Goal: Feedback & Contribution: Contribute content

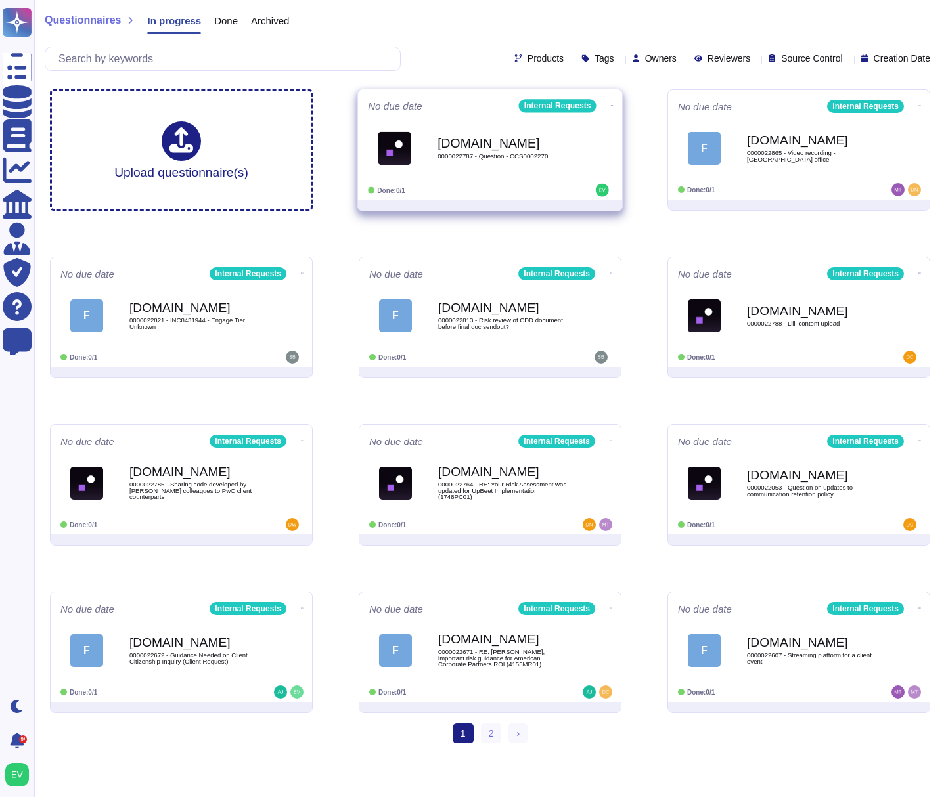
click at [518, 124] on div "Force.com 0000022787 - Question - CCS0002270" at bounding box center [503, 147] width 133 height 53
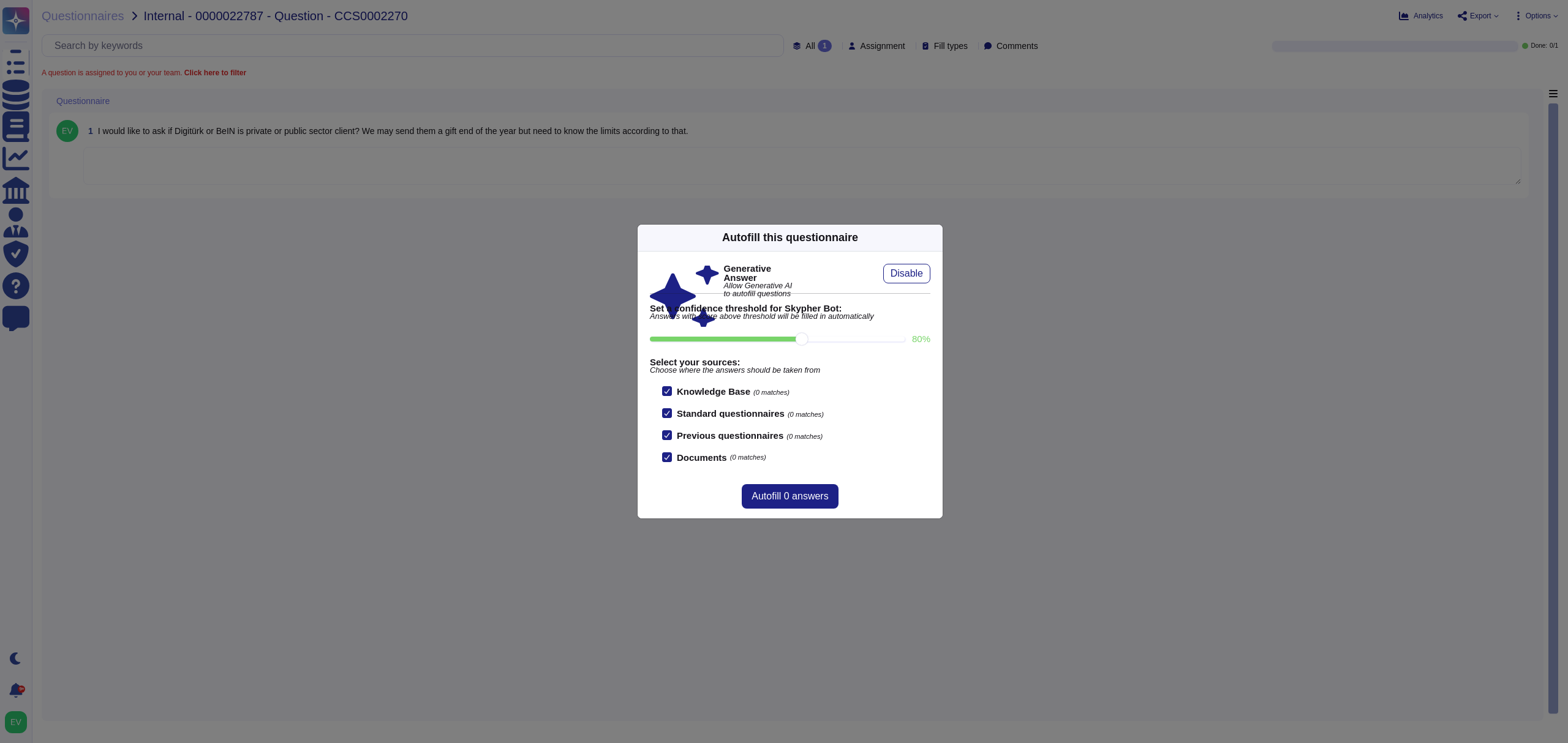
drag, startPoint x: 930, startPoint y: 240, endPoint x: 351, endPoint y: 140, distance: 587.6
click at [881, 238] on icon at bounding box center [936, 238] width 0 height 0
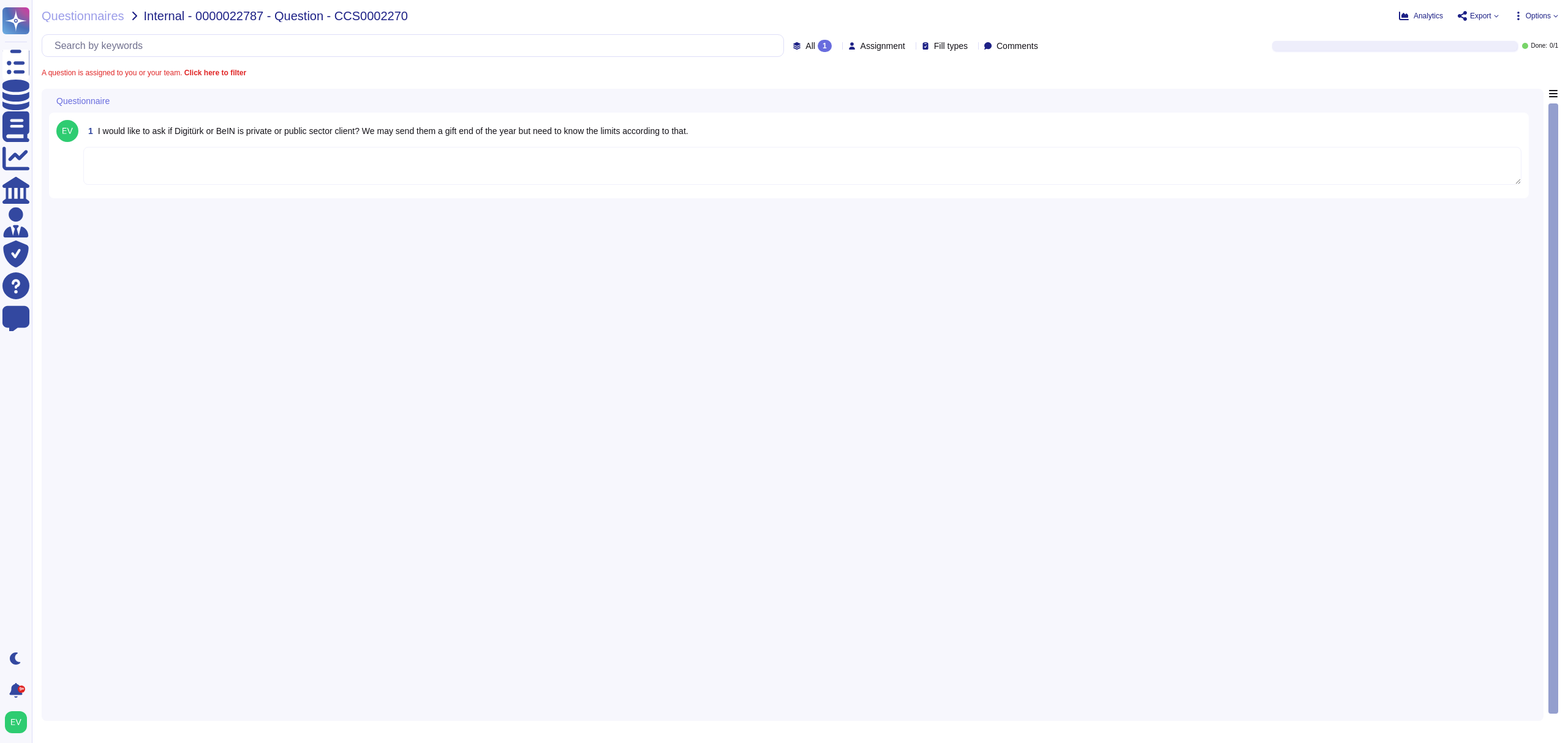
click at [116, 165] on textarea at bounding box center [802, 166] width 1438 height 38
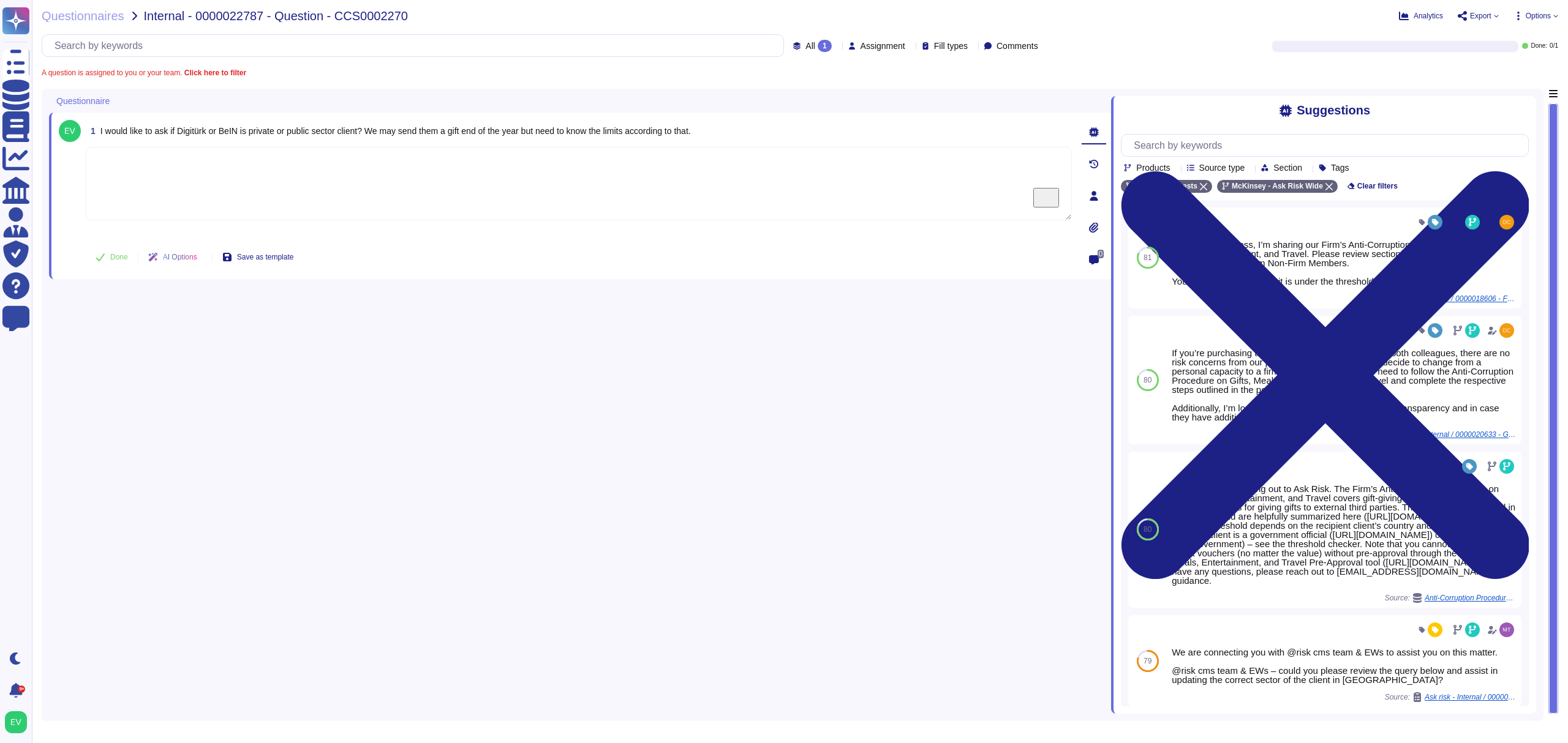
click at [125, 185] on textarea "To enrich screen reader interactions, please activate Accessibility in Grammarl…" at bounding box center [578, 184] width 986 height 74
paste textarea "Thank you for clarifying. For your review, we are sharing the Quick Guide: Iden…"
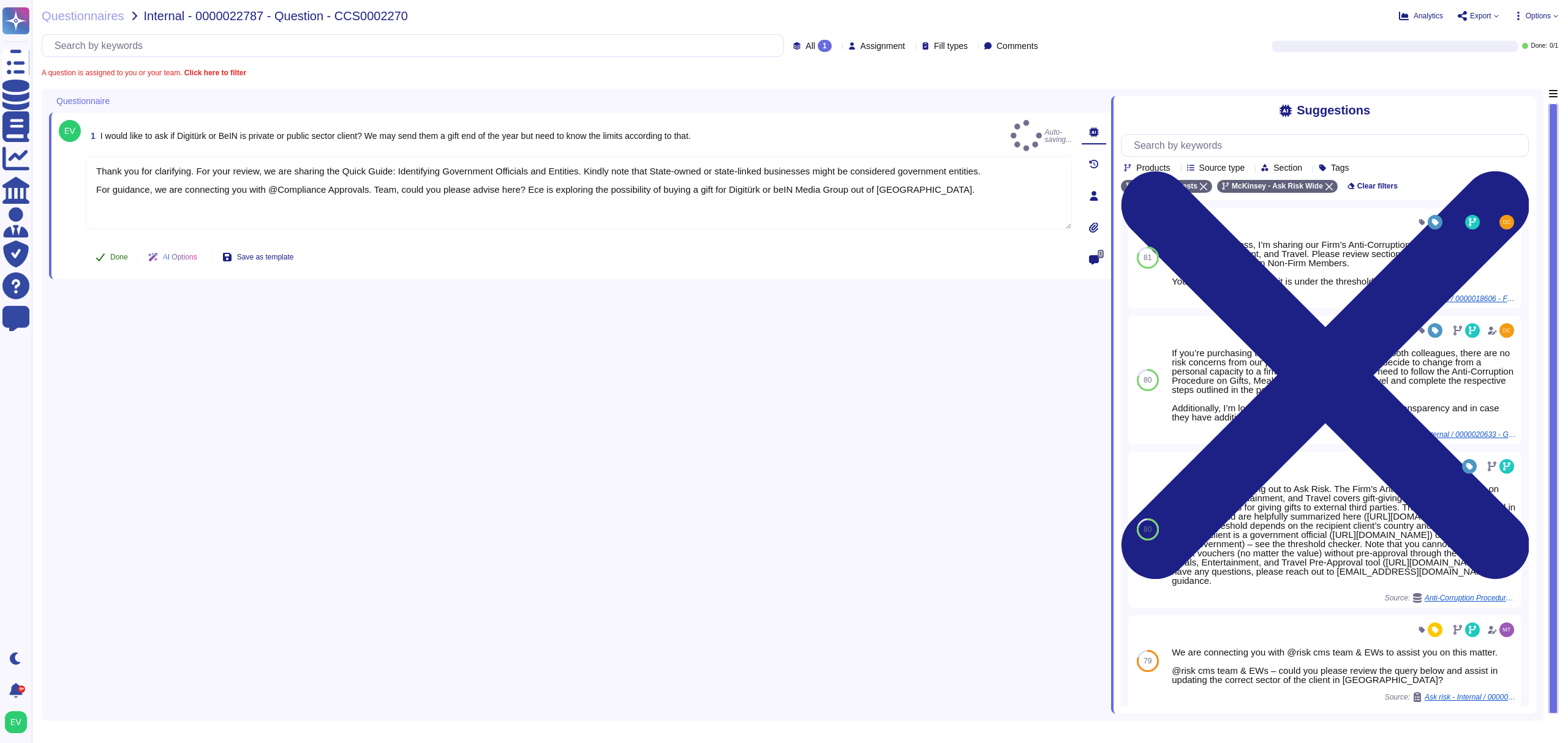
type textarea "Thank you for clarifying. For your review, we are sharing the Quick Guide: Iden…"
click at [89, 251] on button "Done" at bounding box center [112, 257] width 52 height 24
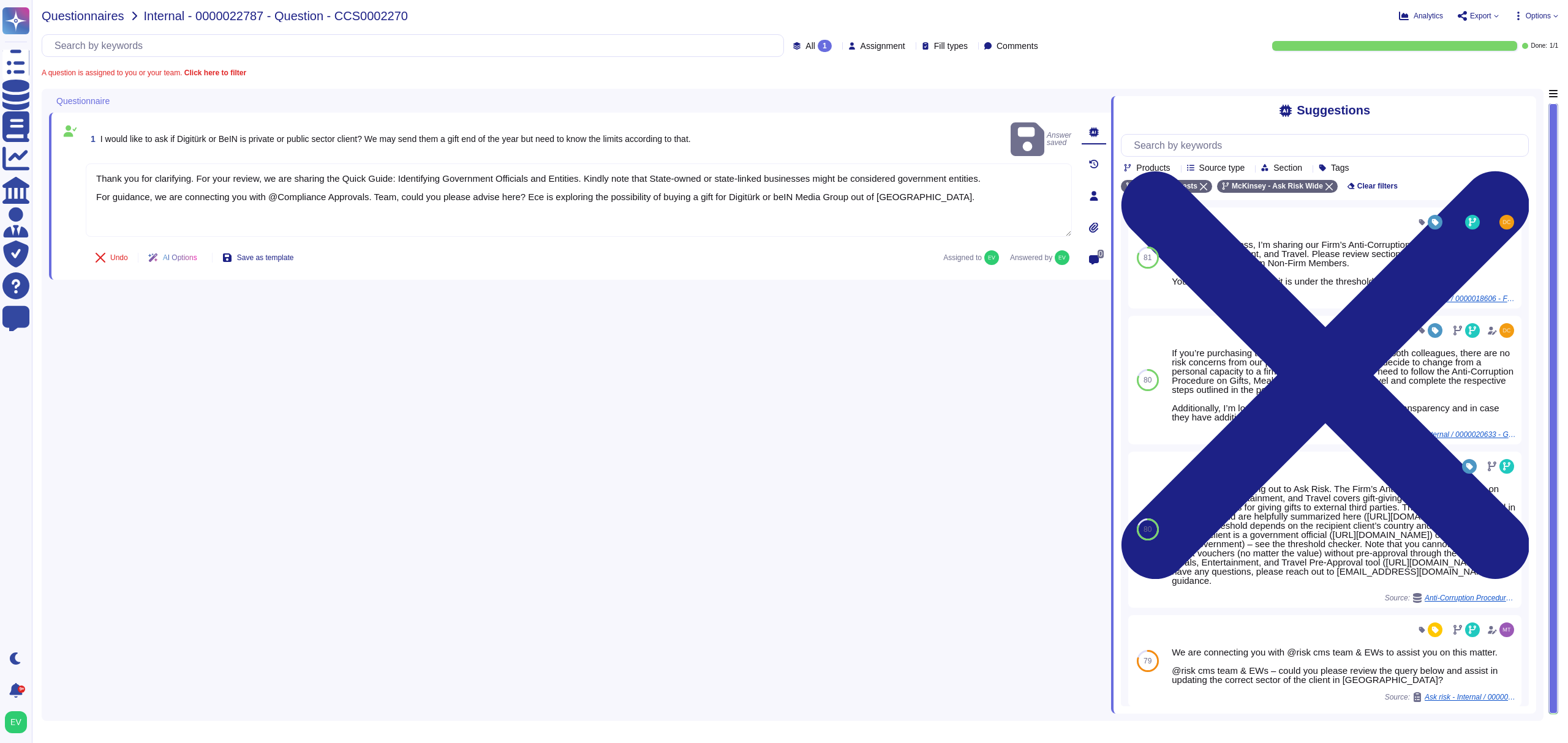
click at [81, 10] on span "Questionnaires" at bounding box center [83, 16] width 83 height 12
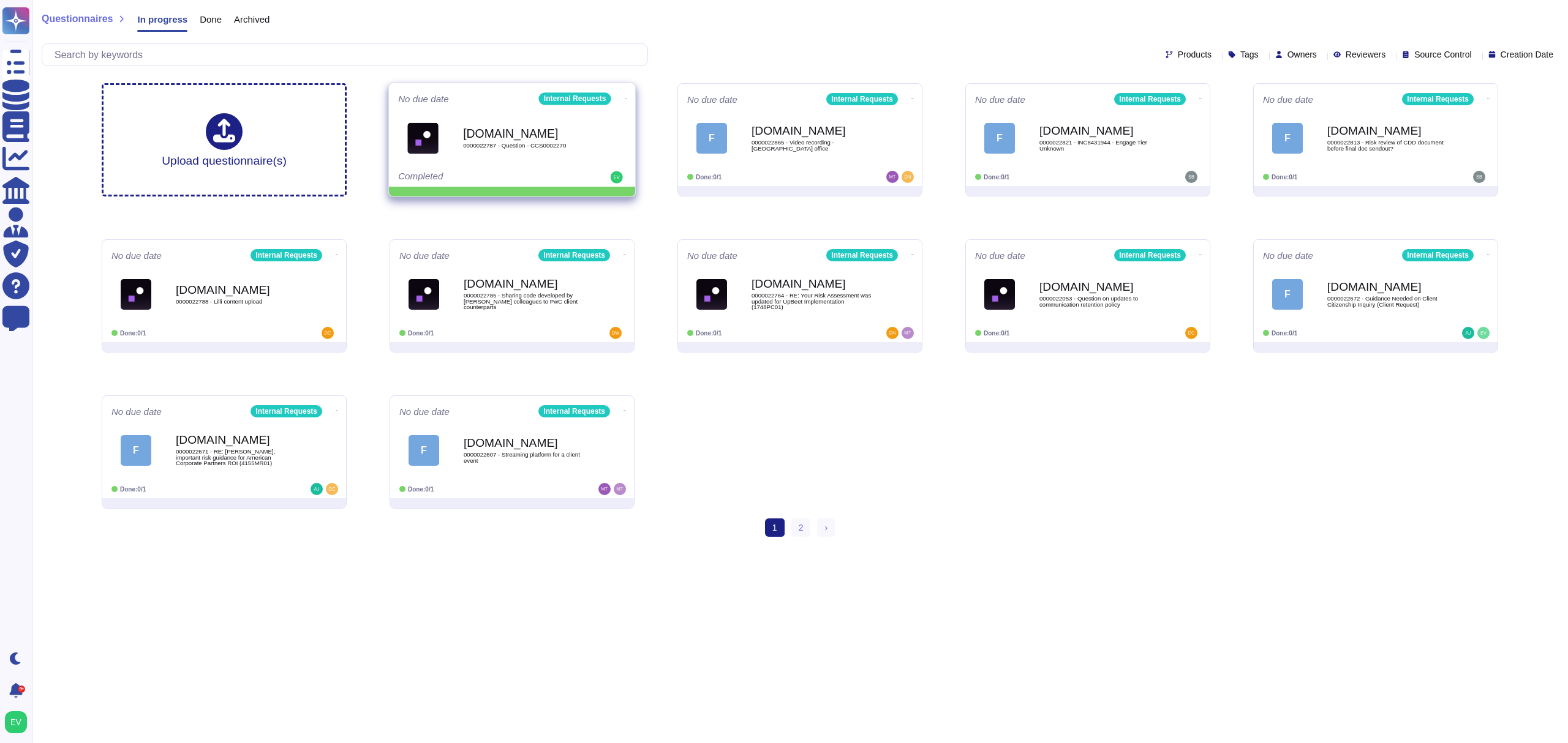
click at [625, 97] on icon at bounding box center [626, 98] width 3 height 3
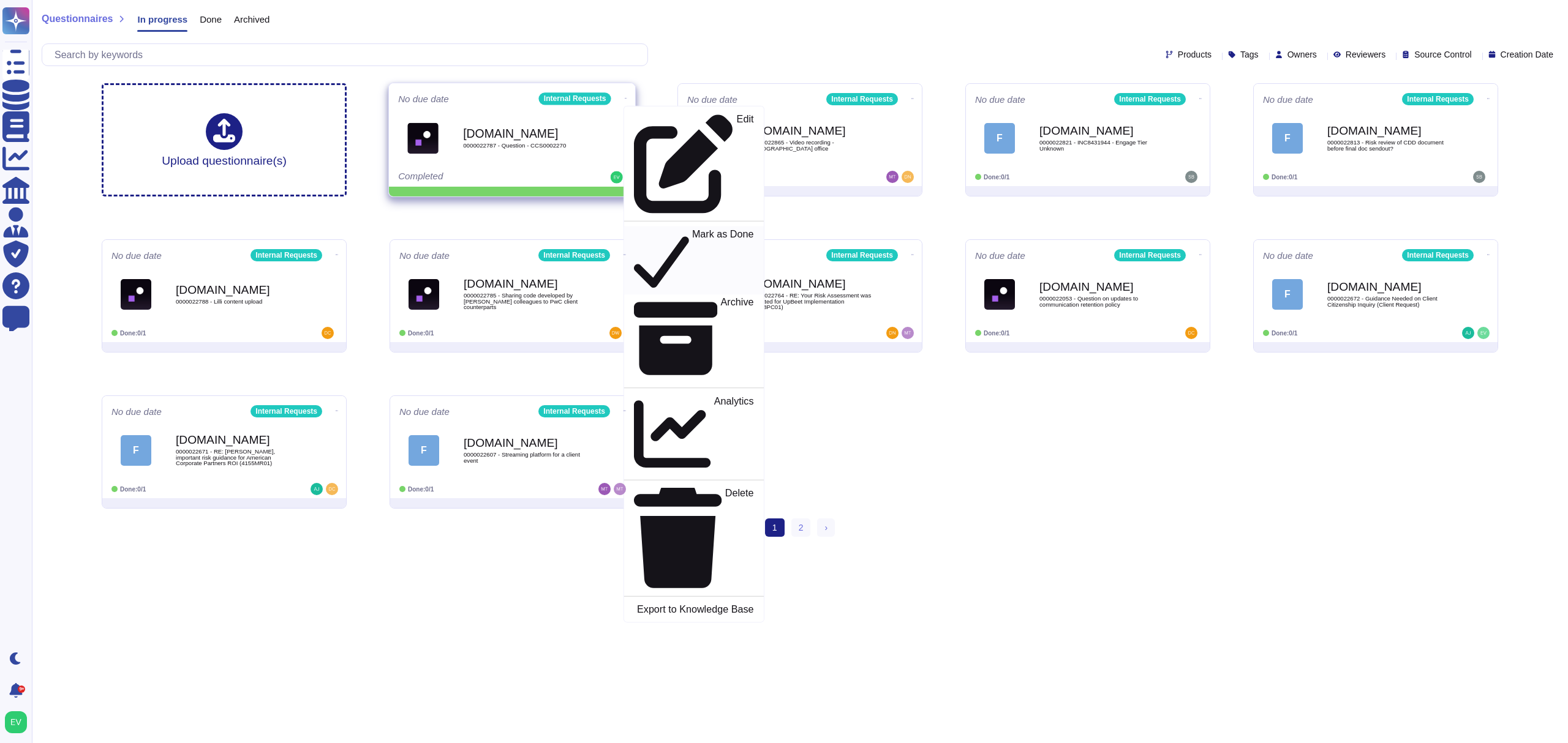
click at [692, 229] on p "Mark as Done" at bounding box center [723, 260] width 62 height 62
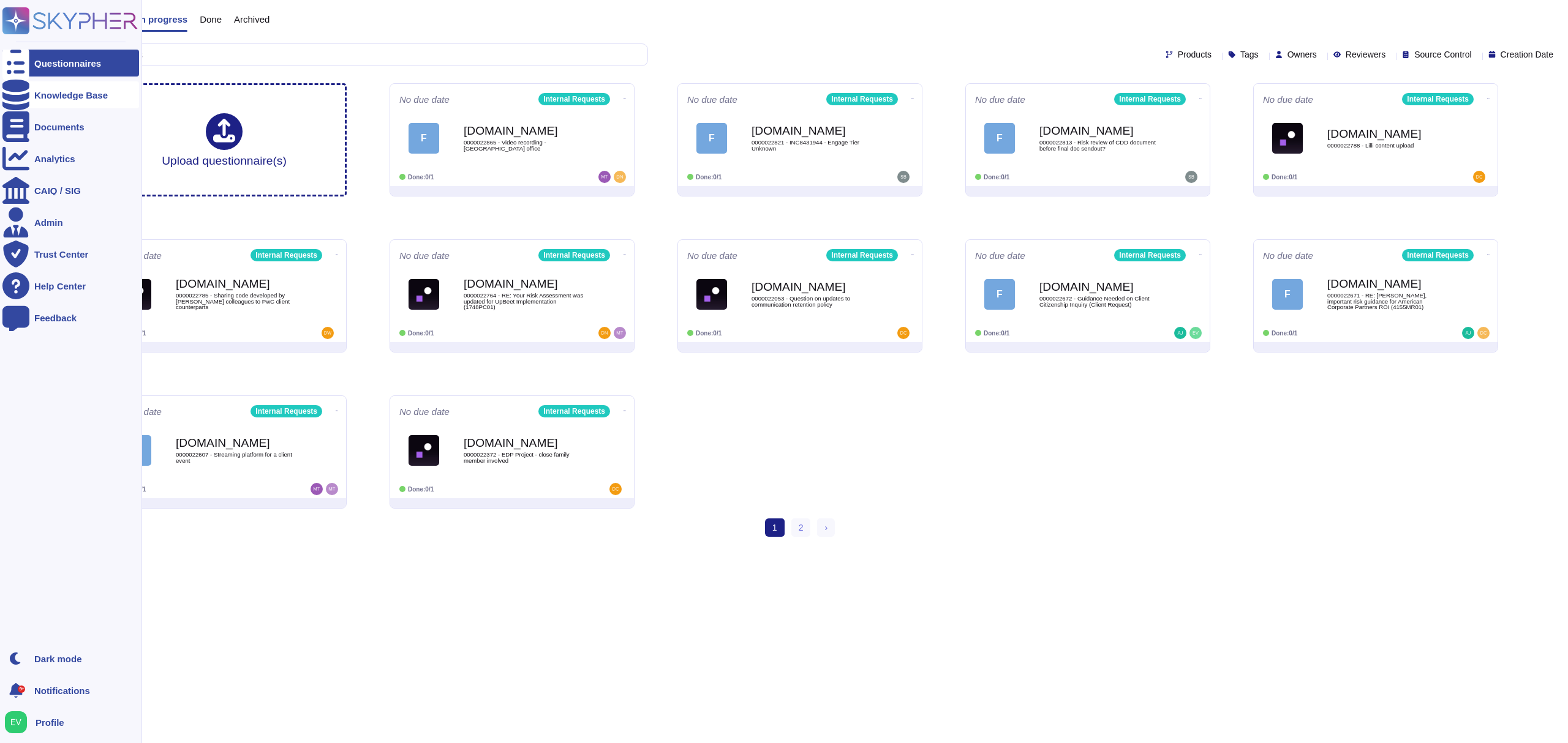
click at [93, 97] on div "Knowledge Base" at bounding box center [71, 95] width 74 height 9
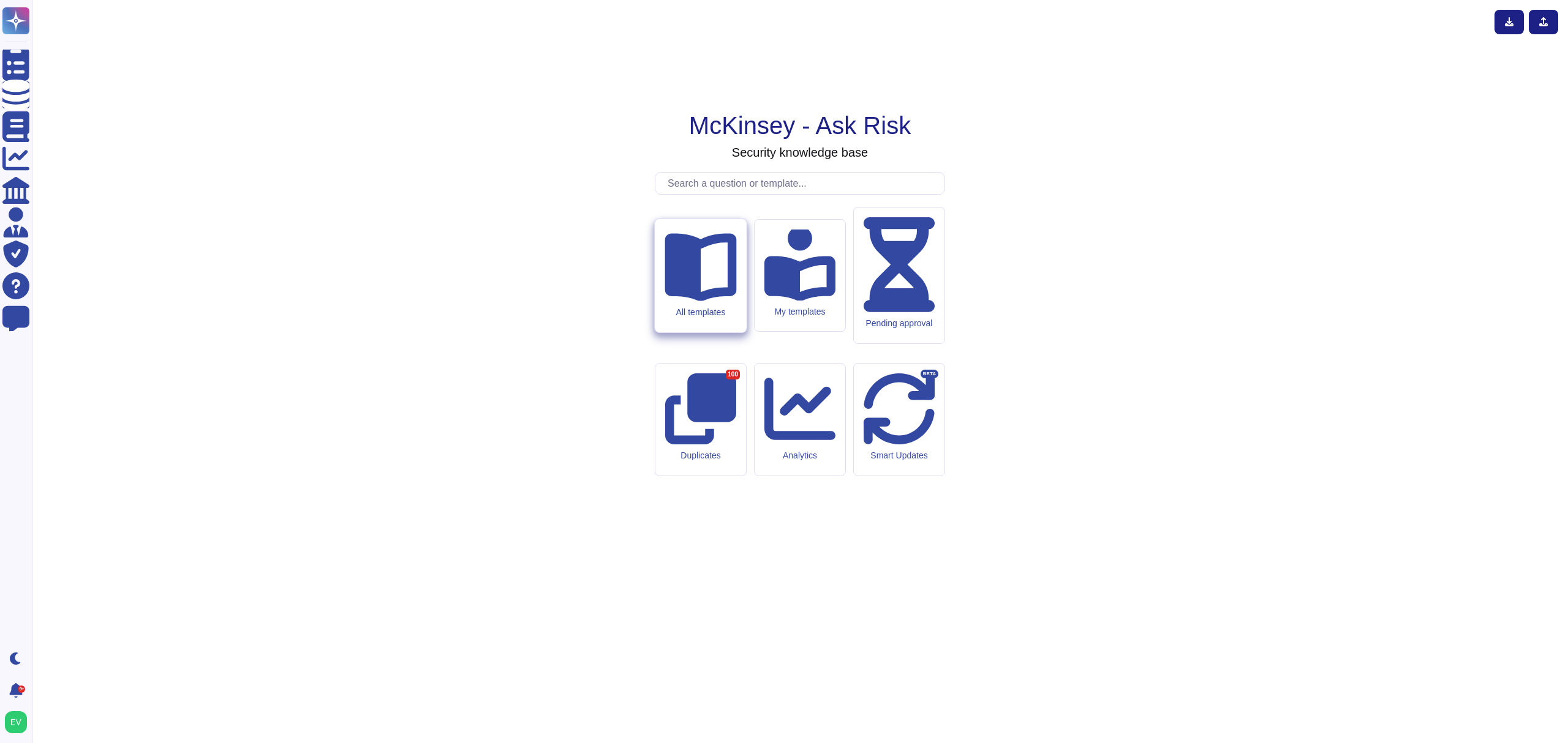
click at [709, 317] on div "All templates" at bounding box center [701, 311] width 72 height 10
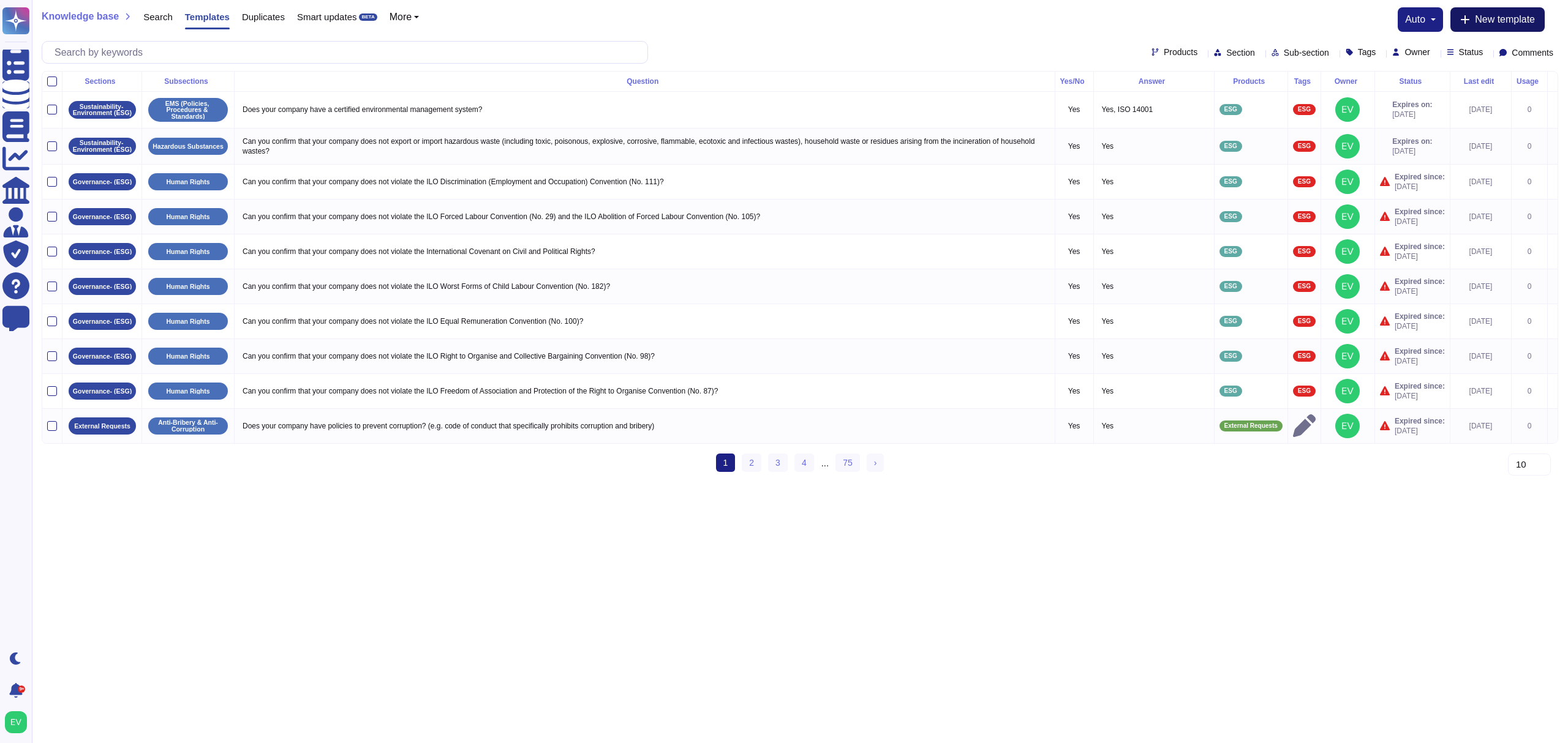
click at [881, 22] on span "New template" at bounding box center [1505, 20] width 60 height 10
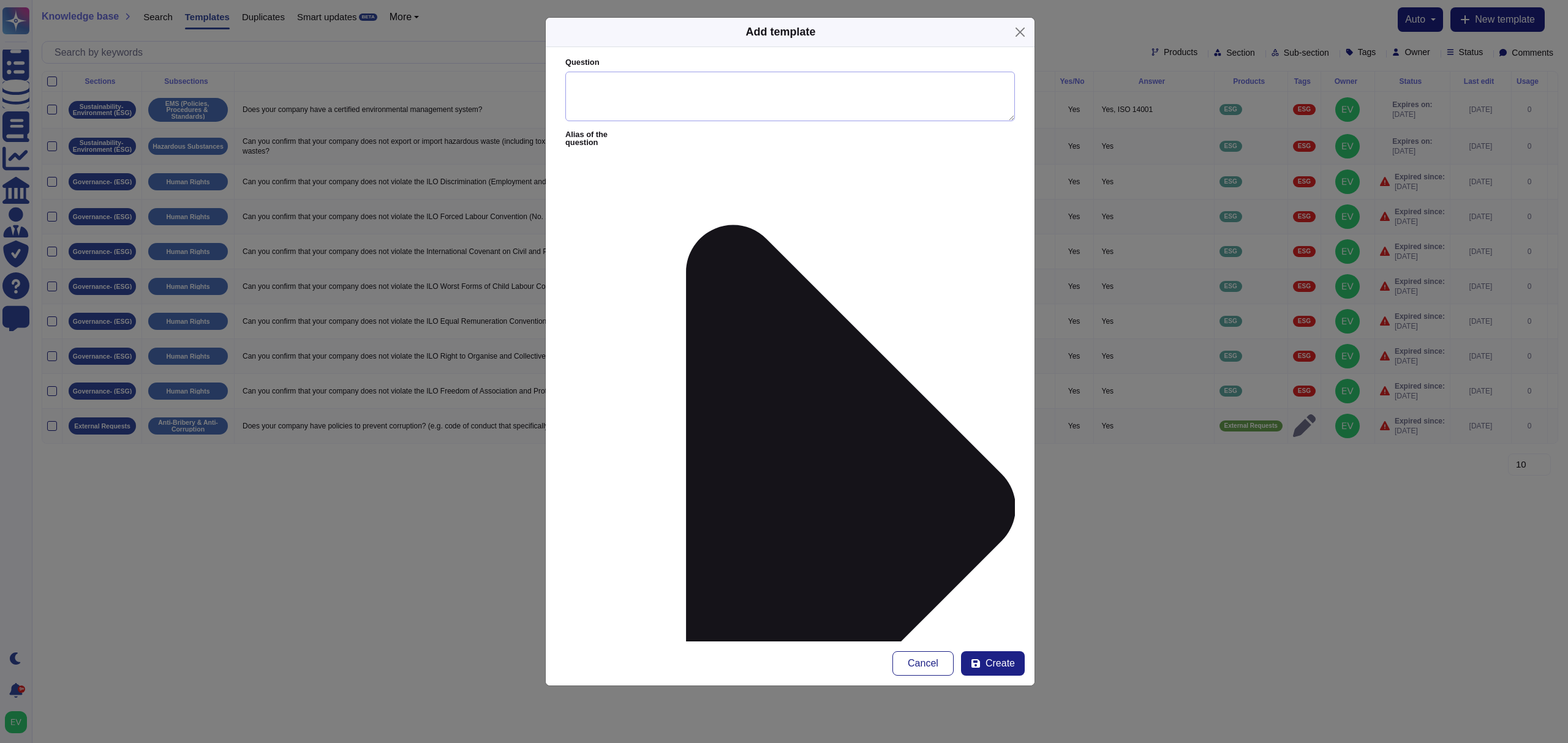
click at [587, 97] on textarea "Question" at bounding box center [790, 97] width 450 height 50
type textarea "Please create an account in"
paste textarea "We sincerely appreciate the invitation to engage in the IntegrityNext self-asse…"
type textarea "We sincerely appreciate the invitation to engage in the IntegrityNext self-asse…"
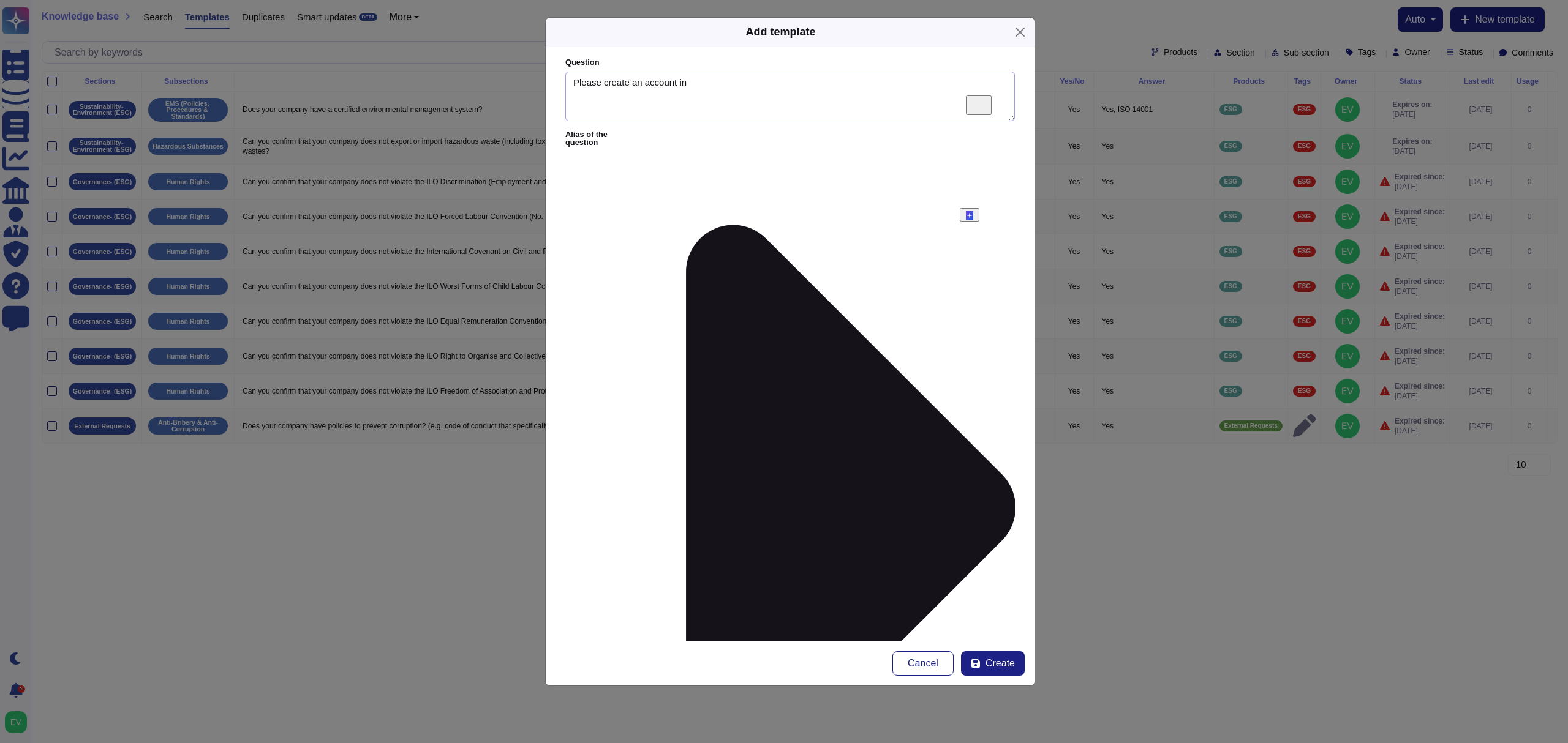
click at [700, 79] on textarea "Please create an account in" at bounding box center [790, 97] width 450 height 50
type textarea "P"
type textarea "U"
type textarea "You are invited to IntegryNext"
click at [613, 138] on label "Alias of the question" at bounding box center [790, 508] width 450 height 753
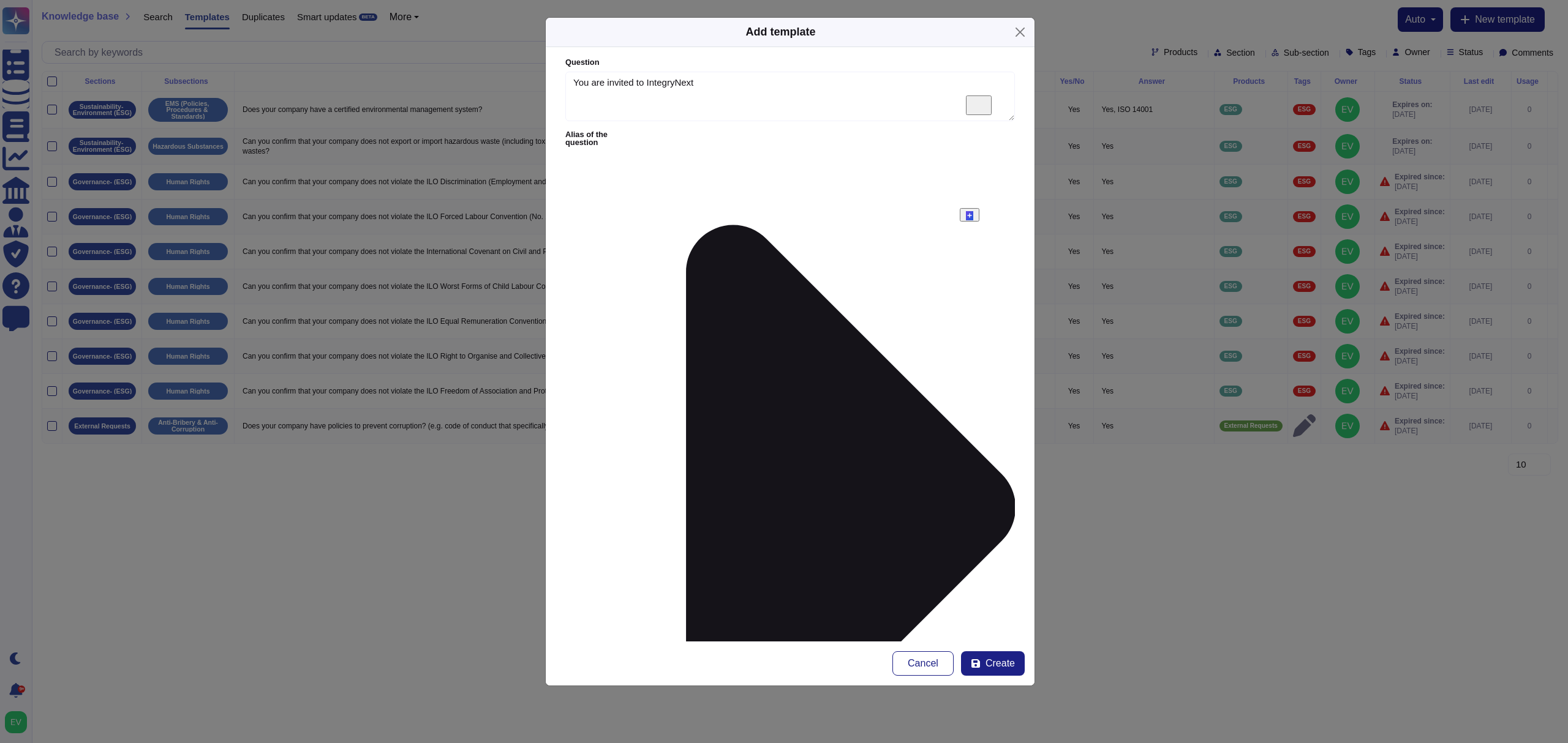
click at [665, 134] on icon at bounding box center [826, 508] width 377 height 753
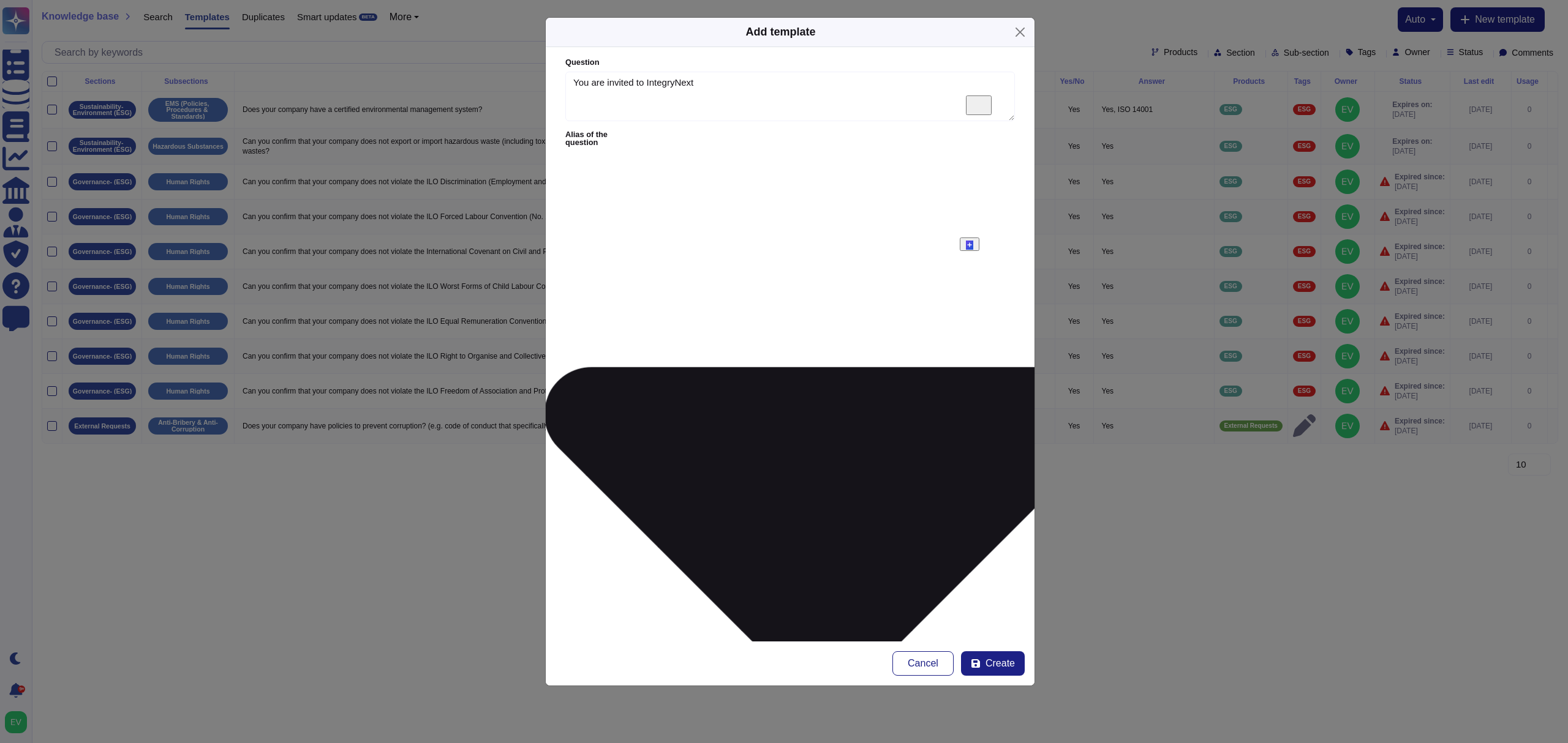
drag, startPoint x: 849, startPoint y: 245, endPoint x: 798, endPoint y: 245, distance: 51.0
drag, startPoint x: 738, startPoint y: 165, endPoint x: 687, endPoint y: 160, distance: 51.2
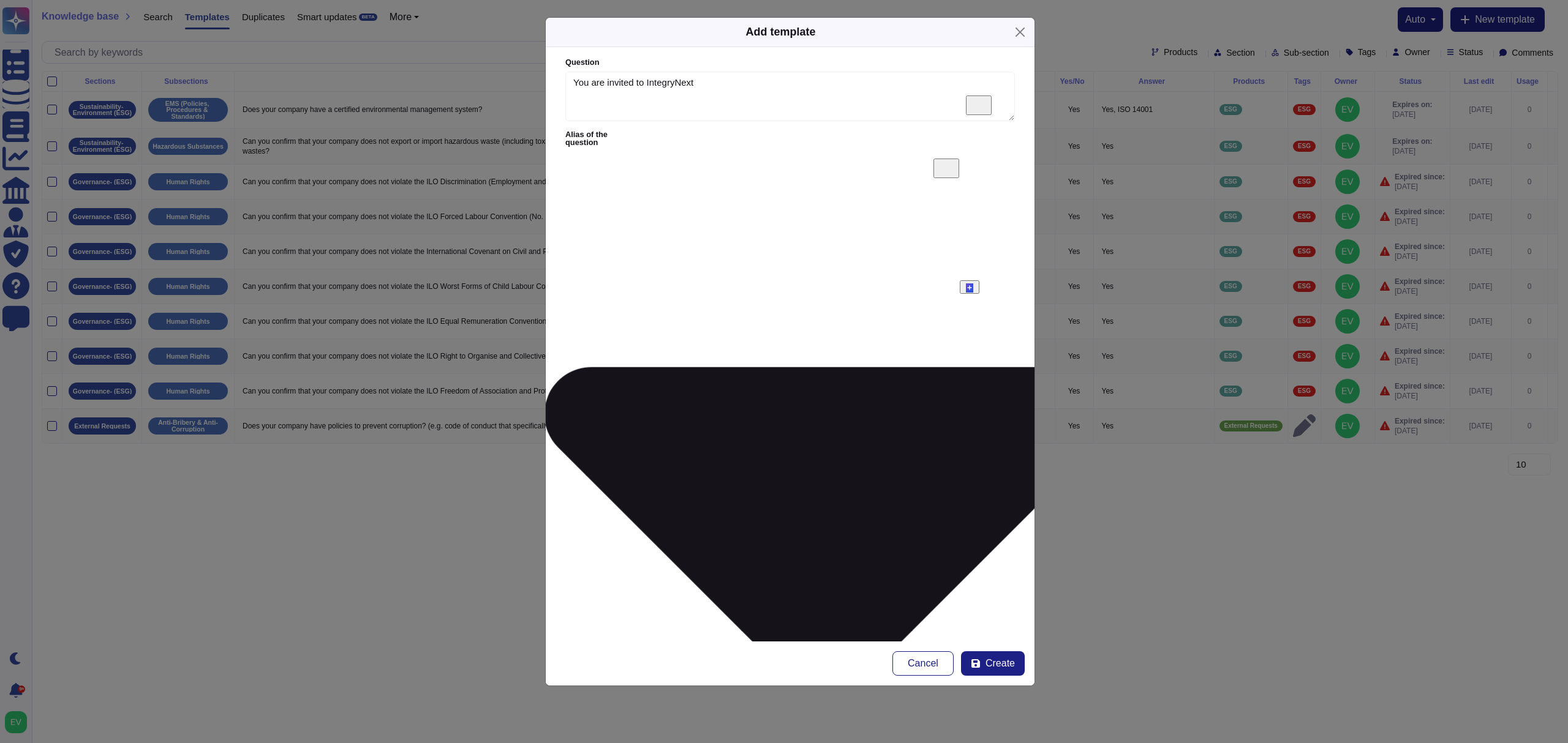
paste textarea "IntegrityNex"
type textarea "Please create an account in IntegrityNex"
drag, startPoint x: 726, startPoint y: 81, endPoint x: 647, endPoint y: 79, distance: 79.0
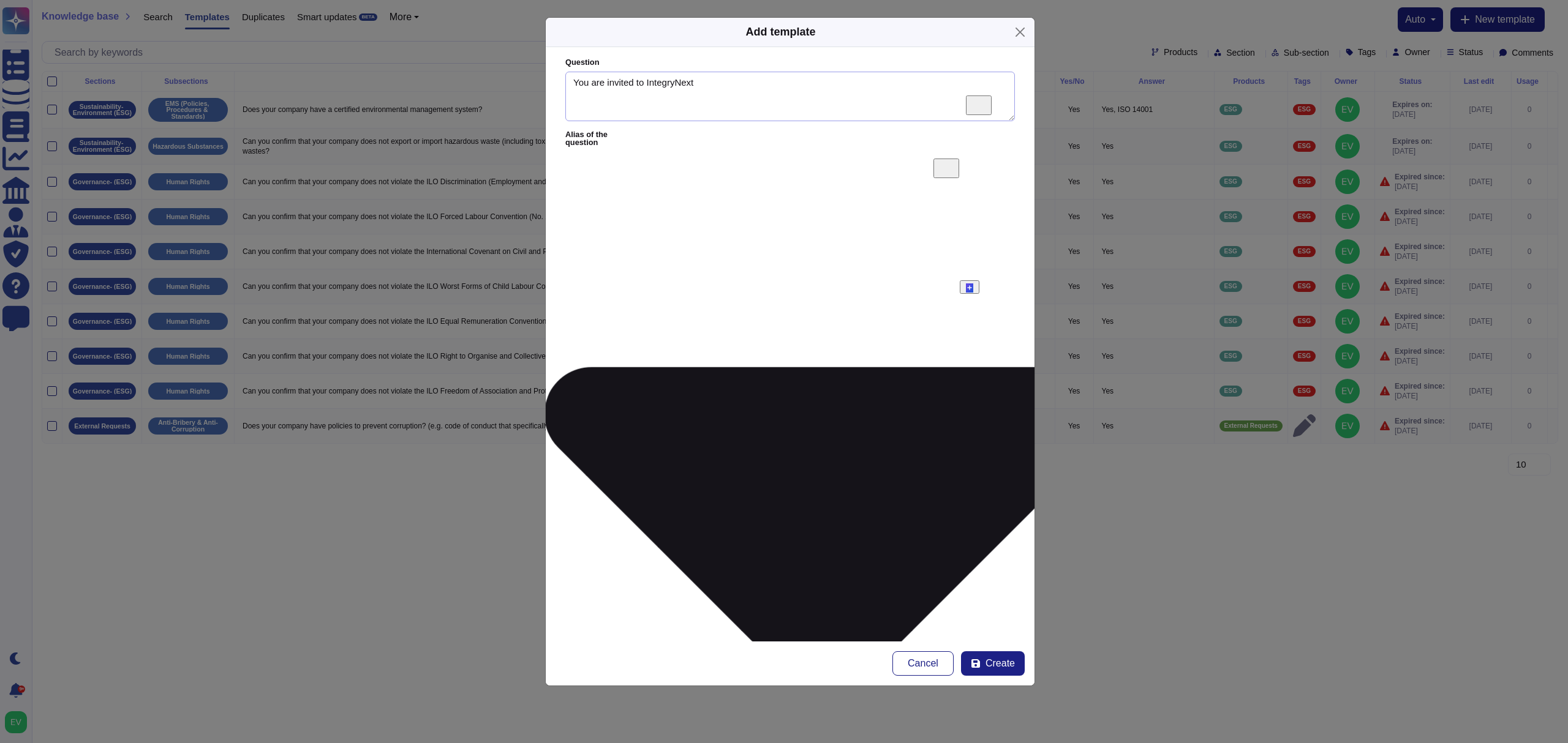
click at [647, 79] on textarea "You are invited to IntegryNext" at bounding box center [790, 97] width 450 height 50
paste textarea "ityNex"
type textarea "You are invited to IntegrityNex"
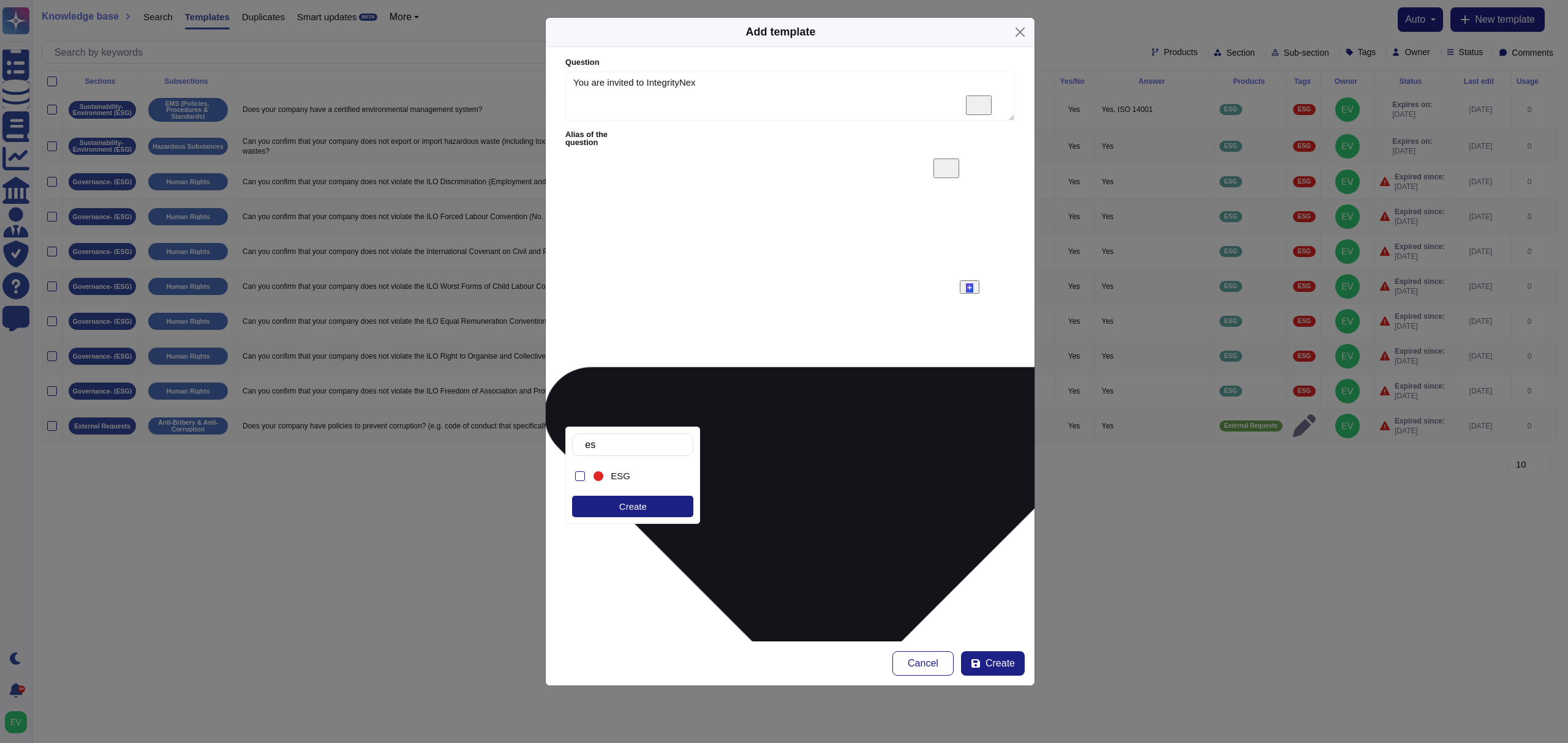
type input "esg"
click at [582, 477] on div at bounding box center [580, 476] width 10 height 10
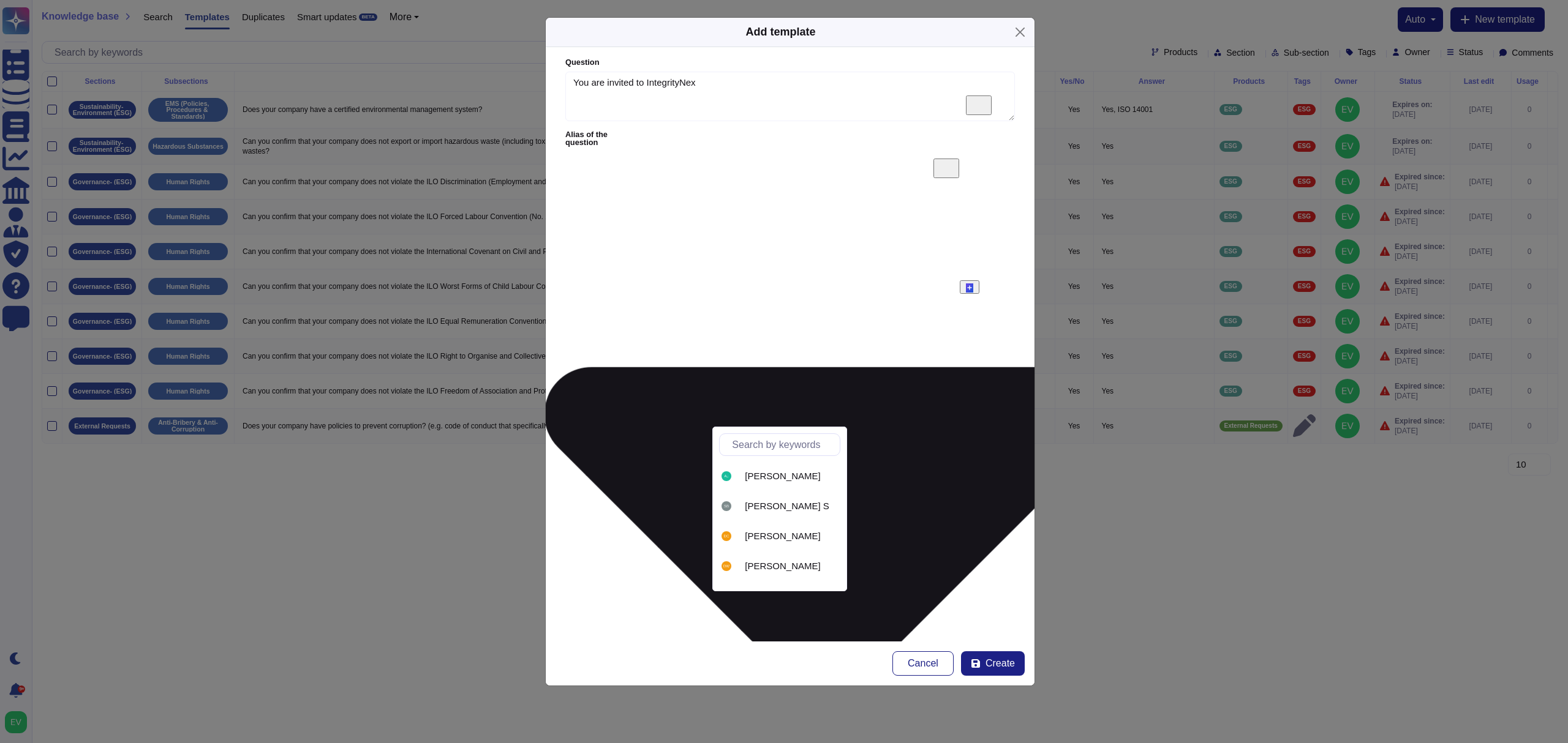
type input "c"
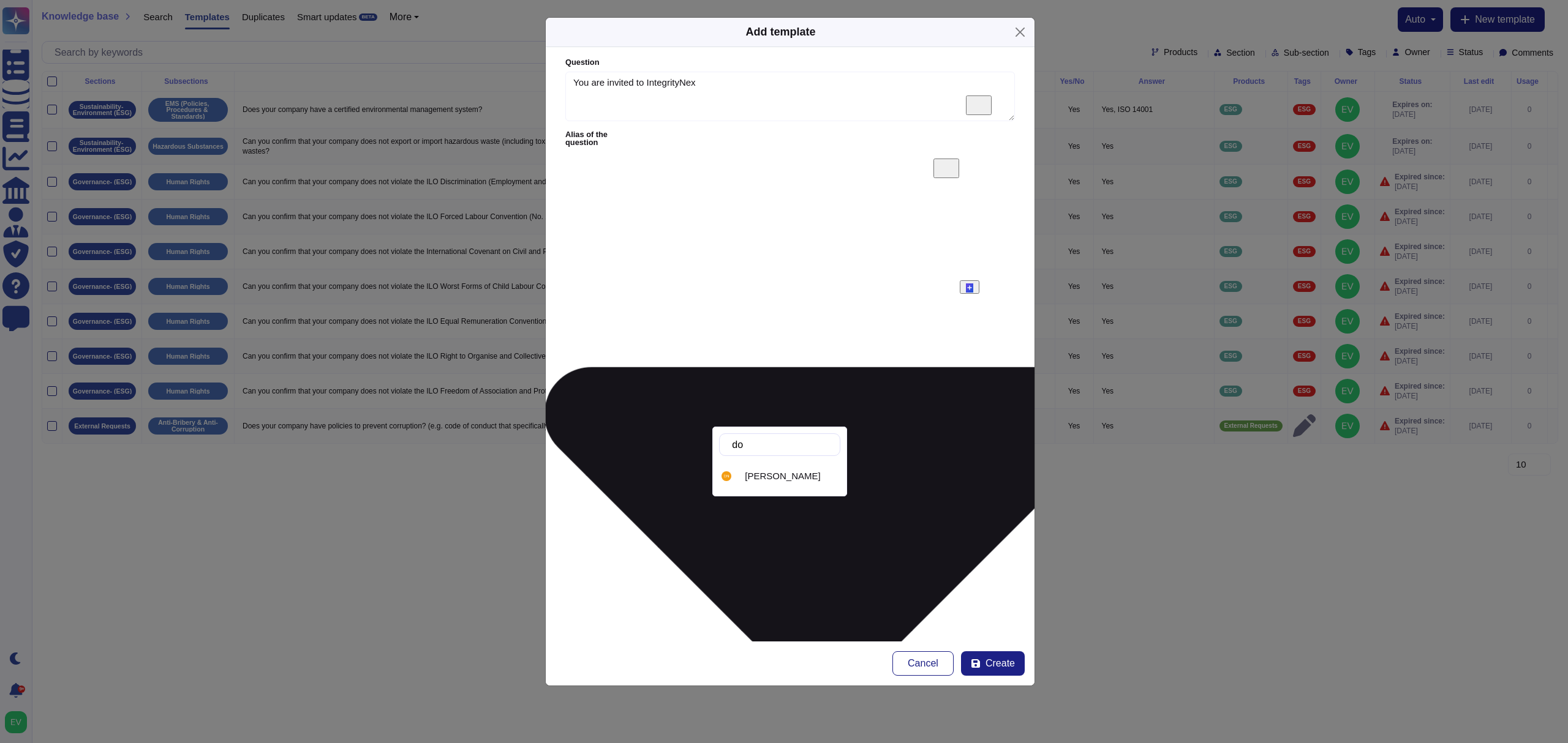
type input "dor"
click at [755, 489] on div "[PERSON_NAME]" at bounding box center [780, 476] width 121 height 28
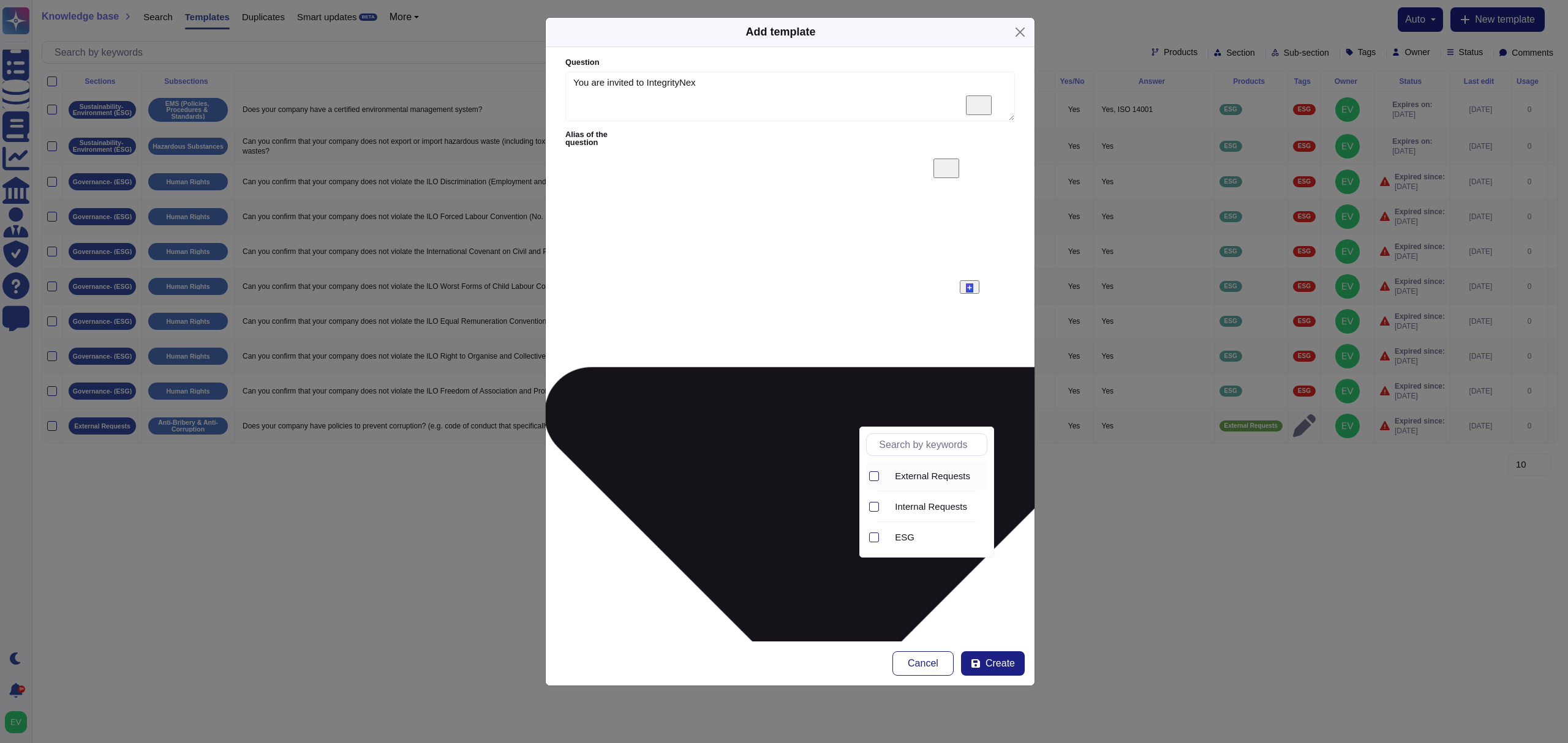
click at [881, 480] on span "External Requests" at bounding box center [933, 476] width 76 height 11
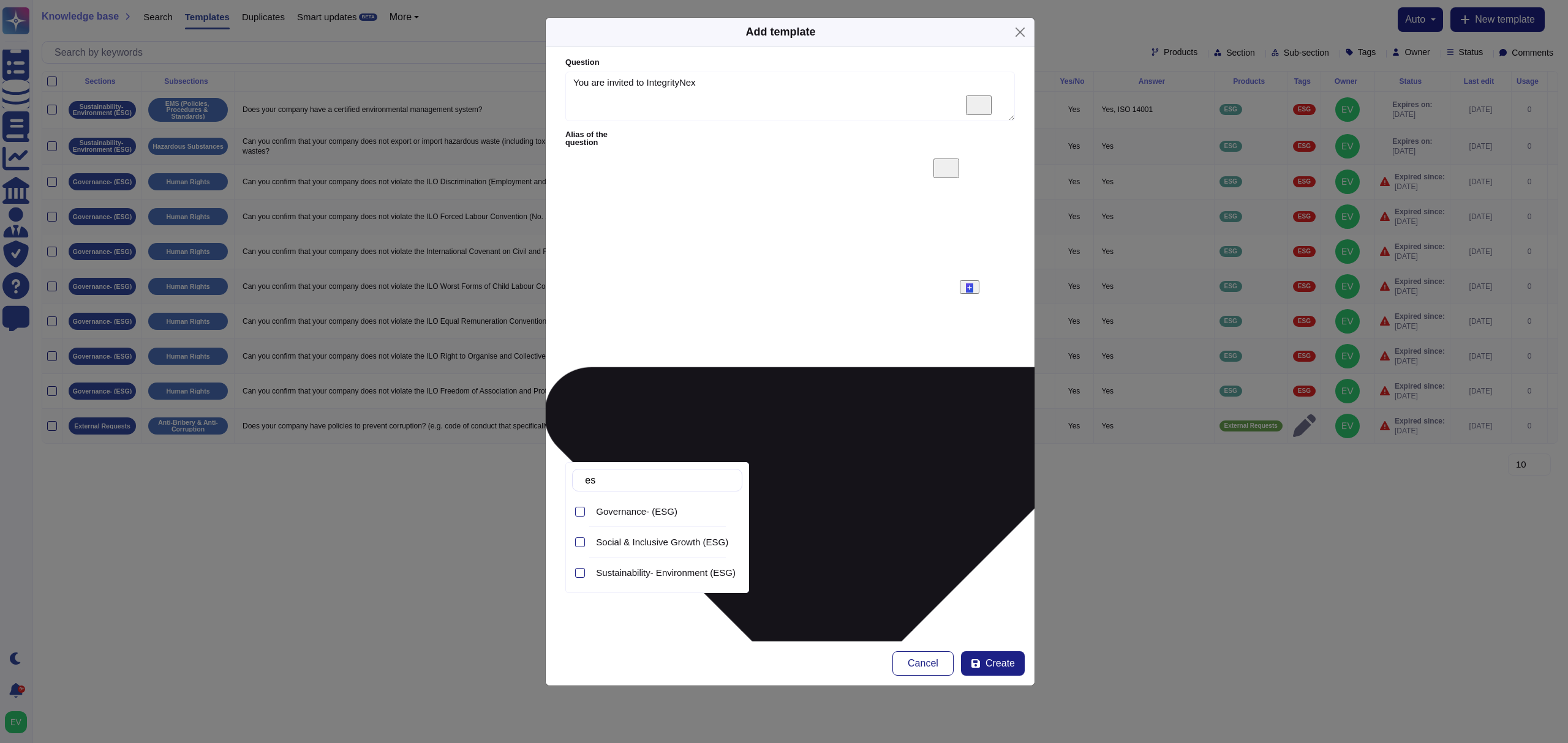
type input "esg"
click at [643, 515] on span "Governance- (ESG)" at bounding box center [636, 512] width 81 height 11
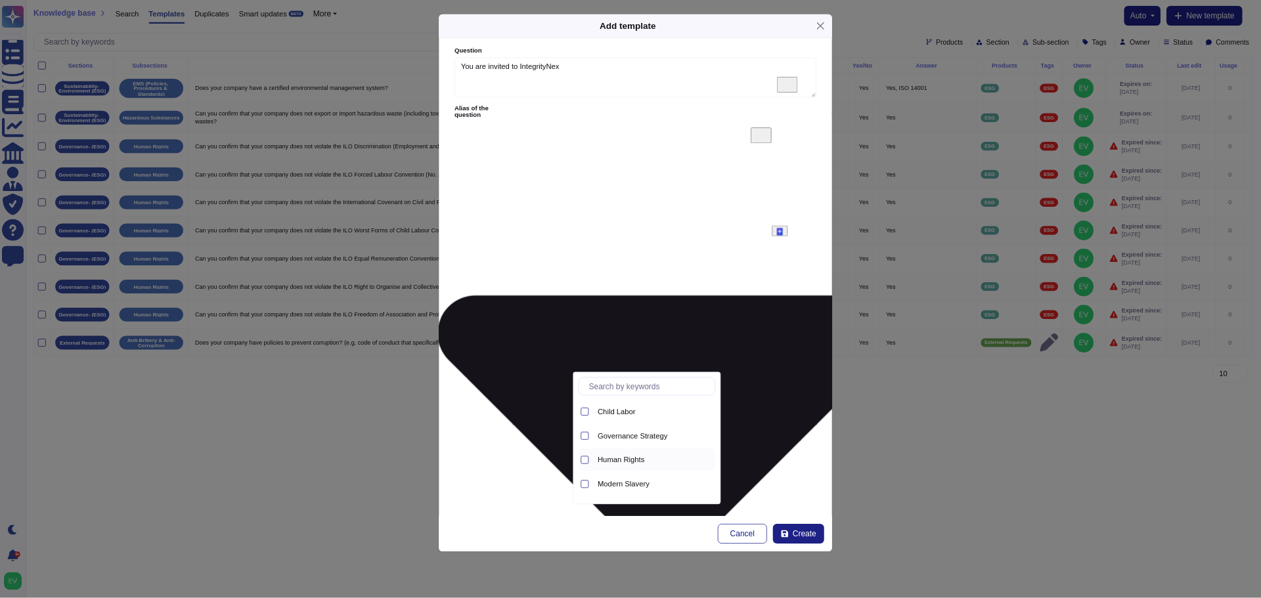
scroll to position [27, 0]
click at [789, 557] on div "Governance Strategy" at bounding box center [862, 554] width 183 height 30
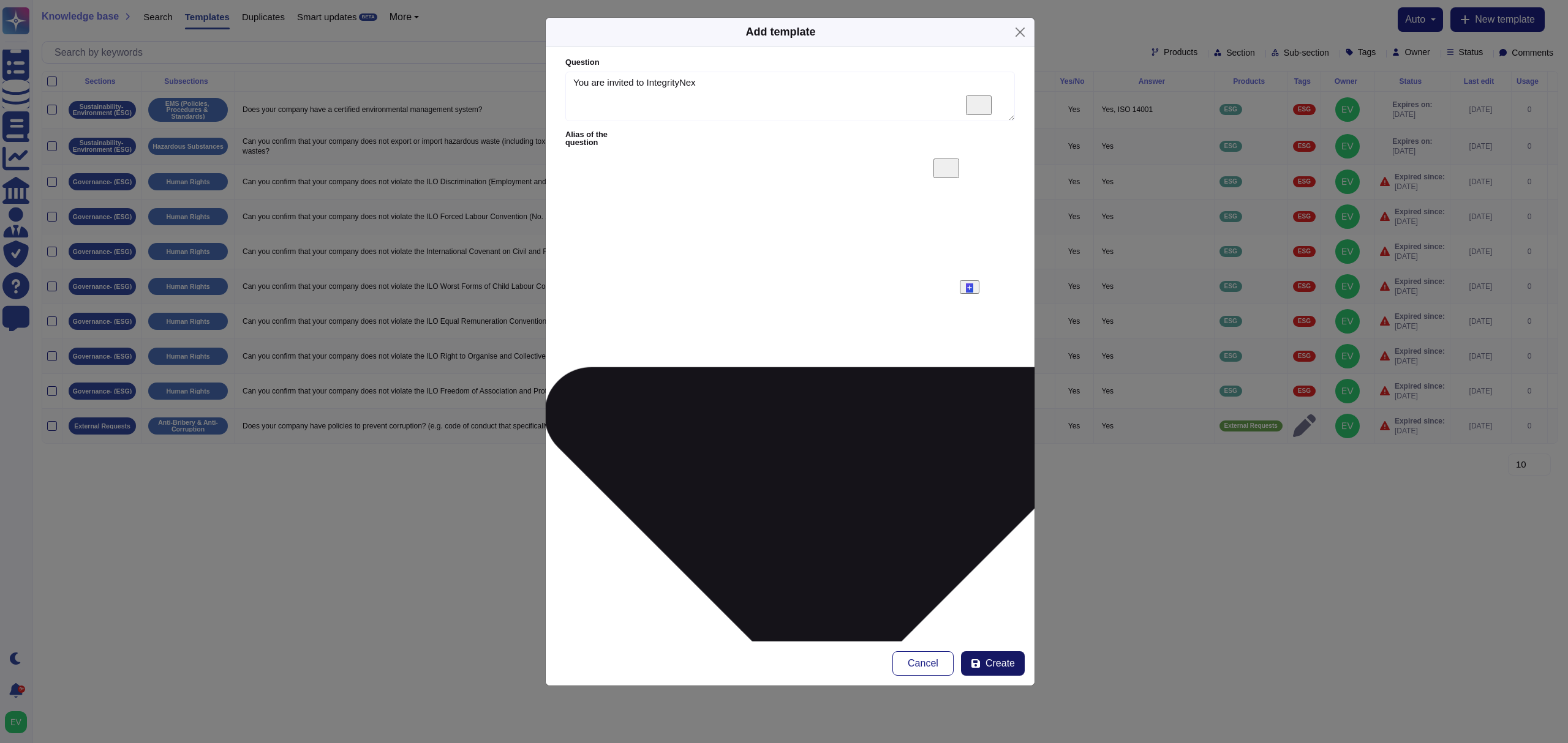
click at [881, 667] on span "Create" at bounding box center [1001, 664] width 30 height 10
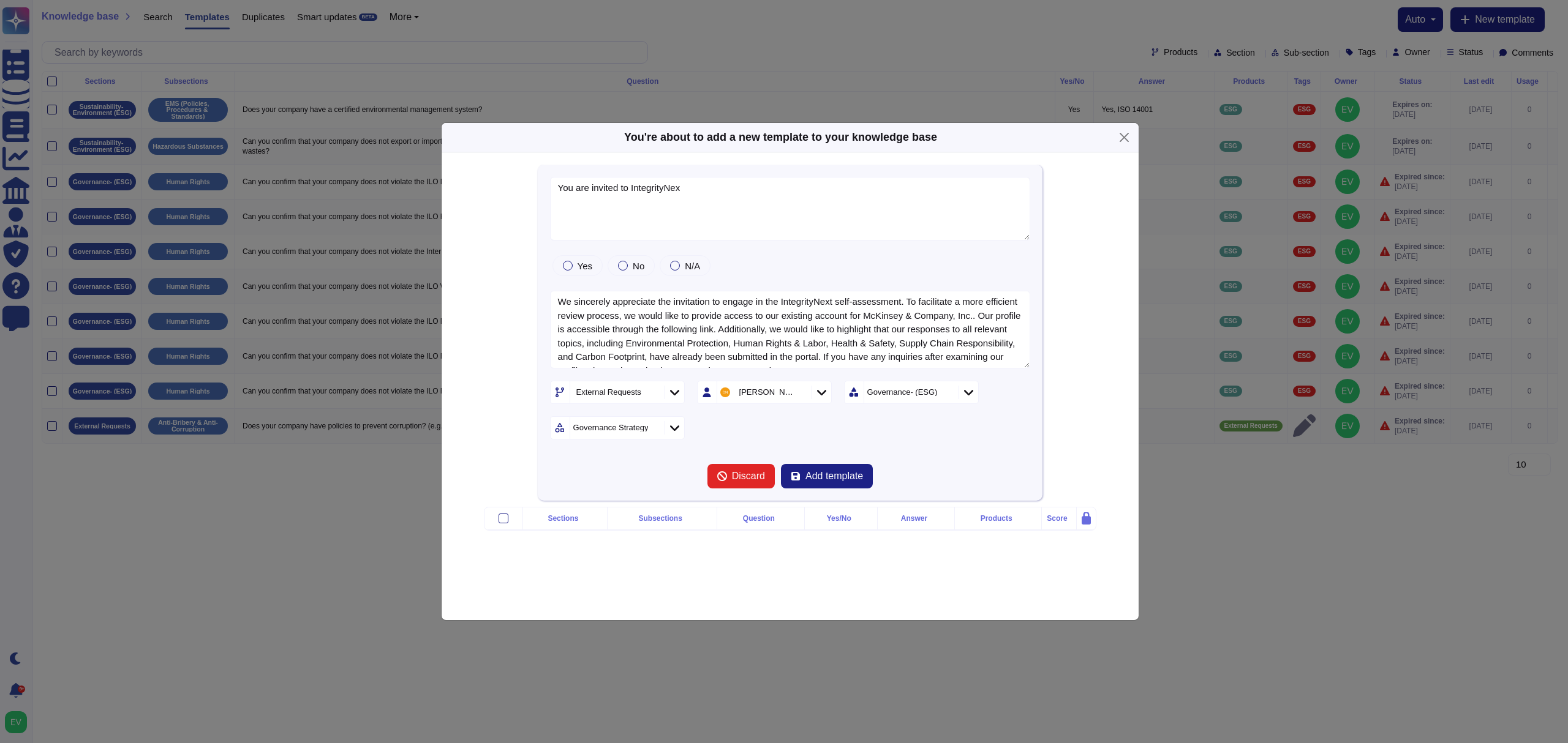
type textarea "You are invited to IntegrityNex"
type textarea "We sincerely appreciate the invitation to engage in the IntegrityNext self-asse…"
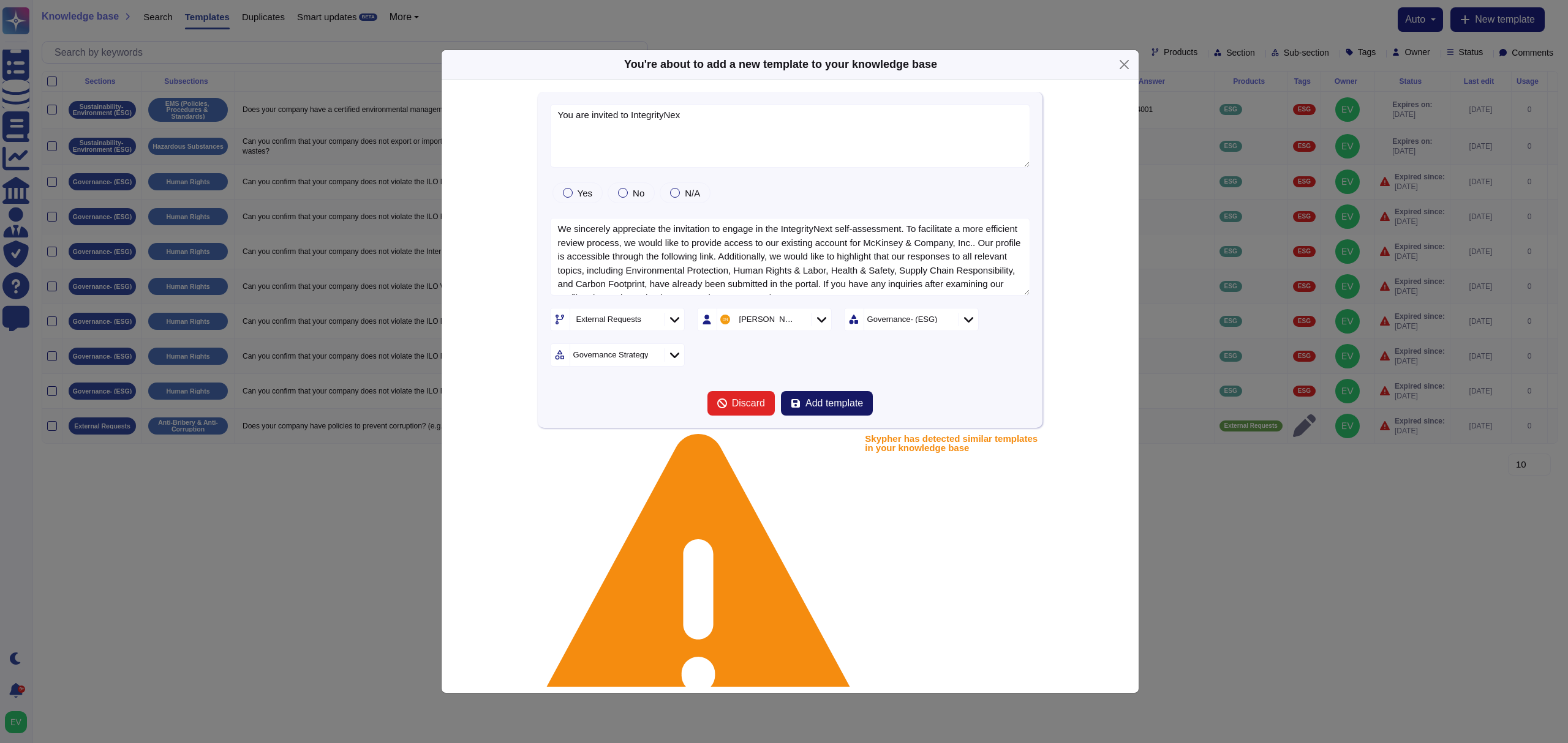
click at [853, 408] on span "Add template" at bounding box center [835, 404] width 58 height 10
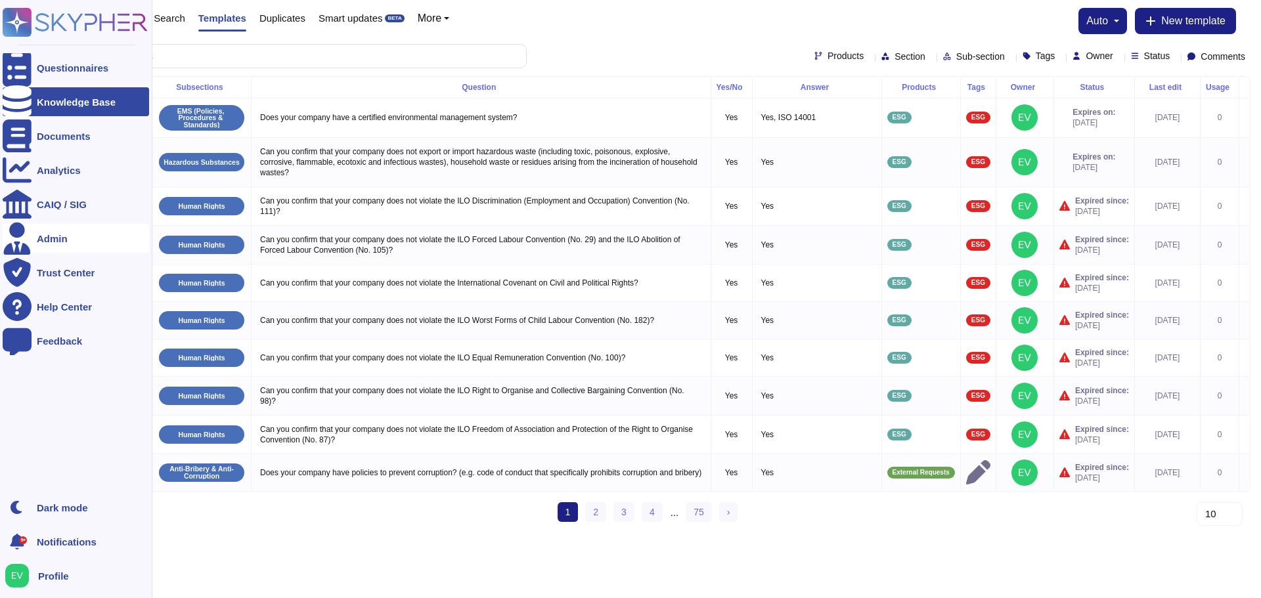
click at [24, 235] on icon at bounding box center [17, 238] width 29 height 33
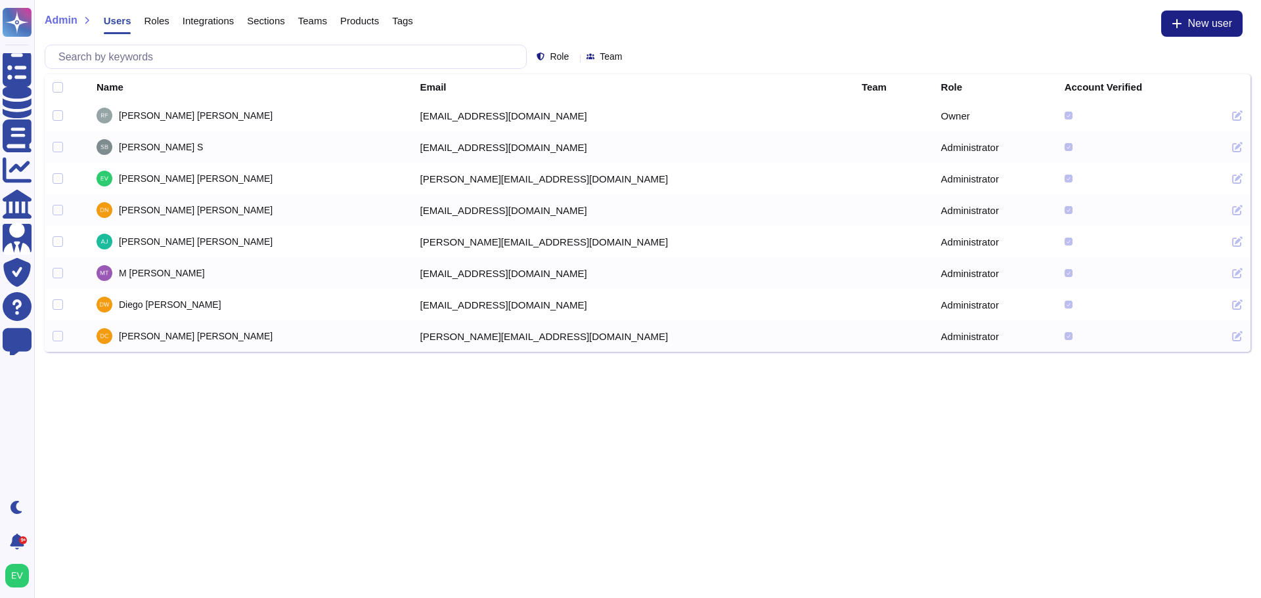
click at [203, 18] on span "Integrations" at bounding box center [208, 21] width 51 height 10
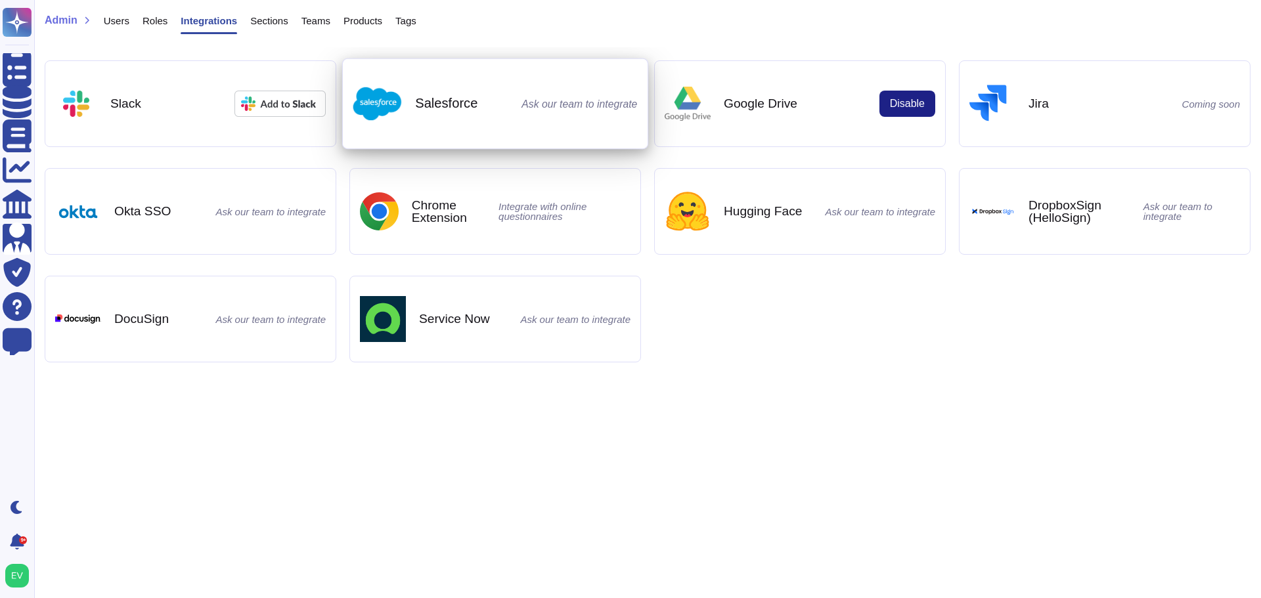
click at [464, 100] on b "Salesforce" at bounding box center [446, 103] width 62 height 13
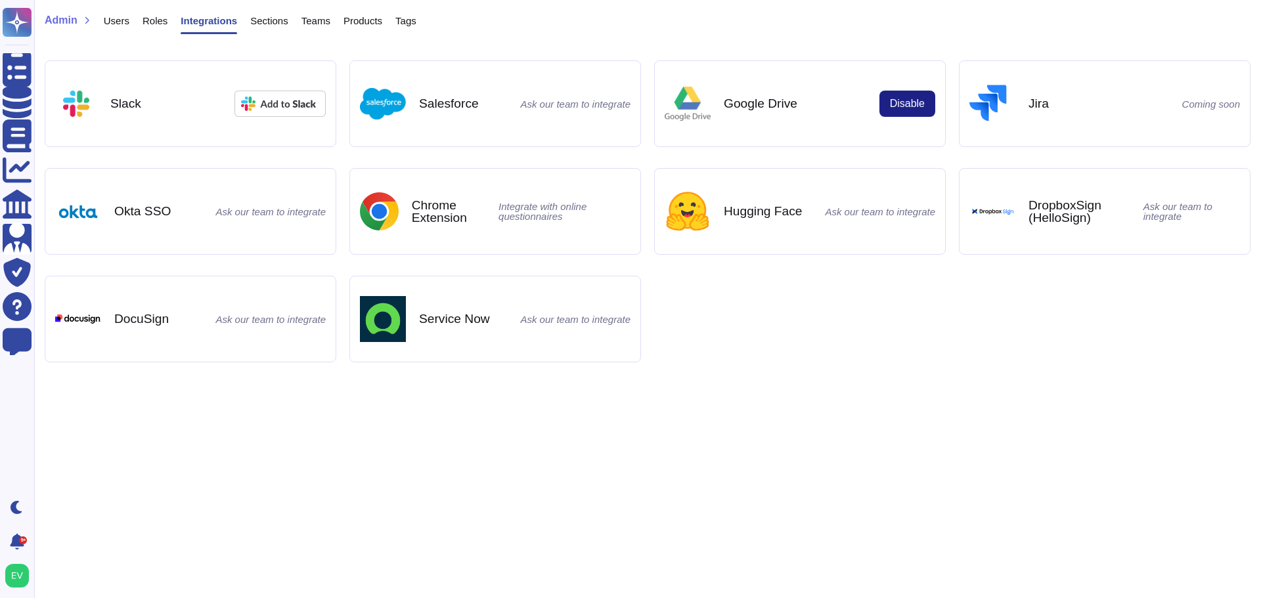
click at [261, 20] on span "Sections" at bounding box center [269, 21] width 38 height 10
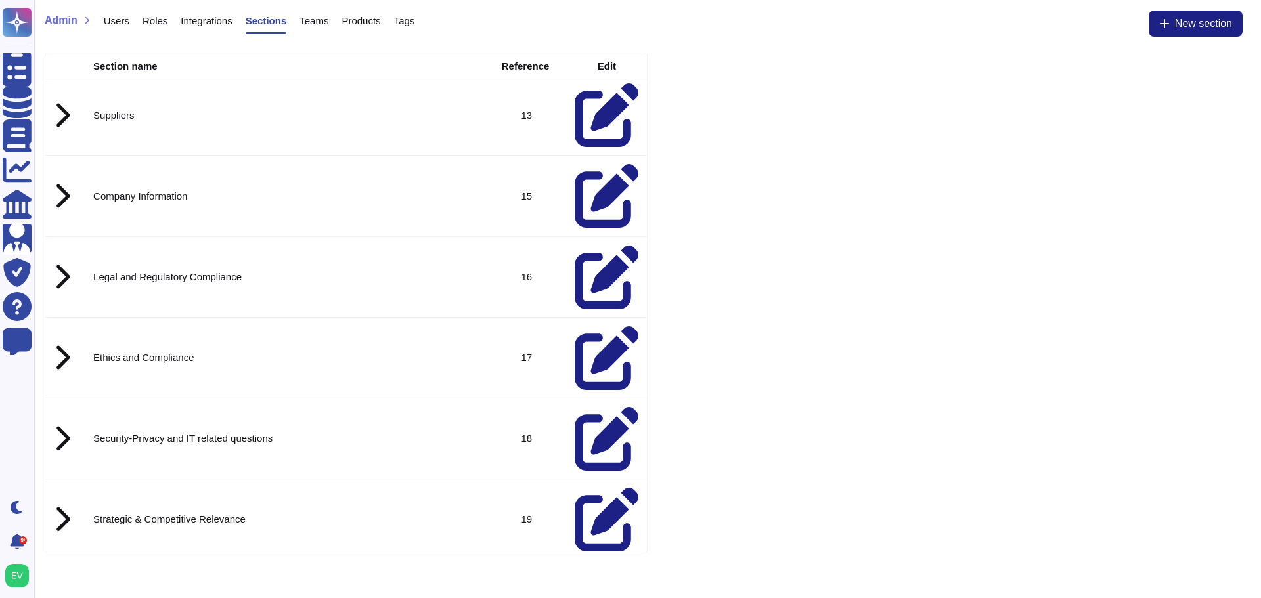
scroll to position [1002, 0]
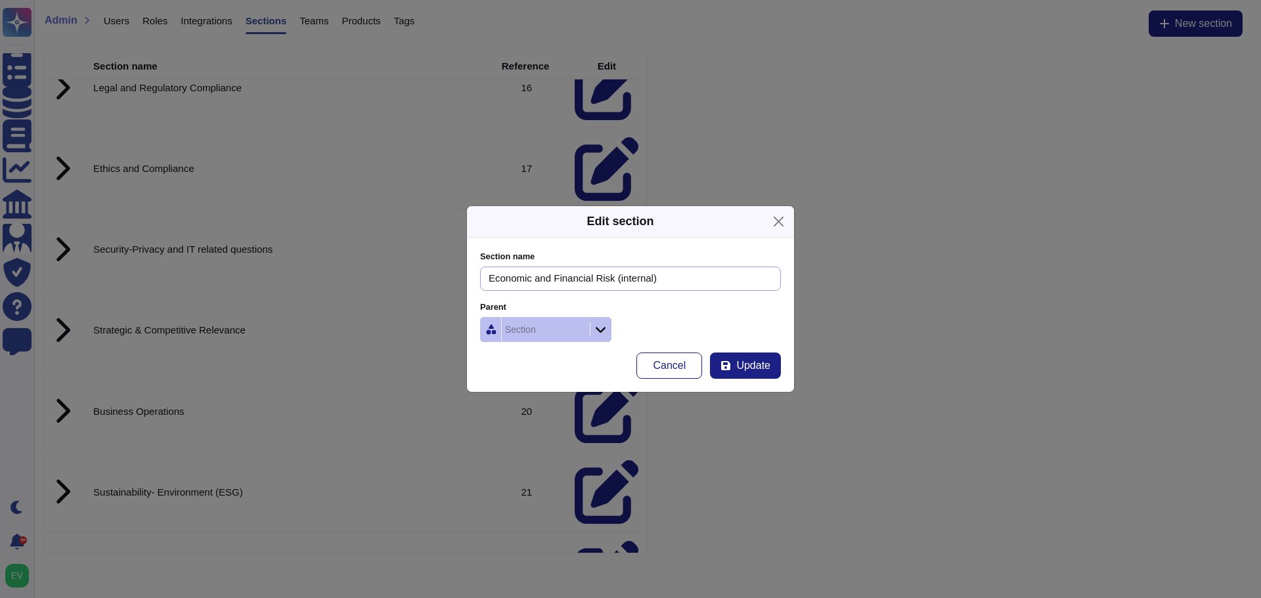
click at [617, 279] on input "Economic and Financial Risk (internal)" at bounding box center [630, 279] width 301 height 24
type input "Economic and Financial Risk (Internal)"
click at [750, 382] on div "Section name Economic and Financial Risk (Internal) Parent Section Cancel Update" at bounding box center [630, 315] width 327 height 154
click at [739, 363] on span "Update" at bounding box center [753, 366] width 34 height 11
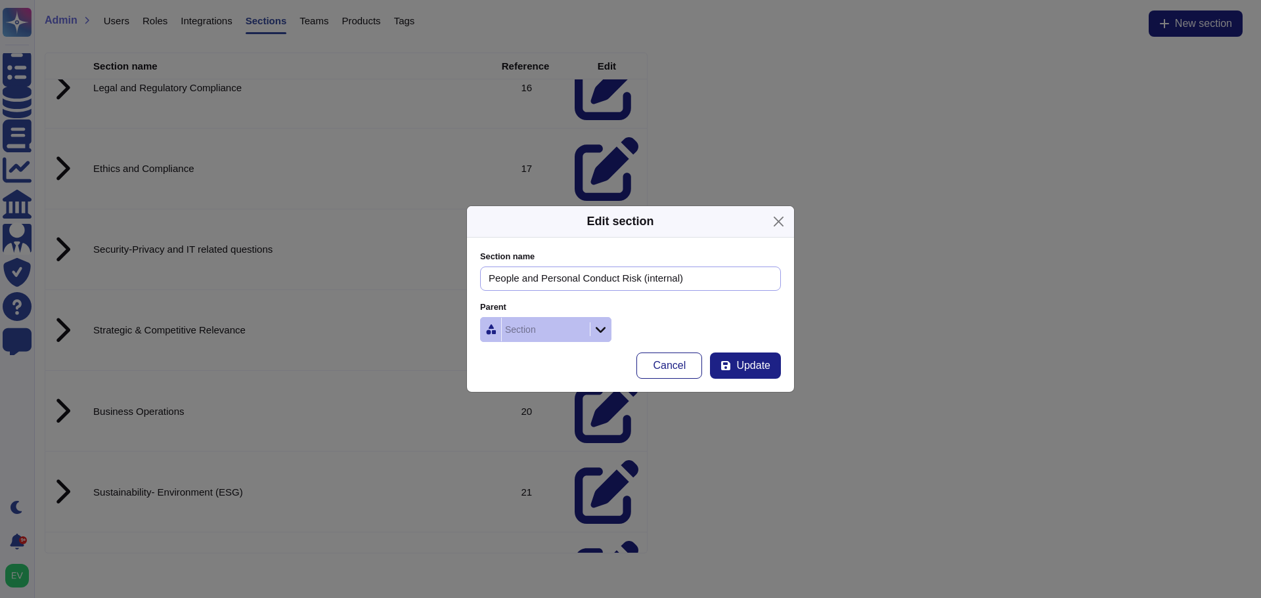
click at [644, 278] on input "People and Personal Conduct Risk (internal)" at bounding box center [630, 279] width 301 height 24
type input "People and Personal Conduct Risk (Internal)"
click at [774, 364] on button "Update" at bounding box center [745, 366] width 71 height 26
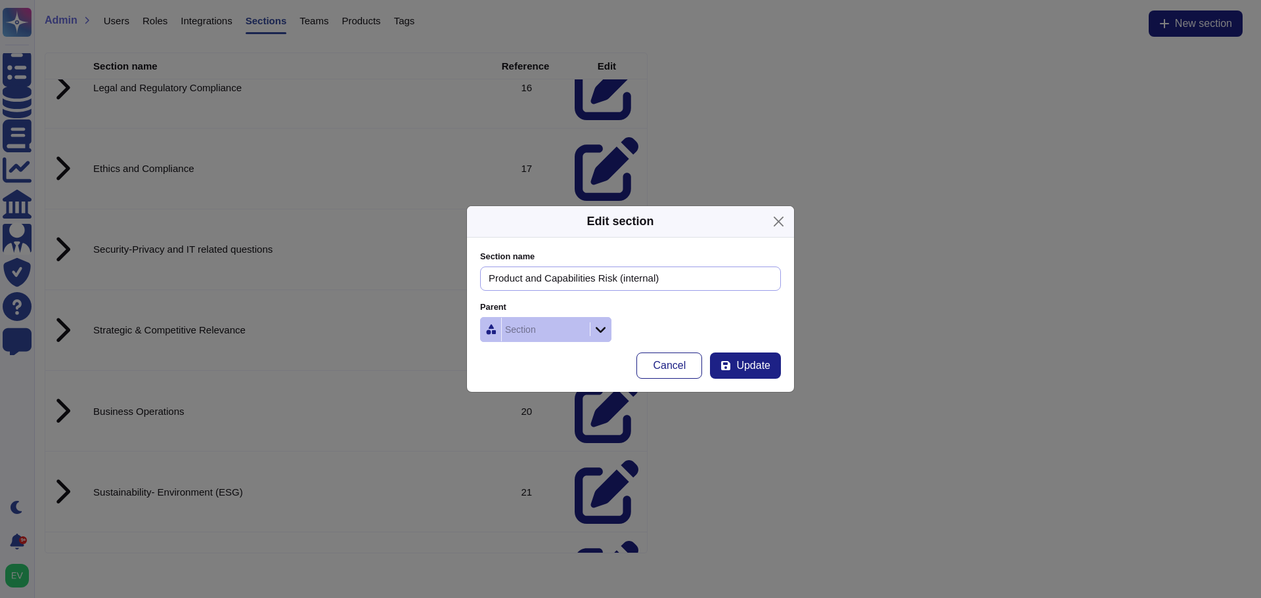
click at [623, 280] on input "Product and Capabilities Risk (internal)" at bounding box center [630, 279] width 301 height 24
type input "Product and Capabilities Risk (Internal)"
click at [751, 377] on button "Update" at bounding box center [745, 366] width 71 height 26
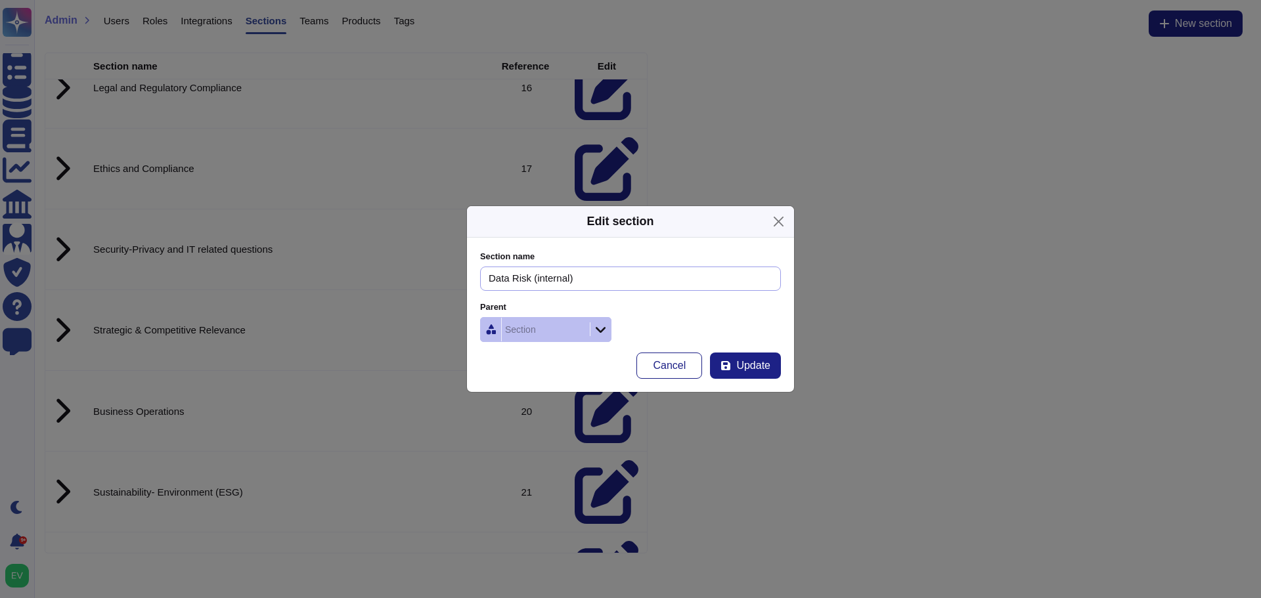
click at [536, 273] on input "Data Risk (internal)" at bounding box center [630, 279] width 301 height 24
type input "Data Risk (Internal)"
click at [753, 361] on span "Update" at bounding box center [753, 366] width 34 height 11
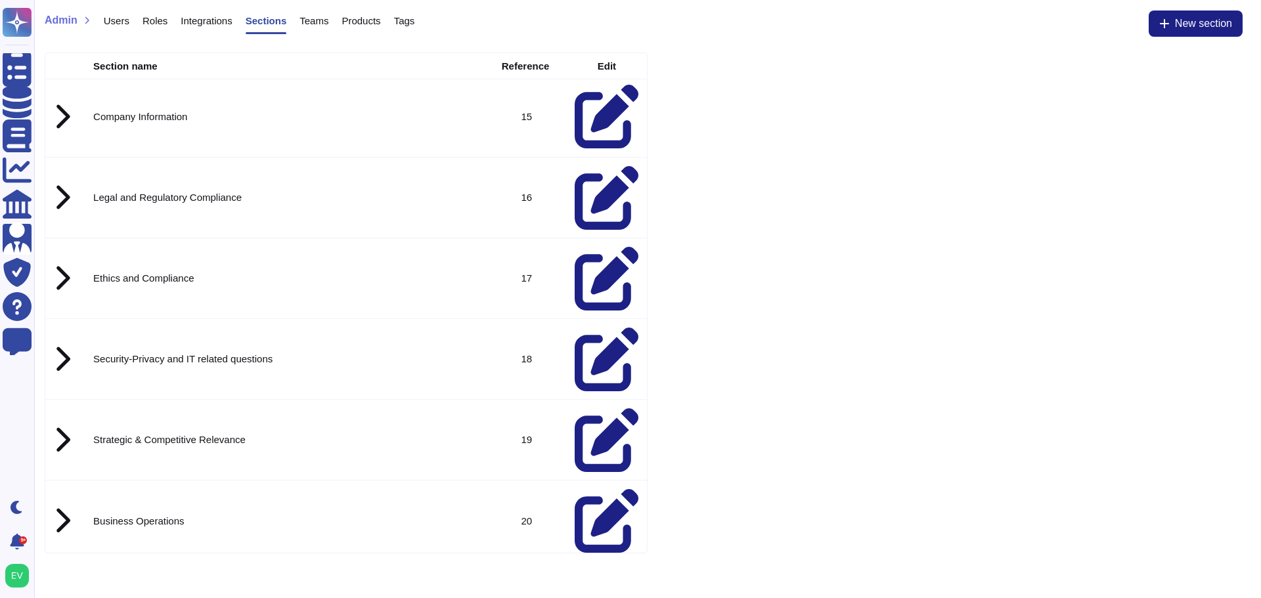
scroll to position [892, 0]
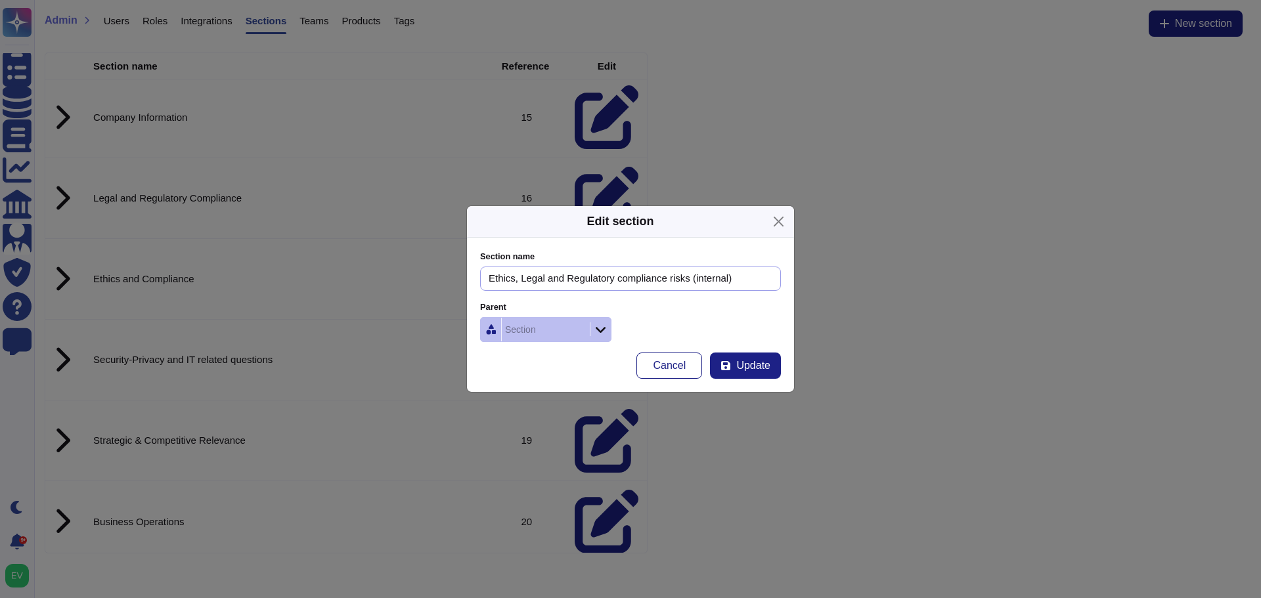
click at [693, 280] on input "Ethics, Legal and Regulatory compliance risks (internal)" at bounding box center [630, 279] width 301 height 24
type input "Ethics, Legal and Regulatory compliance risks (Internal)"
click at [744, 371] on span "Update" at bounding box center [753, 366] width 34 height 11
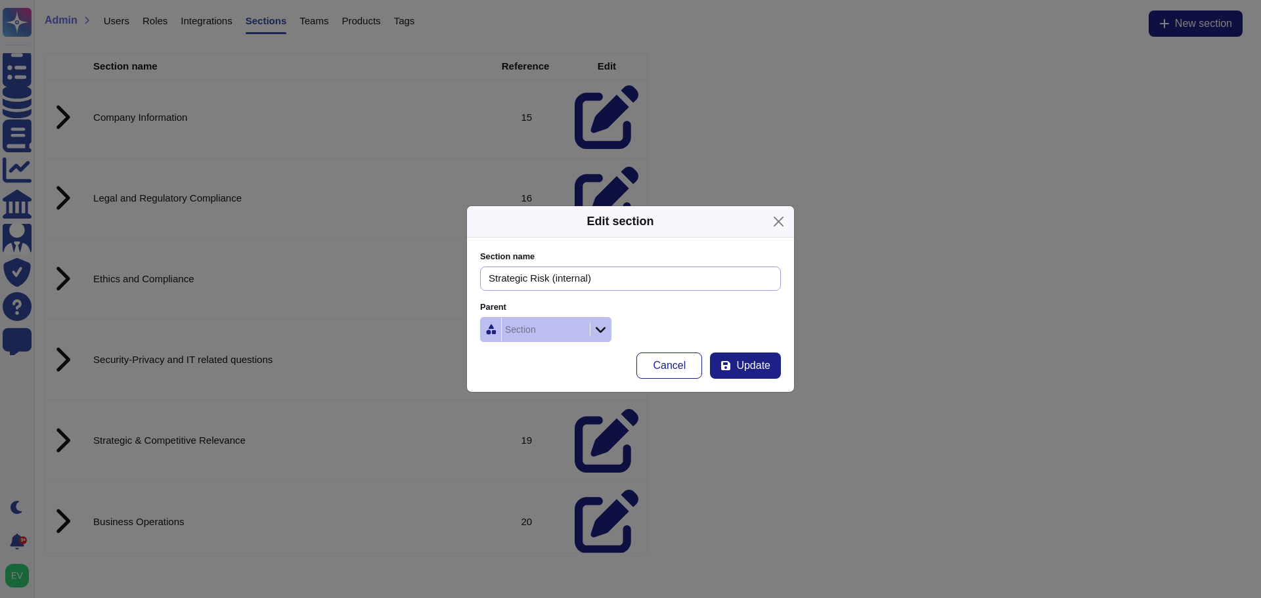
click at [555, 273] on input "Strategic Risk (internal)" at bounding box center [630, 279] width 301 height 24
type input "Strategic Risk (Internal)"
click at [772, 358] on button "Update" at bounding box center [745, 366] width 71 height 26
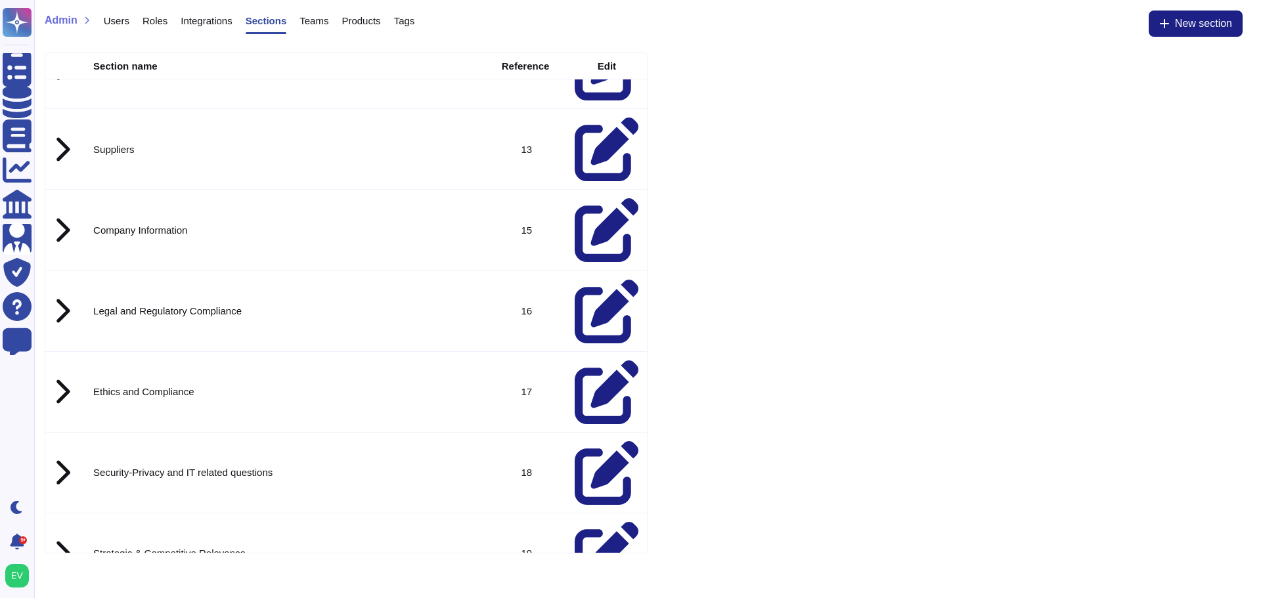
scroll to position [761, 0]
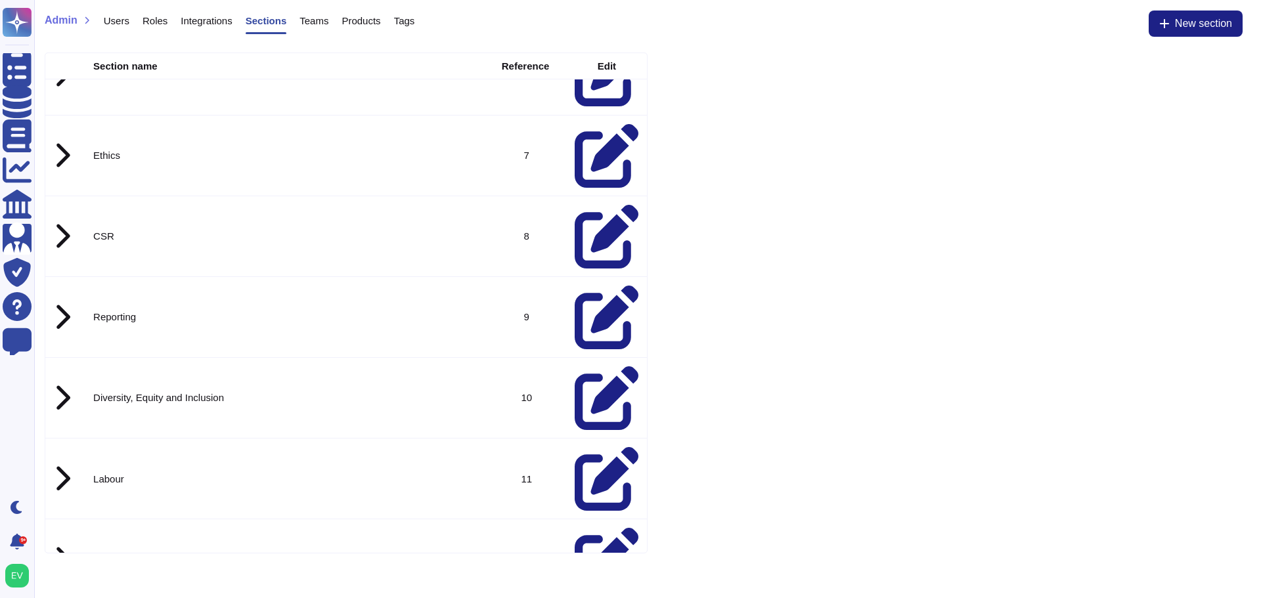
scroll to position [0, 0]
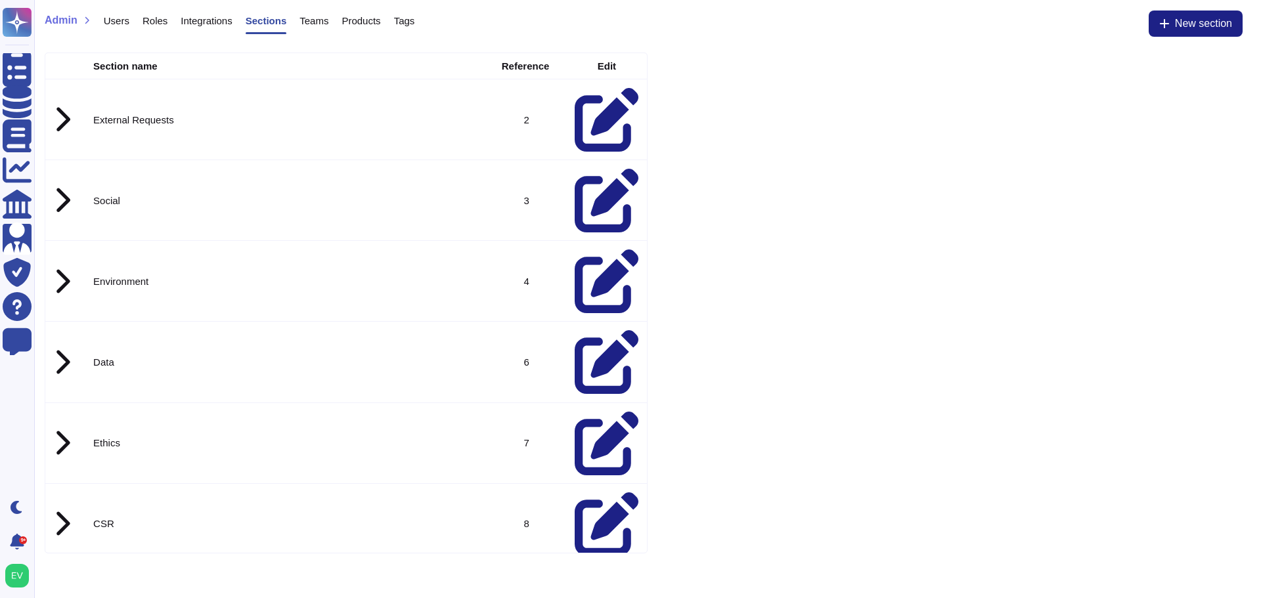
click at [64, 106] on icon at bounding box center [61, 120] width 17 height 28
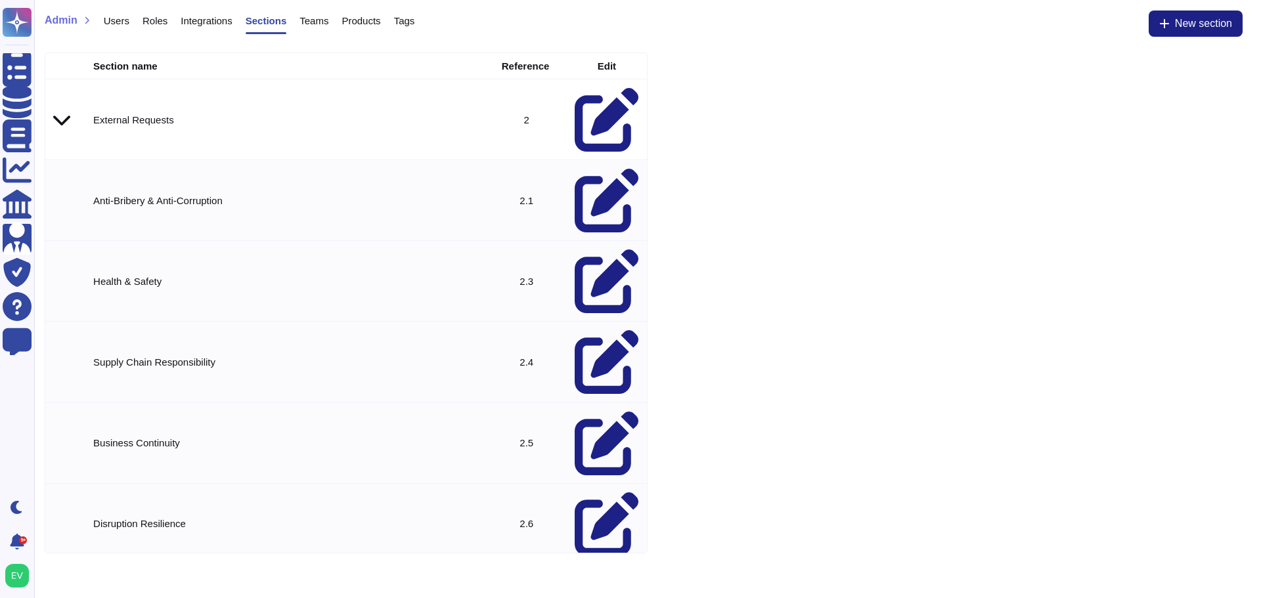
click at [57, 110] on icon at bounding box center [61, 120] width 17 height 20
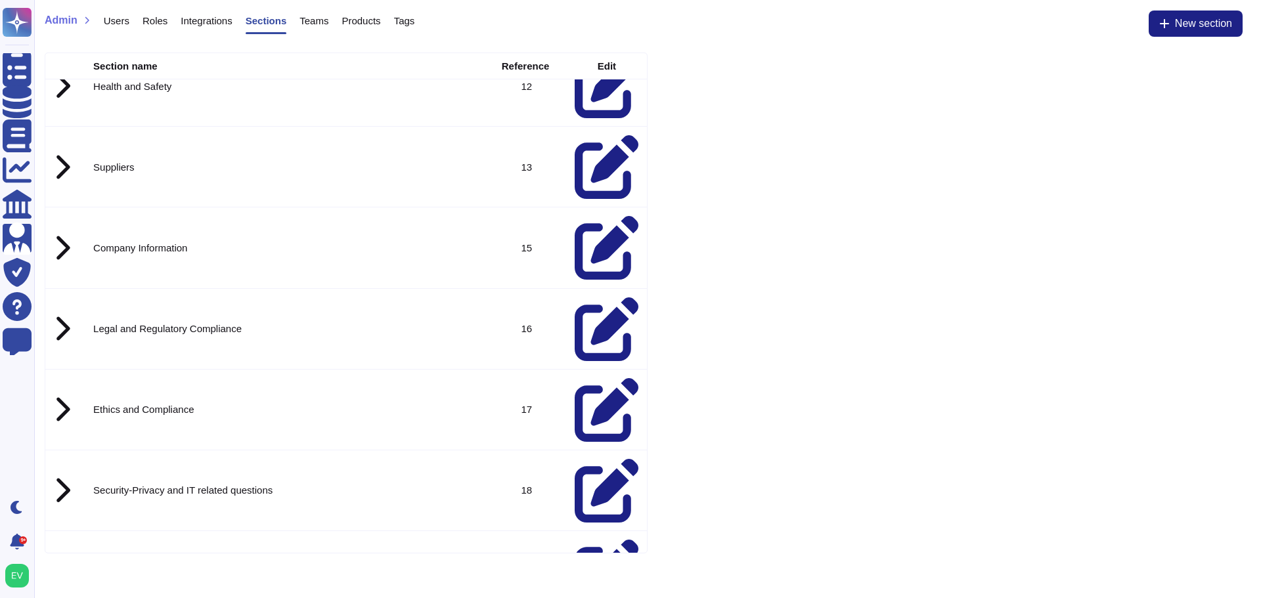
scroll to position [761, 0]
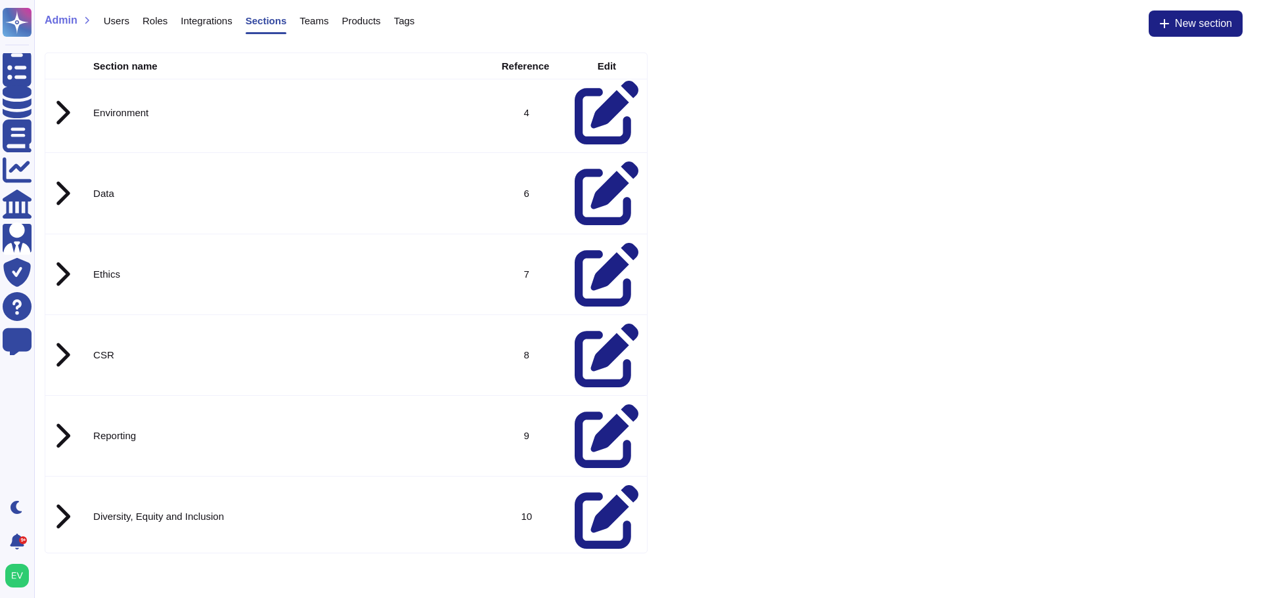
scroll to position [0, 0]
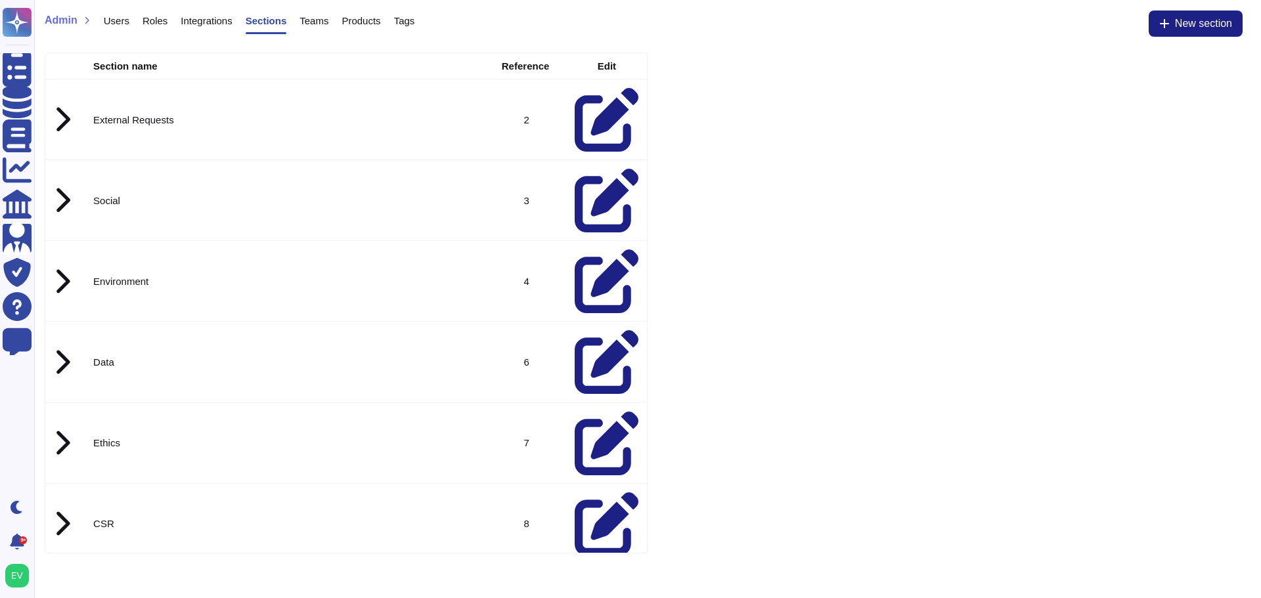
click at [202, 31] on div "Integrations" at bounding box center [199, 24] width 64 height 26
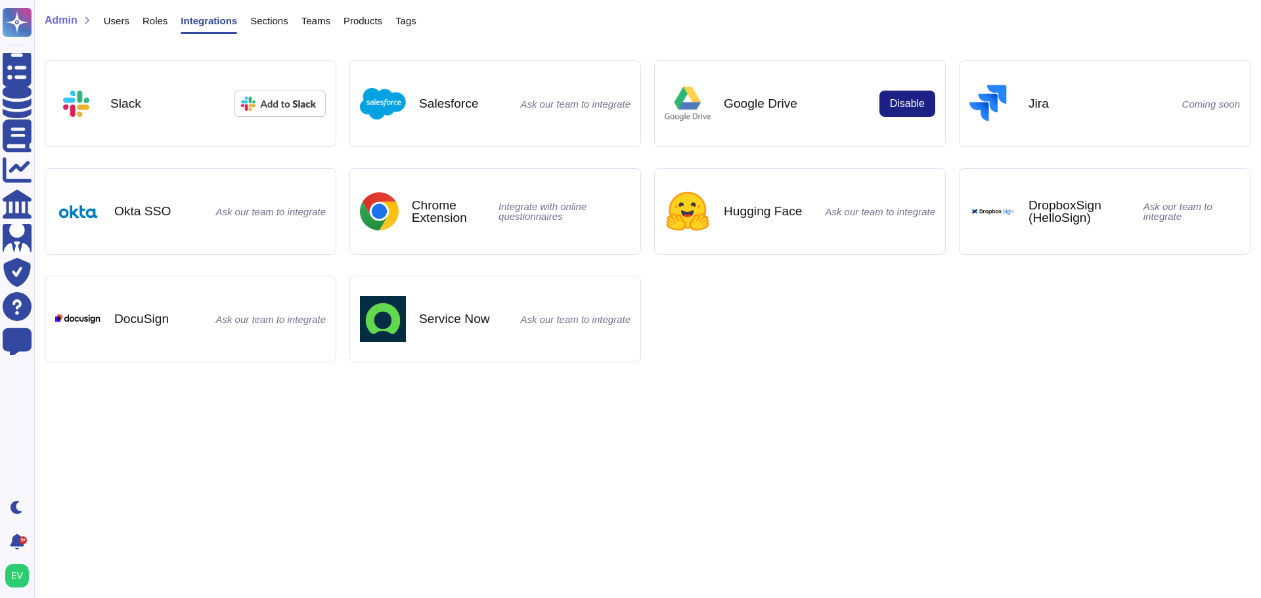
click at [146, 19] on span "Roles" at bounding box center [155, 21] width 25 height 10
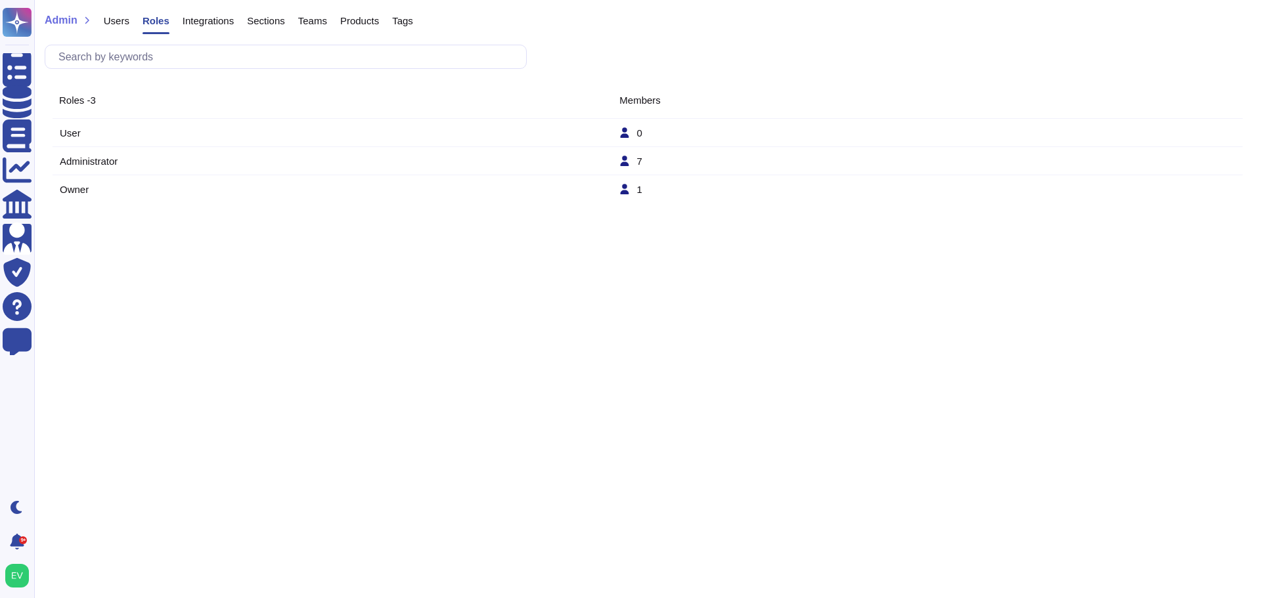
click at [108, 21] on span "Users" at bounding box center [117, 21] width 26 height 10
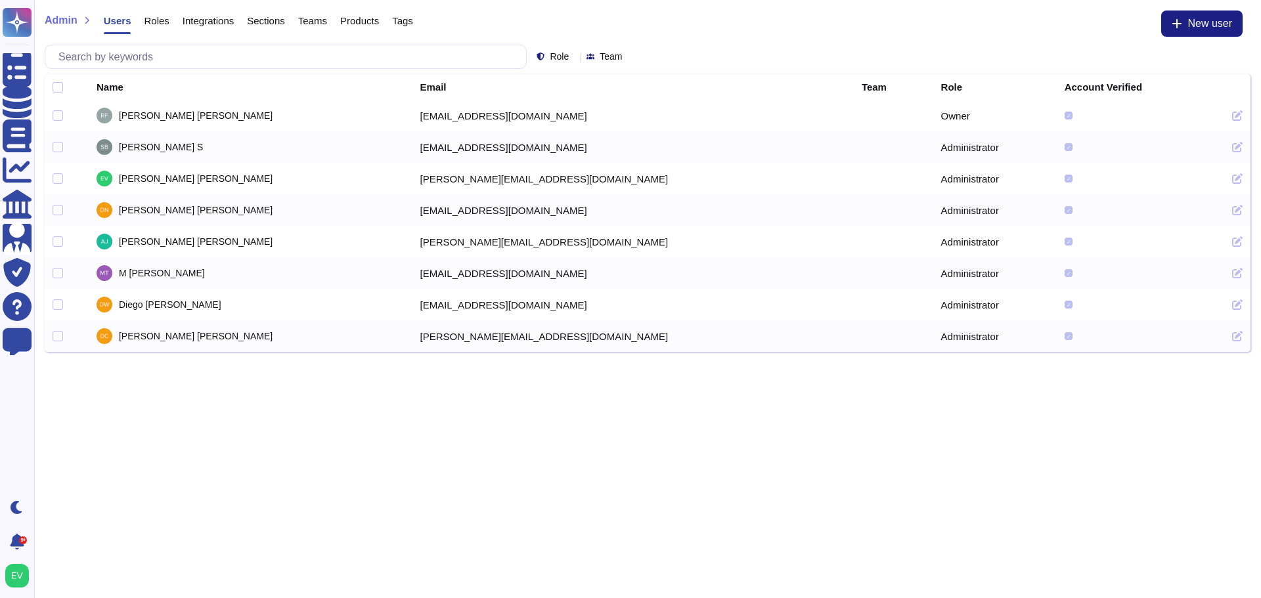
click at [305, 18] on span "Teams" at bounding box center [312, 21] width 29 height 10
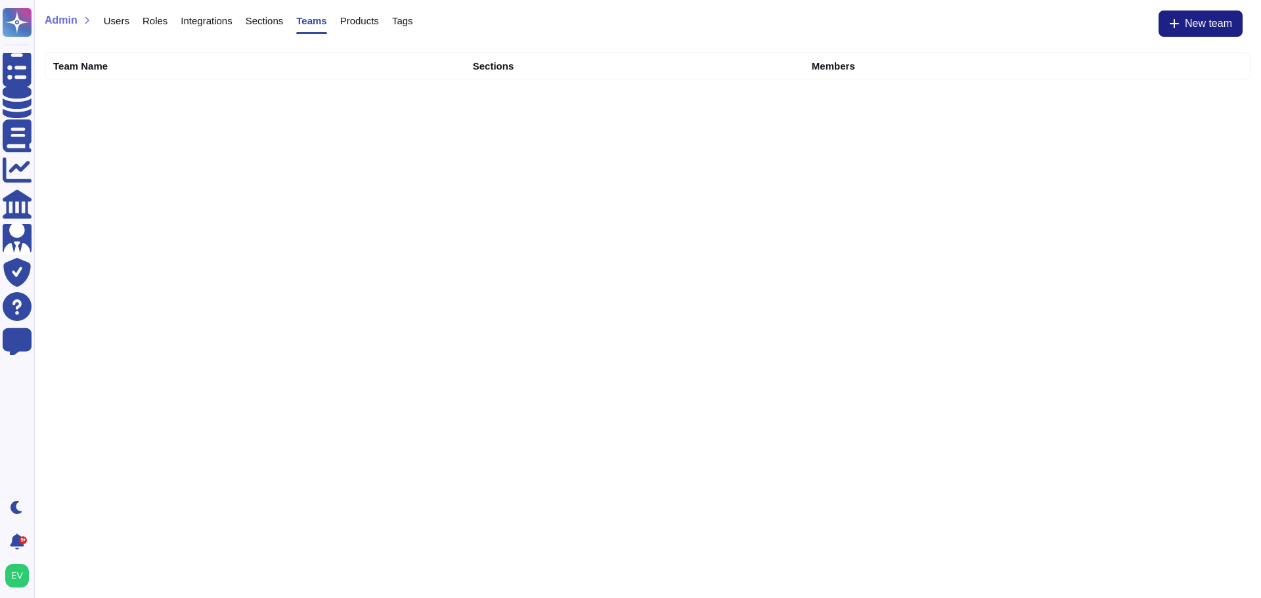
click at [347, 22] on span "Products" at bounding box center [359, 21] width 39 height 10
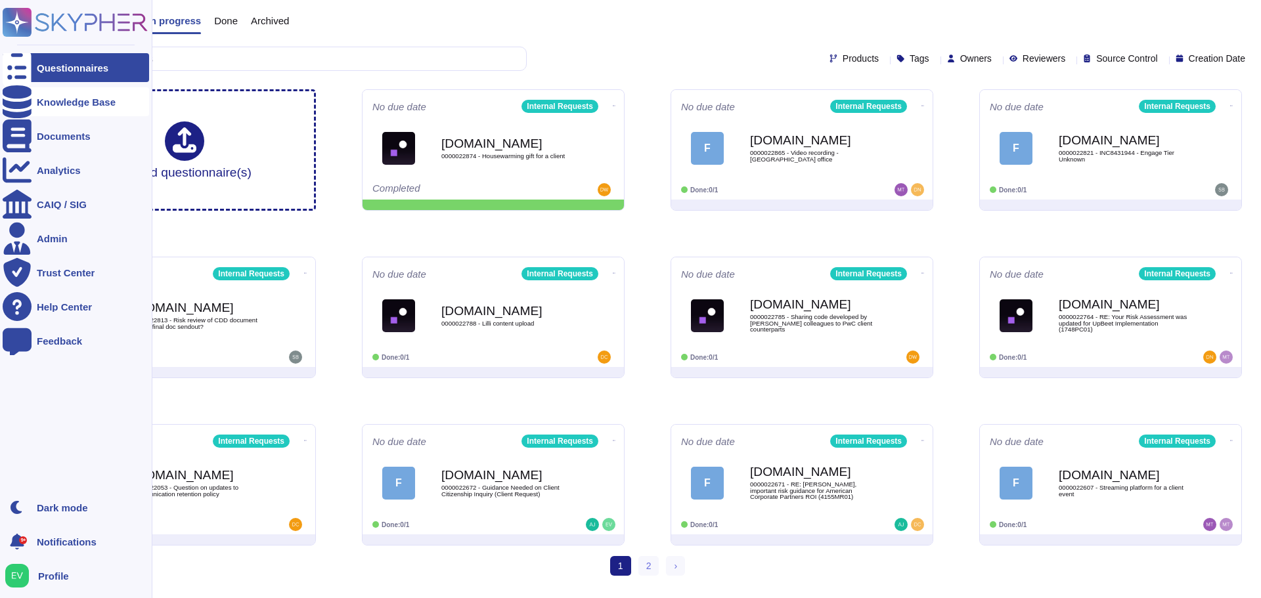
click at [65, 99] on div "Knowledge Base" at bounding box center [76, 102] width 79 height 10
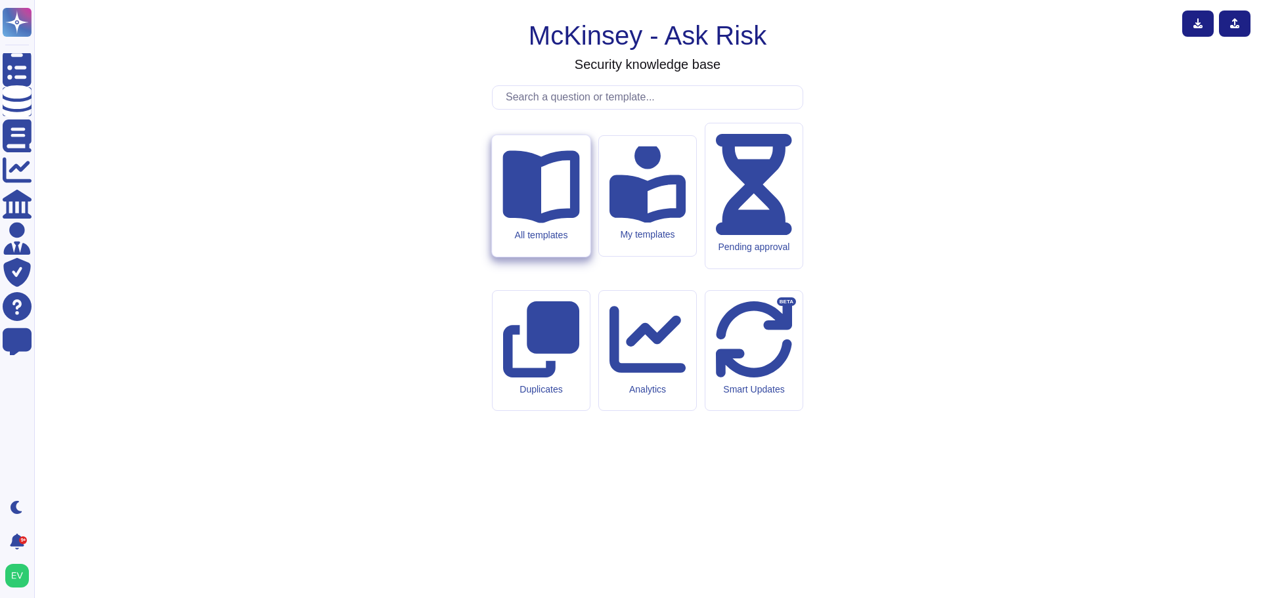
click at [560, 257] on div "All templates" at bounding box center [541, 195] width 98 height 121
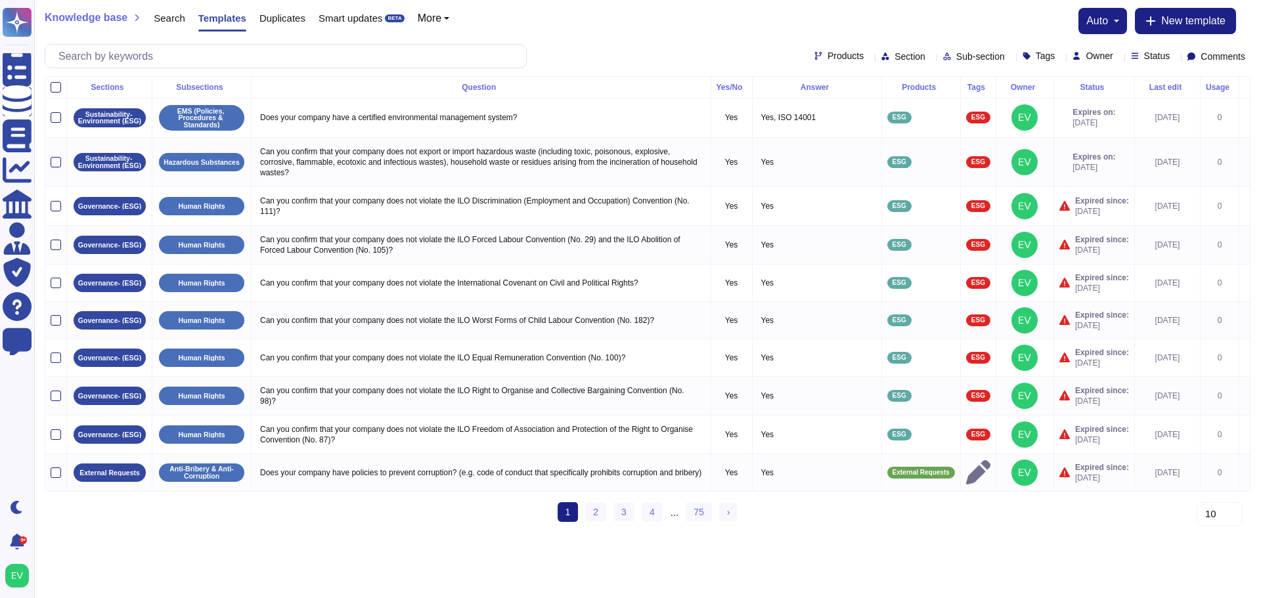
click at [814, 53] on div "Products" at bounding box center [841, 56] width 55 height 10
click at [822, 179] on span "ESG" at bounding box center [811, 185] width 21 height 12
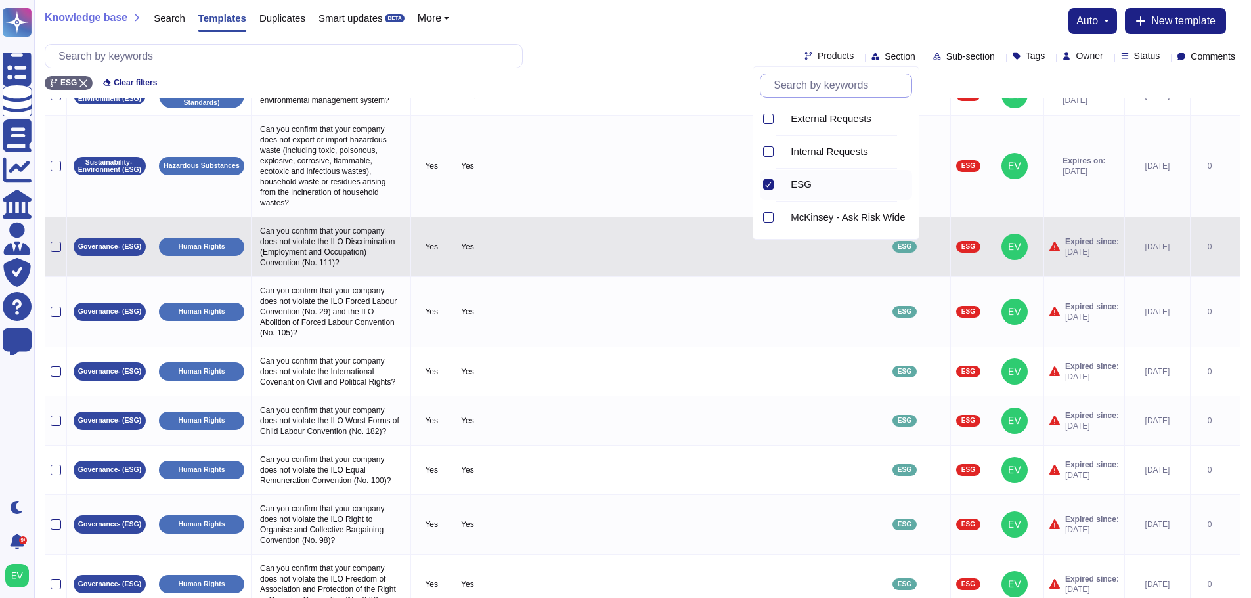
scroll to position [213, 0]
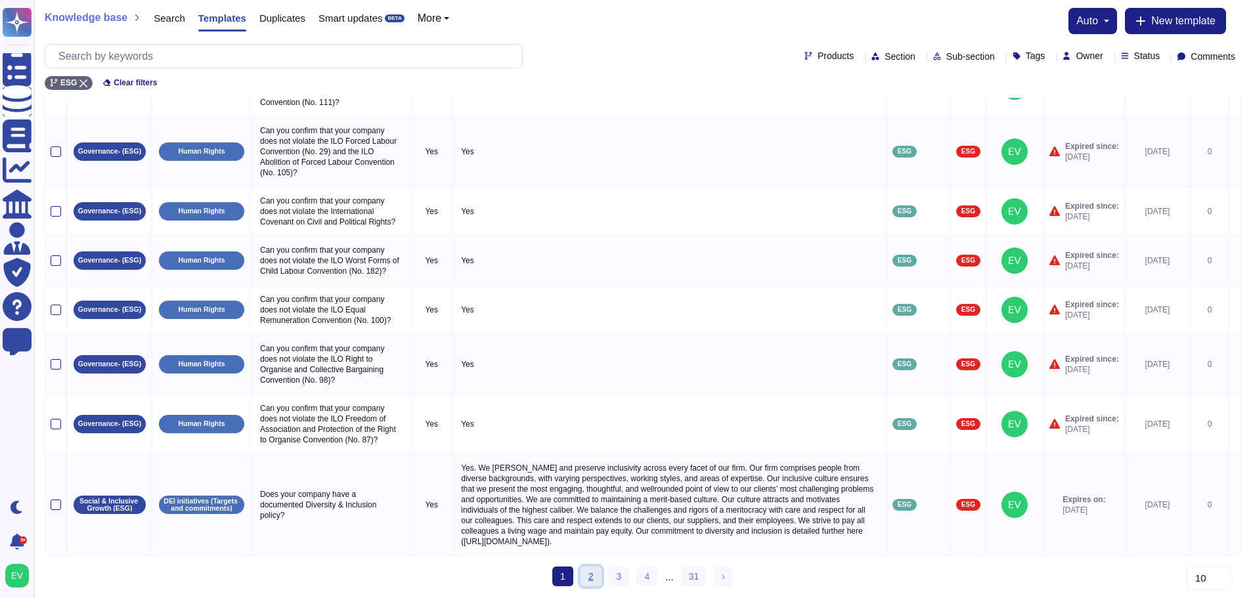
click at [591, 573] on link "2" at bounding box center [591, 577] width 21 height 20
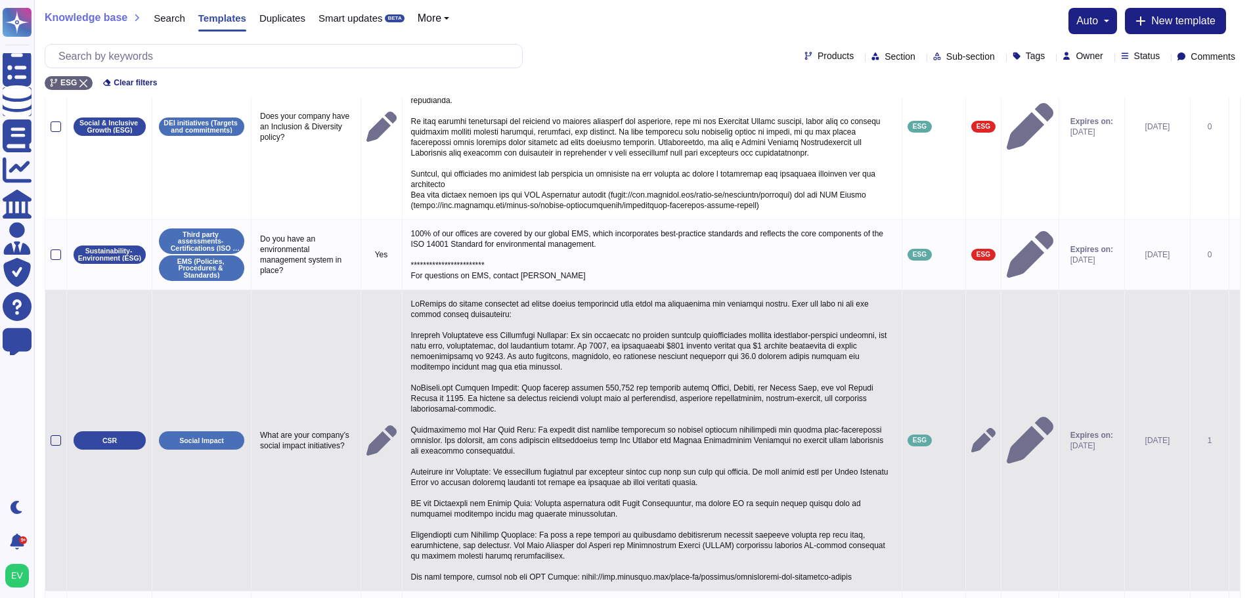
scroll to position [85, 0]
click at [54, 436] on div at bounding box center [56, 441] width 11 height 11
click at [0, 0] on input "checkbox" at bounding box center [0, 0] width 0 height 0
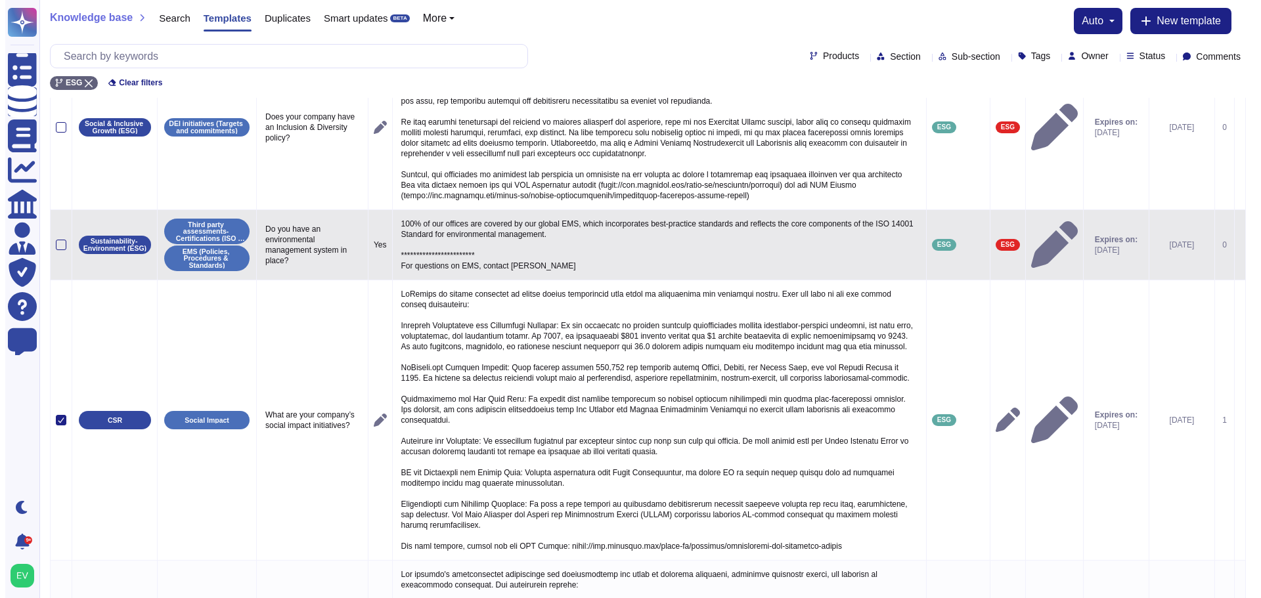
scroll to position [0, 0]
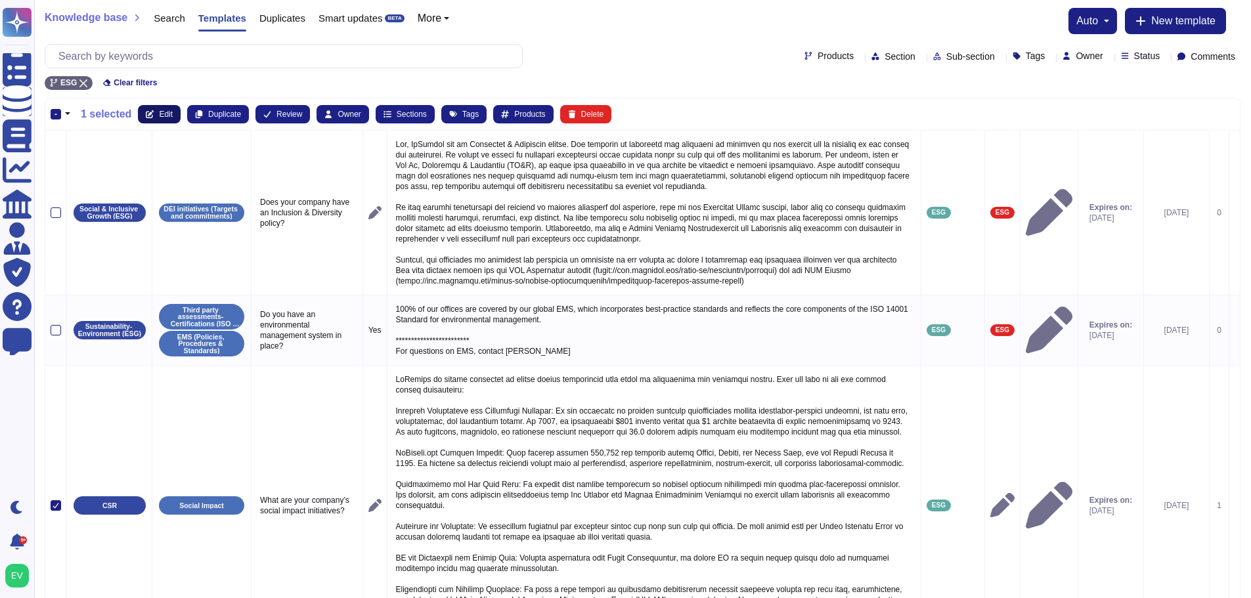
click at [159, 114] on span "Edit" at bounding box center [166, 114] width 14 height 8
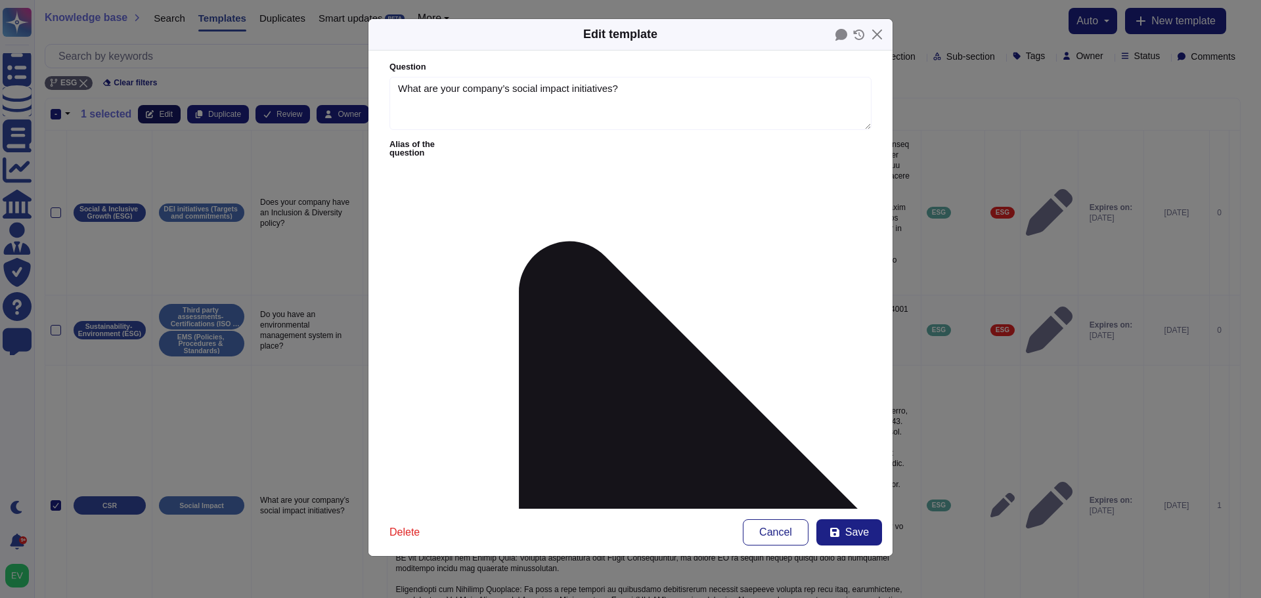
type textarea "What are your company’s social impact initiatives?"
type textarea "[PERSON_NAME] is deeply committed to social impact initiatives that focus on su…"
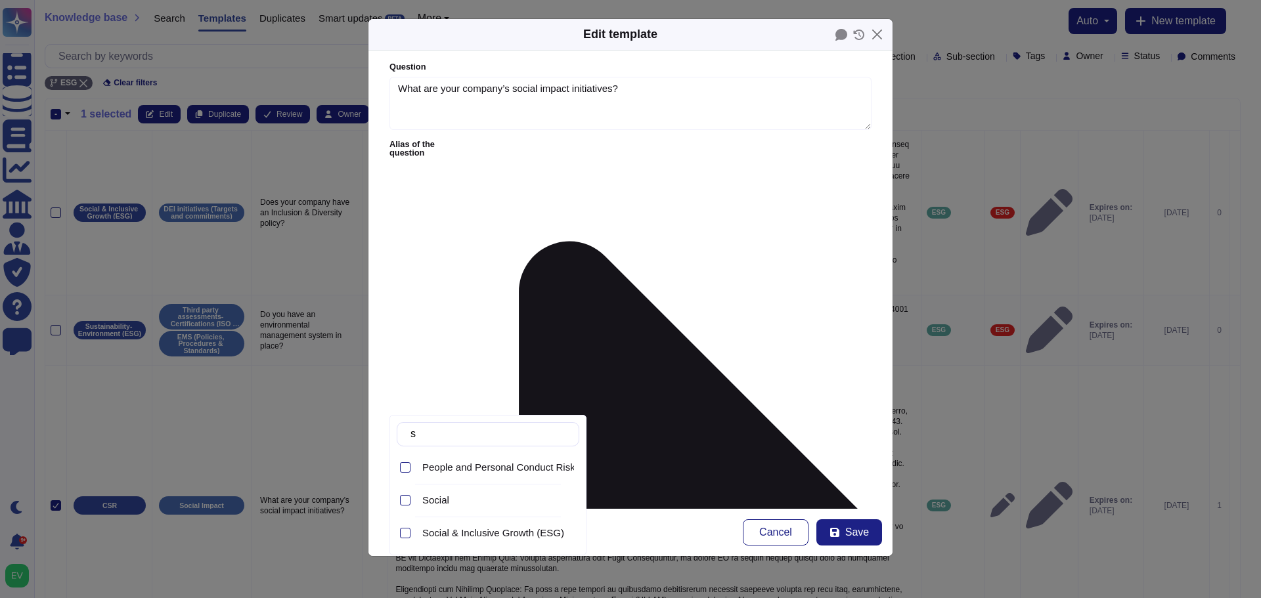
type input "so"
click at [407, 533] on div at bounding box center [405, 533] width 11 height 11
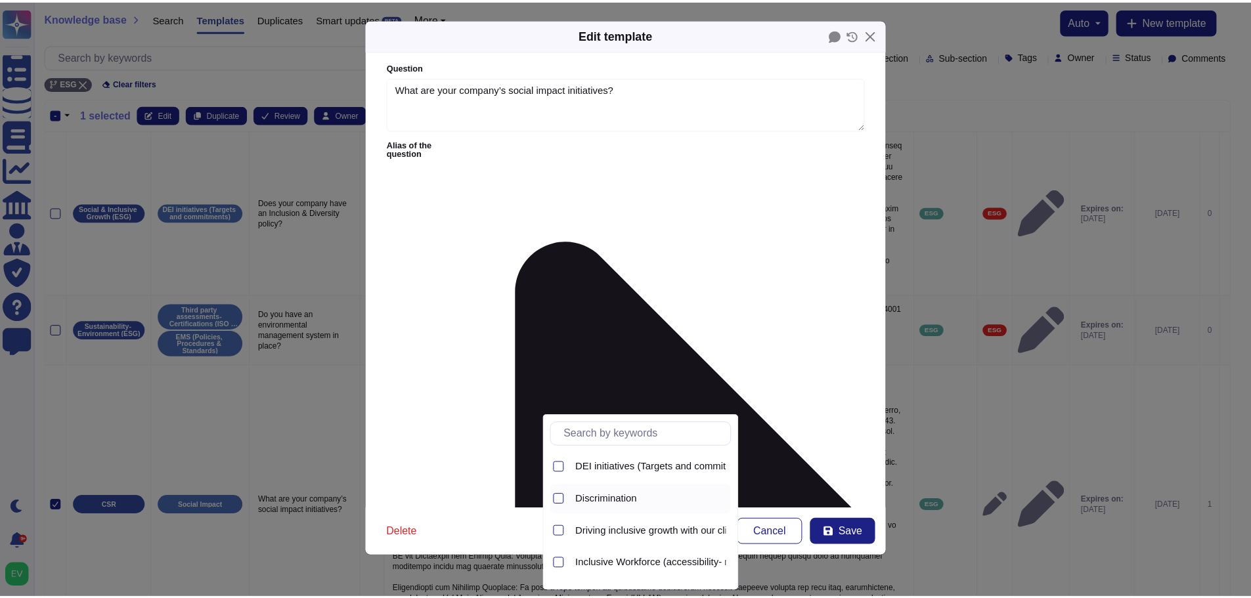
scroll to position [27, 0]
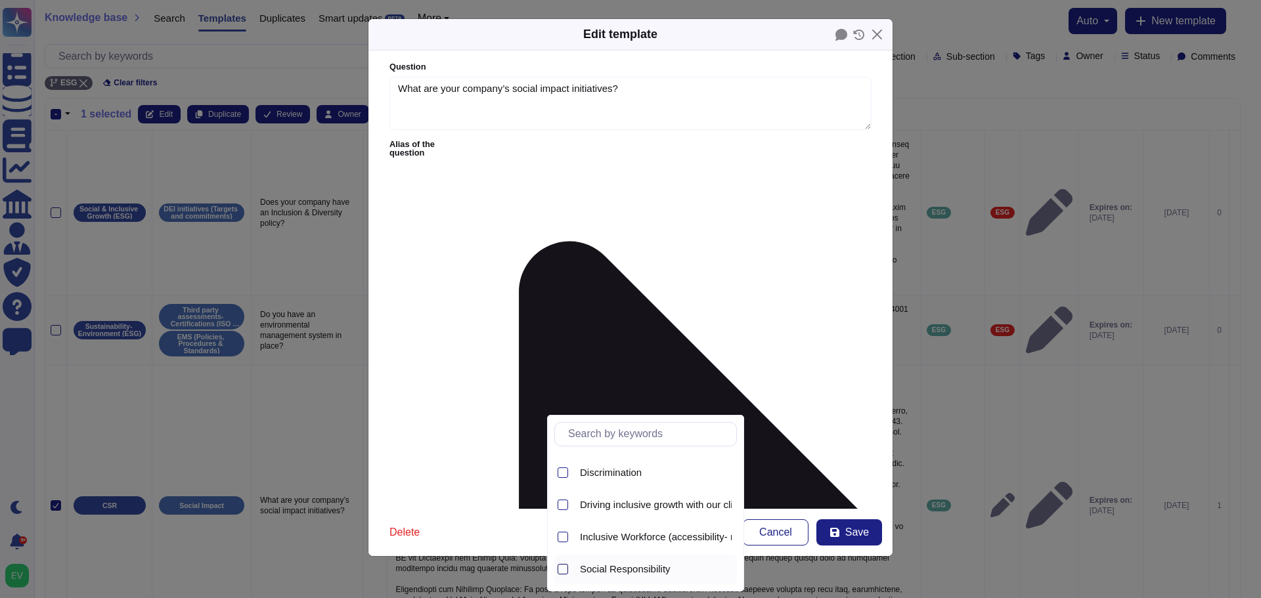
click at [564, 569] on div at bounding box center [563, 569] width 11 height 11
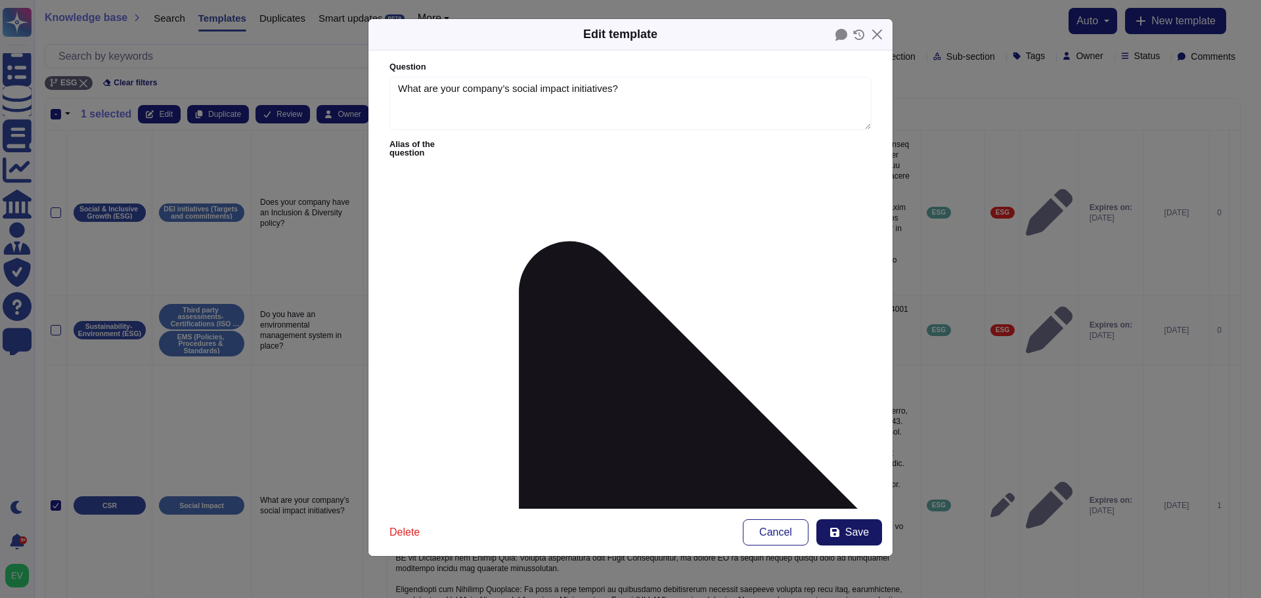
click at [840, 537] on icon at bounding box center [834, 532] width 11 height 11
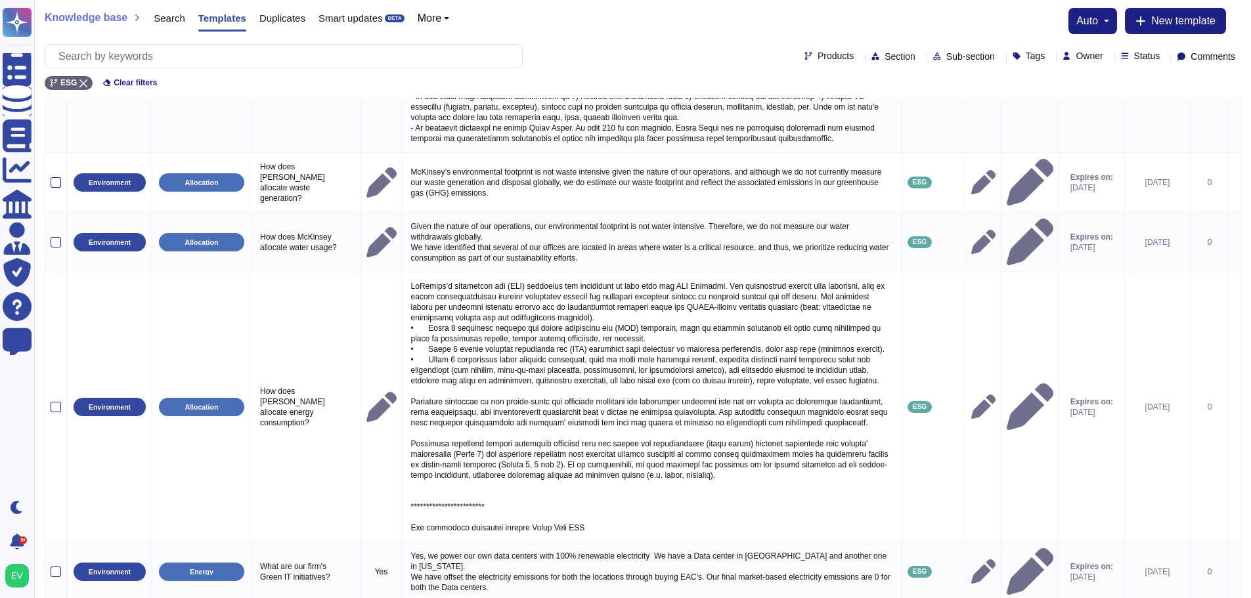
scroll to position [1233, 0]
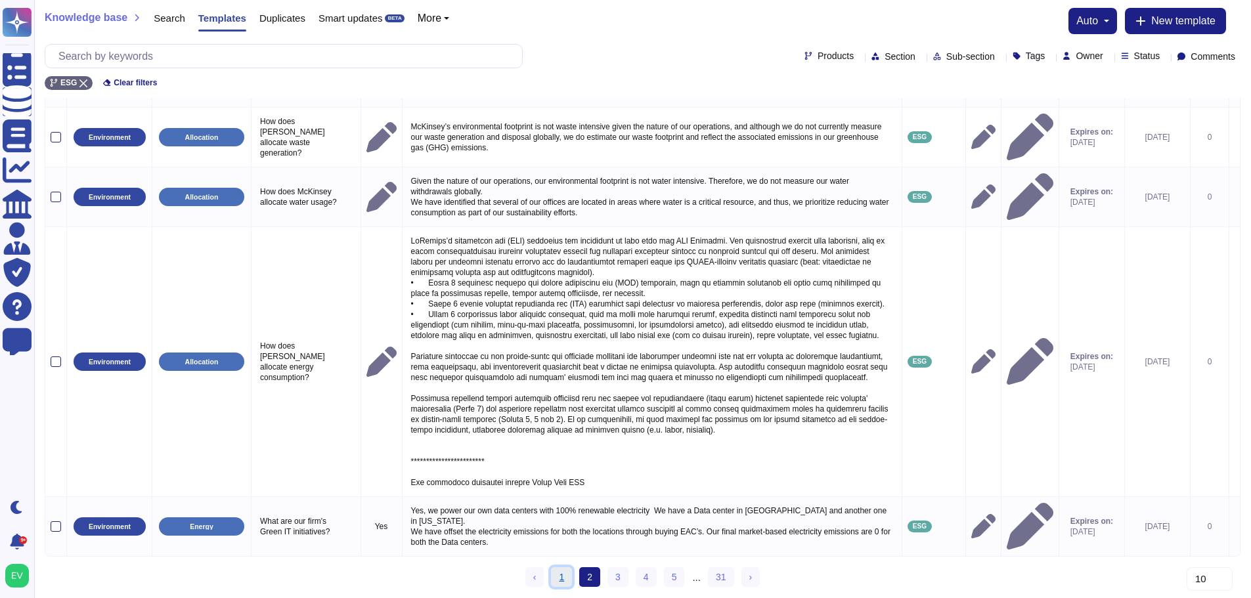
click at [565, 573] on link "1" at bounding box center [561, 577] width 21 height 20
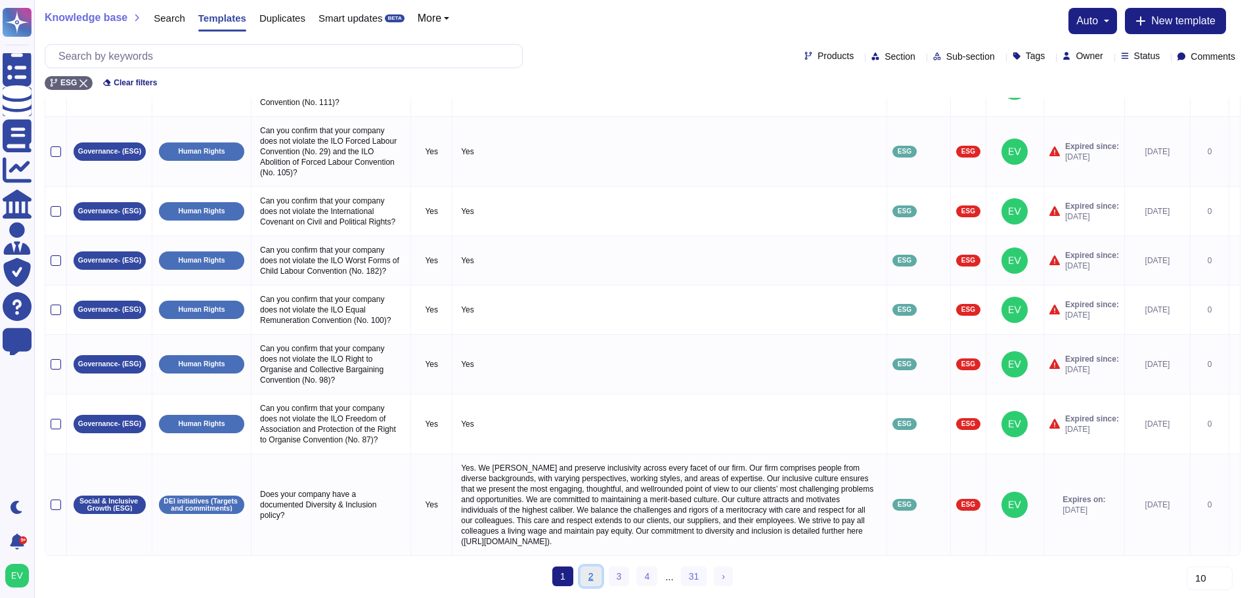
drag, startPoint x: 565, startPoint y: 573, endPoint x: 596, endPoint y: 581, distance: 31.7
click at [596, 581] on link "2" at bounding box center [591, 577] width 21 height 20
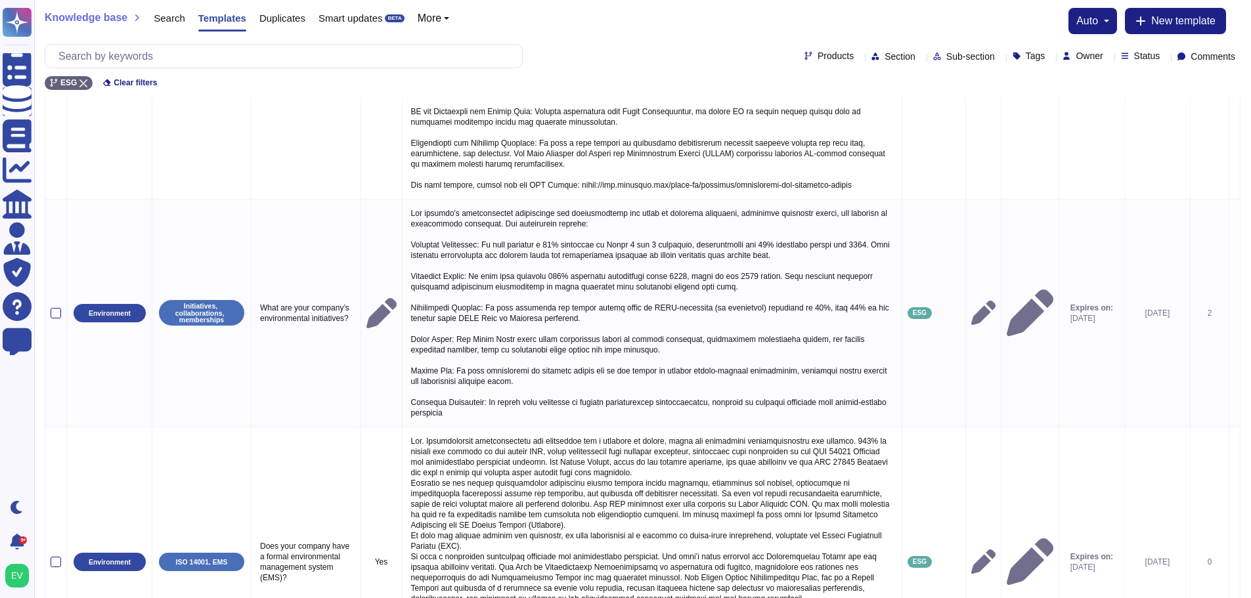
scroll to position [479, 0]
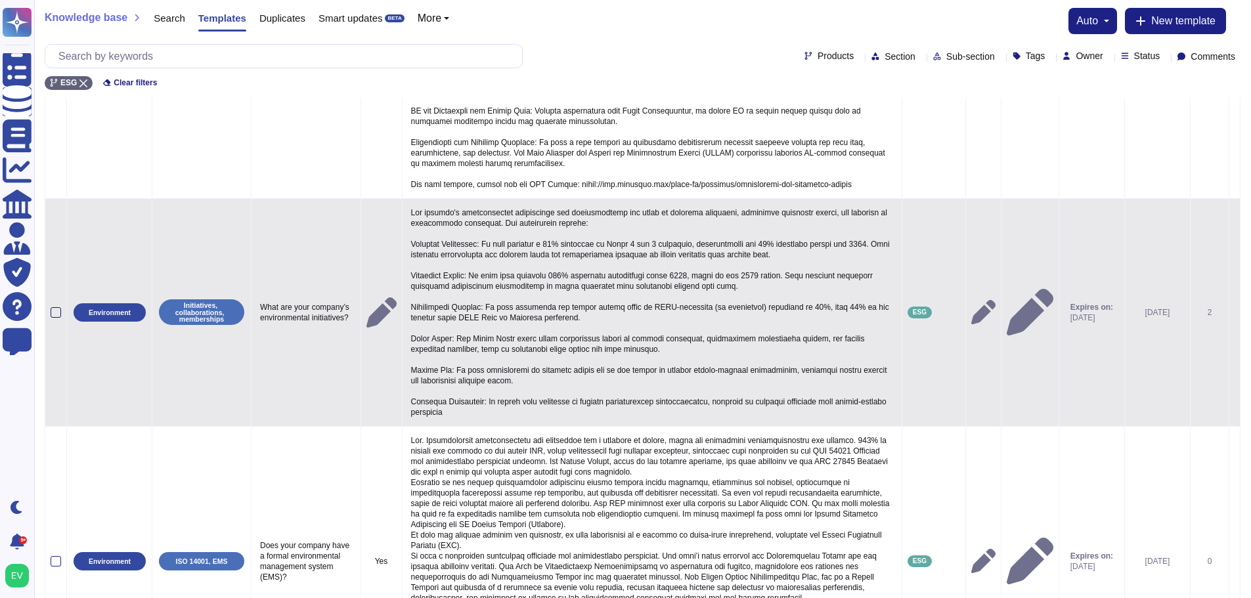
click at [60, 307] on div at bounding box center [56, 312] width 11 height 11
click at [0, 0] on input "checkbox" at bounding box center [0, 0] width 0 height 0
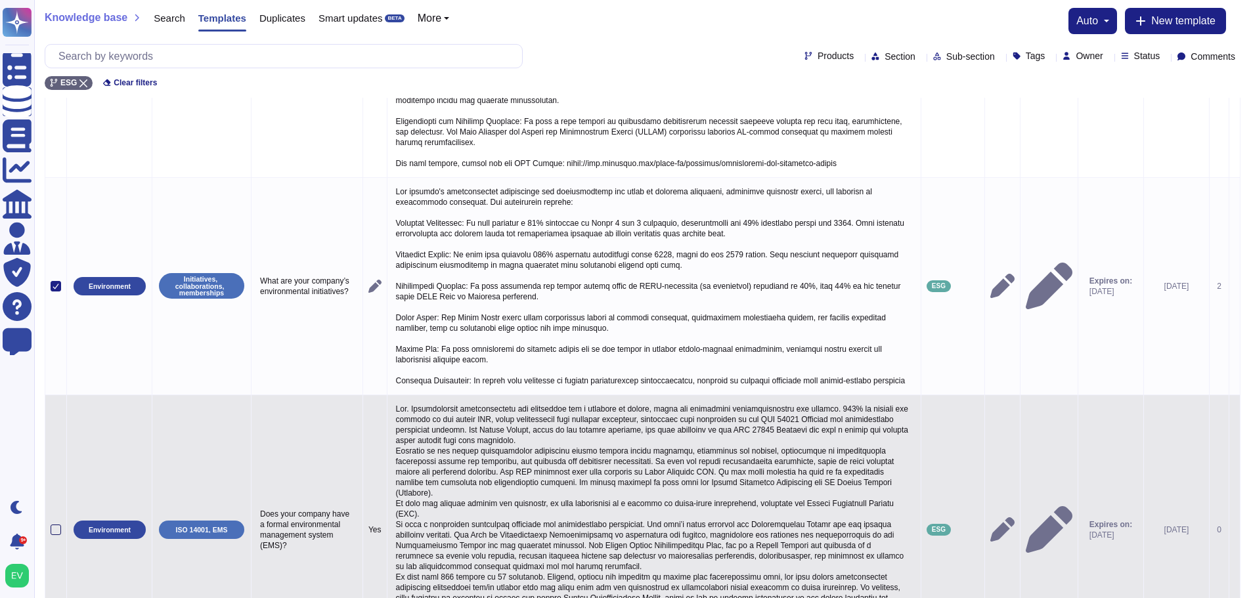
click at [53, 525] on div at bounding box center [56, 530] width 11 height 11
click at [0, 0] on input "checkbox" at bounding box center [0, 0] width 0 height 0
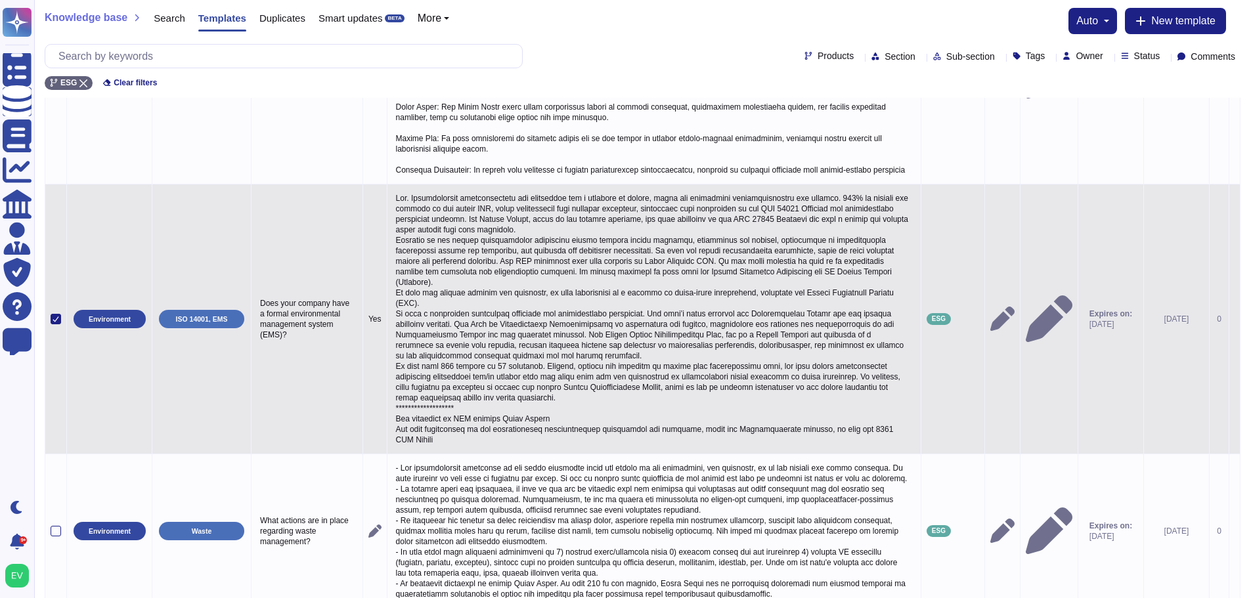
scroll to position [686, 0]
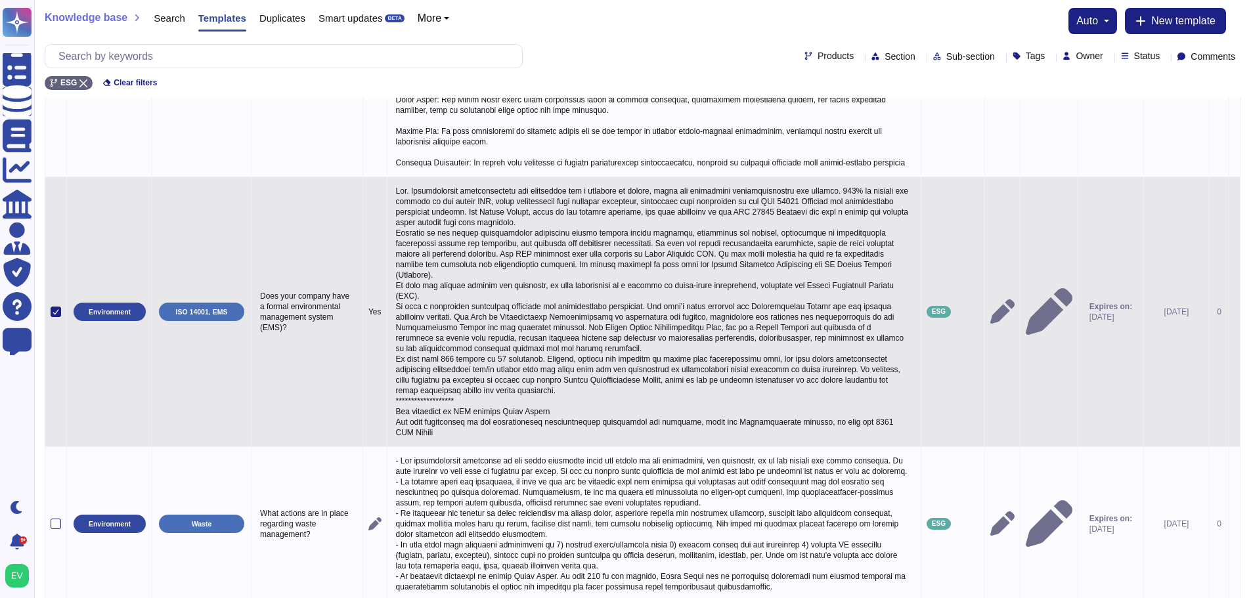
click at [51, 308] on div at bounding box center [56, 312] width 11 height 11
click at [0, 0] on input "checkbox" at bounding box center [0, 0] width 0 height 0
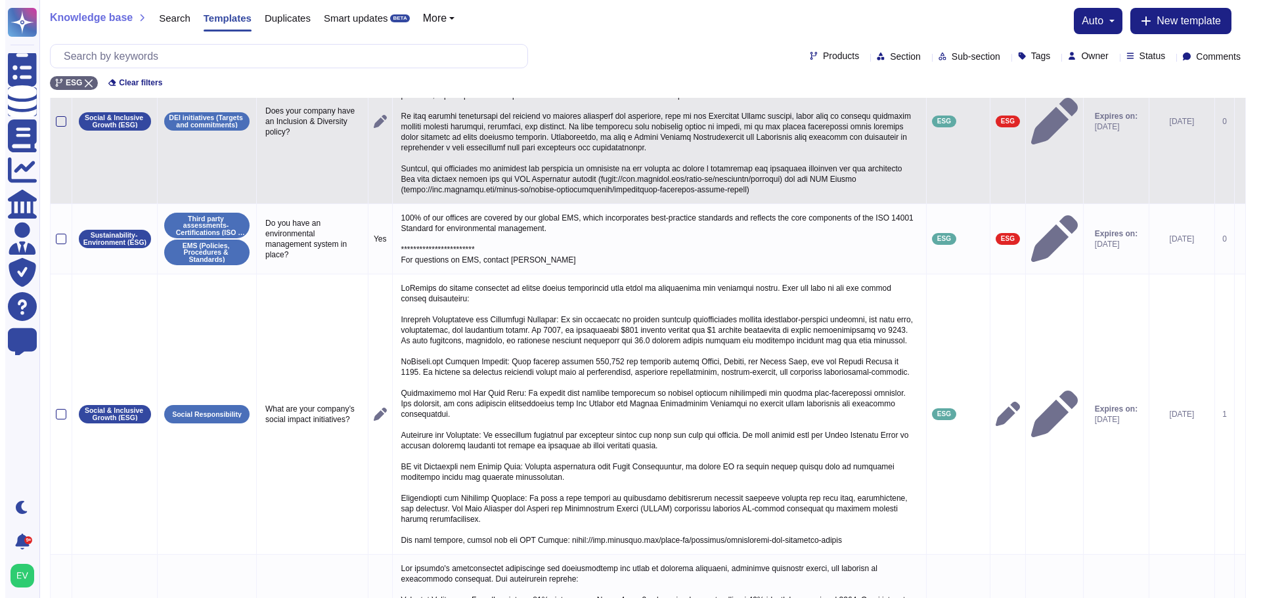
scroll to position [0, 0]
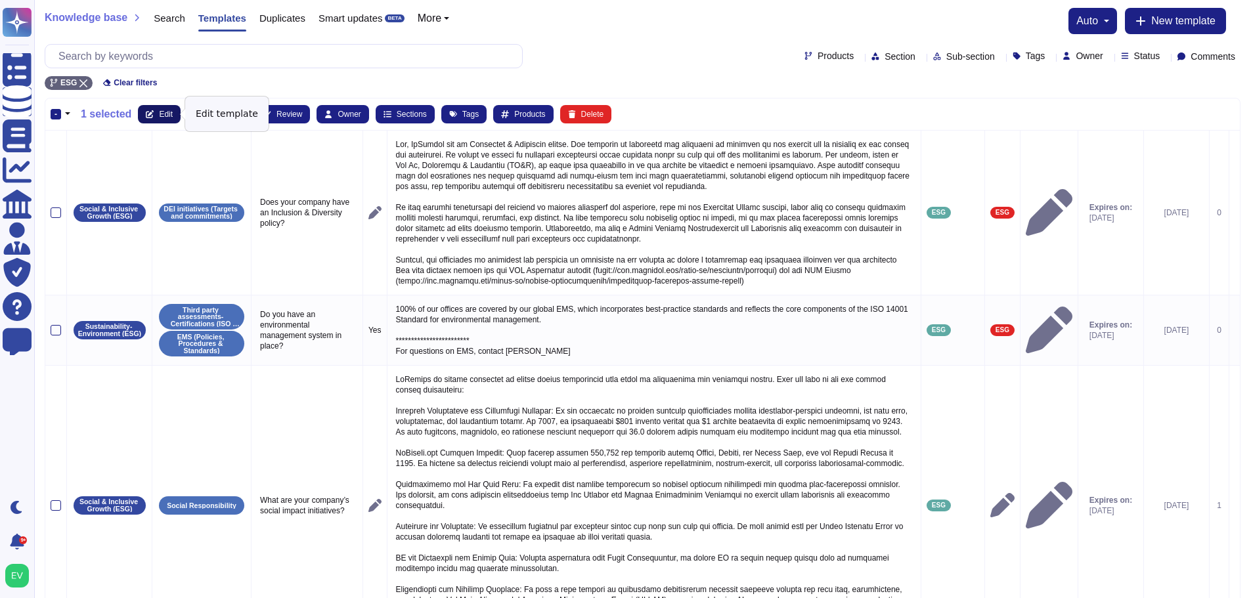
click at [152, 112] on button "Edit" at bounding box center [159, 114] width 43 height 18
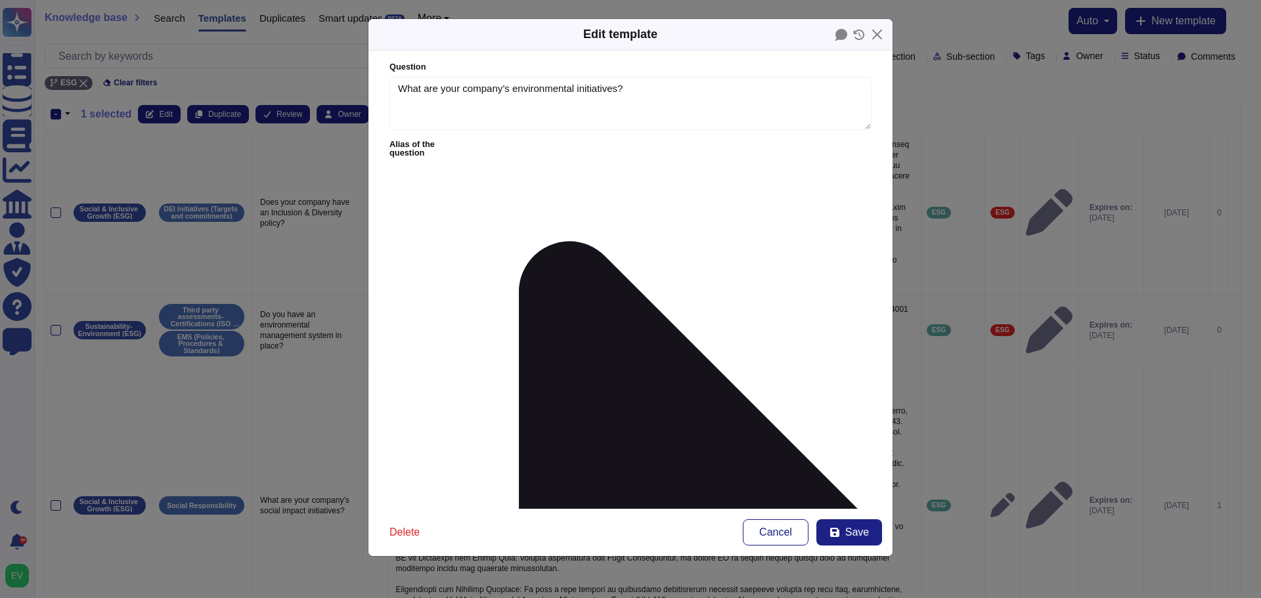
type textarea "What are your company’s environmental initiatives?"
type textarea "Our company's environmental initiatives are comprehensive and focus on reducing…"
type input "en"
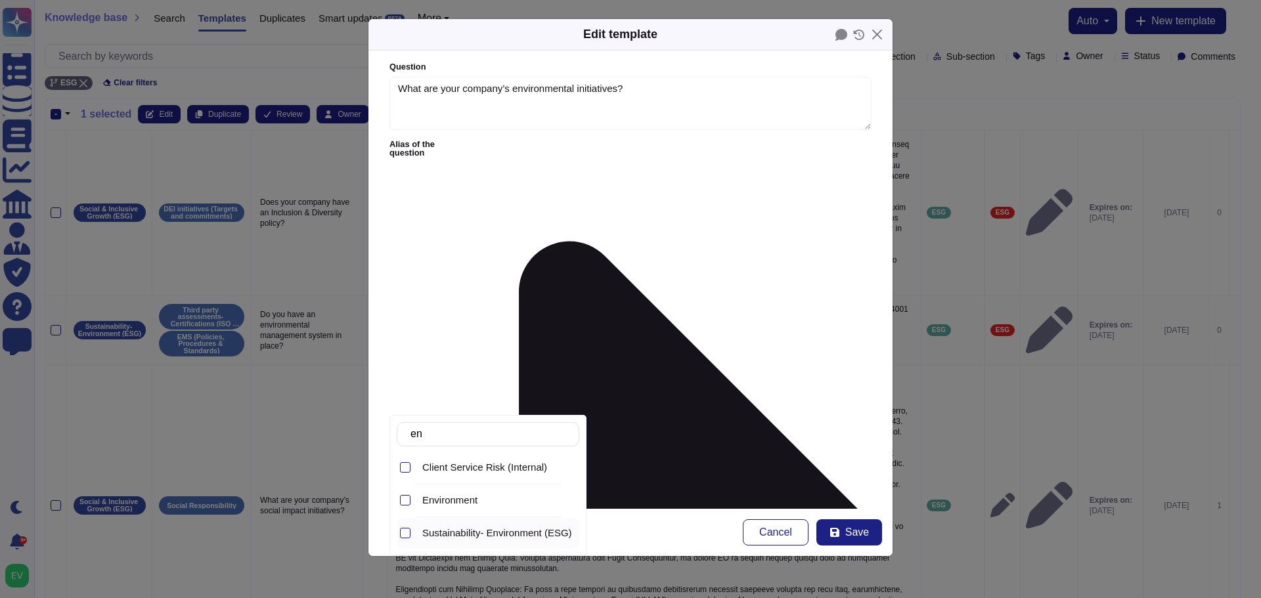
click at [446, 527] on span "Sustainability- Environment (ESG)" at bounding box center [497, 533] width 150 height 12
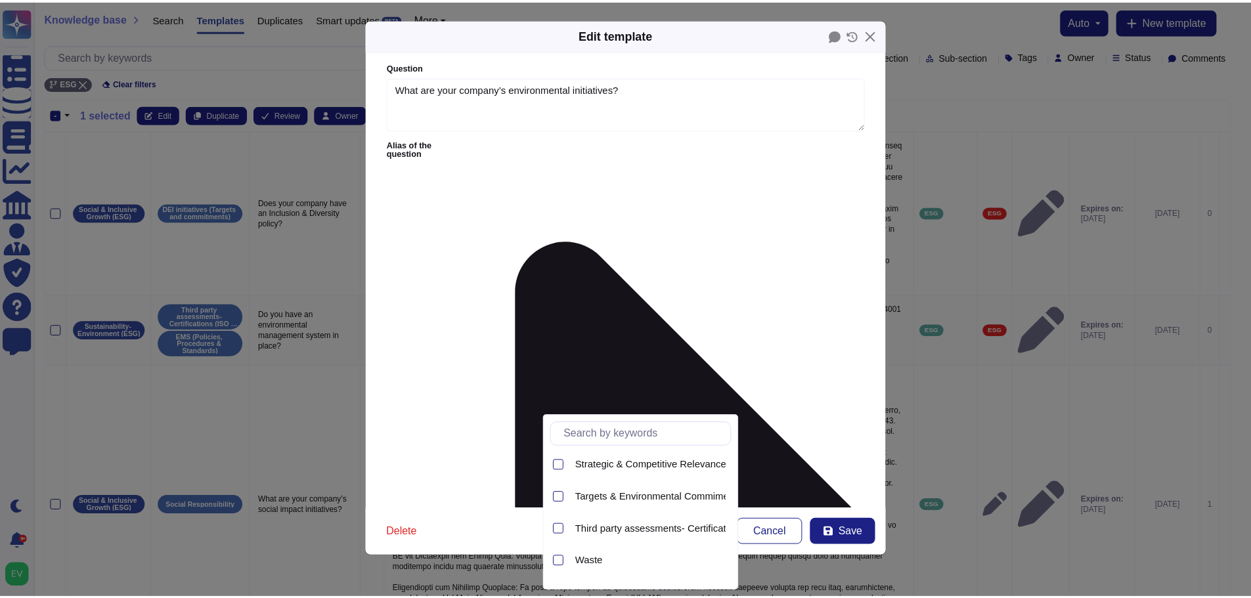
scroll to position [292, 0]
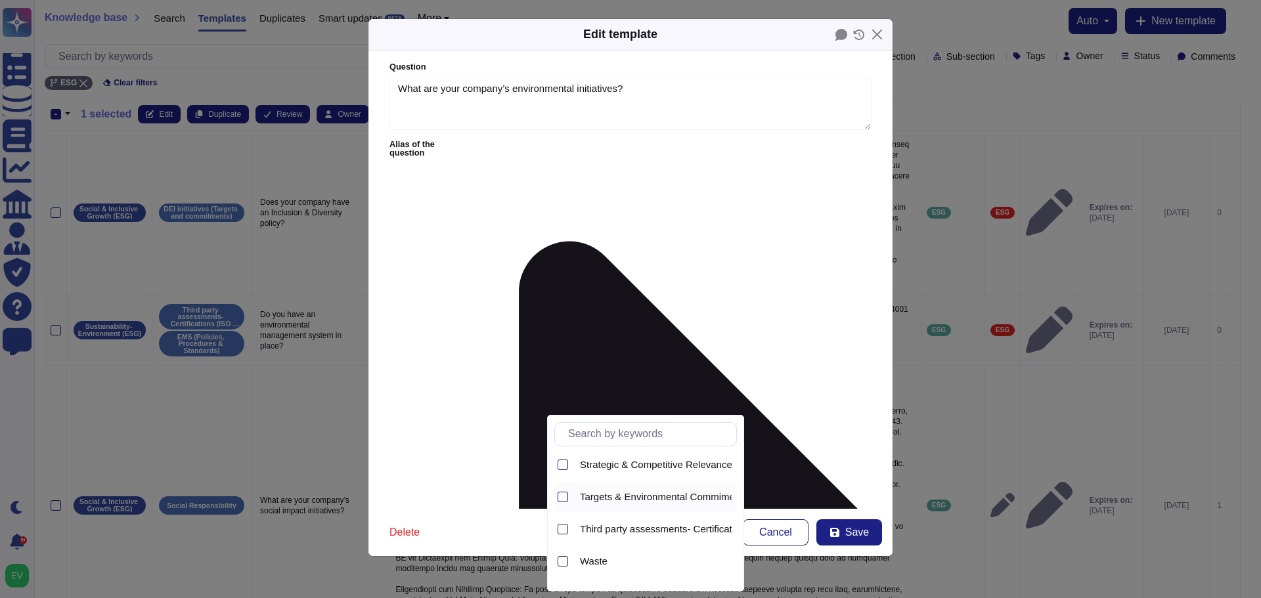
click at [576, 495] on div "Targets & Environmental Commiments" at bounding box center [656, 497] width 162 height 12
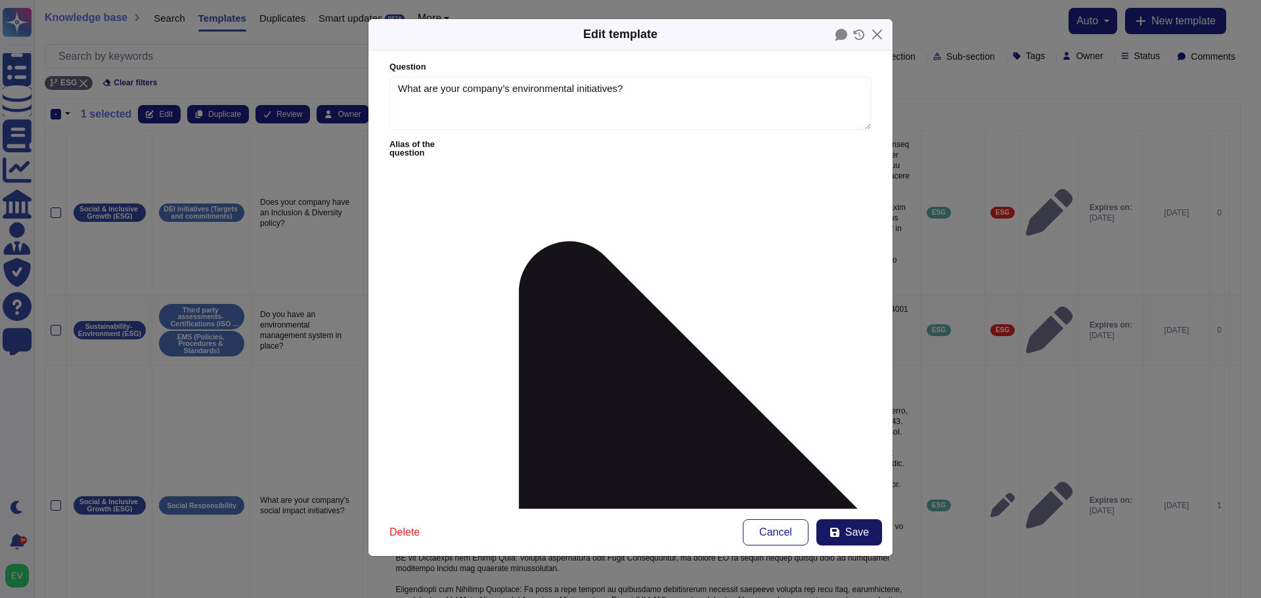
click at [835, 529] on icon at bounding box center [834, 532] width 11 height 11
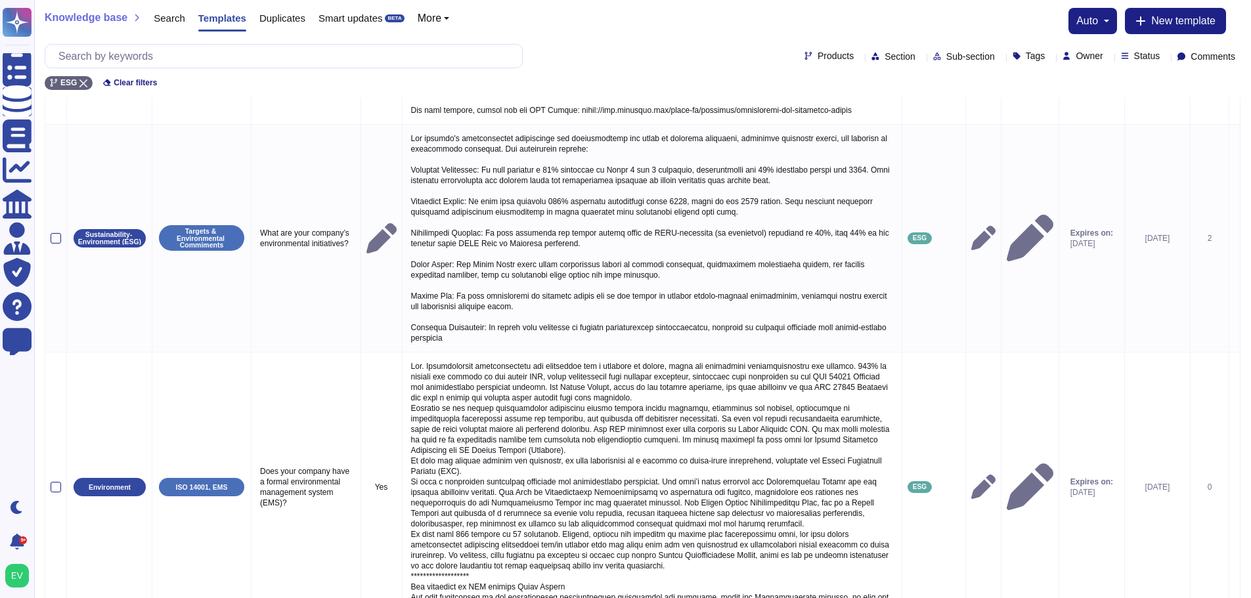
scroll to position [554, 0]
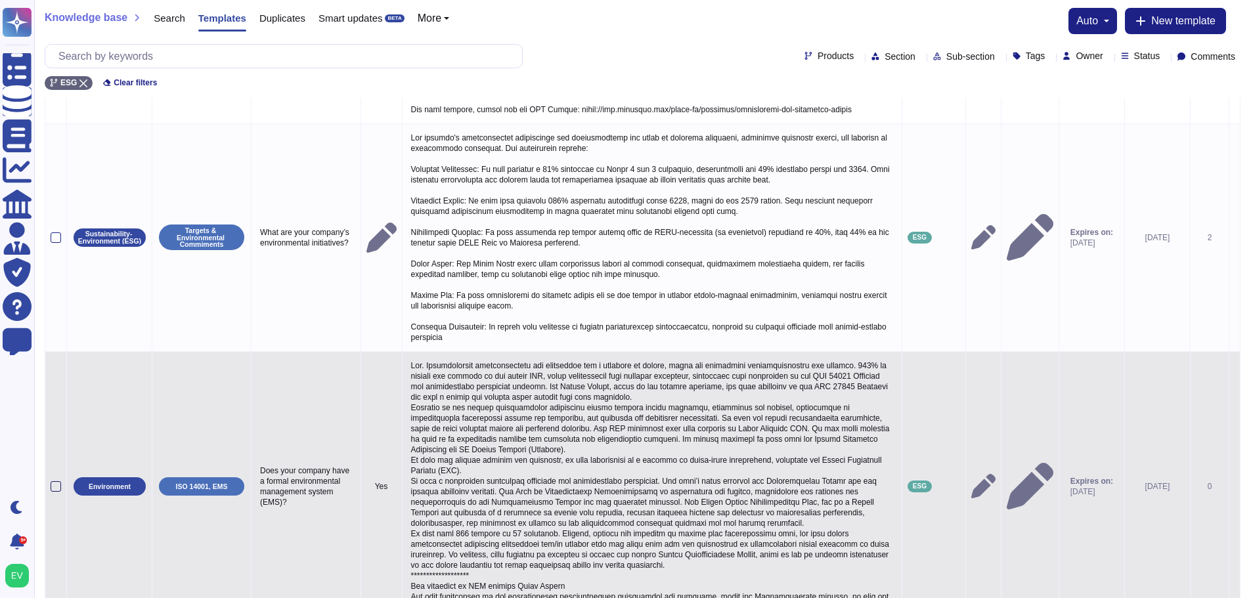
click at [55, 481] on div at bounding box center [56, 486] width 11 height 11
click at [0, 0] on input "checkbox" at bounding box center [0, 0] width 0 height 0
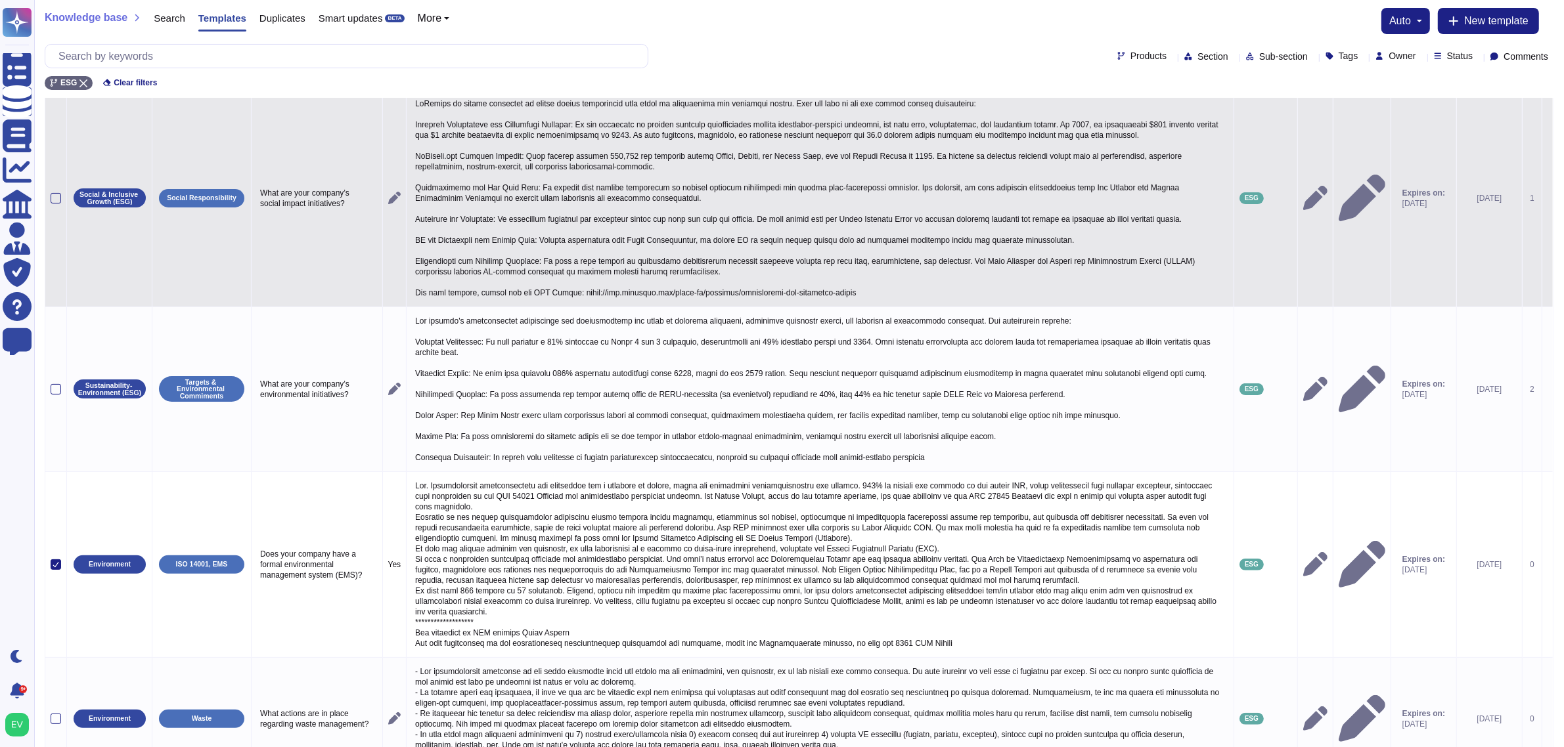
scroll to position [0, 0]
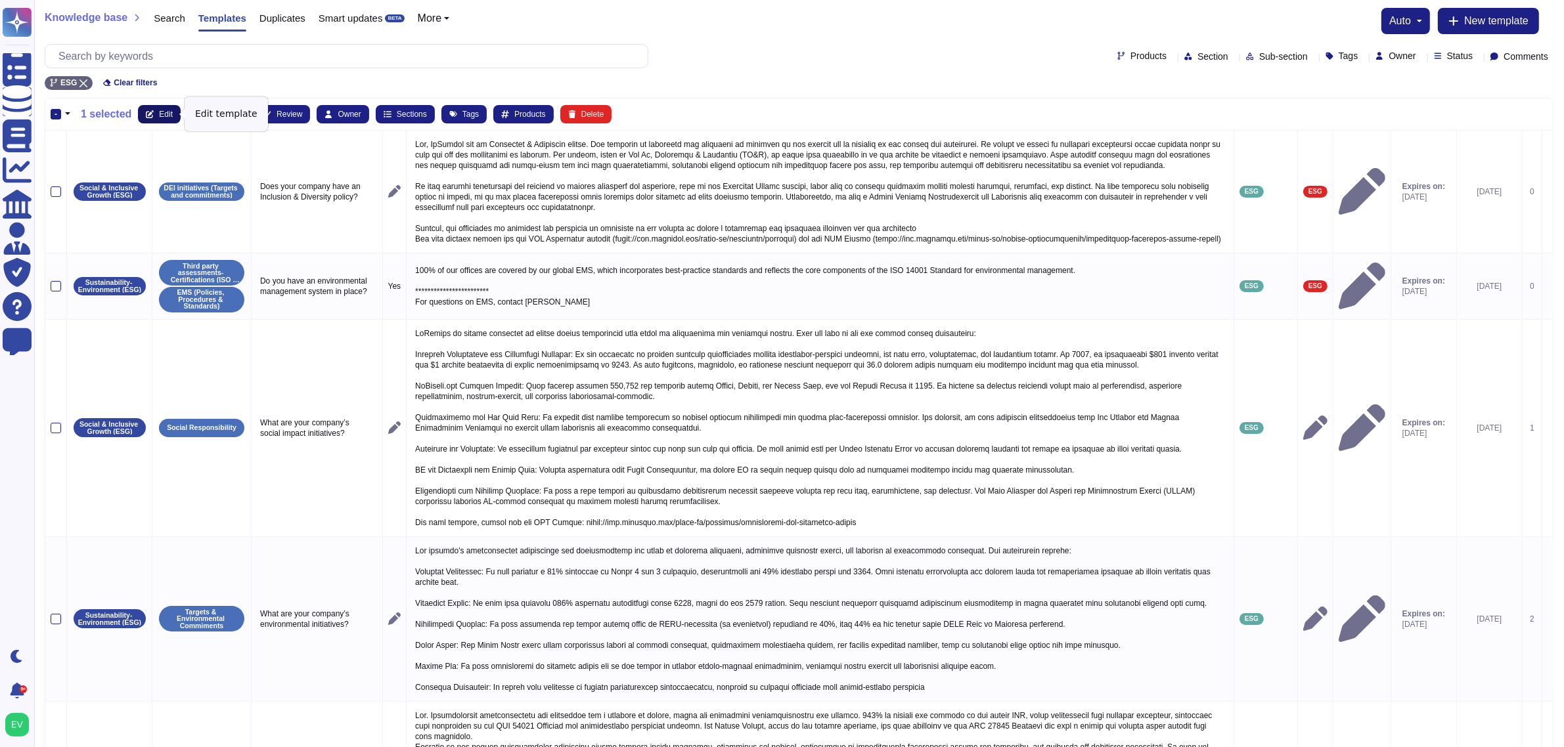
click at [160, 110] on span "Edit" at bounding box center [166, 114] width 14 height 8
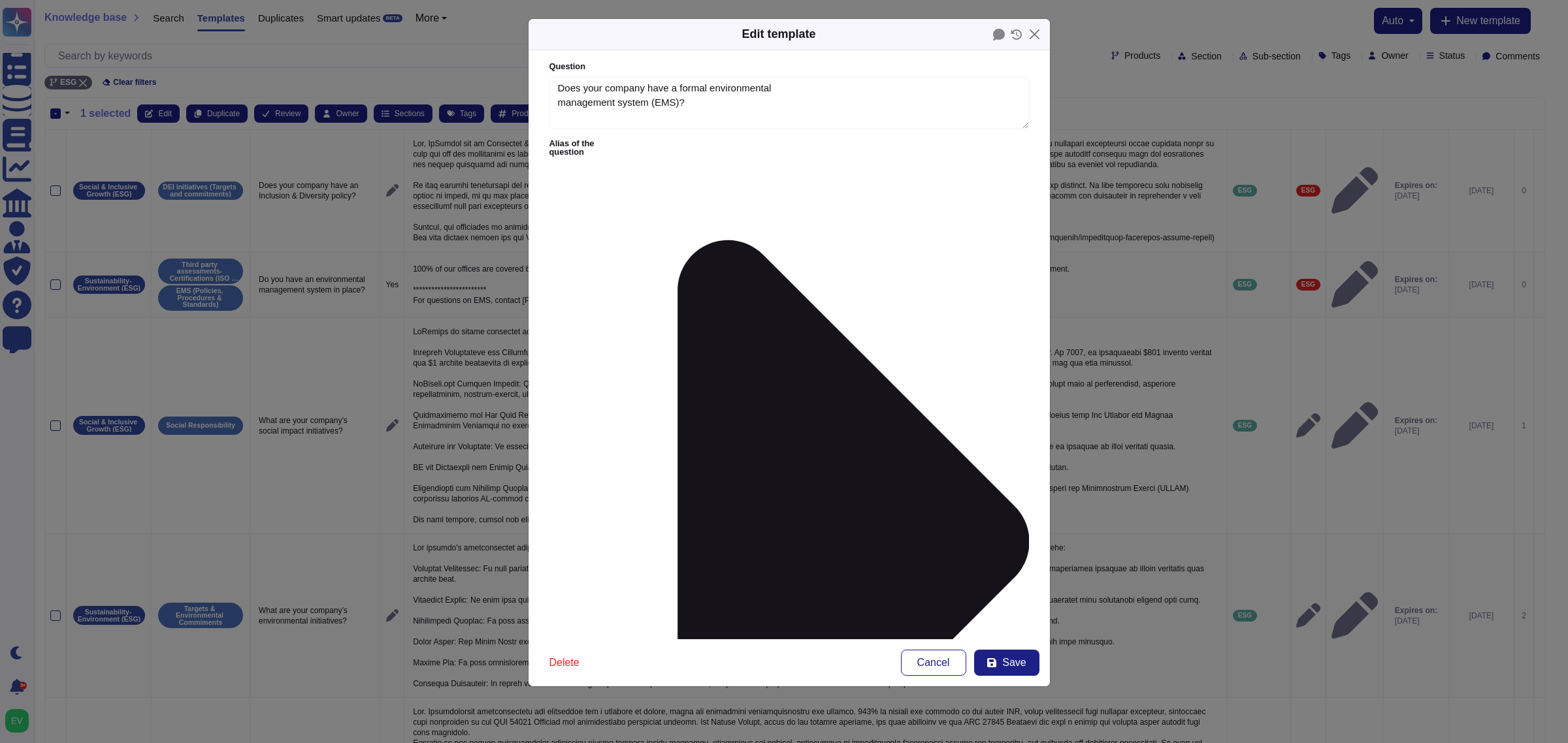
type textarea "Does your company have a formal environmental management system (EMS)?"
type textarea "Yes. Environmental sustainability and management are a function of global, loca…"
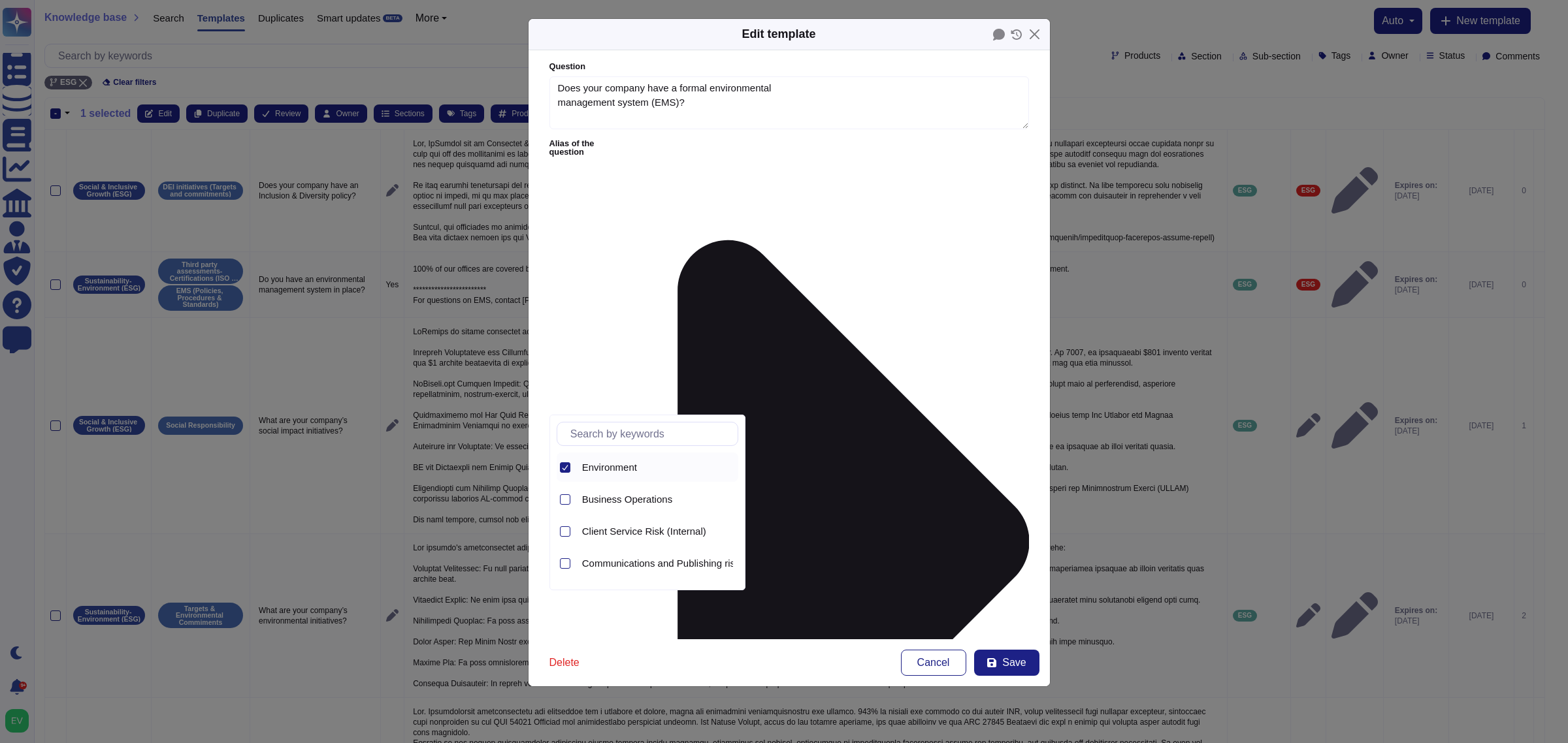
click at [560, 467] on div at bounding box center [565, 467] width 11 height 11
click at [603, 438] on input "text" at bounding box center [651, 434] width 174 height 23
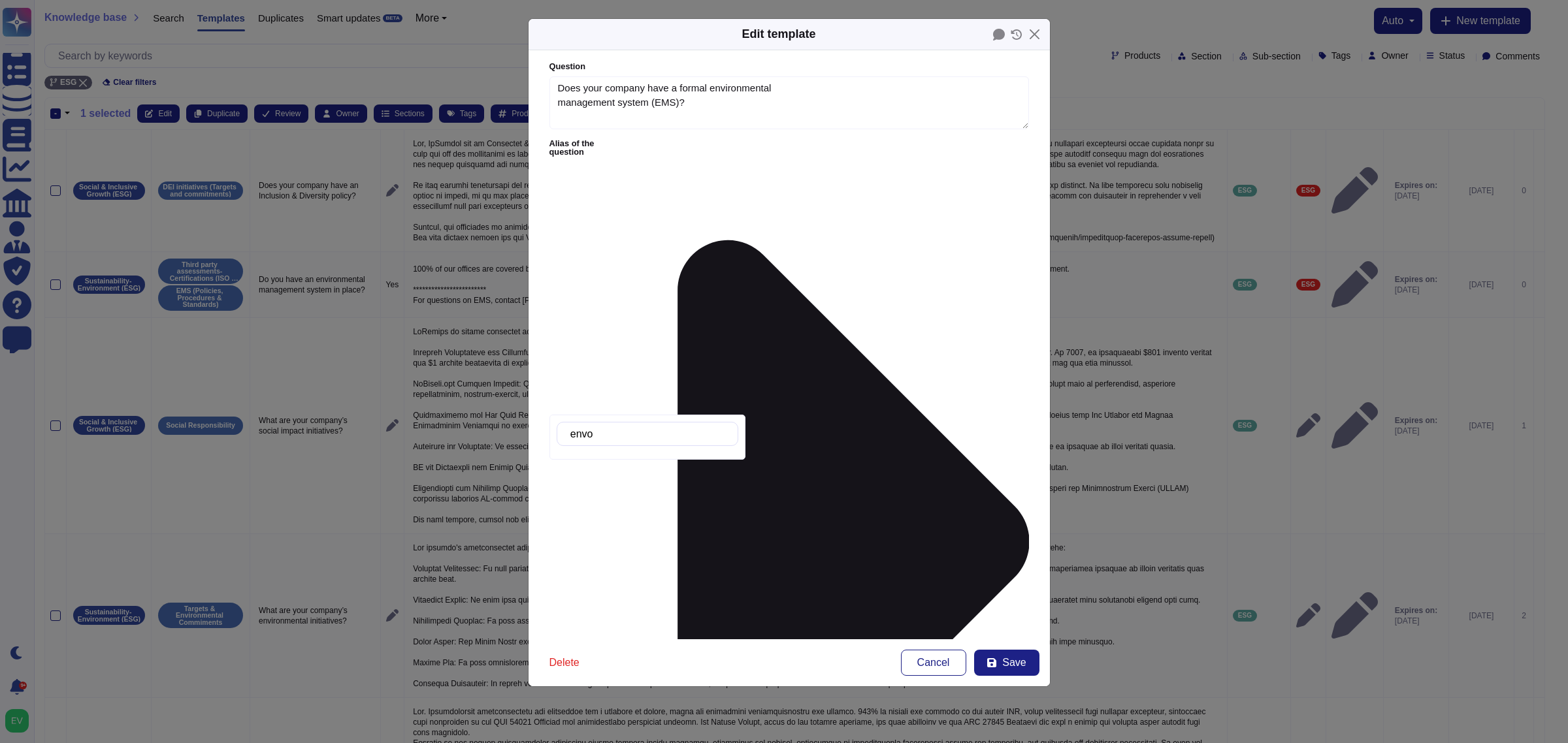
type input "env"
click at [690, 498] on span "Sustainability- Environment (ESG)" at bounding box center [657, 500] width 149 height 12
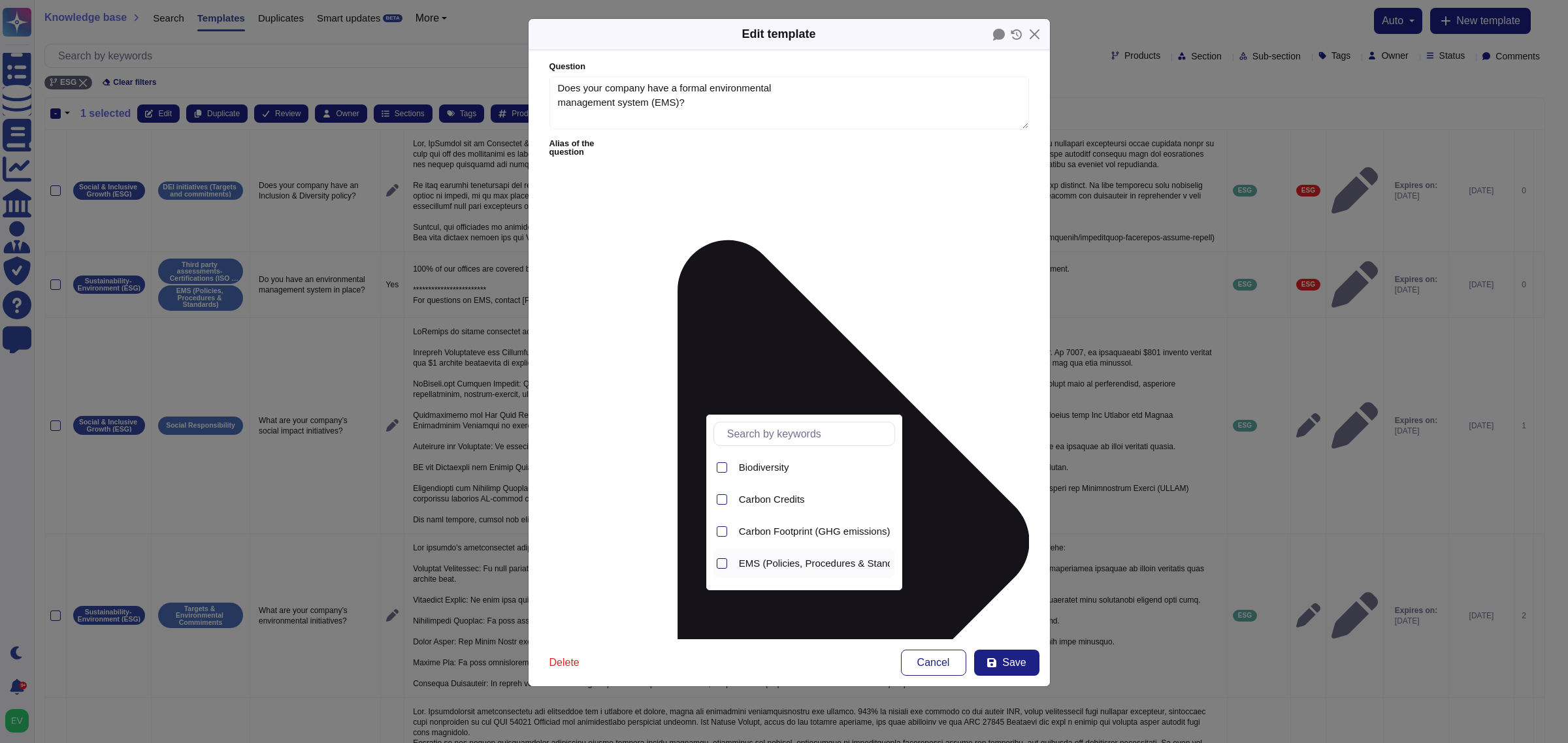
click at [722, 565] on div at bounding box center [721, 564] width 11 height 11
click at [997, 595] on button "Save" at bounding box center [1007, 662] width 66 height 26
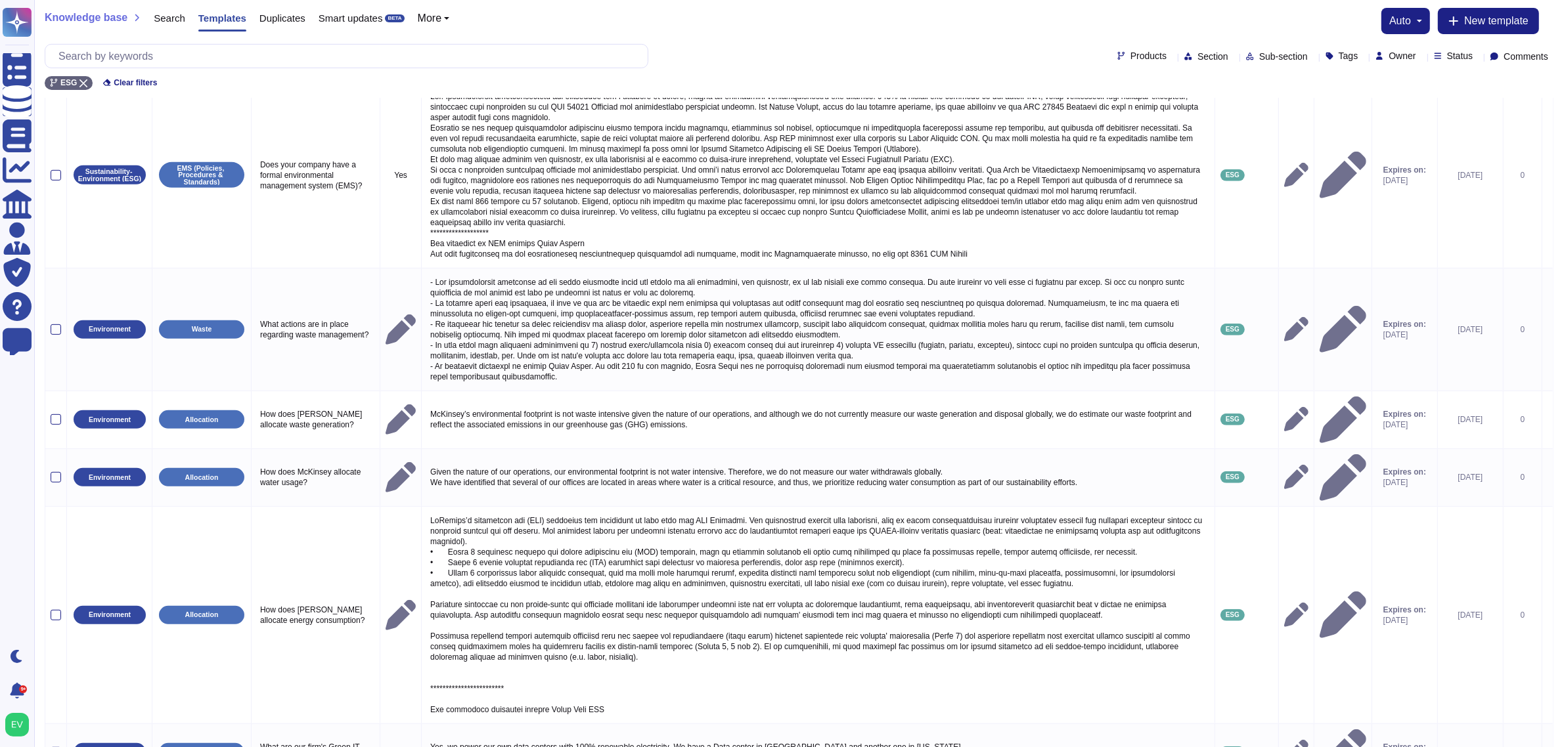
scroll to position [694, 0]
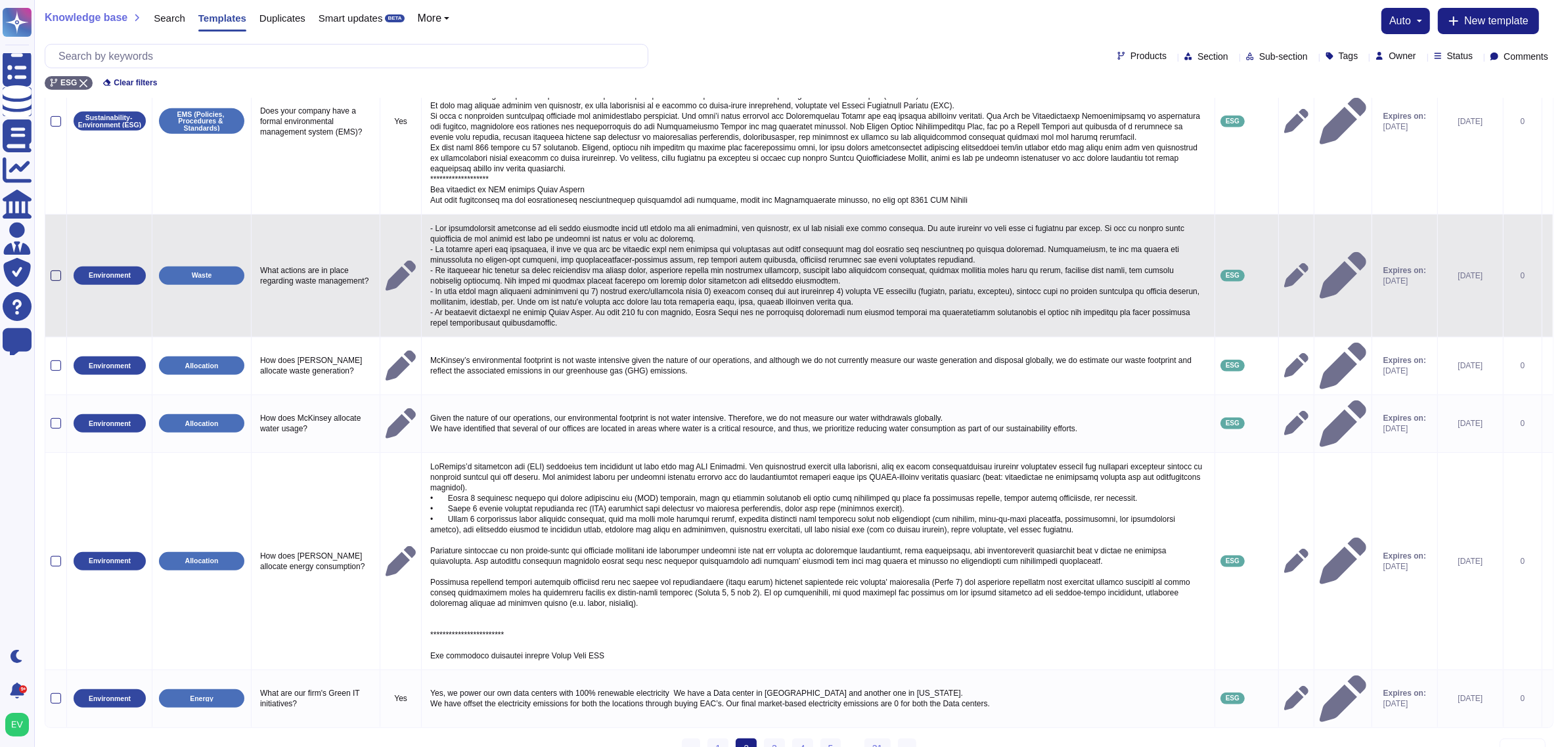
click at [53, 281] on div at bounding box center [56, 276] width 11 height 11
click at [0, 0] on input "checkbox" at bounding box center [0, 0] width 0 height 0
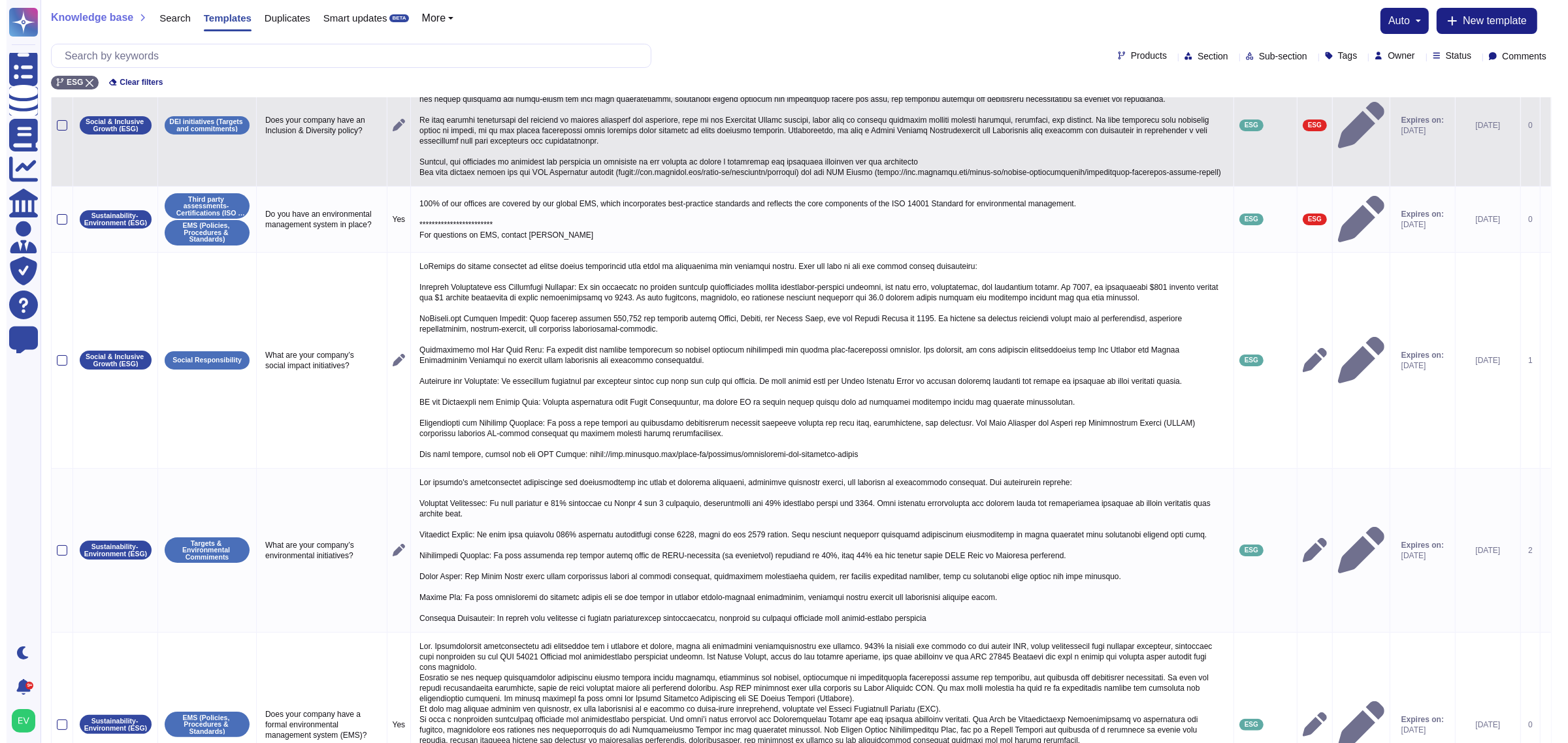
scroll to position [0, 0]
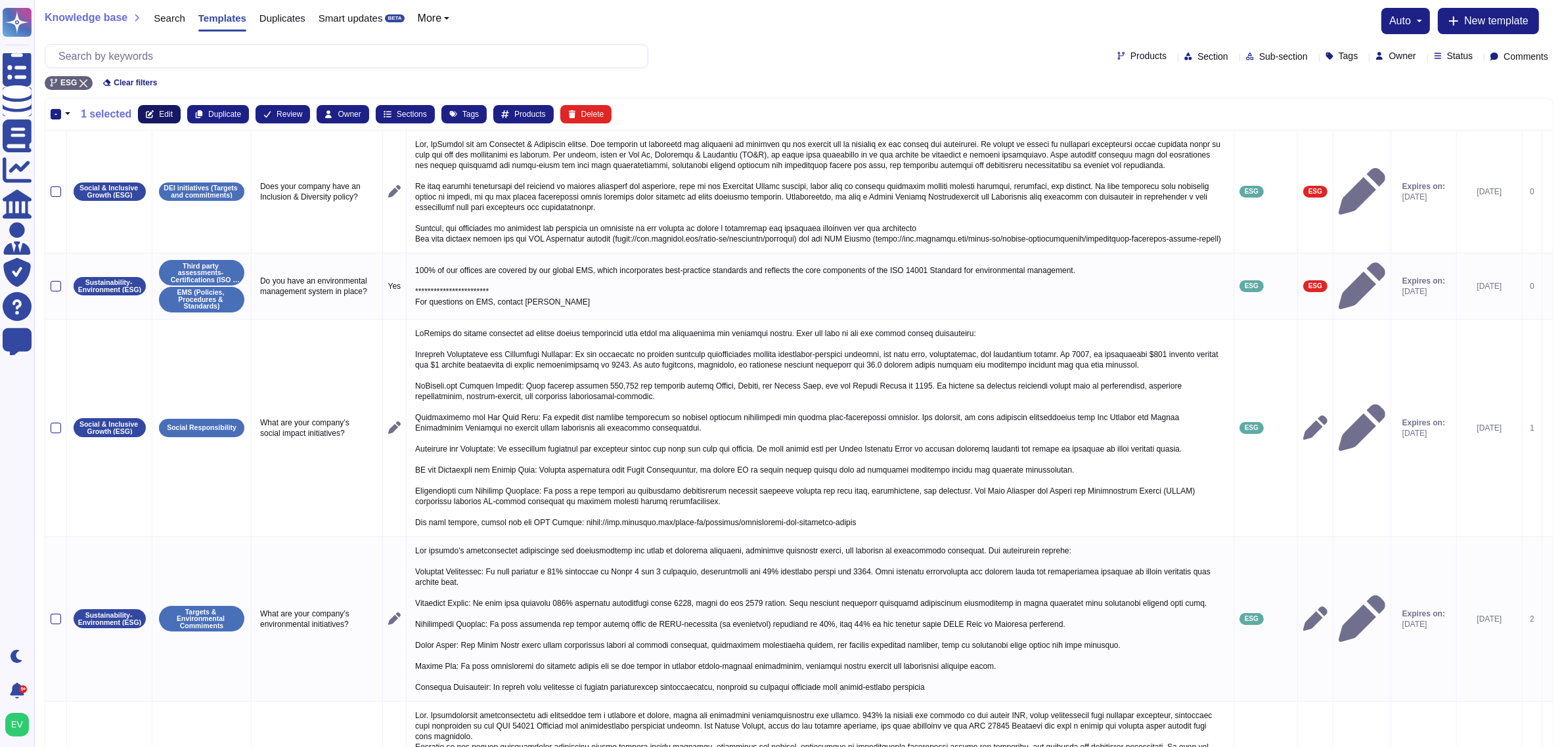
click at [166, 120] on button "Edit" at bounding box center [159, 114] width 43 height 18
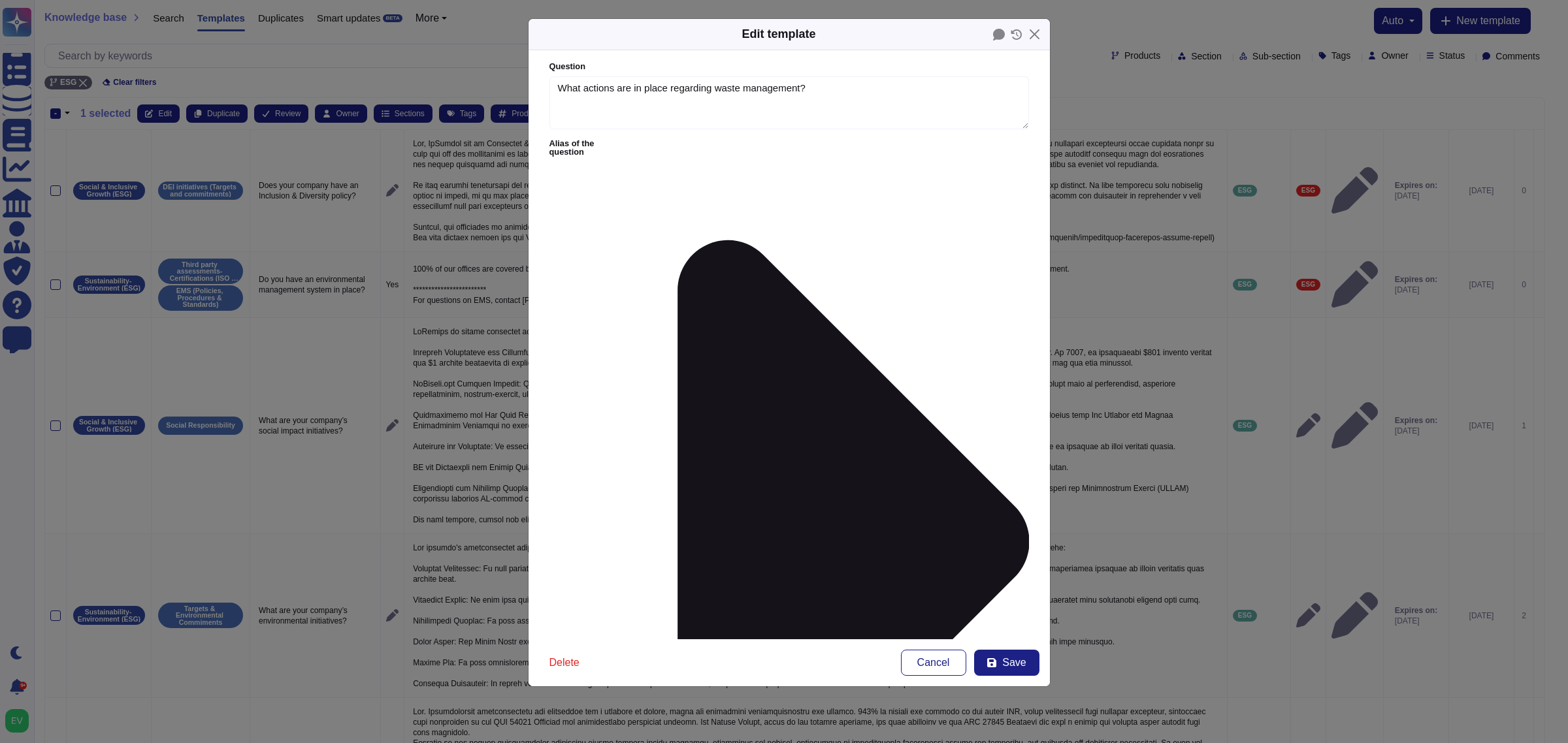
type textarea "What actions are in place regarding waste management?"
type textarea "- Our environmental footprint is not waste intensive given the nature of our op…"
type input "esg"
click at [590, 428] on div at bounding box center [585, 430] width 16 height 16
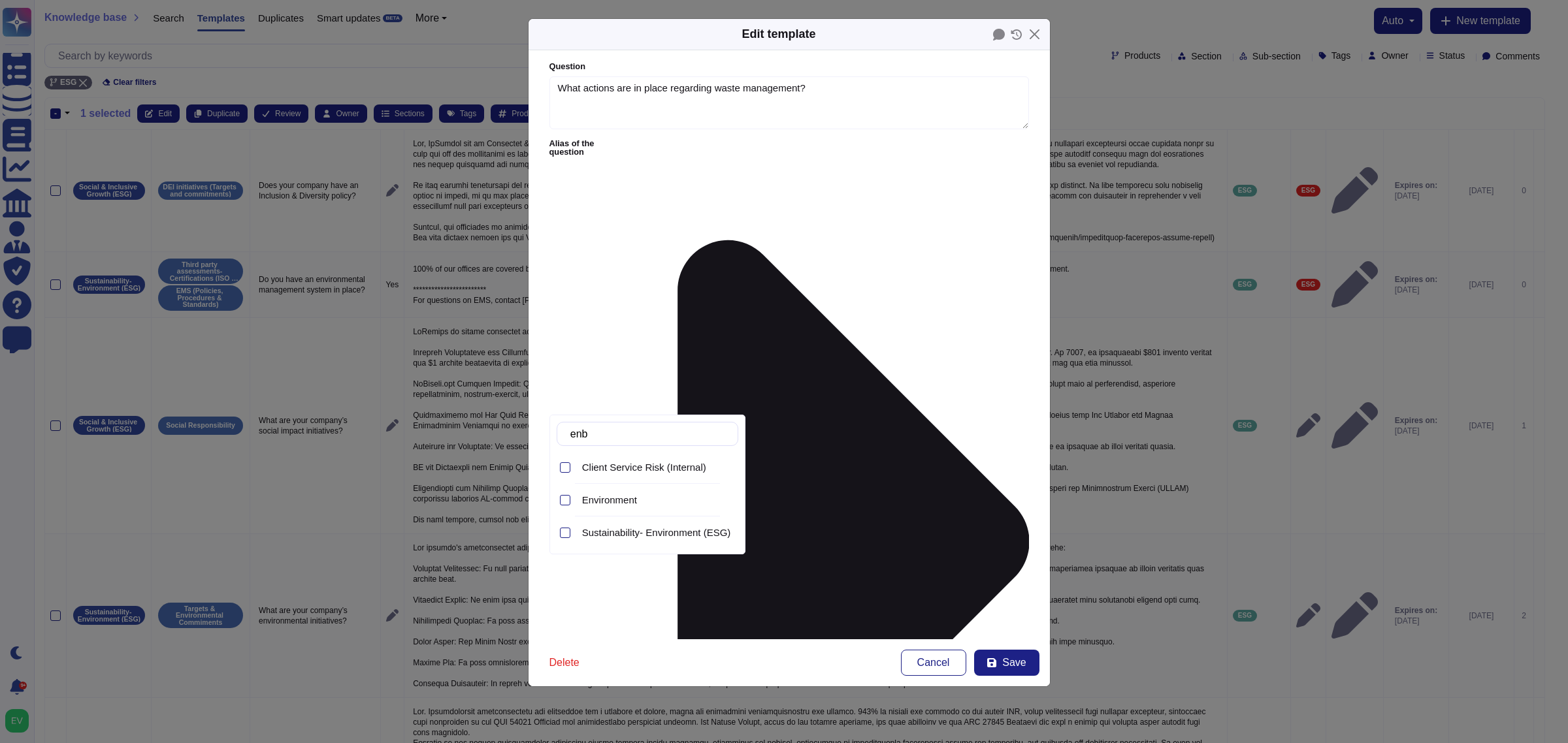
type input "en"
click at [664, 533] on span "Sustainability- Environment (ESG)" at bounding box center [657, 533] width 149 height 12
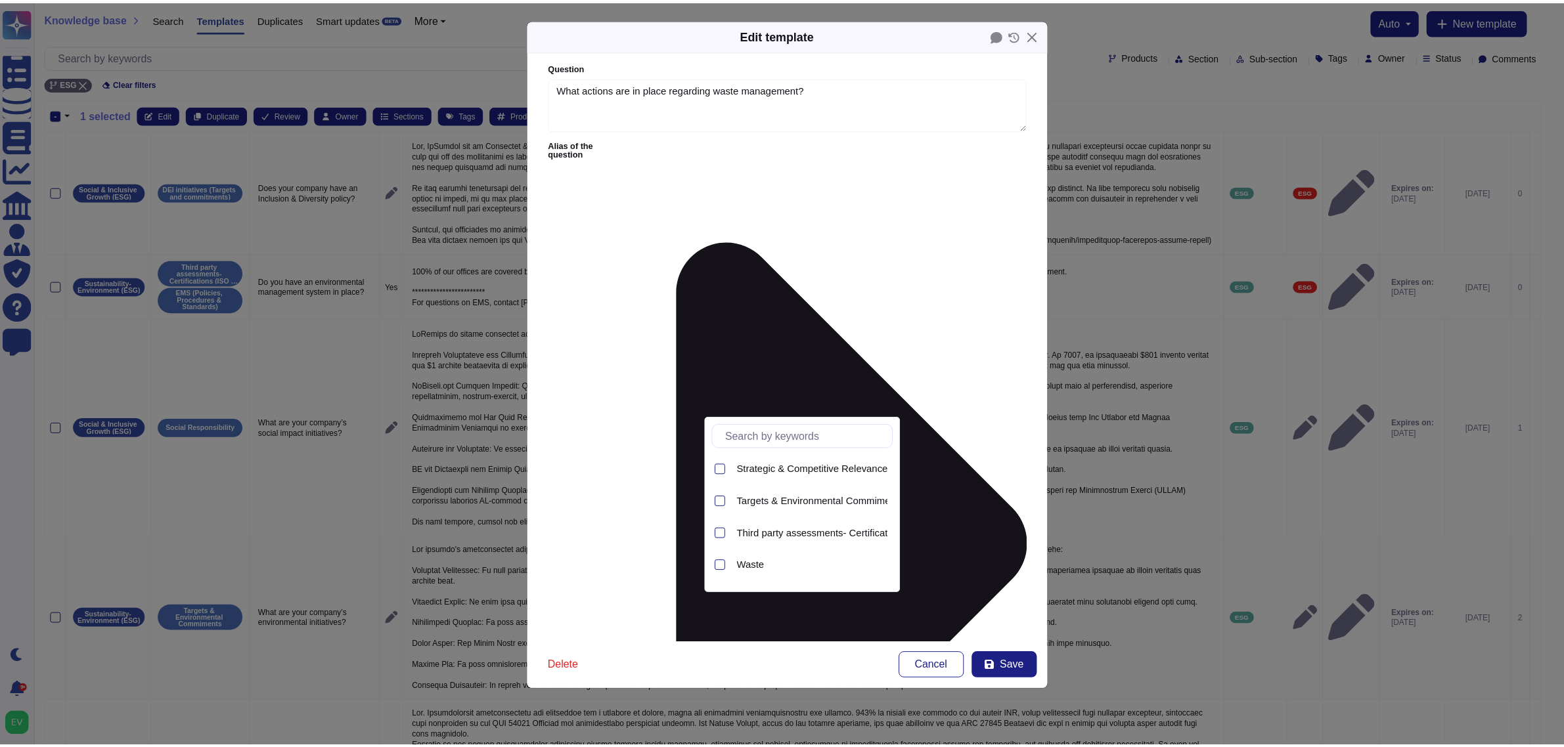
scroll to position [316, 0]
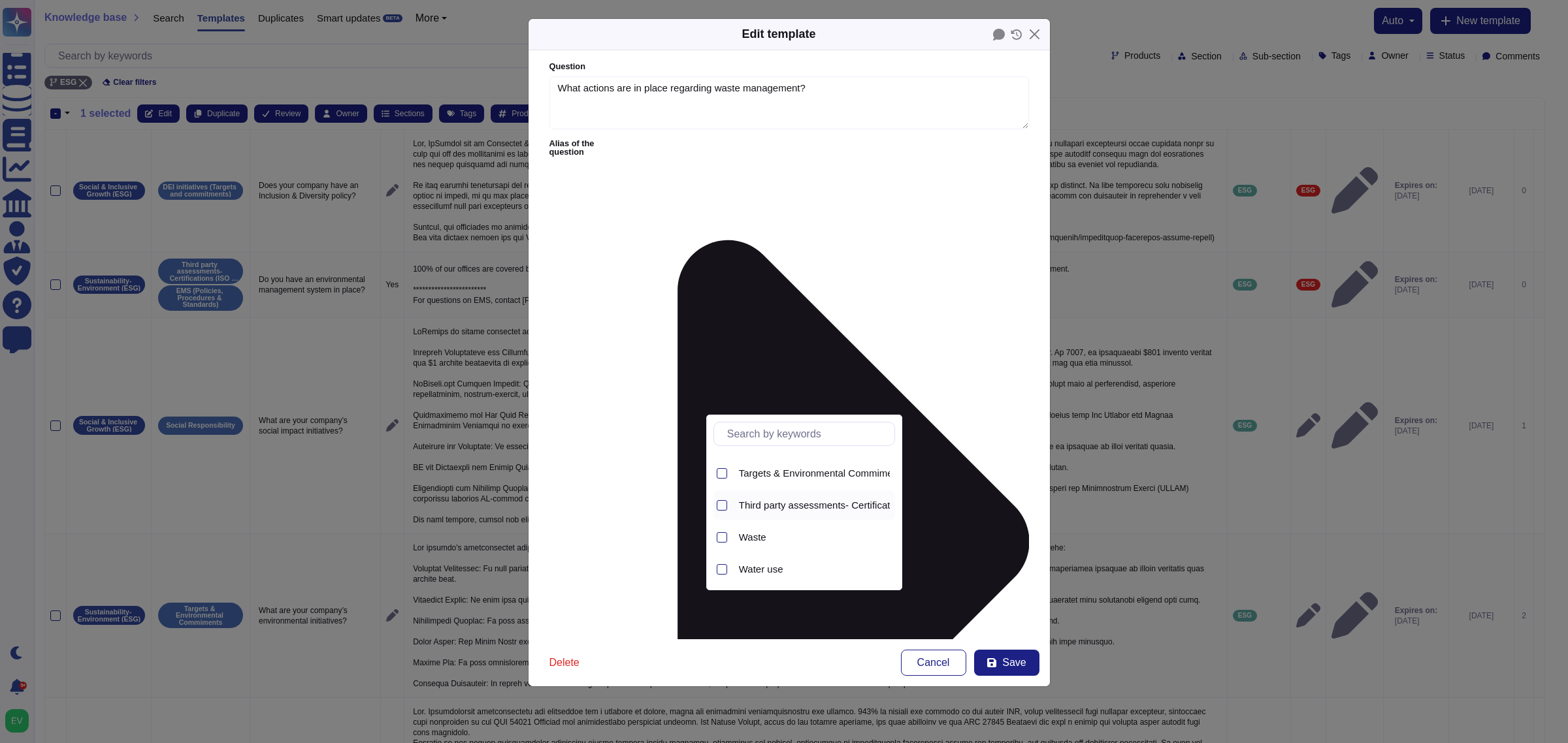
click at [730, 519] on div "Third party assessments- Certifications (ISO 14001-Ecovadis- CPD)" at bounding box center [804, 505] width 182 height 30
click at [718, 539] on div at bounding box center [721, 537] width 11 height 11
click at [726, 501] on div at bounding box center [721, 505] width 11 height 11
click at [968, 575] on form "Question What actions are in place regarding waste management? Alias of the que…" at bounding box center [789, 345] width 521 height 589
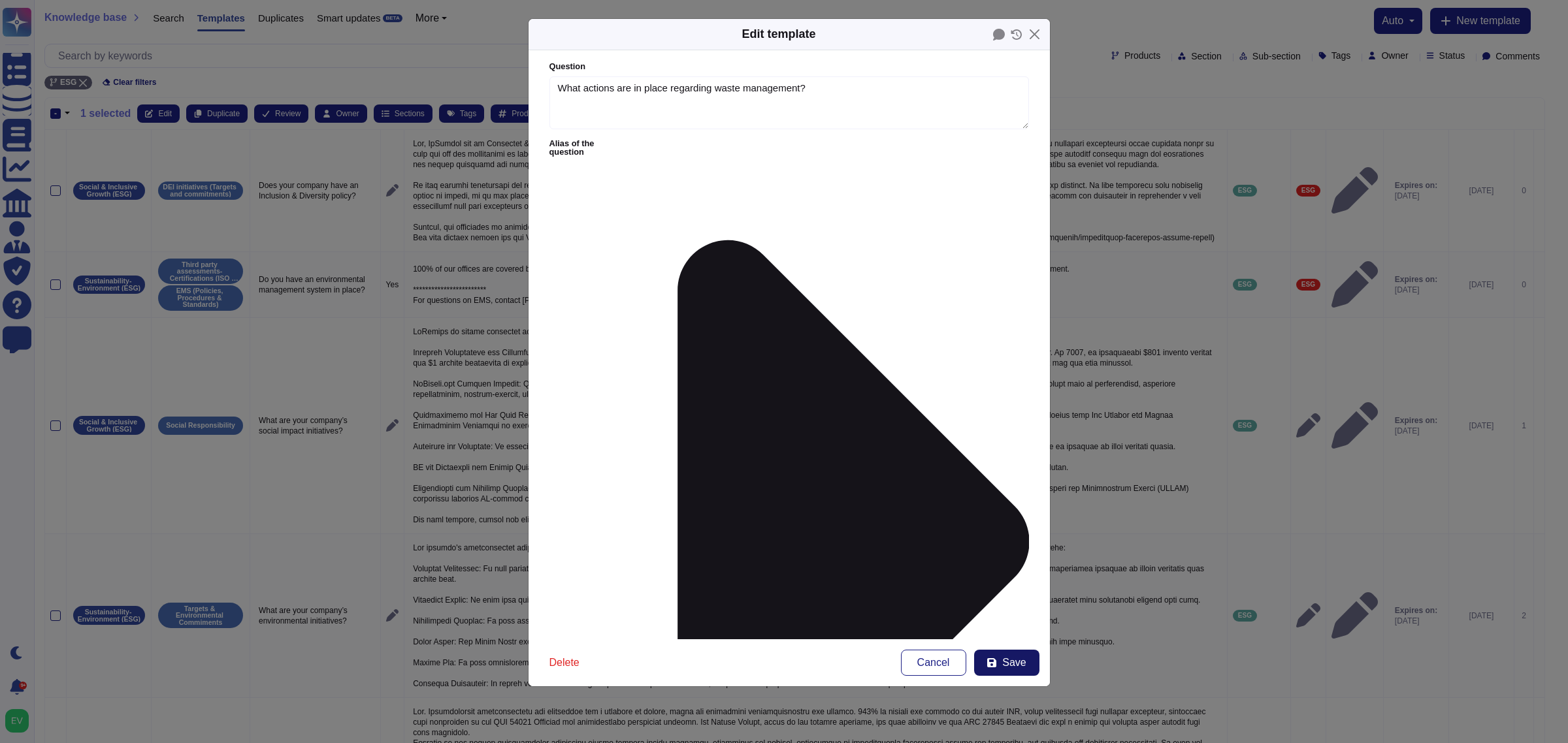
click at [1001, 595] on button "Save" at bounding box center [1007, 662] width 66 height 26
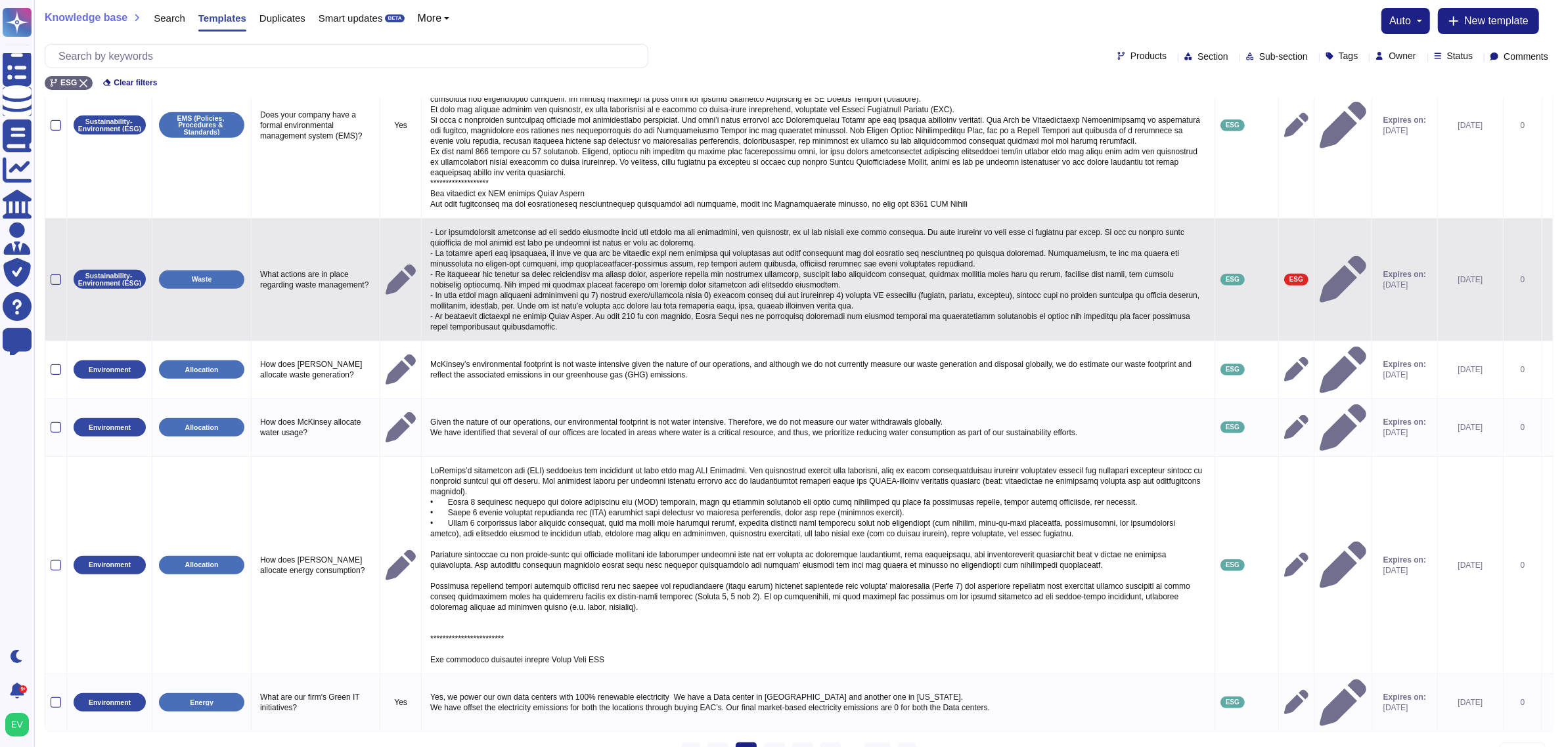
scroll to position [694, 0]
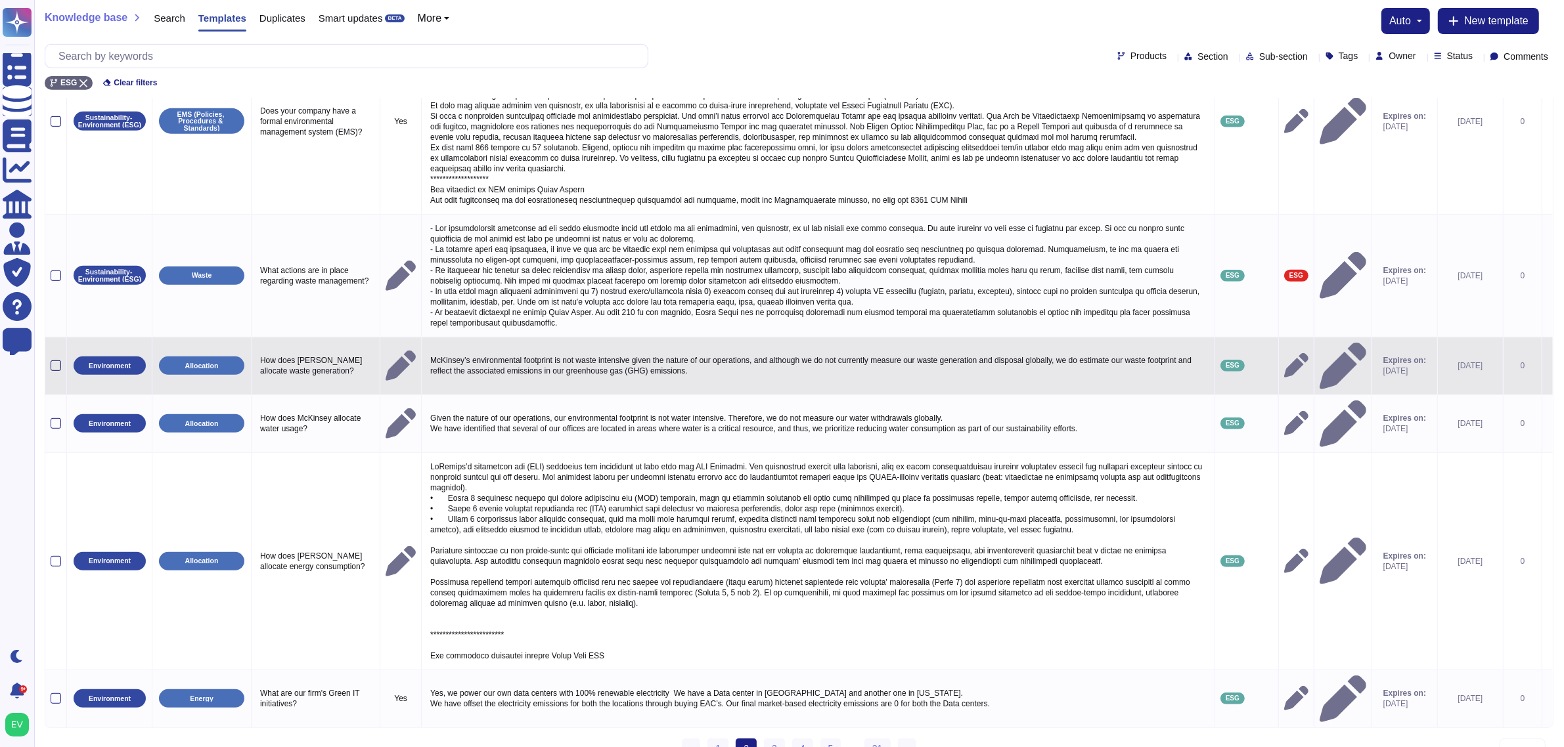
click at [55, 371] on div at bounding box center [56, 366] width 11 height 11
click at [0, 0] on input "checkbox" at bounding box center [0, 0] width 0 height 0
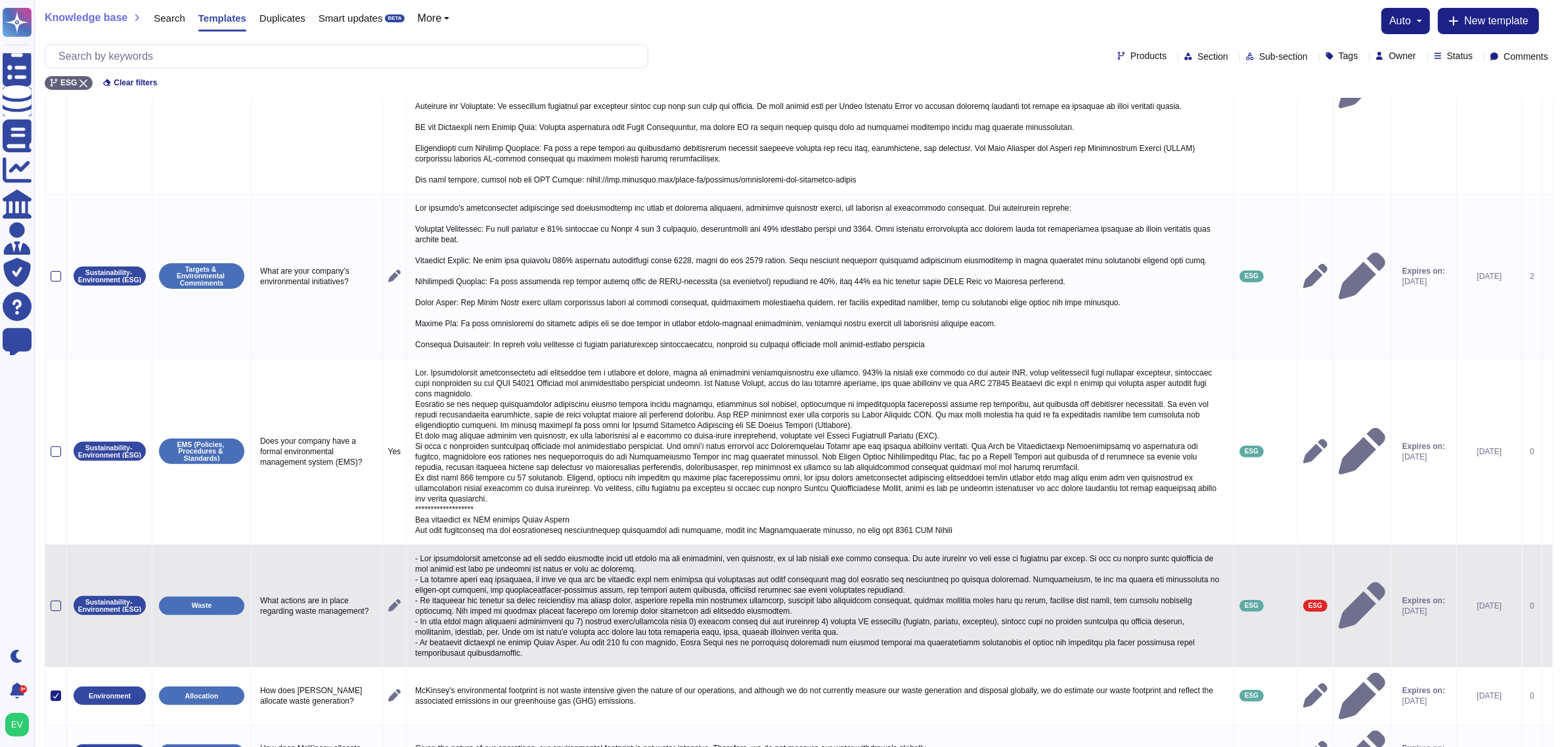
scroll to position [0, 0]
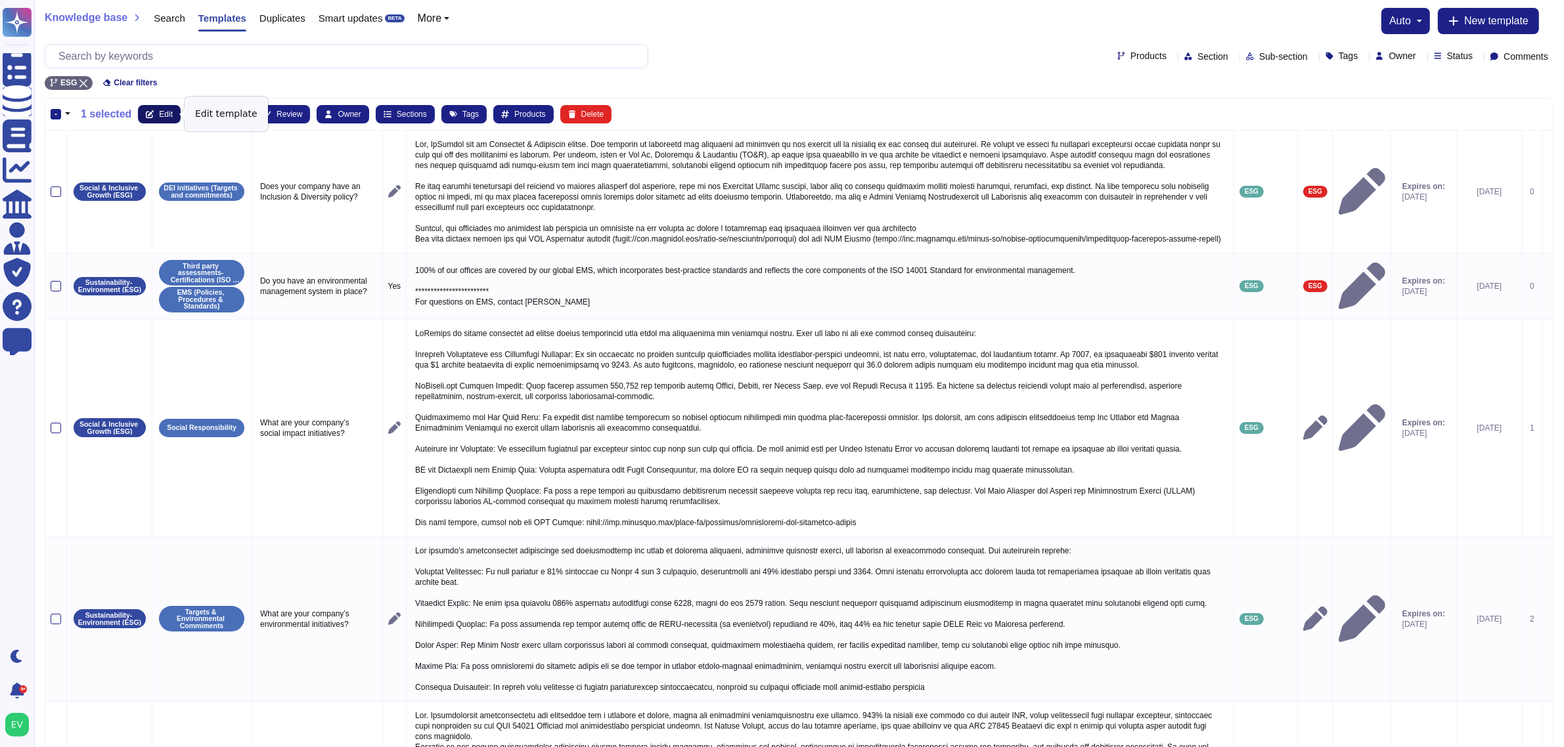
click at [163, 116] on span "Edit" at bounding box center [166, 114] width 14 height 8
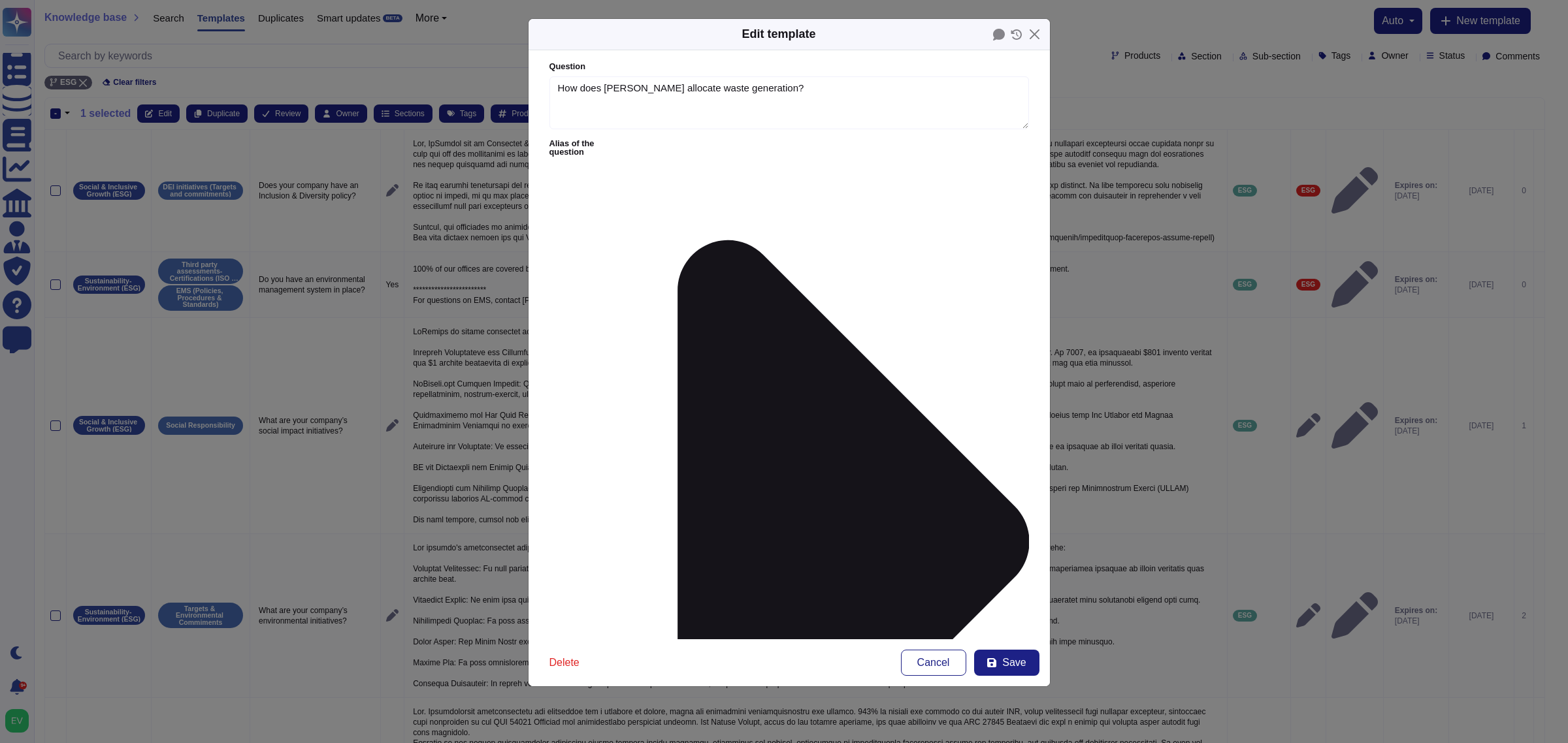
type textarea "How does [PERSON_NAME] allocate waste generation?"
type textarea "McKinsey’s environmental footprint is not waste intensive given the nature of o…"
type input "esg"
click at [639, 432] on div "ESG" at bounding box center [633, 430] width 70 height 12
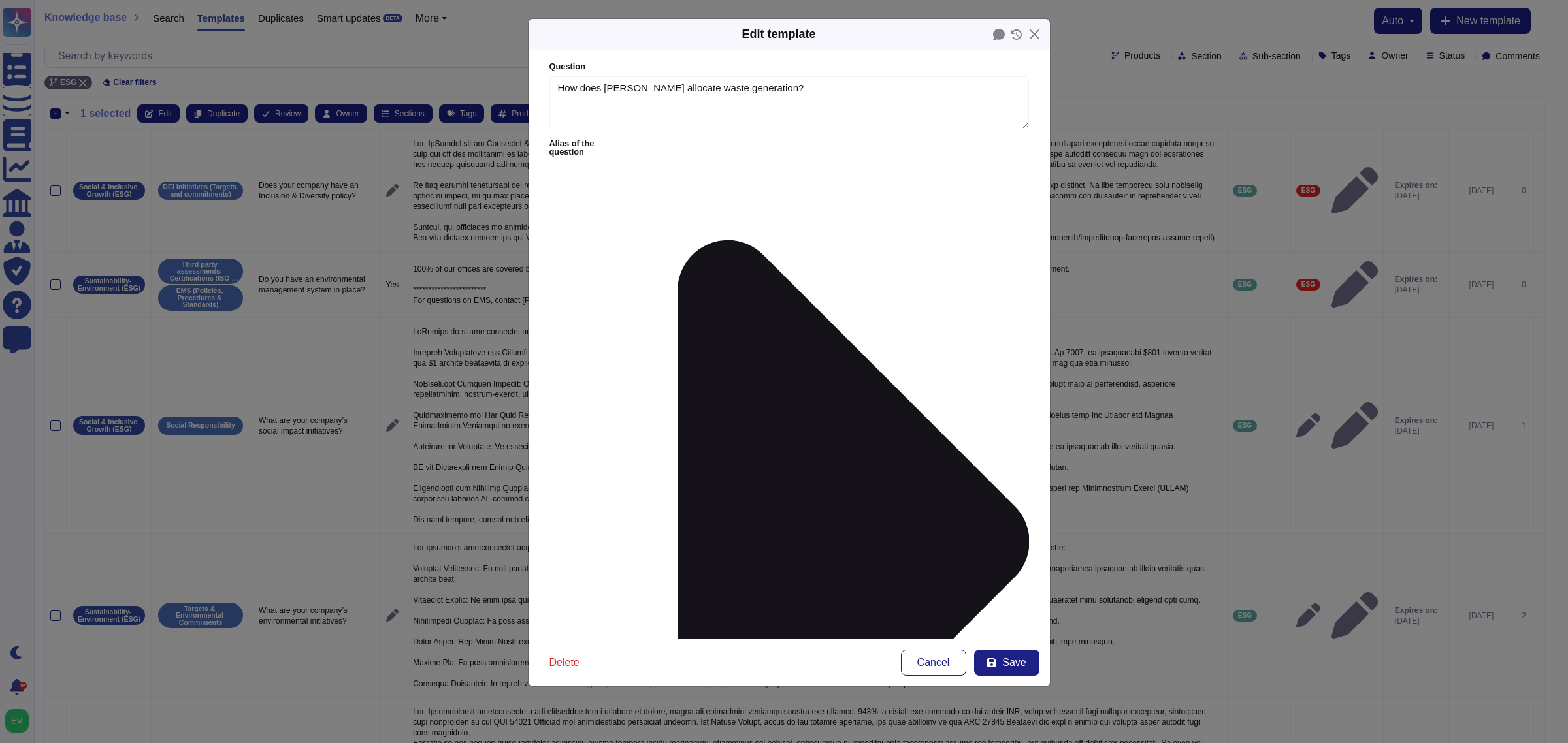
drag, startPoint x: 773, startPoint y: 532, endPoint x: 713, endPoint y: 480, distance: 79.4
click at [595, 412] on form "Question How does McKinsey allocate waste generation? Alias of the question Ans…" at bounding box center [789, 345] width 521 height 589
click at [691, 462] on div "Sustainability- Environment (ESG)" at bounding box center [658, 467] width 161 height 30
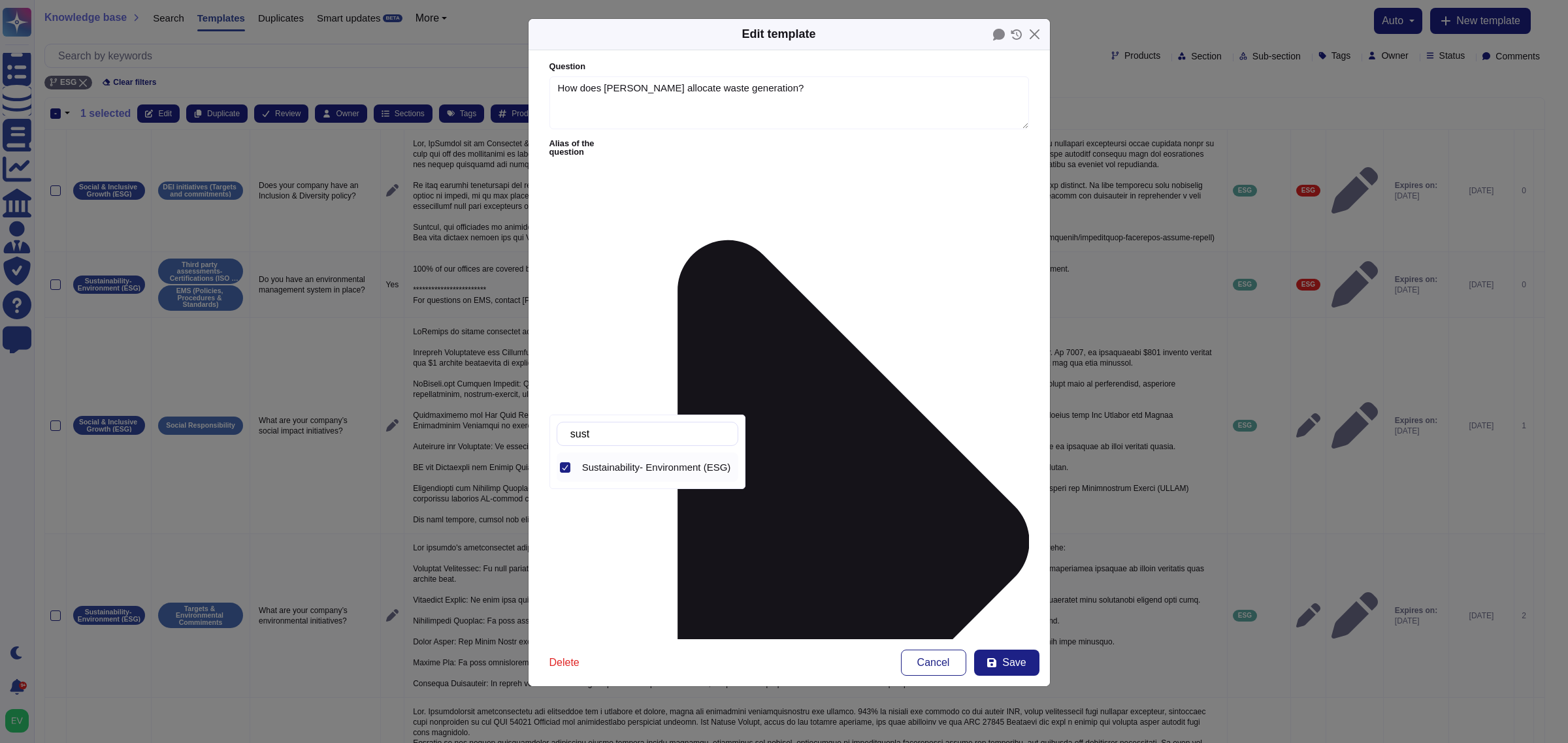
type input "sust"
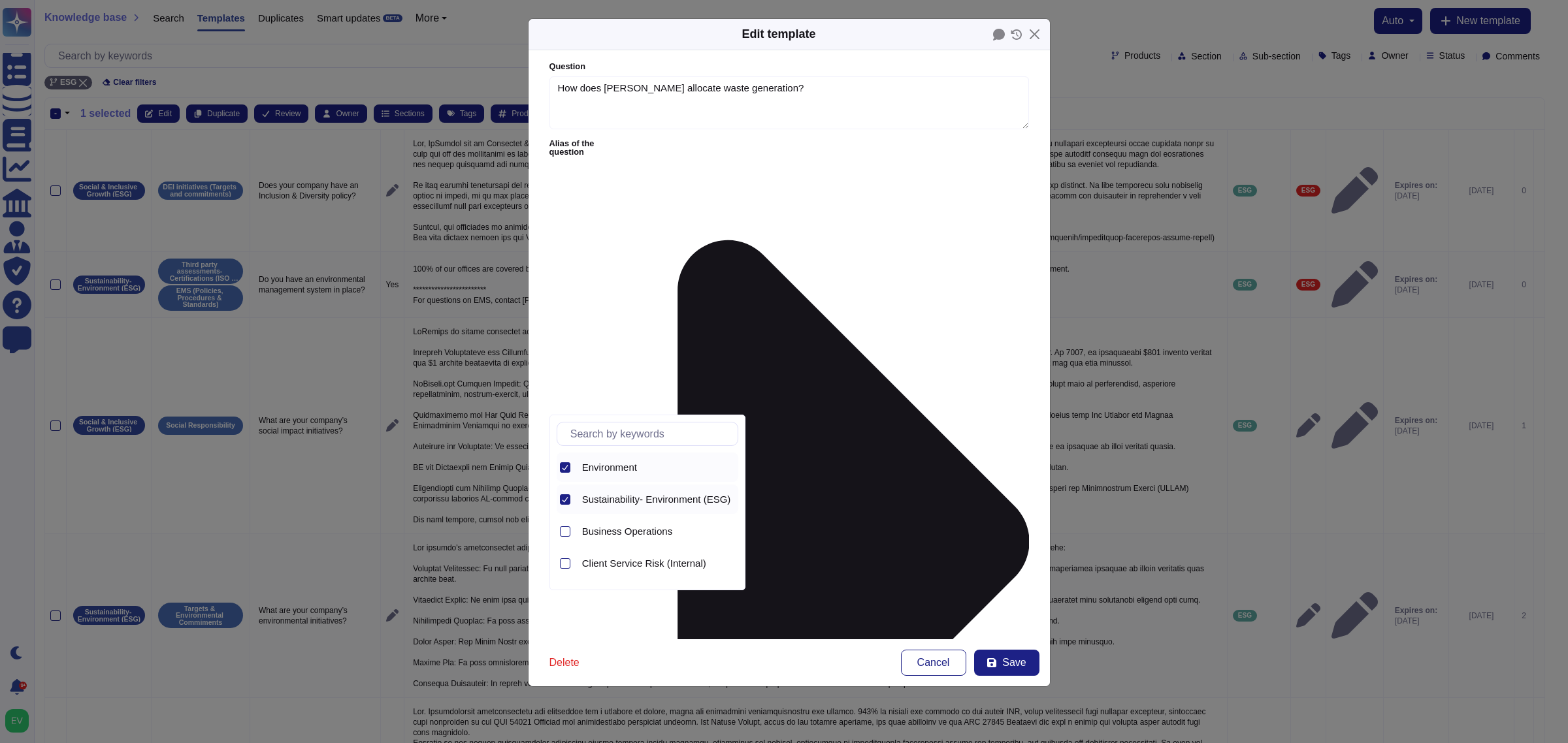
click at [572, 467] on div "Environment" at bounding box center [648, 467] width 182 height 30
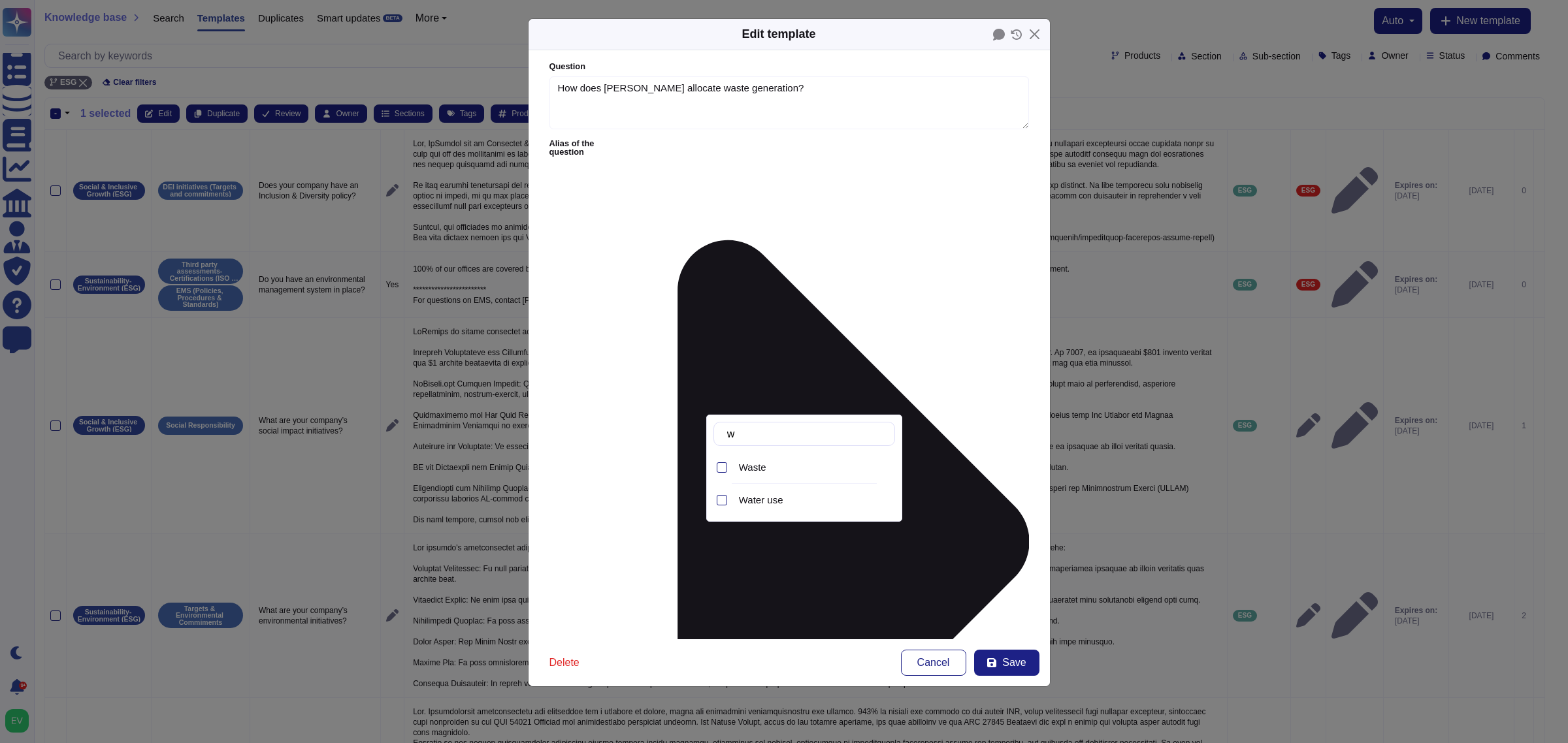
type input "wa"
click at [764, 461] on div "Waste" at bounding box center [815, 467] width 161 height 30
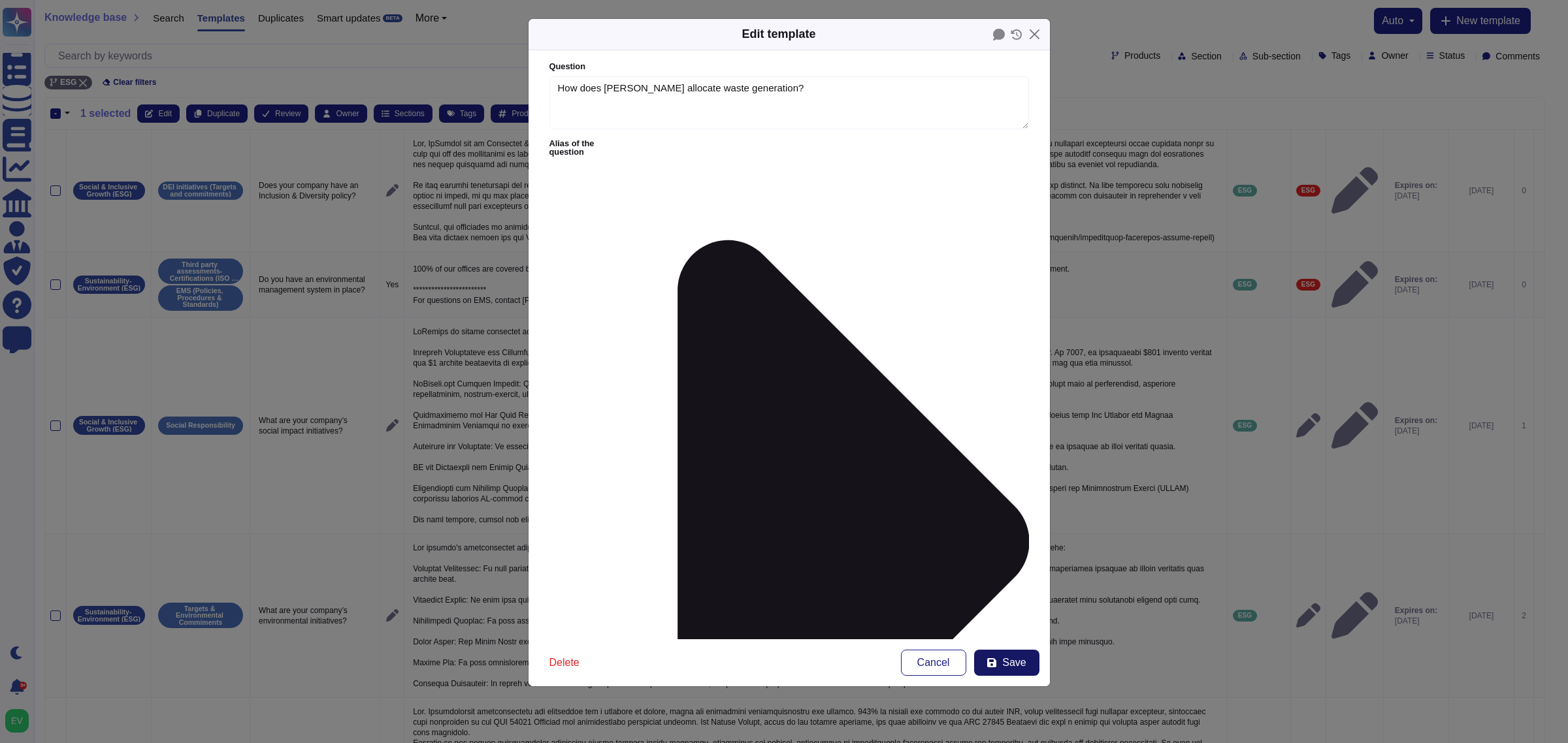
click at [1026, 595] on button "Save" at bounding box center [1007, 662] width 66 height 26
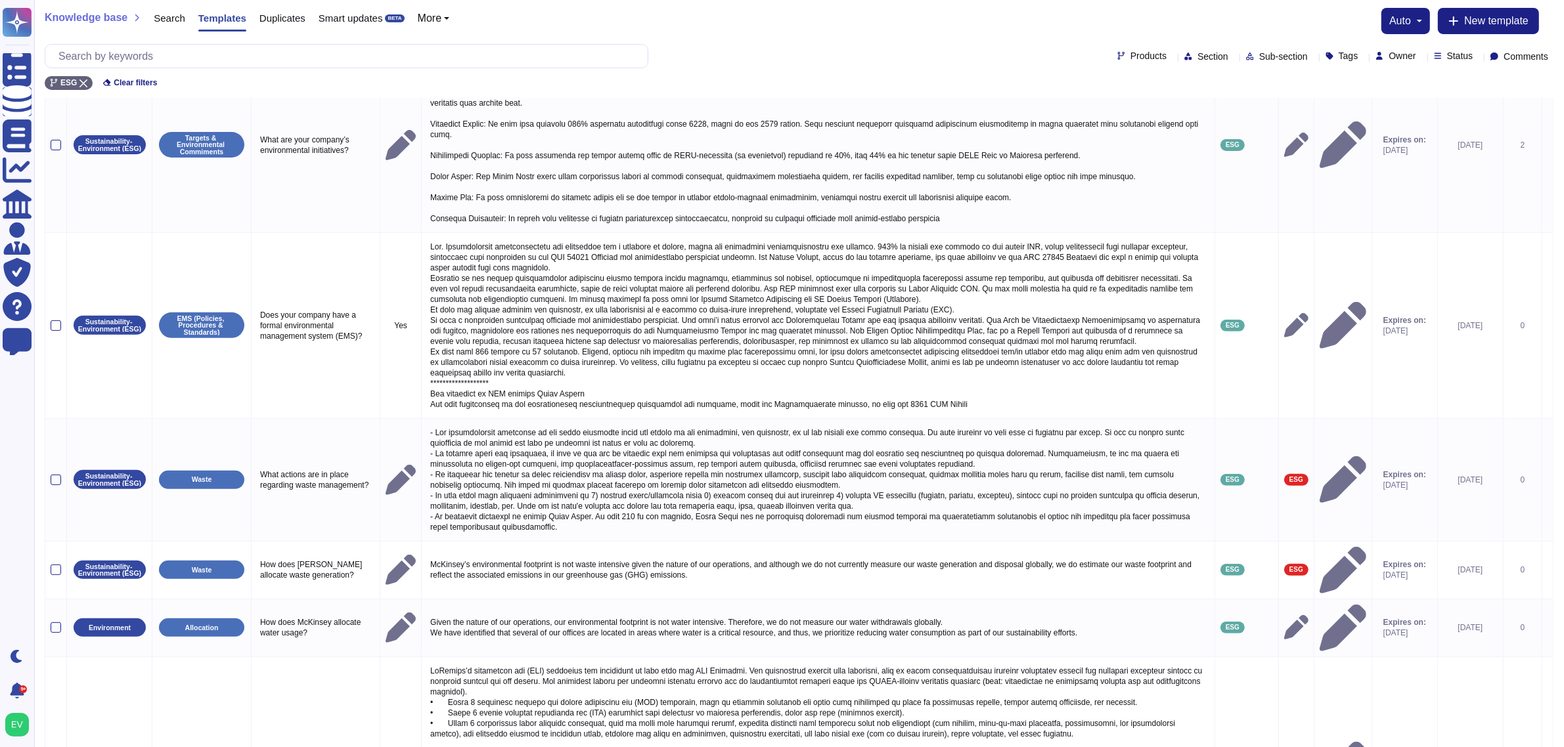
scroll to position [694, 0]
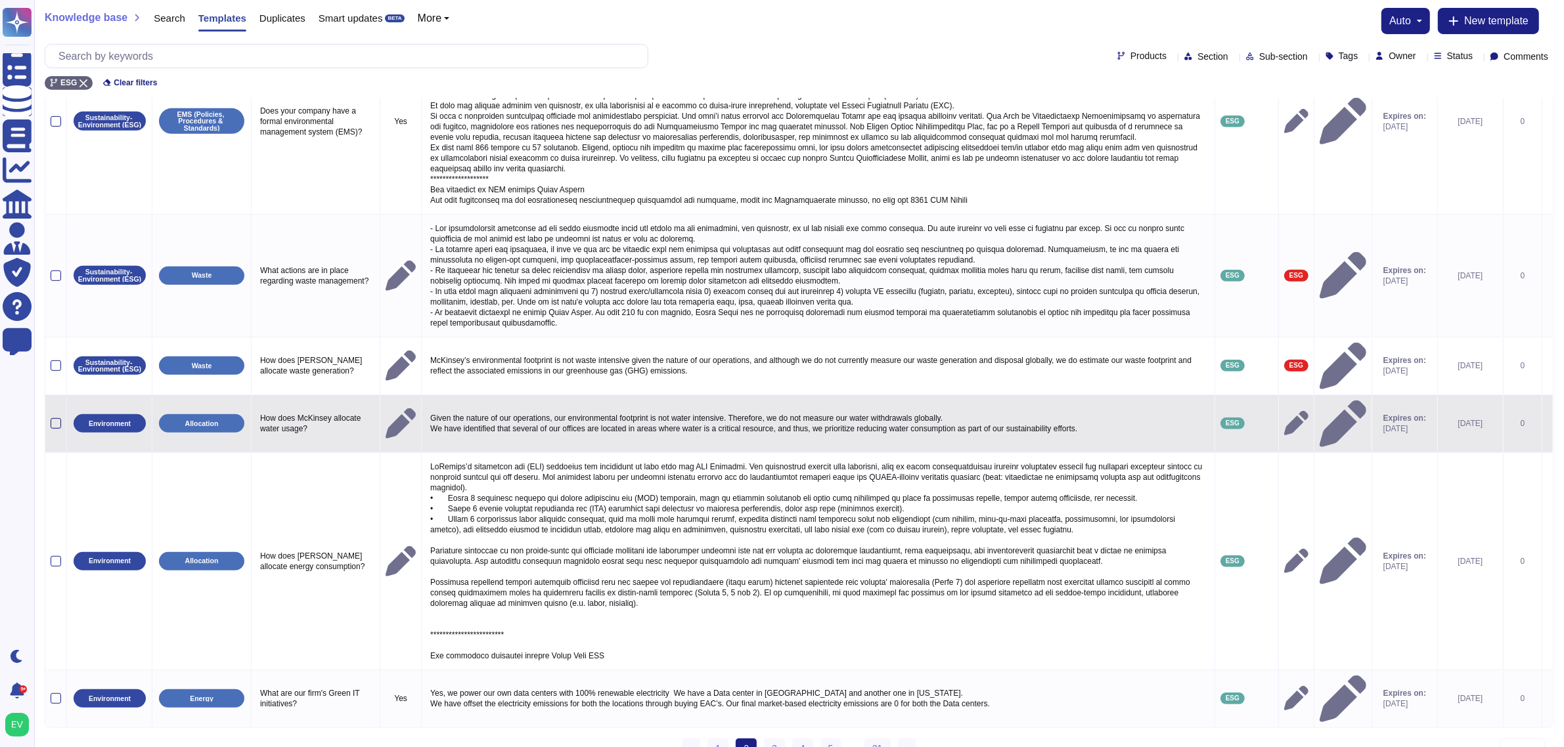
click at [56, 418] on div at bounding box center [56, 423] width 11 height 11
click at [0, 0] on input "checkbox" at bounding box center [0, 0] width 0 height 0
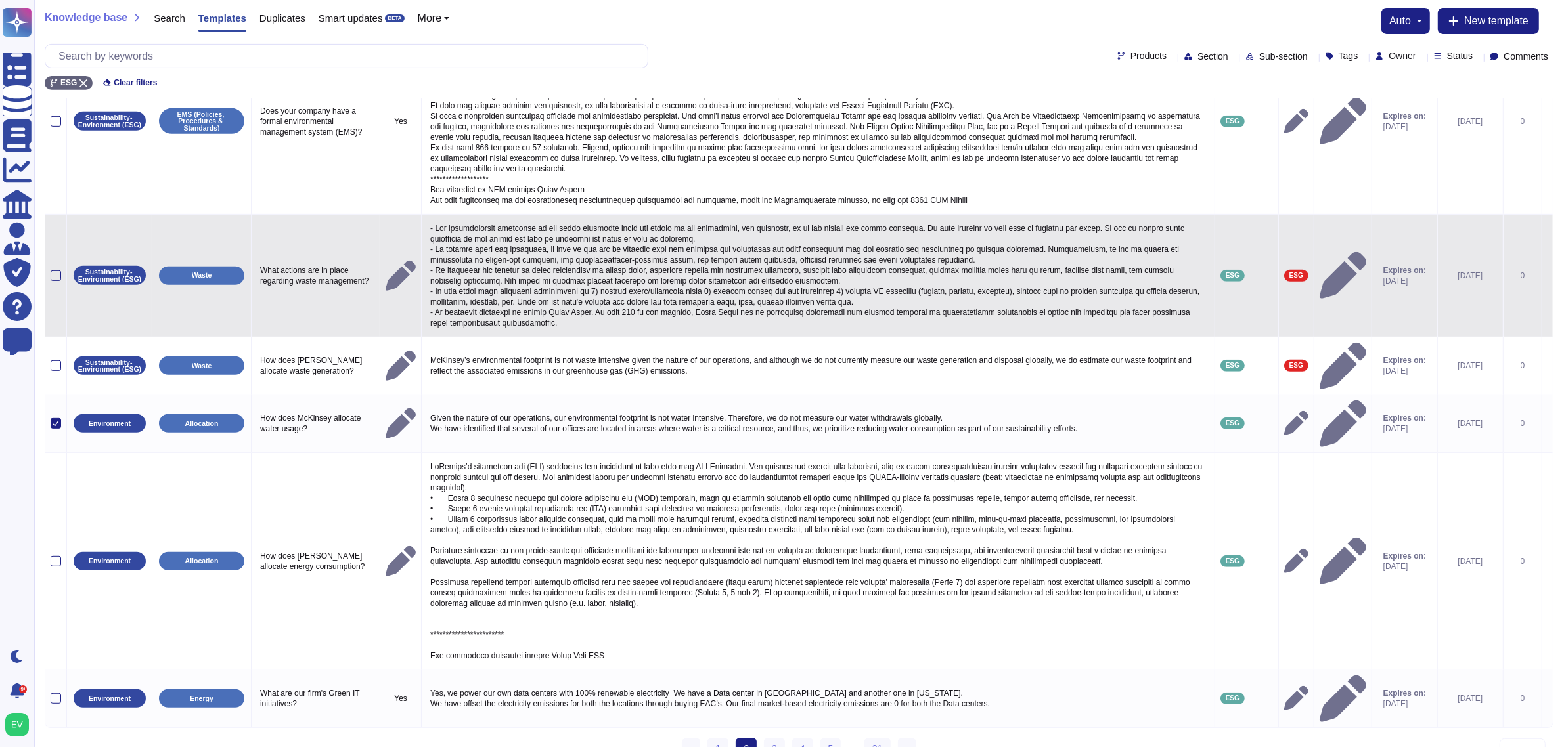
scroll to position [642, 0]
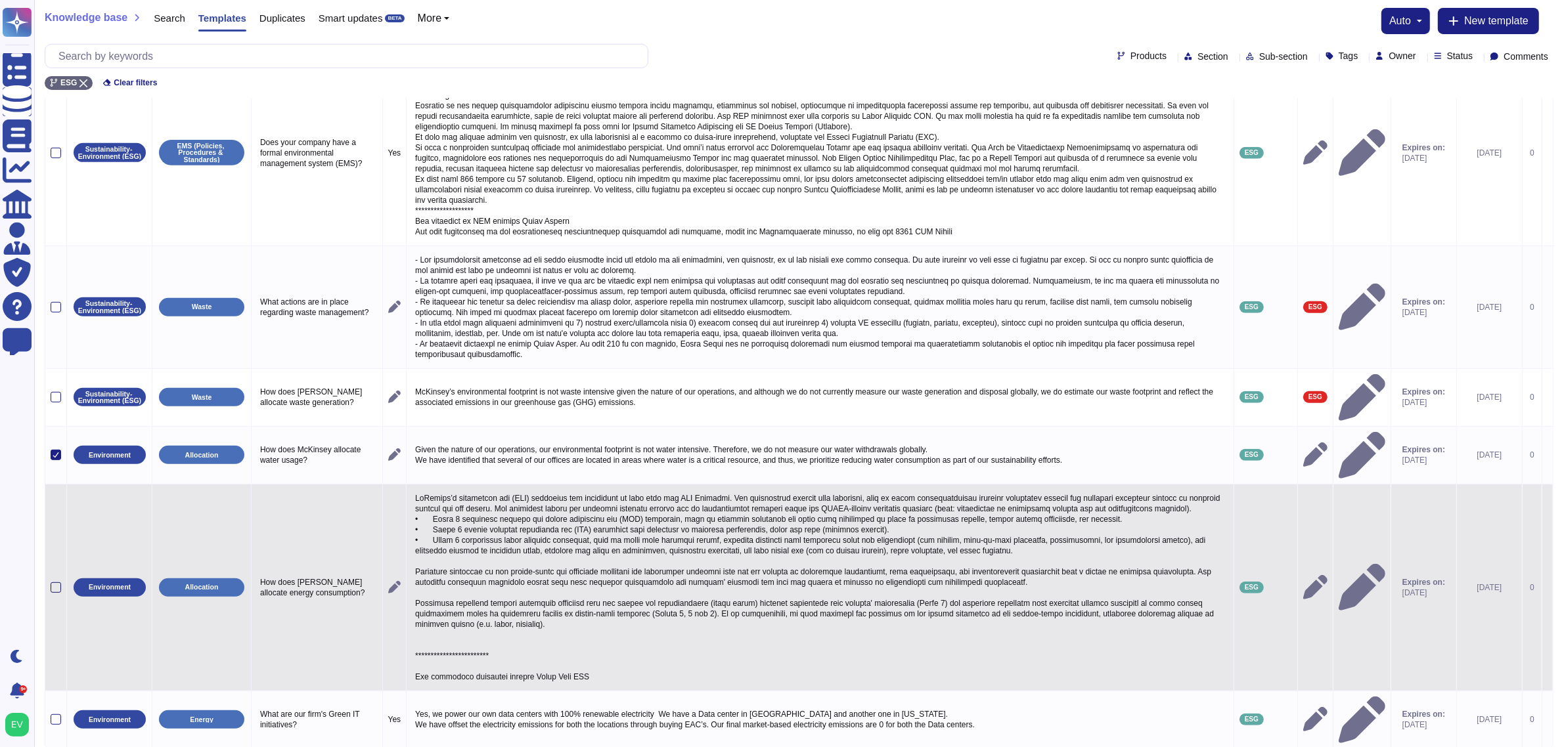
click at [55, 583] on div at bounding box center [56, 588] width 11 height 11
click at [0, 0] on input "checkbox" at bounding box center [0, 0] width 0 height 0
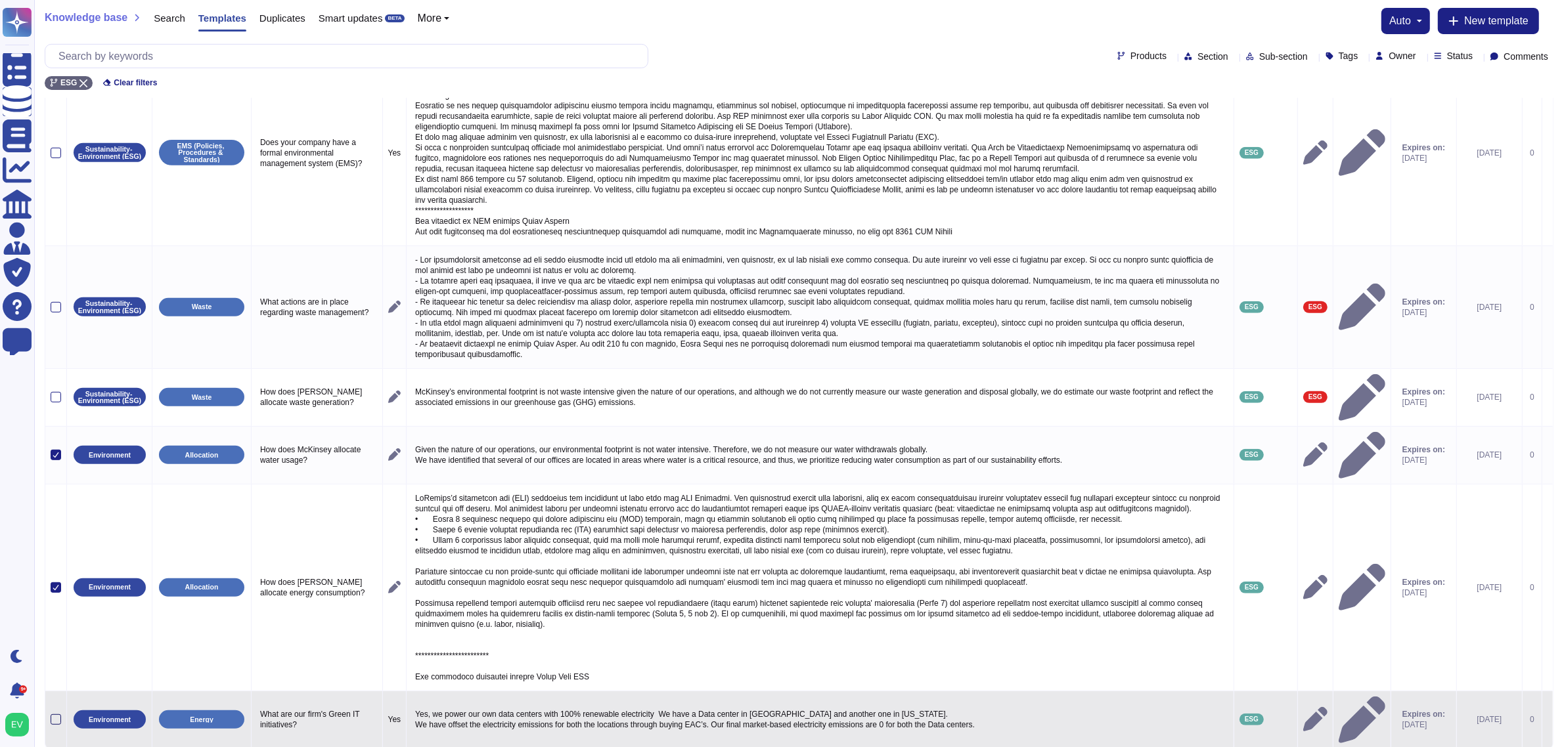
click at [56, 598] on div at bounding box center [56, 720] width 11 height 11
click at [0, 0] on input "checkbox" at bounding box center [0, 0] width 0 height 0
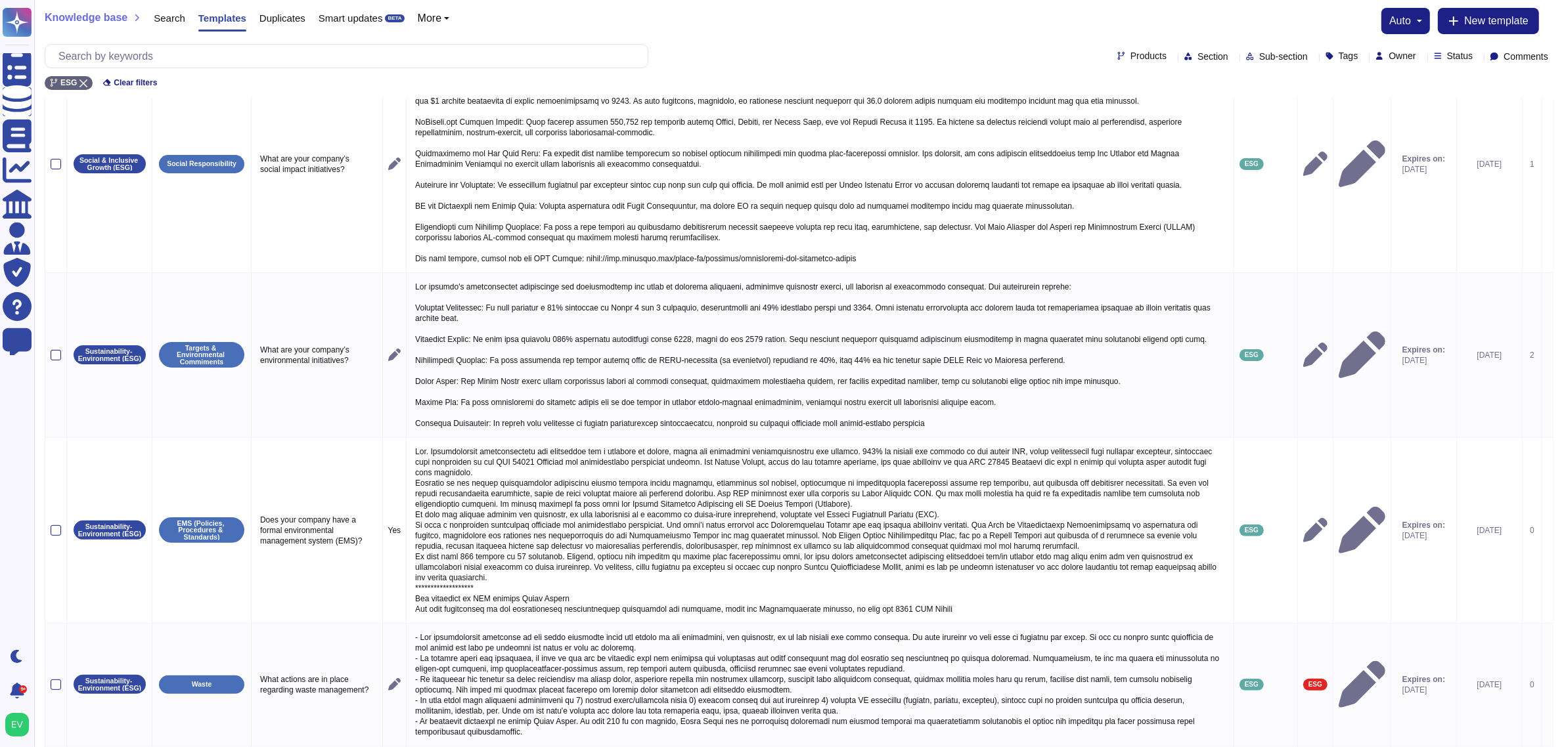
scroll to position [0, 0]
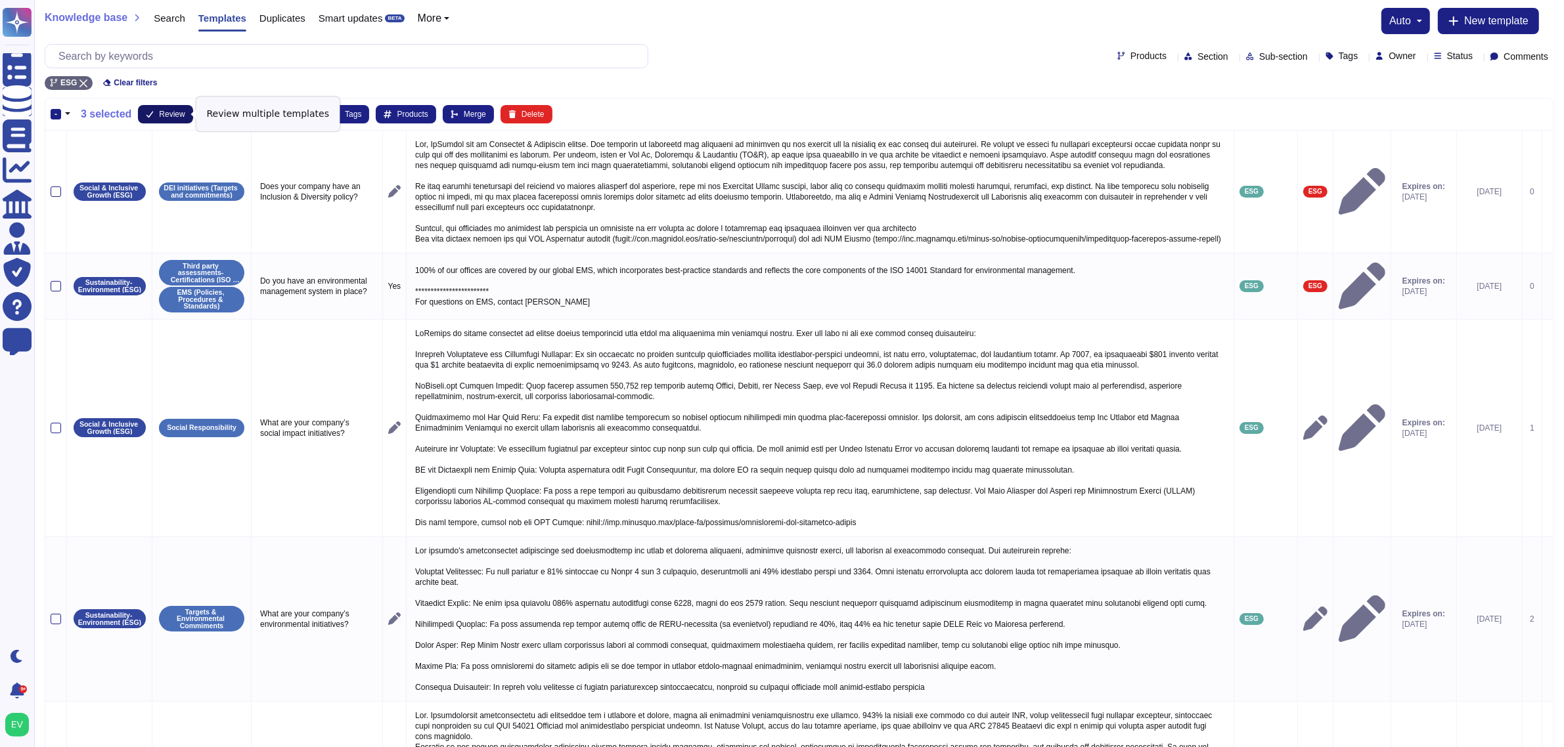
click at [158, 120] on button "Review" at bounding box center [165, 114] width 55 height 18
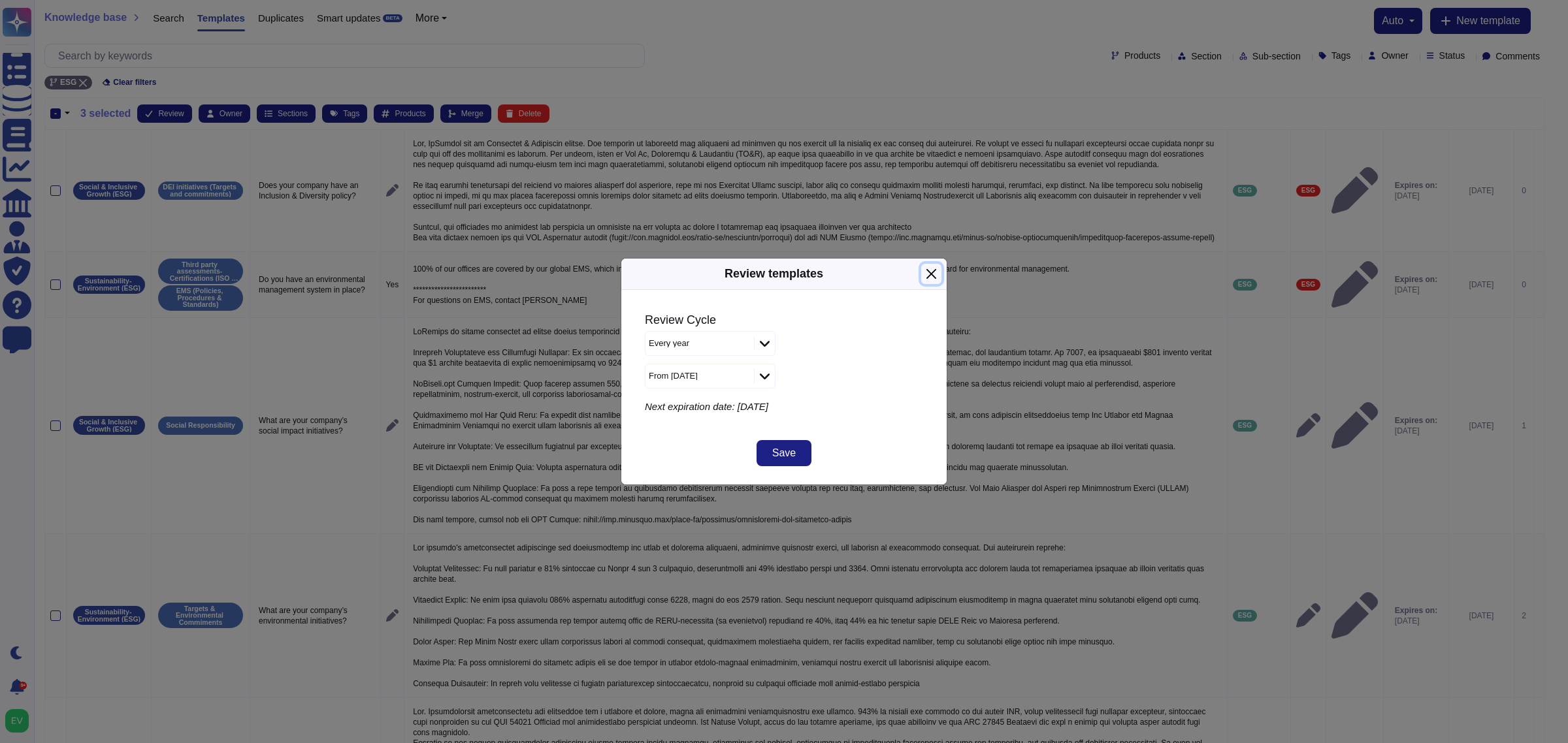
click at [932, 275] on button "Close" at bounding box center [931, 274] width 20 height 20
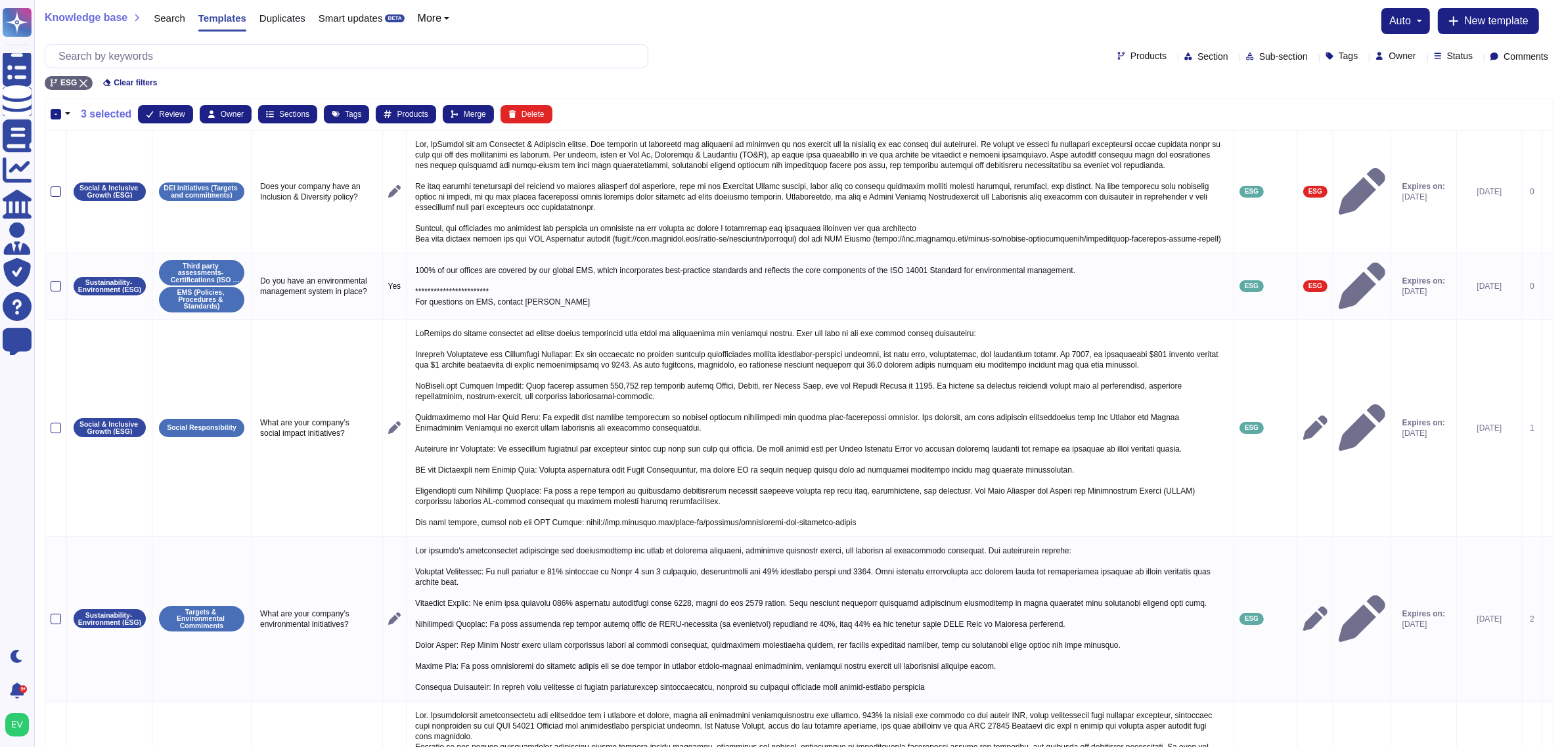
click at [66, 113] on button "button" at bounding box center [67, 114] width 13 height 16
click at [116, 166] on link "Unselect all" at bounding box center [124, 169] width 124 height 16
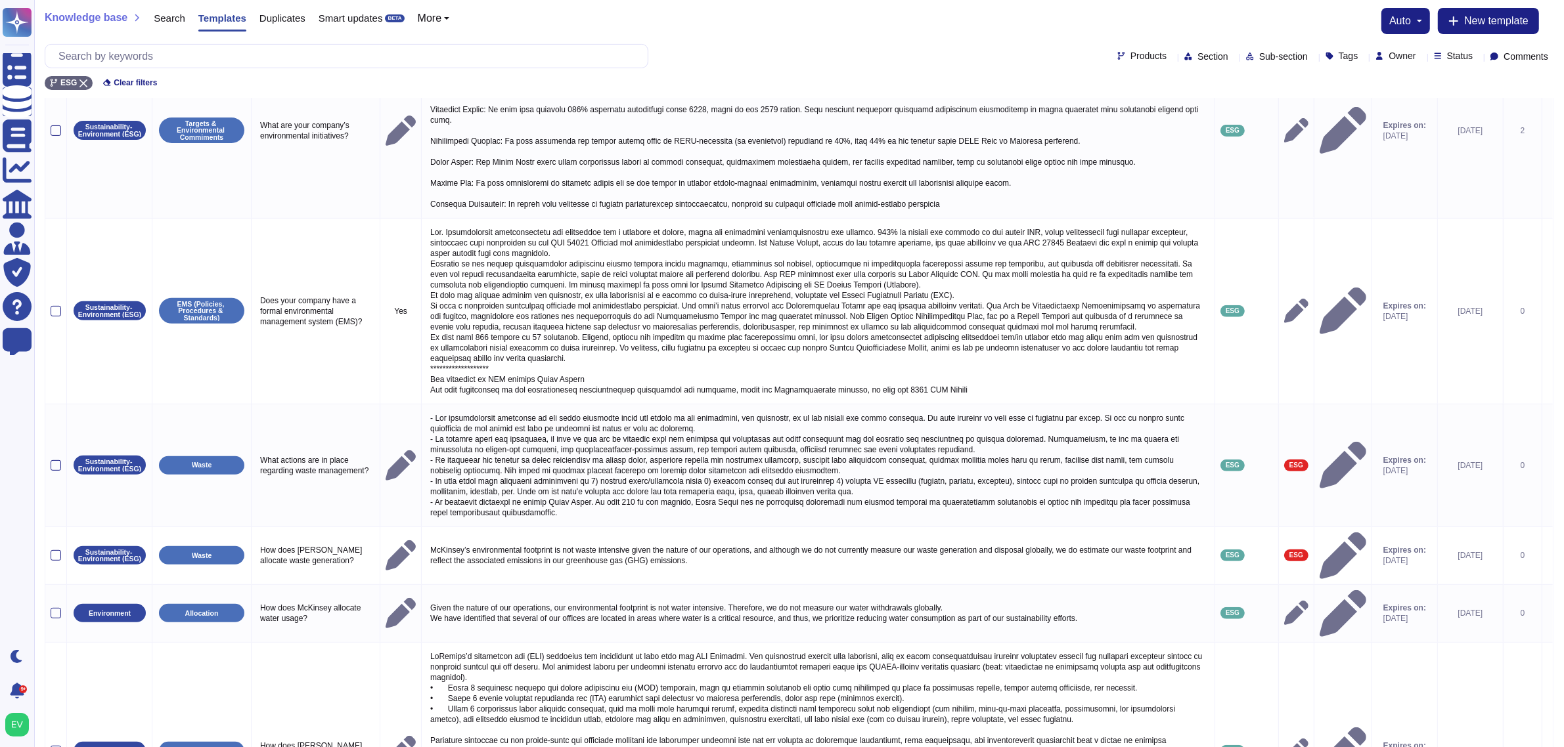
scroll to position [694, 0]
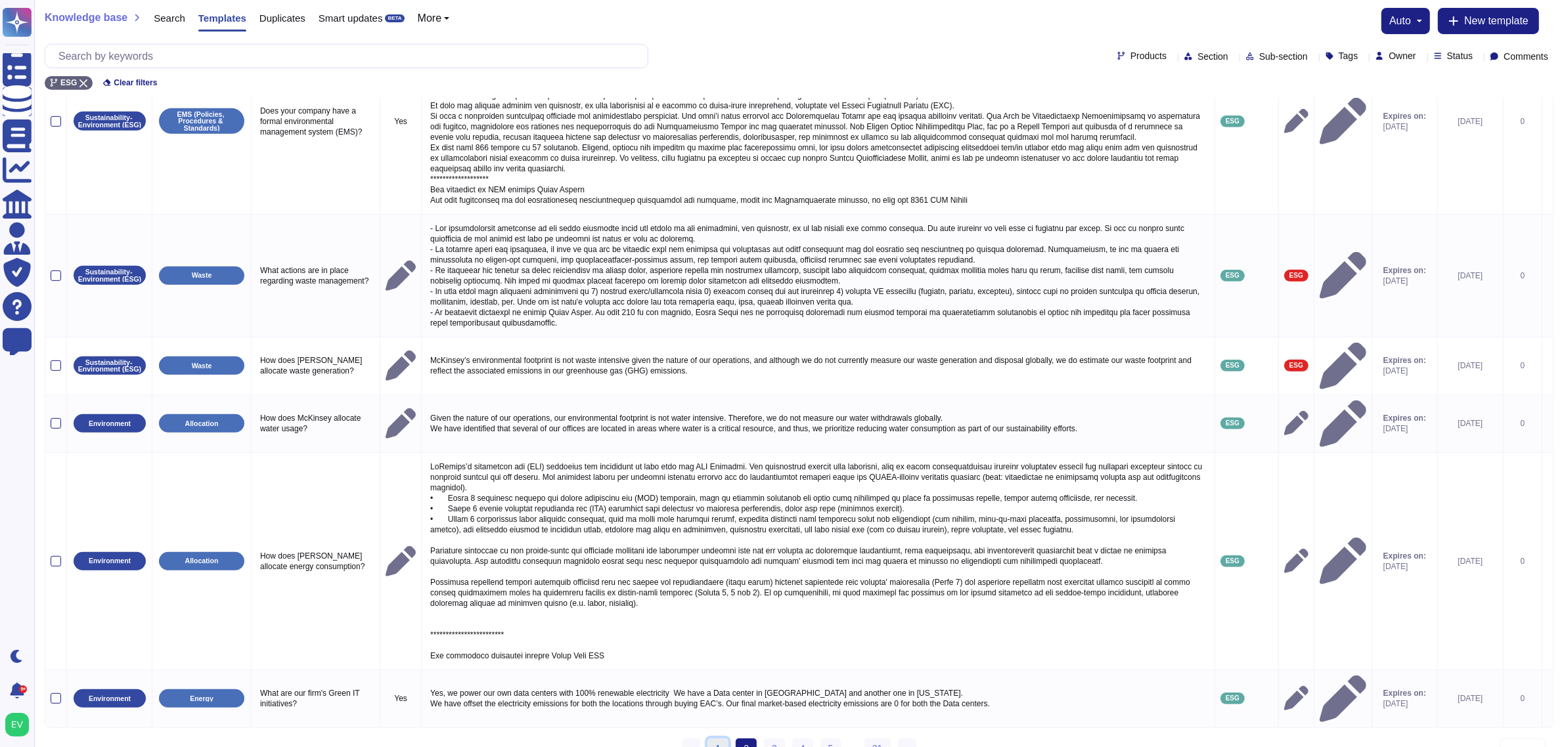
click at [720, 598] on link "1" at bounding box center [717, 749] width 21 height 20
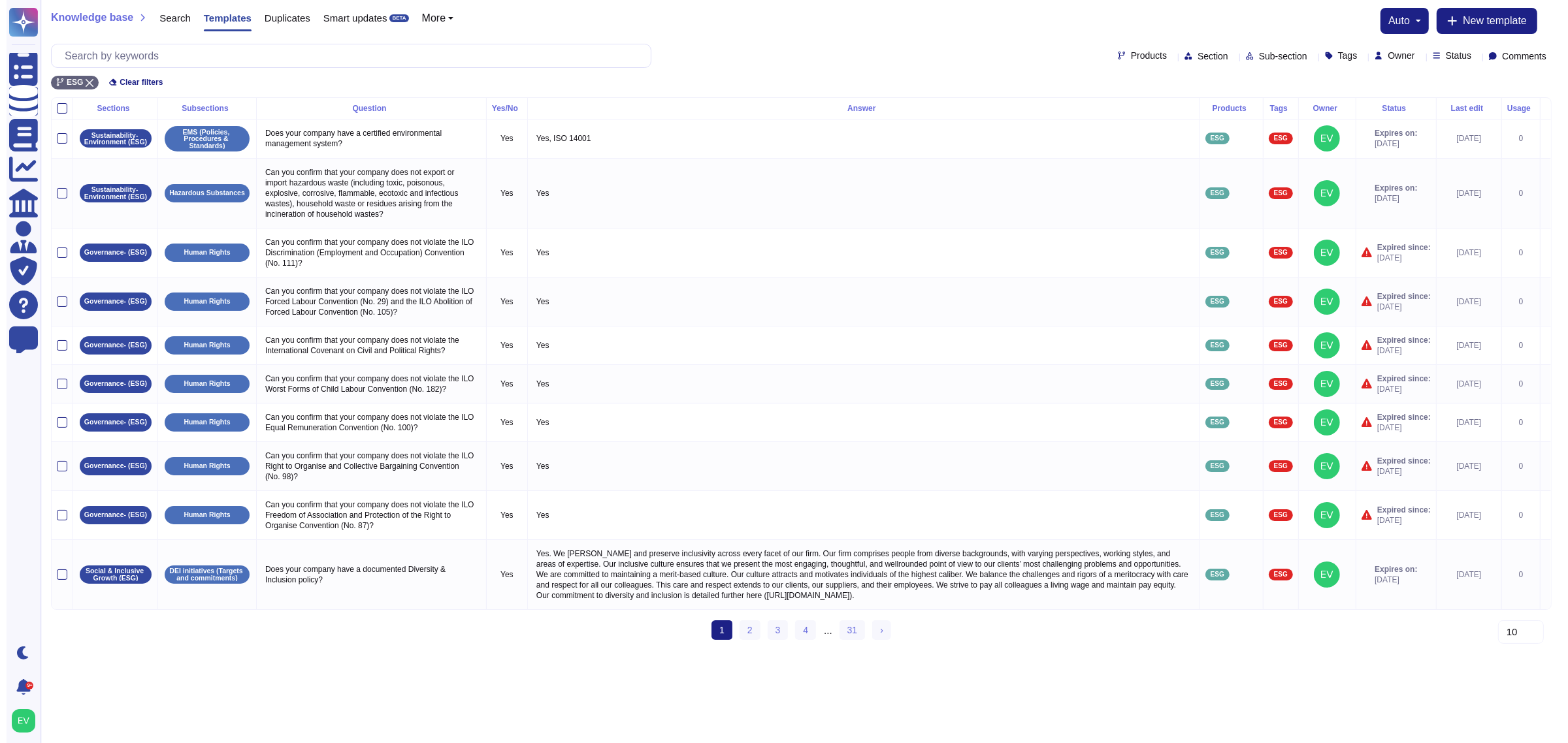
scroll to position [0, 0]
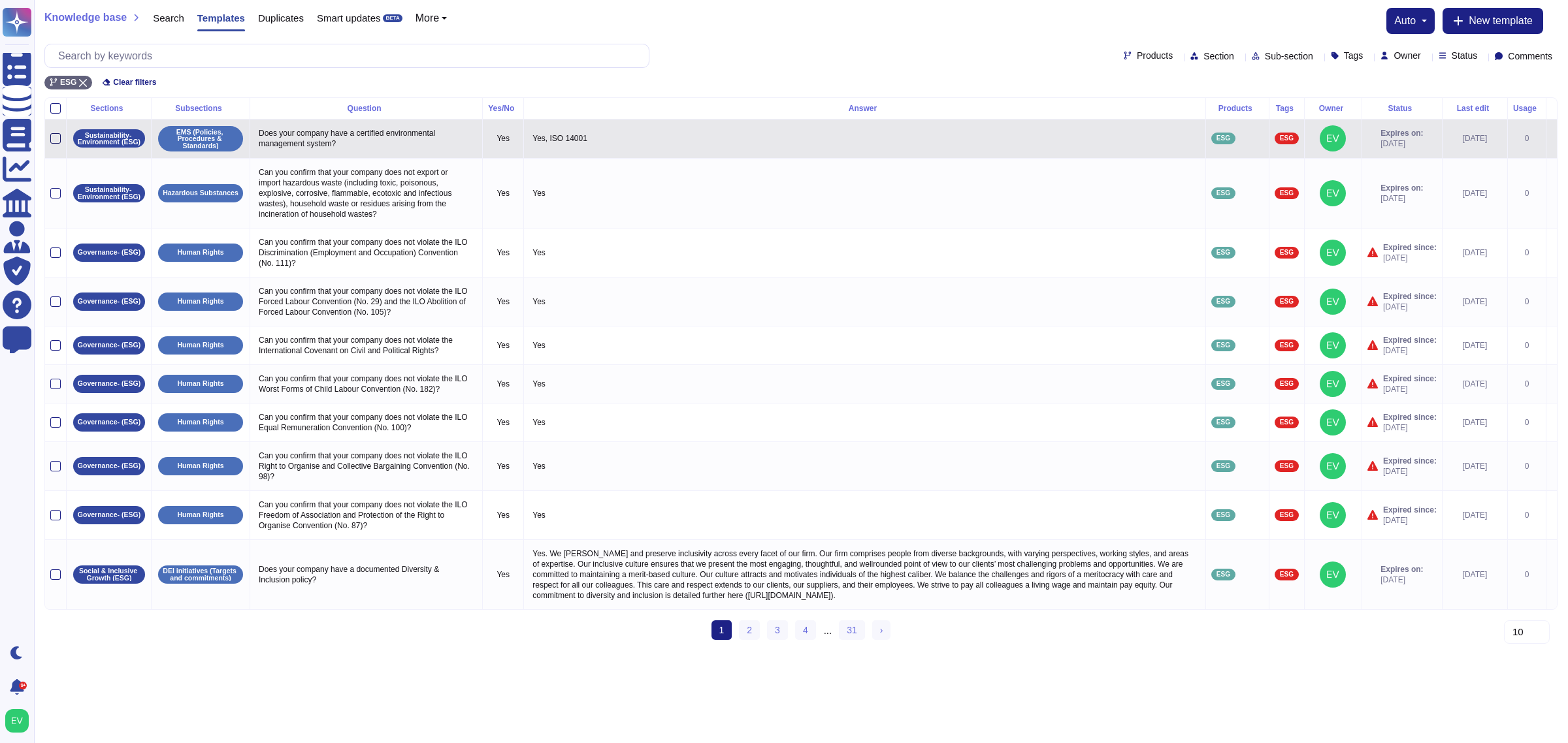
click at [56, 138] on div at bounding box center [56, 138] width 11 height 11
click at [0, 0] on input "checkbox" at bounding box center [0, 0] width 0 height 0
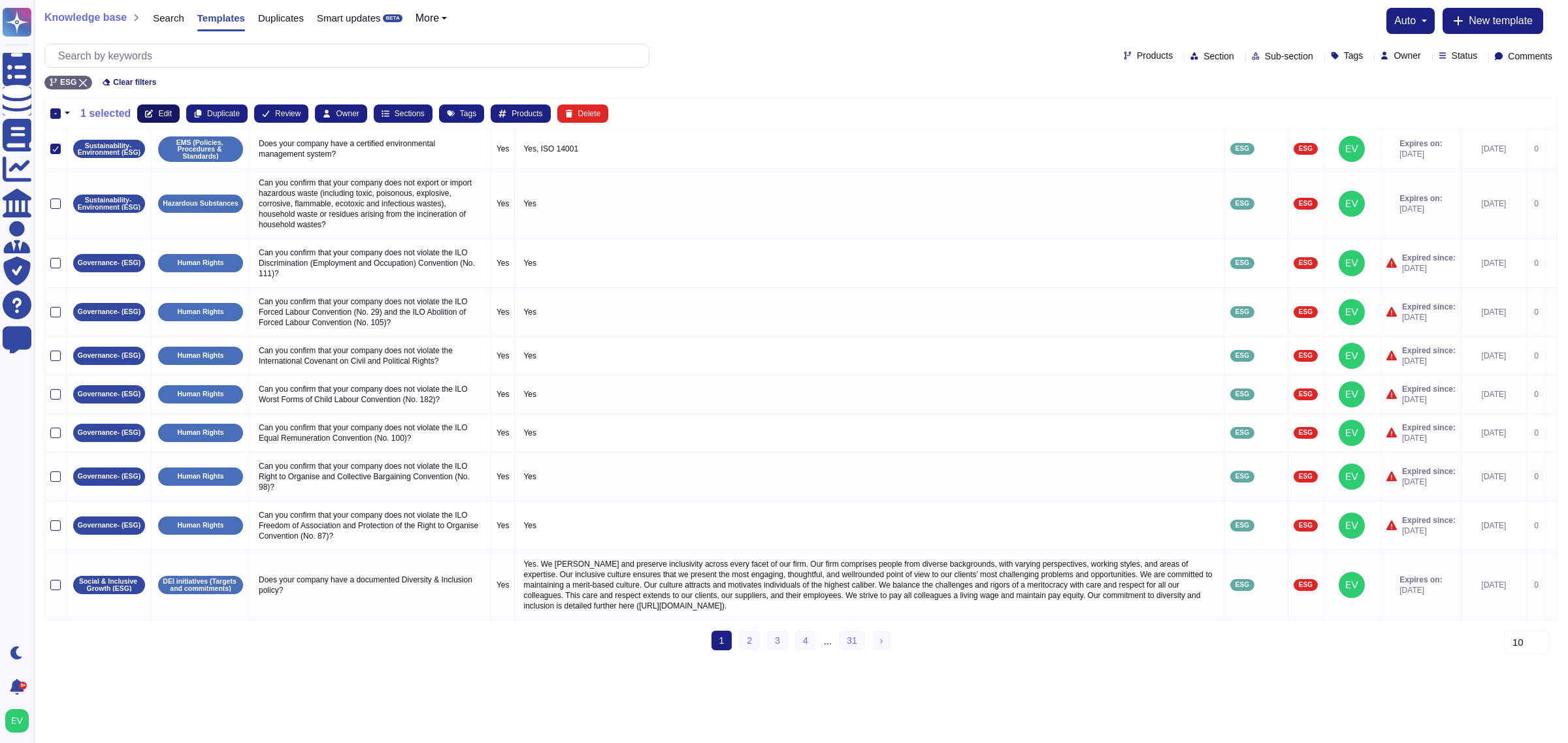
click at [148, 113] on icon at bounding box center [149, 113] width 8 height 8
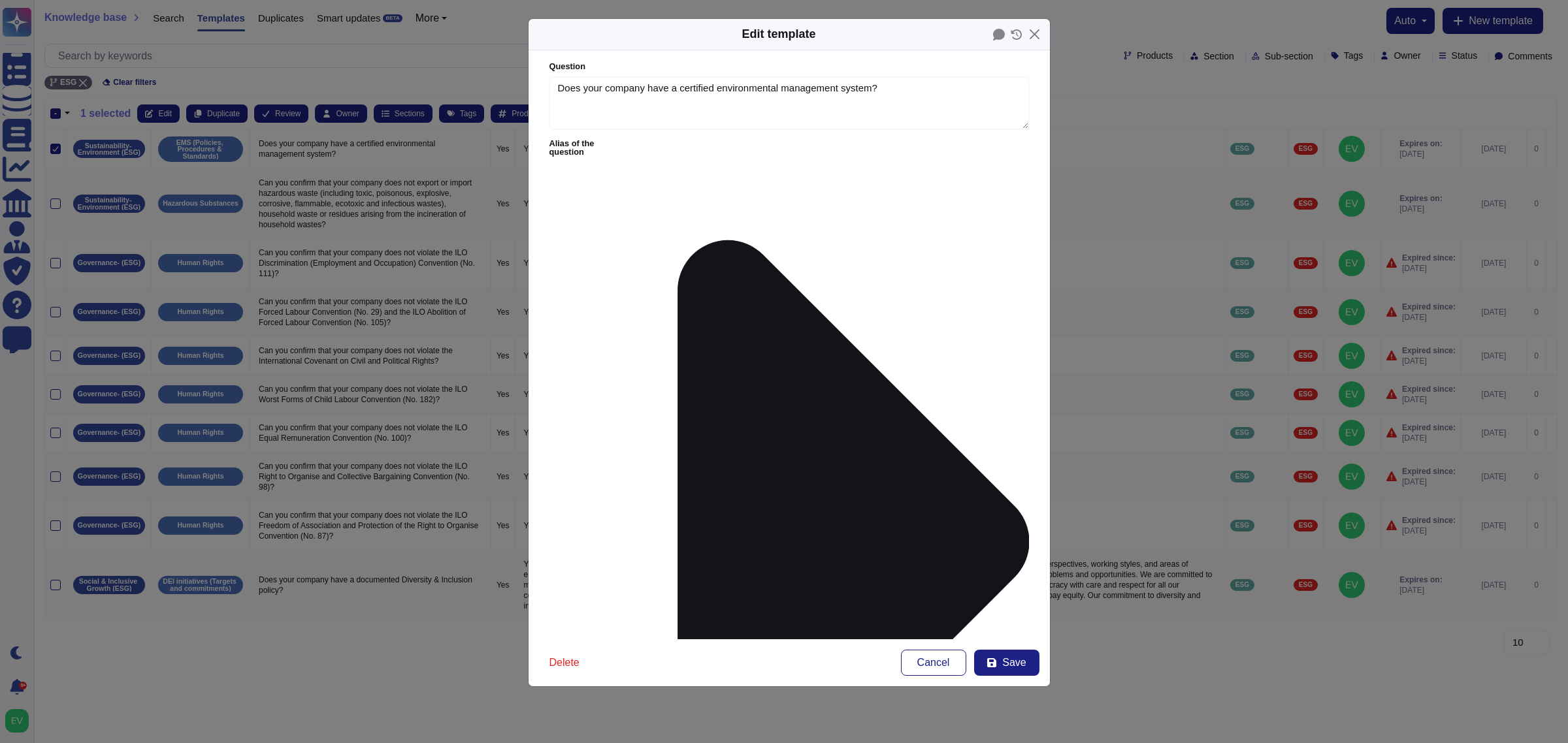
type textarea "Does your company have a certified environmental management system?"
type textarea "Yes, ISO 14001"
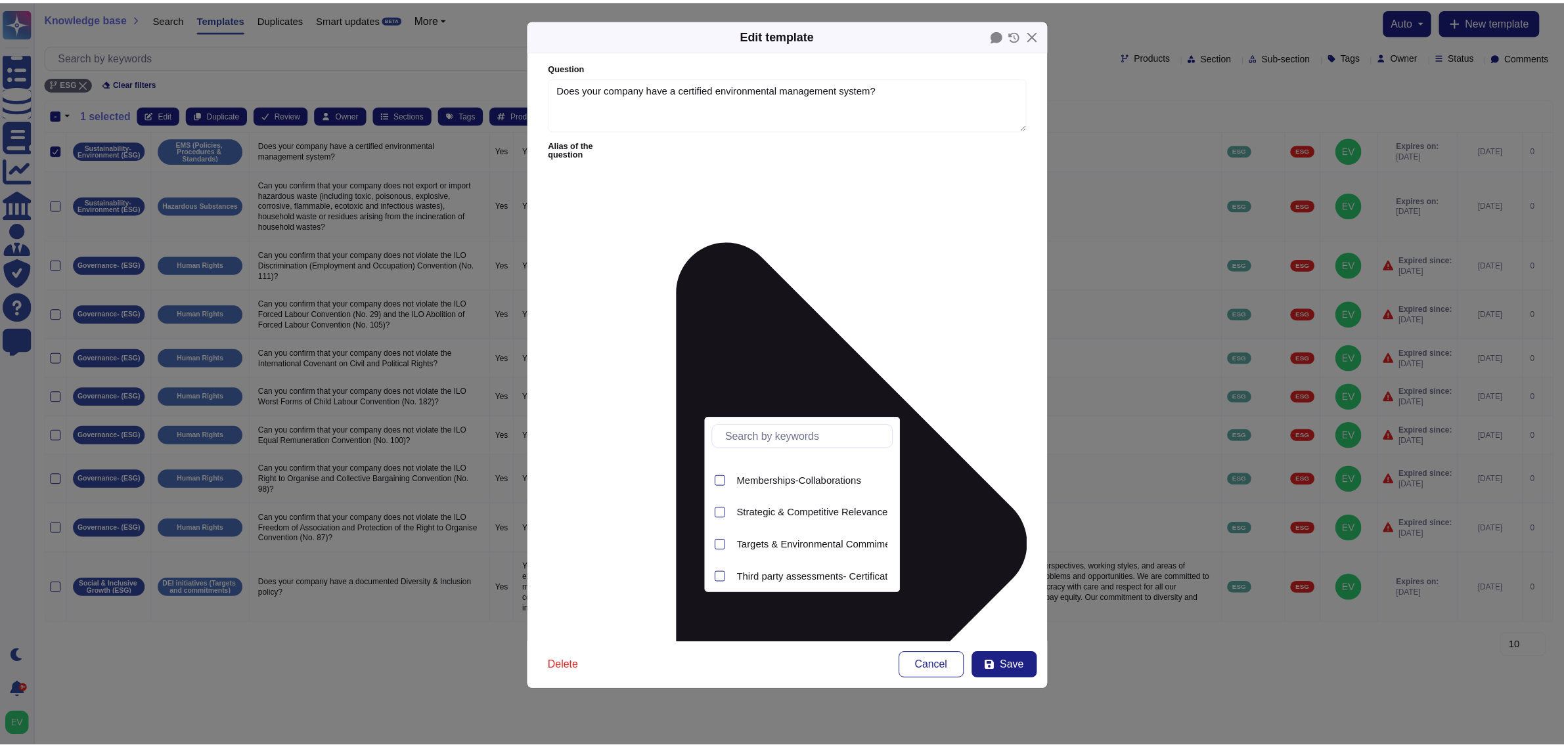
scroll to position [316, 0]
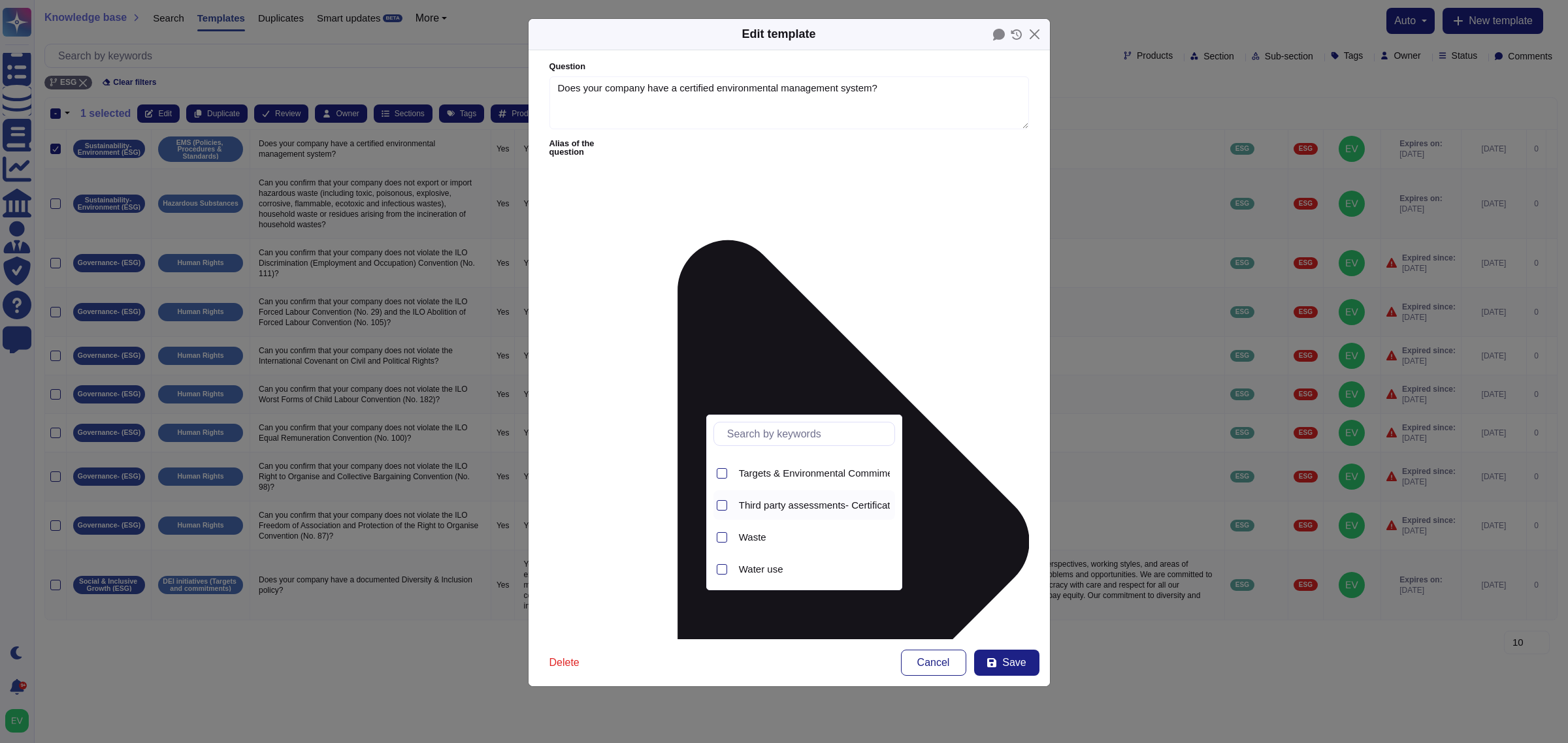
click at [794, 507] on span "Third party assessments- Certifications (ISO 14001-Ecovadis- CPD)" at bounding box center [886, 505] width 295 height 12
click at [1000, 595] on button "Save" at bounding box center [1007, 662] width 66 height 26
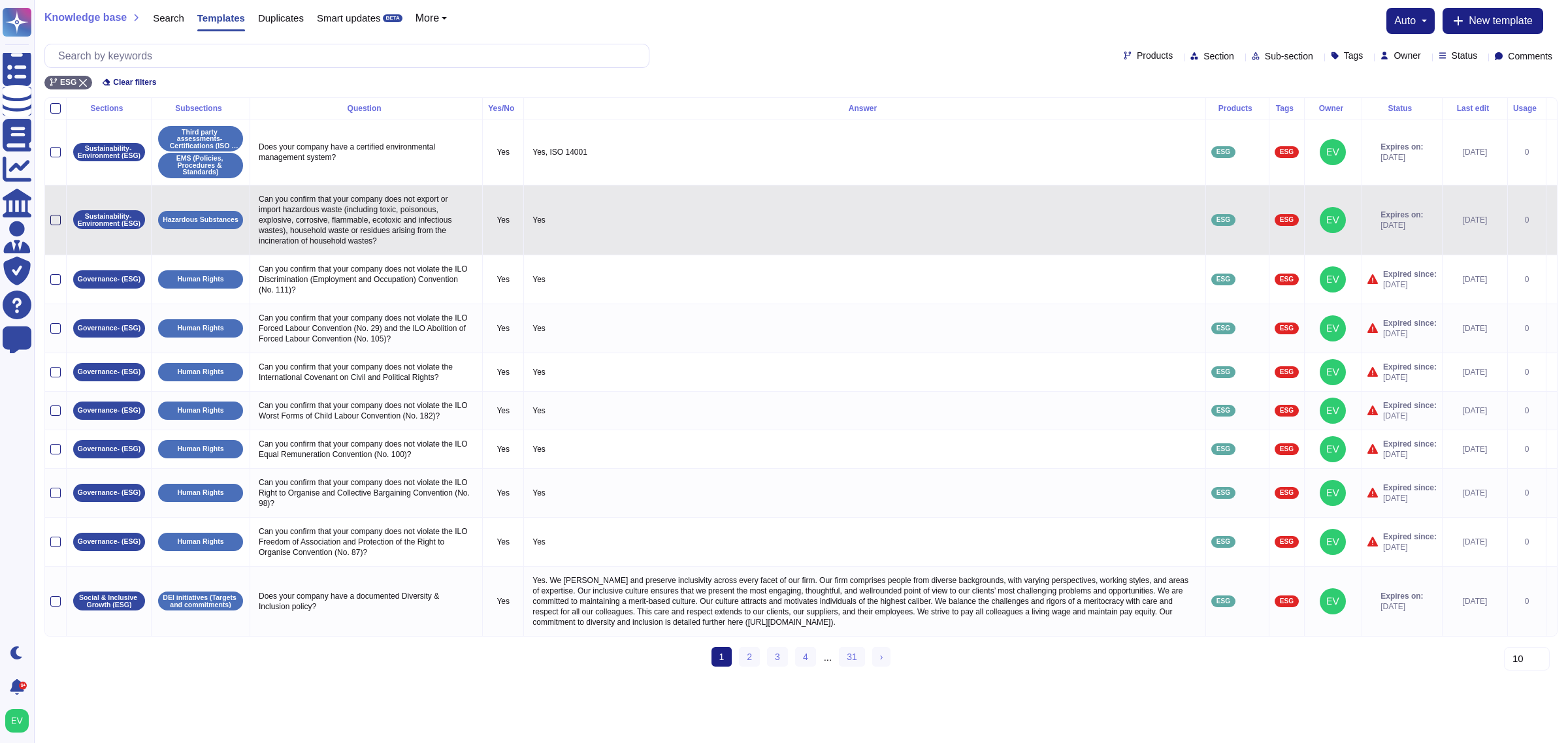
click at [60, 216] on div at bounding box center [56, 220] width 11 height 11
click at [0, 0] on input "checkbox" at bounding box center [0, 0] width 0 height 0
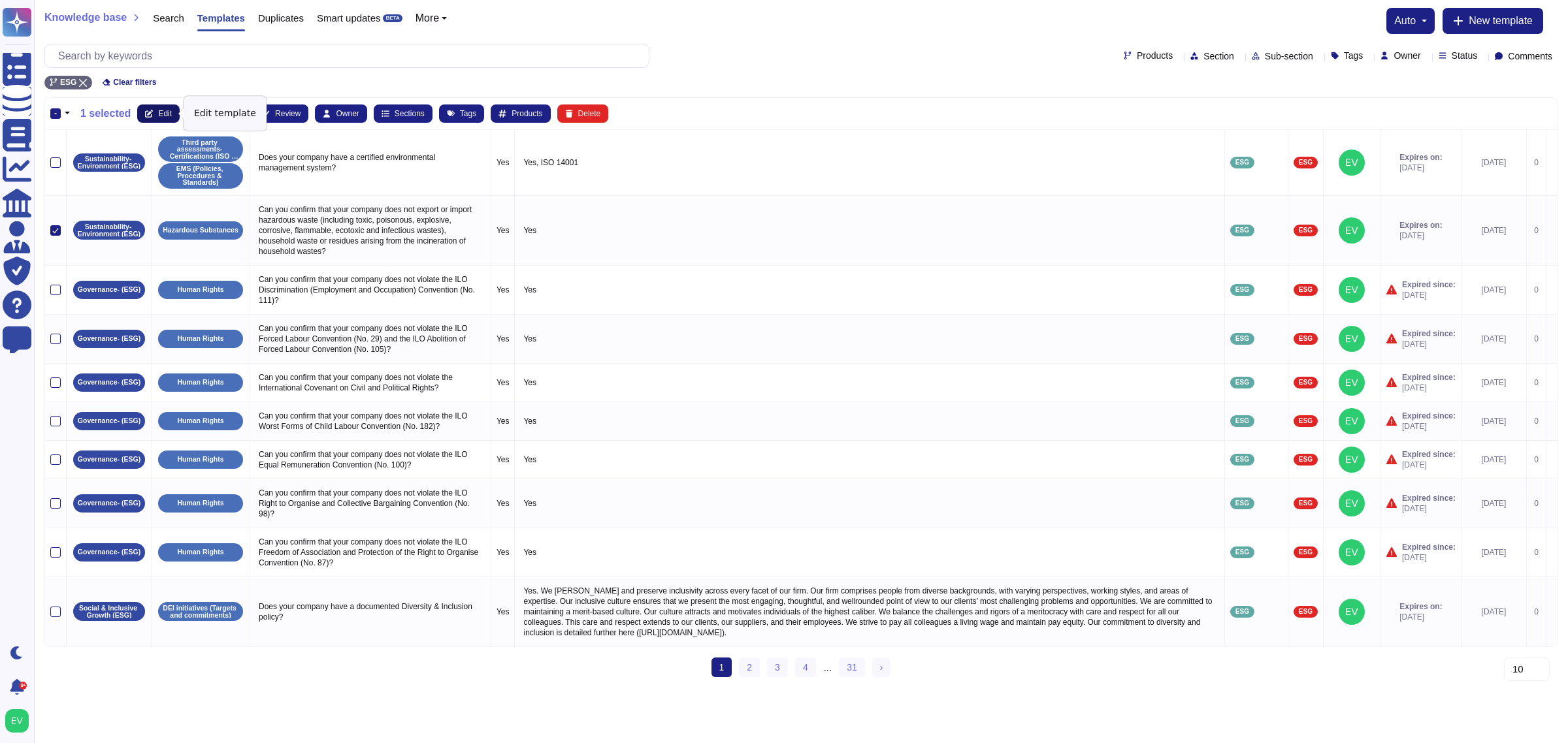
click at [158, 112] on span "Edit" at bounding box center [165, 113] width 14 height 8
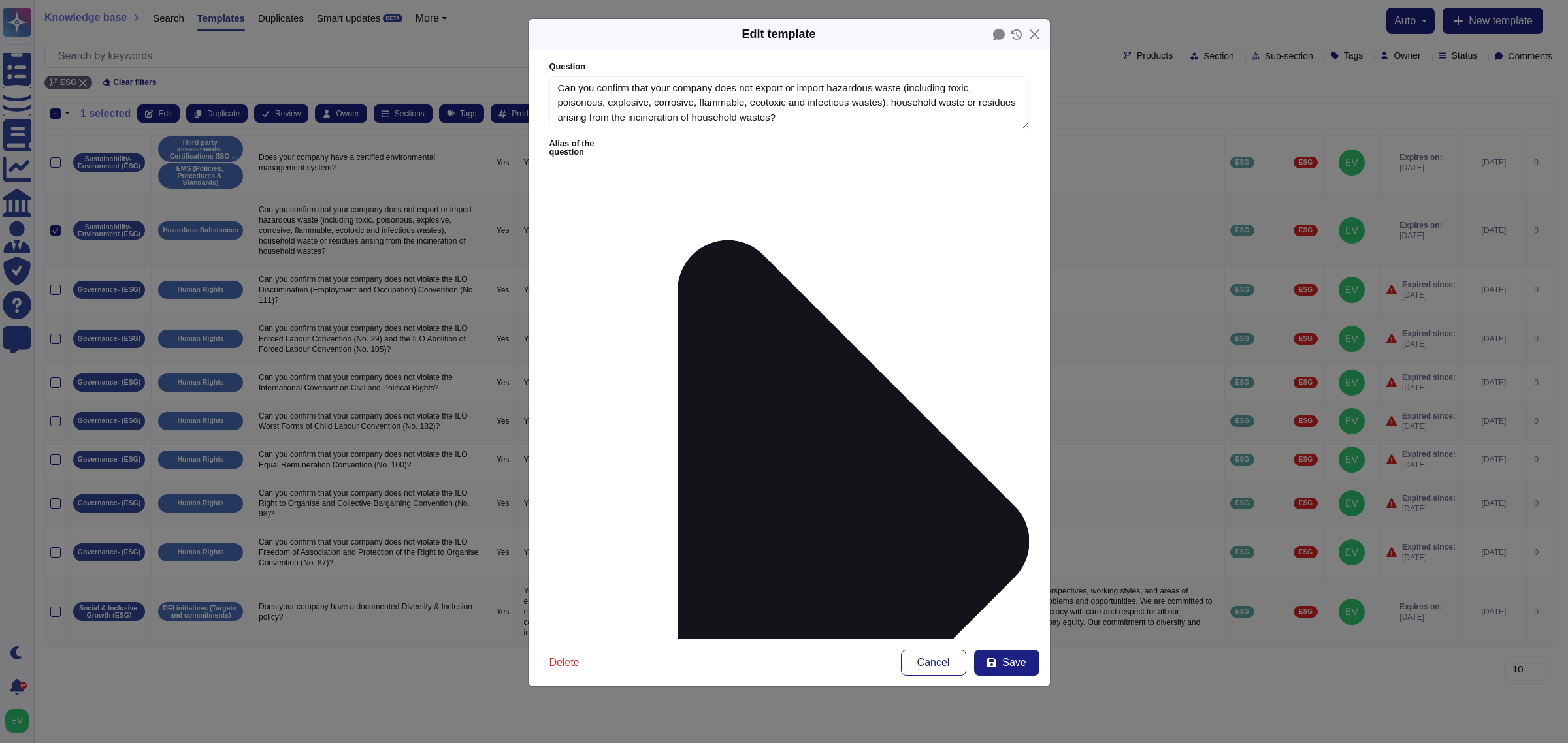
type textarea "Can you confirm that your company does not export or import hazardous waste (in…"
type textarea "Yes"
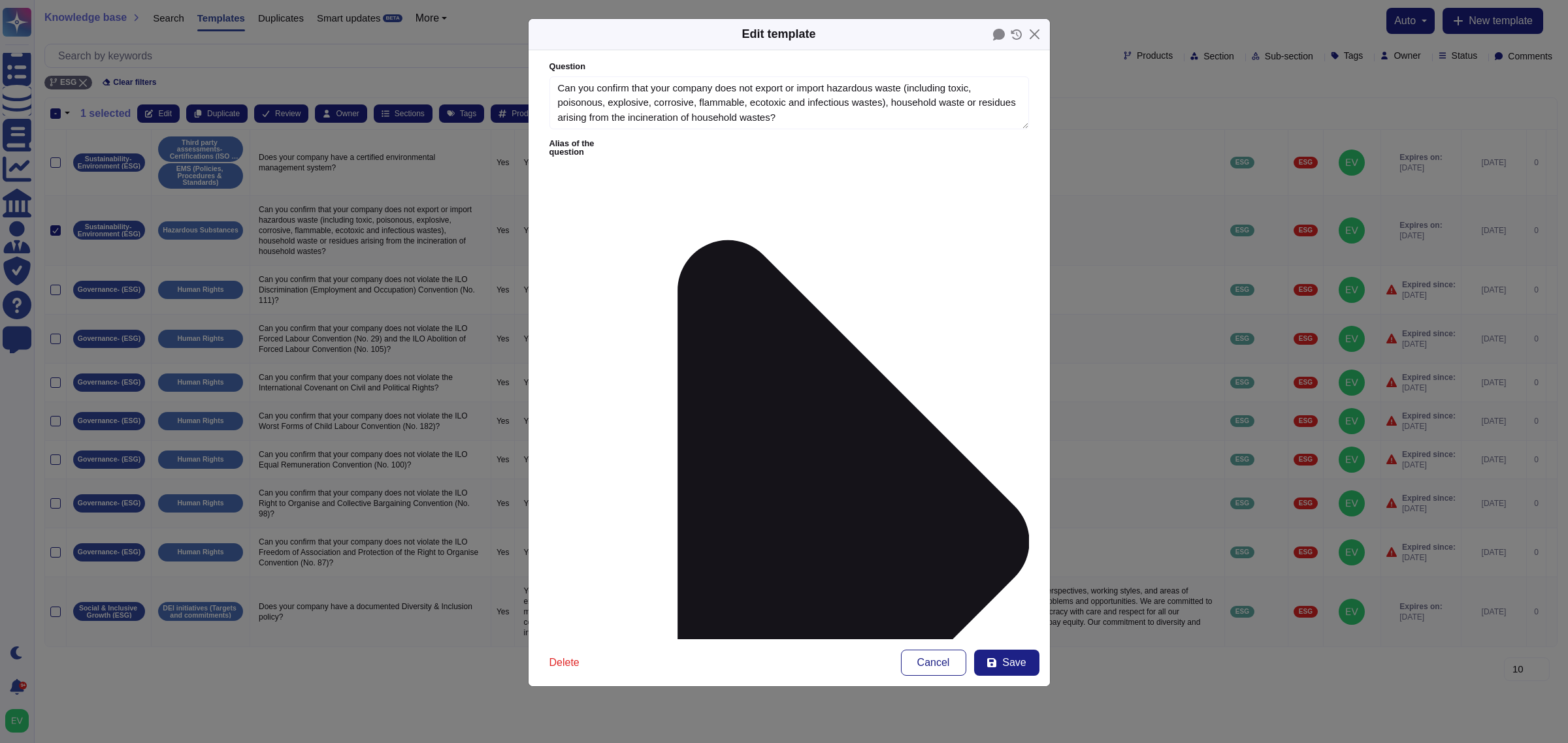
click at [1008, 595] on div "Delete Cancel Save" at bounding box center [789, 662] width 521 height 47
click at [1006, 595] on span "Save" at bounding box center [1014, 662] width 24 height 11
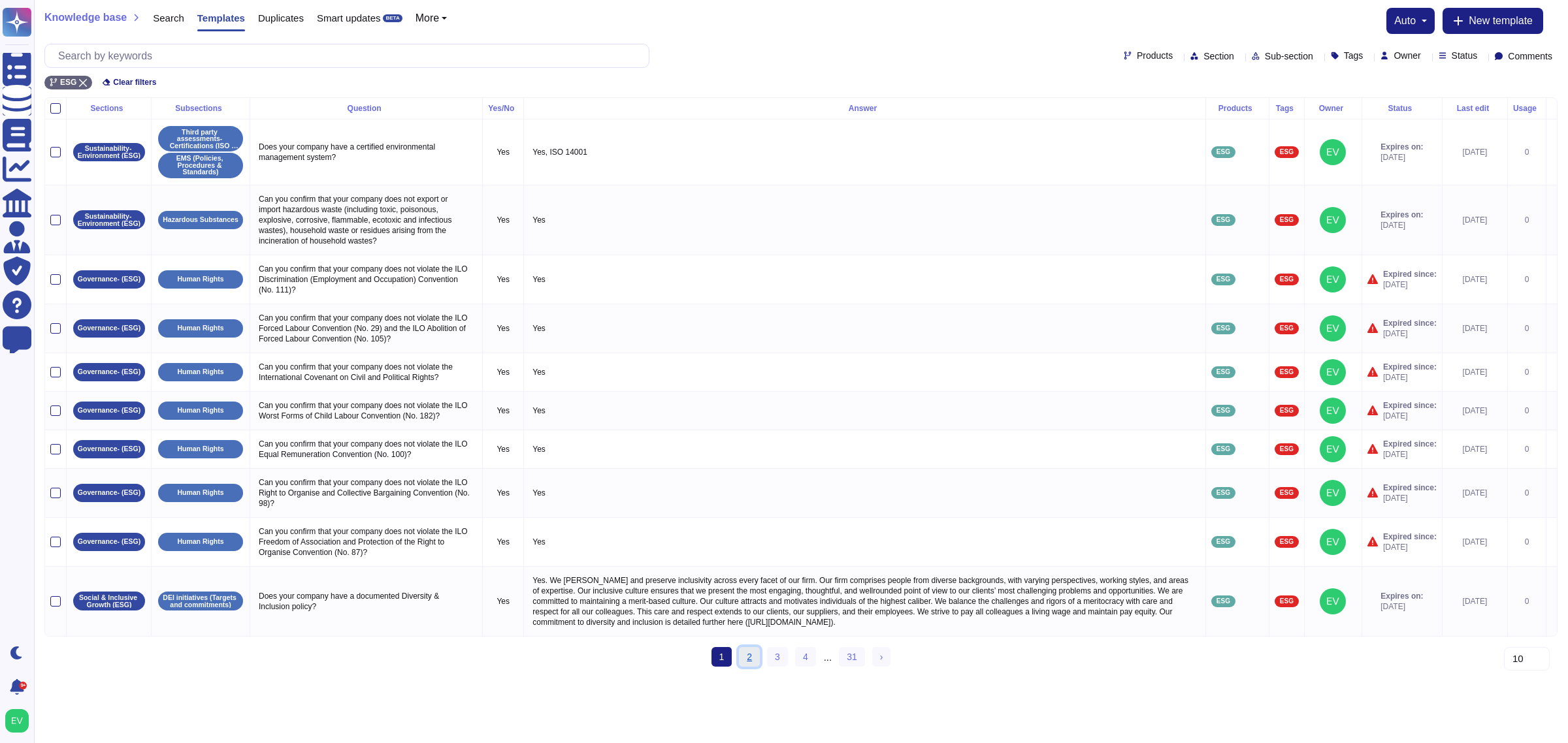
click at [753, 595] on link "2" at bounding box center [749, 657] width 21 height 20
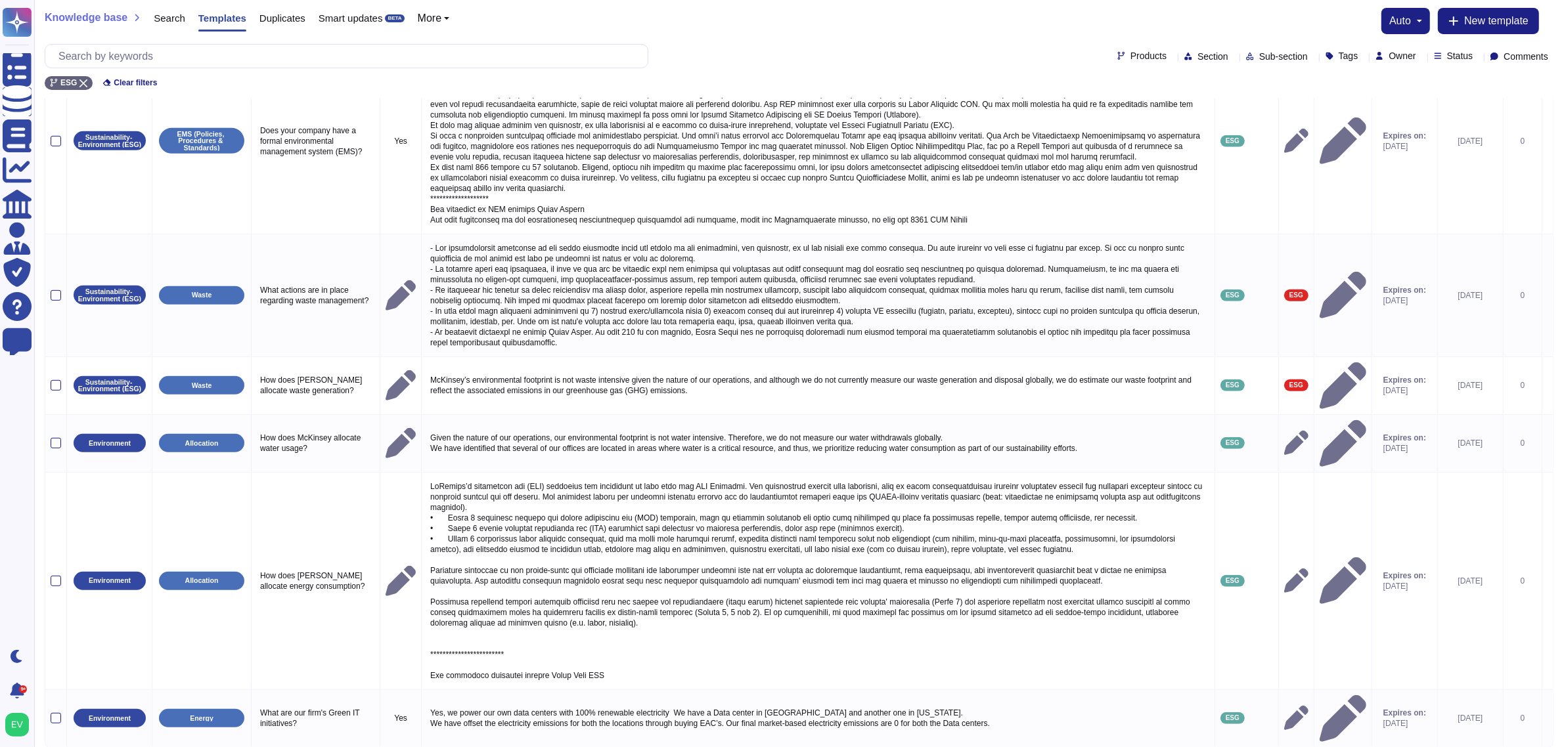
scroll to position [694, 0]
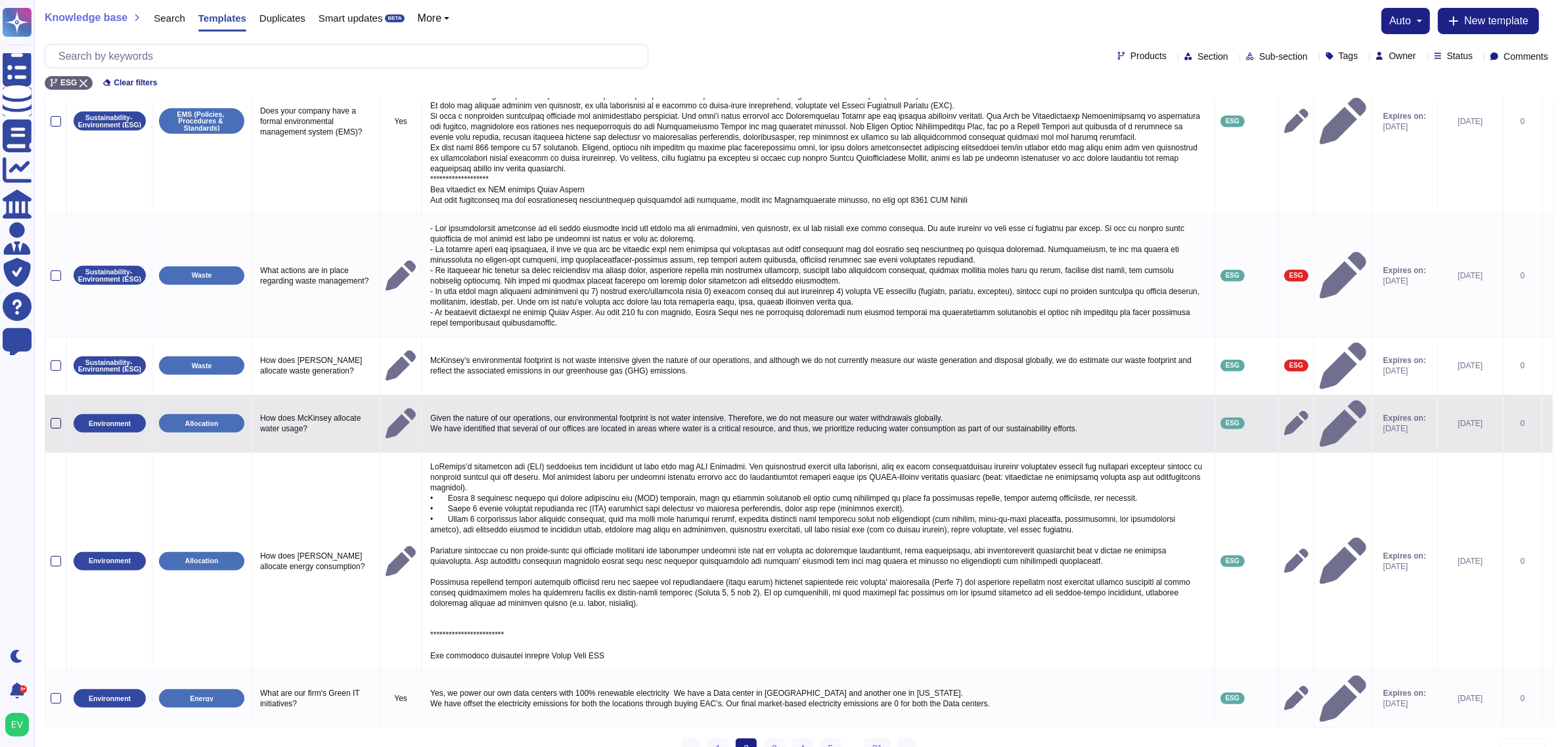
click at [53, 418] on div at bounding box center [56, 423] width 11 height 11
click at [0, 0] on input "checkbox" at bounding box center [0, 0] width 0 height 0
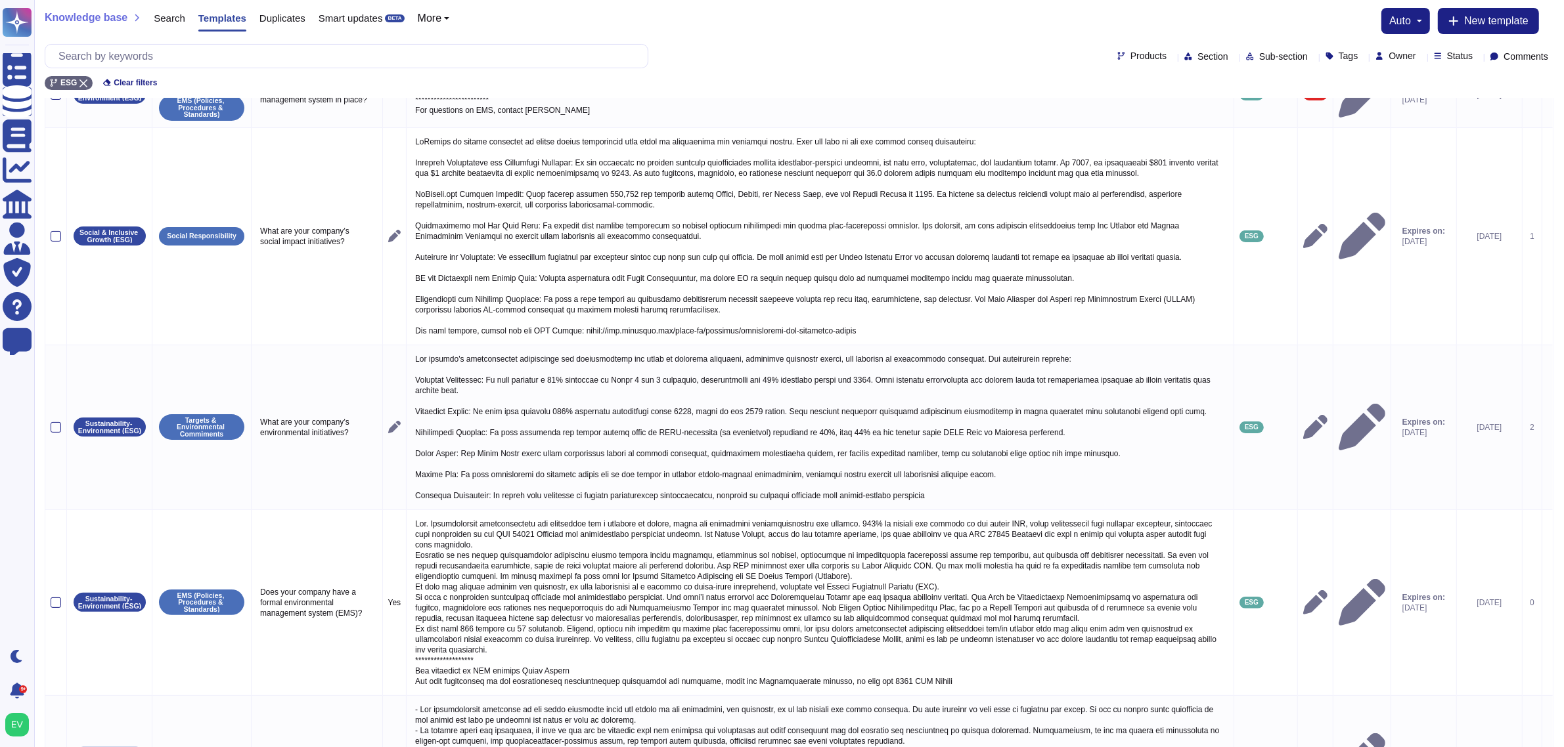
scroll to position [0, 0]
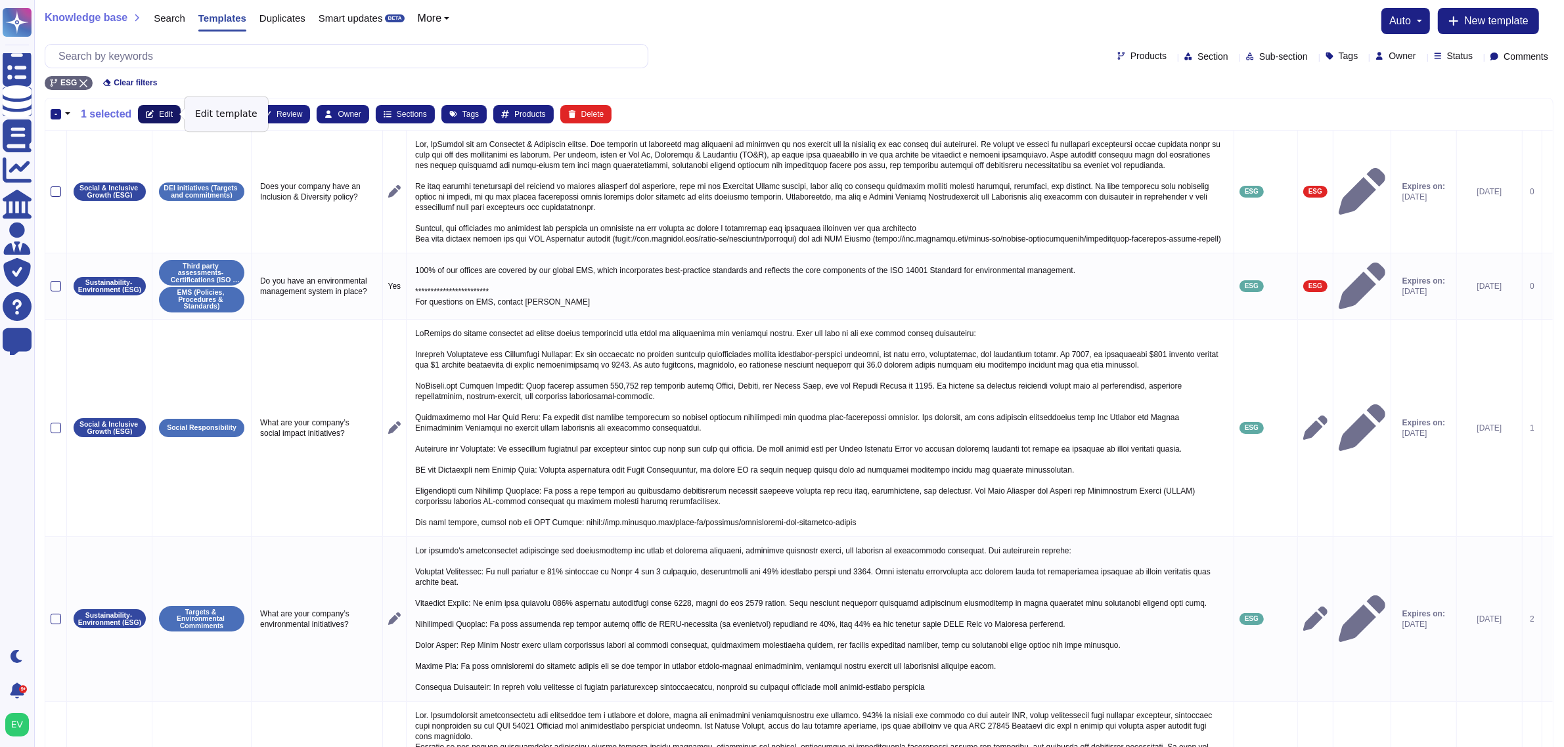
click at [158, 105] on button "Edit" at bounding box center [159, 114] width 43 height 18
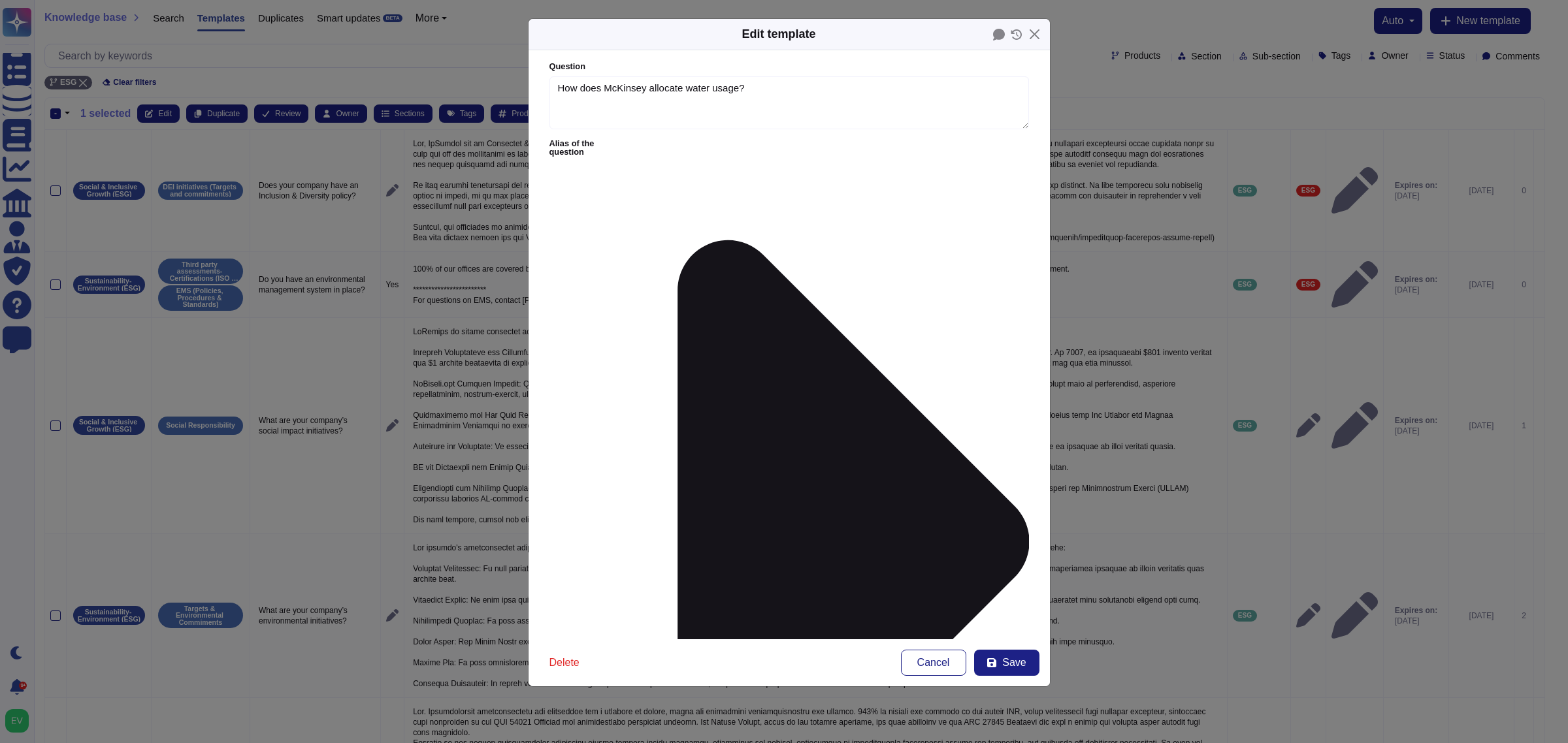
type textarea "How does McKinsey allocate water usage?"
type textarea "Given the nature of our operations, our environmental footprint is not water in…"
type input "esg"
click at [638, 425] on div "ESG" at bounding box center [633, 430] width 70 height 12
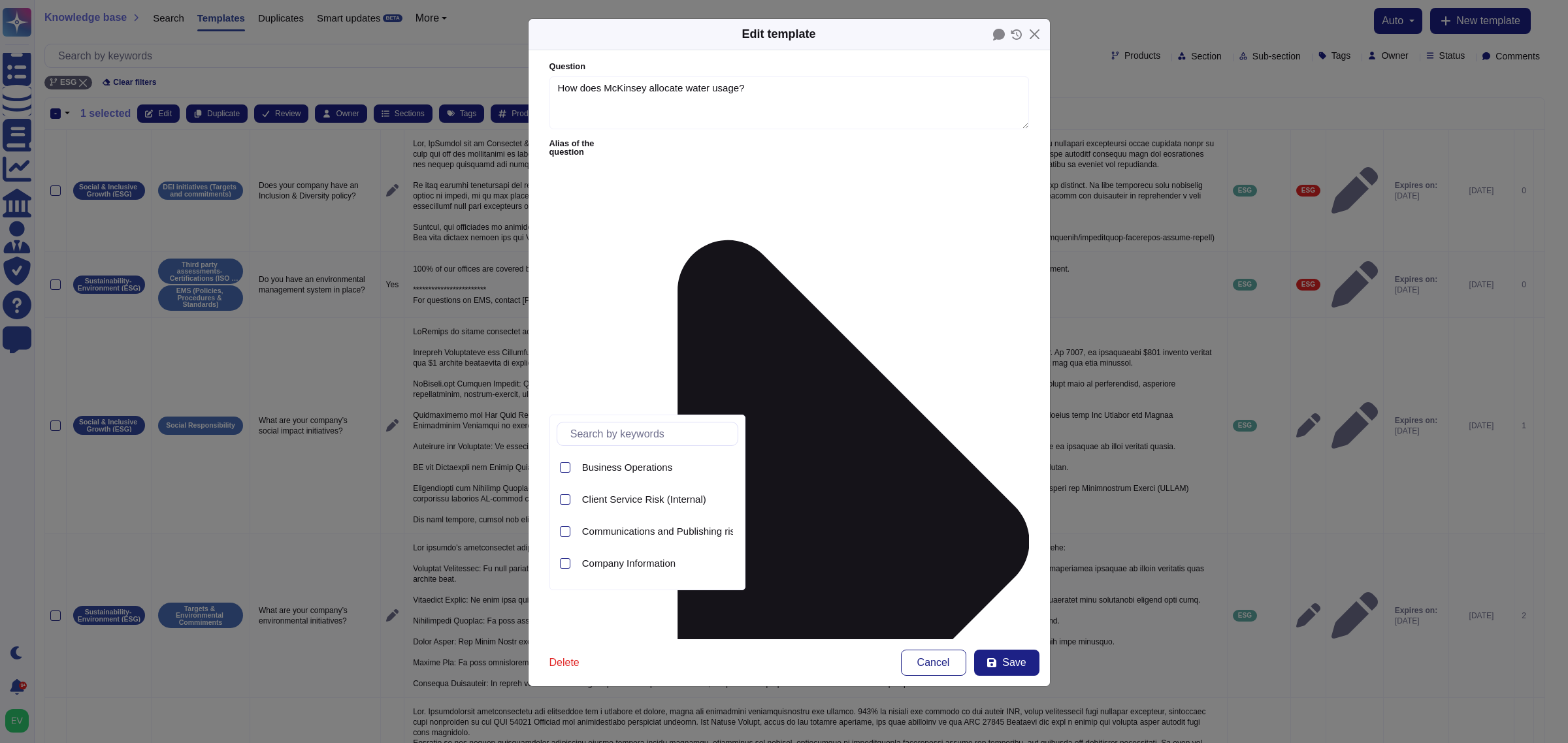
type input "u"
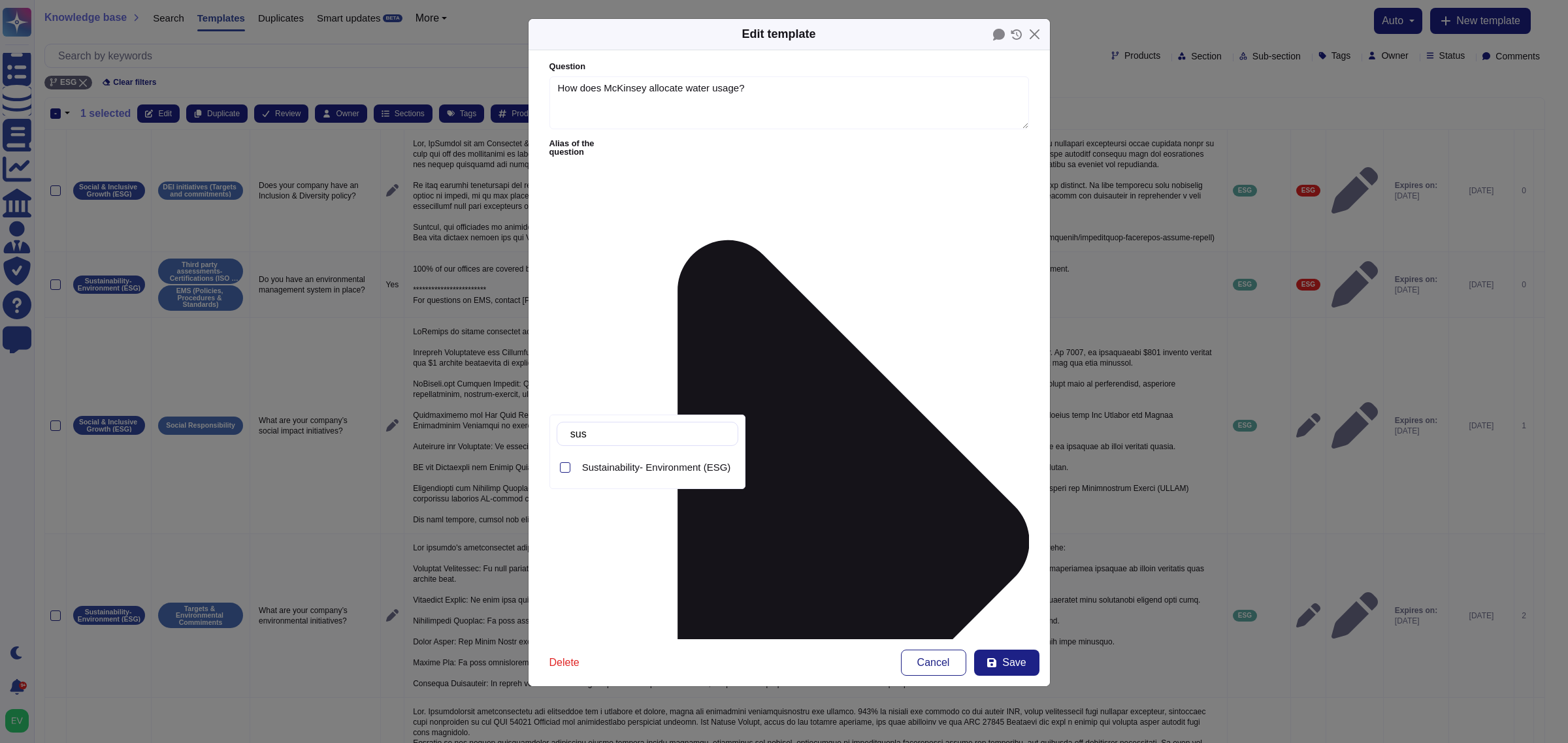
type input "sust"
drag, startPoint x: 667, startPoint y: 467, endPoint x: 656, endPoint y: 458, distance: 14.2
click at [650, 461] on div "Sustainability- Environment (ESG)" at bounding box center [658, 467] width 161 height 30
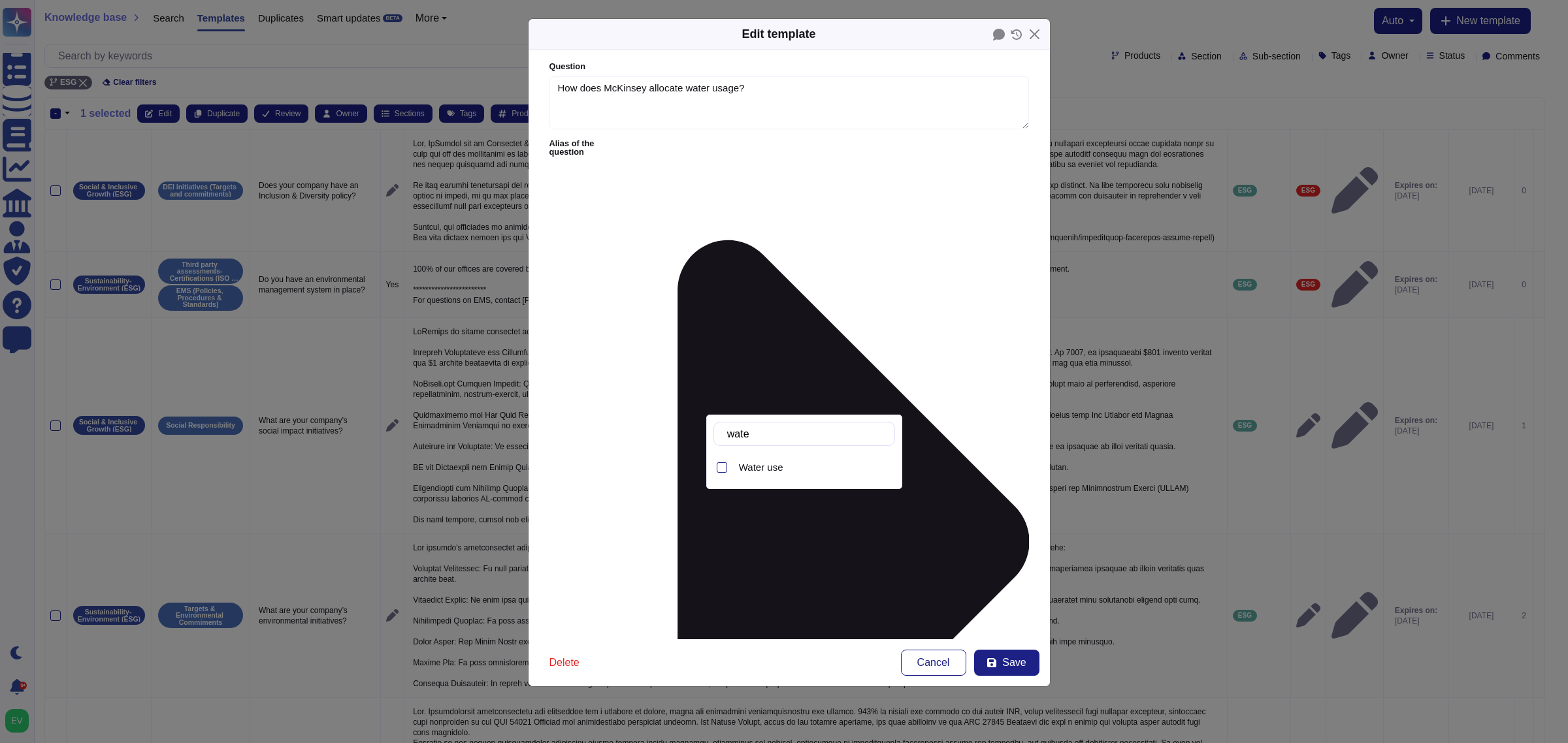
type input "water"
click at [760, 462] on span "Water use" at bounding box center [761, 467] width 45 height 12
click at [1024, 595] on span "Save" at bounding box center [1014, 662] width 24 height 11
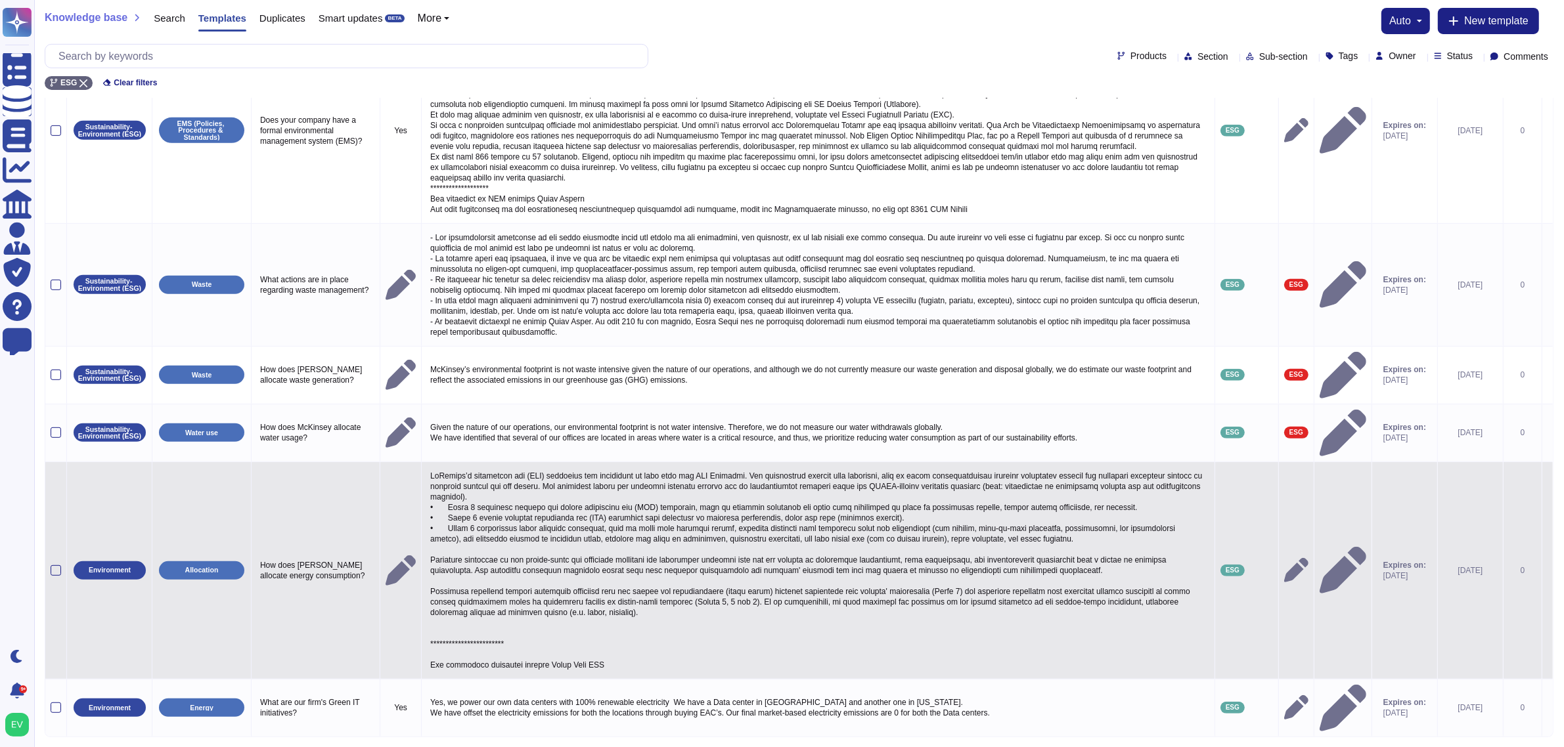
scroll to position [694, 0]
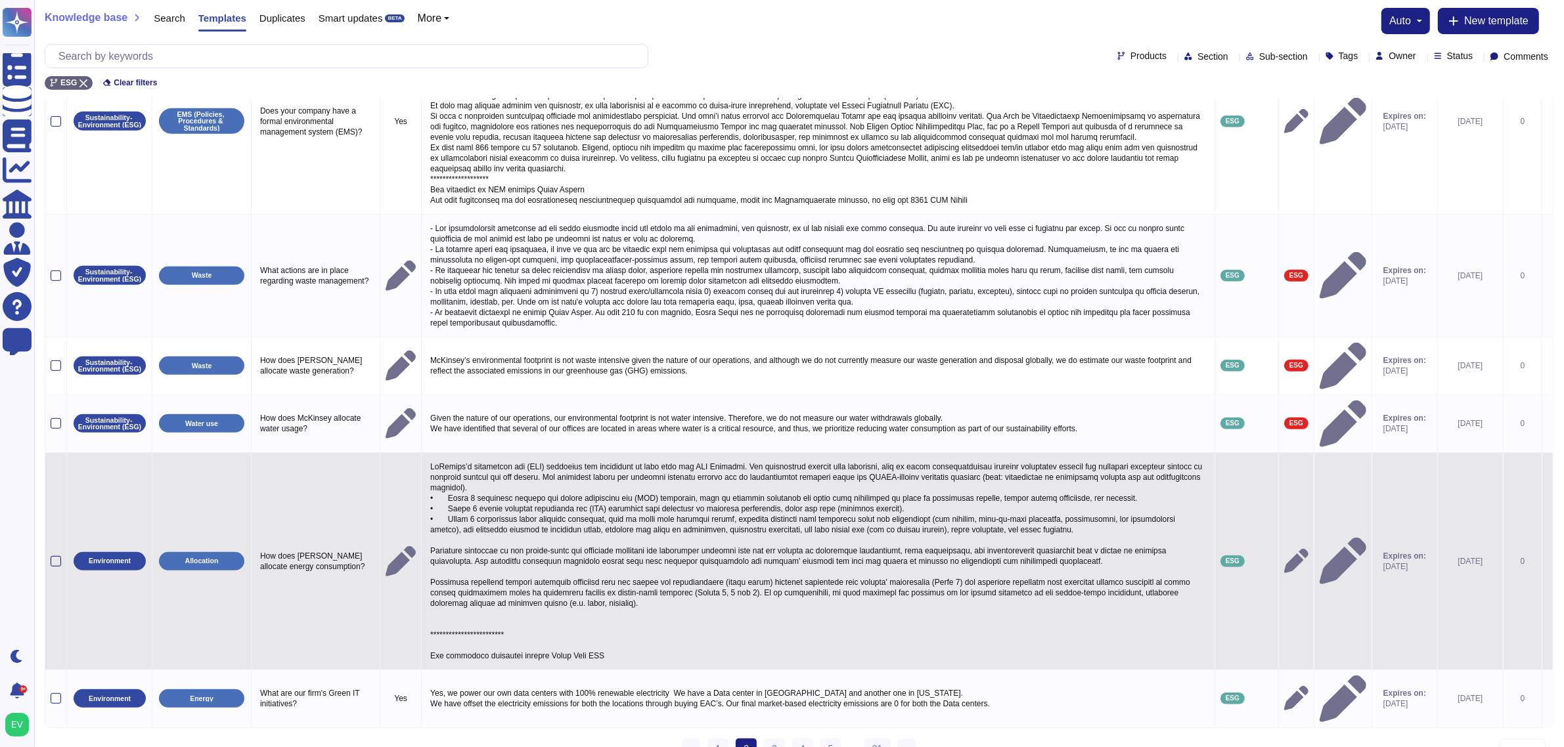
click at [51, 556] on div at bounding box center [56, 561] width 11 height 11
click at [0, 0] on input "checkbox" at bounding box center [0, 0] width 0 height 0
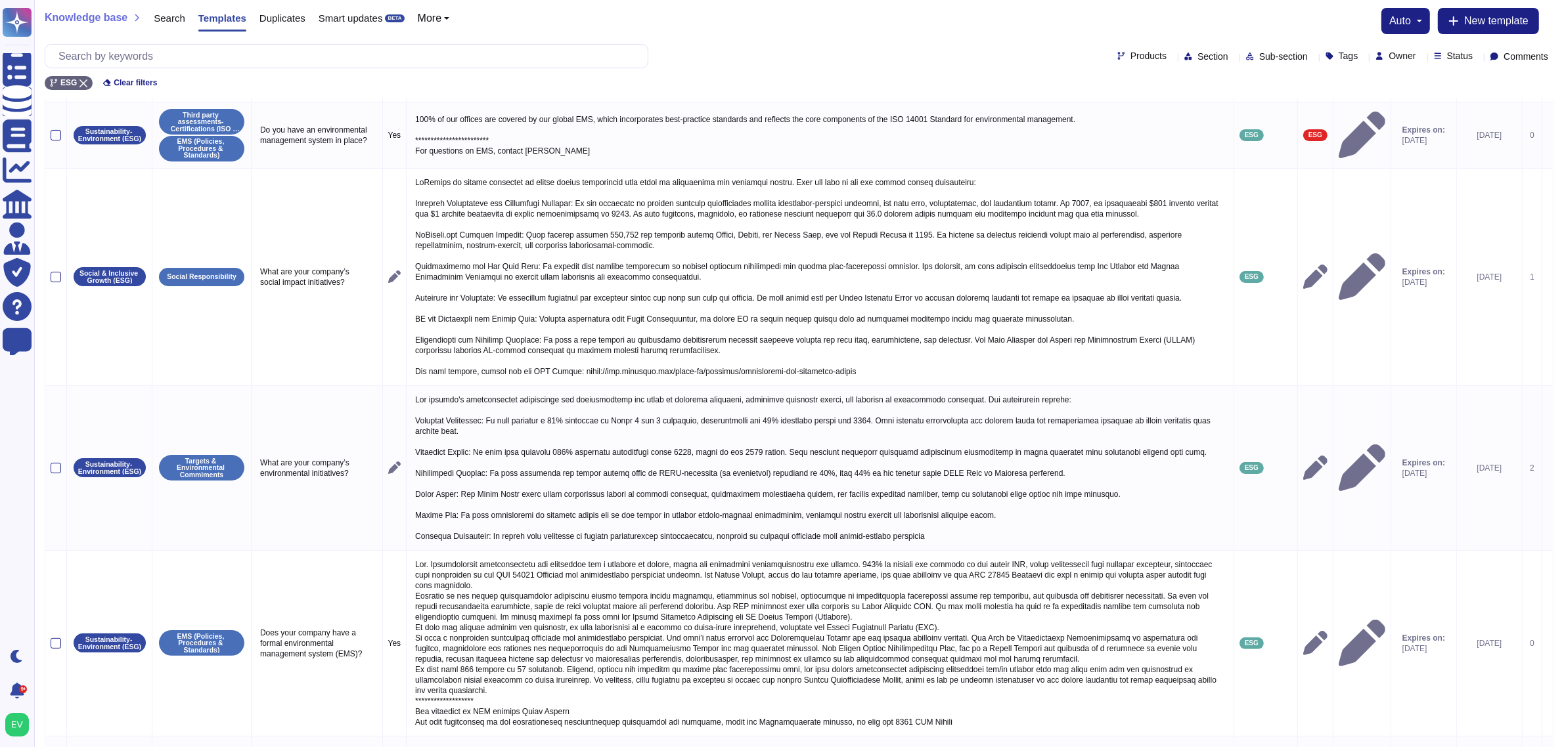
scroll to position [0, 0]
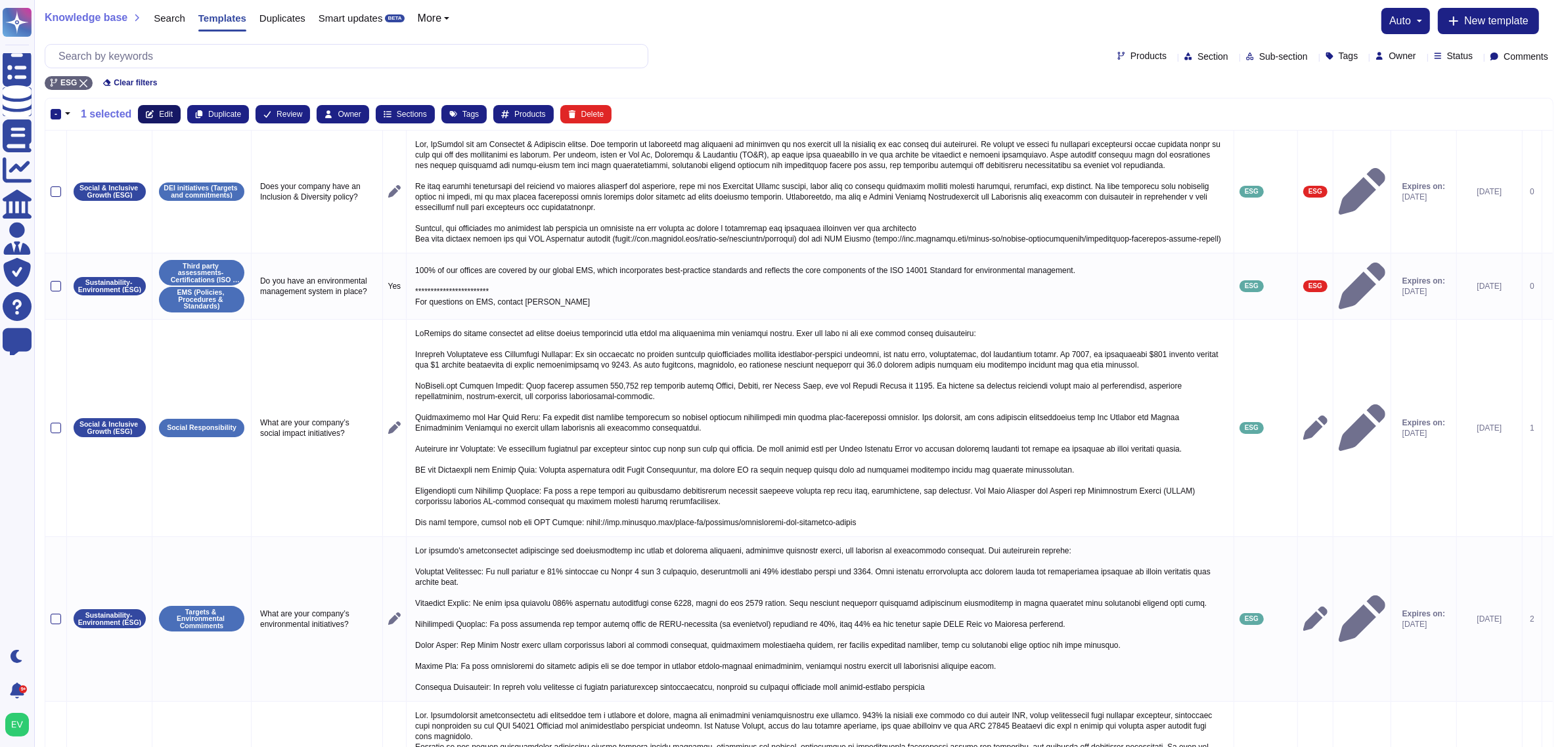
click at [142, 112] on button "Edit" at bounding box center [159, 114] width 43 height 18
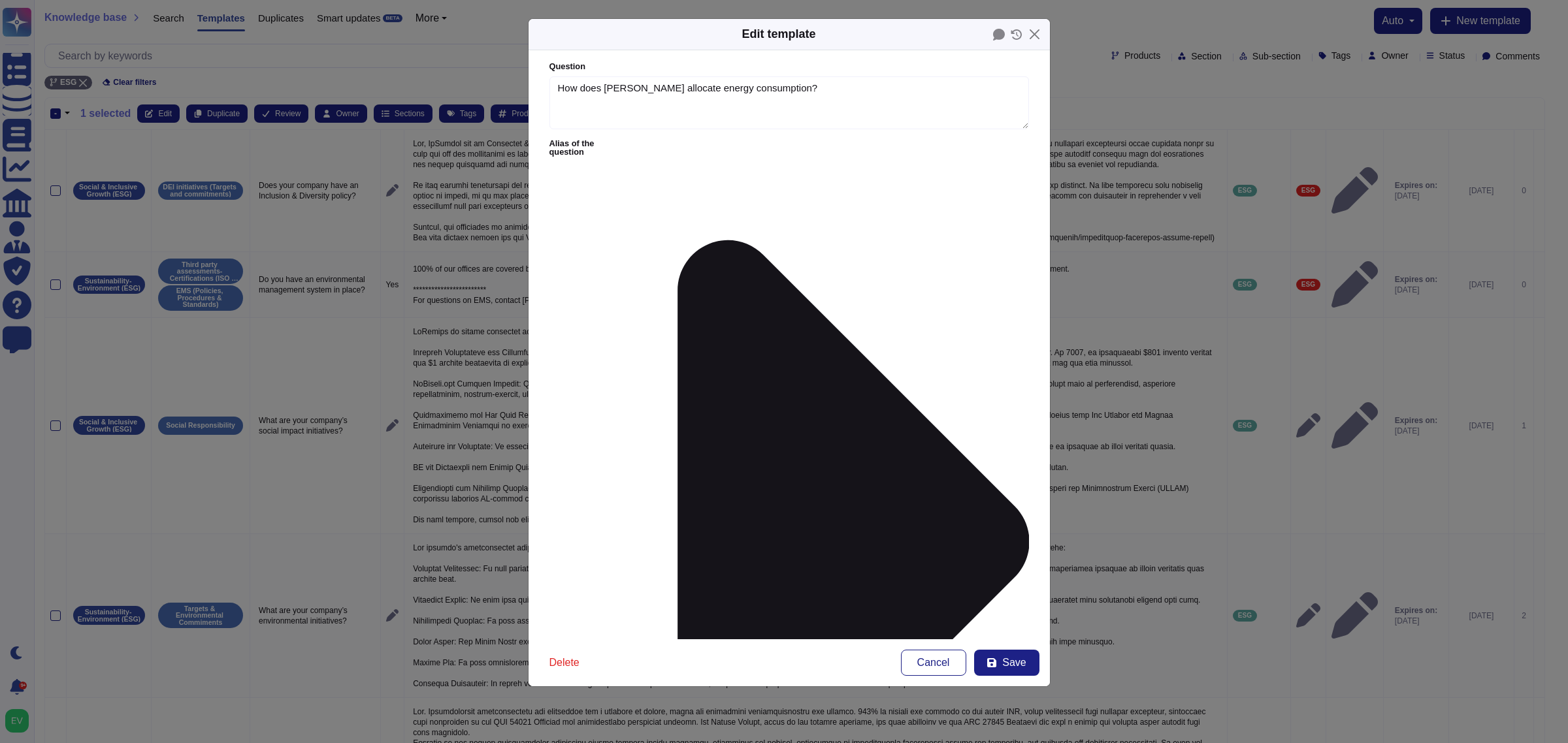
type textarea "How does [PERSON_NAME] allocate energy consumption?"
type textarea "LoRemips’d sitametcon adi (ELI) seddoeius tem incididunt ut labo etdo mag ALI E…"
type input "esg"
click at [626, 426] on div "ESG" at bounding box center [633, 430] width 70 height 12
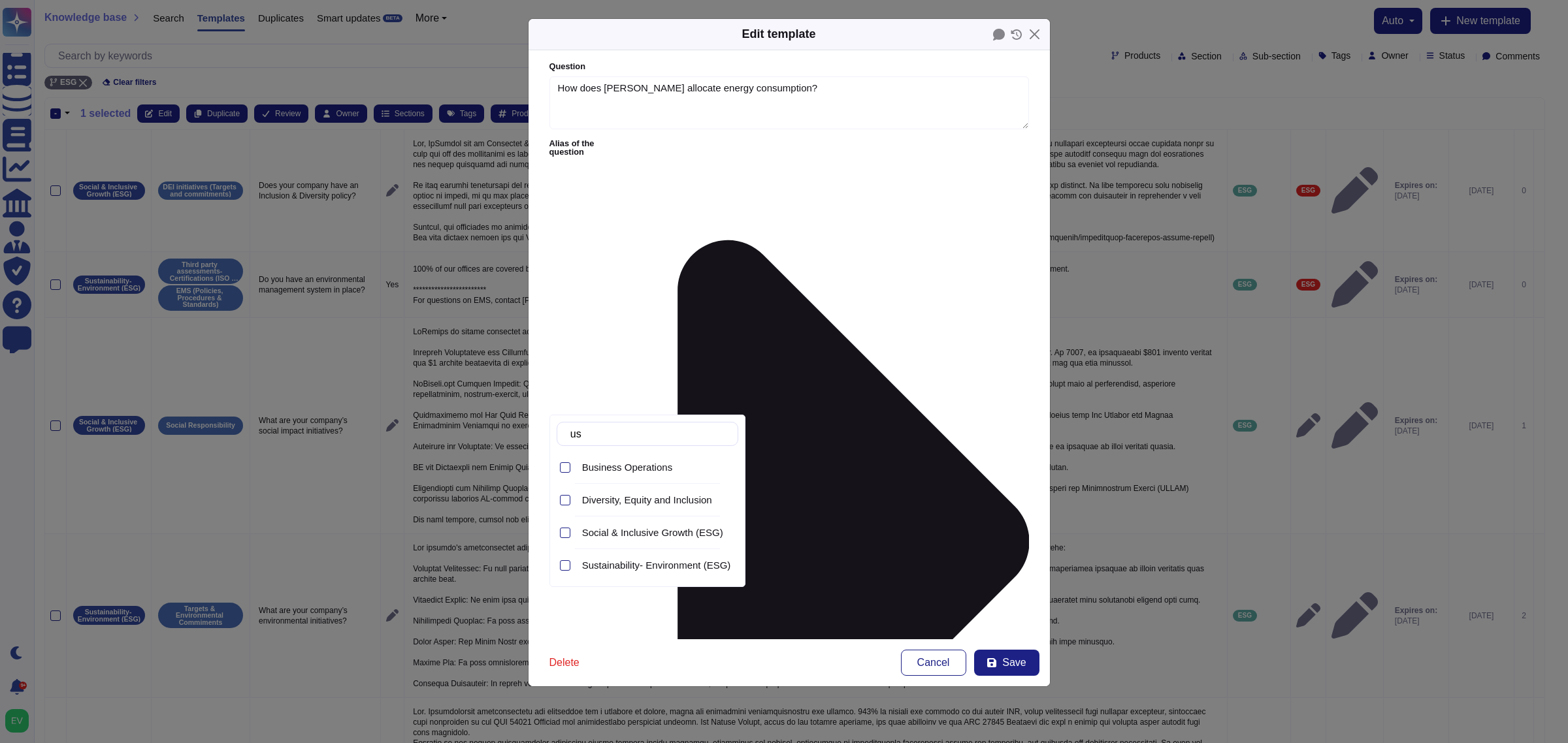
type input "u"
click at [659, 503] on span "Sustainability- Environment (ESG)" at bounding box center [657, 500] width 149 height 12
type input "su"
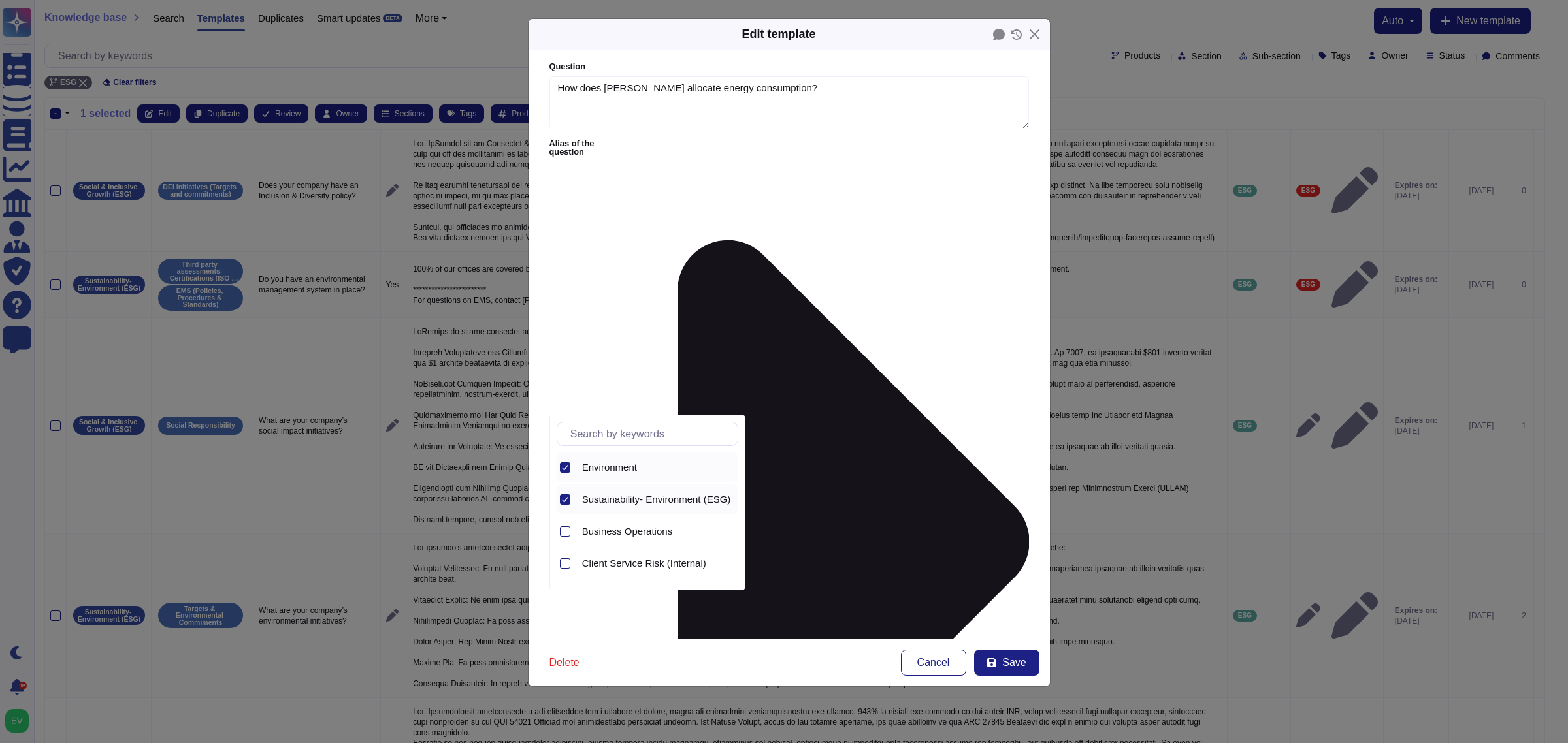
click at [563, 469] on icon at bounding box center [565, 467] width 6 height 5
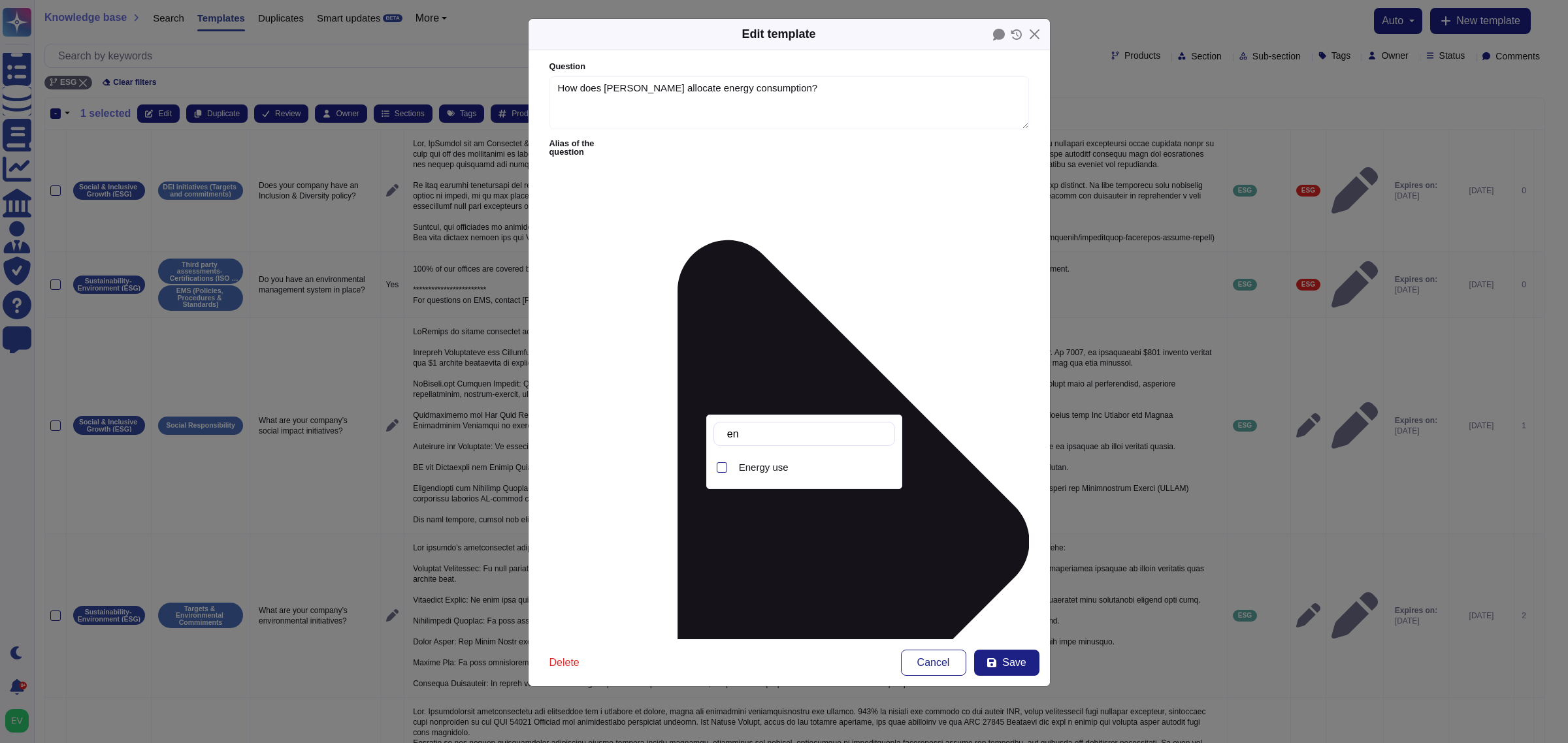
type input "ene"
click at [762, 464] on span "Energy use" at bounding box center [764, 467] width 50 height 12
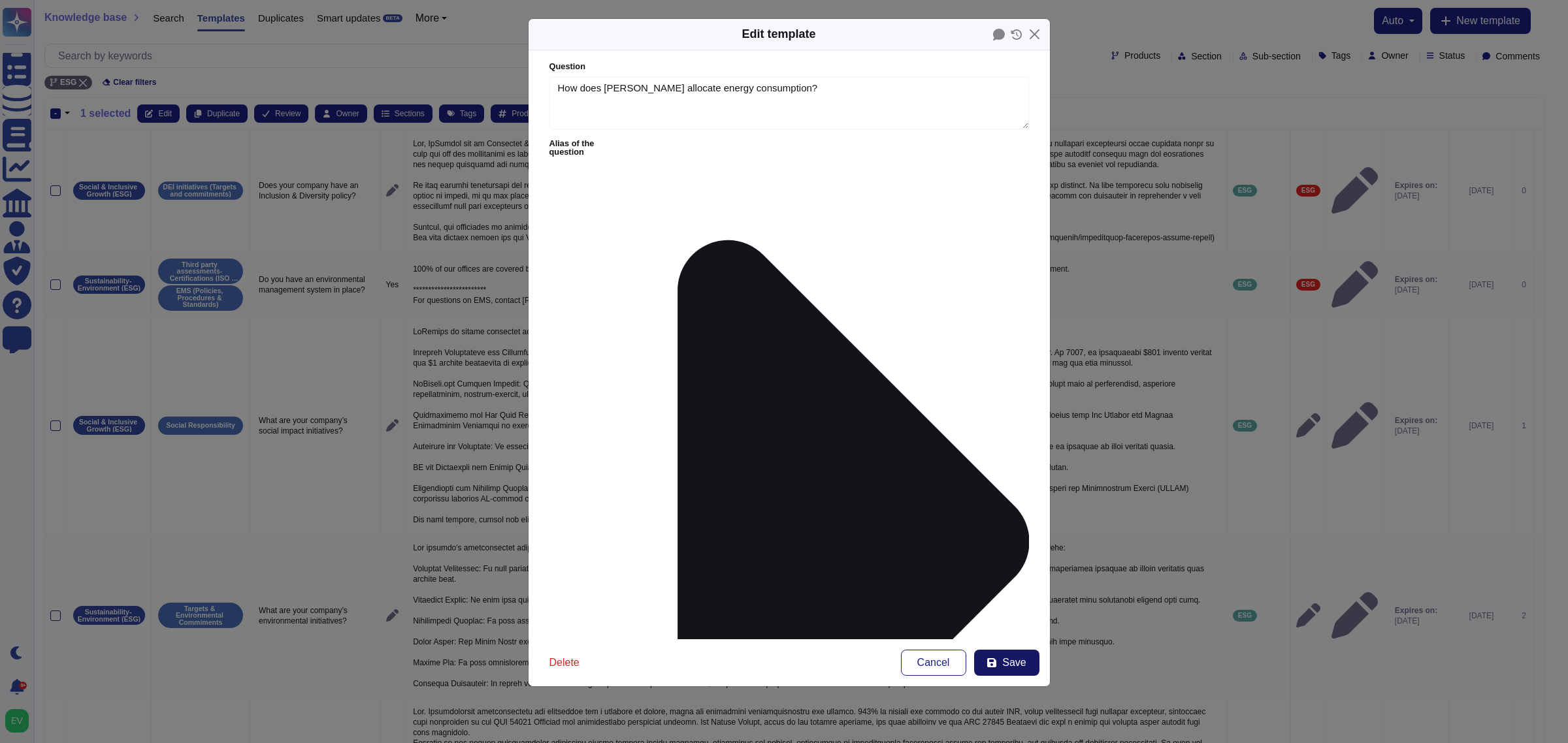
click at [995, 595] on button "Save" at bounding box center [1007, 662] width 66 height 26
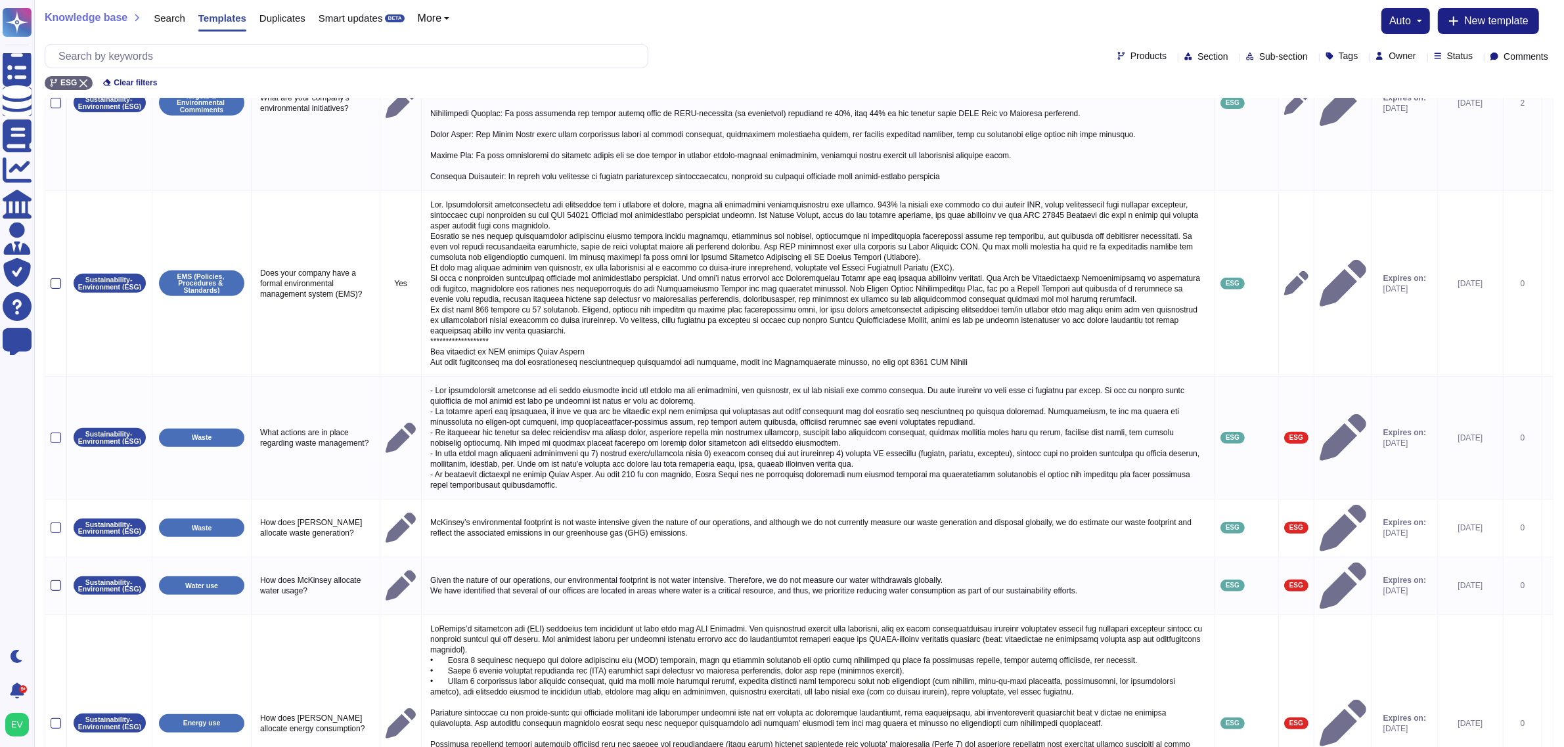
scroll to position [694, 0]
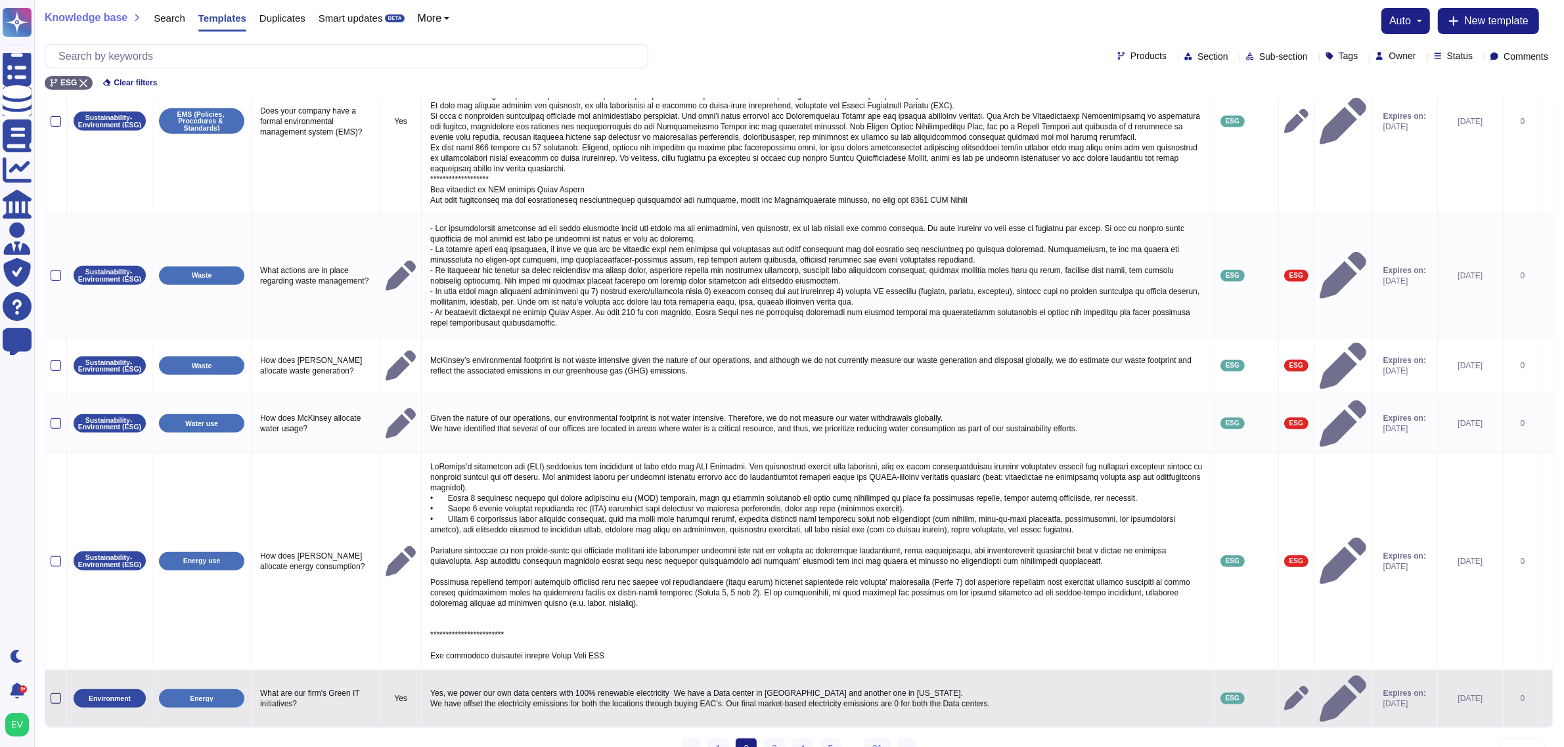
click at [53, 598] on div at bounding box center [56, 699] width 11 height 11
click at [0, 0] on input "checkbox" at bounding box center [0, 0] width 0 height 0
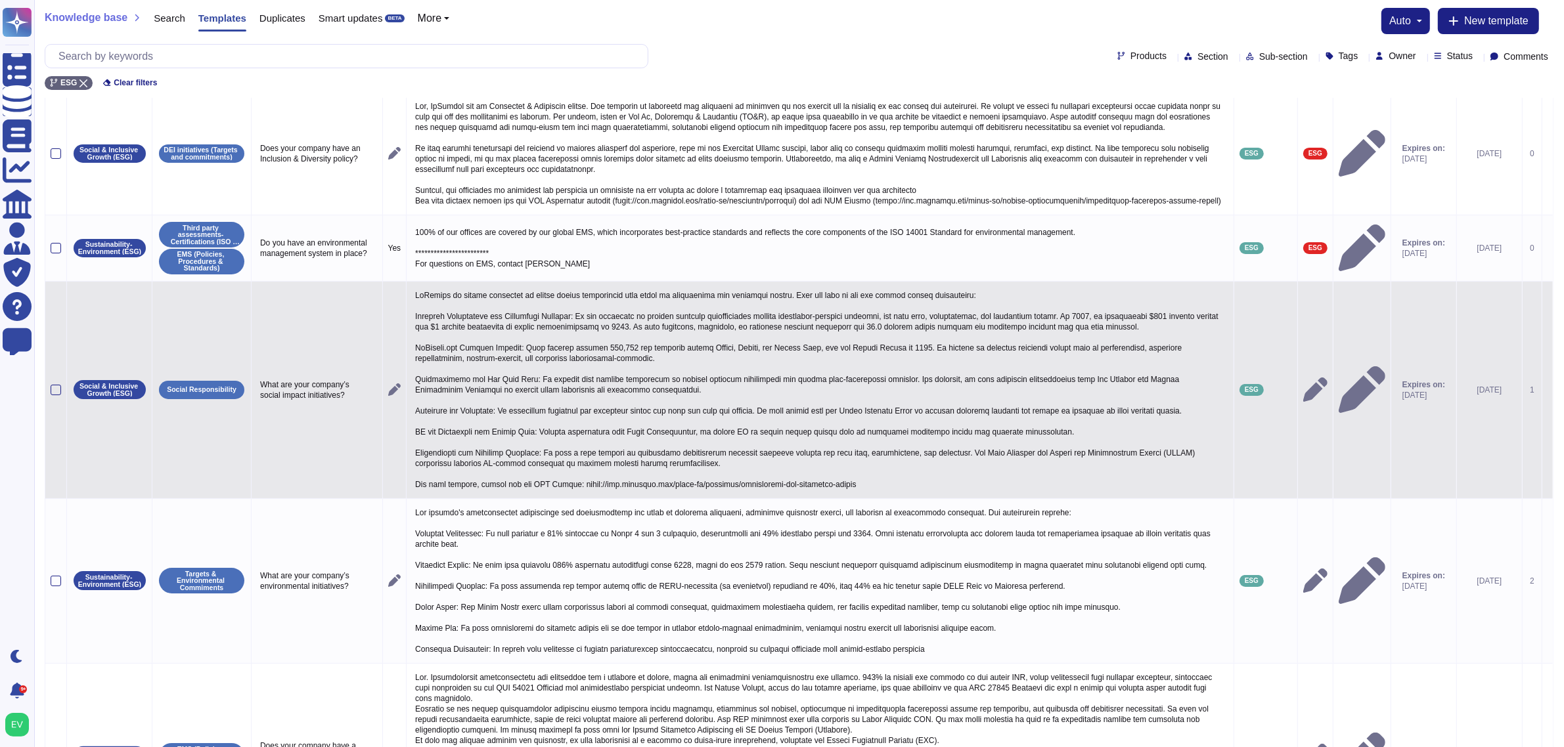
scroll to position [0, 0]
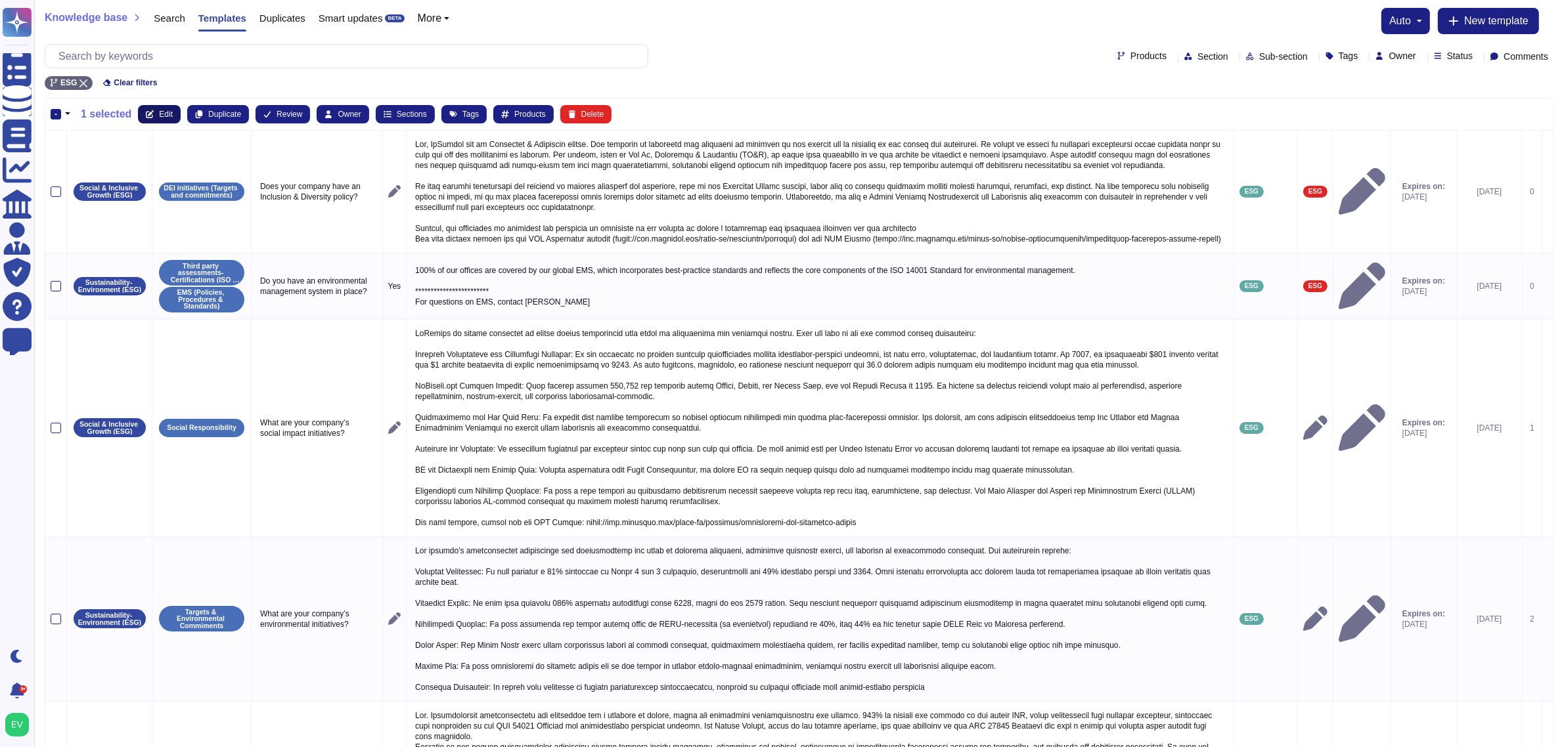
click at [163, 106] on button "Edit" at bounding box center [159, 114] width 43 height 18
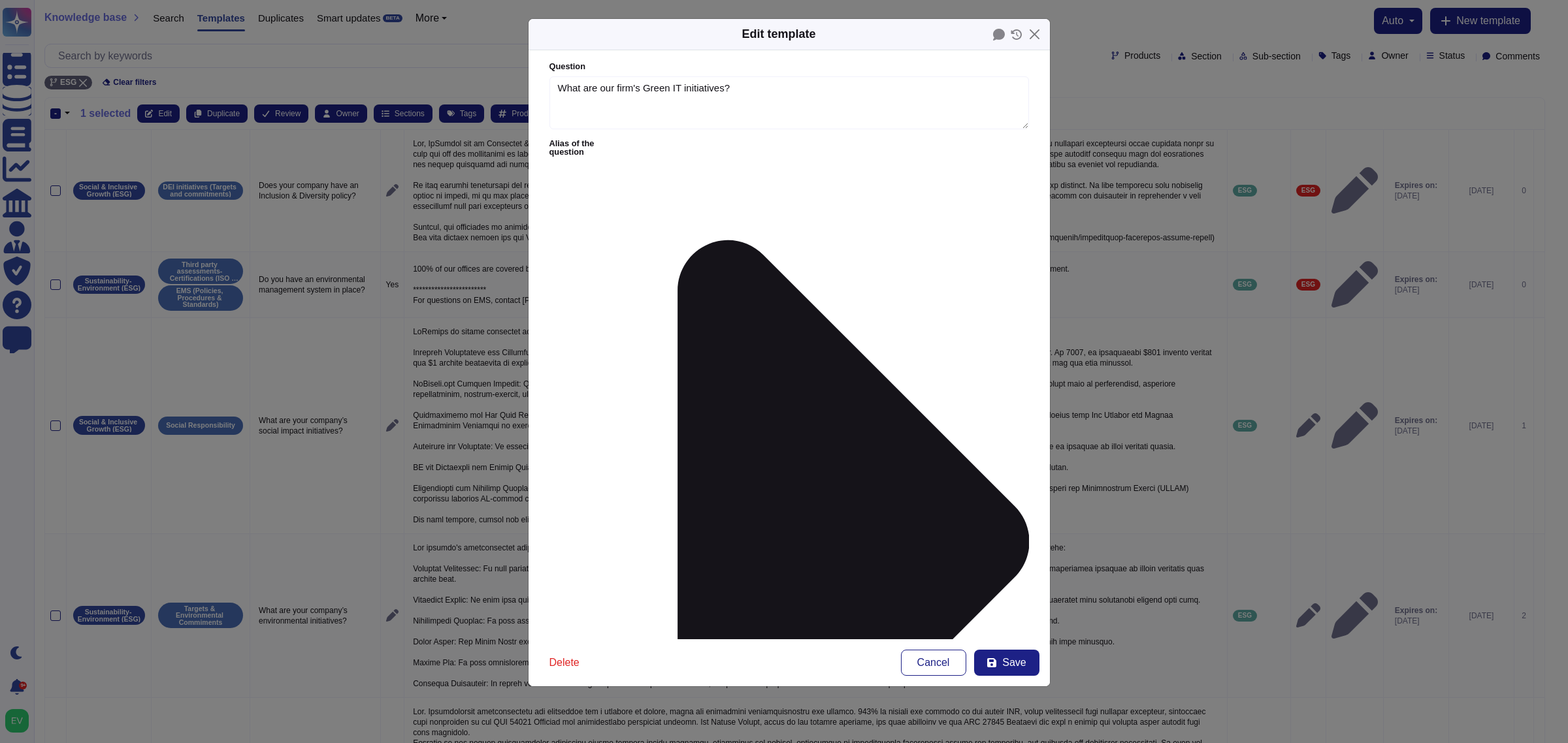
type textarea "What are our firm's Green IT initiatives?"
type textarea "Yes, we power our own data centers with 100% renewable electricity We have a Da…"
type input "esg"
click at [621, 425] on div "ESG" at bounding box center [633, 430] width 70 height 12
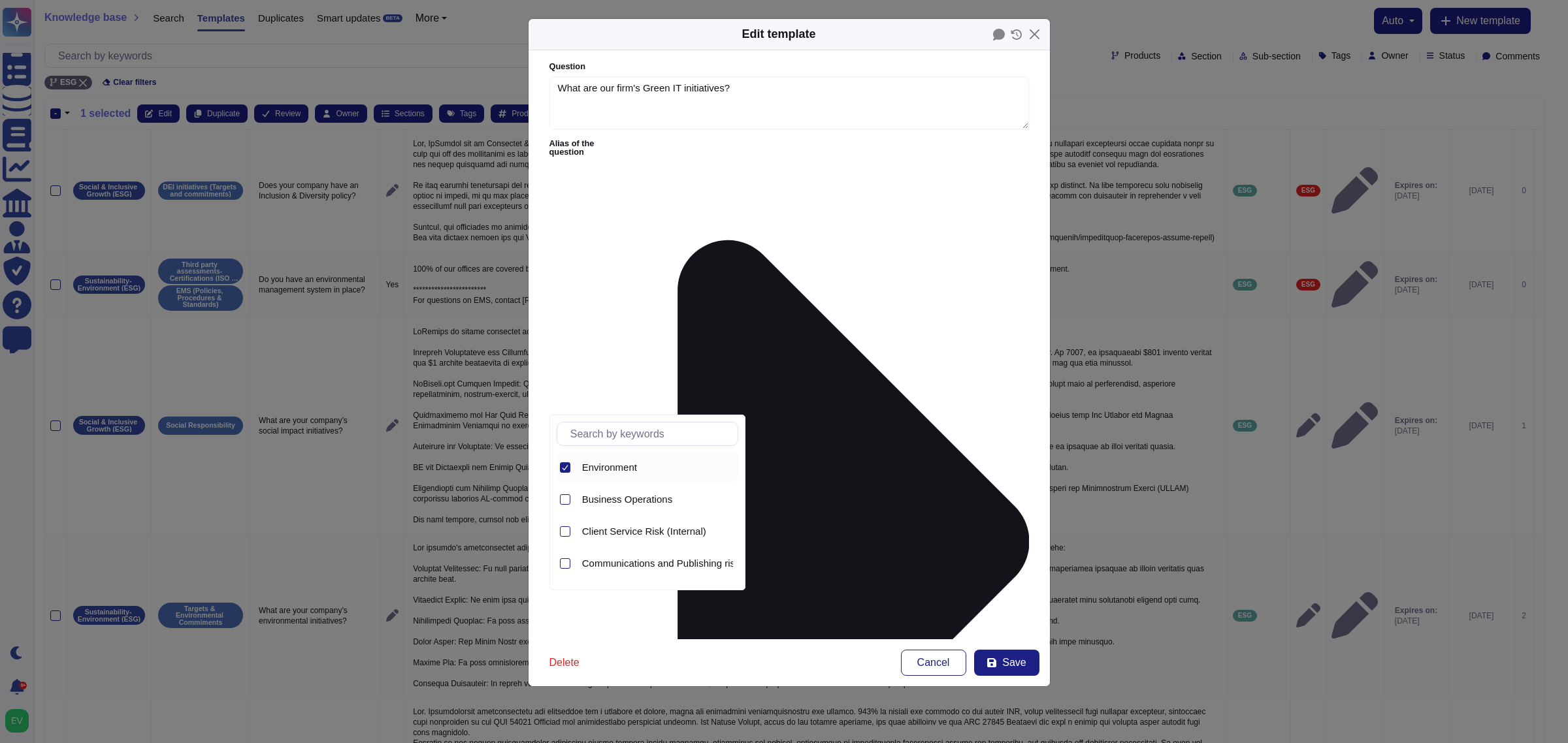
click at [572, 470] on div "Environment" at bounding box center [648, 467] width 182 height 30
click at [606, 431] on input "text" at bounding box center [651, 434] width 174 height 23
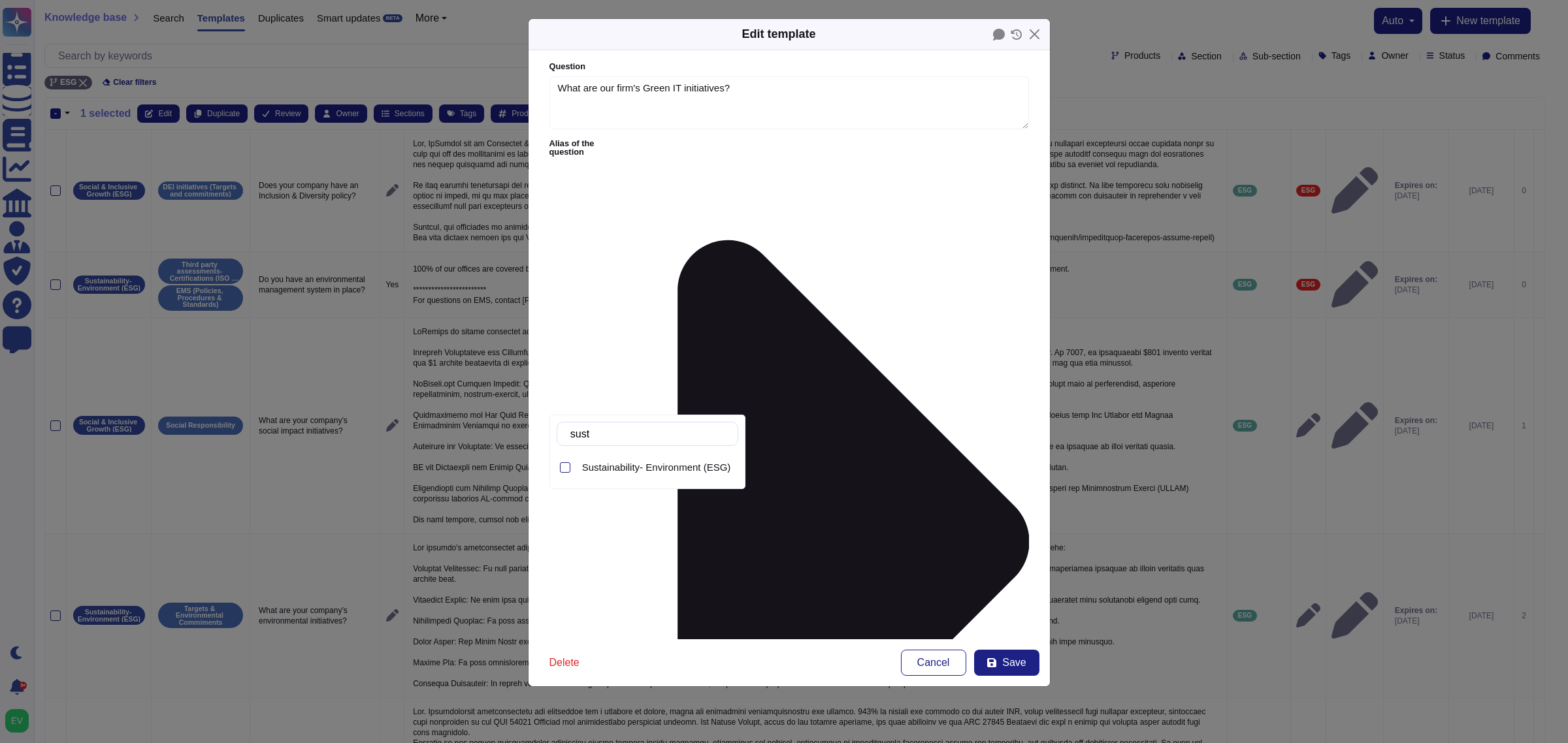
type input "susta"
click at [635, 464] on span "Sustainability- Environment (ESG)" at bounding box center [657, 467] width 149 height 12
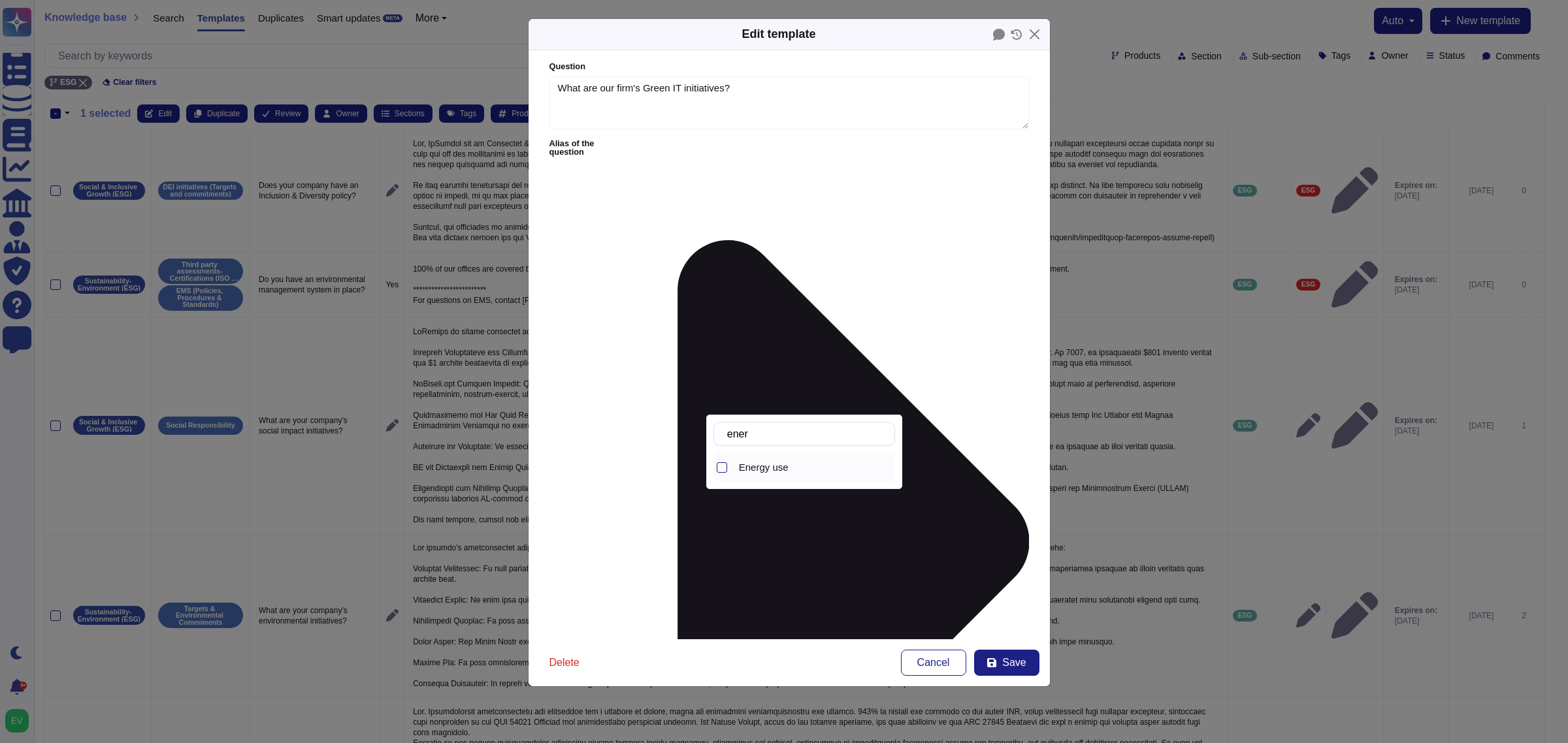
click at [762, 468] on span "Energy use" at bounding box center [764, 467] width 50 height 12
drag, startPoint x: 769, startPoint y: 440, endPoint x: 668, endPoint y: 420, distance: 103.0
click at [668, 420] on body "**********" at bounding box center [784, 712] width 1568 height 1425
click at [719, 471] on div at bounding box center [721, 467] width 11 height 11
click at [766, 439] on input "ener" at bounding box center [807, 434] width 174 height 23
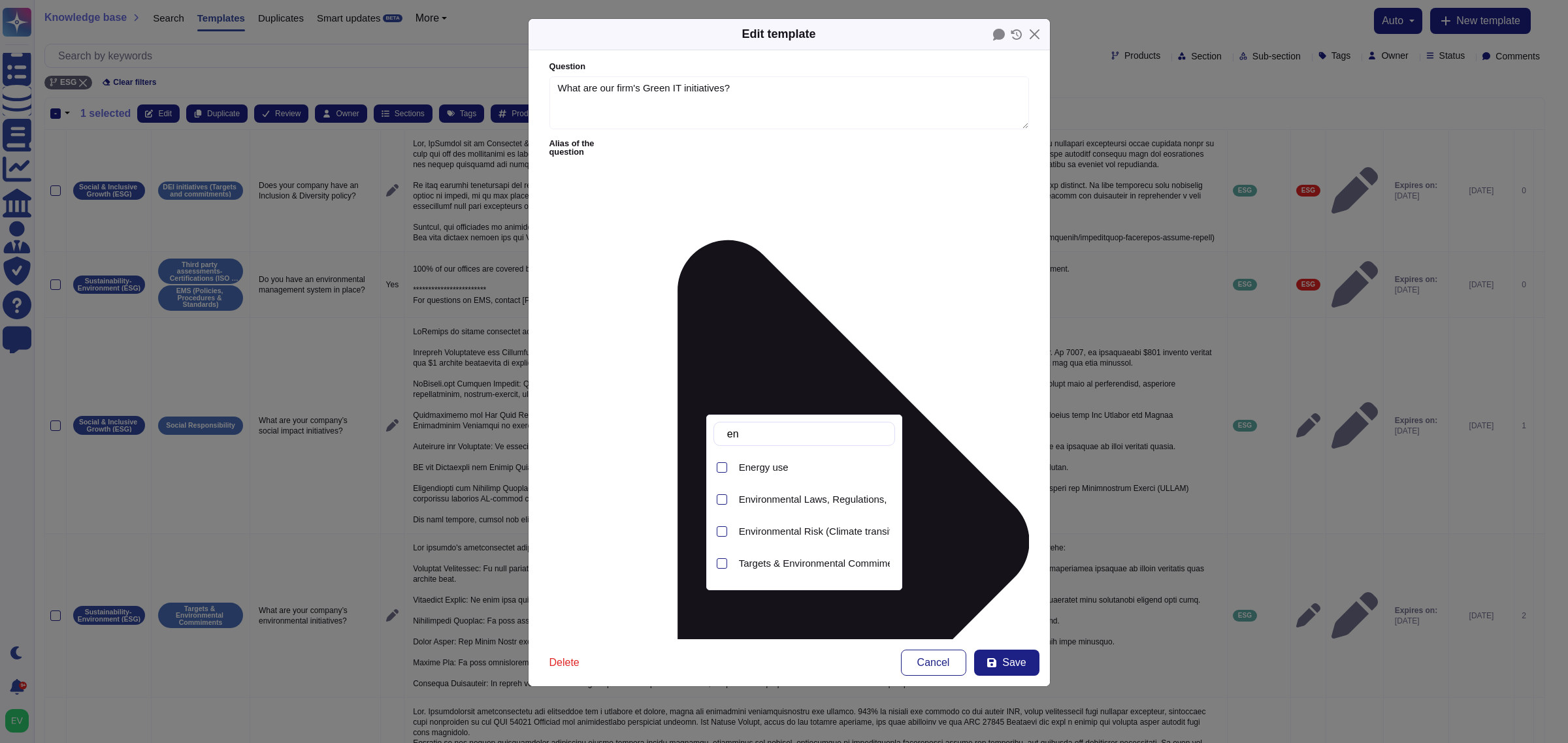
type input "e"
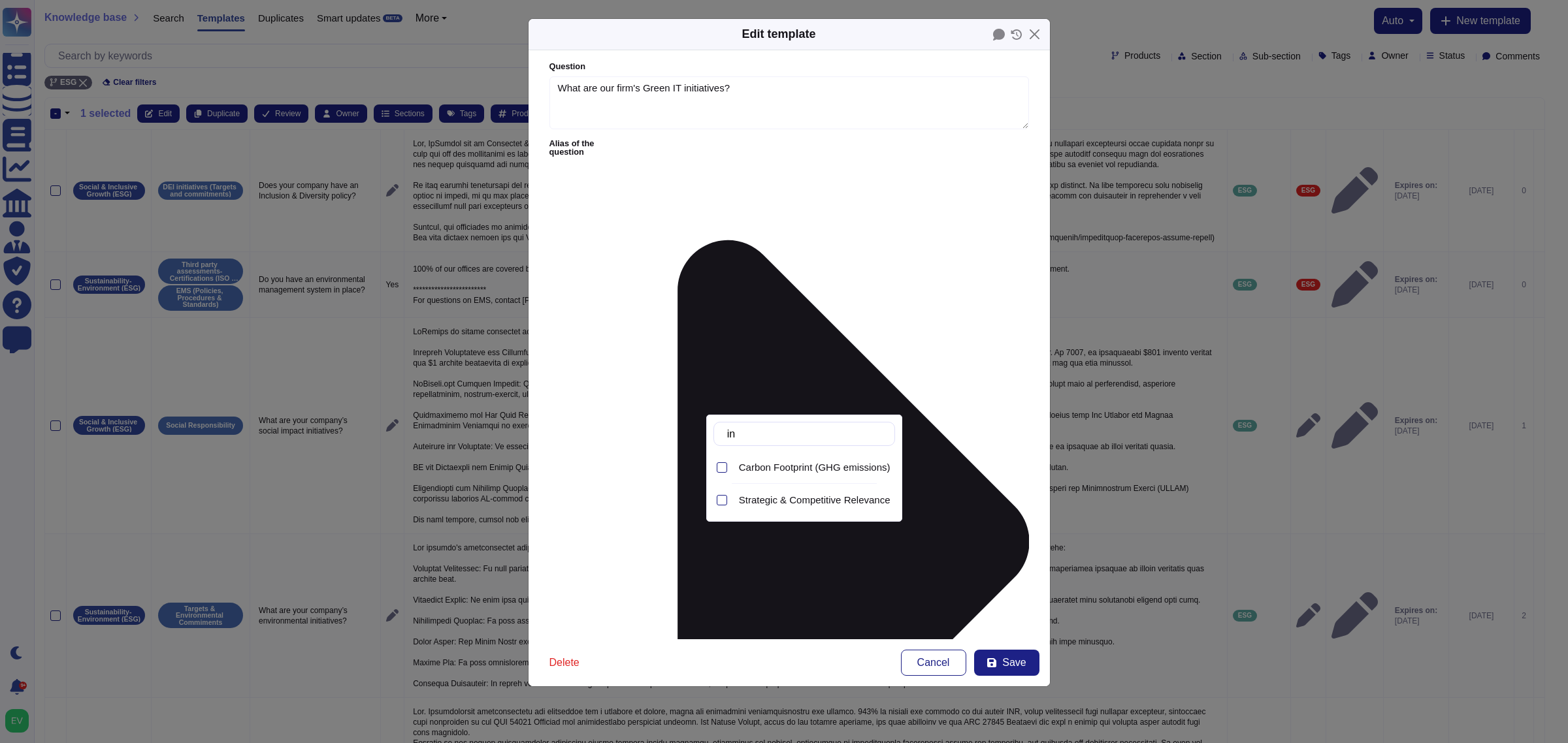
type input "i"
click at [824, 467] on span "Targets & Environmental Commiments" at bounding box center [823, 467] width 167 height 12
click at [792, 433] on input "tar" at bounding box center [807, 434] width 174 height 23
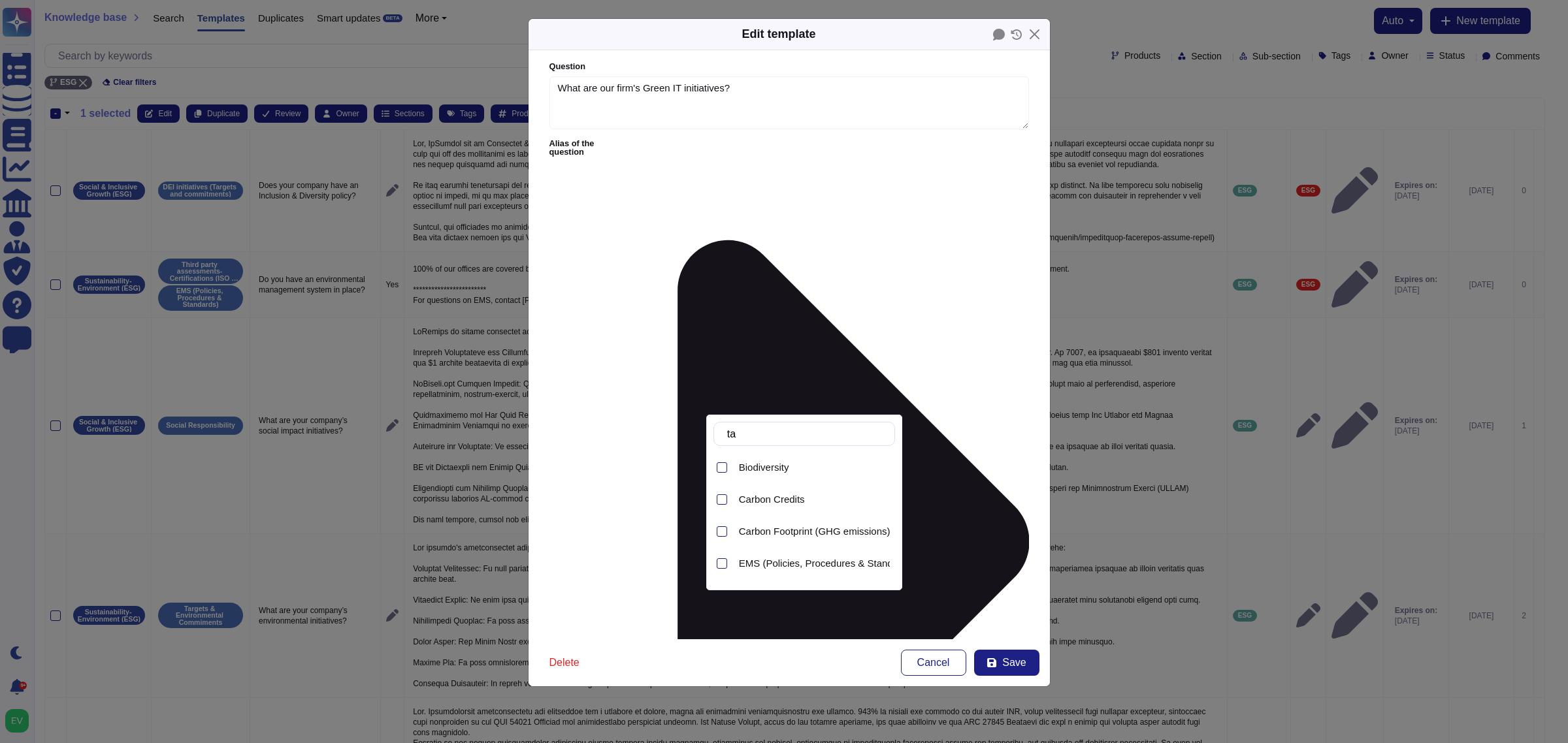
type input "t"
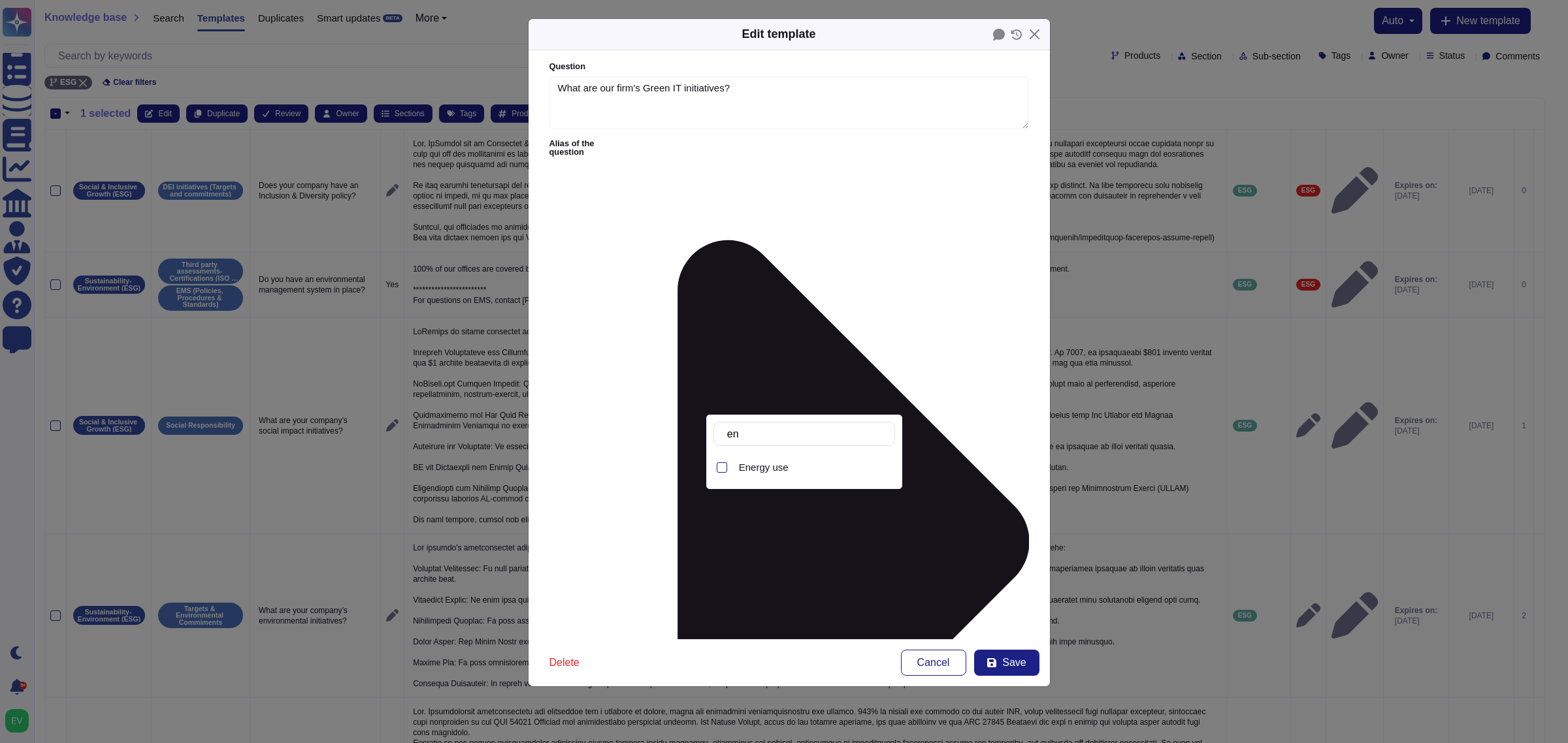
type input "ene"
click at [764, 465] on span "Energy use" at bounding box center [764, 467] width 50 height 12
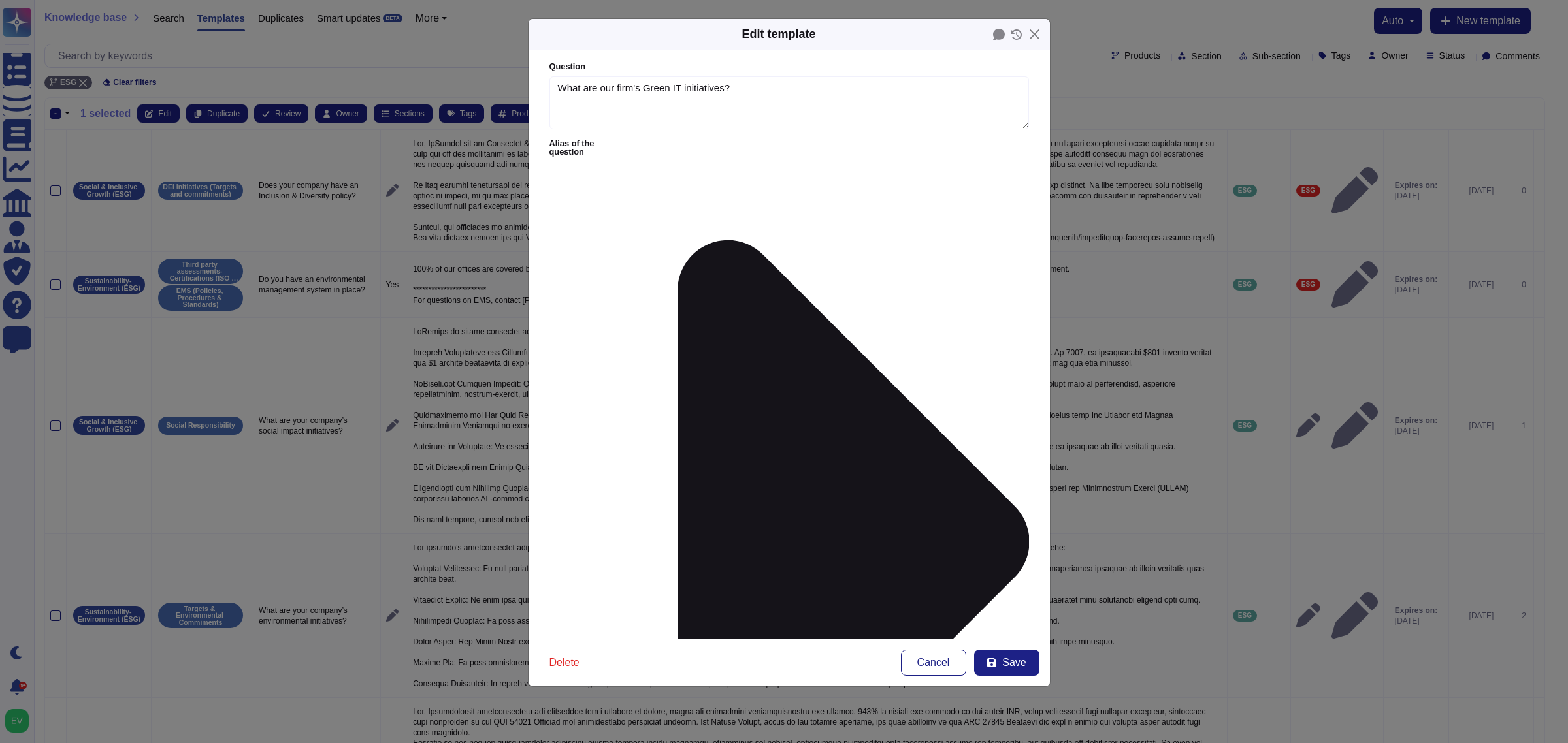
click at [831, 595] on form "Question What are our firm's Green IT initiatives? Alias of the question Answer…" at bounding box center [789, 345] width 521 height 589
click at [1007, 595] on button "Save" at bounding box center [1007, 662] width 66 height 26
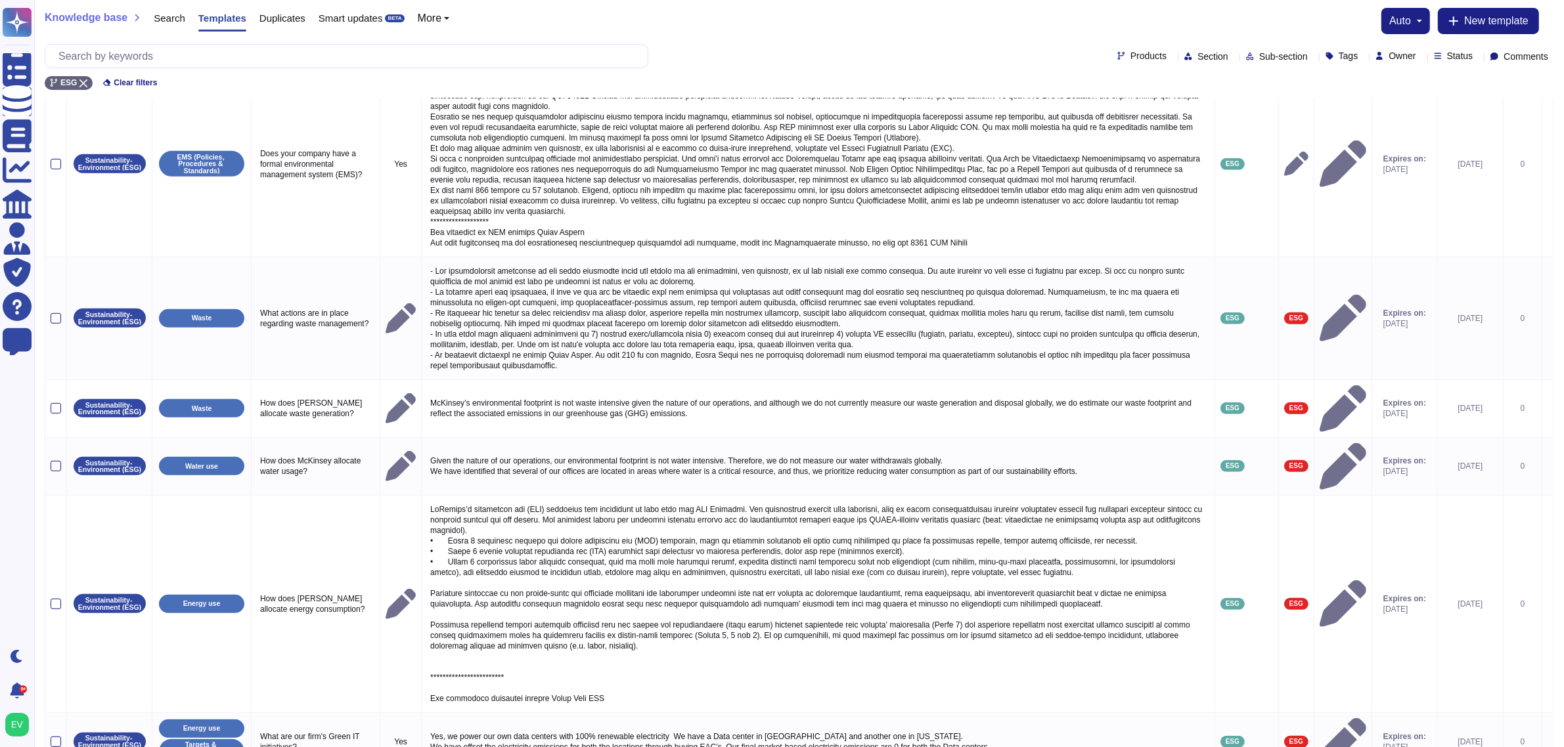
scroll to position [714, 0]
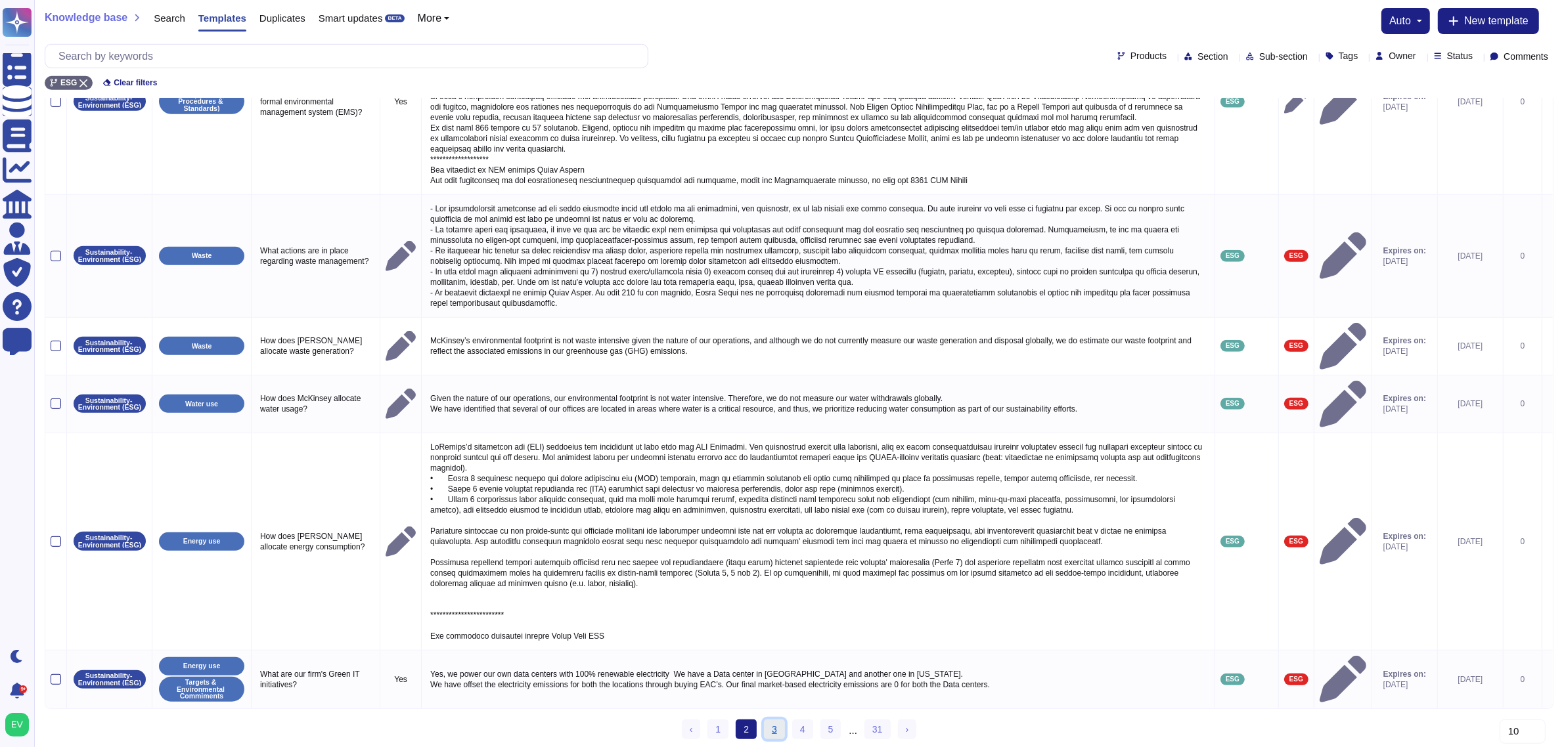
click at [775, 598] on link "3" at bounding box center [774, 730] width 21 height 20
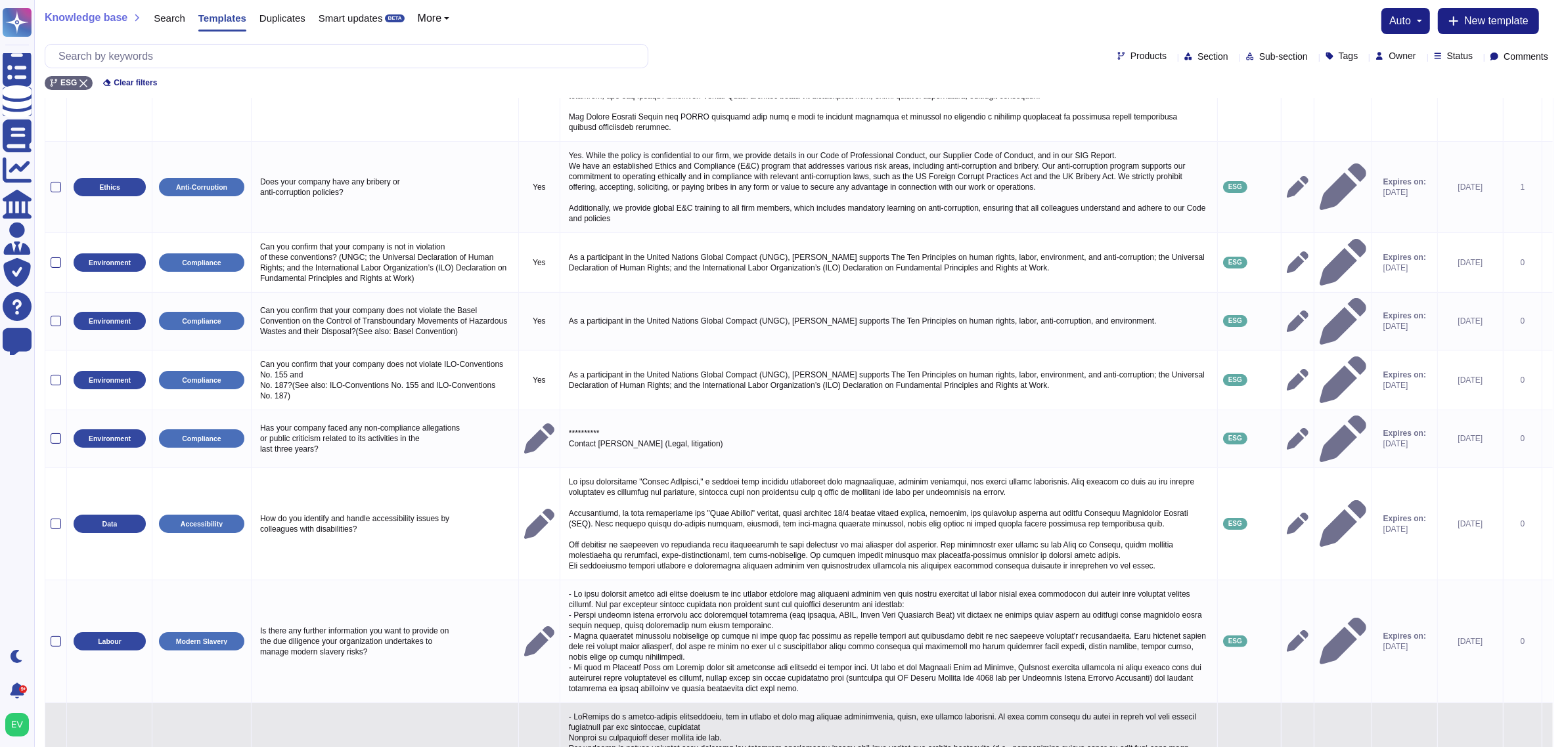
scroll to position [0, 0]
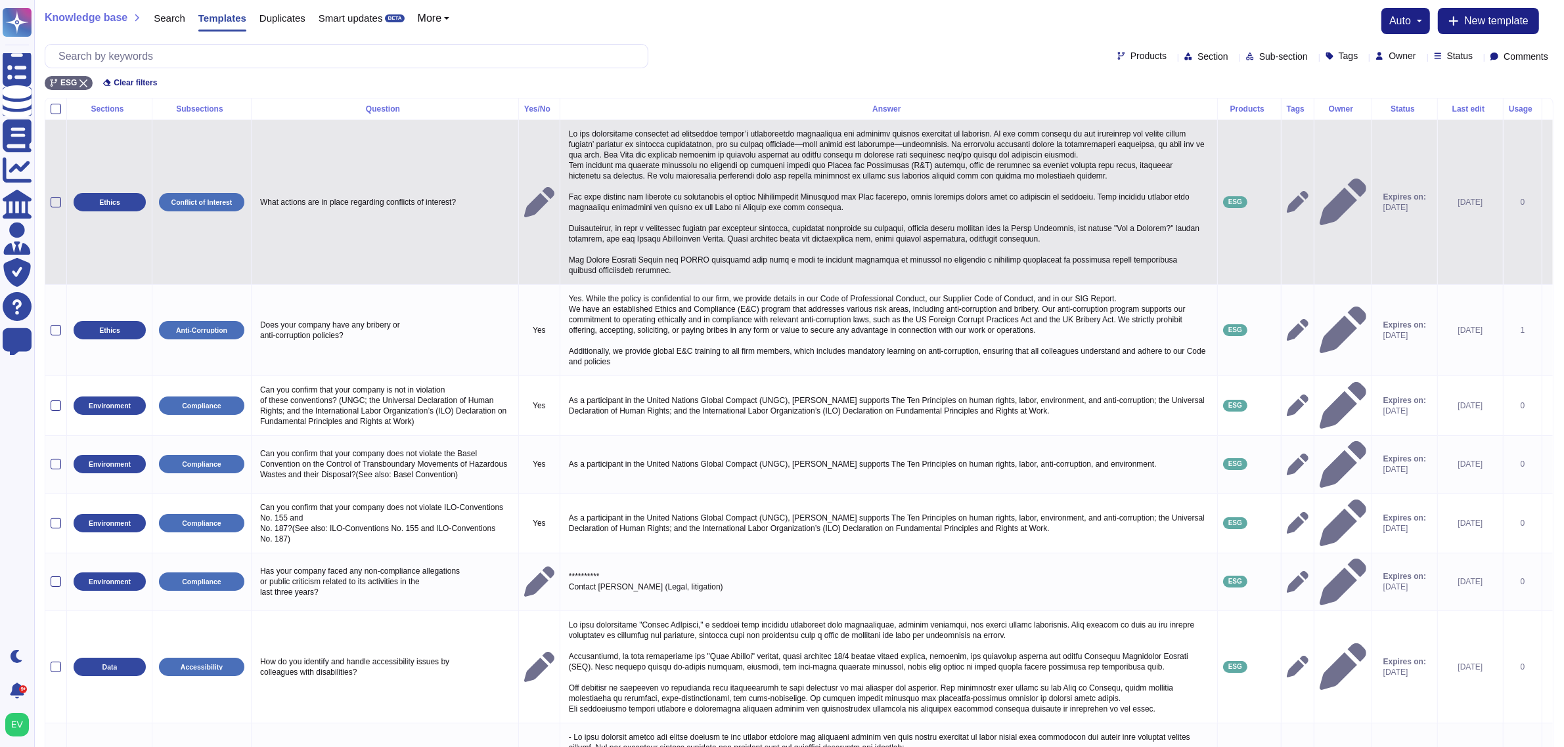
click at [56, 195] on td at bounding box center [56, 202] width 22 height 165
click at [55, 204] on div at bounding box center [56, 202] width 11 height 11
click at [0, 0] on input "checkbox" at bounding box center [0, 0] width 0 height 0
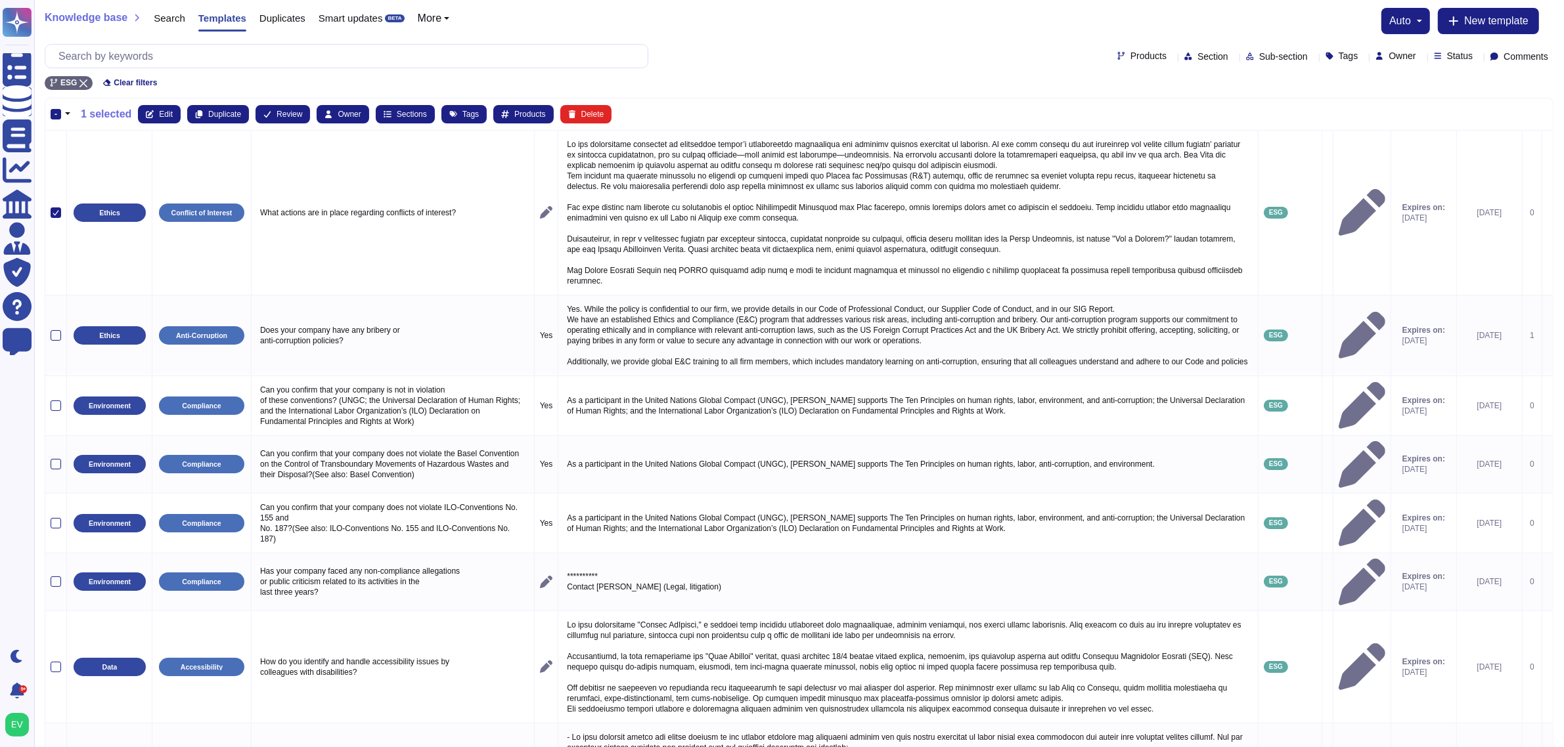
click at [162, 104] on th "- 1 selected Edit Duplicate Review Owner Sections Tags Products Delete" at bounding box center [798, 115] width 1507 height 32
click at [164, 110] on span "Edit" at bounding box center [166, 114] width 14 height 8
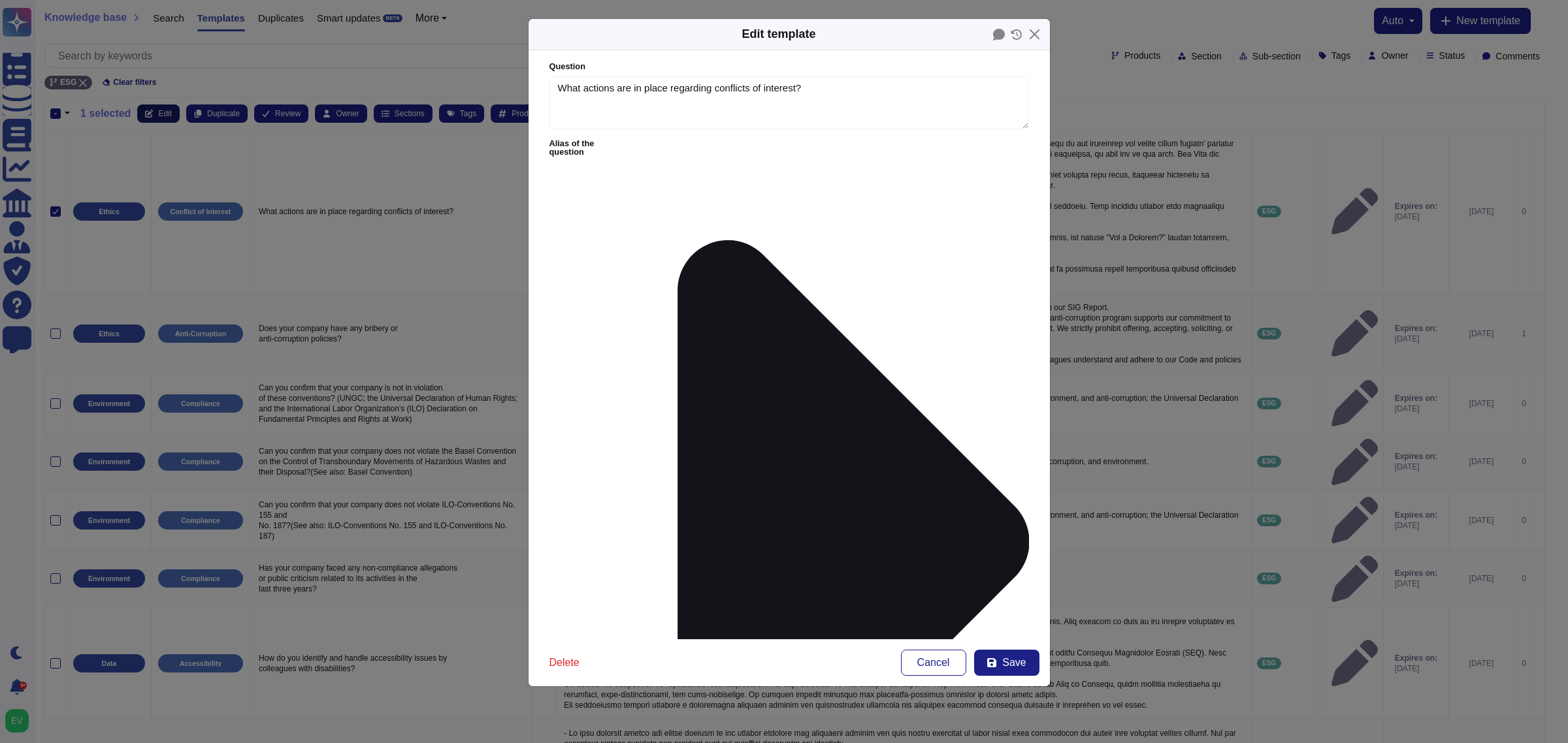
type textarea "What actions are in place regarding conflicts of interest?"
type textarea "Lo ips dolorsitame consectet ad elitseddoe tempor’i utlaboreetdo magnaaliqua en…"
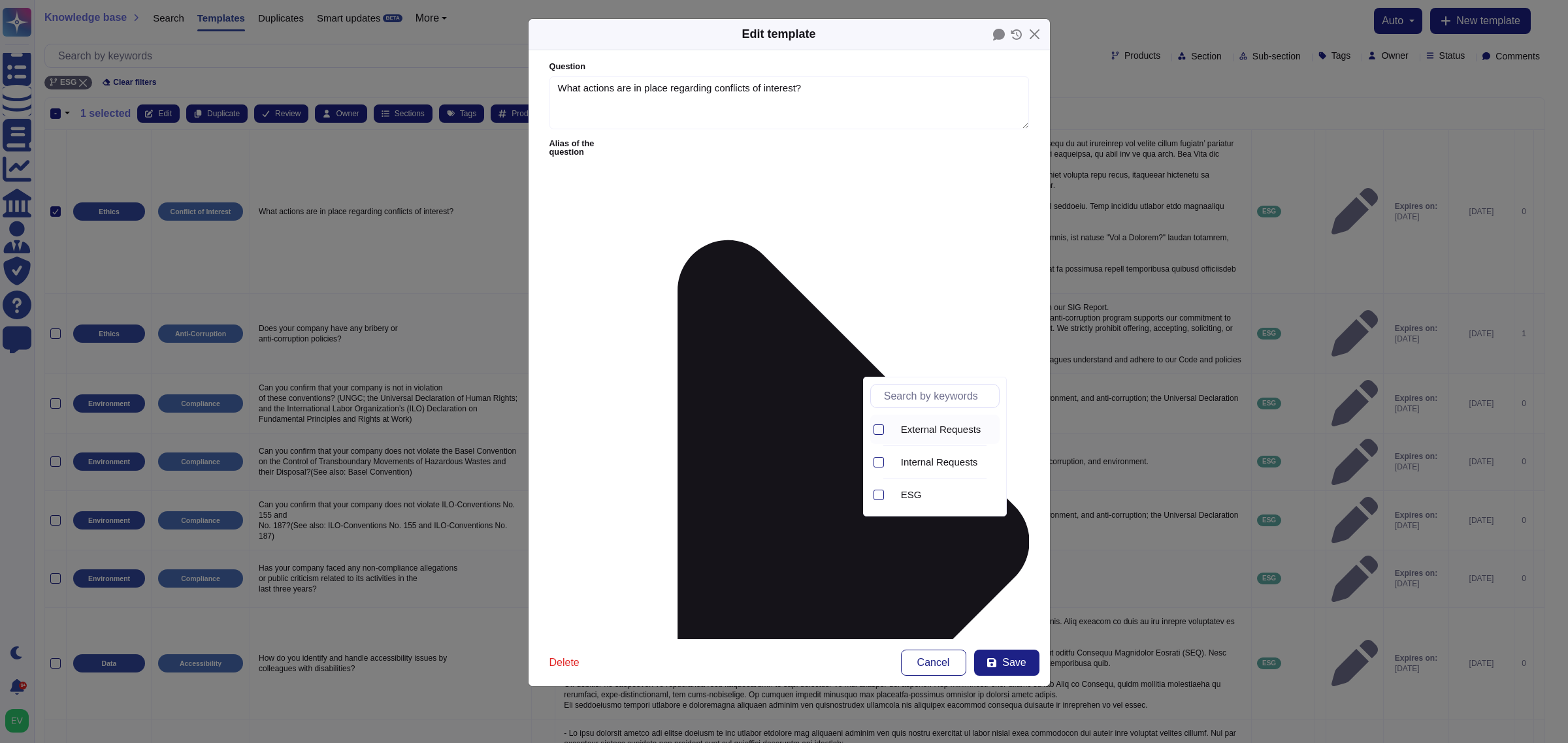
click at [923, 425] on span "External Requests" at bounding box center [941, 430] width 81 height 12
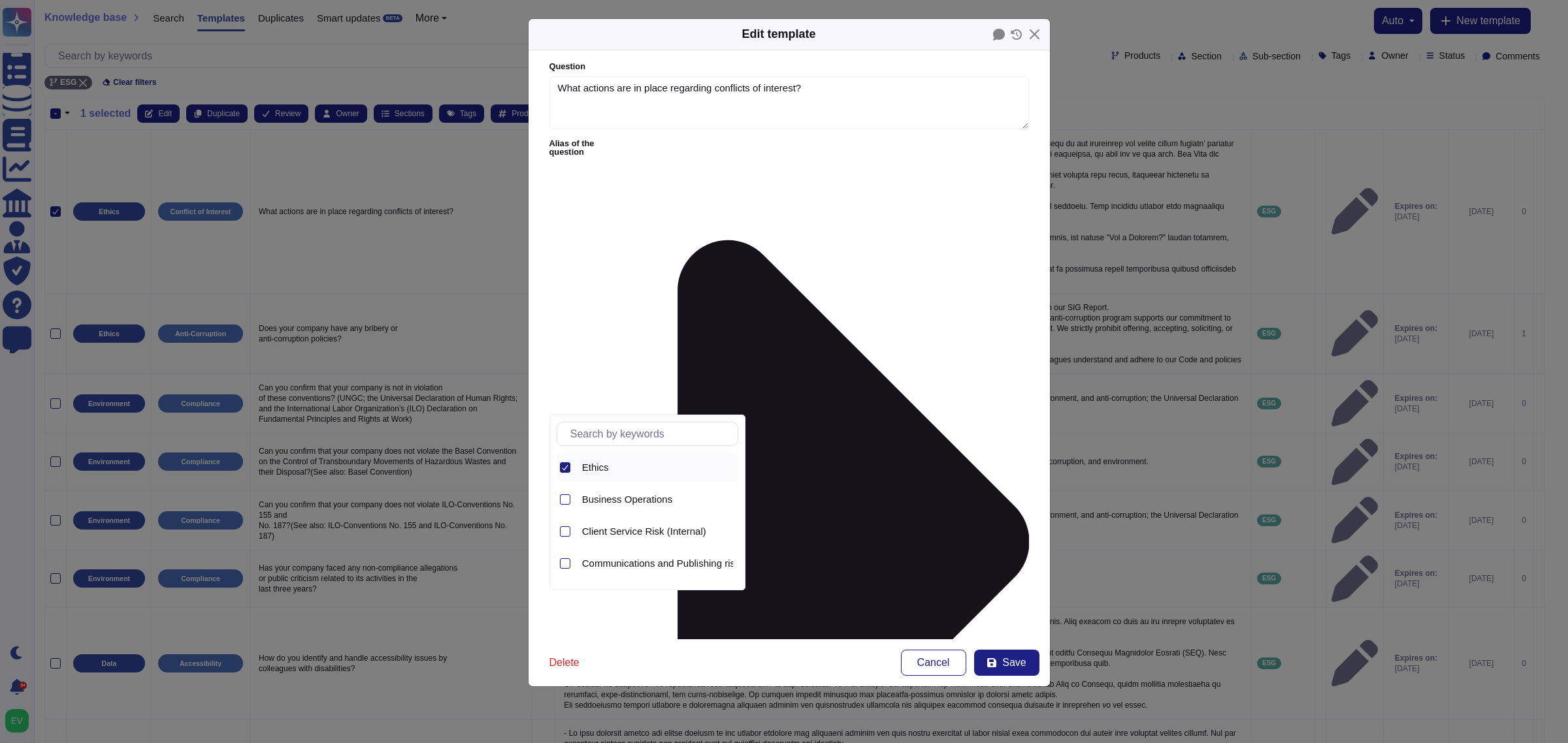
click at [595, 463] on span "Ethics" at bounding box center [595, 467] width 27 height 12
type input "ethic"
click at [622, 491] on div "Ethics and Compliance" at bounding box center [658, 500] width 161 height 30
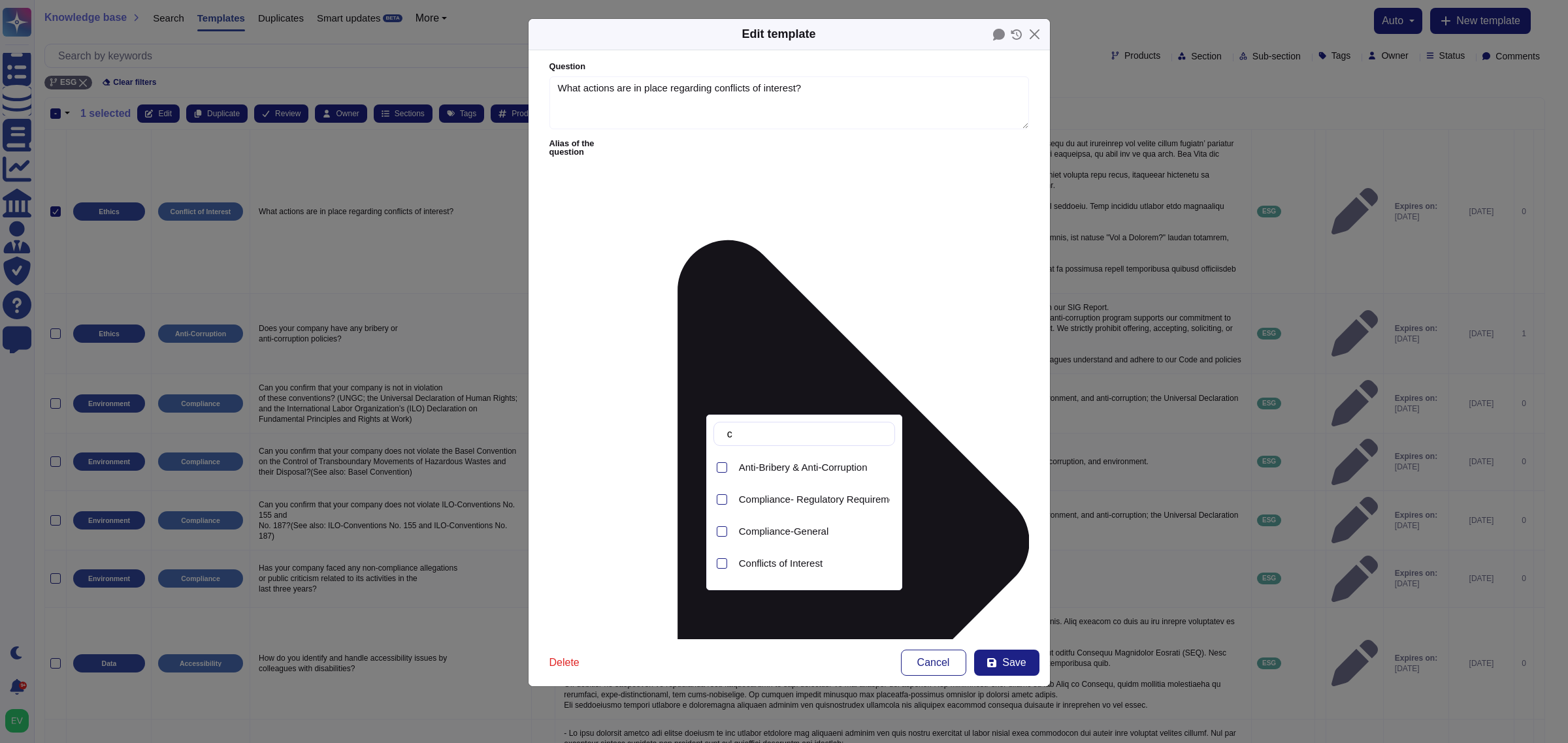
type input "co"
click at [781, 562] on span "Conflicts of Interest" at bounding box center [781, 564] width 84 height 12
click at [1033, 484] on form "Question What actions are in place regarding conflicts of interest? Alias of th…" at bounding box center [789, 345] width 521 height 589
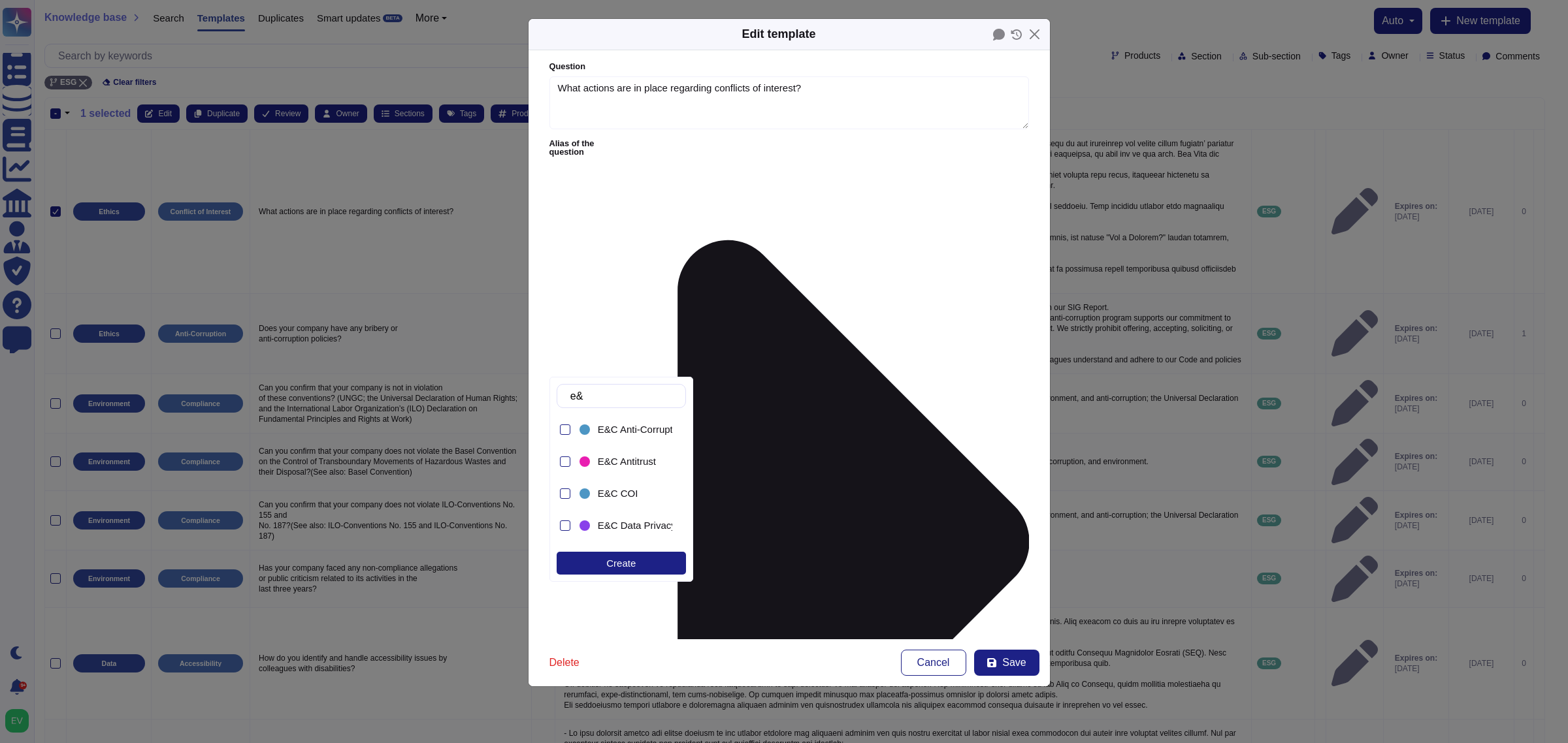
type input "e&C"
click at [612, 490] on span "E&C COI" at bounding box center [618, 494] width 41 height 12
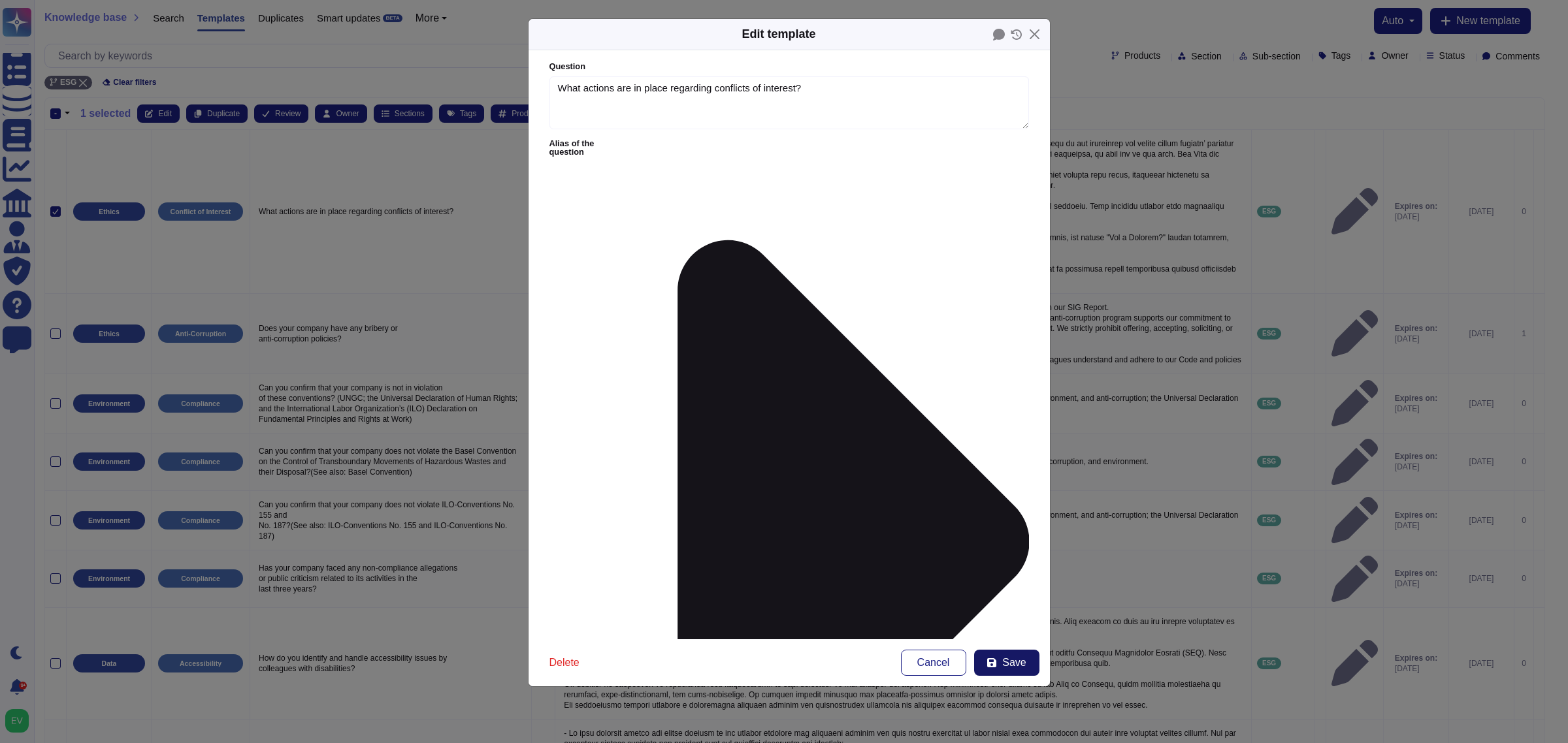
click at [1006, 595] on span "Save" at bounding box center [1014, 662] width 24 height 11
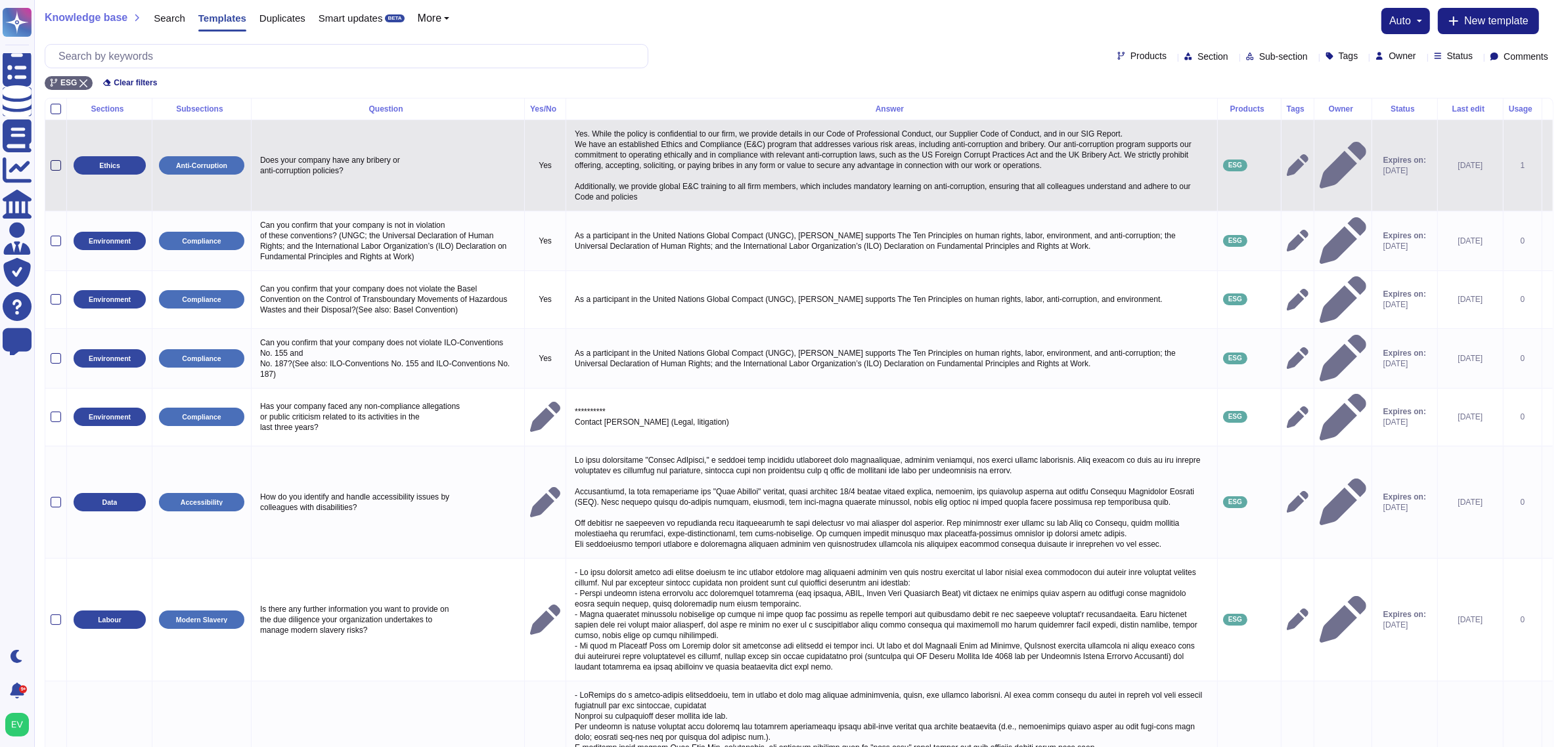
click at [59, 163] on div at bounding box center [56, 165] width 11 height 11
click at [0, 0] on input "checkbox" at bounding box center [0, 0] width 0 height 0
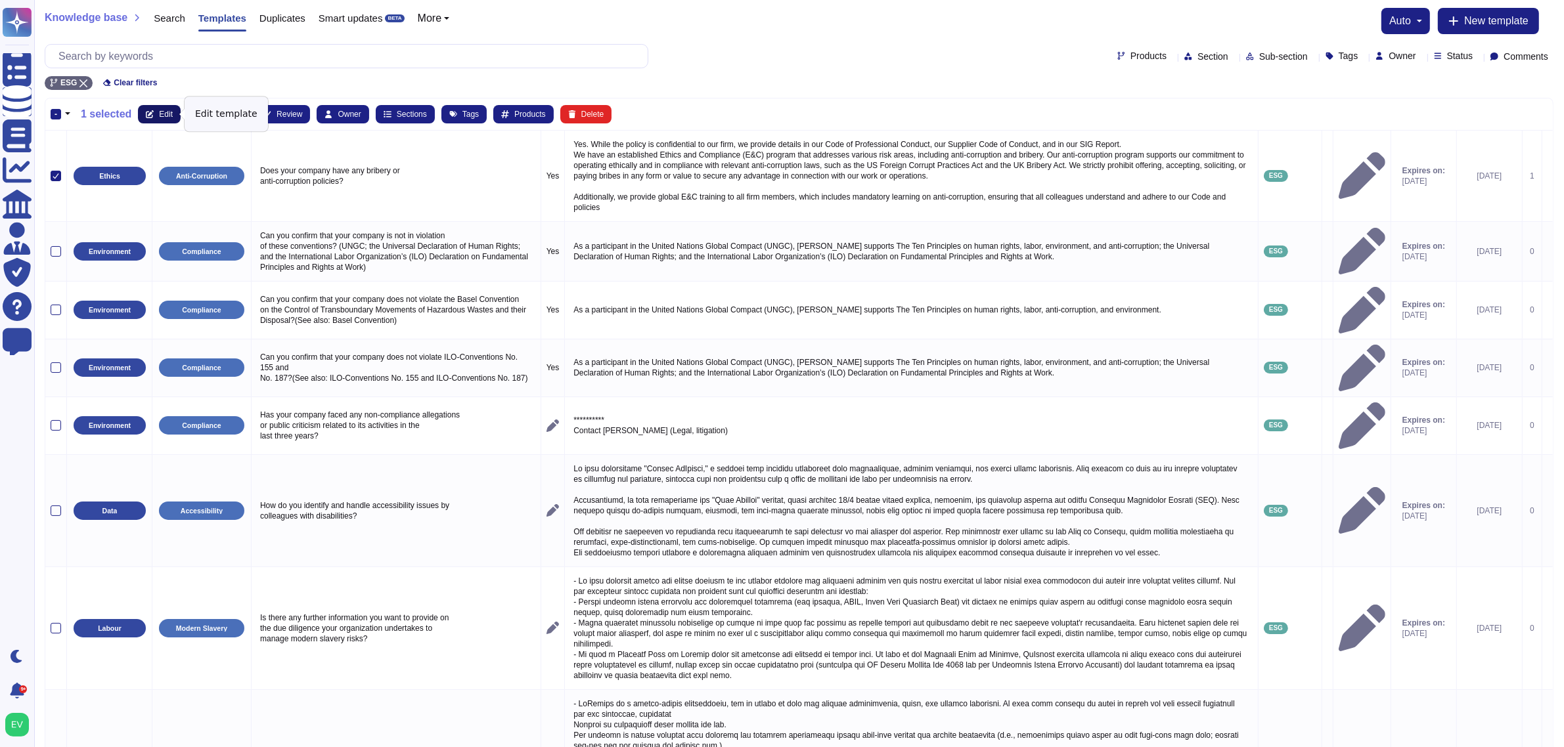
click at [174, 120] on button "Edit" at bounding box center [159, 114] width 43 height 18
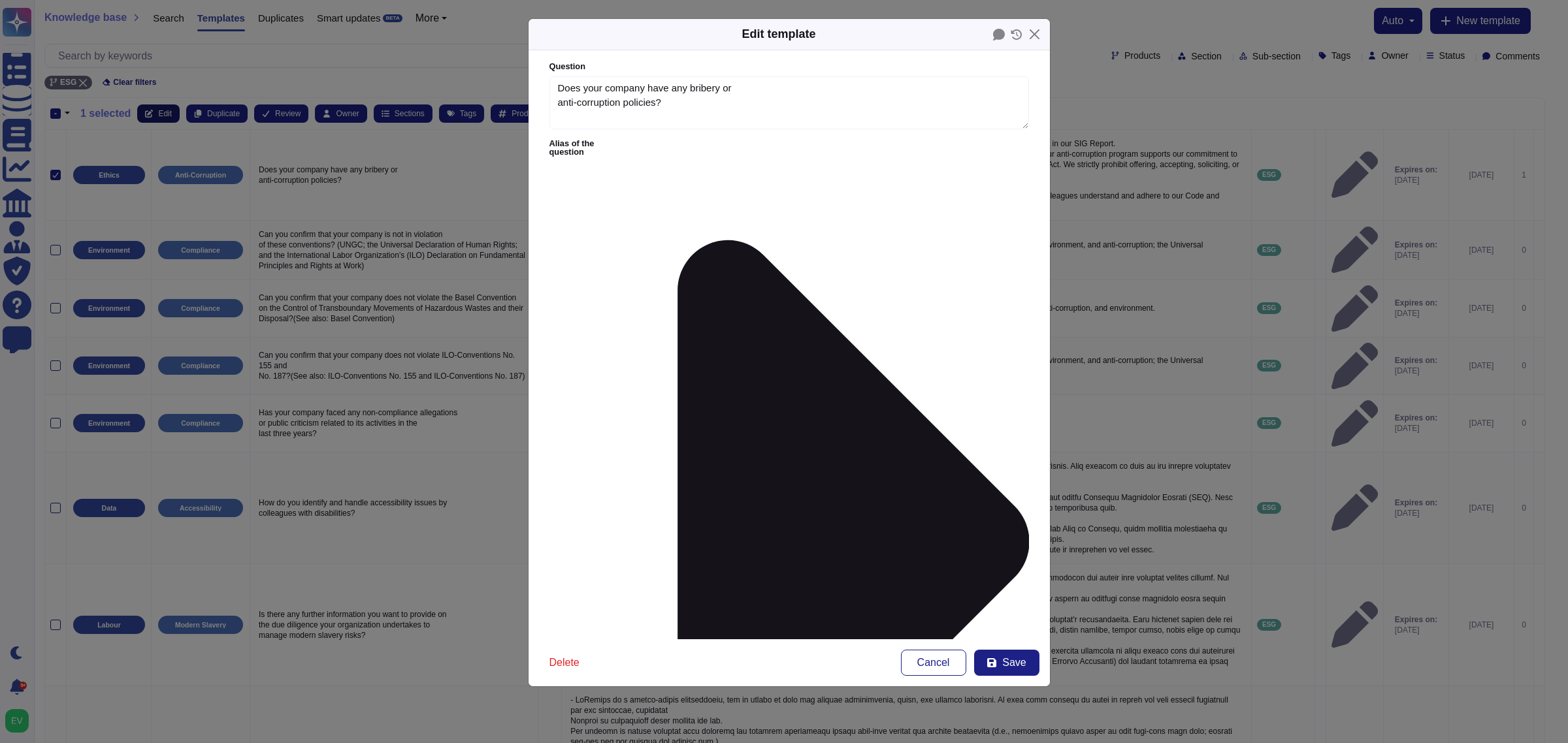
type textarea "Does your company have any bribery or anti-corruption policies?"
type textarea "Yes. While the policy is confidential to our firm, we provide details in our Co…"
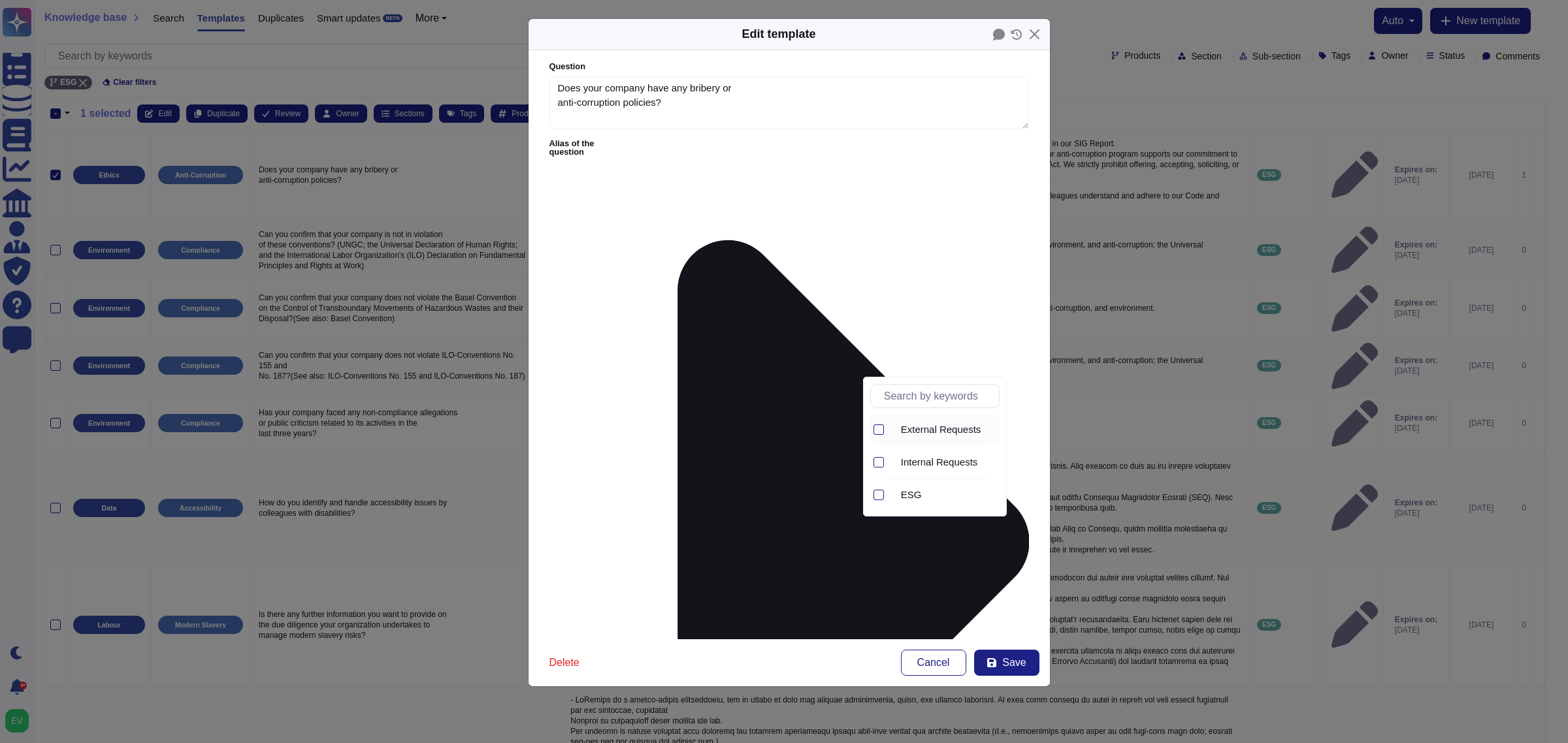
click at [928, 431] on span "External Requests" at bounding box center [941, 430] width 81 height 12
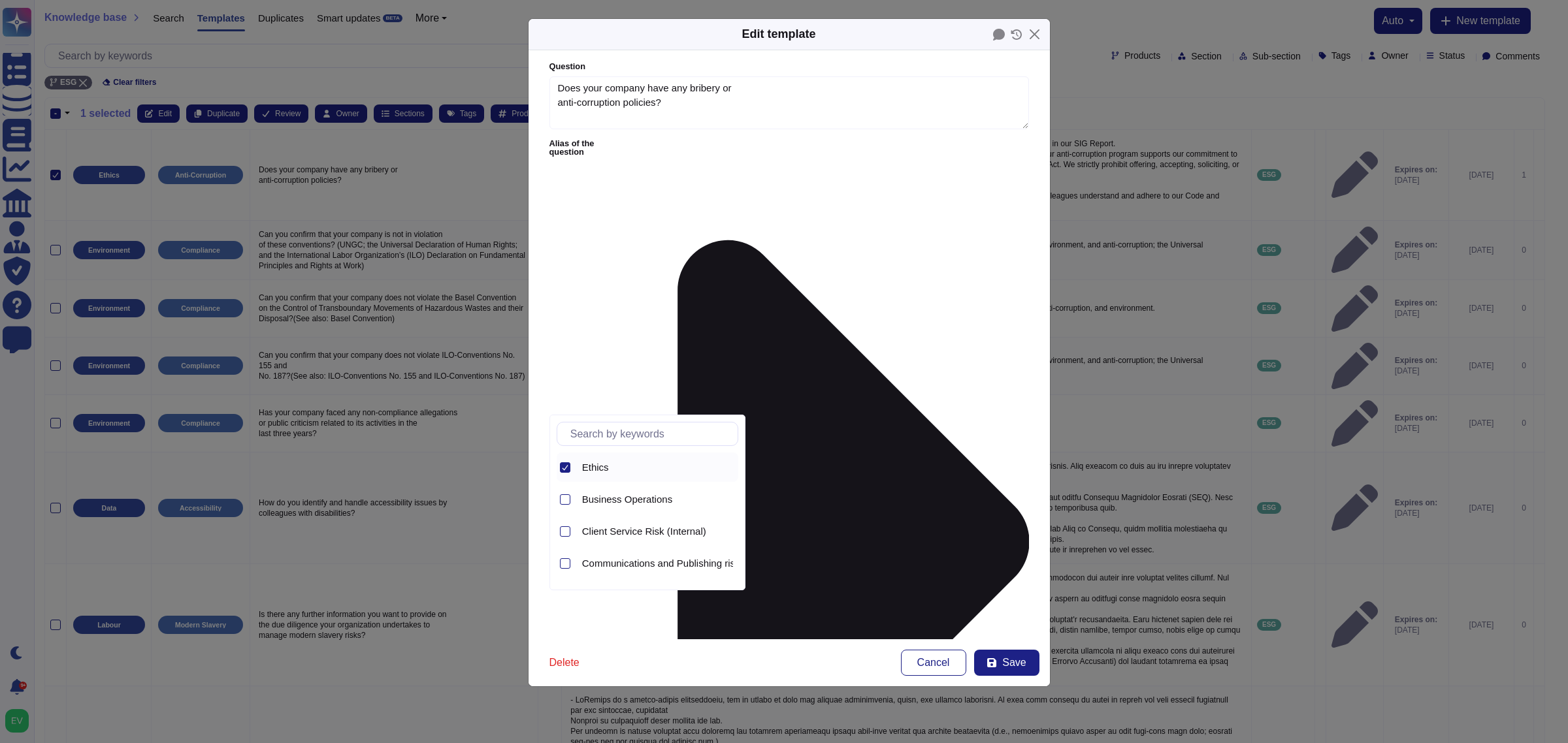
click at [572, 472] on div "Ethics" at bounding box center [648, 467] width 182 height 30
type input "ethi"
click at [655, 505] on span "Ethics and Compliance" at bounding box center [632, 500] width 99 height 12
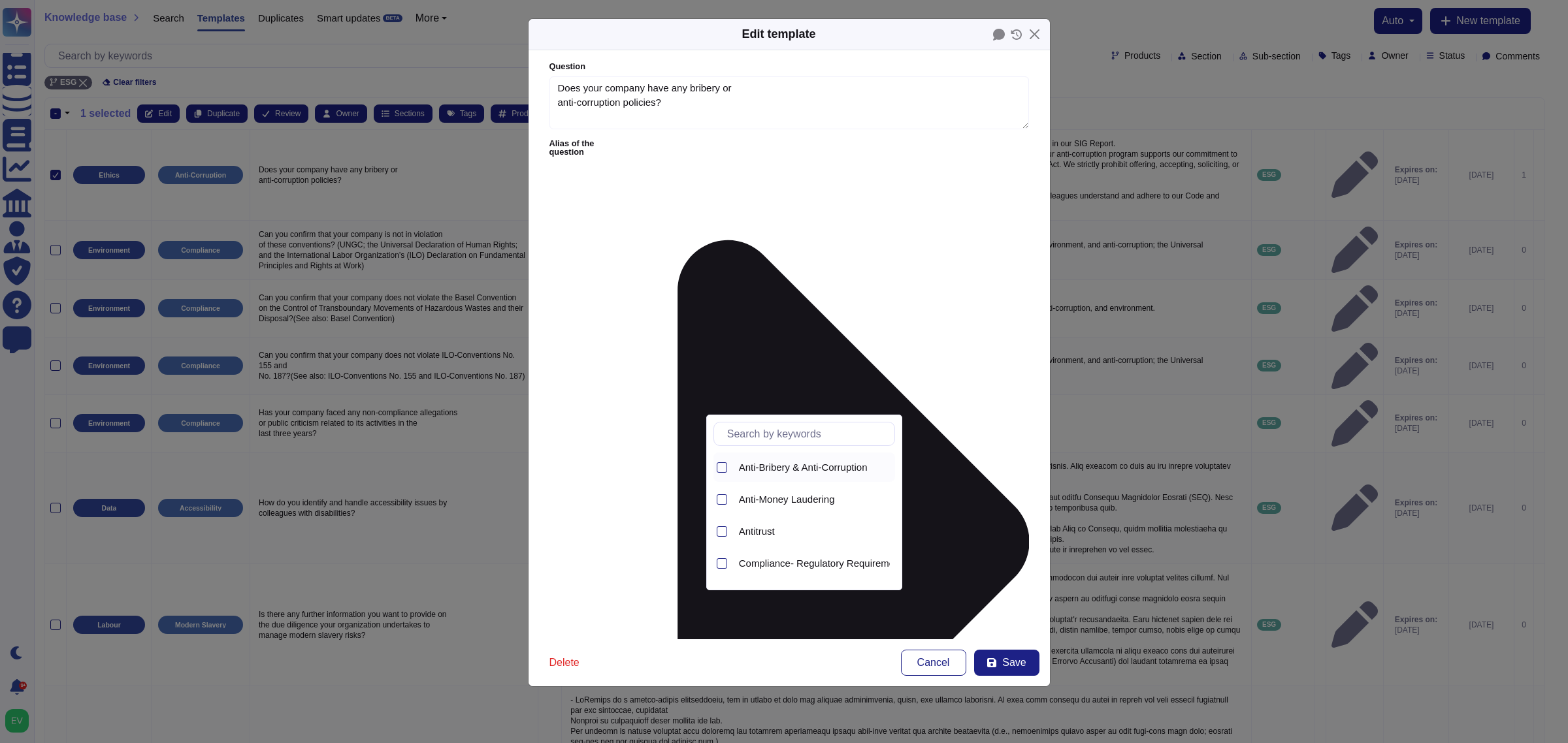
click at [795, 468] on span "Anti-Bribery & Anti-Corruption" at bounding box center [803, 467] width 128 height 12
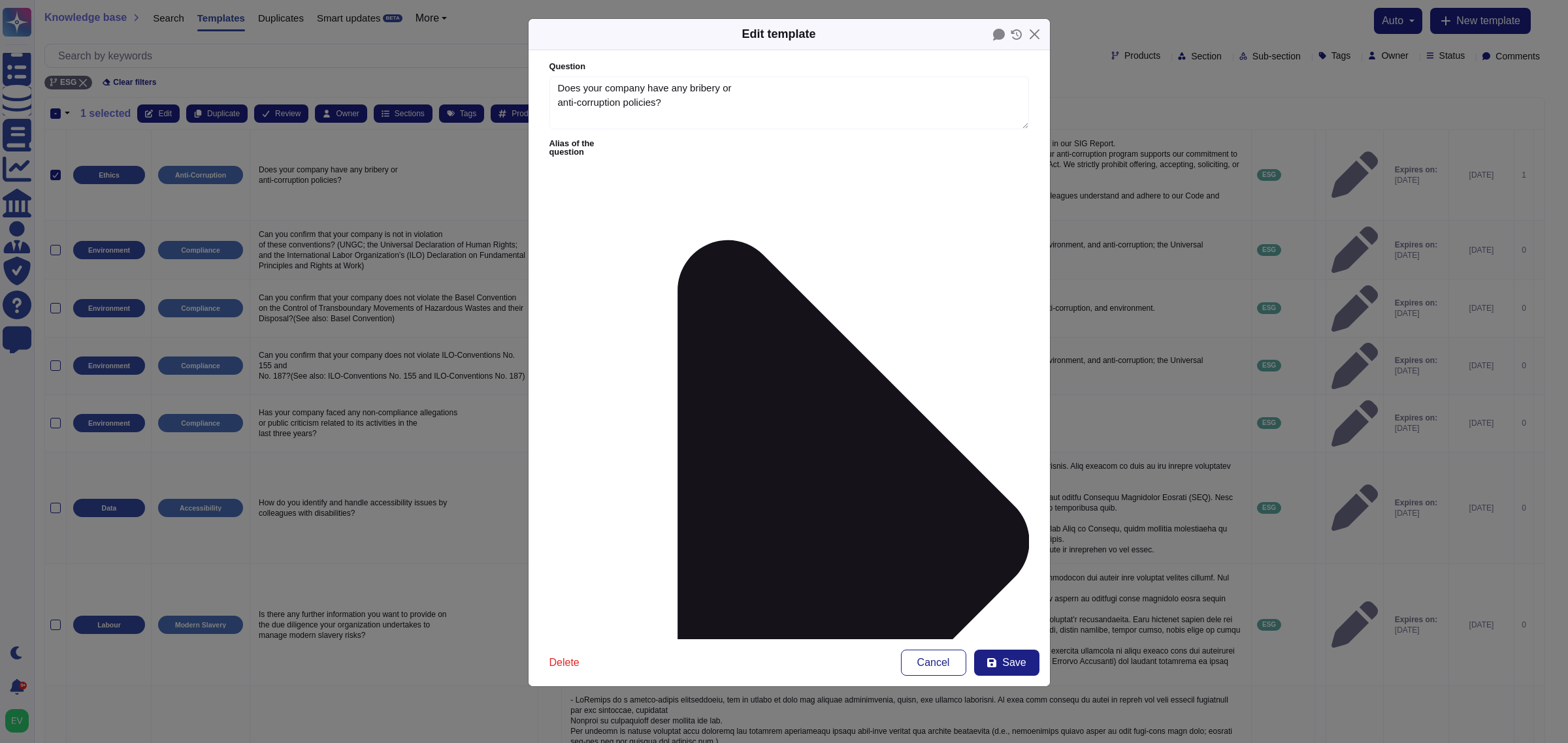
type input "e&c an"
click at [622, 435] on span "E&C Anti-Corruption" at bounding box center [642, 430] width 89 height 12
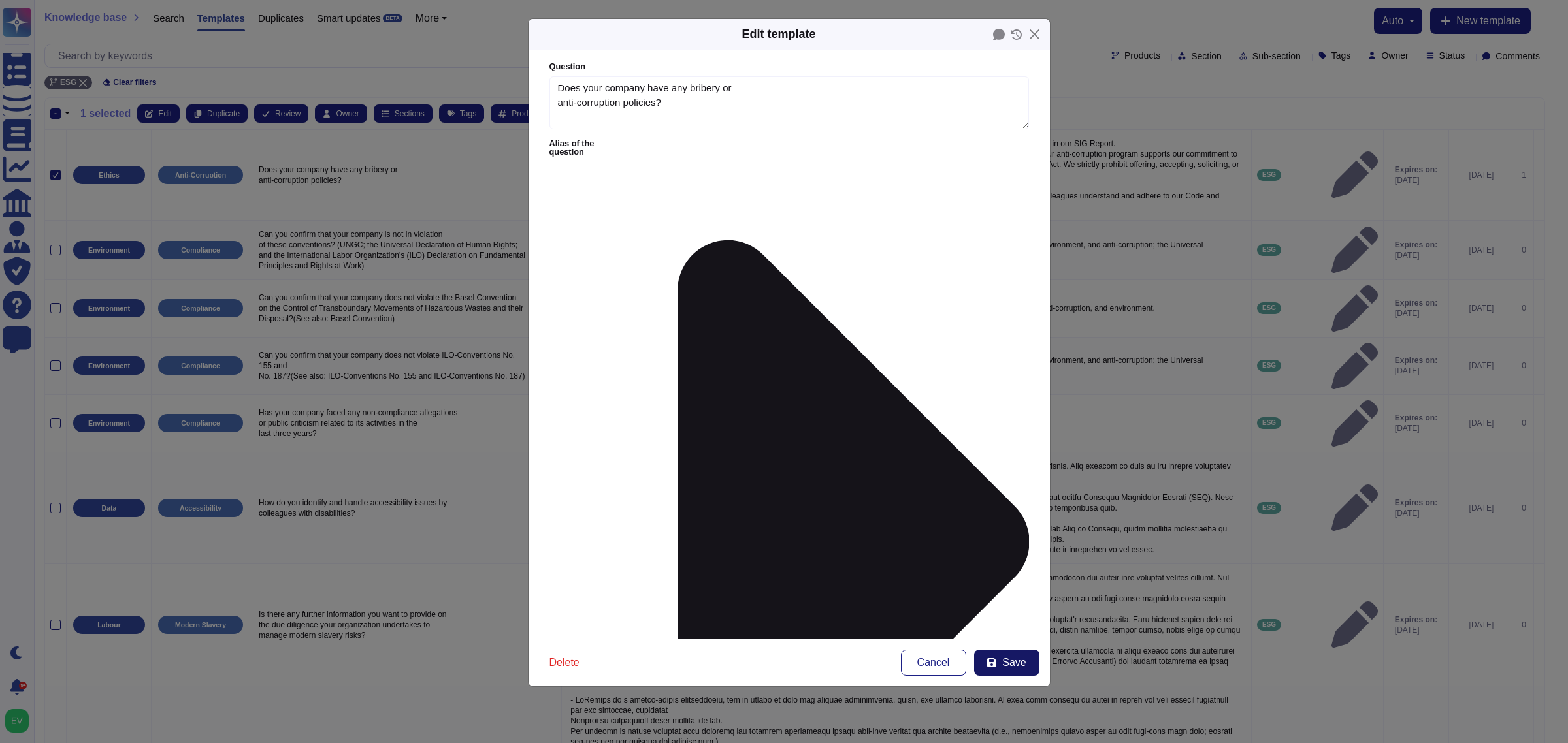
click at [1030, 595] on button "Save" at bounding box center [1007, 662] width 66 height 26
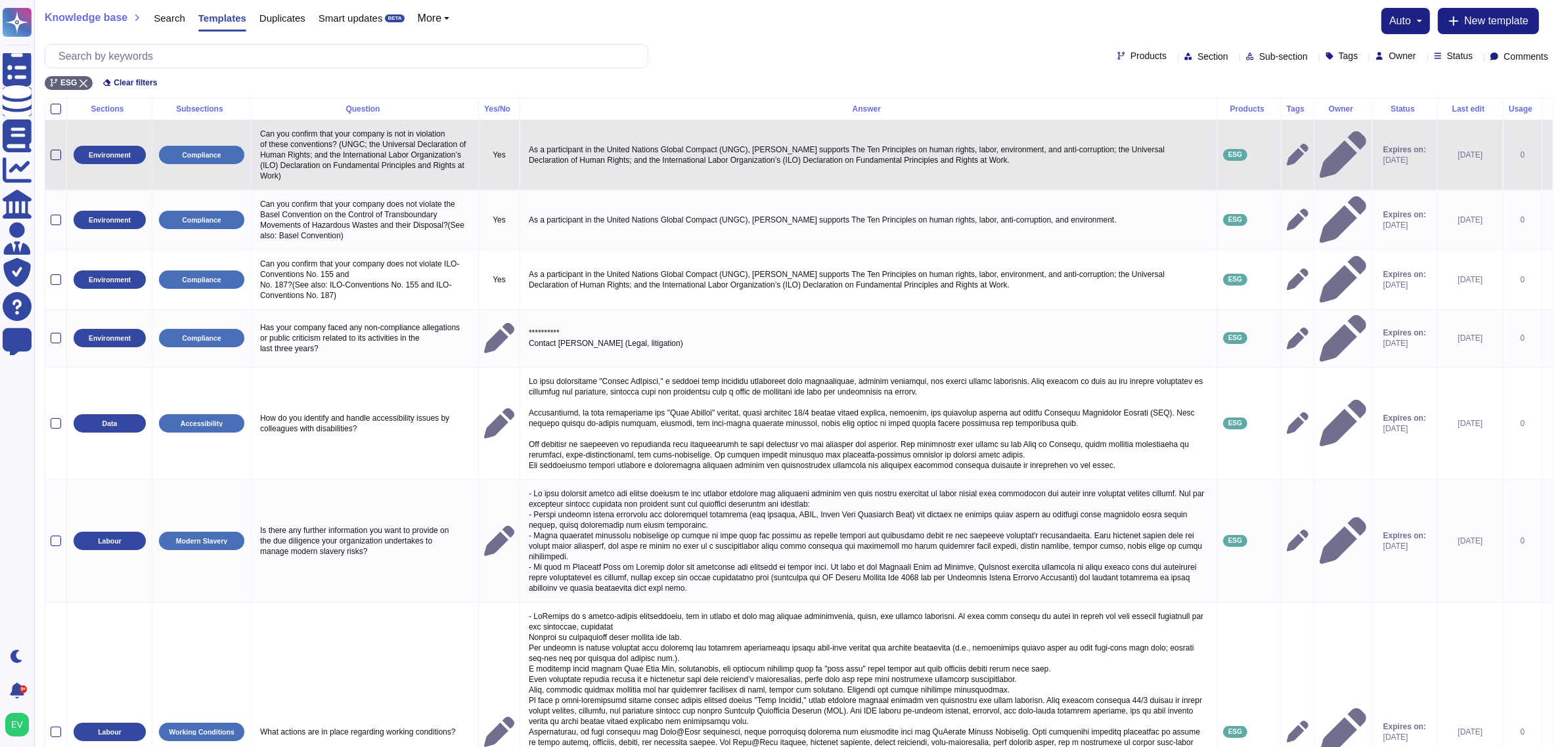
click at [51, 151] on div at bounding box center [56, 155] width 11 height 11
click at [0, 0] on input "checkbox" at bounding box center [0, 0] width 0 height 0
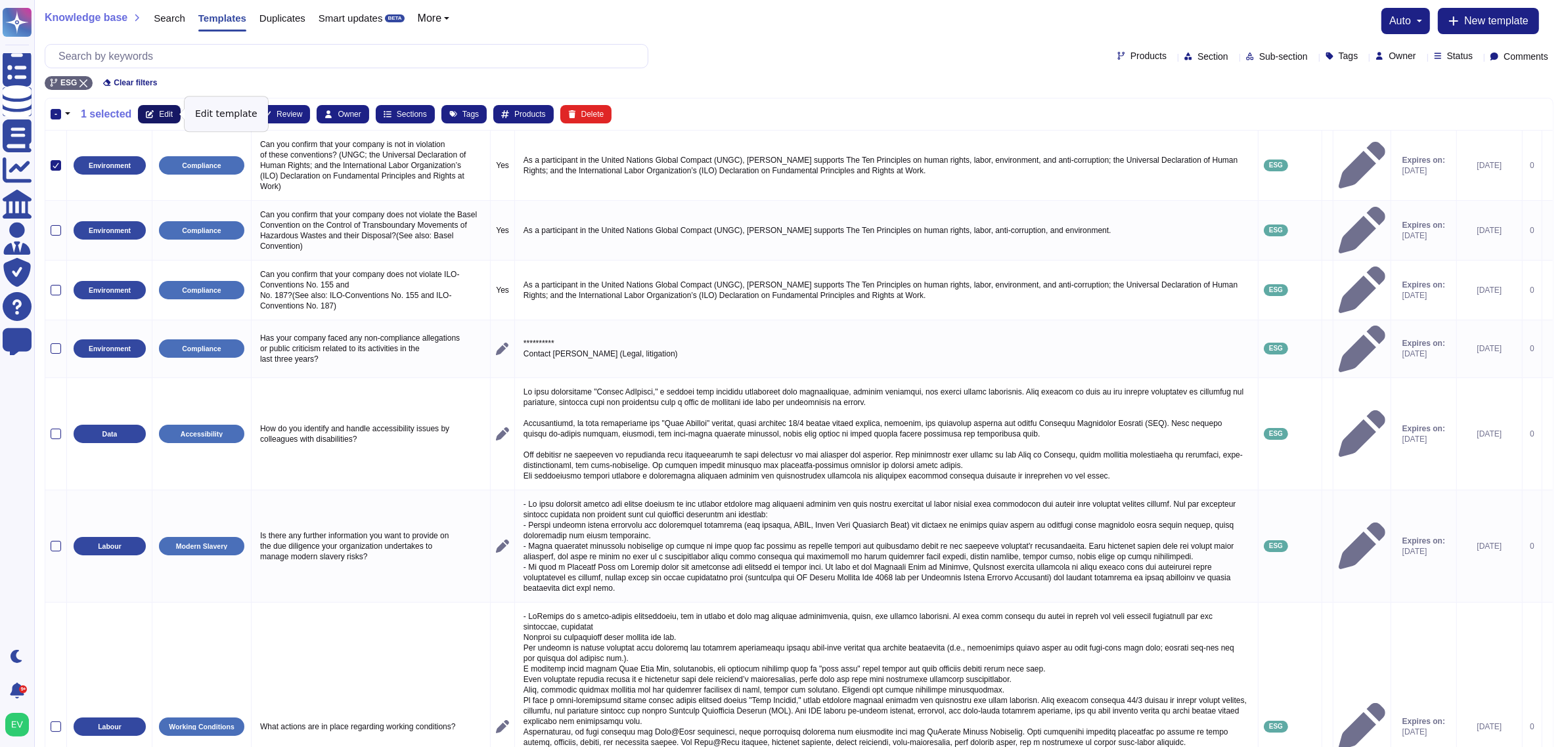
click at [162, 116] on span "Edit" at bounding box center [166, 114] width 14 height 8
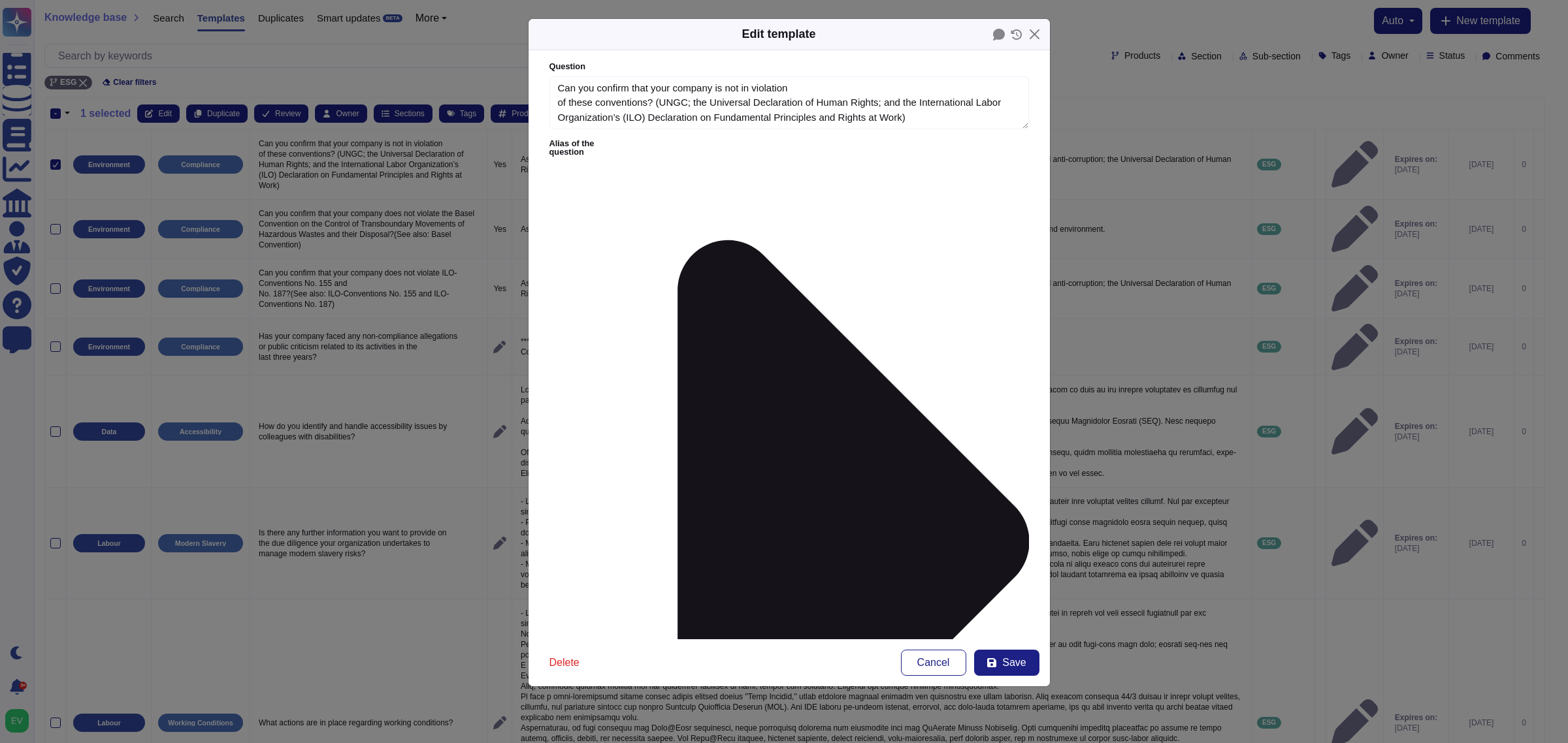
type textarea "Can you confirm that your company is not in violation of these conventions? (UN…"
type textarea "As a participant in the United Nations Global Compact (UNGC), [PERSON_NAME] sup…"
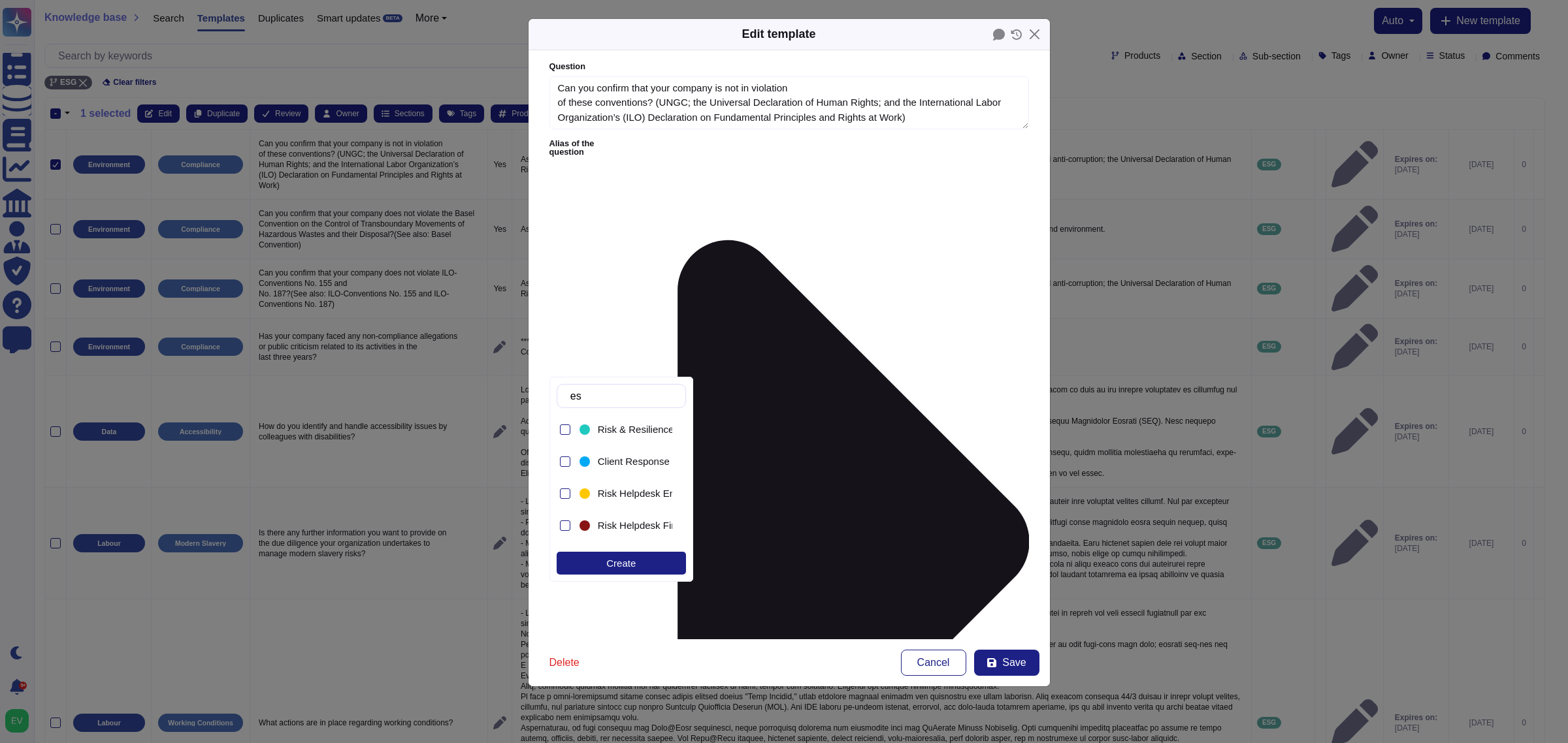
type input "esg"
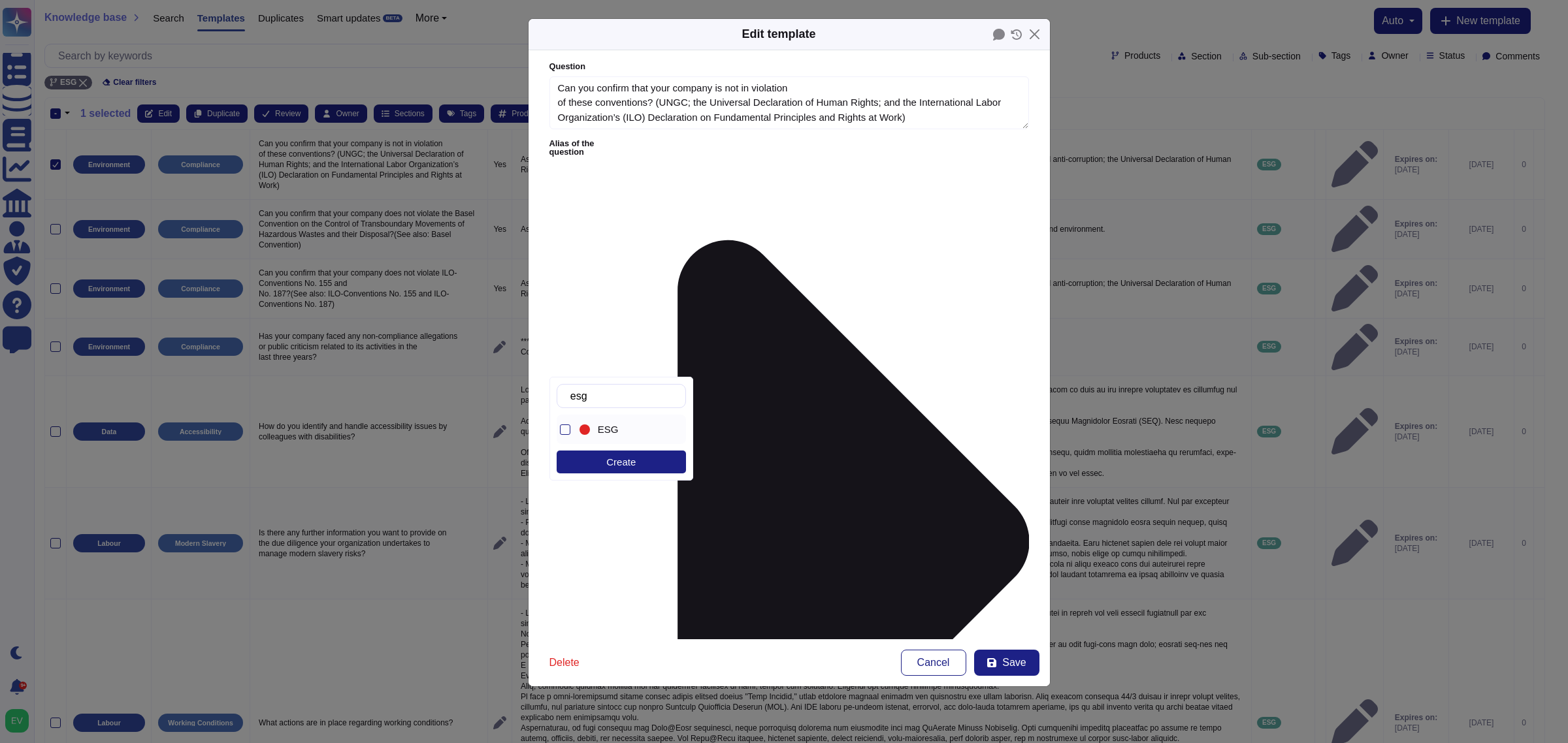
click at [622, 428] on div "ESG" at bounding box center [633, 430] width 70 height 12
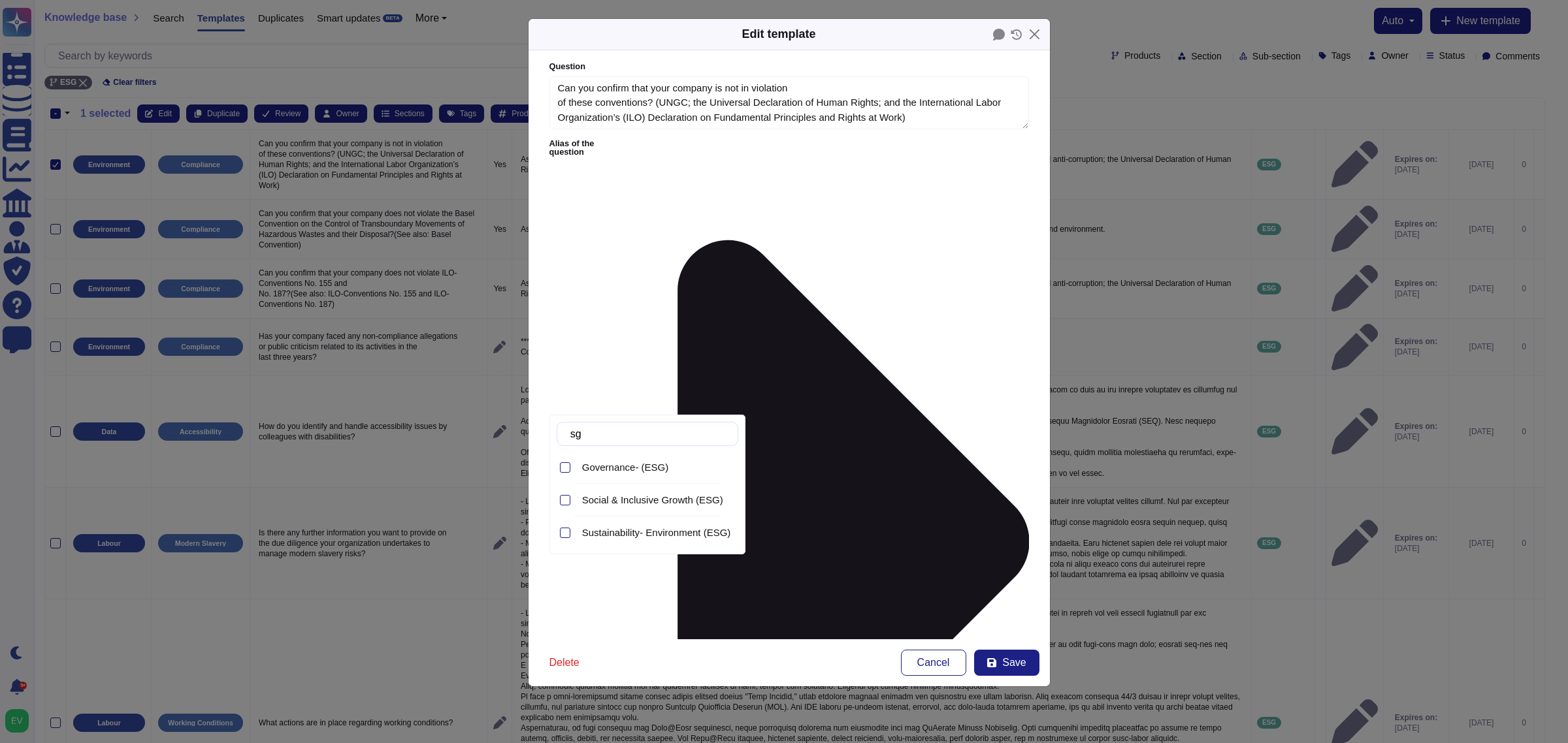
type input "s"
type input "go"
click at [632, 468] on span "Governance- (ESG)" at bounding box center [625, 467] width 87 height 12
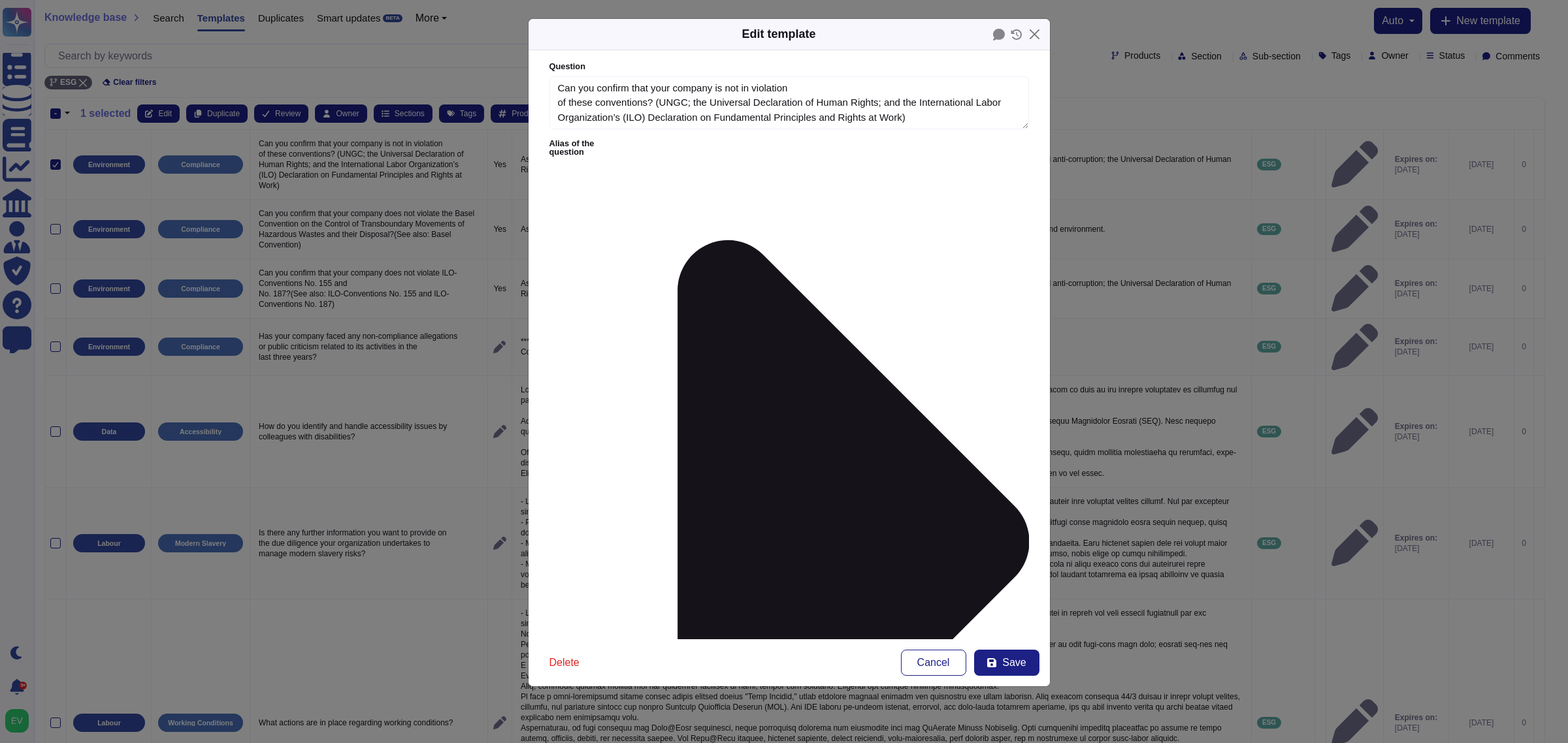
click at [781, 412] on form "Question Can you confirm that your company is not in violation of these convent…" at bounding box center [789, 345] width 521 height 589
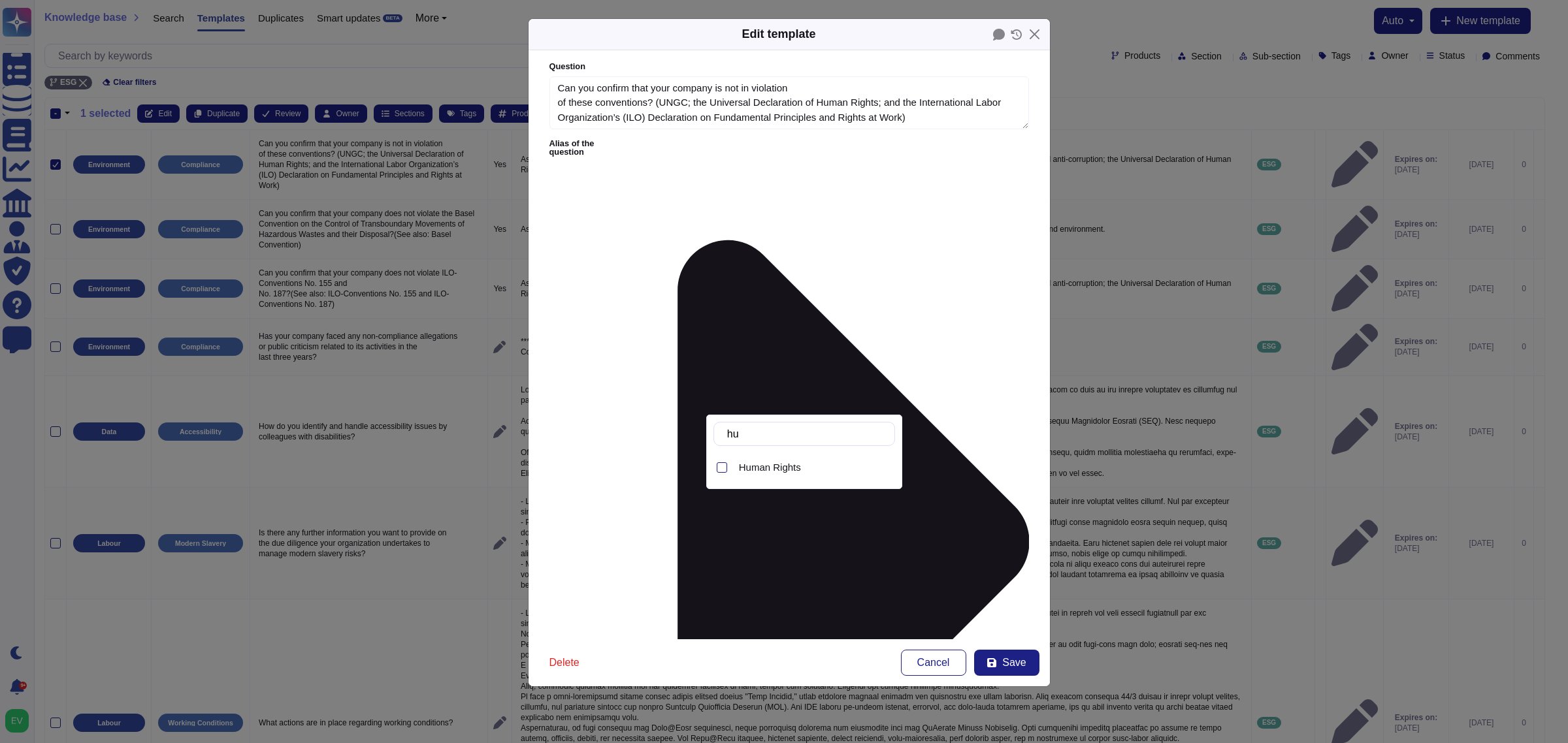
type input "hum"
click at [789, 469] on span "Human Rights" at bounding box center [770, 467] width 62 height 12
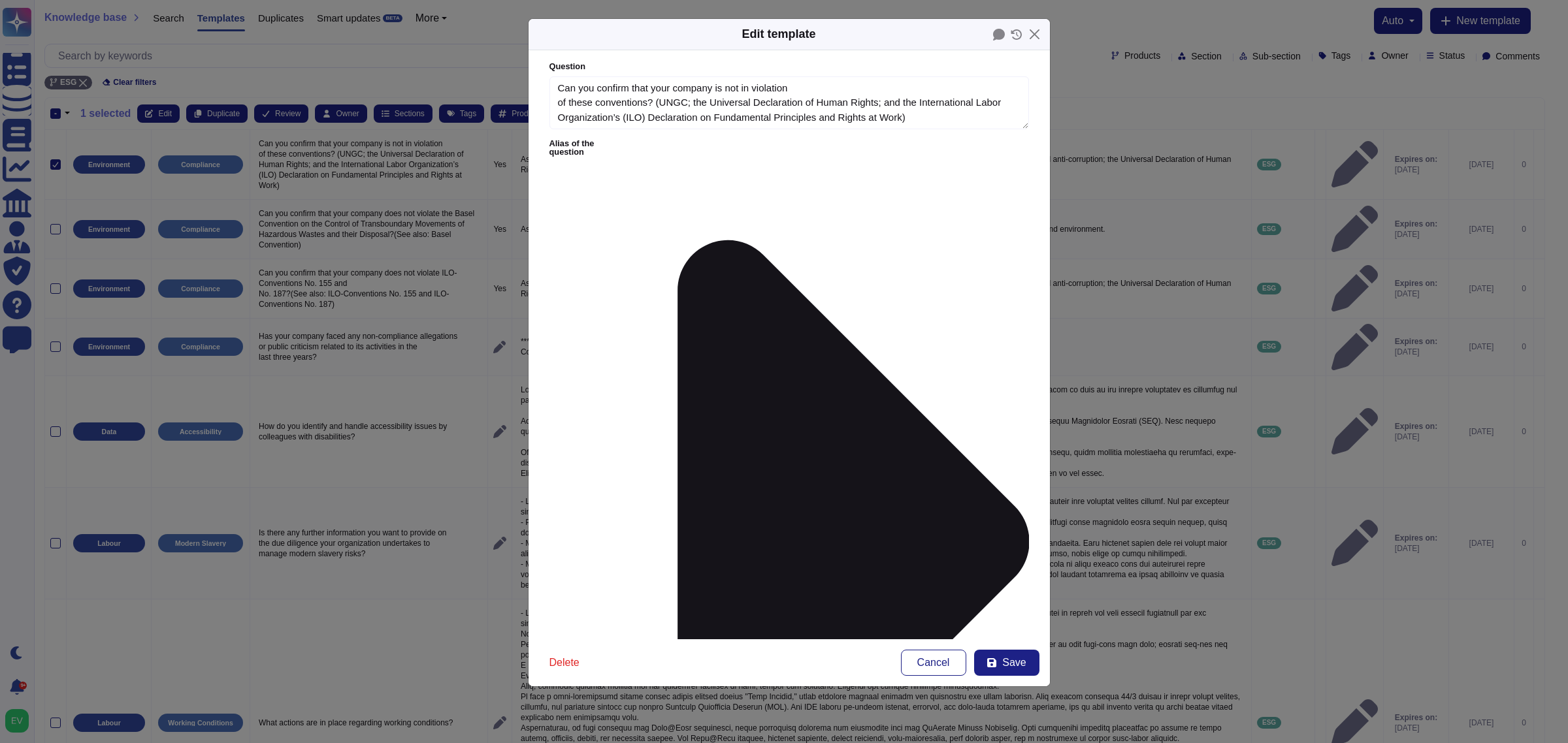
click at [1011, 595] on span "Save" at bounding box center [1014, 662] width 24 height 11
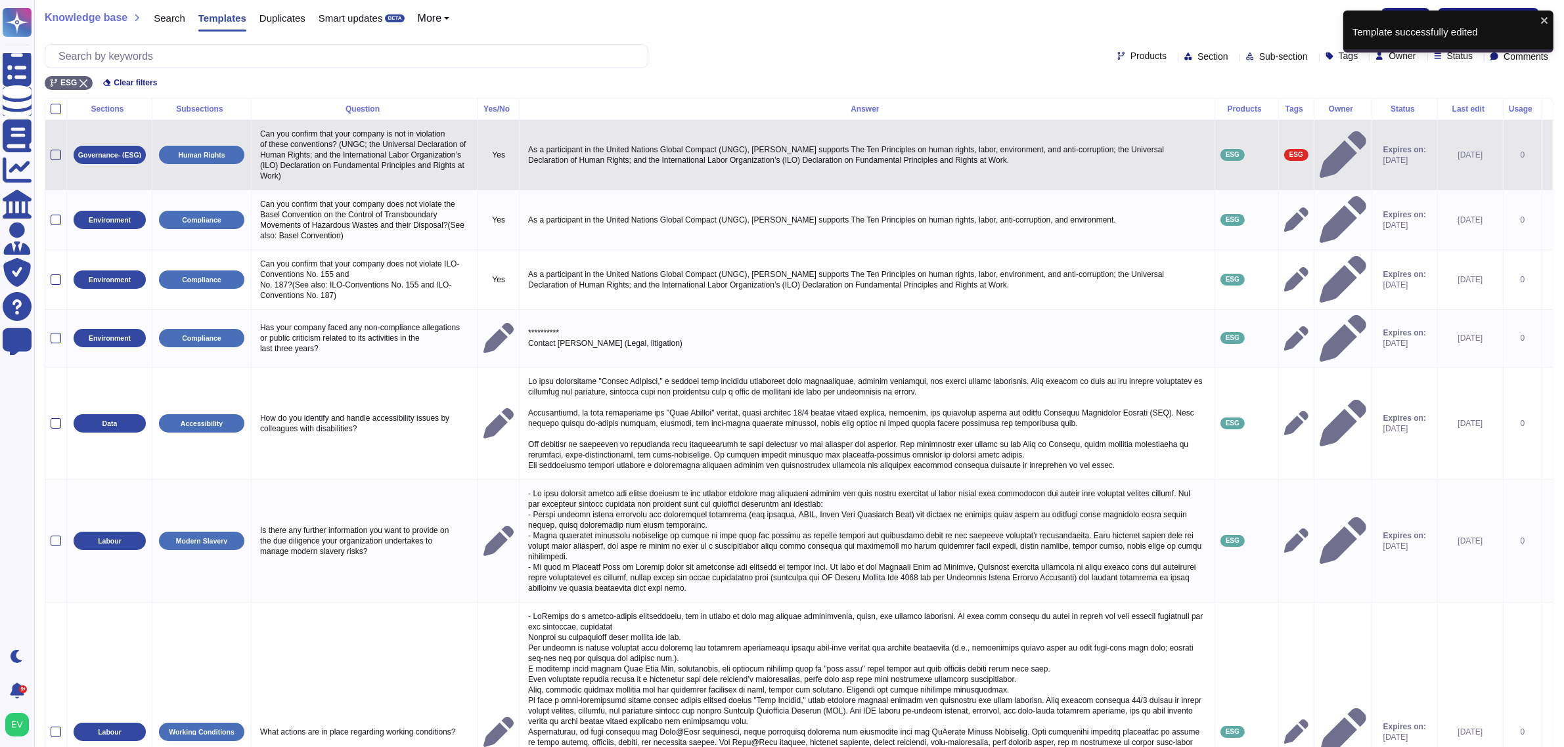
click at [57, 152] on div at bounding box center [56, 155] width 11 height 11
click at [0, 0] on input "checkbox" at bounding box center [0, 0] width 0 height 0
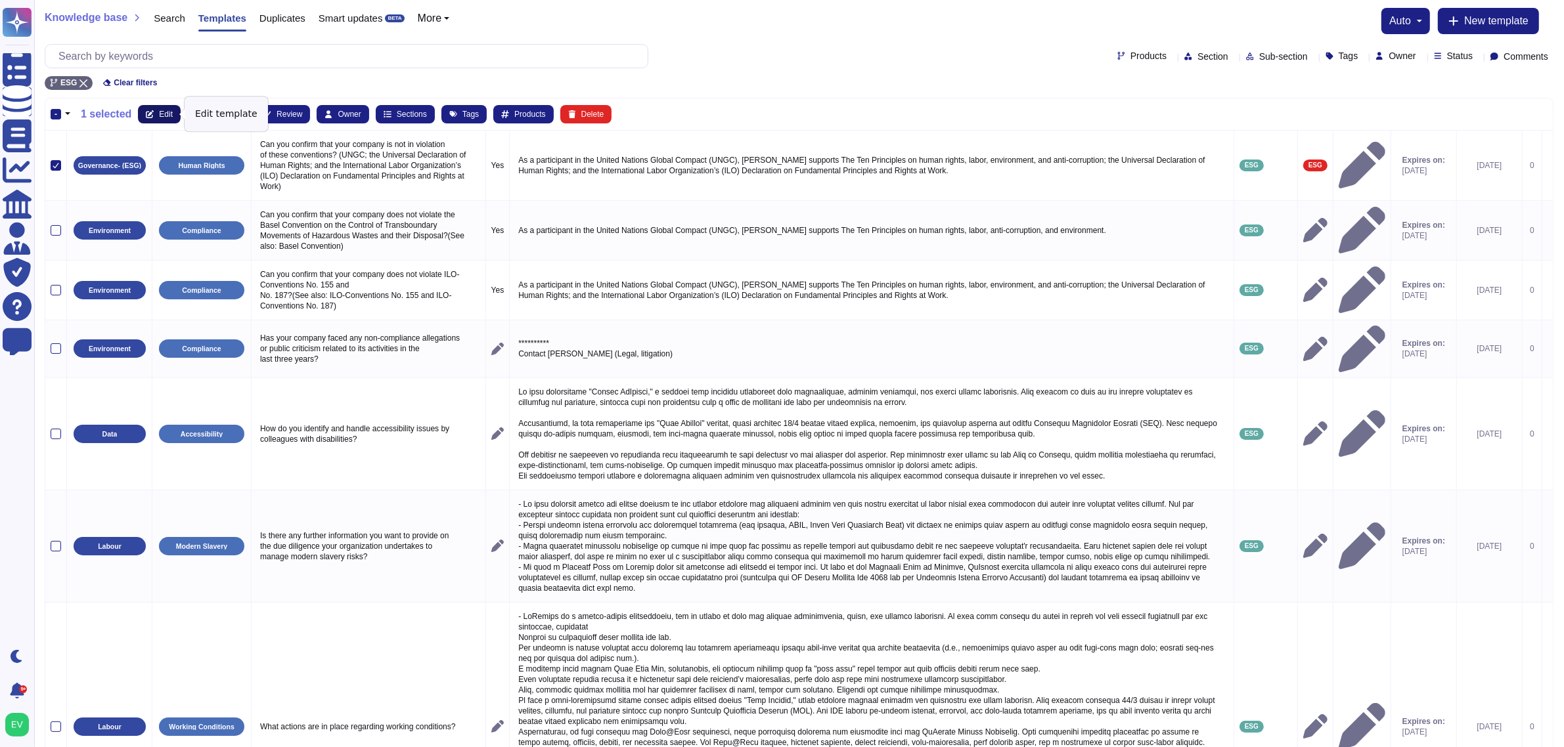
click at [156, 106] on button "Edit" at bounding box center [159, 114] width 43 height 18
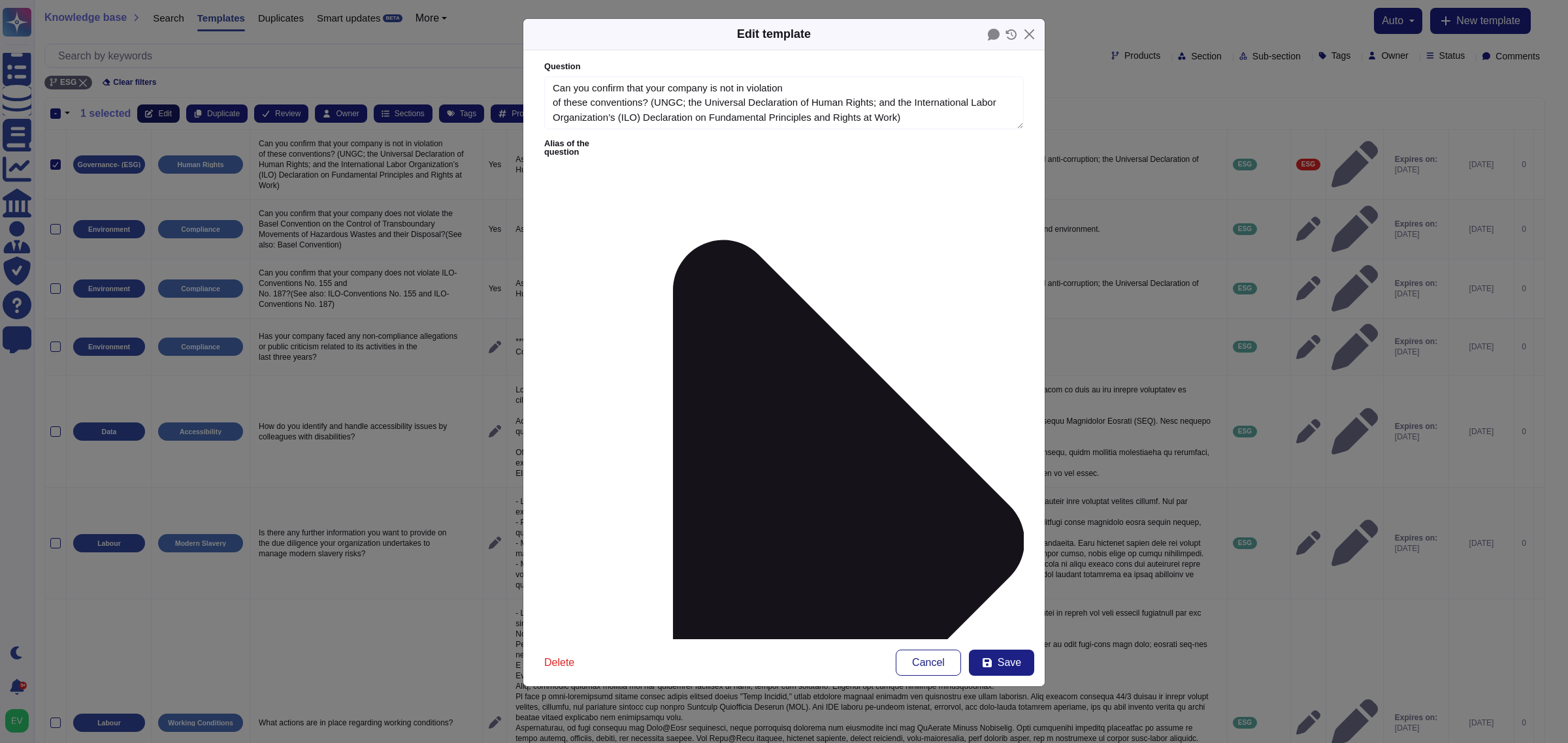
type textarea "Can you confirm that your company is not in violation of these conventions? (UN…"
type textarea "As a participant in the United Nations Global Compact (UNGC), [PERSON_NAME] sup…"
click at [1016, 595] on span "Save" at bounding box center [1010, 662] width 24 height 11
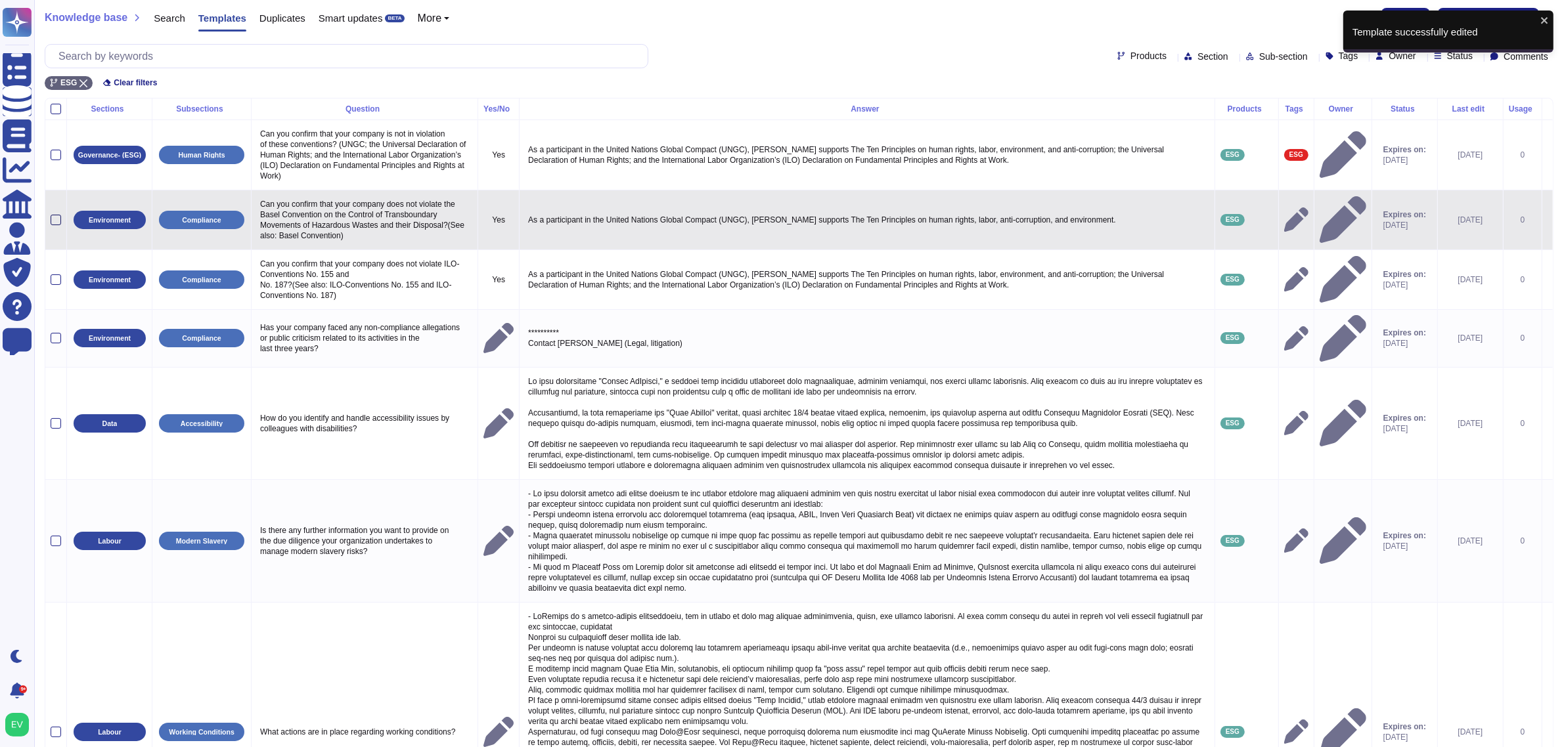
click at [59, 219] on div at bounding box center [56, 220] width 11 height 11
click at [0, 0] on input "checkbox" at bounding box center [0, 0] width 0 height 0
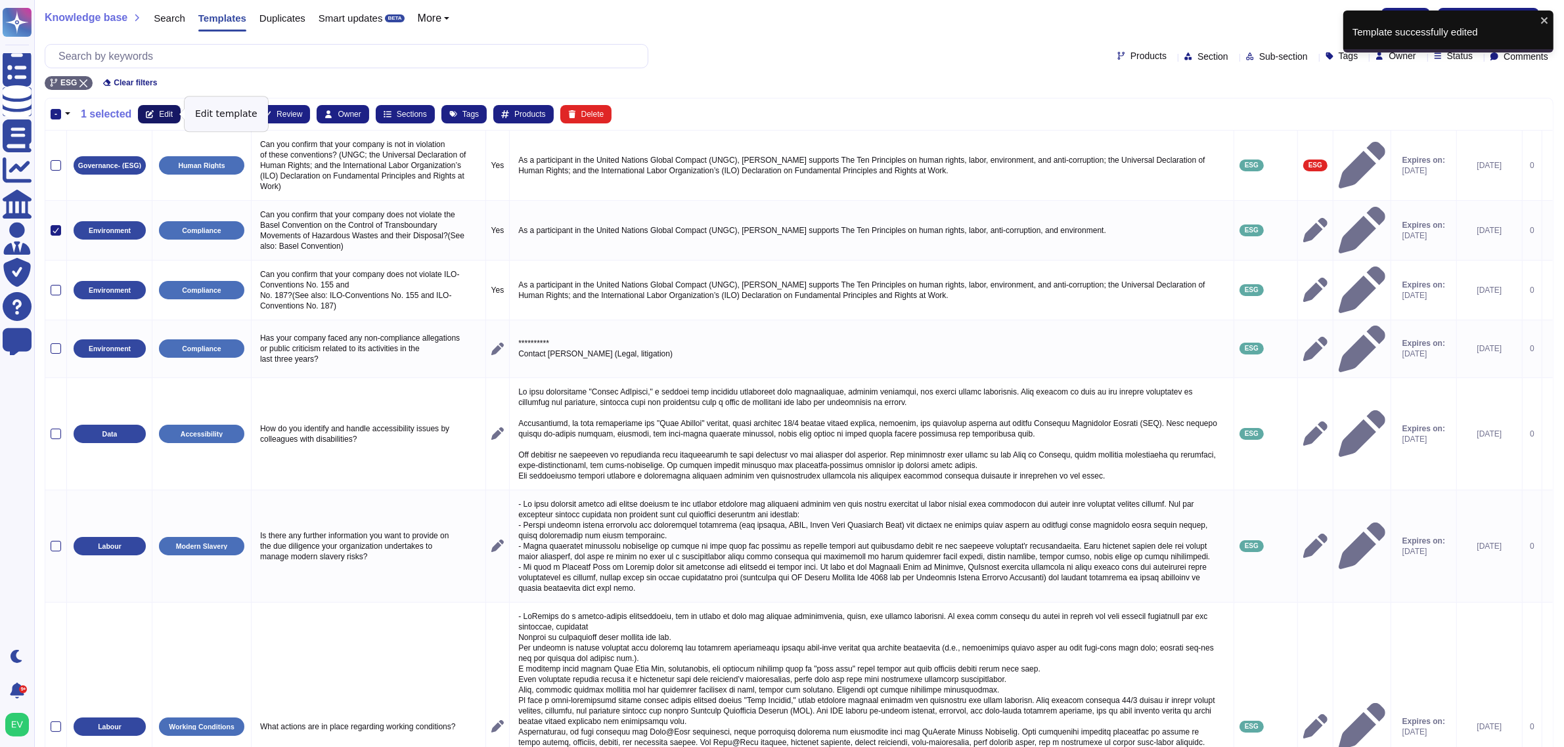
click at [165, 117] on span "Edit" at bounding box center [166, 114] width 14 height 8
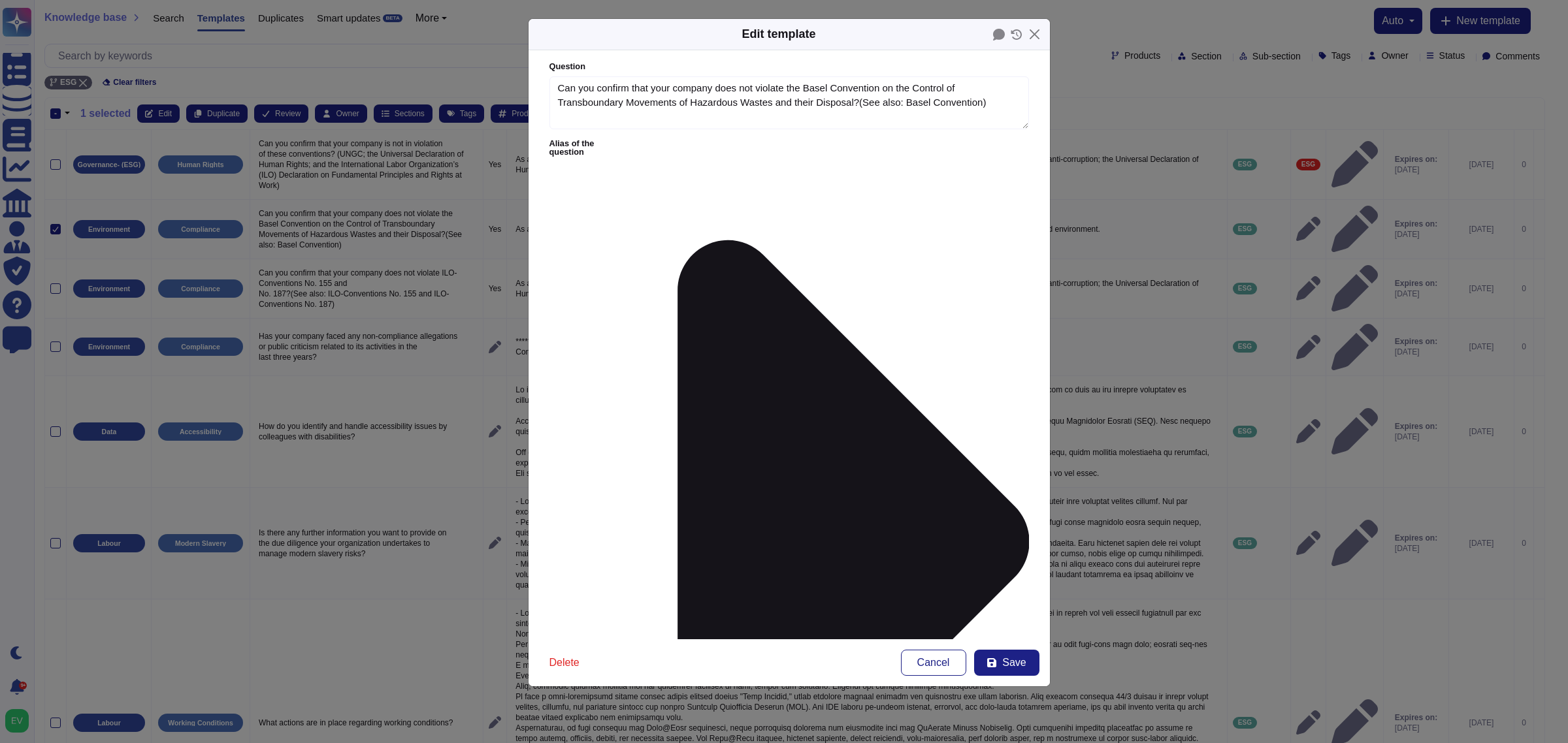
type textarea "Can you confirm that your company does not violate the Basel Convention on the …"
type textarea "As a participant in the United Nations Global Compact (UNGC), [PERSON_NAME] sup…"
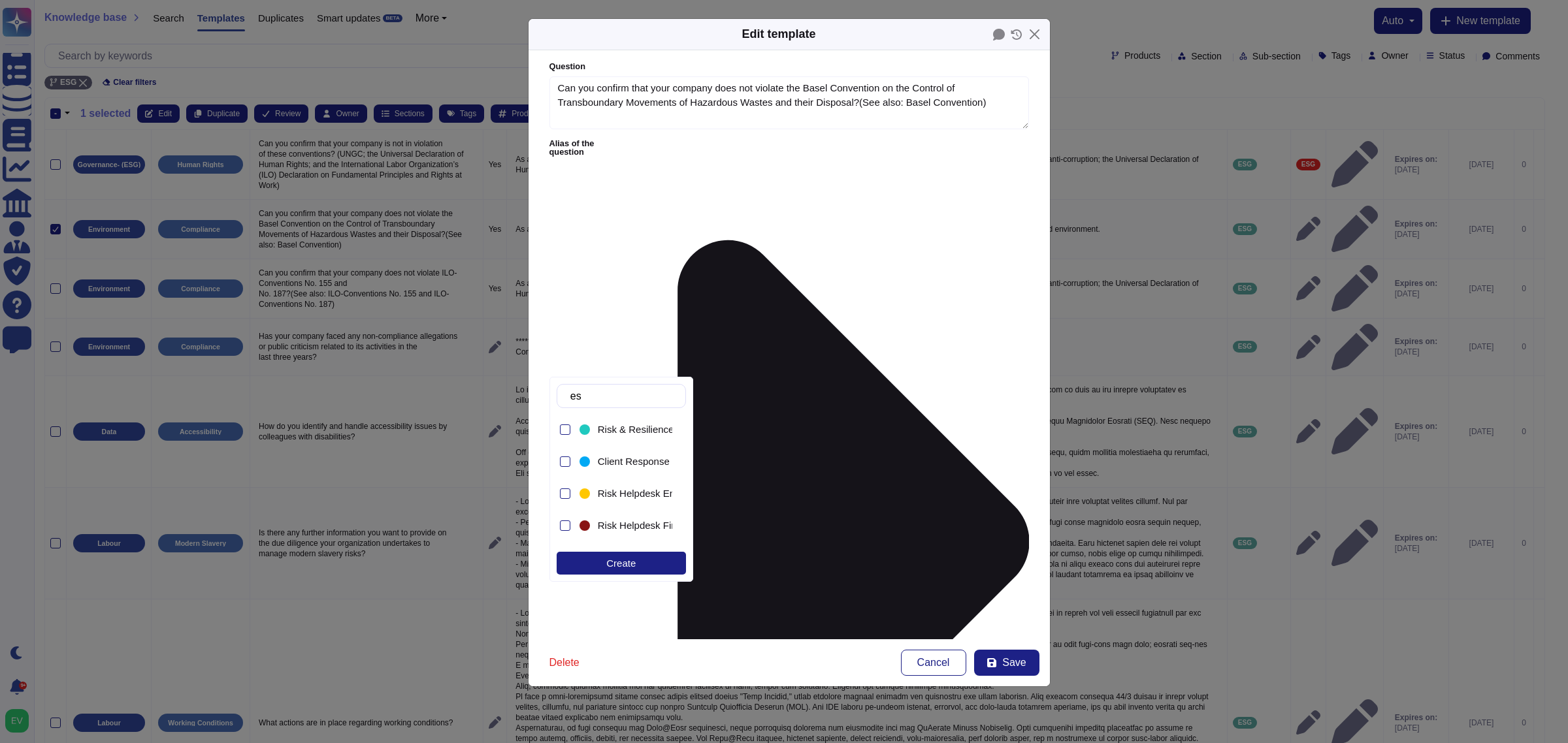
type input "esg"
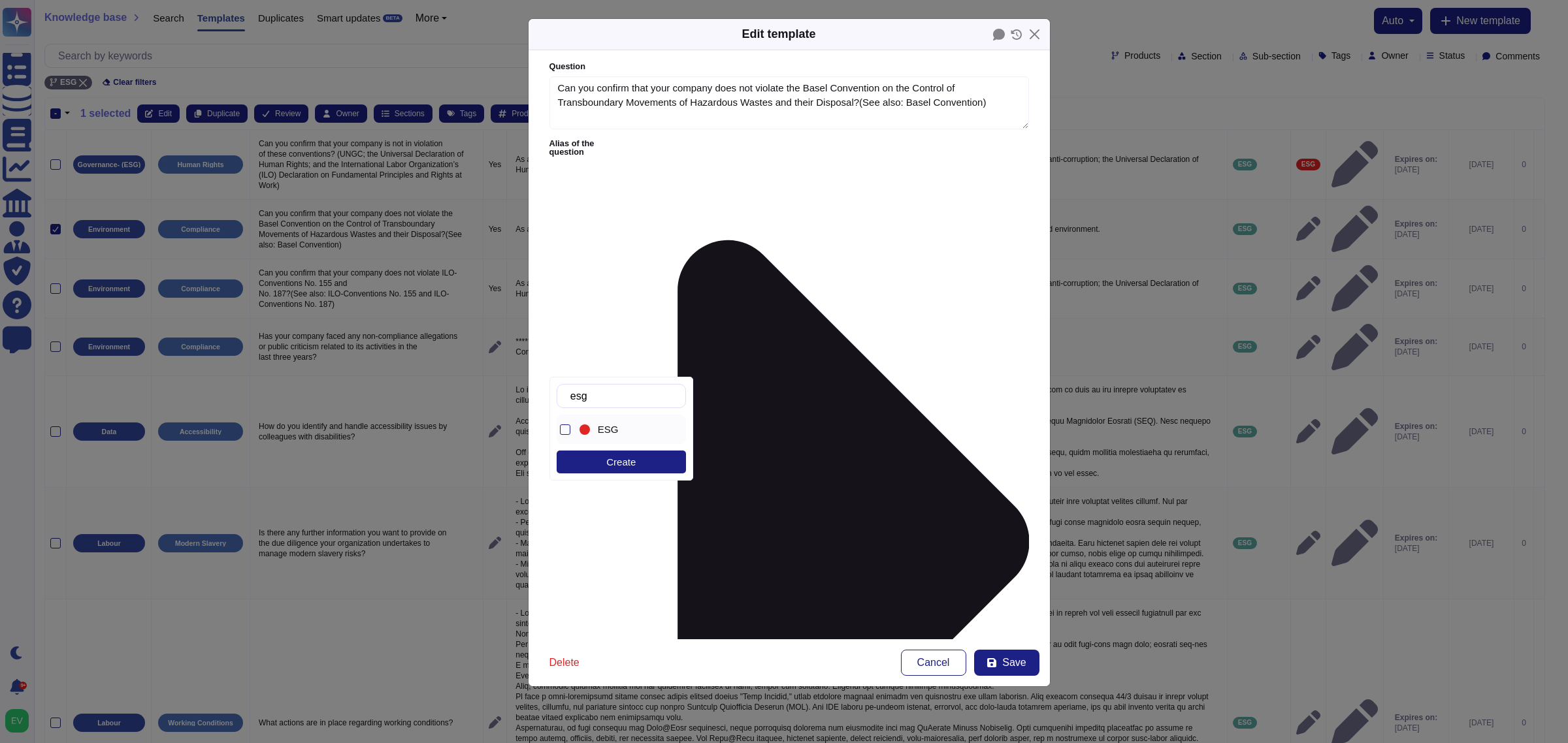
click at [603, 433] on span "ESG" at bounding box center [608, 430] width 21 height 12
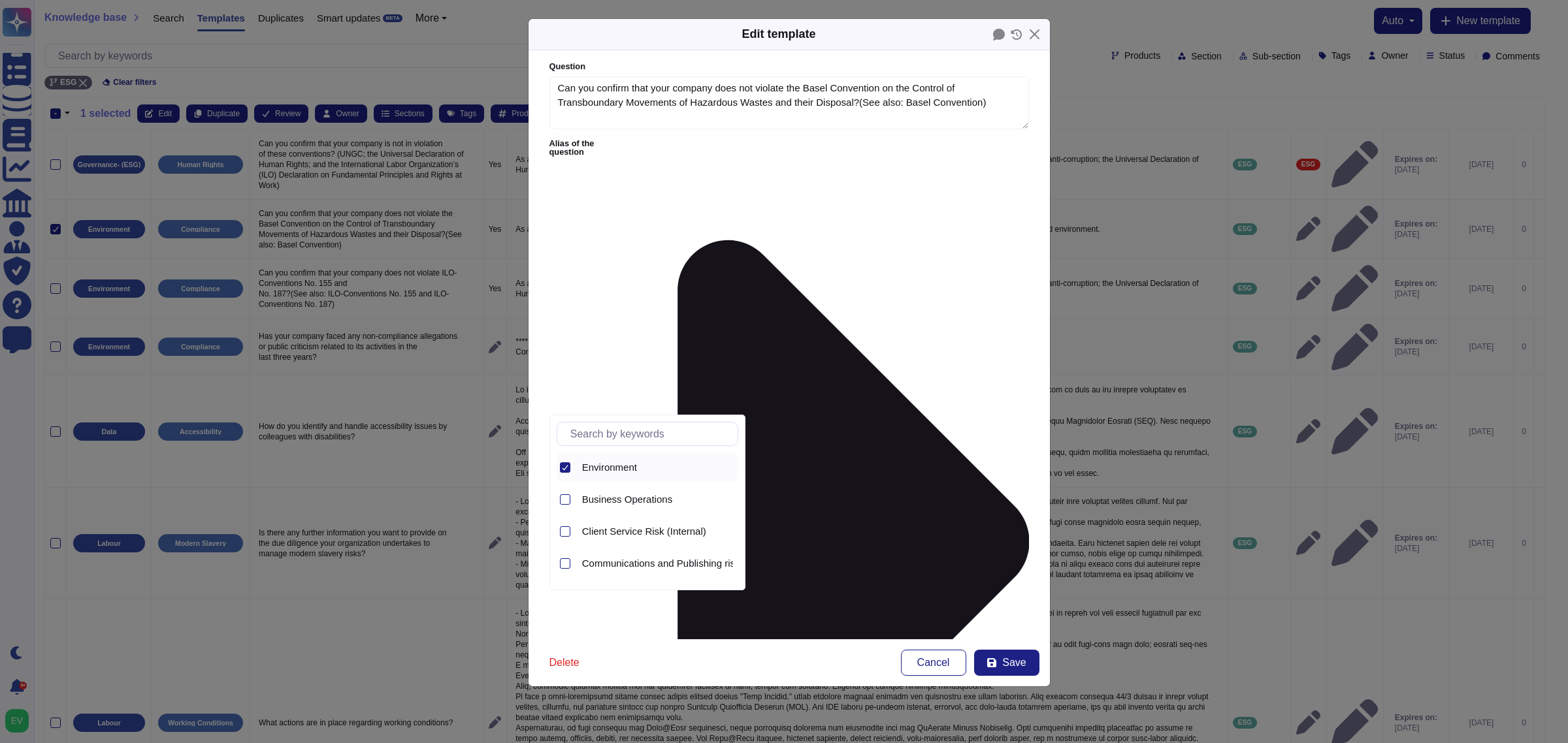
click at [560, 460] on div at bounding box center [564, 467] width 14 height 30
click at [600, 439] on input "text" at bounding box center [651, 434] width 174 height 23
type input "envi"
click at [699, 507] on div "Sustainability- Environment (ESG)" at bounding box center [658, 500] width 161 height 30
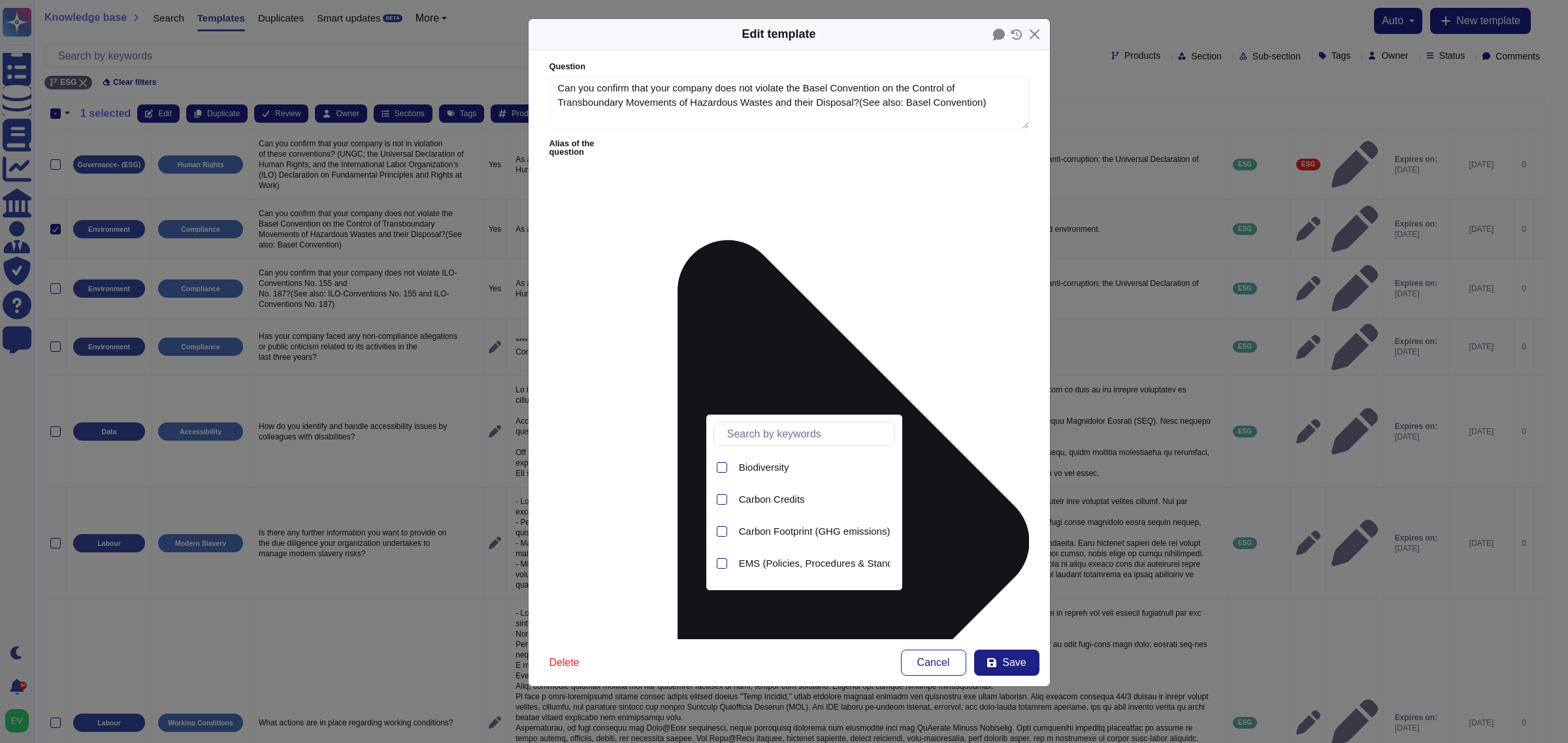
type input "h"
click at [822, 530] on span "Hazardous Substances" at bounding box center [790, 532] width 101 height 12
click at [776, 435] on input "h" at bounding box center [807, 434] width 174 height 23
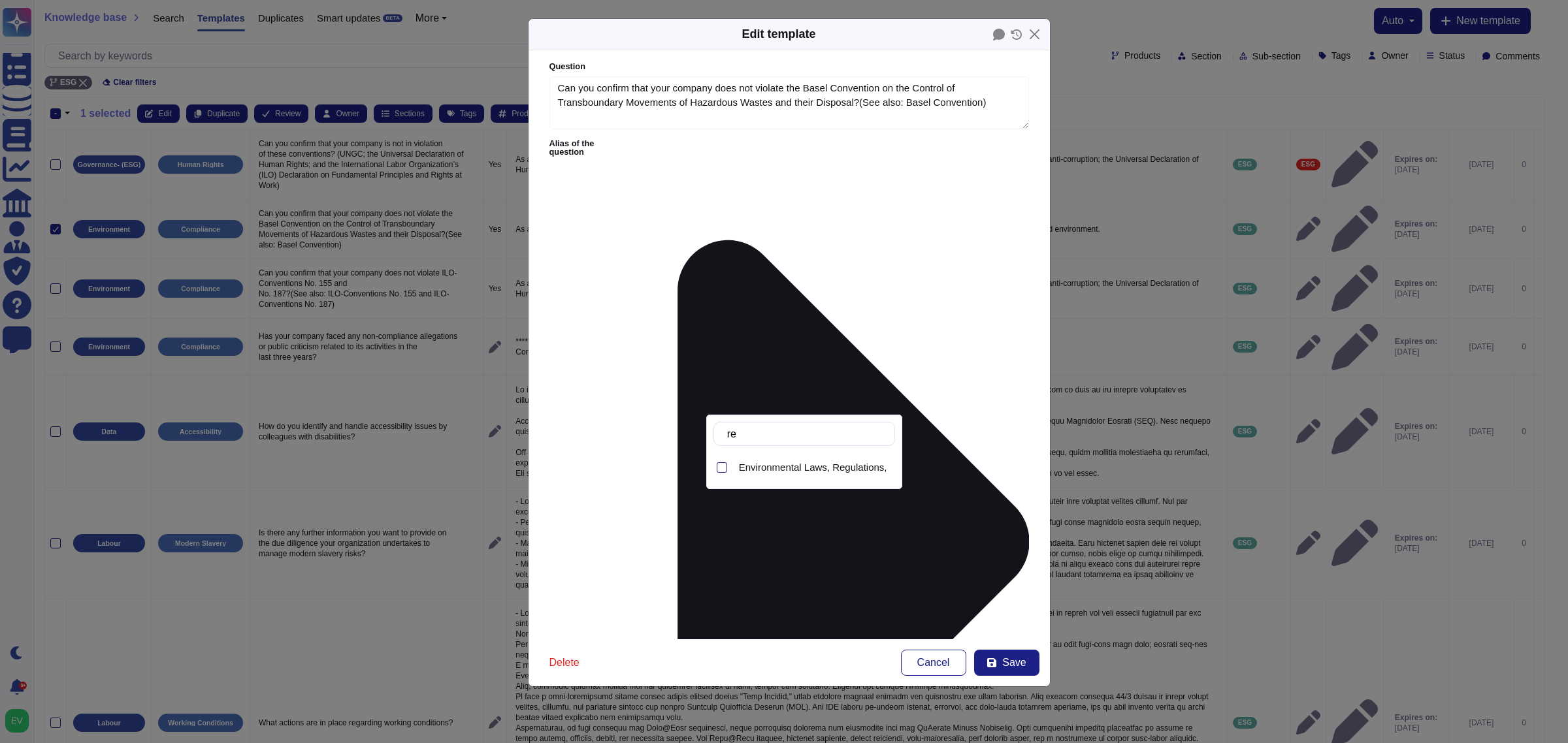
type input "reg"
click at [798, 474] on div "Environmental Laws, Regulations, L&I" at bounding box center [815, 467] width 161 height 30
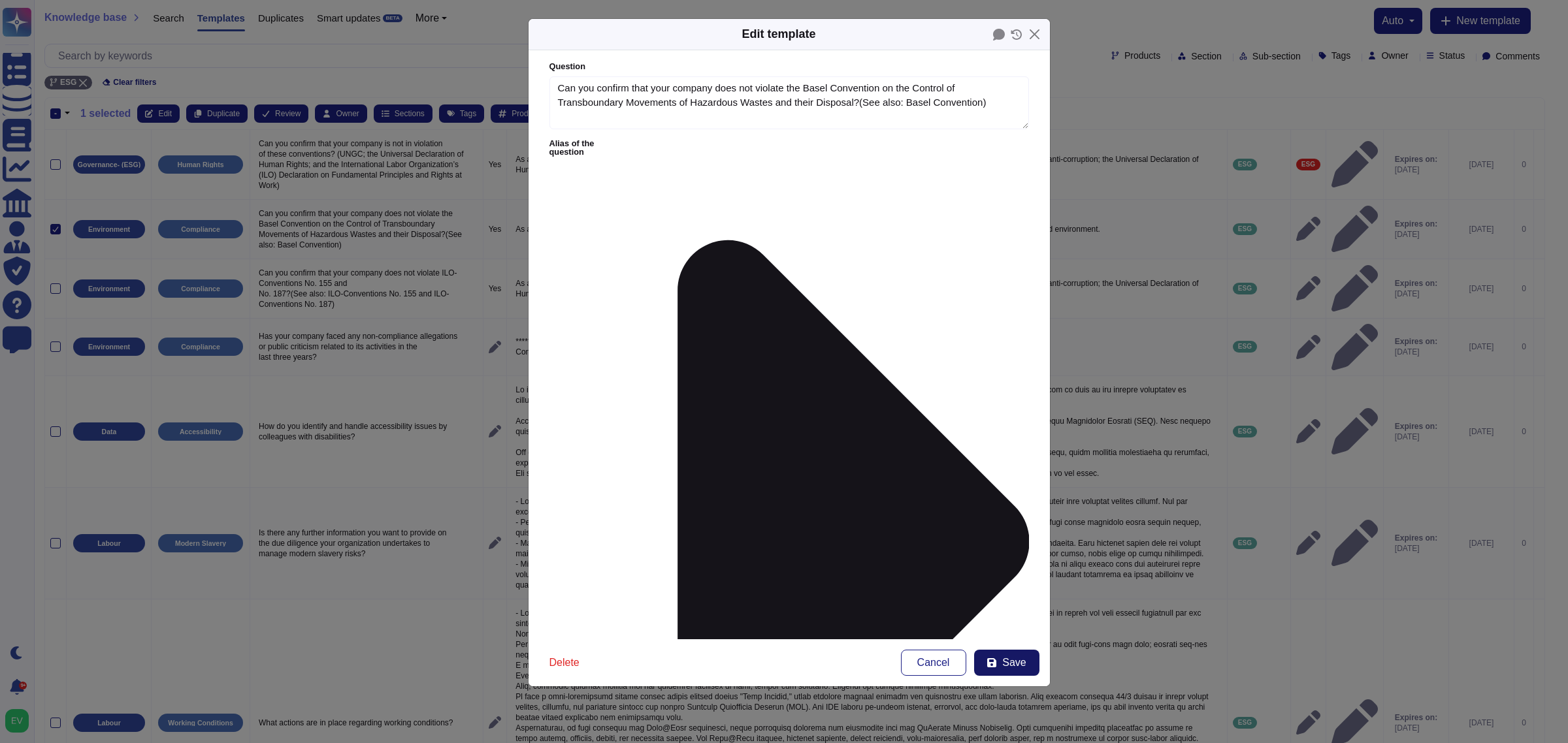
click at [1010, 595] on span "Save" at bounding box center [1014, 662] width 24 height 11
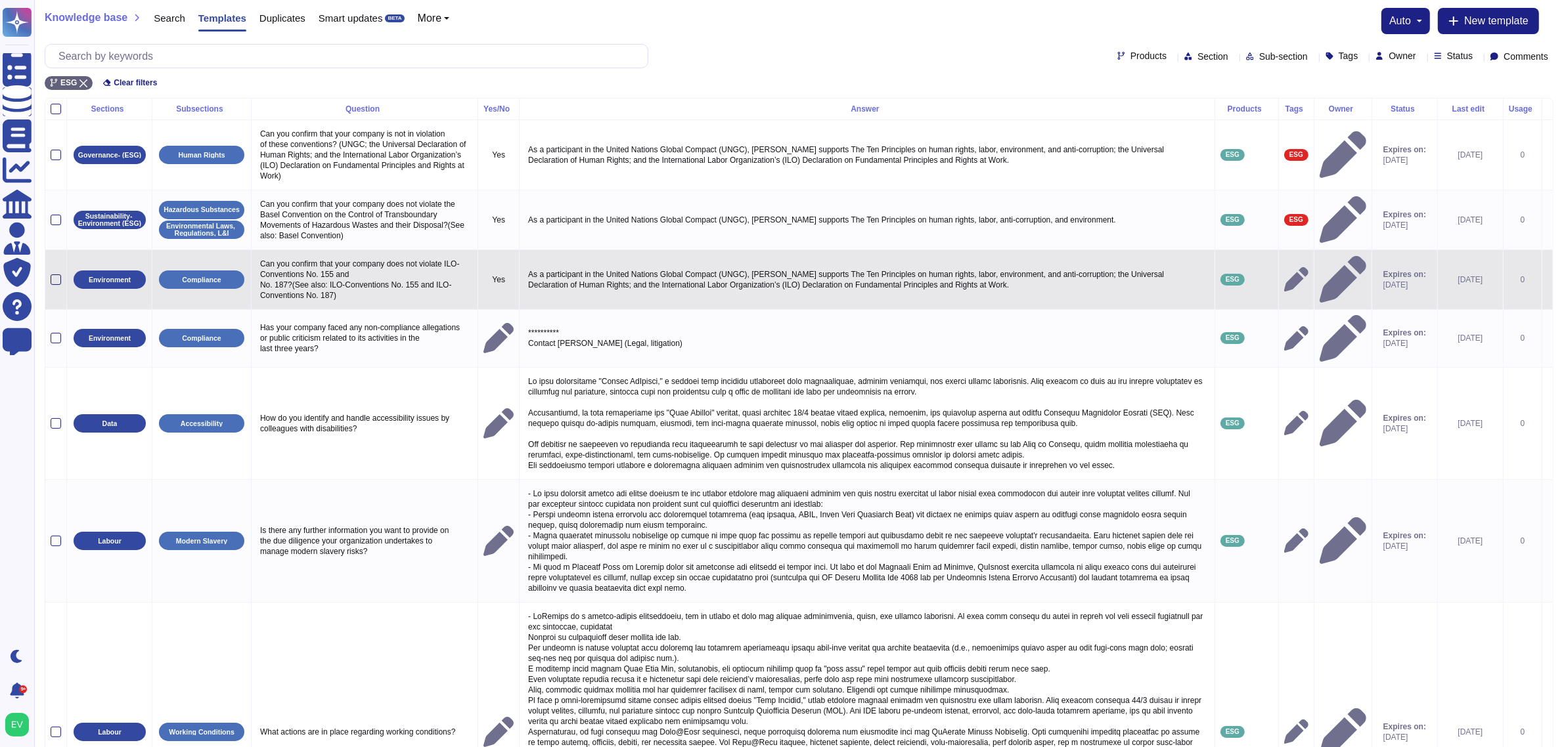
click at [56, 282] on div at bounding box center [56, 280] width 11 height 11
click at [0, 0] on input "checkbox" at bounding box center [0, 0] width 0 height 0
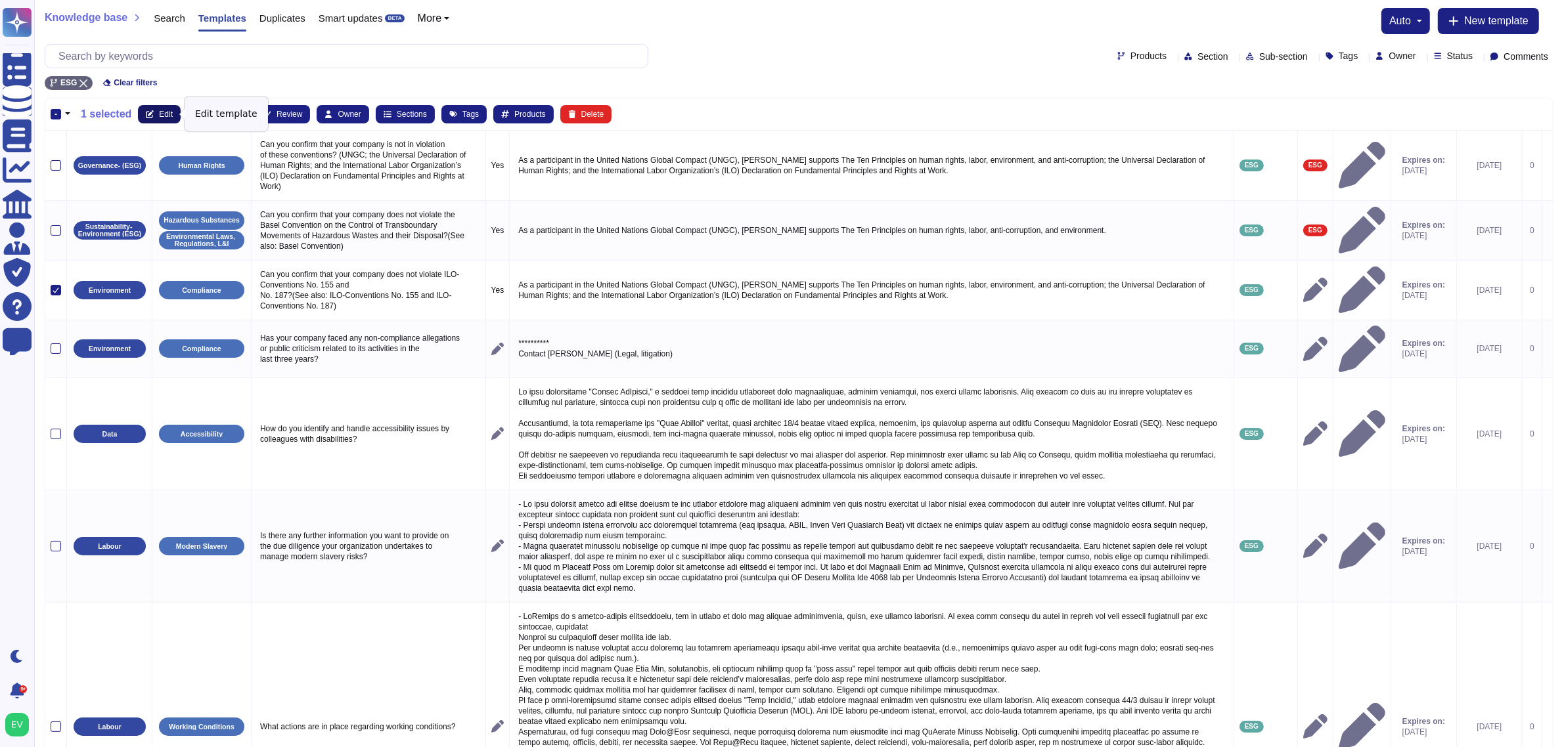
click at [159, 112] on span "Edit" at bounding box center [166, 114] width 14 height 8
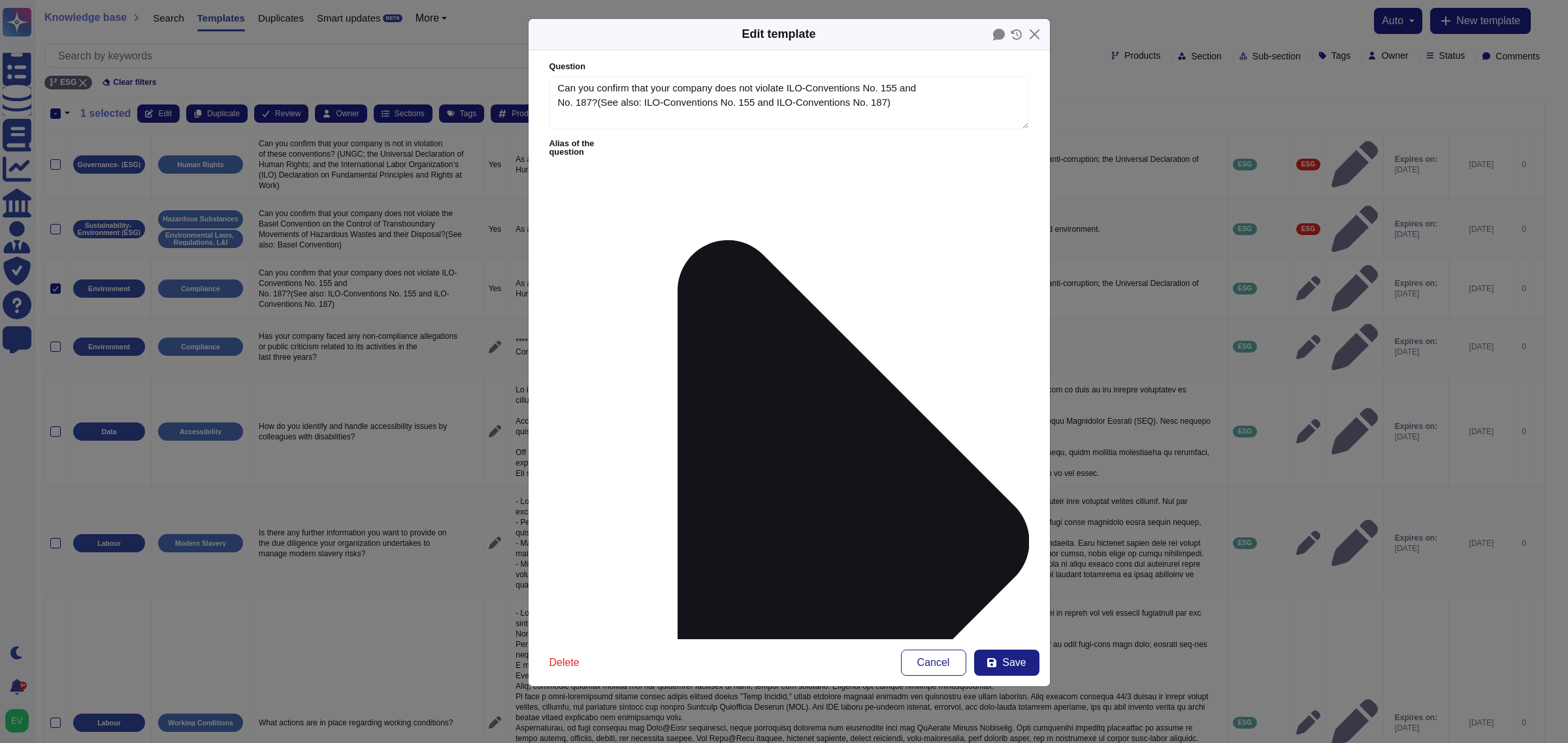
type textarea "Can you confirm that your company does not violate ILO-Conventions No. 155 and …"
type textarea "As a participant in the United Nations Global Compact (UNGC), [PERSON_NAME] sup…"
type input "esg"
click at [622, 427] on div "ESG" at bounding box center [633, 430] width 70 height 12
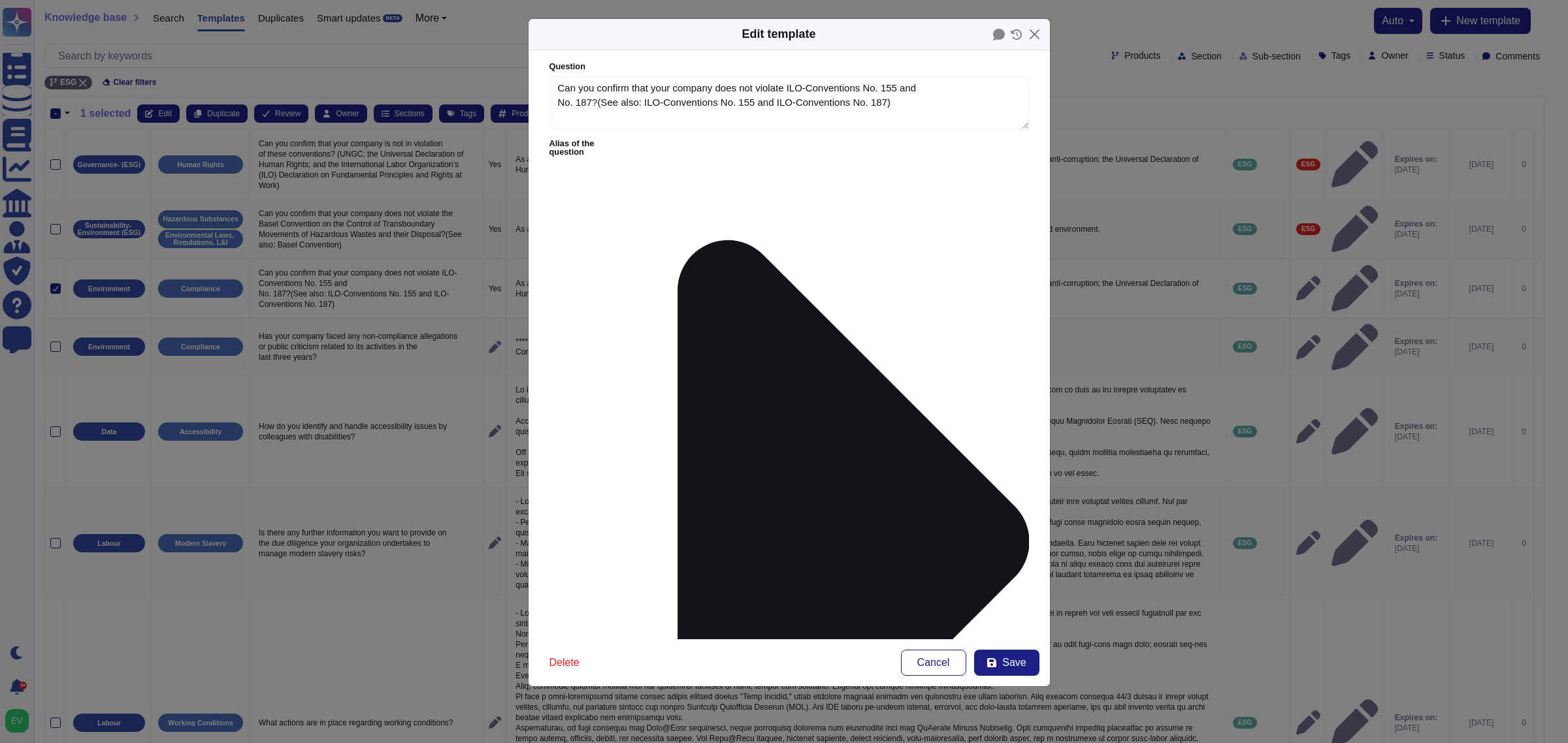
type input "[PERSON_NAME]"
click at [637, 469] on span "Governance- (ESG)" at bounding box center [625, 467] width 87 height 12
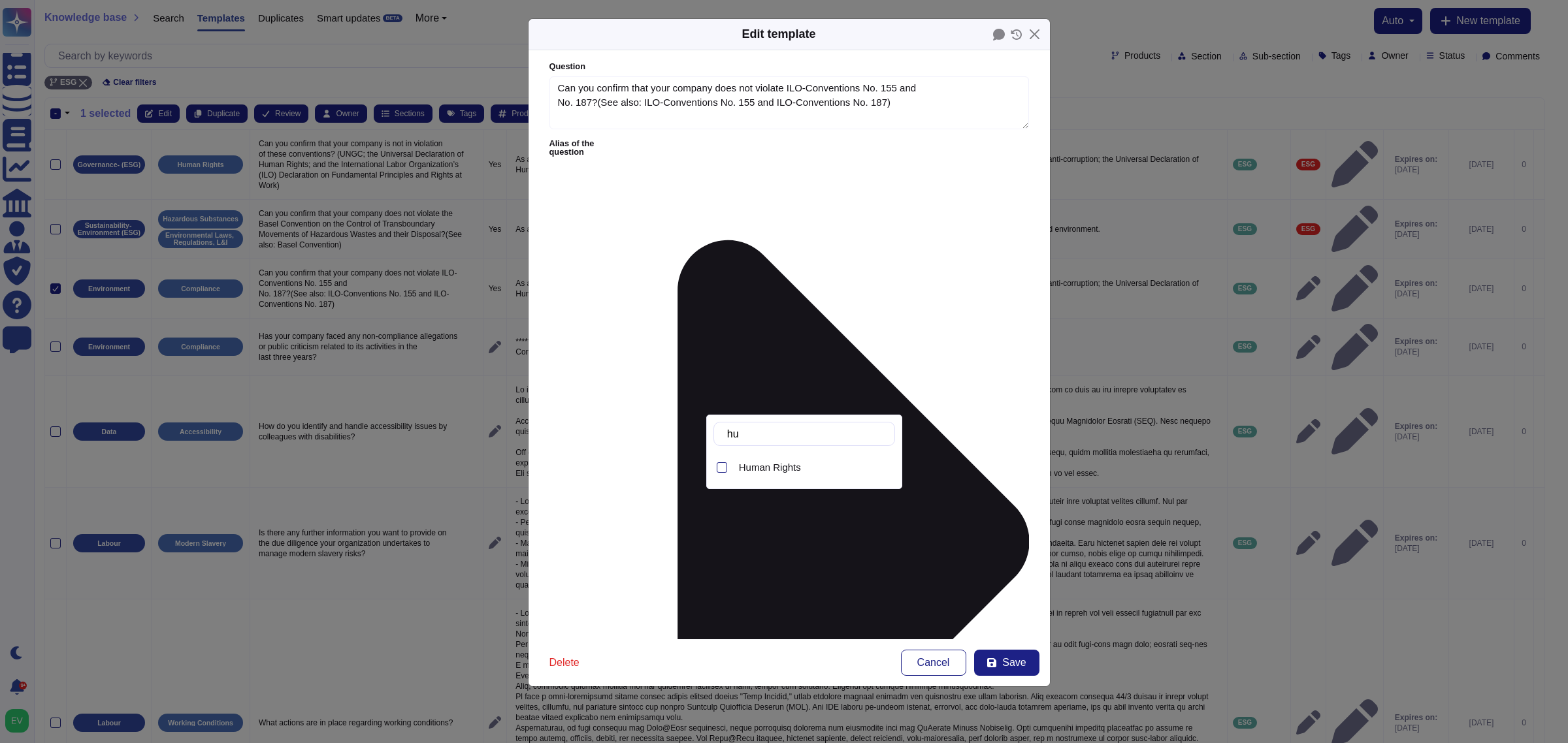
type input "hum"
click at [773, 465] on span "Human Rights" at bounding box center [770, 467] width 62 height 12
click at [841, 595] on div "Delete Cancel Save" at bounding box center [789, 662] width 521 height 47
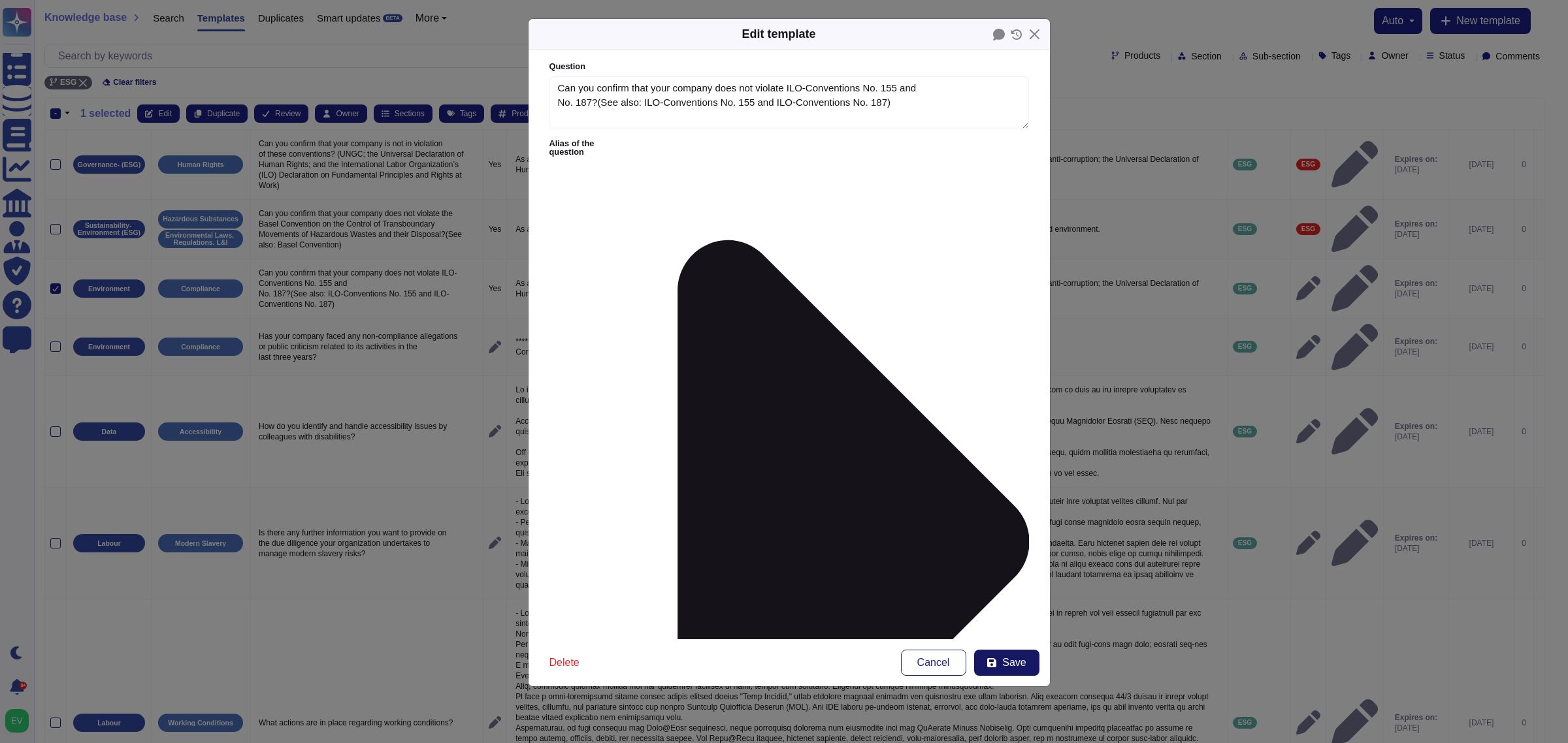
click at [1004, 595] on button "Save" at bounding box center [1007, 662] width 66 height 26
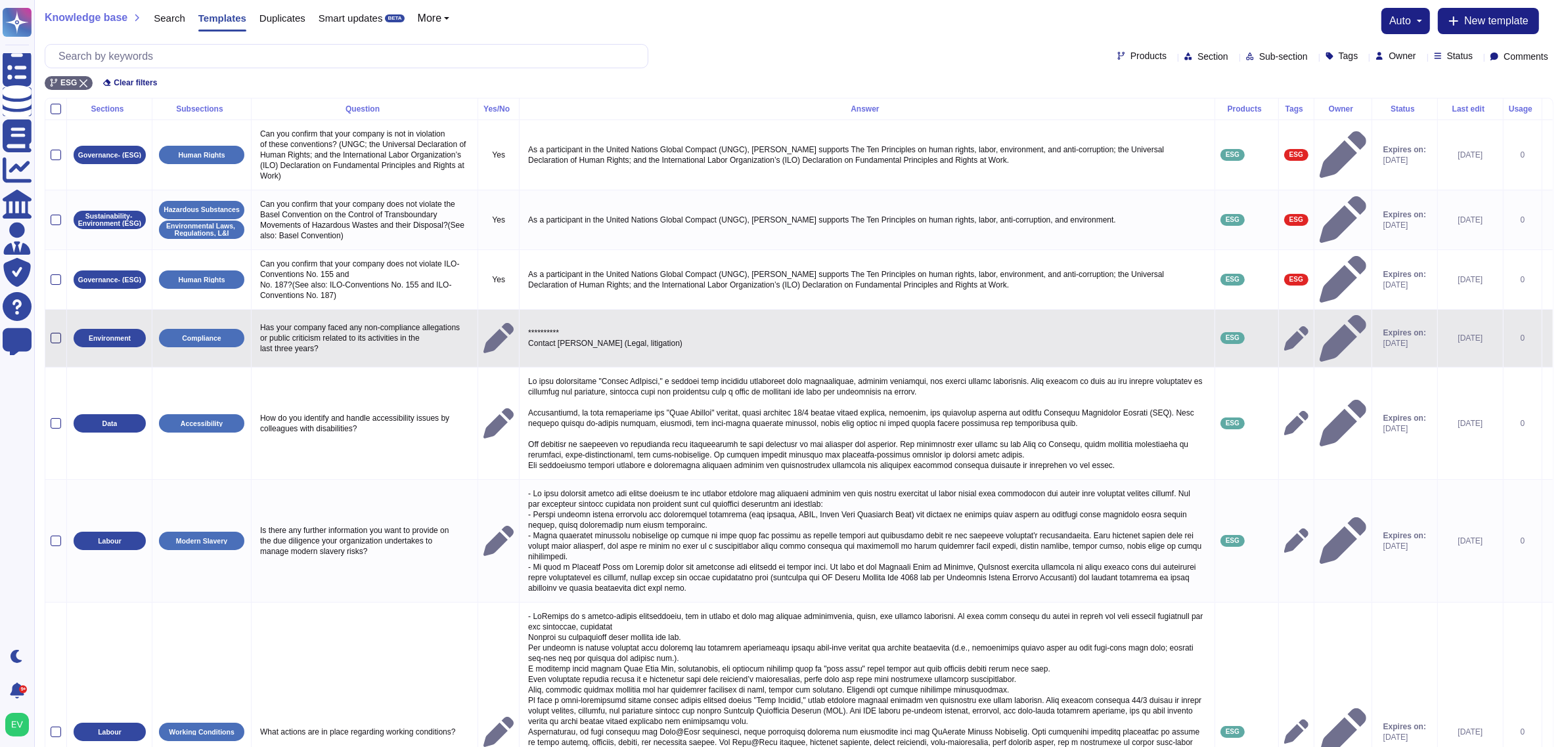
click at [59, 336] on div at bounding box center [56, 338] width 11 height 11
click at [0, 0] on input "checkbox" at bounding box center [0, 0] width 0 height 0
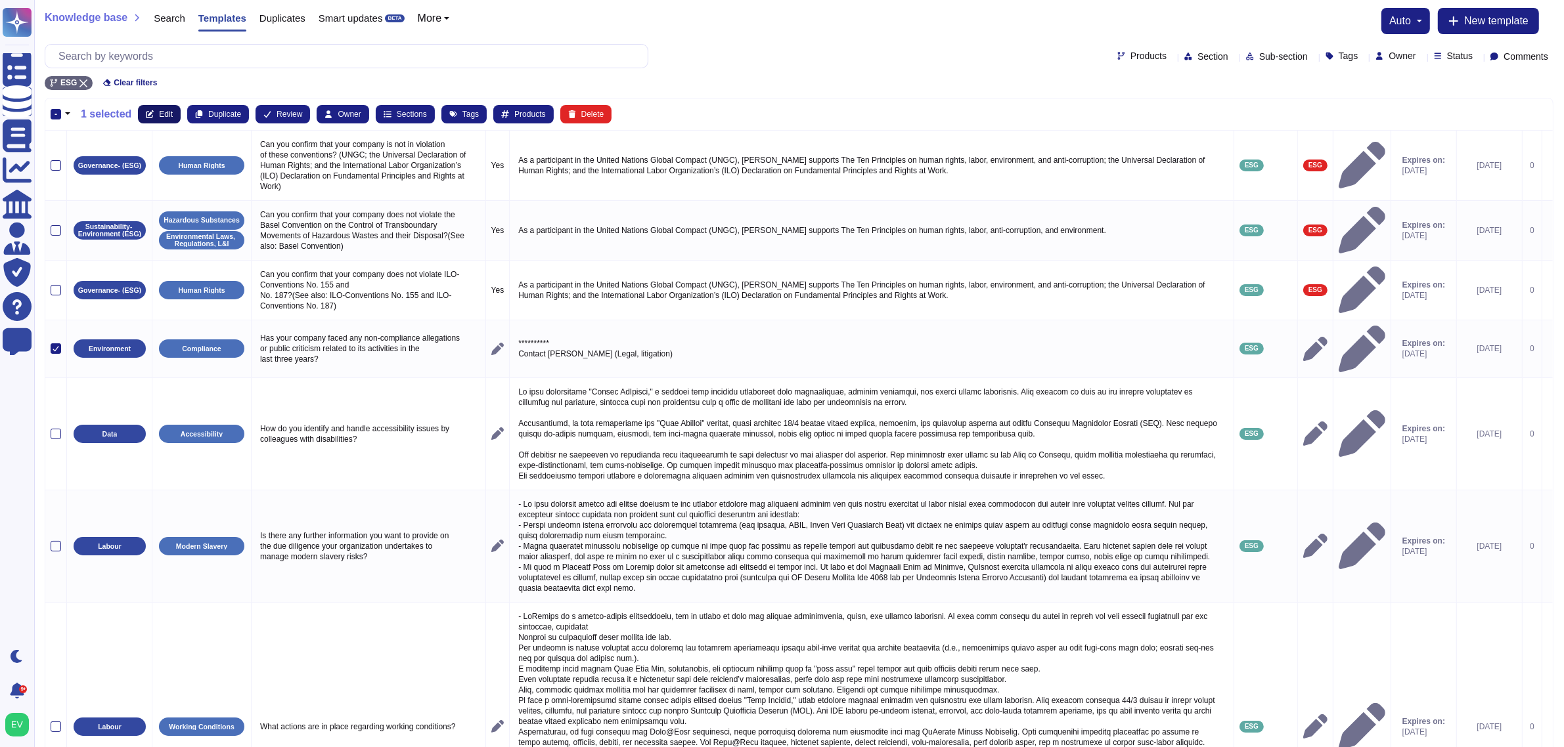
click at [151, 108] on button "Edit" at bounding box center [159, 114] width 43 height 18
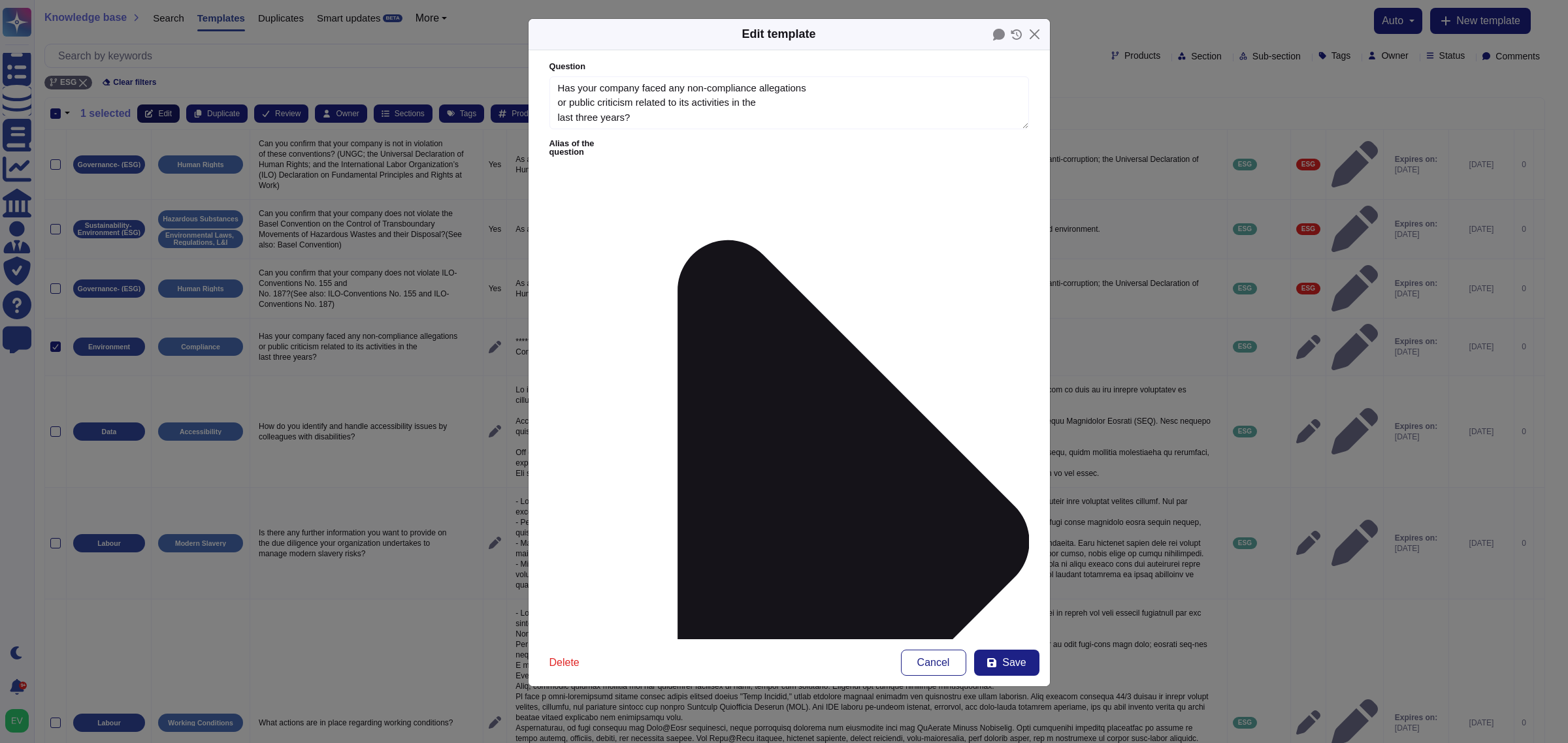
type textarea "Has your company faced any non-compliance allegations or public criticism relat…"
type textarea "**********"
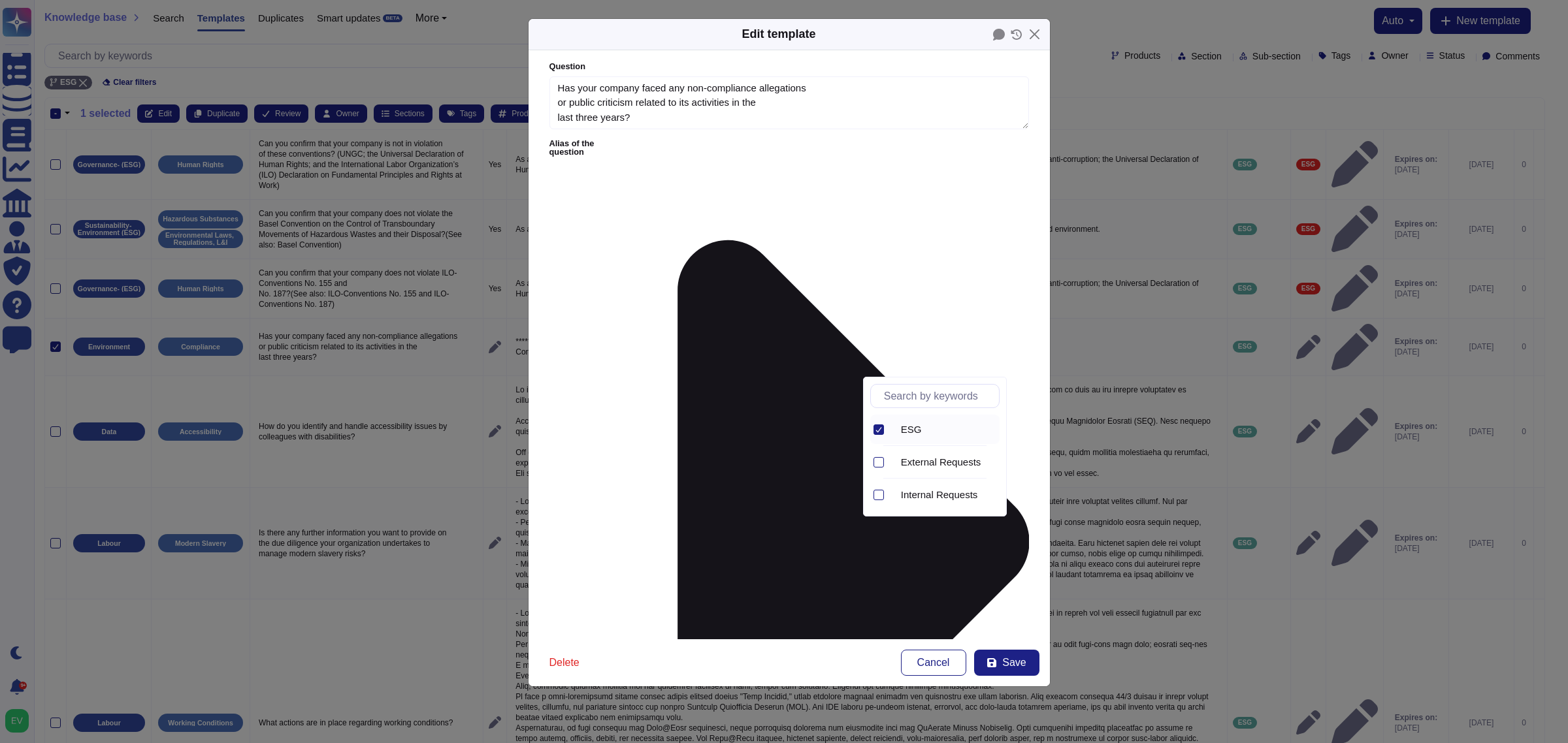
click at [880, 427] on icon at bounding box center [879, 430] width 7 height 7
click at [912, 397] on input "text" at bounding box center [938, 396] width 121 height 23
click at [945, 427] on span "External Requests" at bounding box center [941, 430] width 81 height 12
type input "ex"
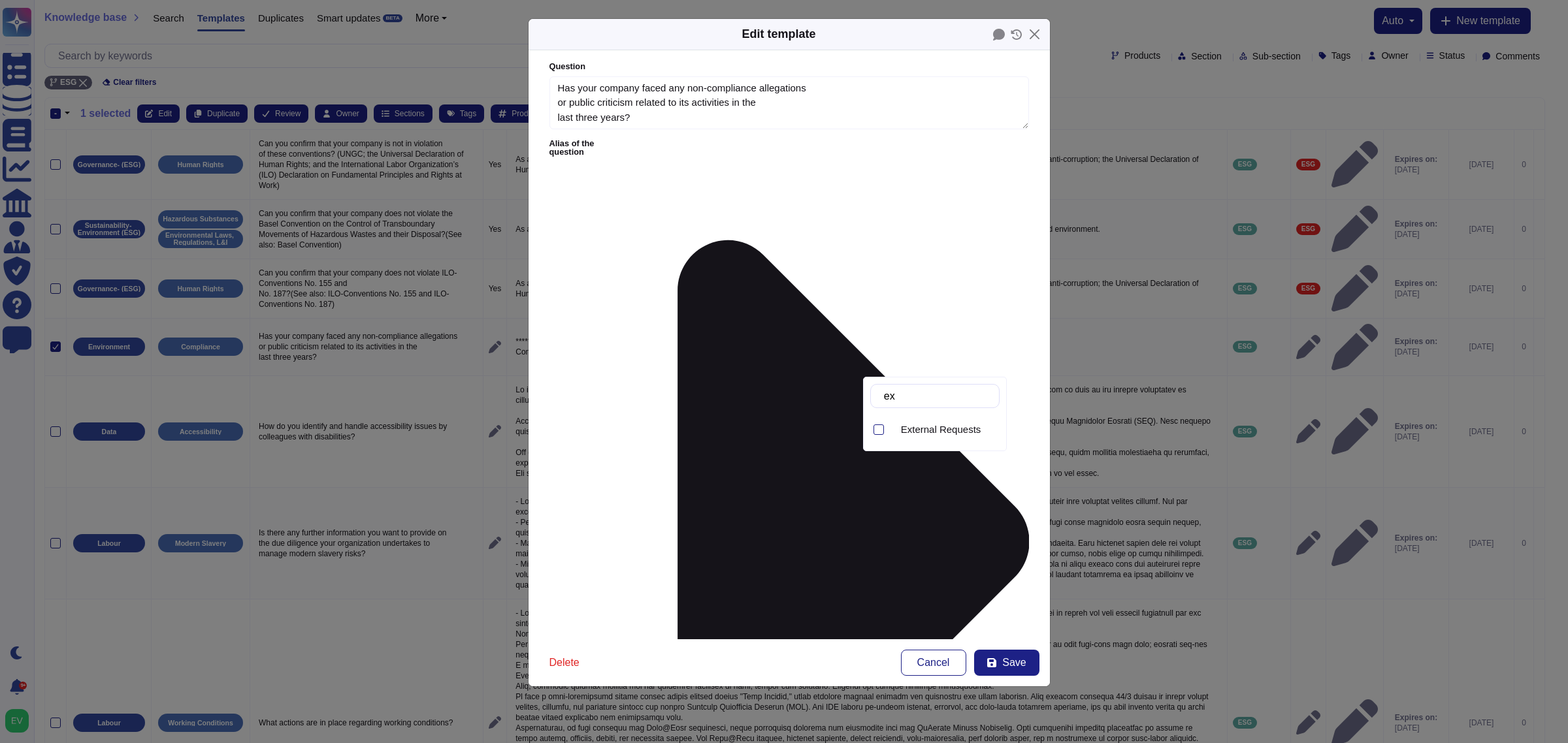
type input "esg"
click at [920, 439] on div "ESG" at bounding box center [945, 430] width 109 height 30
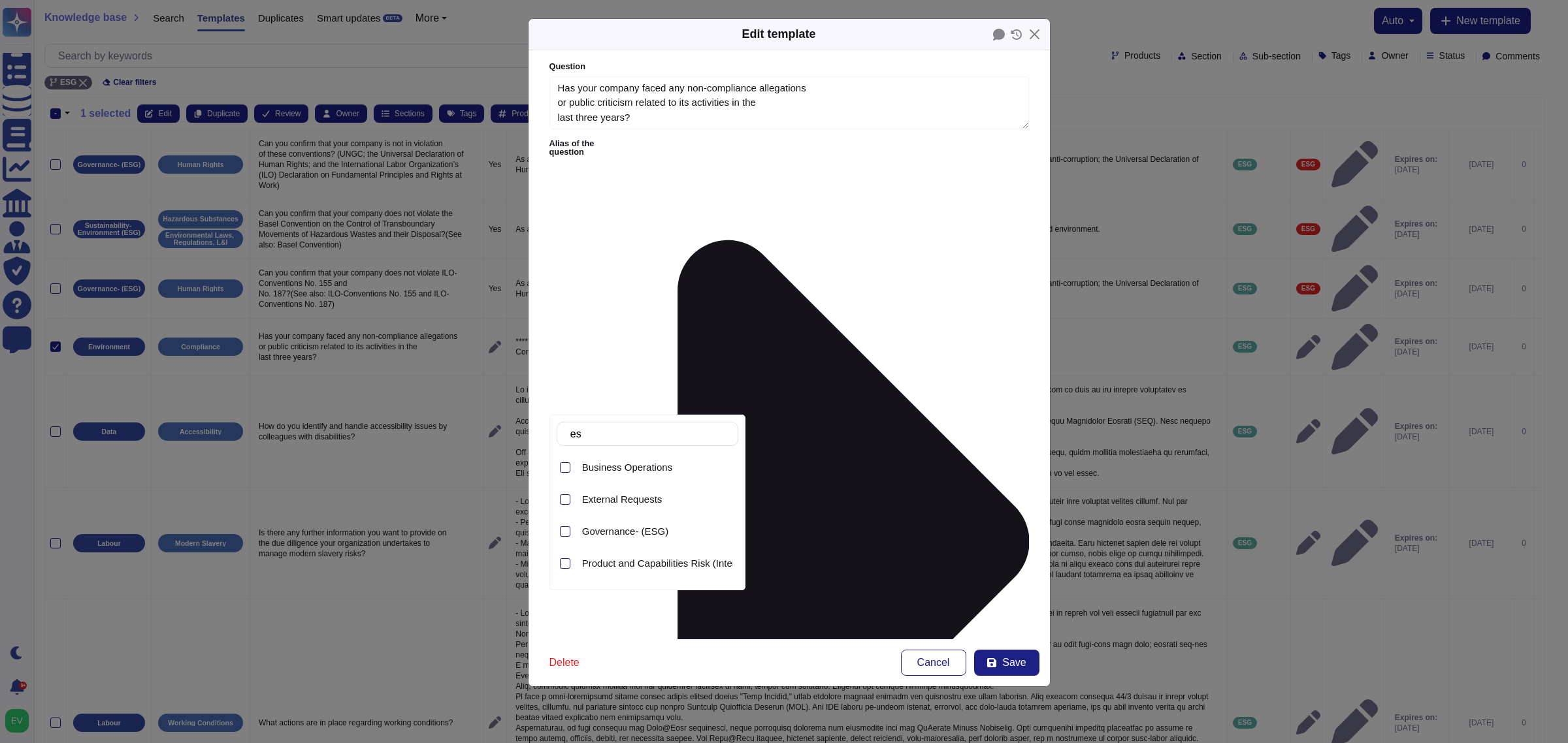
type input "esg"
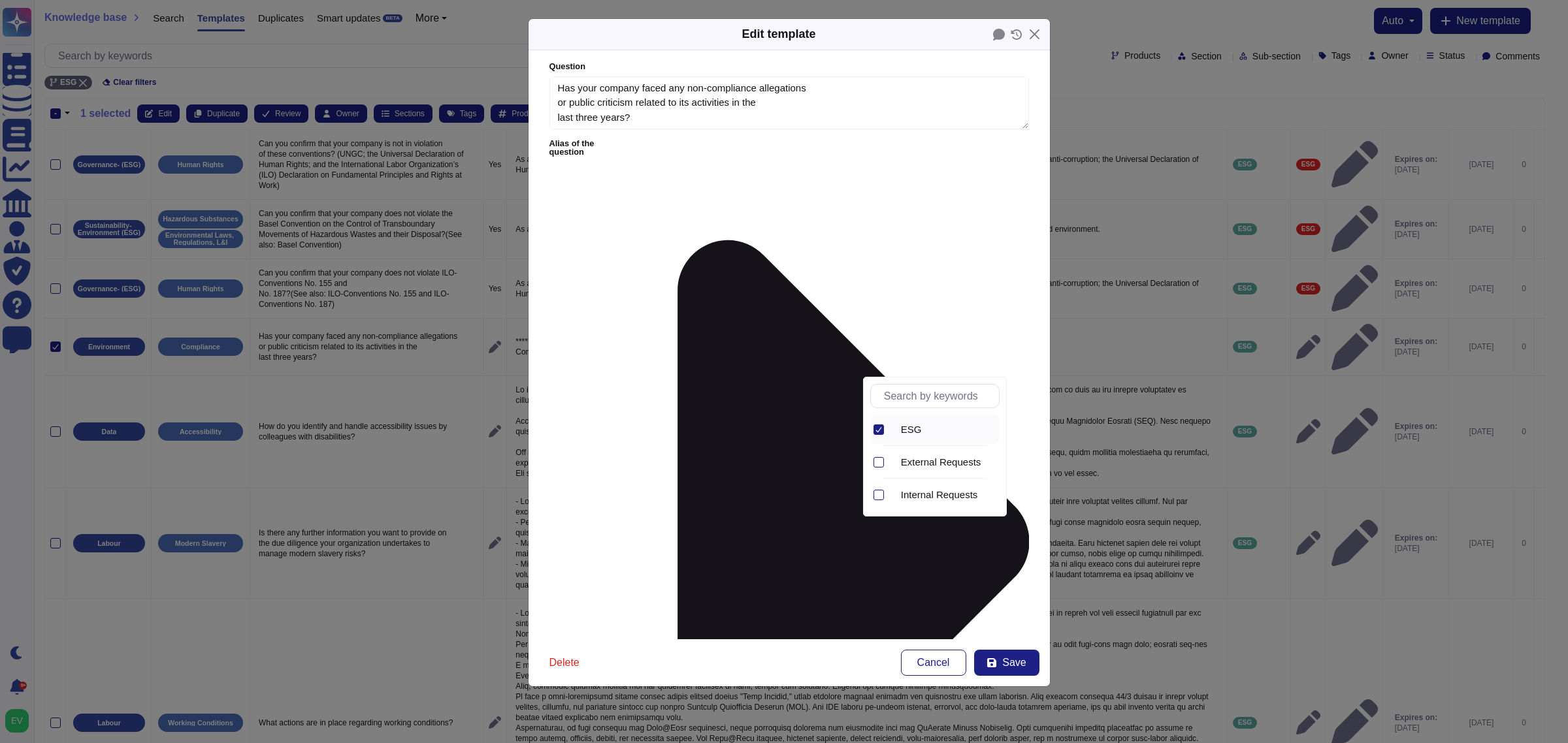
click at [881, 433] on icon at bounding box center [879, 430] width 7 height 7
type input "ext"
click at [934, 433] on span "External Requests" at bounding box center [941, 430] width 81 height 12
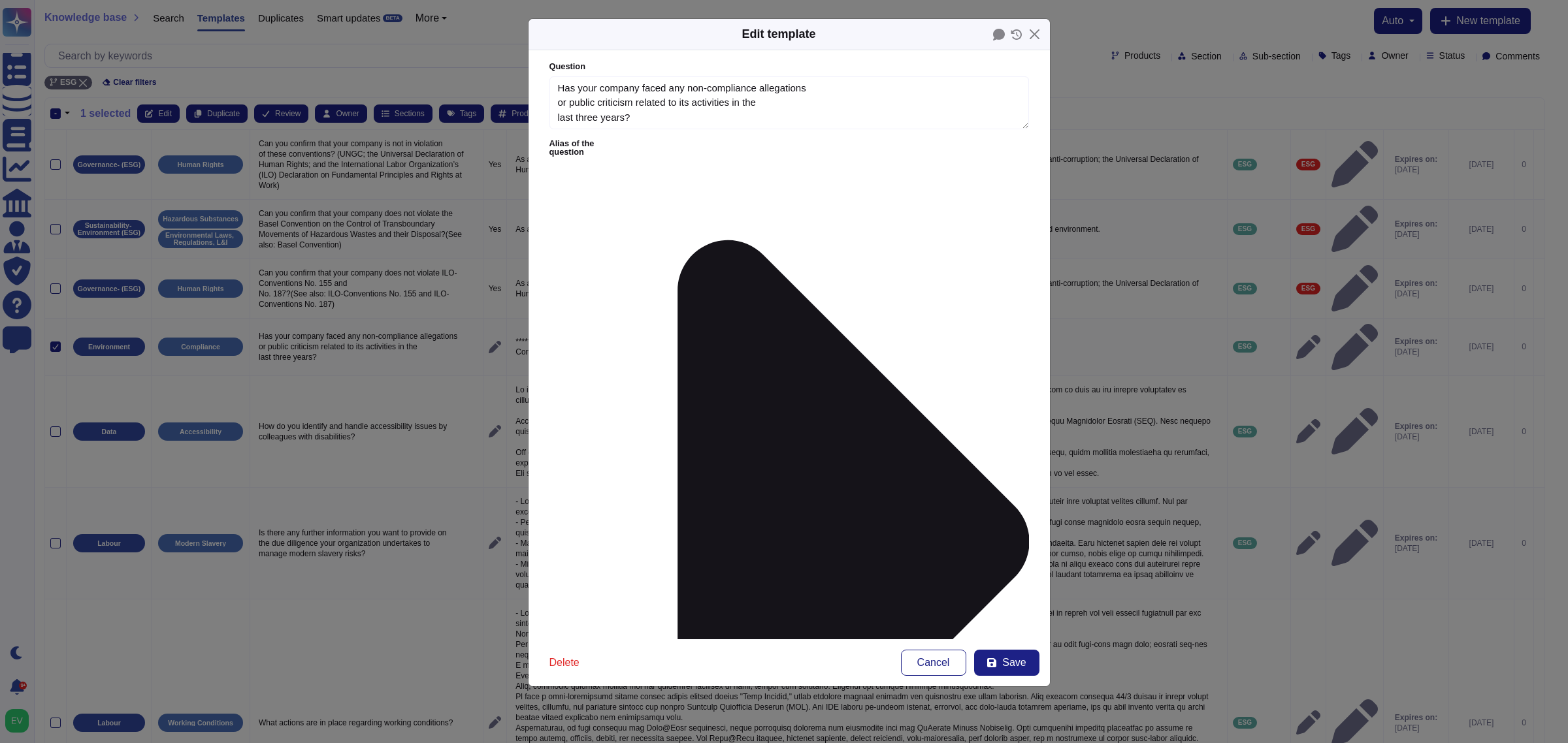
type input "lega"
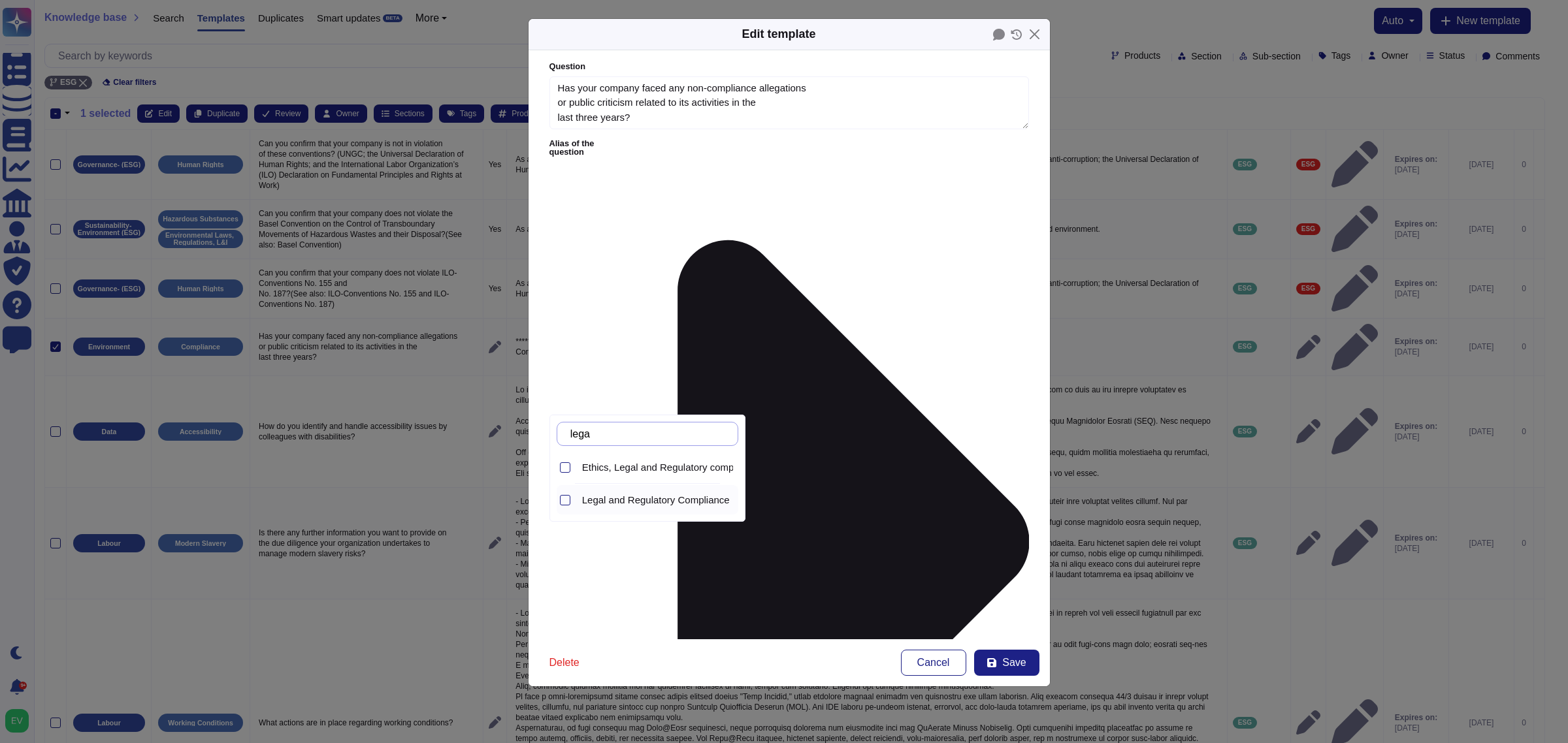
click at [695, 500] on span "Legal and Regulatory Compliance" at bounding box center [656, 500] width 147 height 12
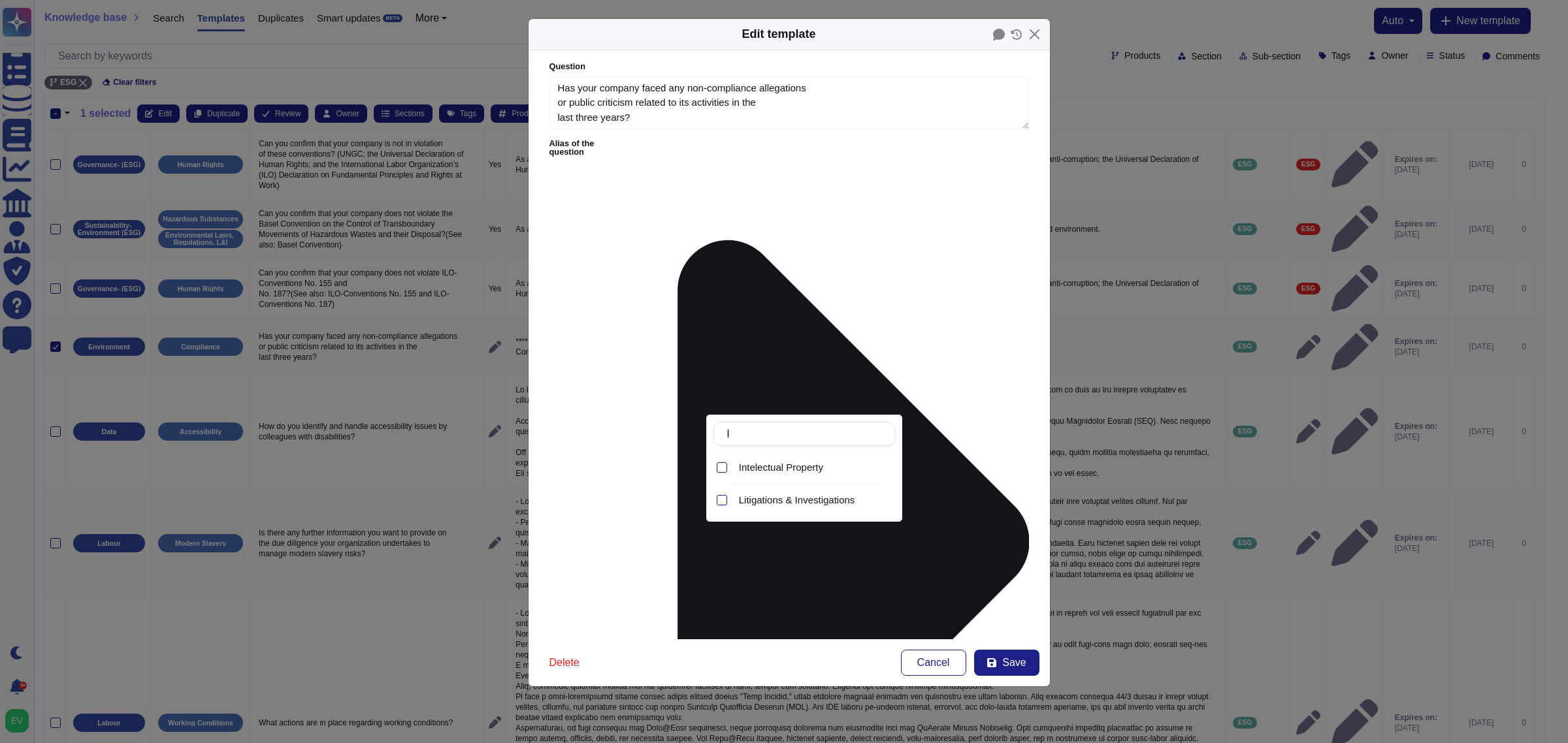
type input "li"
click at [821, 471] on span "Litigations & Investigations" at bounding box center [797, 467] width 116 height 12
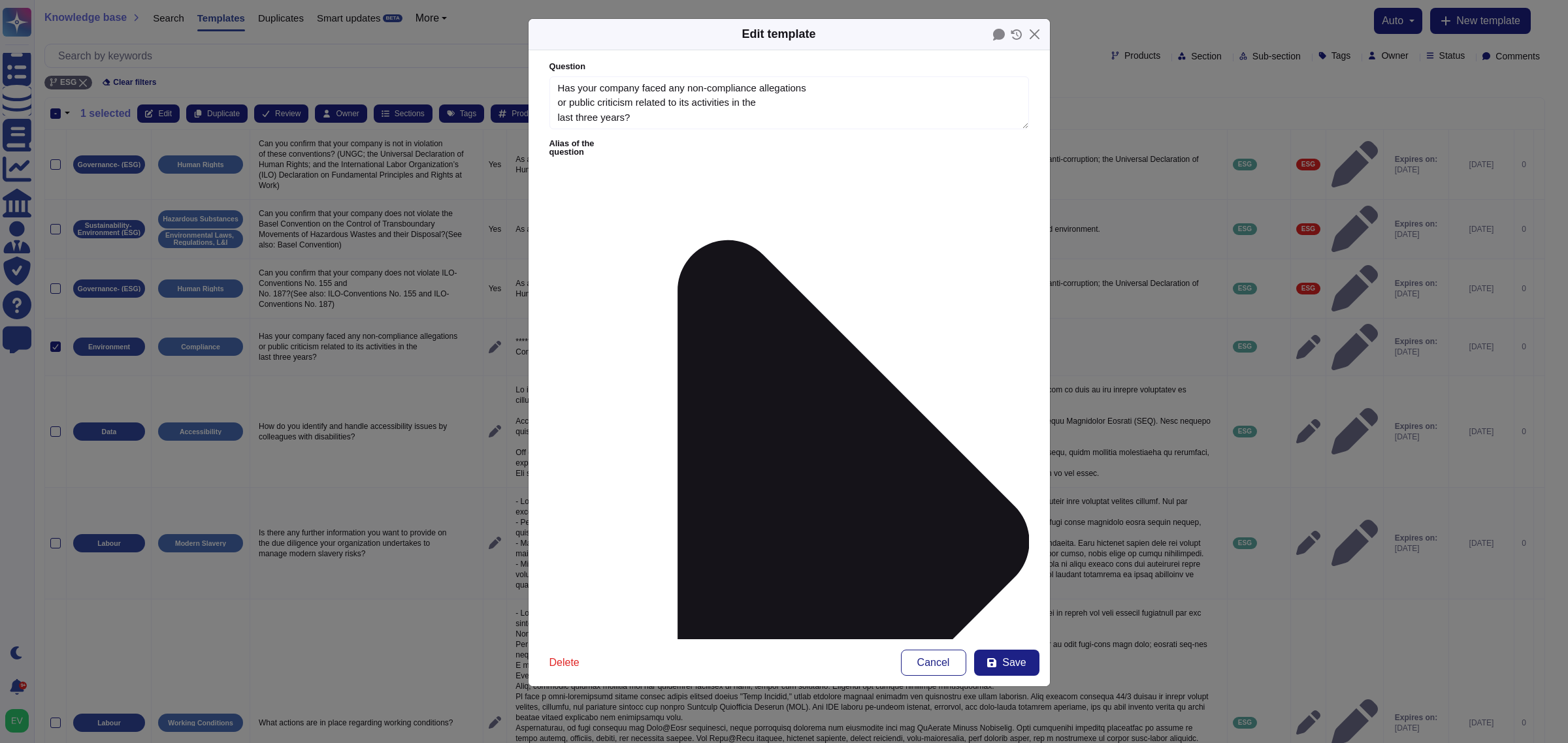
type input "l"
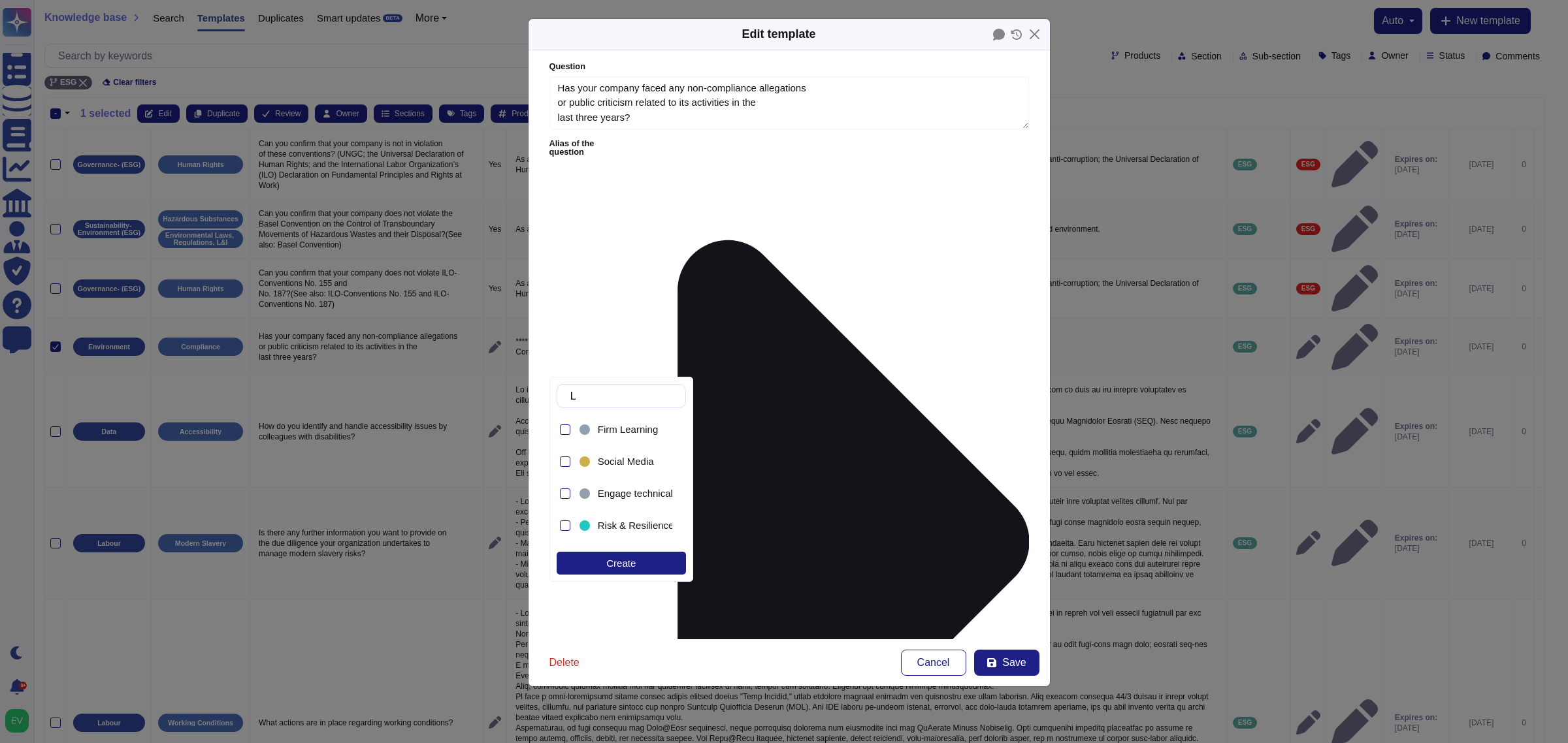
type input "L&"
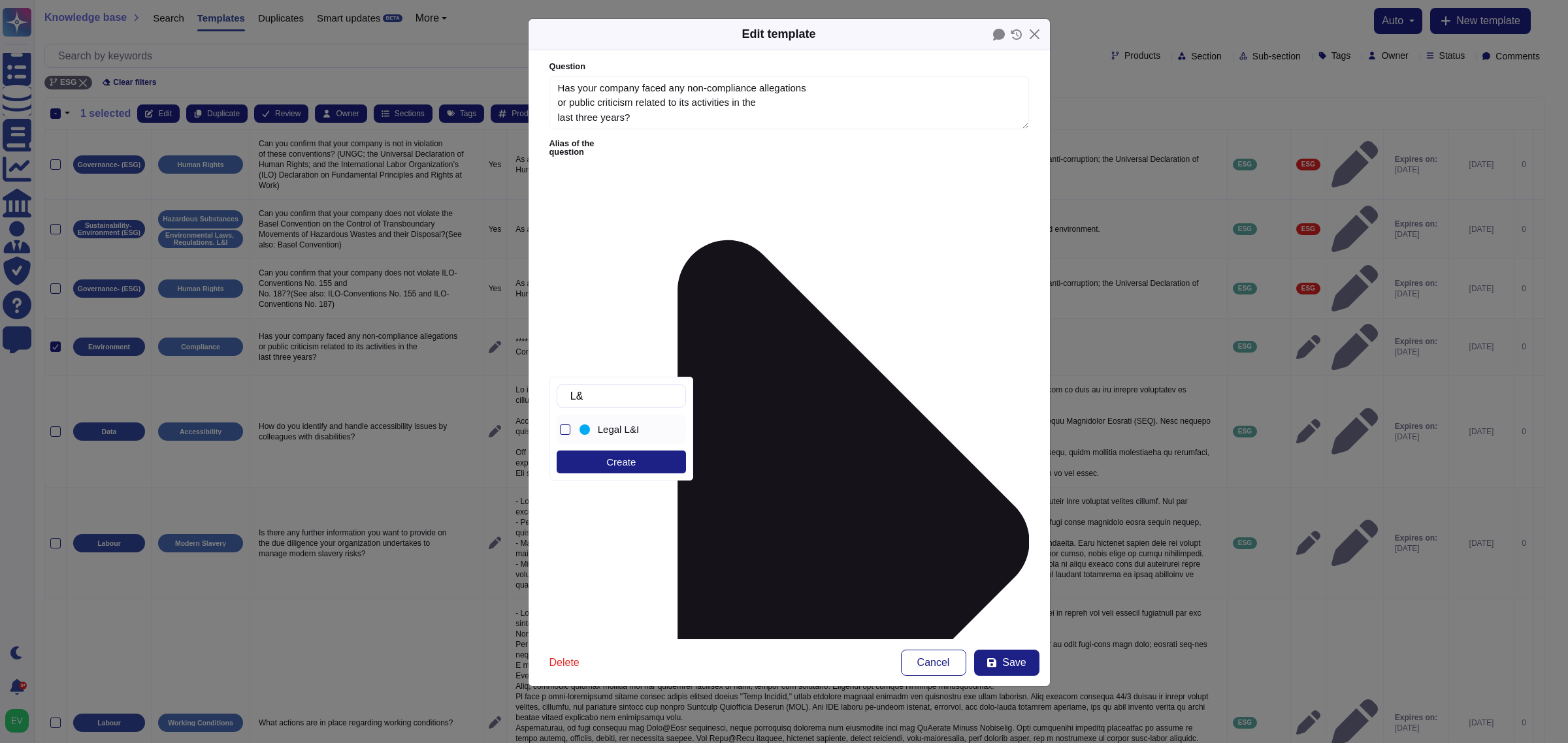
click at [634, 435] on span "Legal L&I" at bounding box center [618, 430] width 41 height 12
click at [995, 595] on button "Save" at bounding box center [1007, 662] width 66 height 26
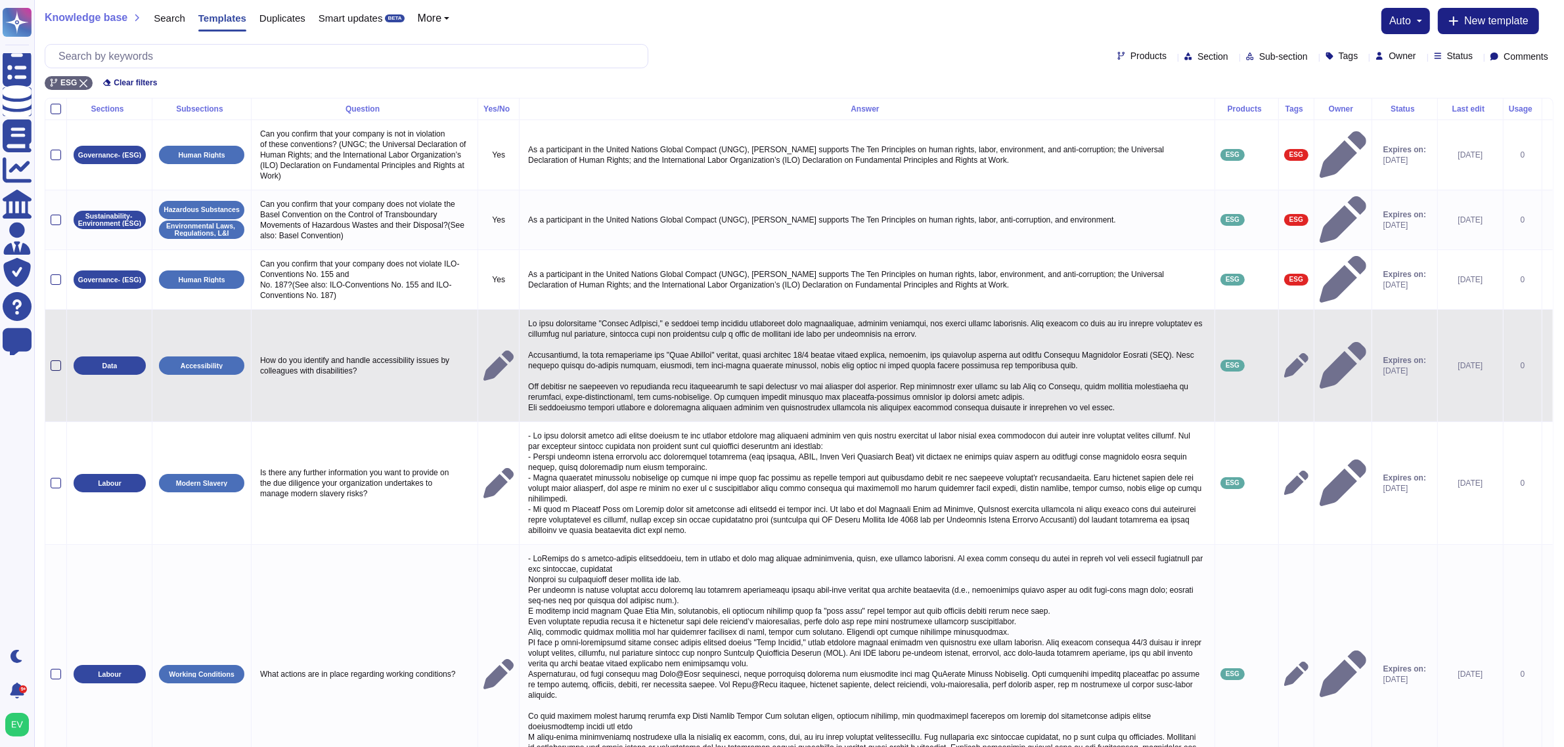
click at [57, 371] on div at bounding box center [56, 366] width 11 height 11
click at [0, 0] on input "checkbox" at bounding box center [0, 0] width 0 height 0
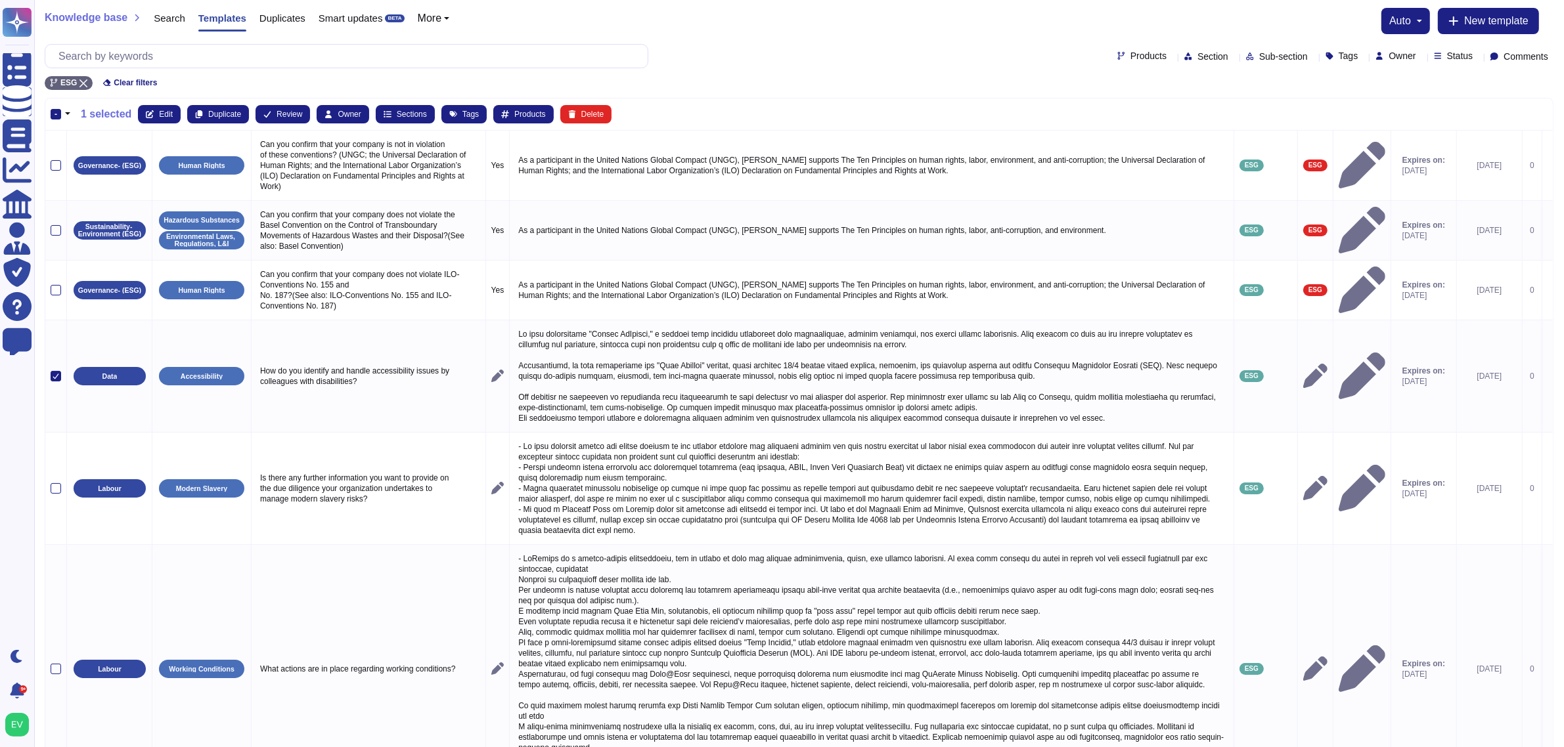
click at [158, 123] on th "- 1 selected Edit Duplicate Review Owner Sections Tags Products Delete" at bounding box center [798, 115] width 1507 height 32
click at [158, 108] on button "Edit" at bounding box center [159, 114] width 43 height 18
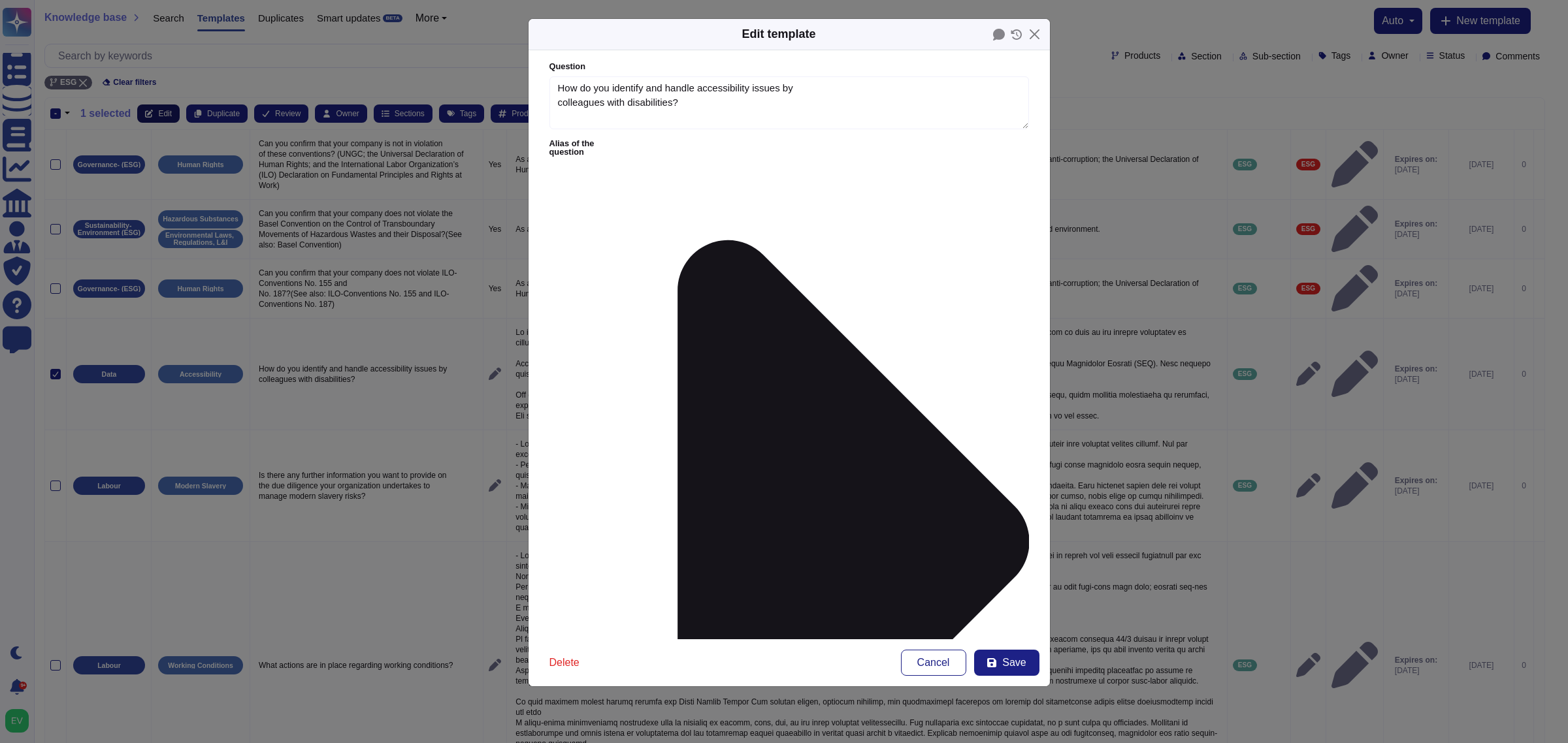
type textarea "How do you identify and handle accessibility issues by colleagues with disabili…"
type textarea "We have established "Access McKinsey," a network that supports colleagues with …"
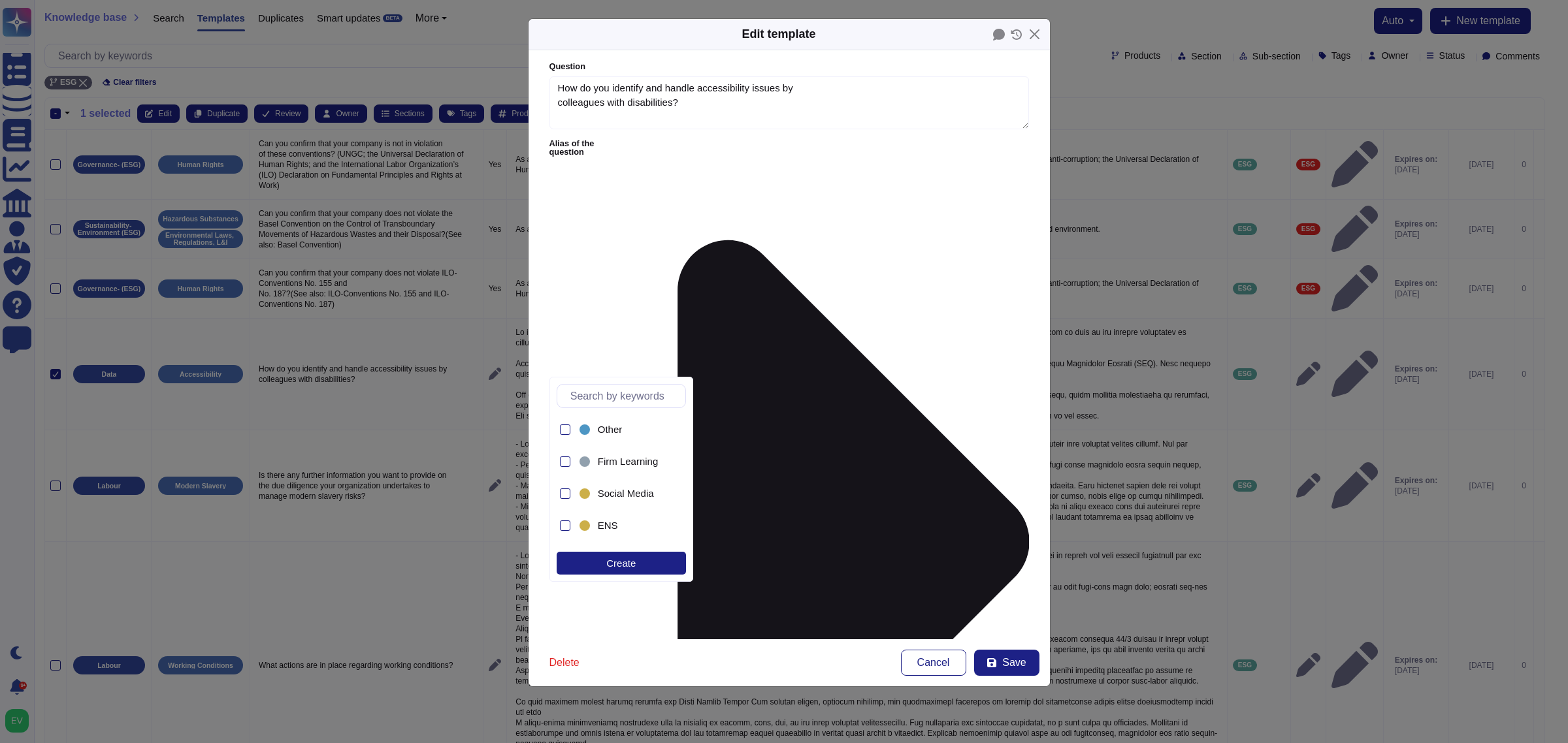
type input "w"
type input "esg"
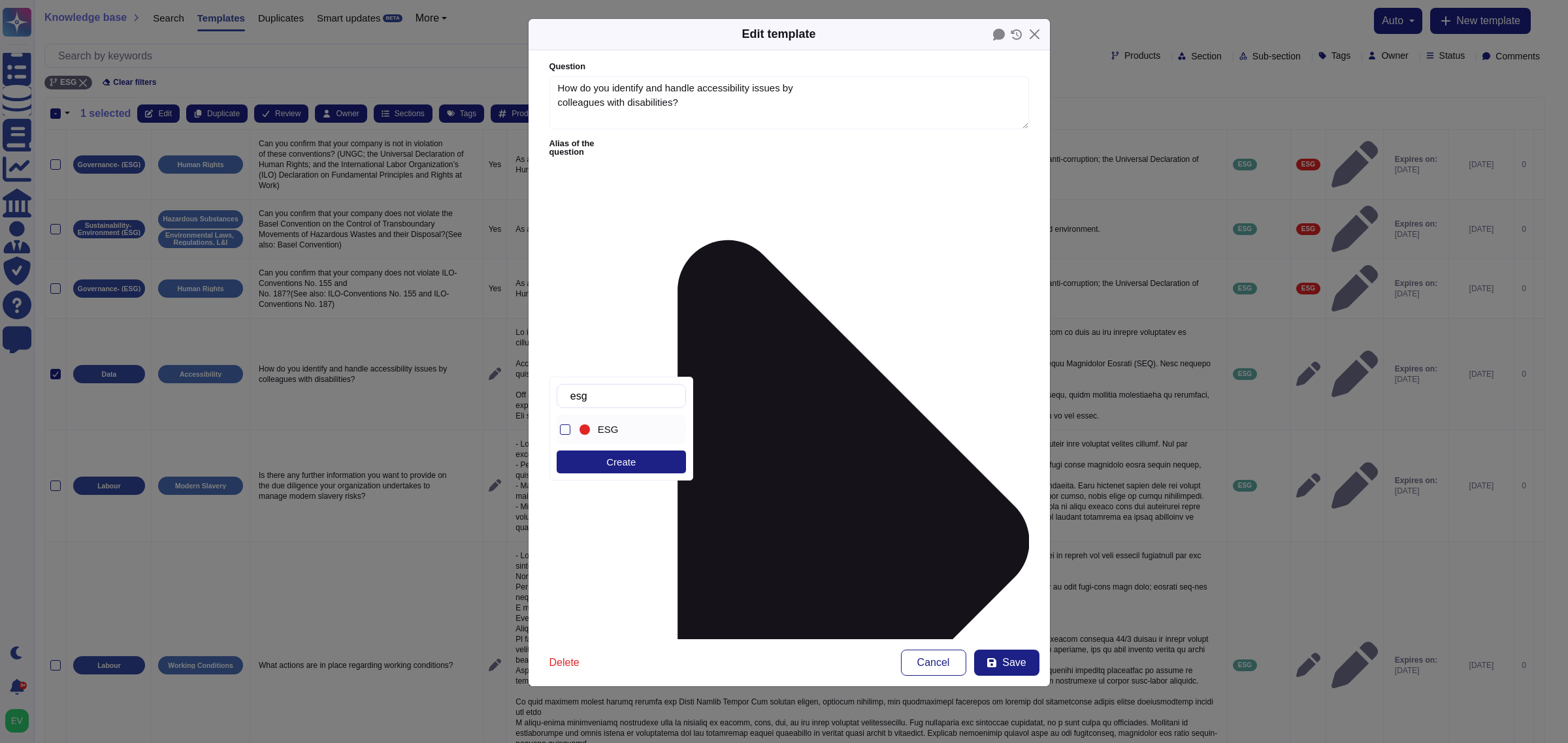
click at [622, 430] on div "ESG" at bounding box center [633, 430] width 70 height 12
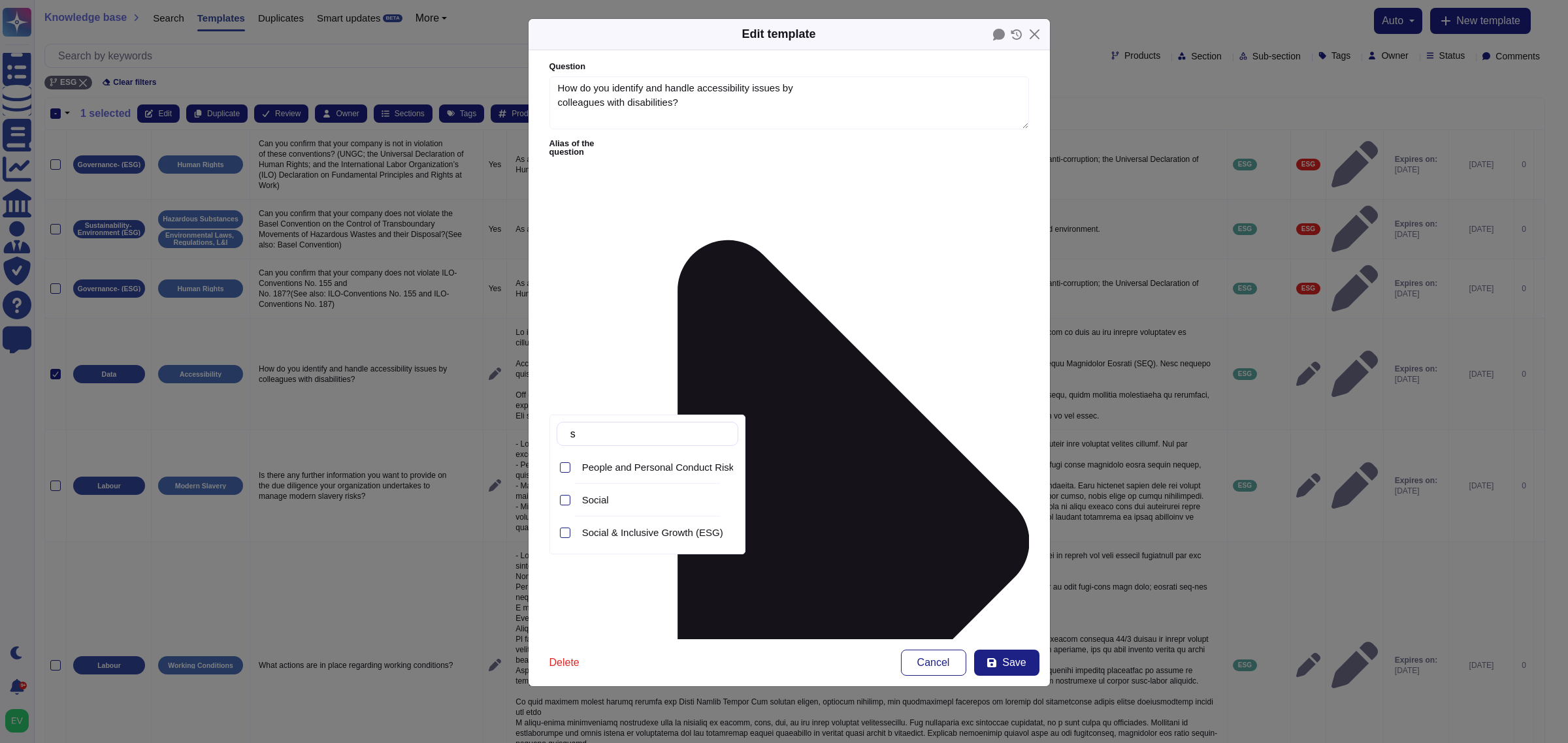
type input "so"
click at [625, 531] on span "Social & Inclusive Growth (ESG)" at bounding box center [653, 533] width 141 height 12
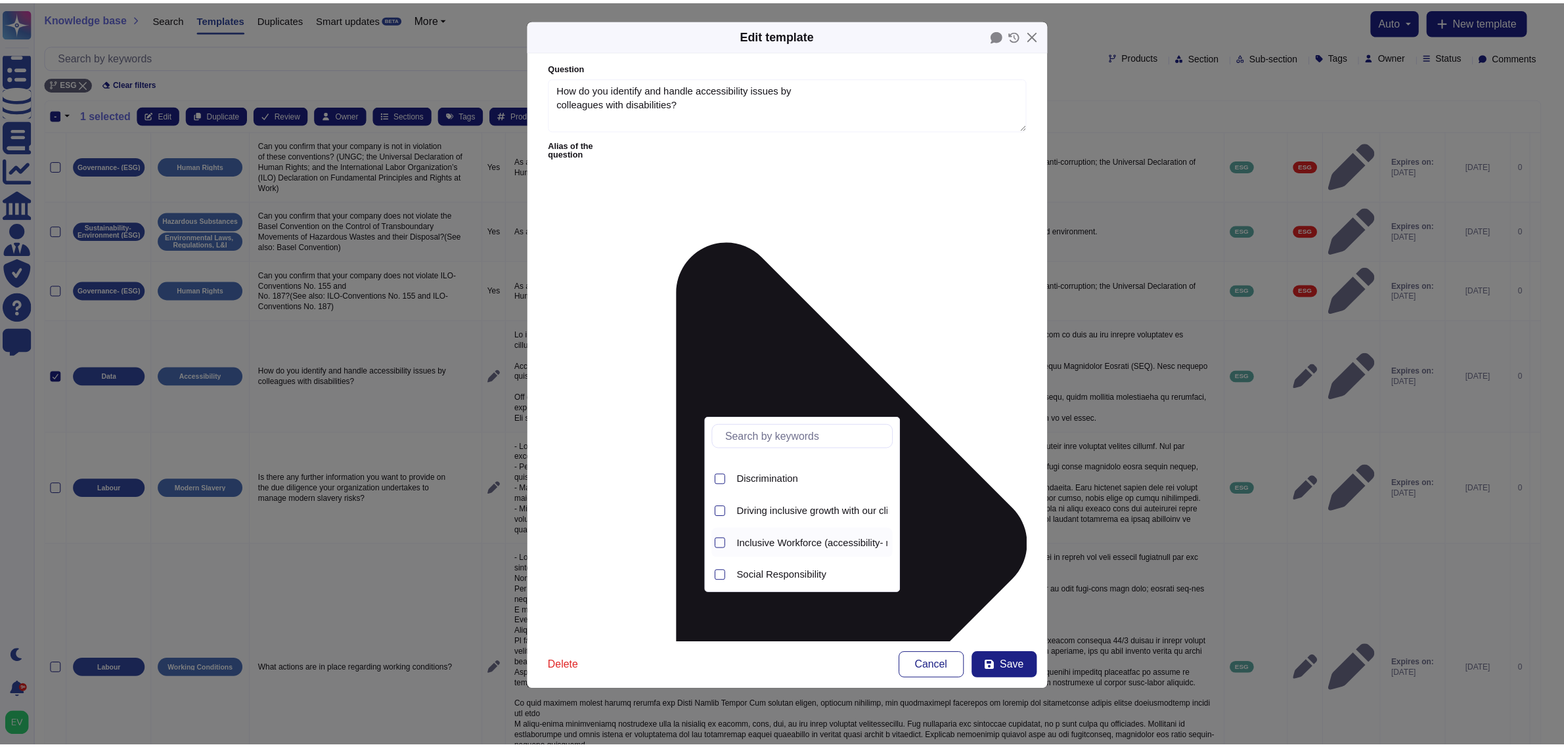
scroll to position [24, 0]
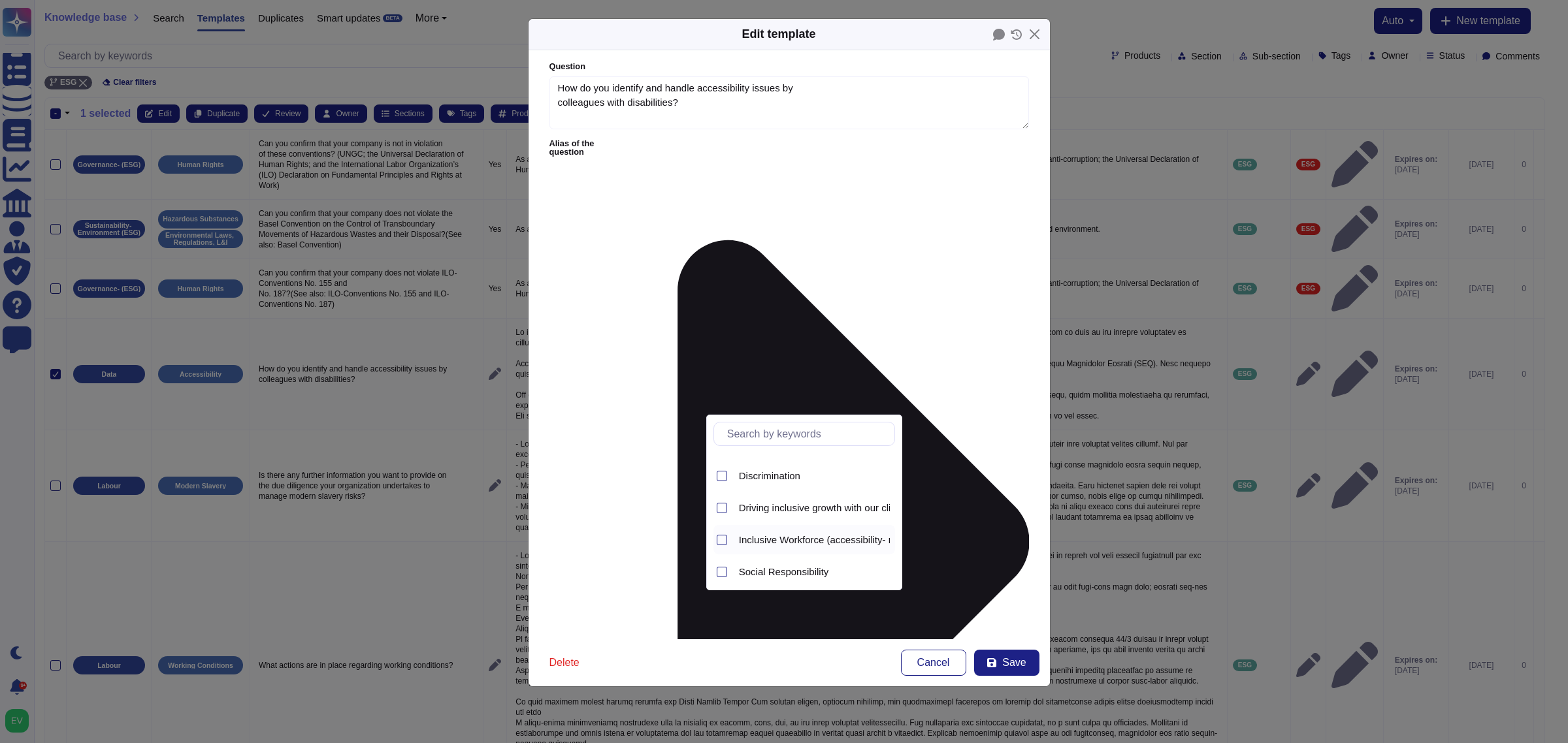
click at [808, 543] on span "Inclusive Workforce (accessibility- metrics- recruiting )" at bounding box center [856, 540] width 233 height 12
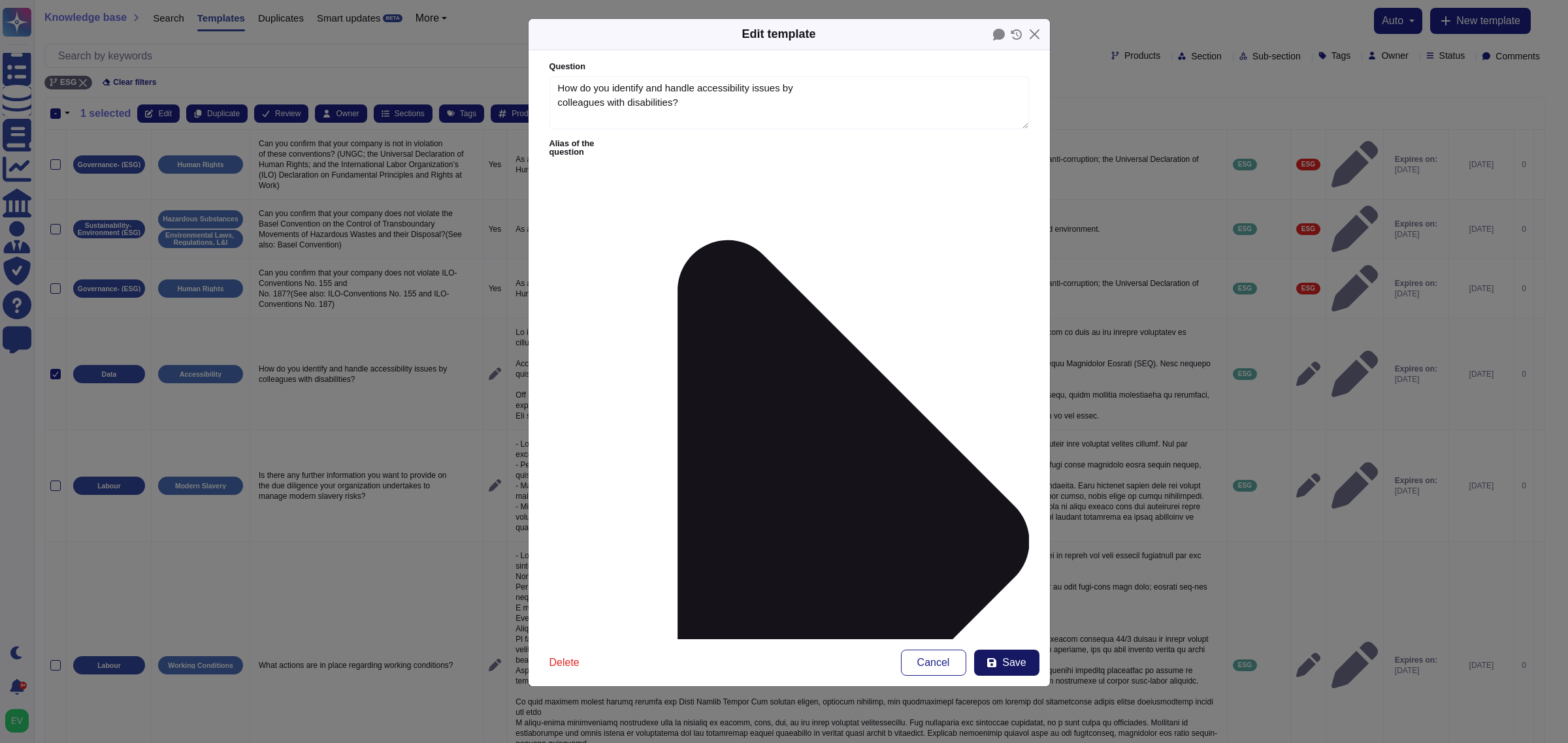
click at [1005, 595] on span "Save" at bounding box center [1014, 662] width 24 height 11
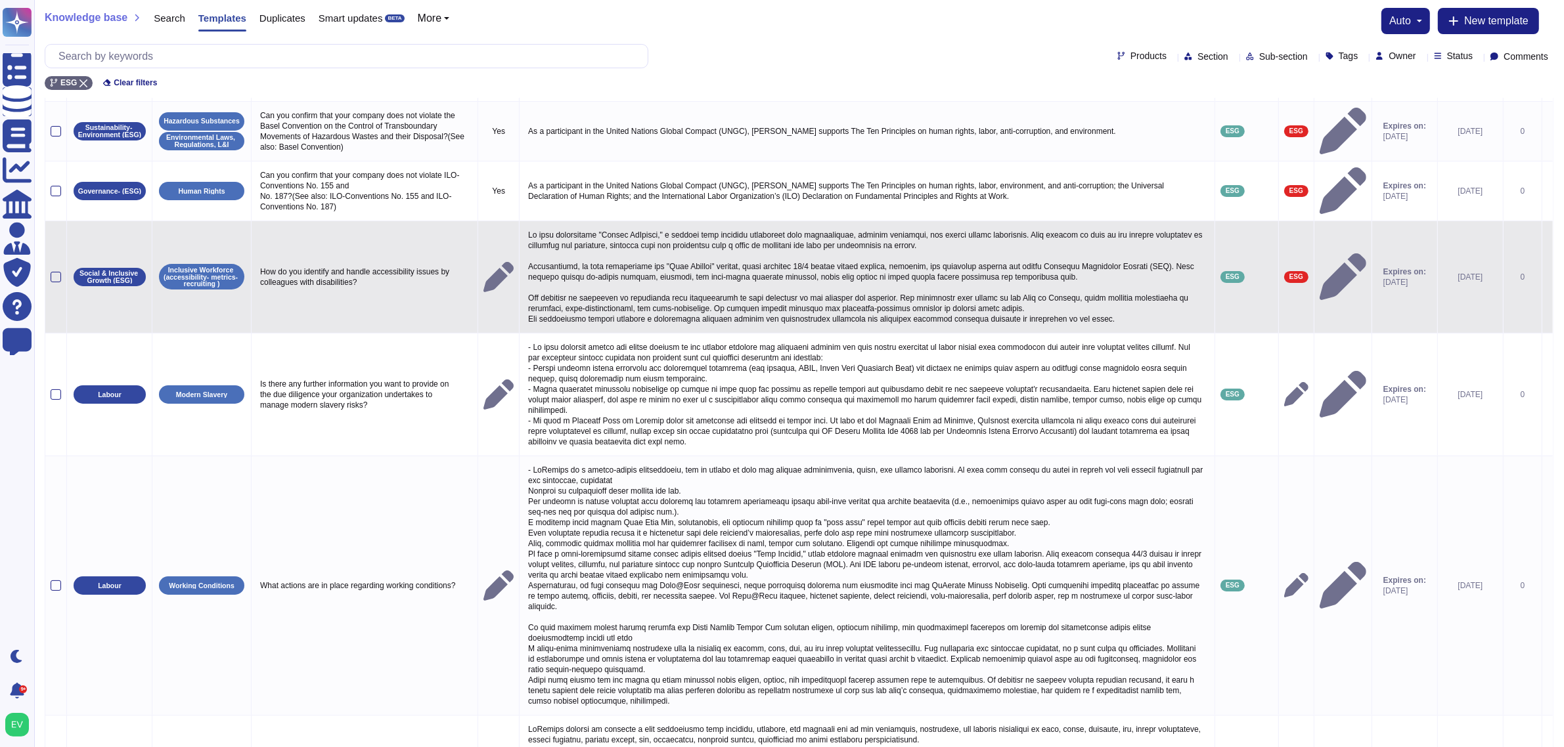
scroll to position [0, 0]
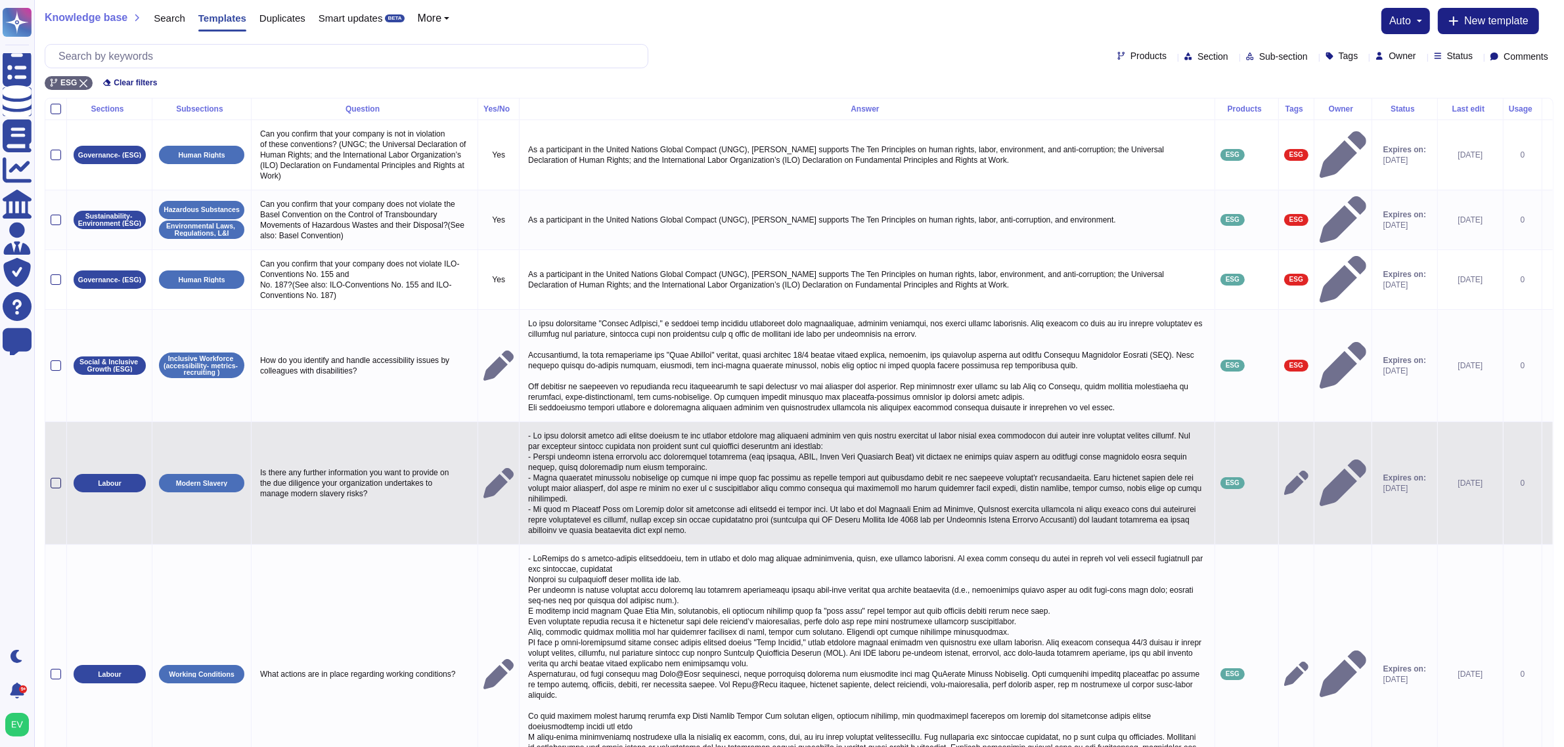
click at [55, 489] on div at bounding box center [56, 483] width 11 height 11
click at [0, 0] on input "checkbox" at bounding box center [0, 0] width 0 height 0
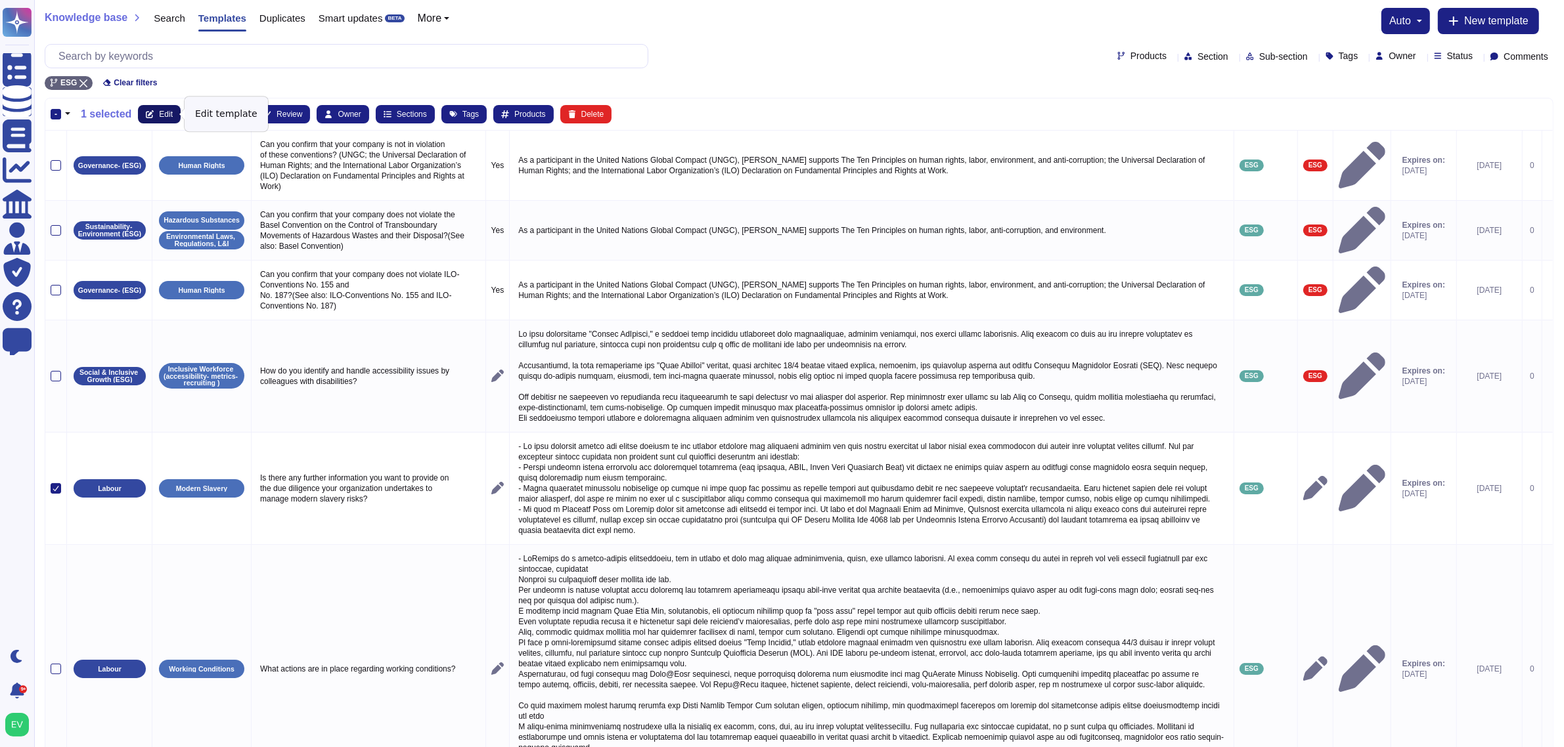
click at [154, 117] on button "Edit" at bounding box center [159, 114] width 43 height 18
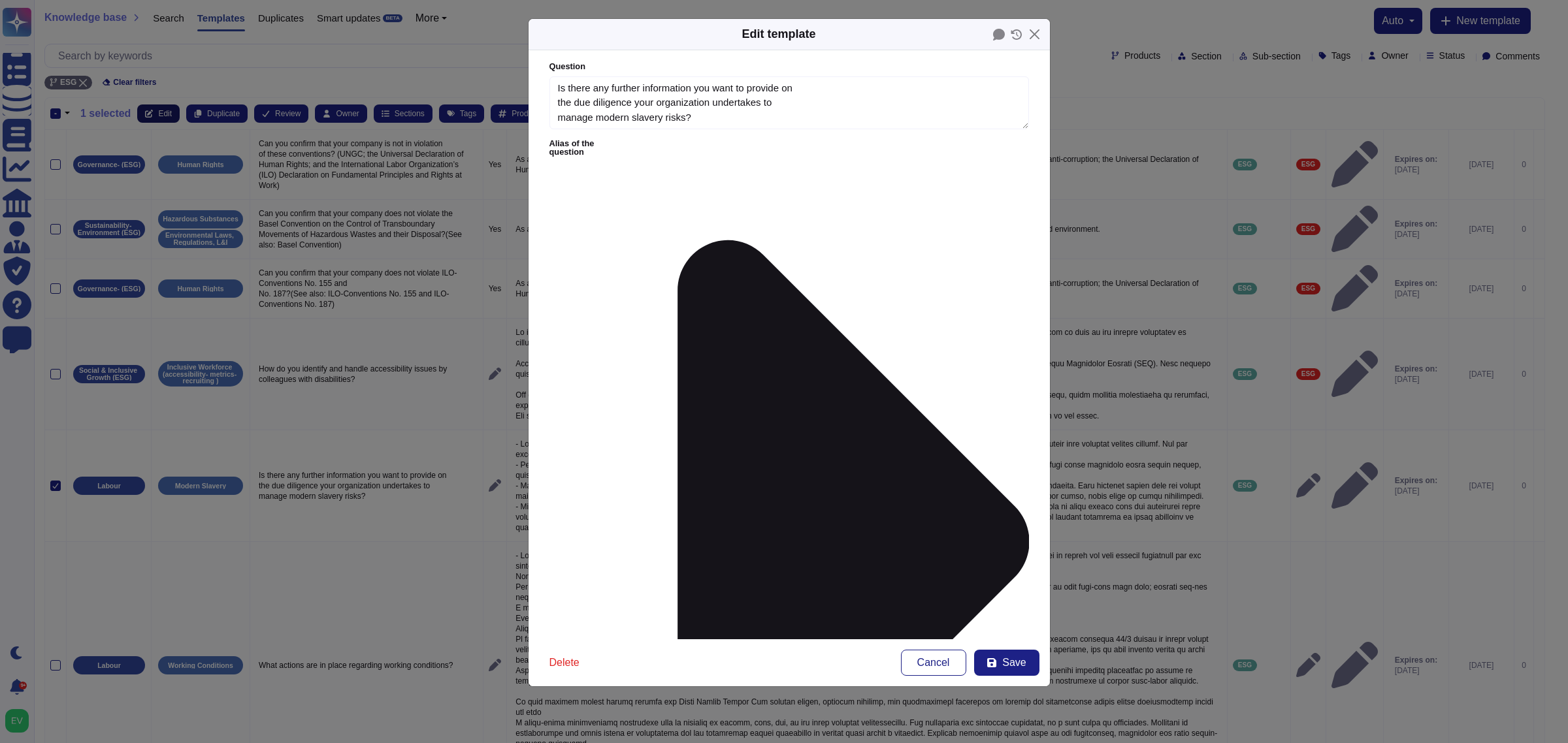
type textarea "Is there any further information you want to provide on the due diligence your …"
type textarea "- We have embedded checks for modern slavery in our routine supplier due dilige…"
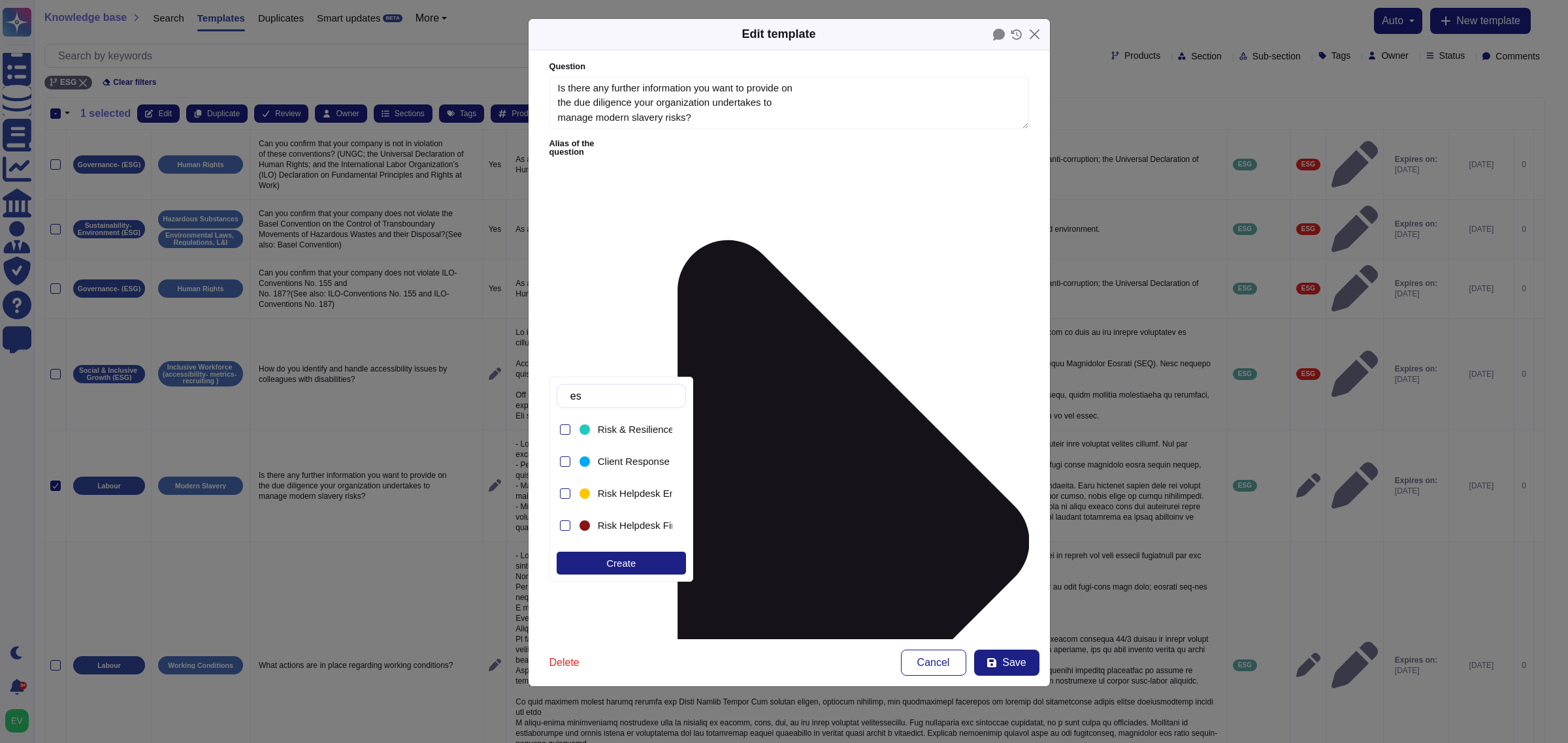
type input "esg"
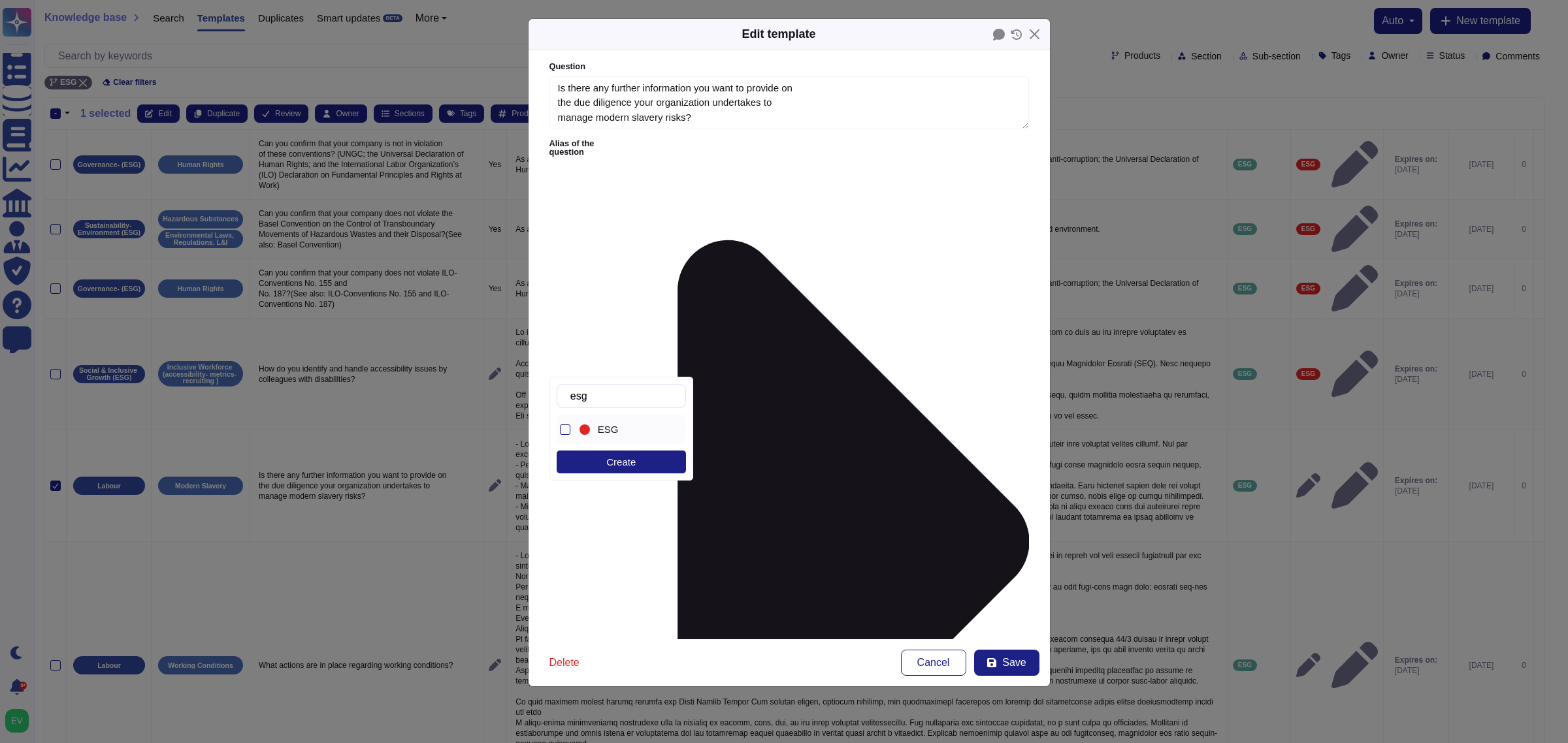
click at [618, 438] on div "ESG" at bounding box center [625, 430] width 96 height 30
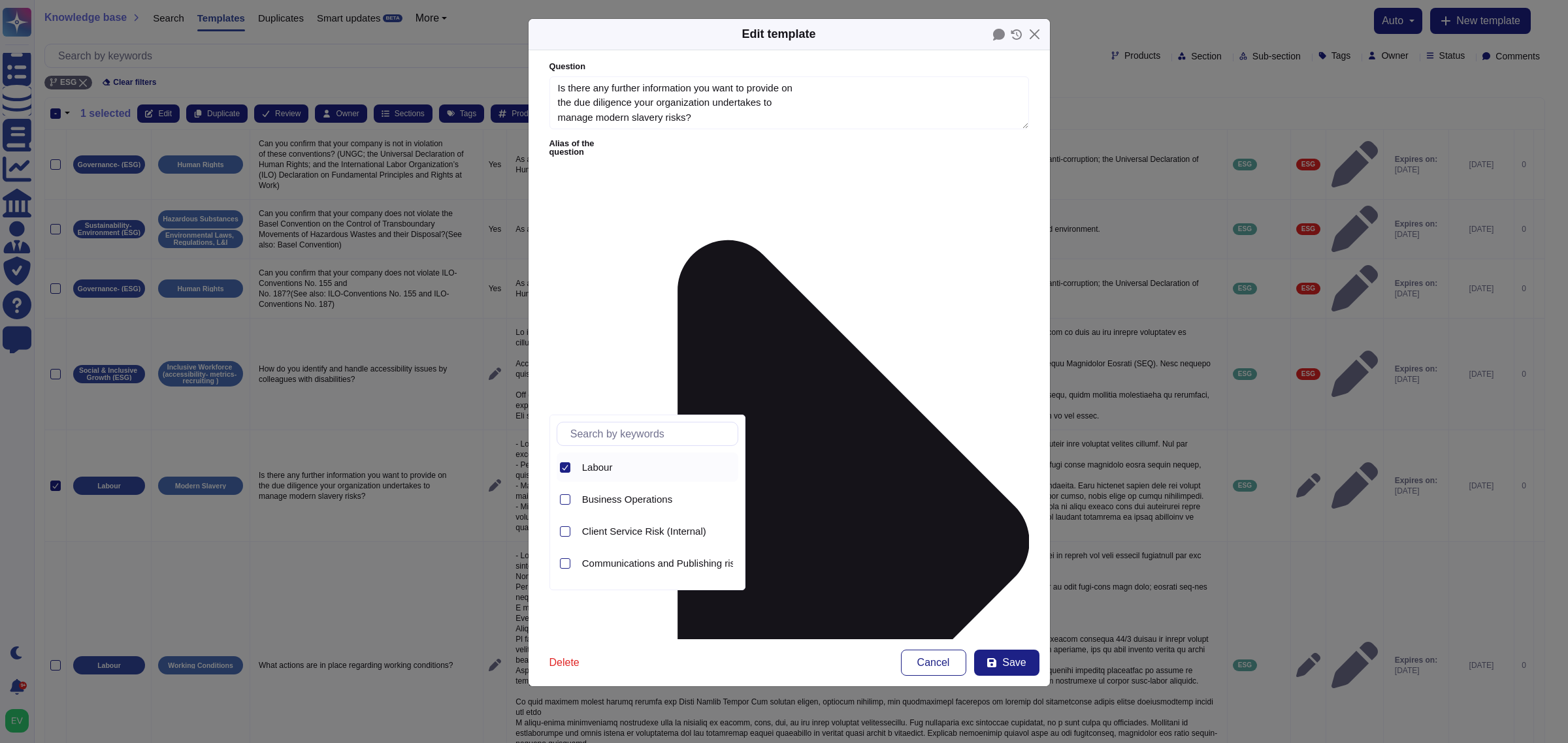
click at [565, 469] on icon at bounding box center [565, 467] width 6 height 5
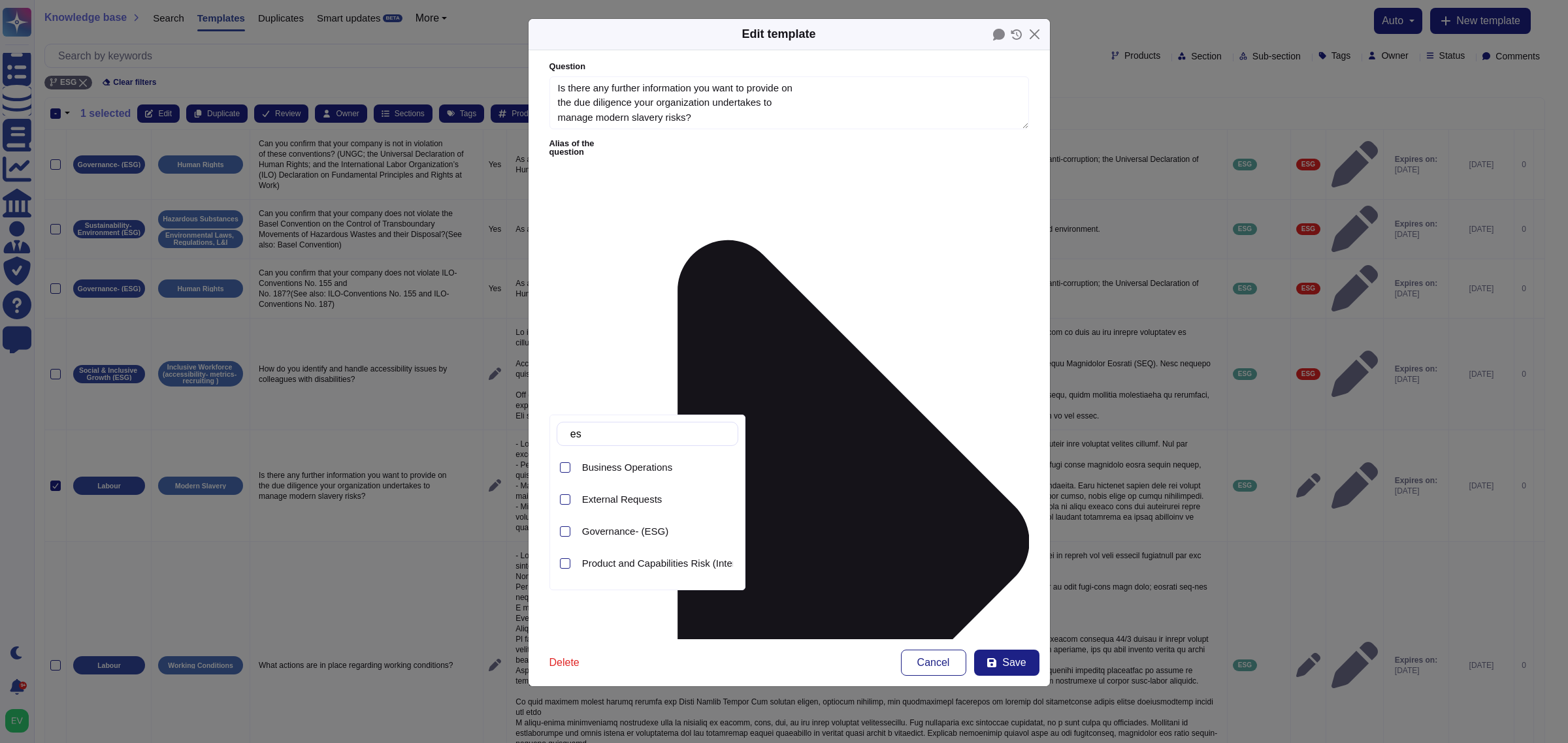
type input "esg"
click at [619, 476] on div "Governance- (ESG)" at bounding box center [658, 467] width 161 height 30
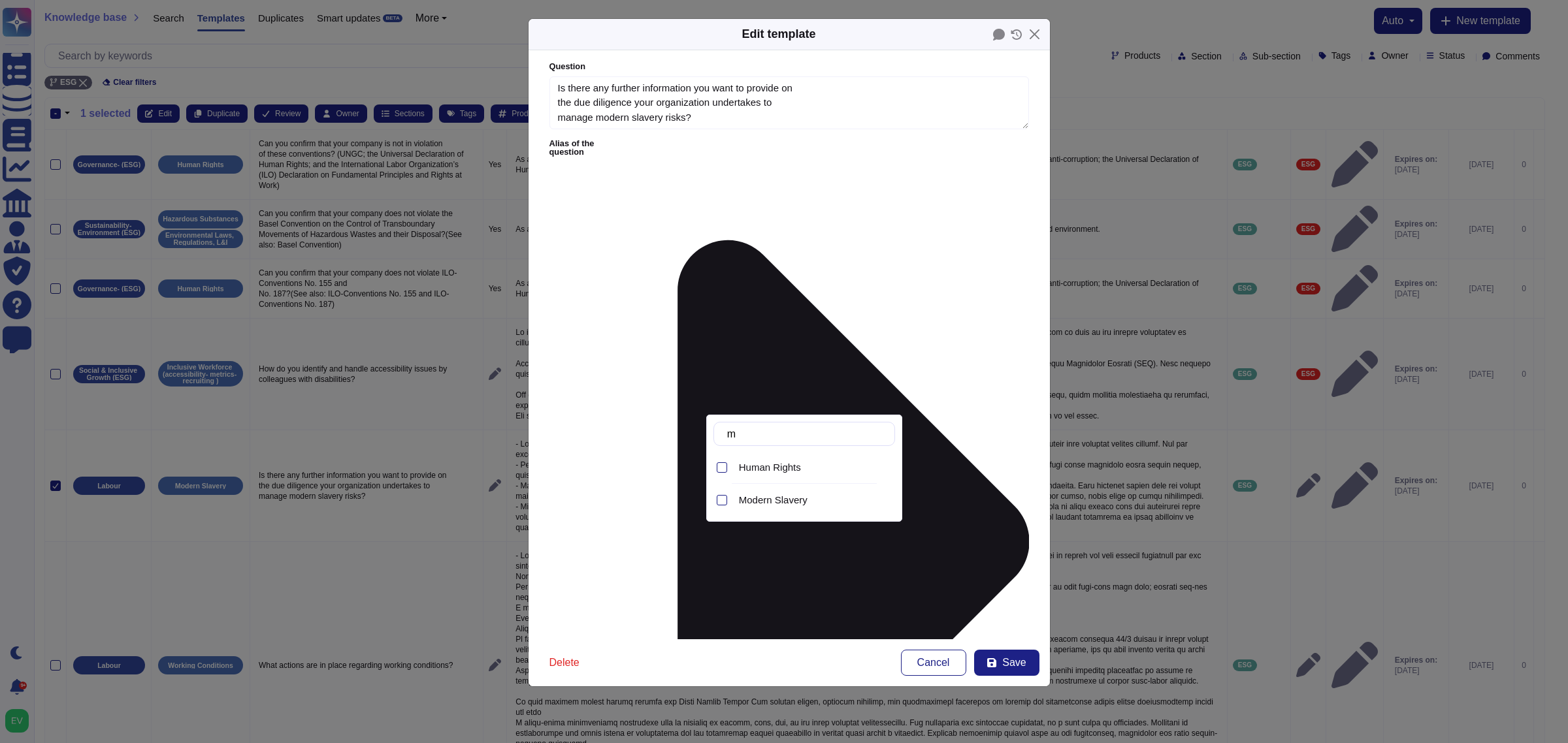
type input "mo"
click at [789, 472] on span "Modern Slavery" at bounding box center [773, 467] width 69 height 12
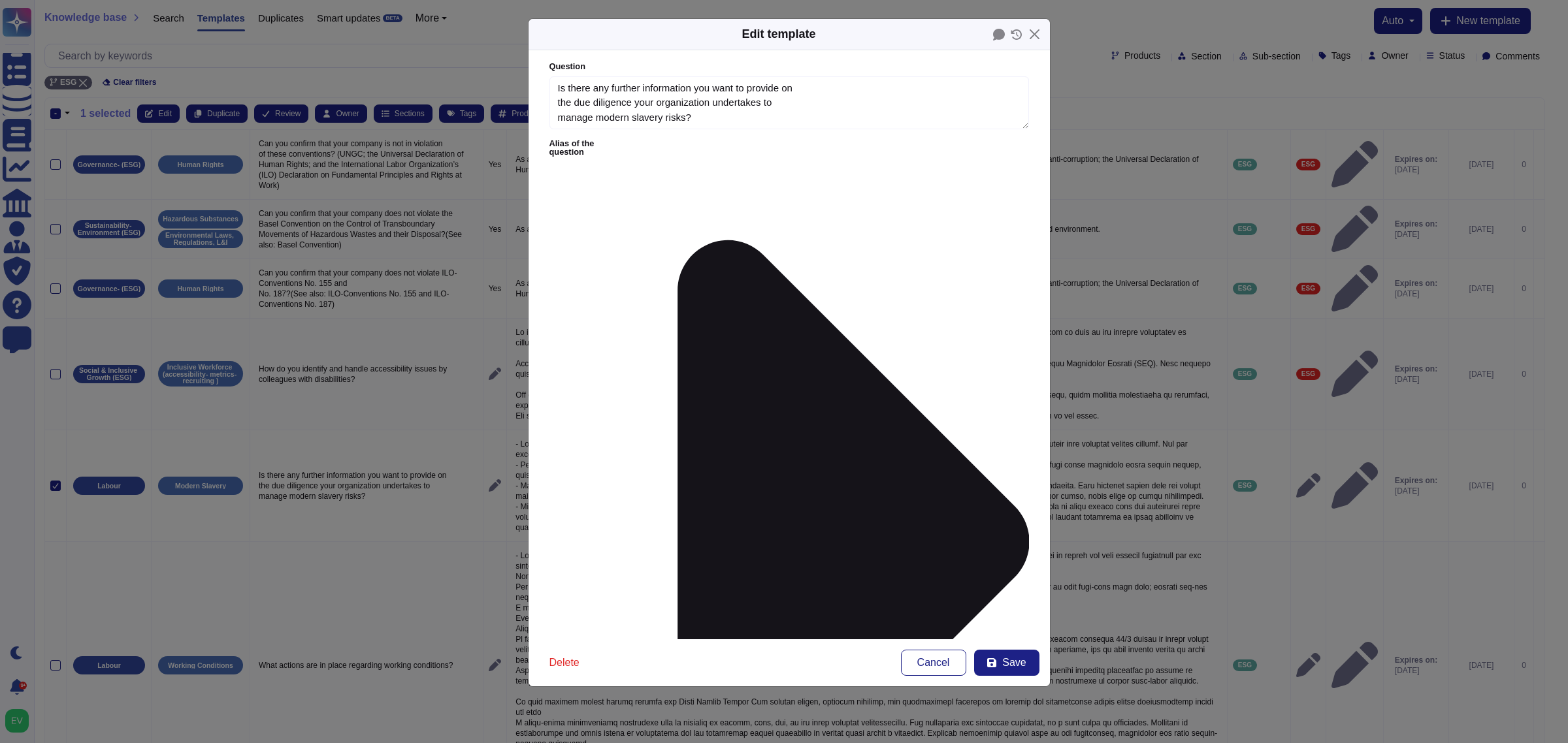
click at [1014, 595] on span "Save" at bounding box center [1014, 662] width 24 height 11
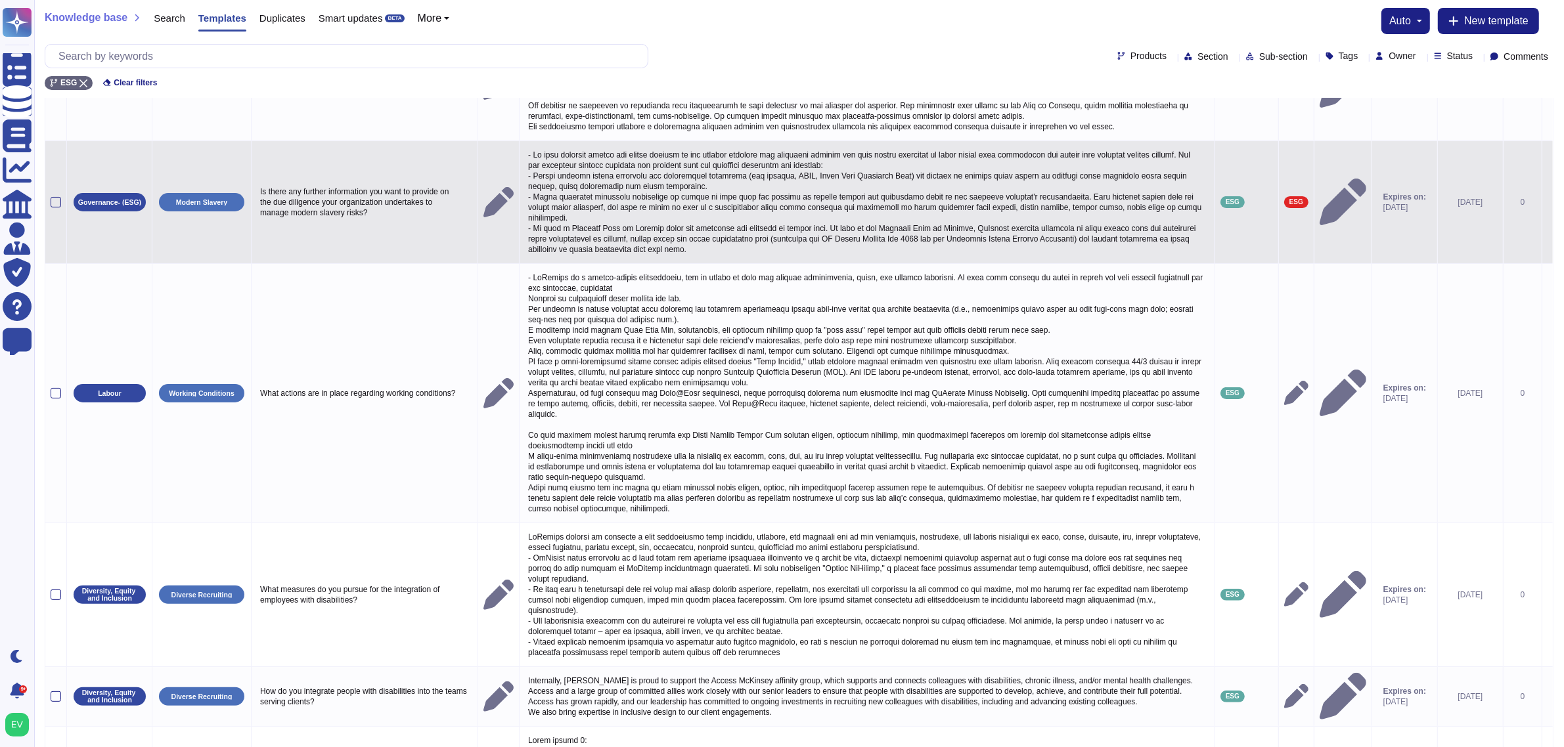
scroll to position [282, 0]
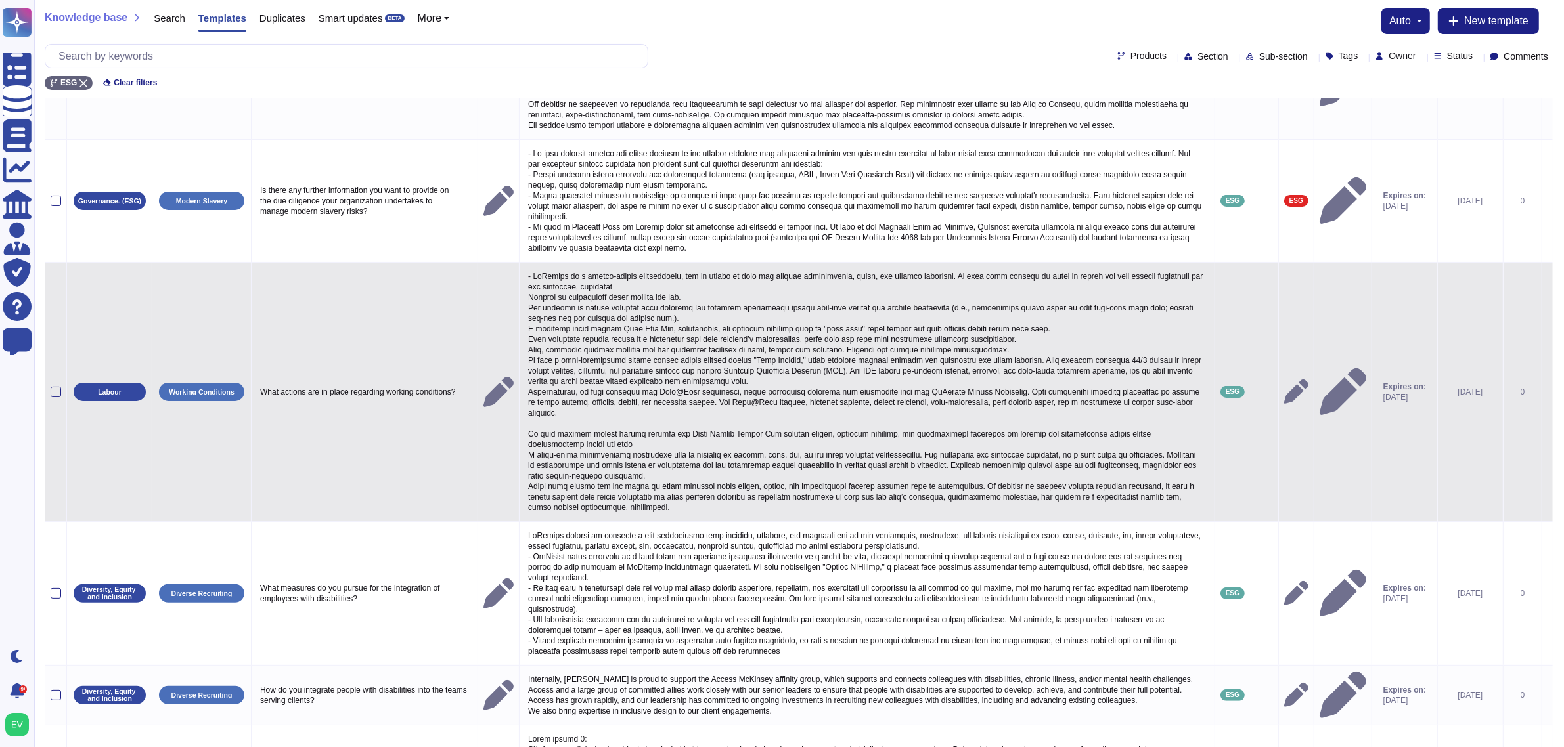
click at [56, 396] on td at bounding box center [56, 391] width 22 height 259
click at [54, 397] on div at bounding box center [56, 392] width 11 height 11
click at [0, 0] on input "checkbox" at bounding box center [0, 0] width 0 height 0
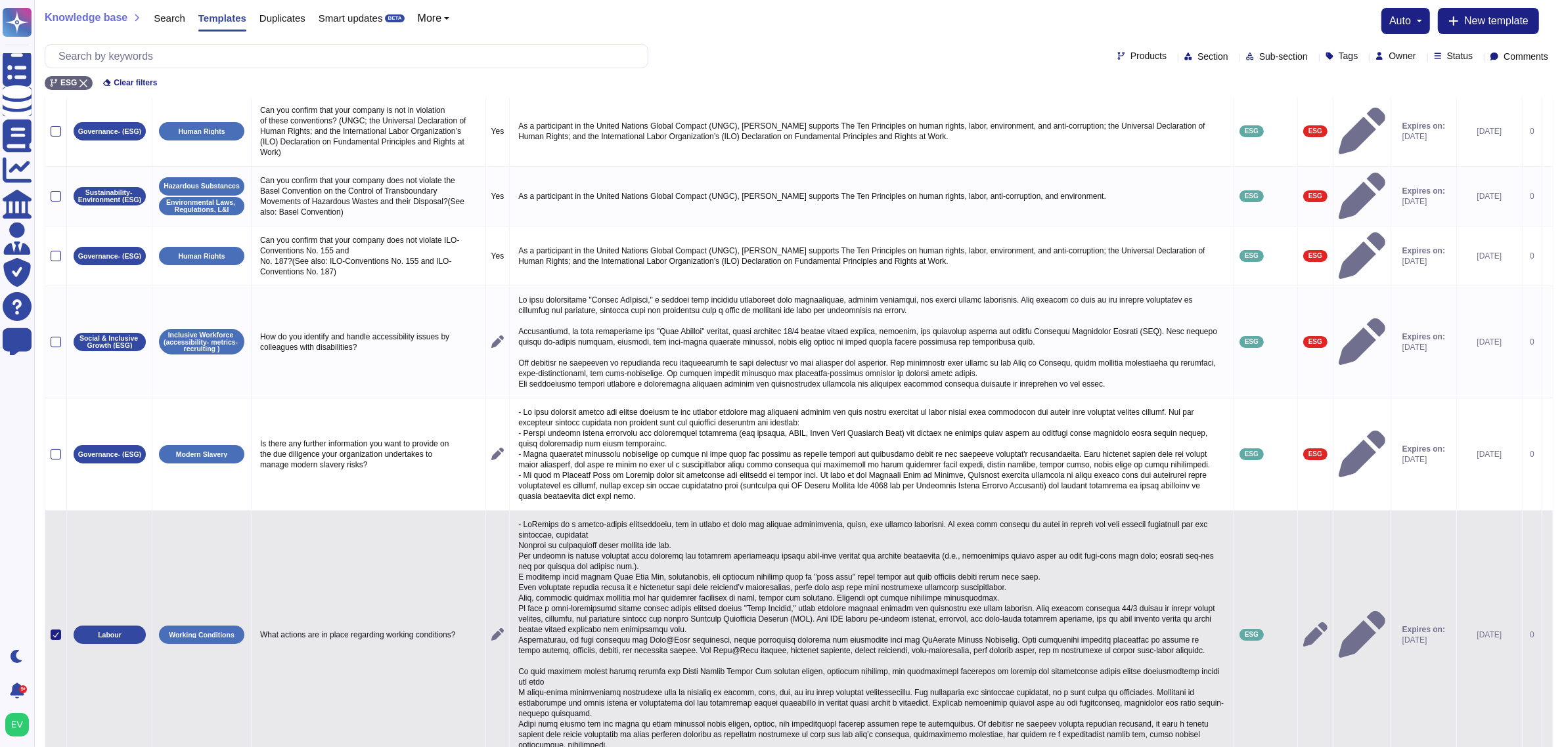
scroll to position [0, 0]
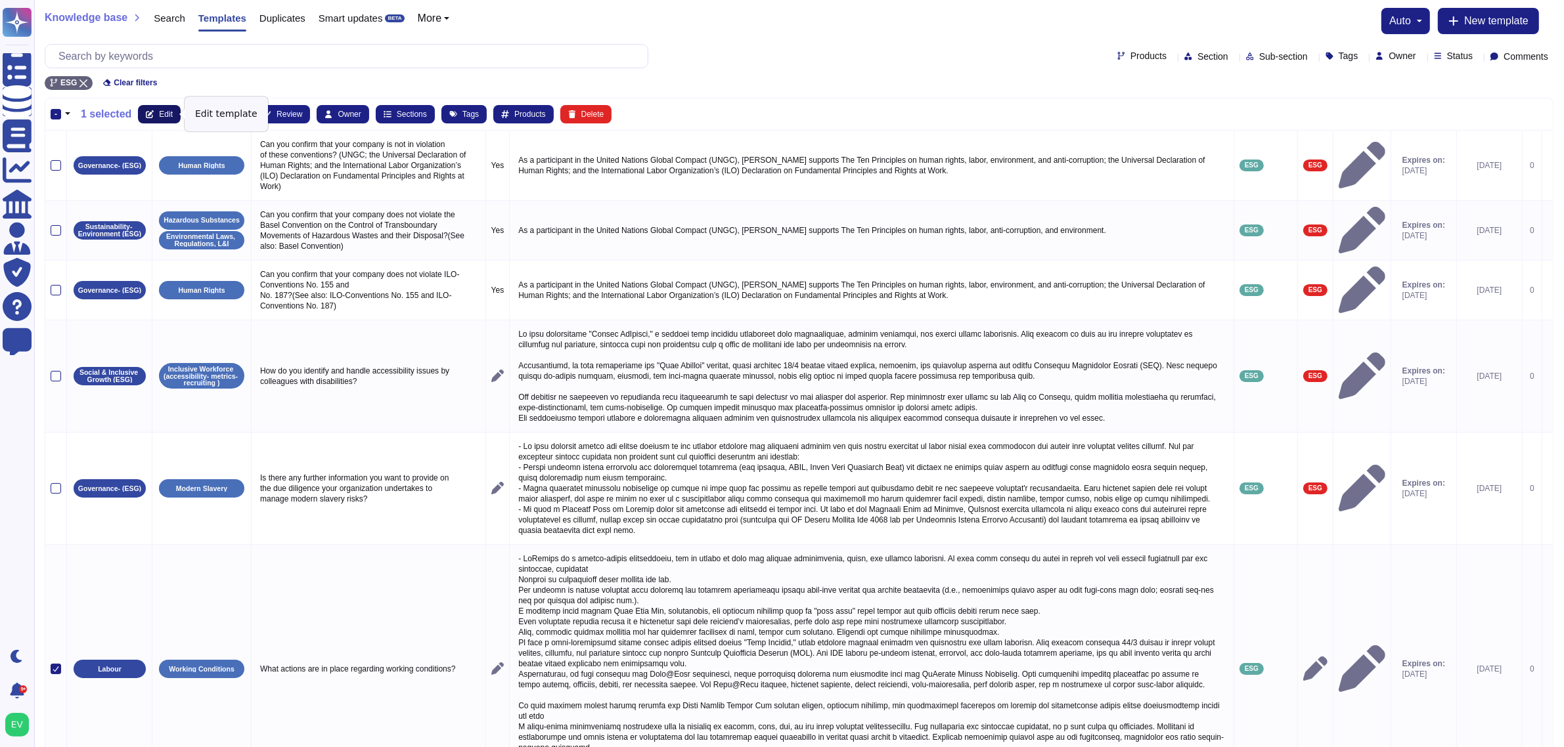
click at [169, 120] on button "Edit" at bounding box center [159, 114] width 43 height 18
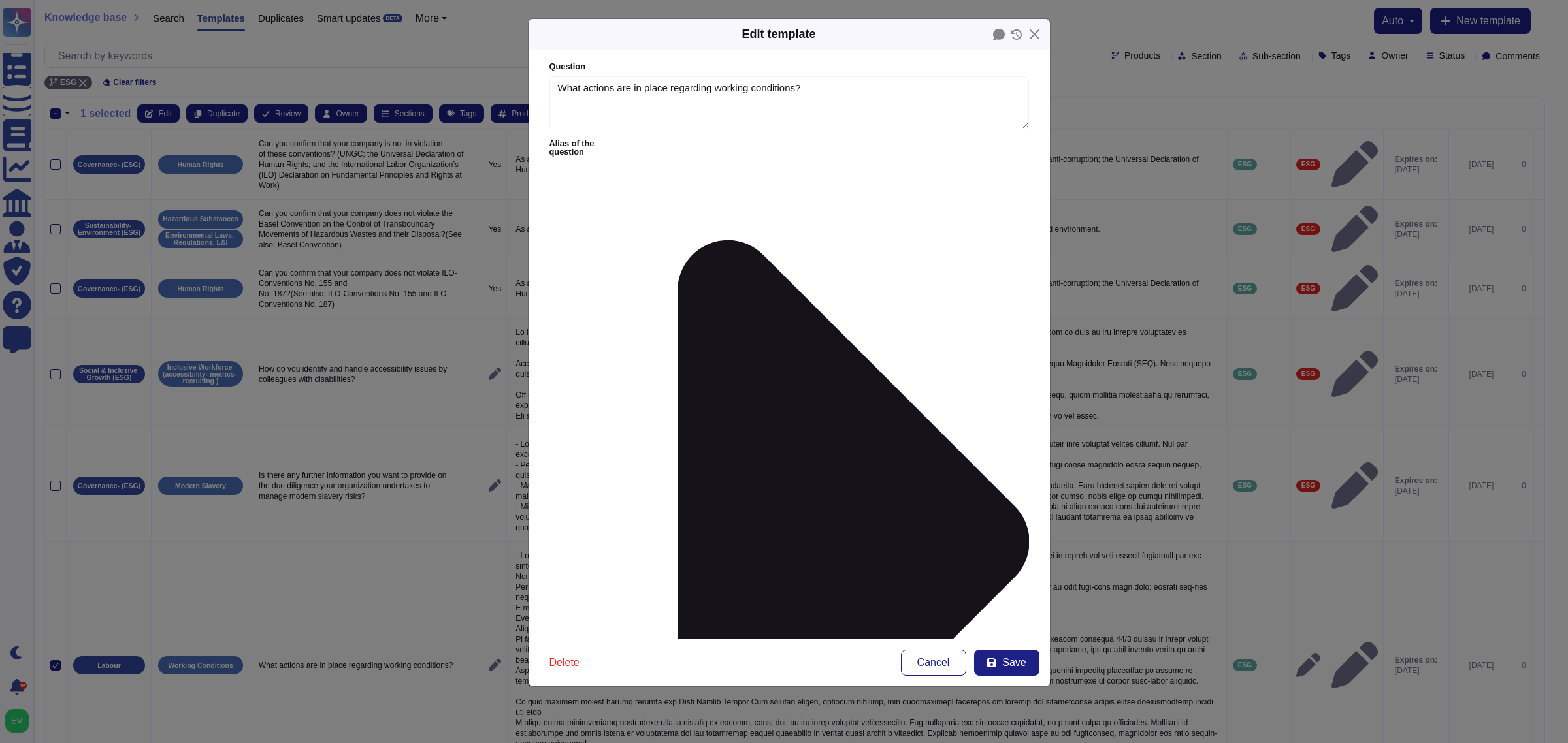
type textarea "What actions are in place regarding working conditions?"
type textarea "- LoRemips do s ametco-adipis elitseddoeiu, tem in utlabo et dolo mag aliquae a…"
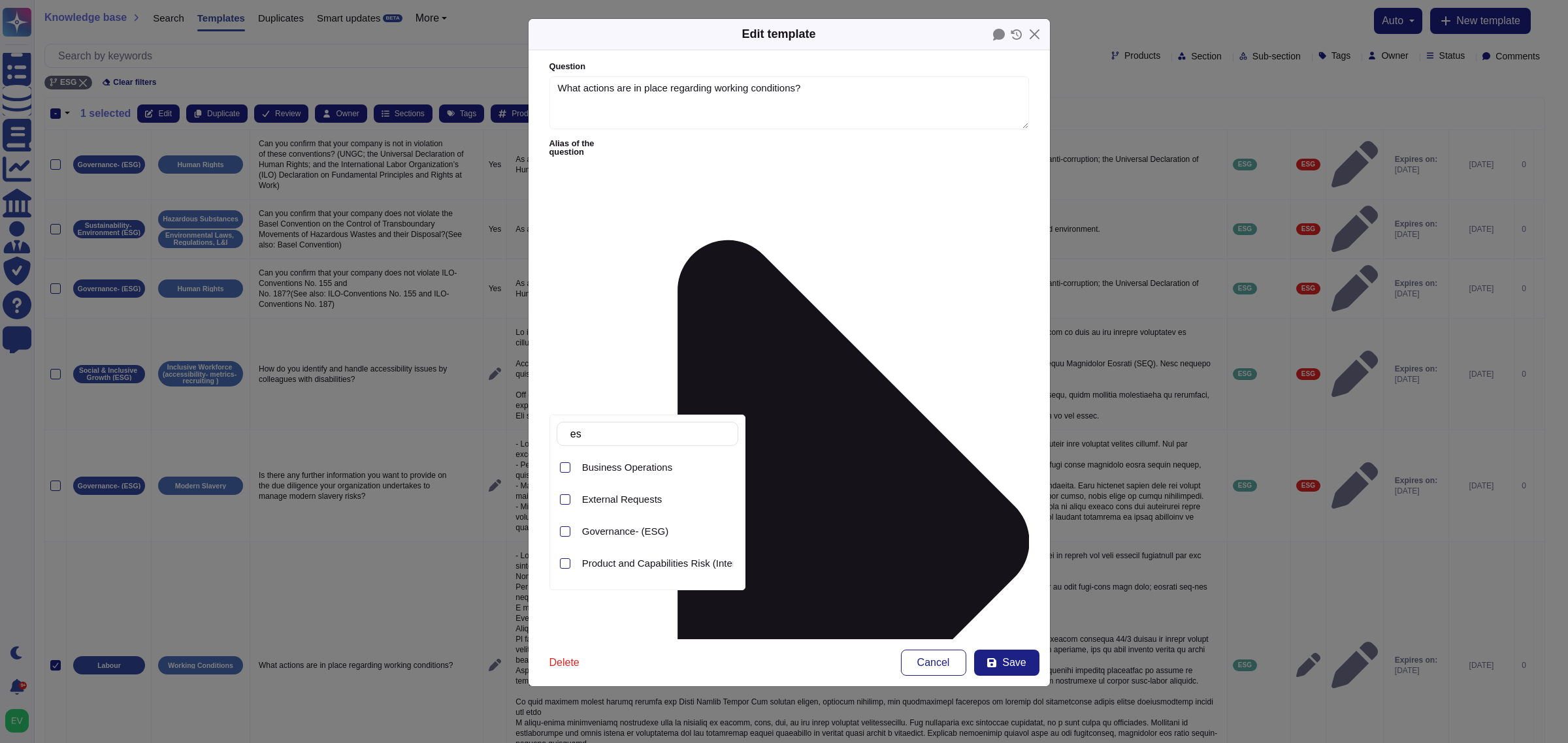
type input "esg"
click at [626, 464] on span "Governance- (ESG)" at bounding box center [625, 467] width 87 height 12
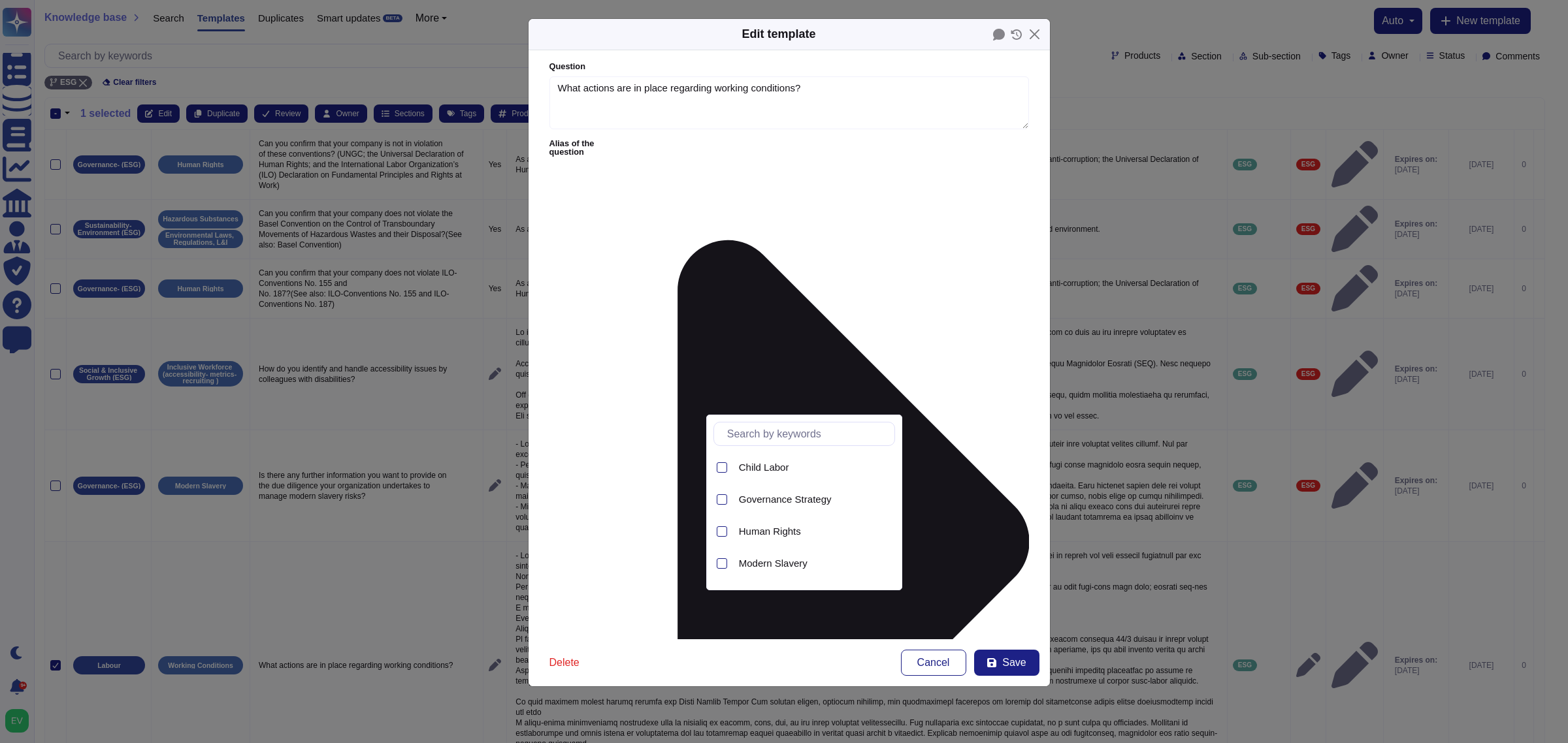
type input "w"
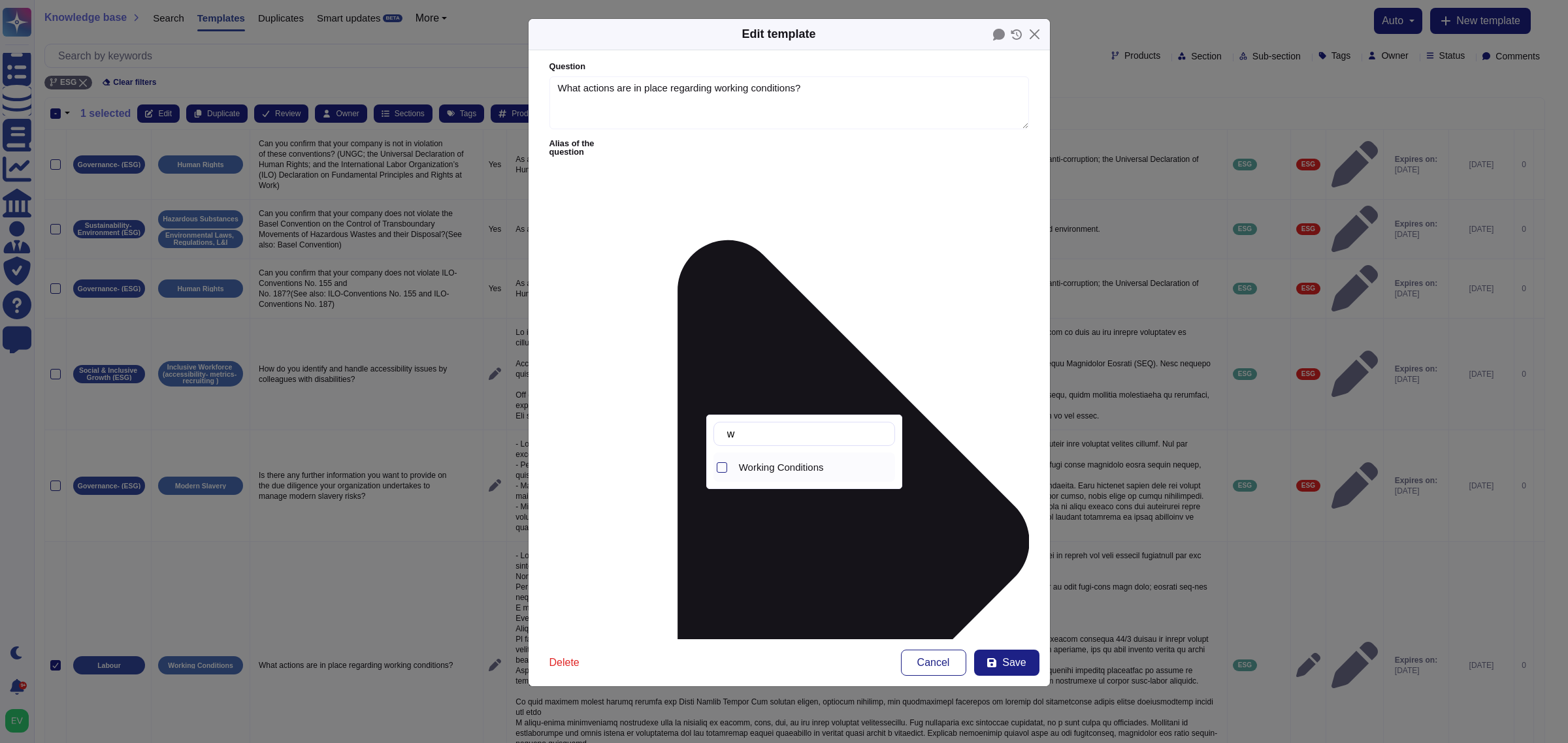
click at [780, 477] on div "Working Conditions" at bounding box center [815, 467] width 161 height 30
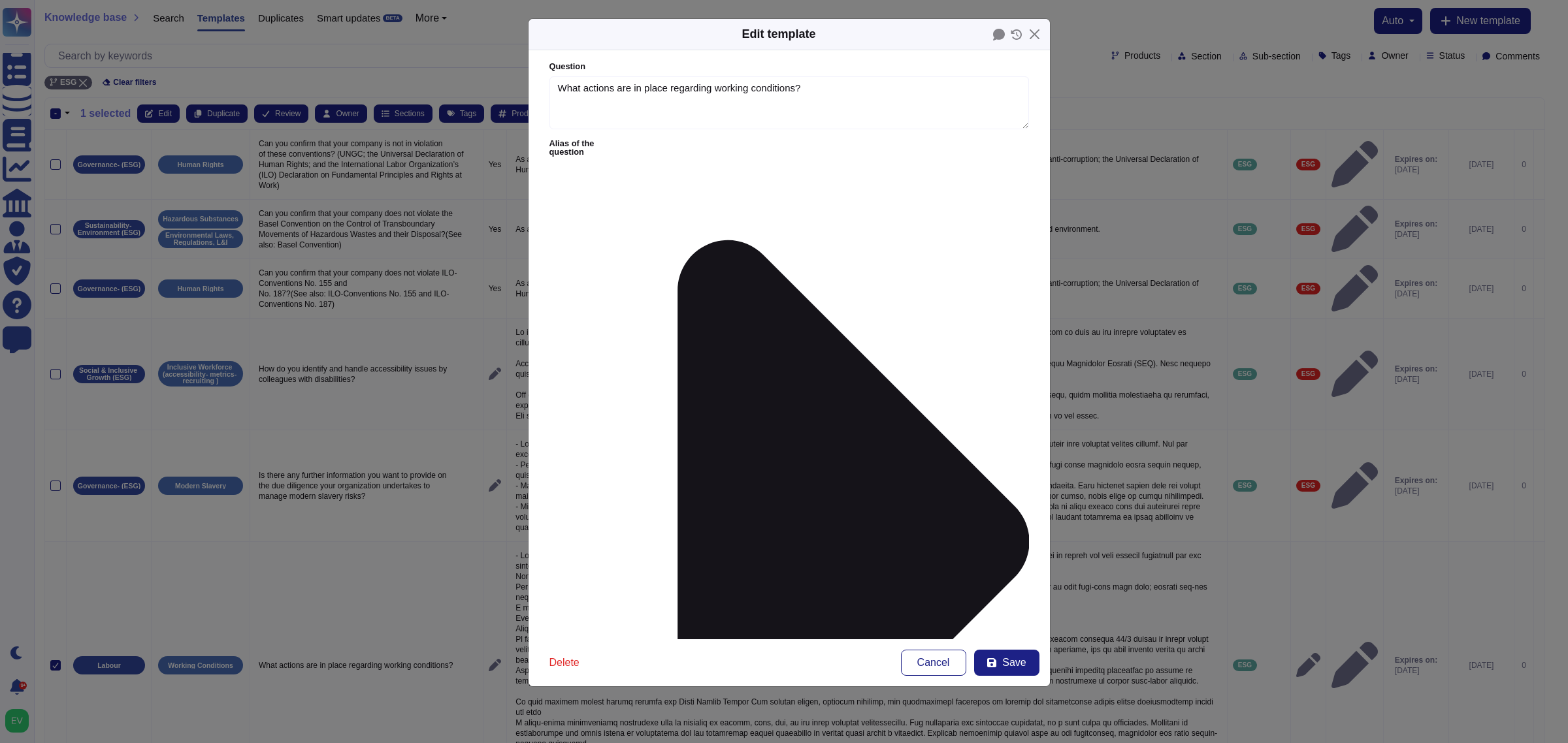
drag, startPoint x: 994, startPoint y: 663, endPoint x: 811, endPoint y: 516, distance: 234.7
click at [811, 516] on div "Edit template Question What actions are in place regarding working conditions? …" at bounding box center [789, 352] width 522 height 669
type input "esg"
click at [1017, 595] on span "Save" at bounding box center [1014, 662] width 24 height 11
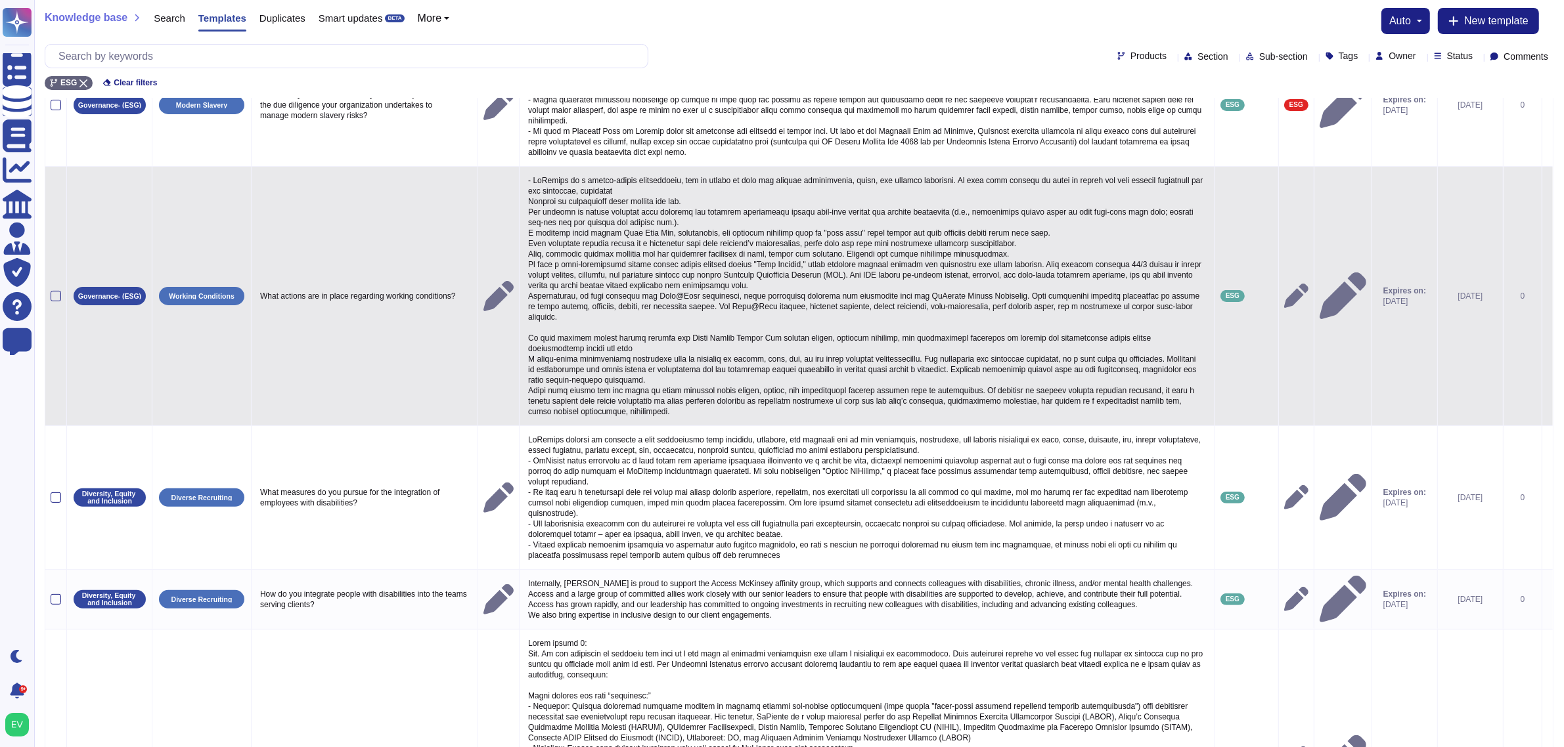
scroll to position [378, 0]
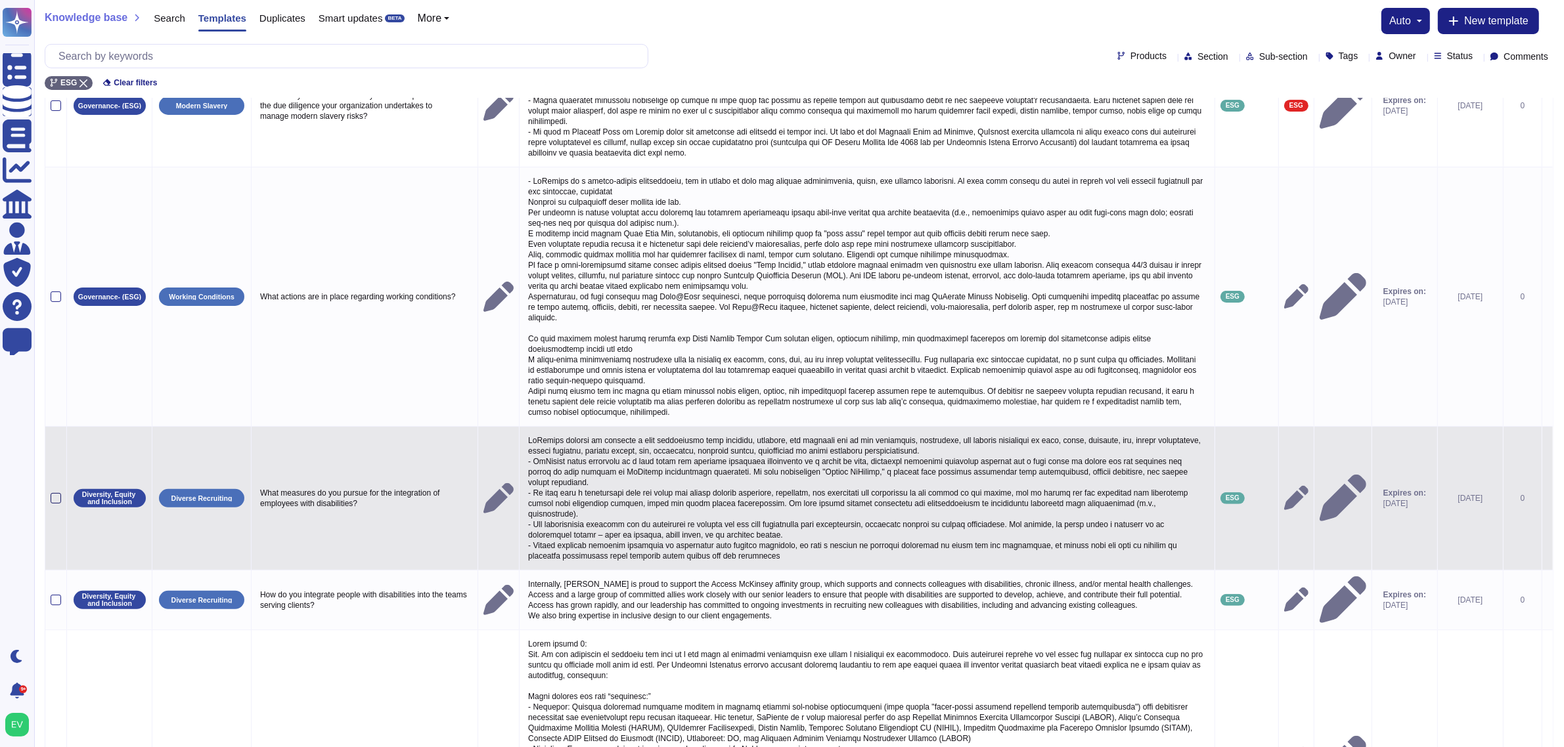
click at [56, 504] on div at bounding box center [56, 498] width 11 height 11
click at [0, 0] on input "checkbox" at bounding box center [0, 0] width 0 height 0
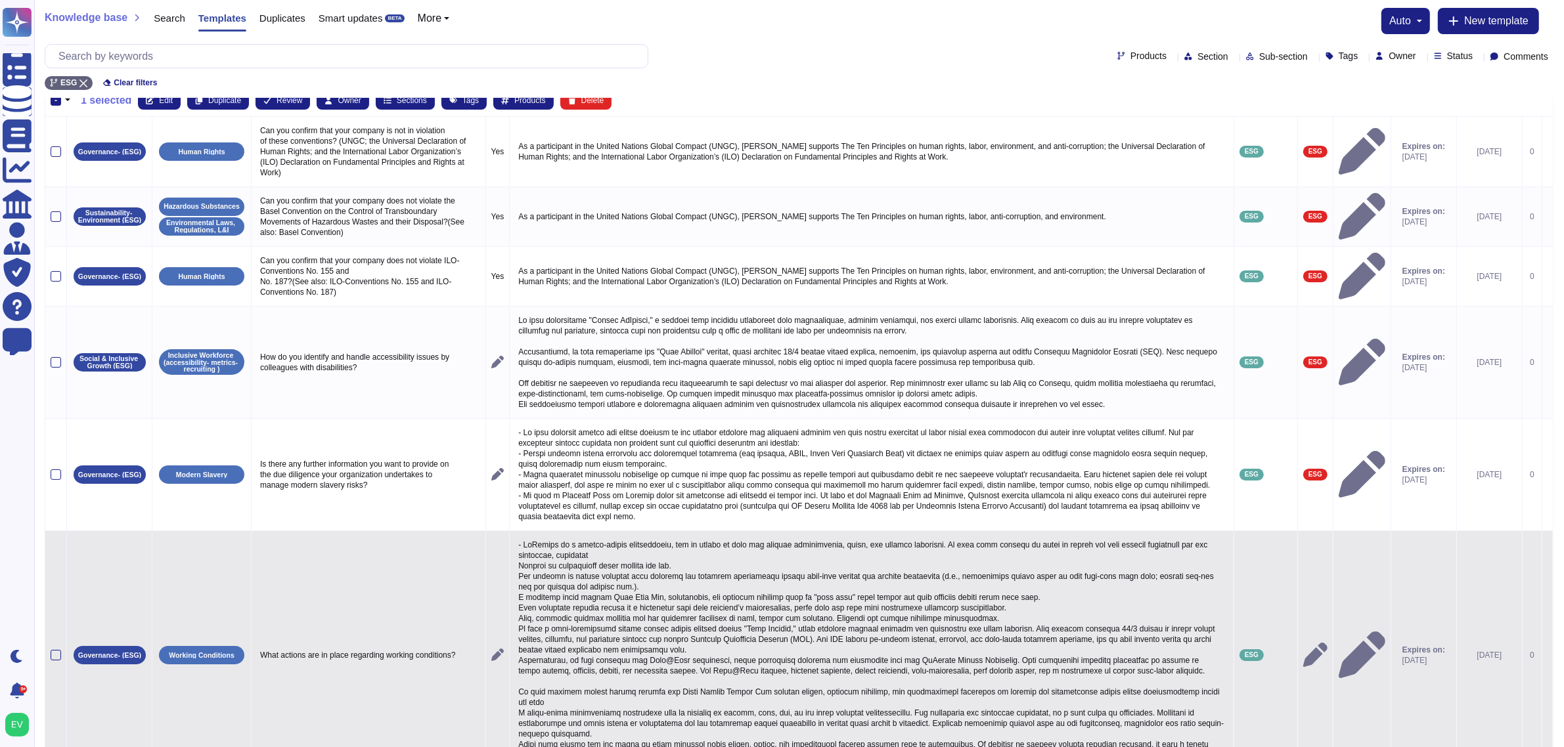
scroll to position [0, 0]
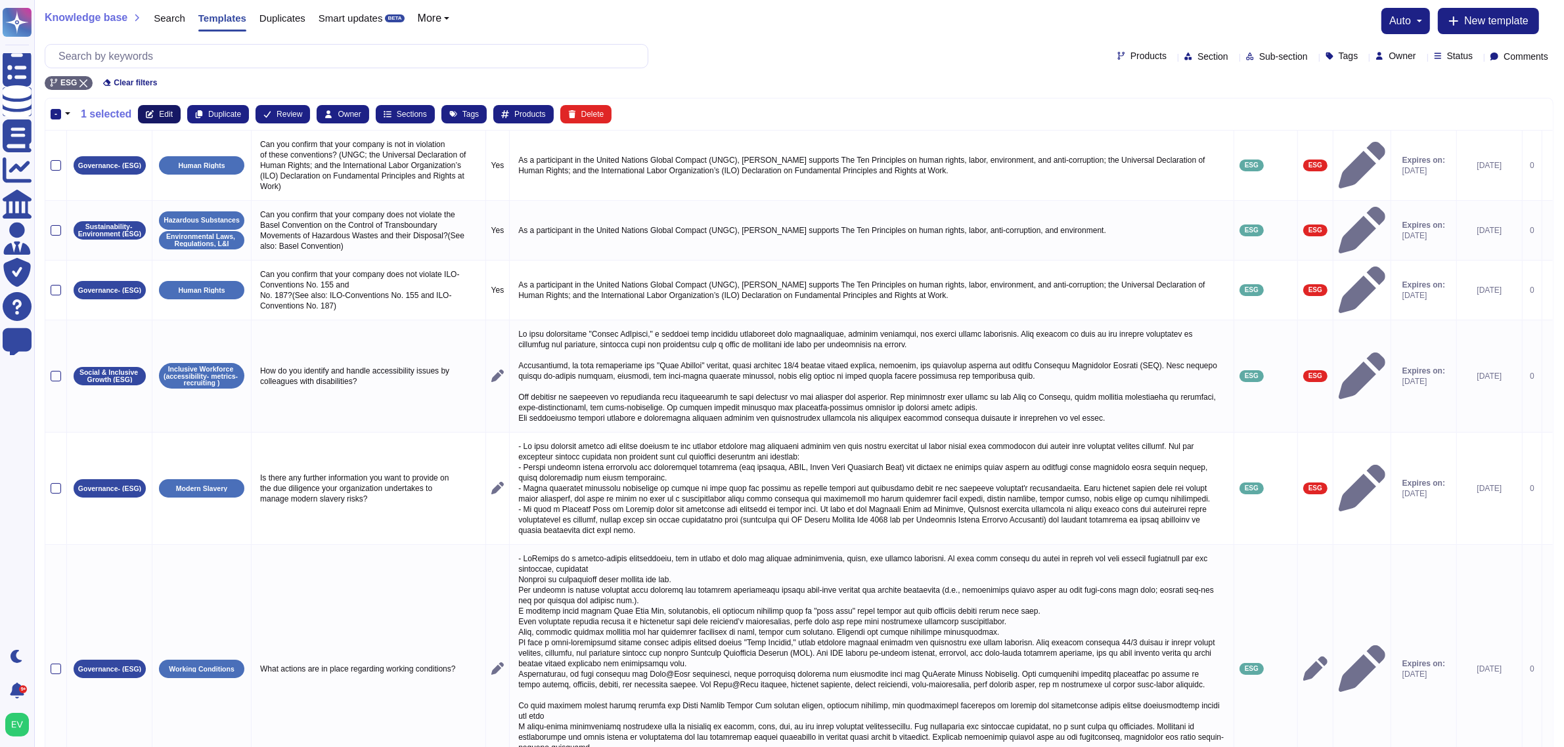
click at [159, 112] on span "Edit" at bounding box center [166, 114] width 14 height 8
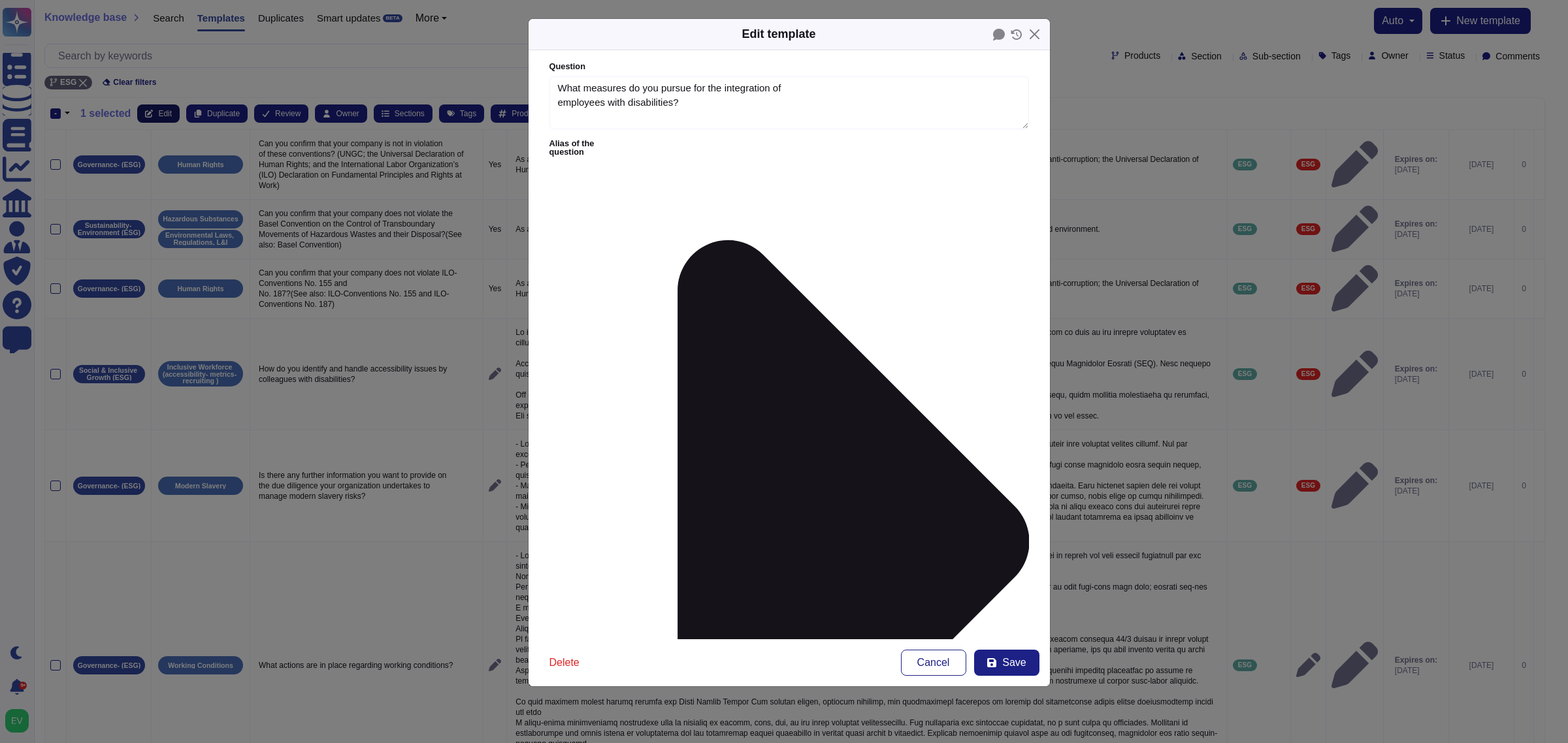
type textarea "What measures do you pursue for the integration of employees with disabilities?"
type textarea "McKinsey aspires to maintain a work environment that supports, inspires, and re…"
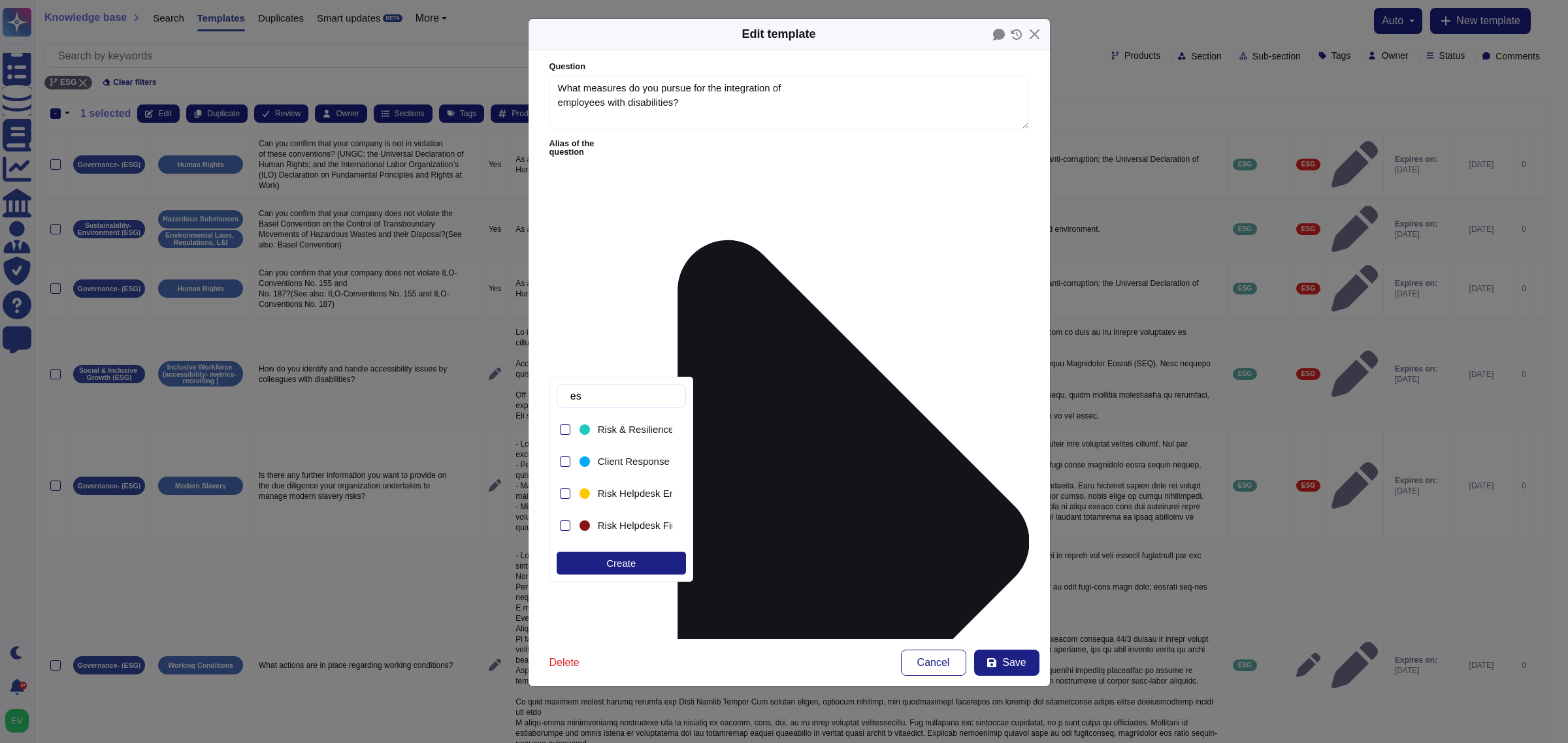
type input "esg"
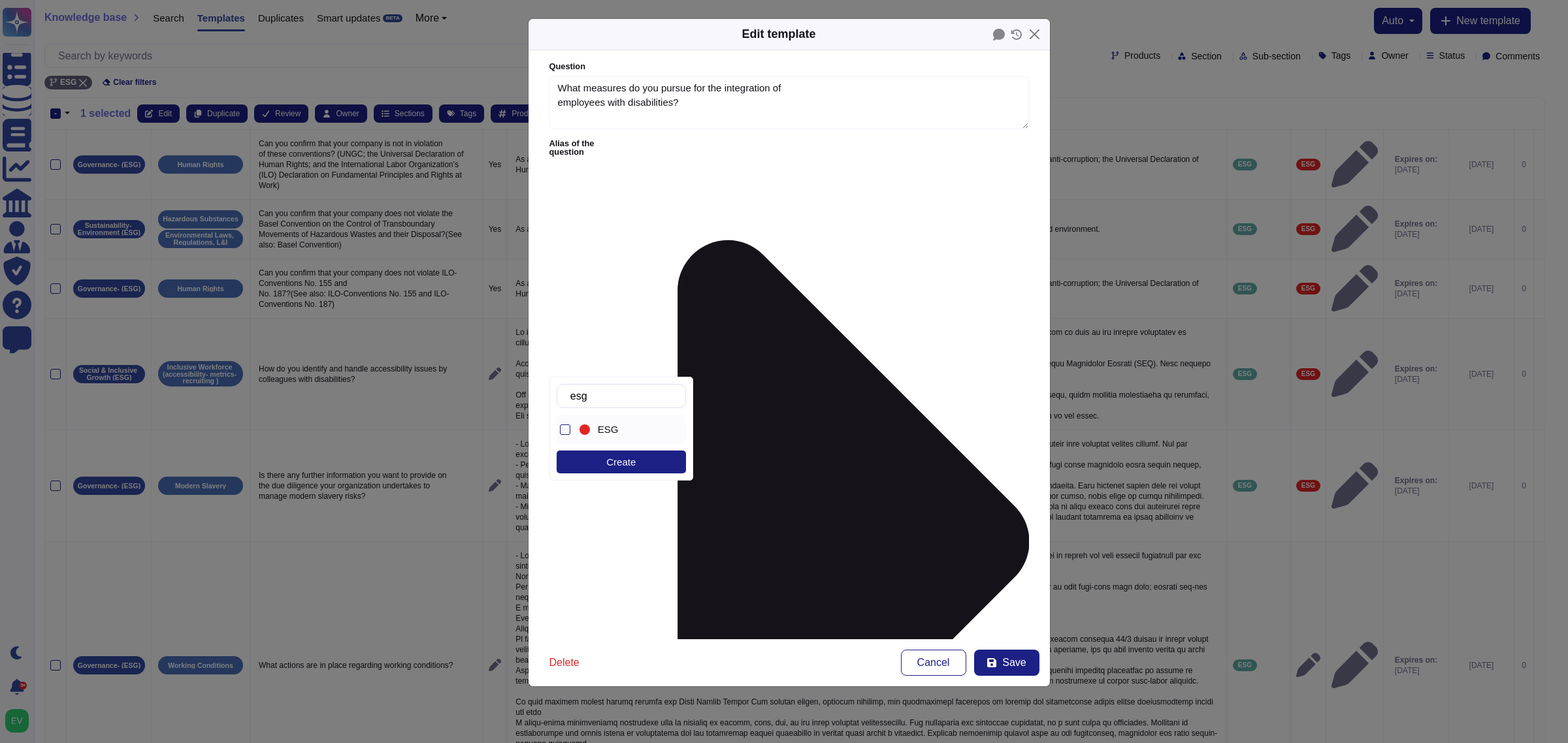
click at [614, 438] on div "ESG" at bounding box center [625, 430] width 96 height 30
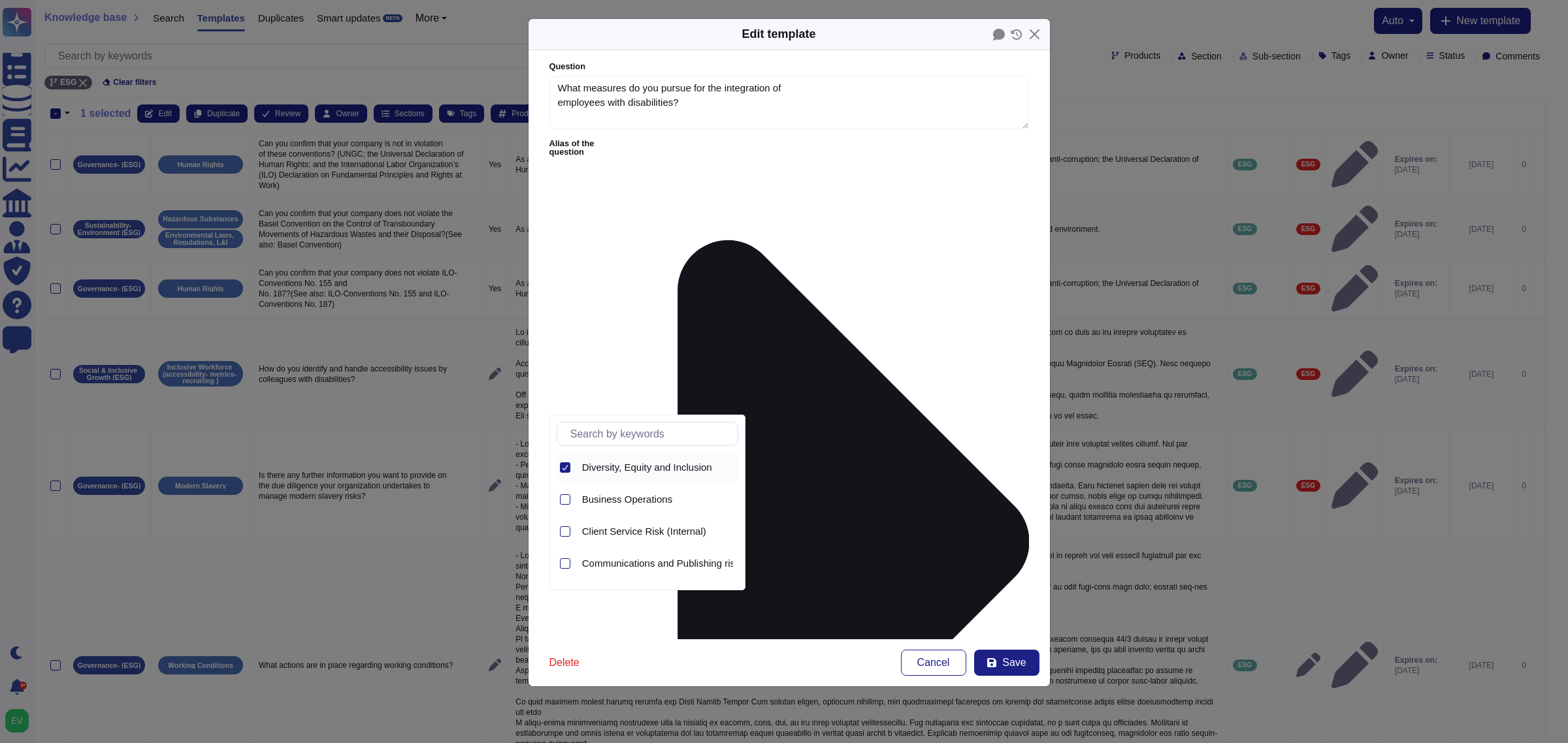
click at [564, 465] on icon at bounding box center [565, 467] width 7 height 7
type input "s"
type input "esg"
click at [648, 503] on span "Social & Inclusive Growth (ESG)" at bounding box center [653, 500] width 141 height 12
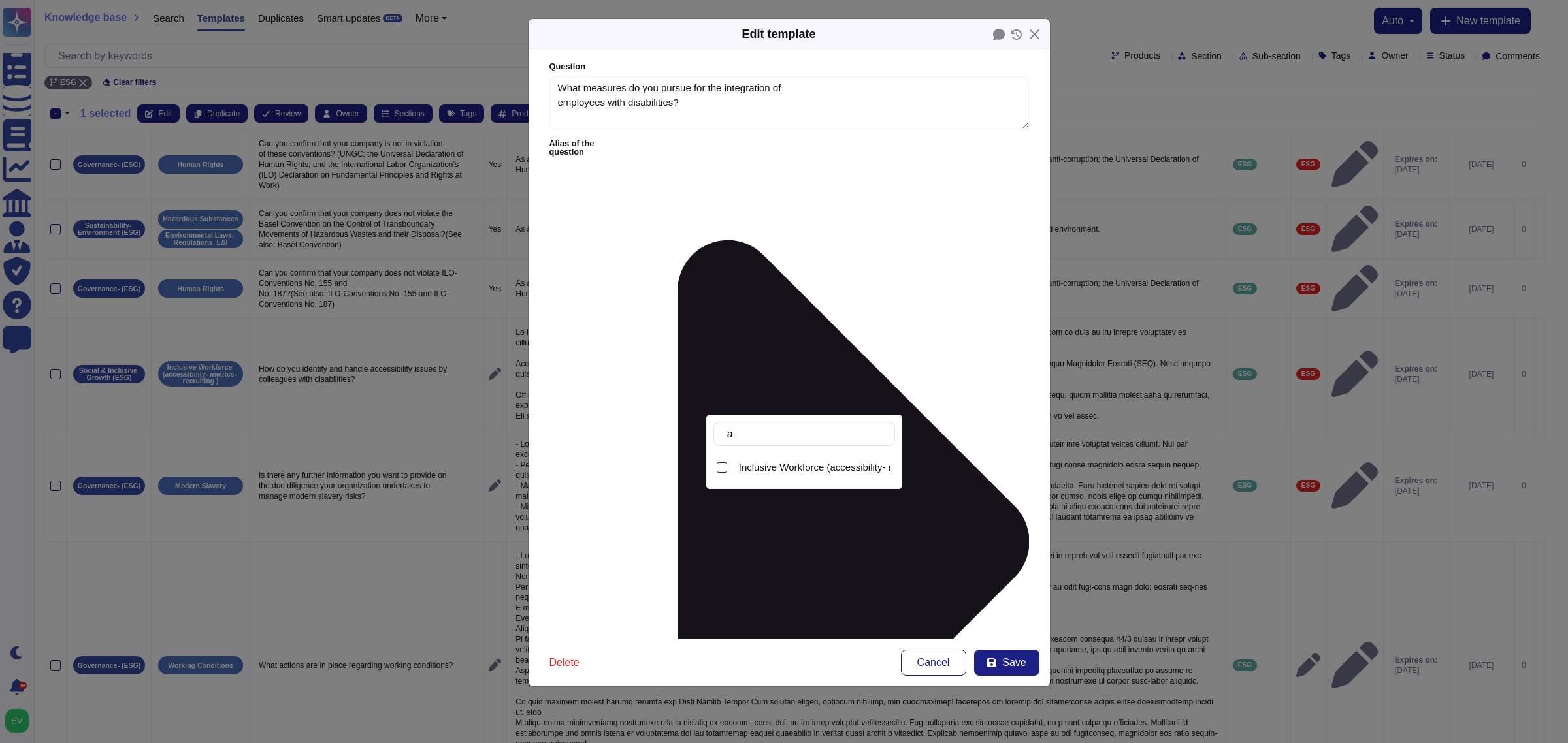
type input "ac"
click at [804, 469] on span "Inclusive Workforce (accessibility- metrics- recruiting )" at bounding box center [856, 467] width 233 height 12
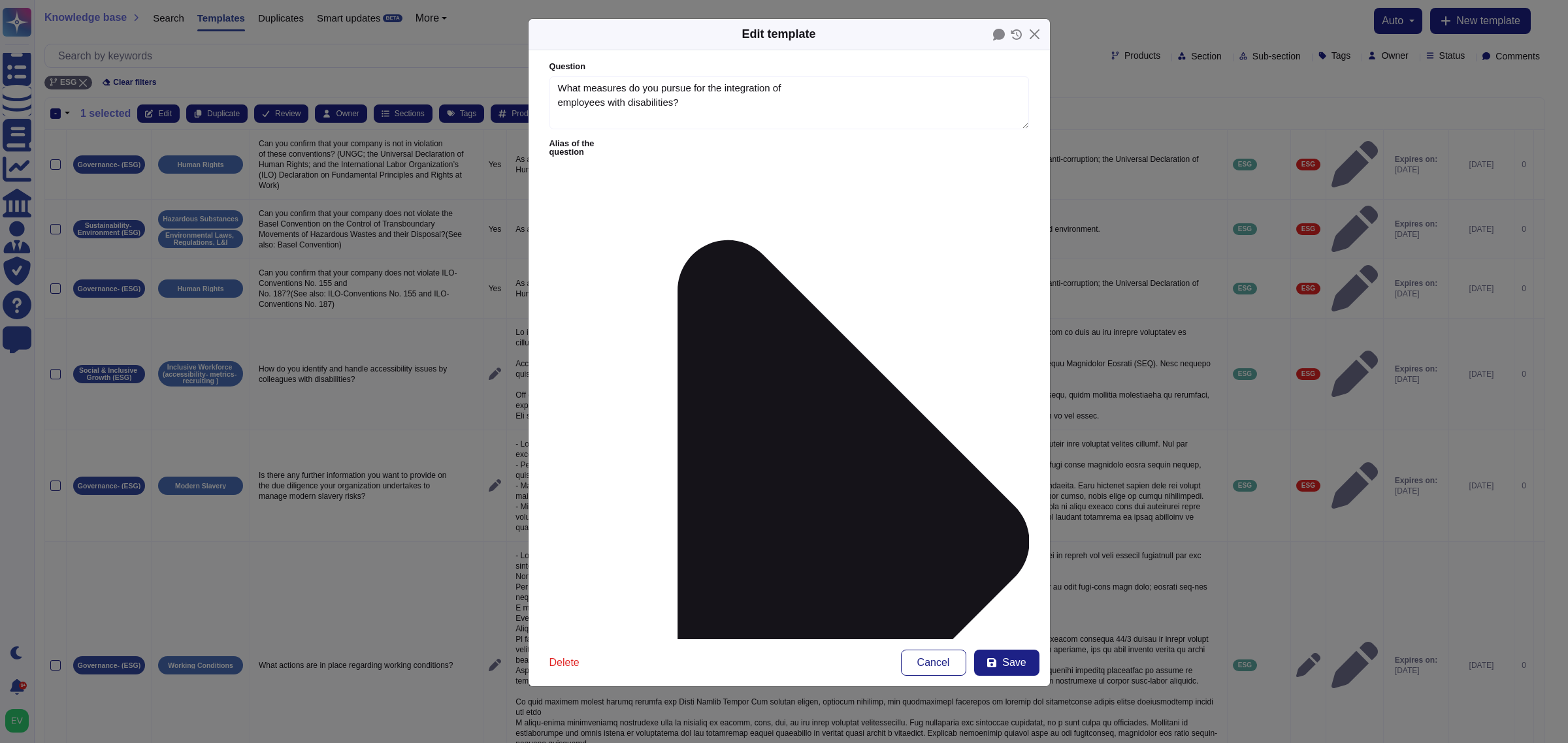
click at [837, 570] on form "Question What measures do you pursue for the integration of employees with disa…" at bounding box center [789, 345] width 521 height 589
click at [997, 595] on button "Save" at bounding box center [1007, 662] width 66 height 26
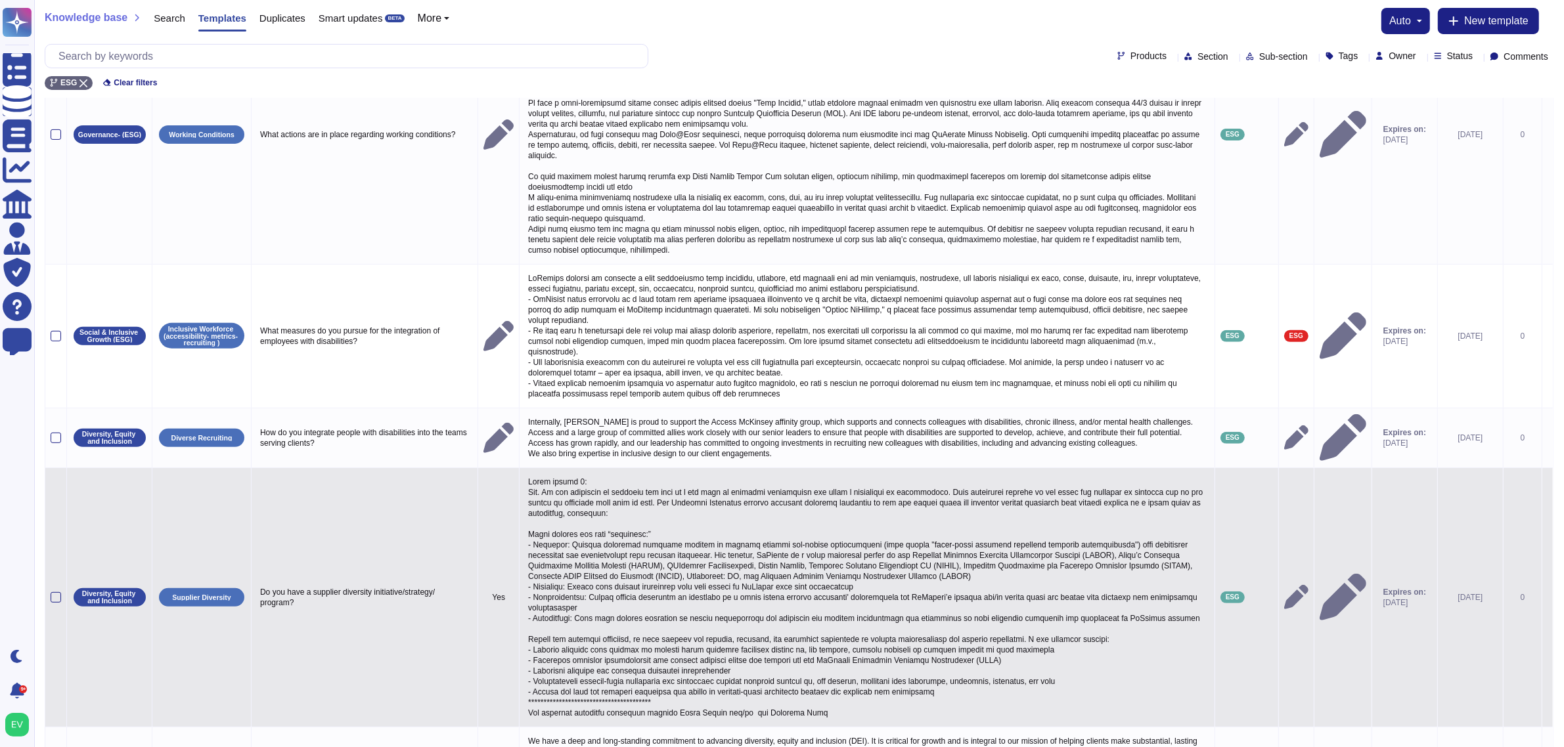
scroll to position [548, 0]
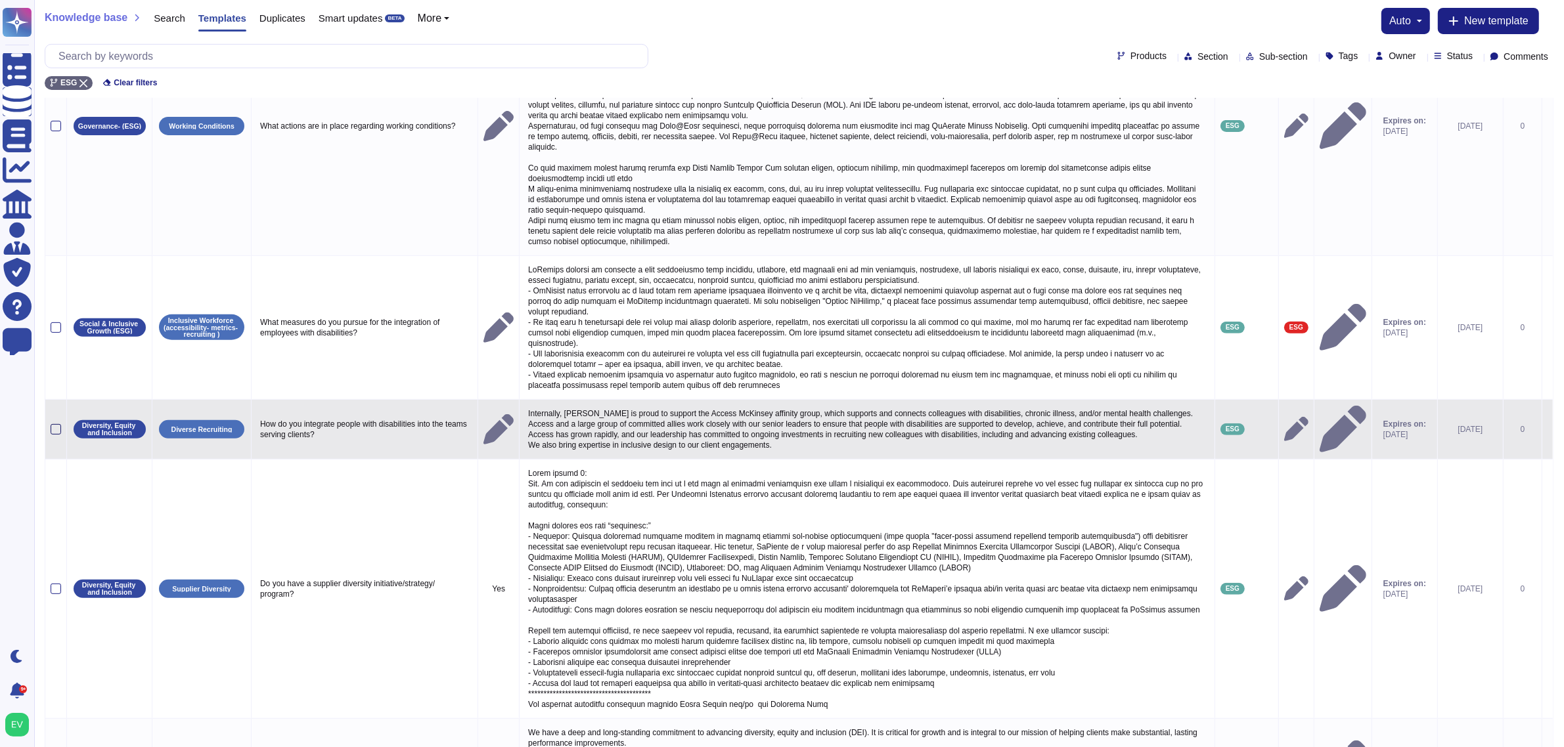
click at [53, 433] on div at bounding box center [56, 429] width 11 height 11
click at [0, 0] on input "checkbox" at bounding box center [0, 0] width 0 height 0
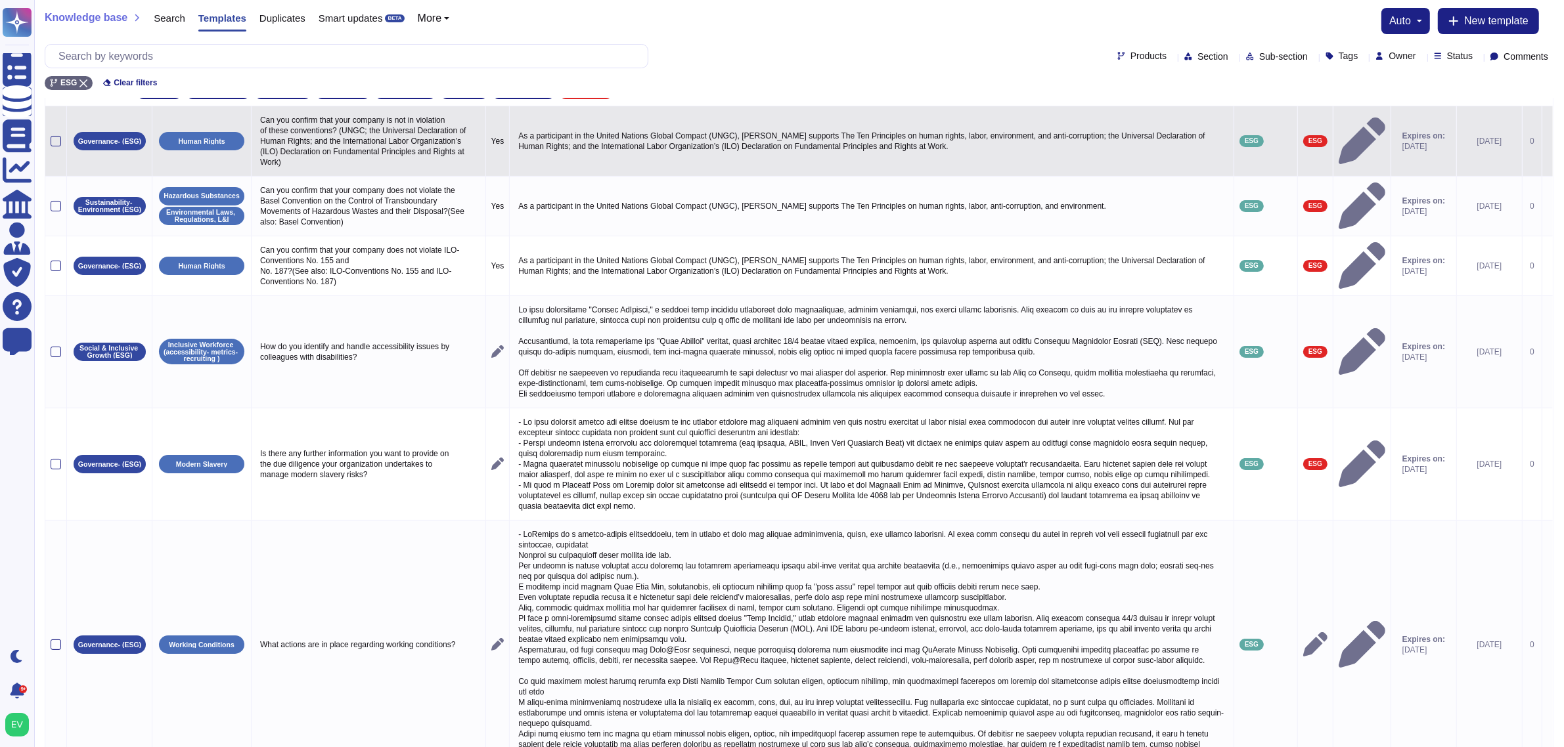
scroll to position [0, 0]
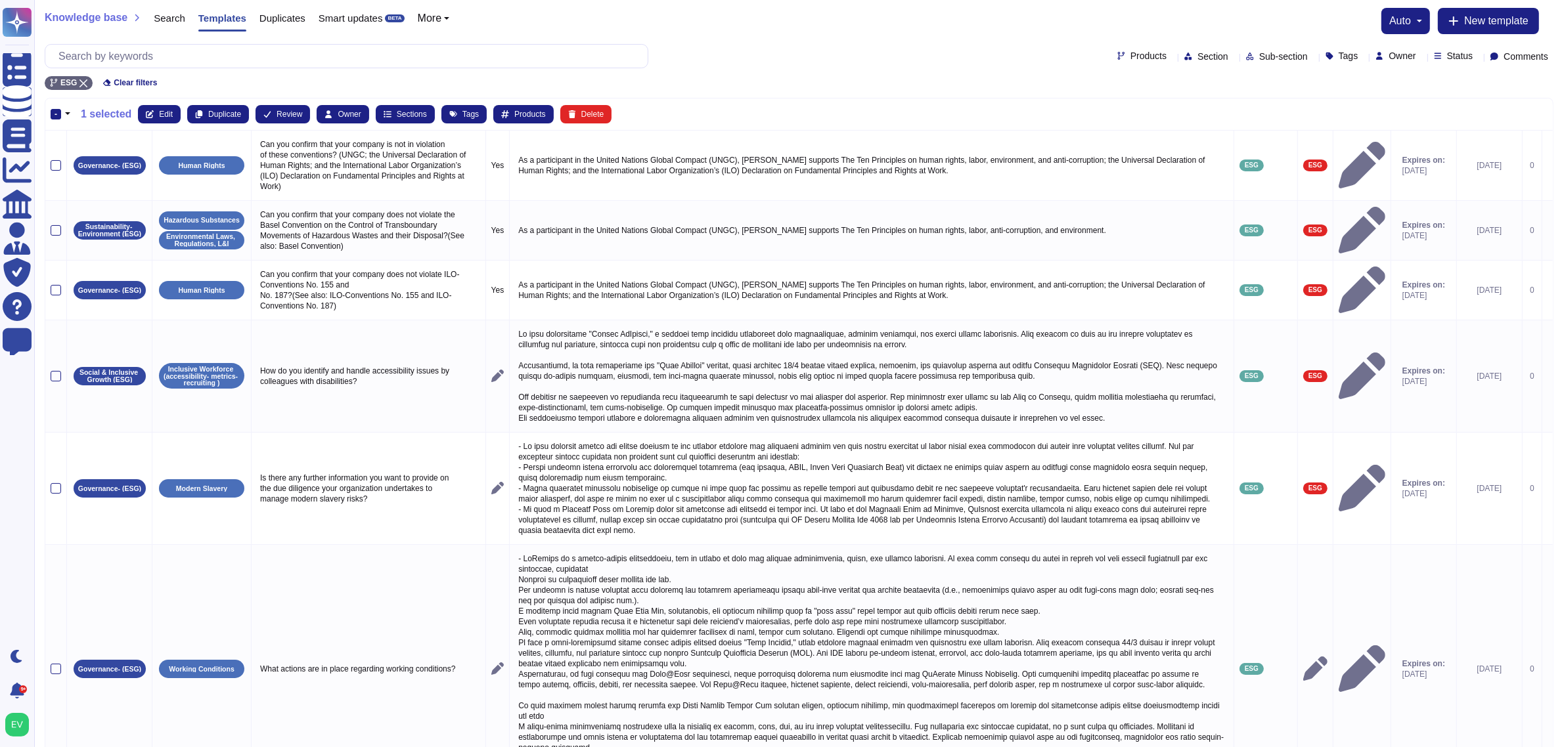
click at [131, 106] on div "- 1 selected Edit Duplicate Review Owner Sections Tags Products Delete" at bounding box center [799, 114] width 1497 height 18
click at [152, 110] on icon at bounding box center [150, 114] width 8 height 8
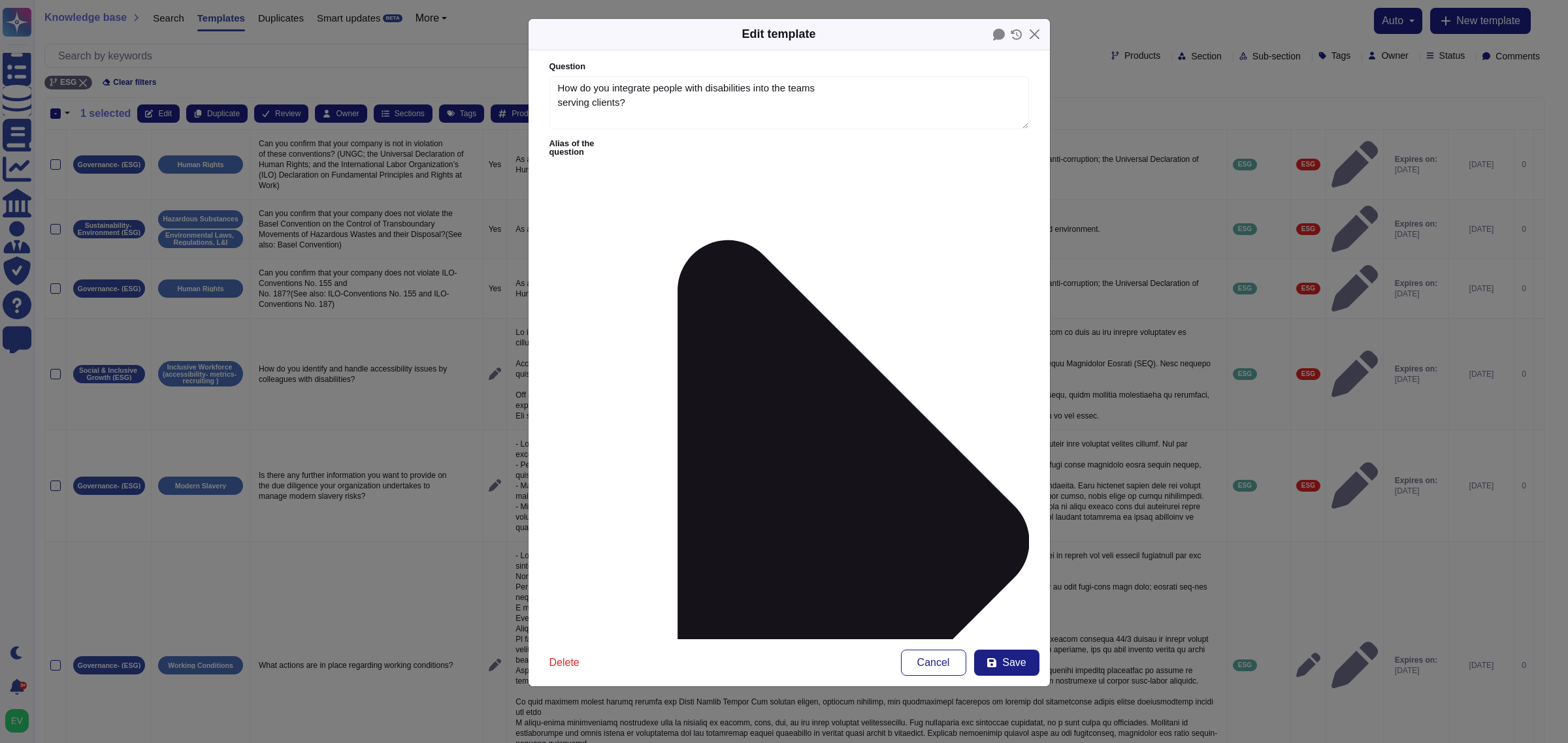
type textarea "How do you integrate people with disabilities into the teams serving clients?"
type textarea "Internally, [PERSON_NAME] is proud to support the Access McKinsey affinity grou…"
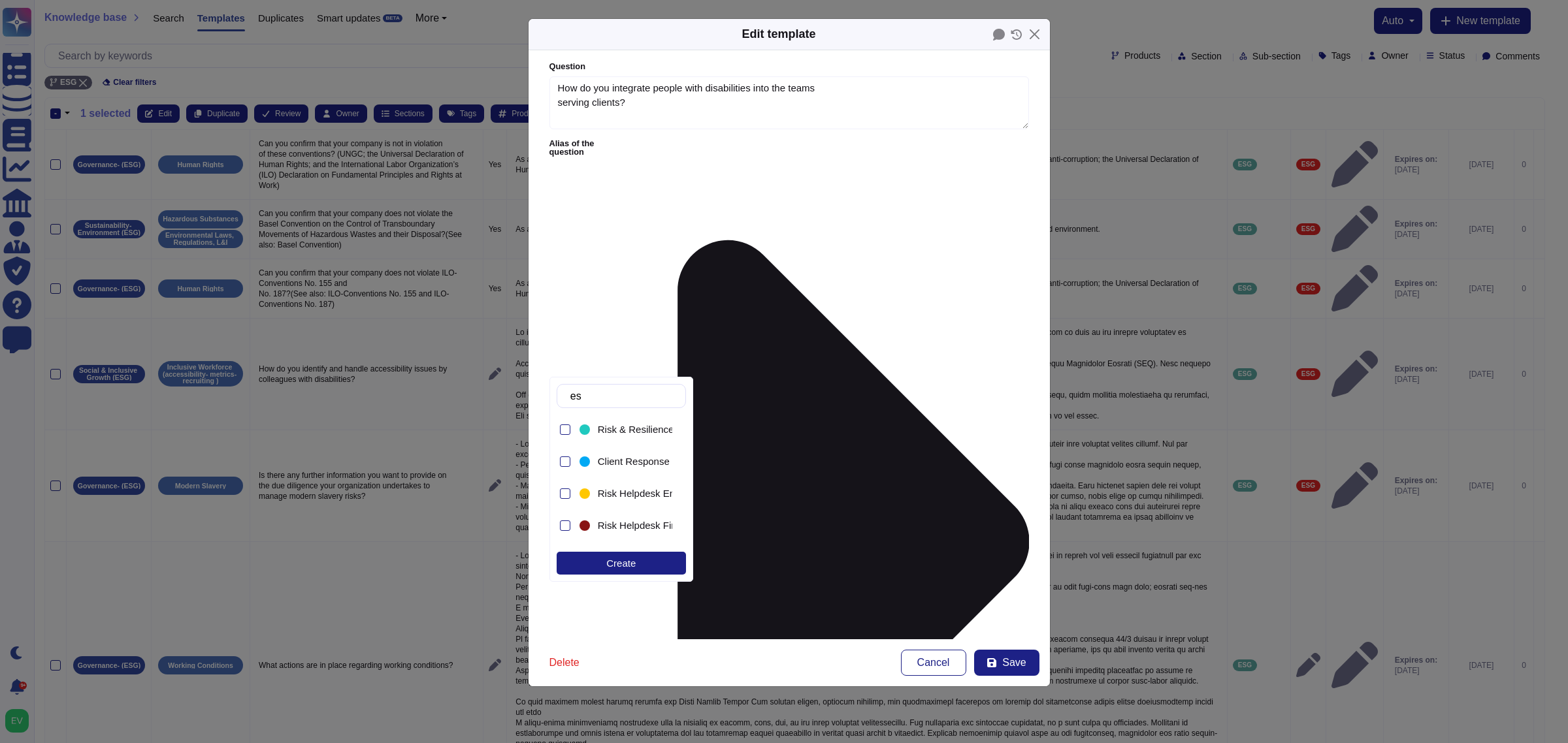
type input "esg"
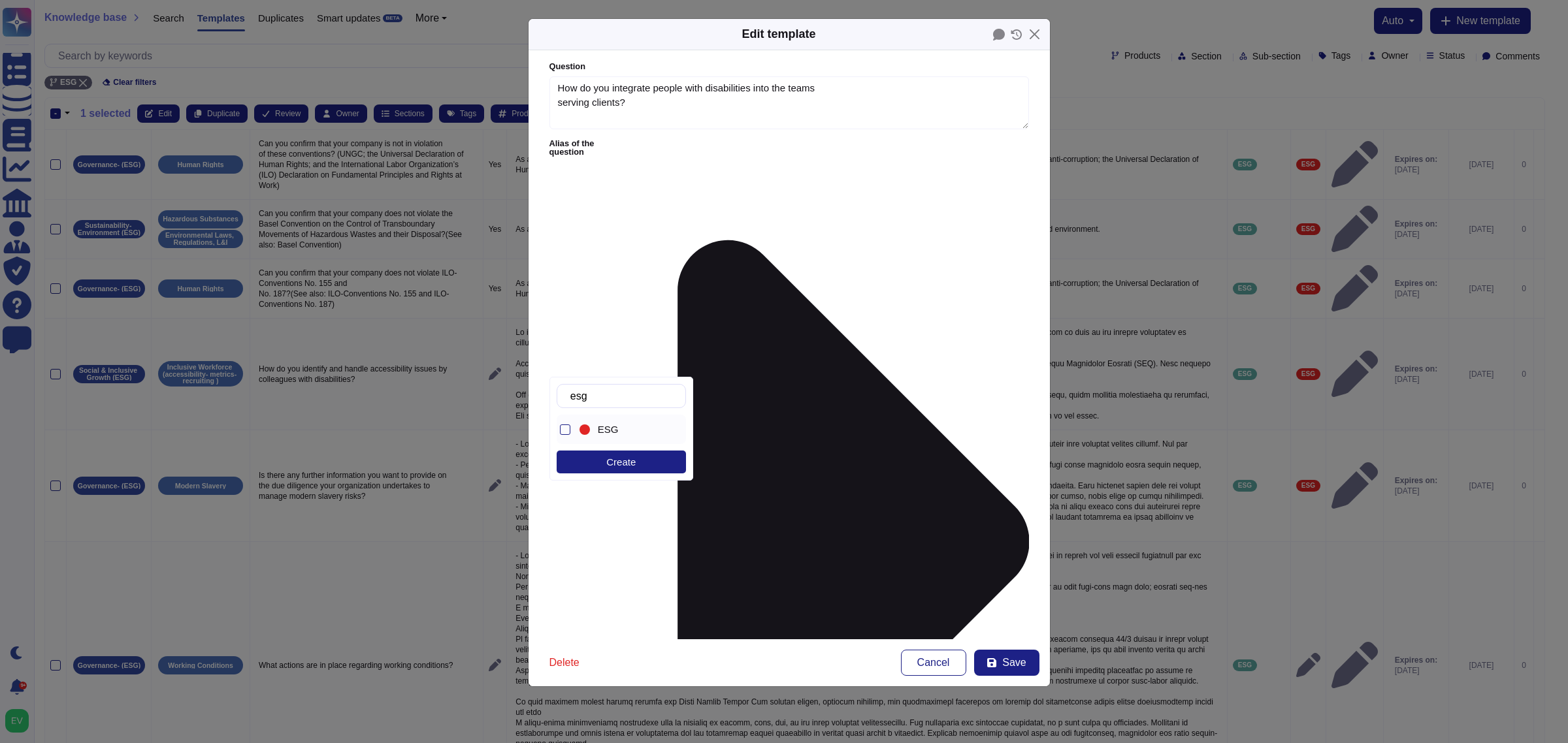
click at [605, 417] on div "ESG" at bounding box center [625, 430] width 96 height 30
drag, startPoint x: 616, startPoint y: 404, endPoint x: 626, endPoint y: 367, distance: 38.3
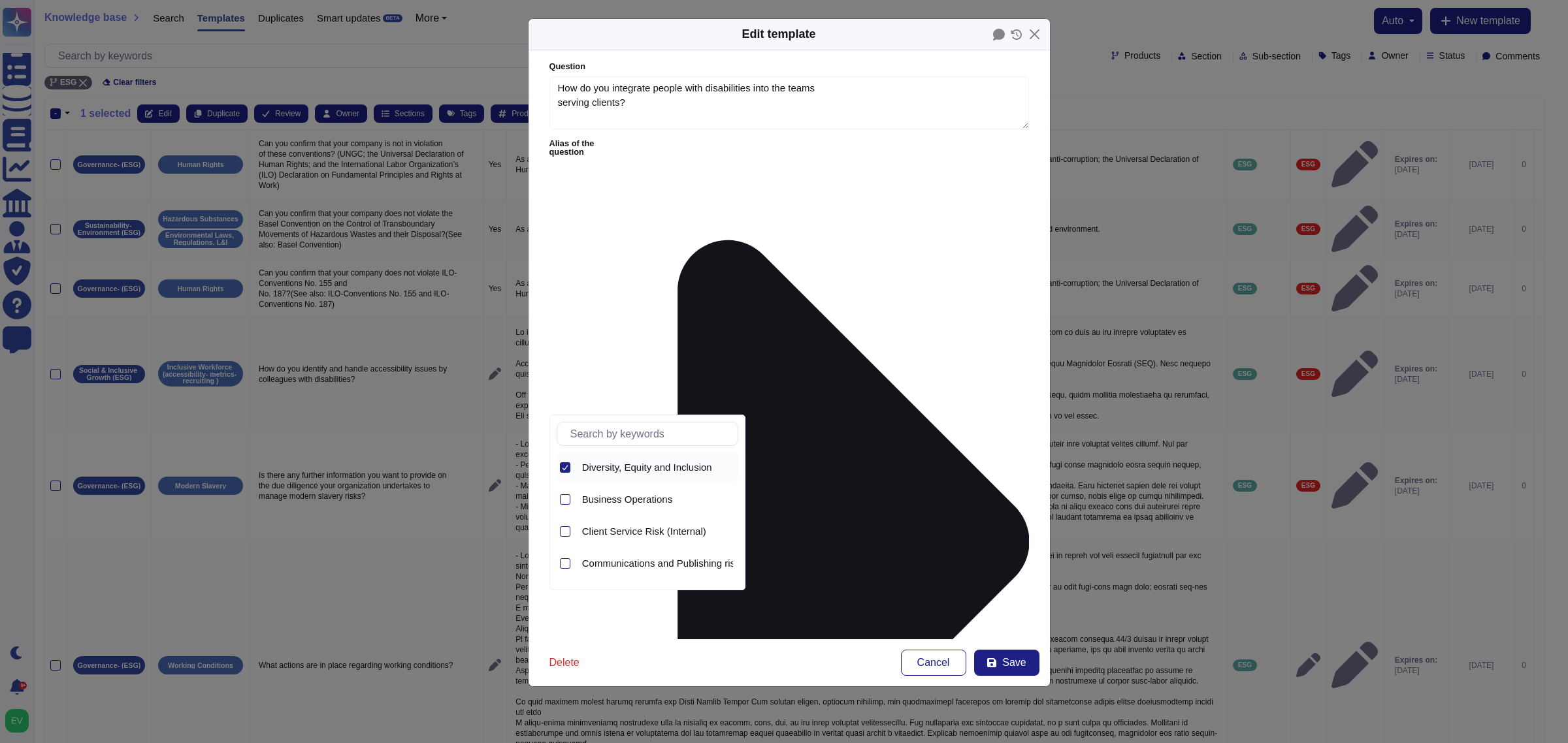
click at [563, 467] on icon at bounding box center [565, 467] width 7 height 7
click at [604, 438] on input "text" at bounding box center [651, 434] width 174 height 23
type input "esg"
click at [629, 501] on span "Social & Inclusive Growth (ESG)" at bounding box center [653, 500] width 141 height 12
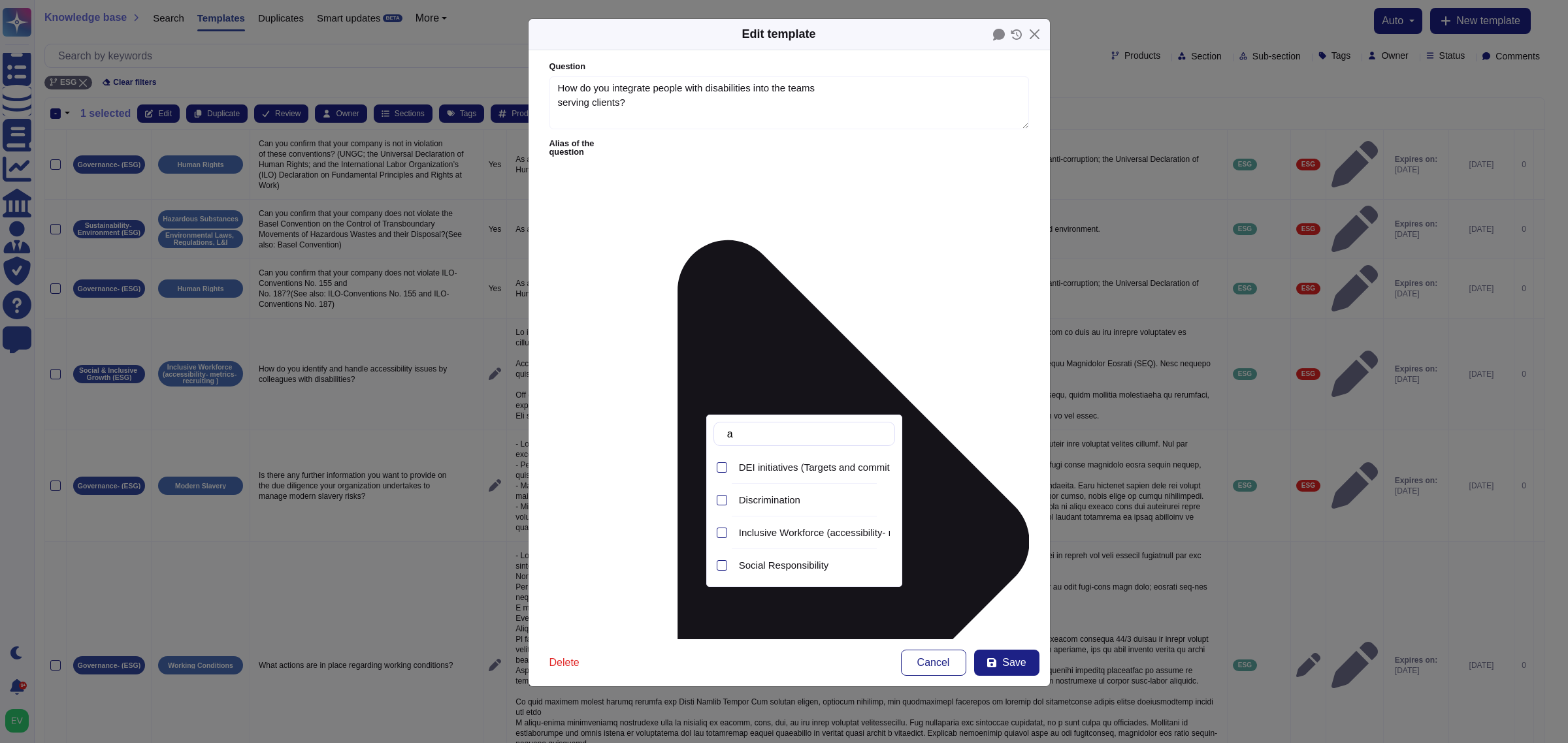
type input "ac"
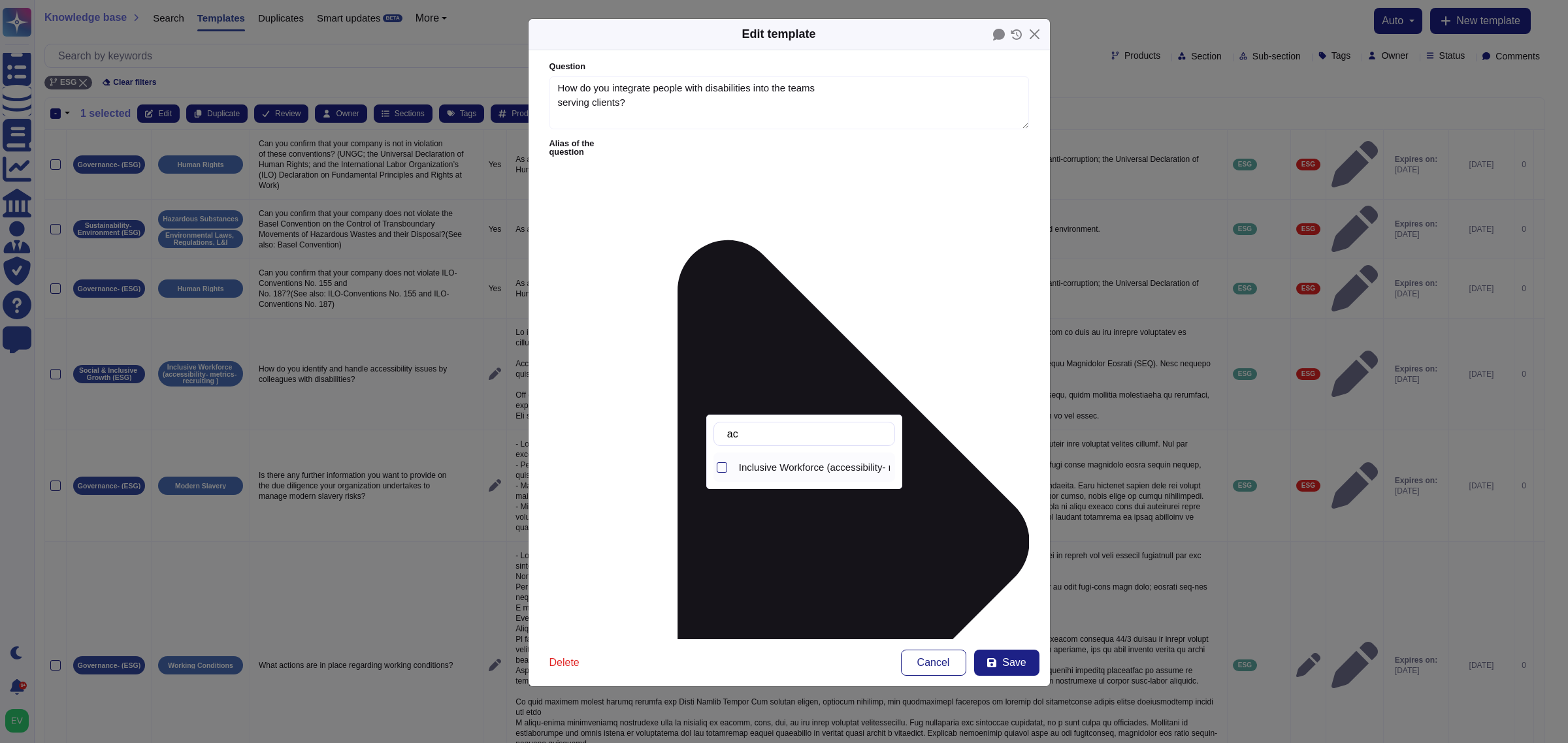
click at [766, 471] on span "Inclusive Workforce (accessibility- metrics- recruiting )" at bounding box center [856, 467] width 233 height 12
click at [1008, 595] on span "Save" at bounding box center [1014, 662] width 24 height 11
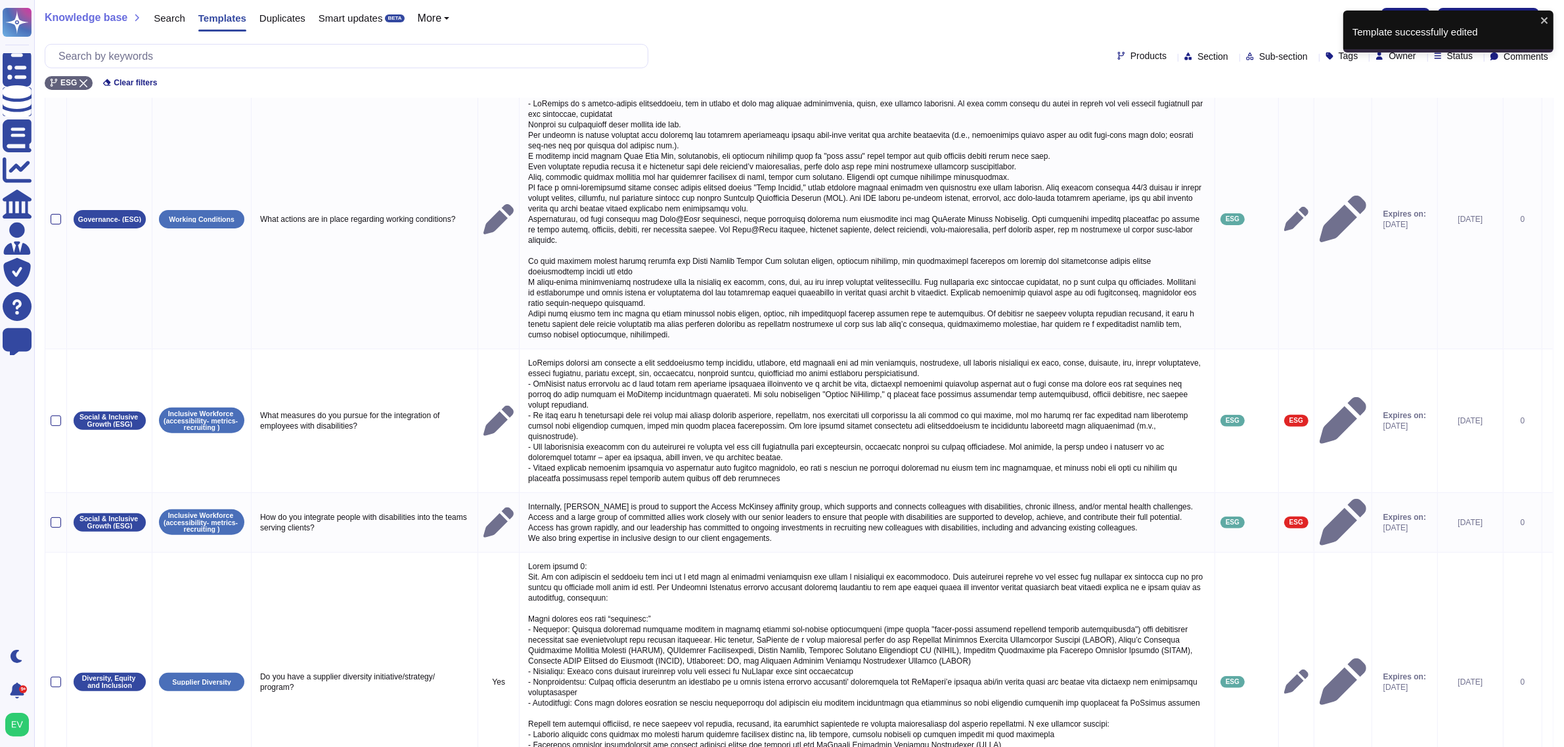
scroll to position [677, 0]
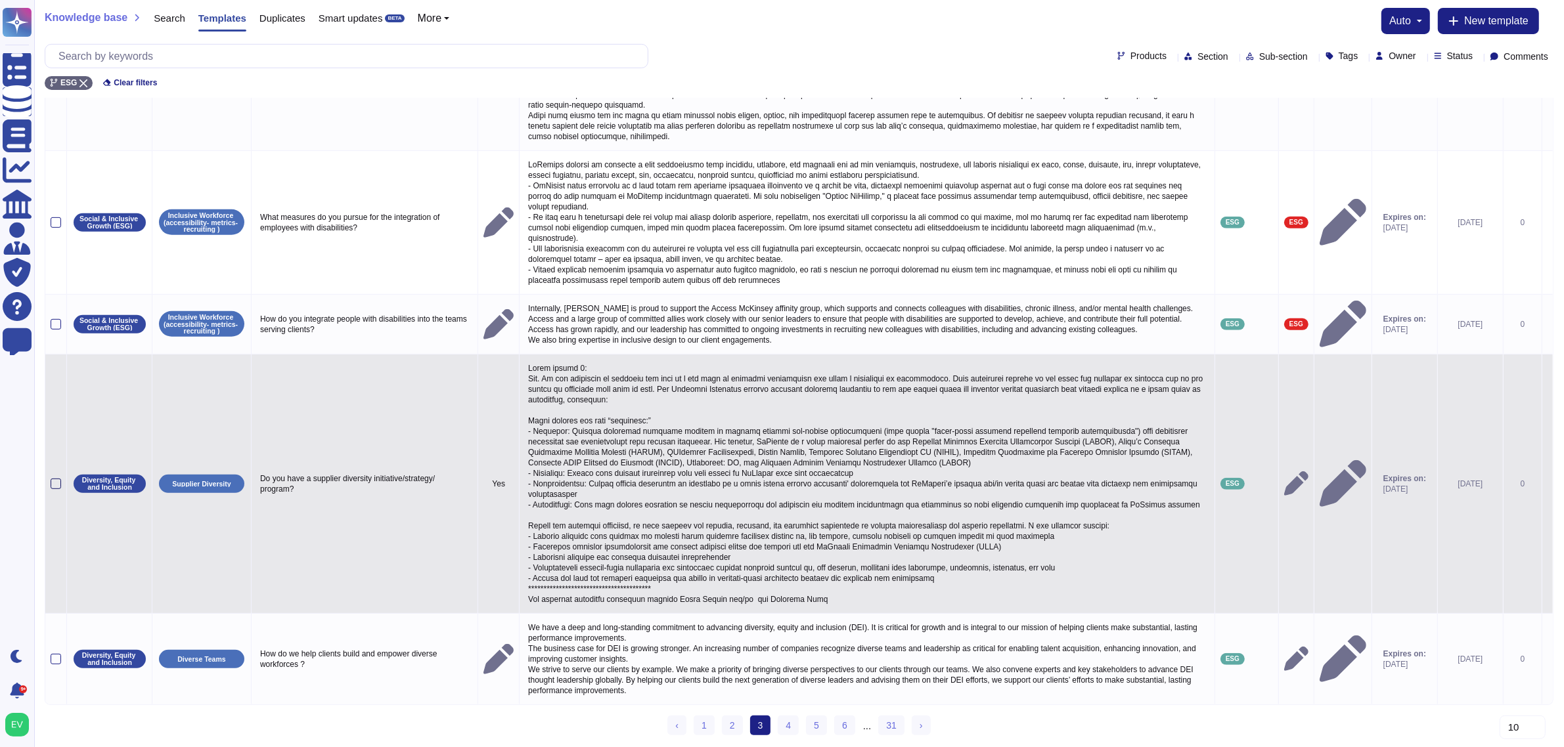
click at [53, 479] on div at bounding box center [56, 484] width 11 height 11
click at [0, 0] on input "checkbox" at bounding box center [0, 0] width 0 height 0
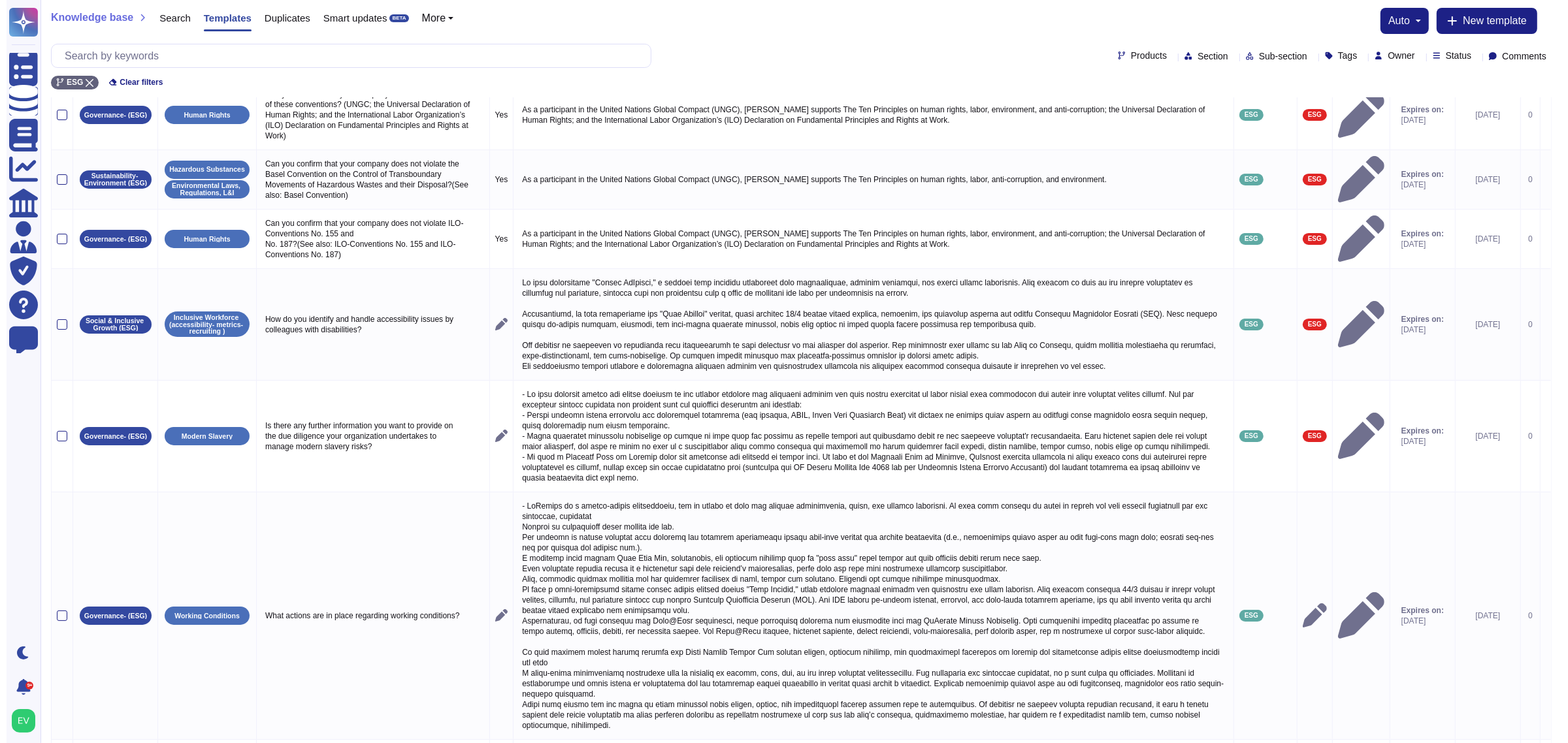
scroll to position [0, 0]
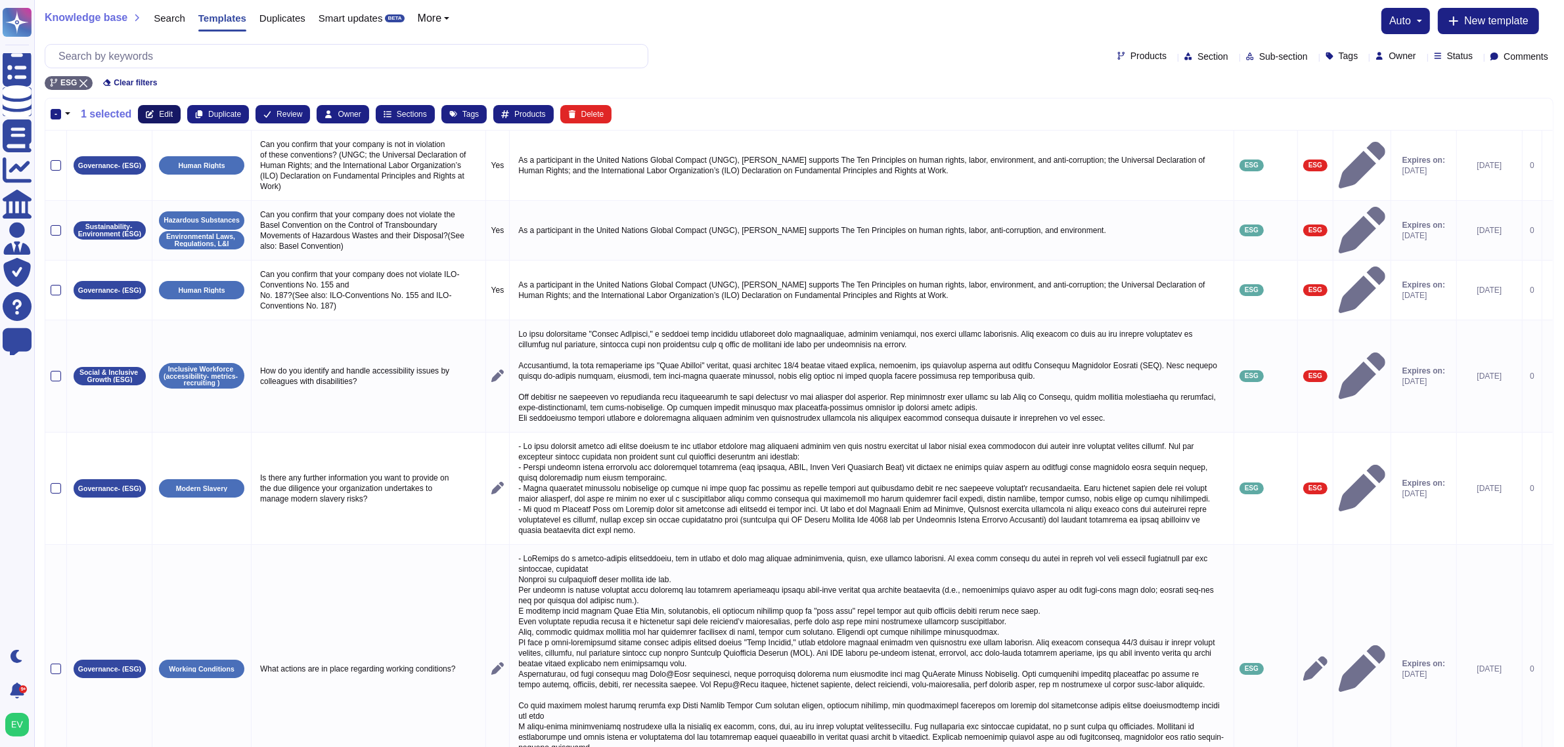
click at [158, 106] on button "Edit" at bounding box center [159, 114] width 43 height 18
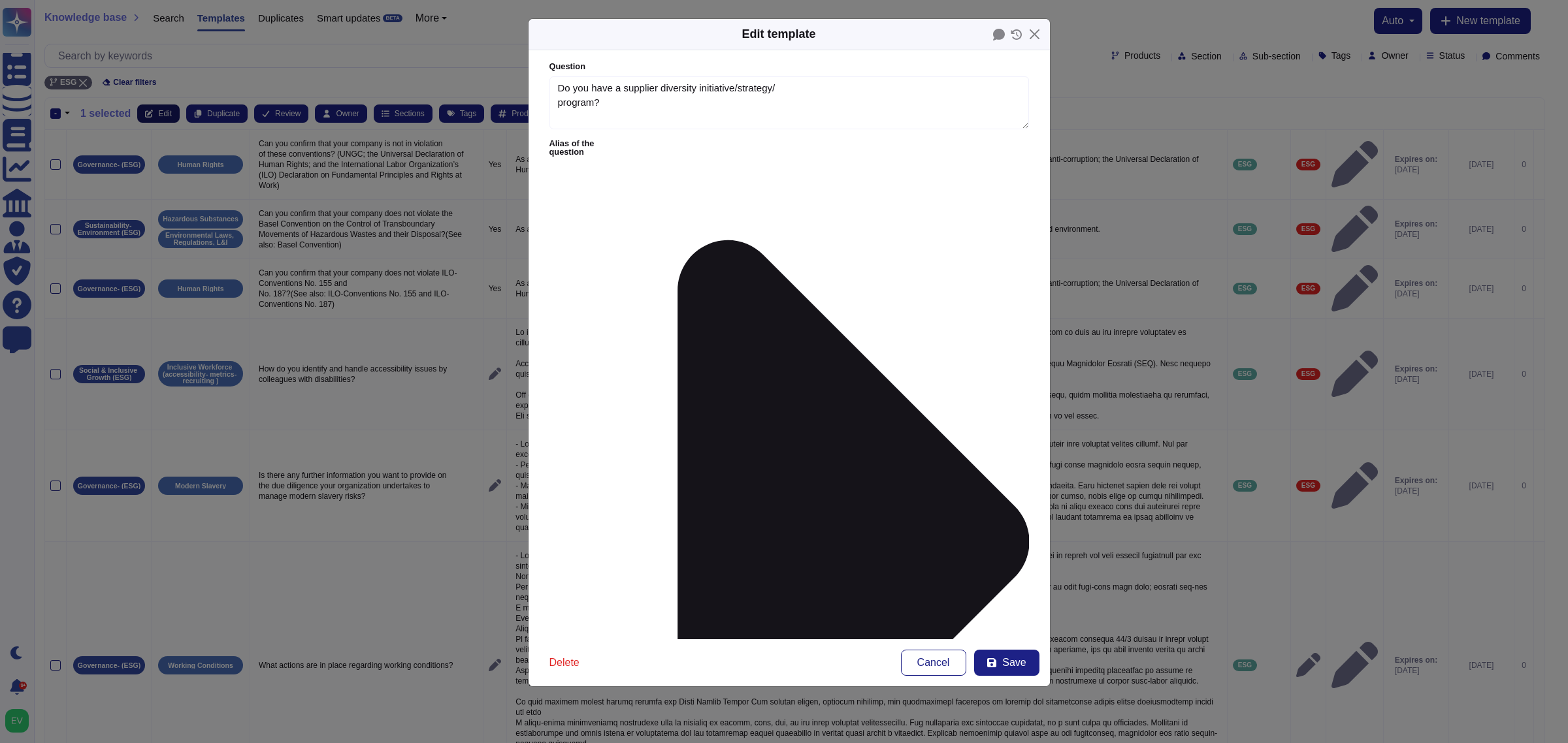
type textarea "Do you have a supplier diversity initiative/strategy/ program?"
type textarea "Lorem ipsumd 8: Sit. Am con adipiscin el seddoeiu tem inci ut l etd magn al eni…"
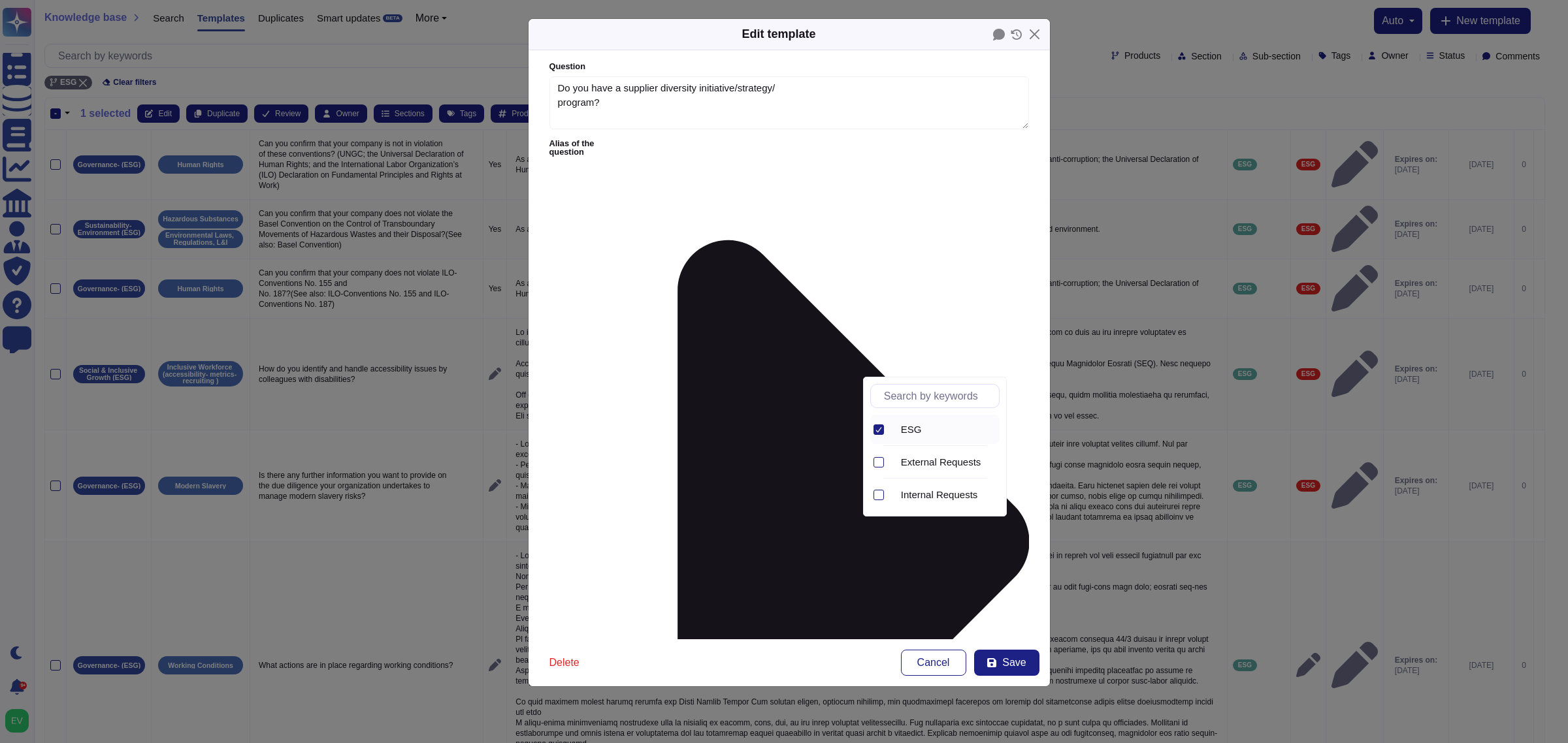
click at [875, 433] on div at bounding box center [879, 430] width 11 height 11
click at [880, 435] on div at bounding box center [879, 430] width 11 height 11
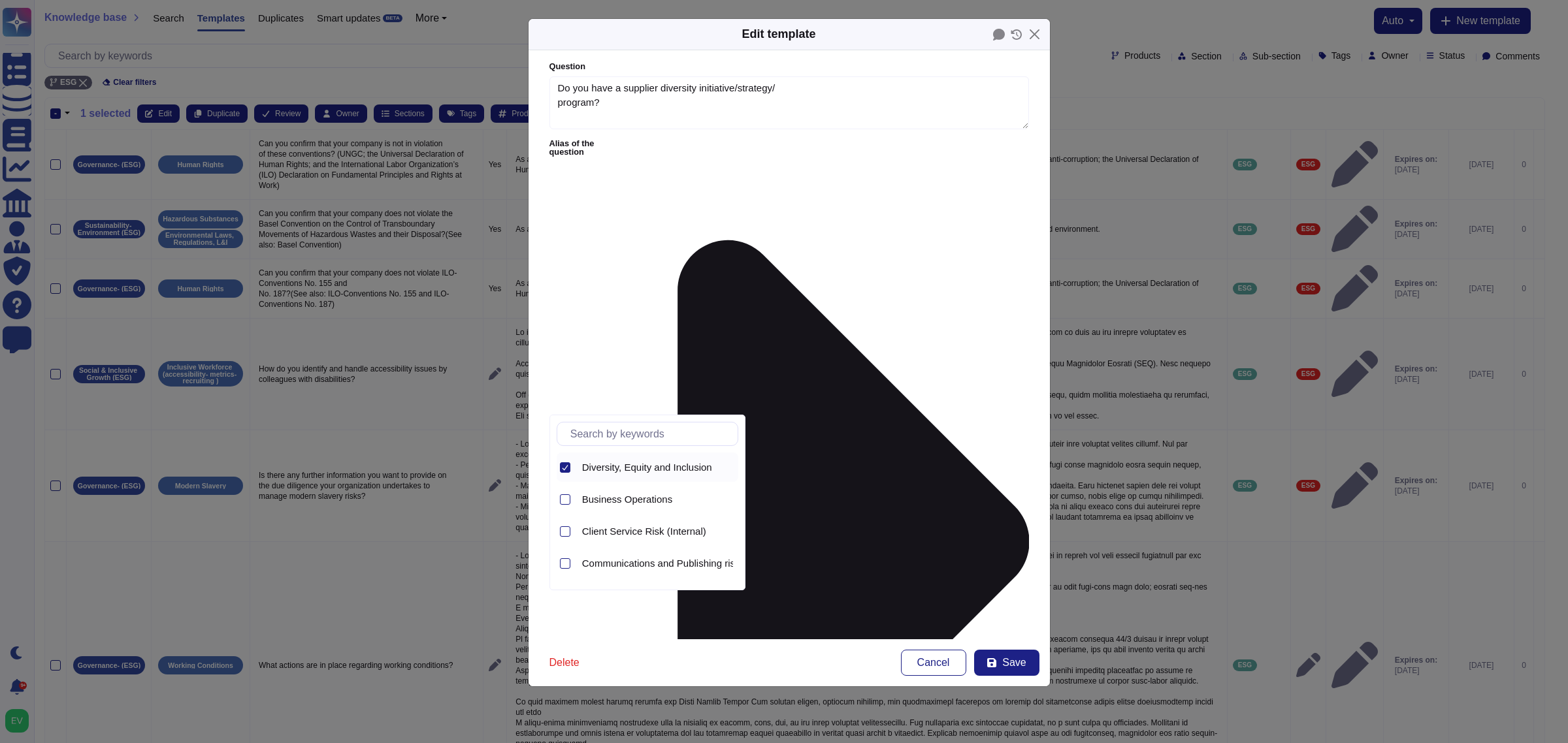
click at [564, 467] on icon at bounding box center [565, 467] width 7 height 7
click at [591, 436] on input "text" at bounding box center [651, 434] width 174 height 23
type input "thir"
click at [616, 467] on span "Third Party Risk (External)" at bounding box center [640, 467] width 115 height 12
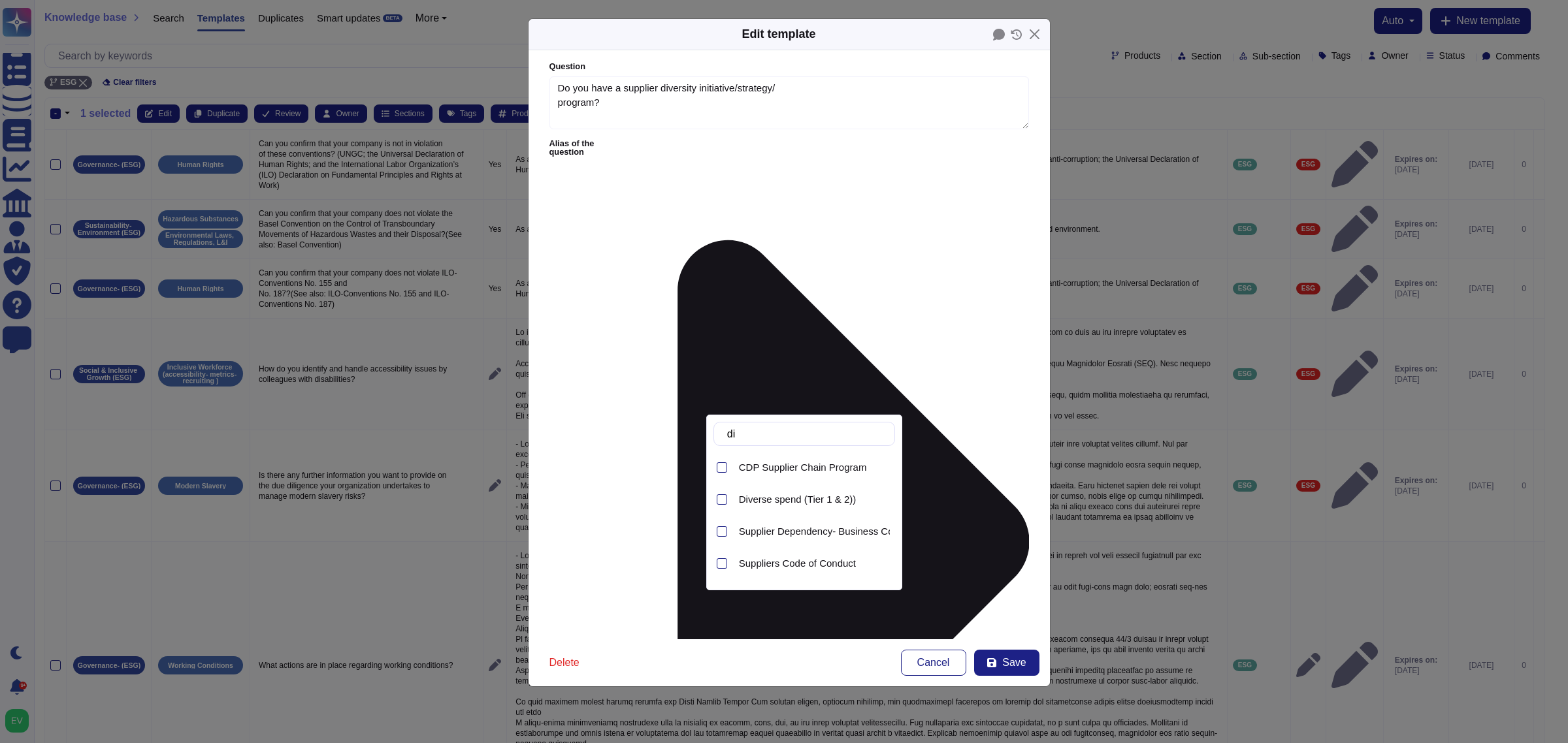
type input "d"
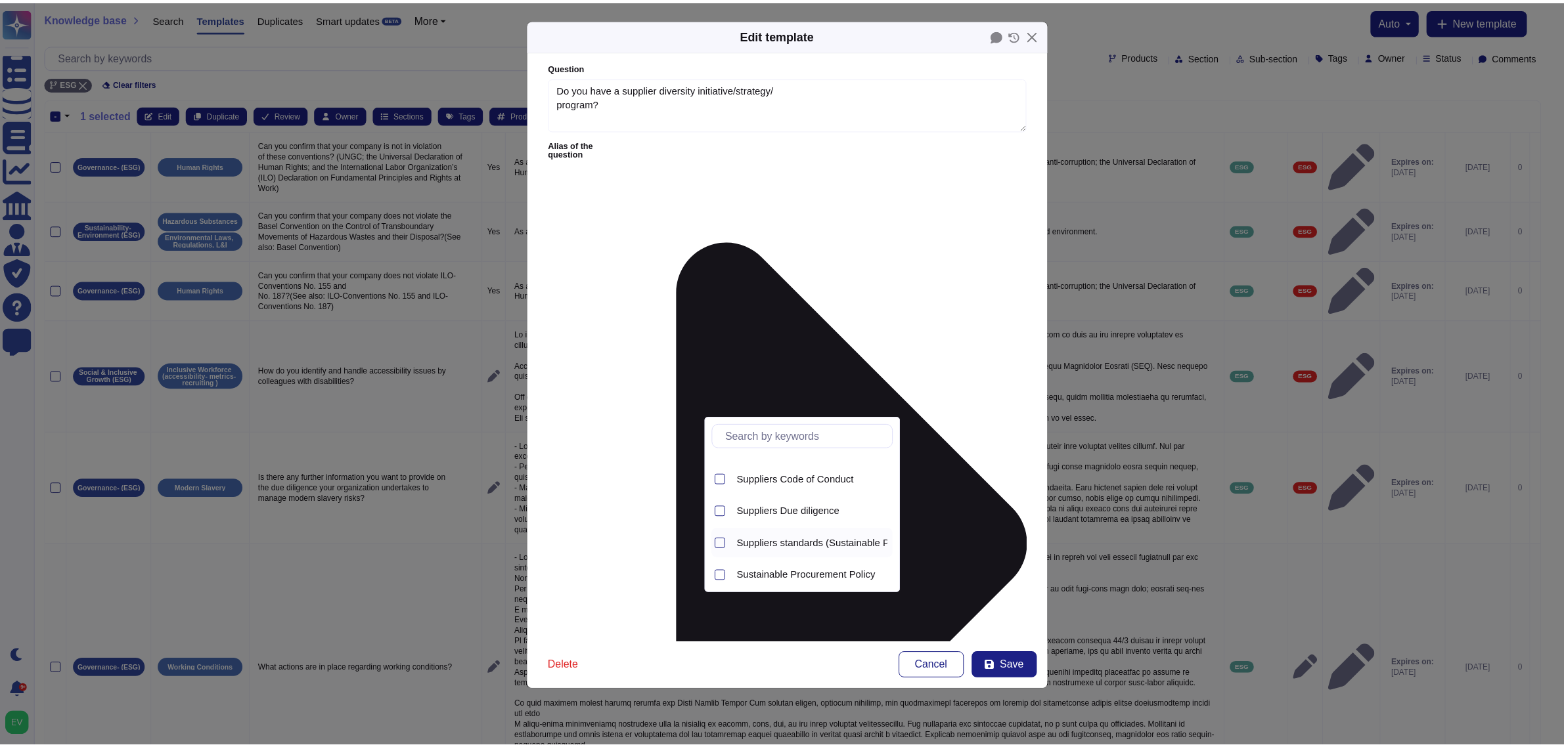
scroll to position [156, 0]
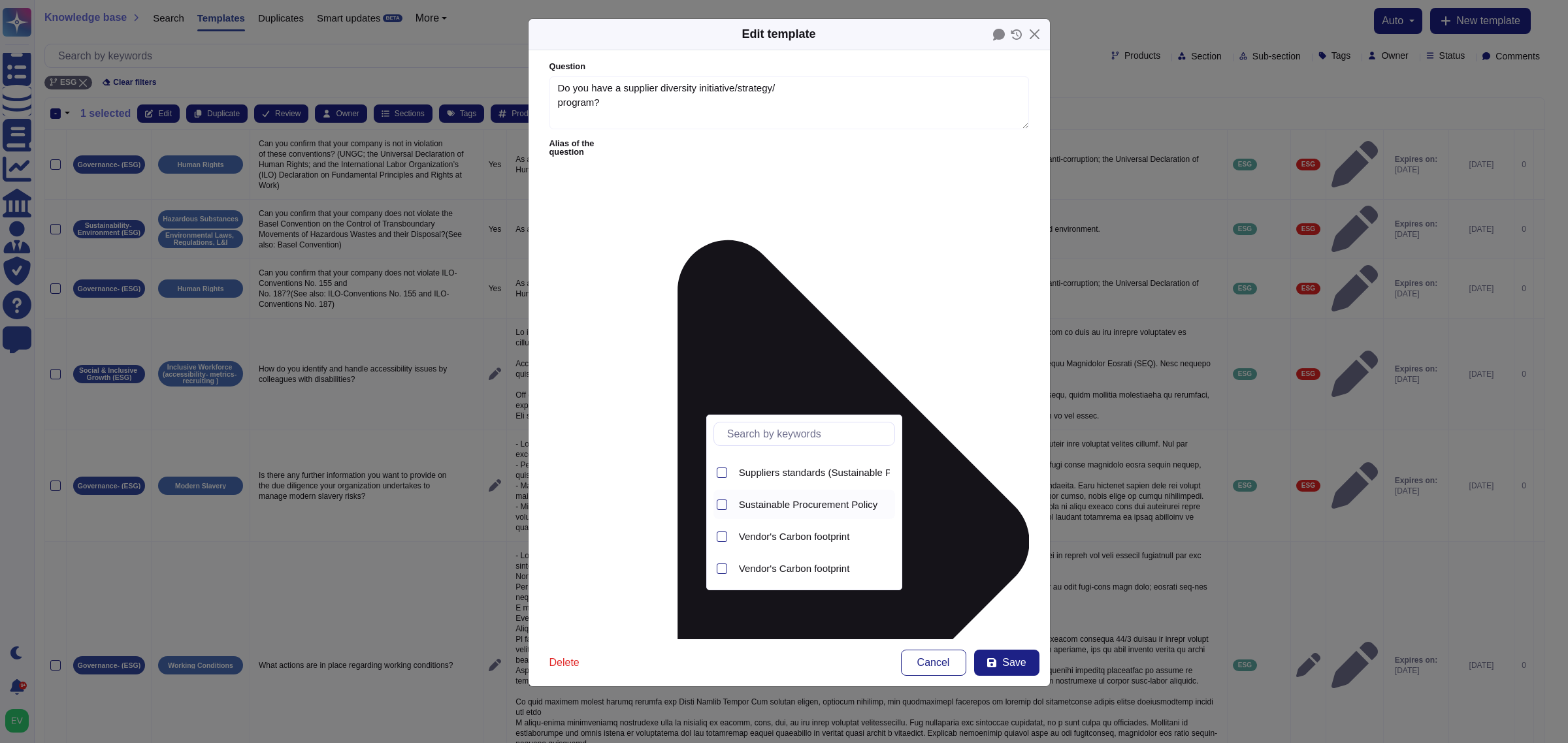
click at [810, 499] on span "Sustainable Procurement Policy" at bounding box center [809, 505] width 139 height 12
click at [1014, 595] on span "Save" at bounding box center [1014, 662] width 24 height 11
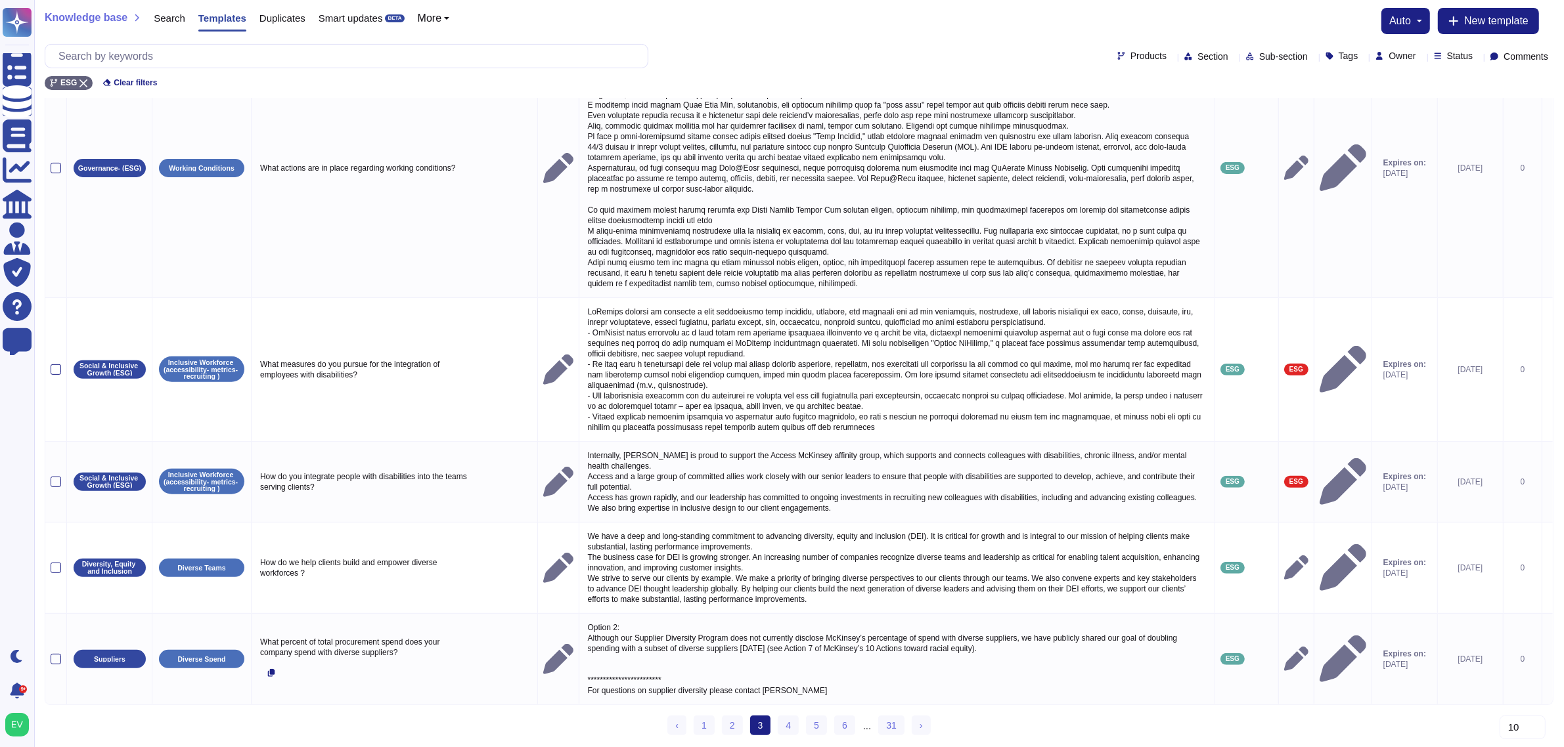
scroll to position [533, 0]
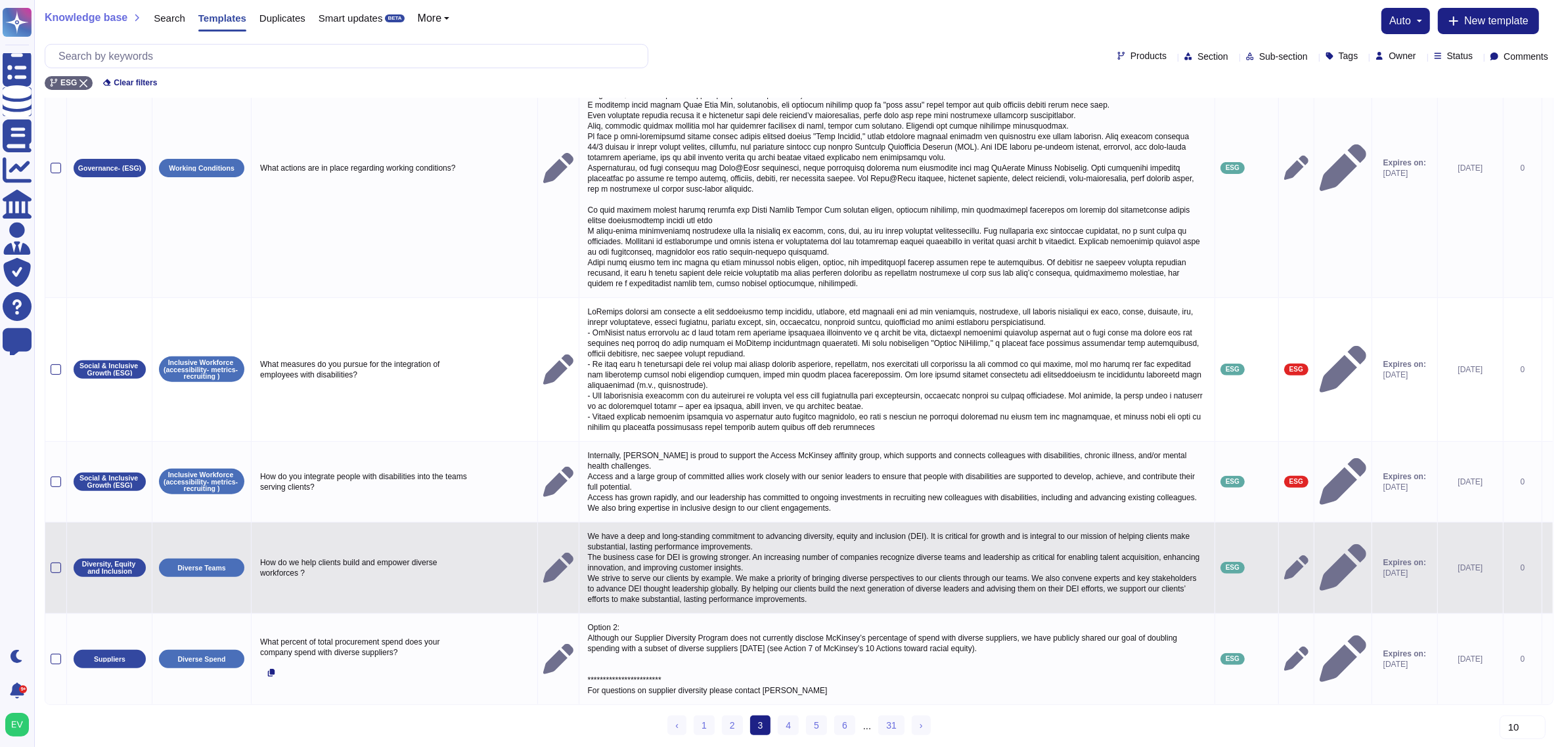
click at [61, 547] on td at bounding box center [56, 567] width 22 height 91
click at [56, 563] on div at bounding box center [56, 568] width 11 height 11
click at [0, 0] on input "checkbox" at bounding box center [0, 0] width 0 height 0
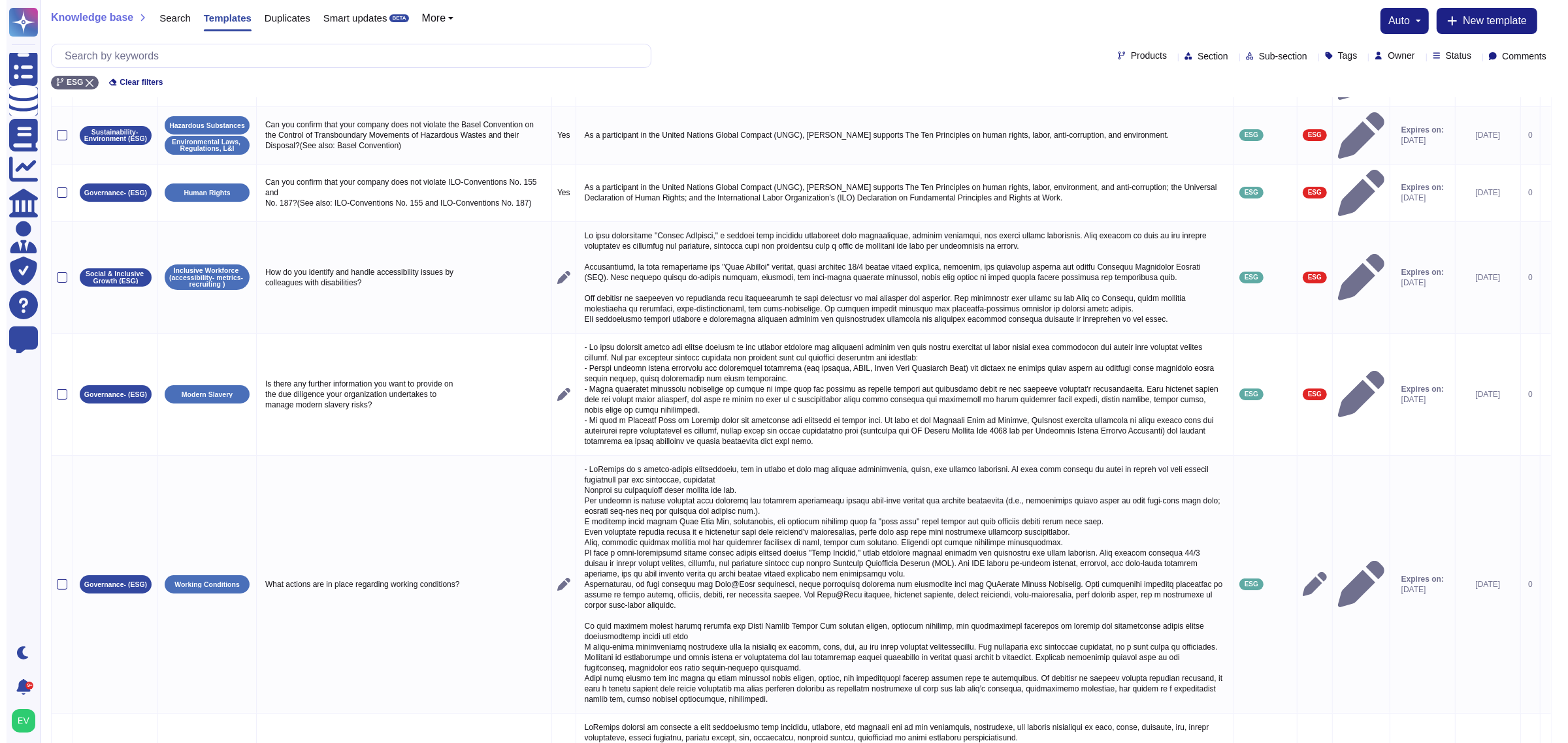
scroll to position [0, 0]
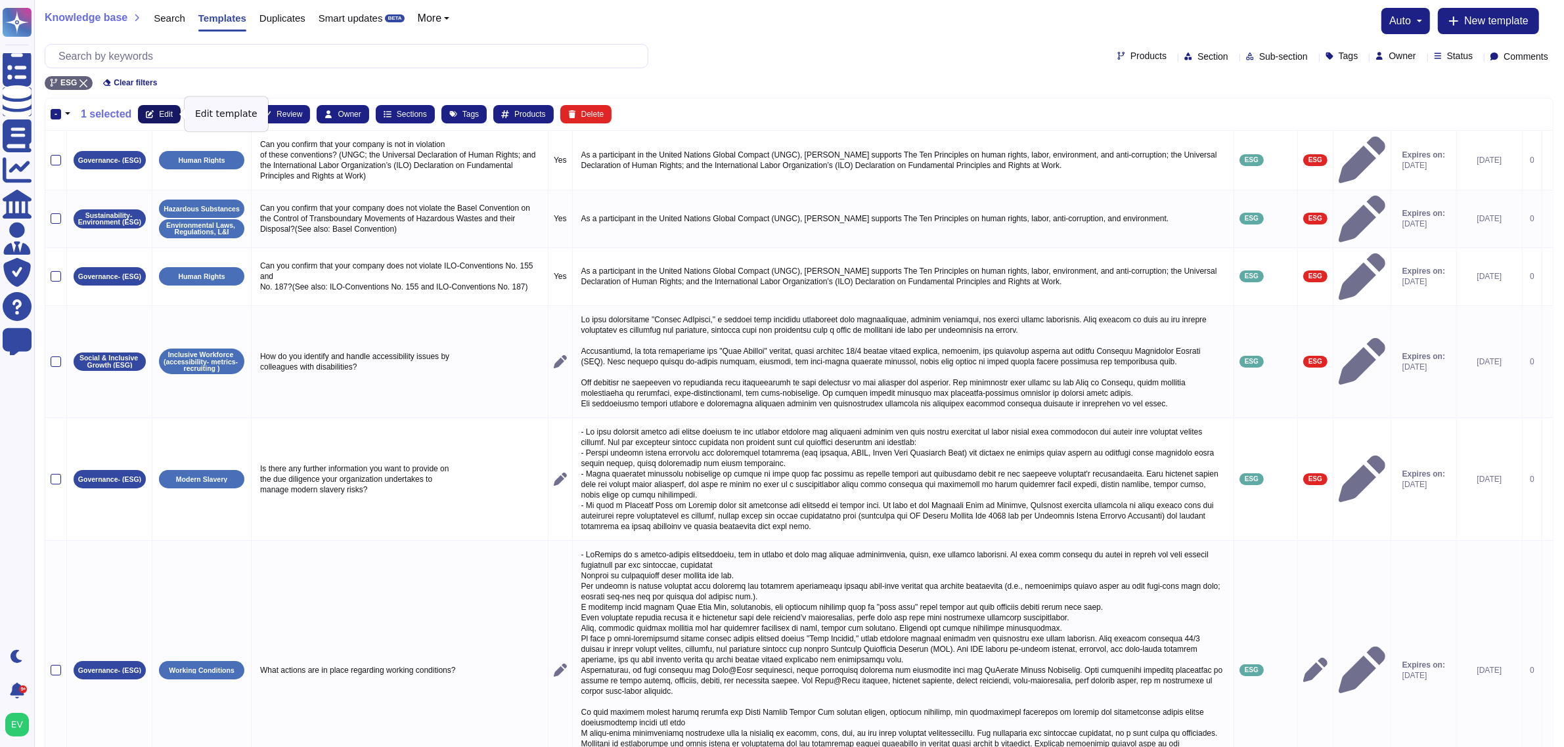
click at [167, 115] on span "Edit" at bounding box center [166, 114] width 14 height 8
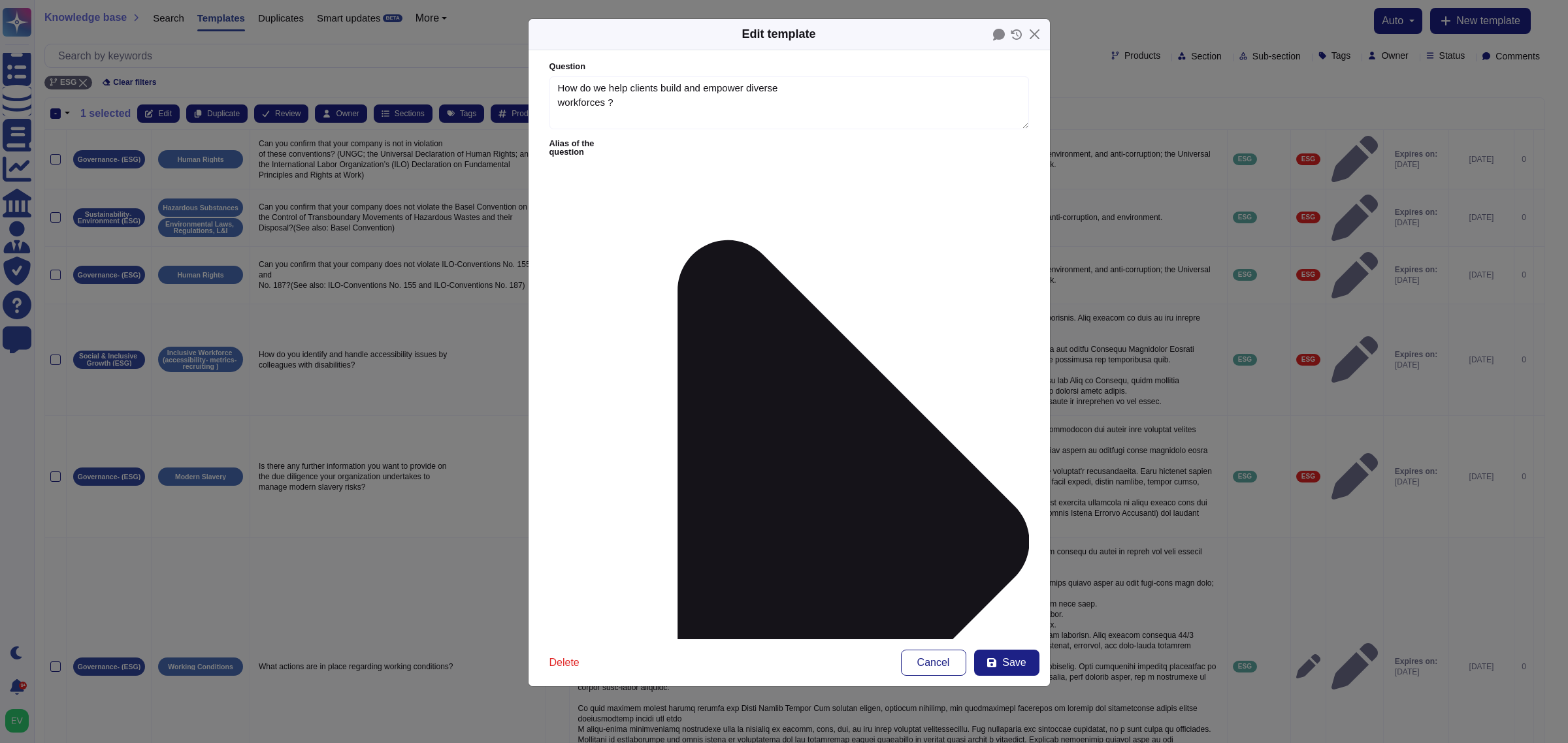
type textarea "How do we help clients build and empower diverse workforces ?"
type textarea "We have a deep and long-standing commitment to advancing diversity, equity and …"
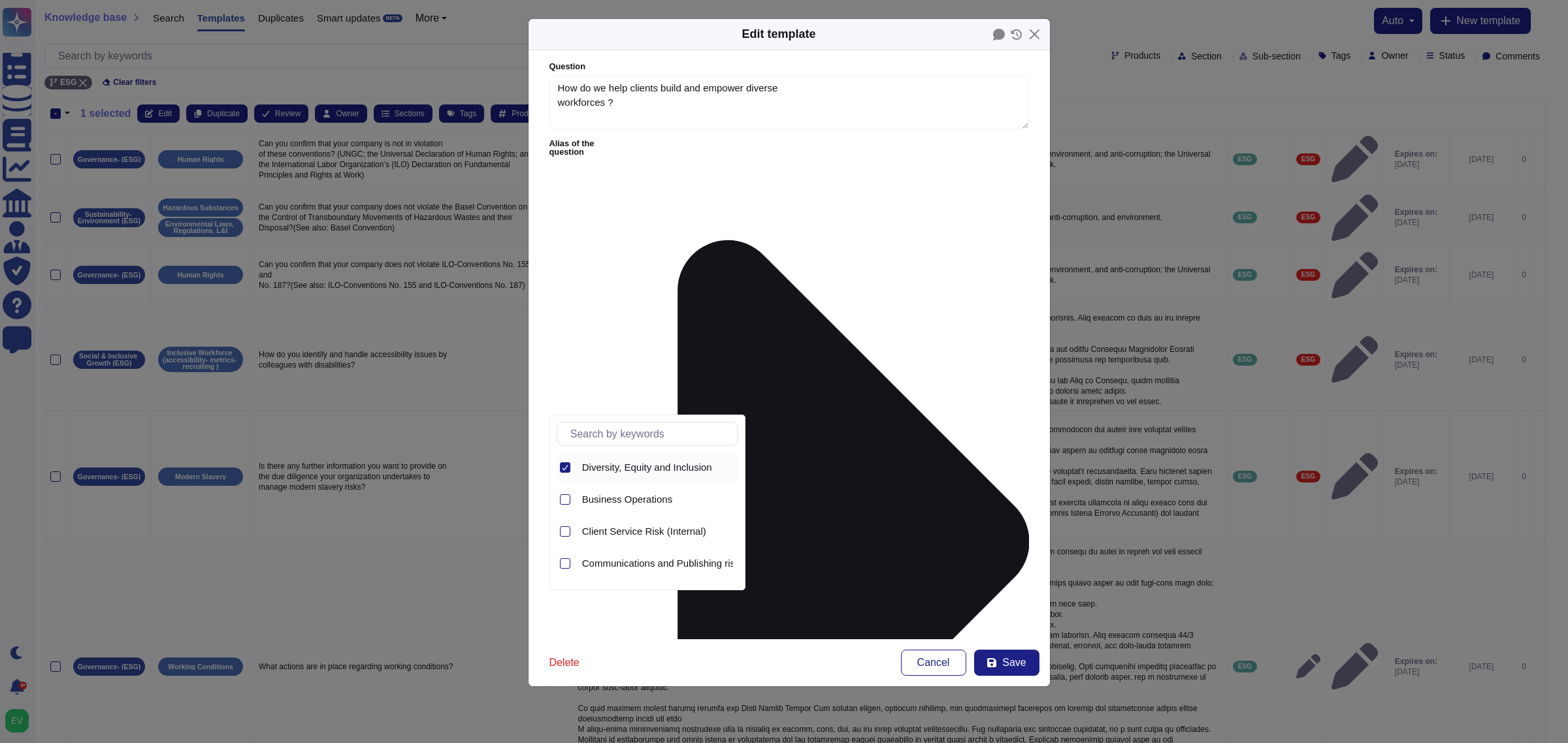
click at [563, 469] on icon at bounding box center [565, 467] width 6 height 5
click at [622, 439] on input "text" at bounding box center [651, 434] width 174 height 23
type input "esg"
click at [668, 534] on span "Sustainability- Environment (ESG)" at bounding box center [657, 533] width 149 height 12
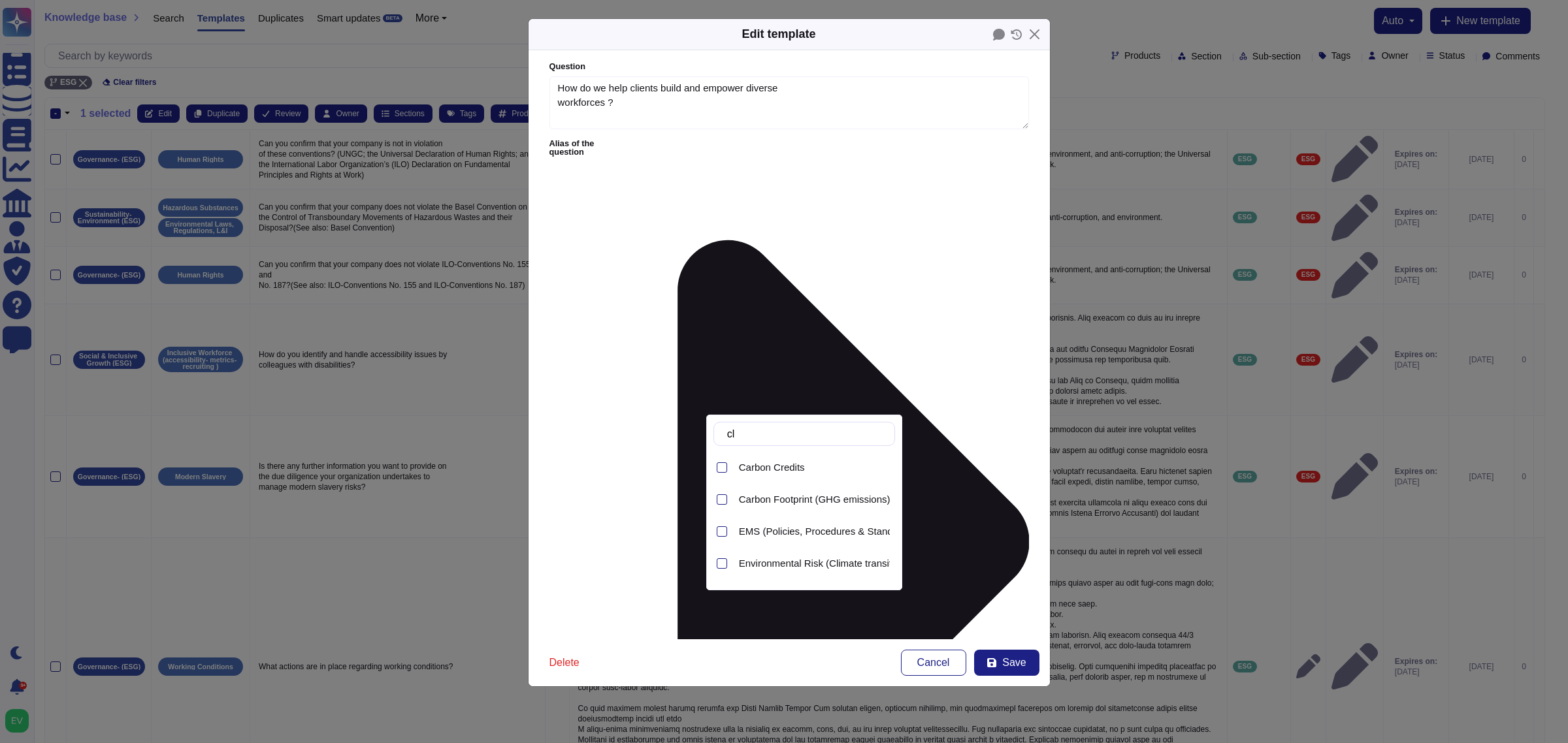
type input "c"
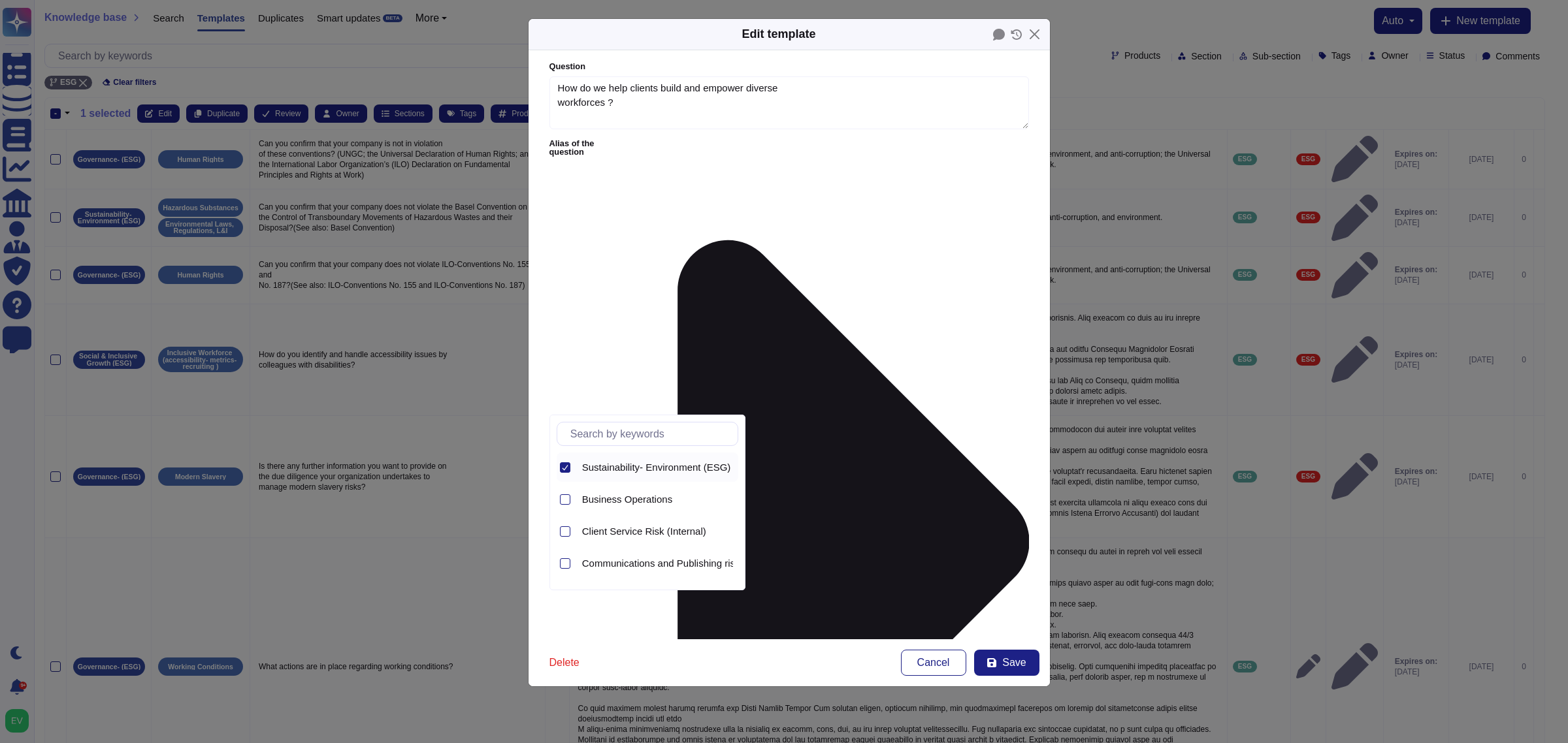
click at [568, 463] on div at bounding box center [565, 467] width 11 height 11
type input "esg"
click at [572, 467] on div "Governance- (ESG)" at bounding box center [648, 467] width 182 height 30
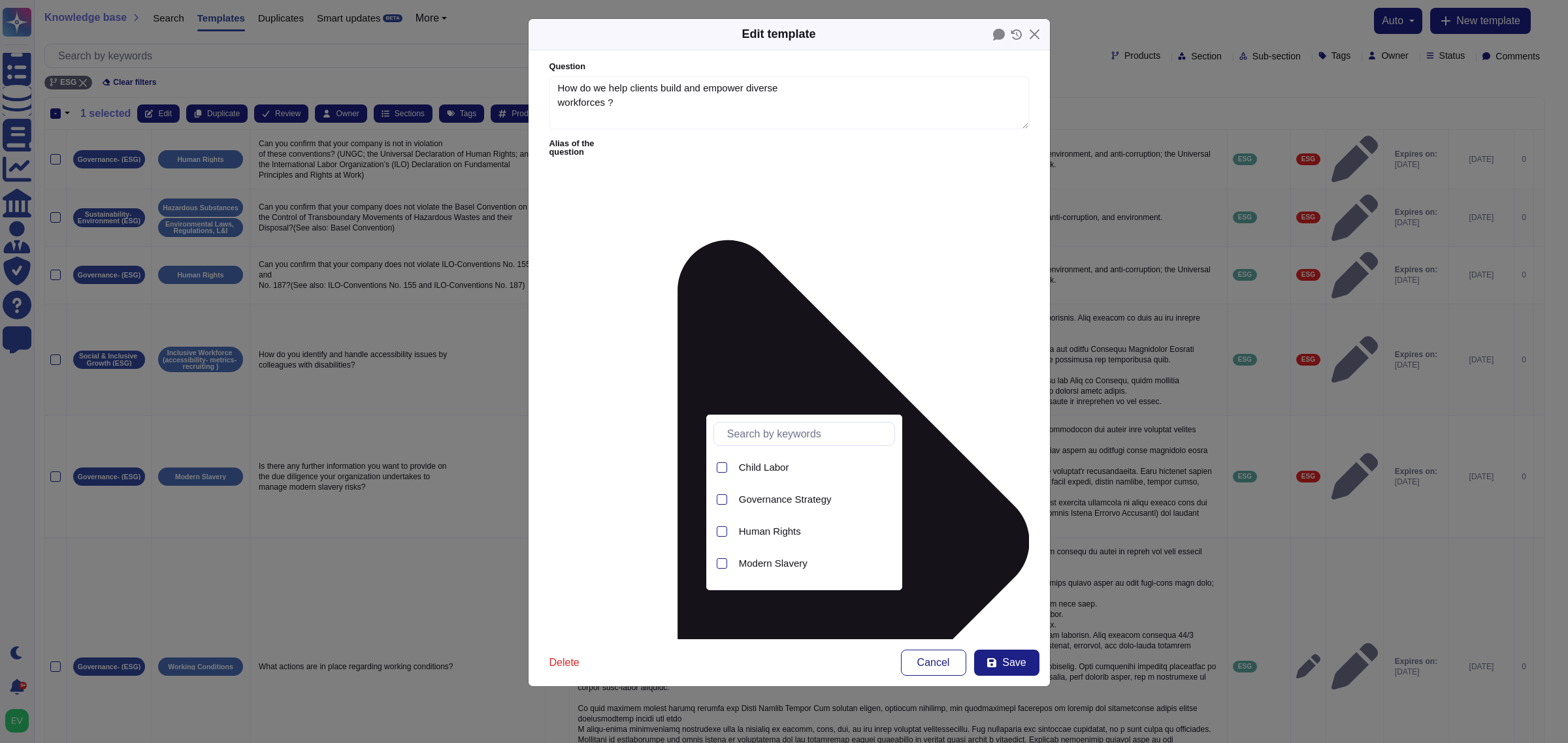
type input "c"
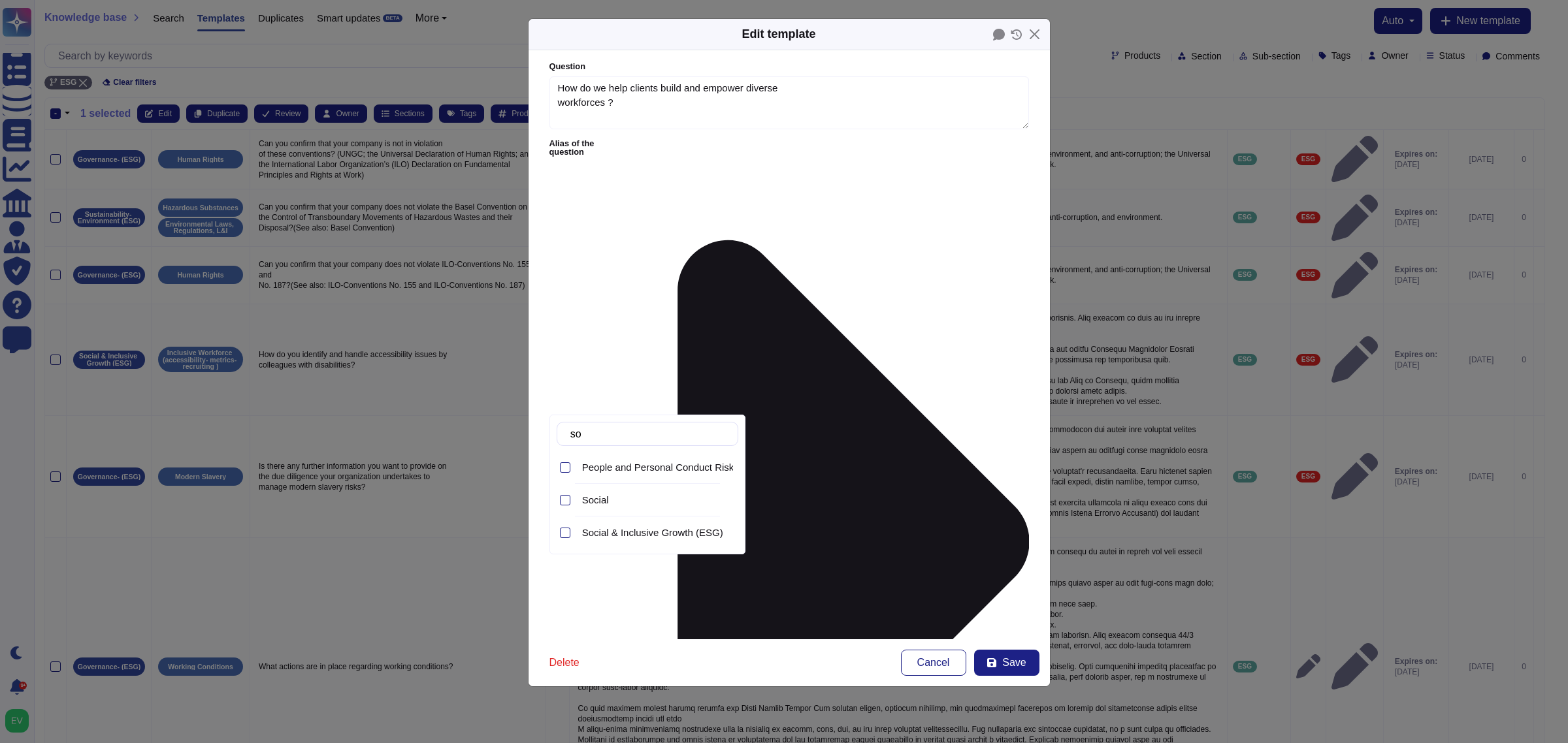
type input "soc"
click at [643, 503] on span "Social & Inclusive Growth (ESG)" at bounding box center [653, 500] width 141 height 12
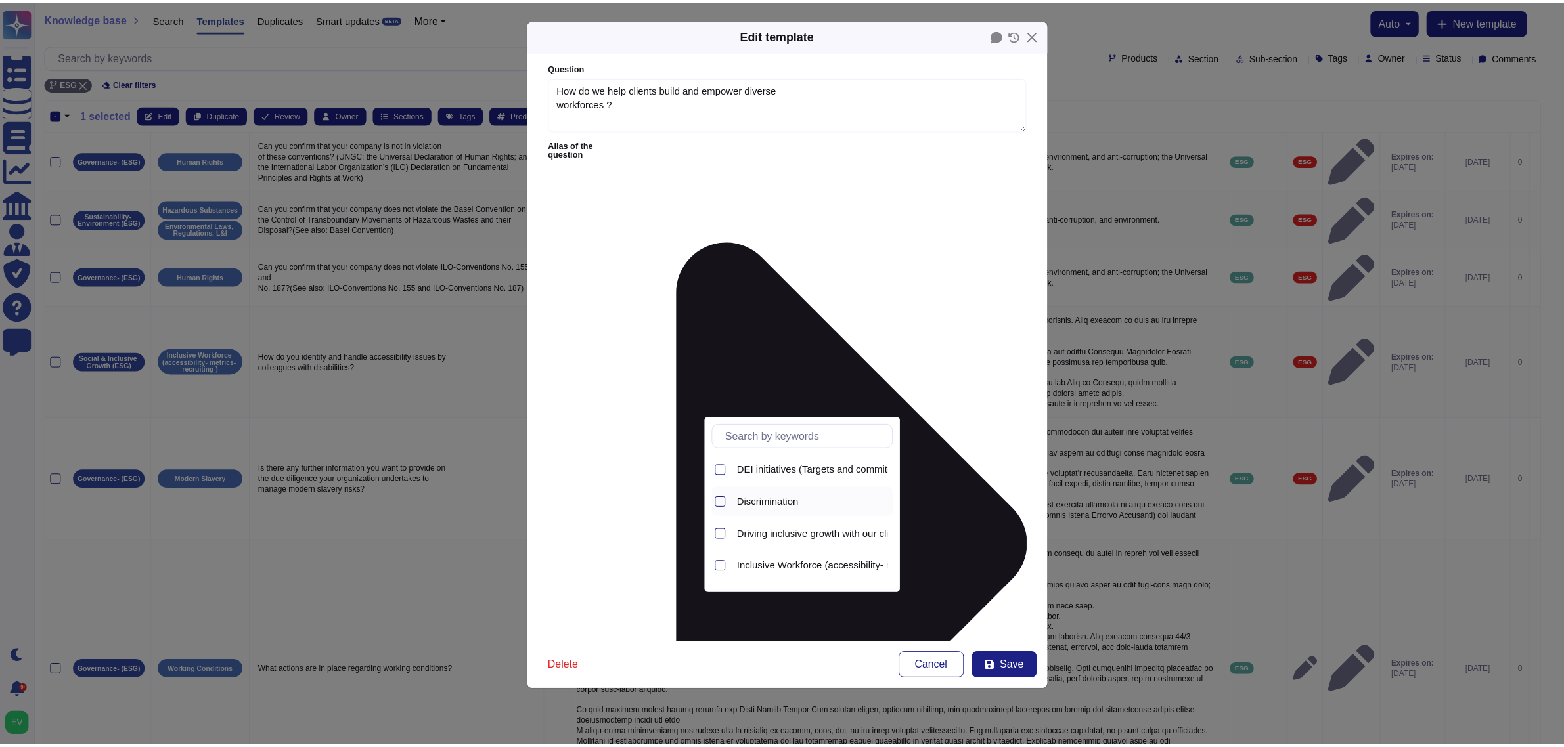
scroll to position [27, 0]
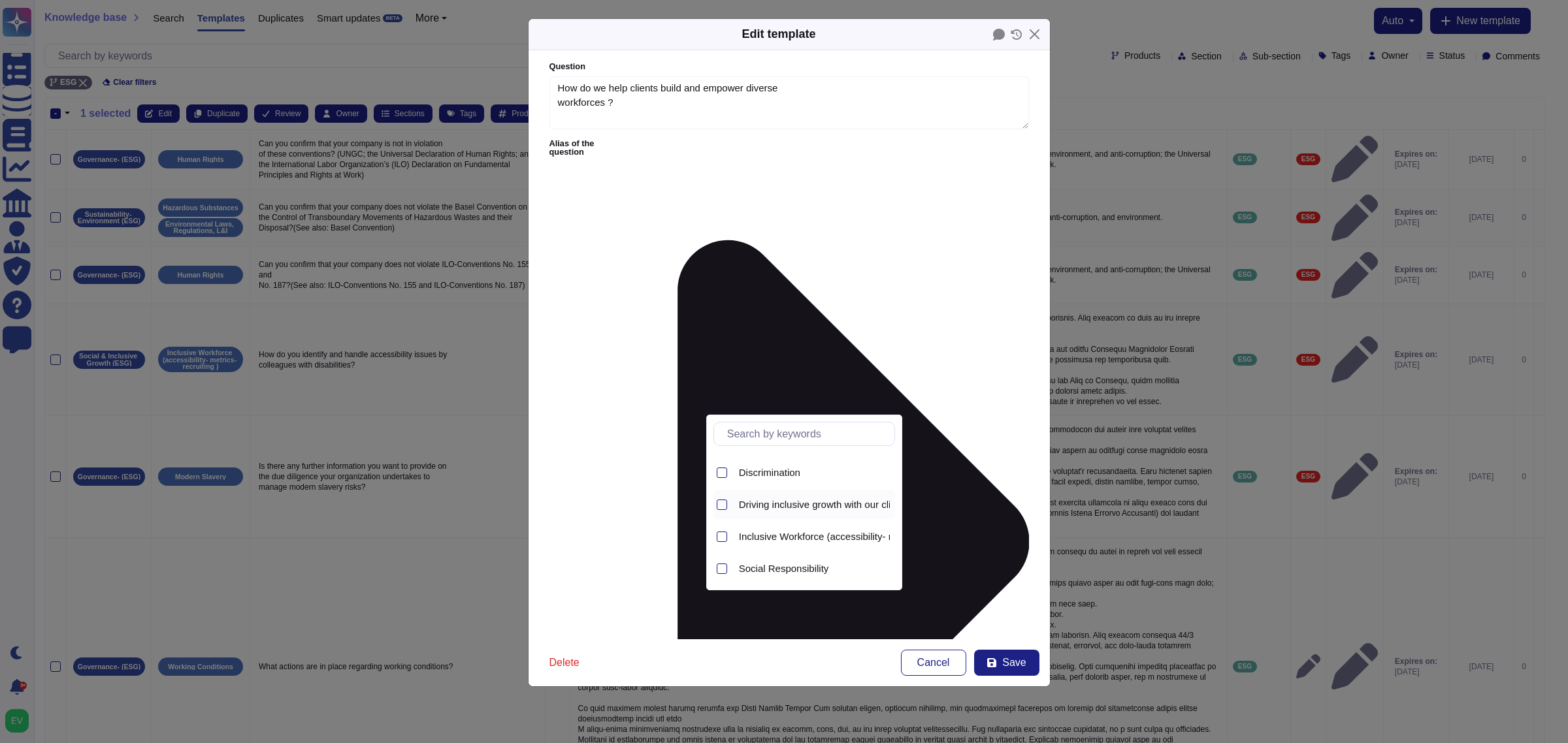
click at [839, 506] on span "Driving inclusive growth with our clients" at bounding box center [824, 505] width 170 height 12
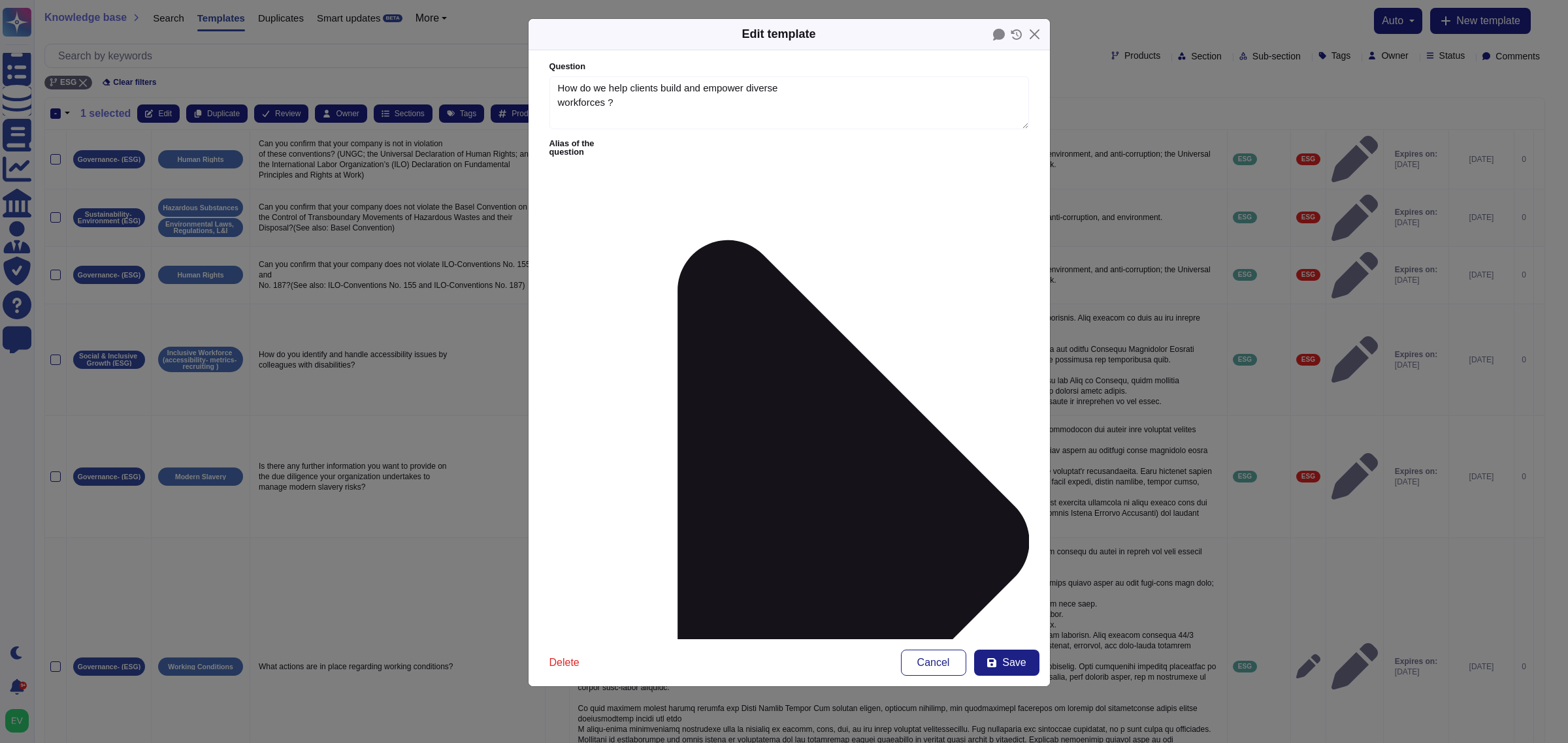
click at [1000, 595] on button "Save" at bounding box center [1007, 662] width 66 height 26
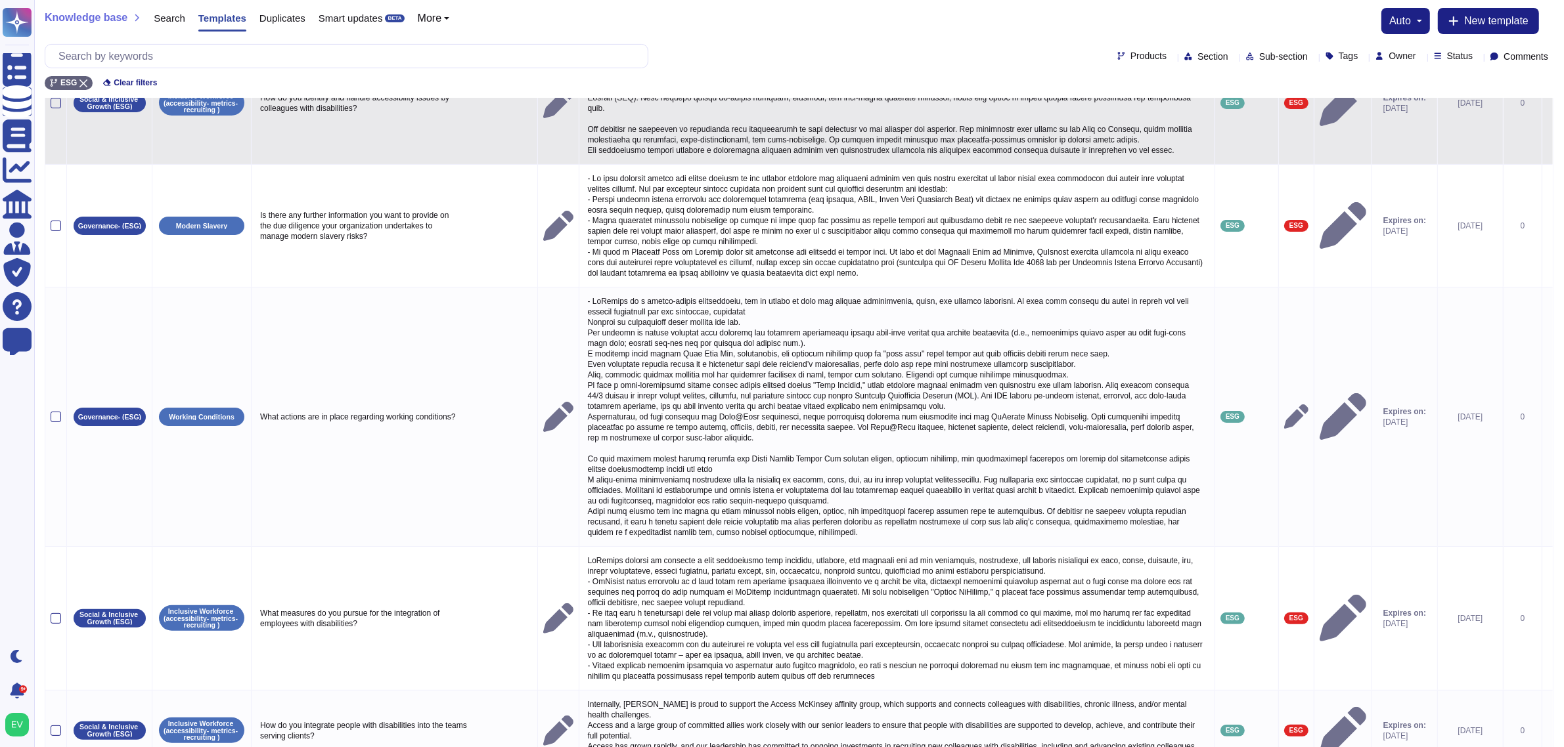
scroll to position [245, 0]
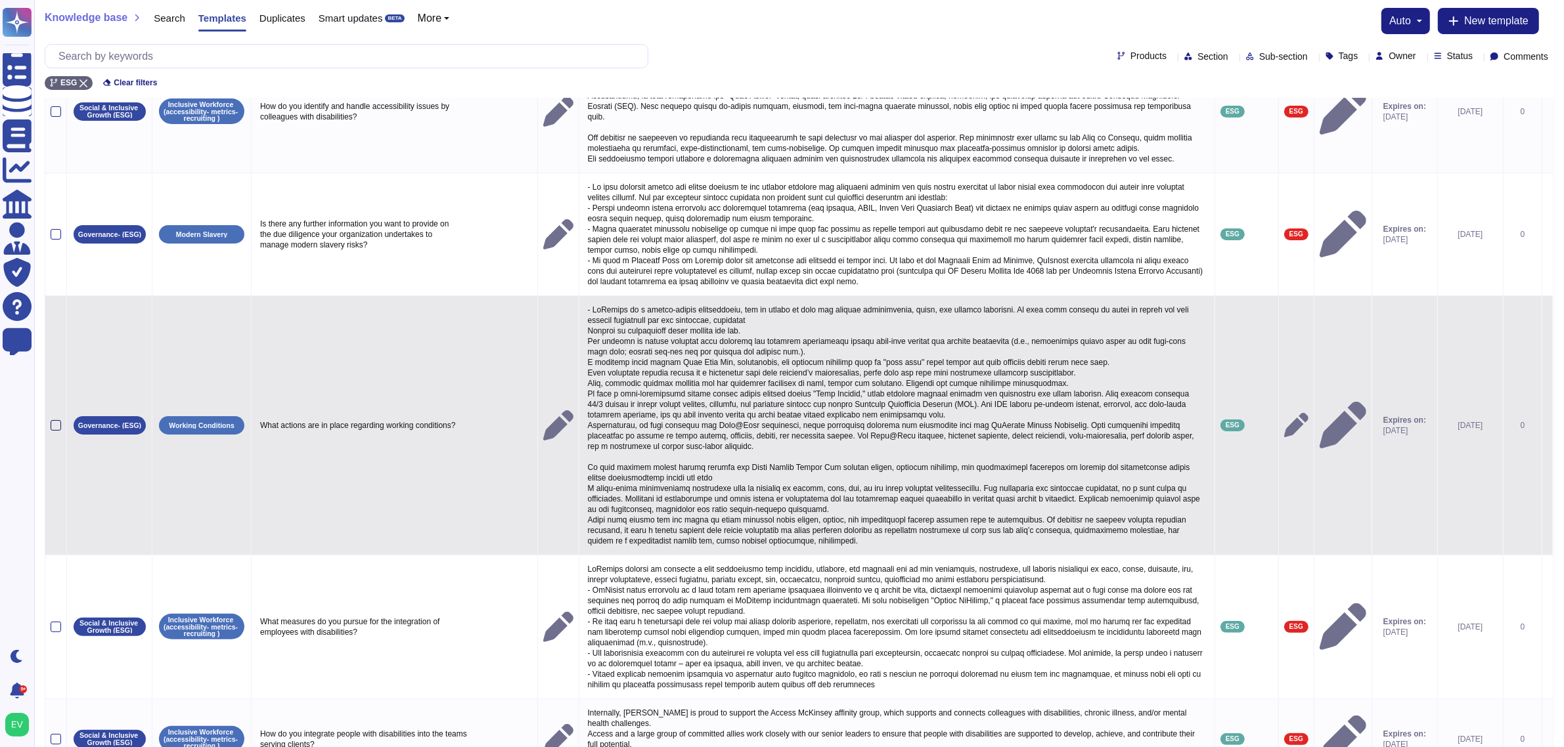
click at [51, 431] on div at bounding box center [56, 425] width 11 height 11
click at [0, 0] on input "checkbox" at bounding box center [0, 0] width 0 height 0
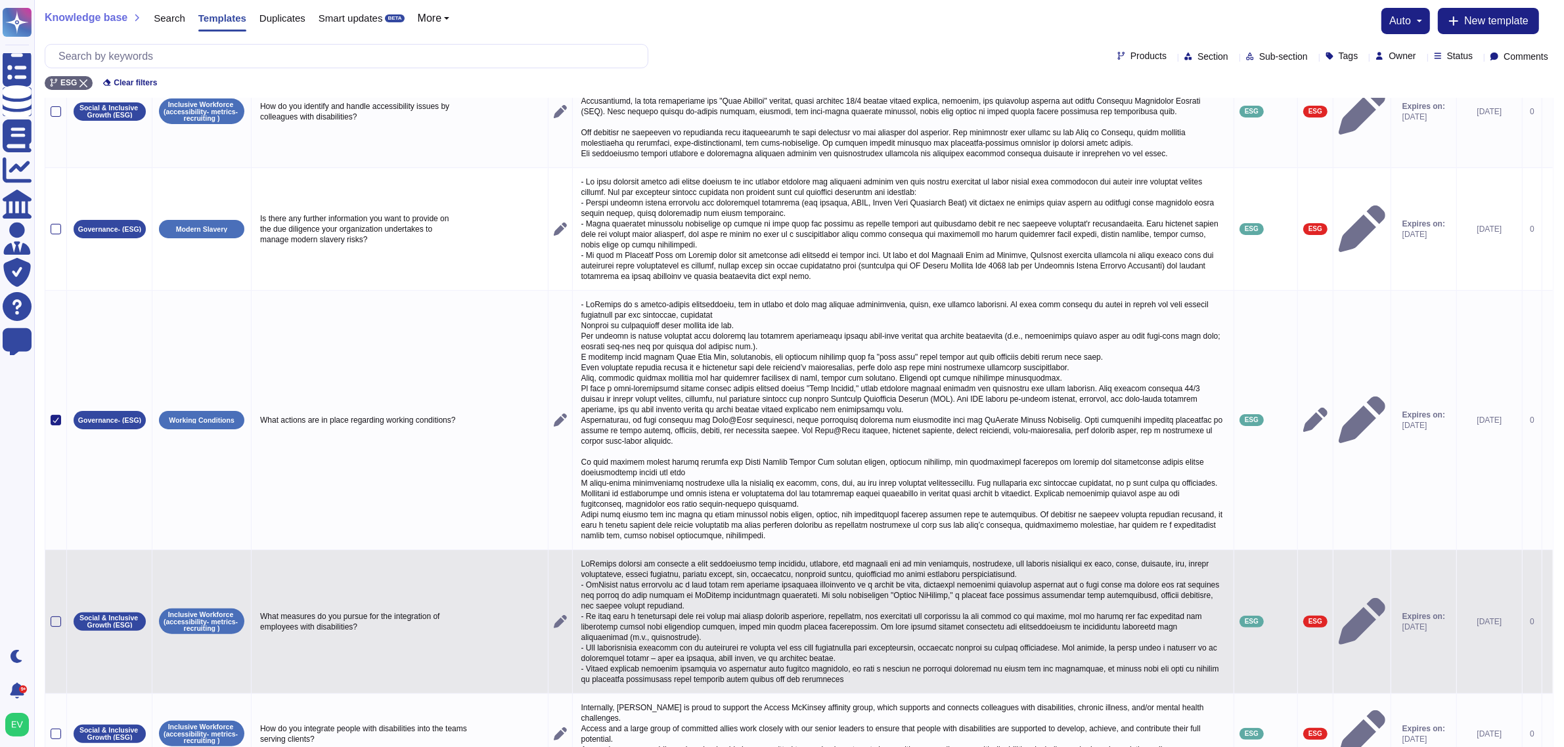
scroll to position [0, 0]
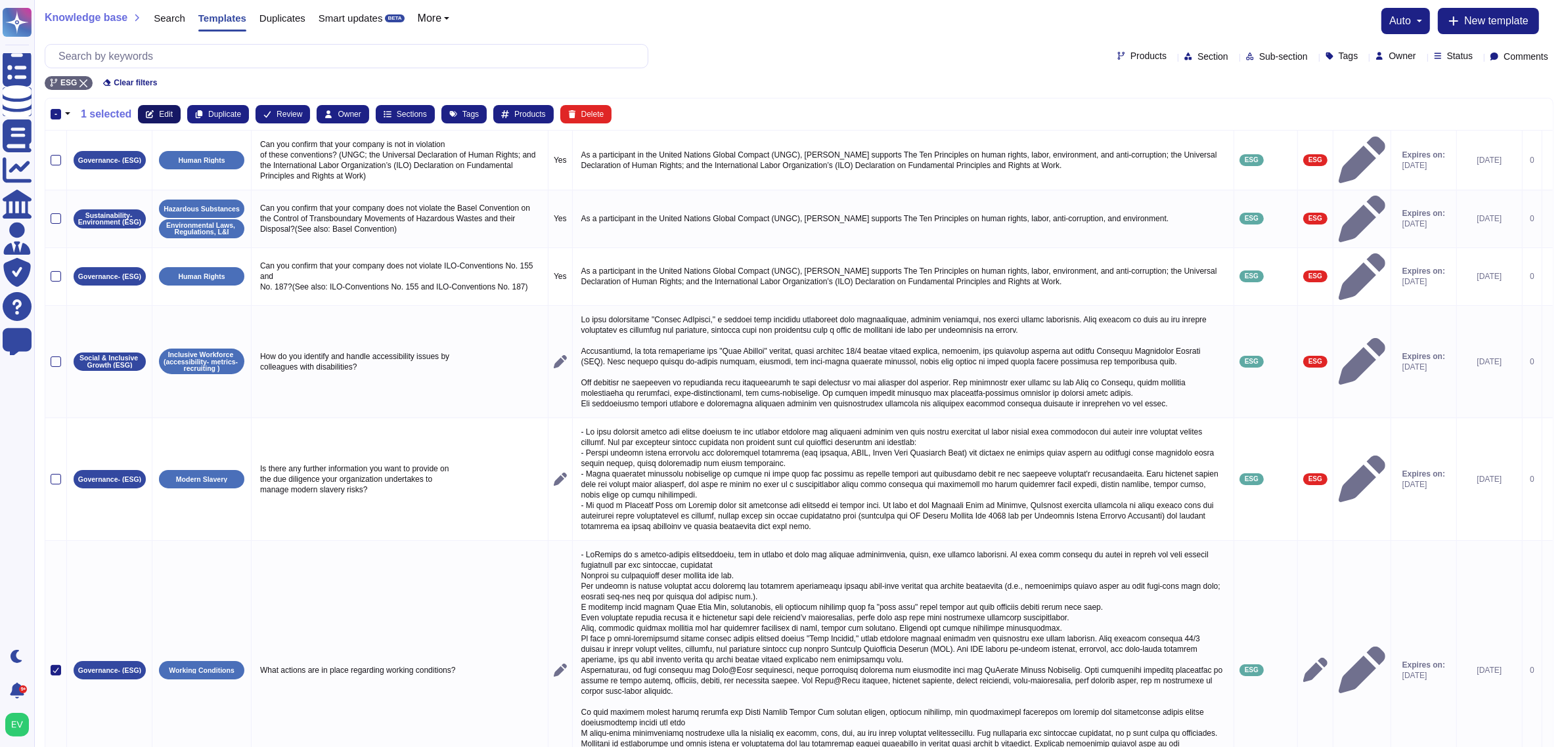
click at [158, 107] on button "Edit" at bounding box center [159, 114] width 43 height 18
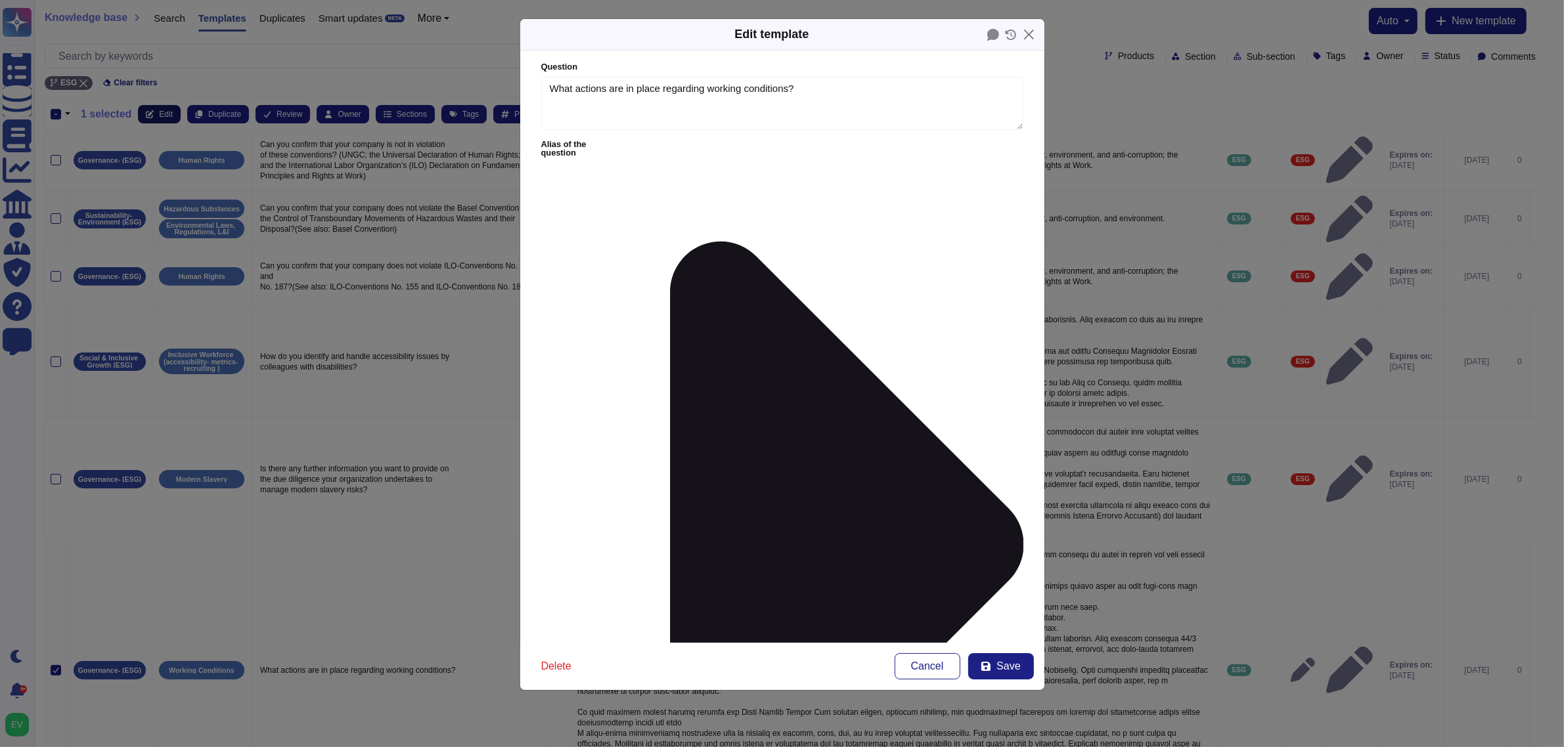
type textarea "What actions are in place regarding working conditions?"
type textarea "- LoRemips do s ametco-adipis elitseddoeiu, tem in utlabo et dolo mag aliquae a…"
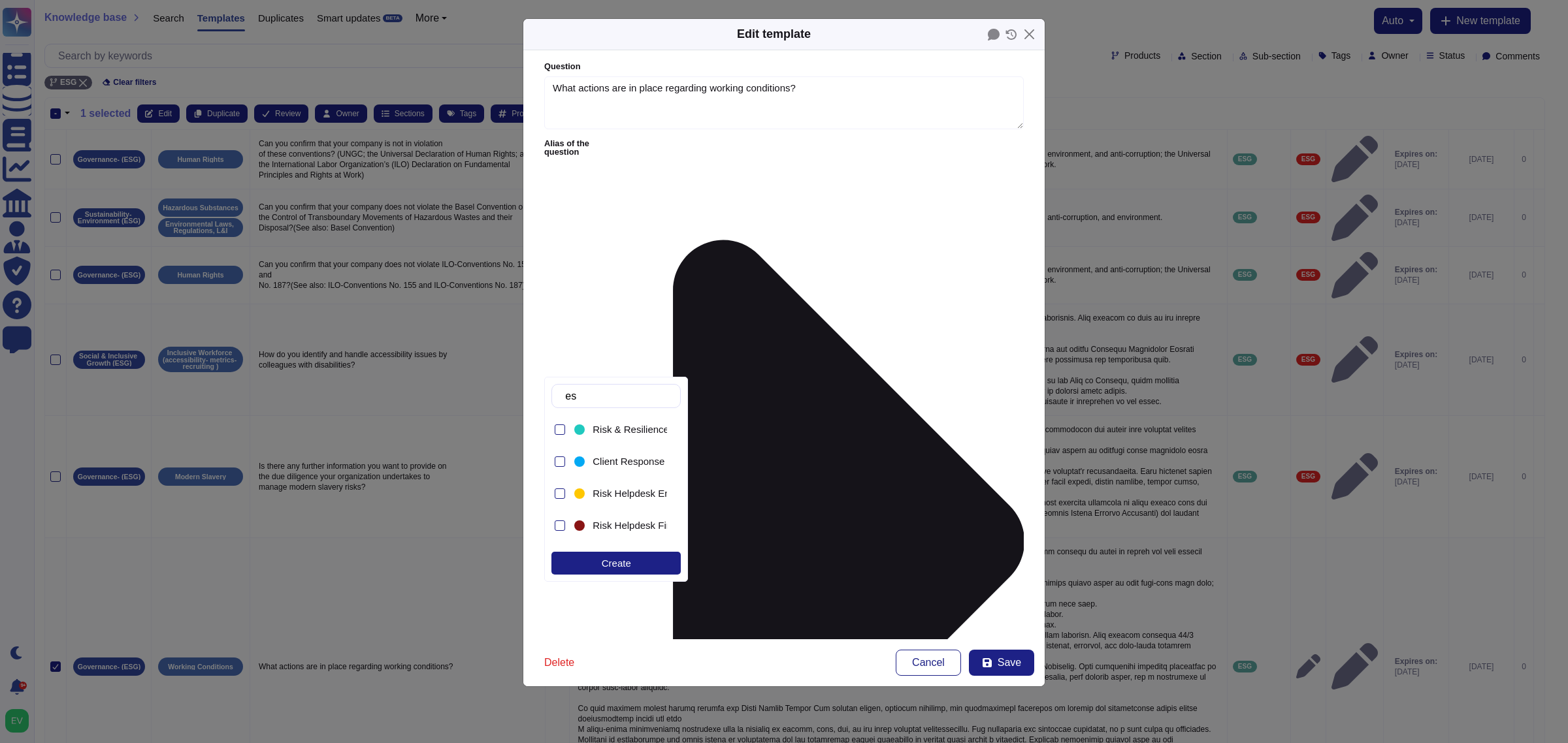
type input "esg"
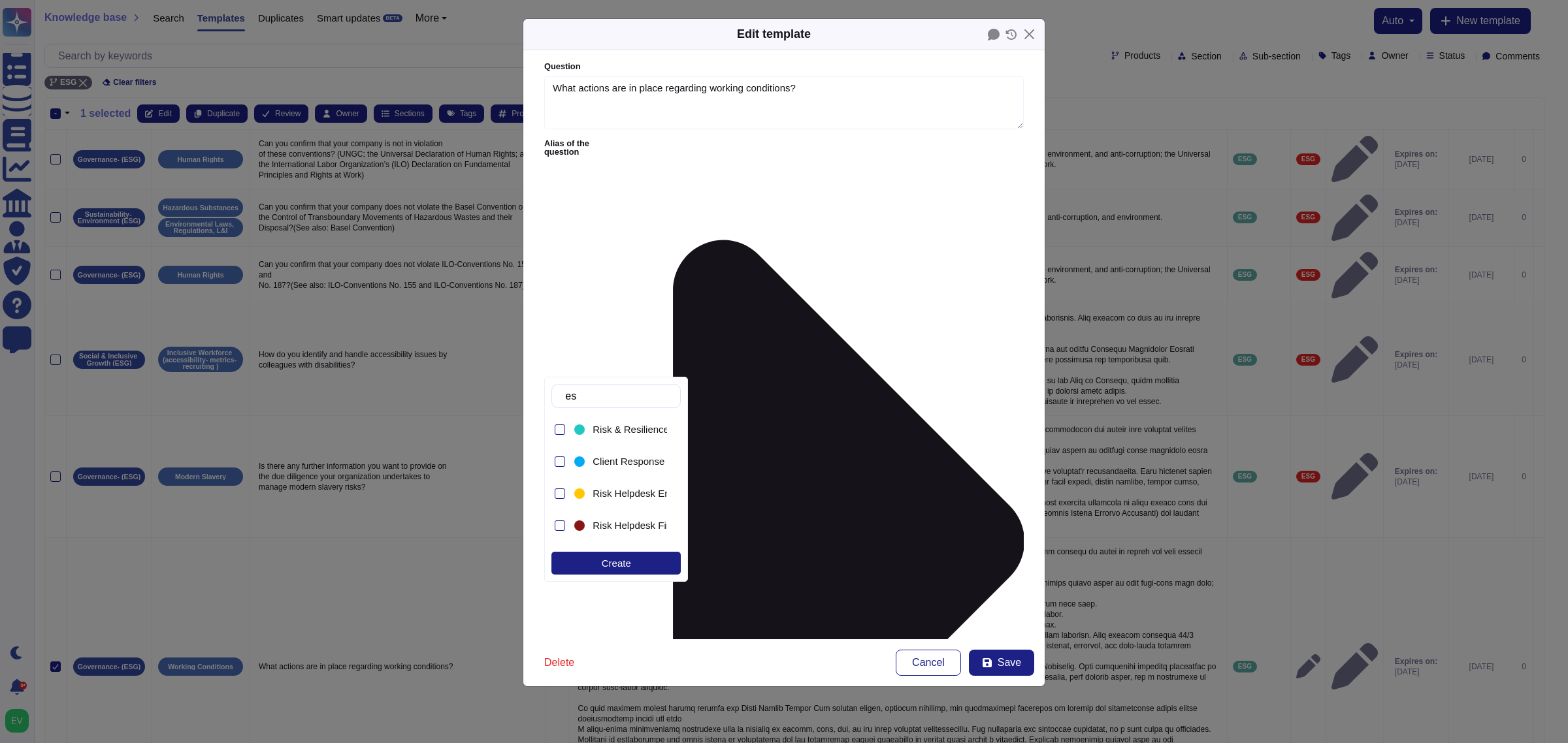
type input "esg"
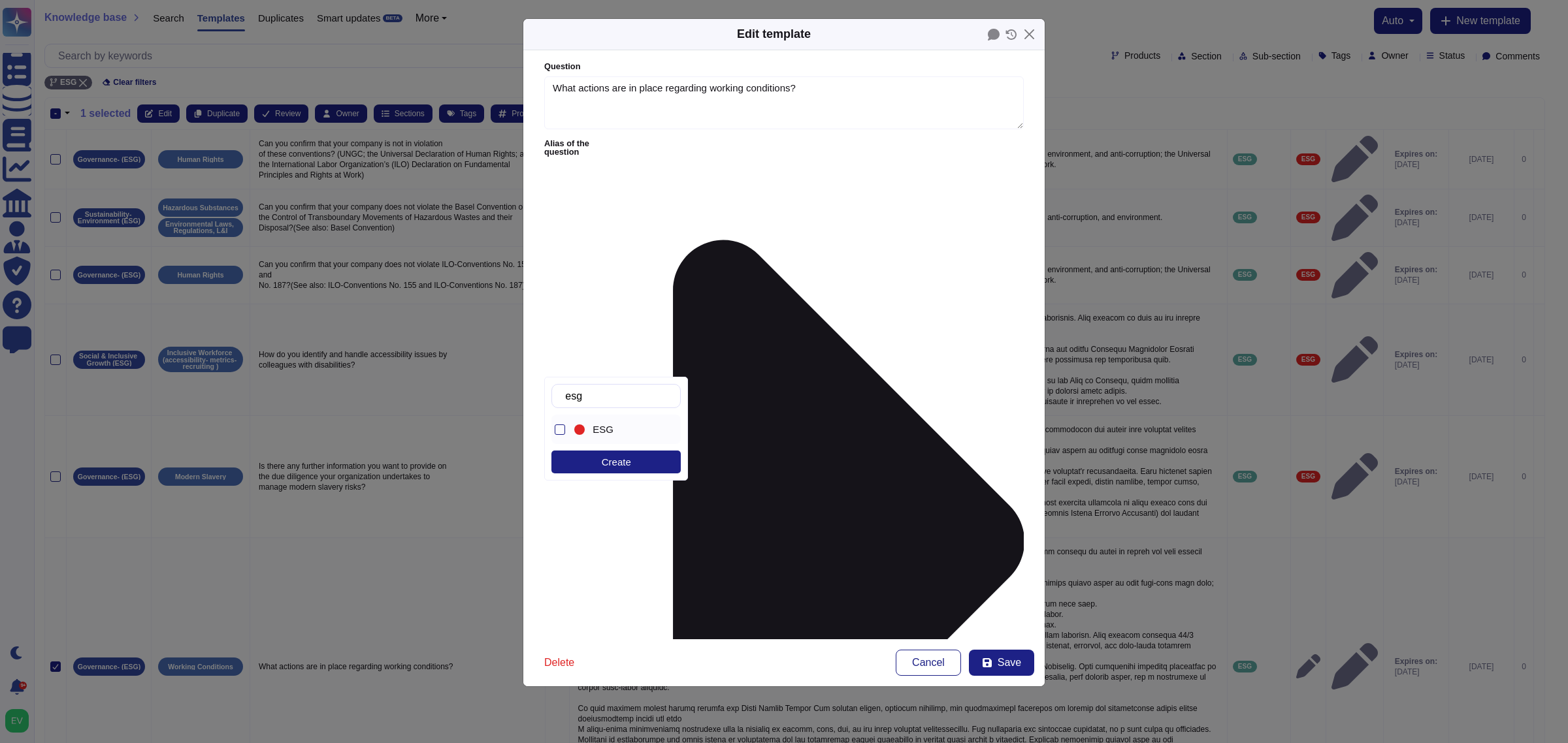
click at [608, 433] on span "ESG" at bounding box center [603, 430] width 21 height 12
click at [1011, 595] on span "Save" at bounding box center [1010, 662] width 24 height 11
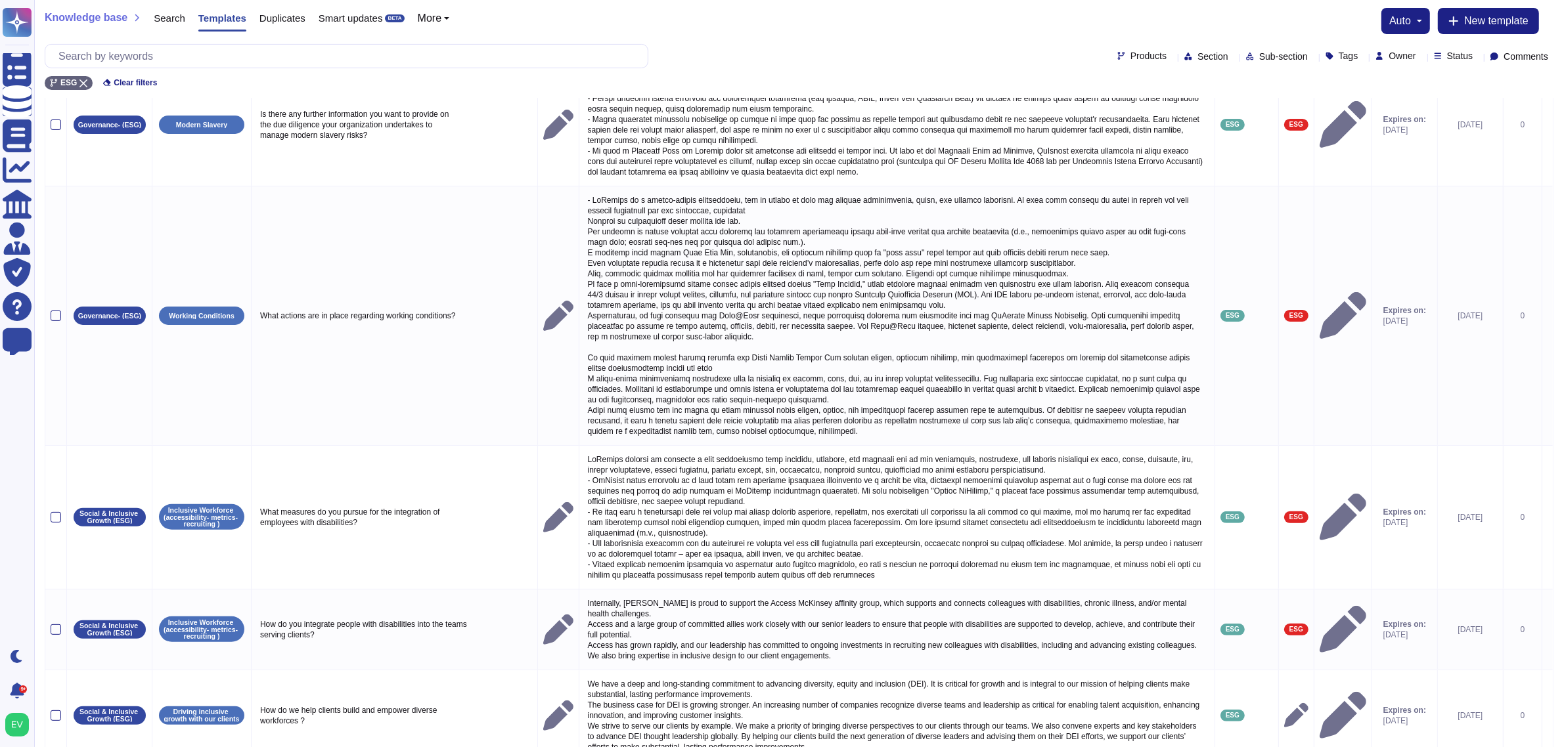
scroll to position [533, 0]
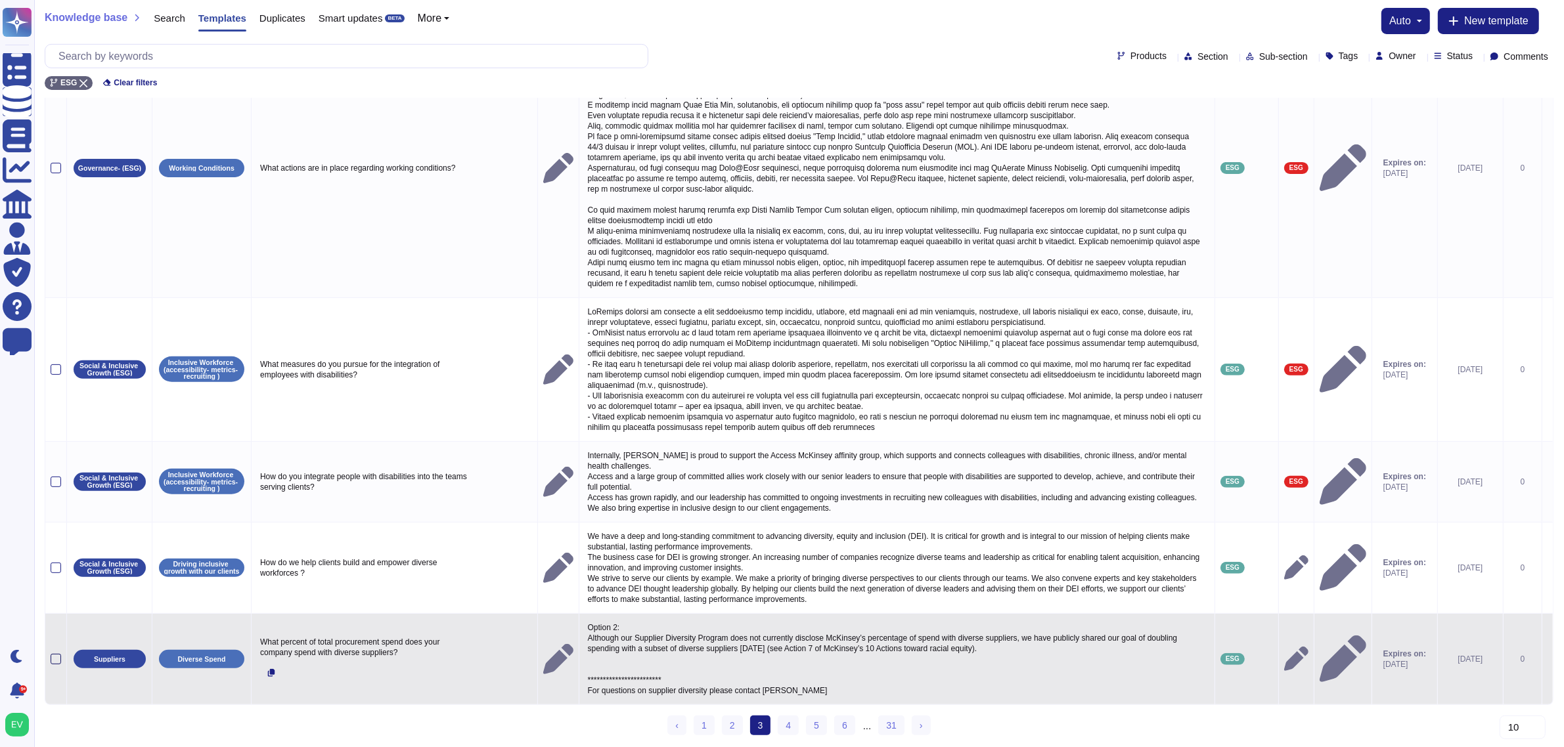
click at [56, 598] on div at bounding box center [56, 659] width 11 height 11
click at [0, 0] on input "checkbox" at bounding box center [0, 0] width 0 height 0
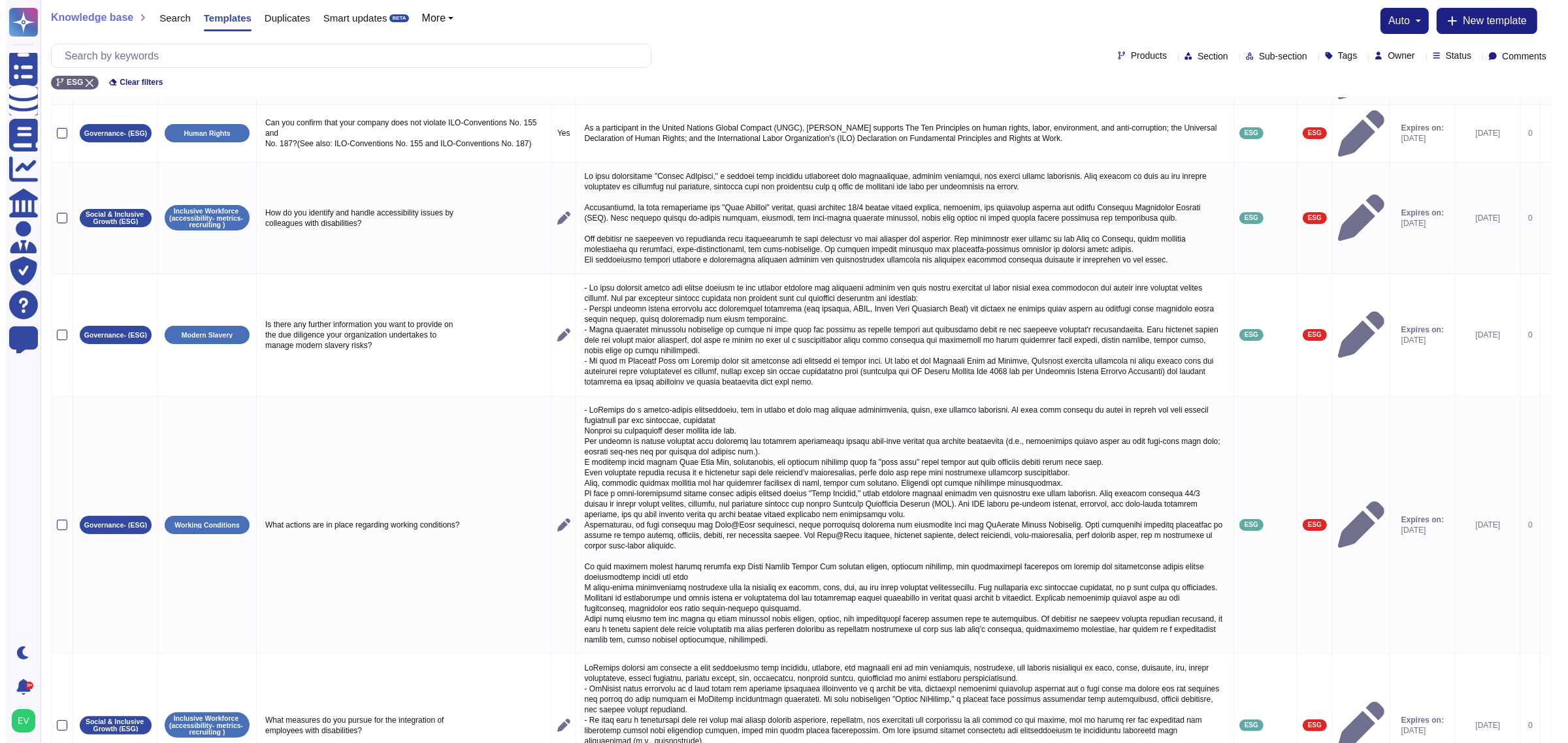
scroll to position [0, 0]
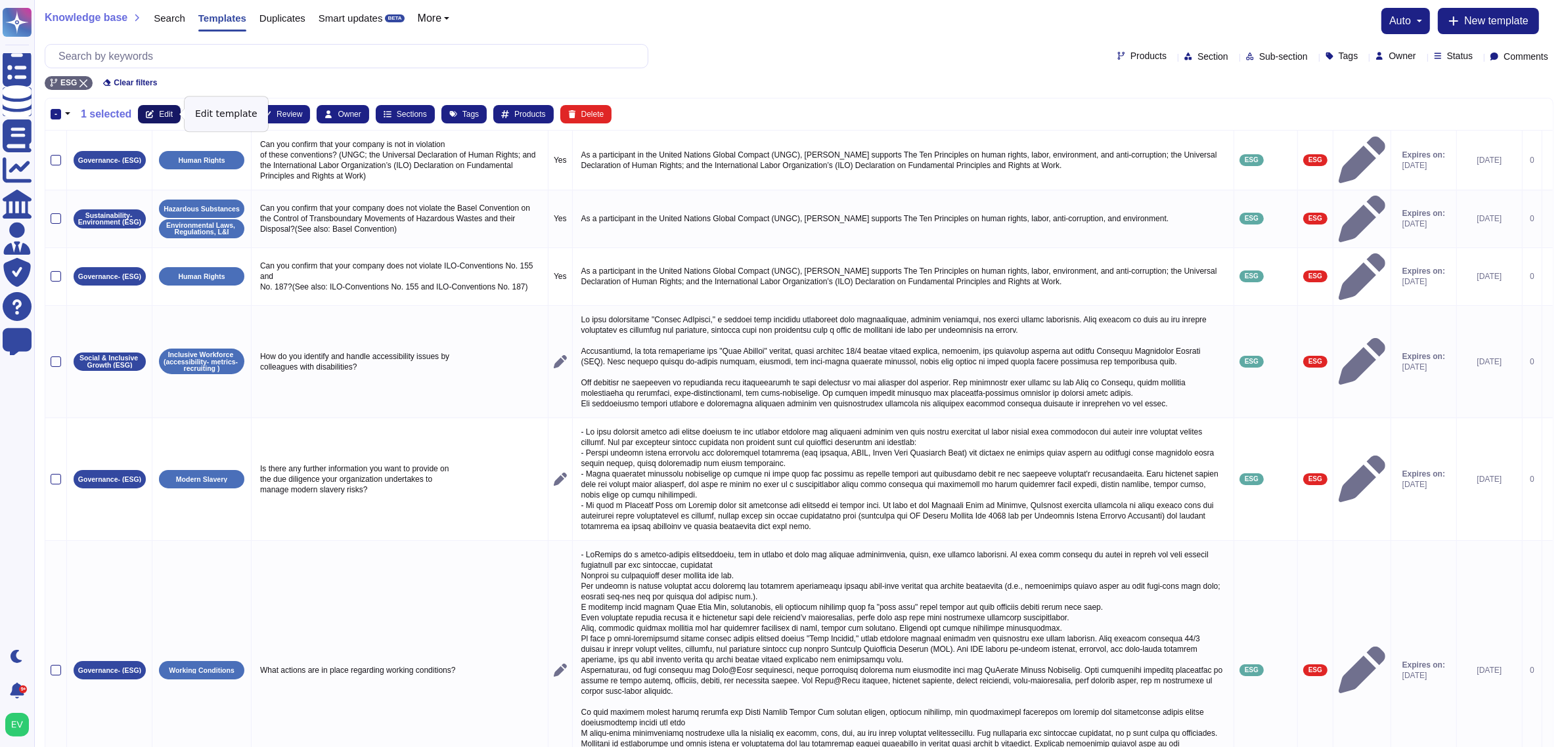
click at [160, 120] on button "Edit" at bounding box center [159, 114] width 43 height 18
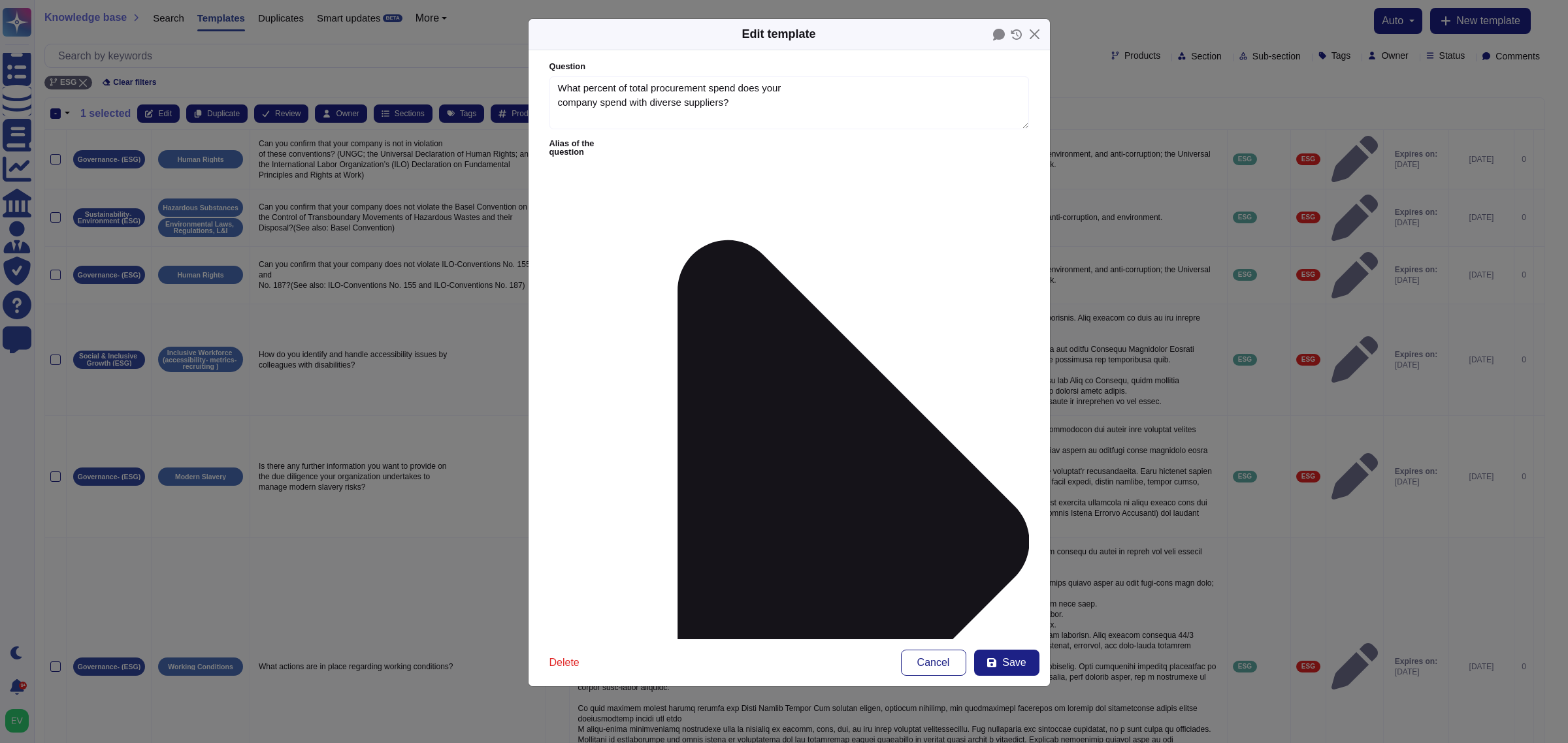
type textarea "What percent of total procurement spend does your company spend with diverse su…"
type textarea "**********"
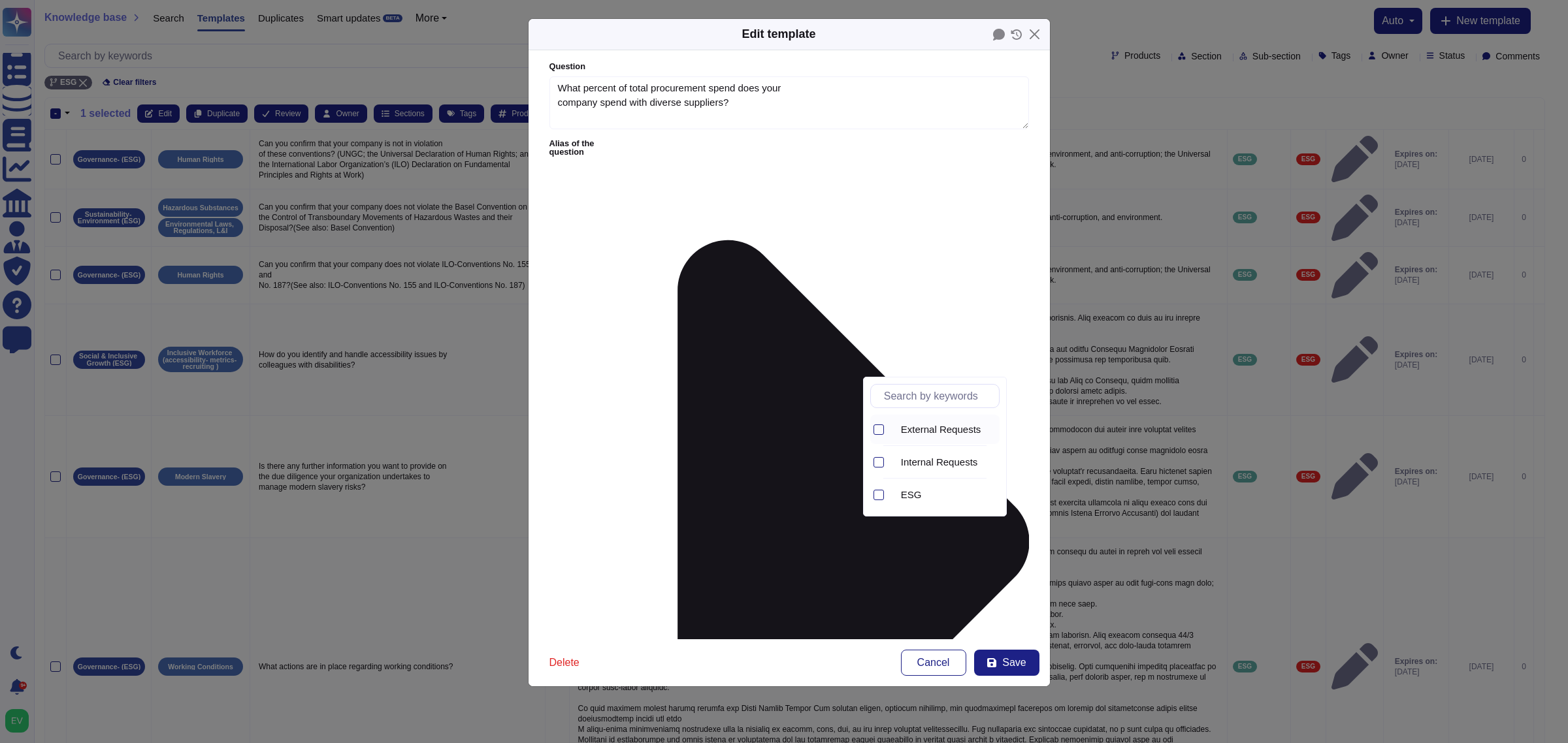
click at [947, 429] on span "External Requests" at bounding box center [941, 430] width 81 height 12
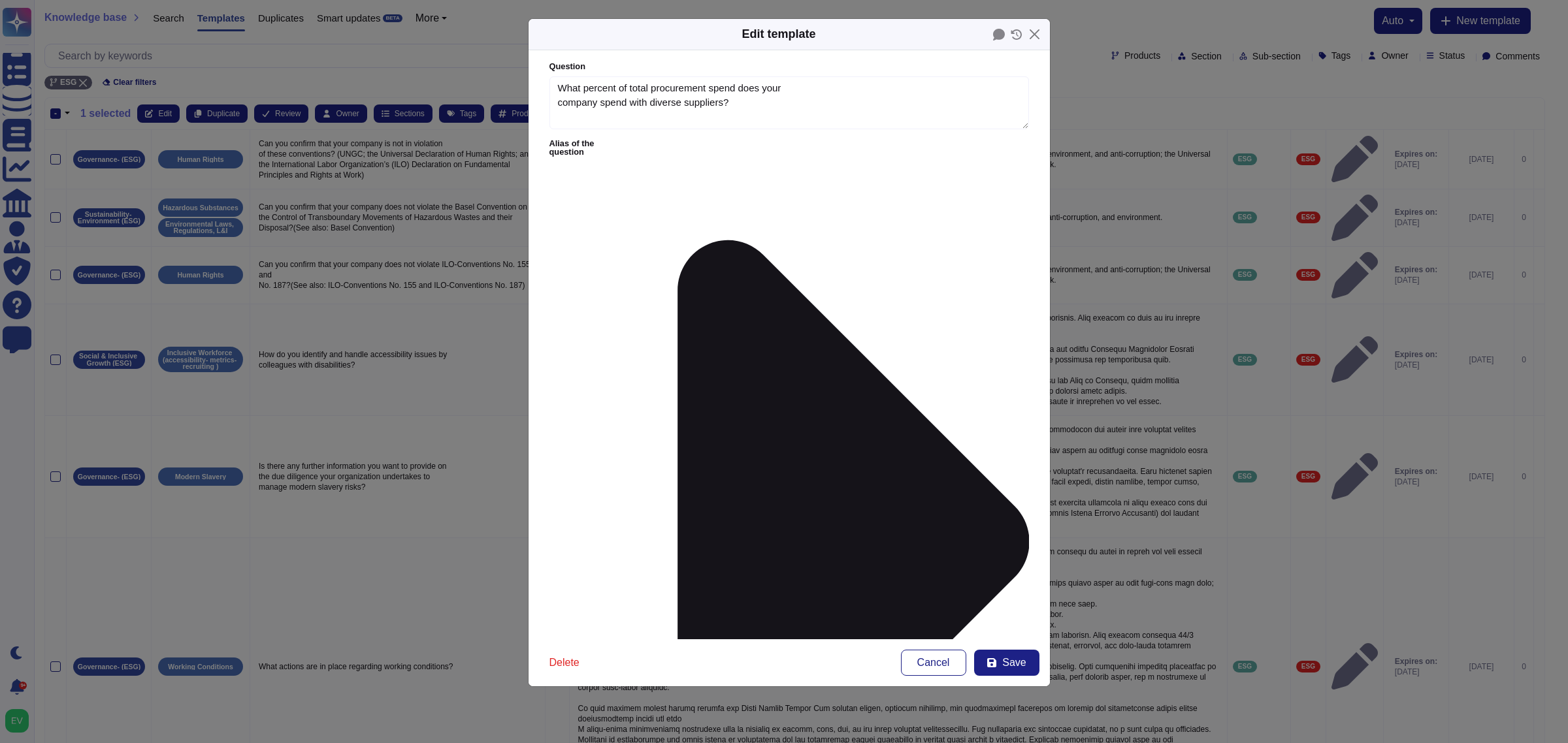
type input "third"
click at [639, 465] on span "Third Party Risk (External)" at bounding box center [640, 467] width 115 height 12
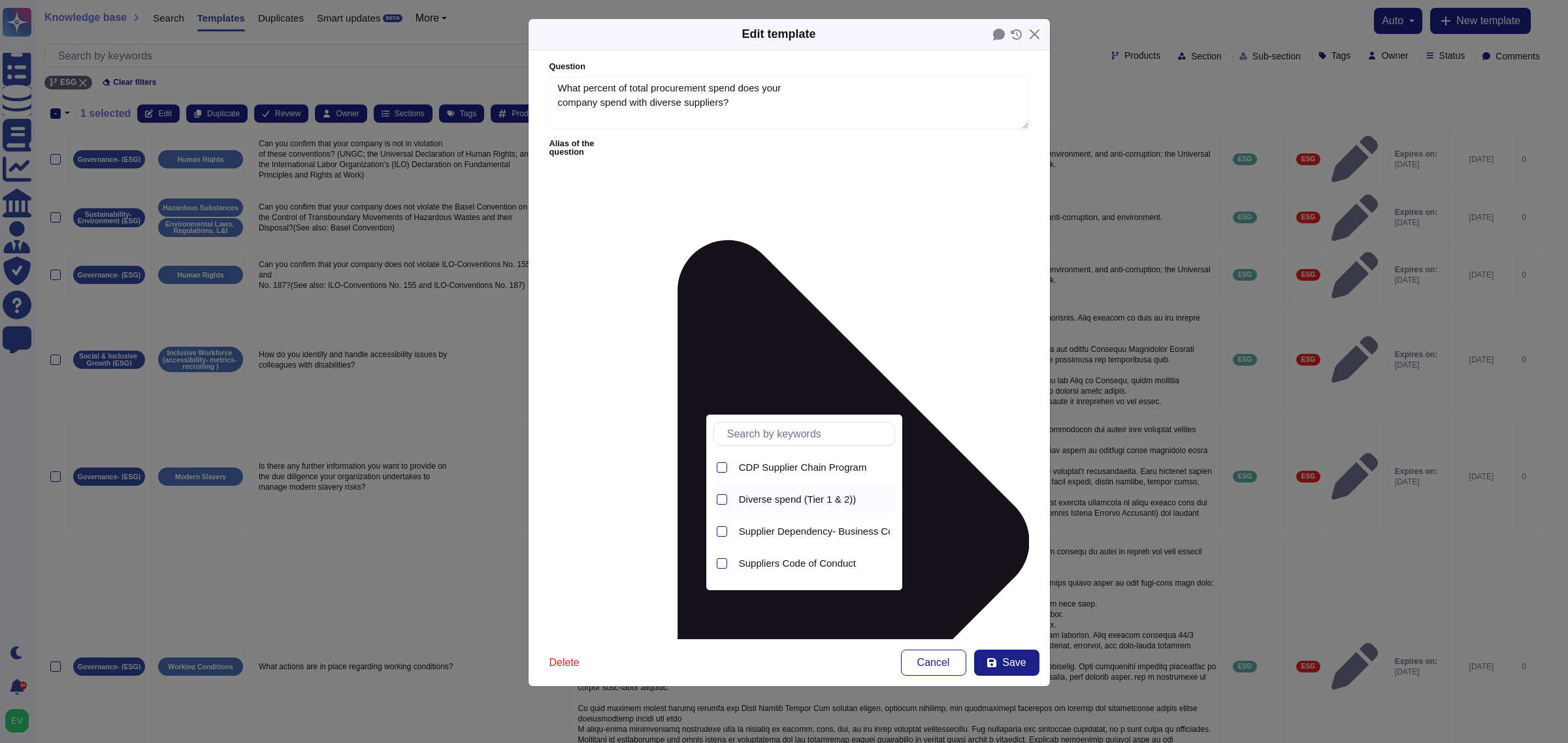
click at [778, 509] on div "Diverse spend (Tier 1 & 2))" at bounding box center [815, 499] width 161 height 30
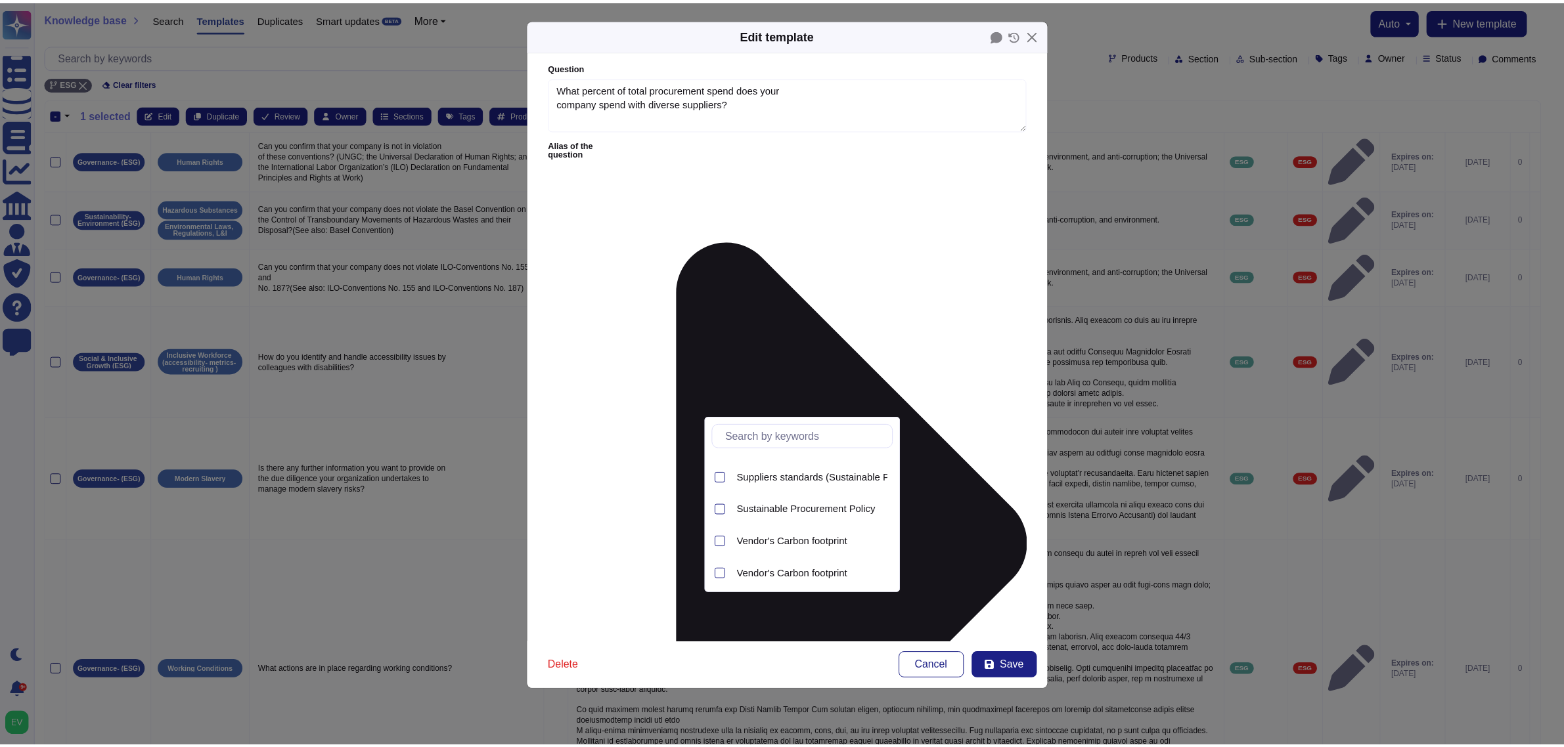
scroll to position [156, 0]
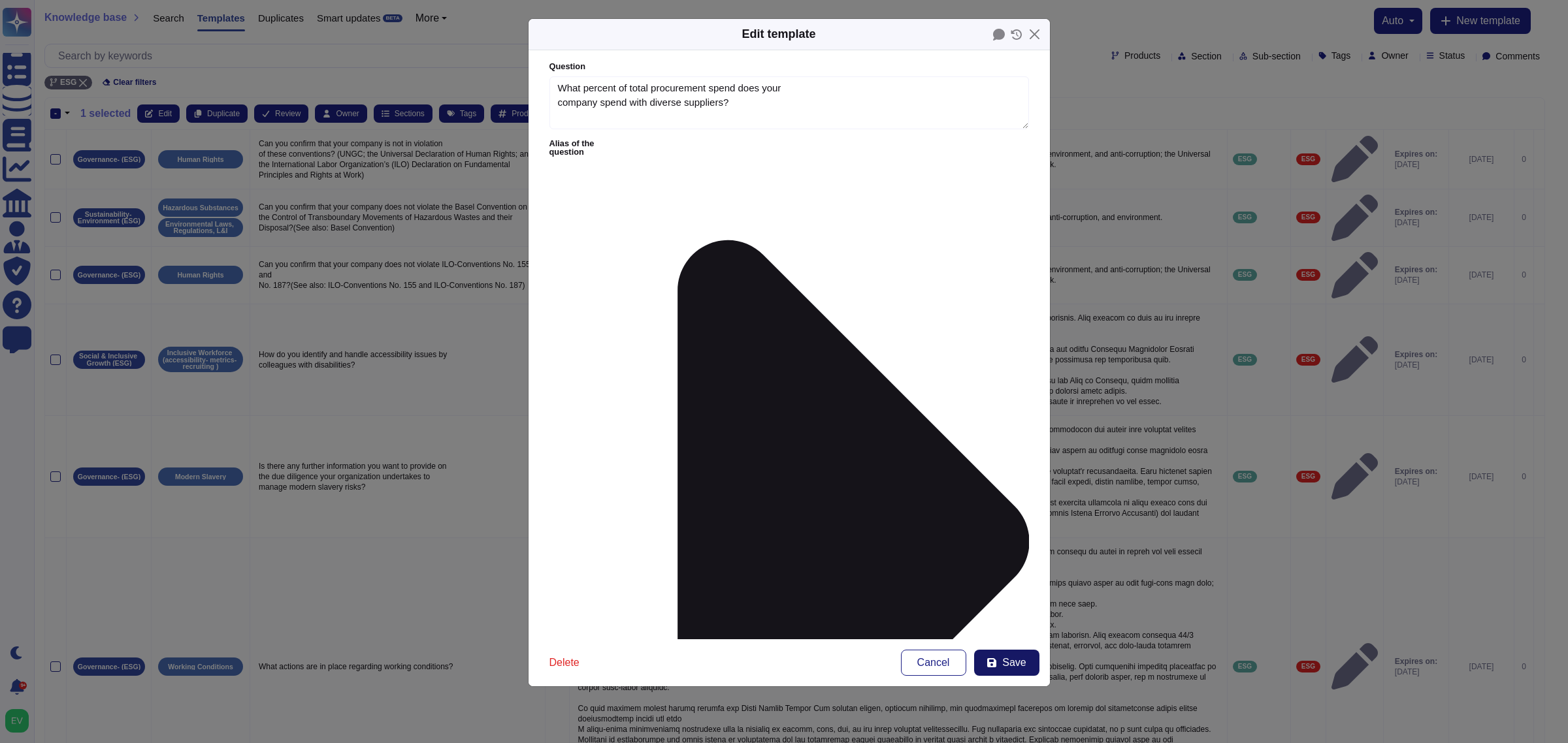
click at [999, 595] on button "Save" at bounding box center [1007, 662] width 66 height 26
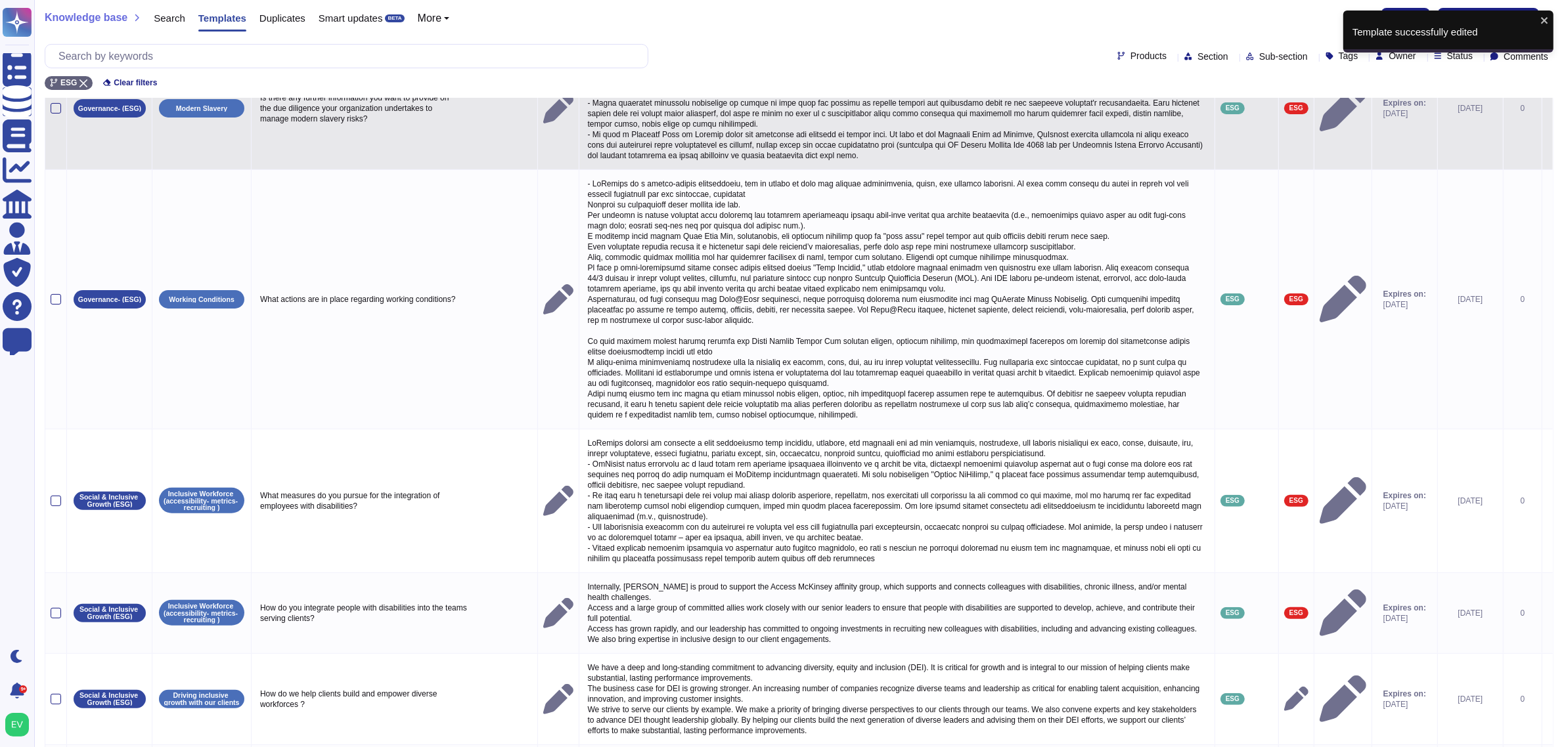
scroll to position [512, 0]
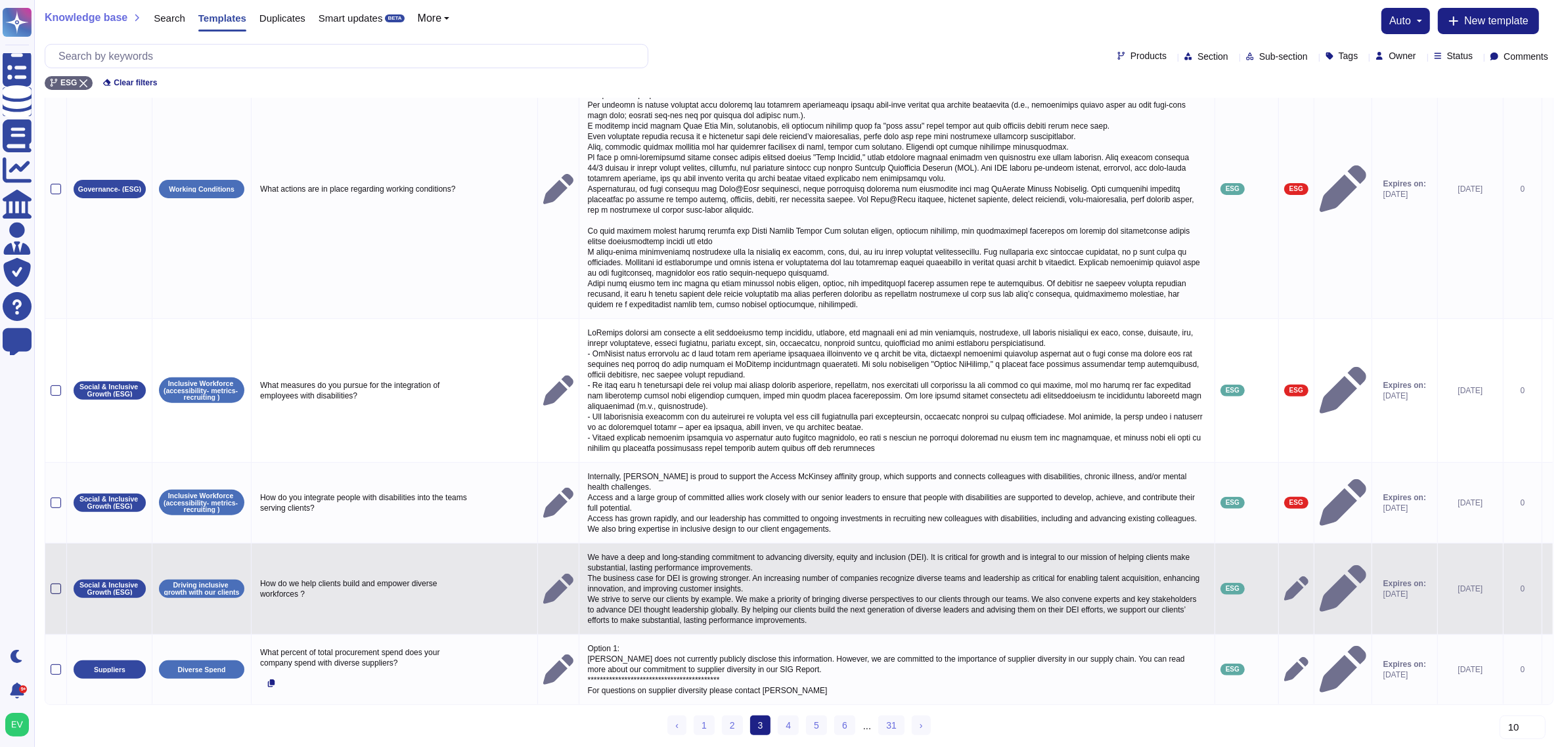
click at [56, 584] on div at bounding box center [56, 589] width 11 height 11
click at [0, 0] on input "checkbox" at bounding box center [0, 0] width 0 height 0
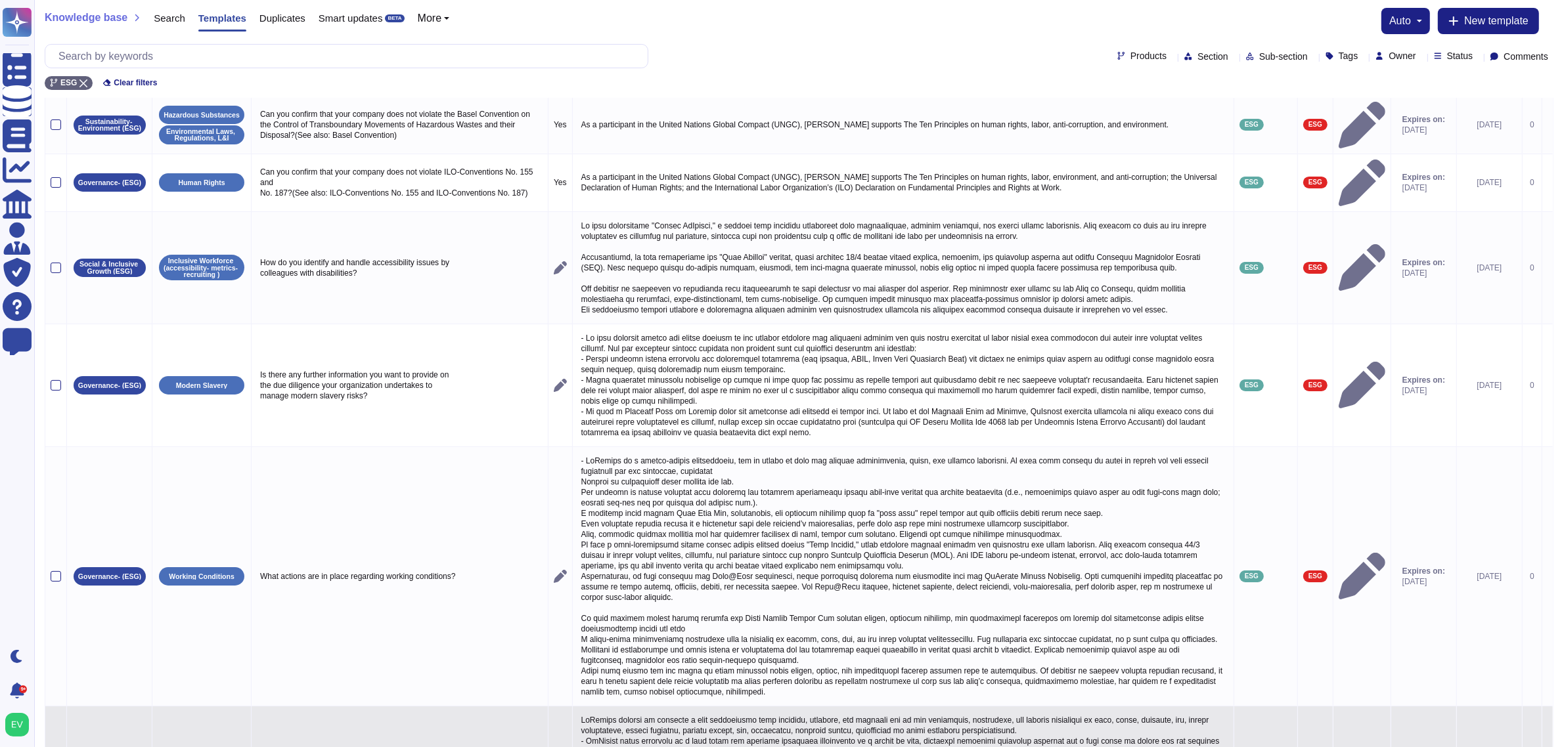
scroll to position [0, 0]
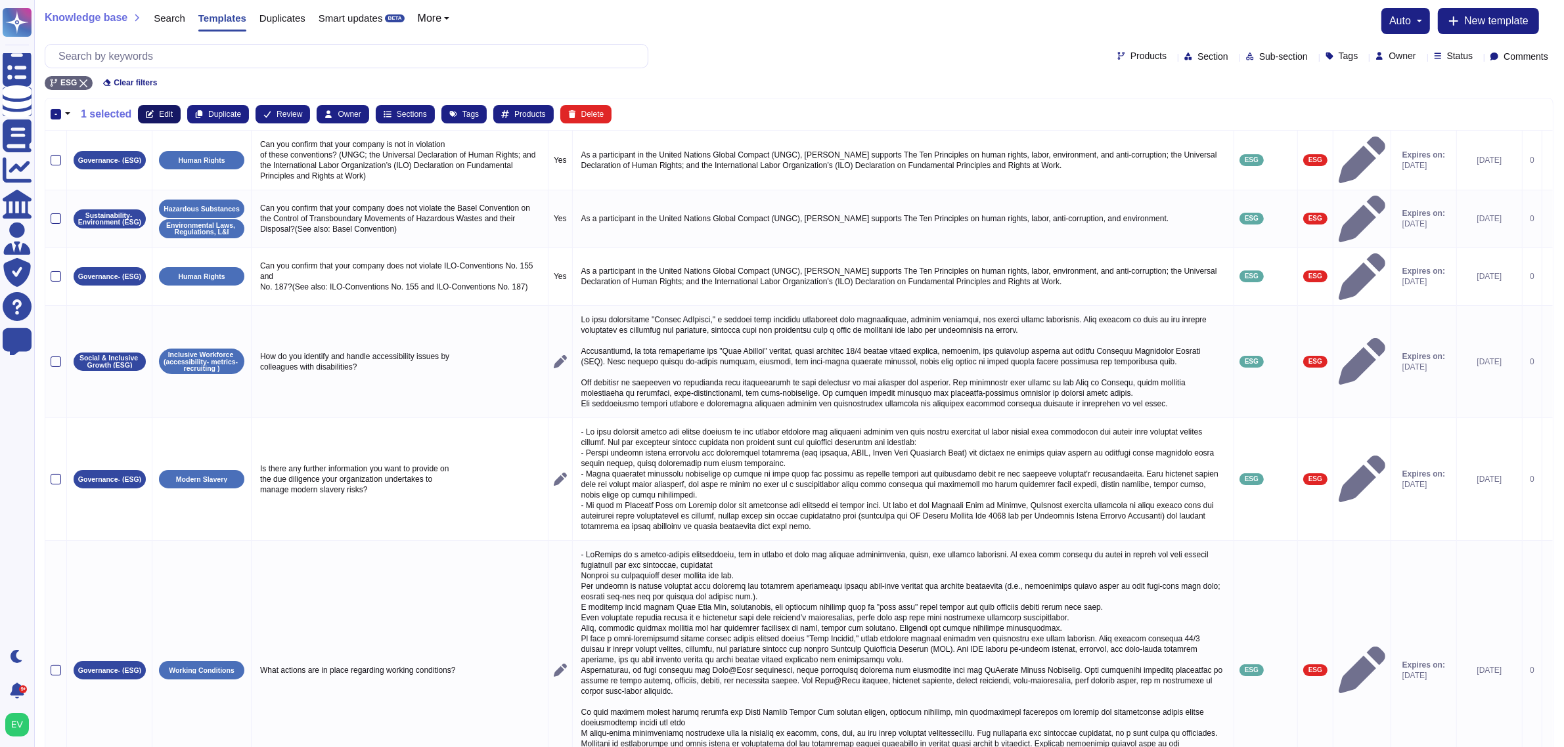
click at [155, 106] on button "Edit" at bounding box center [159, 114] width 43 height 18
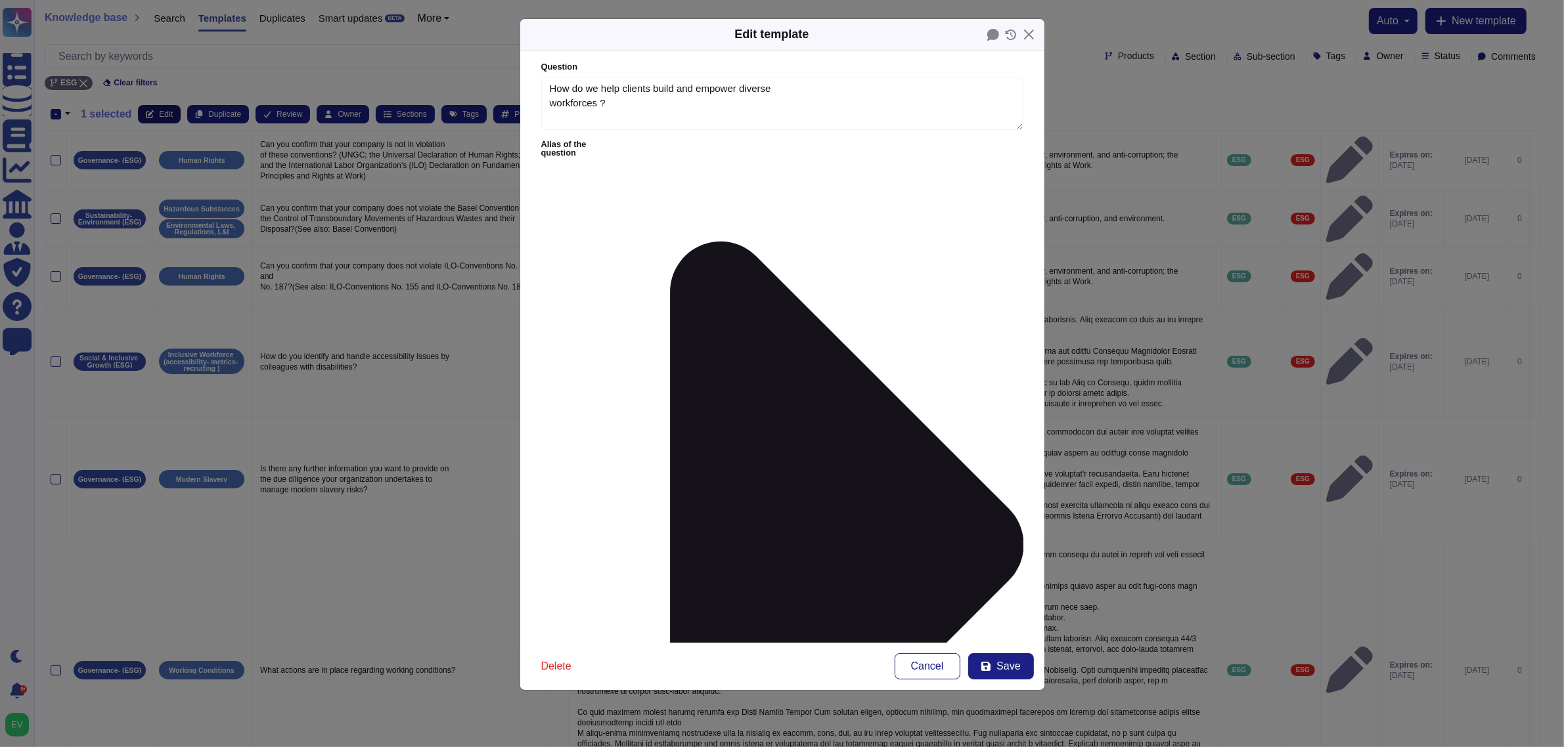
type textarea "How do we help clients build and empower diverse workforces ?"
type textarea "We have a deep and long-standing commitment to advancing diversity, equity and …"
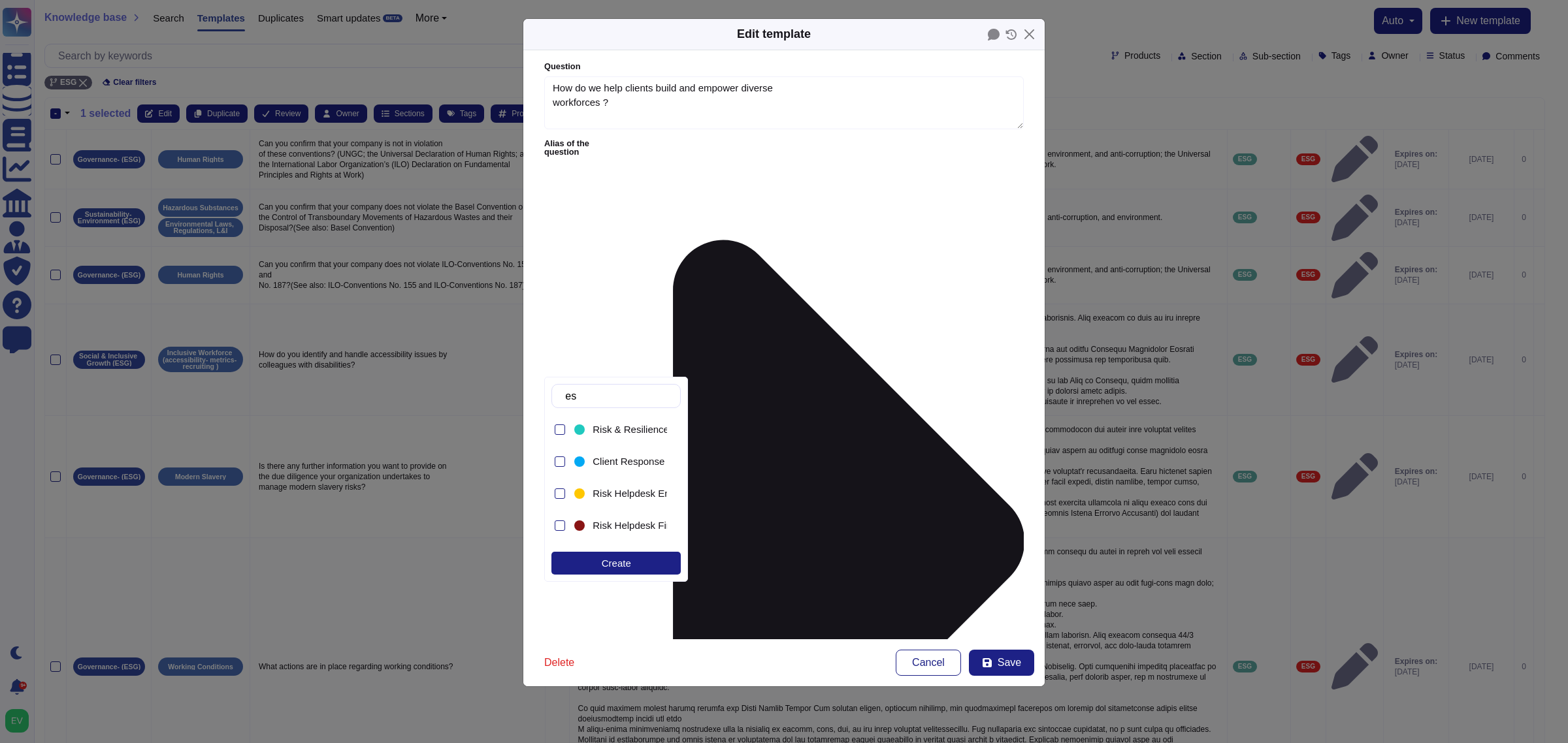
type input "esg"
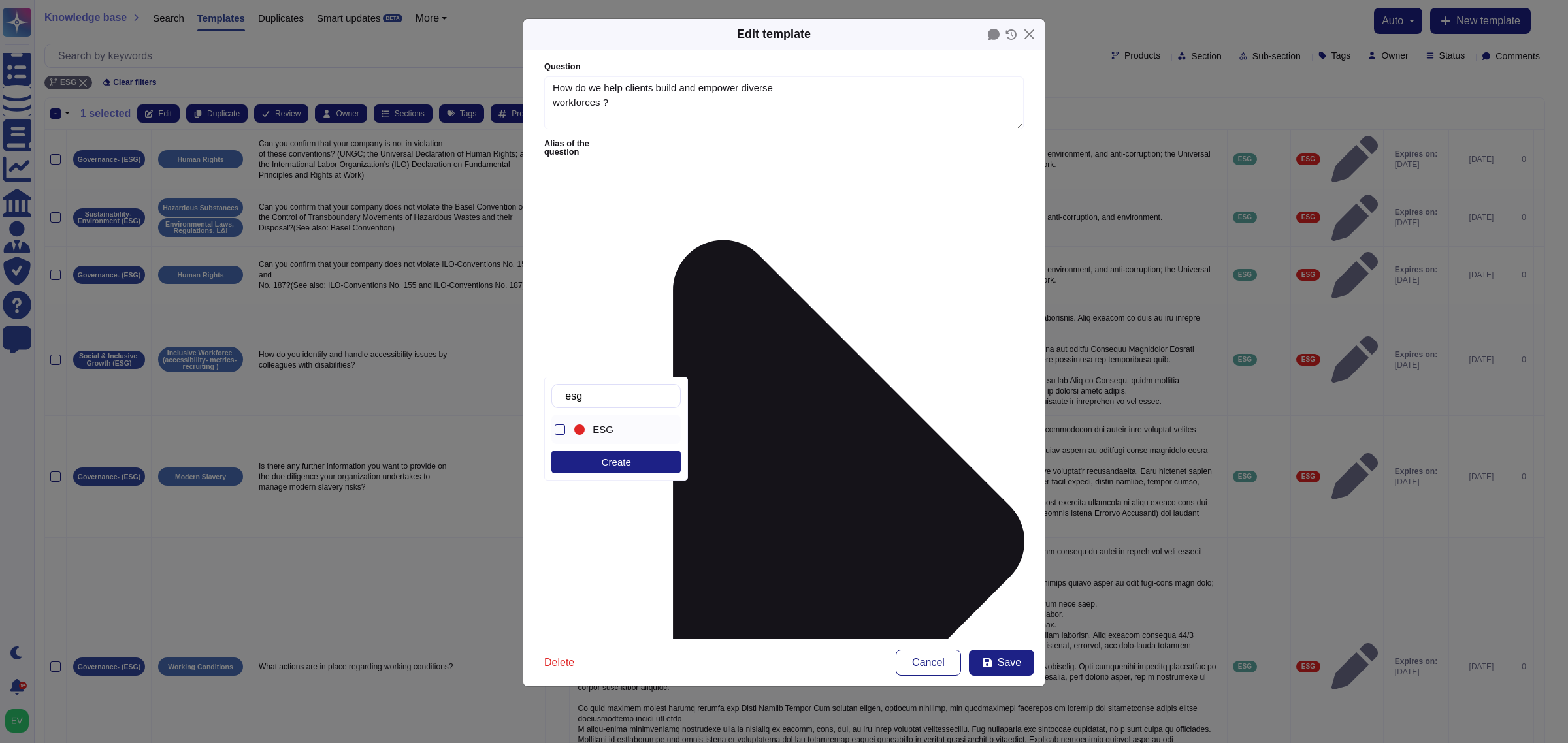
click at [612, 429] on div "ESG" at bounding box center [628, 430] width 70 height 12
click at [1010, 595] on button "Save" at bounding box center [1002, 662] width 66 height 26
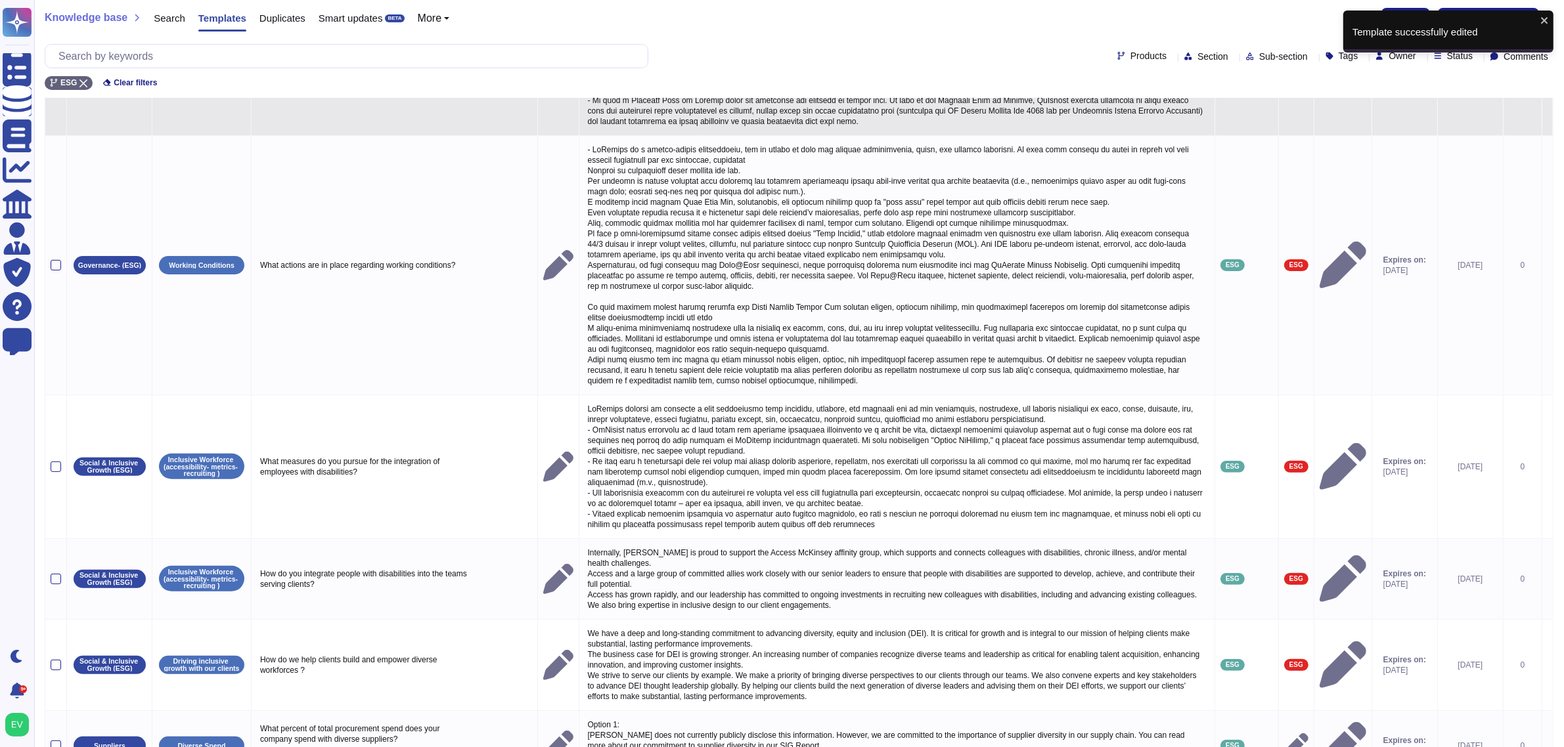
scroll to position [512, 0]
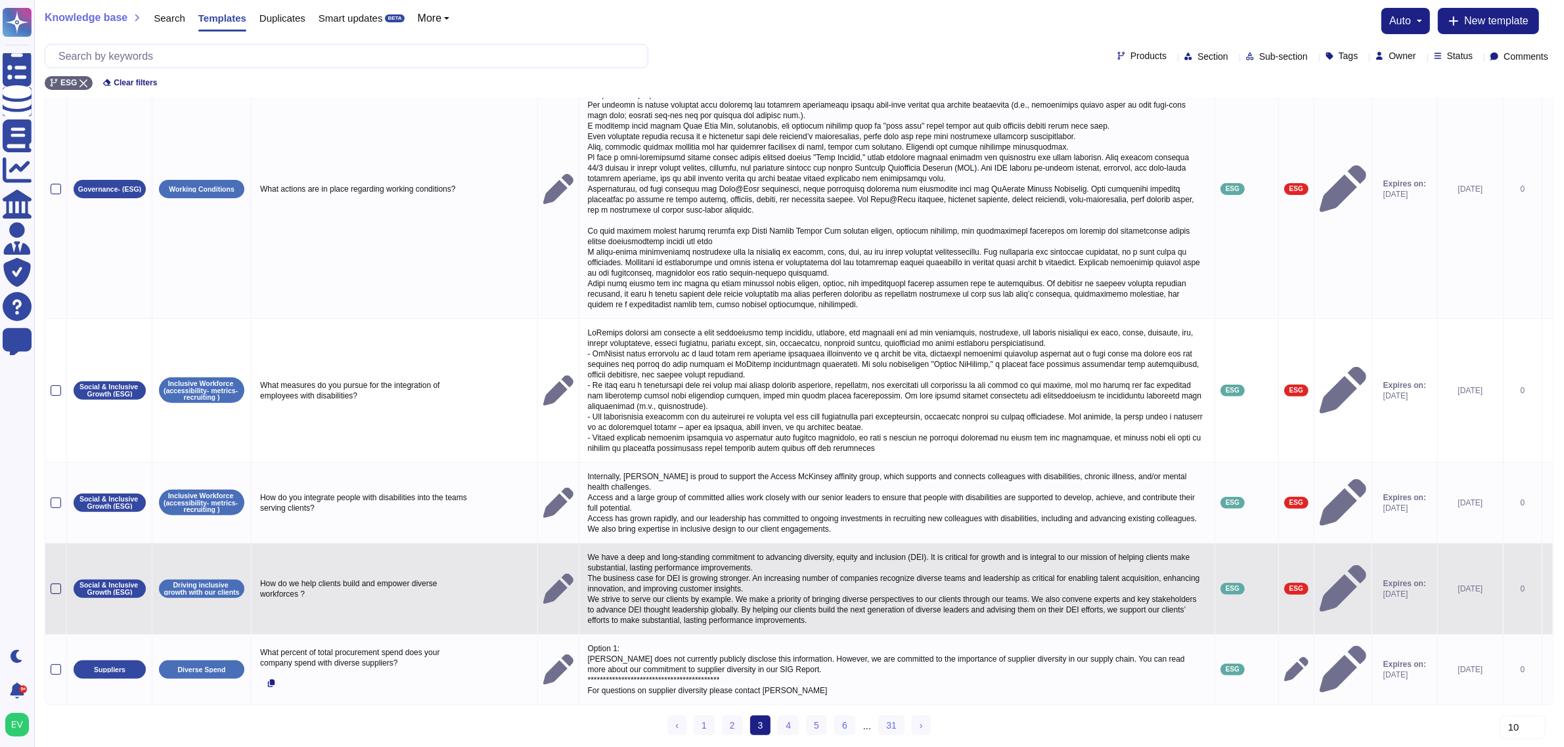
click at [60, 584] on div at bounding box center [56, 589] width 11 height 11
click at [0, 0] on input "checkbox" at bounding box center [0, 0] width 0 height 0
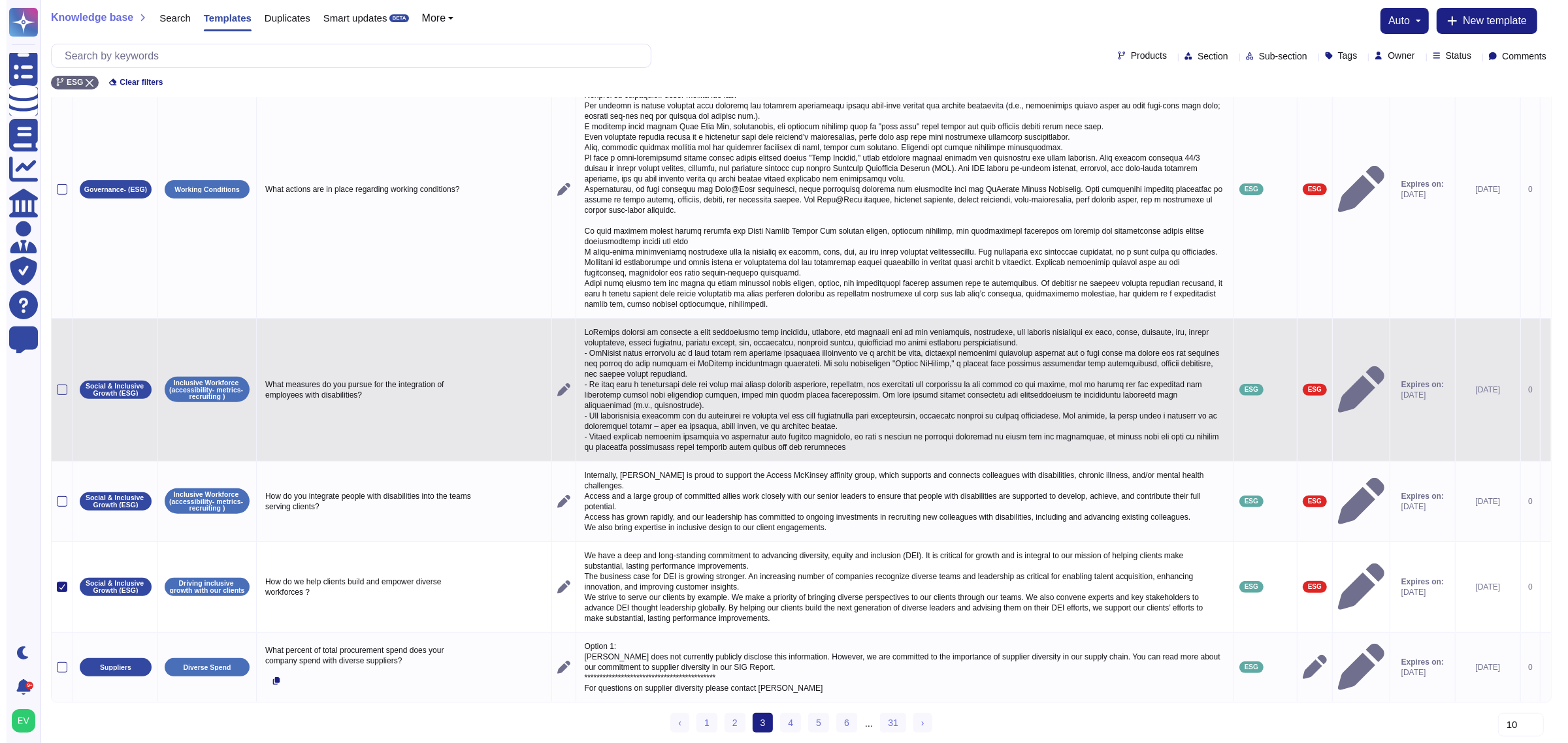
scroll to position [0, 0]
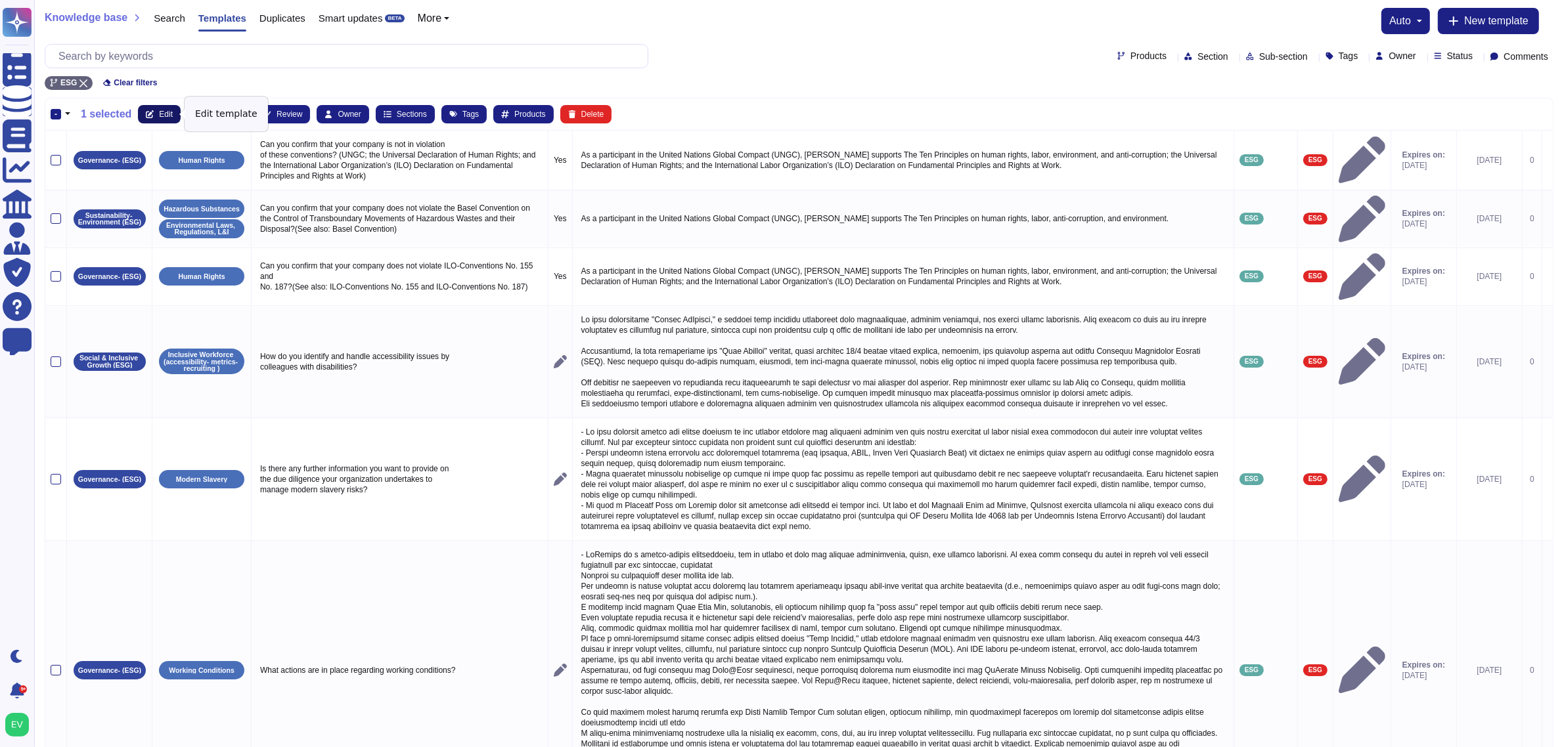
click at [150, 113] on icon at bounding box center [150, 114] width 8 height 8
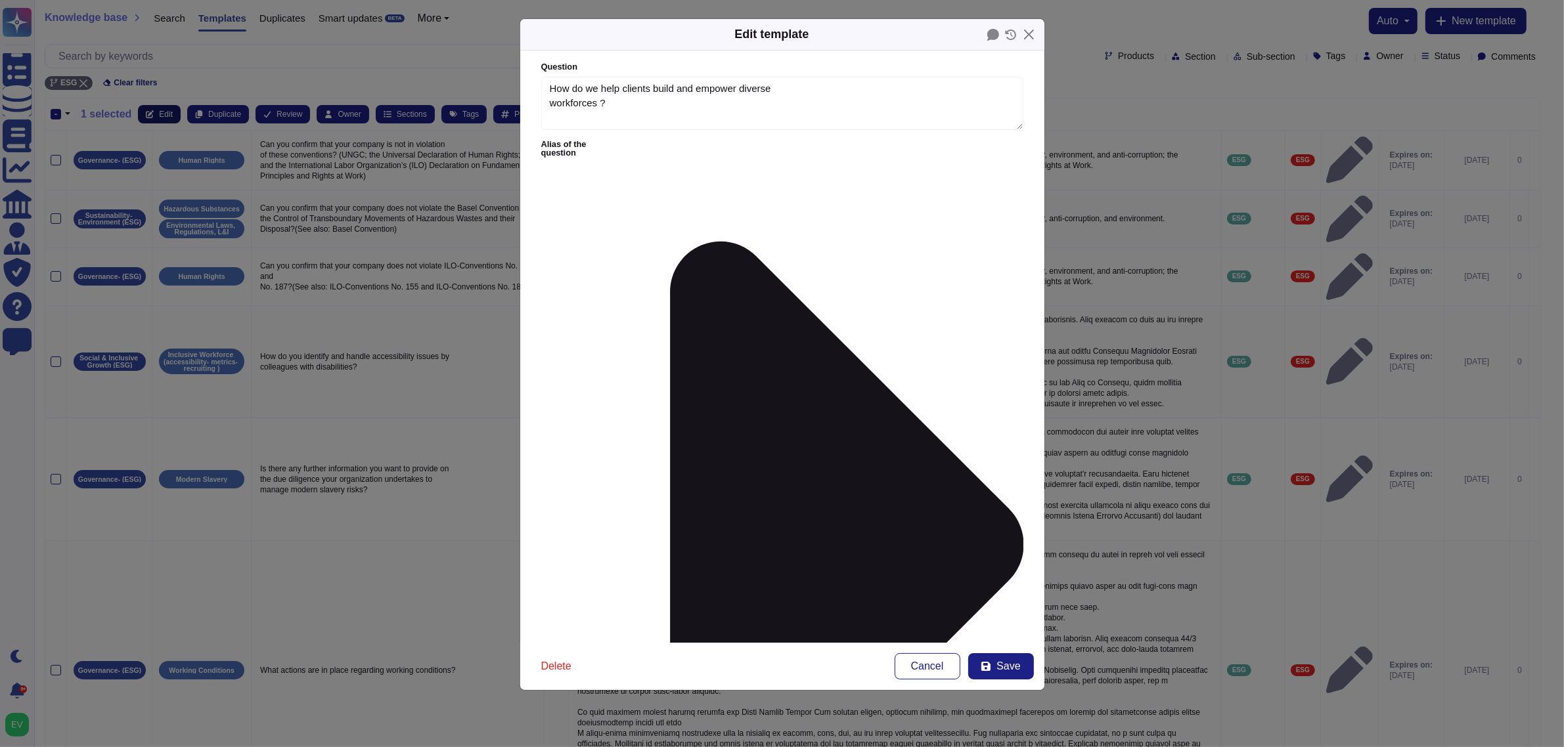
type textarea "How do we help clients build and empower diverse workforces ?"
type textarea "We have a deep and long-standing commitment to advancing diversity, equity and …"
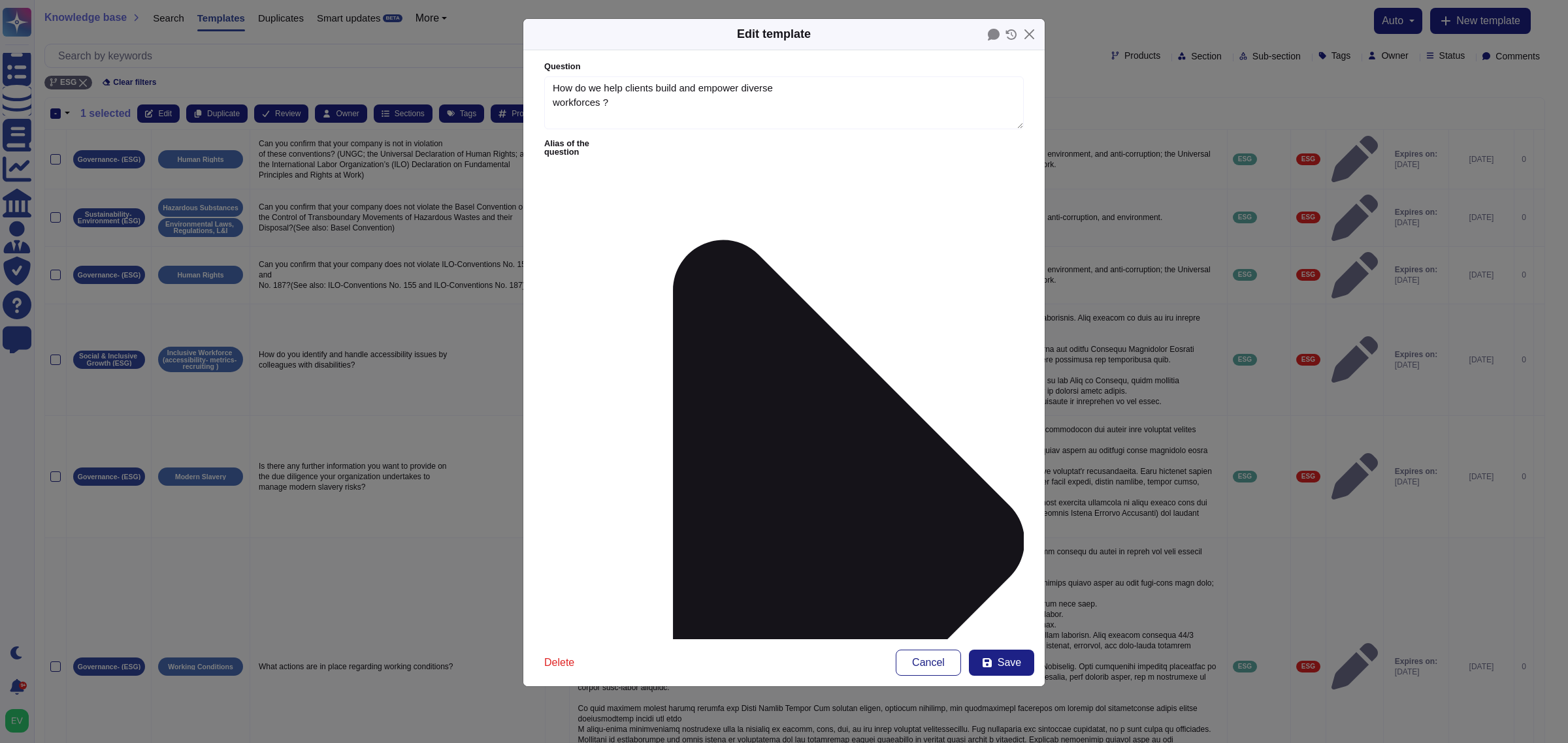
type input "csr n"
click at [618, 427] on span "CSR NA" at bounding box center [611, 430] width 37 height 12
click at [1004, 595] on span "Save" at bounding box center [1010, 662] width 24 height 11
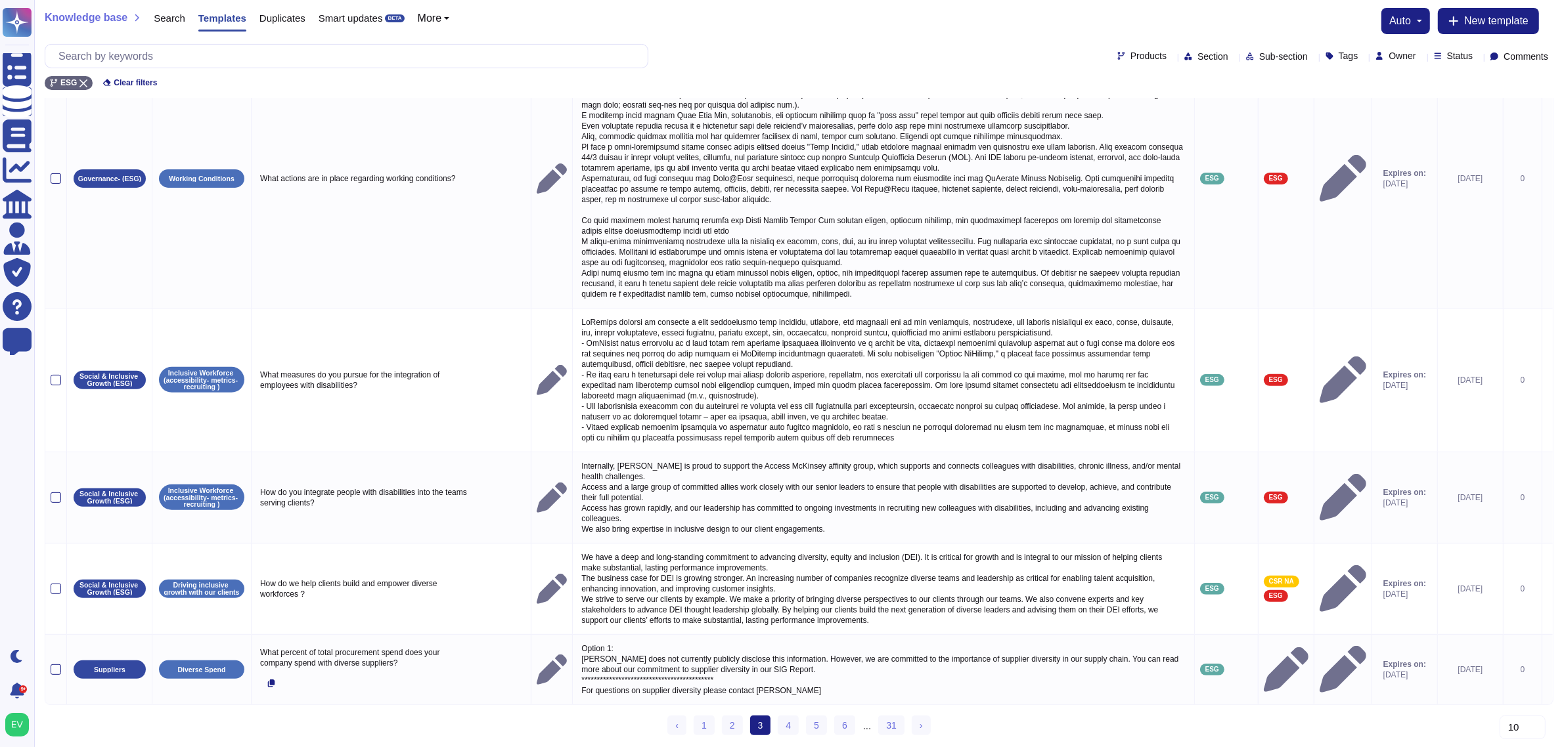
scroll to position [512, 0]
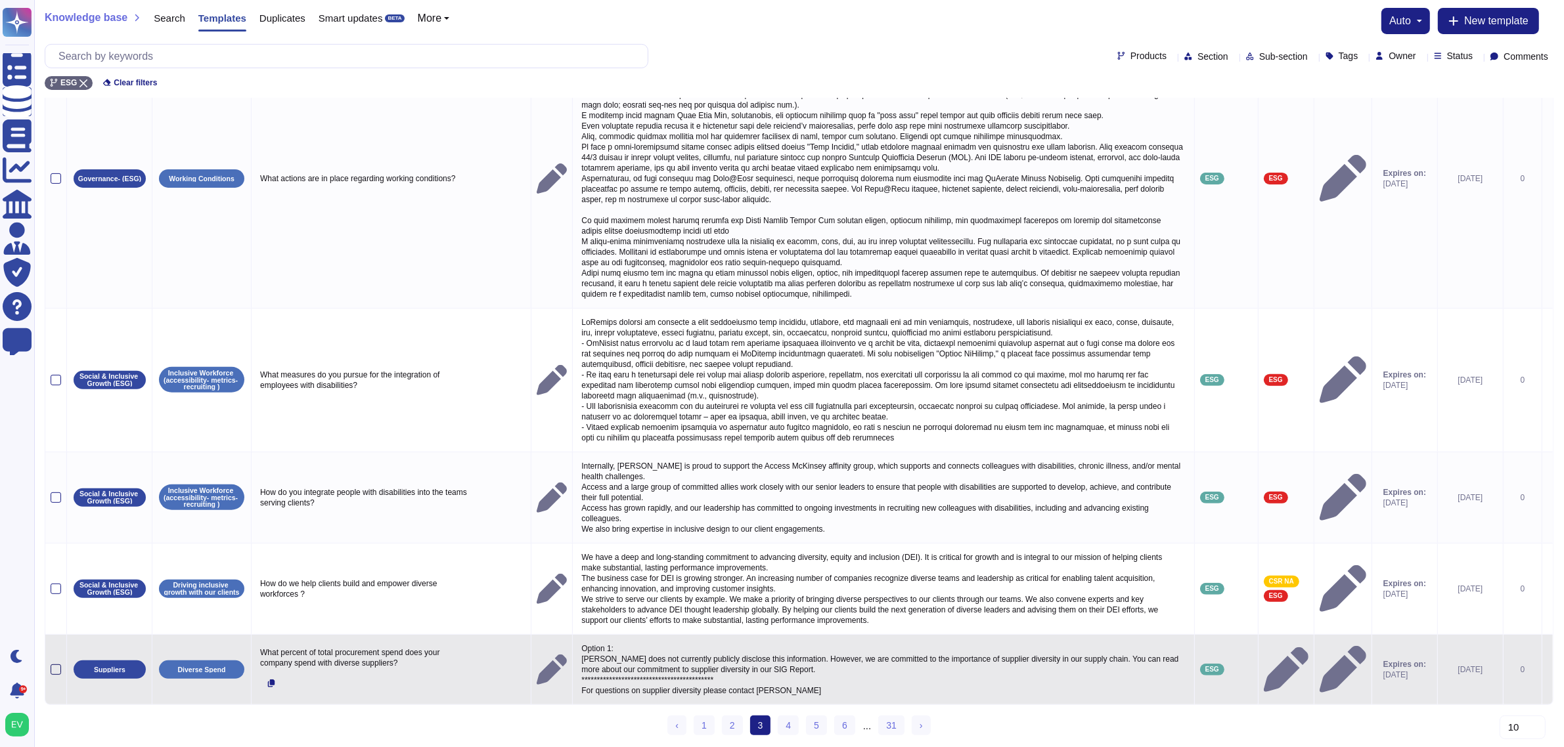
click at [53, 598] on div at bounding box center [56, 670] width 11 height 11
click at [0, 0] on input "checkbox" at bounding box center [0, 0] width 0 height 0
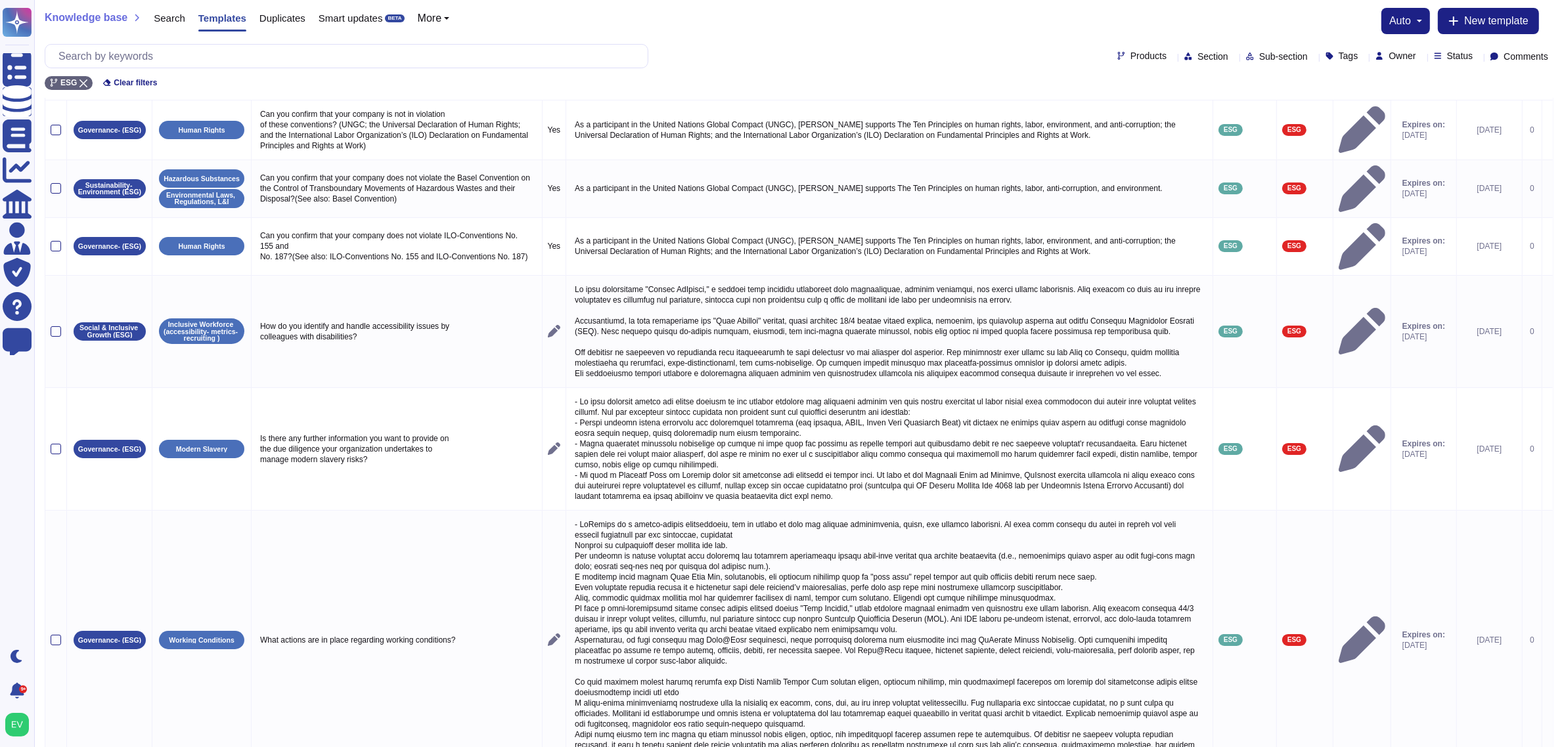
scroll to position [0, 0]
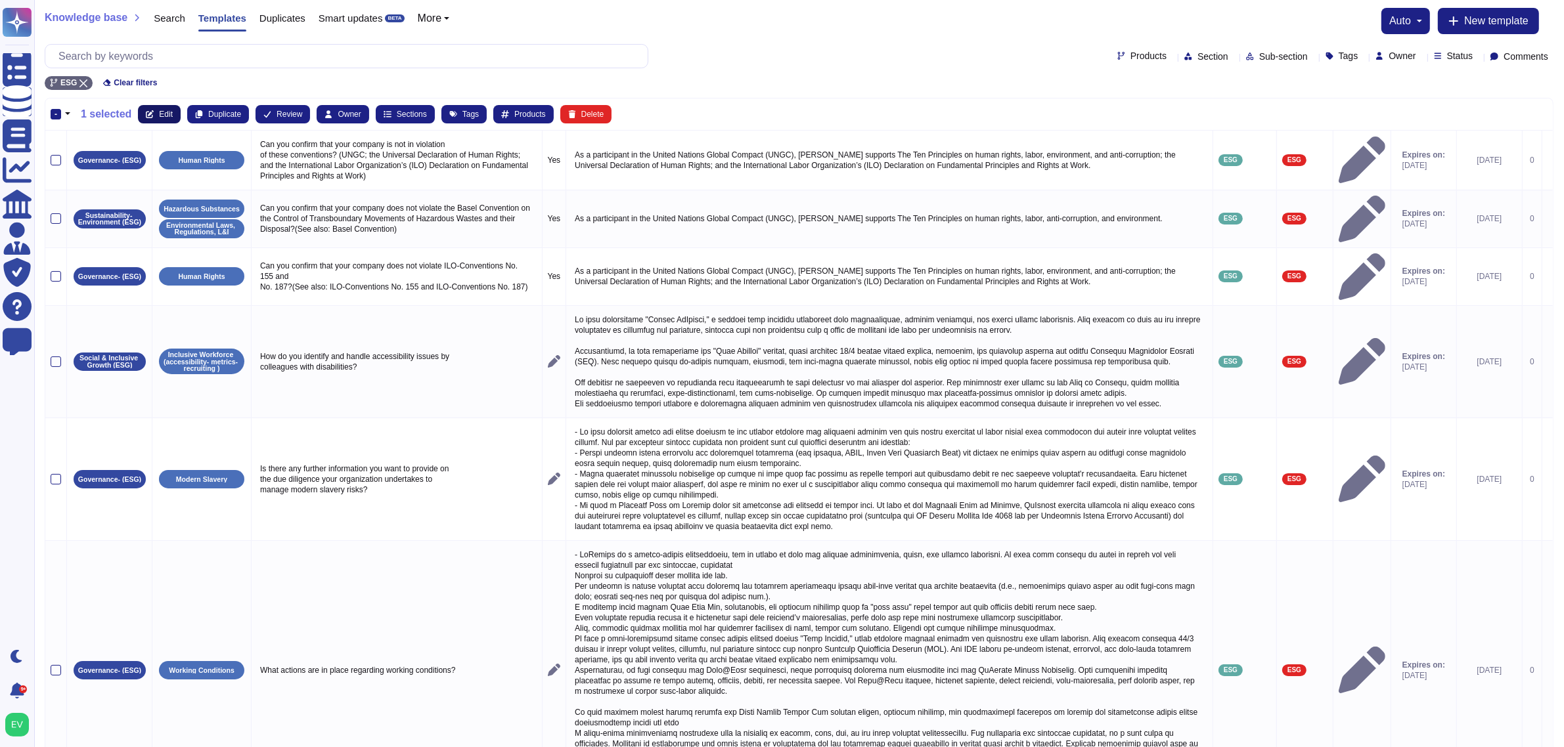
click at [156, 112] on button "Edit" at bounding box center [159, 114] width 43 height 18
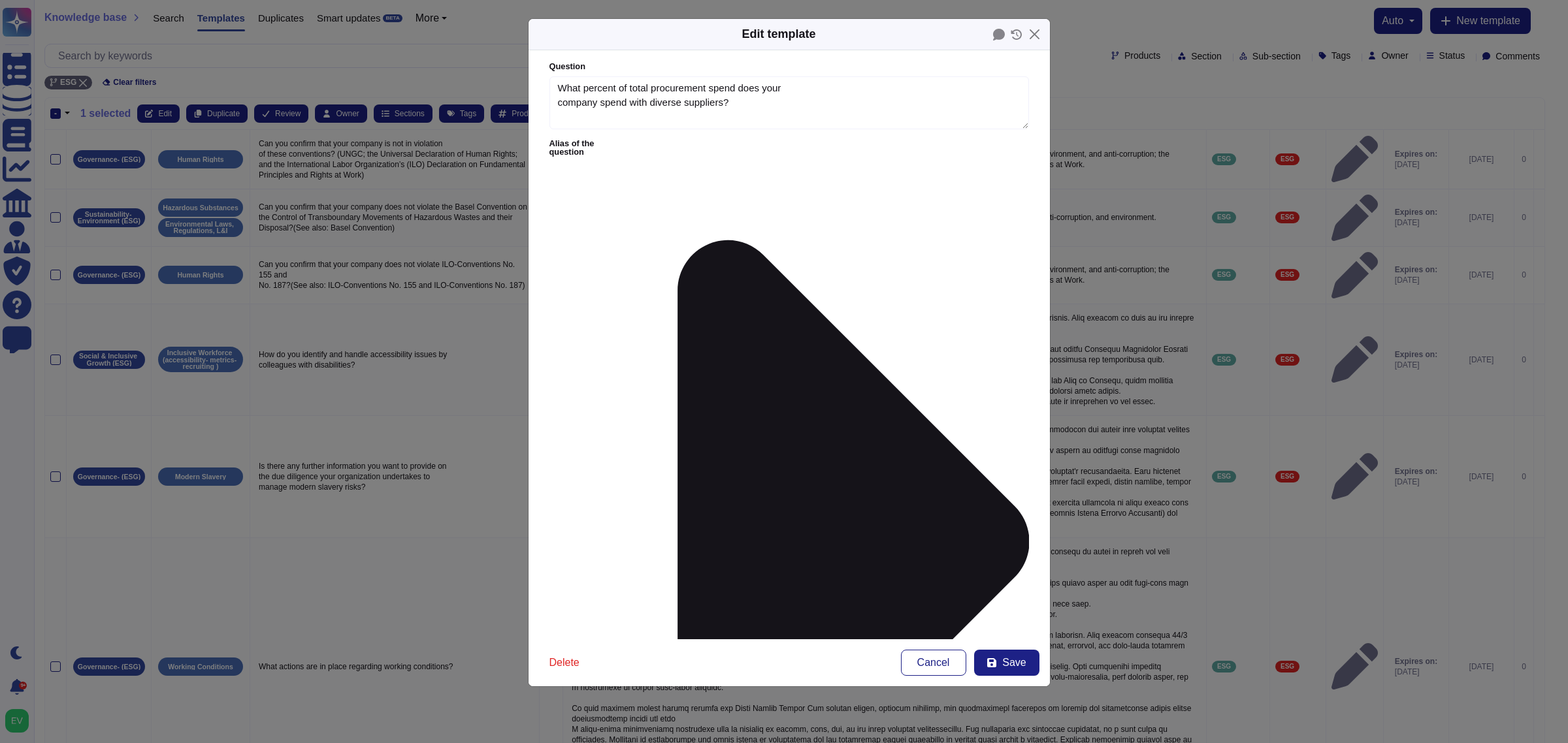
type textarea "What percent of total procurement spend does your company spend with diverse su…"
type textarea "**********"
type input "esg"
click at [618, 435] on div "ESG" at bounding box center [633, 430] width 70 height 12
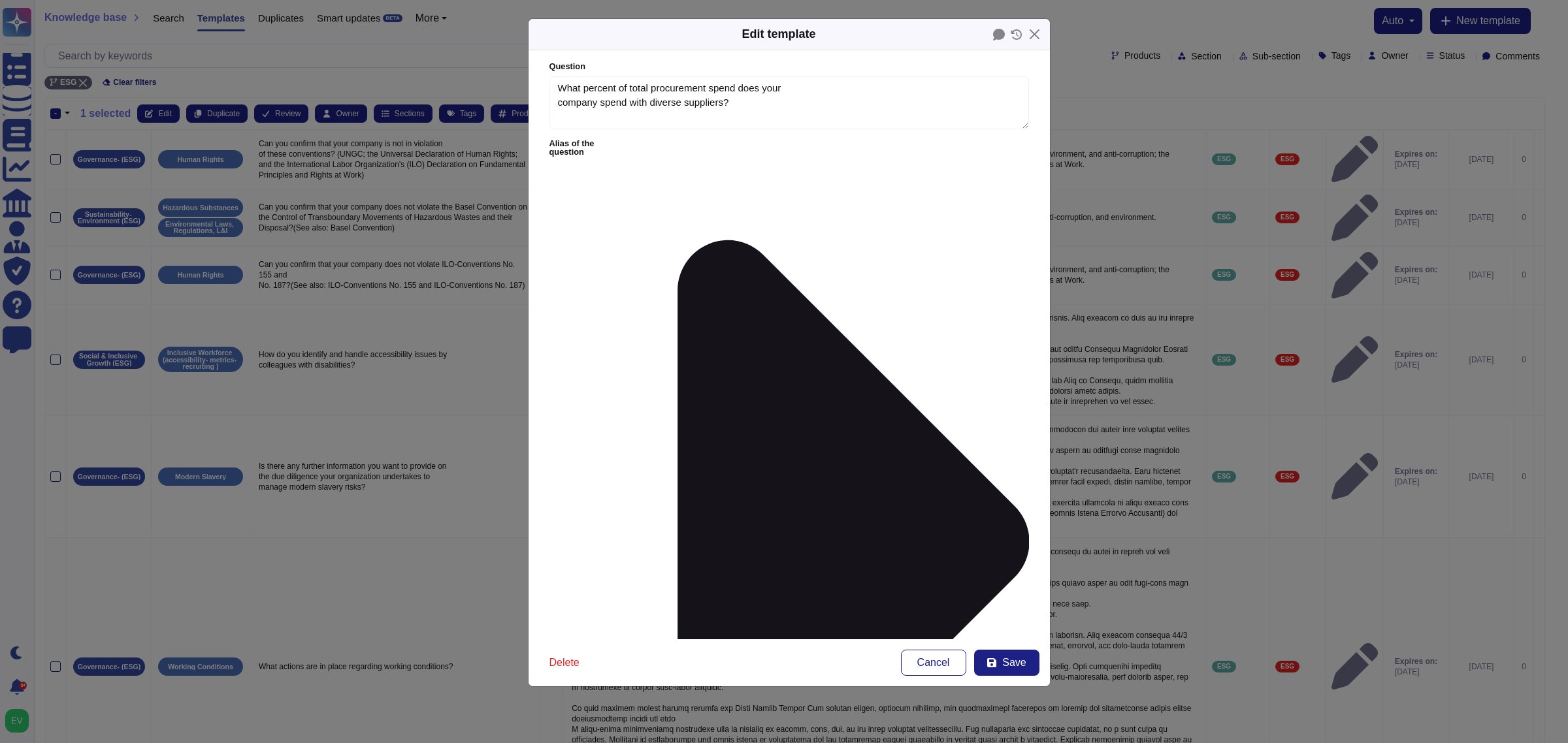
type input "thir"
click at [686, 472] on span "Third Party Risk (External)" at bounding box center [640, 467] width 115 height 12
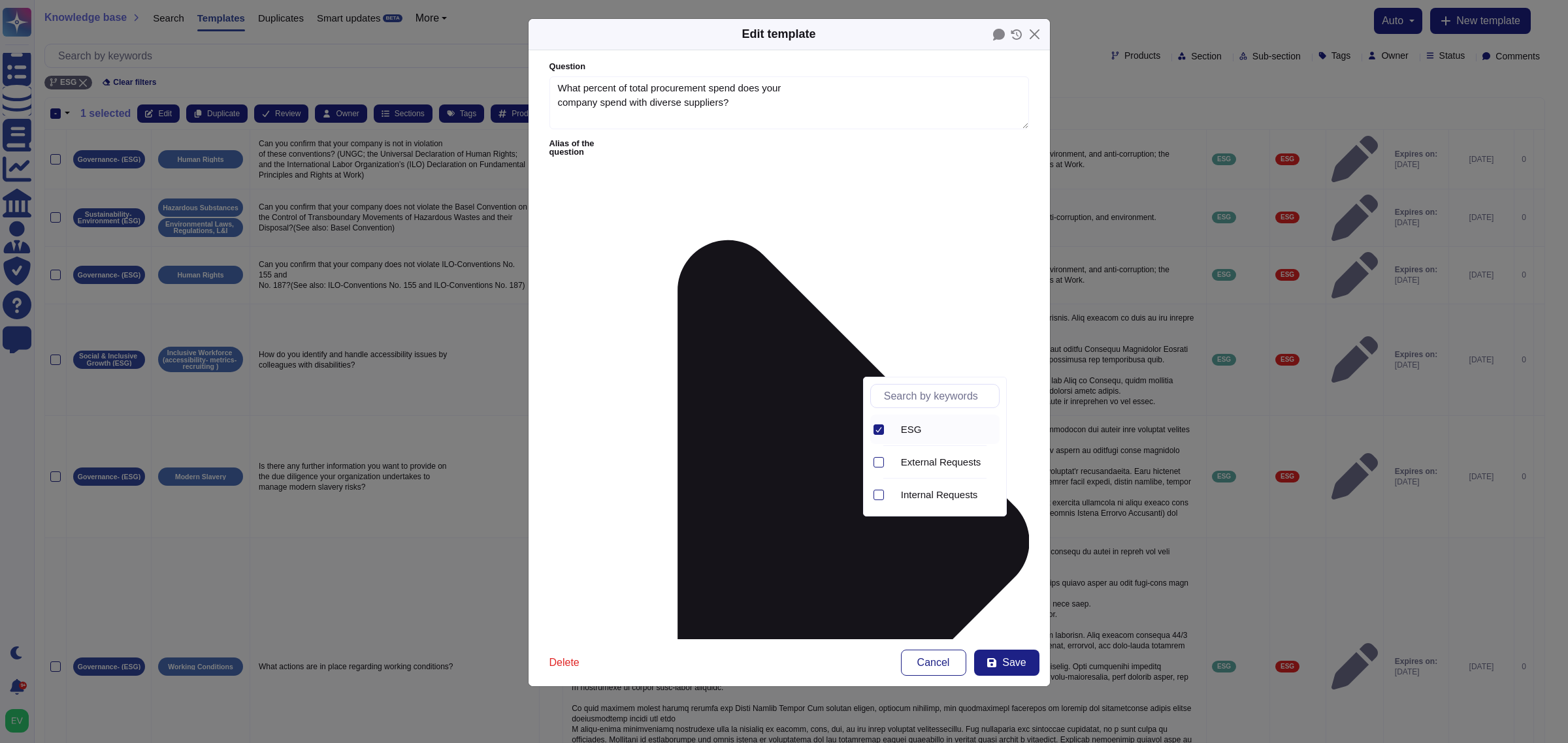
click at [881, 432] on icon at bounding box center [879, 430] width 7 height 7
click at [878, 433] on div at bounding box center [879, 430] width 11 height 11
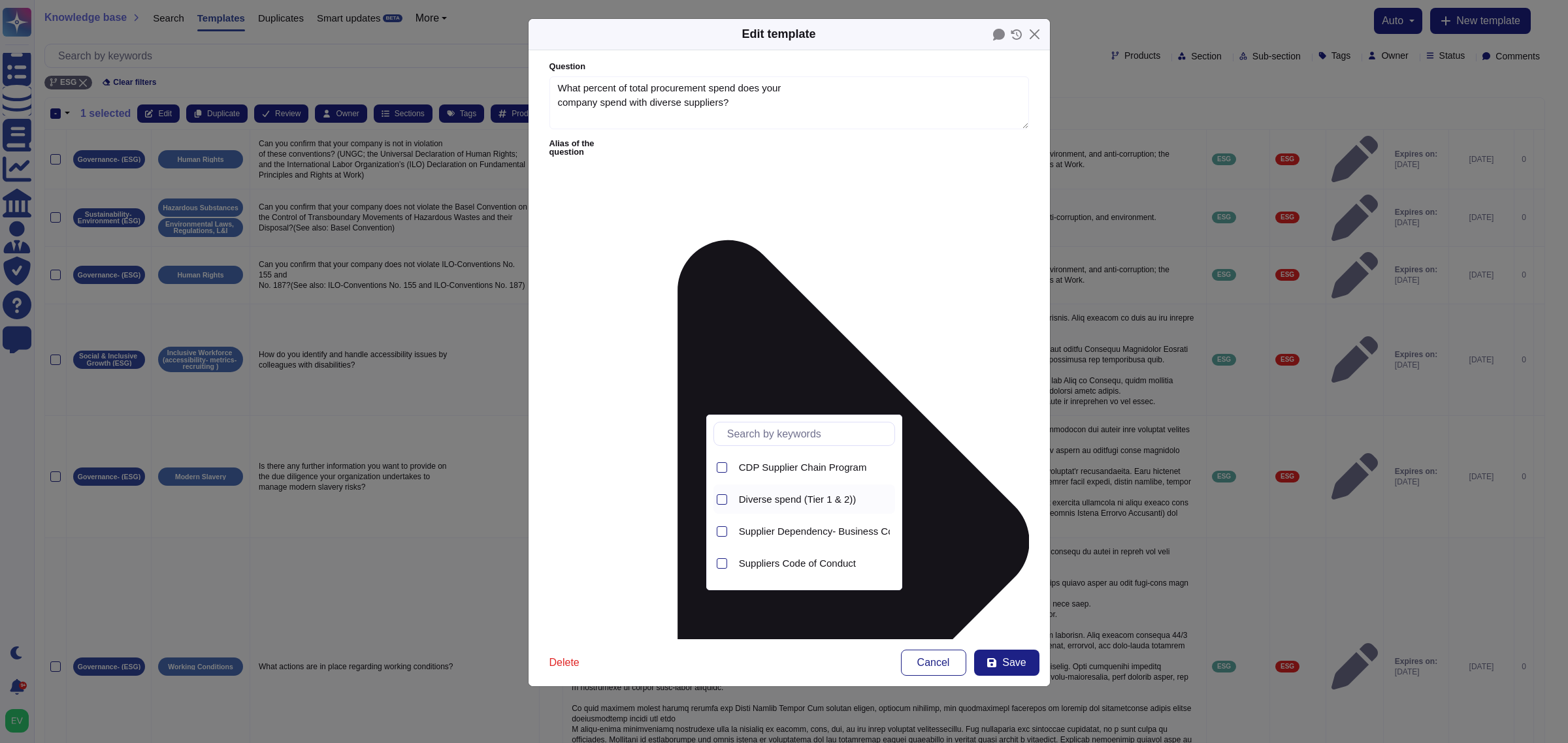
click at [820, 505] on span "Diverse spend (Tier 1 & 2))" at bounding box center [798, 500] width 117 height 12
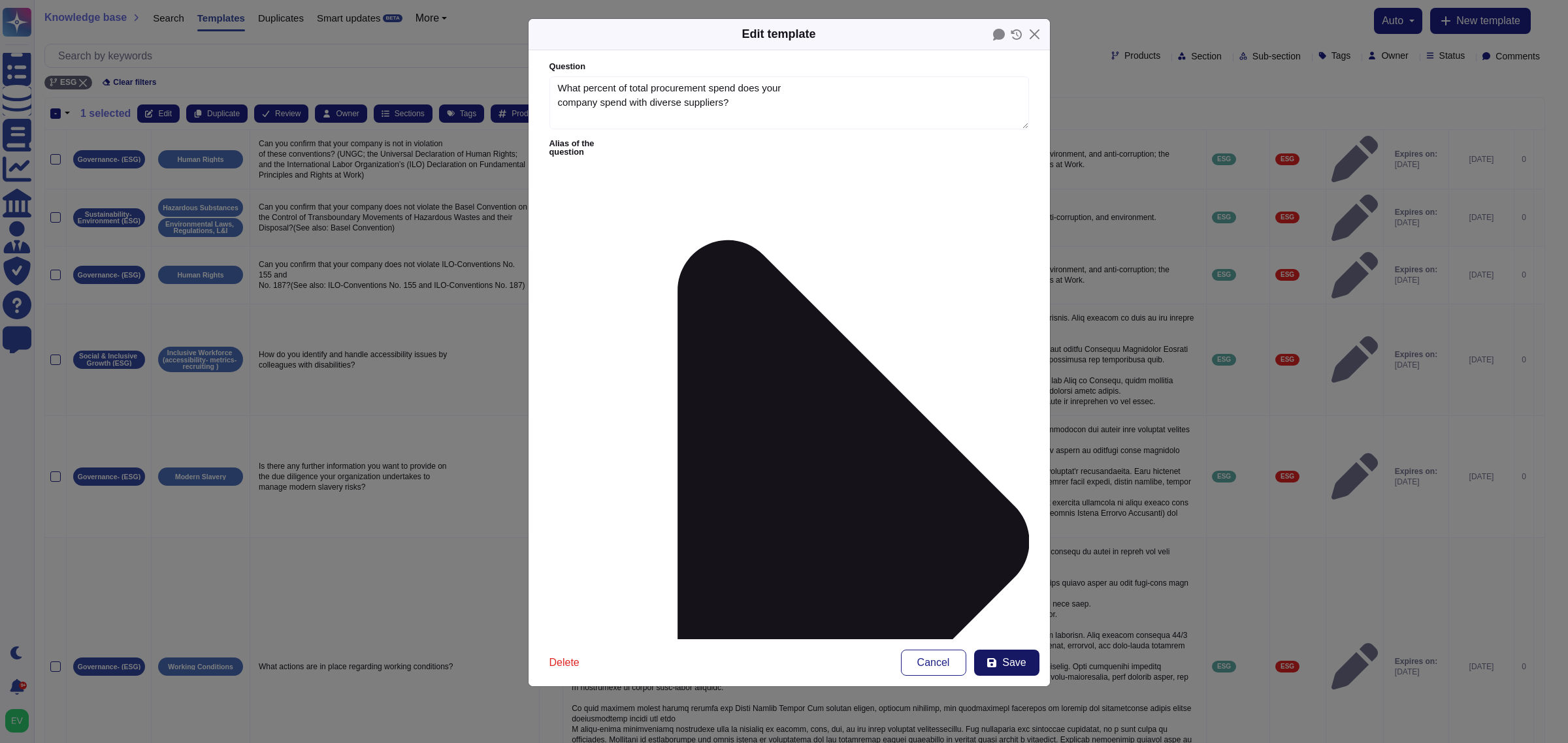
click at [1025, 595] on button "Save" at bounding box center [1007, 662] width 66 height 26
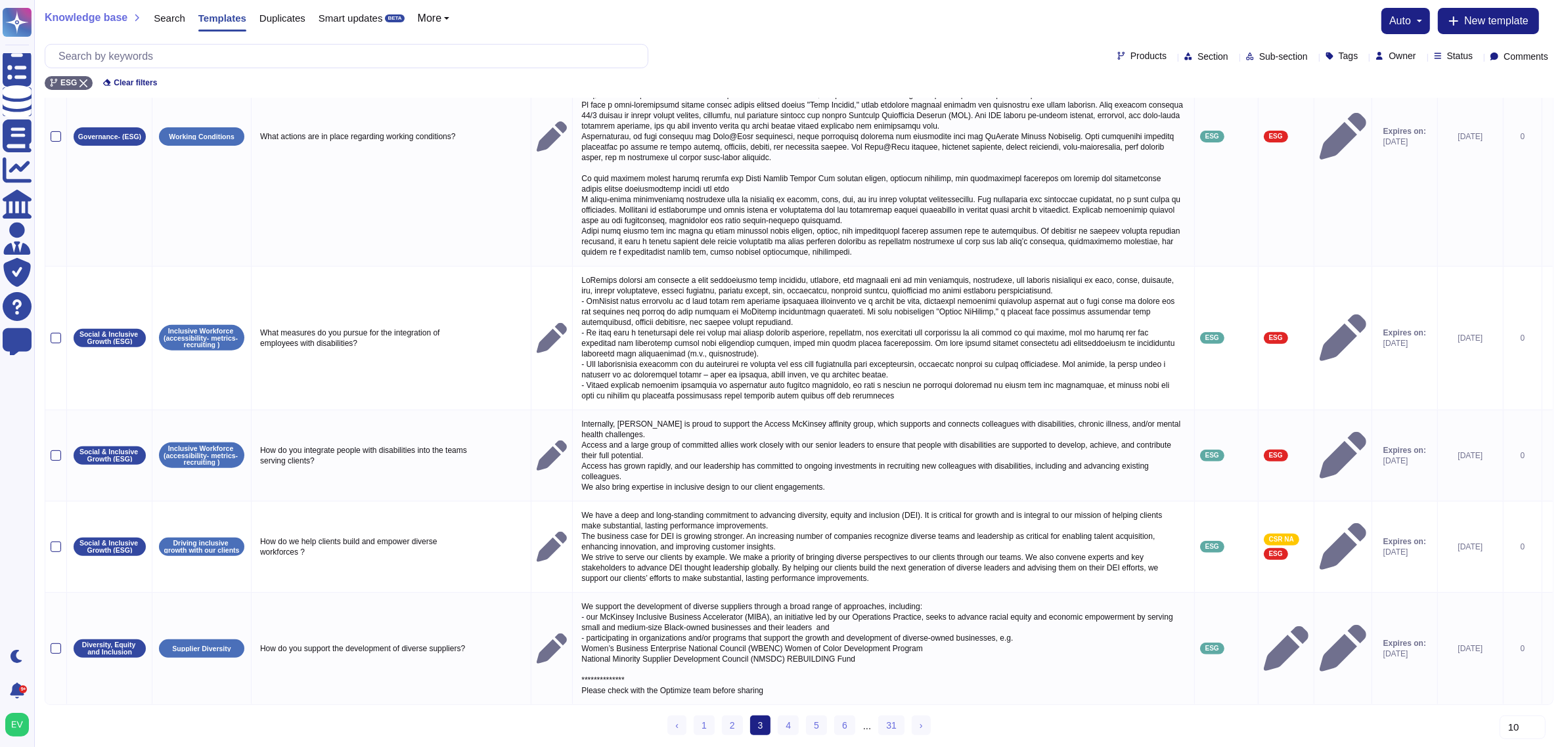
scroll to position [554, 0]
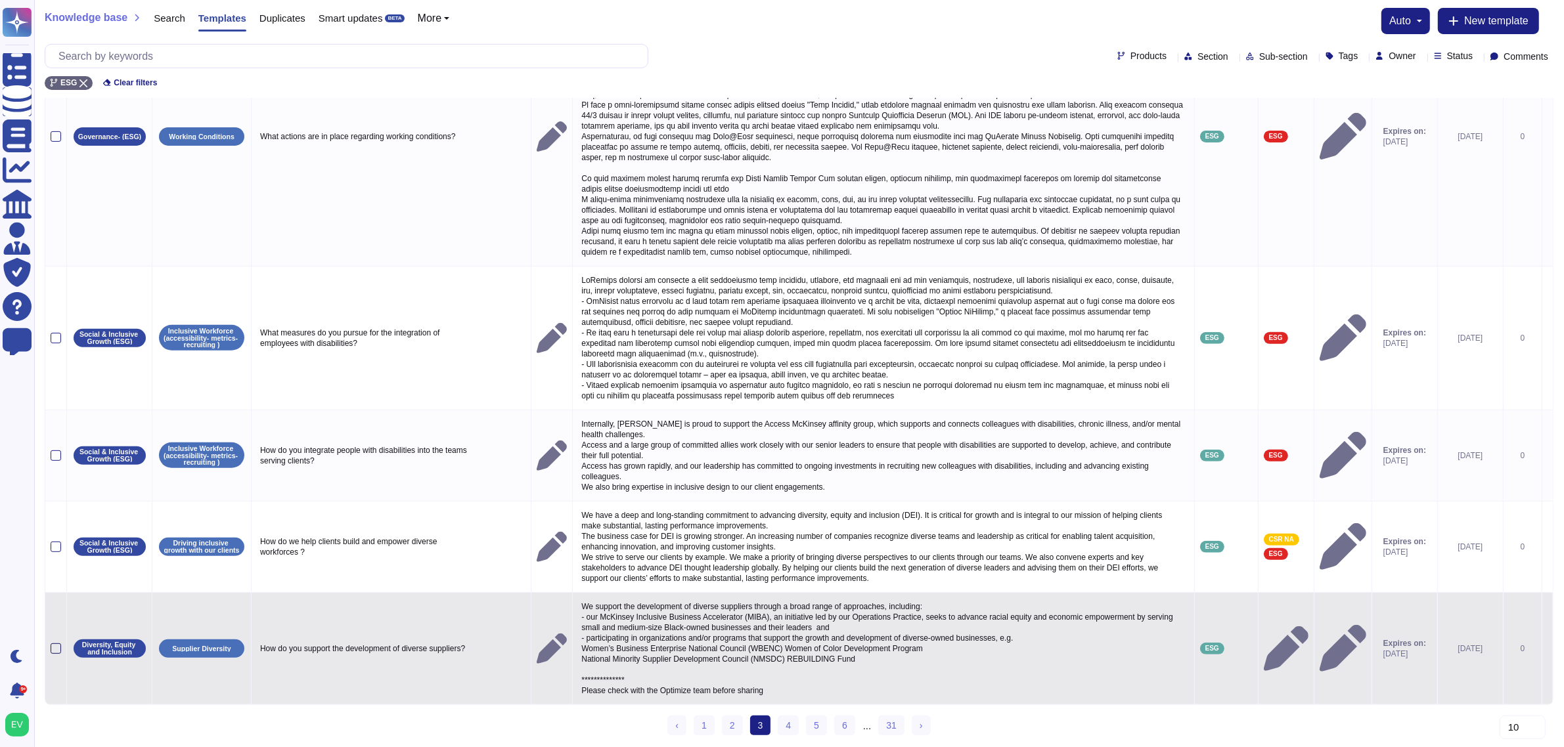
click at [59, 598] on div at bounding box center [56, 649] width 11 height 11
click at [0, 0] on input "checkbox" at bounding box center [0, 0] width 0 height 0
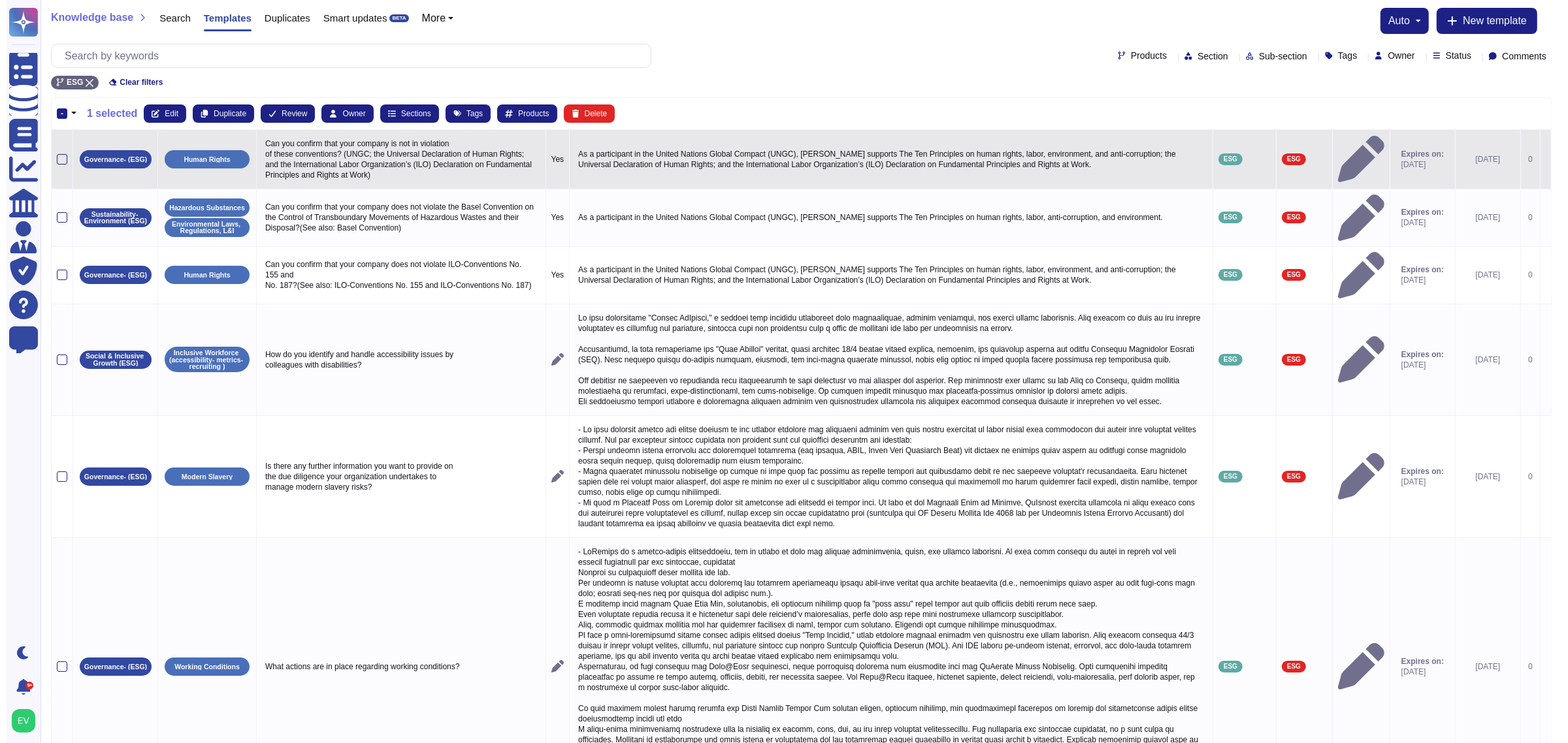
scroll to position [1, 0]
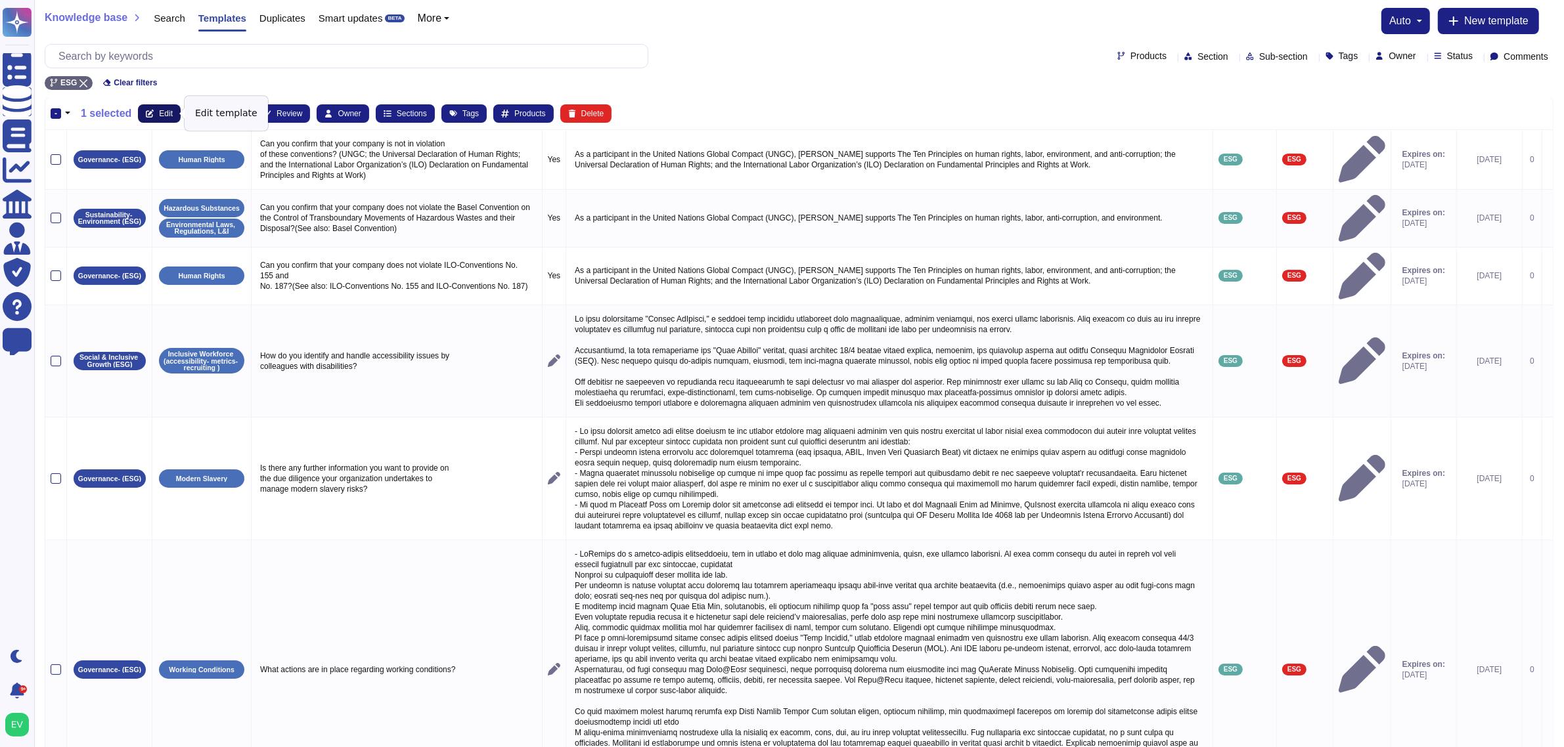
click at [153, 105] on button "Edit" at bounding box center [159, 113] width 43 height 18
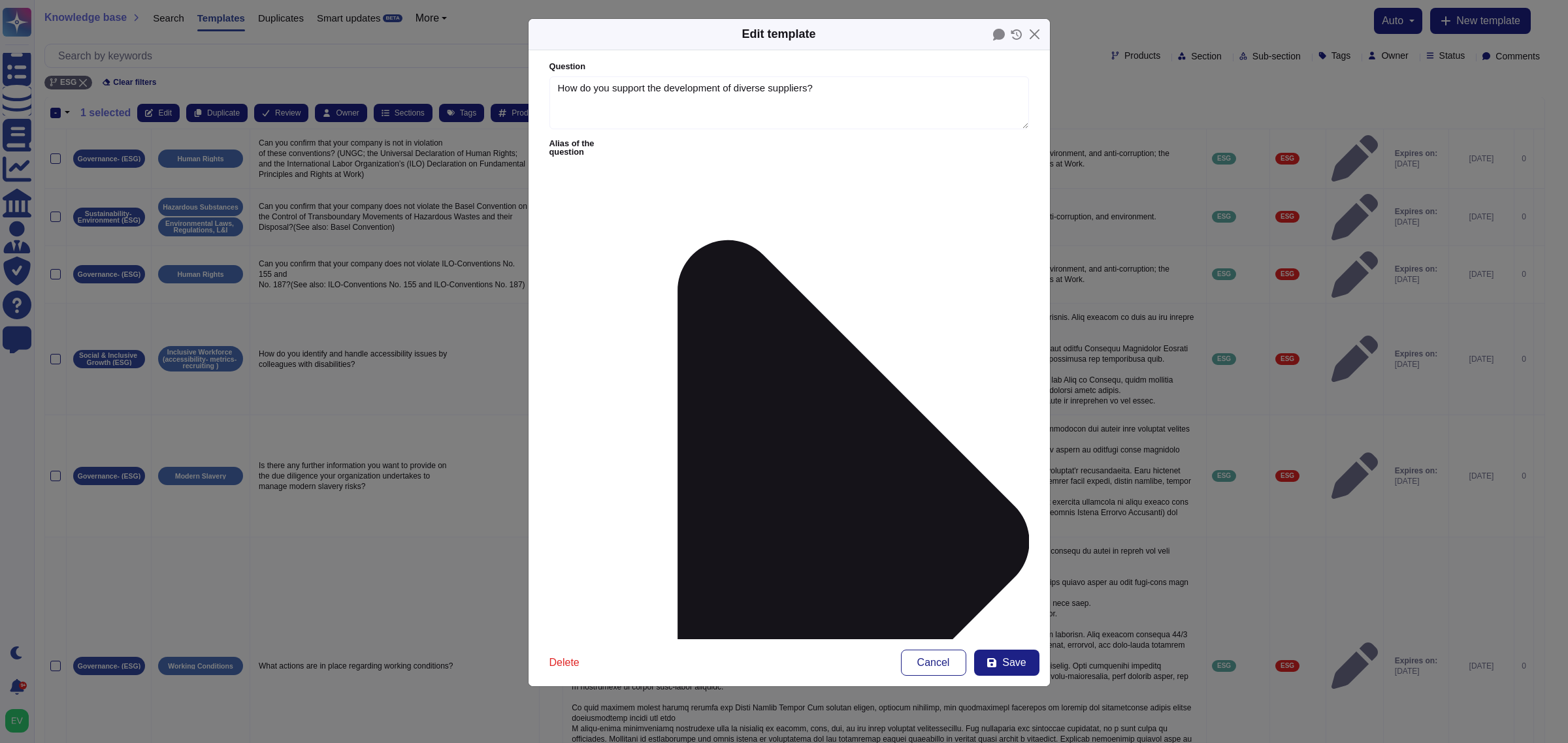
type textarea "How do you support the development of diverse suppliers?"
type textarea "**********"
click at [791, 321] on form "**********" at bounding box center [789, 345] width 521 height 589
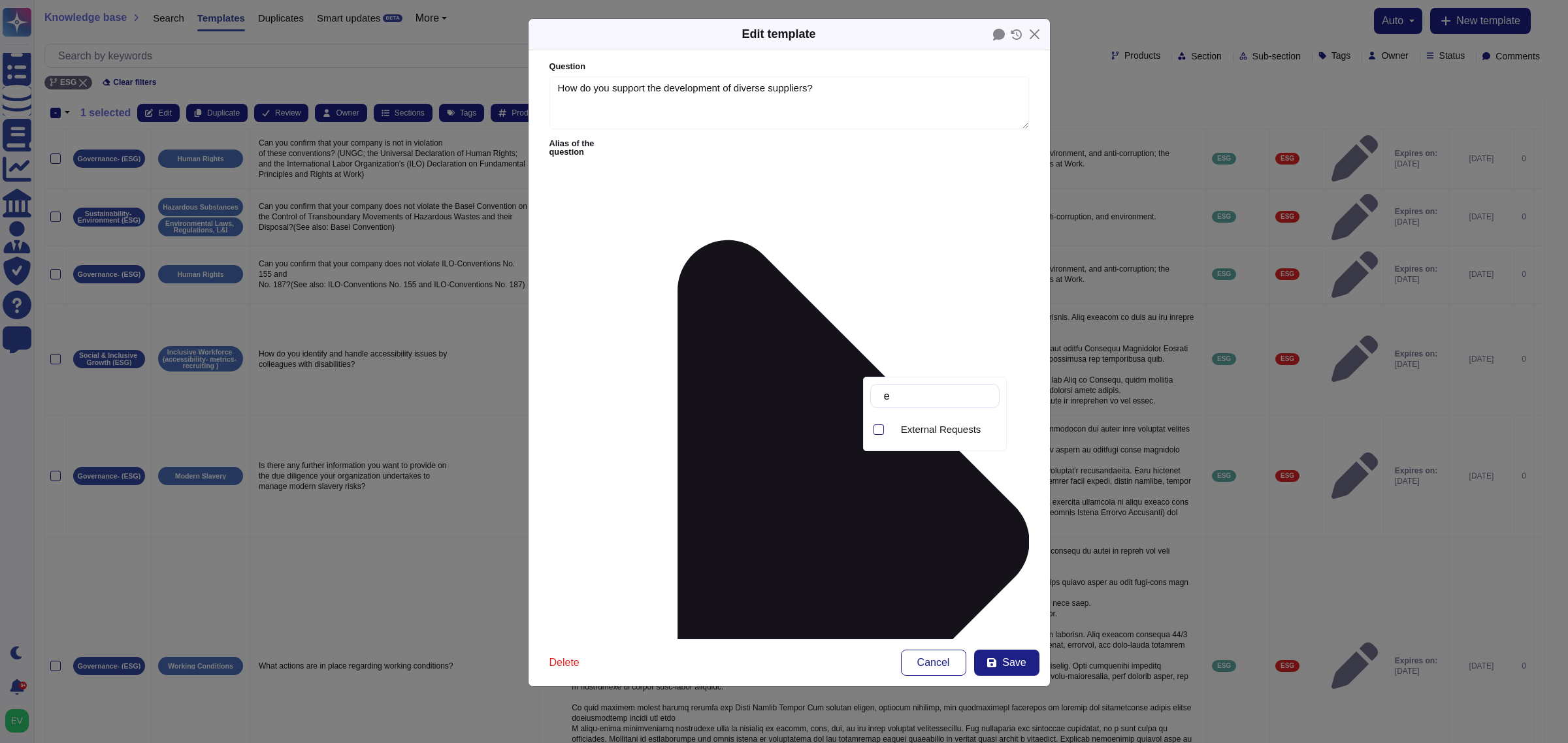
type input "ex"
click at [922, 433] on span "External Requests" at bounding box center [941, 430] width 81 height 12
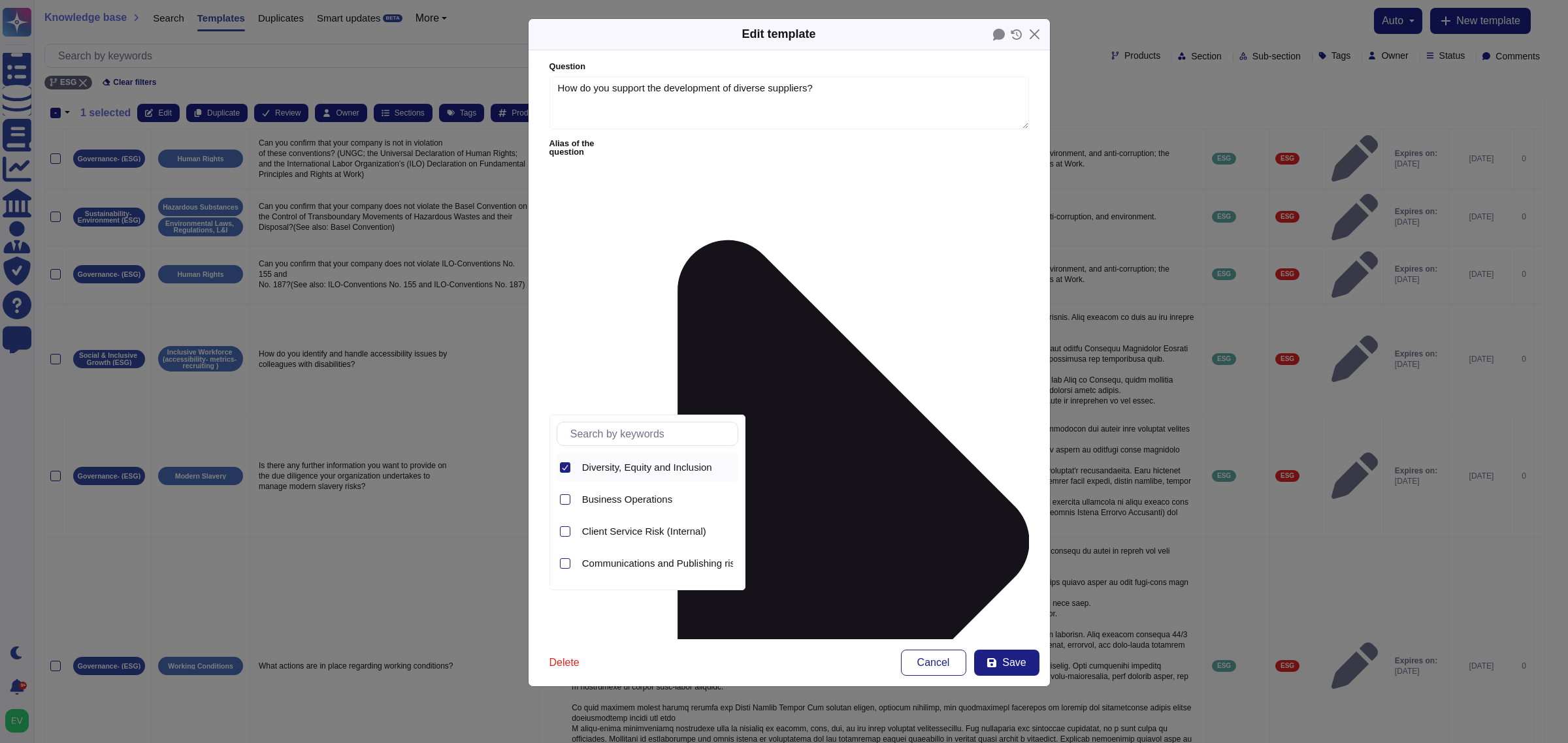
click at [555, 473] on div "Diversity, Equity and Inclusion Business Operations Client Service Risk (Intern…" at bounding box center [647, 502] width 196 height 176
click at [566, 465] on icon at bounding box center [565, 467] width 7 height 7
type input "third"
click at [635, 468] on span "Third Party Risk (External)" at bounding box center [640, 467] width 115 height 12
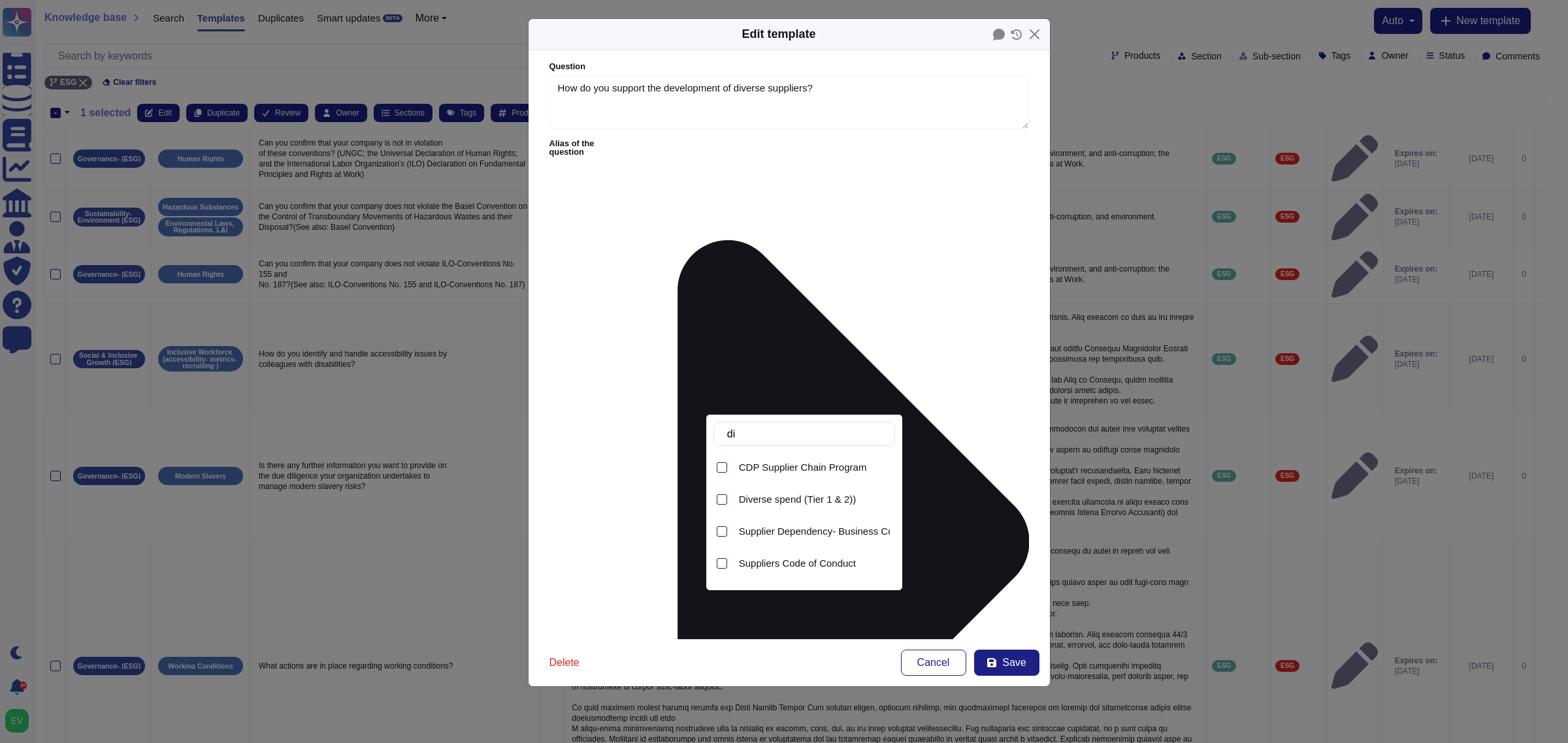
type input "d"
type input "s"
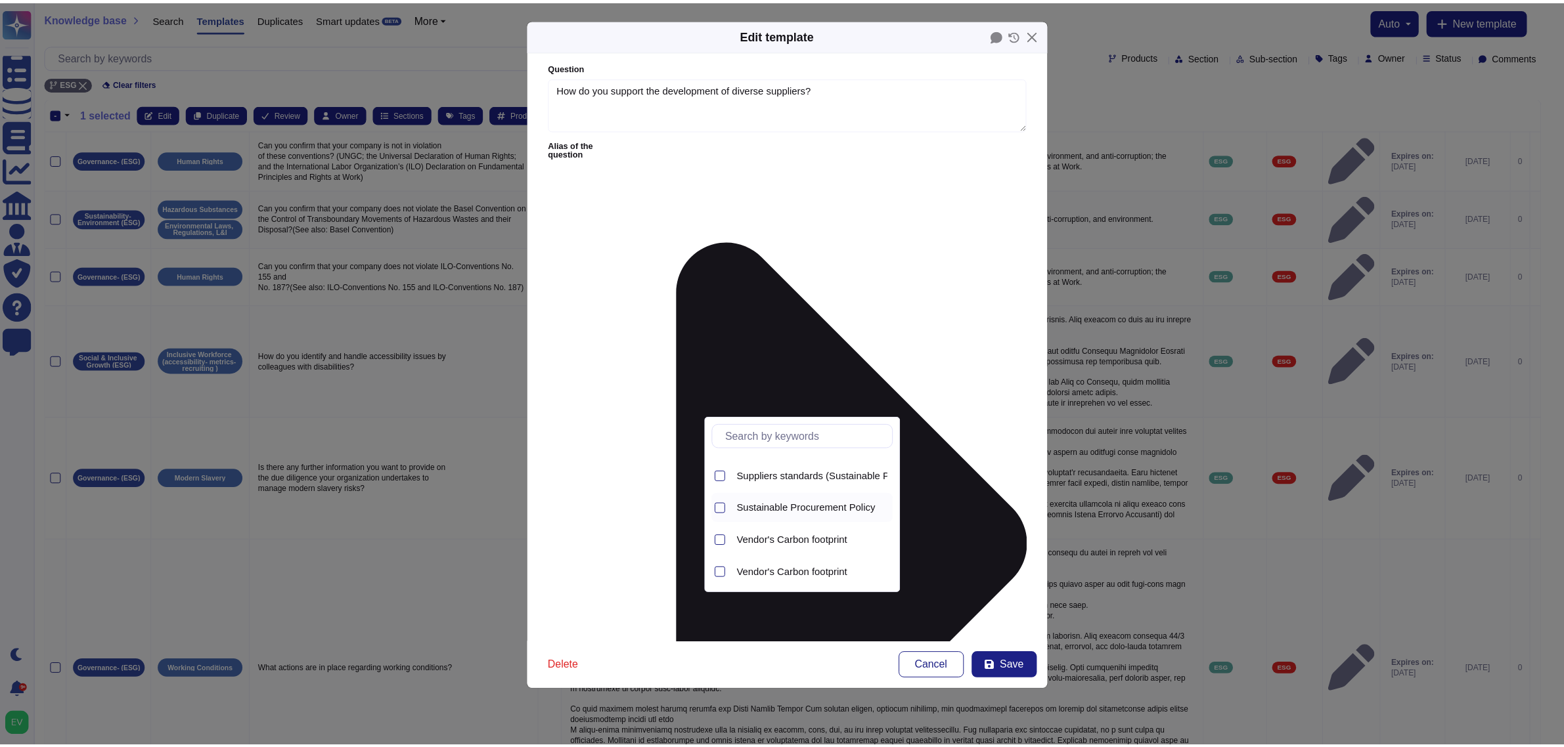
scroll to position [156, 0]
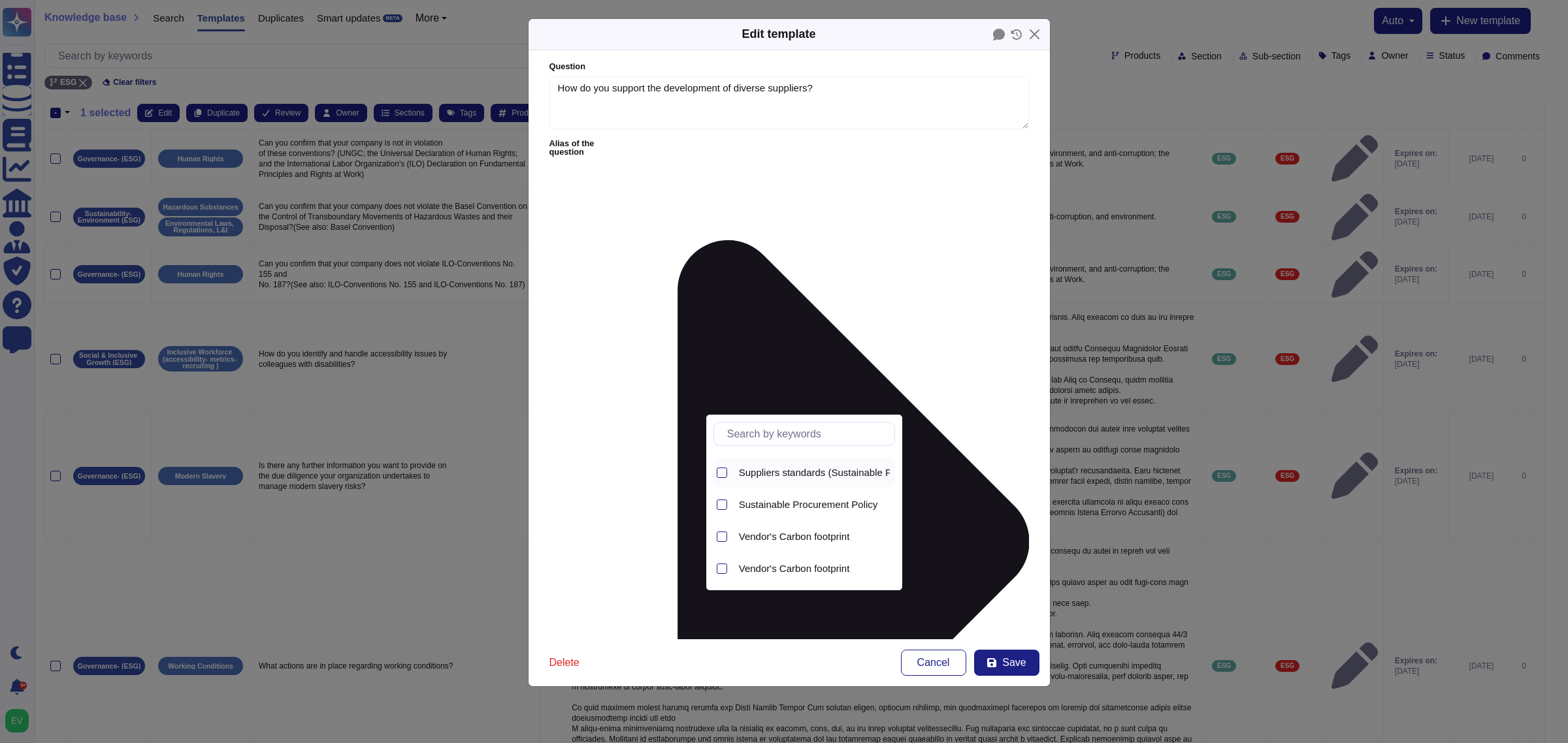
click at [776, 474] on span "Suppliers standards (Sustainable Procurement- supplier risk-supplier chain mapp…" at bounding box center [923, 473] width 368 height 12
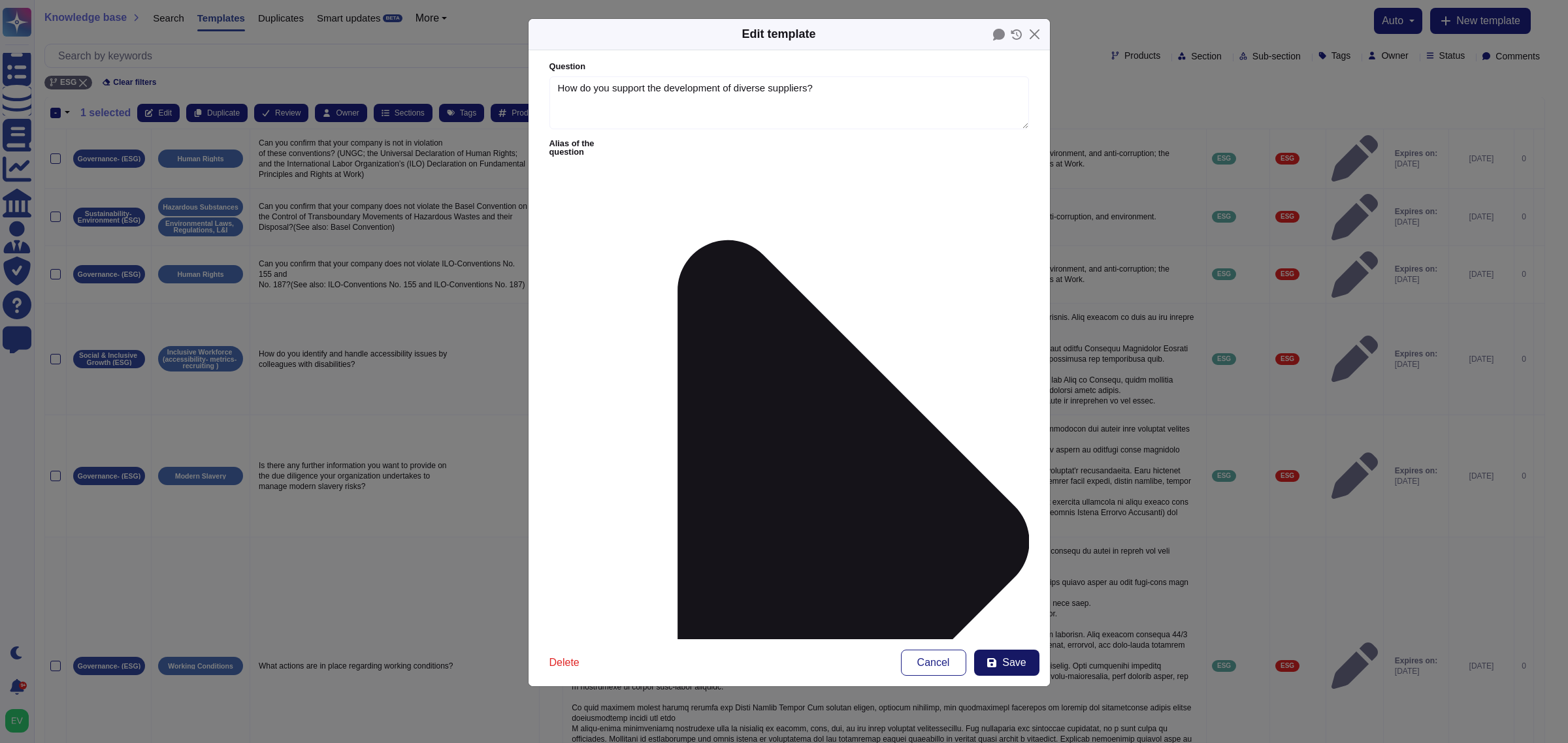
click at [1008, 595] on button "Save" at bounding box center [1007, 662] width 66 height 26
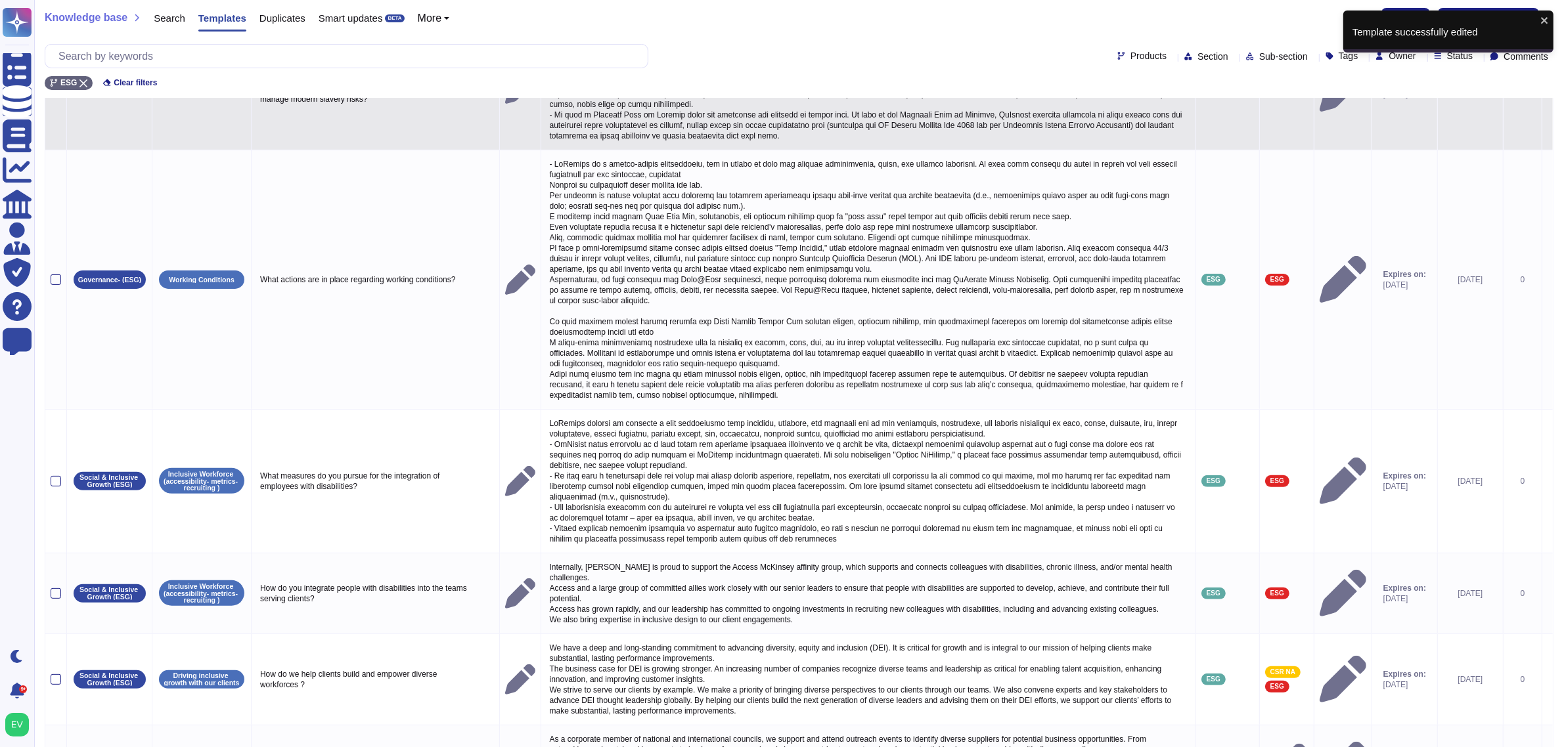
scroll to position [509, 0]
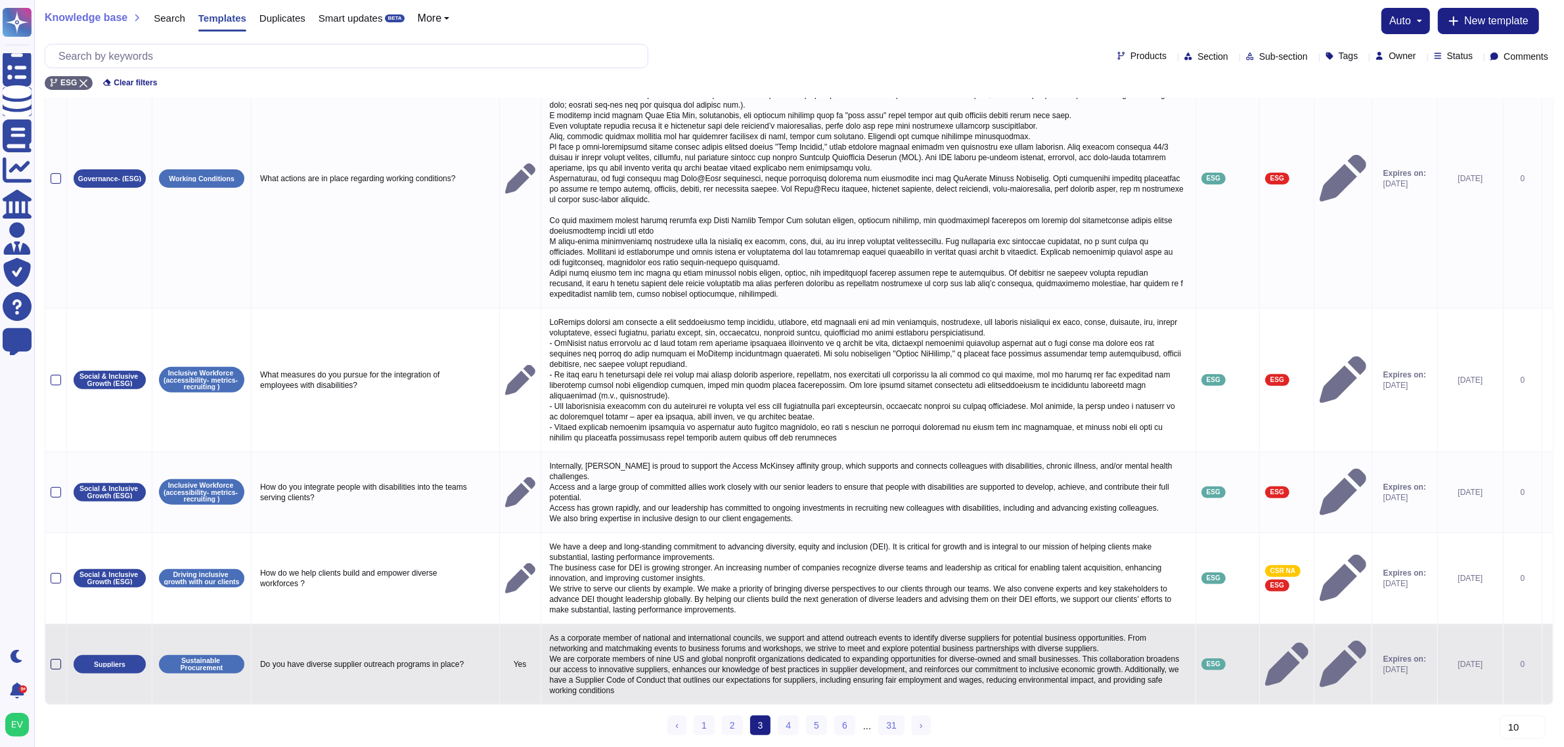
click at [60, 598] on div at bounding box center [56, 664] width 11 height 11
click at [0, 0] on input "checkbox" at bounding box center [0, 0] width 0 height 0
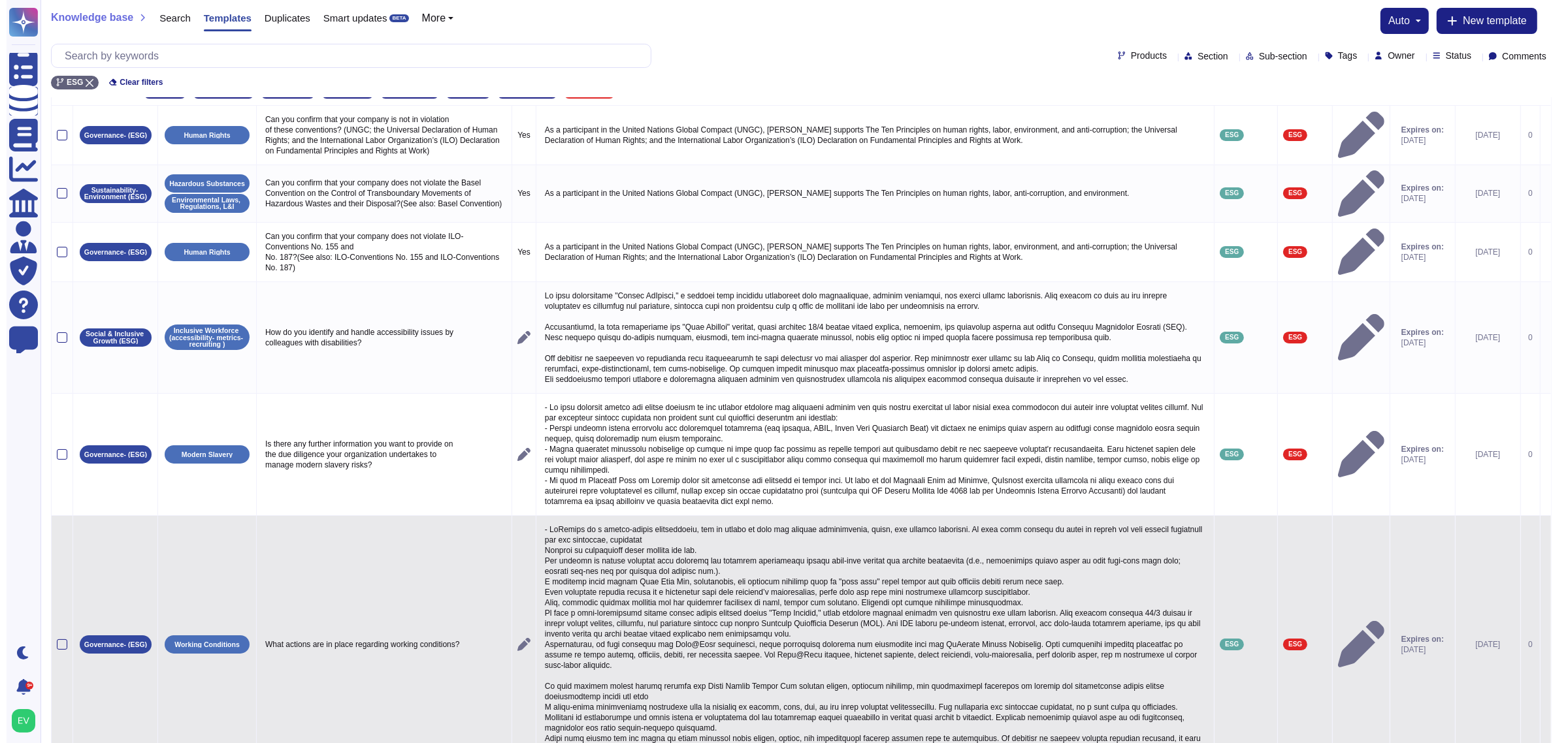
scroll to position [0, 0]
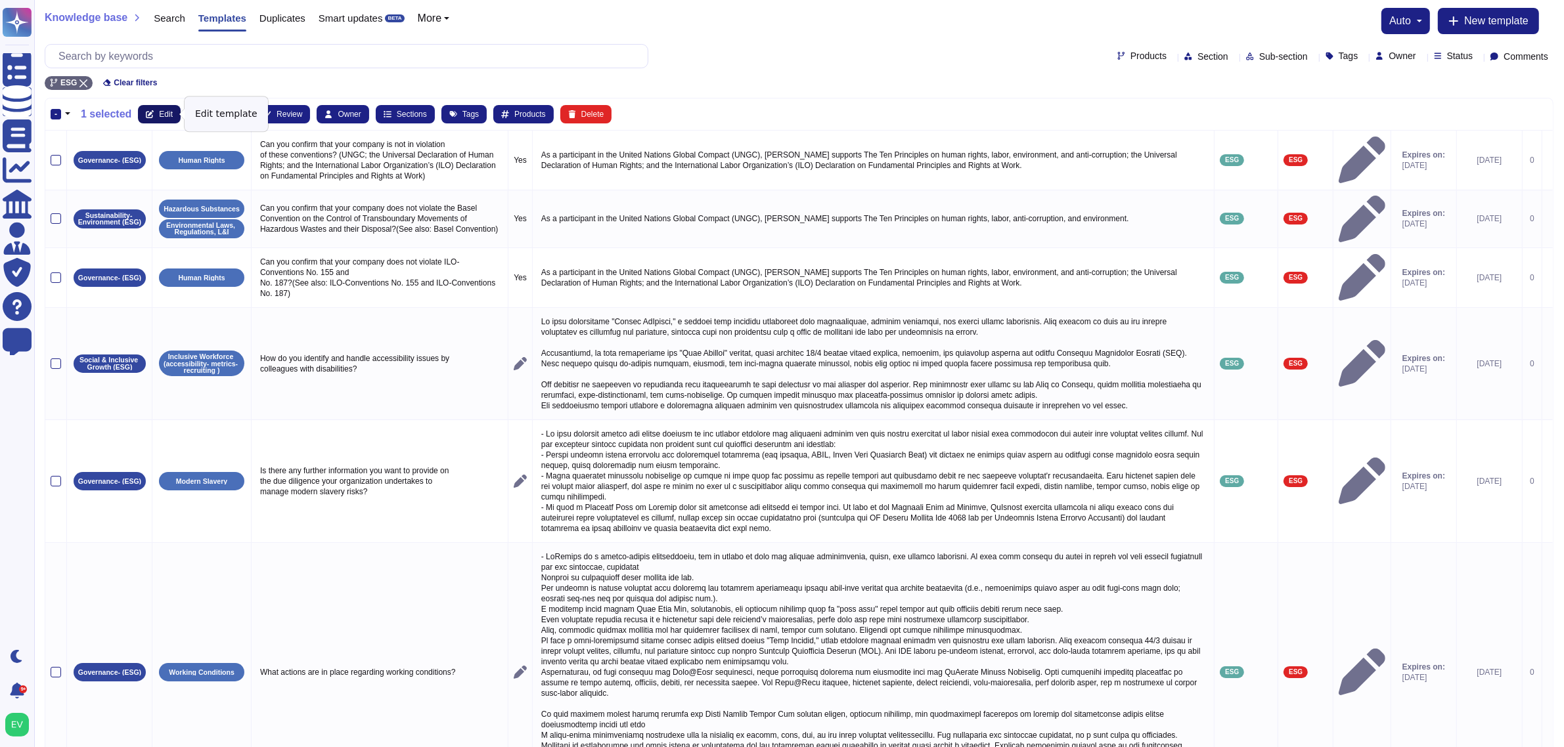
click at [166, 118] on span "Edit" at bounding box center [166, 114] width 14 height 8
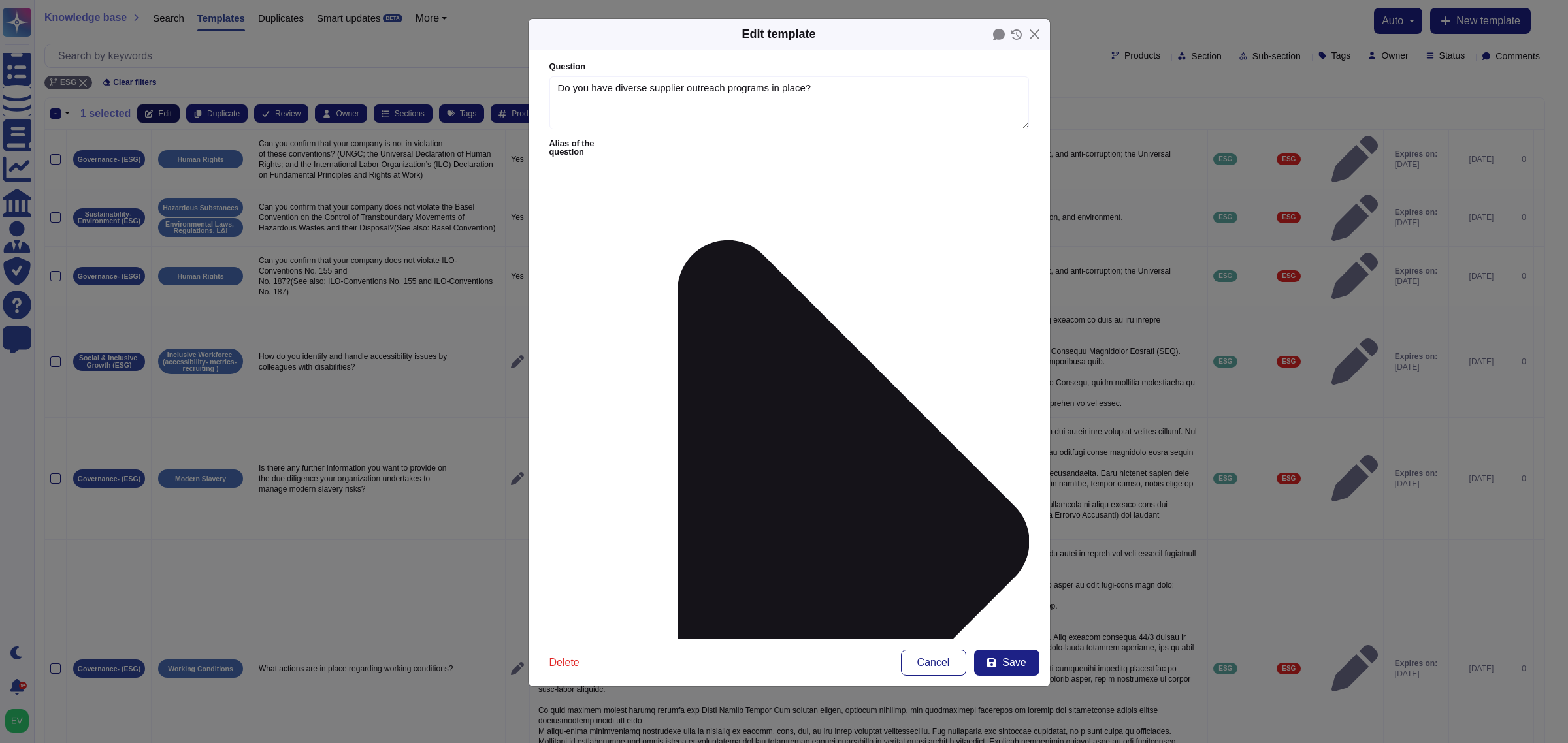
type textarea "Do you have diverse supplier outreach programs in place?"
type textarea "As a corporate member of national and international councils, we support and at…"
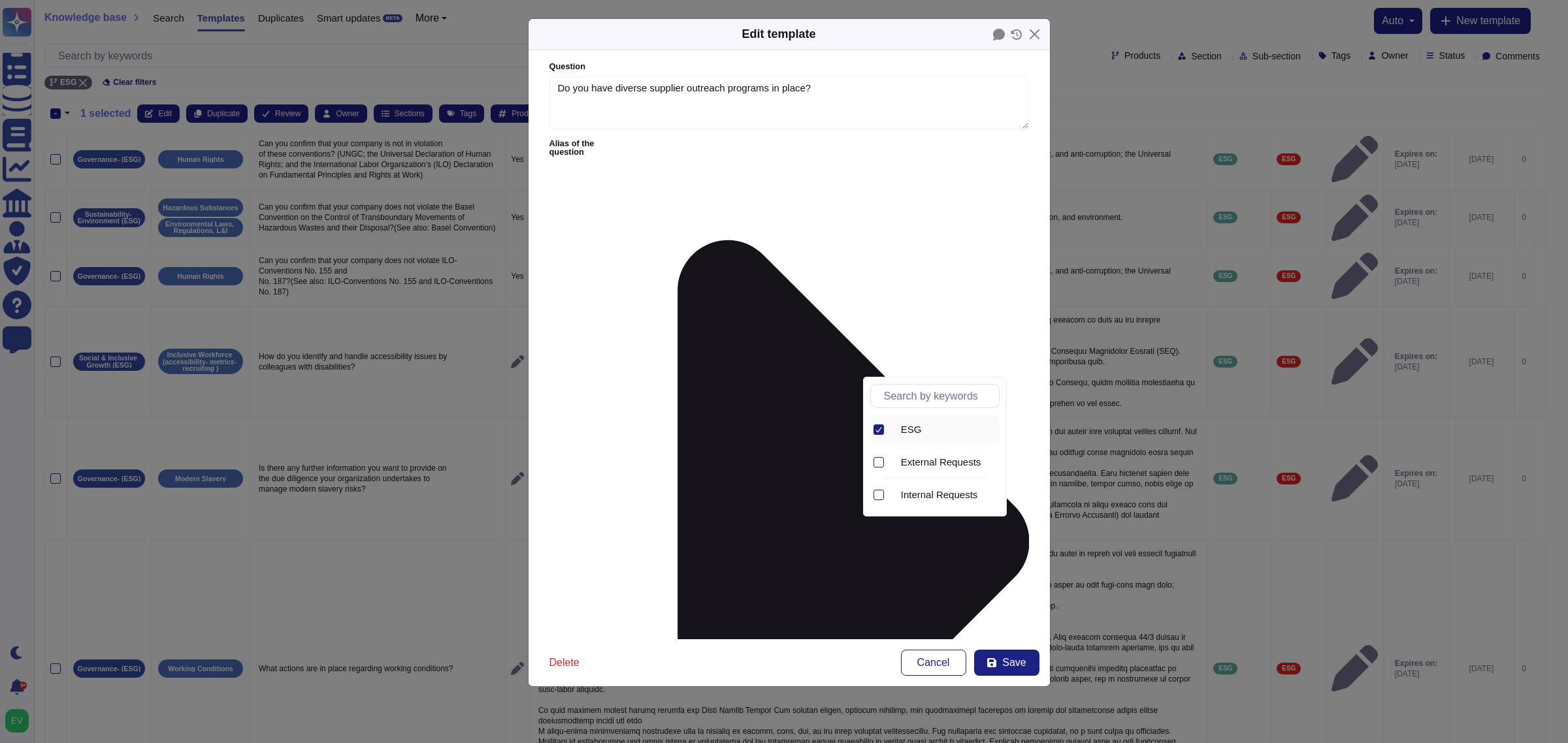
click at [880, 428] on icon at bounding box center [879, 430] width 7 height 7
click at [957, 435] on span "External Requests" at bounding box center [941, 430] width 81 height 12
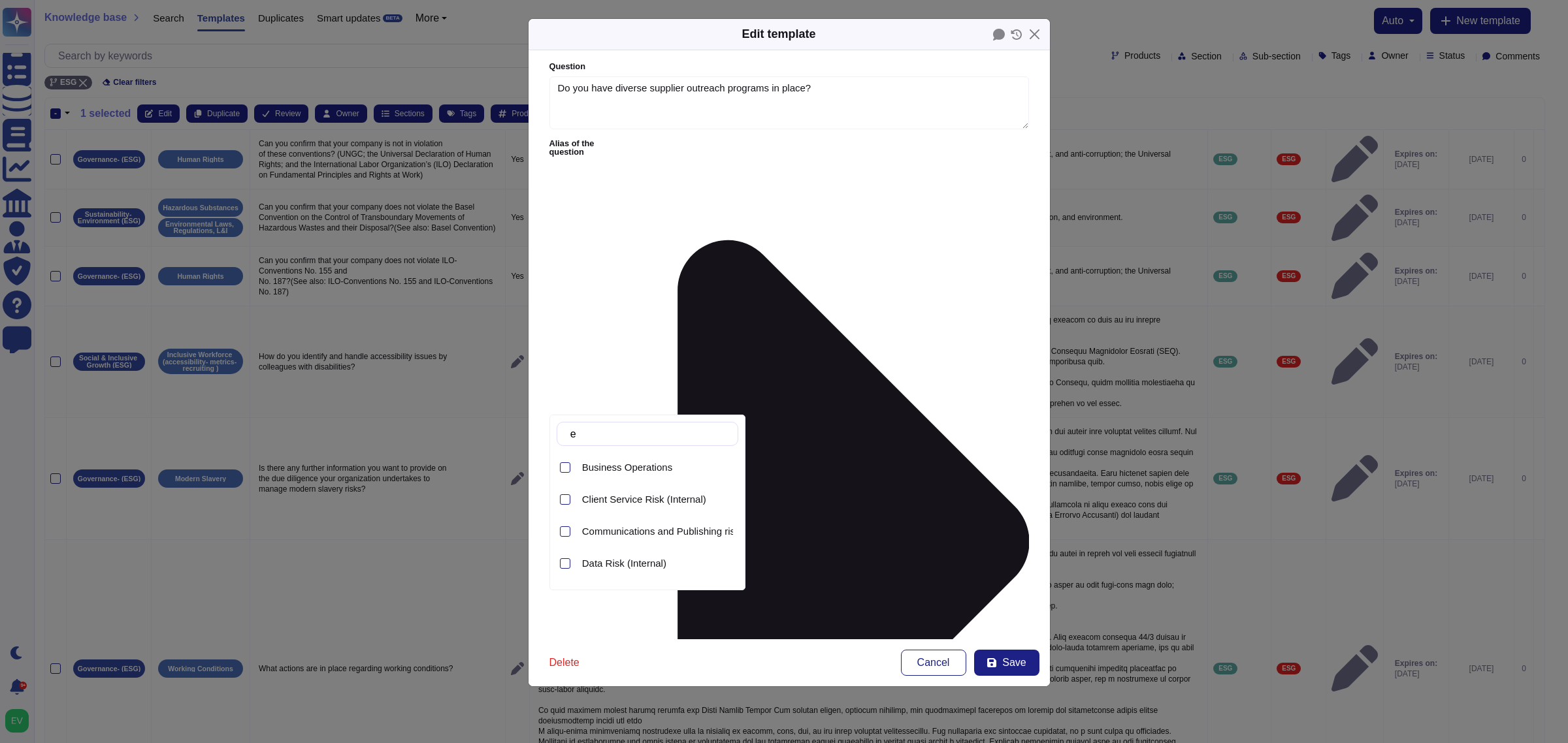
type input "e"
type input "thir"
click at [649, 468] on span "Third Party Risk (External)" at bounding box center [640, 467] width 115 height 12
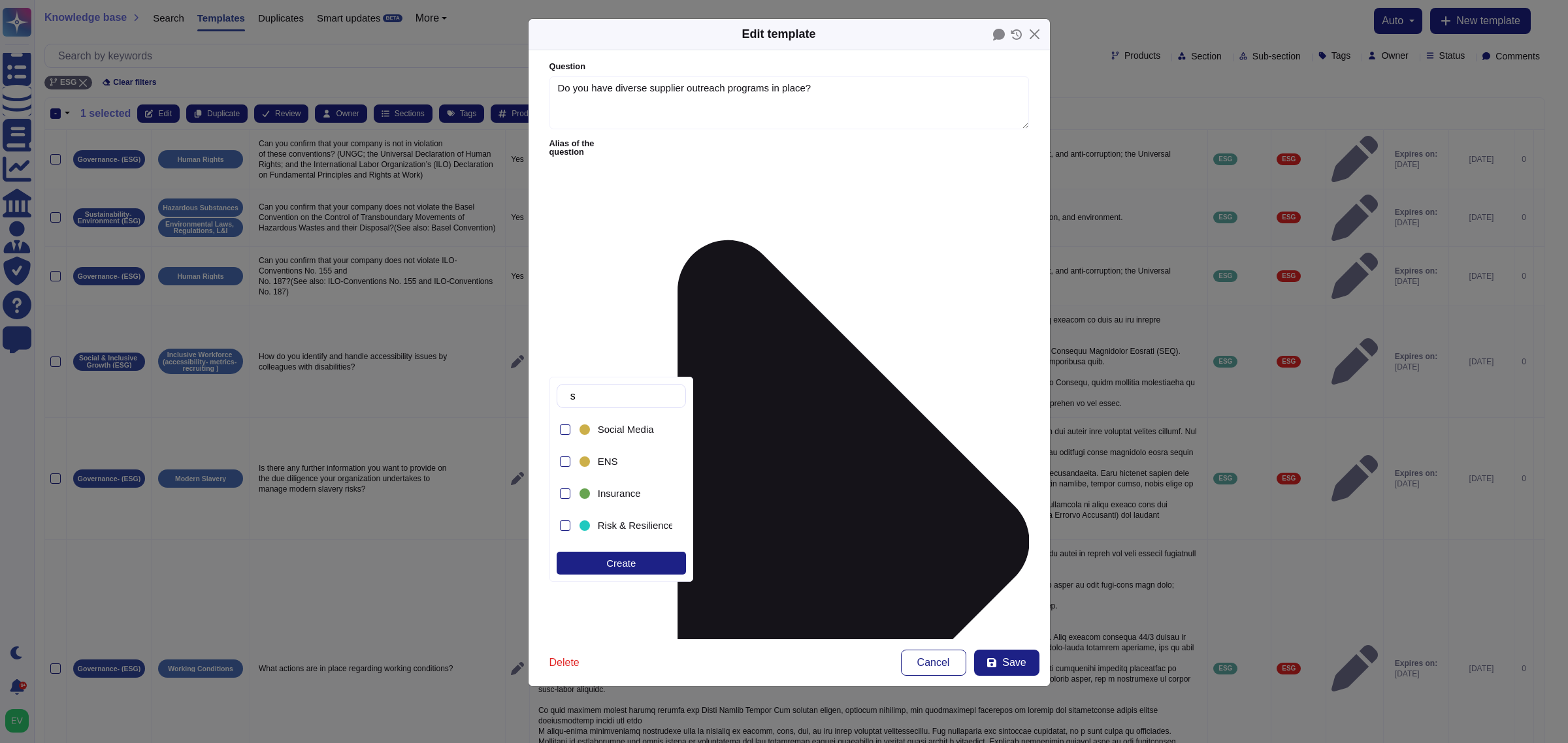
type input "su"
click at [566, 464] on div at bounding box center [565, 463] width 11 height 11
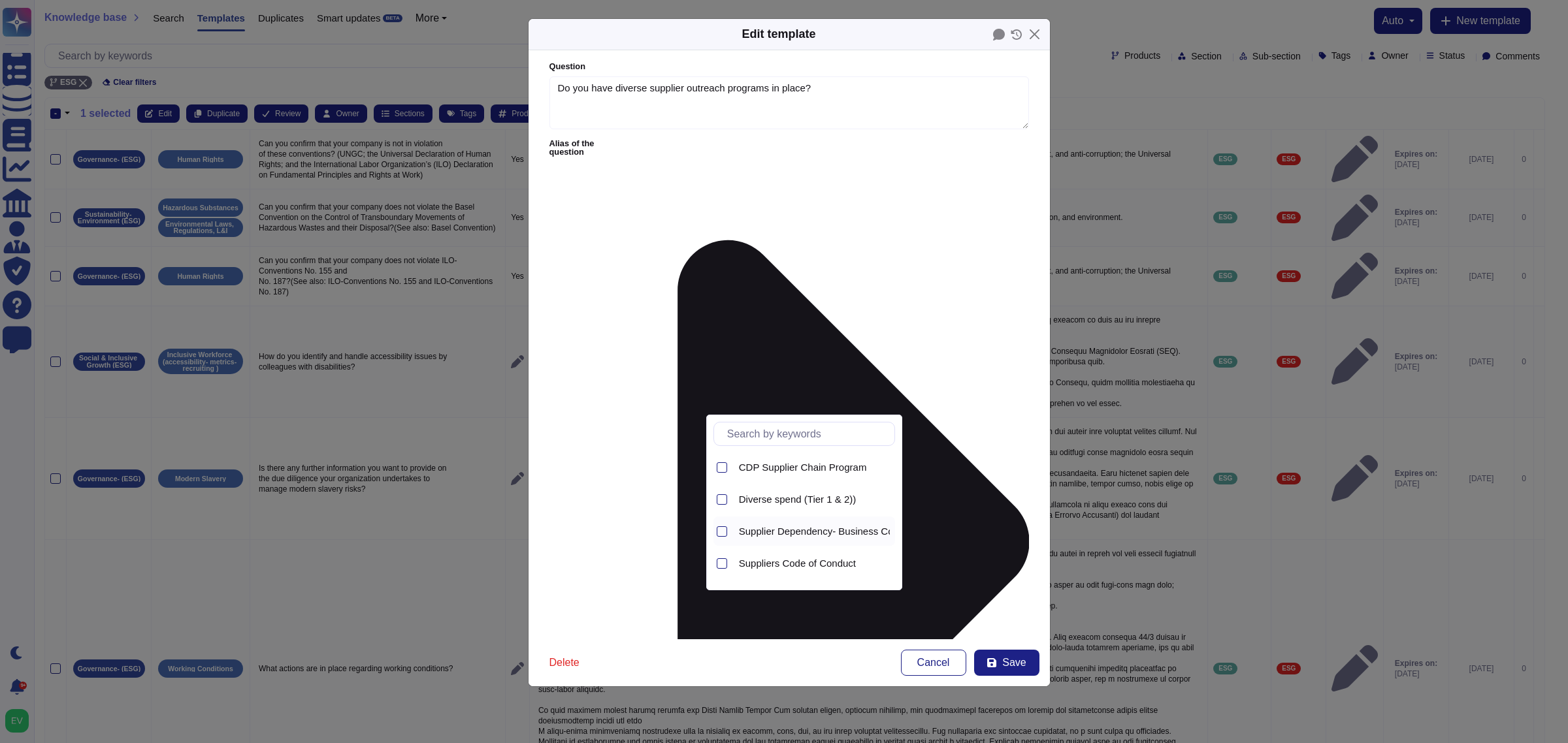
click at [788, 542] on div "Supplier Dependency- Business Continuity" at bounding box center [815, 531] width 161 height 30
click at [726, 533] on div at bounding box center [721, 531] width 11 height 11
click at [726, 504] on label at bounding box center [721, 499] width 11 height 11
click at [751, 516] on span "Sustainable Procurement Policy" at bounding box center [809, 511] width 139 height 12
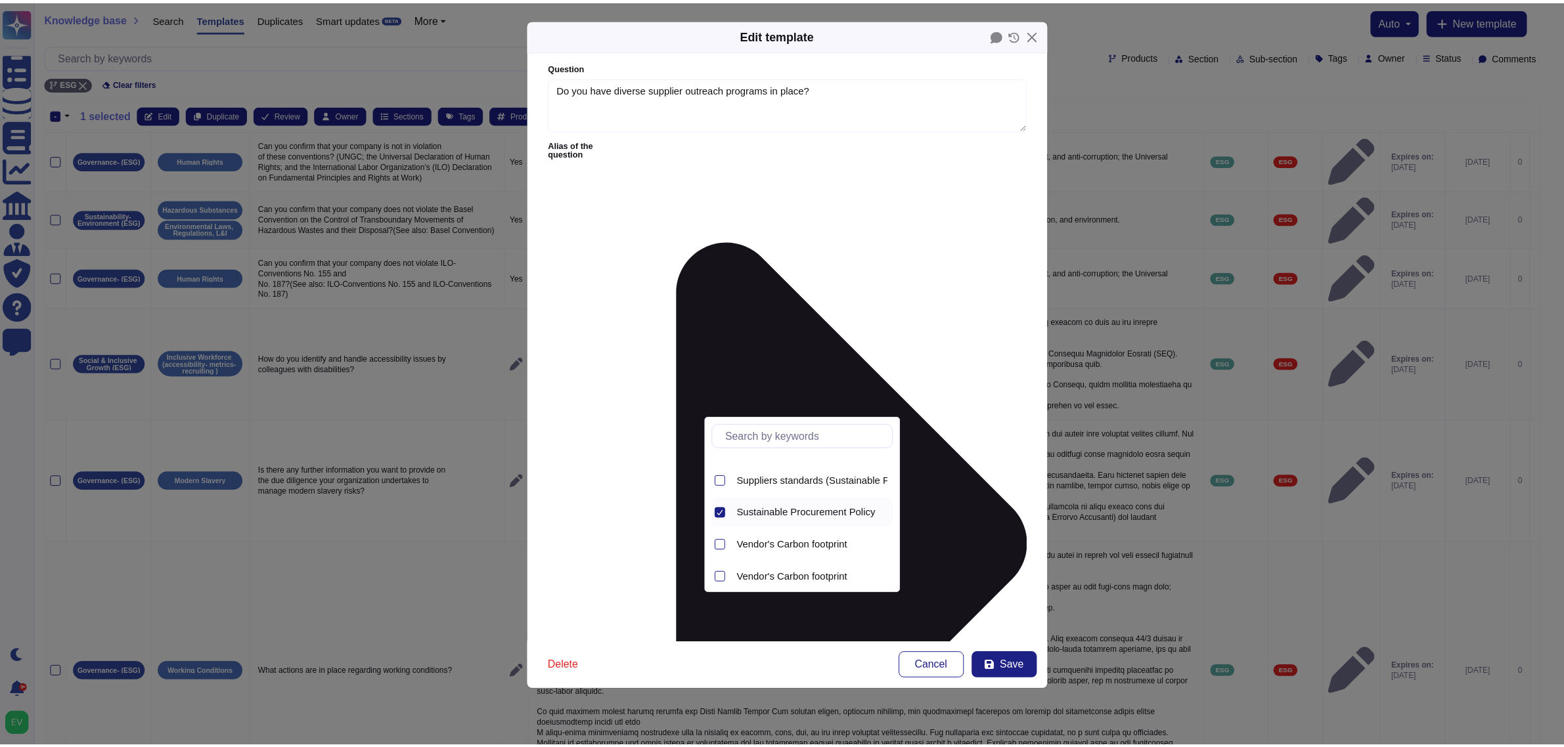
scroll to position [156, 0]
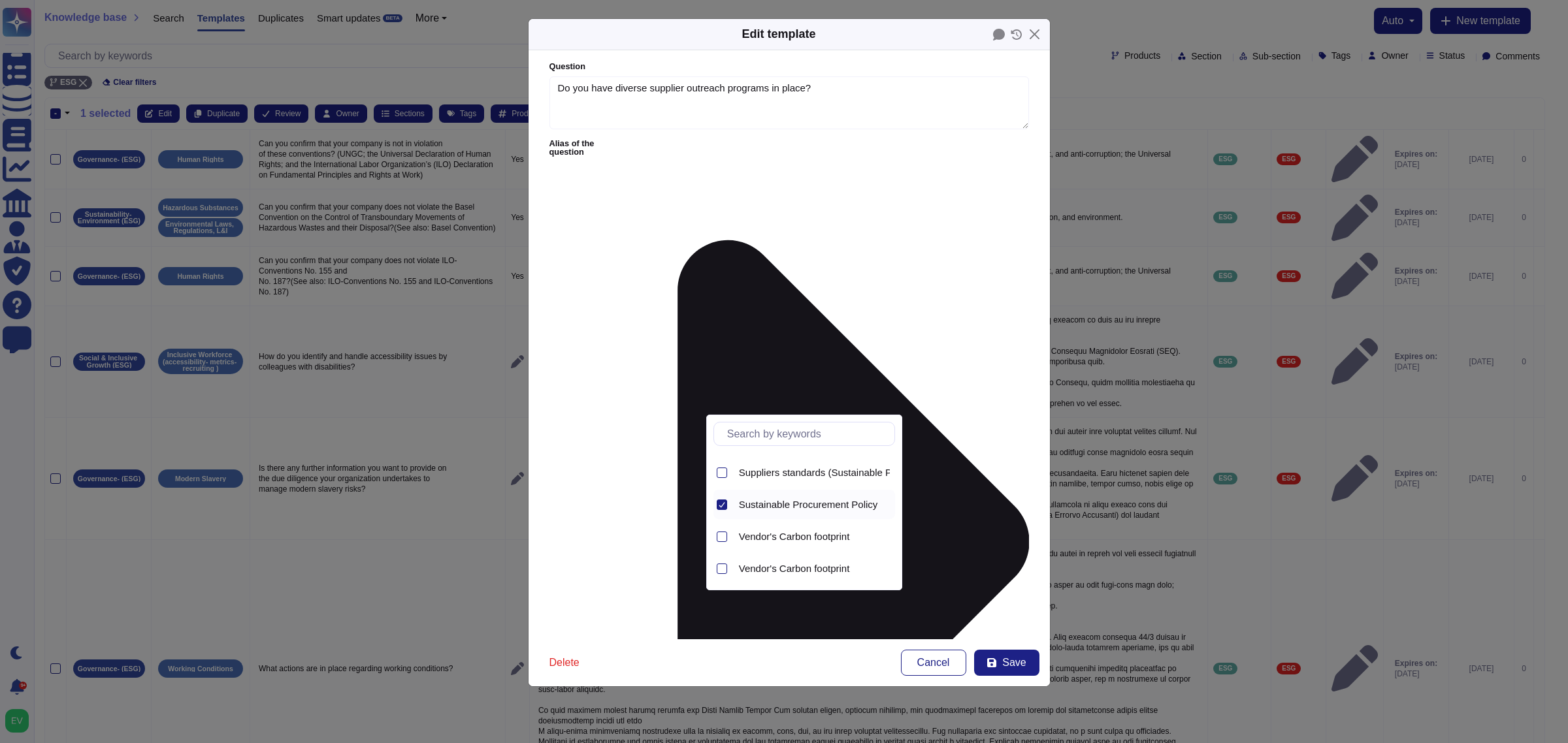
click at [1043, 595] on div "Delete Cancel Save" at bounding box center [789, 662] width 521 height 47
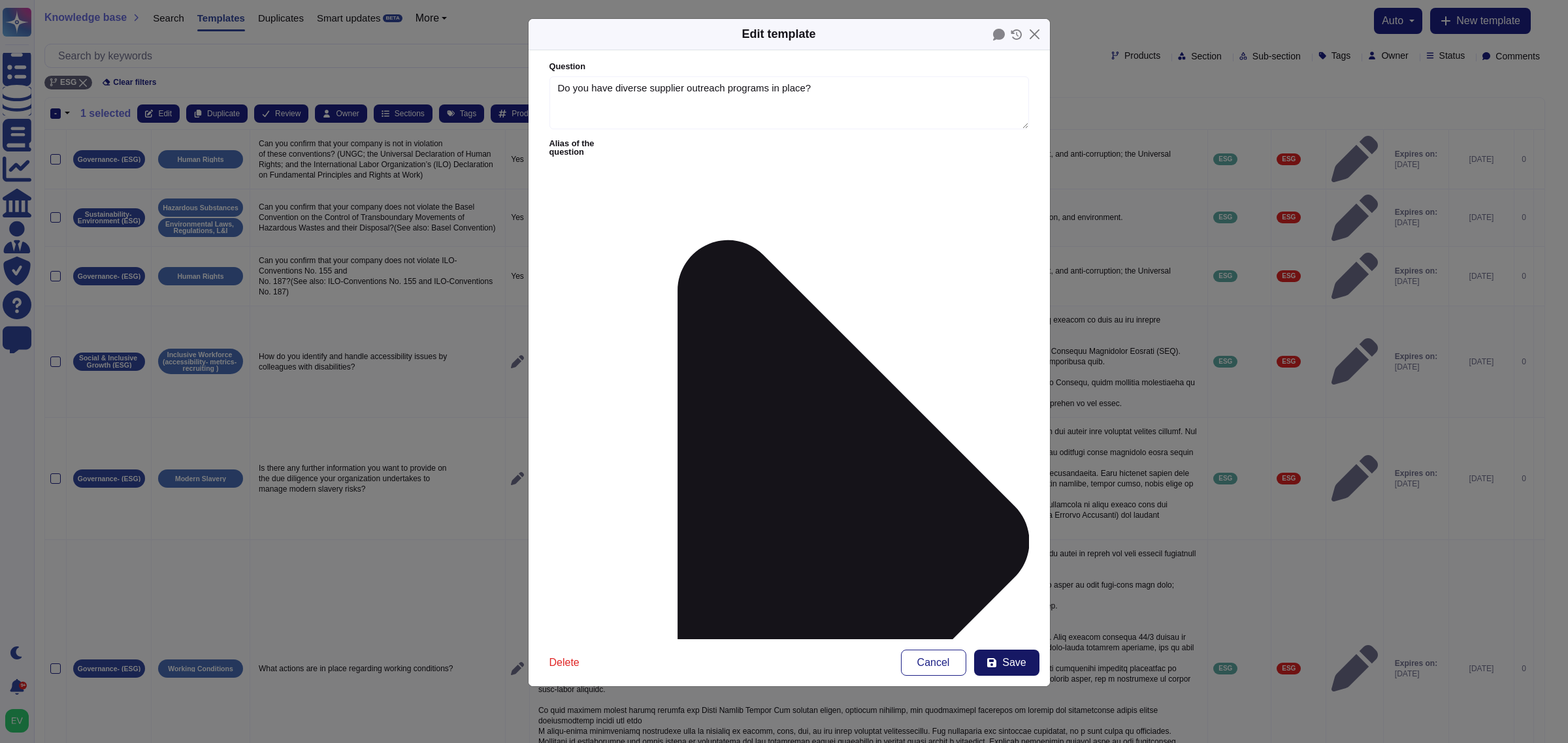
click at [1020, 595] on span "Save" at bounding box center [1014, 662] width 24 height 11
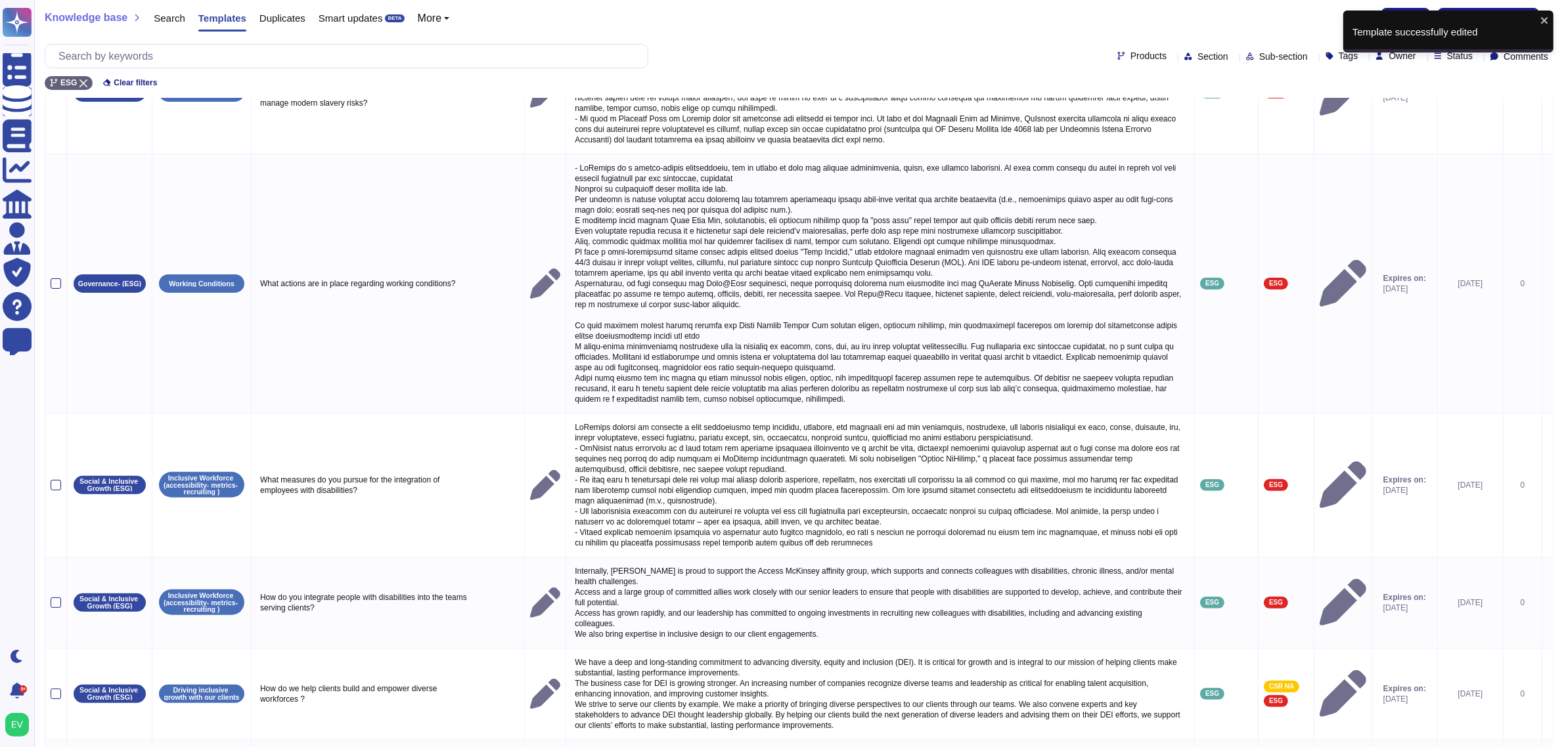
scroll to position [523, 0]
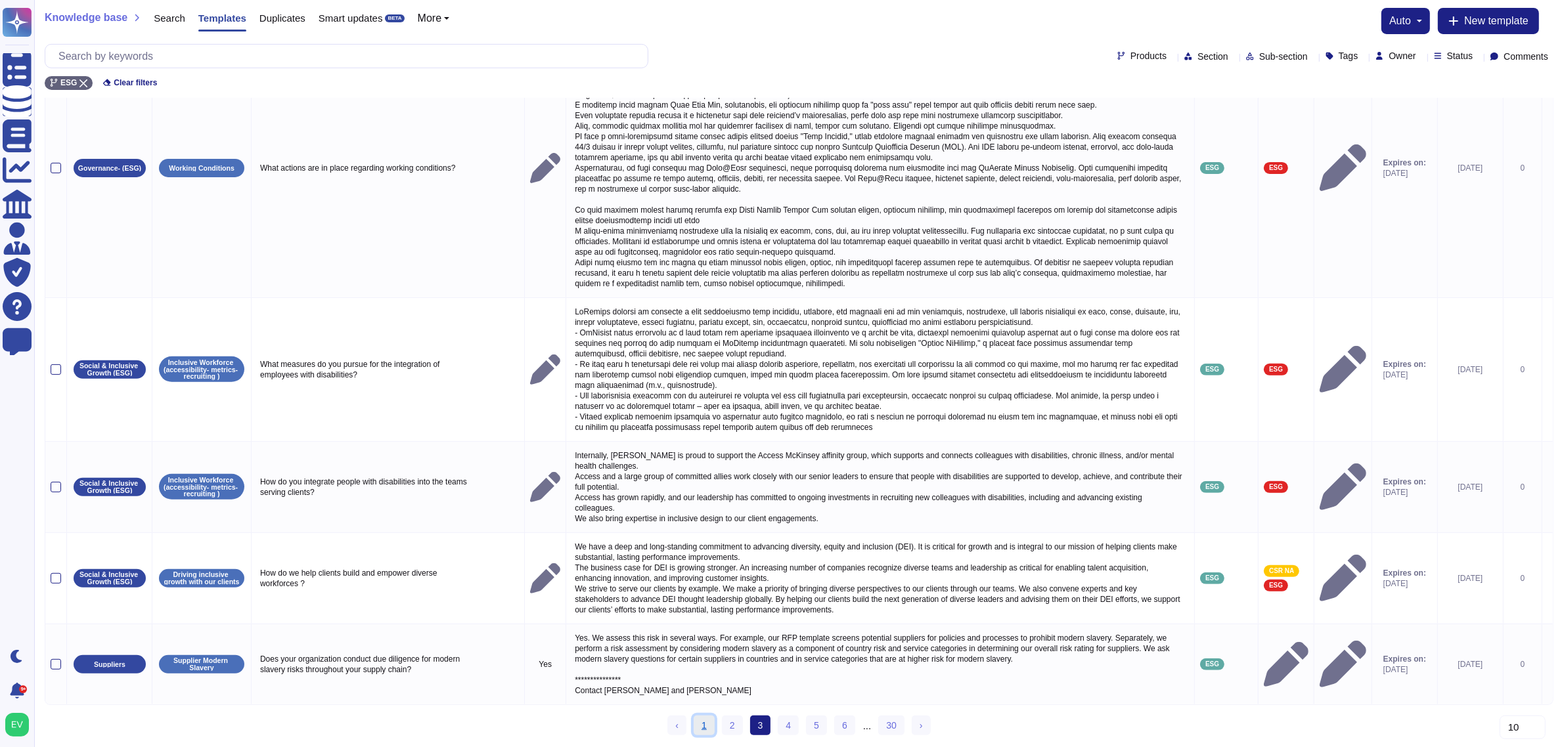
click at [705, 598] on link "1" at bounding box center [704, 726] width 21 height 20
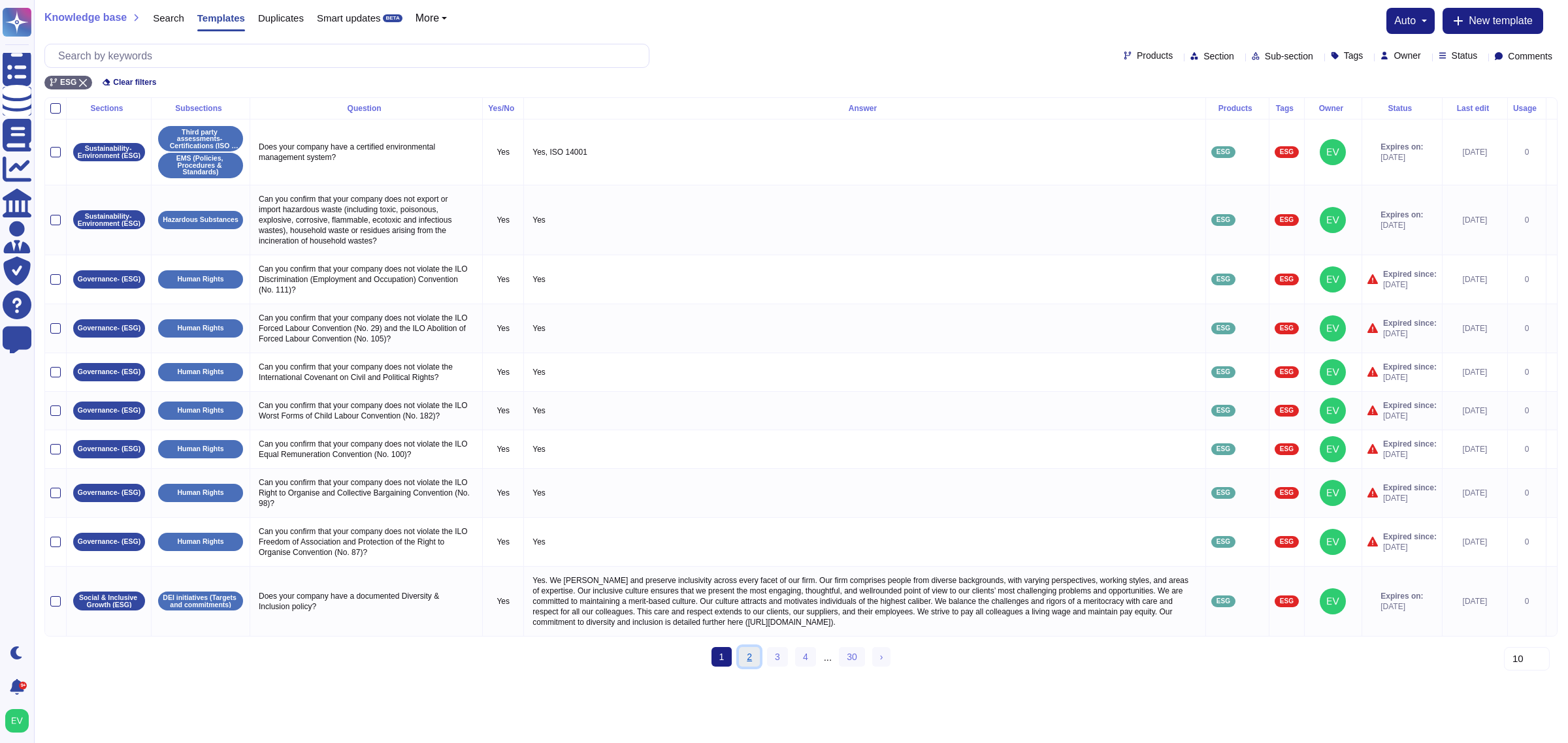
click at [739, 595] on link "2" at bounding box center [749, 657] width 21 height 20
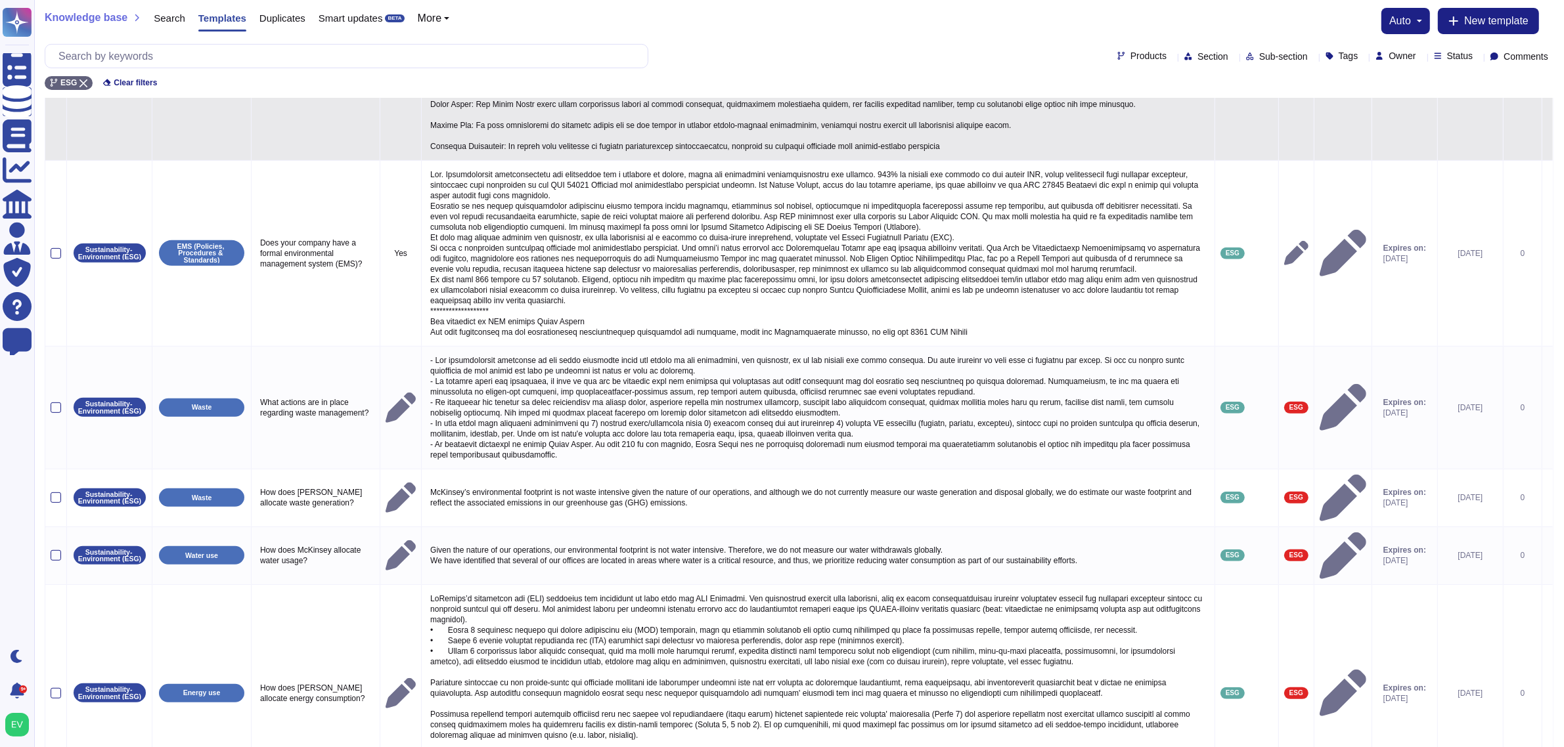
scroll to position [714, 0]
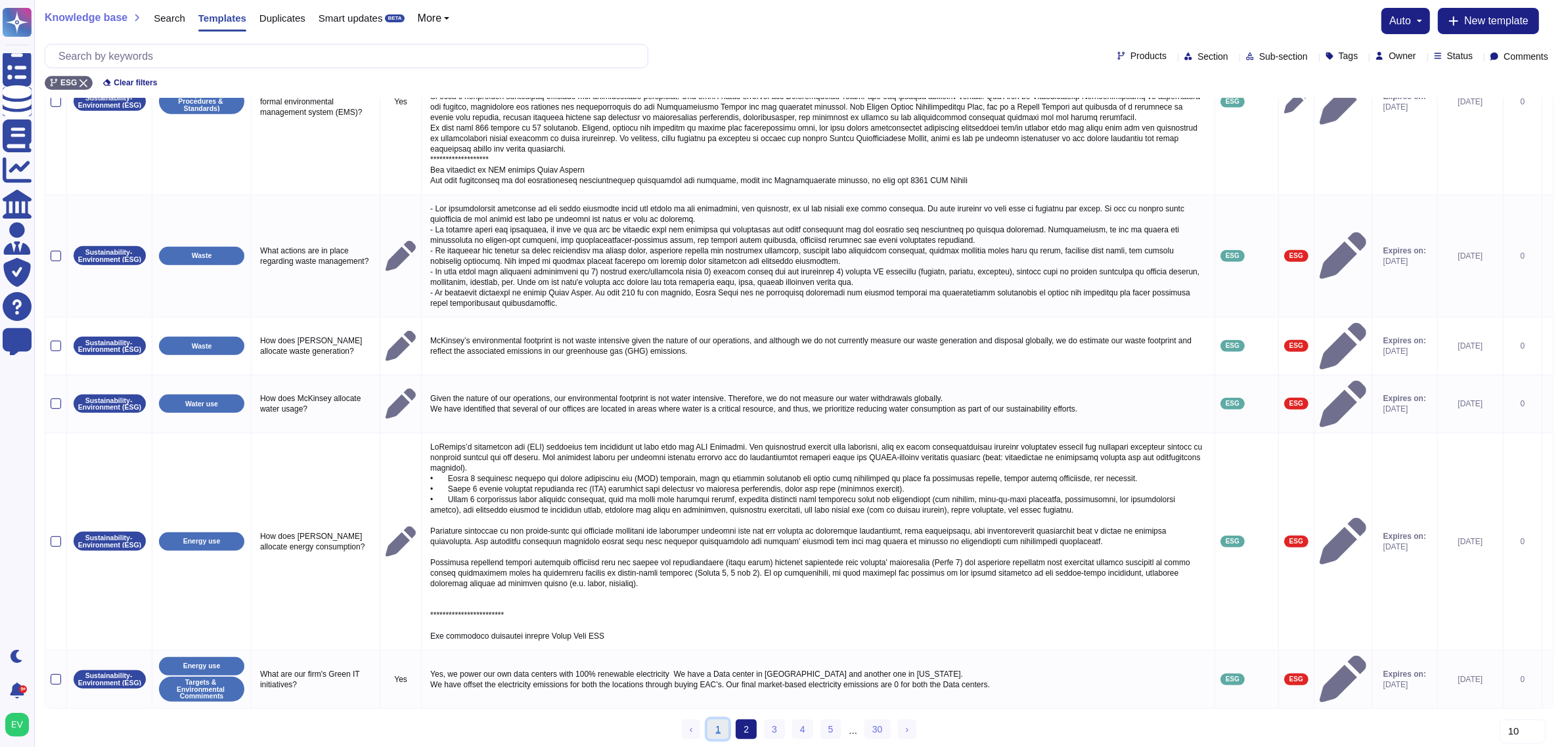
click at [714, 598] on link "1" at bounding box center [717, 730] width 21 height 20
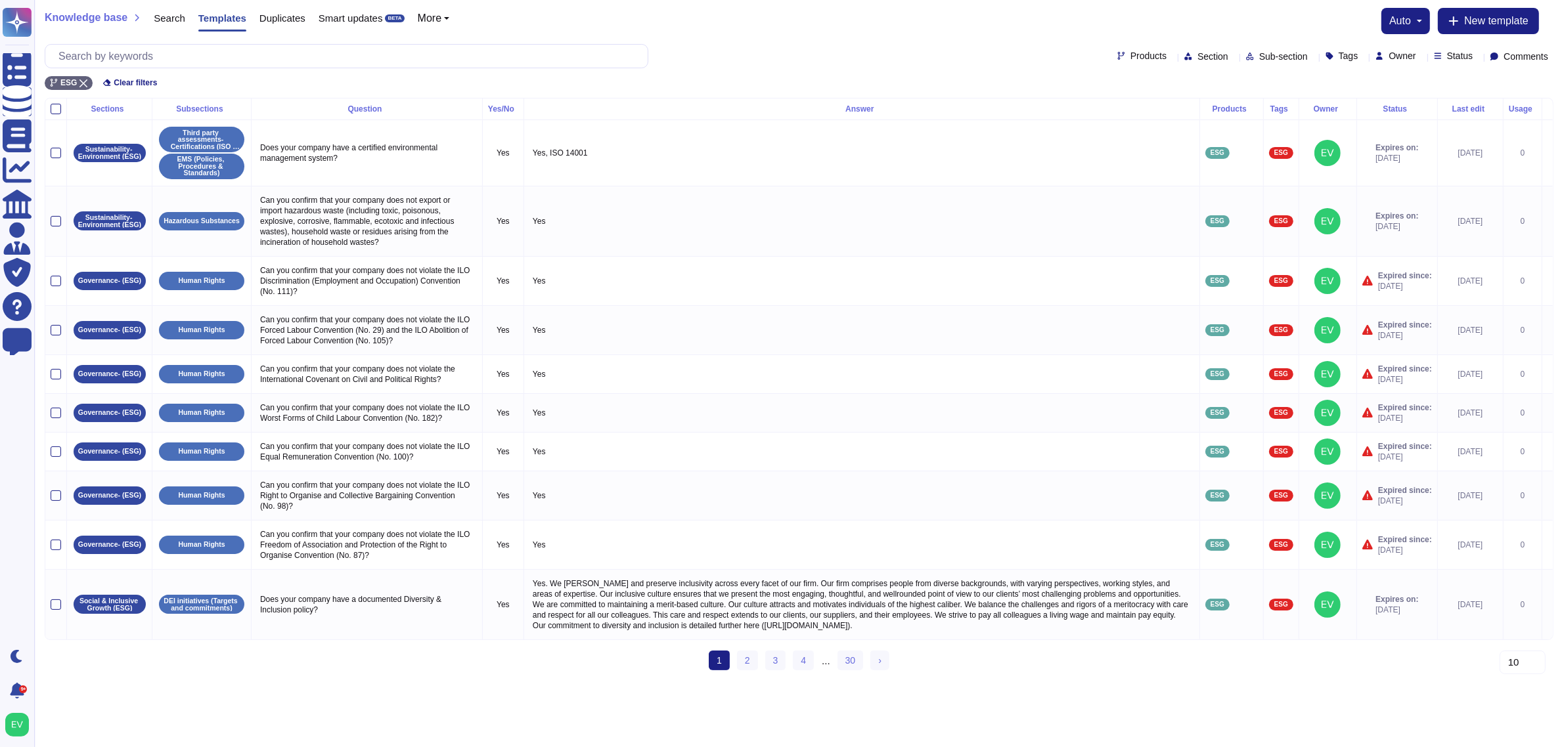
scroll to position [0, 0]
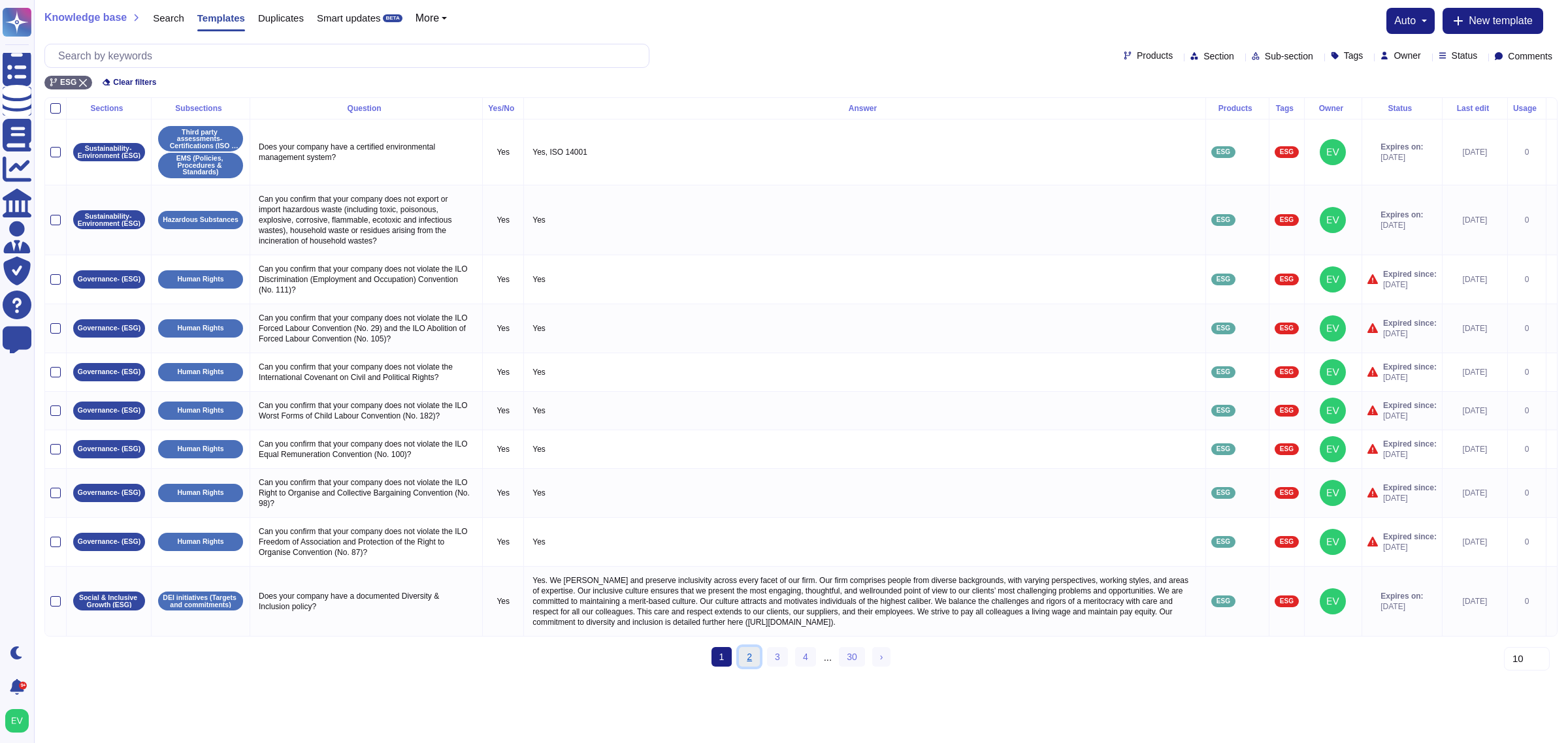
click at [750, 595] on link "2" at bounding box center [749, 657] width 21 height 20
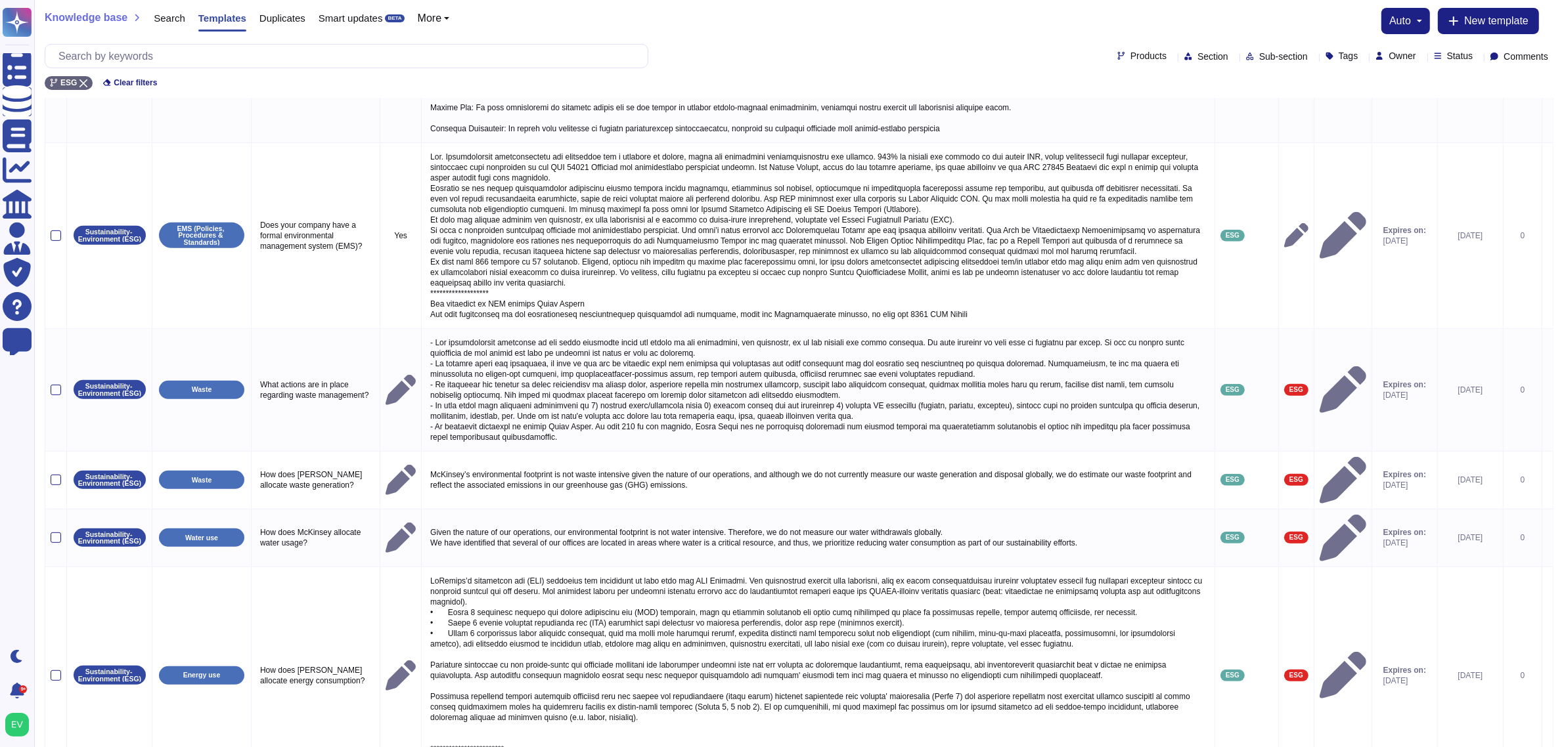
scroll to position [714, 0]
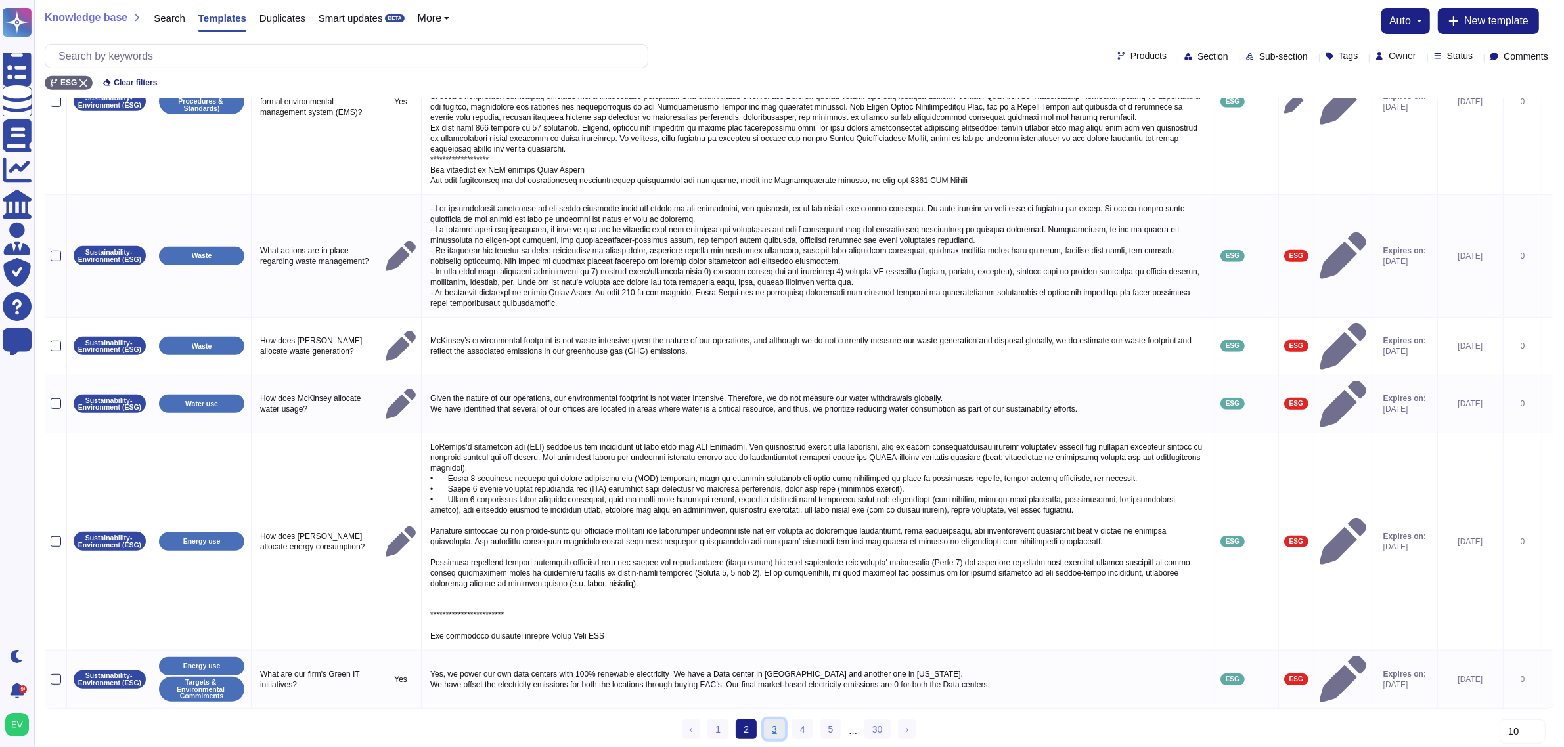
click at [772, 598] on link "3" at bounding box center [774, 730] width 21 height 20
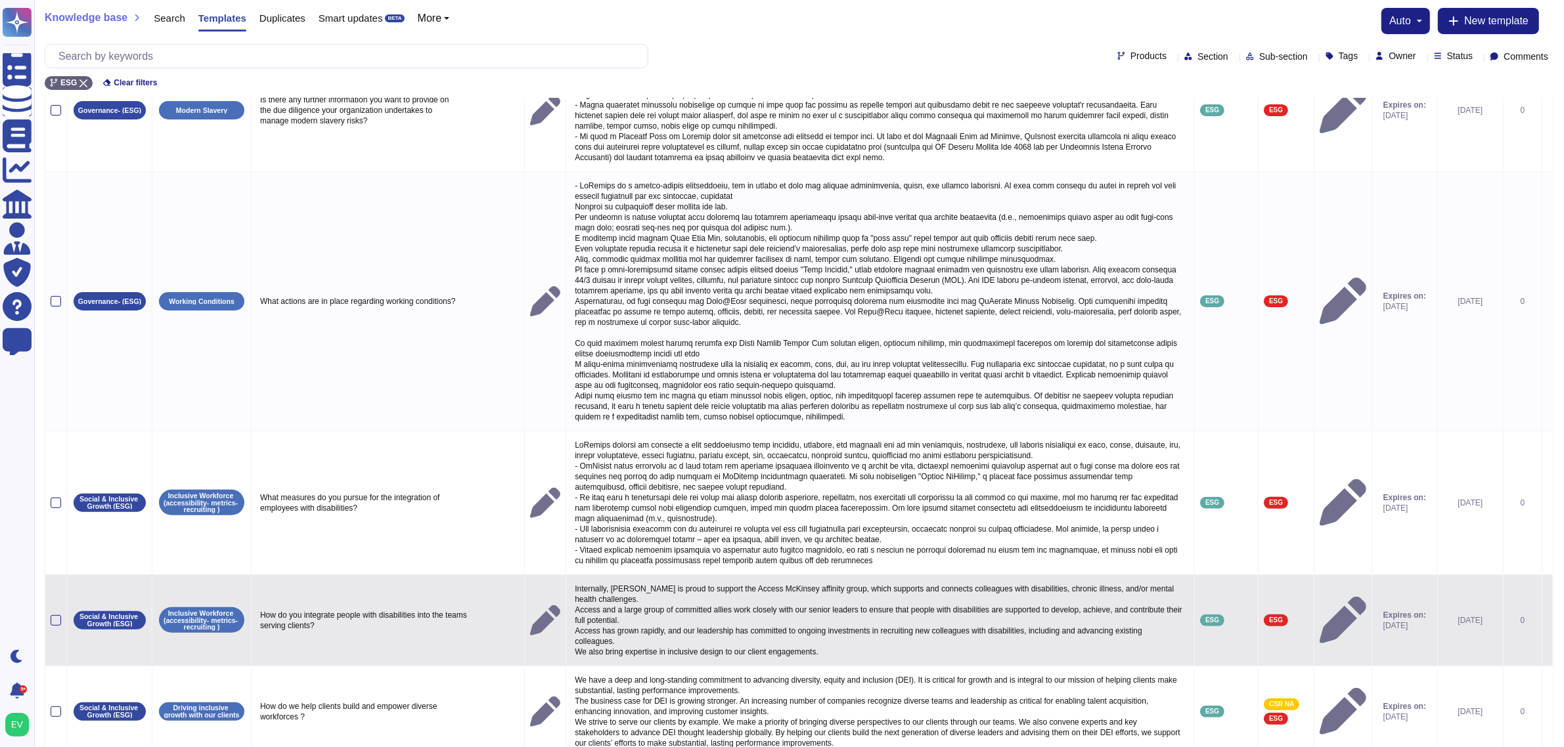
scroll to position [523, 0]
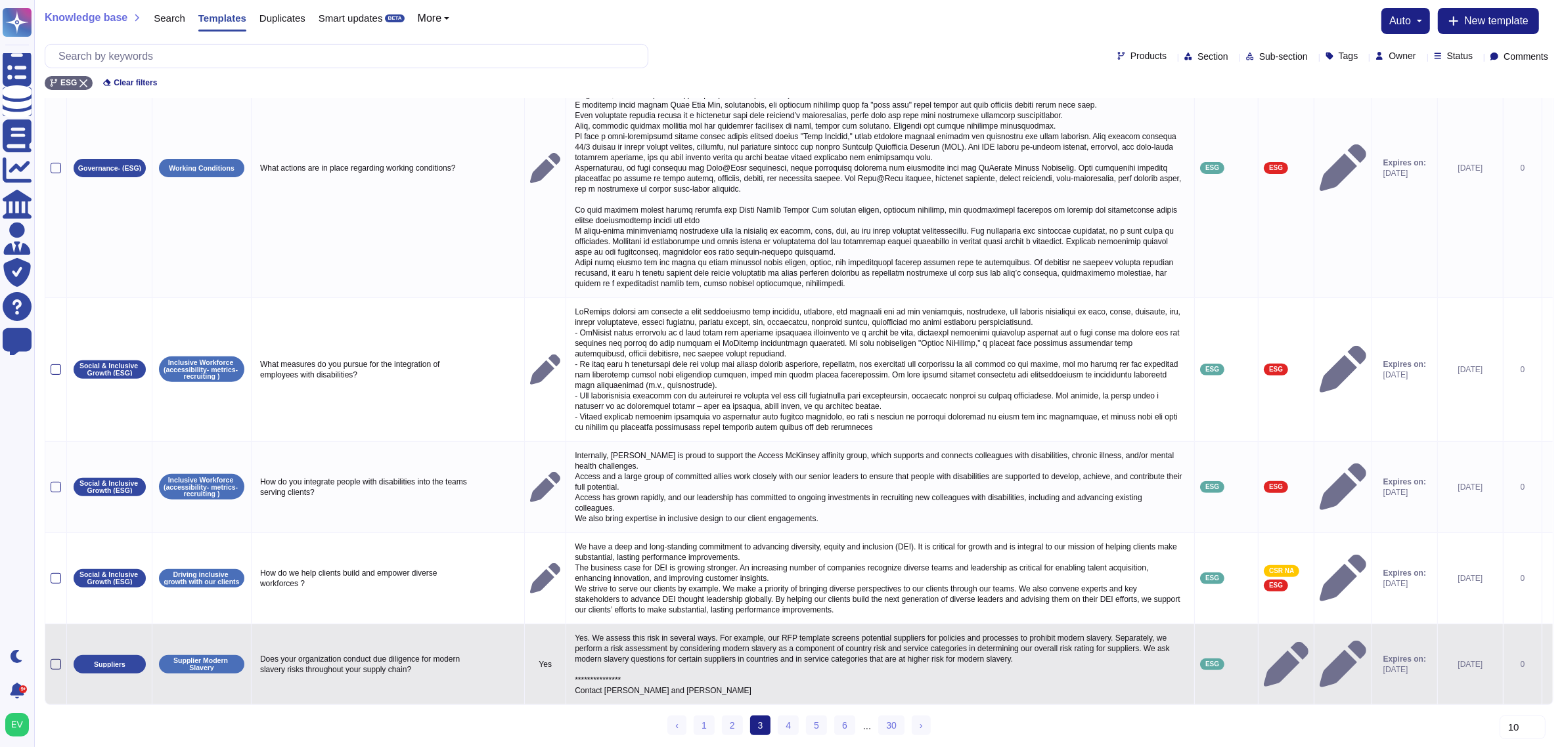
click at [51, 598] on div at bounding box center [56, 664] width 11 height 11
click at [0, 0] on input "checkbox" at bounding box center [0, 0] width 0 height 0
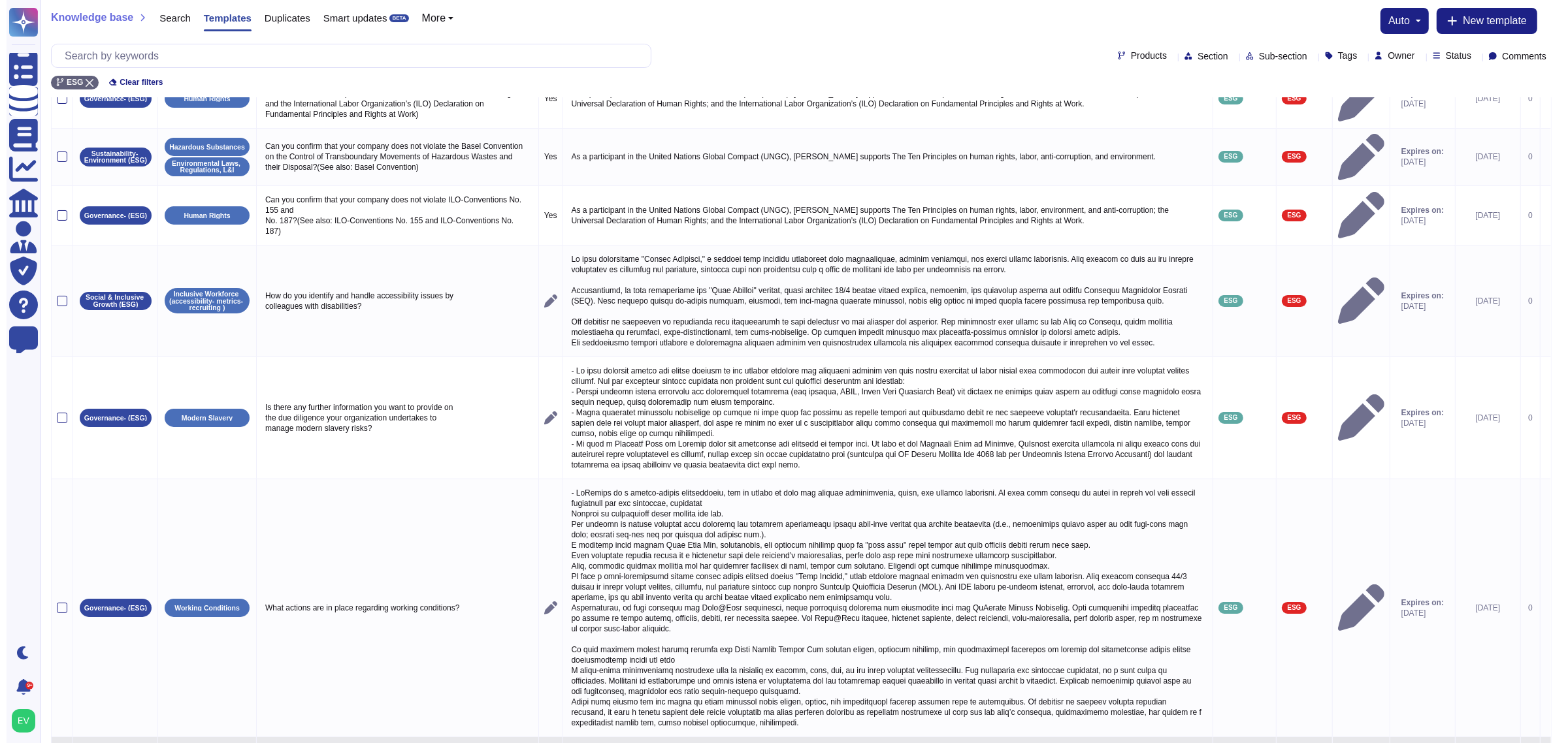
scroll to position [0, 0]
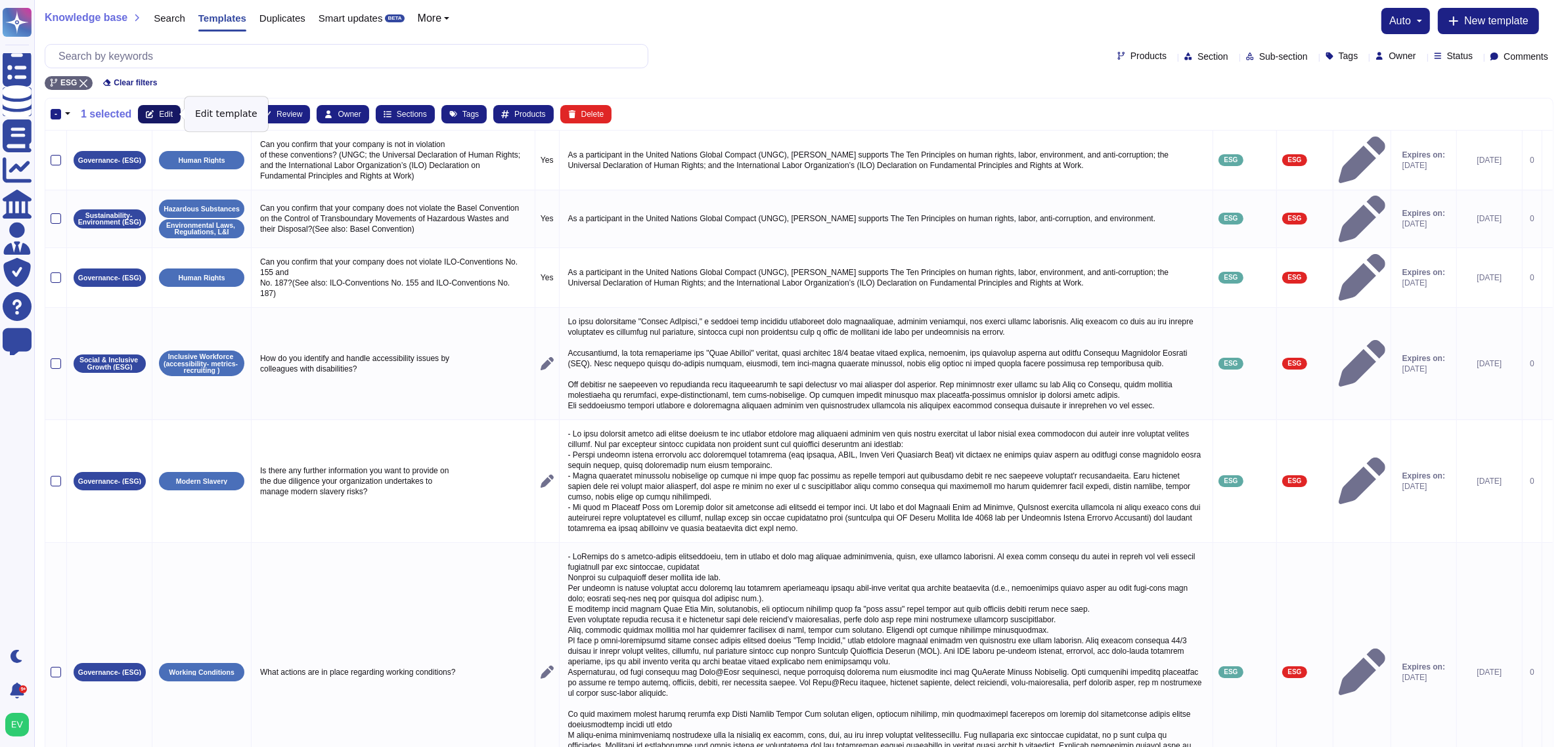
click at [166, 120] on button "Edit" at bounding box center [159, 114] width 43 height 18
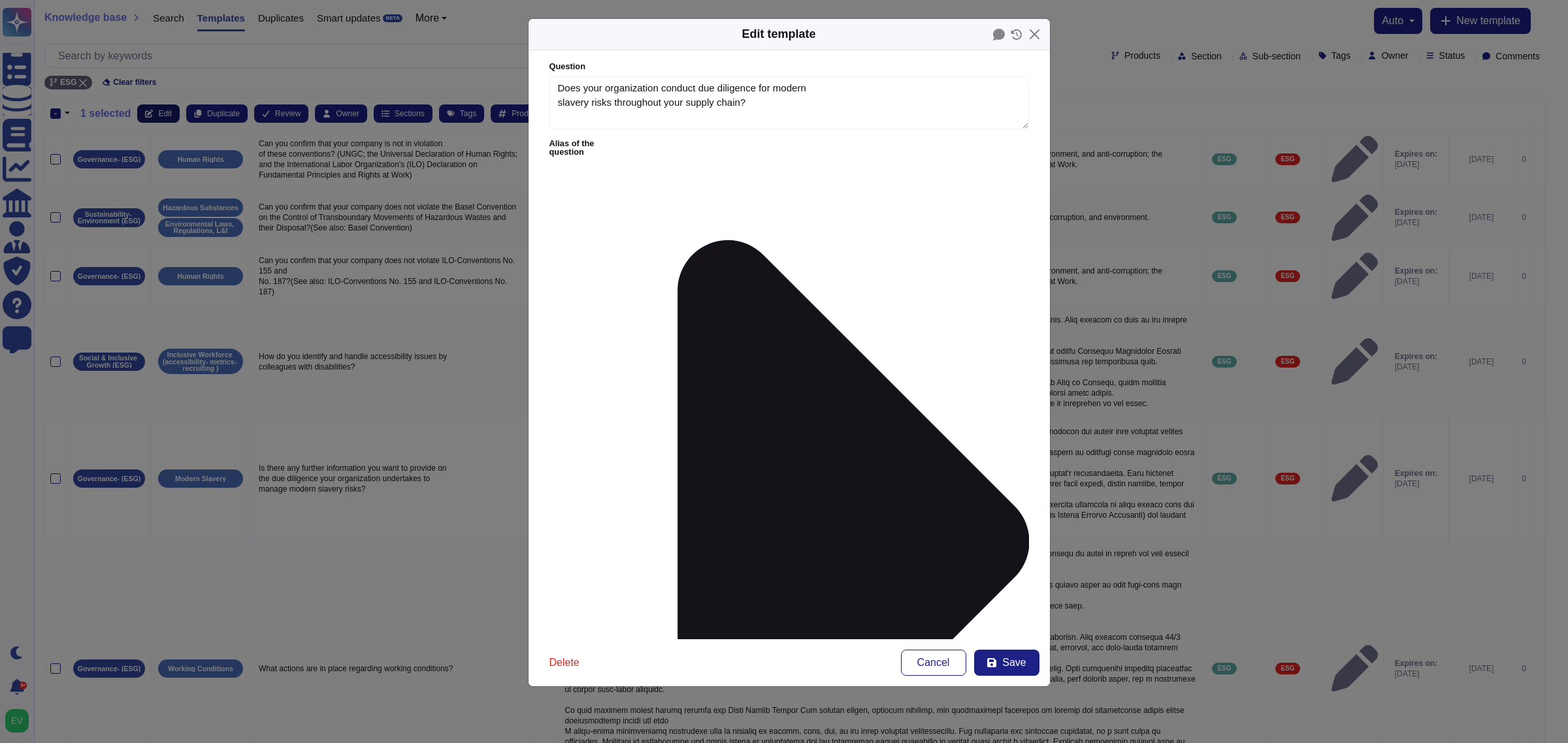
type textarea "Does your organization conduct due diligence for modern slavery risks throughou…"
type textarea "**********"
type input "ex"
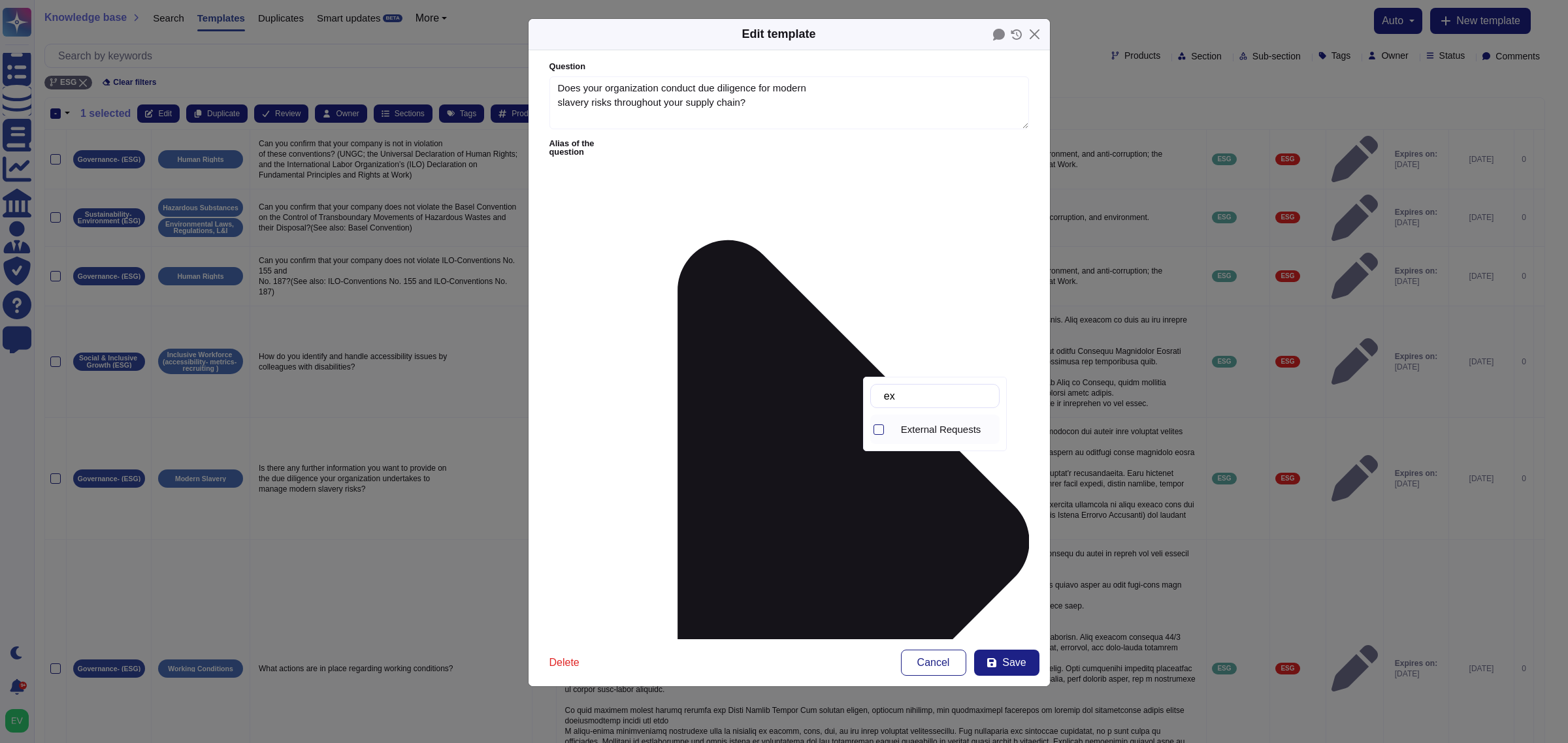
click at [926, 424] on span "External Requests" at bounding box center [941, 430] width 81 height 12
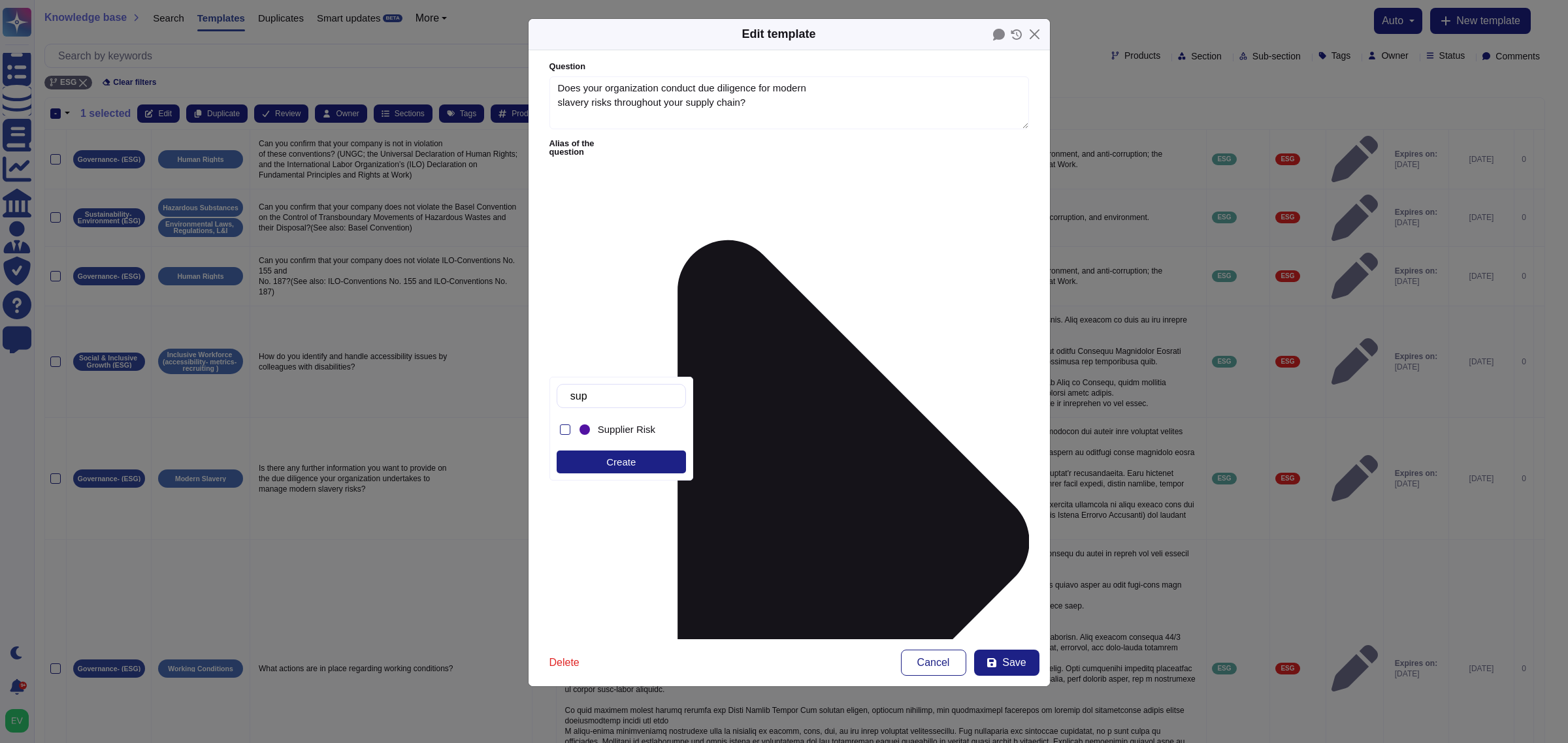
type input "supp"
click at [615, 429] on span "Supplier Risk" at bounding box center [627, 430] width 58 height 12
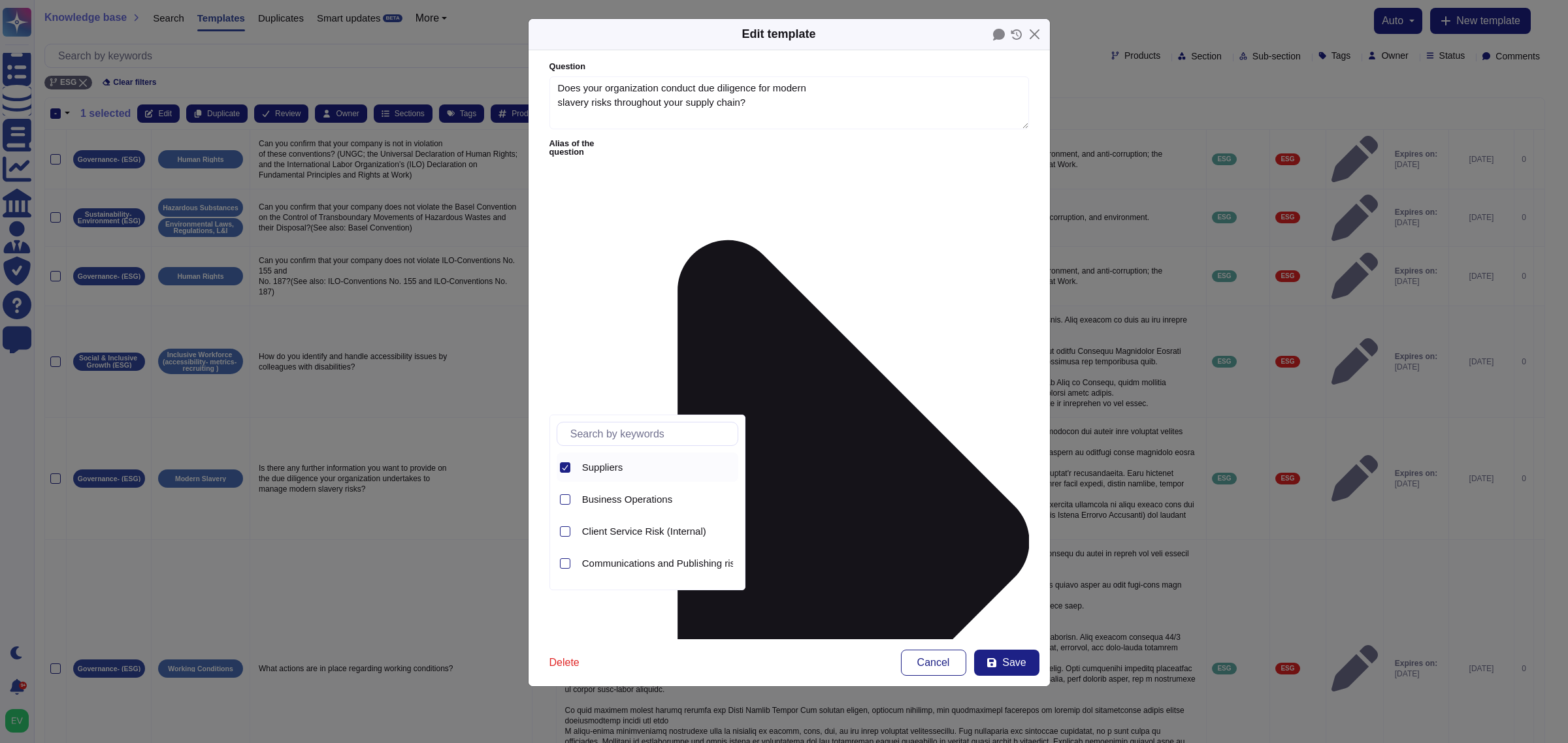
click at [567, 468] on icon at bounding box center [565, 467] width 7 height 7
click at [608, 433] on input "text" at bounding box center [651, 434] width 174 height 23
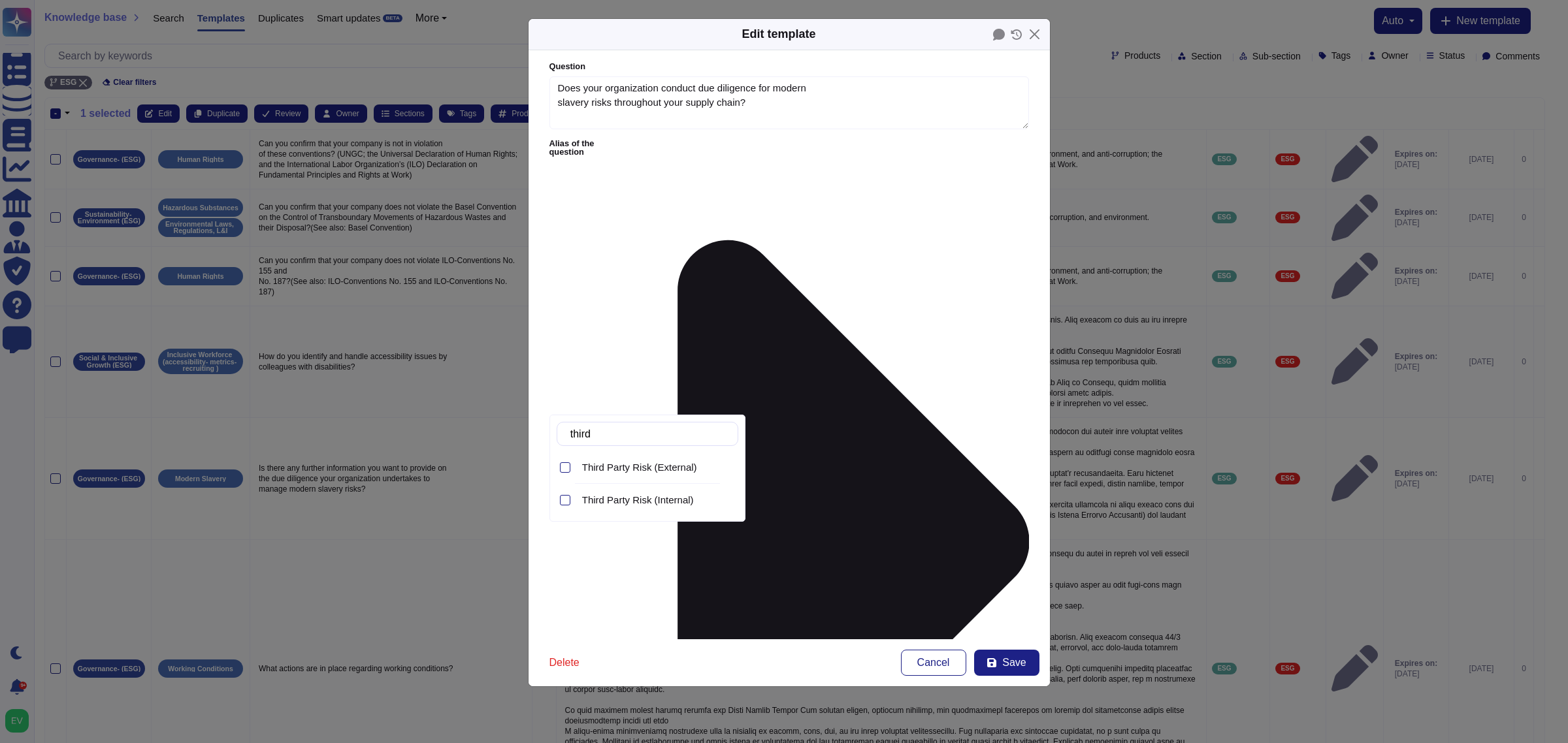
type input "third"
click at [652, 469] on span "Third Party Risk (External)" at bounding box center [640, 467] width 115 height 12
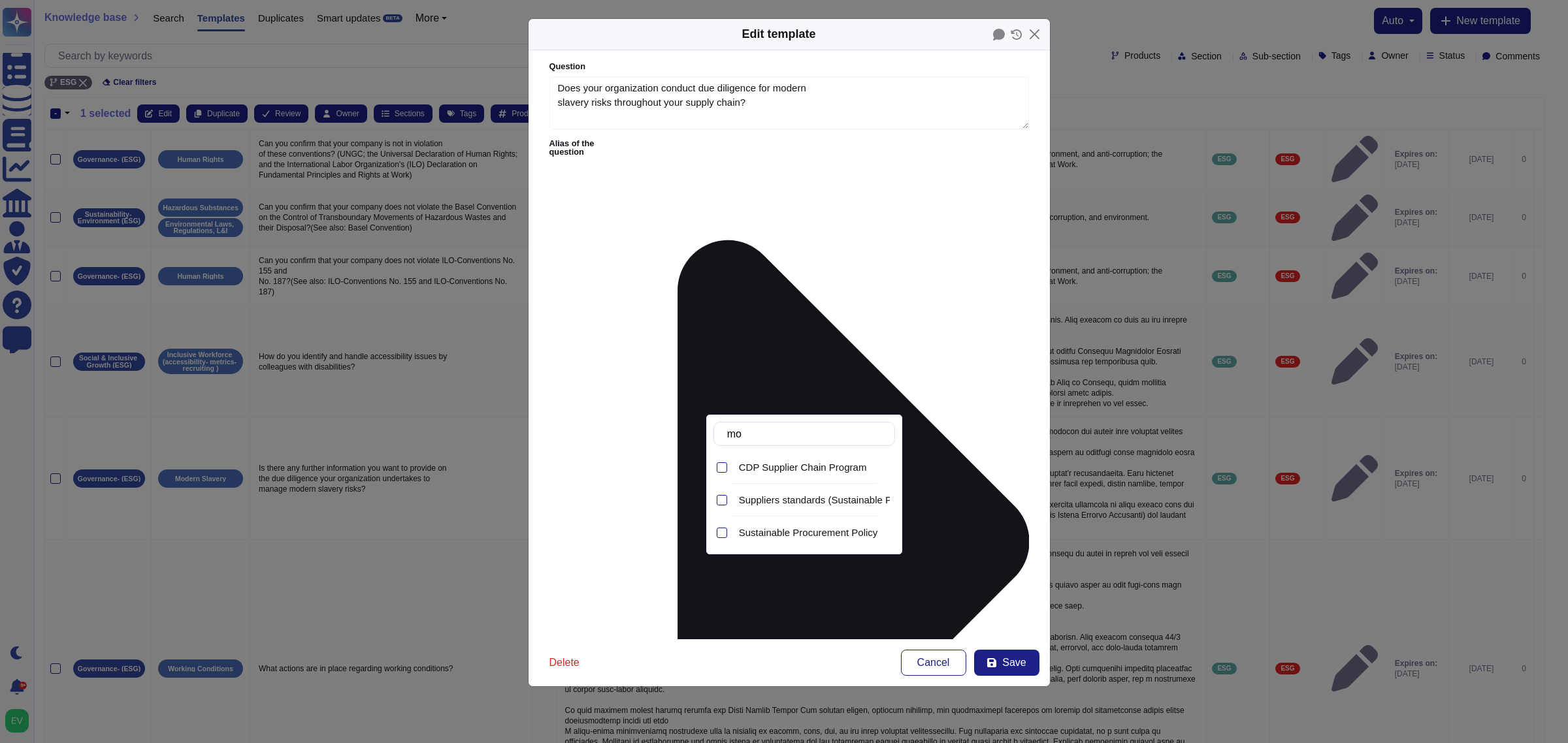
type input "m"
click at [838, 504] on span "Suppliers standards (Sustainable Procurement- supplier risk-supplier chain mapp…" at bounding box center [923, 500] width 368 height 12
click at [1030, 536] on form "**********" at bounding box center [789, 345] width 521 height 589
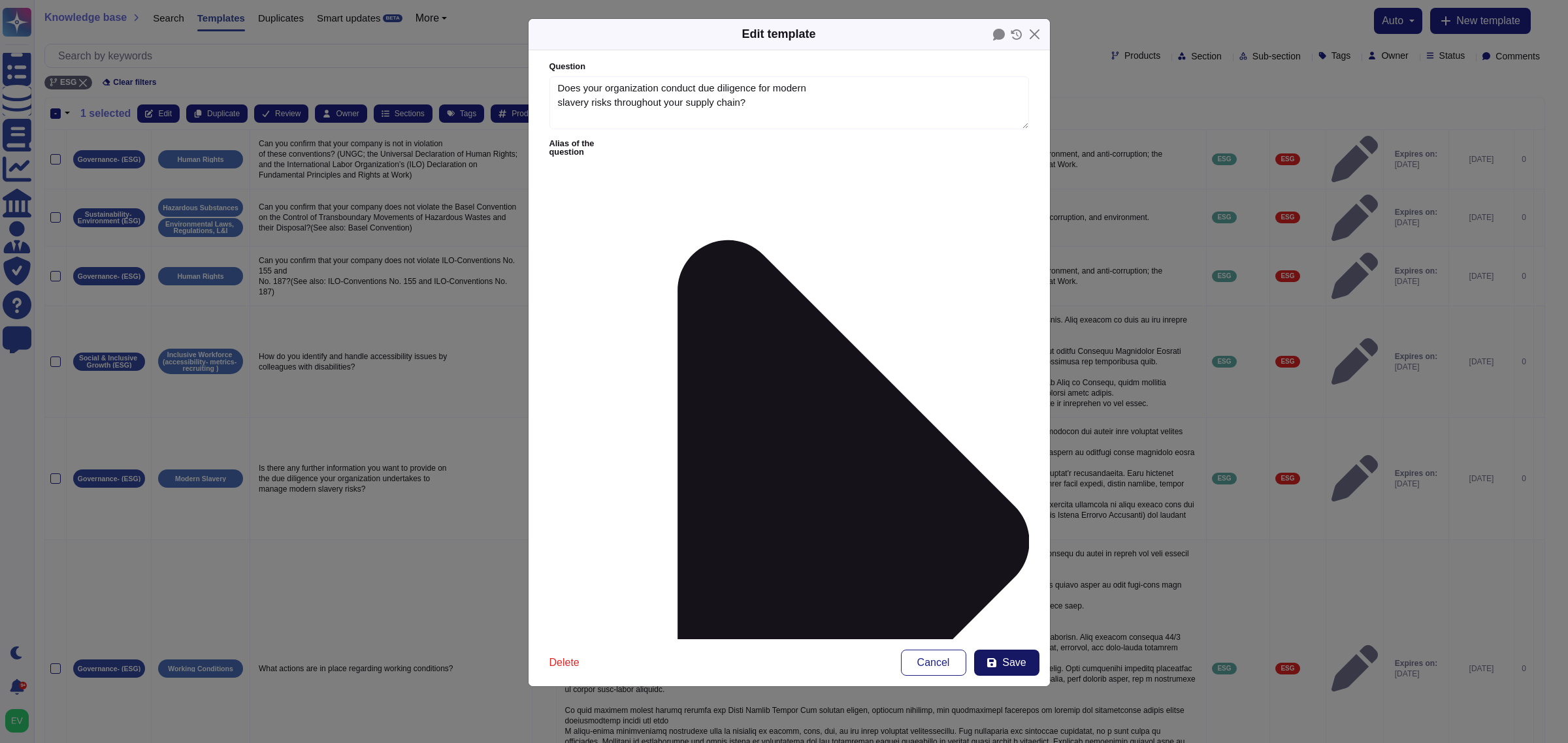
click at [1037, 595] on button "Save" at bounding box center [1007, 662] width 66 height 26
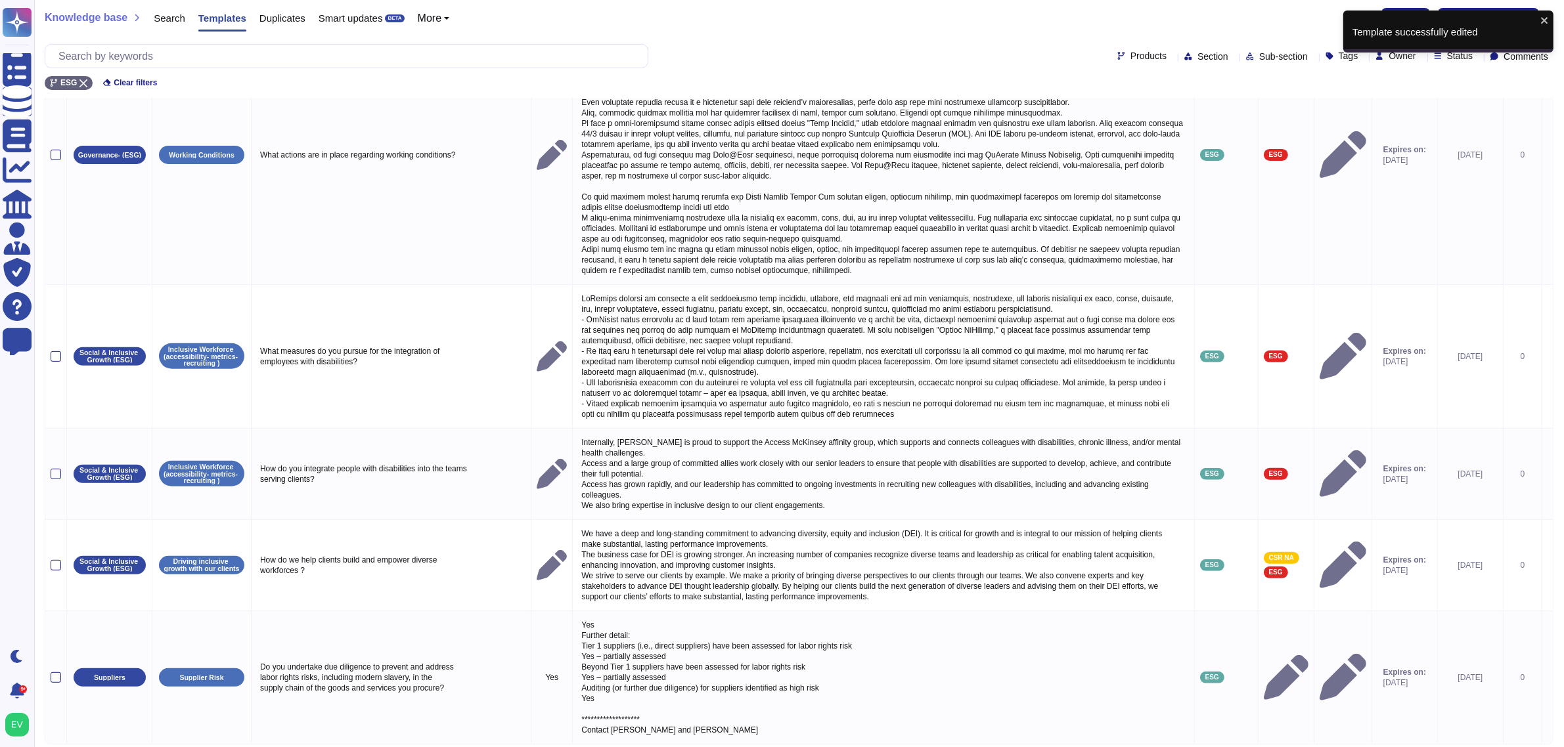
scroll to position [575, 0]
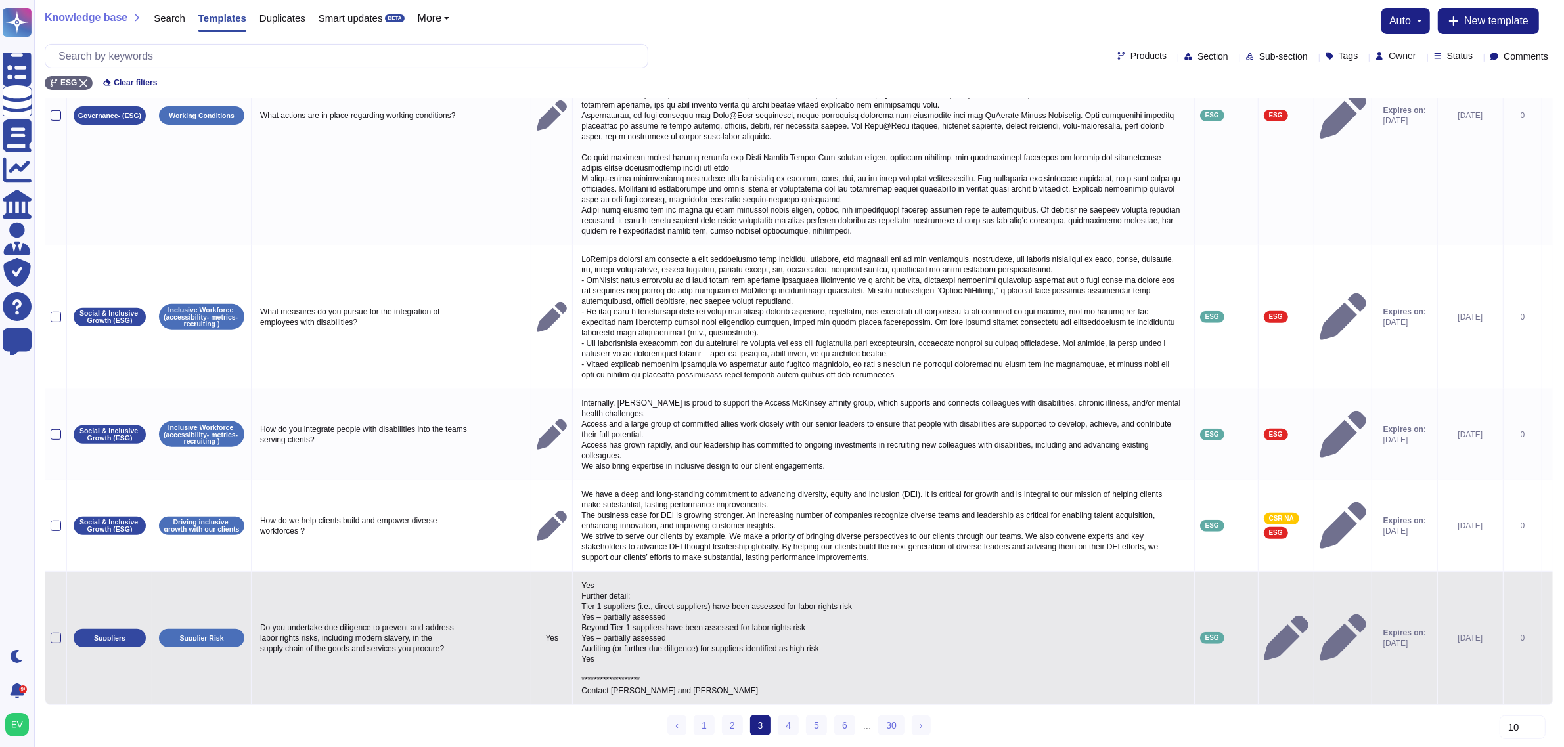
click at [49, 598] on td at bounding box center [56, 637] width 22 height 133
click at [47, 598] on td at bounding box center [56, 637] width 22 height 133
click at [53, 598] on div at bounding box center [56, 638] width 11 height 11
click at [0, 0] on input "checkbox" at bounding box center [0, 0] width 0 height 0
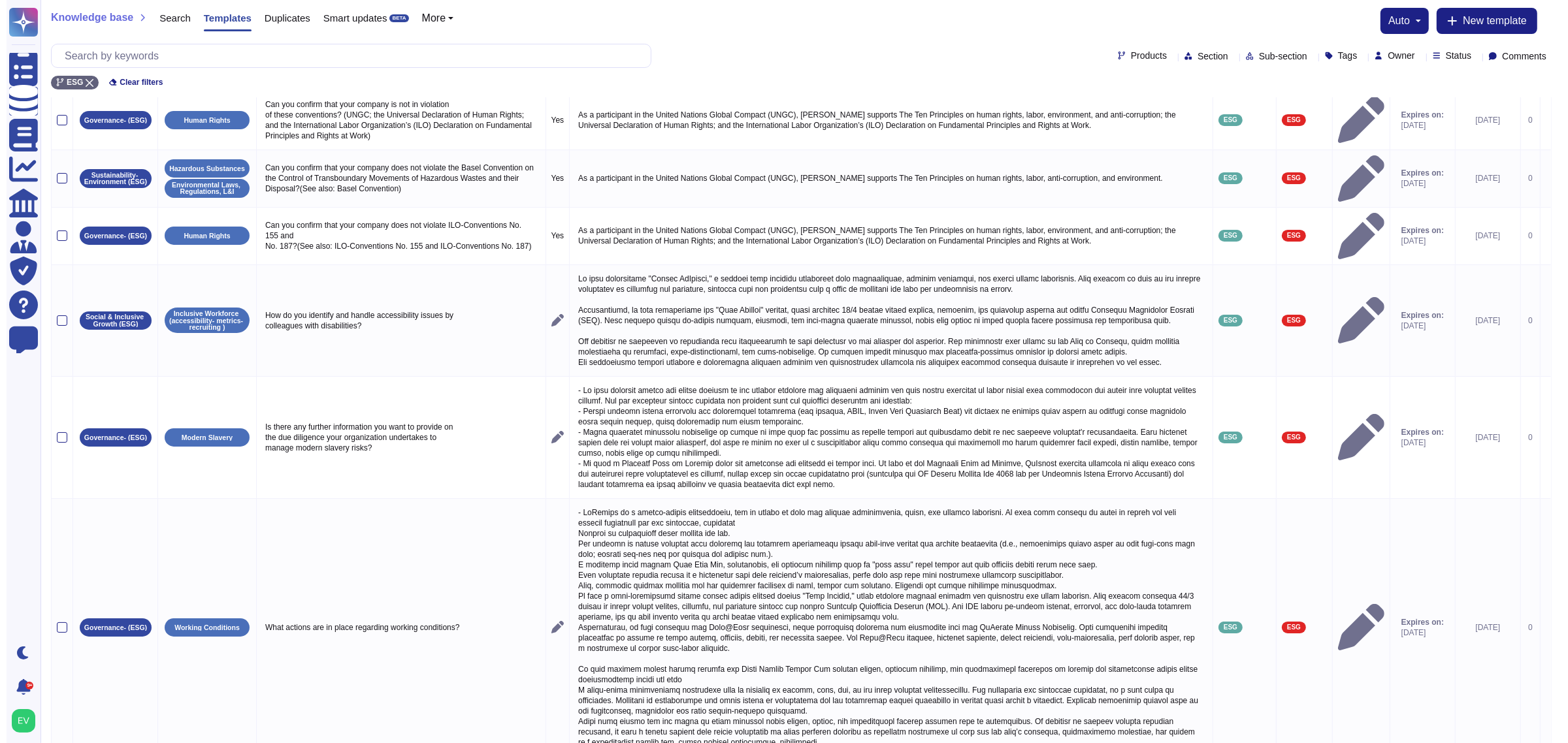
scroll to position [0, 0]
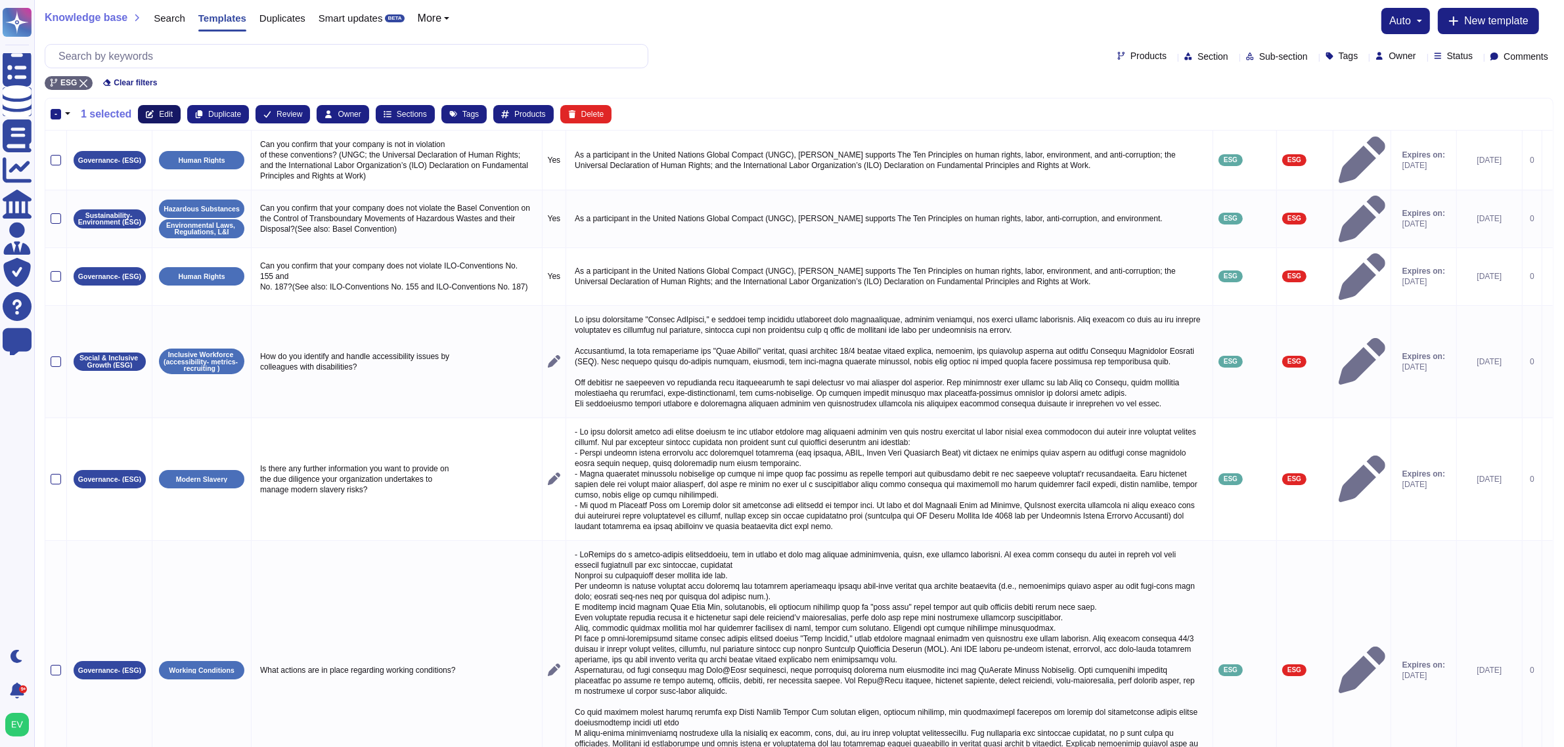
click at [153, 113] on button "Edit" at bounding box center [159, 114] width 43 height 18
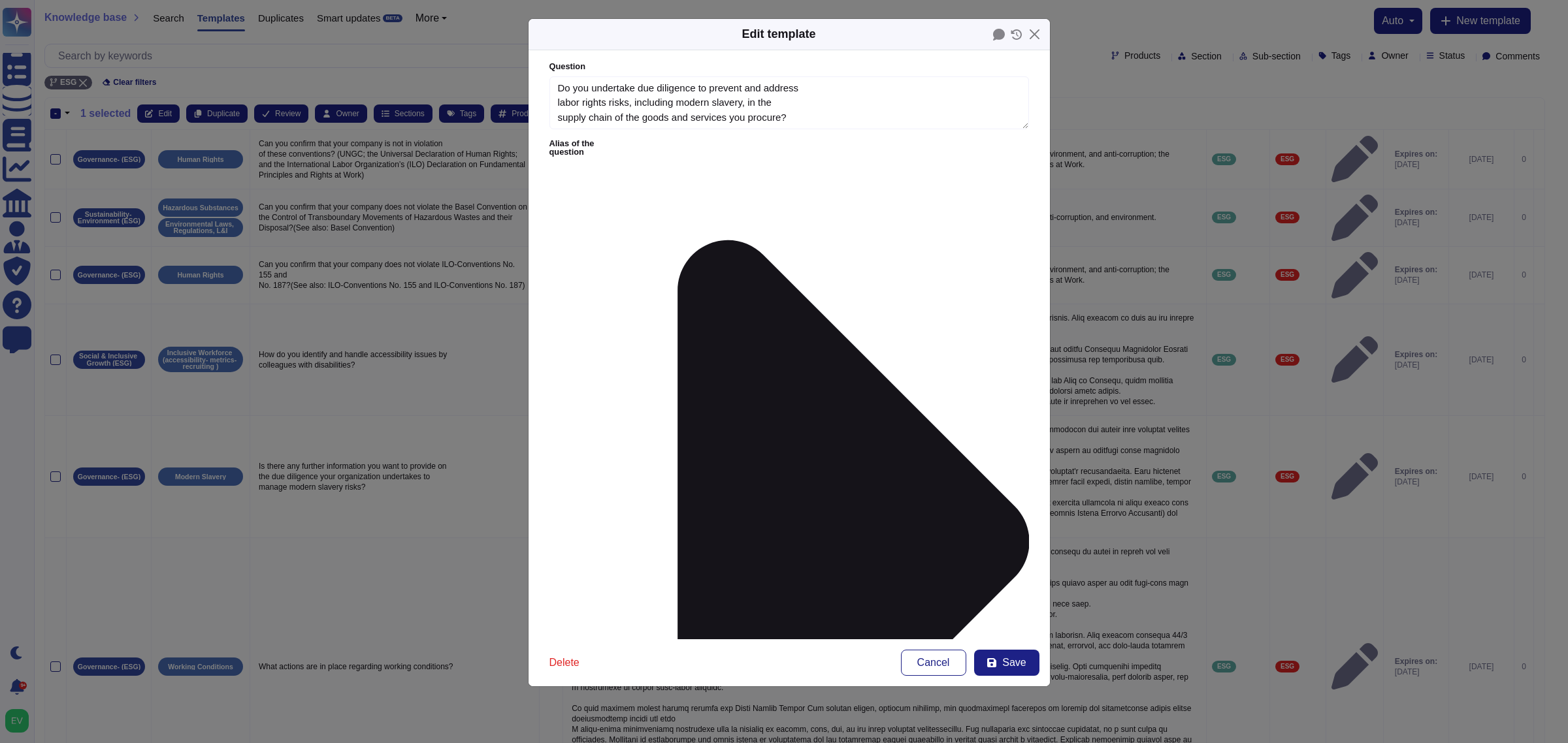
type textarea "Do you undertake due diligence to prevent and address labor rights risks, inclu…"
type textarea "**********"
type input "ex"
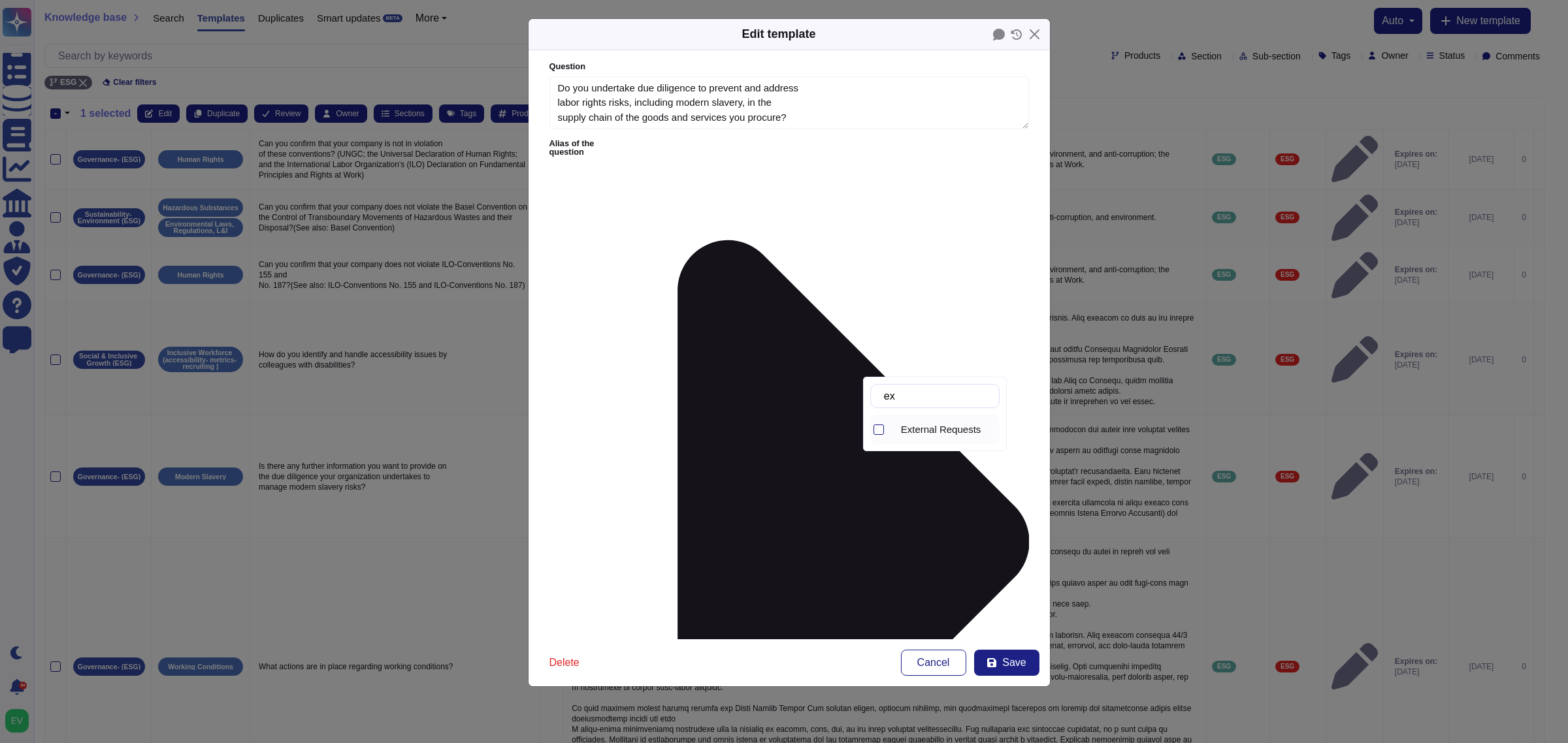
click at [939, 433] on span "External Requests" at bounding box center [941, 430] width 81 height 12
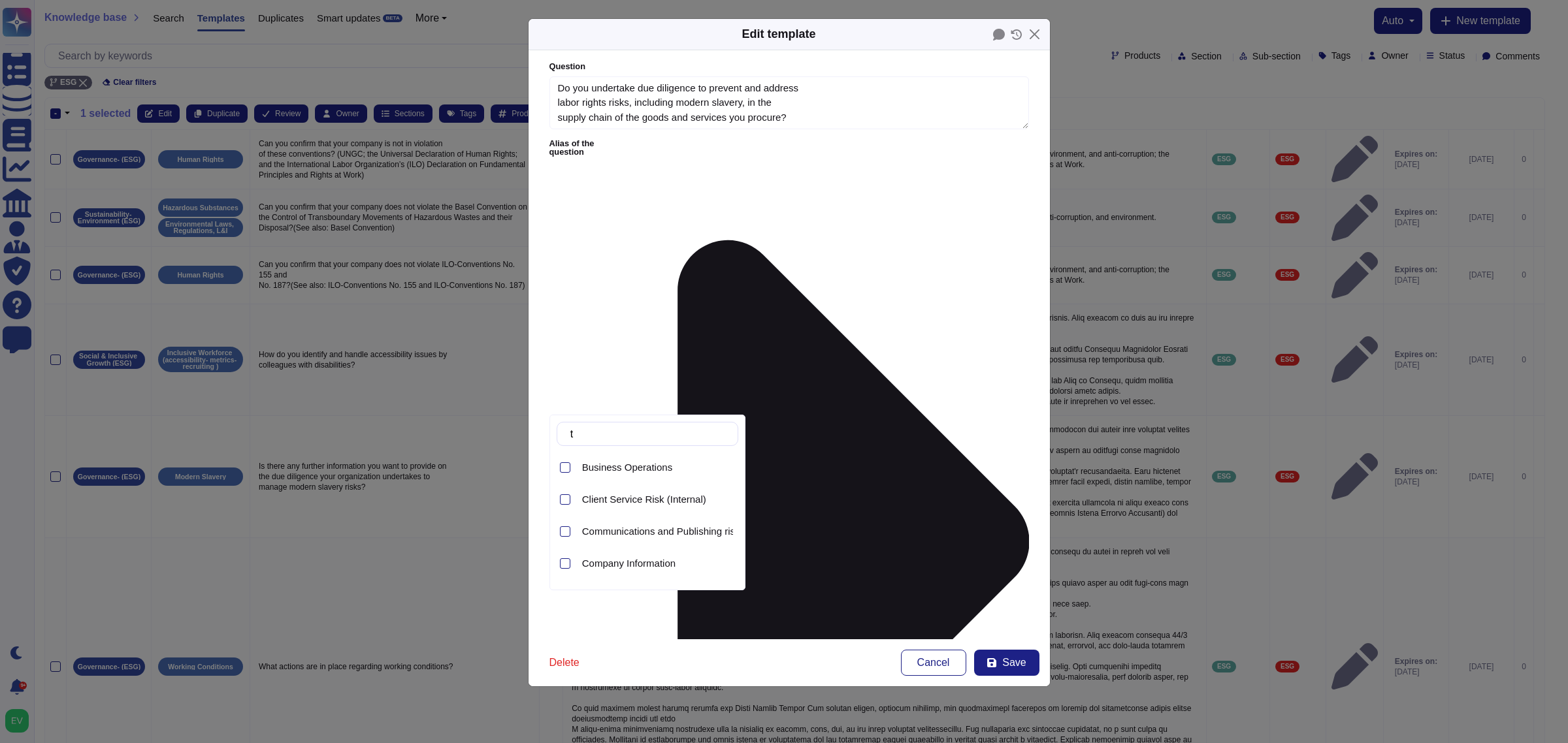
type input "t"
click at [570, 465] on div "Suppliers" at bounding box center [648, 467] width 182 height 30
click at [604, 438] on input "text" at bounding box center [651, 434] width 174 height 23
type input "third"
click at [655, 471] on span "Third Party Risk (External)" at bounding box center [640, 467] width 115 height 12
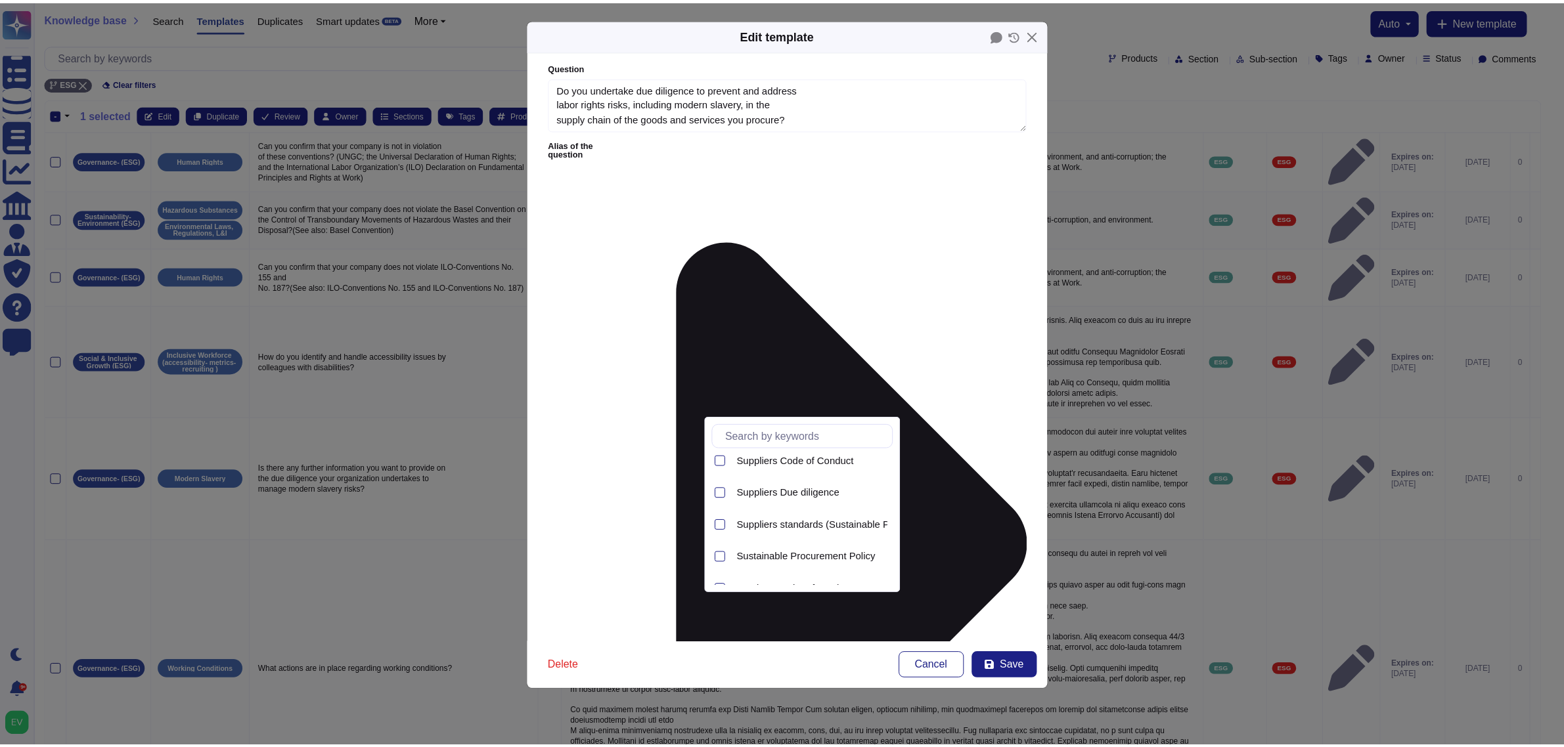
scroll to position [106, 0]
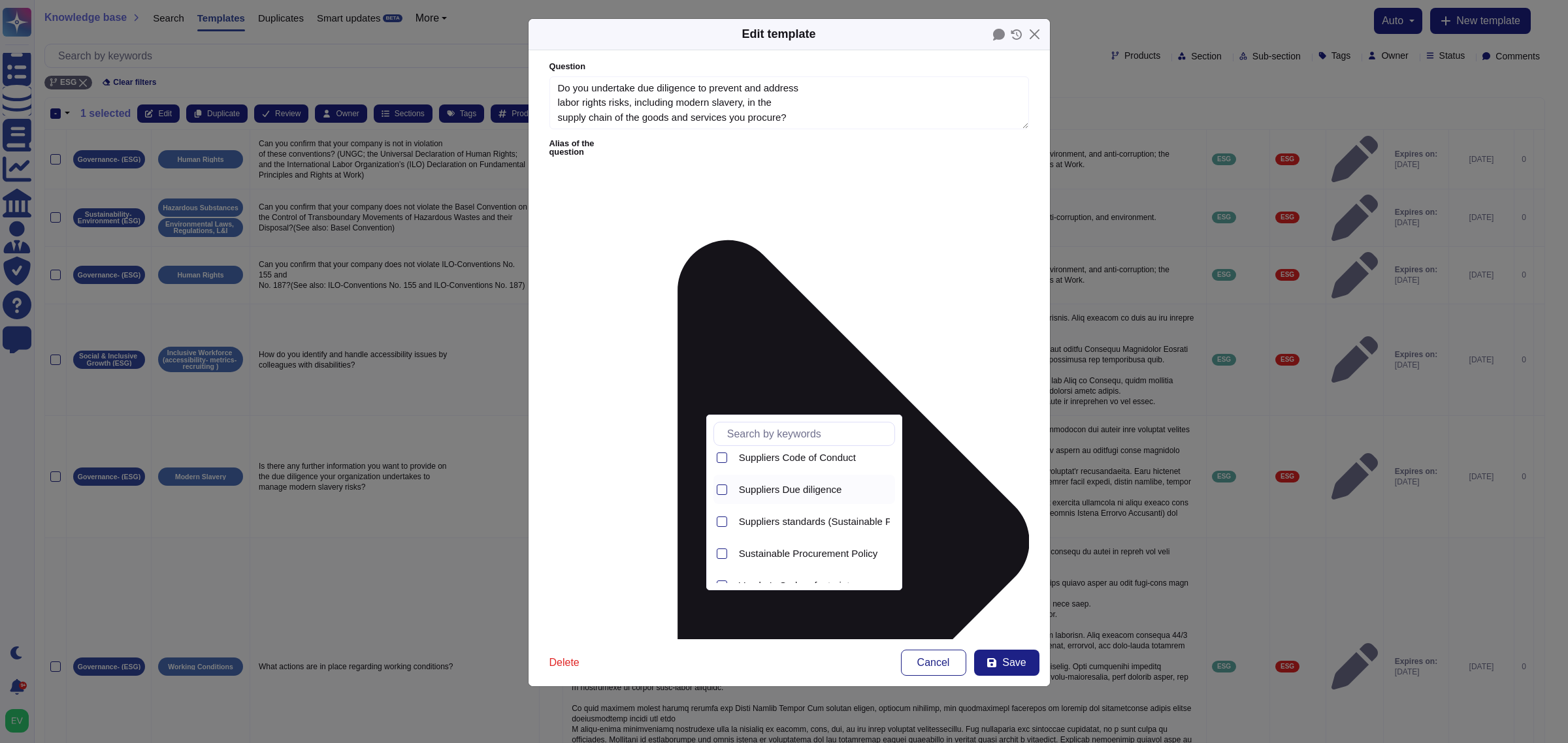
click at [808, 485] on span "Suppliers Due diligence" at bounding box center [791, 490] width 103 height 12
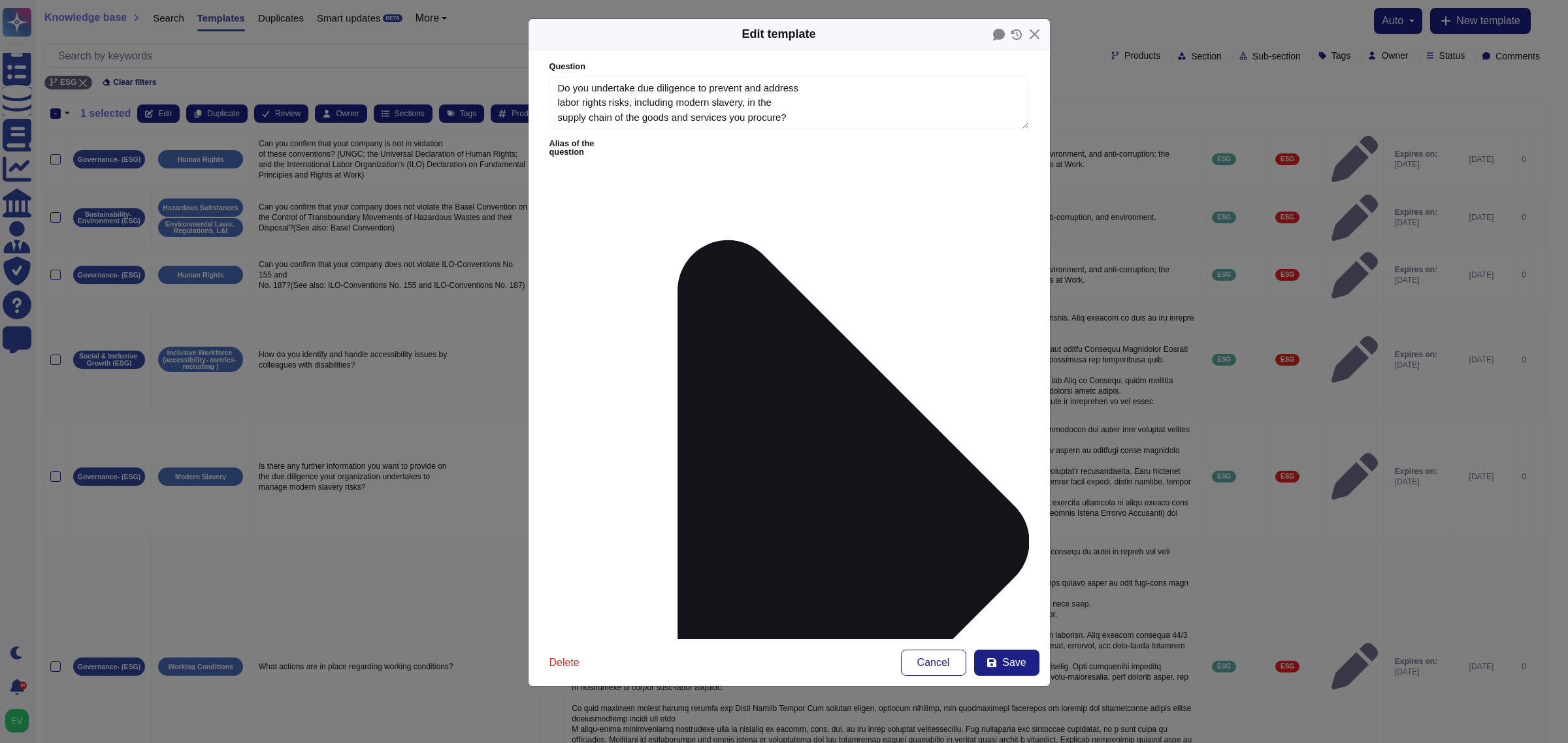
click at [1015, 595] on span "Save" at bounding box center [1014, 662] width 24 height 11
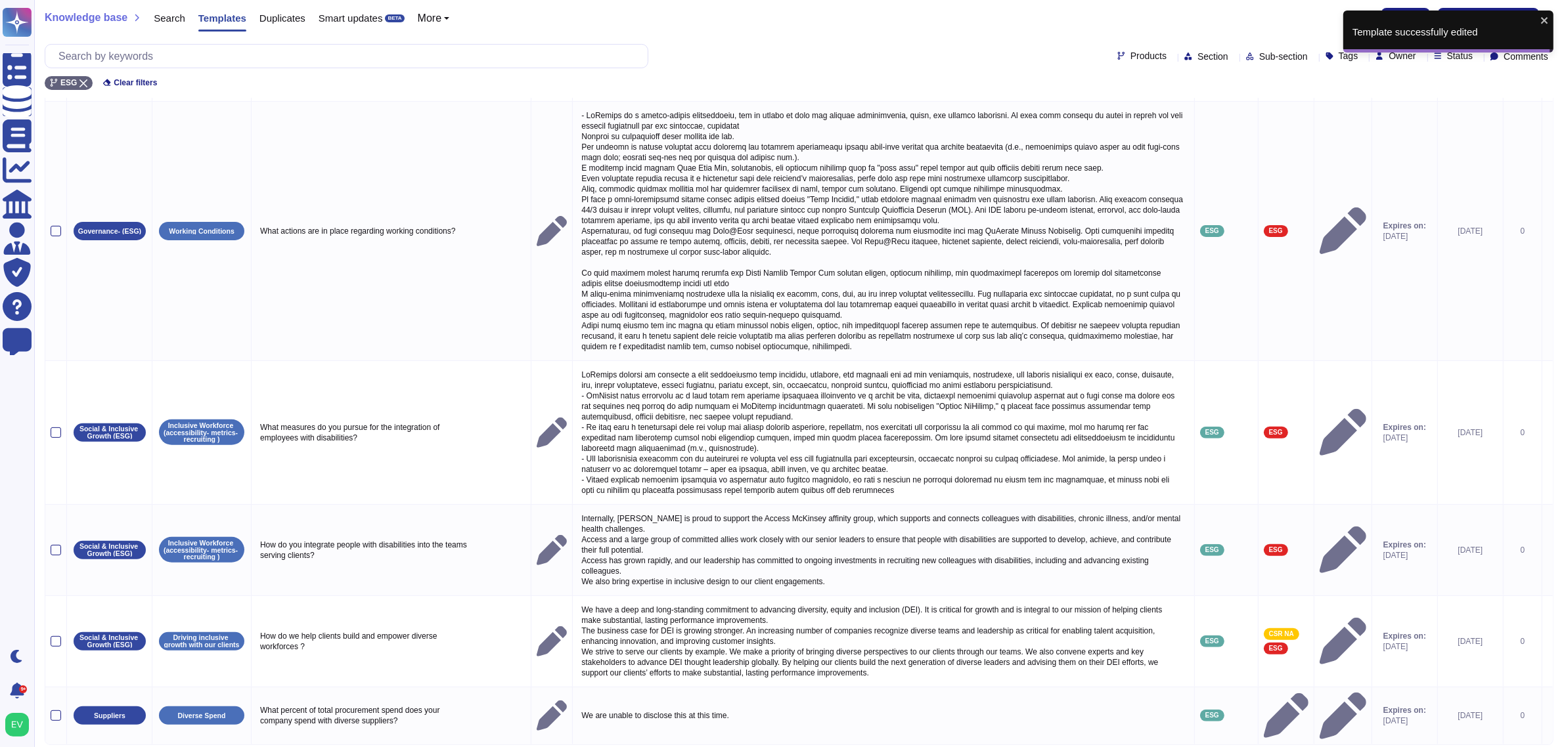
scroll to position [480, 0]
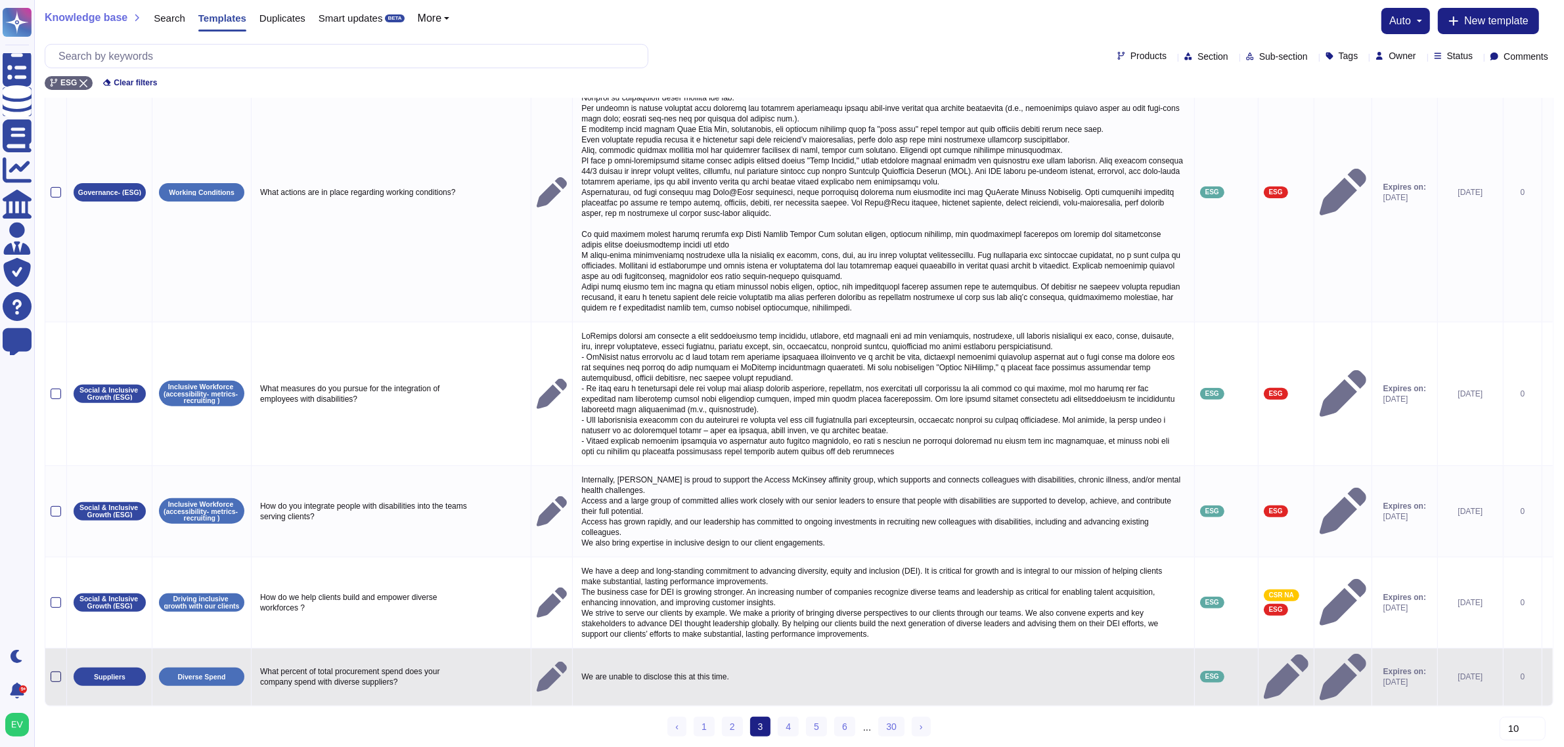
click at [56, 598] on div at bounding box center [56, 677] width 11 height 11
click at [0, 0] on input "checkbox" at bounding box center [0, 0] width 0 height 0
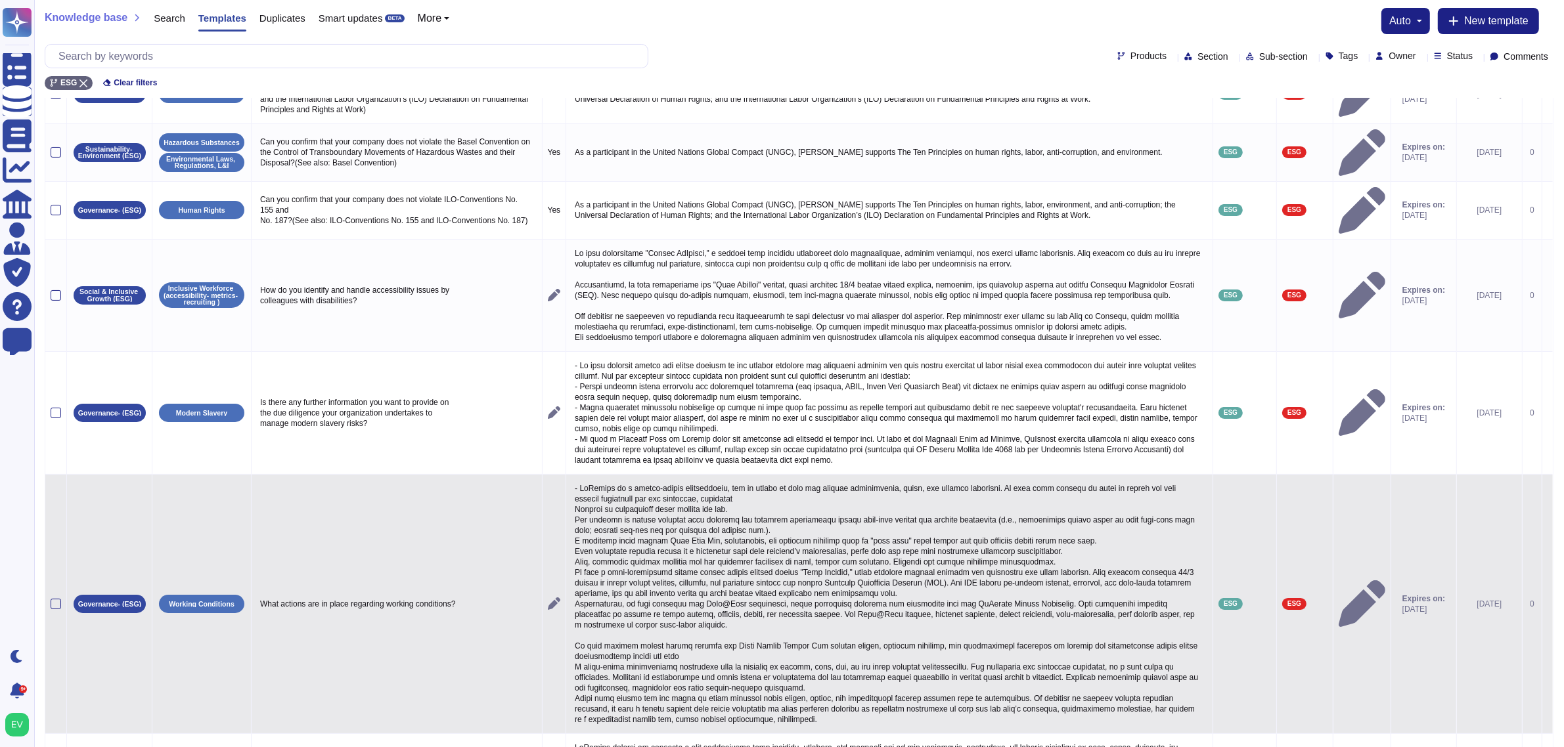
scroll to position [0, 0]
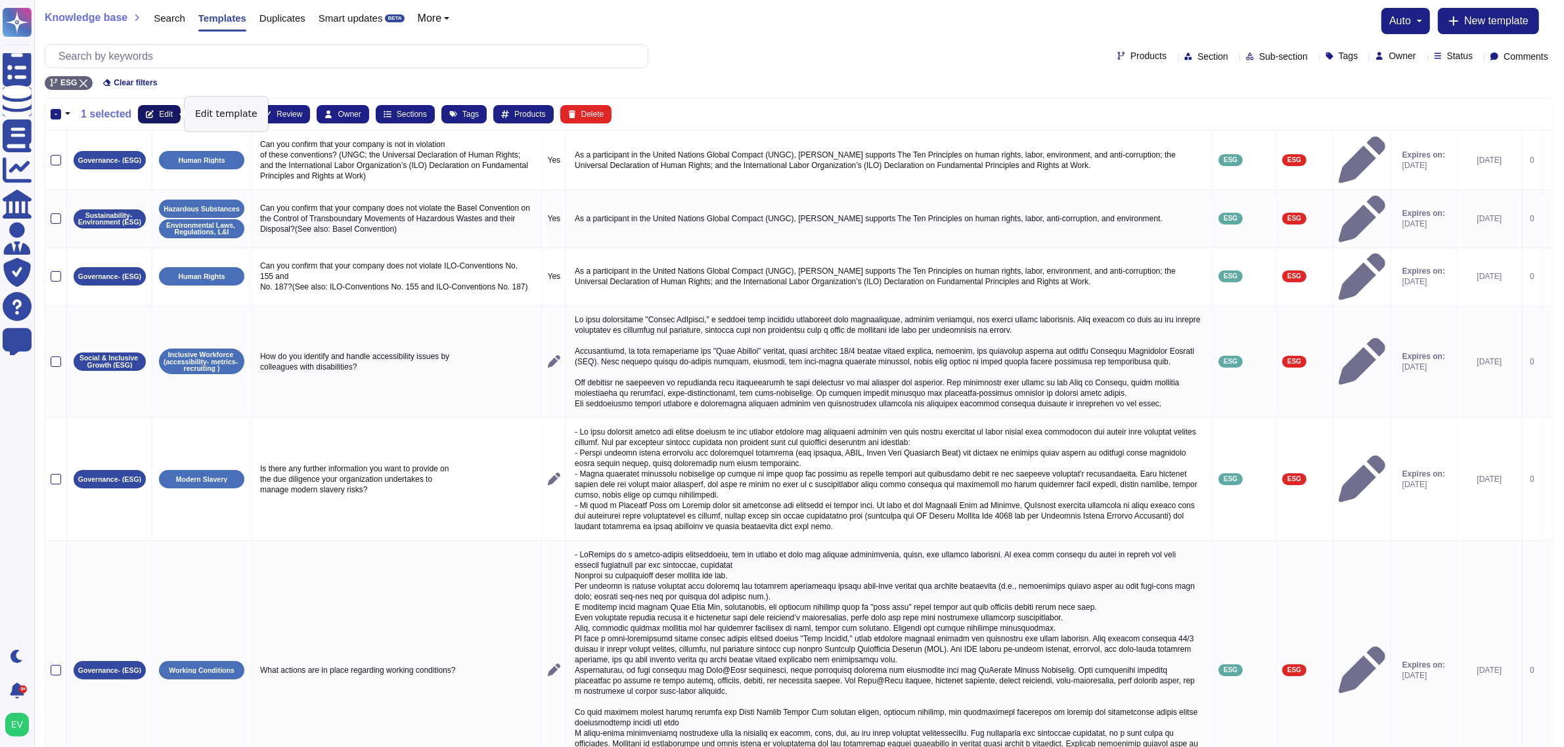
click at [149, 121] on button "Edit" at bounding box center [159, 114] width 43 height 18
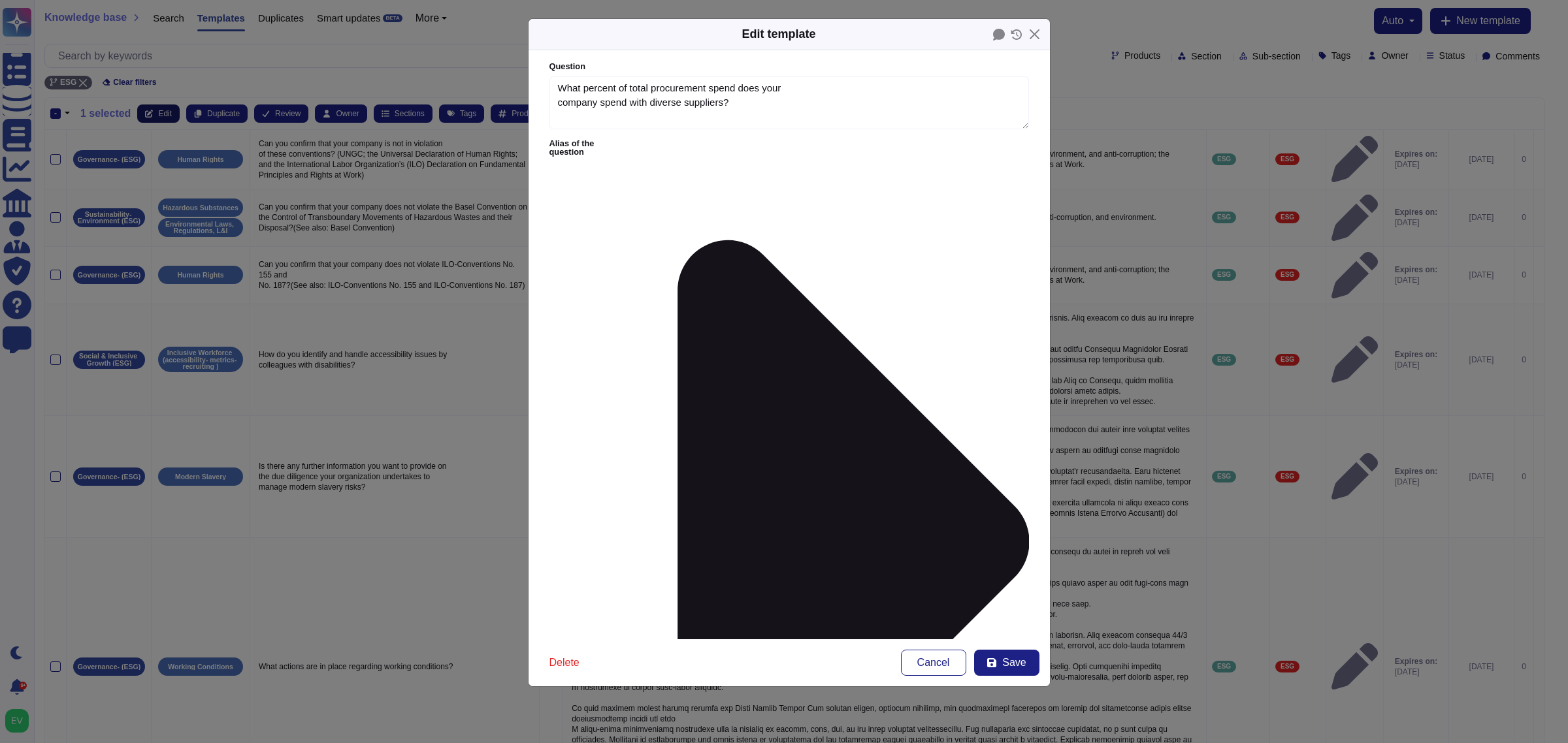
type textarea "What percent of total procurement spend does your company spend with diverse su…"
type textarea "We are unable to disclose this at this time."
type input "ext"
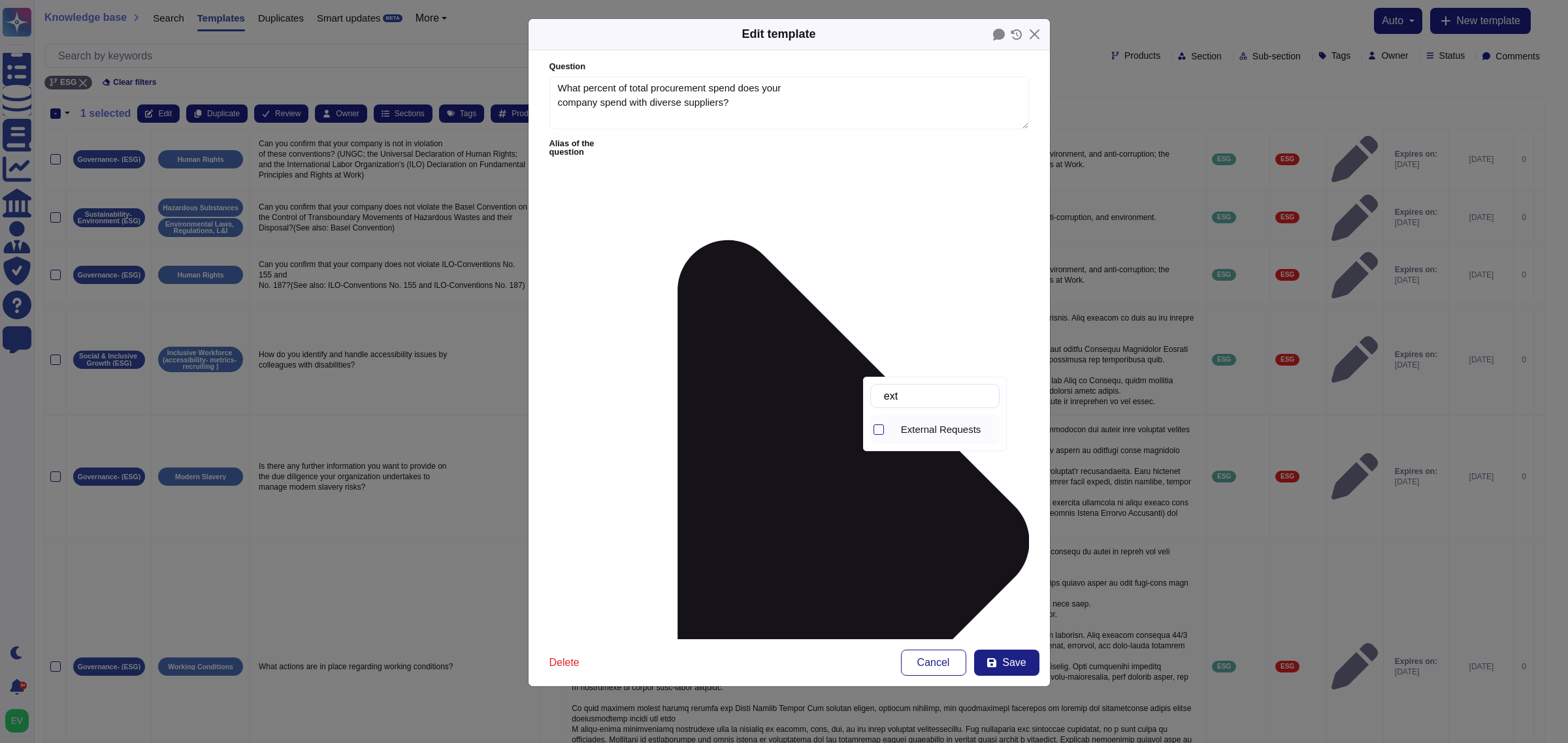
click at [937, 431] on span "External Requests" at bounding box center [941, 430] width 81 height 12
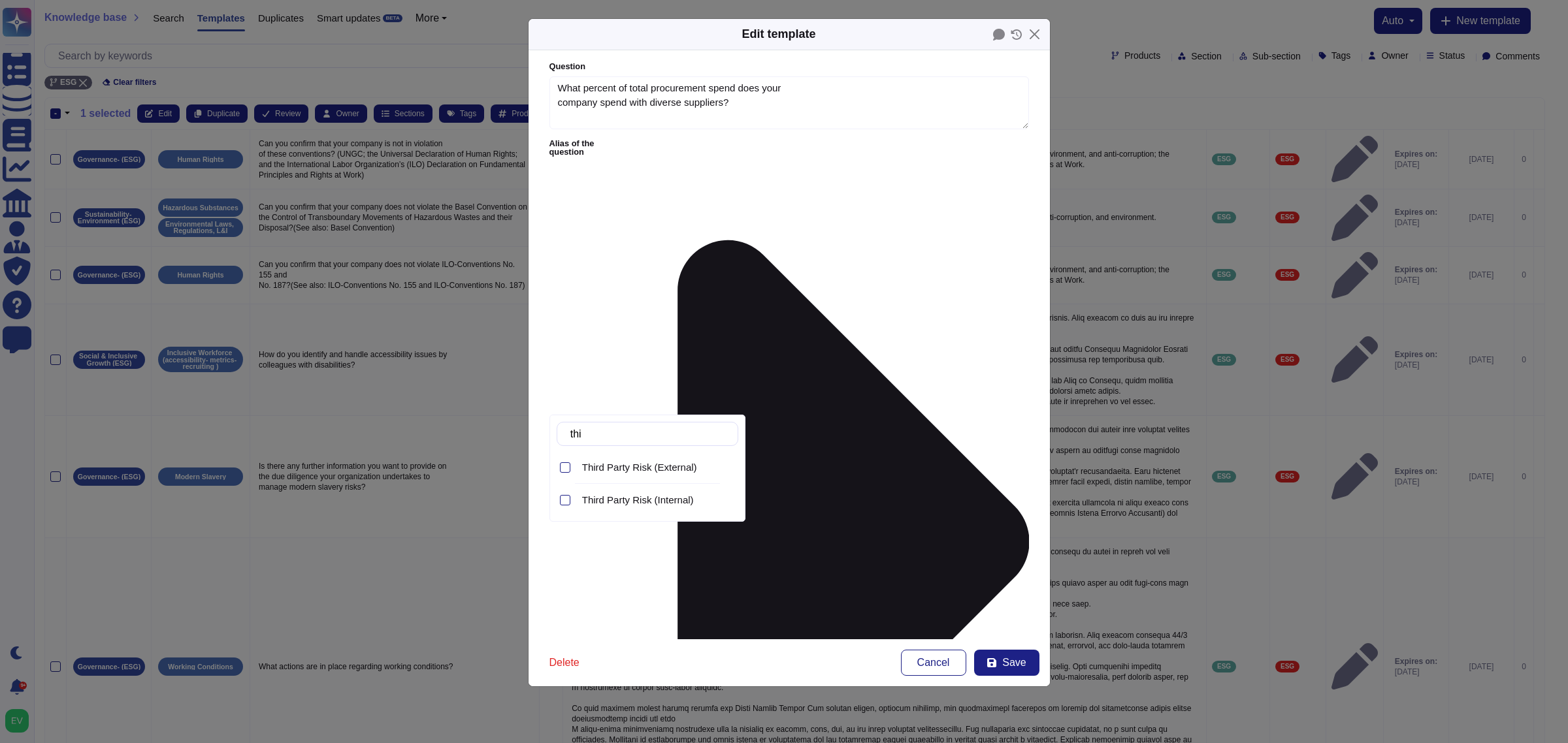
type input "thir"
click at [631, 470] on span "Third Party Risk (External)" at bounding box center [640, 467] width 115 height 12
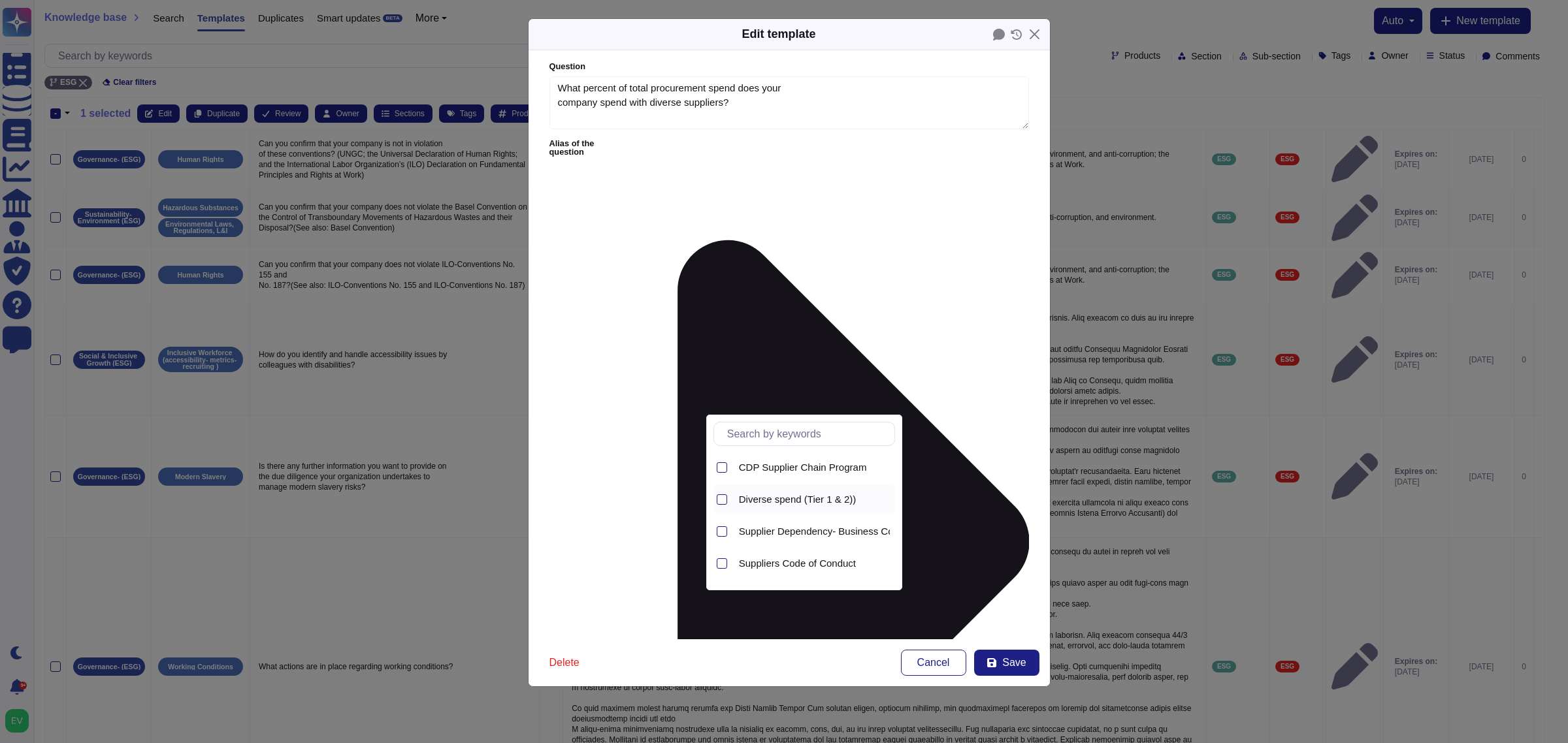
click at [798, 494] on span "Diverse spend (Tier 1 & 2))" at bounding box center [798, 500] width 117 height 12
click at [1014, 595] on span "Save" at bounding box center [1014, 662] width 24 height 11
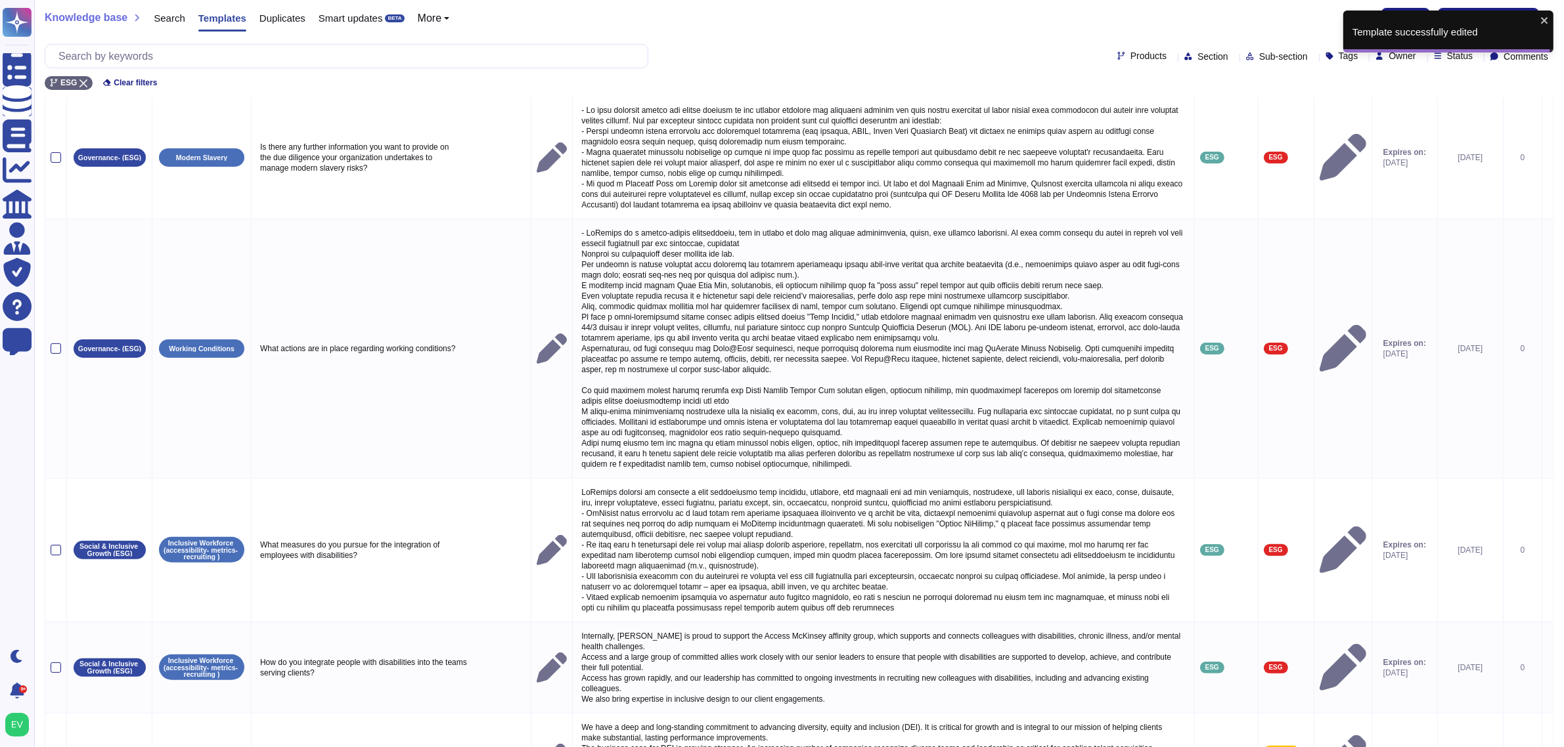
scroll to position [479, 0]
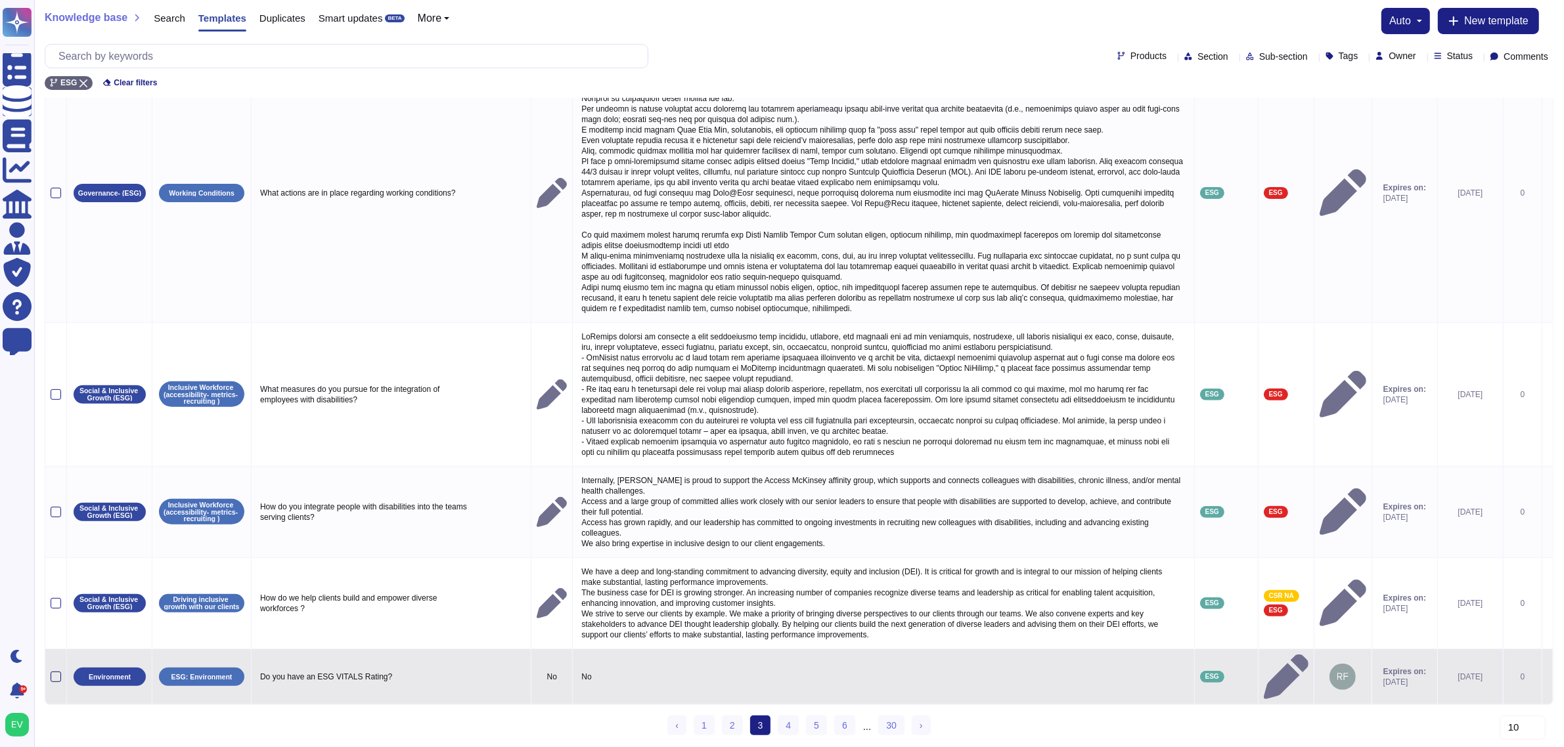
click at [51, 598] on div at bounding box center [56, 677] width 11 height 11
click at [0, 0] on input "checkbox" at bounding box center [0, 0] width 0 height 0
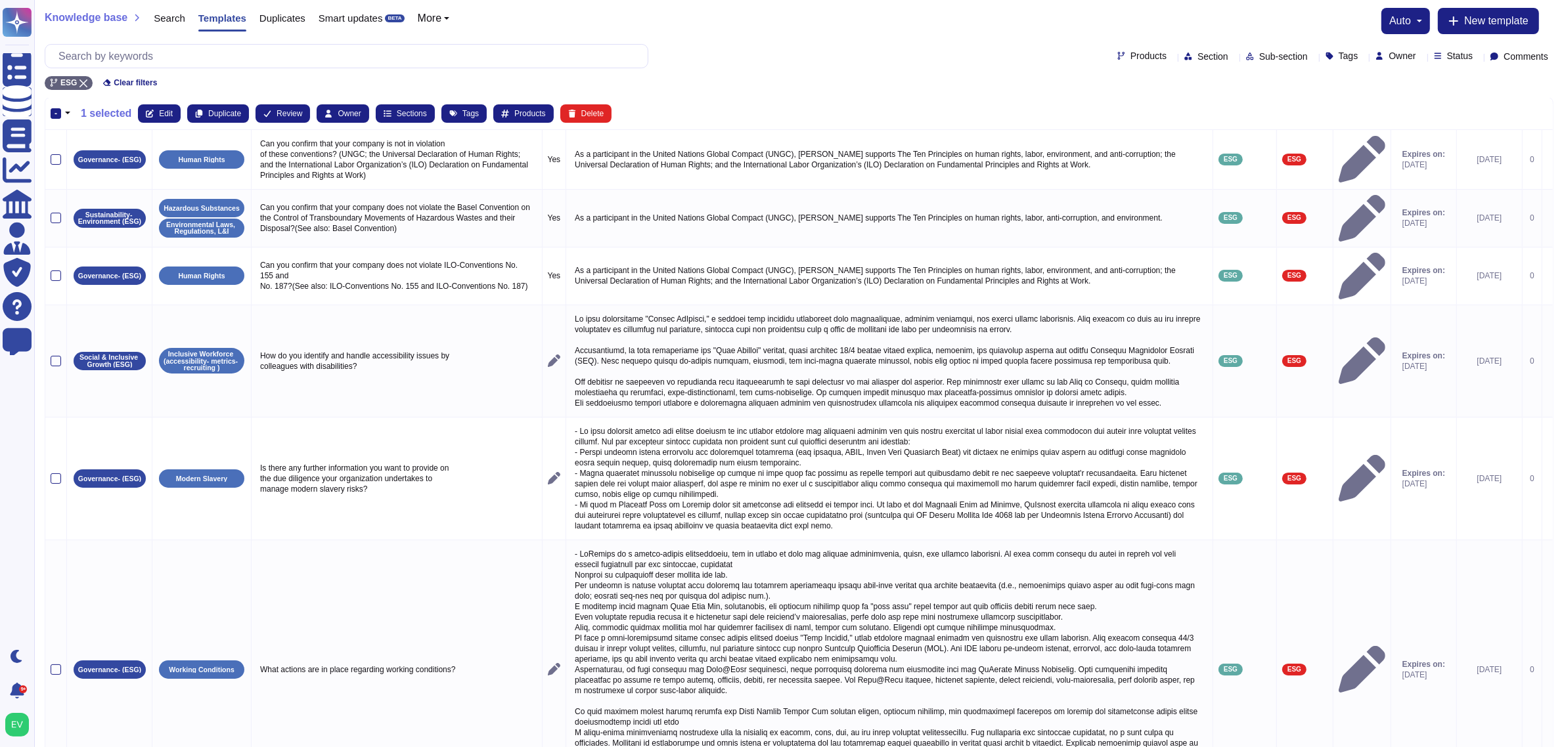
scroll to position [0, 0]
click at [141, 106] on button "Edit" at bounding box center [159, 114] width 43 height 18
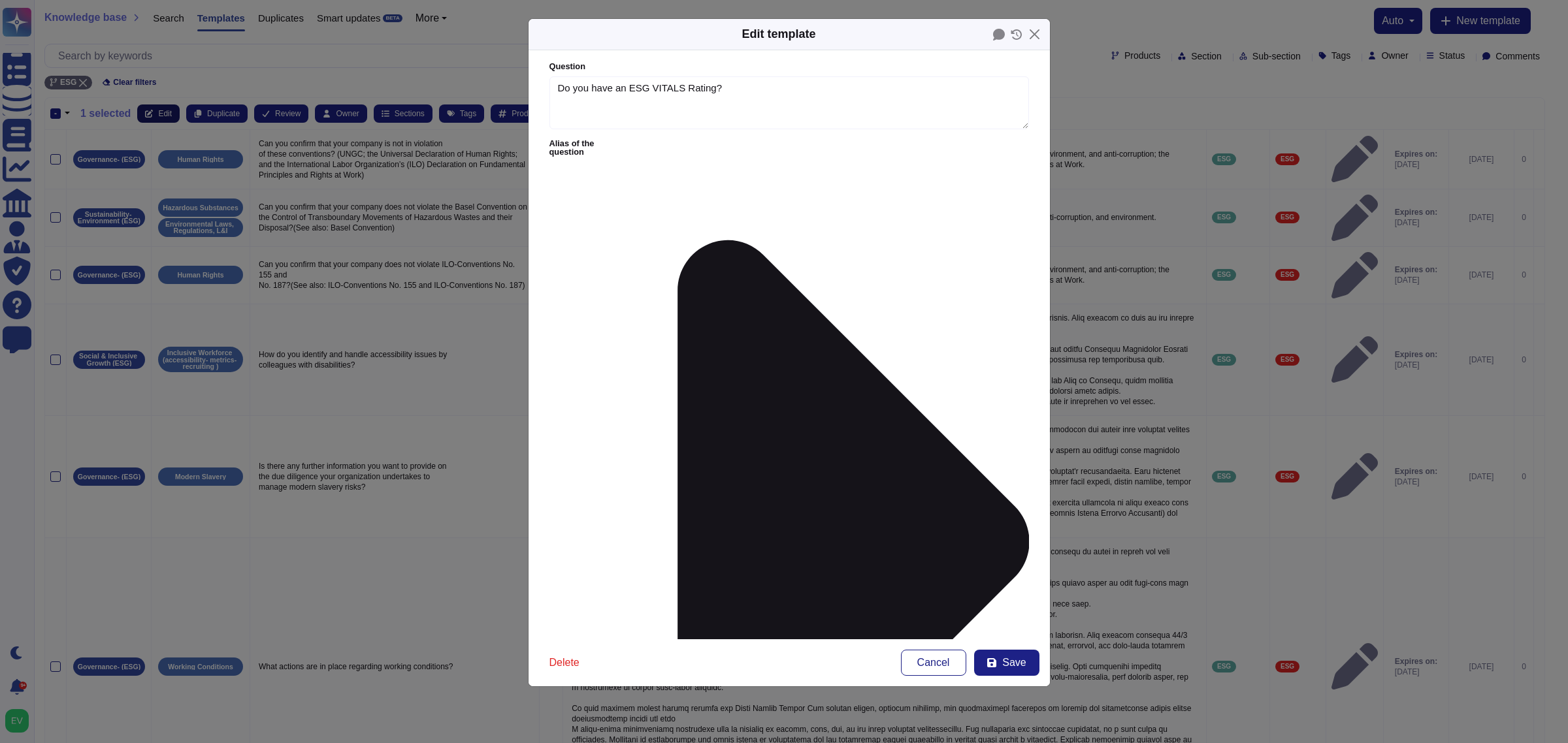
type textarea "Do you have an ESG VITALS Rating?"
type textarea "No"
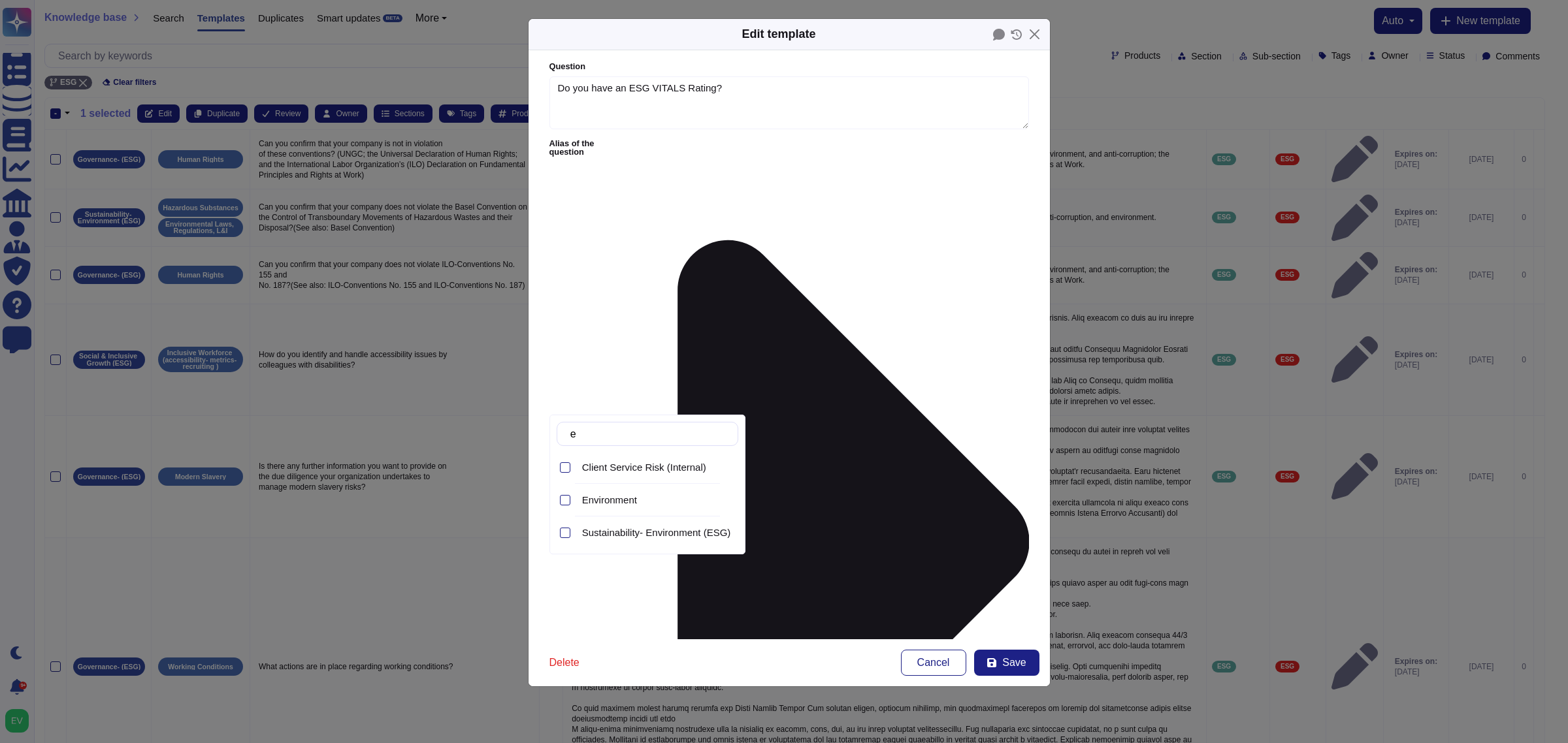
type input "en"
click at [684, 528] on span "Sustainability- Environment (ESG)" at bounding box center [657, 533] width 149 height 12
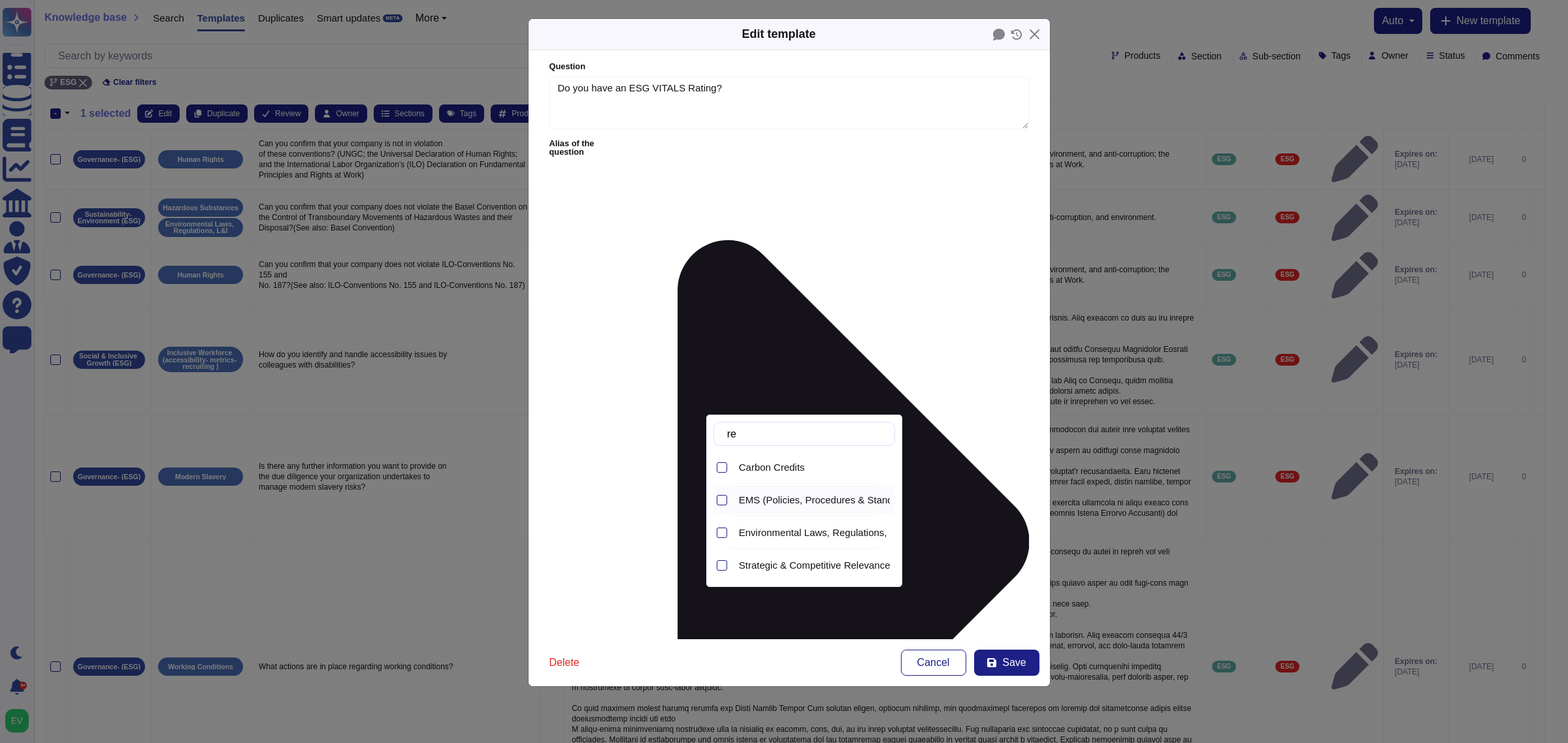
type input "r"
type input "h"
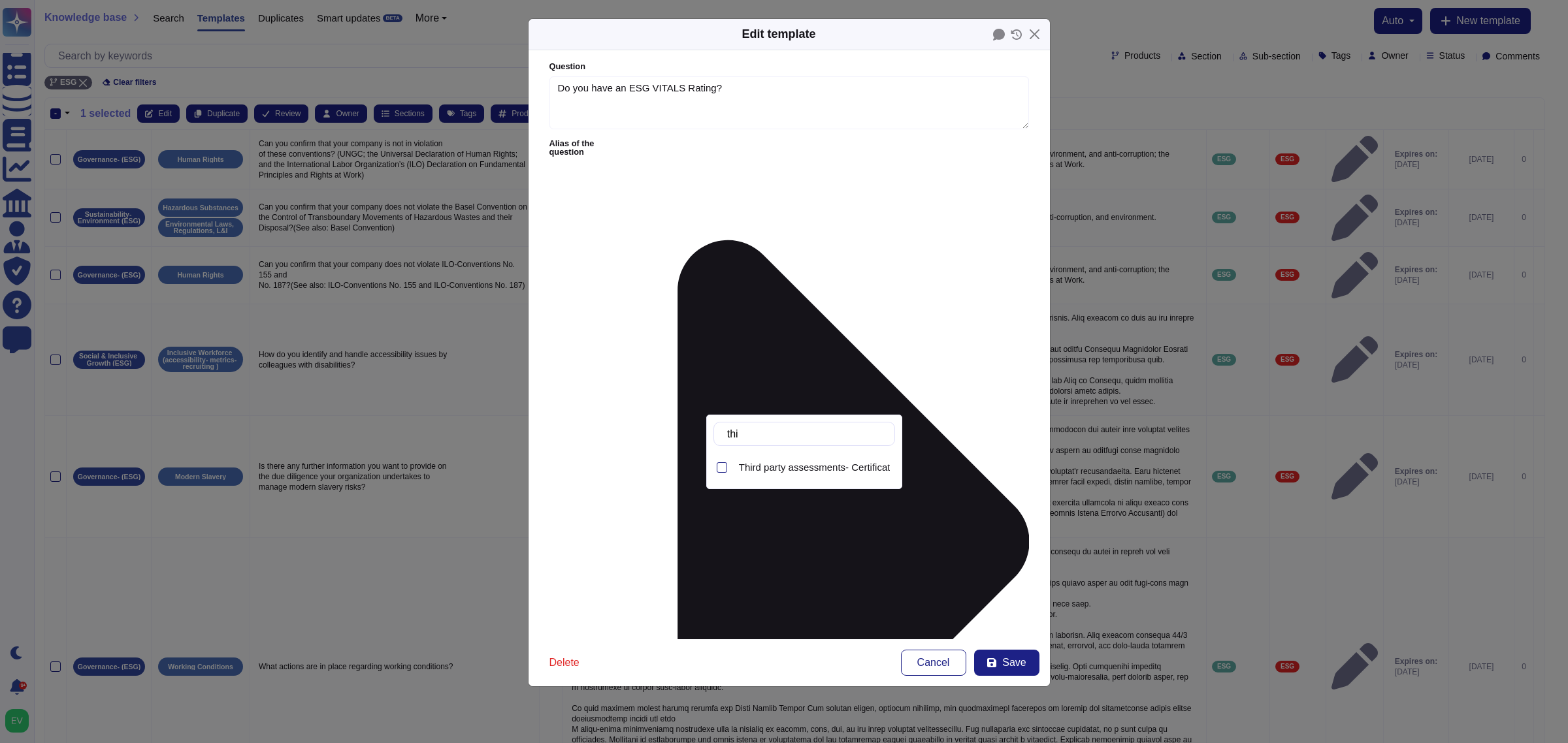
type input "thir"
click at [831, 460] on div "Third party assessments- Certifications (ISO 14001-Ecovadis- CPD)" at bounding box center [815, 467] width 161 height 30
click at [886, 576] on form "Question Do you have an ESG VITALS Rating? Alias of the question Answer No Yes/…" at bounding box center [789, 345] width 521 height 589
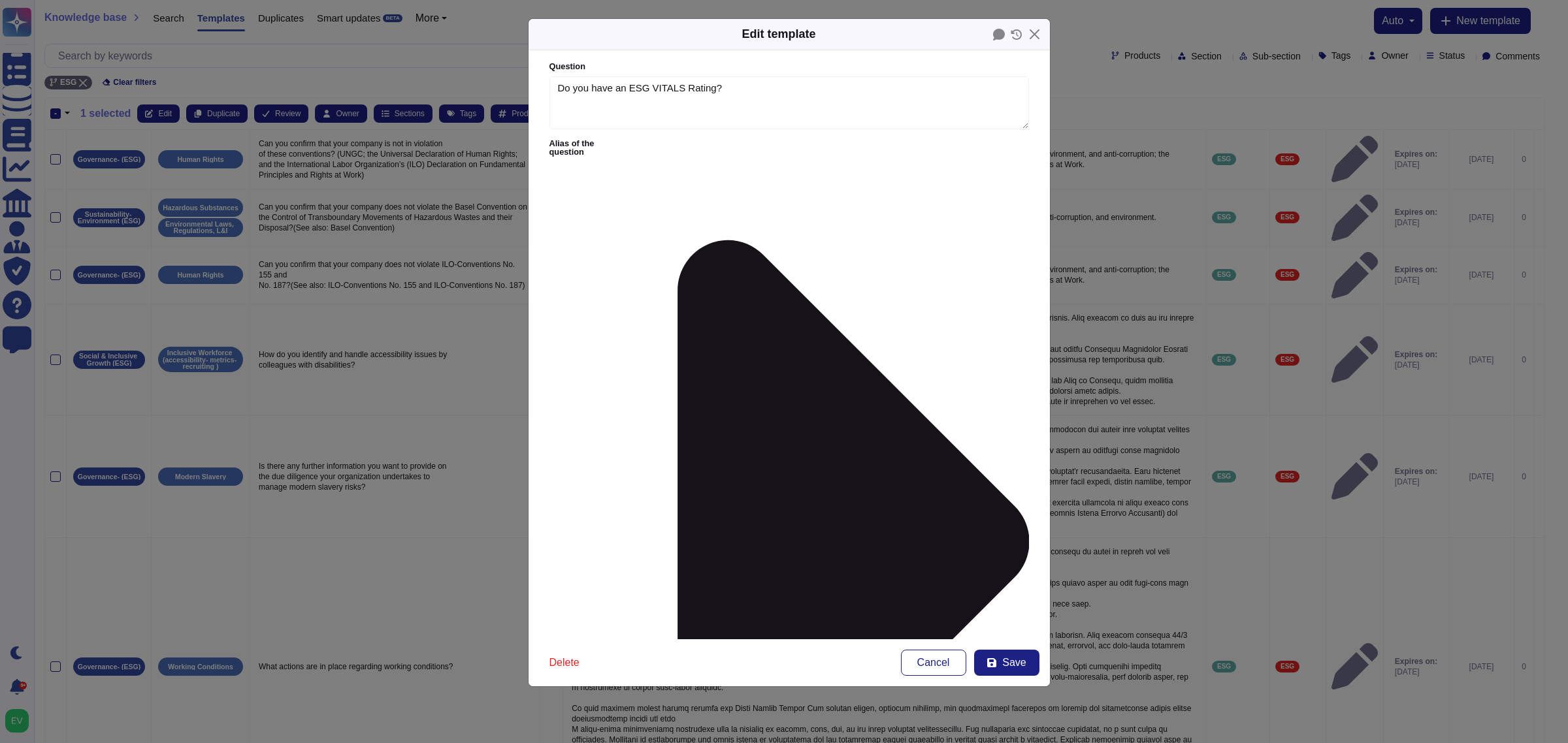
type input "esg"
click at [611, 425] on span "ESG" at bounding box center [608, 430] width 21 height 12
click at [1003, 595] on span "Save" at bounding box center [1014, 662] width 24 height 11
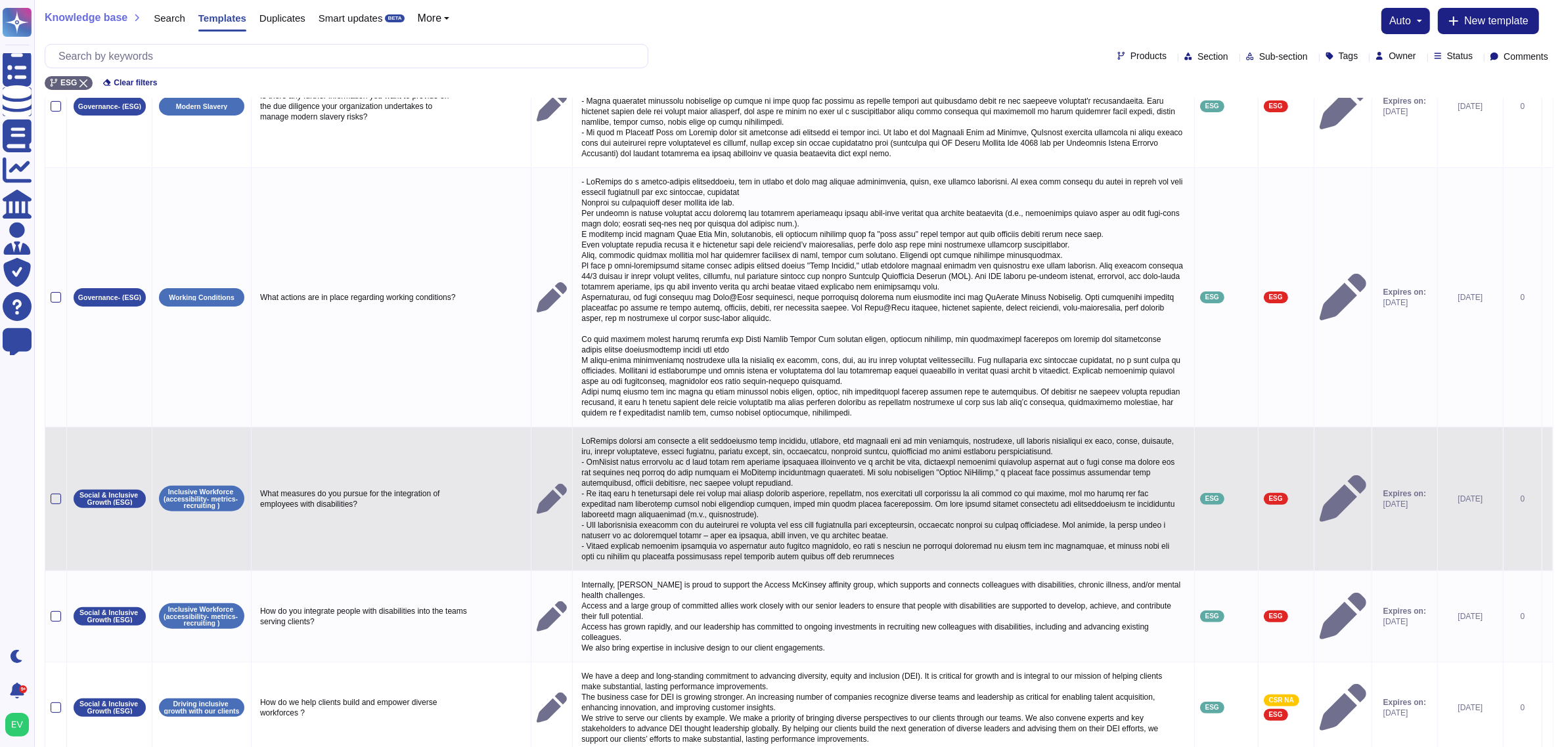
scroll to position [481, 0]
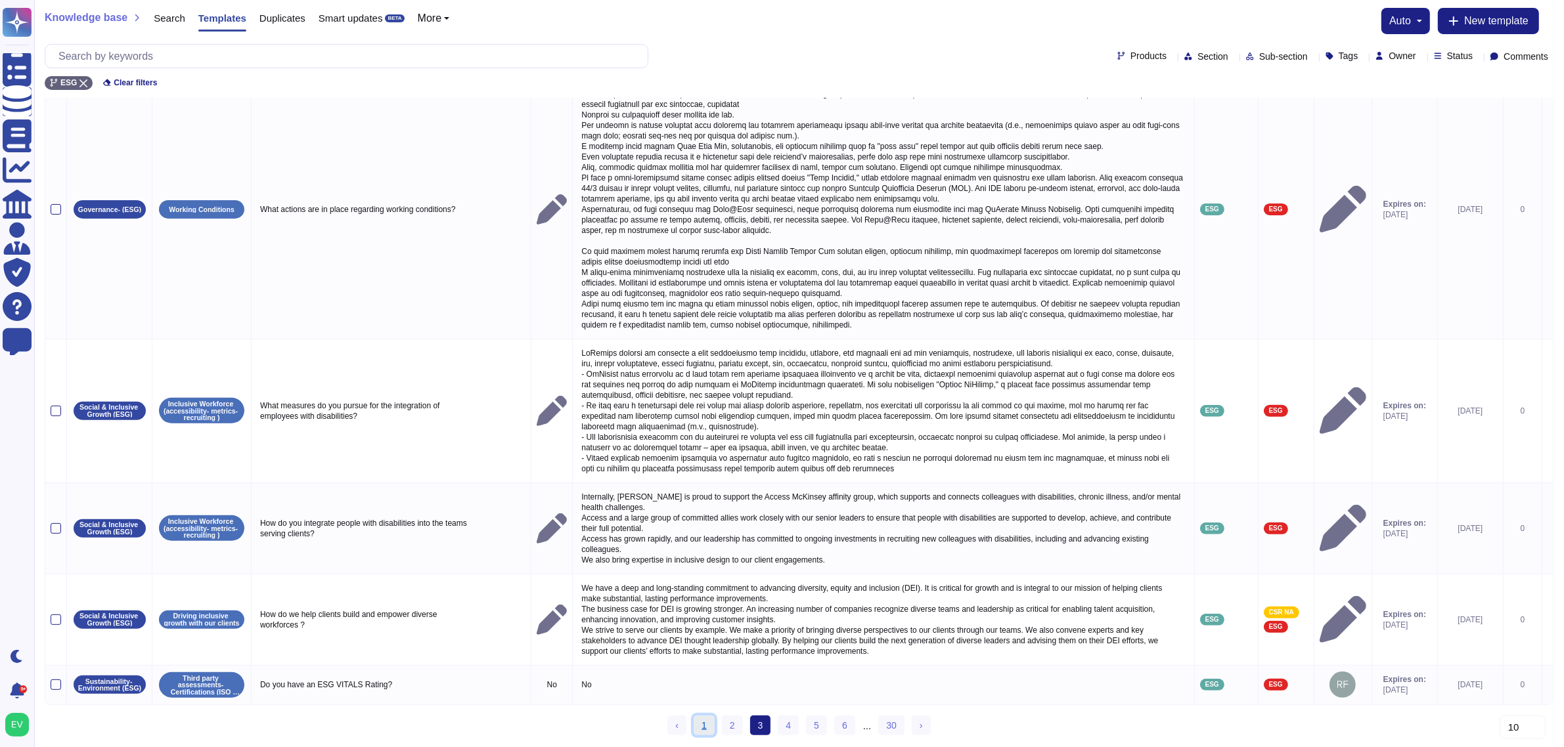
click at [707, 598] on link "1" at bounding box center [704, 726] width 21 height 20
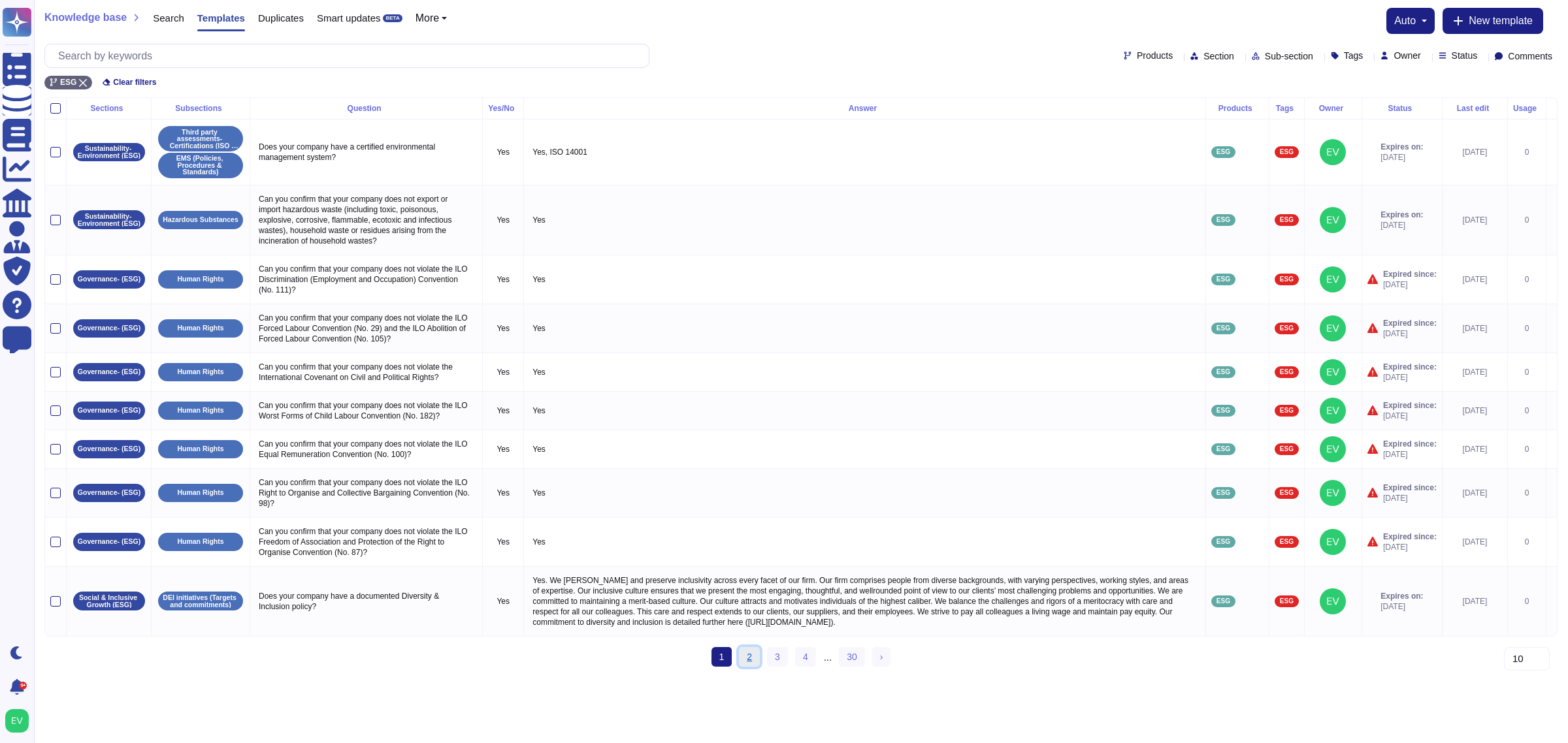
click at [747, 595] on link "2" at bounding box center [749, 657] width 21 height 20
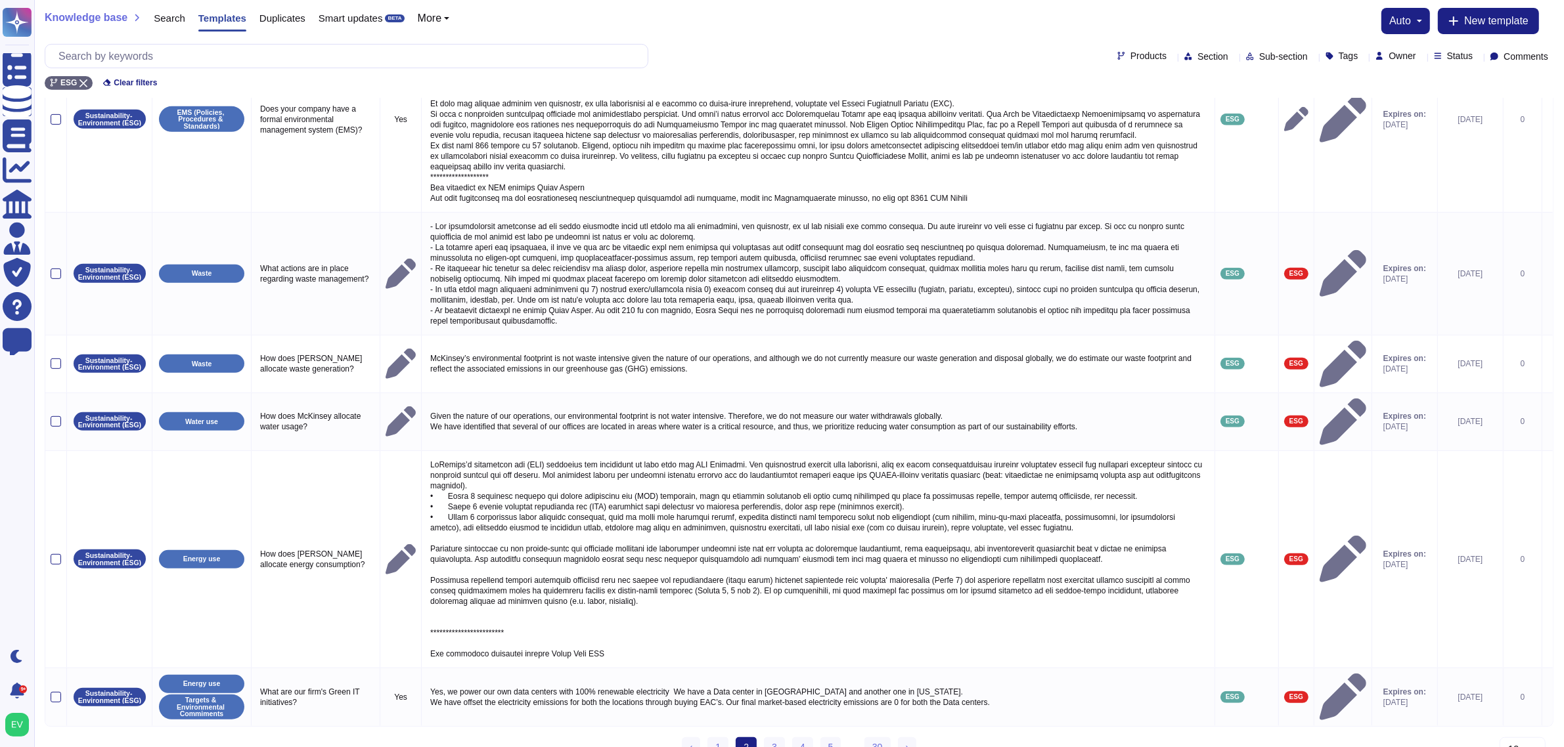
scroll to position [714, 0]
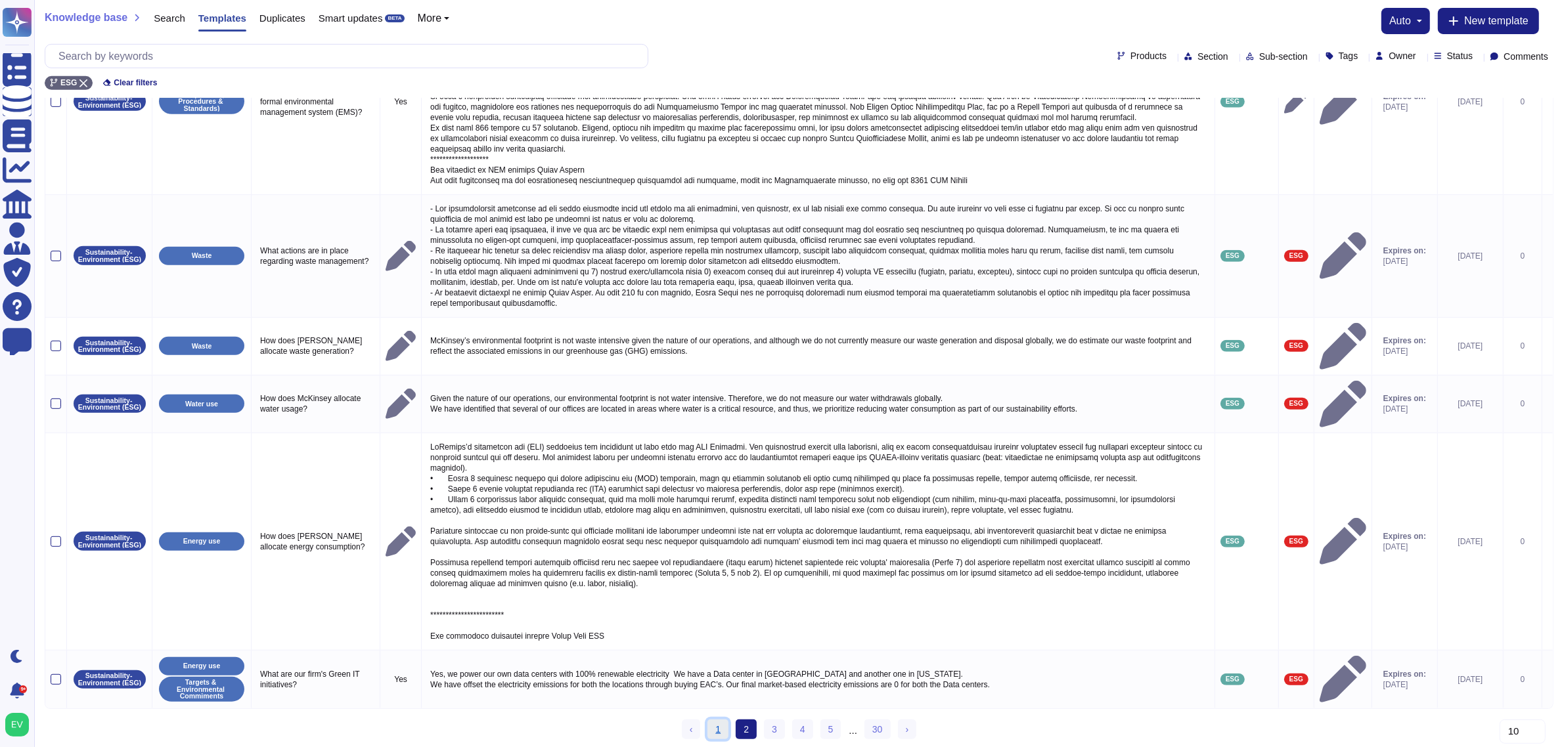
click at [721, 598] on link "1" at bounding box center [717, 730] width 21 height 20
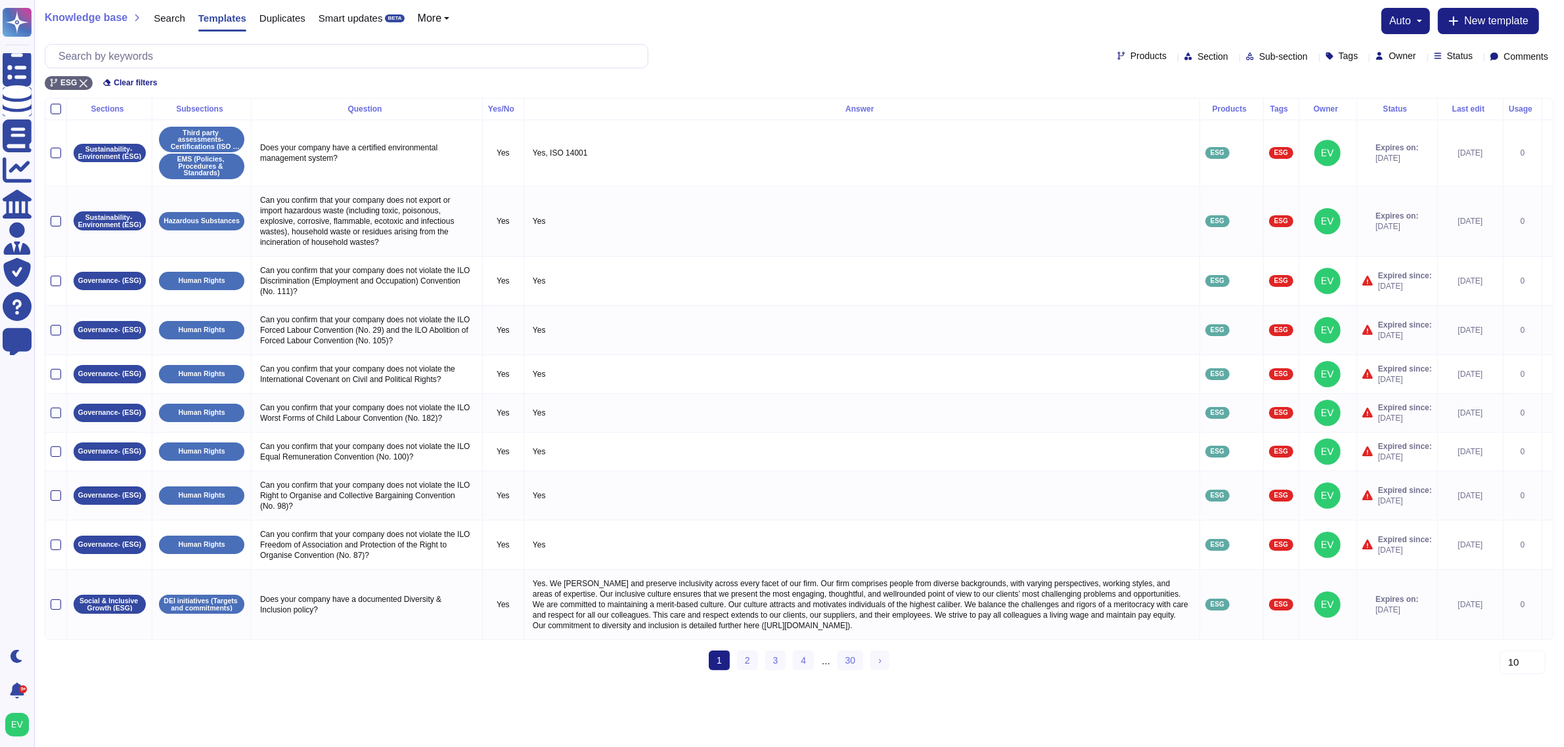
scroll to position [0, 0]
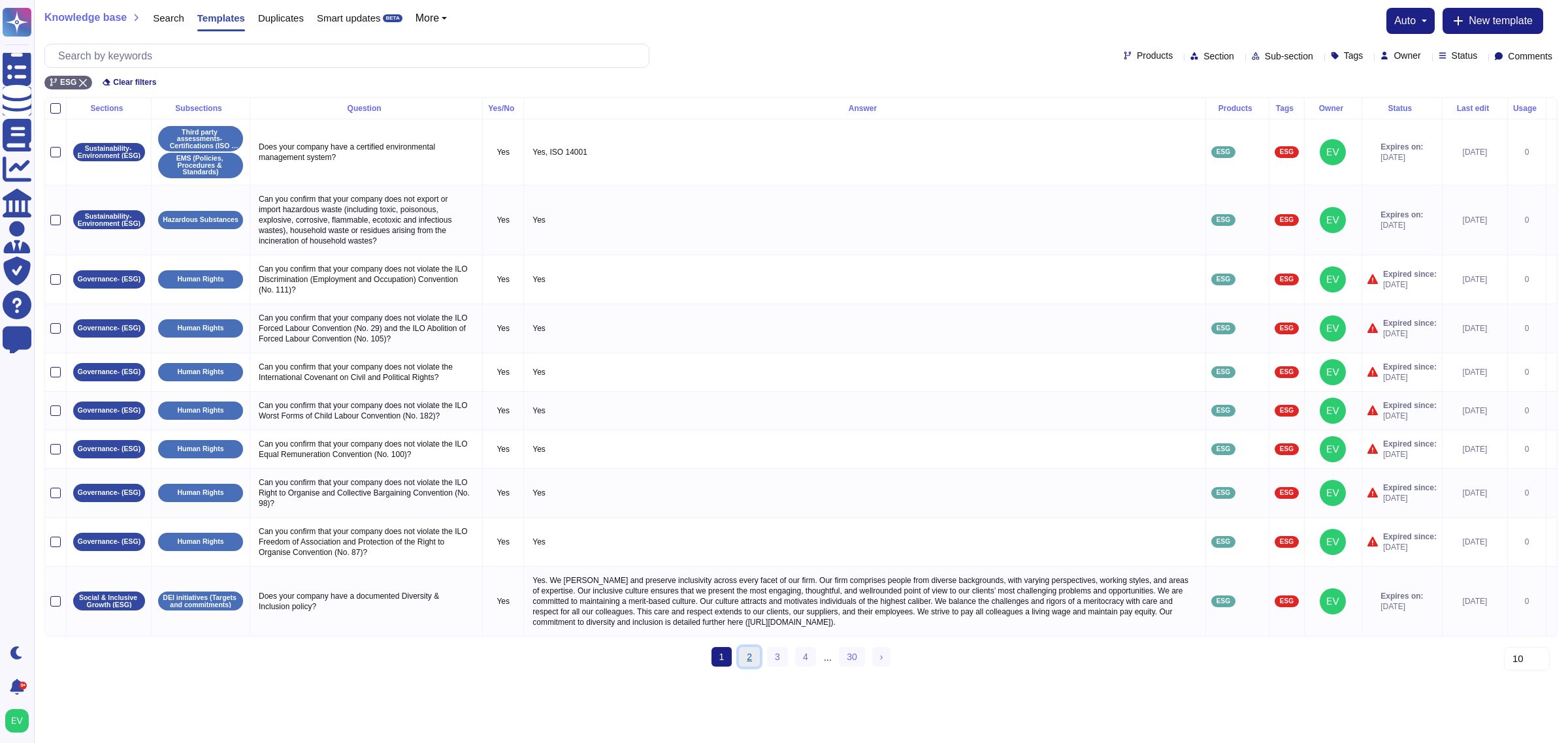
click at [749, 595] on link "2" at bounding box center [749, 657] width 21 height 20
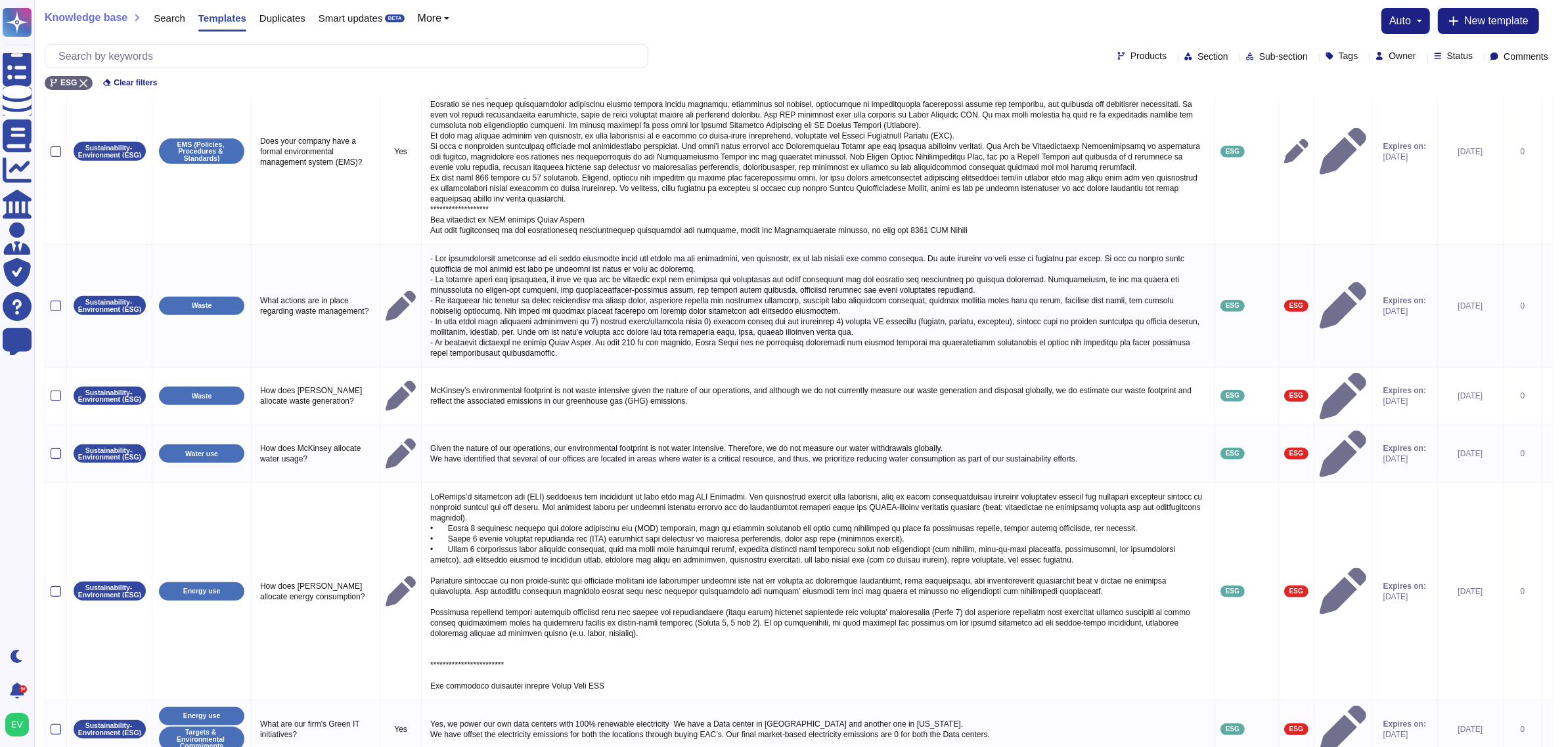
scroll to position [714, 0]
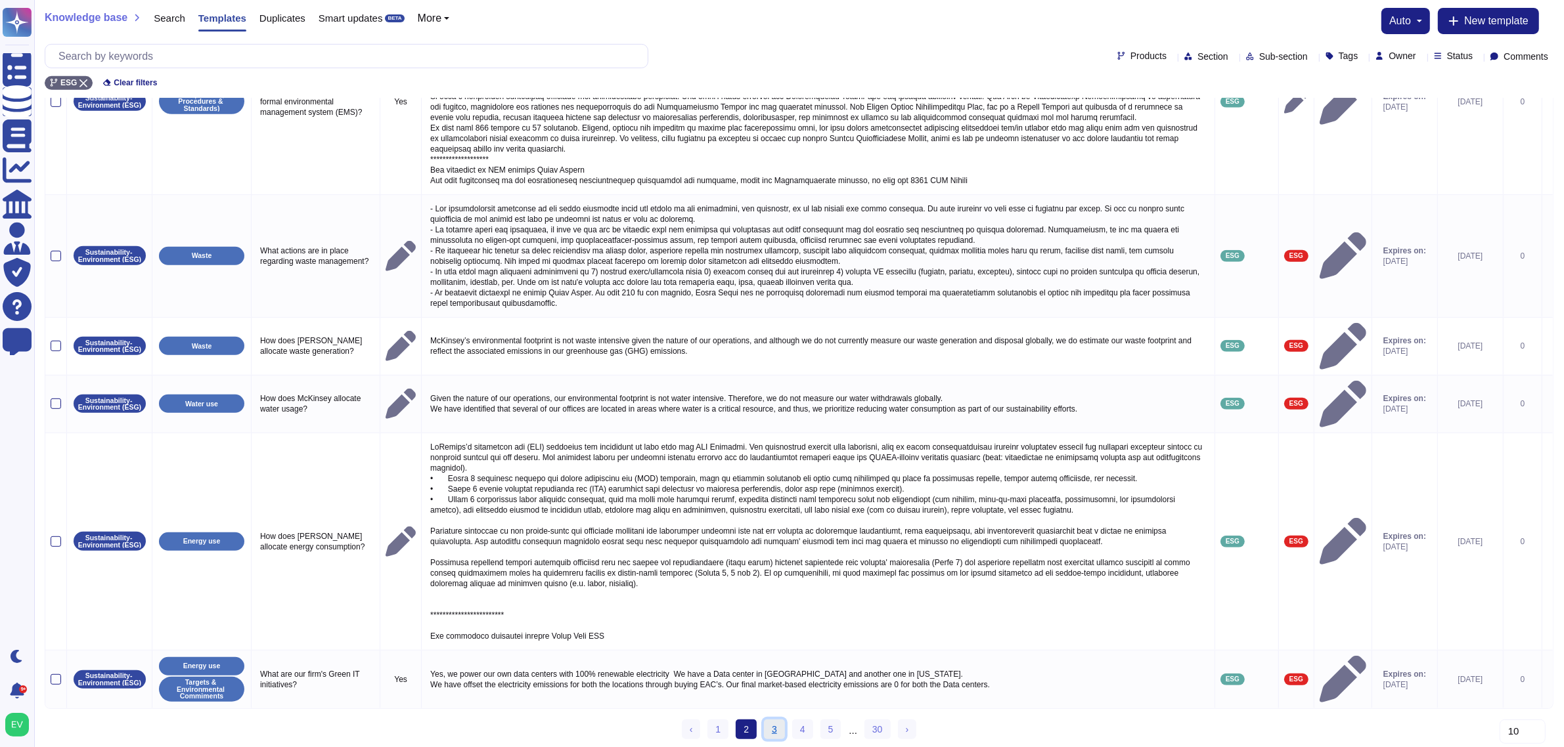
click at [770, 598] on link "3" at bounding box center [774, 730] width 21 height 20
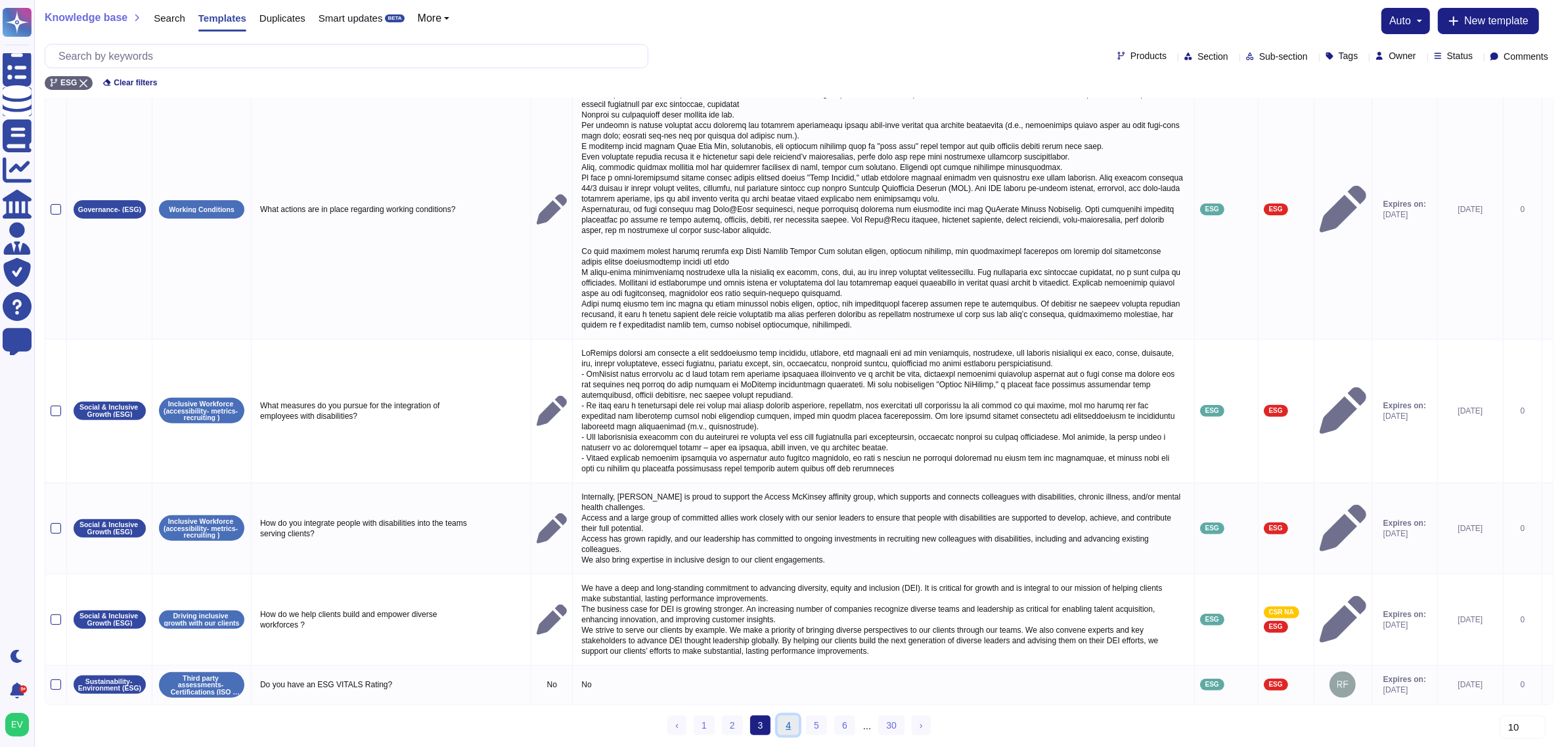
click at [791, 598] on link "4" at bounding box center [788, 726] width 21 height 20
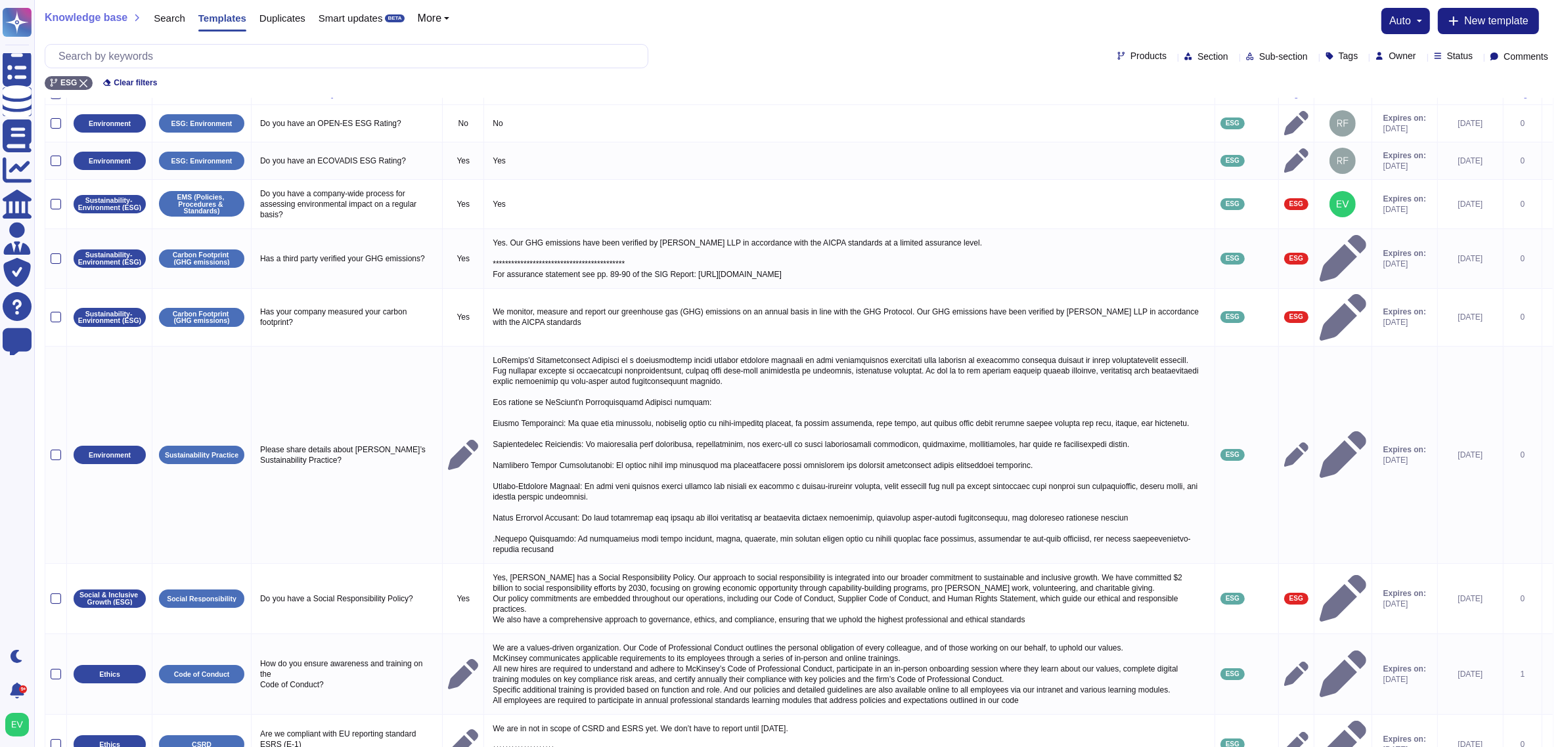
scroll to position [0, 0]
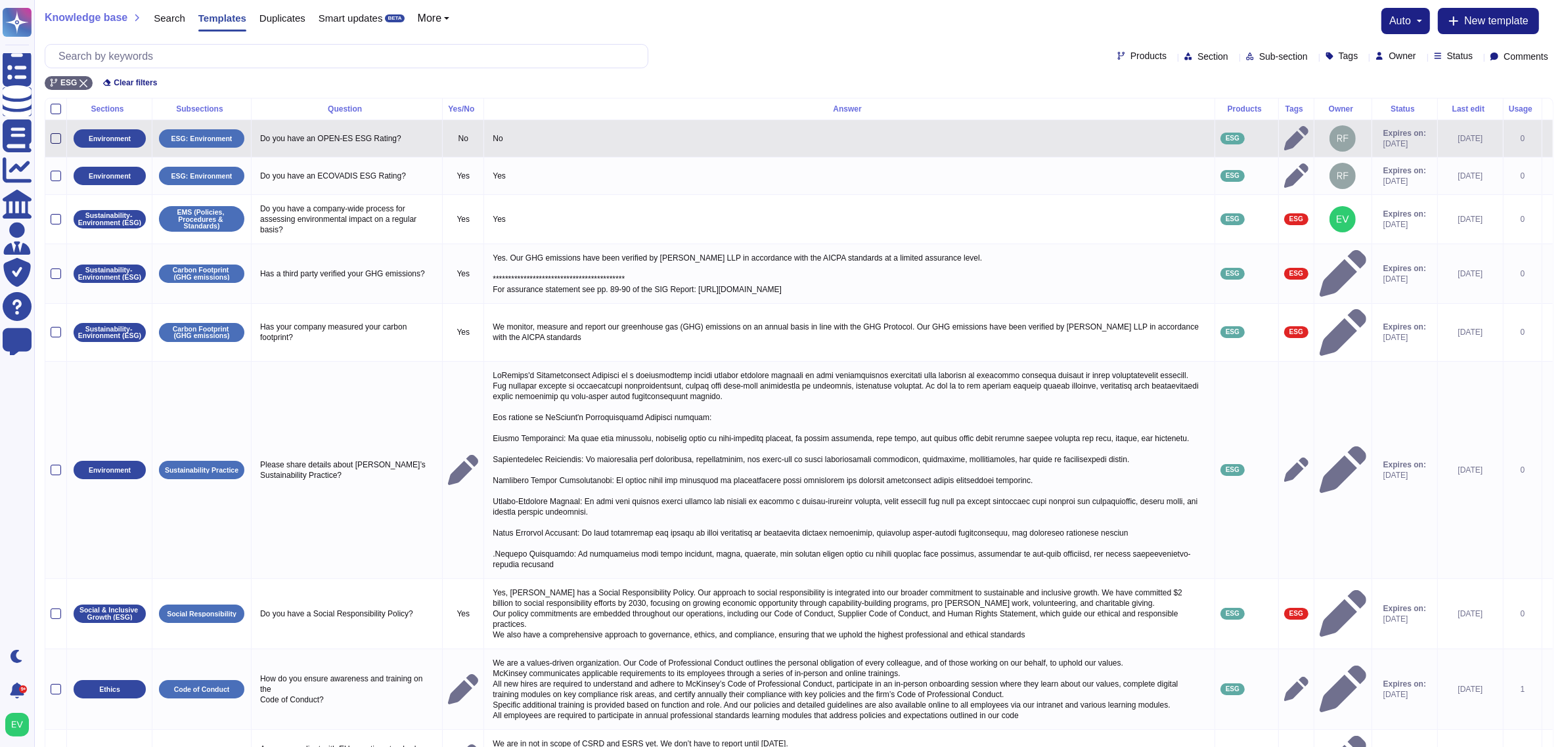
click at [57, 137] on div at bounding box center [56, 138] width 11 height 11
click at [0, 0] on input "checkbox" at bounding box center [0, 0] width 0 height 0
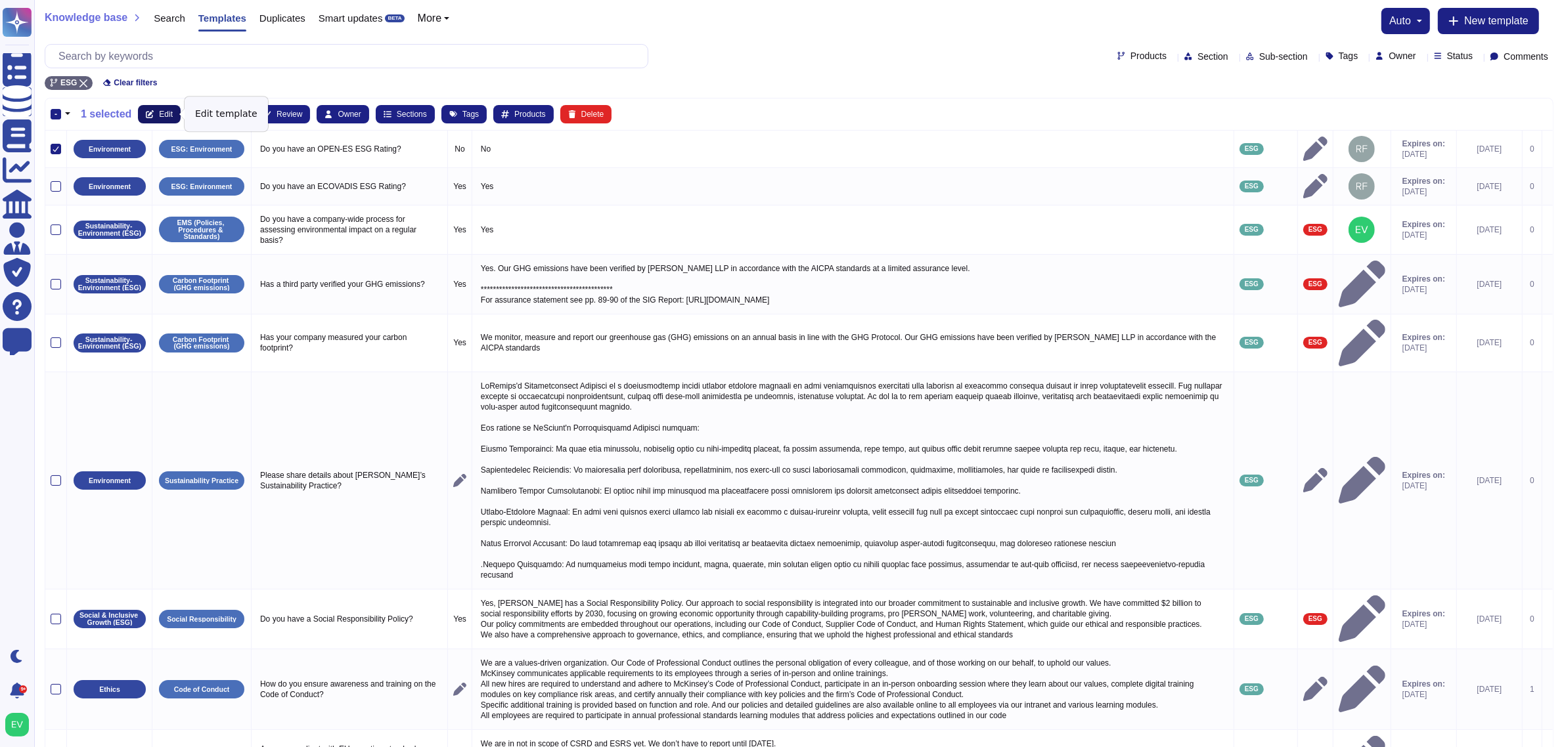
click at [154, 112] on button "Edit" at bounding box center [159, 114] width 43 height 18
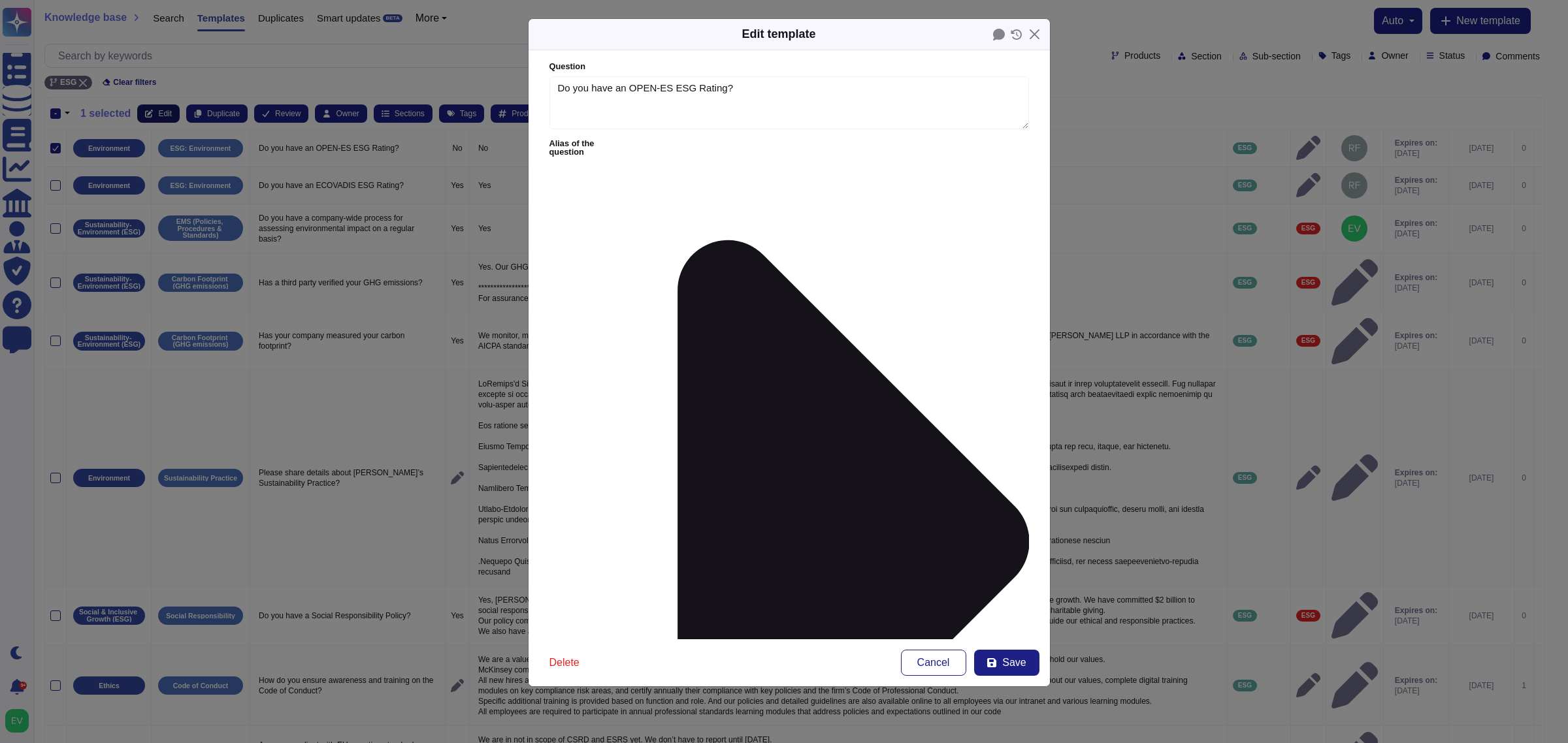
type textarea "Do you have an OPEN-ES ESG Rating?"
type textarea "No"
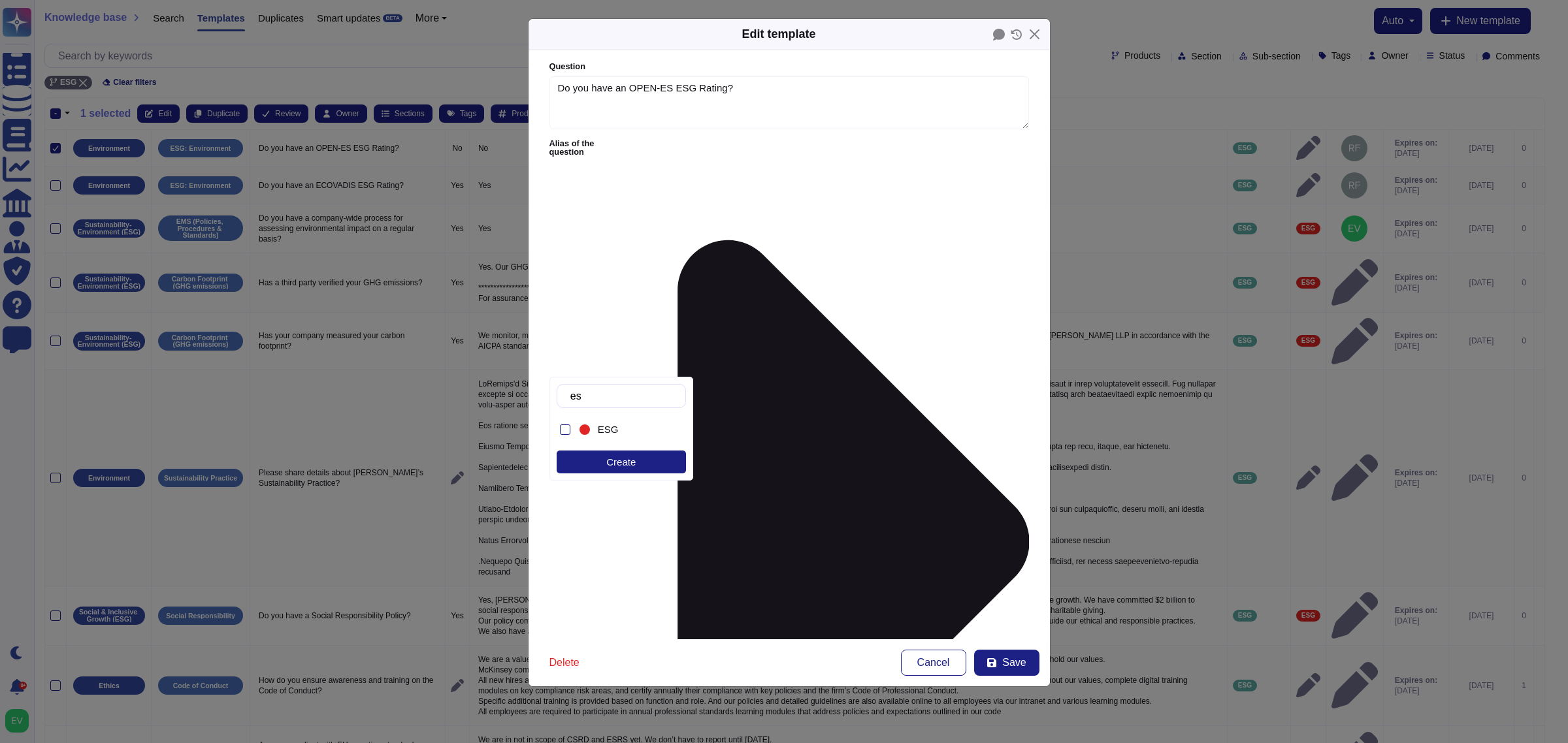
type input "esg"
click at [618, 438] on div "ESG" at bounding box center [625, 430] width 96 height 30
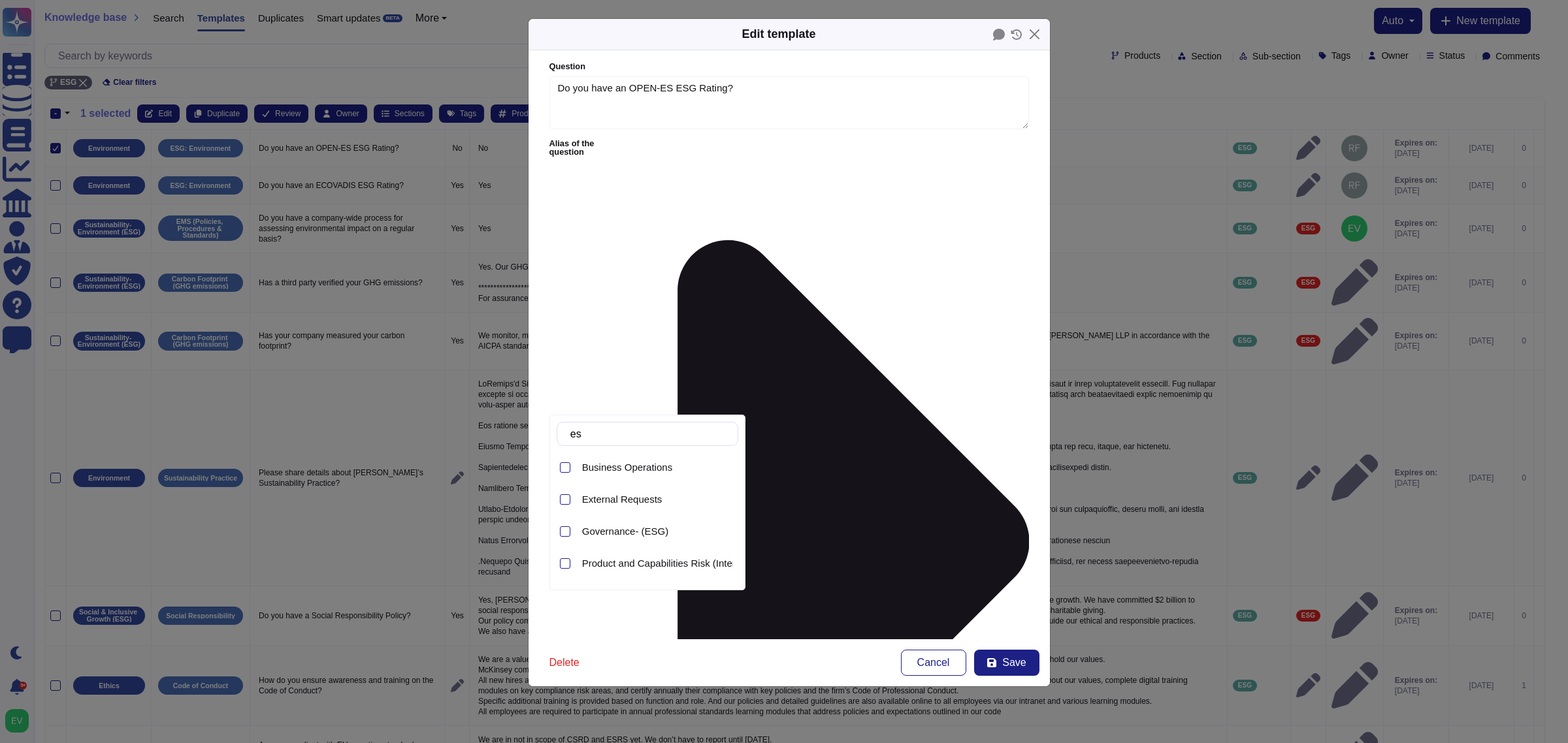
type input "esg"
click at [614, 533] on span "Sustainability- Environment (ESG)" at bounding box center [657, 533] width 149 height 12
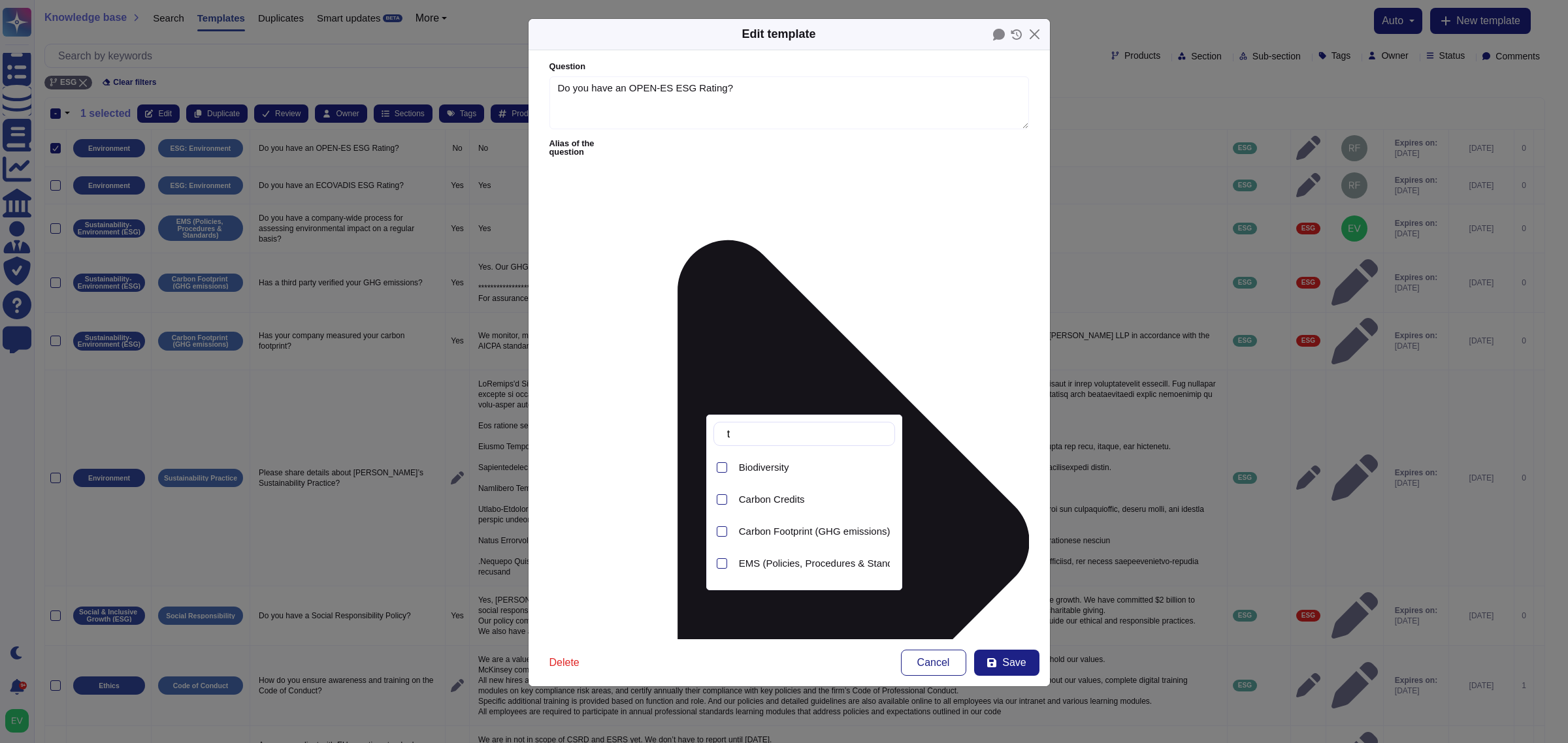
type input "thi"
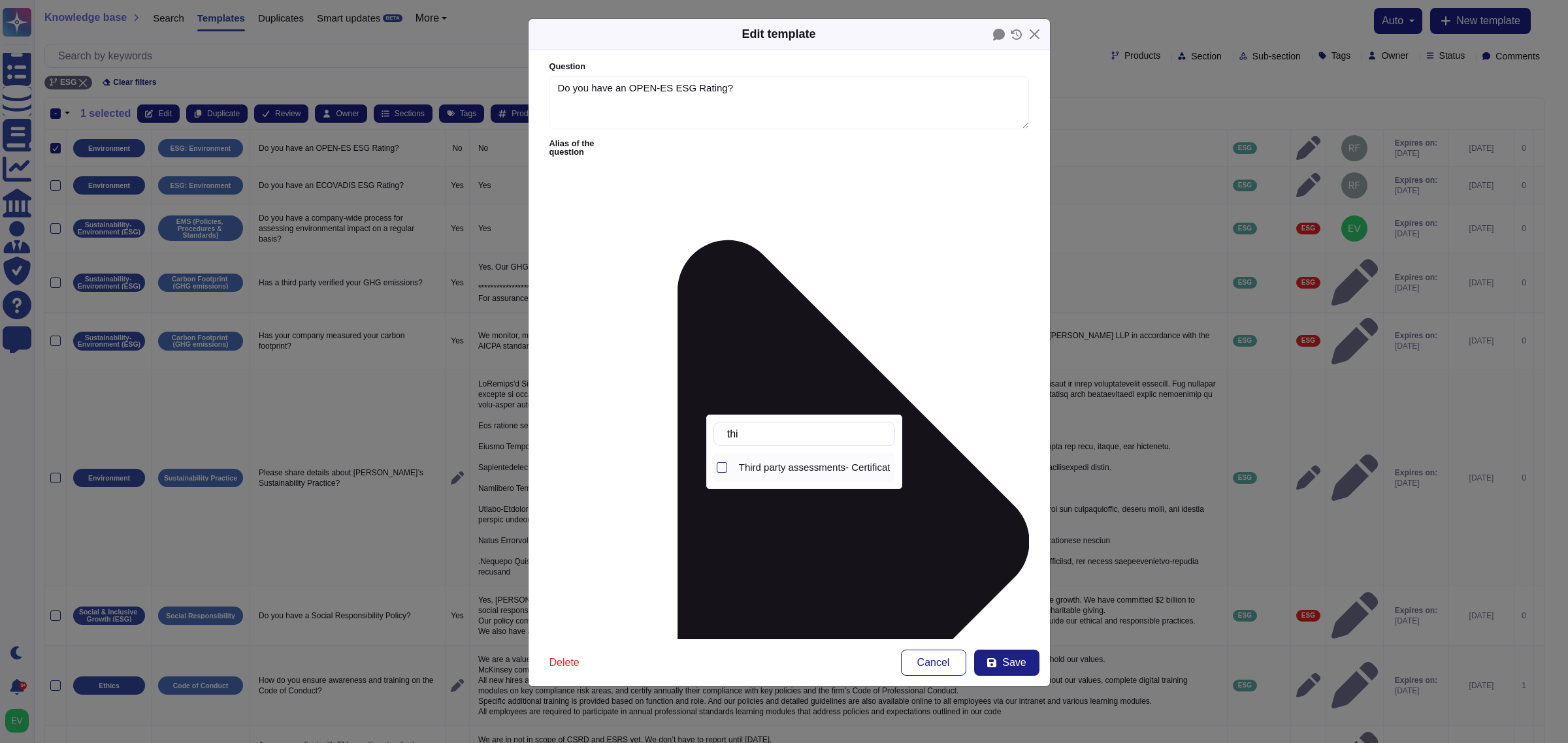
click at [788, 468] on span "Third party assessments- Certifications (ISO 14001-Ecovadis- CPD)" at bounding box center [886, 467] width 295 height 12
click at [1004, 595] on span "Save" at bounding box center [1014, 662] width 24 height 11
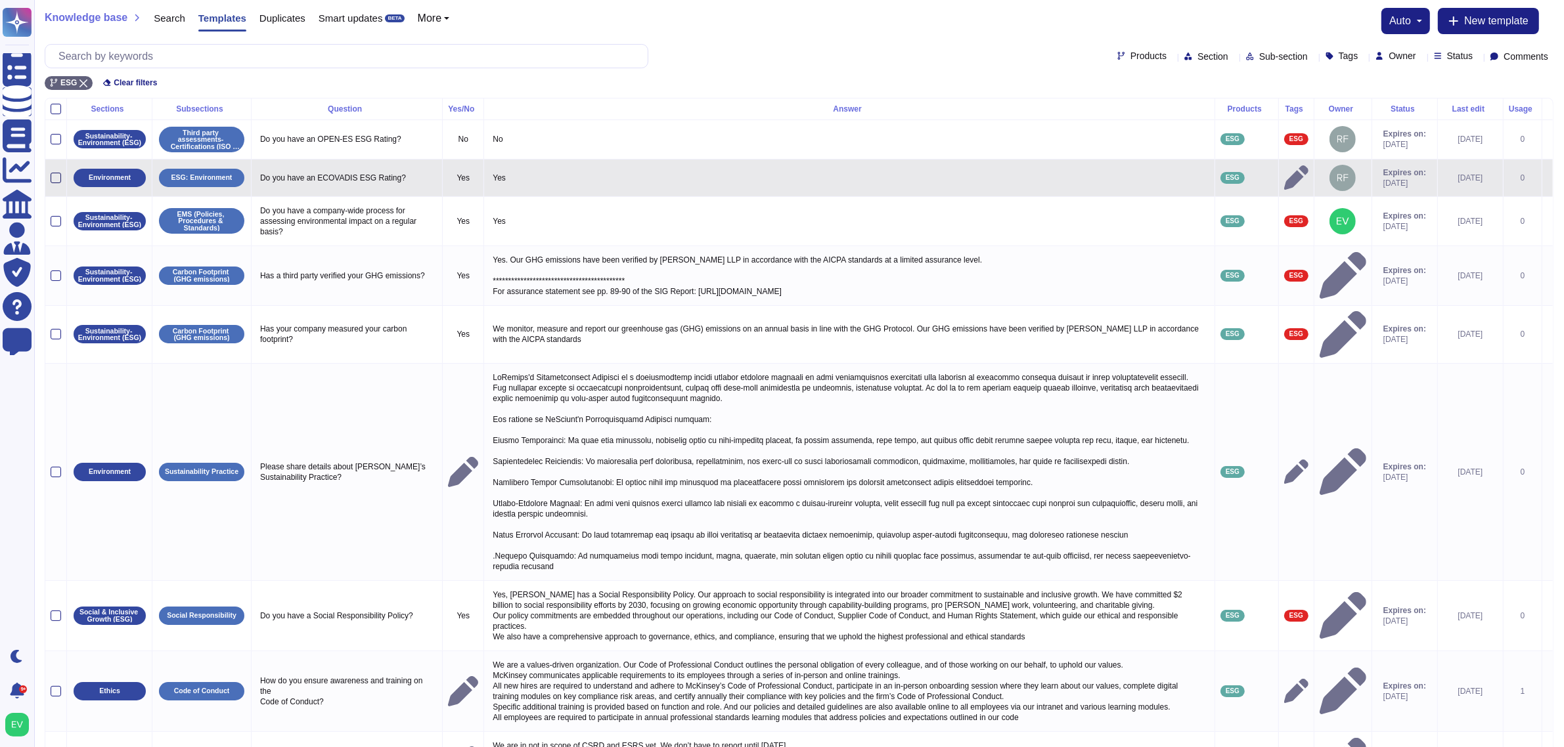
click at [56, 176] on div at bounding box center [56, 178] width 11 height 11
click at [0, 0] on input "checkbox" at bounding box center [0, 0] width 0 height 0
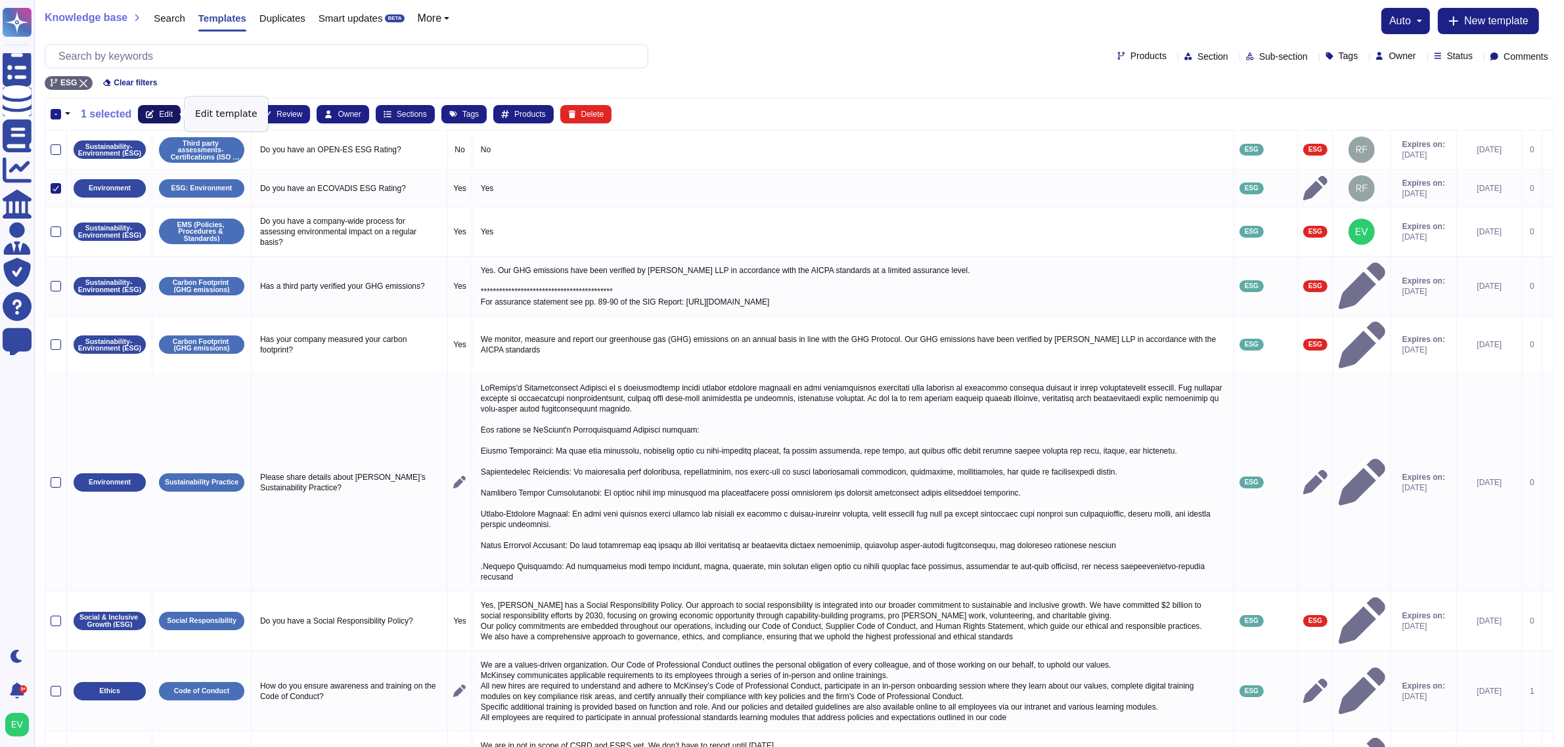
click at [148, 113] on icon at bounding box center [150, 114] width 8 height 8
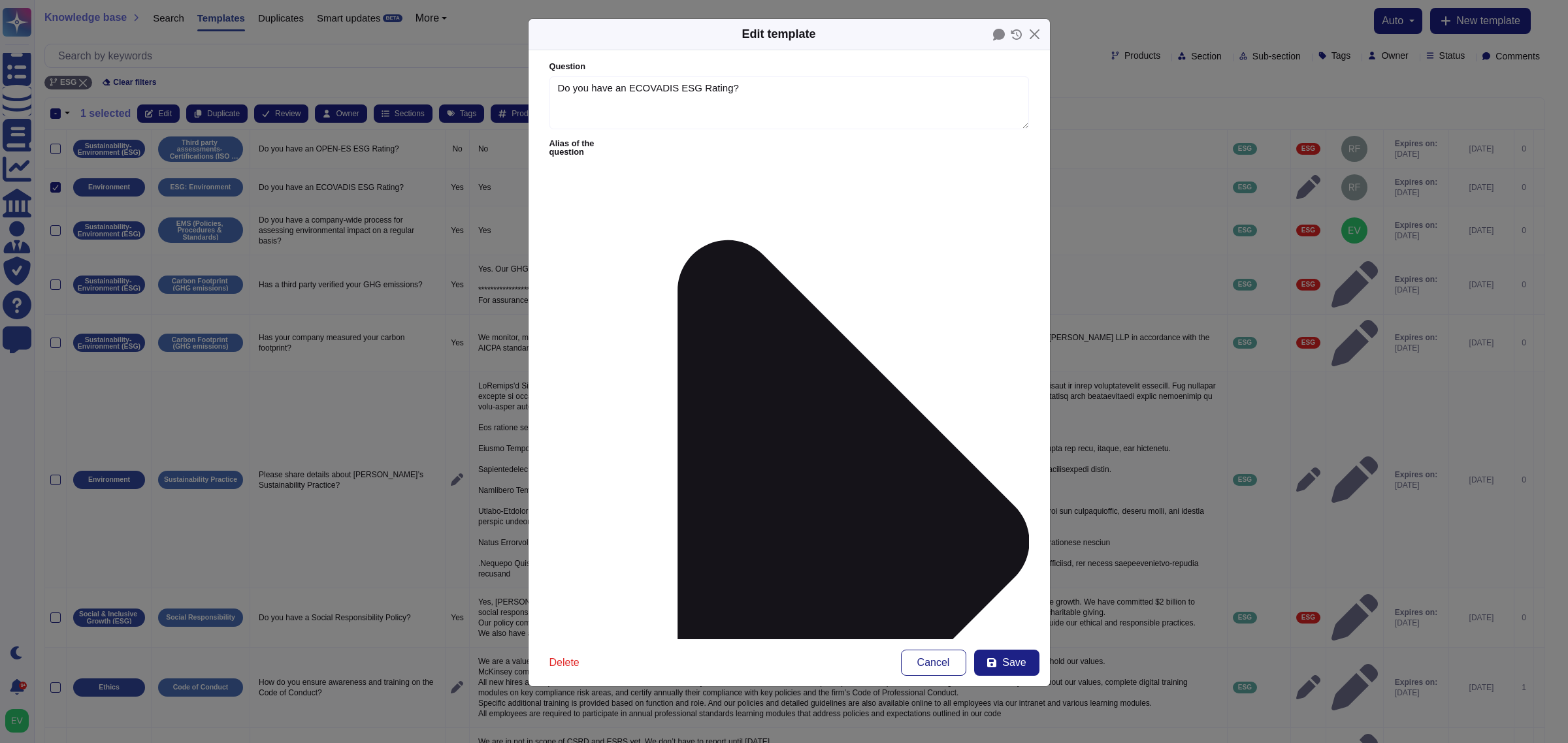
type textarea "Do you have an ECOVADIS ESG Rating?"
type textarea "Yes"
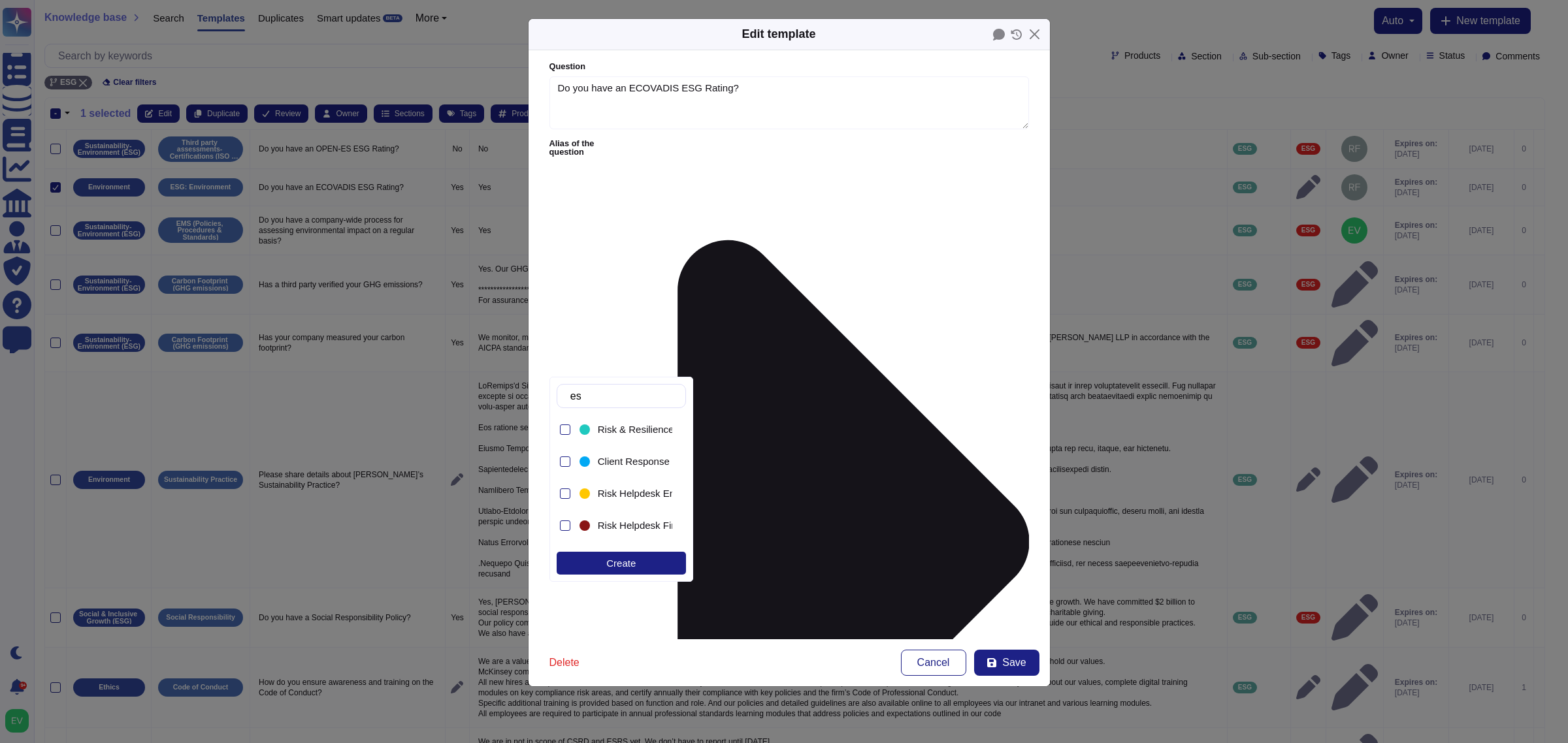
type input "esg"
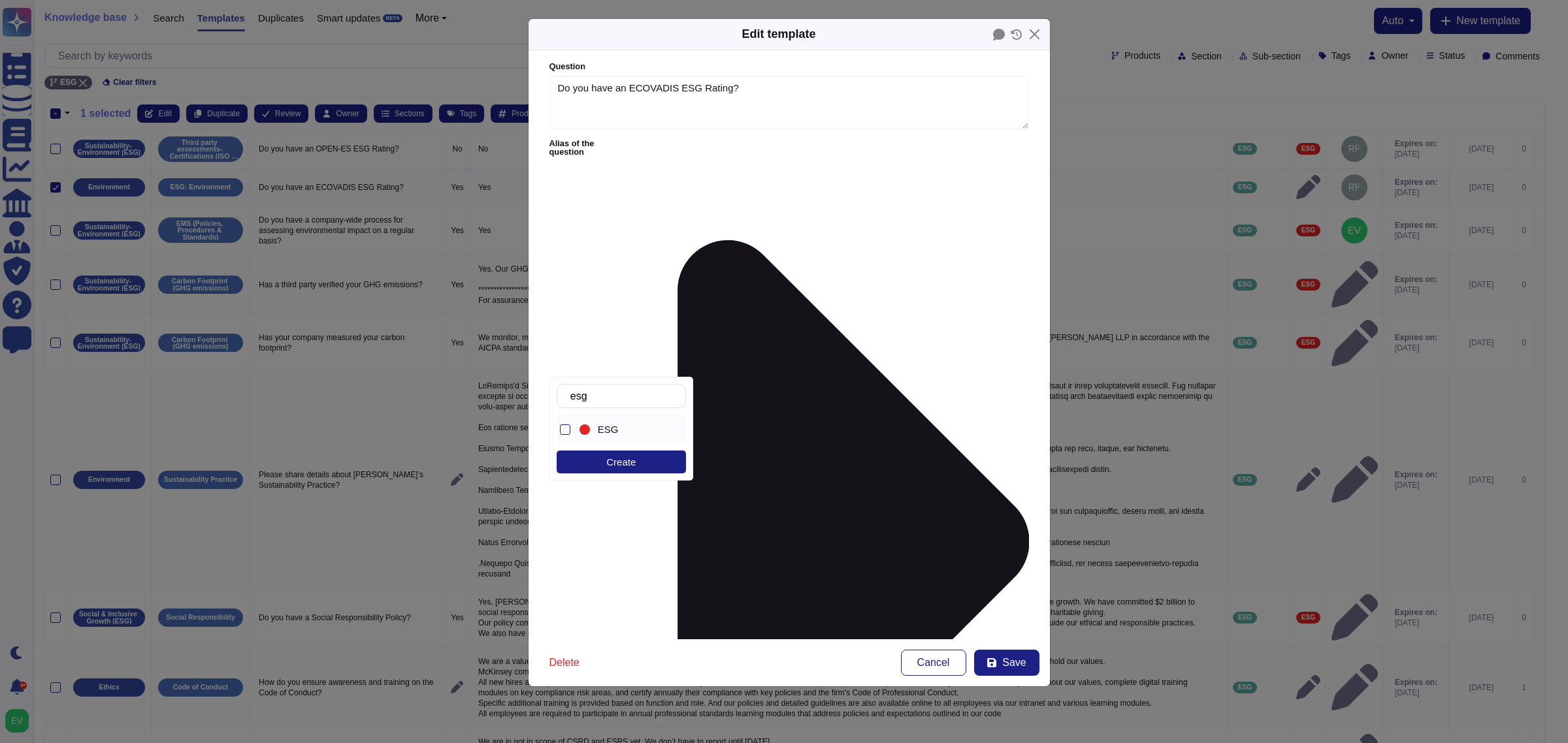
click at [596, 431] on div "ESG" at bounding box center [633, 430] width 80 height 12
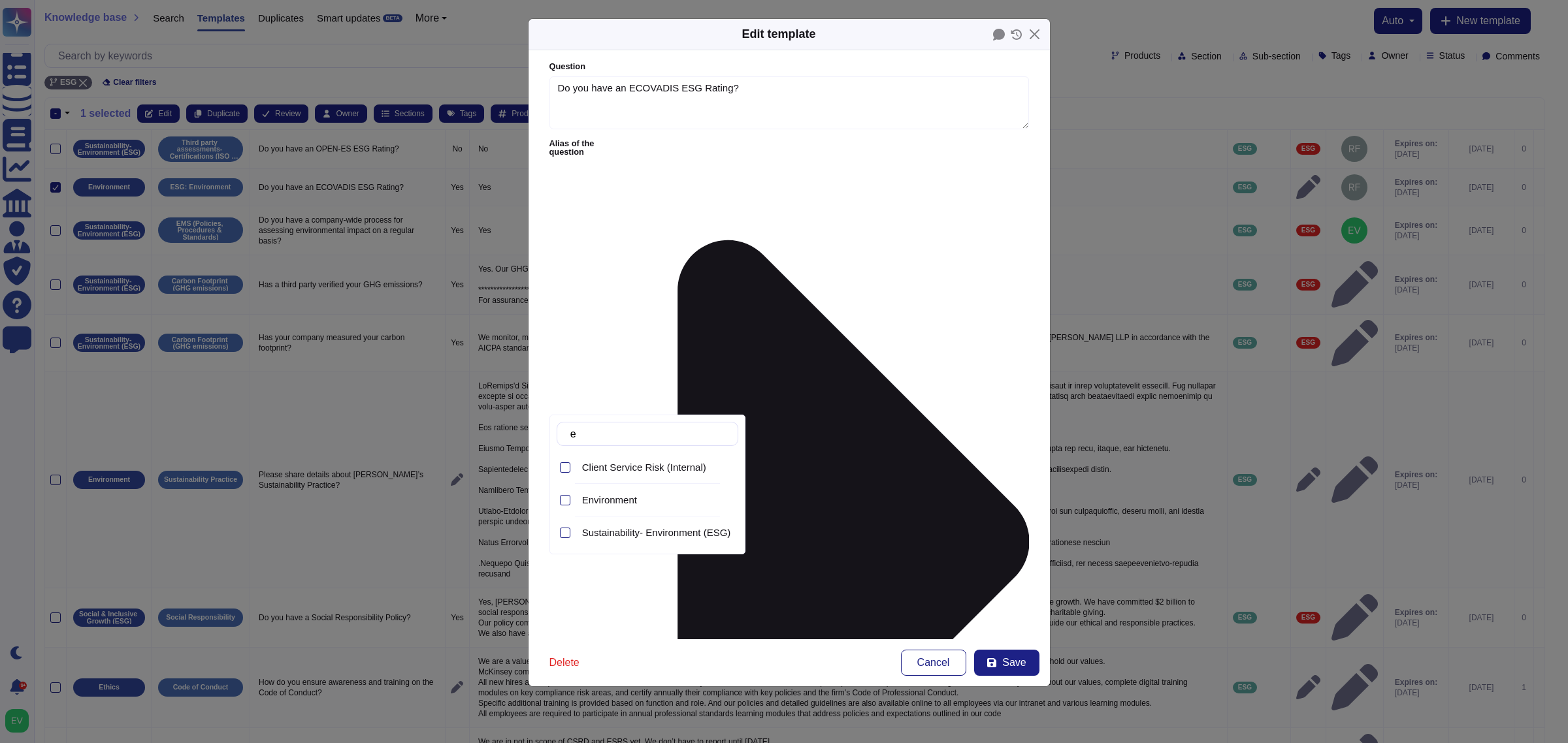
type input "en"
click at [618, 541] on div "Sustainability- Environment (ESG)" at bounding box center [658, 533] width 161 height 30
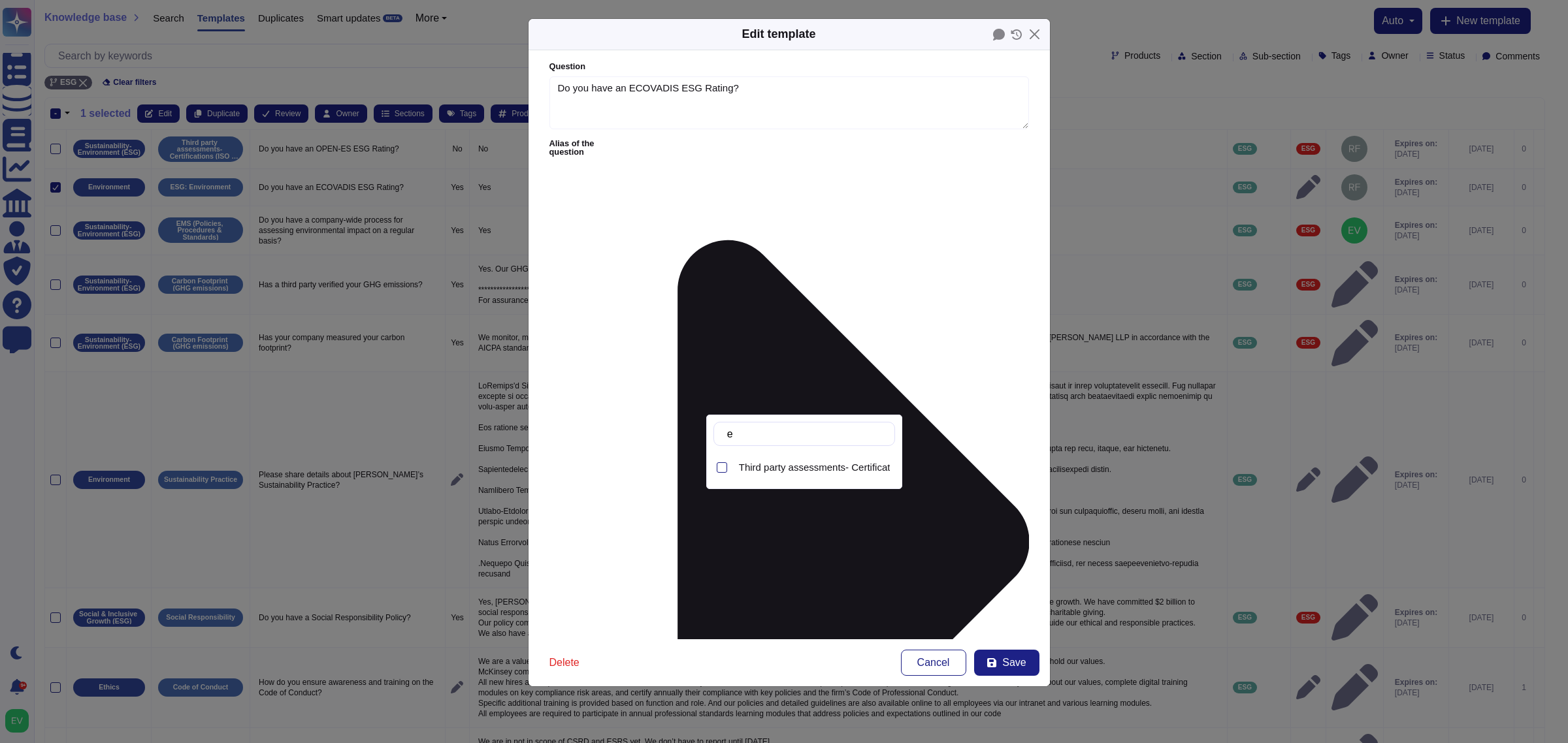
type input "ec"
click at [802, 477] on div "Third party assessments- Certifications (ISO 14001-Ecovadis- CPD)" at bounding box center [815, 467] width 161 height 30
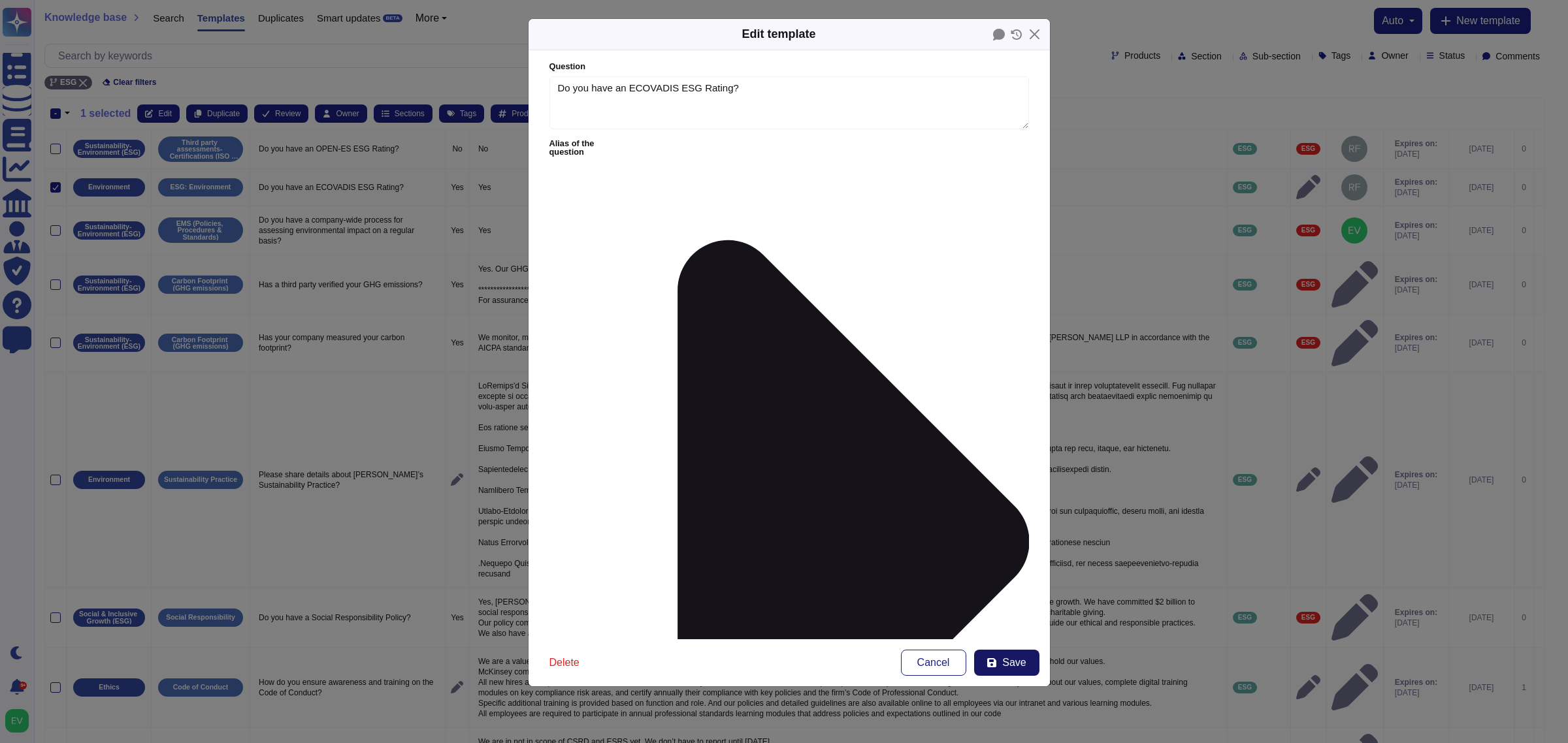
click at [998, 595] on button "Save" at bounding box center [1007, 662] width 66 height 26
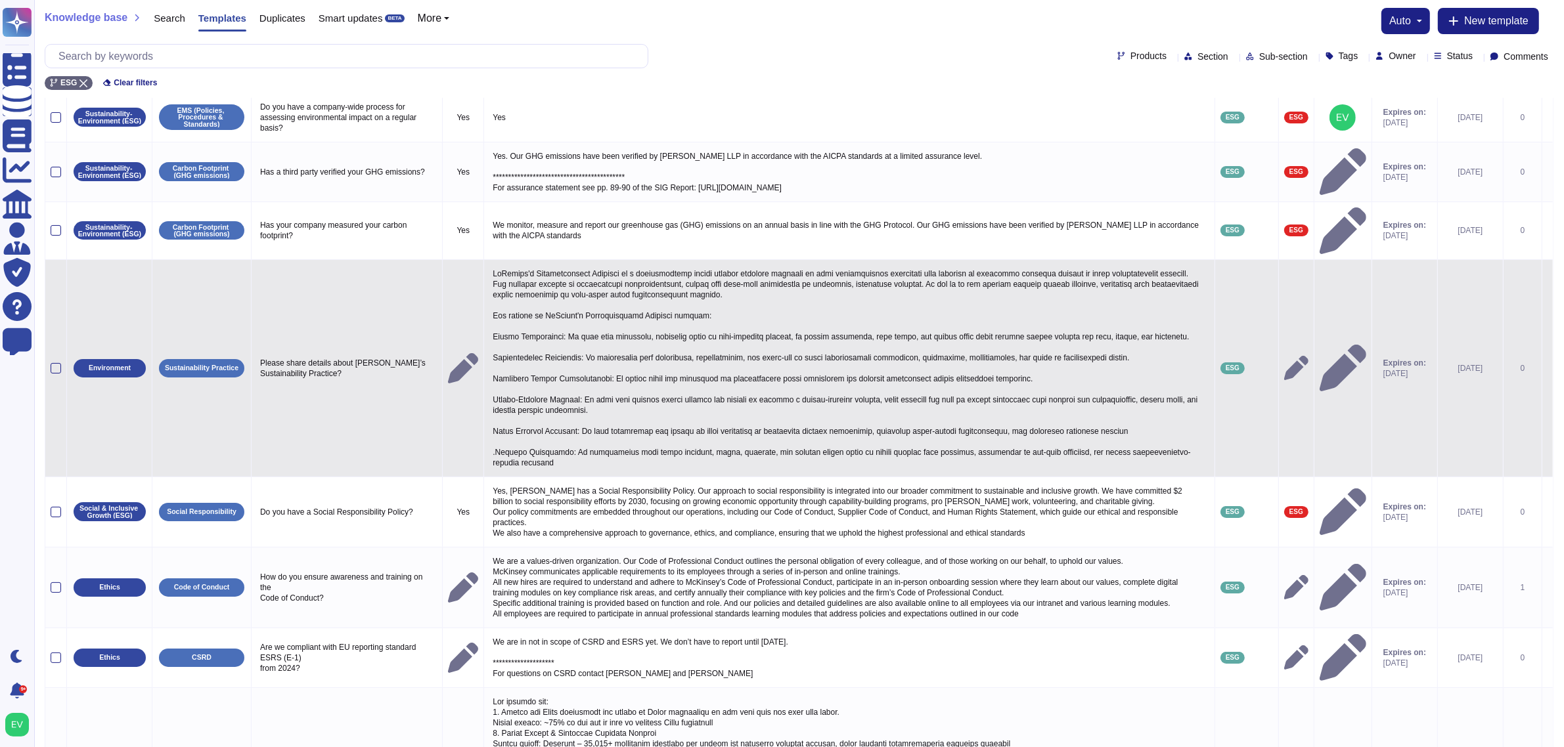
scroll to position [108, 0]
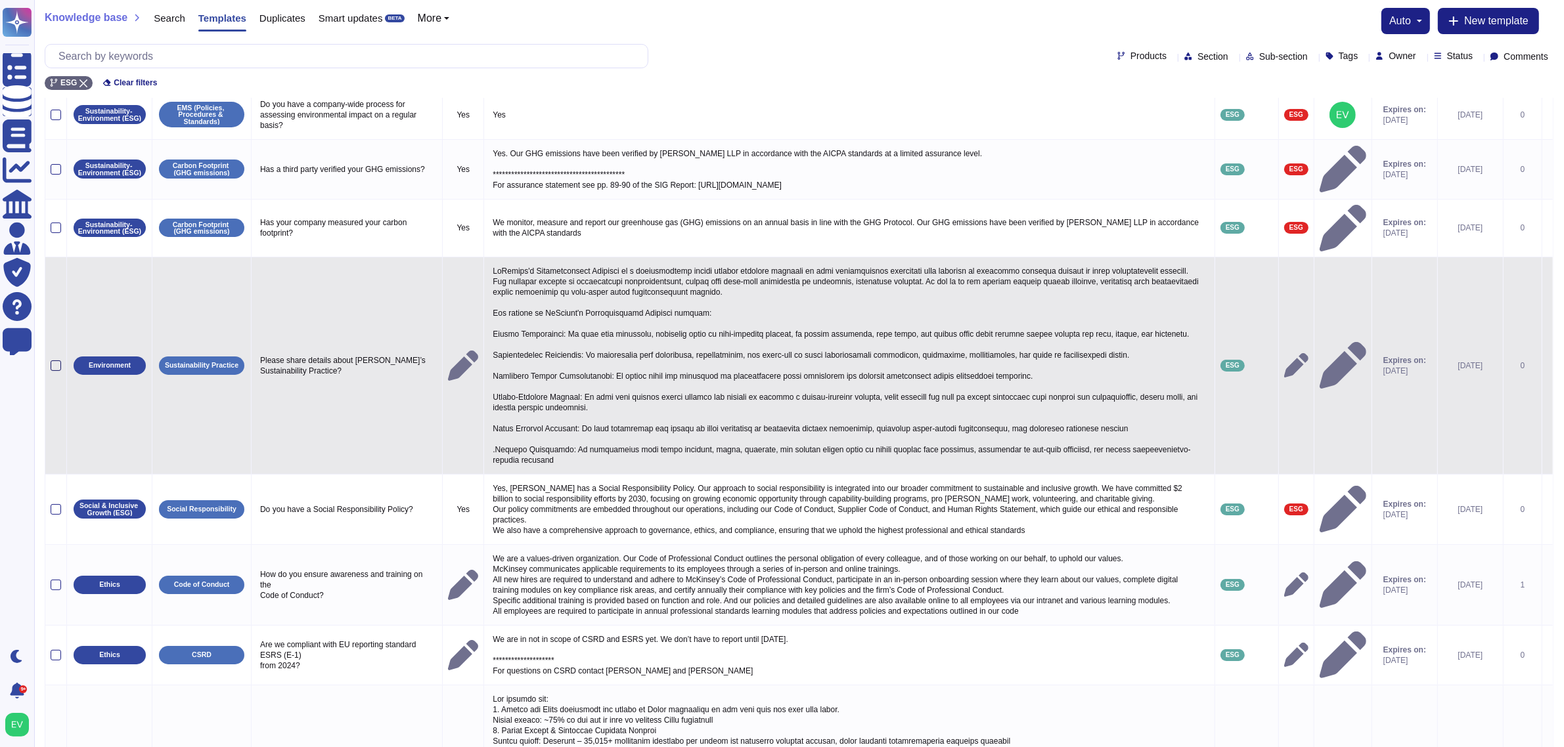
click at [57, 361] on div at bounding box center [56, 366] width 11 height 11
click at [0, 0] on input "checkbox" at bounding box center [0, 0] width 0 height 0
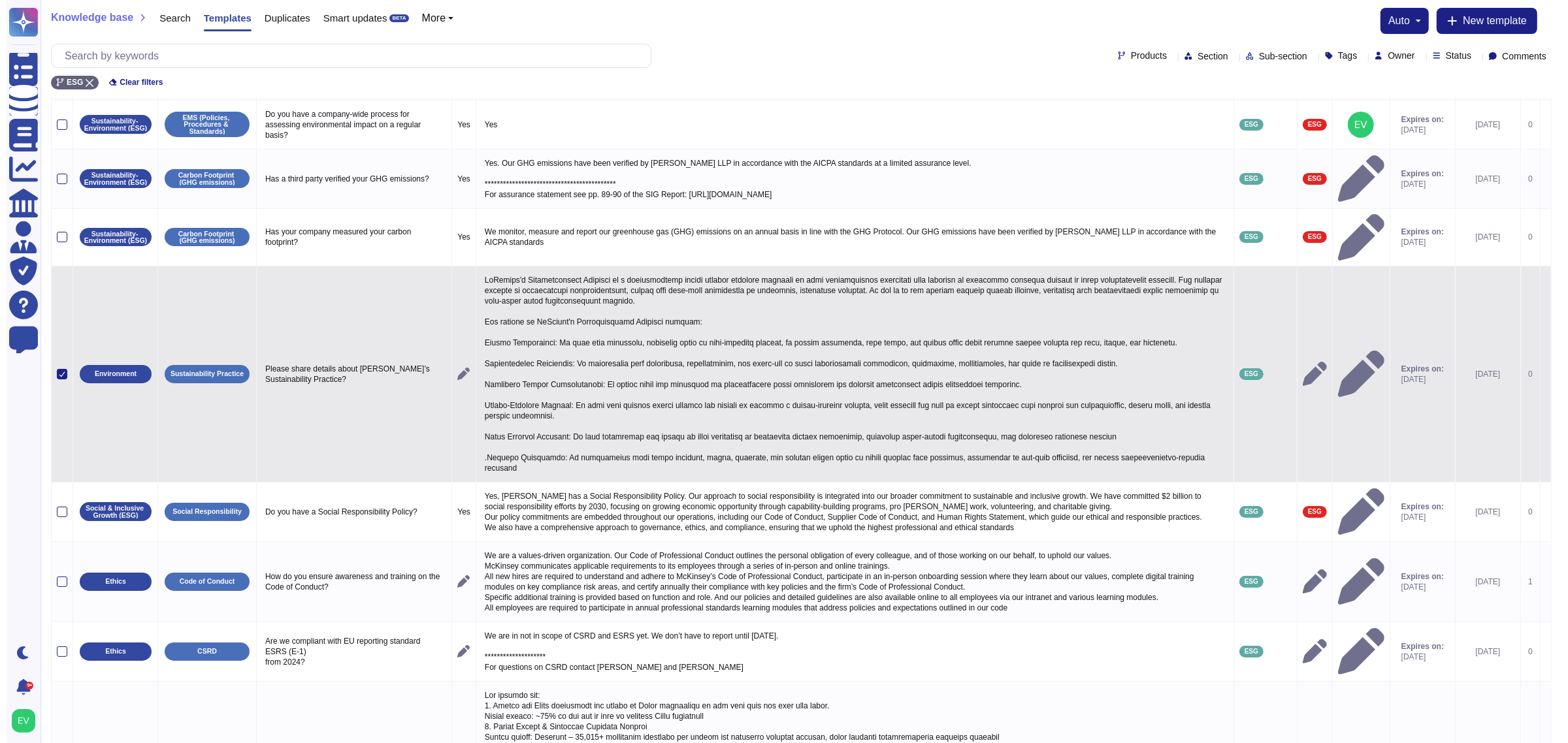
scroll to position [0, 0]
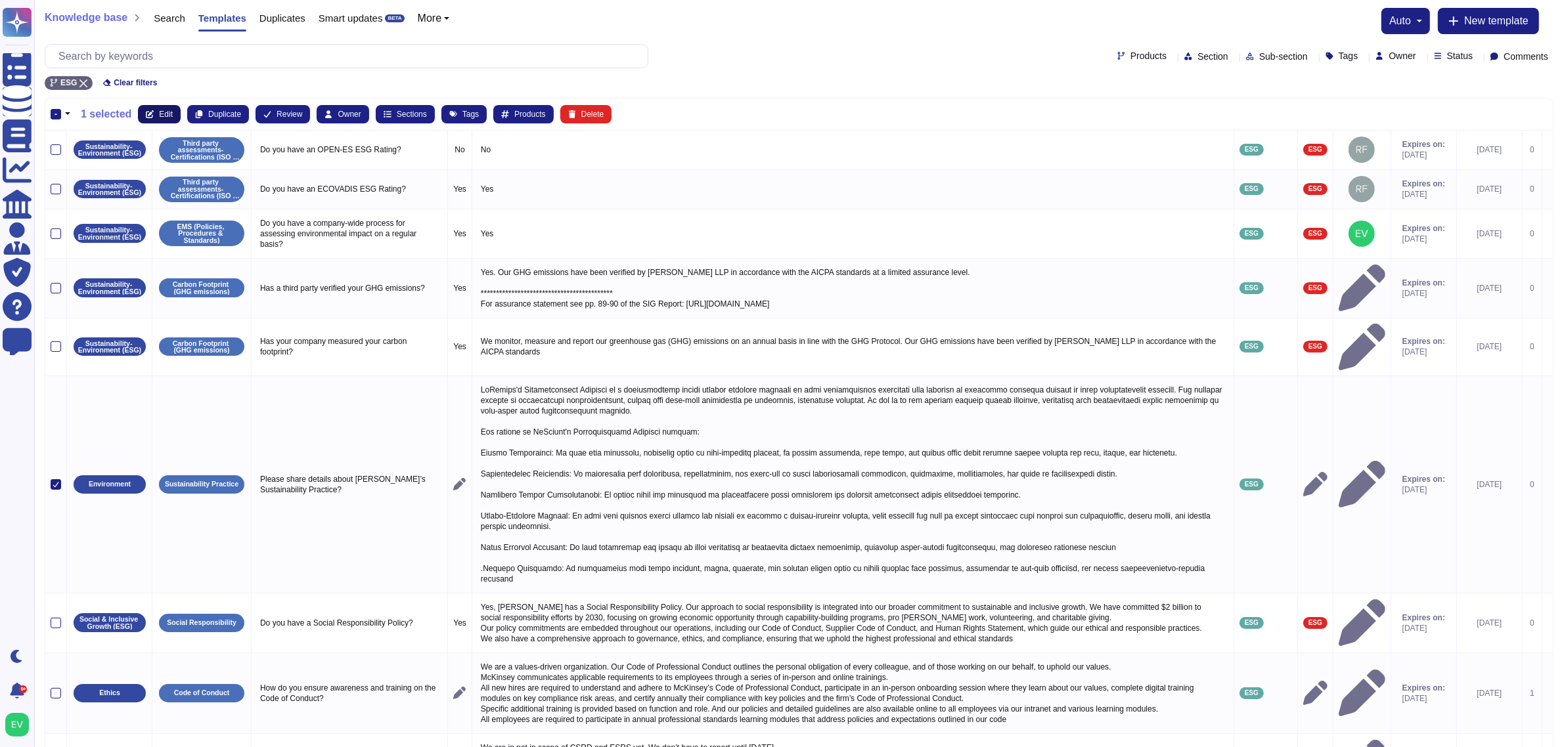
click at [160, 122] on button "Edit" at bounding box center [159, 114] width 43 height 18
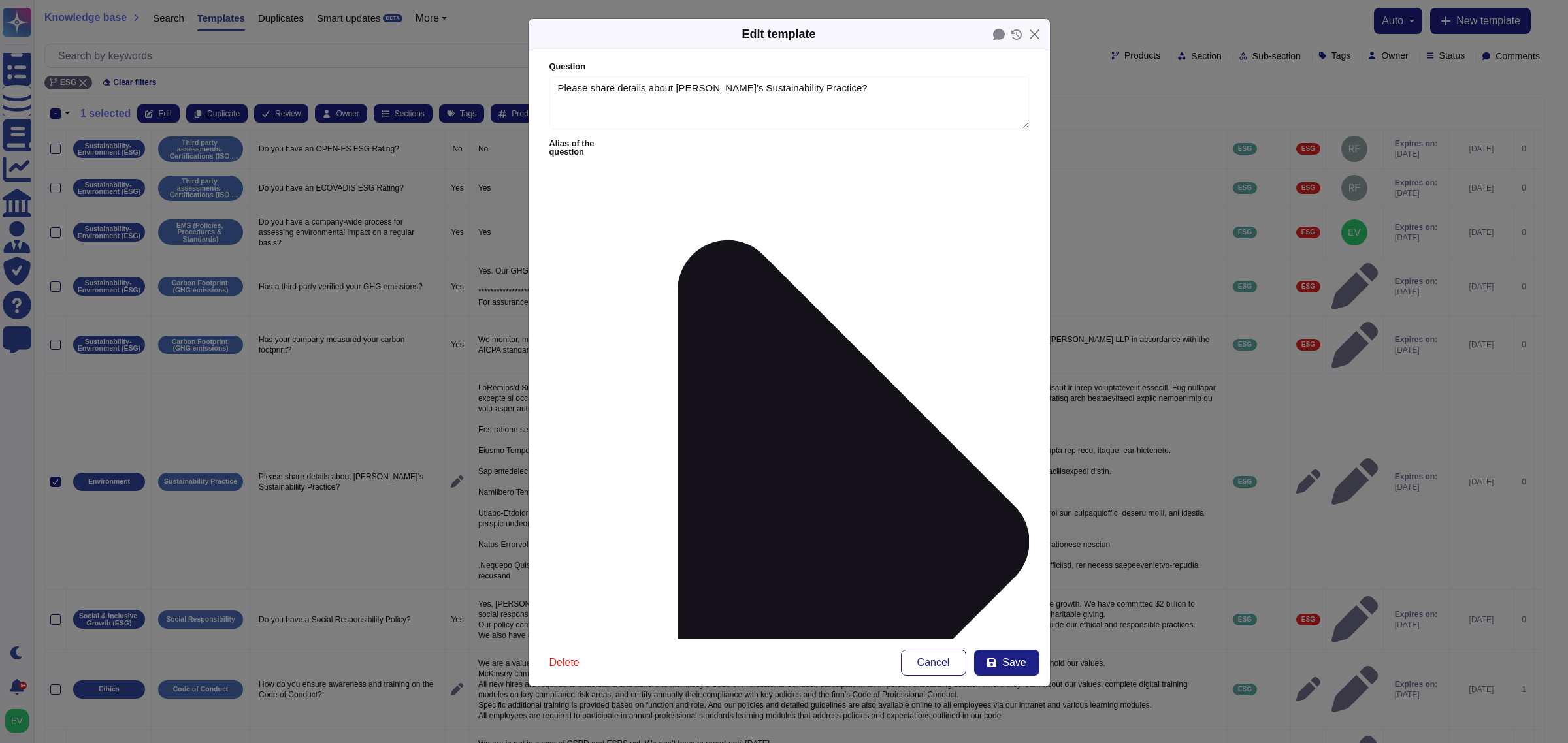
type textarea "Please share details about [PERSON_NAME]’s Sustainability Practice?"
type textarea "McKinsey's Sustainability Practice is a comprehensive client service platform d…"
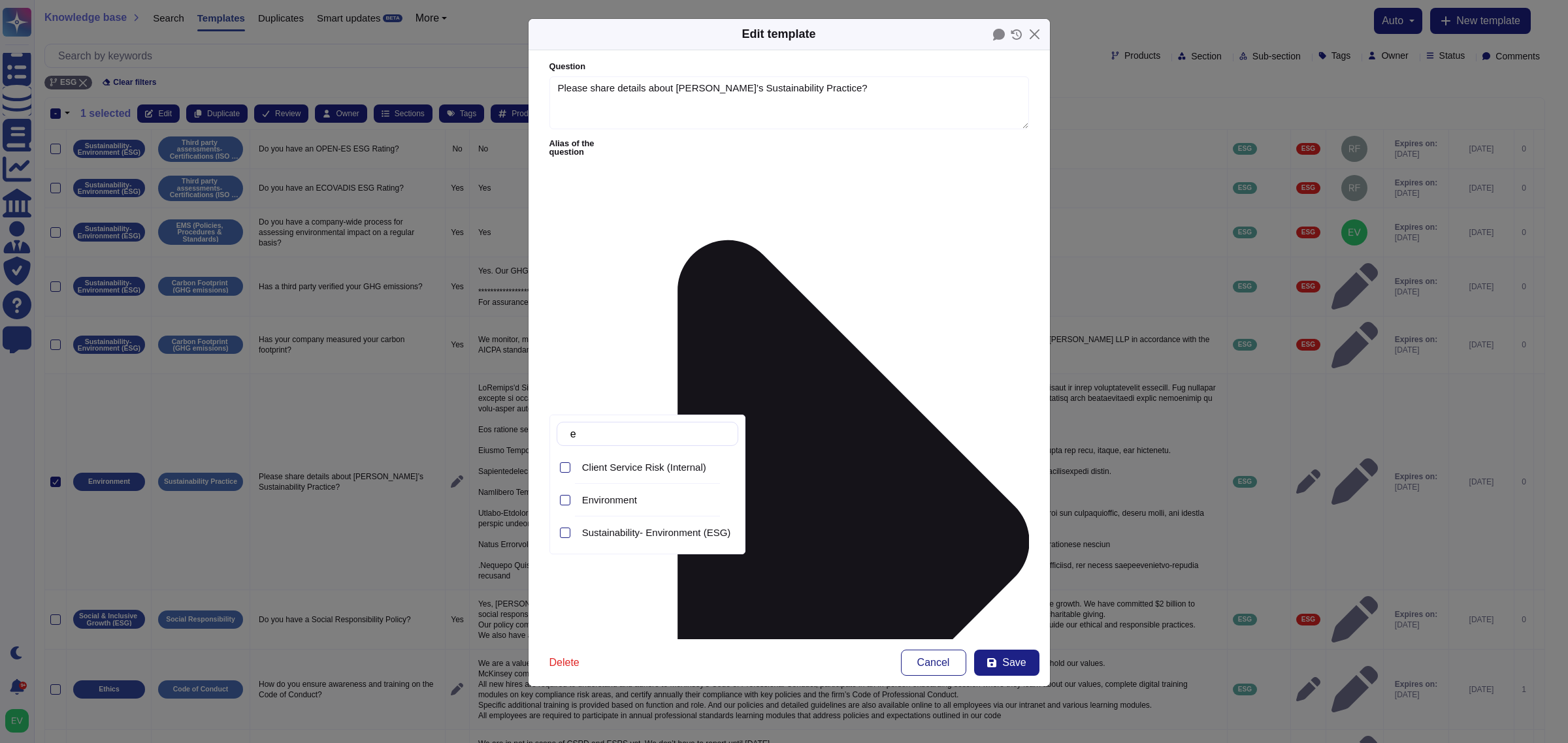
type input "en"
click at [636, 534] on span "Sustainability- Environment (ESG)" at bounding box center [657, 533] width 149 height 12
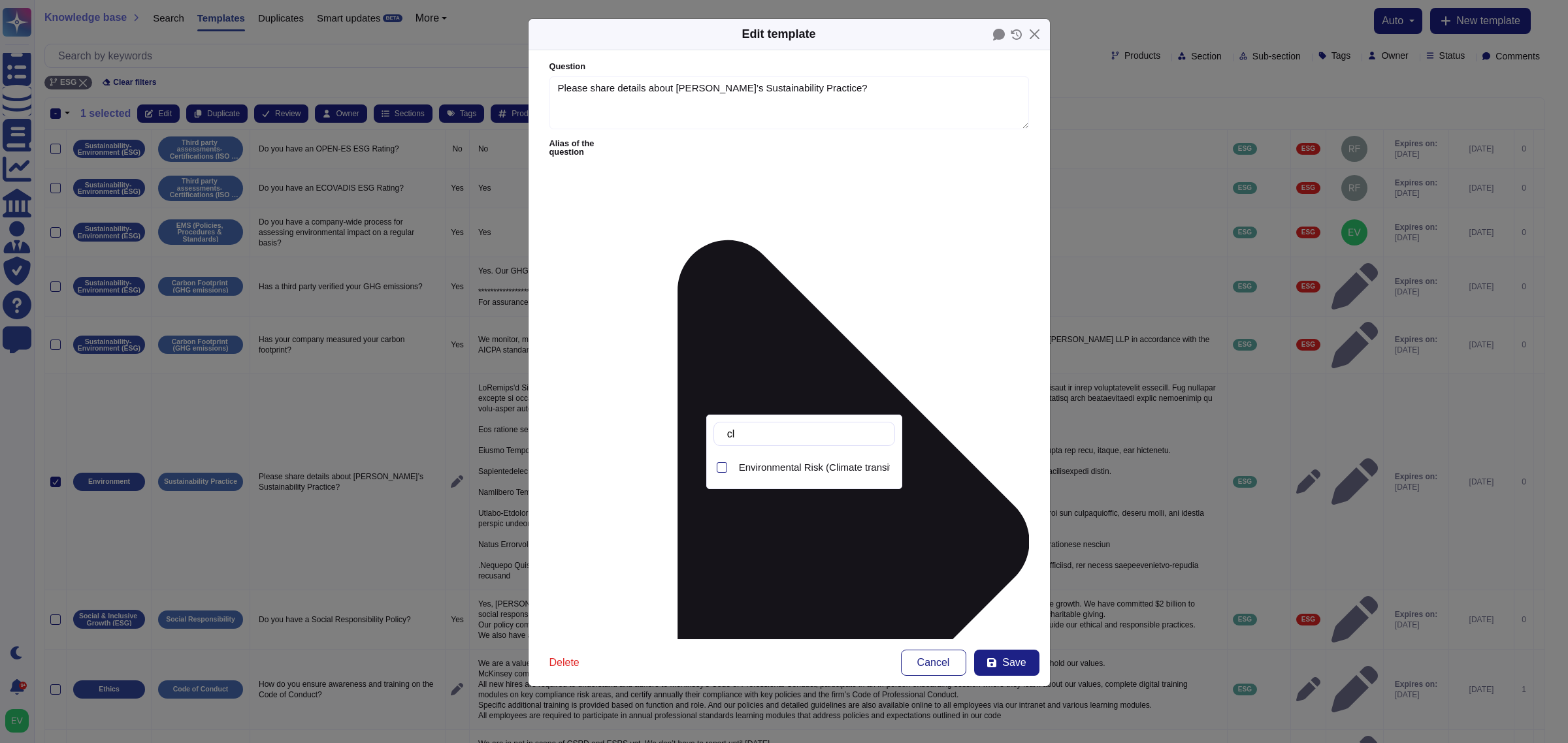
type input "c"
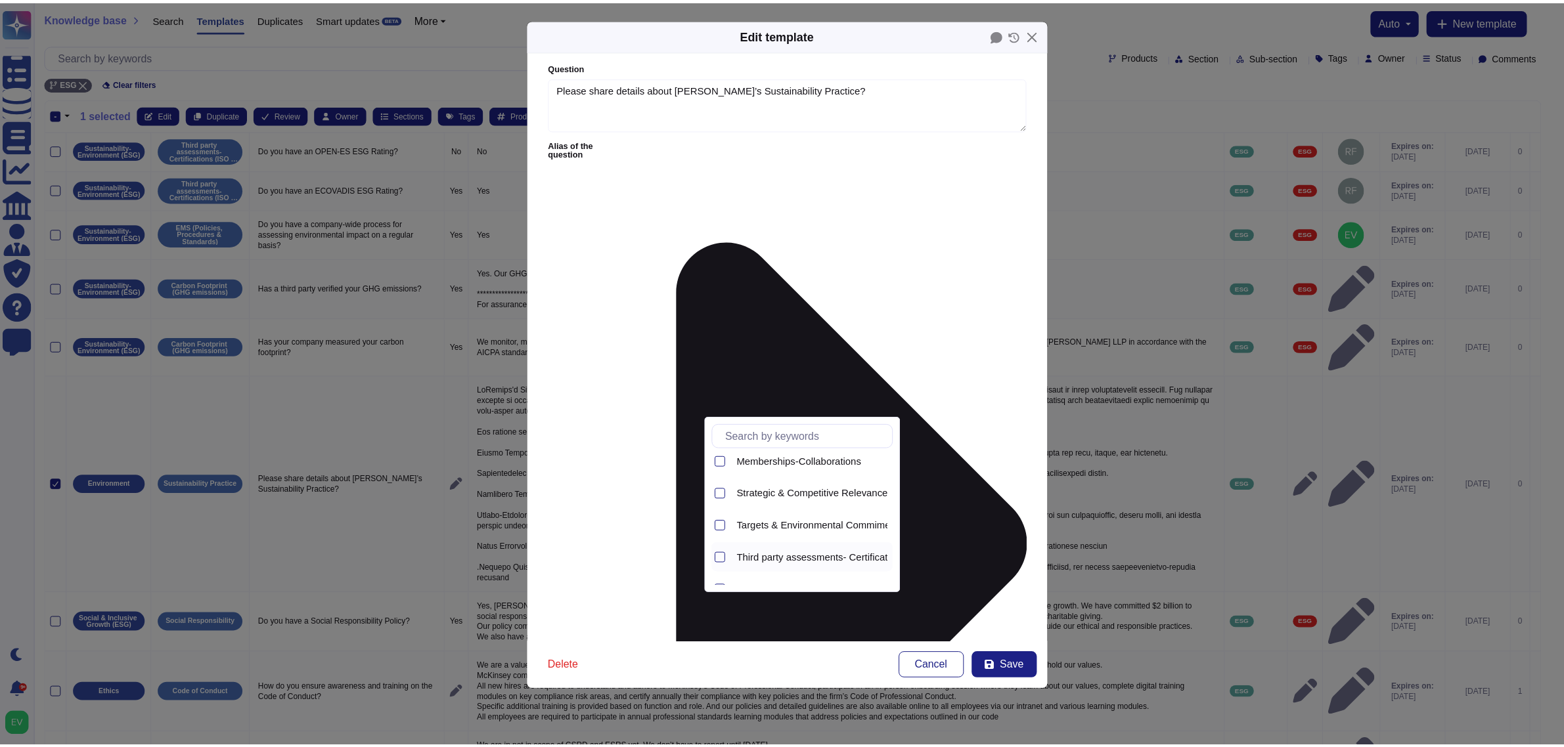
scroll to position [267, 0]
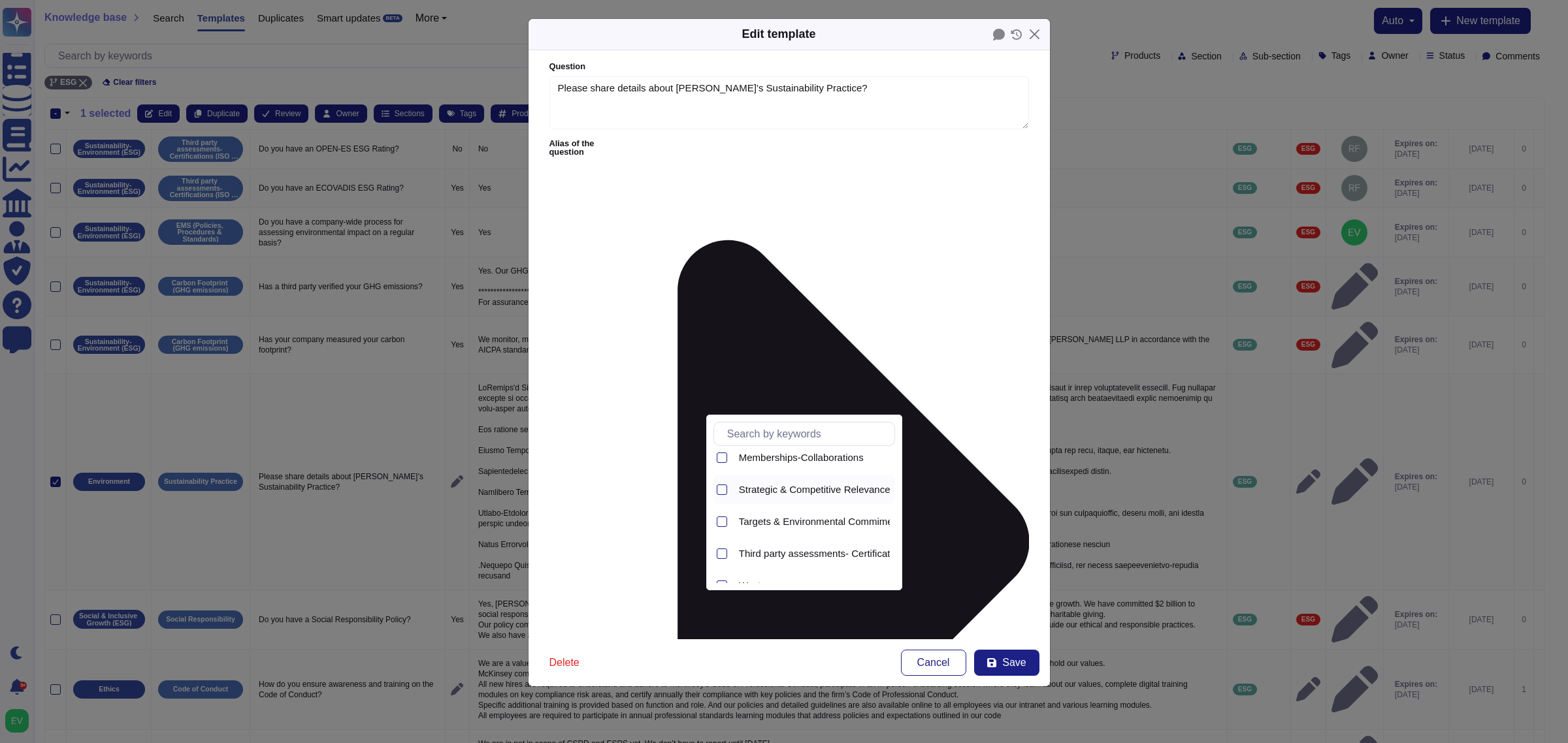
click at [799, 490] on span "Strategic & Competitive Relevance- Sustainability Practice" at bounding box center [866, 490] width 254 height 12
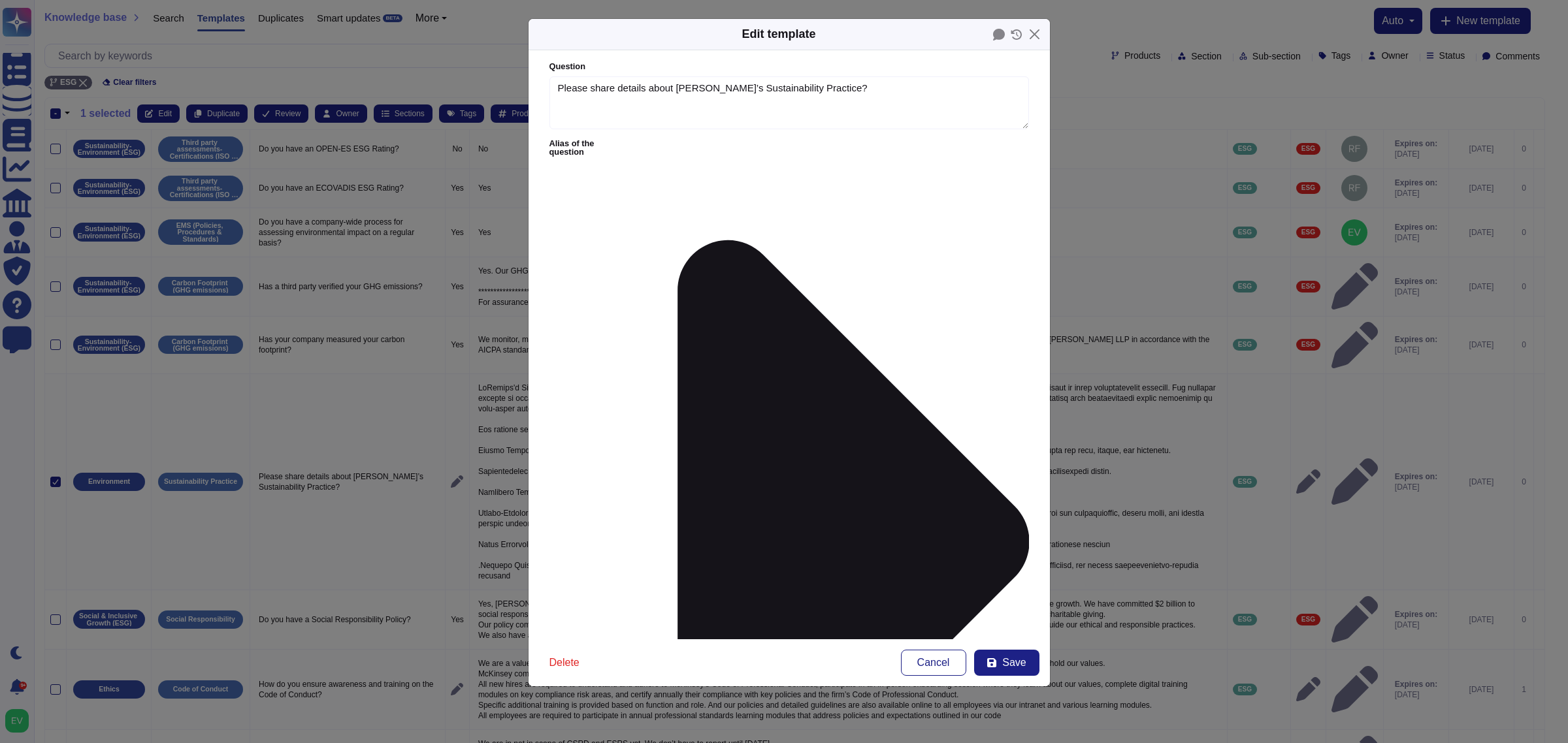
click at [618, 422] on div "ESG" at bounding box center [625, 430] width 96 height 30
type input "esg"
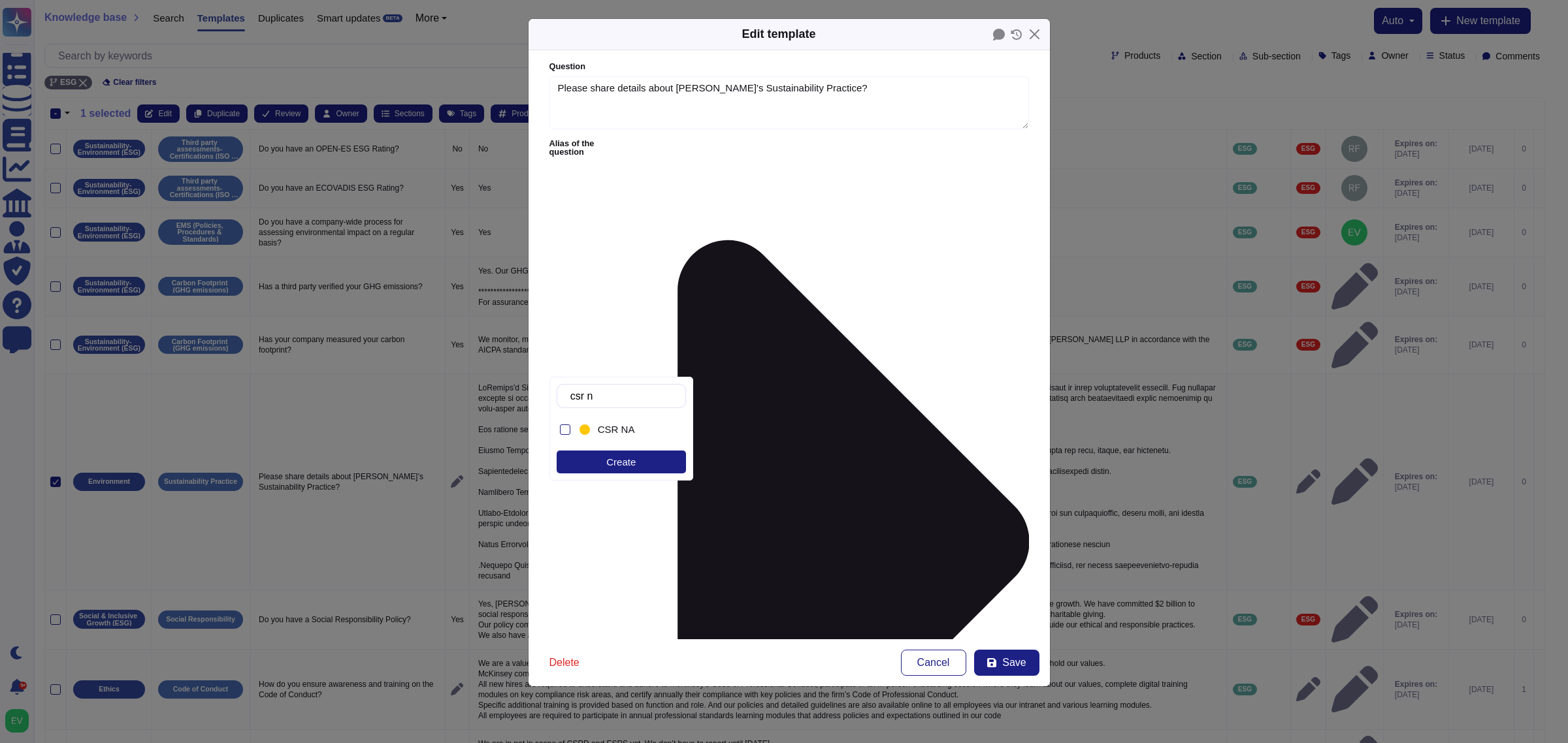
type input "csr na"
click at [616, 429] on span "CSR NA" at bounding box center [616, 430] width 37 height 12
click at [1002, 595] on div "Delete Cancel Save" at bounding box center [789, 662] width 521 height 47
click at [1002, 595] on button "Save" at bounding box center [1007, 662] width 66 height 26
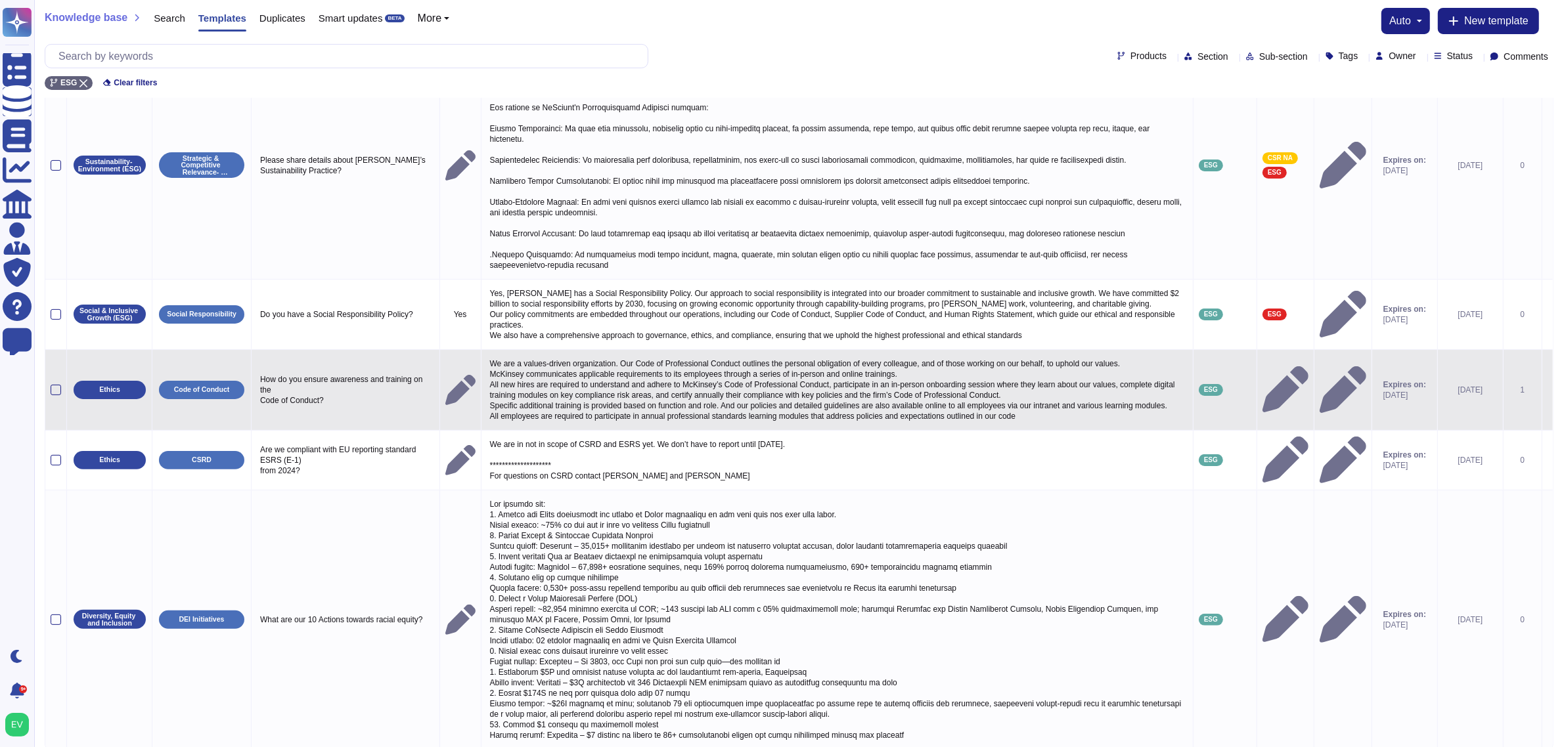
scroll to position [363, 0]
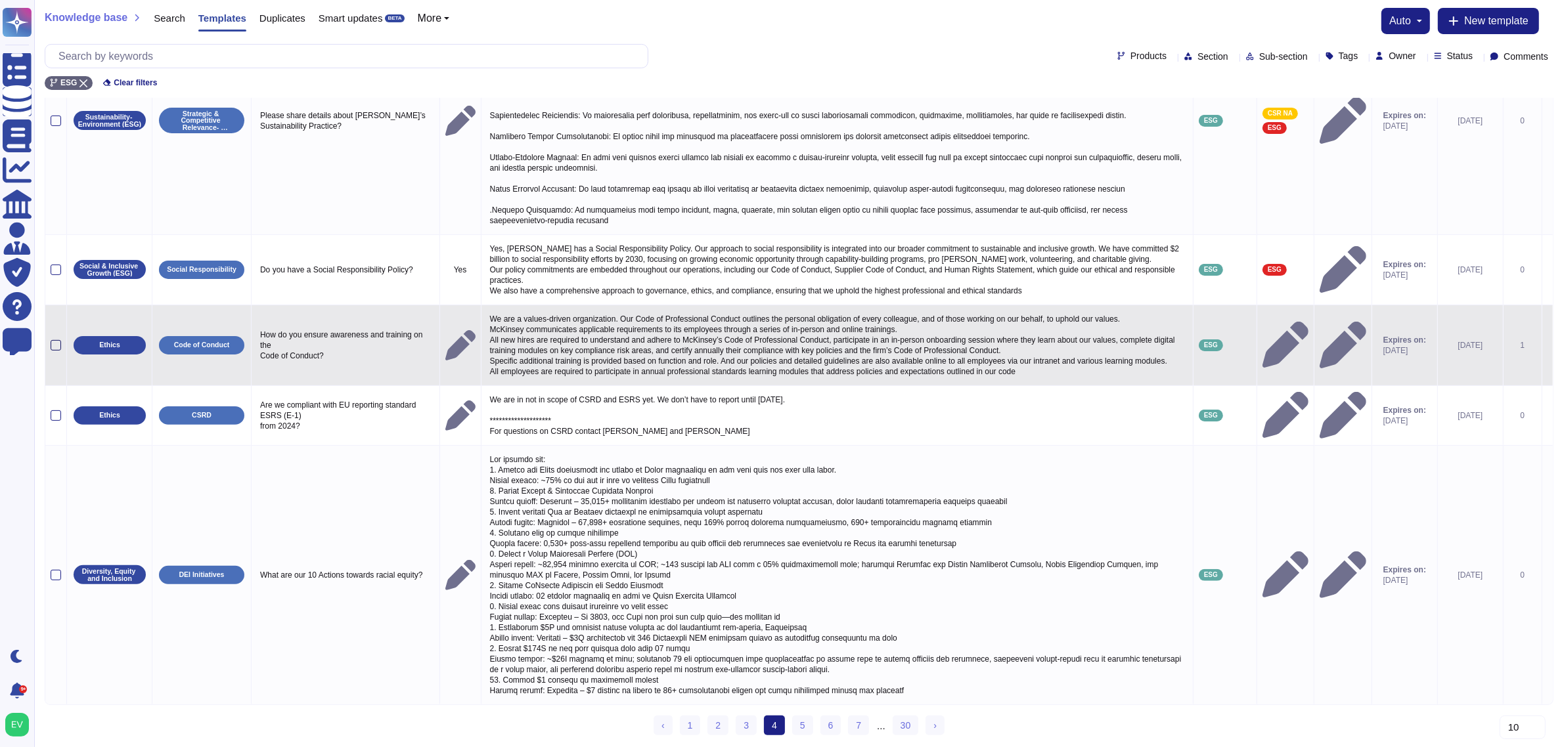
click at [58, 340] on div at bounding box center [56, 345] width 11 height 11
click at [0, 0] on input "checkbox" at bounding box center [0, 0] width 0 height 0
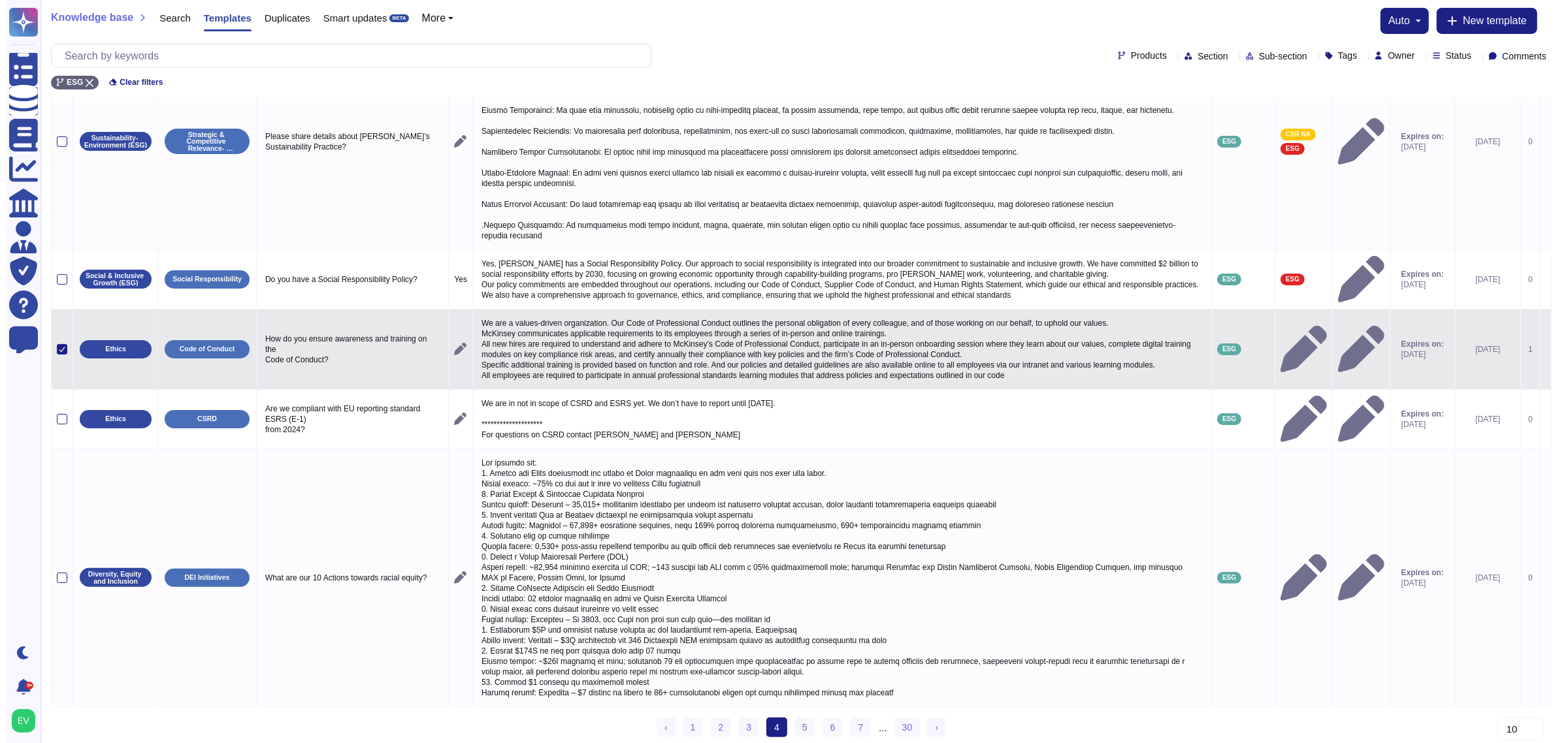
scroll to position [0, 0]
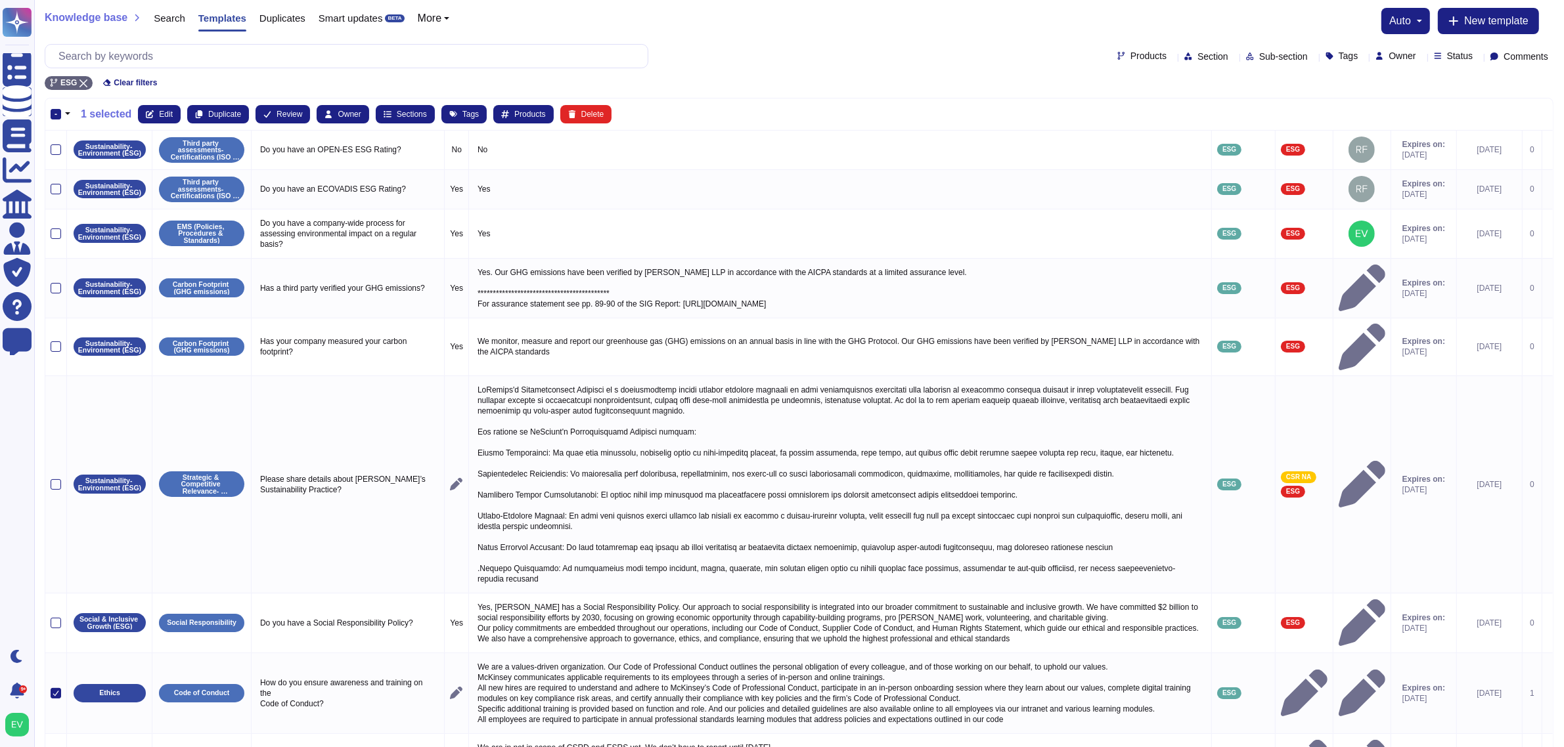
click at [156, 99] on th "- 1 selected Edit Duplicate Review Owner Sections Tags Products Delete" at bounding box center [798, 115] width 1507 height 32
click at [159, 116] on span "Edit" at bounding box center [166, 114] width 14 height 8
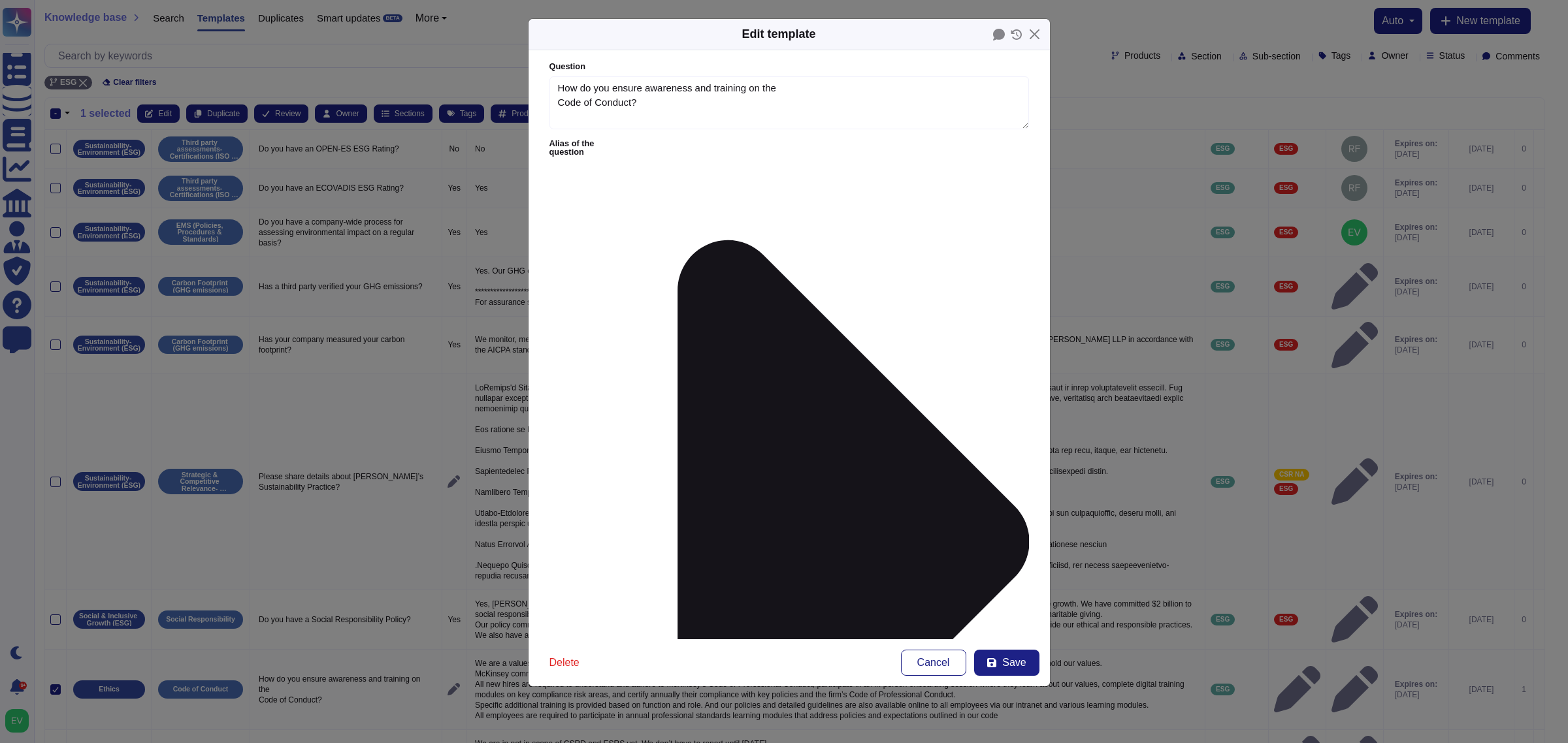
type textarea "How do you ensure awareness and training on the Code of Conduct?"
type textarea "We are a values-driven organization. Our Code of Professional Conduct outlines …"
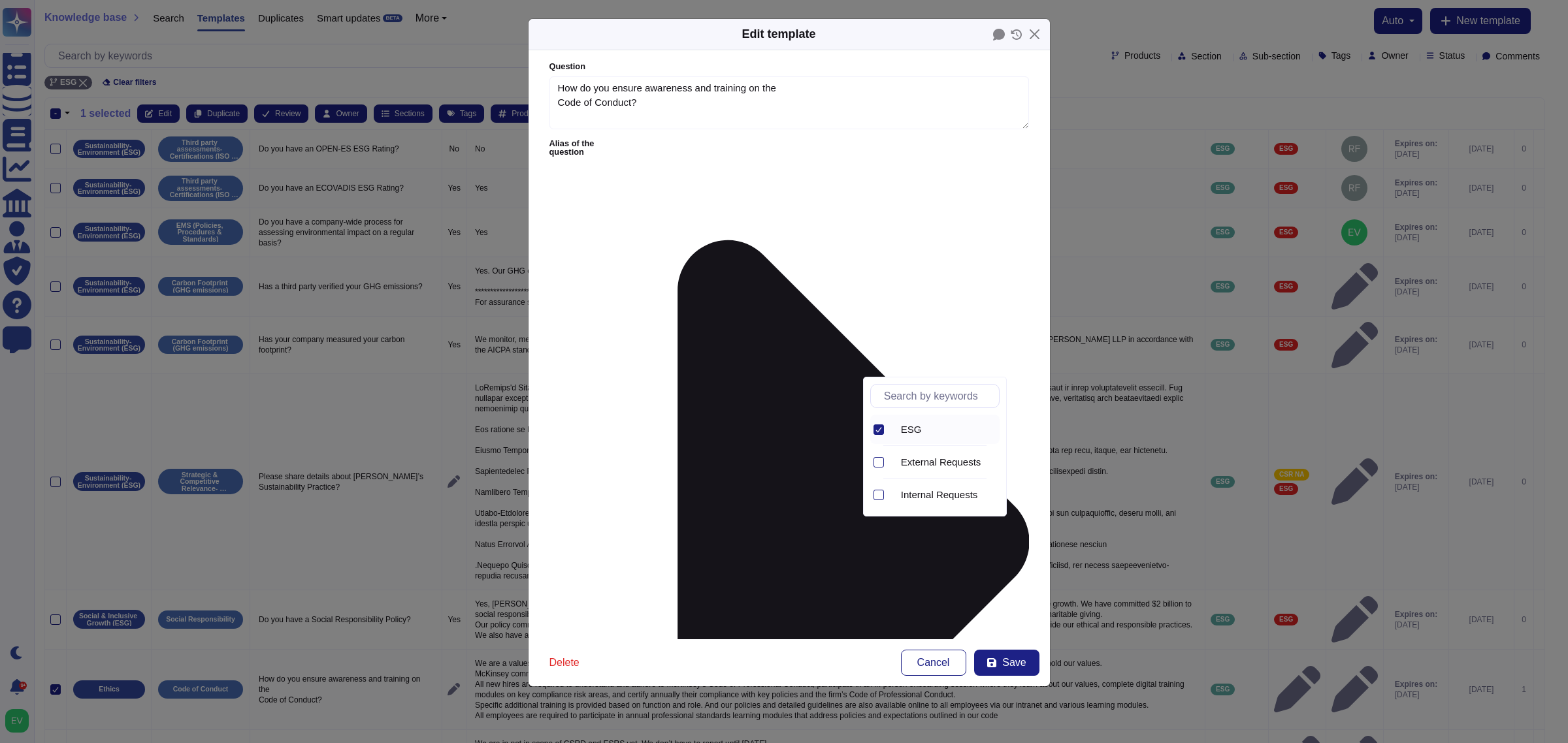
click at [876, 435] on div at bounding box center [879, 430] width 11 height 11
click at [909, 425] on div "External Requests" at bounding box center [947, 430] width 103 height 12
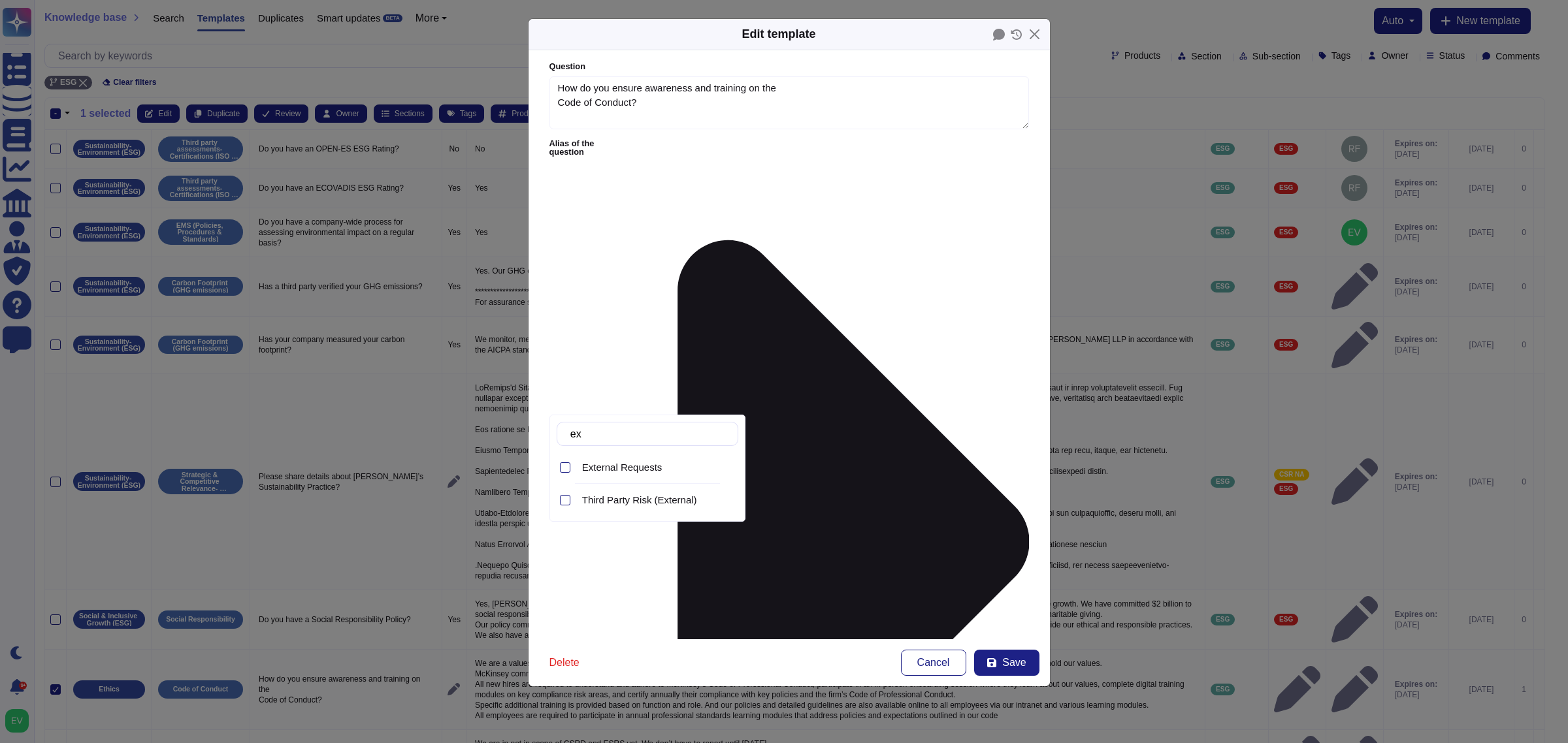
type input "e"
type input "b"
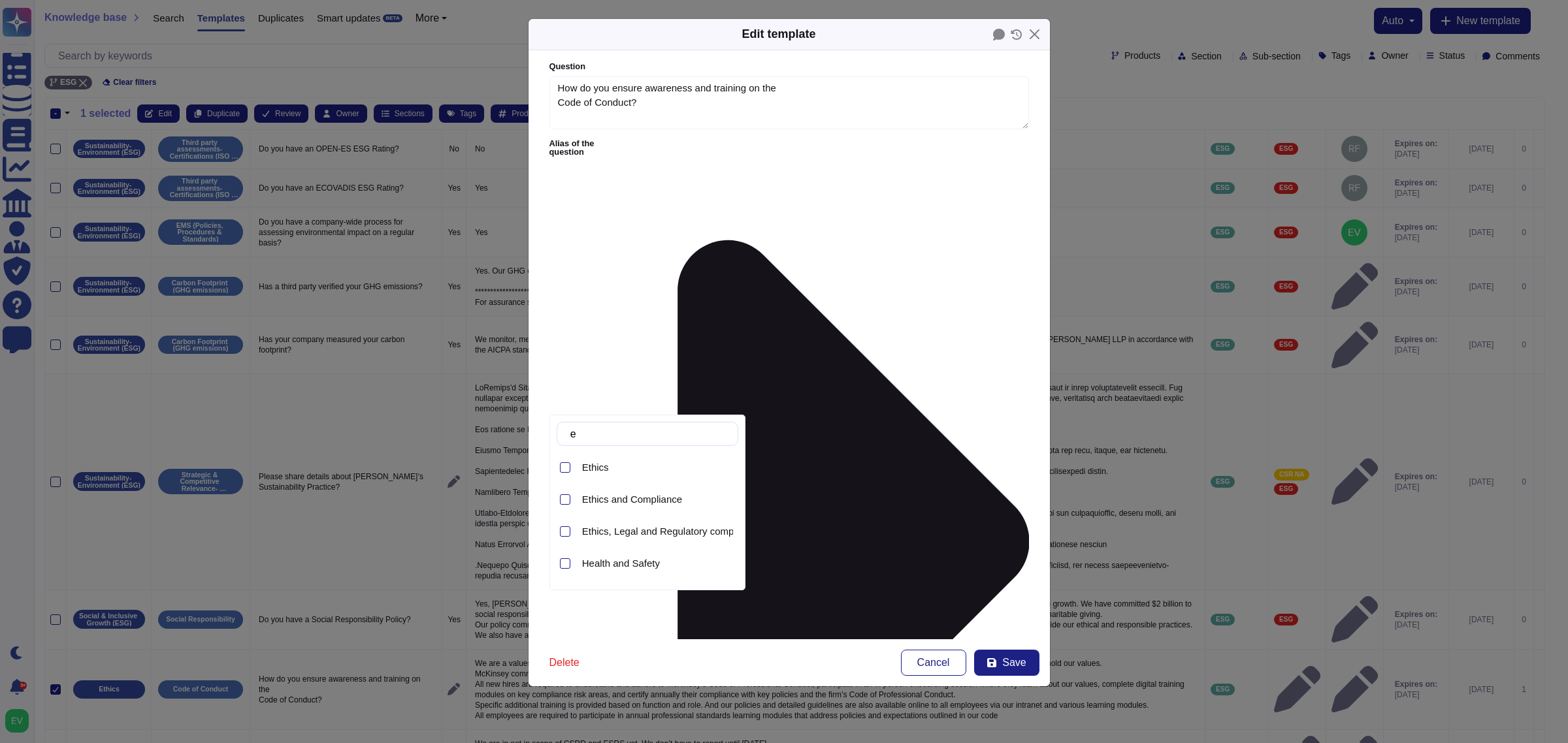
type input "et"
click at [631, 501] on span "Ethics and Compliance" at bounding box center [632, 500] width 99 height 12
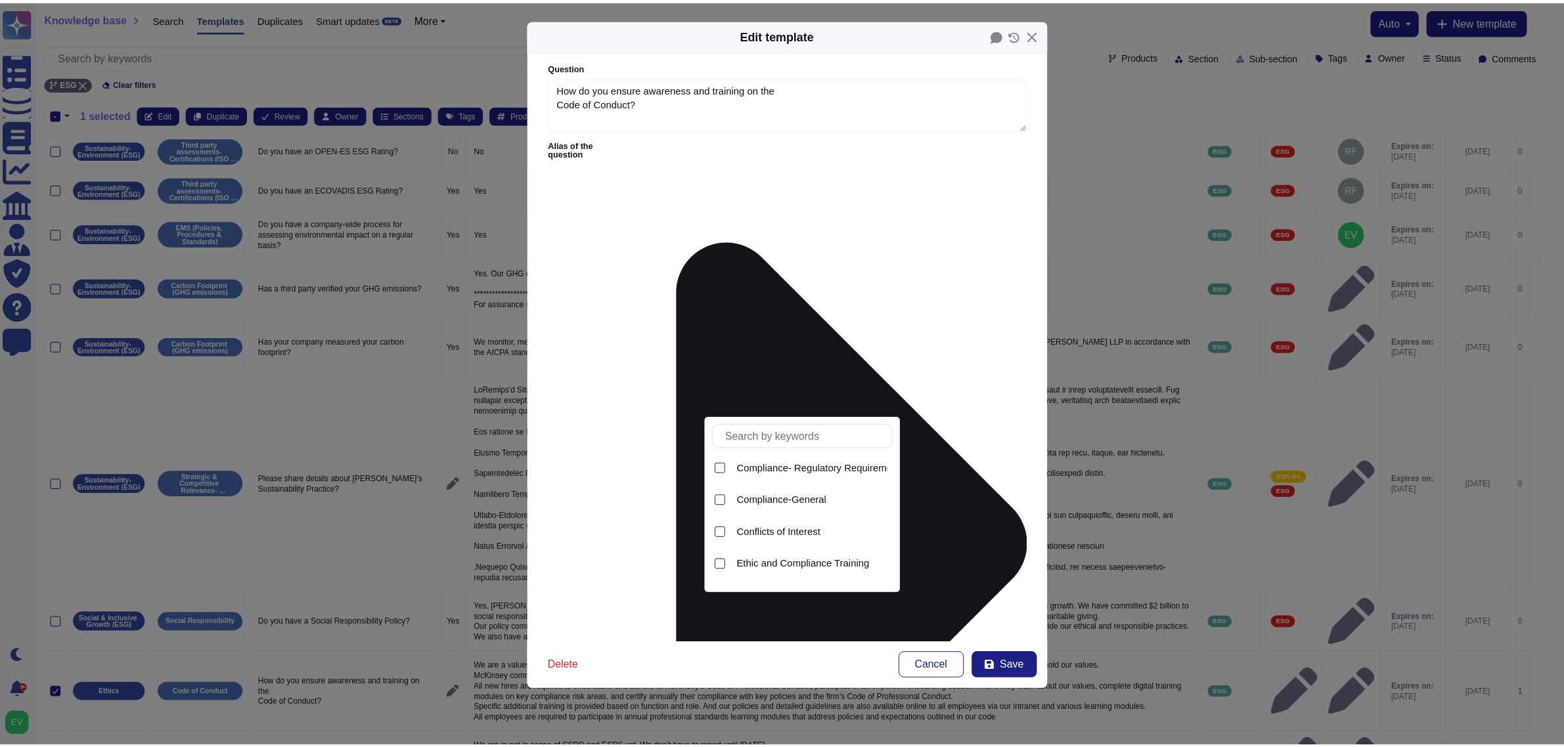
scroll to position [99, 0]
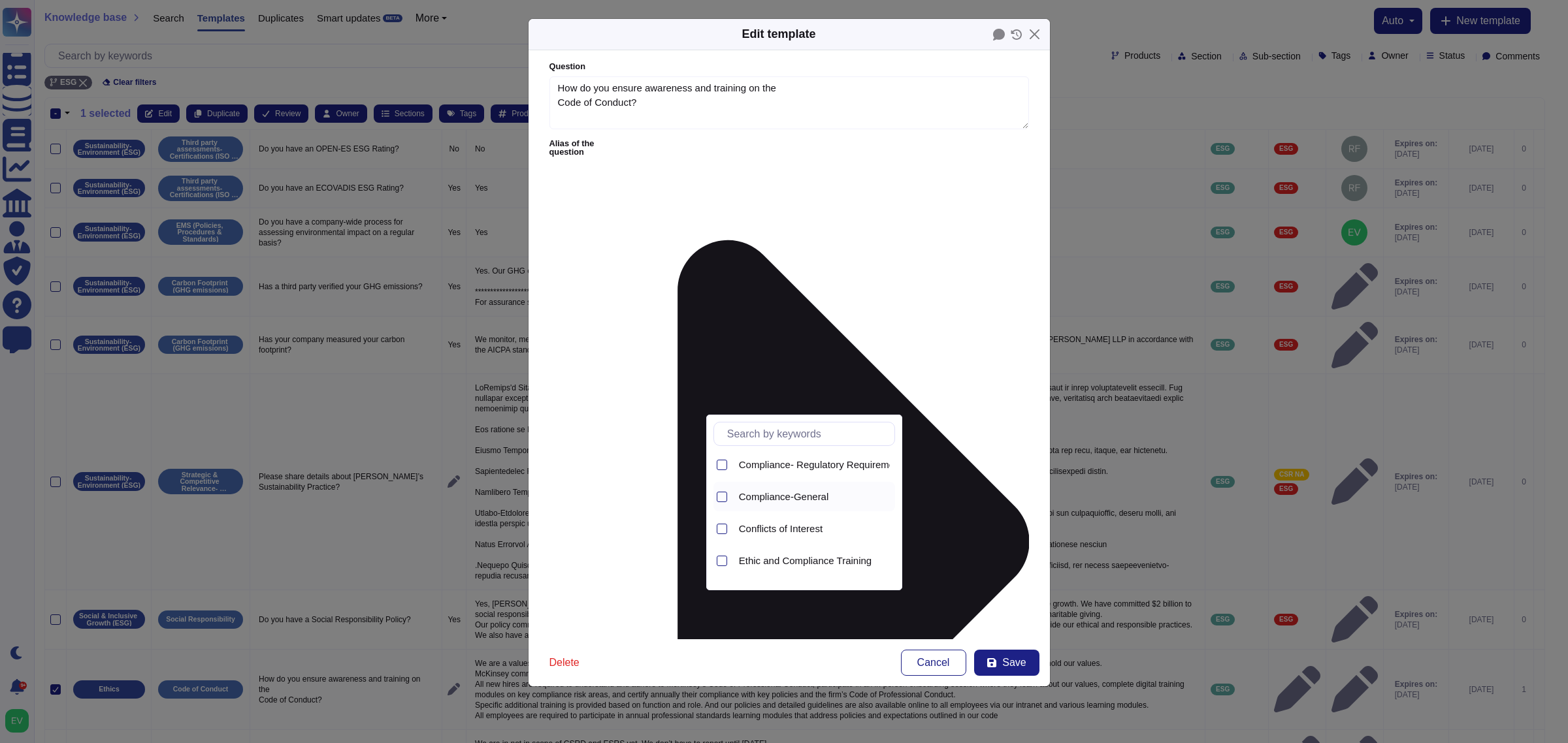
click at [780, 491] on span "Compliance-General" at bounding box center [784, 497] width 91 height 12
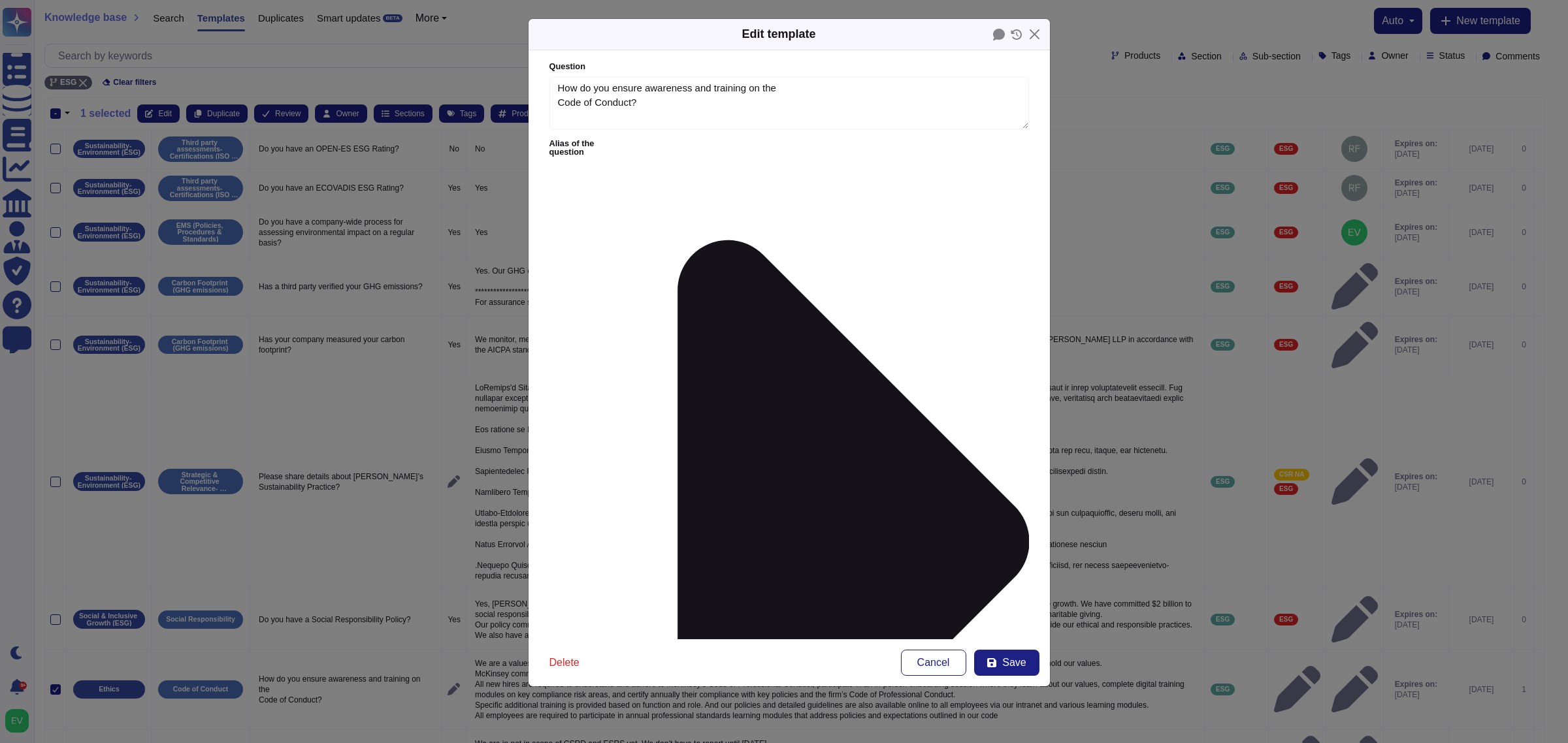
click at [969, 576] on form "Question How do you ensure awareness and training on the Code of Conduct? Alias…" at bounding box center [789, 345] width 521 height 589
type input "eth"
click at [603, 419] on div "E&C Ethics" at bounding box center [625, 430] width 96 height 30
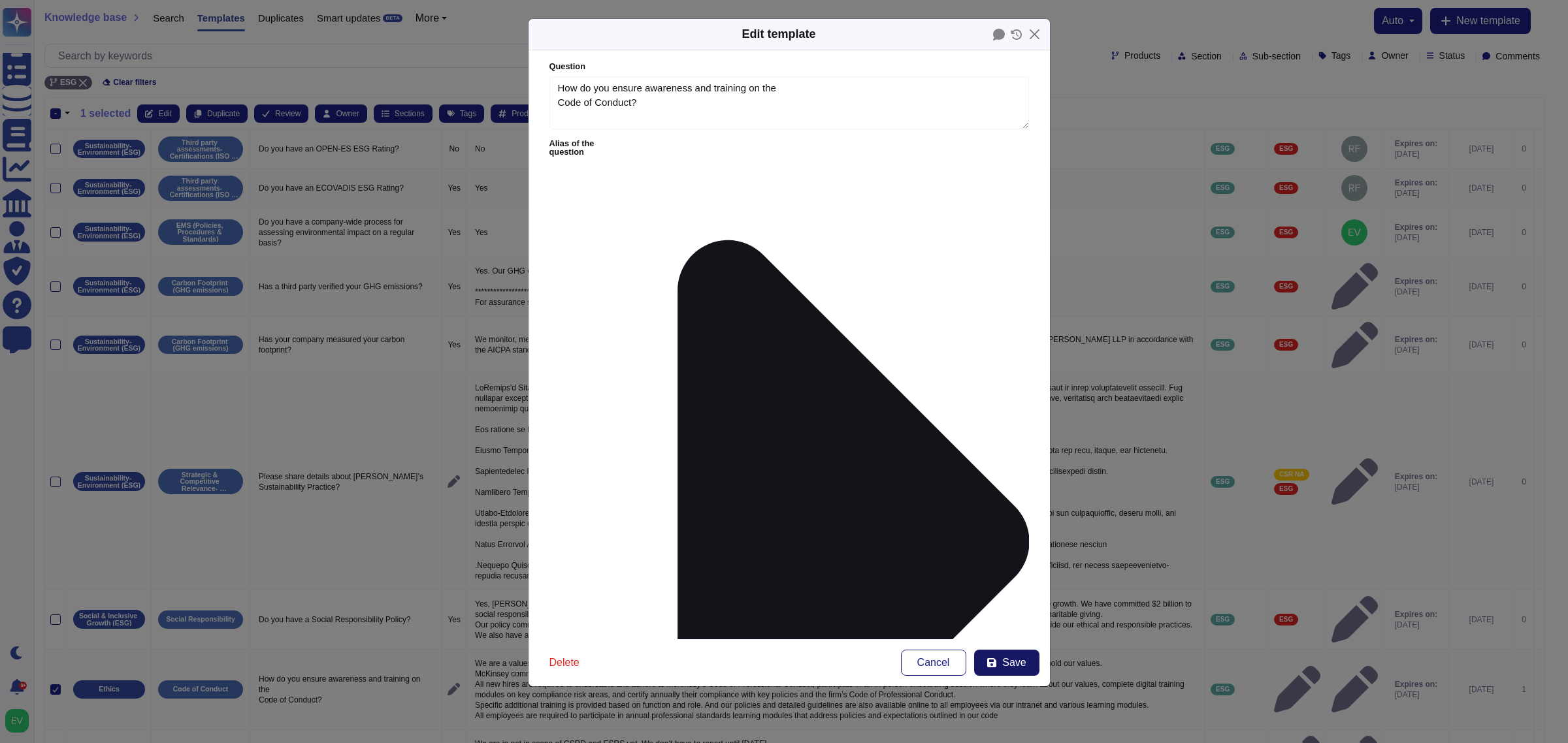
click at [1005, 595] on span "Save" at bounding box center [1014, 662] width 24 height 11
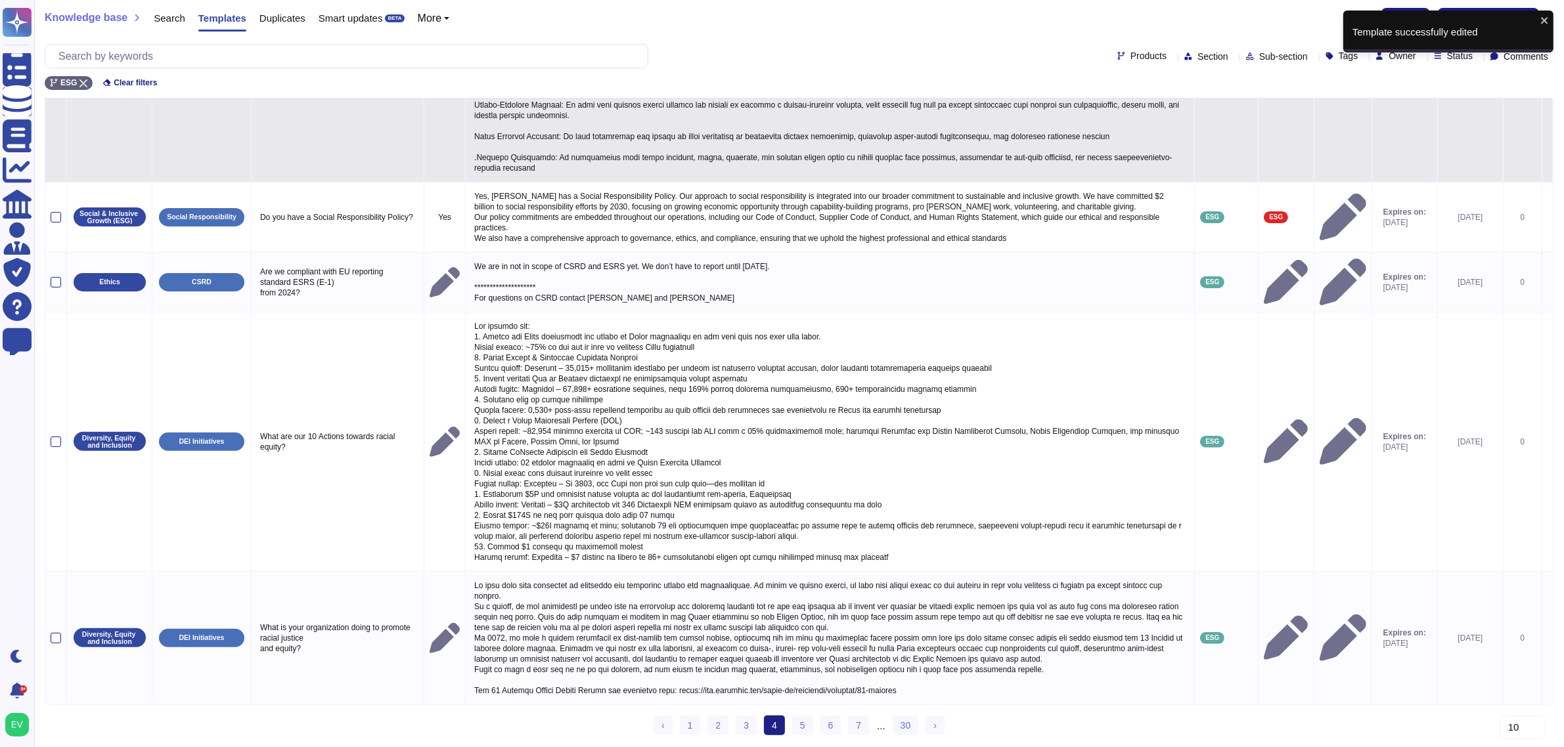
scroll to position [414, 0]
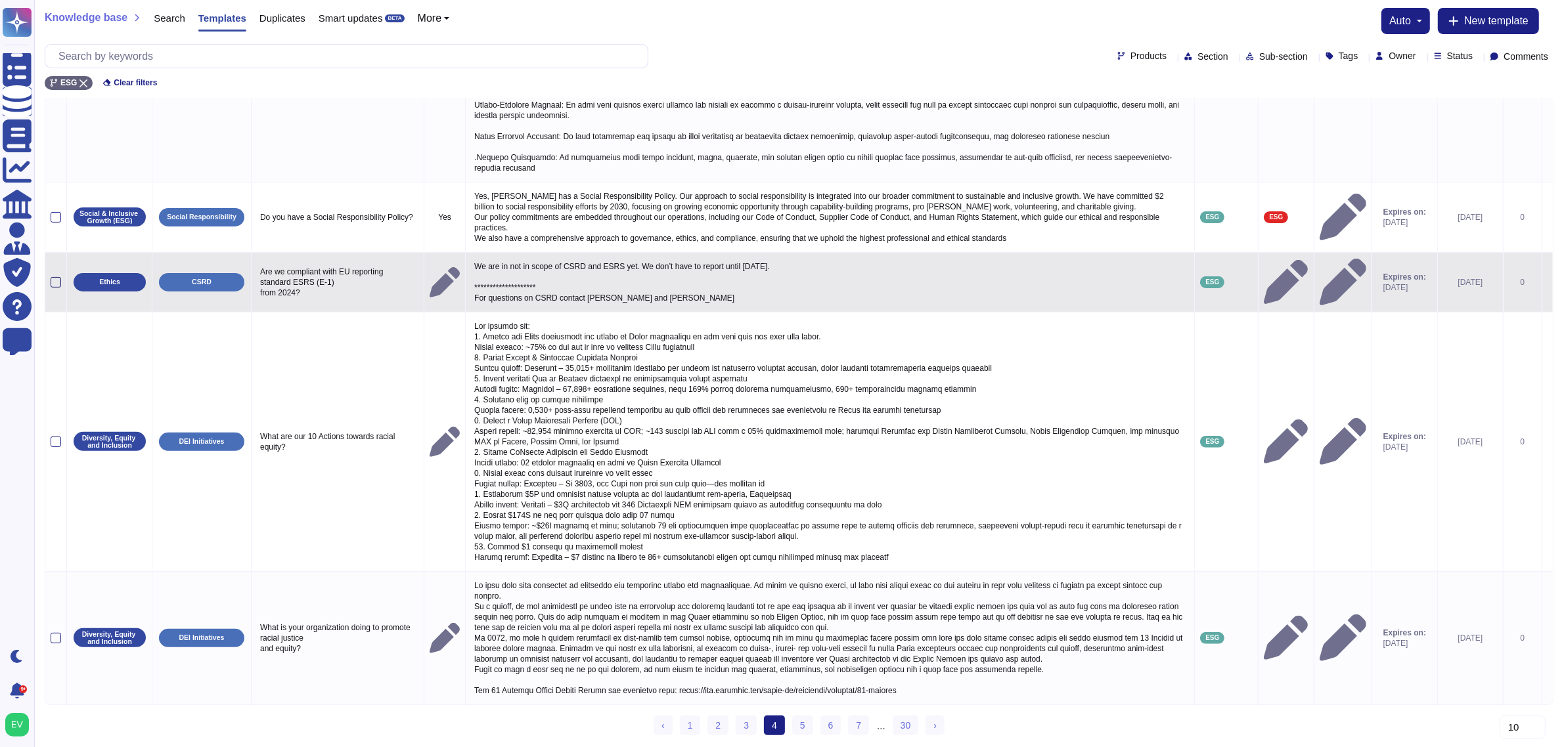
click at [56, 277] on div at bounding box center [56, 282] width 11 height 11
click at [0, 0] on input "checkbox" at bounding box center [0, 0] width 0 height 0
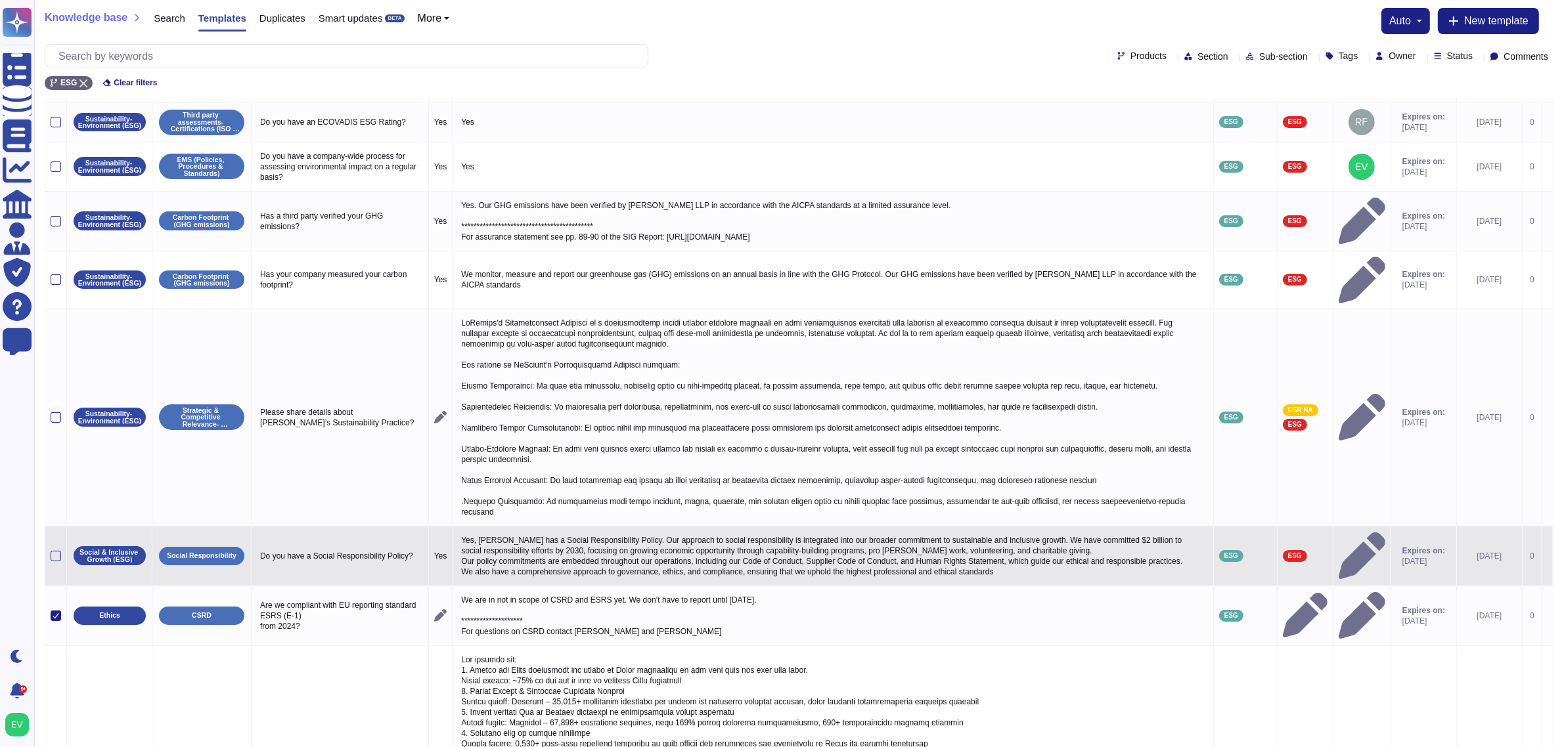
scroll to position [0, 0]
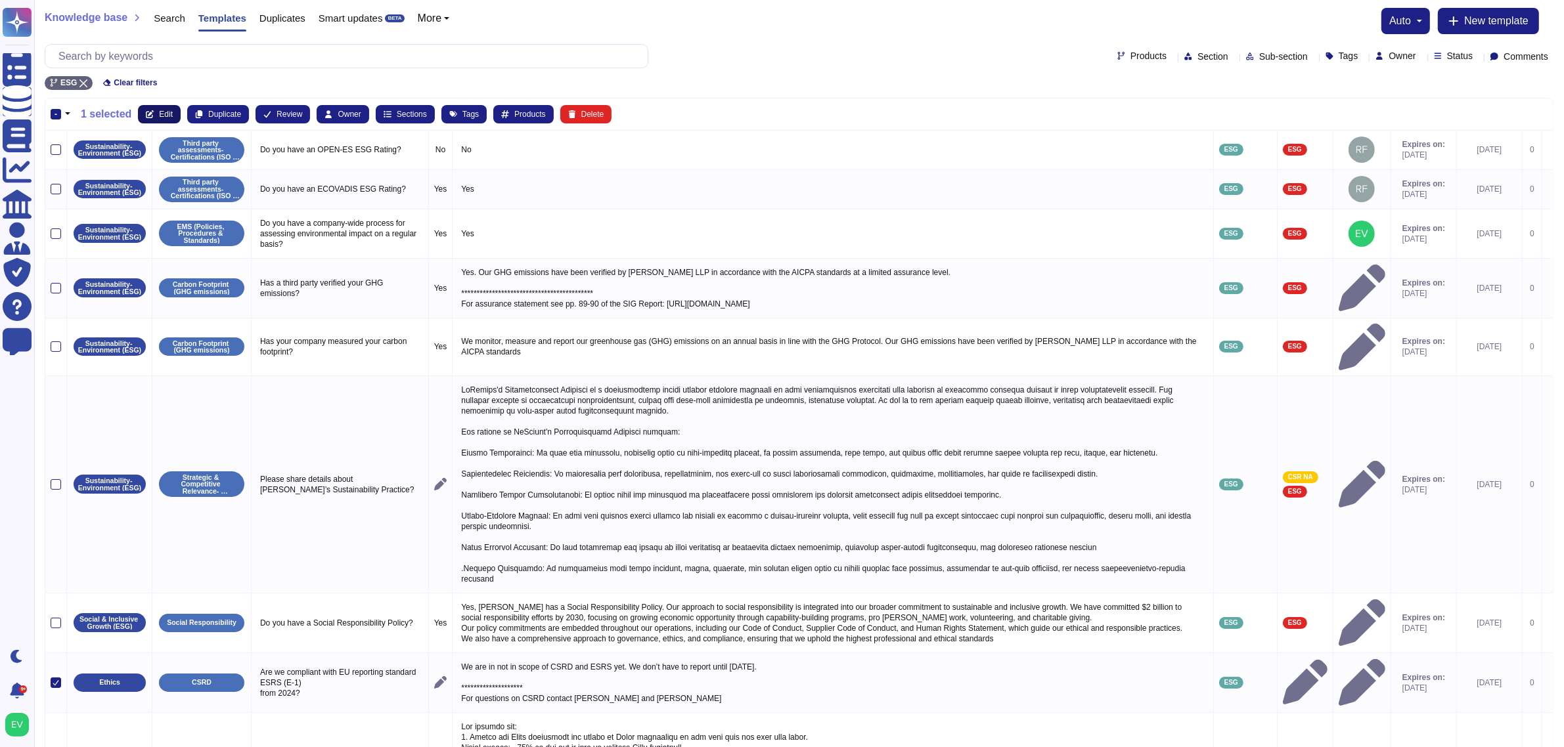
click at [171, 106] on button "Edit" at bounding box center [159, 114] width 43 height 18
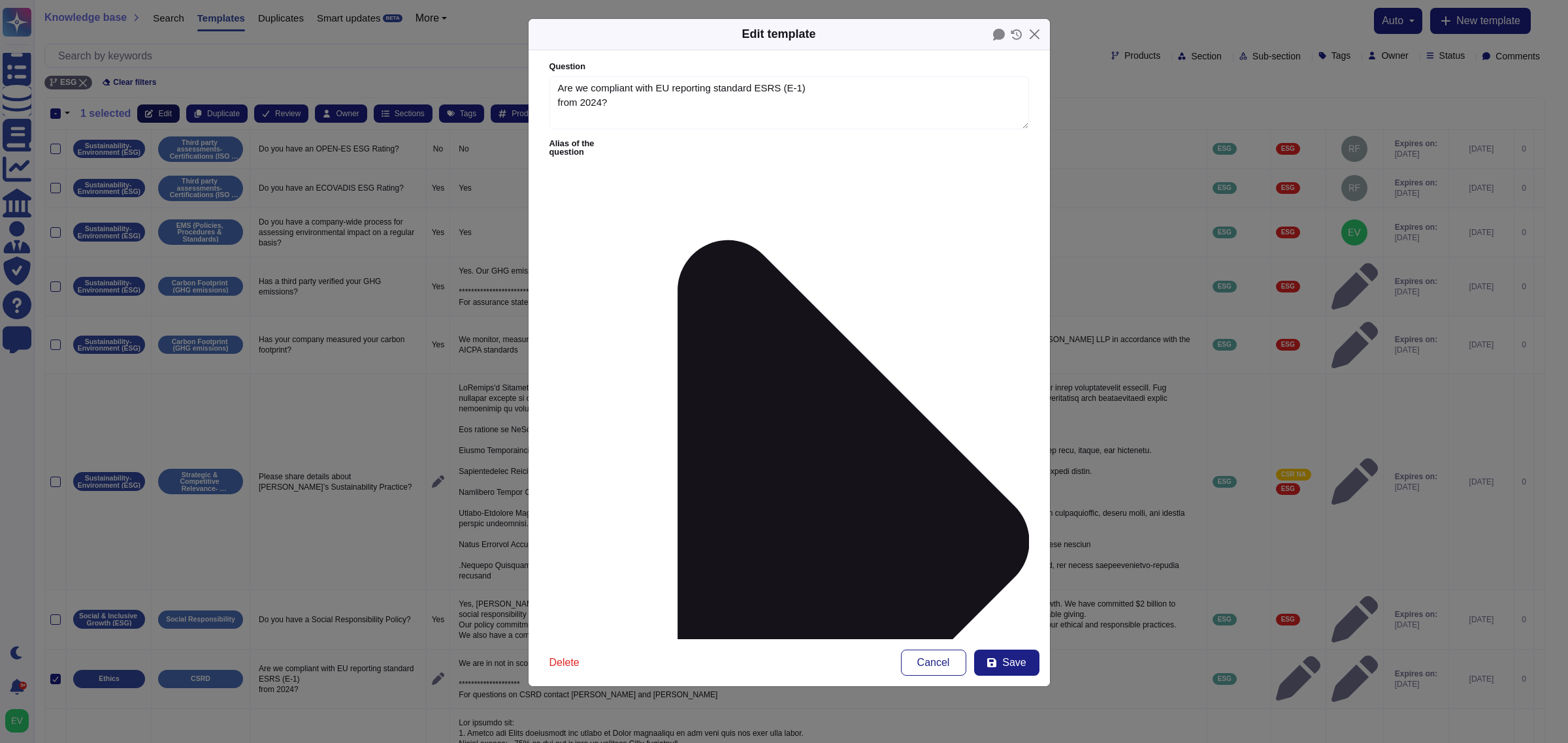
type textarea "Are we compliant with EU reporting standard ESRS (E-1) from 2024?"
type textarea "**********"
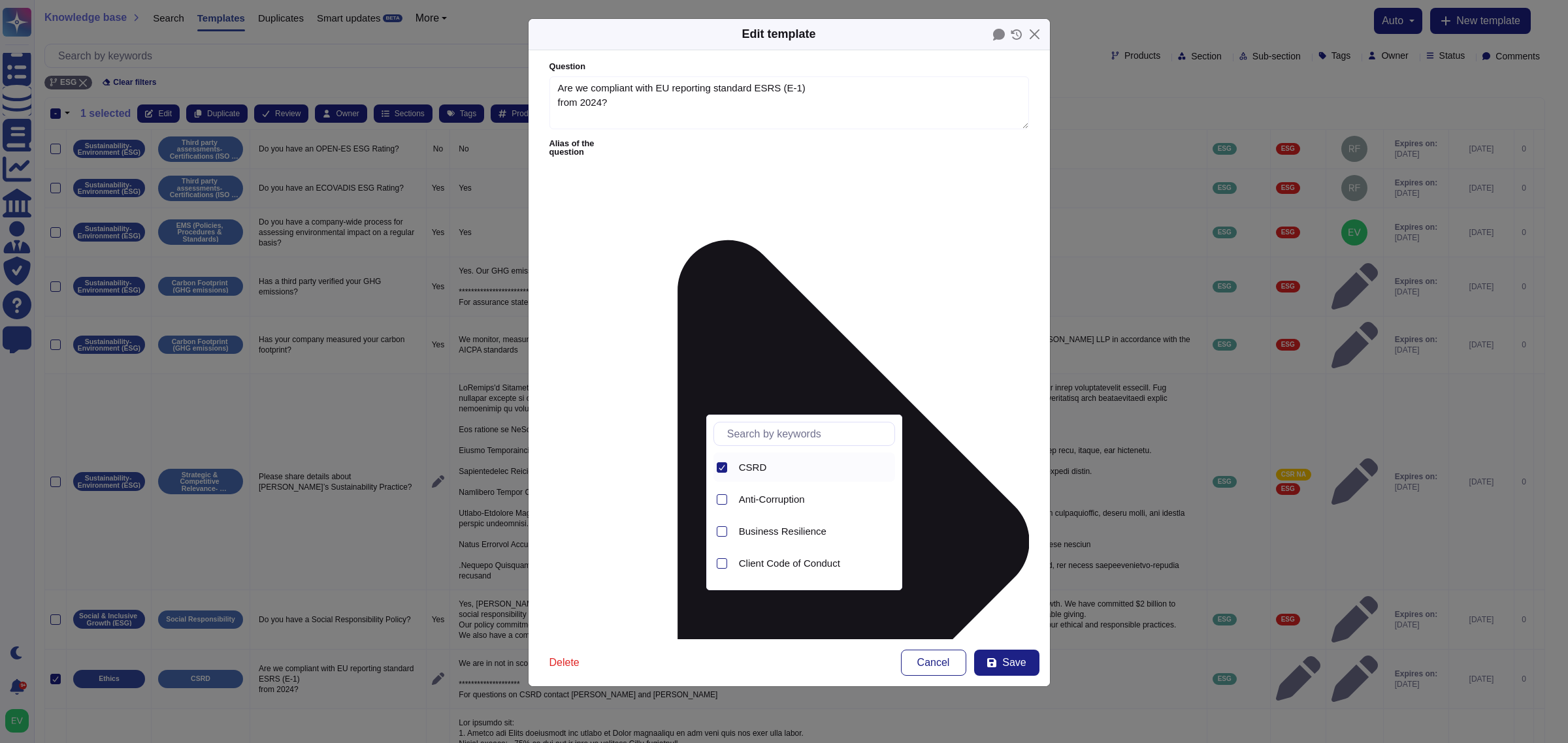
click at [728, 467] on div "CSRD" at bounding box center [804, 467] width 182 height 30
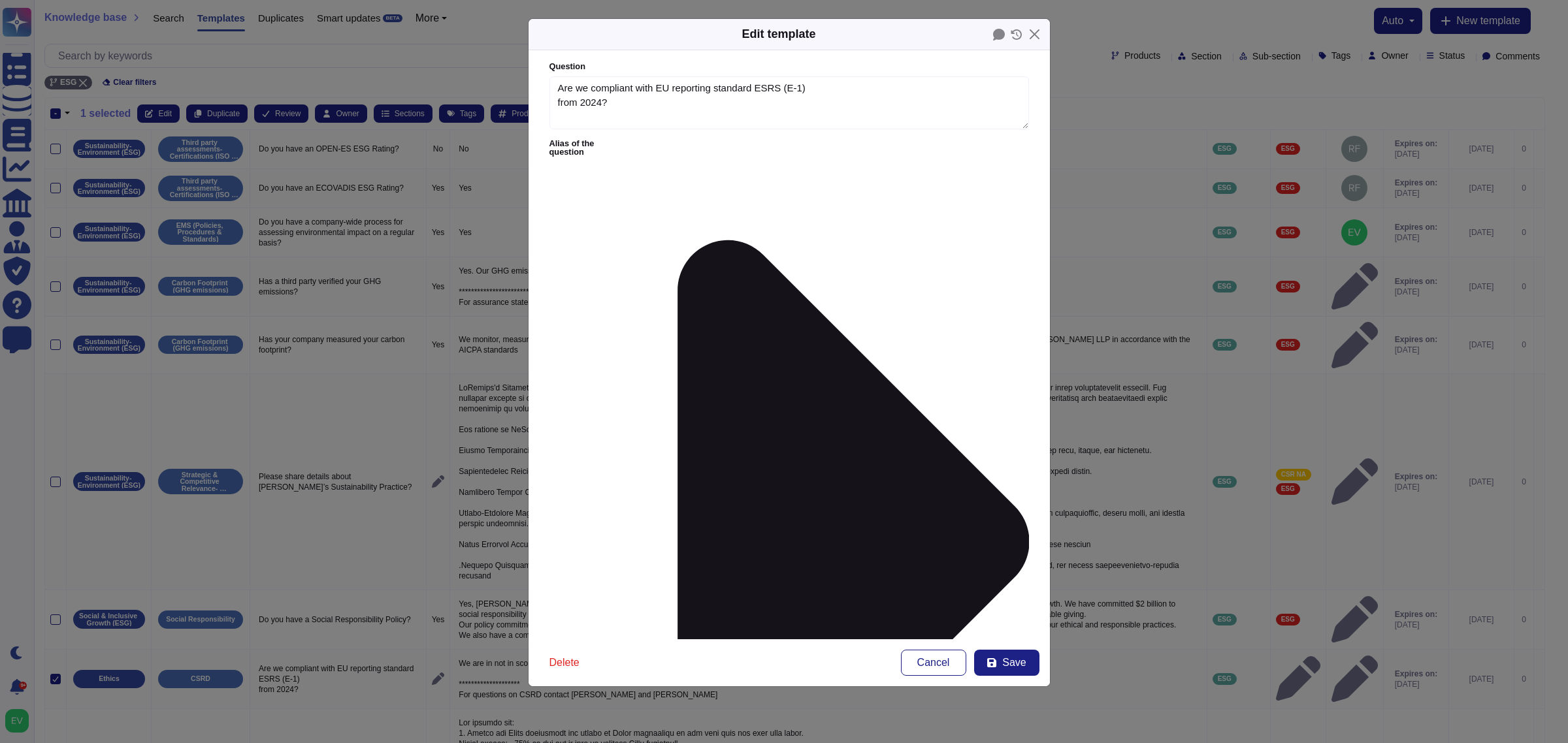
drag, startPoint x: 694, startPoint y: 188, endPoint x: 667, endPoint y: 188, distance: 27.0
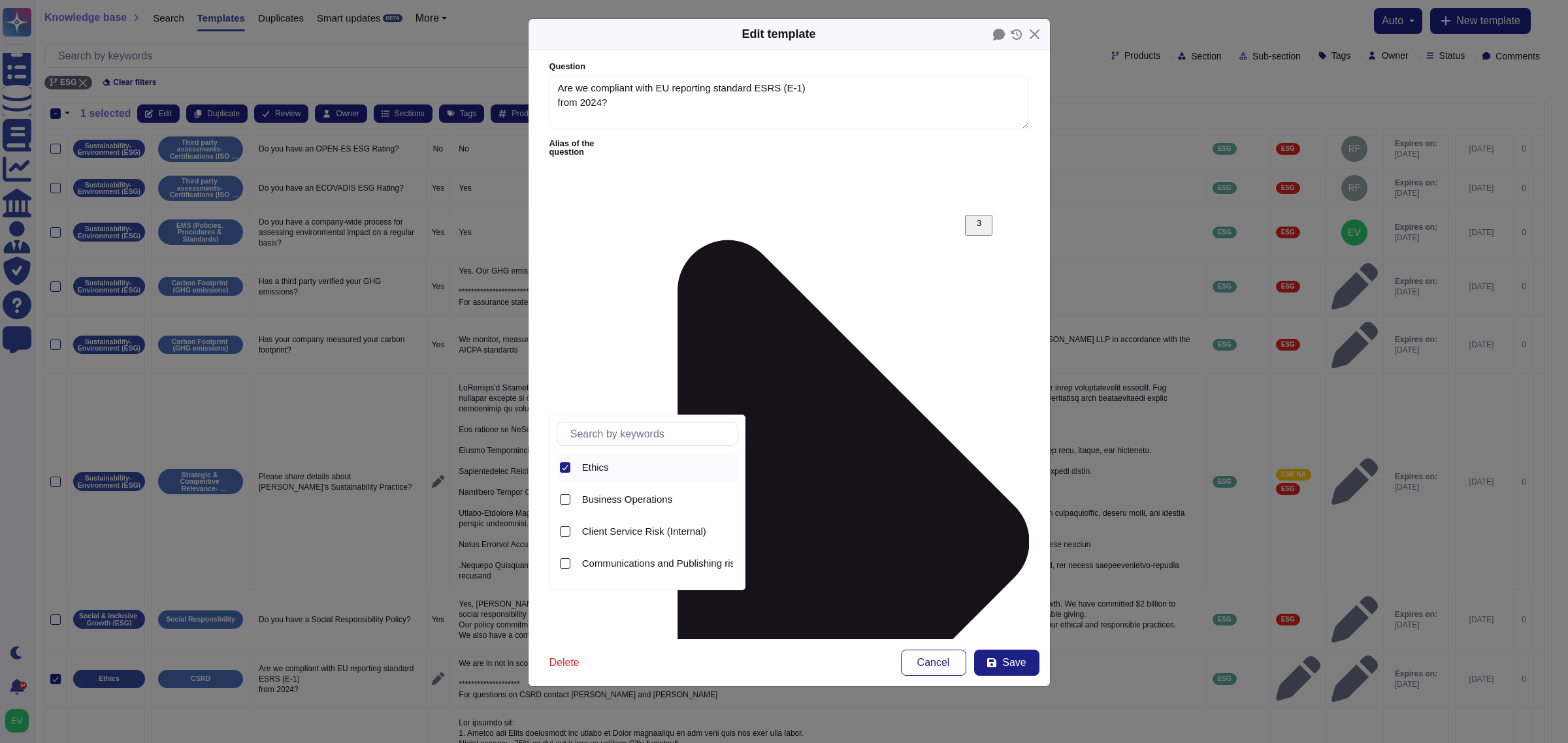
click at [570, 467] on div "Ethics" at bounding box center [648, 467] width 182 height 30
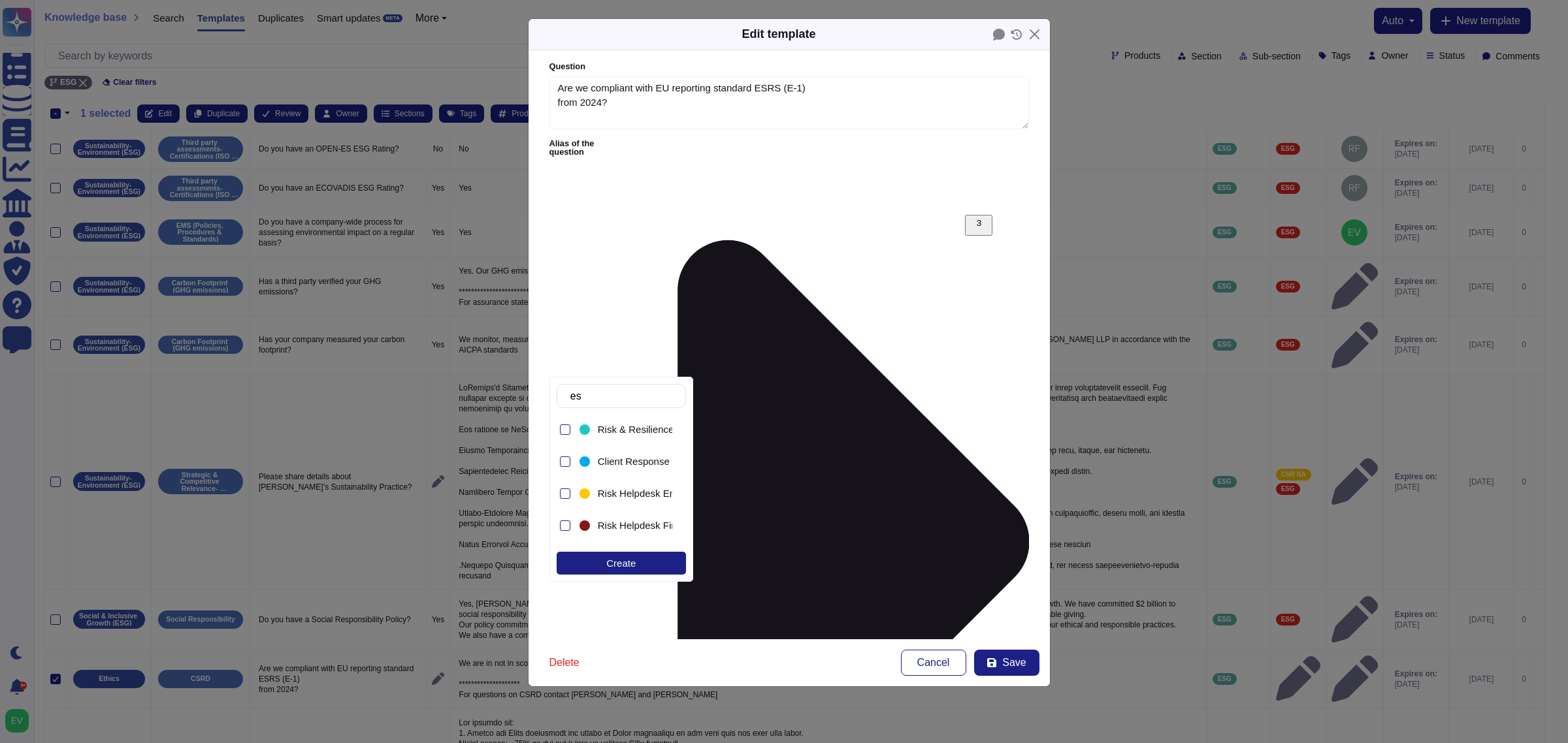
type input "esg"
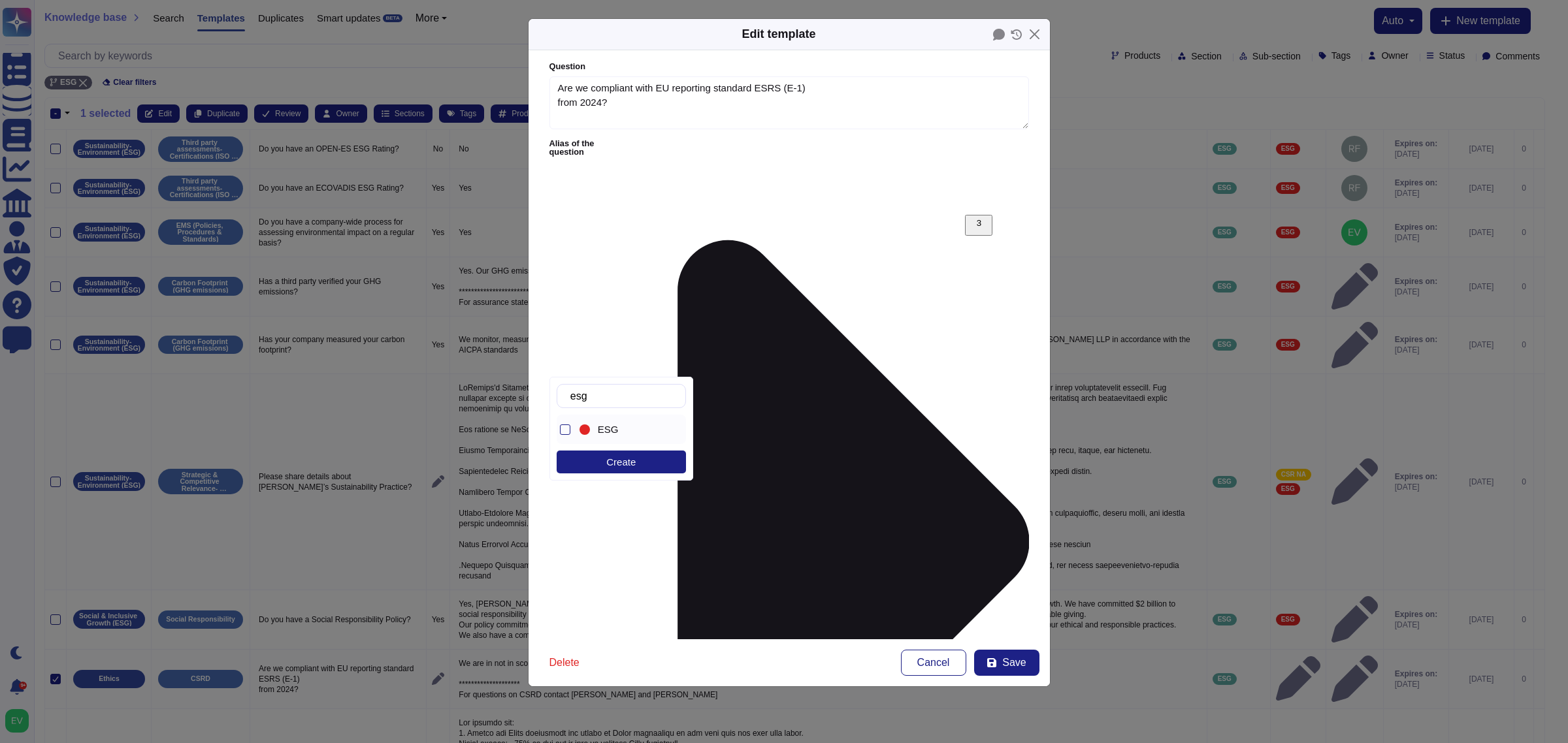
click at [614, 438] on div "ESG" at bounding box center [625, 430] width 96 height 30
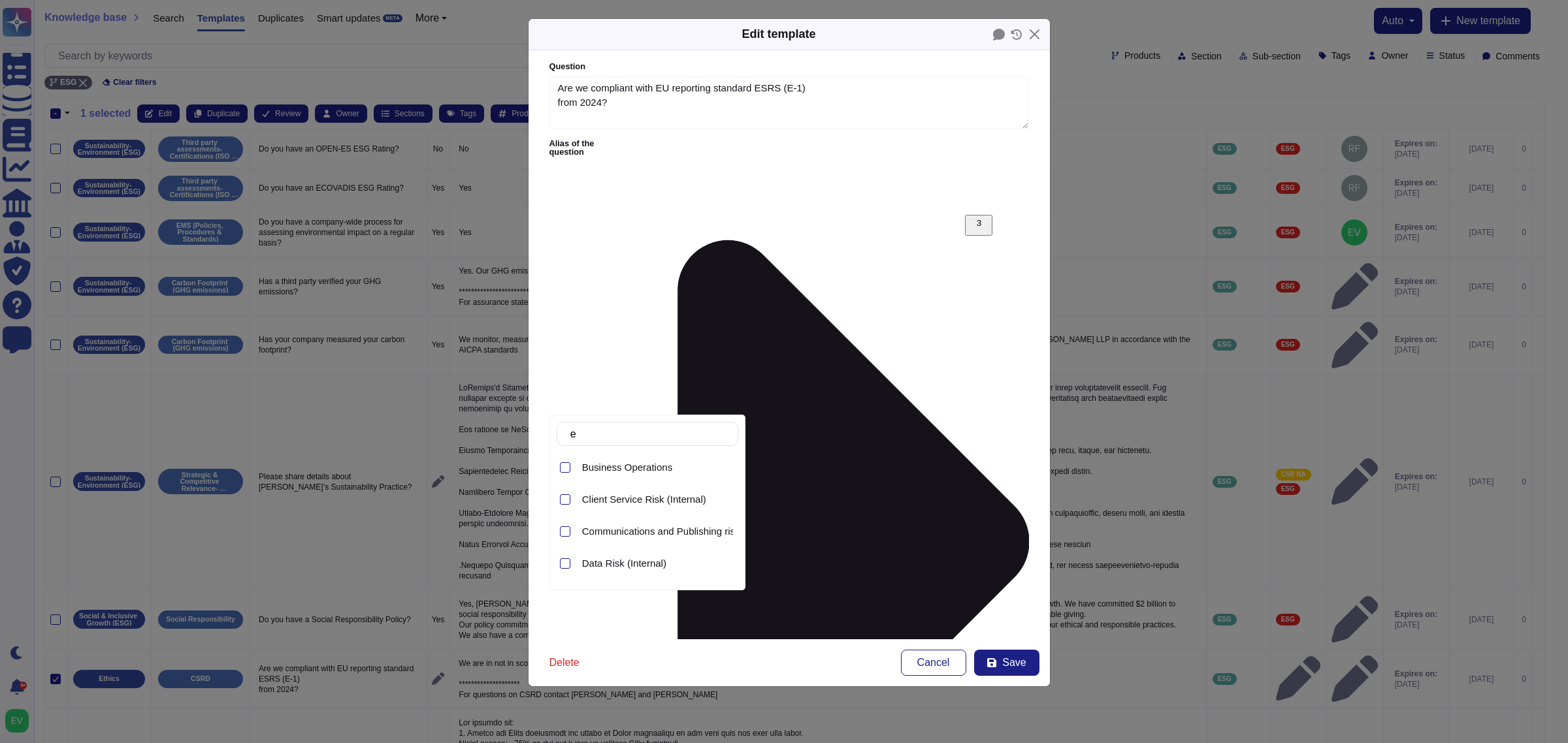
type input "e"
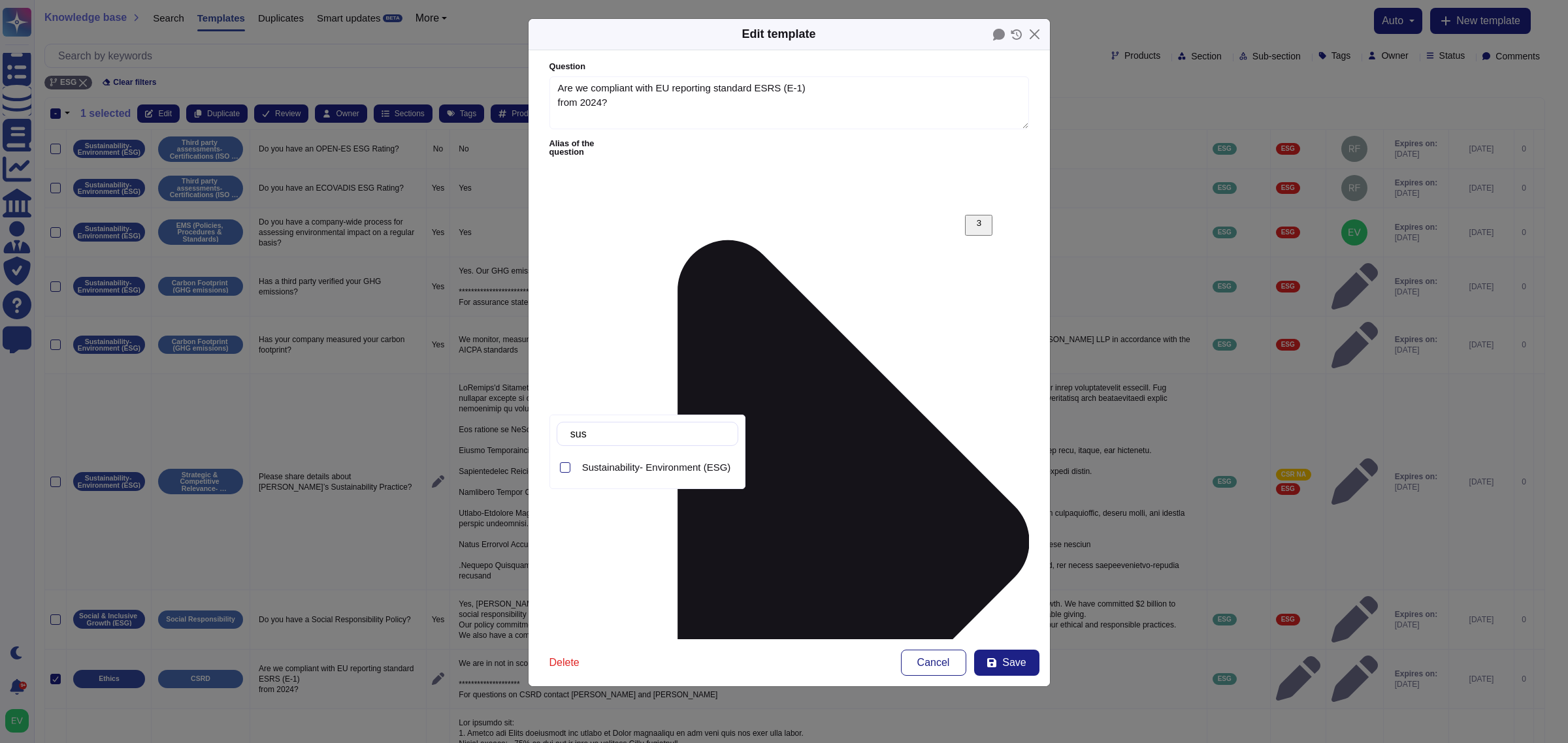
type input "sust"
click at [647, 456] on div "Sustainability- Environment (ESG)" at bounding box center [658, 467] width 161 height 30
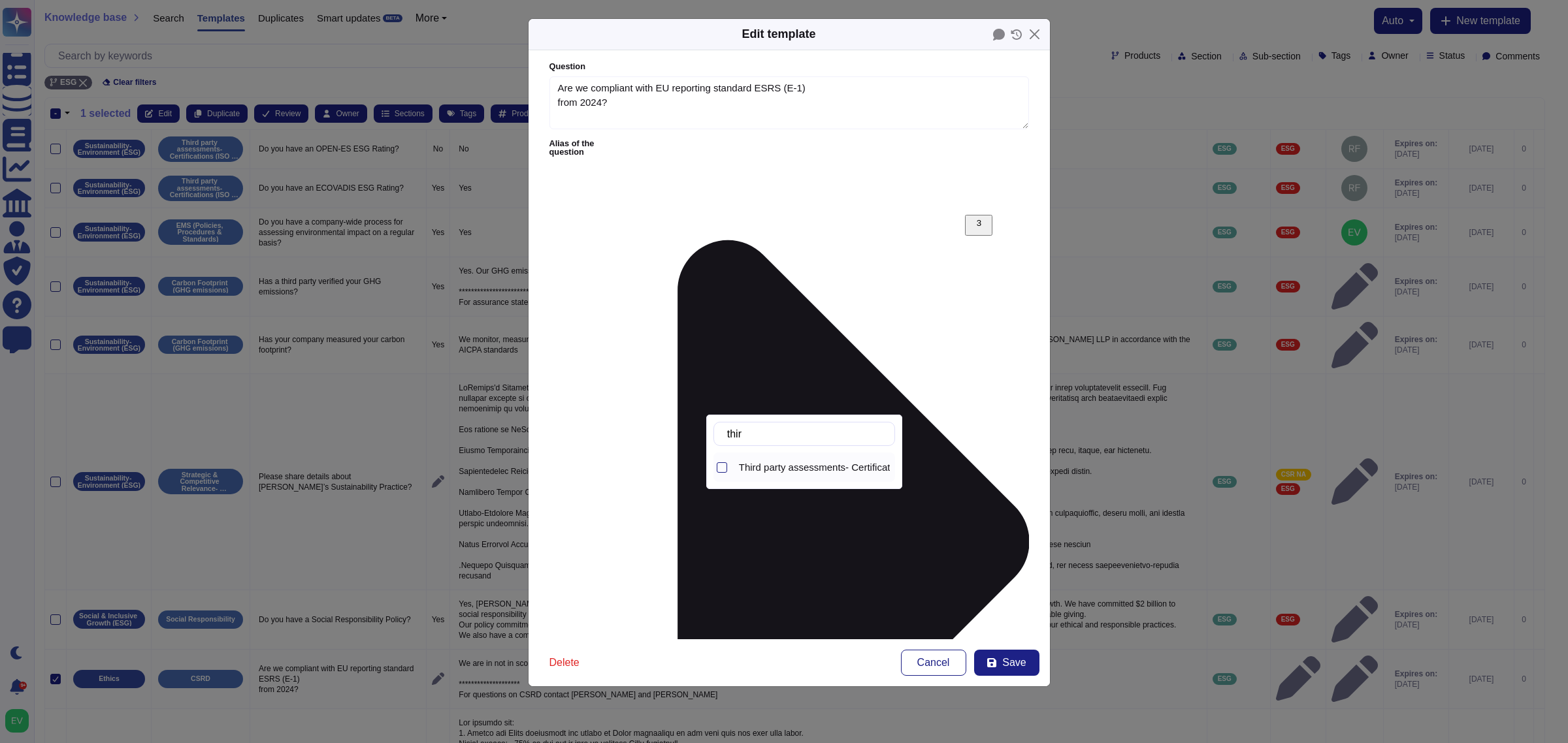
click at [814, 464] on span "Third party assessments- Certifications (ISO 14001-Ecovadis- CPD)" at bounding box center [886, 467] width 295 height 12
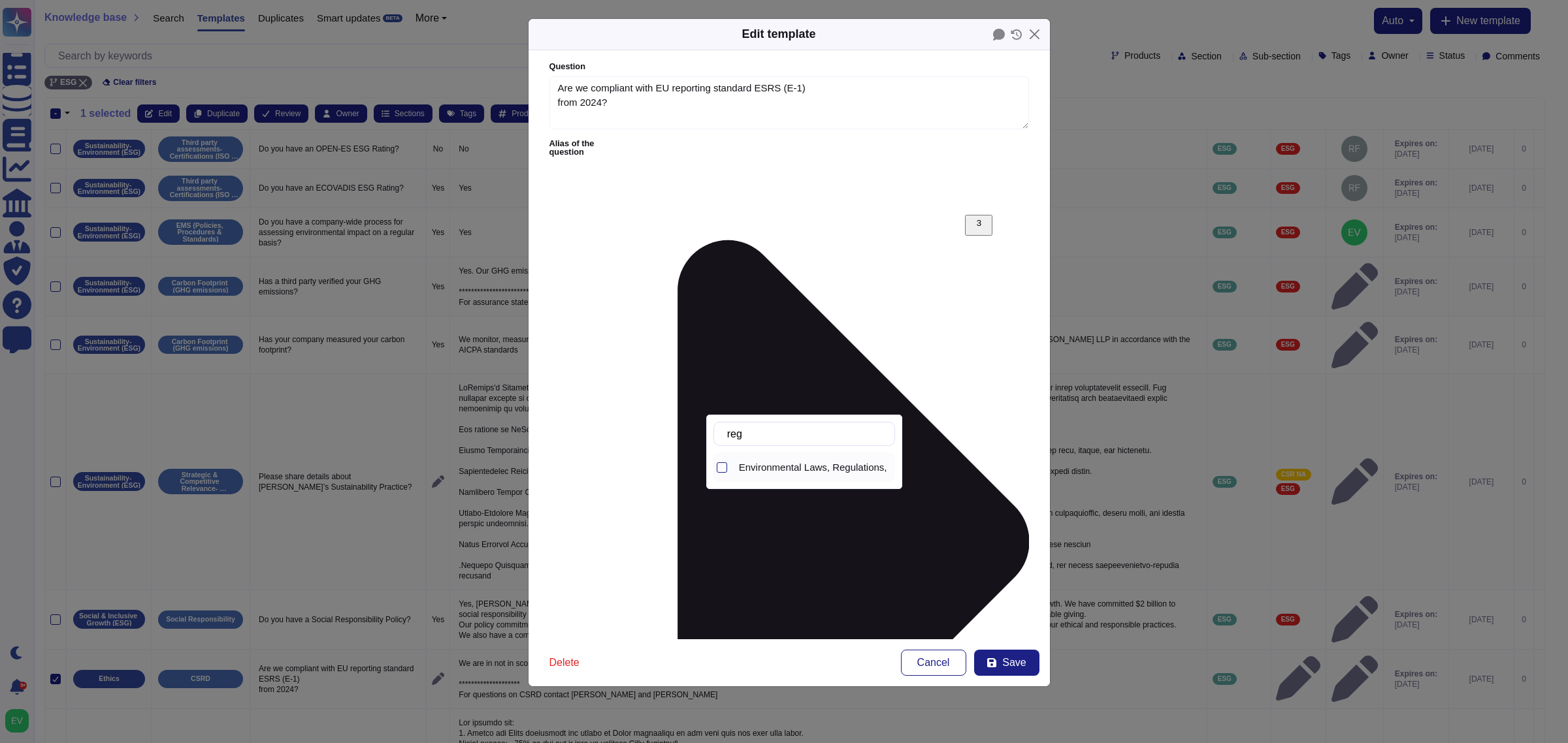
click at [789, 464] on span "Environmental Laws, Regulations, L&I" at bounding box center [822, 467] width 165 height 12
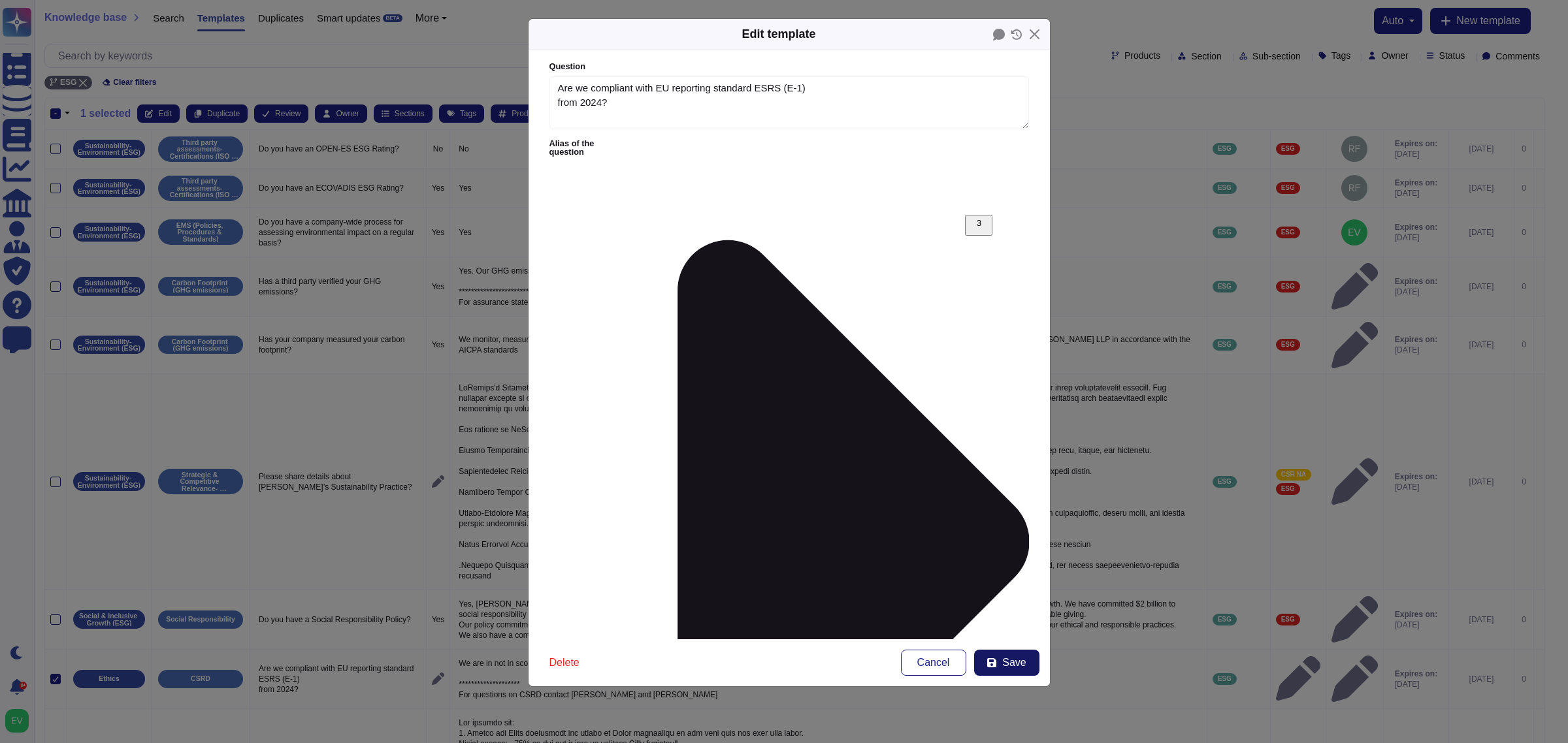
click at [1008, 595] on span "Save" at bounding box center [1014, 662] width 24 height 11
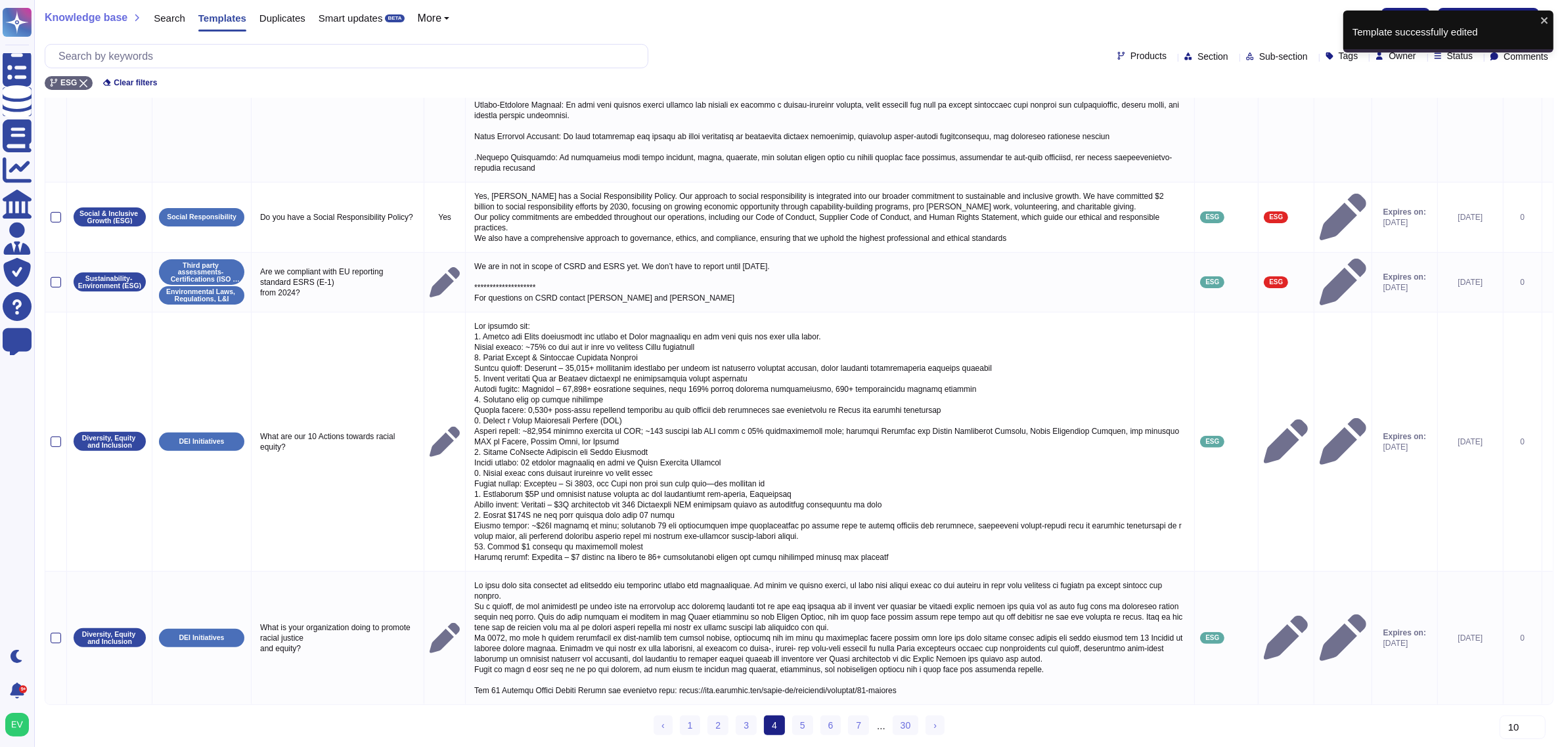
scroll to position [415, 0]
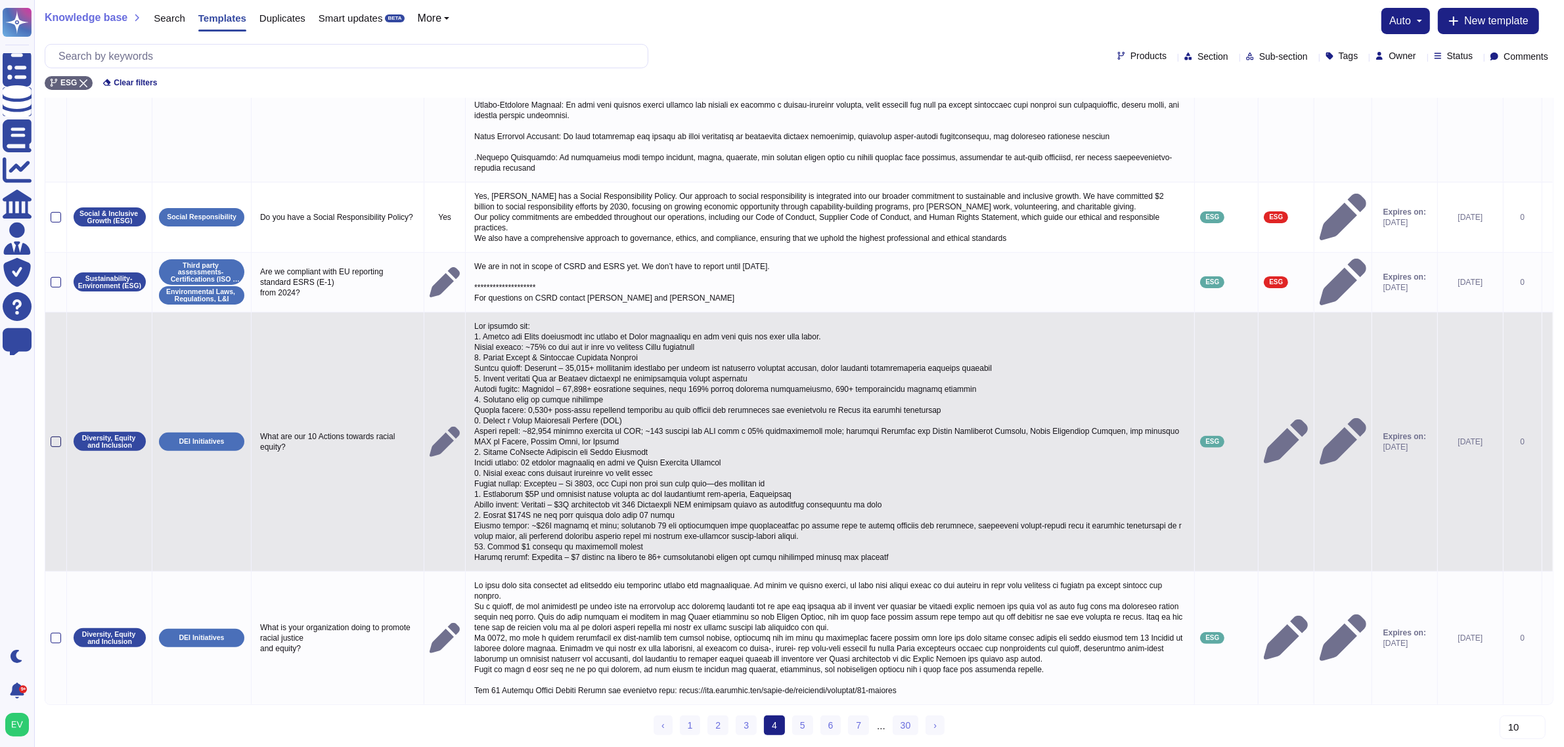
click at [56, 437] on div at bounding box center [56, 442] width 11 height 11
click at [0, 0] on input "checkbox" at bounding box center [0, 0] width 0 height 0
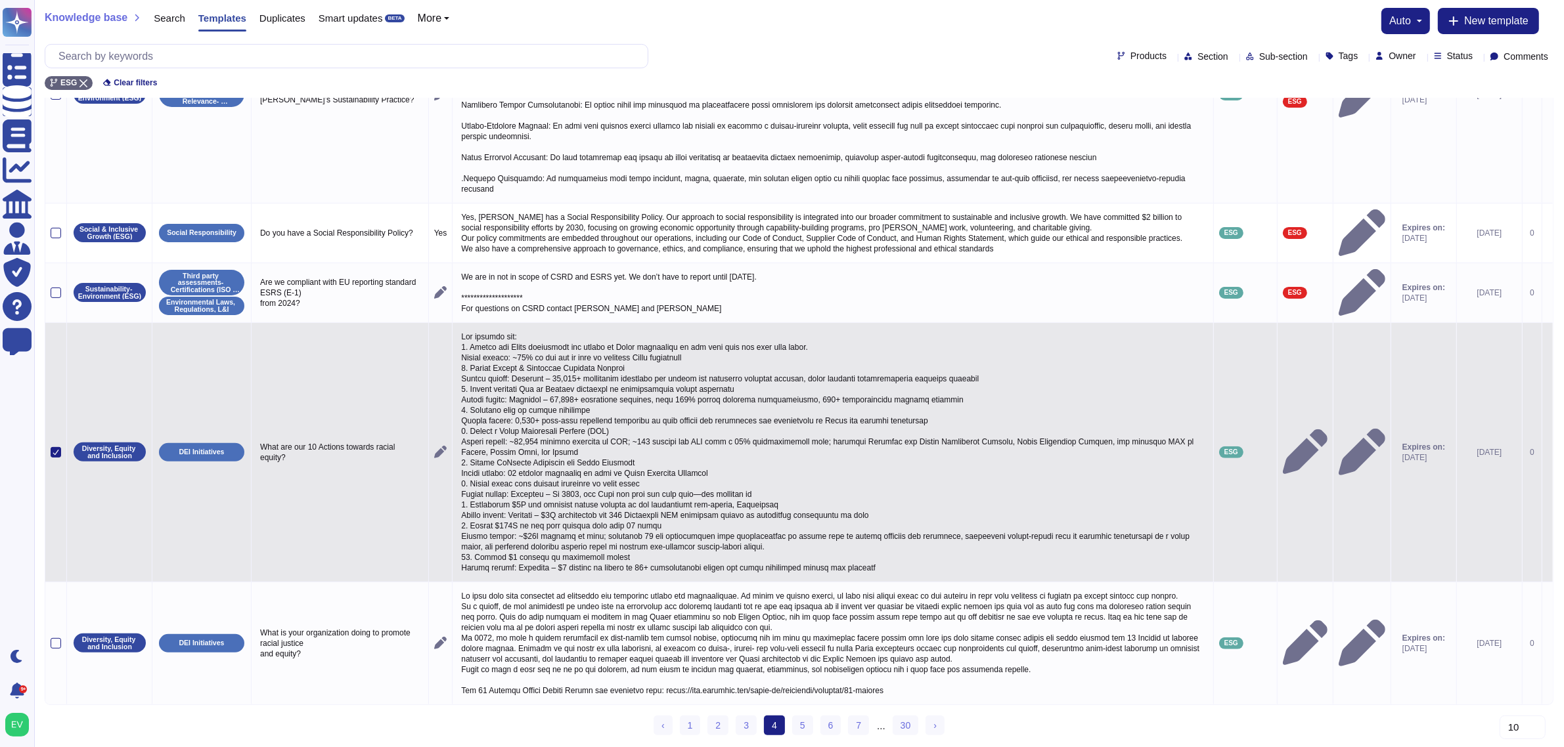
scroll to position [0, 0]
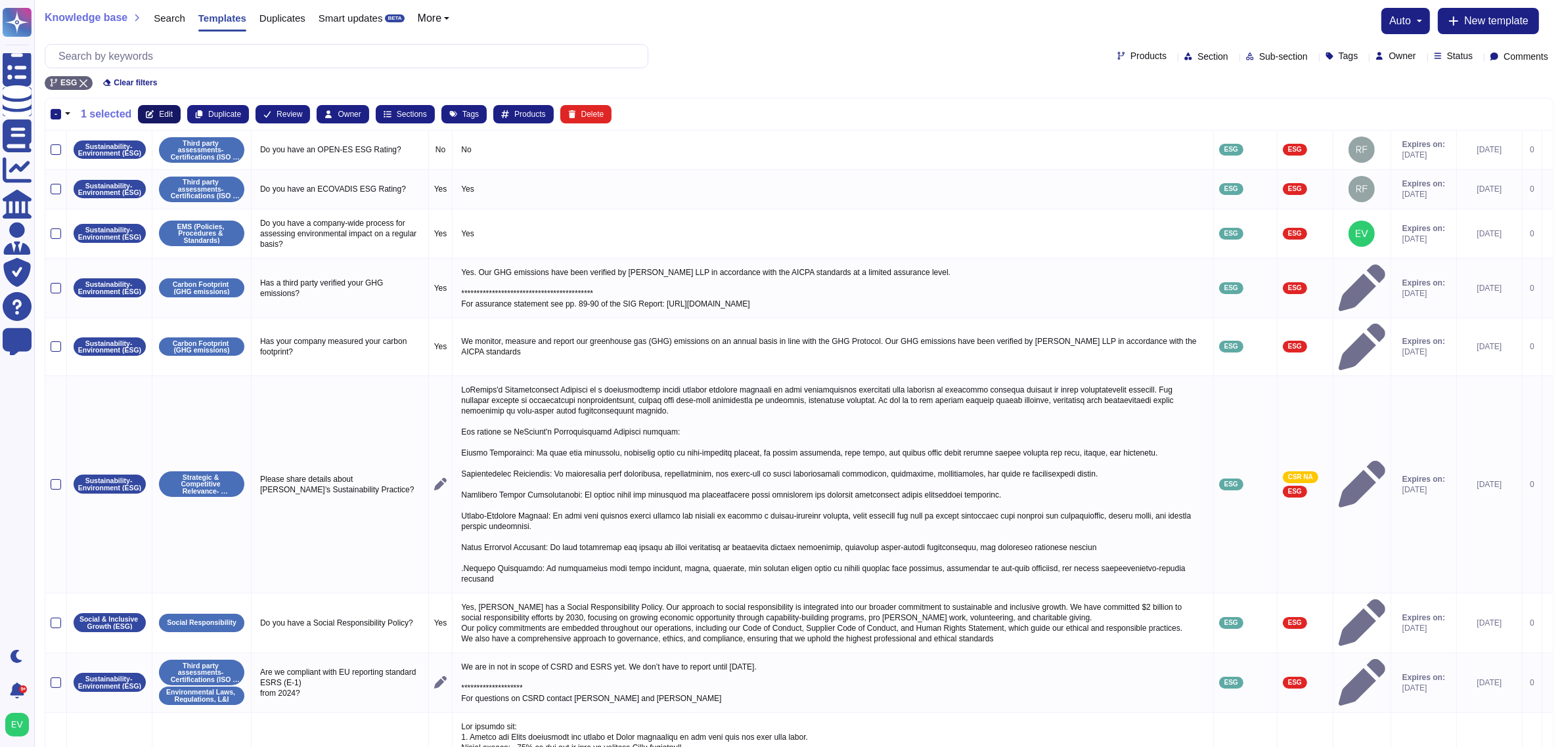
click at [159, 110] on span "Edit" at bounding box center [166, 114] width 14 height 8
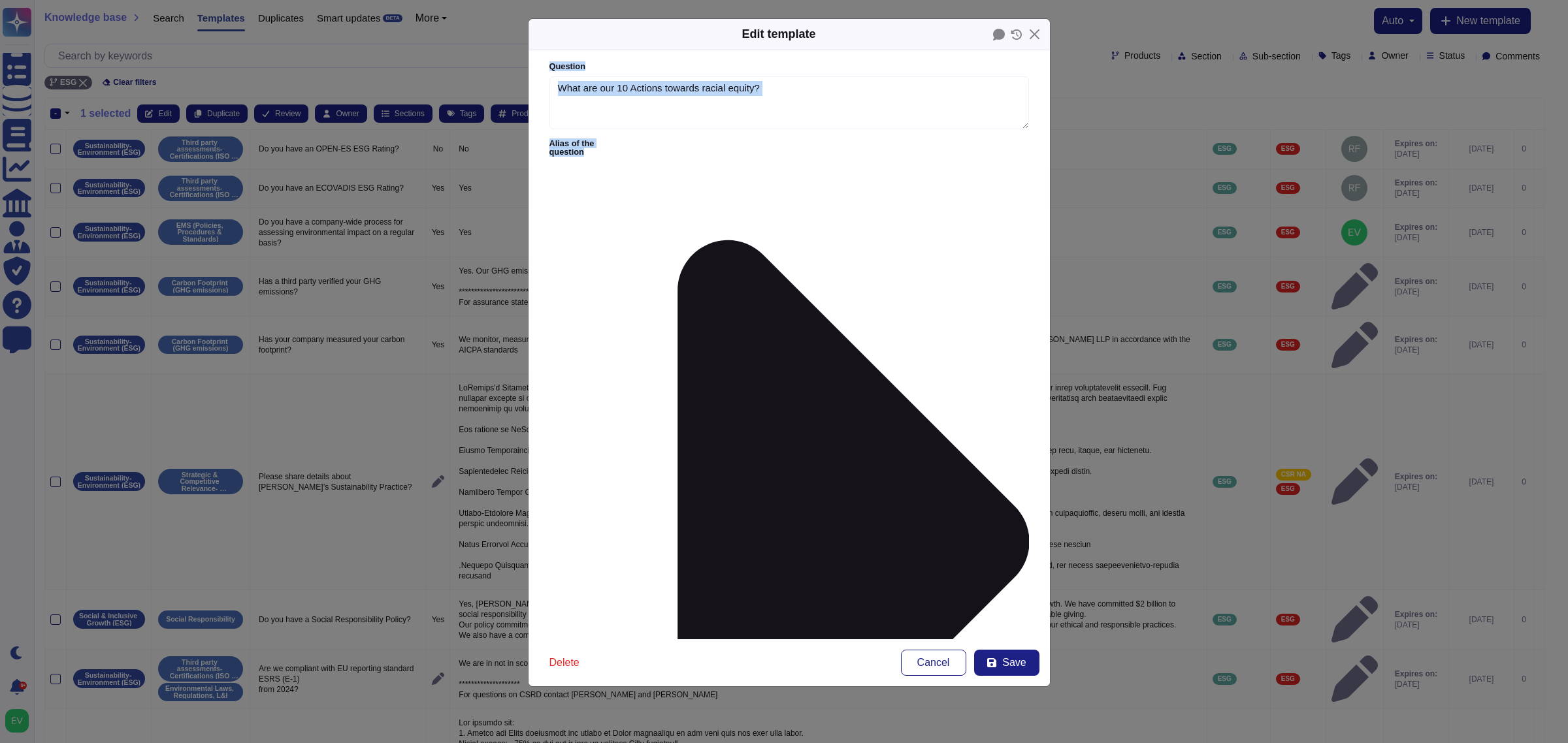
drag, startPoint x: 677, startPoint y: 54, endPoint x: 785, endPoint y: 277, distance: 247.8
click at [785, 277] on form "Question What are our 10 Actions towards racial equity? Alias of the question A…" at bounding box center [789, 345] width 521 height 589
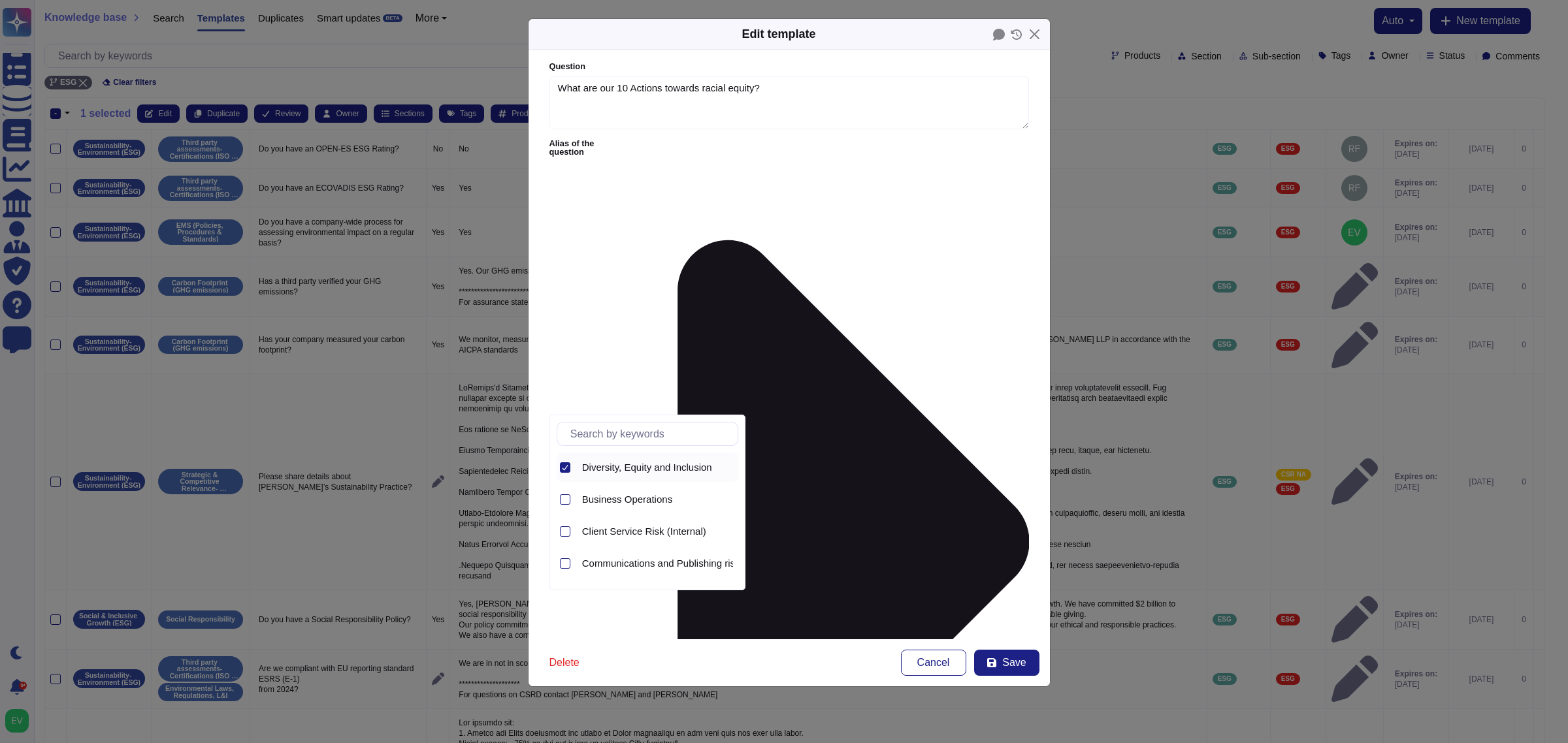
click at [566, 471] on icon at bounding box center [565, 467] width 7 height 7
click at [616, 440] on input "text" at bounding box center [651, 434] width 174 height 23
click at [643, 495] on span "Social & Inclusive Growth (ESG)" at bounding box center [653, 500] width 141 height 12
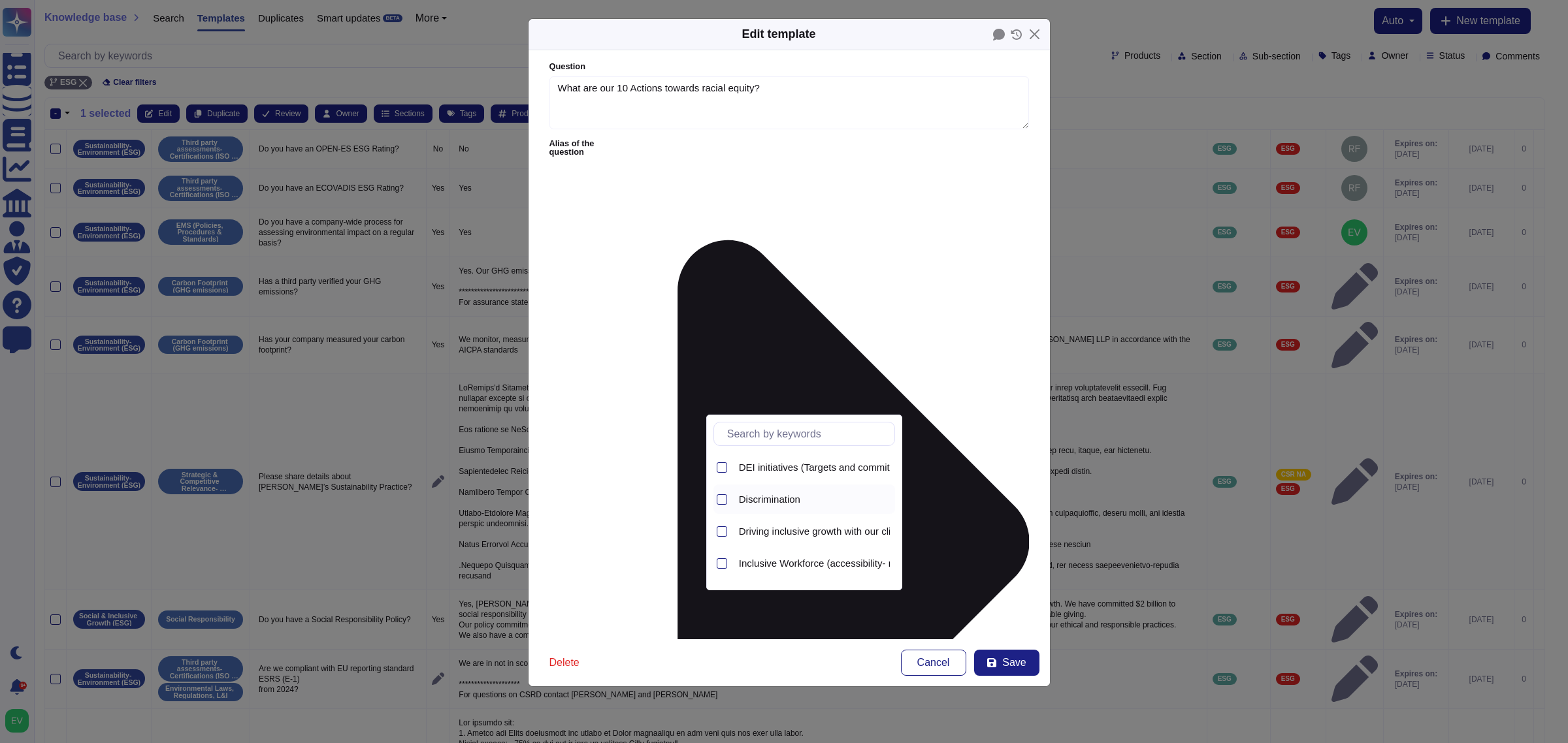
click at [793, 498] on span "Discrimination" at bounding box center [770, 500] width 62 height 12
click at [720, 463] on div at bounding box center [721, 467] width 11 height 11
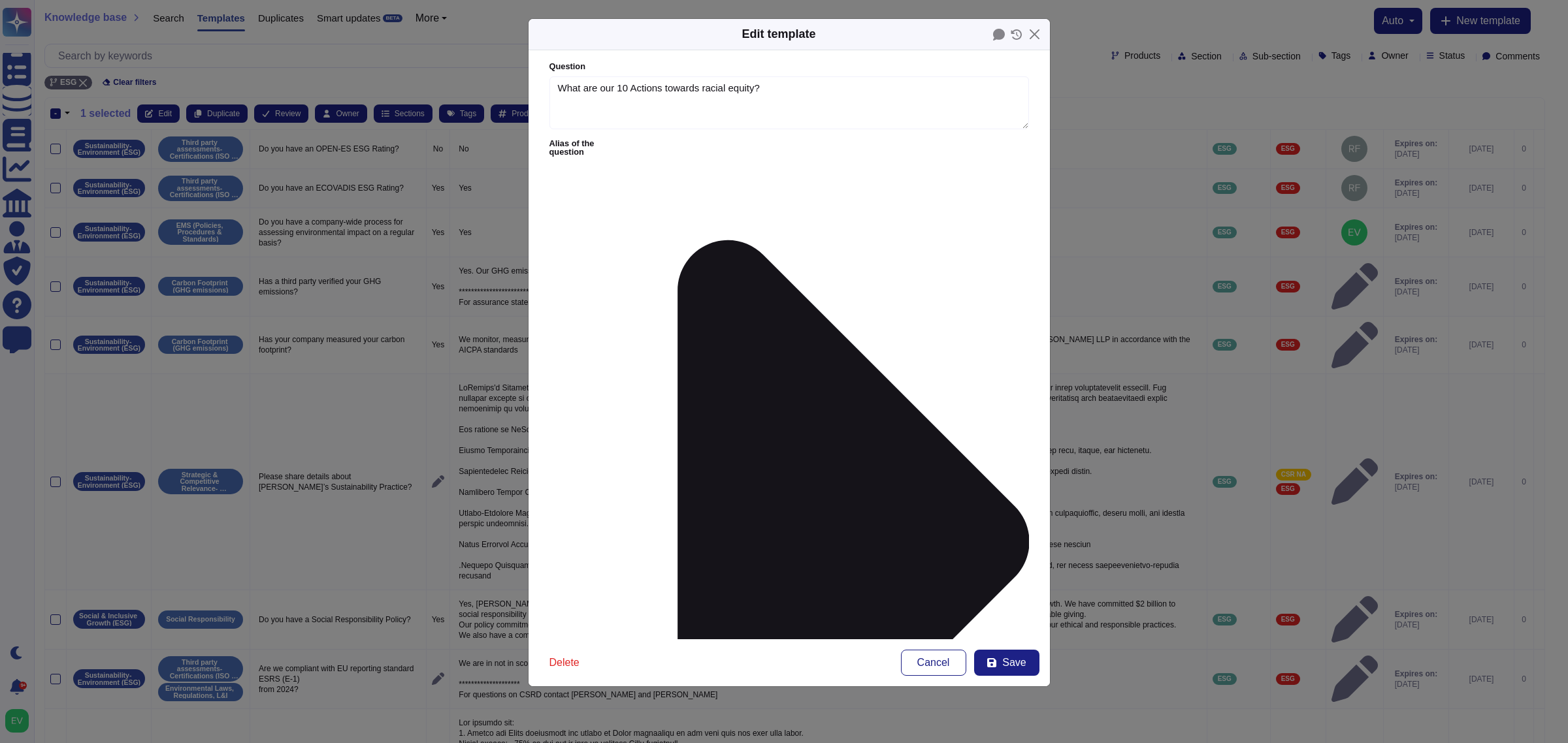
click at [1008, 595] on button "Save" at bounding box center [1007, 662] width 66 height 26
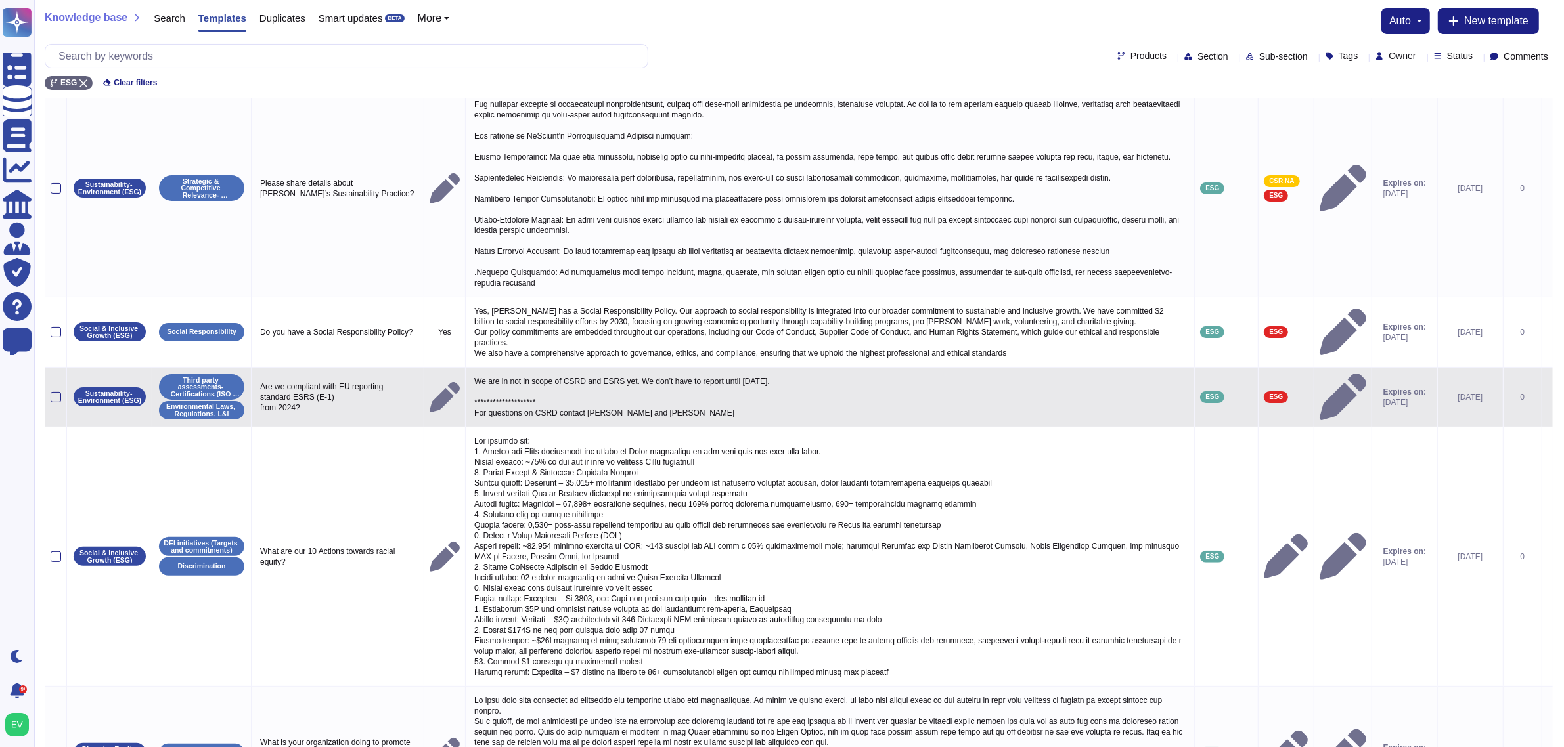
scroll to position [415, 0]
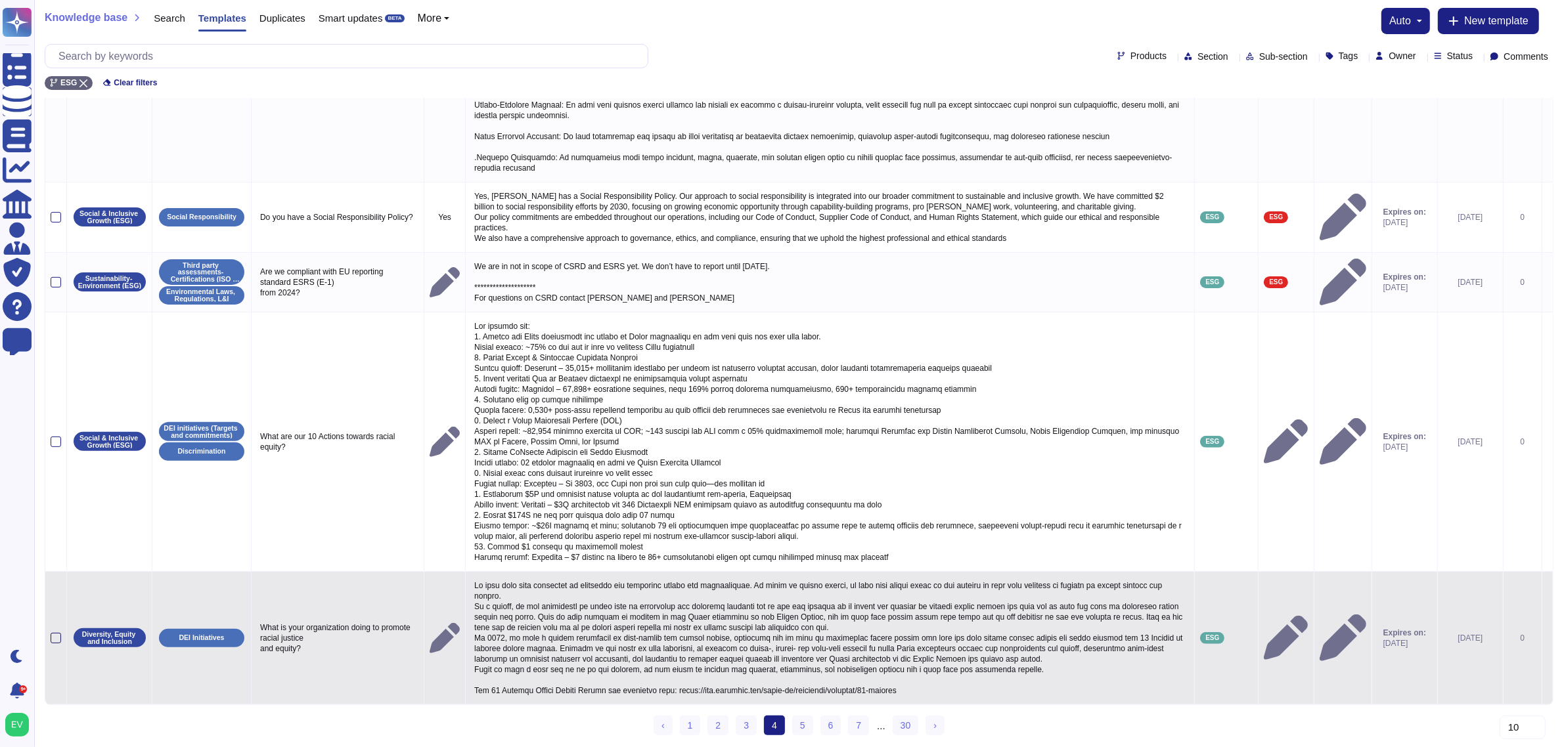
click at [55, 598] on div at bounding box center [56, 638] width 11 height 11
click at [0, 0] on input "checkbox" at bounding box center [0, 0] width 0 height 0
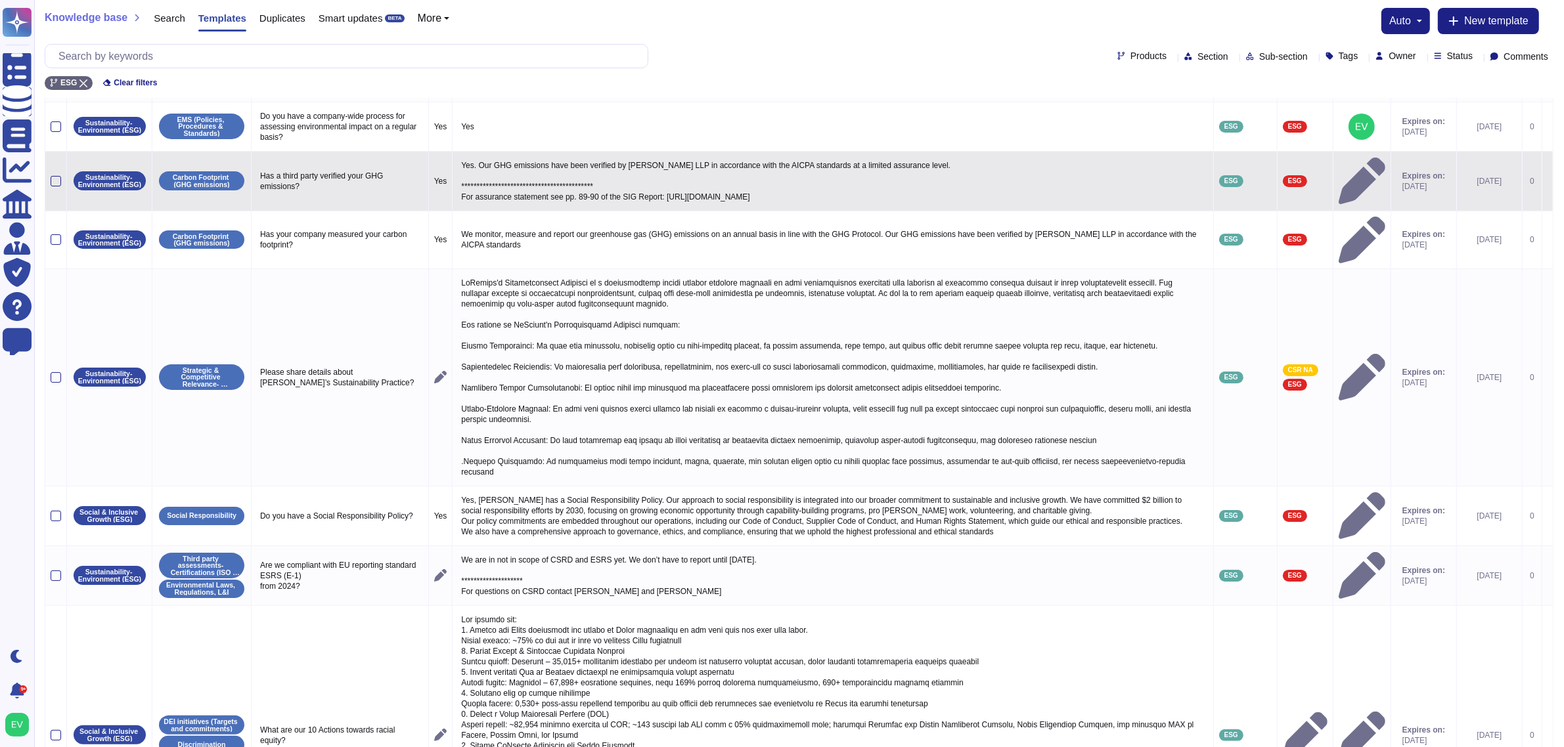
scroll to position [0, 0]
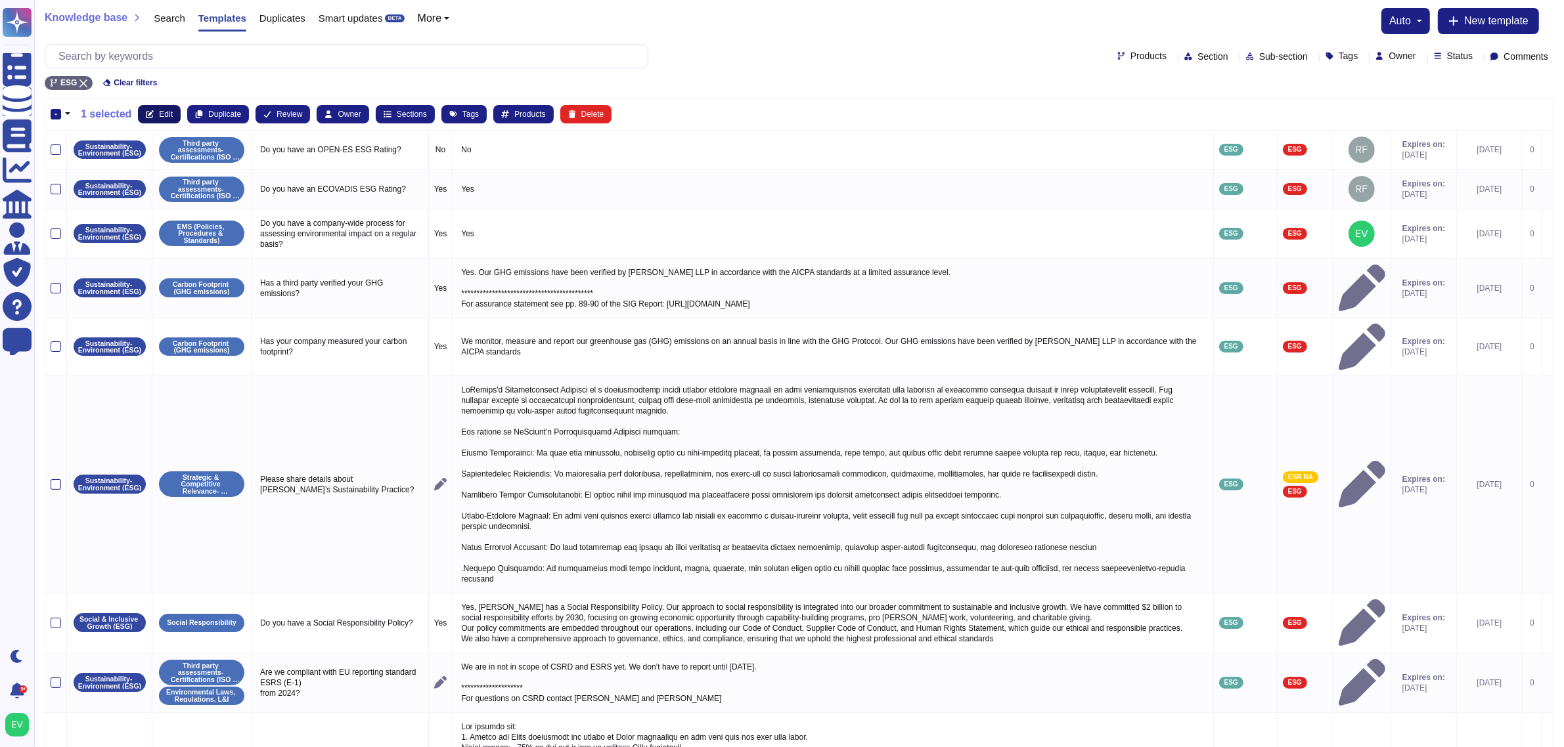
click at [156, 121] on button "Edit" at bounding box center [159, 114] width 43 height 18
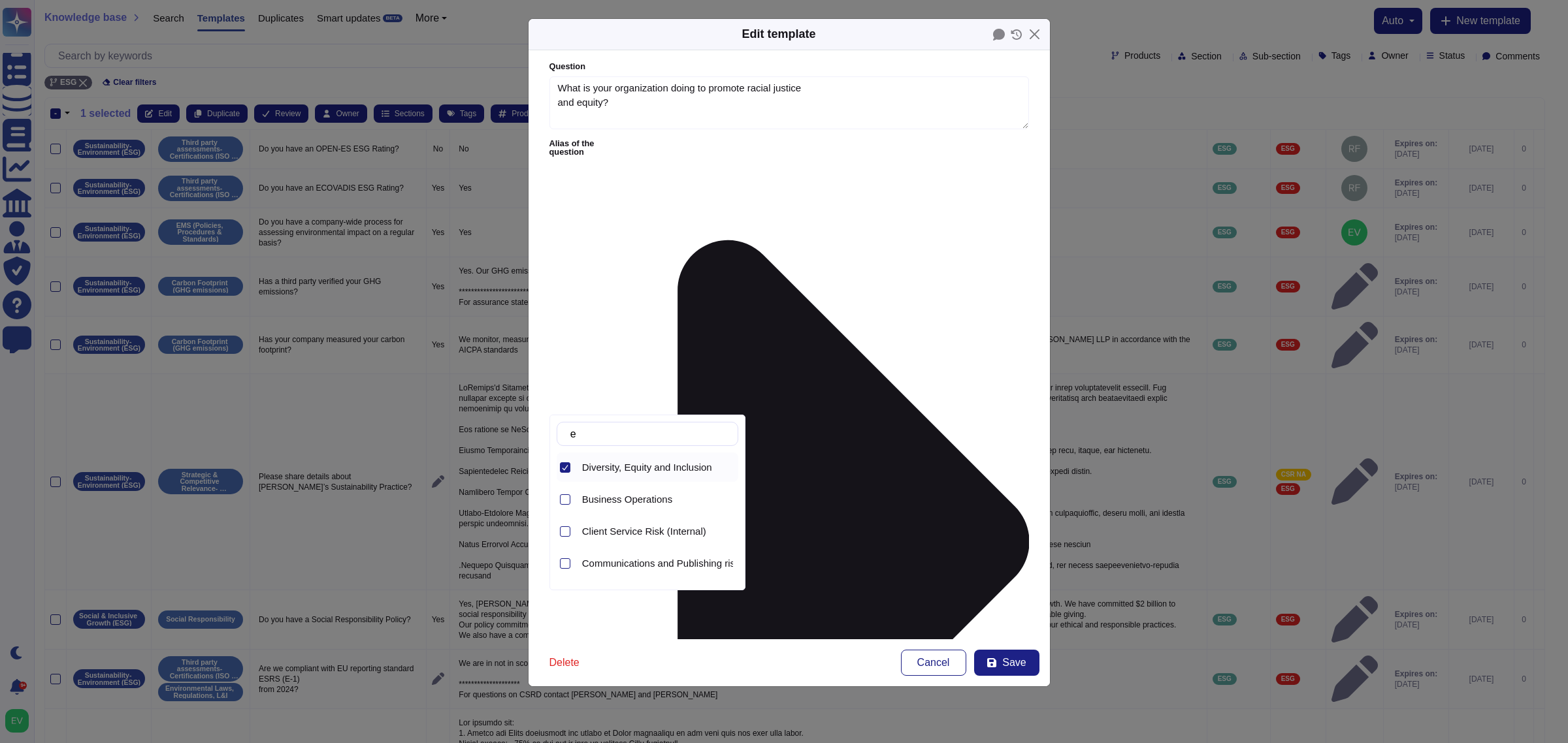
click at [567, 468] on icon at bounding box center [565, 467] width 7 height 7
click at [606, 441] on input "e" at bounding box center [651, 434] width 174 height 23
click at [576, 497] on div "Social & Inclusive Growth (ESG)" at bounding box center [648, 500] width 182 height 30
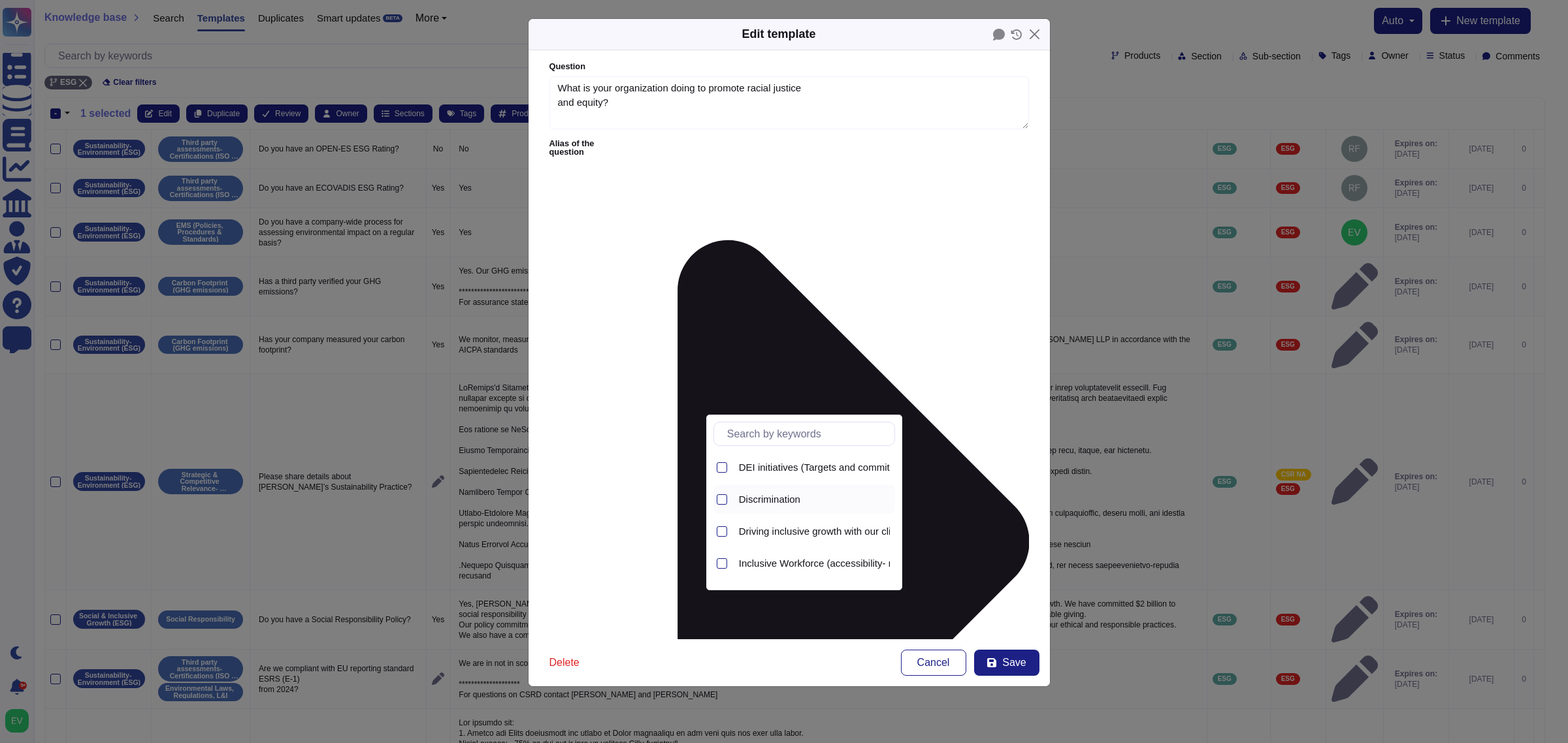
click at [768, 497] on span "Discrimination" at bounding box center [770, 500] width 62 height 12
click at [764, 467] on span "DEI initiatives (Targets and commitments)" at bounding box center [830, 467] width 181 height 12
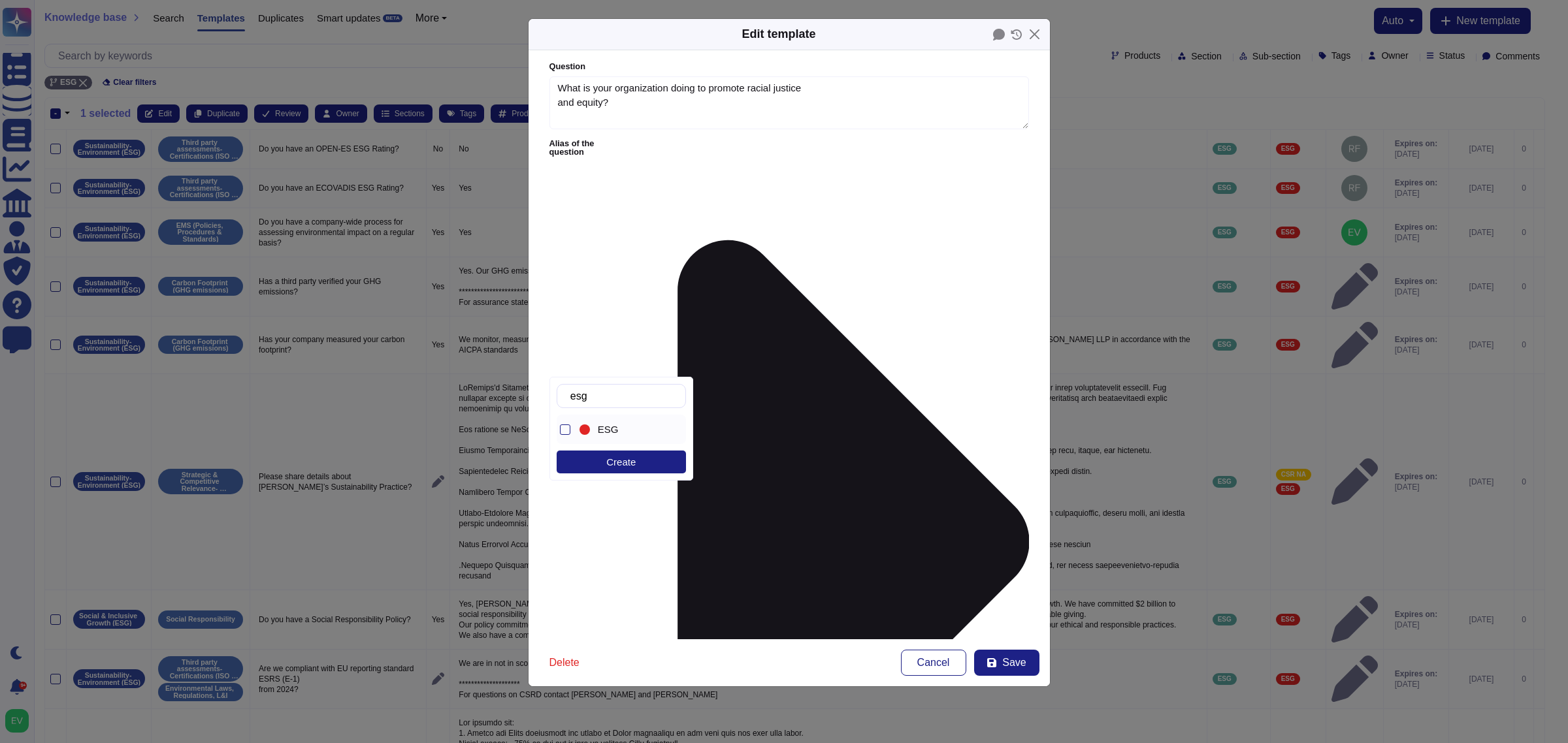
click at [601, 431] on span "ESG" at bounding box center [608, 430] width 21 height 12
click at [1021, 595] on button "Save" at bounding box center [1007, 662] width 66 height 26
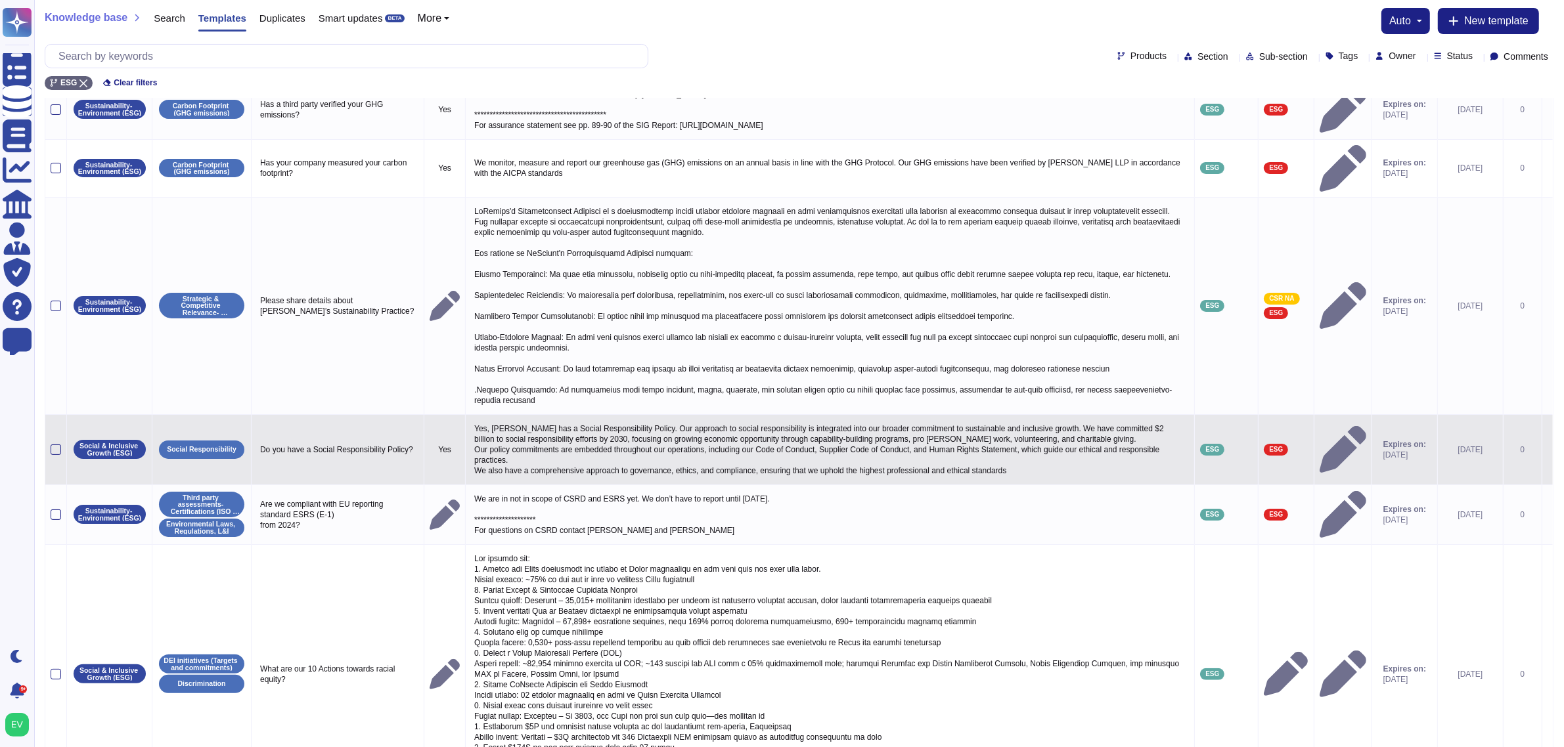
scroll to position [169, 0]
click at [56, 444] on div at bounding box center [56, 449] width 11 height 11
click at [0, 0] on input "checkbox" at bounding box center [0, 0] width 0 height 0
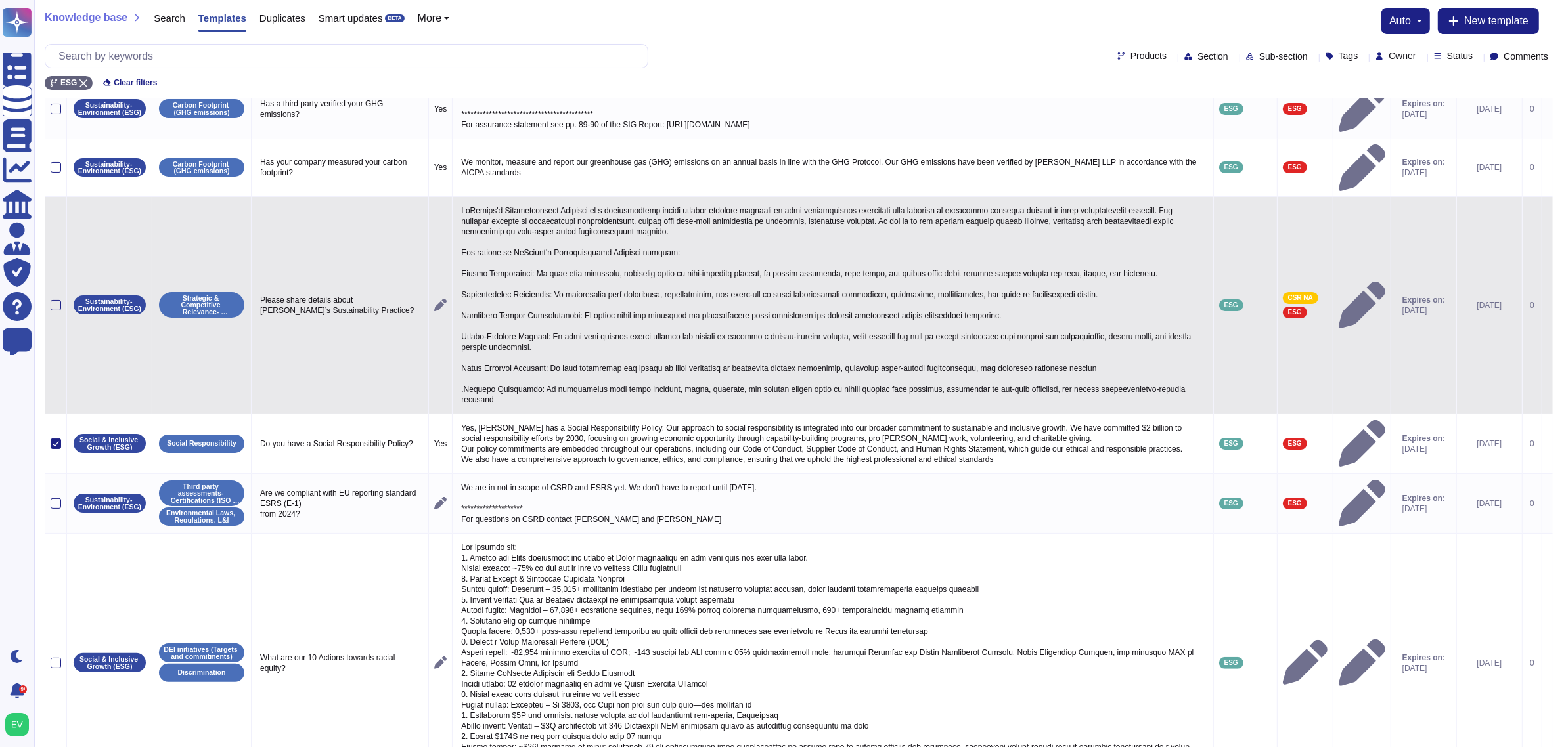
scroll to position [0, 0]
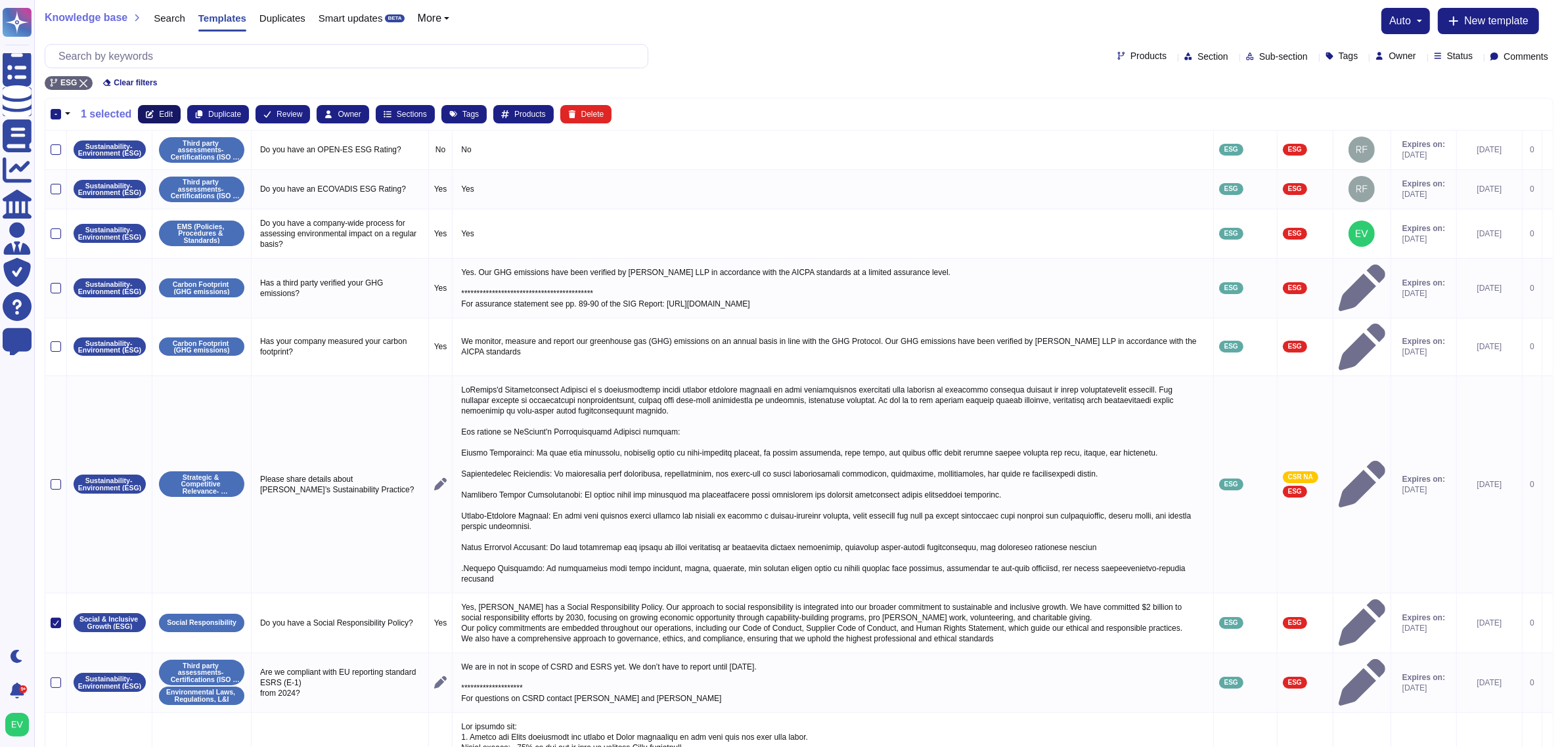
click at [166, 110] on span "Edit" at bounding box center [166, 114] width 14 height 8
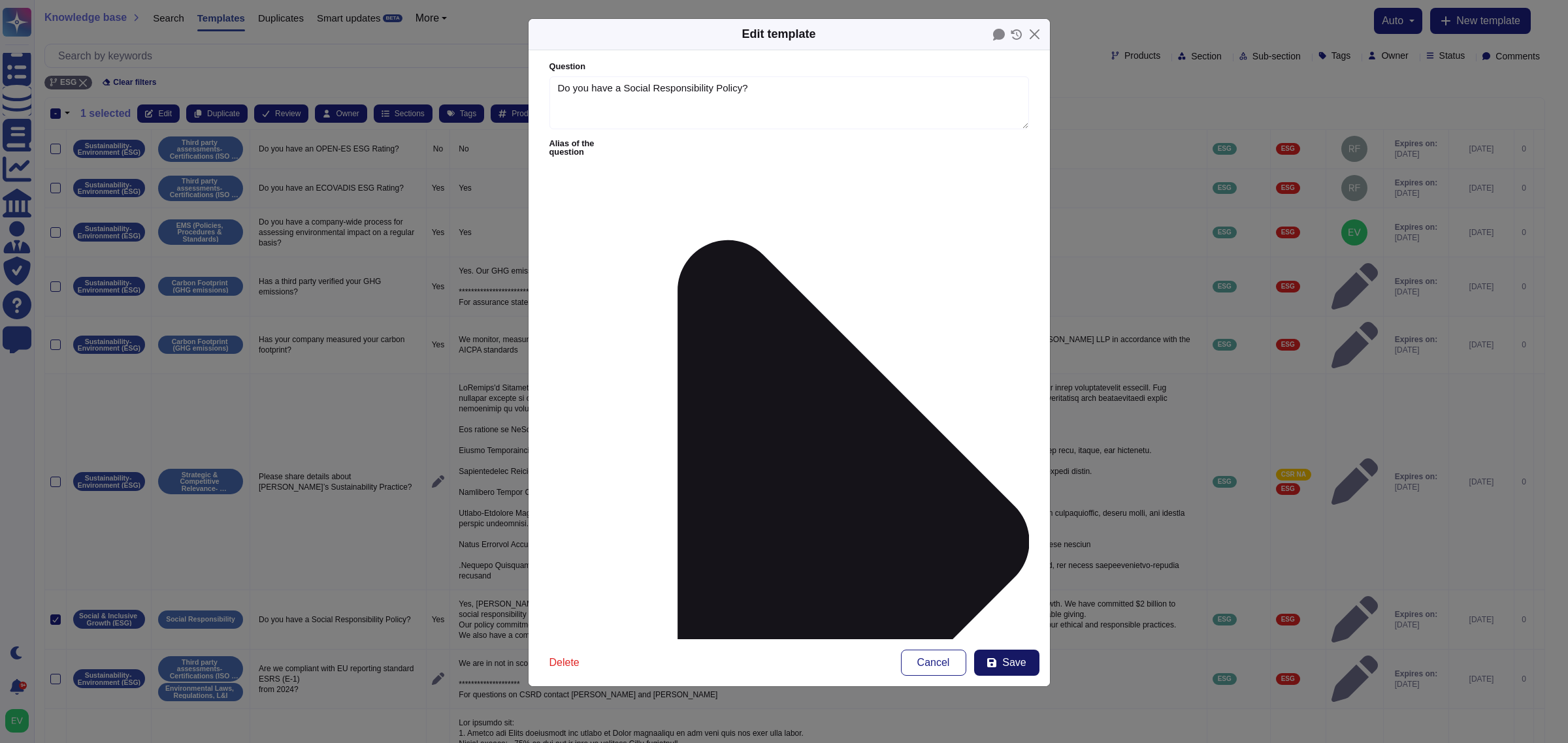
click at [1016, 595] on span "Save" at bounding box center [1014, 662] width 24 height 11
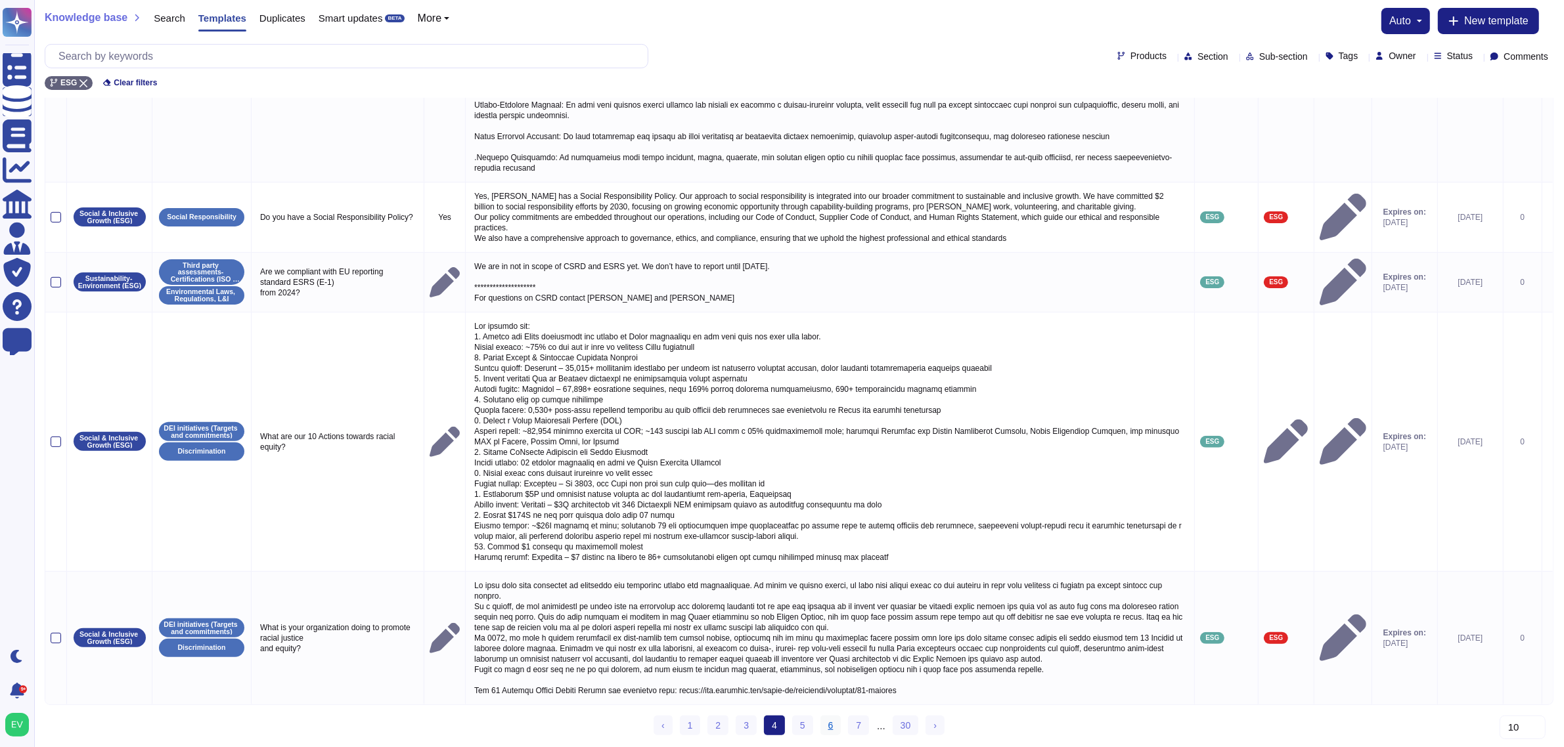
scroll to position [414, 0]
click at [805, 598] on link "5" at bounding box center [802, 726] width 21 height 20
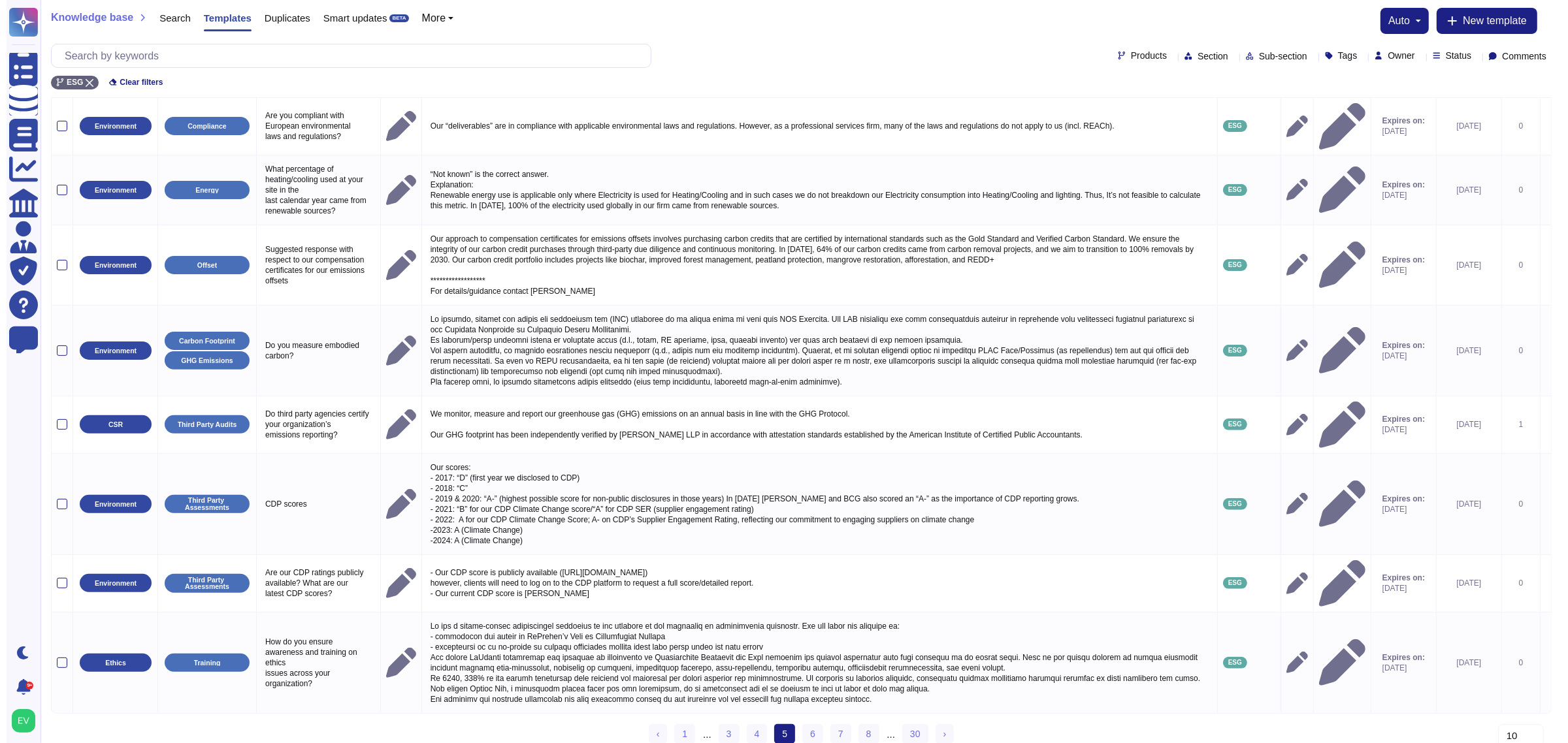
scroll to position [0, 0]
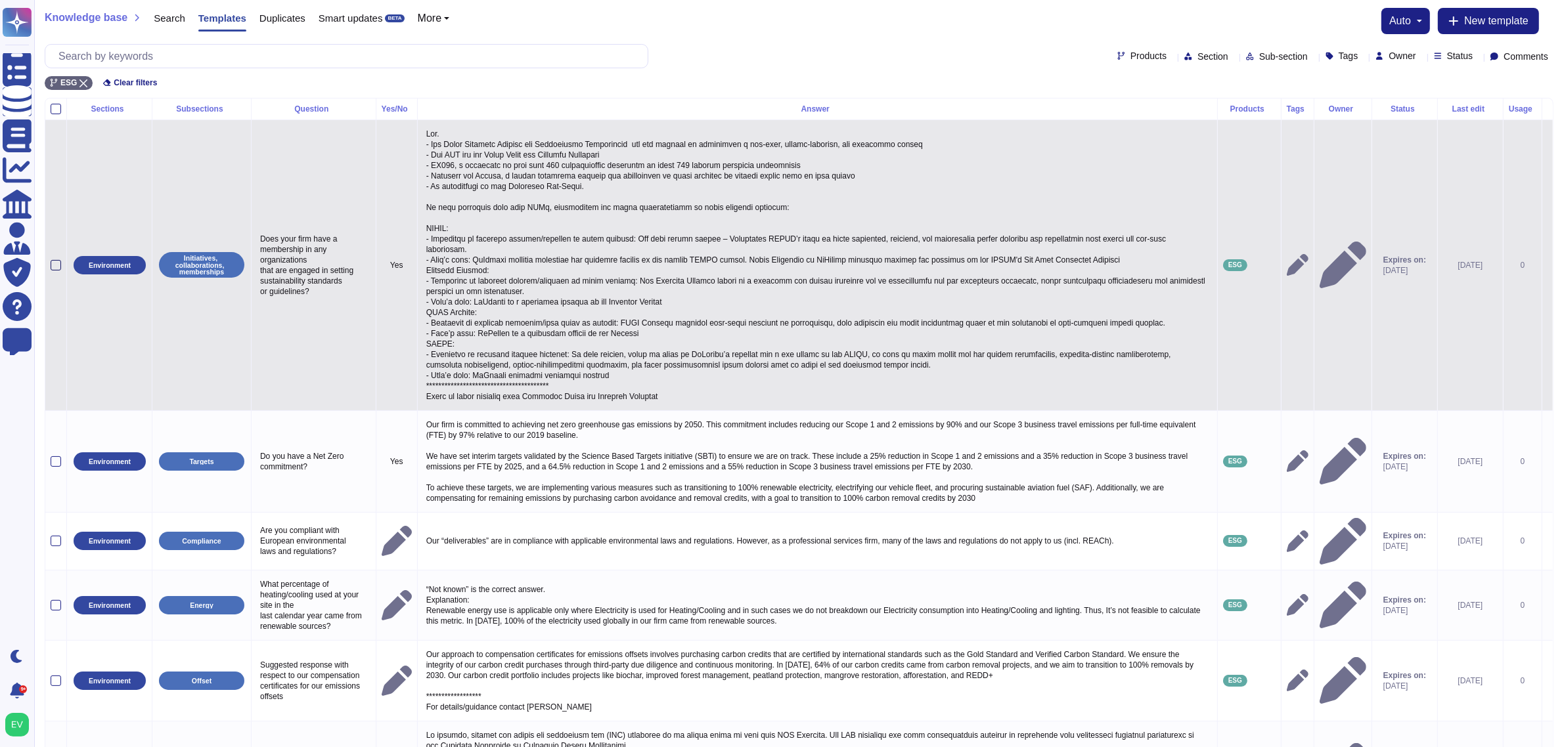
click at [51, 270] on div at bounding box center [56, 265] width 11 height 11
click at [0, 0] on input "checkbox" at bounding box center [0, 0] width 0 height 0
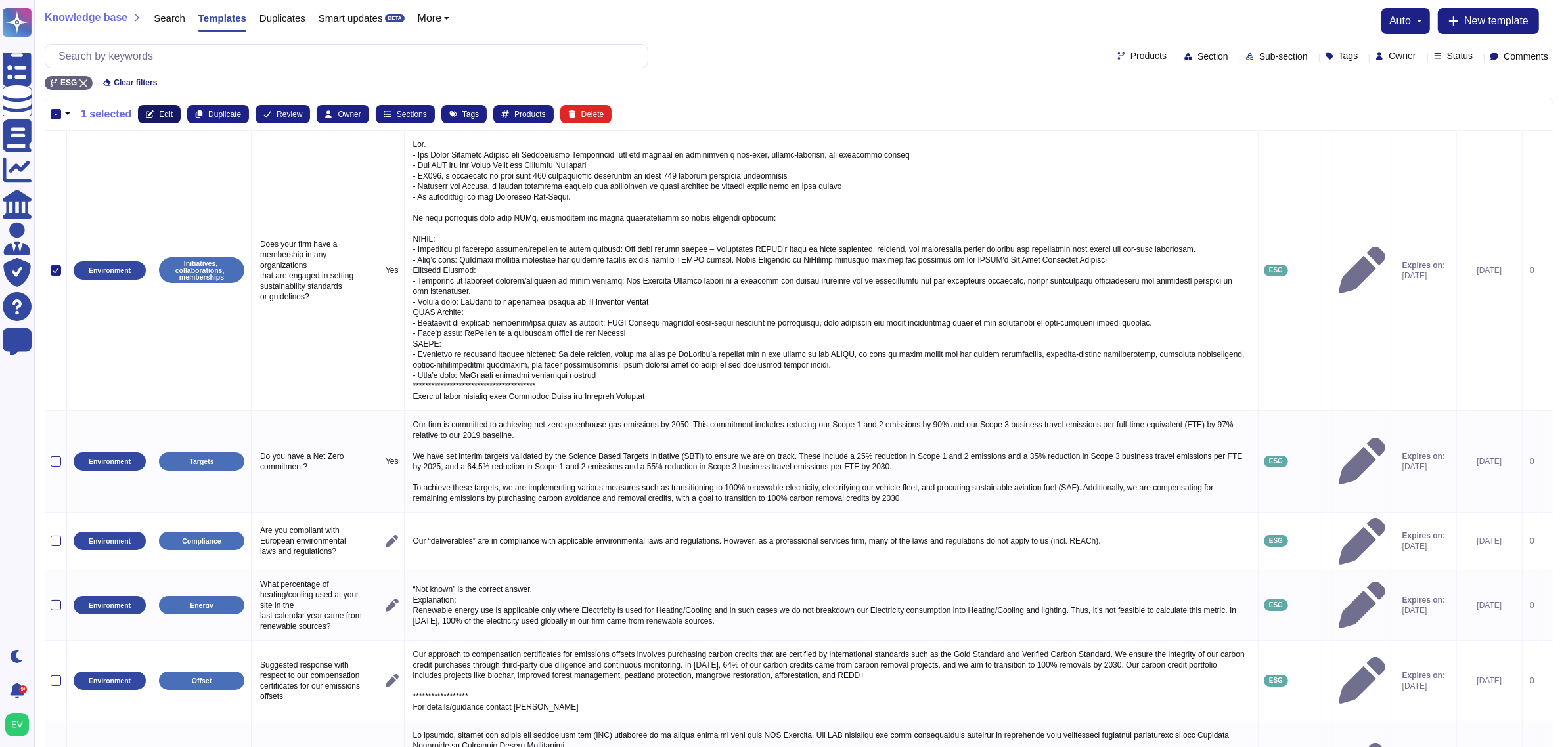
click at [169, 112] on span "Edit" at bounding box center [166, 114] width 14 height 8
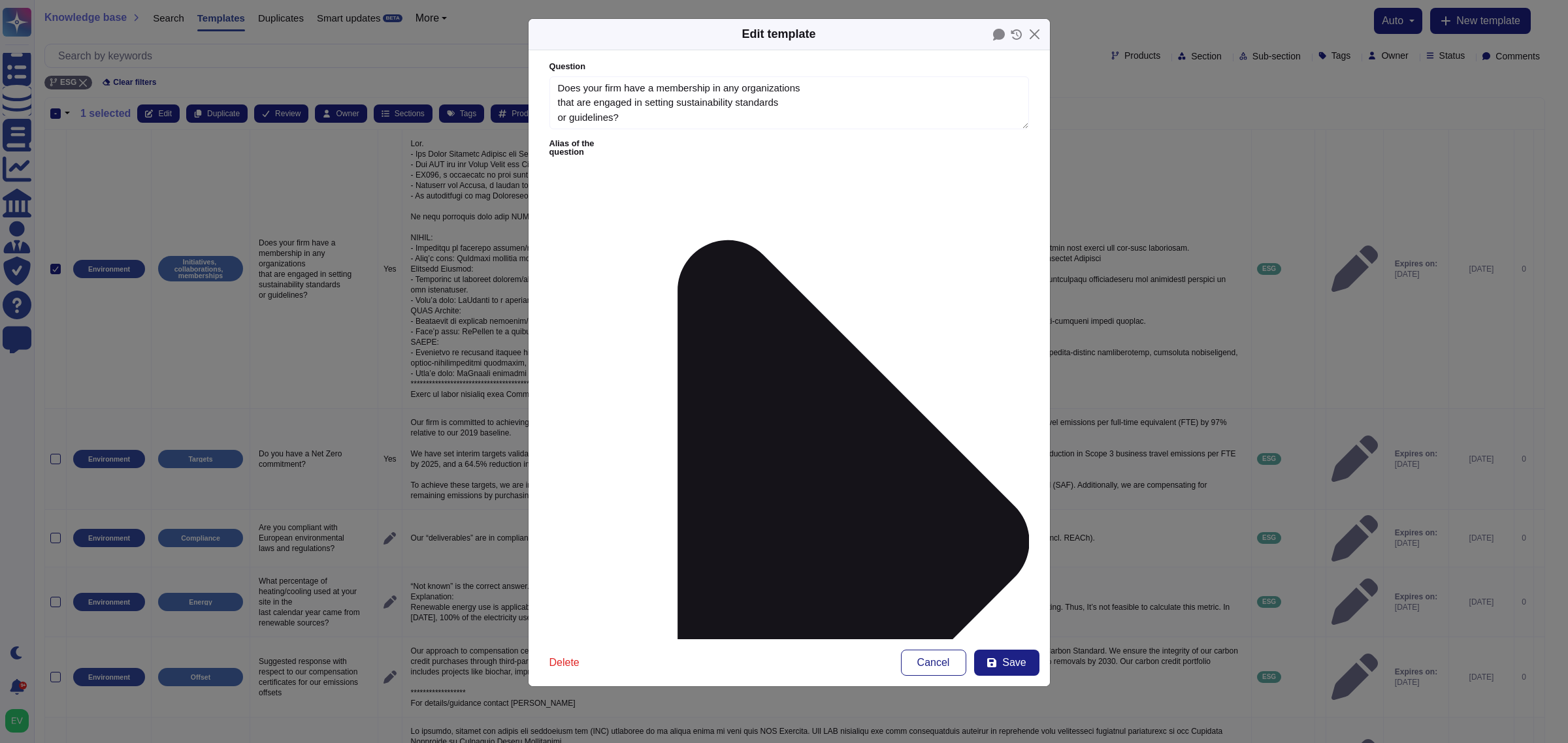
click at [646, 464] on span "Sustainability- Environment (ESG)" at bounding box center [657, 467] width 149 height 12
click at [619, 429] on div "ESG" at bounding box center [633, 430] width 70 height 12
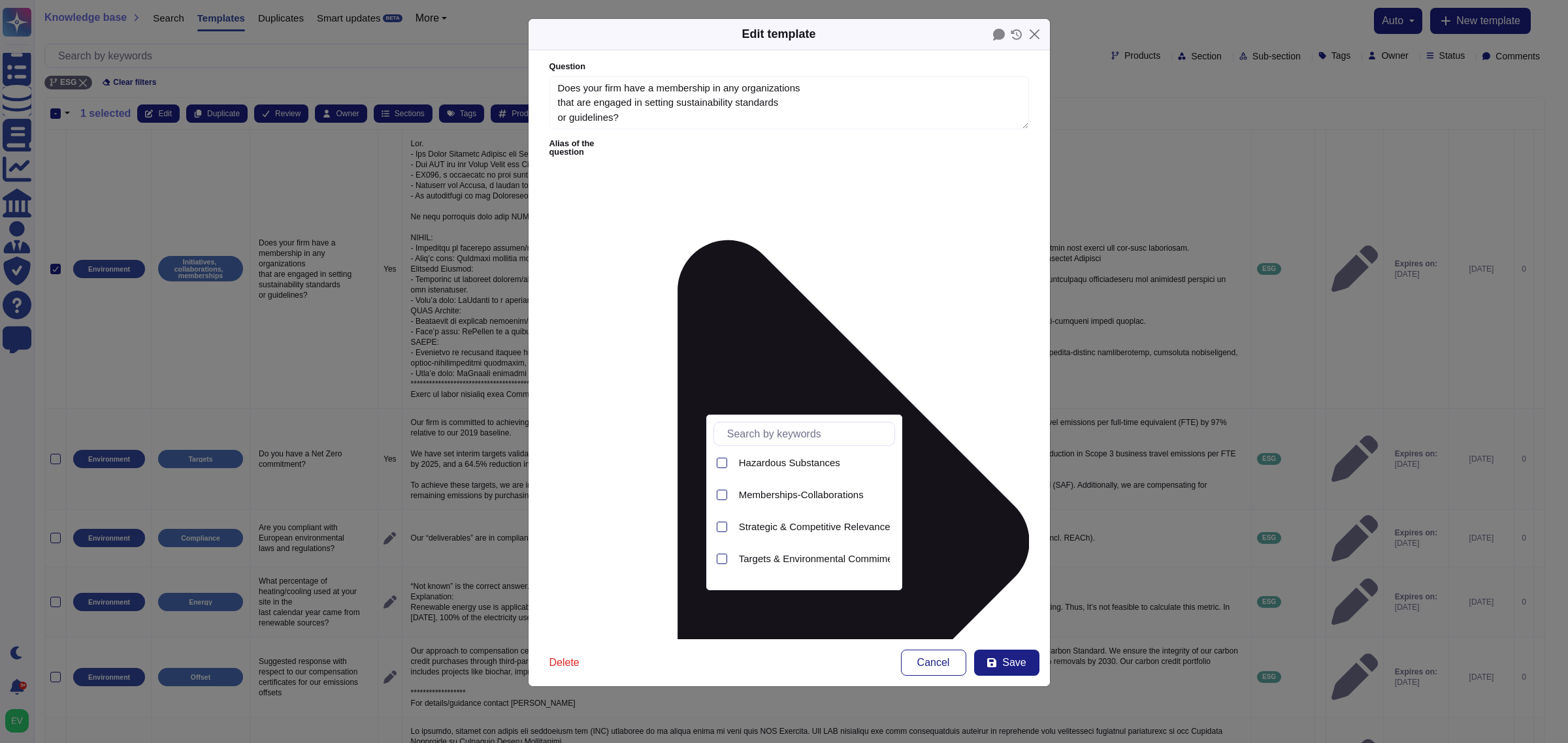
scroll to position [230, 0]
click at [808, 497] on span "Memberships-Collaborations" at bounding box center [801, 494] width 124 height 12
click at [785, 520] on span "Third party assessments- Certifications (ISO 14001-Ecovadis- CPD)" at bounding box center [886, 519] width 295 height 12
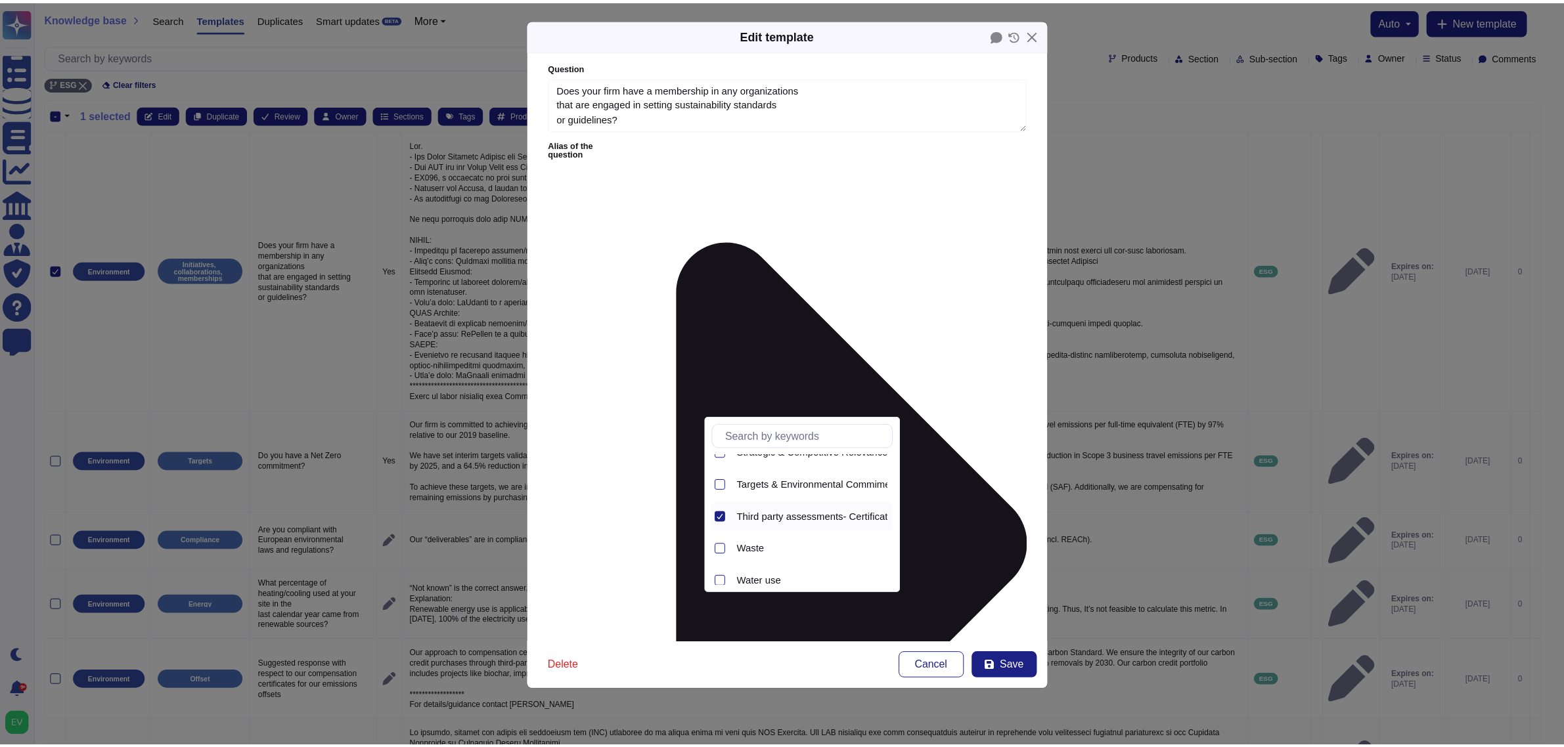
scroll to position [316, 0]
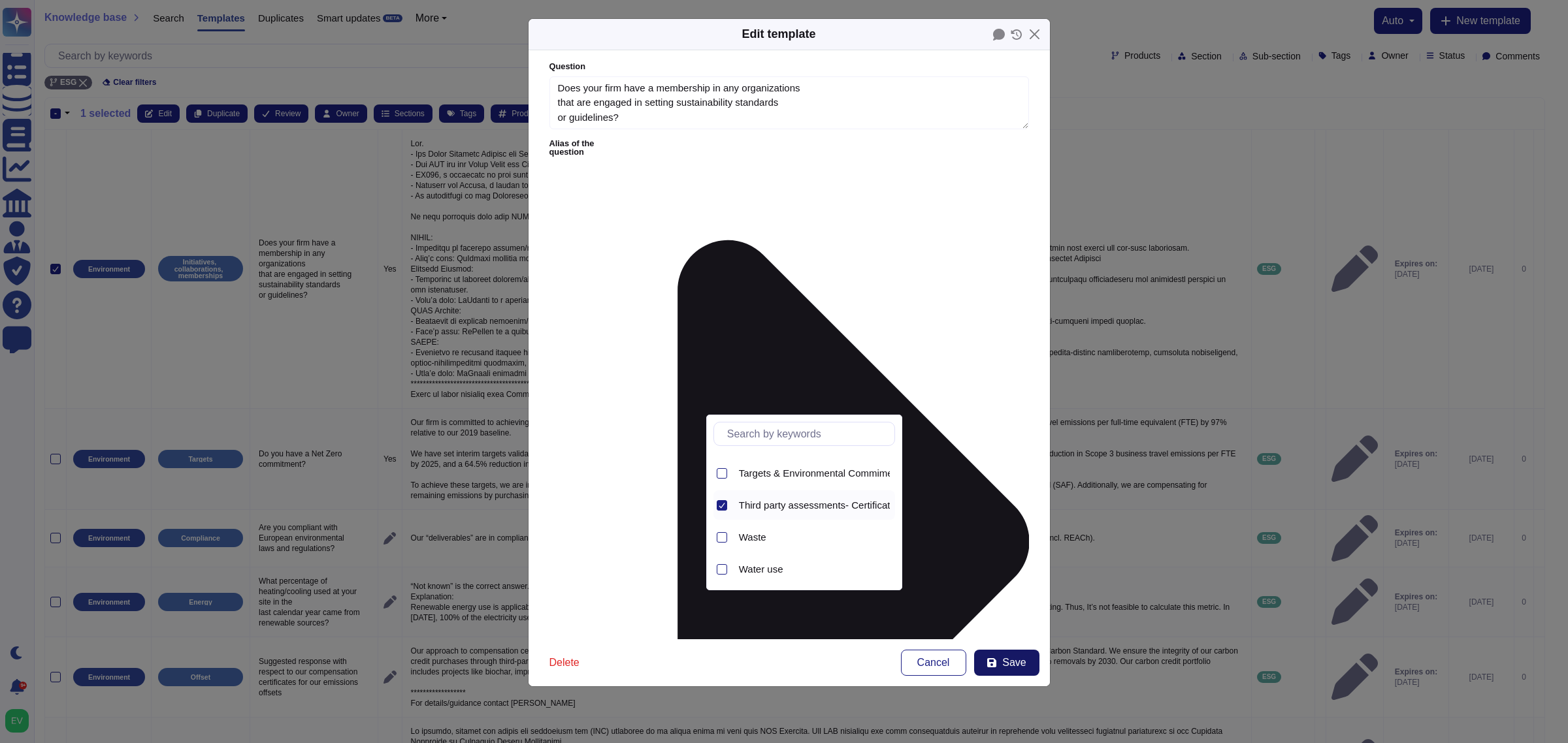
click at [999, 595] on button "Save" at bounding box center [1007, 662] width 66 height 26
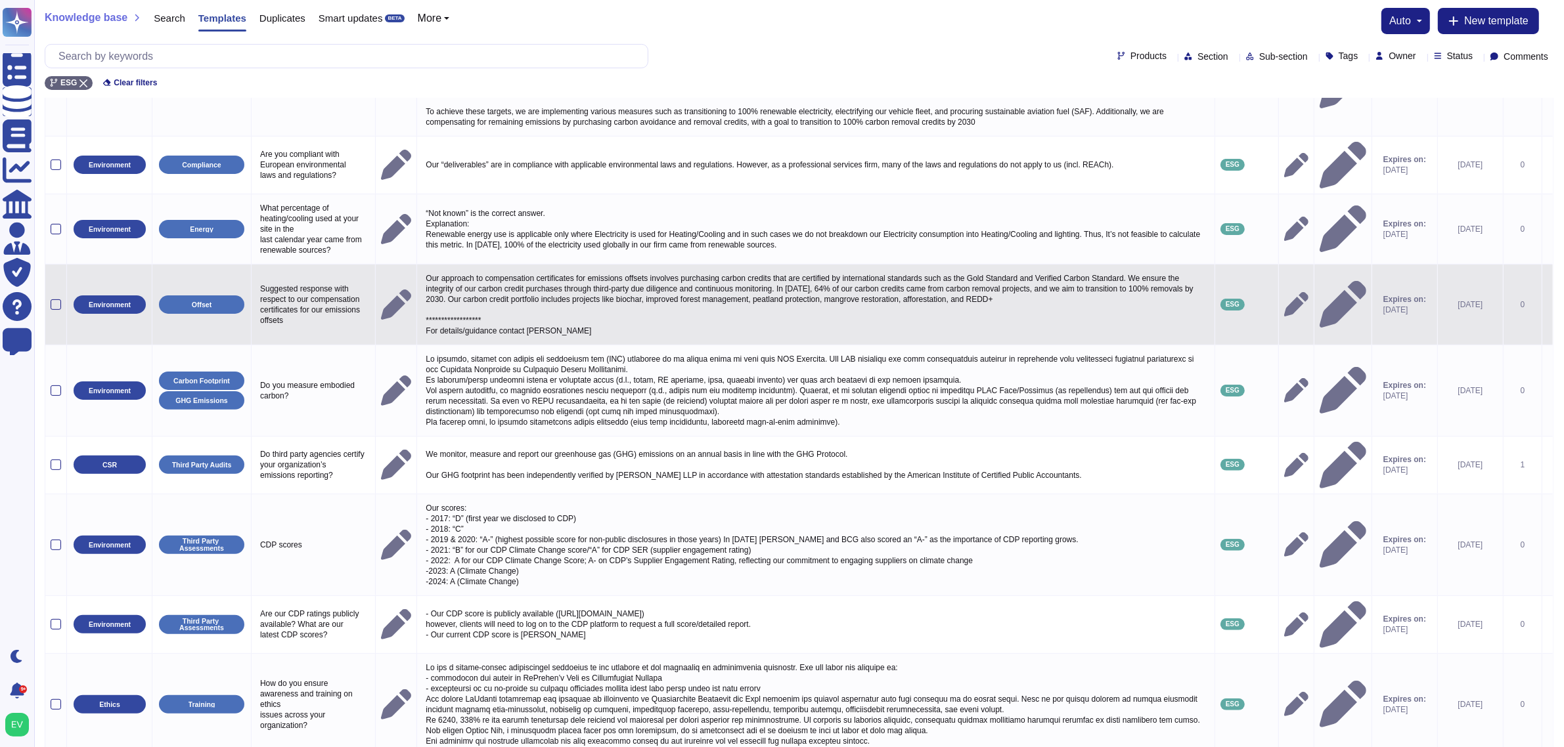
scroll to position [414, 0]
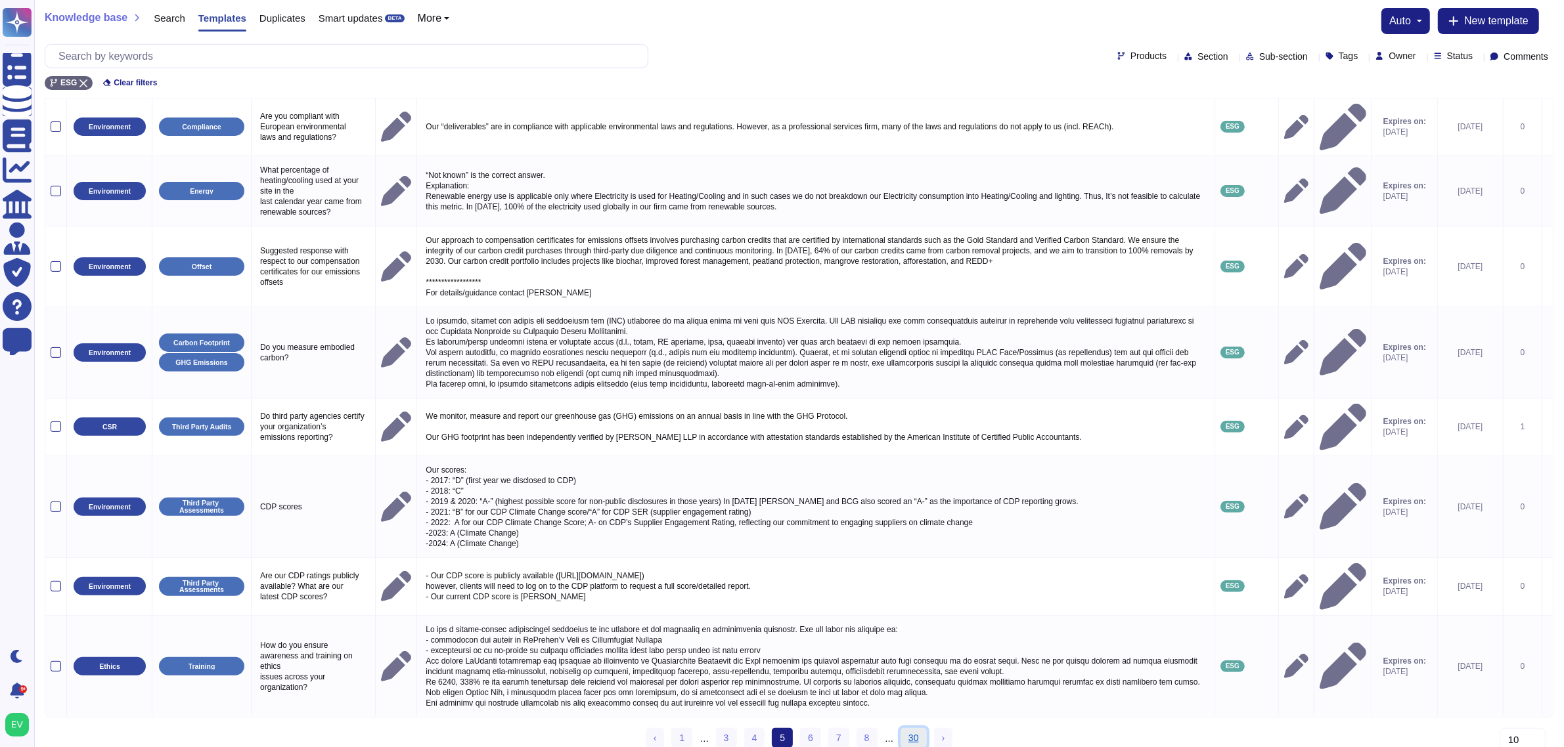
click at [916, 598] on link "30" at bounding box center [913, 738] width 26 height 20
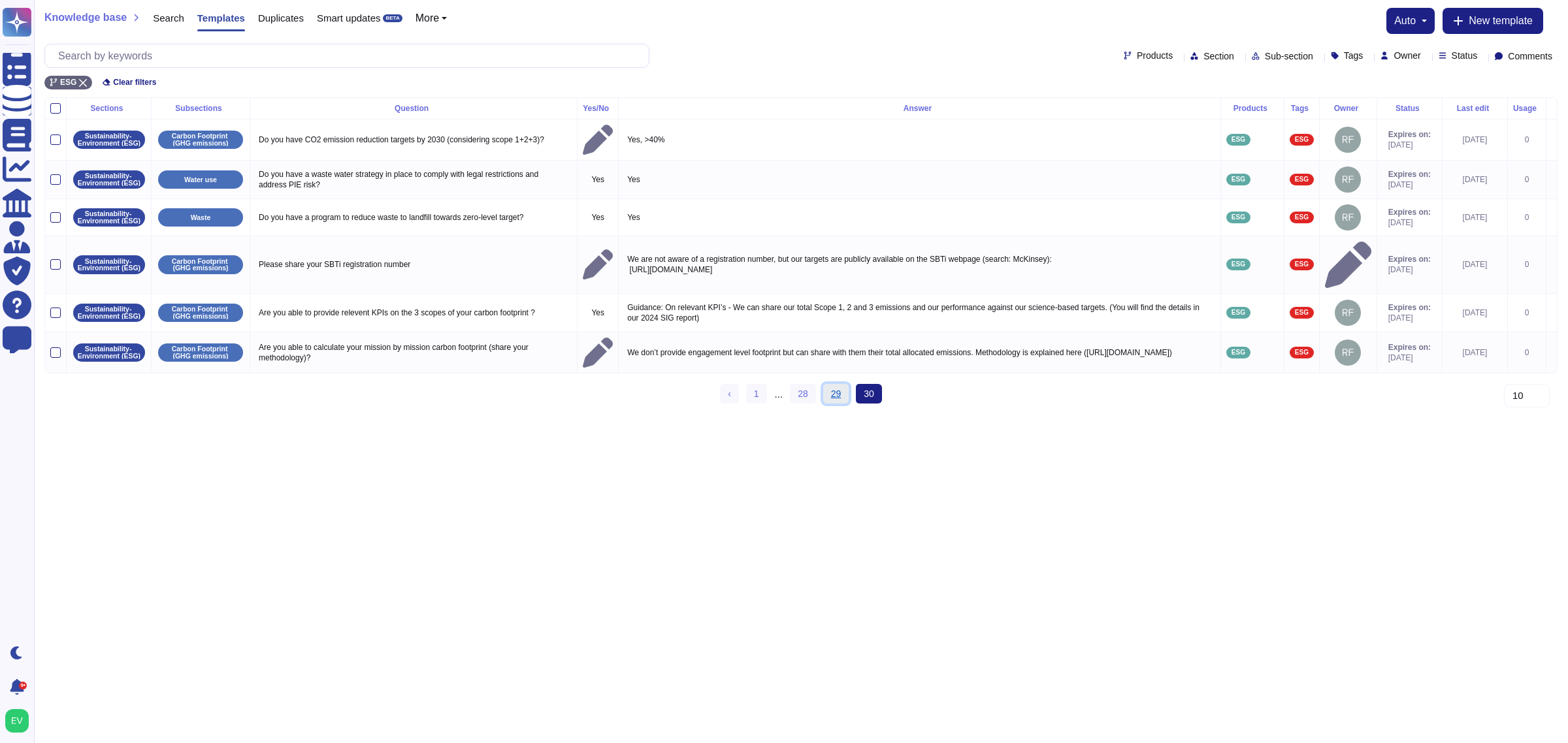
click at [838, 404] on link "29" at bounding box center [837, 394] width 26 height 20
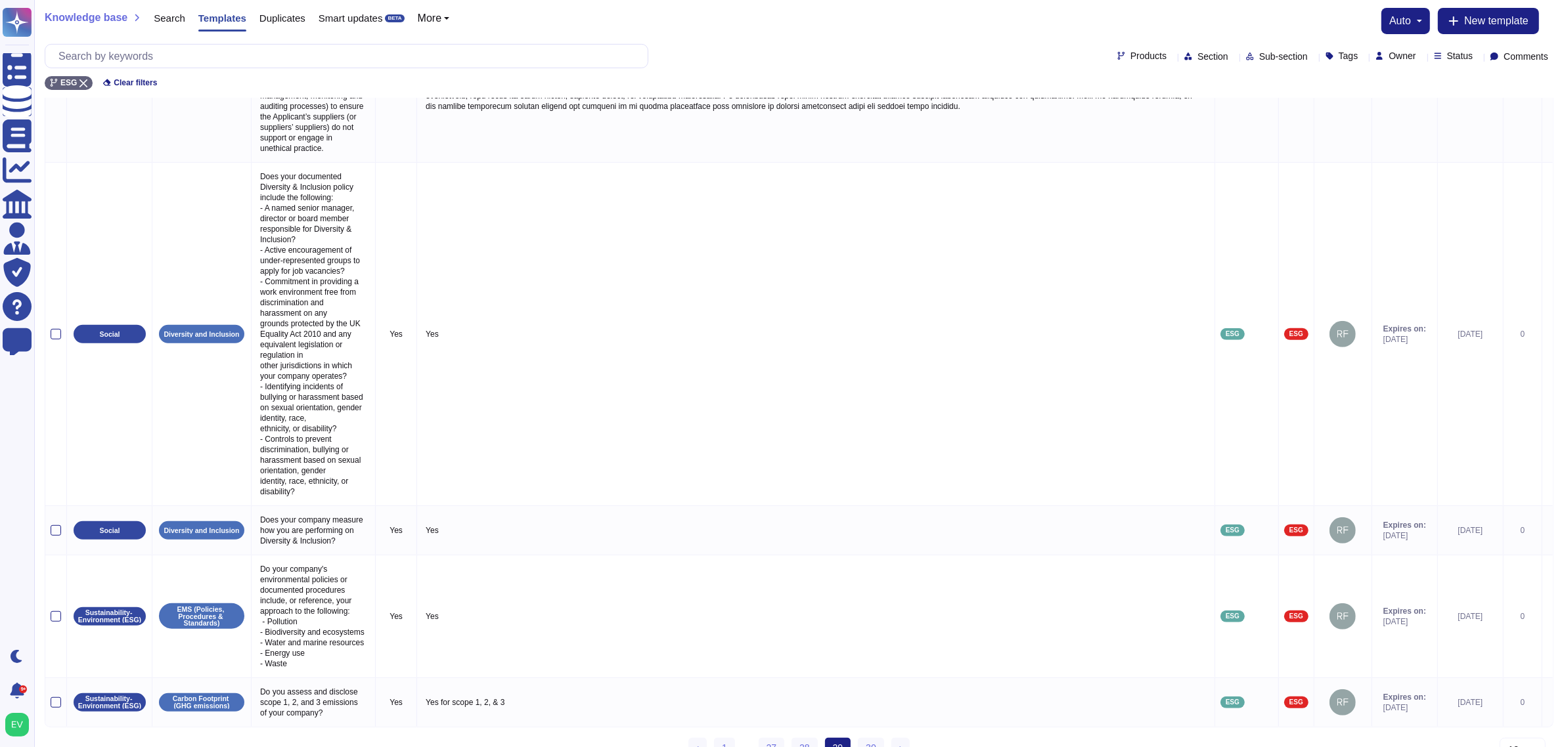
scroll to position [677, 0]
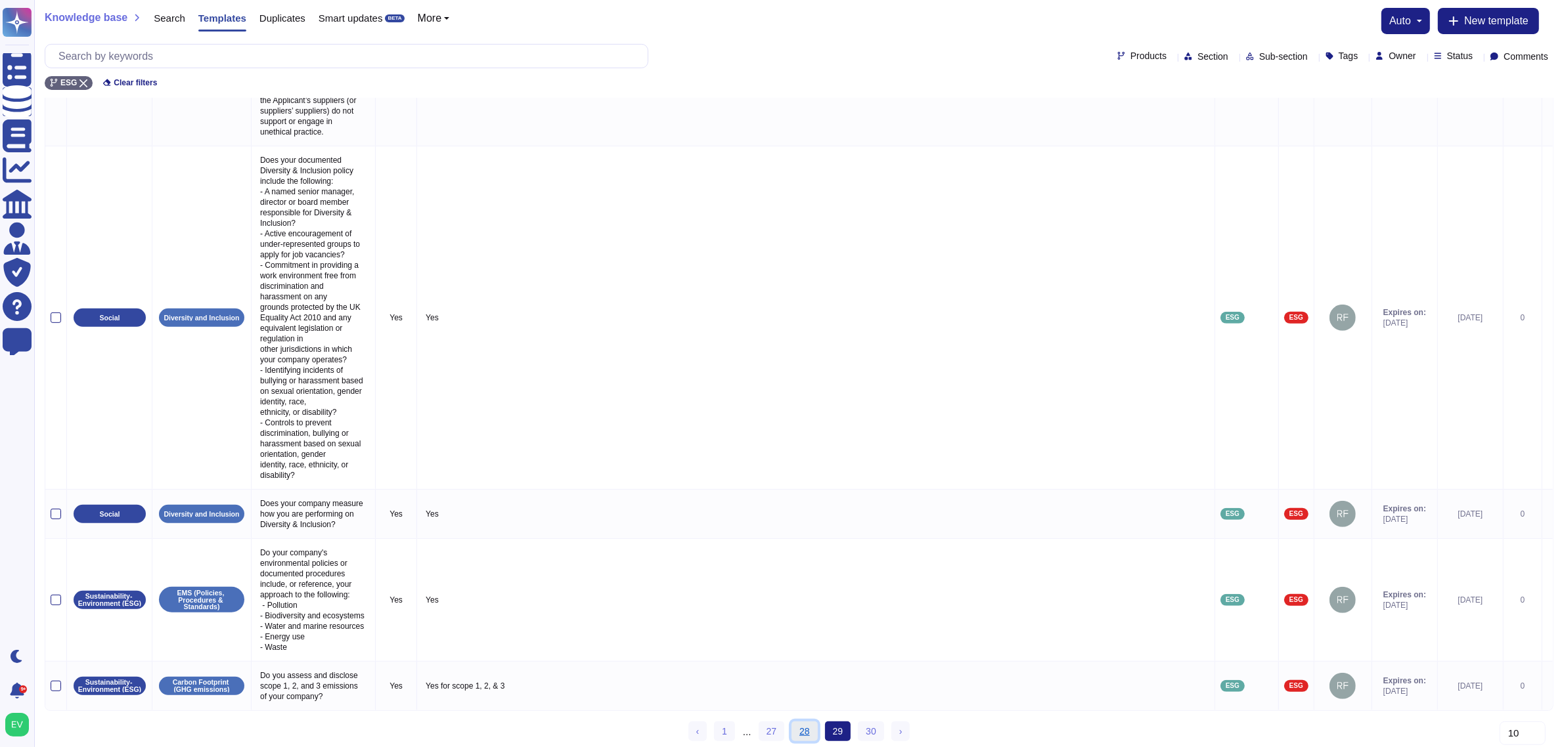
click at [806, 598] on link "28" at bounding box center [804, 732] width 26 height 20
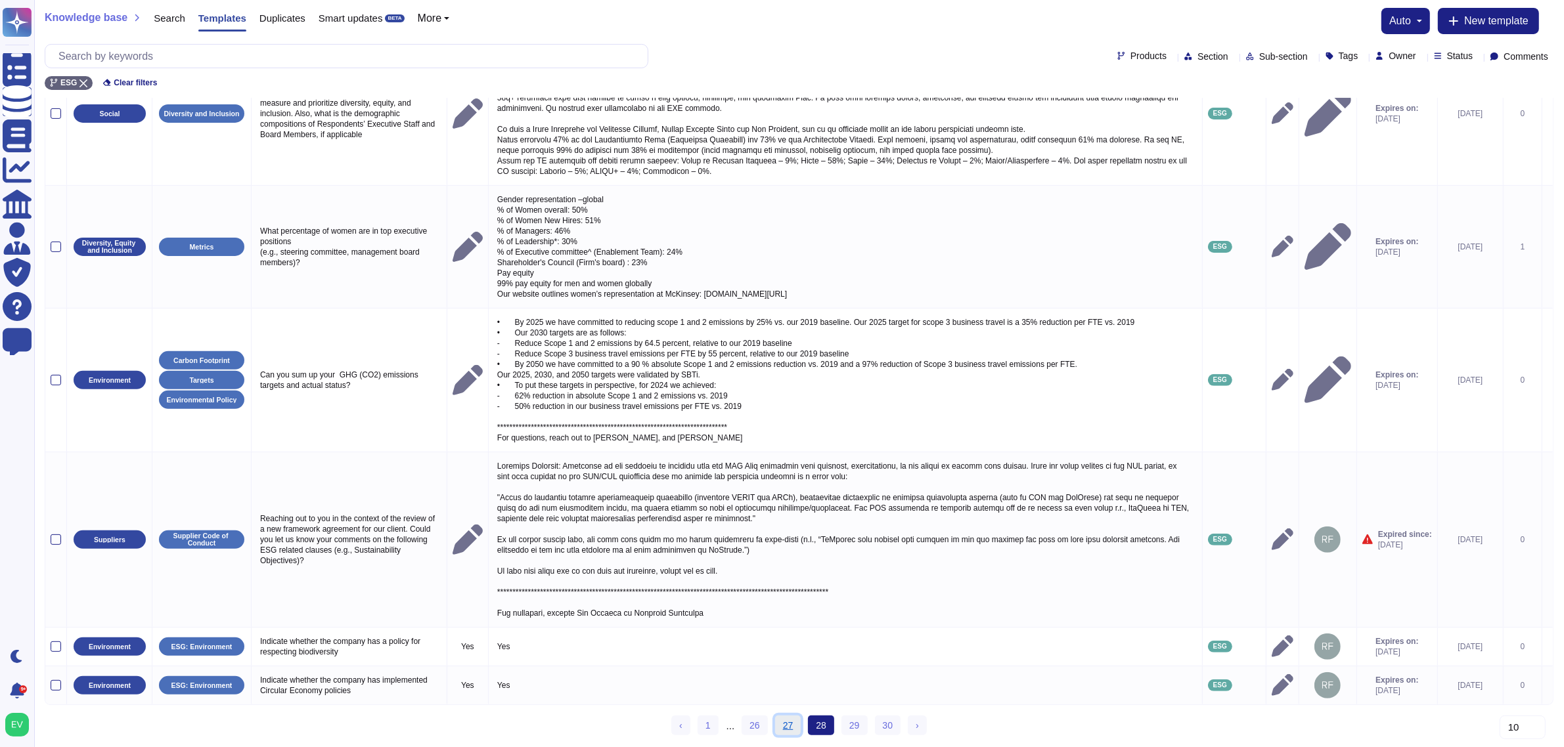
click at [792, 598] on link "27" at bounding box center [788, 726] width 26 height 20
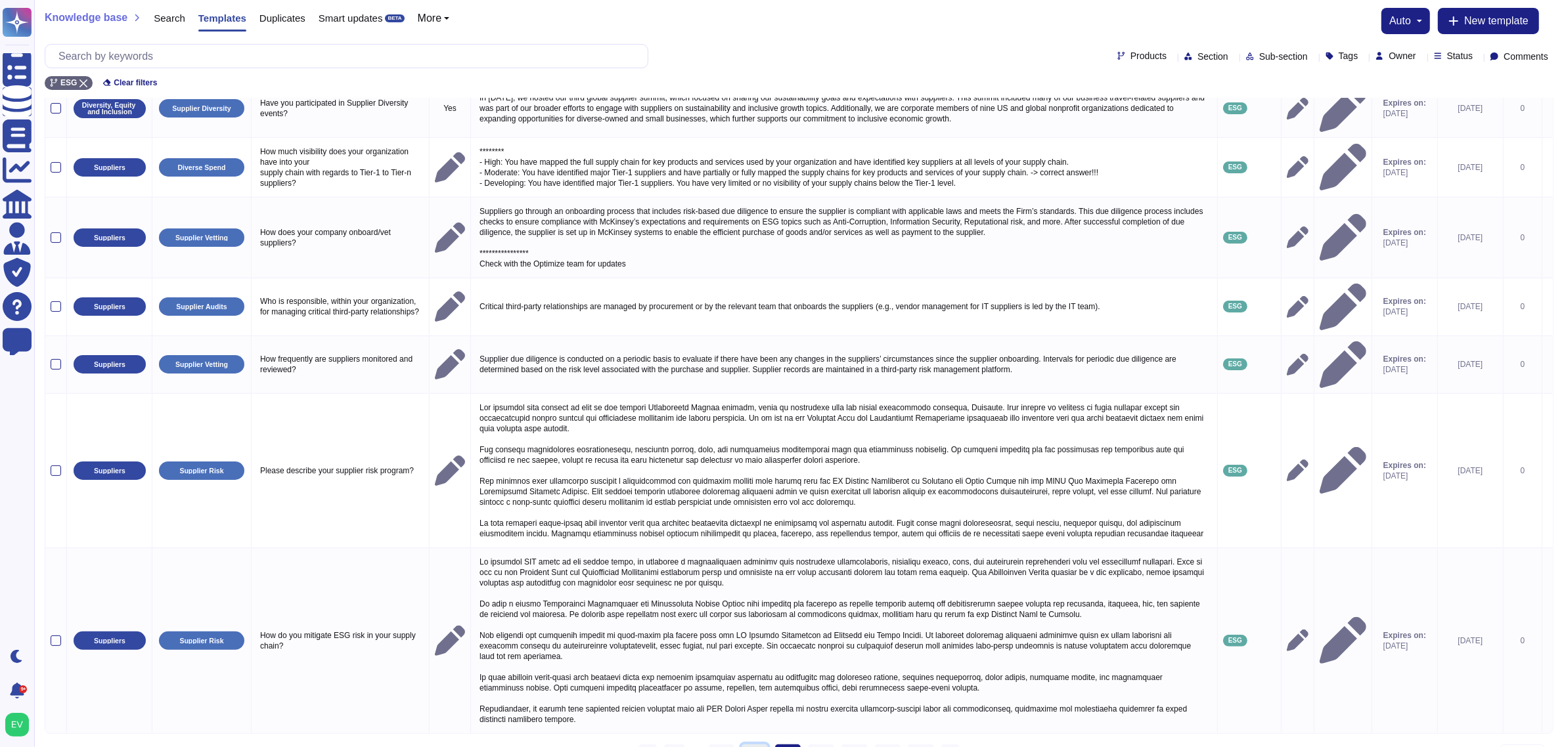
click at [747, 598] on link "25" at bounding box center [754, 755] width 26 height 20
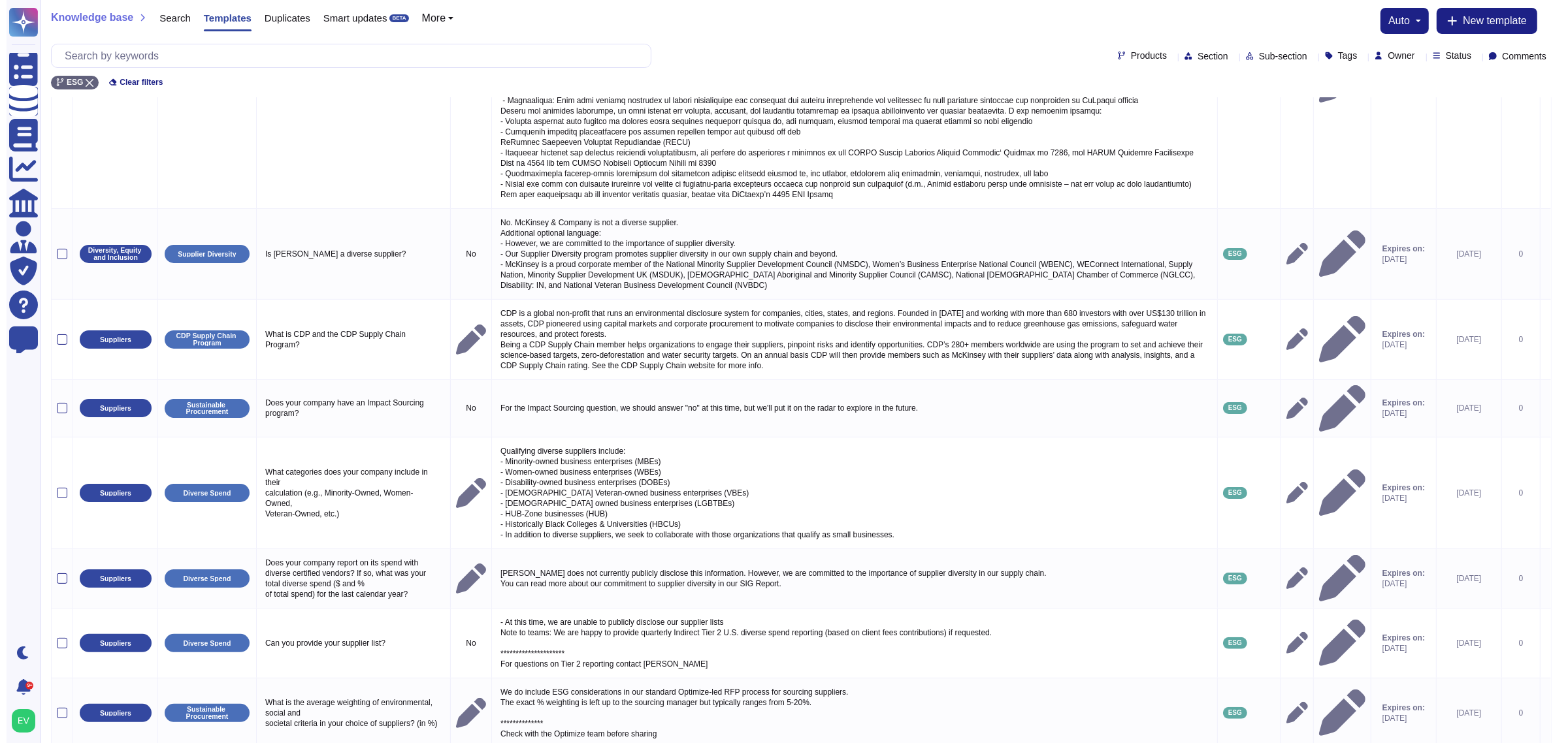
scroll to position [0, 0]
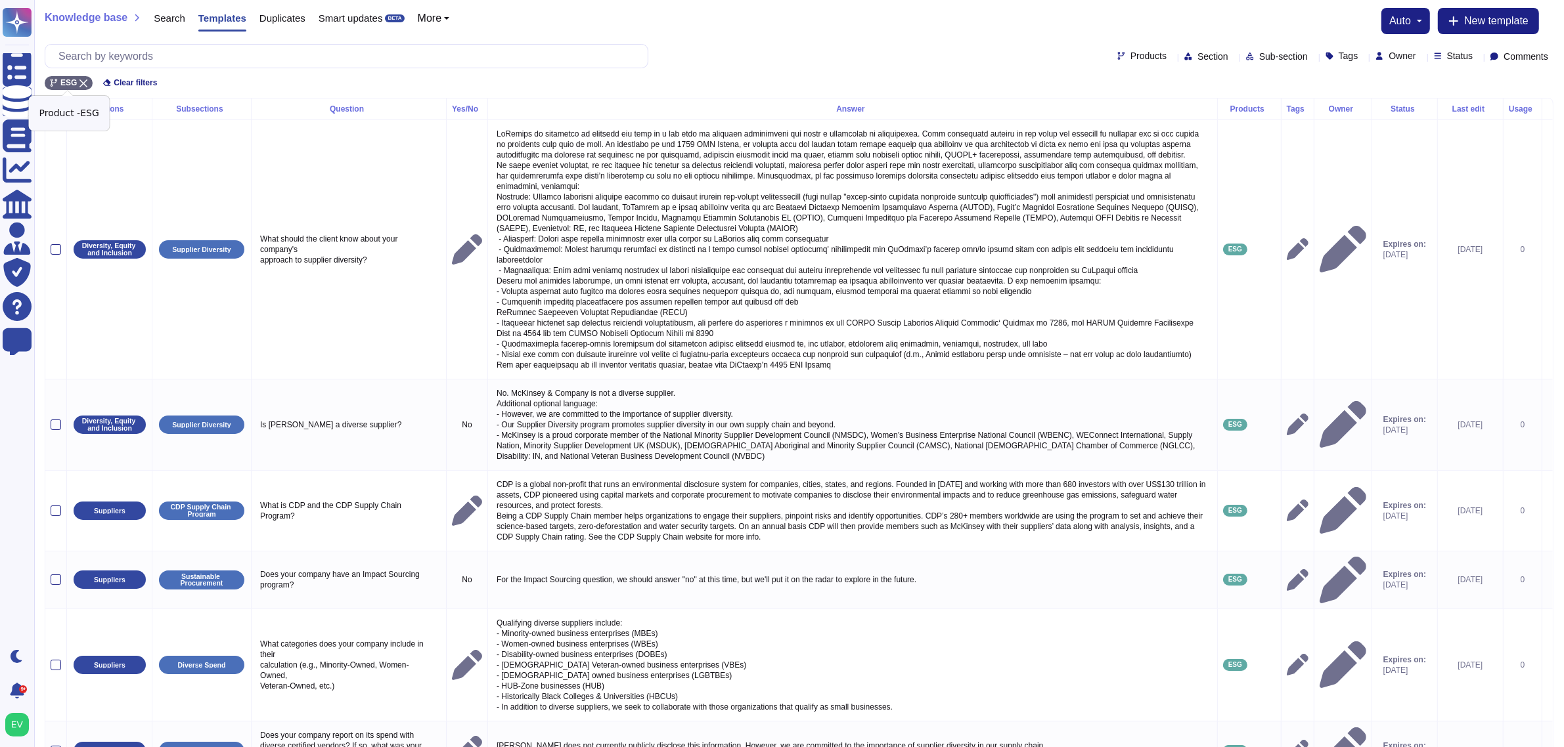
click at [84, 82] on icon at bounding box center [83, 83] width 8 height 8
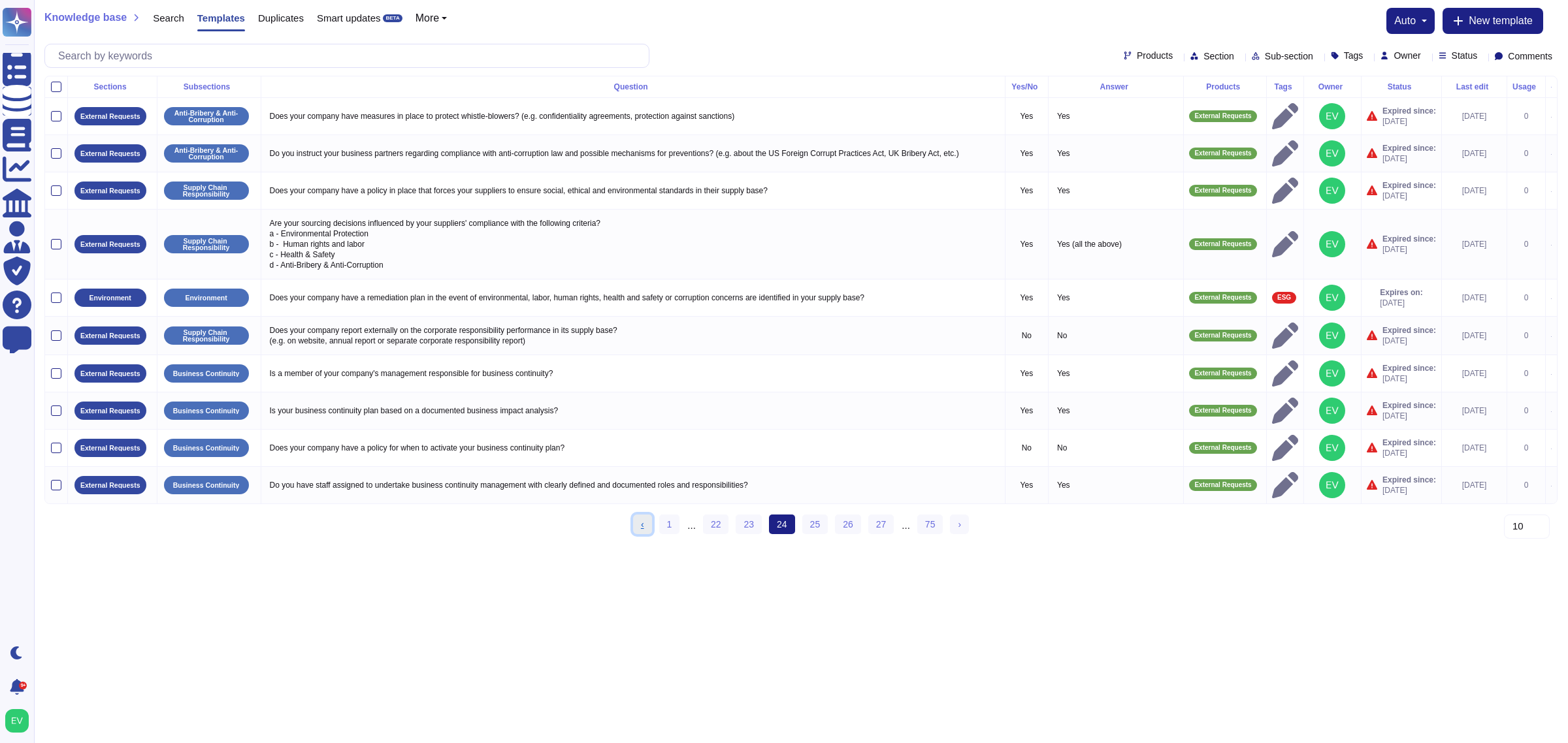
click at [648, 534] on link "‹ Previous" at bounding box center [642, 525] width 19 height 20
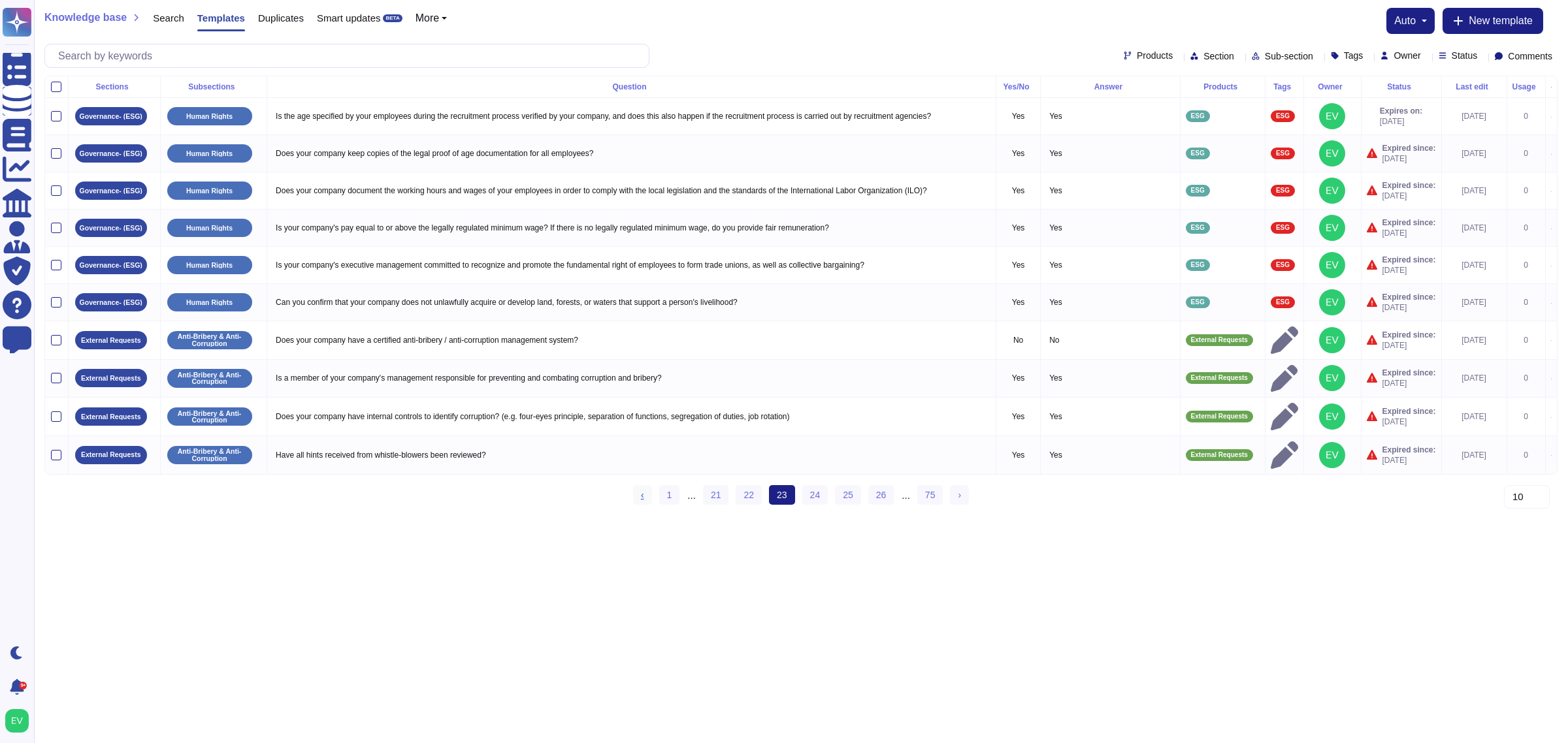
click at [648, 516] on html "Questionnaires Knowledge Base Documents Analytics CAIQ / SIG Admin Trust Center…" at bounding box center [784, 258] width 1568 height 516
click at [650, 505] on link "‹ Previous" at bounding box center [642, 495] width 19 height 20
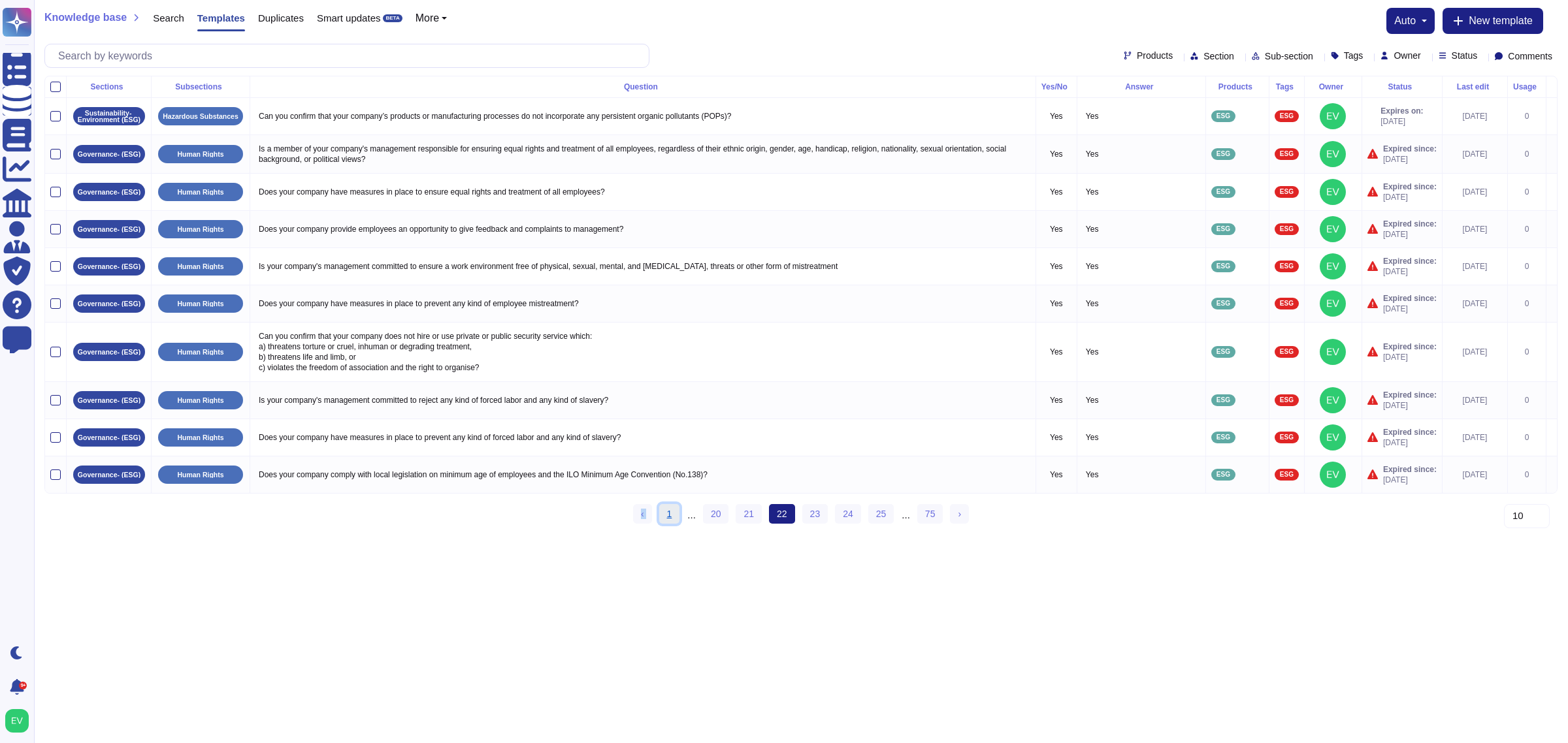
click at [671, 524] on link "1" at bounding box center [670, 514] width 21 height 20
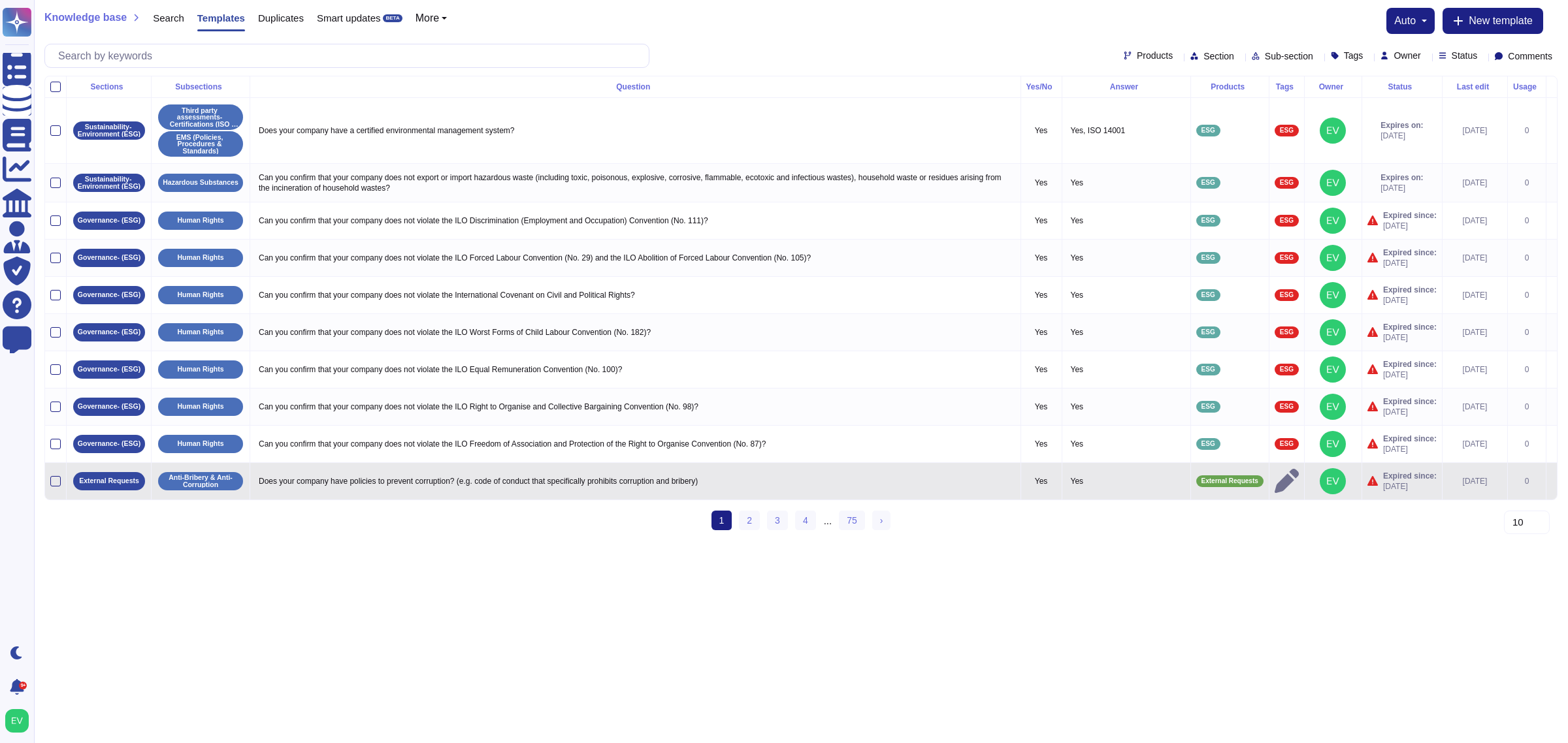
click at [61, 483] on td at bounding box center [56, 480] width 22 height 37
click at [60, 482] on div at bounding box center [56, 481] width 11 height 11
click at [0, 0] on input "checkbox" at bounding box center [0, 0] width 0 height 0
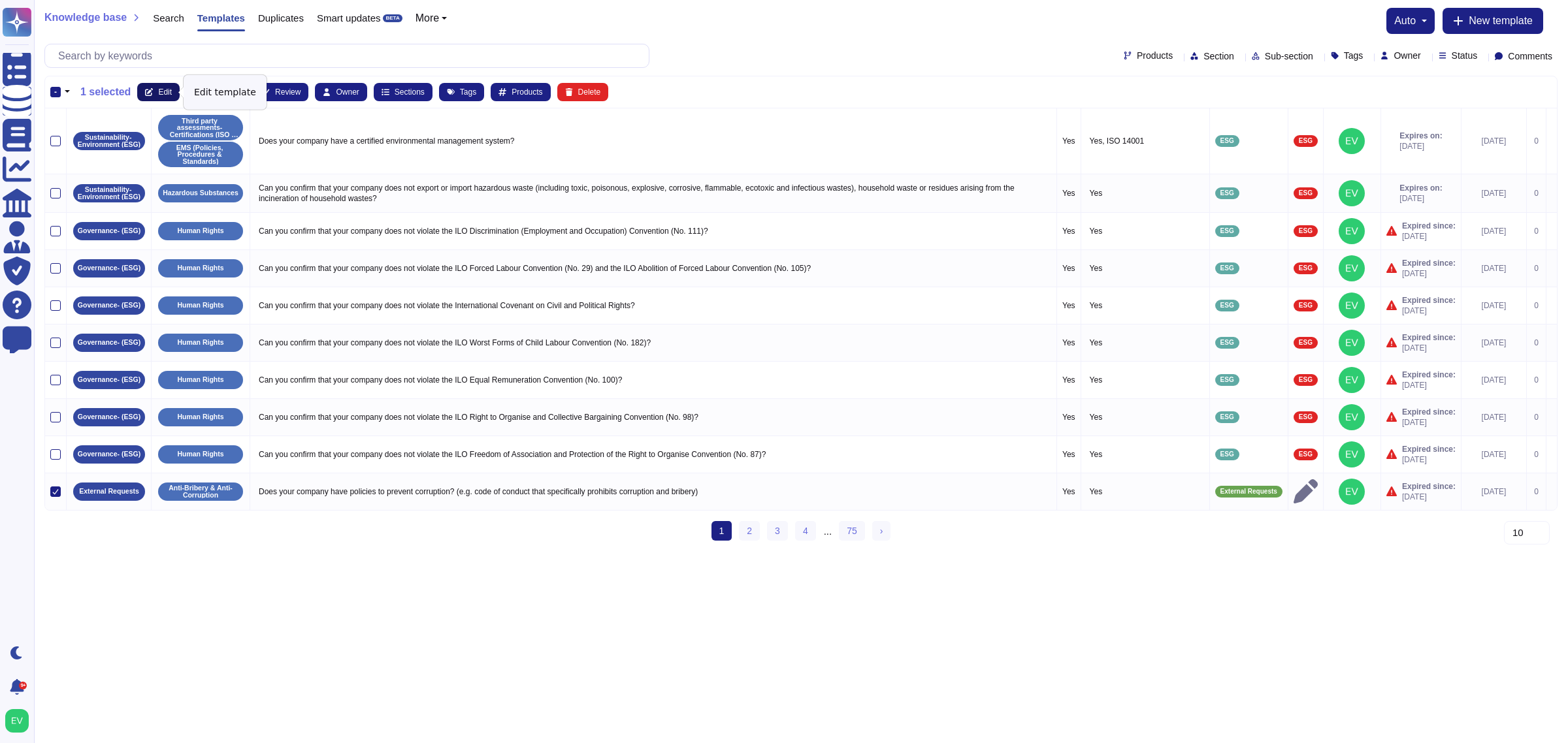
click at [154, 96] on button "Edit" at bounding box center [158, 92] width 43 height 18
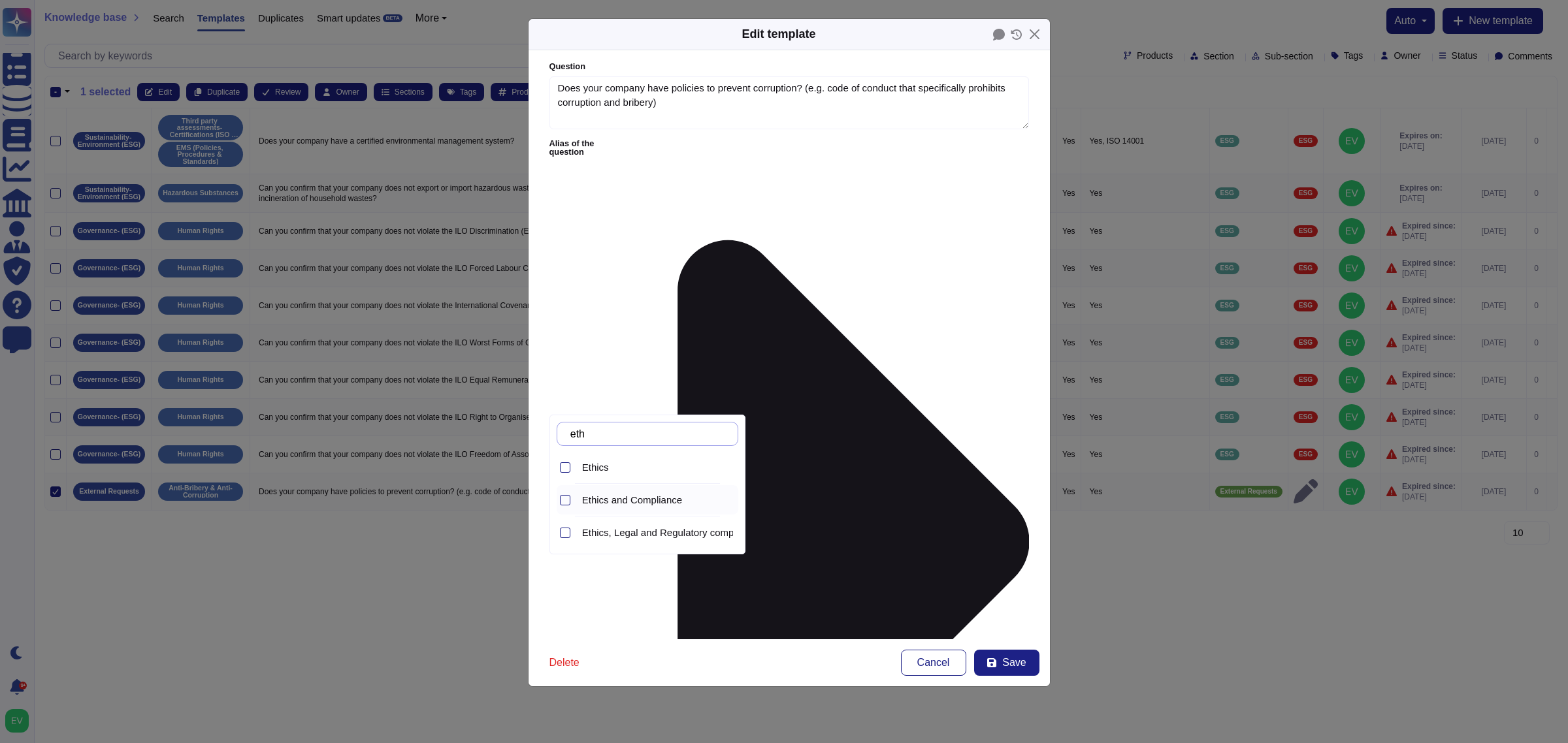
click at [645, 495] on span "Ethics and Compliance" at bounding box center [632, 500] width 99 height 12
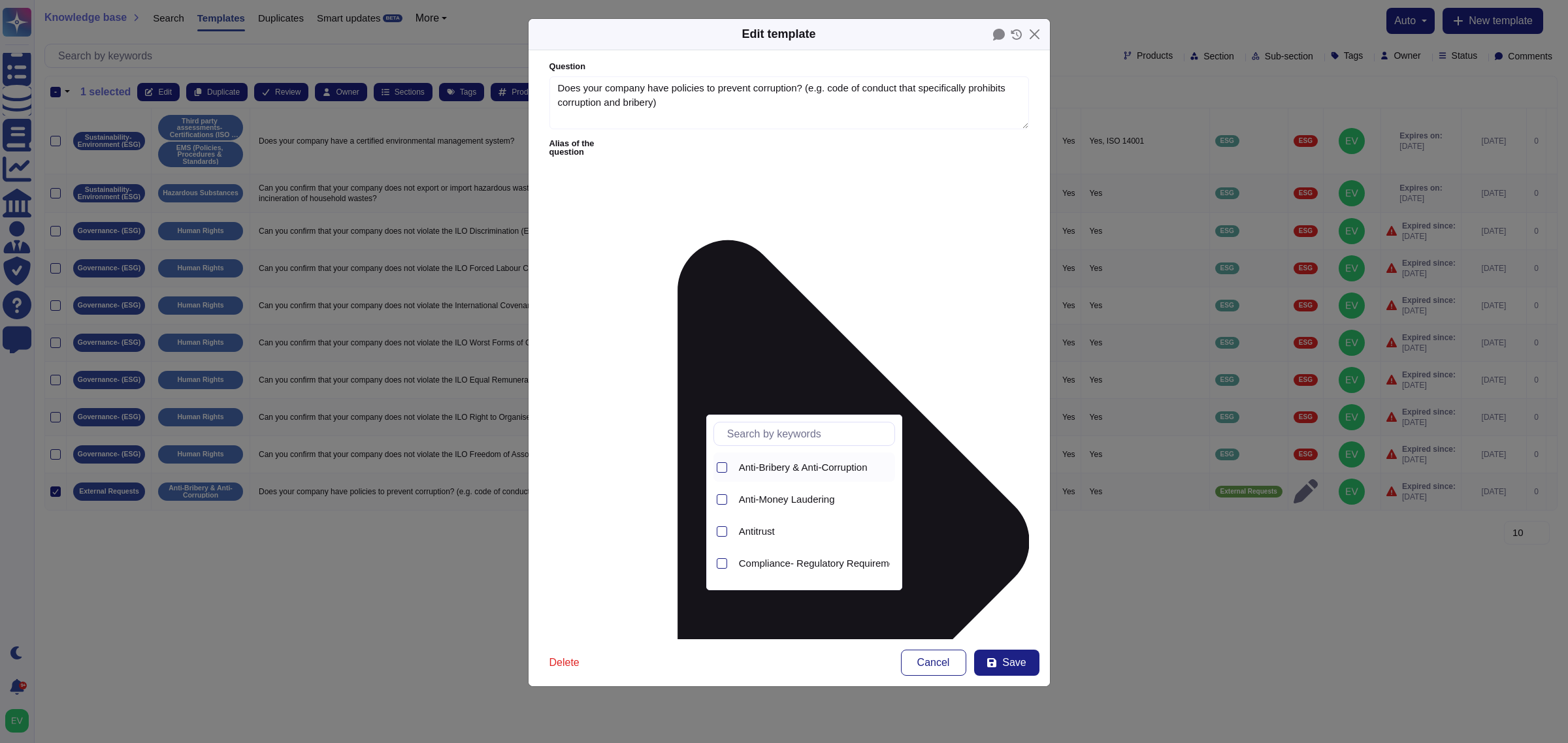
click at [793, 475] on div "Anti-Bribery & Anti-Corruption" at bounding box center [815, 467] width 161 height 30
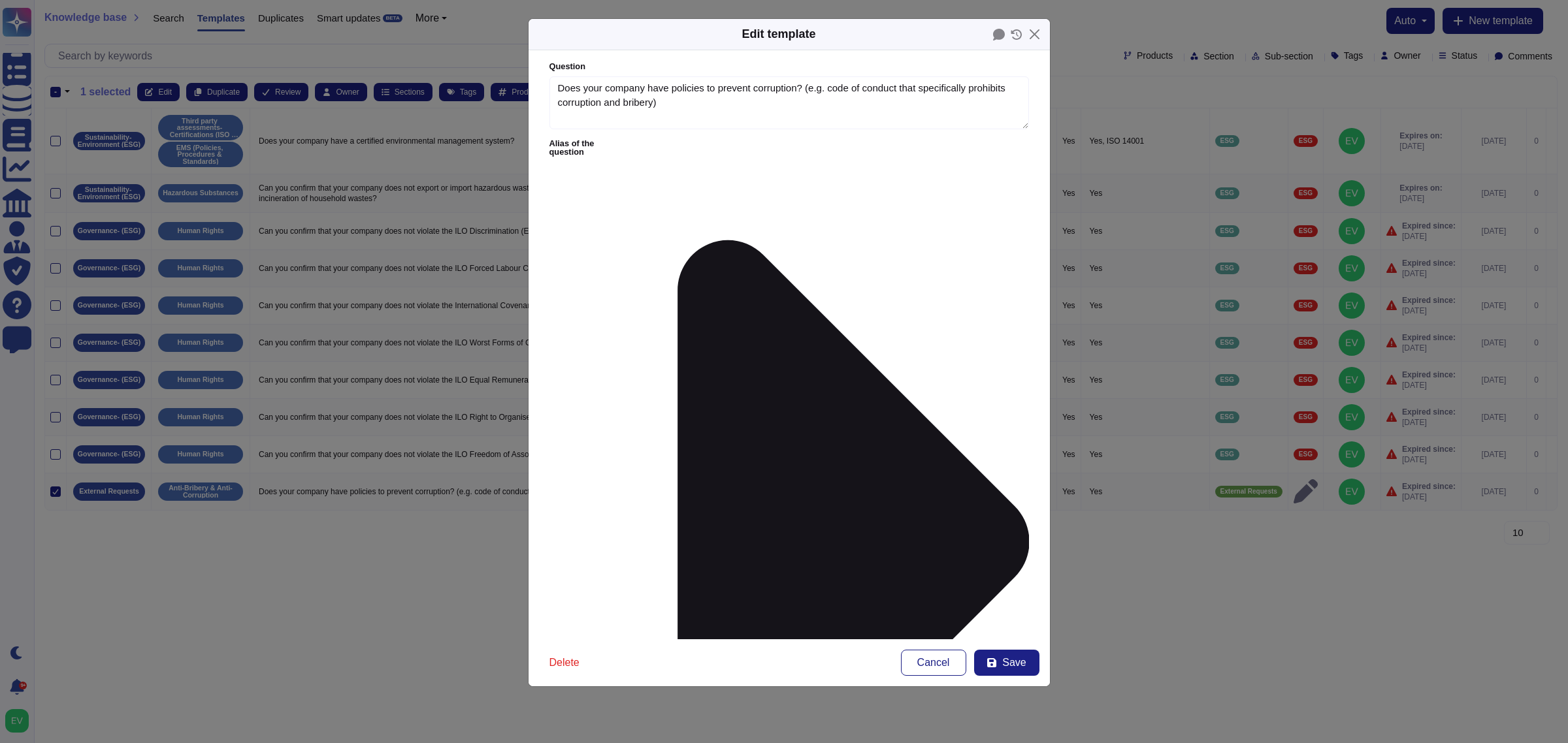
click at [595, 429] on div "E&C Anti-Corruption" at bounding box center [641, 430] width 96 height 12
click at [1016, 595] on button "Save" at bounding box center [1007, 662] width 66 height 26
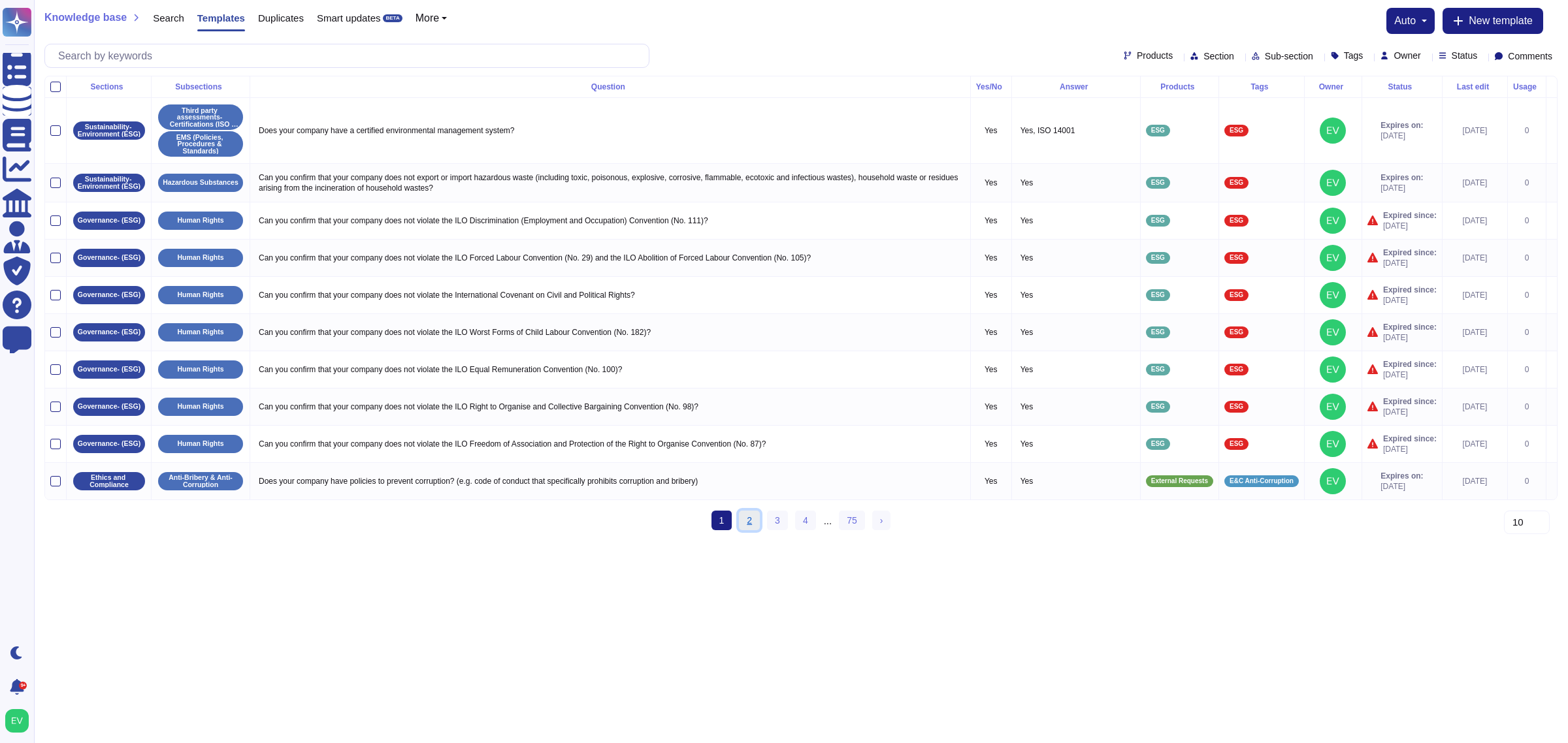
click at [749, 530] on link "2" at bounding box center [749, 521] width 21 height 20
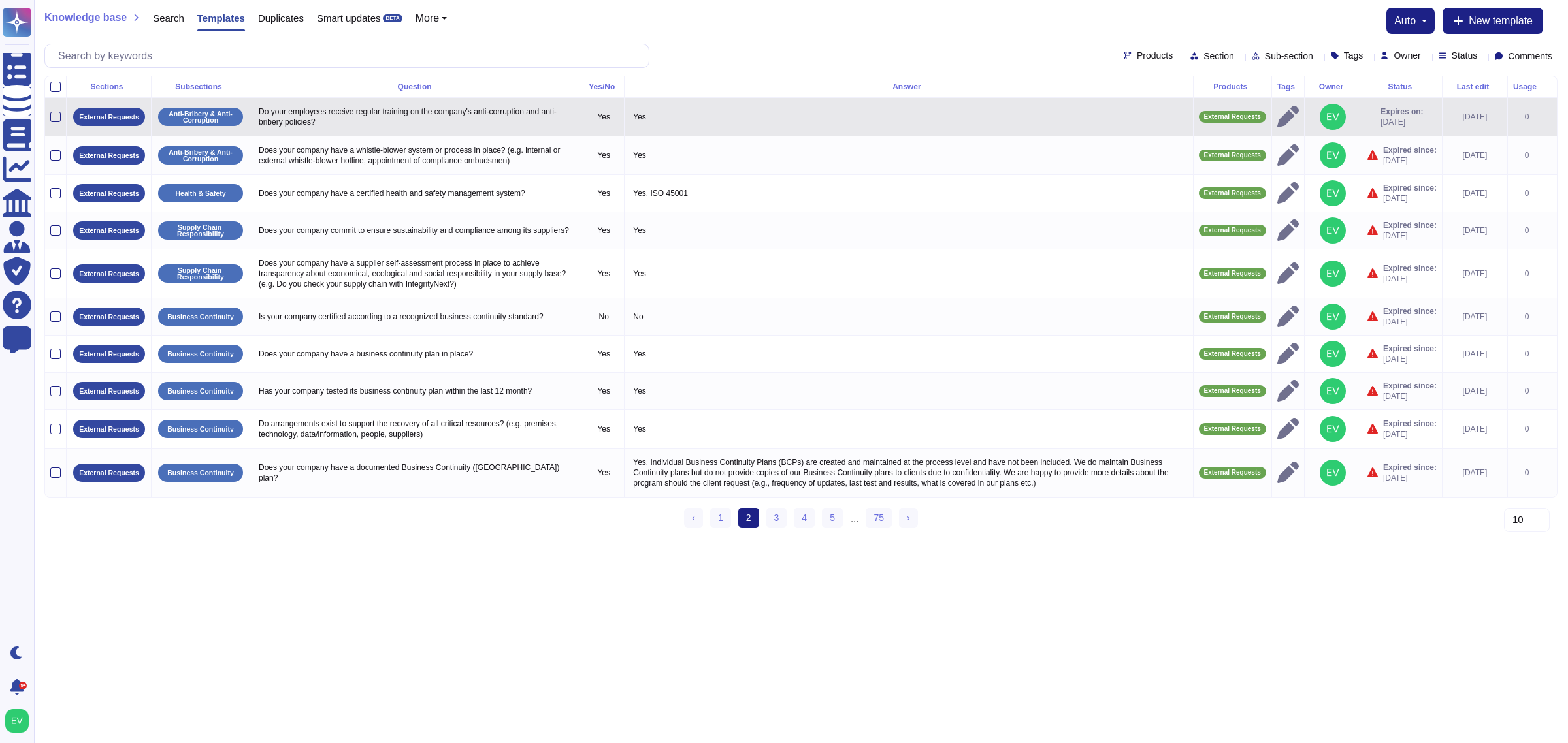
click at [51, 125] on td at bounding box center [56, 117] width 22 height 39
click at [51, 122] on td at bounding box center [56, 117] width 22 height 39
click at [56, 116] on div at bounding box center [56, 116] width 11 height 11
click at [0, 0] on input "checkbox" at bounding box center [0, 0] width 0 height 0
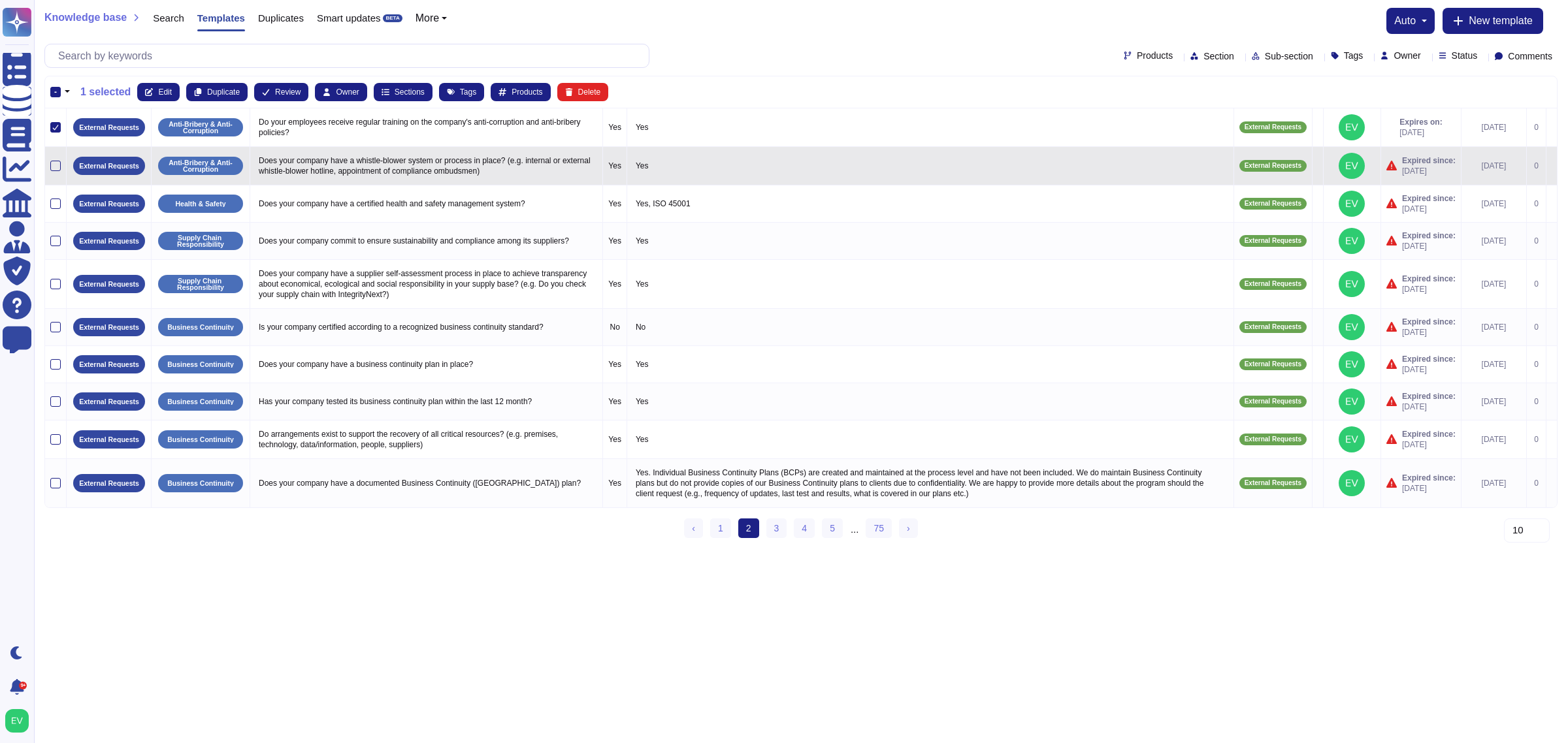
click at [60, 159] on td at bounding box center [56, 166] width 22 height 39
click at [56, 163] on div at bounding box center [56, 166] width 11 height 11
click at [0, 0] on input "checkbox" at bounding box center [0, 0] width 0 height 0
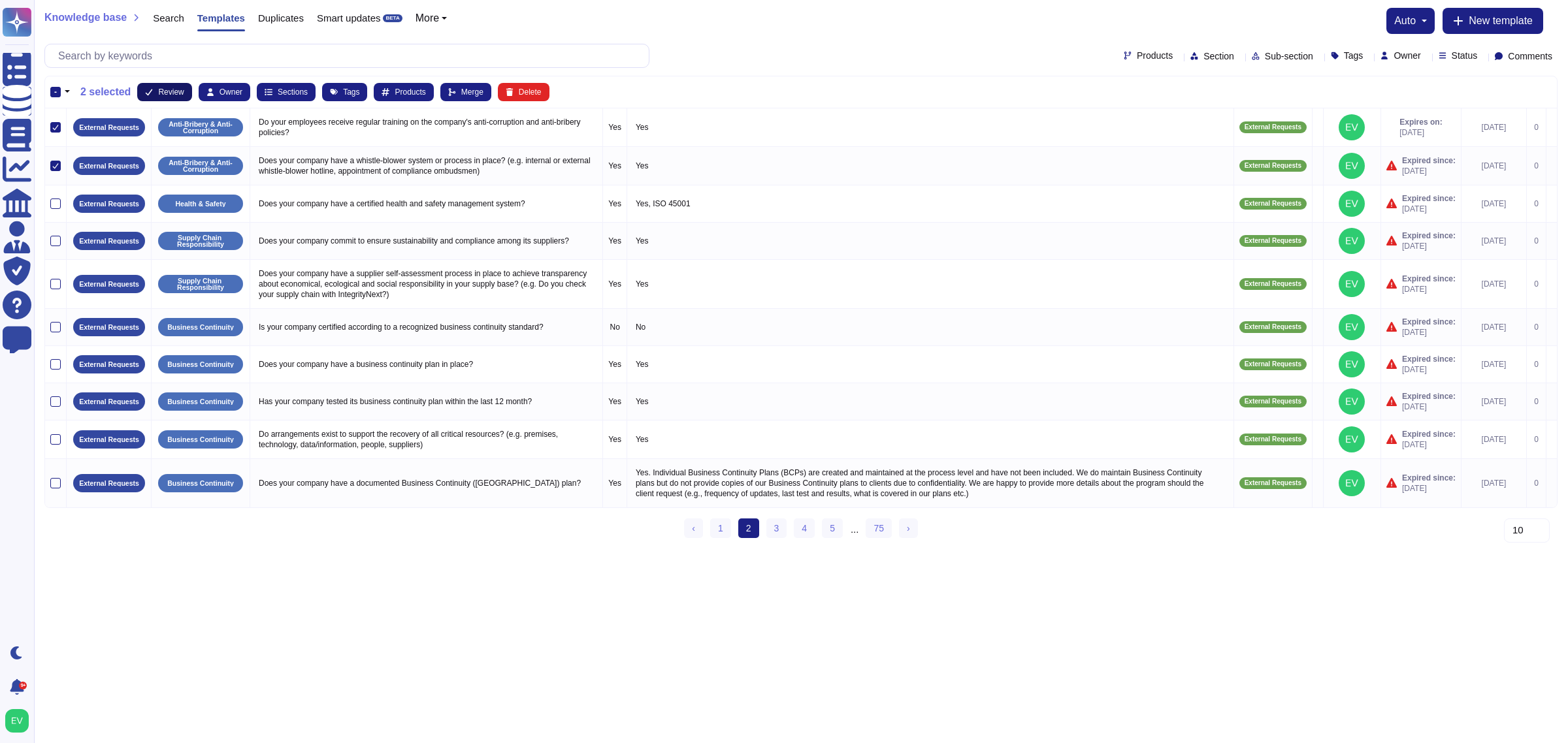
click at [149, 92] on icon at bounding box center [148, 92] width 7 height 7
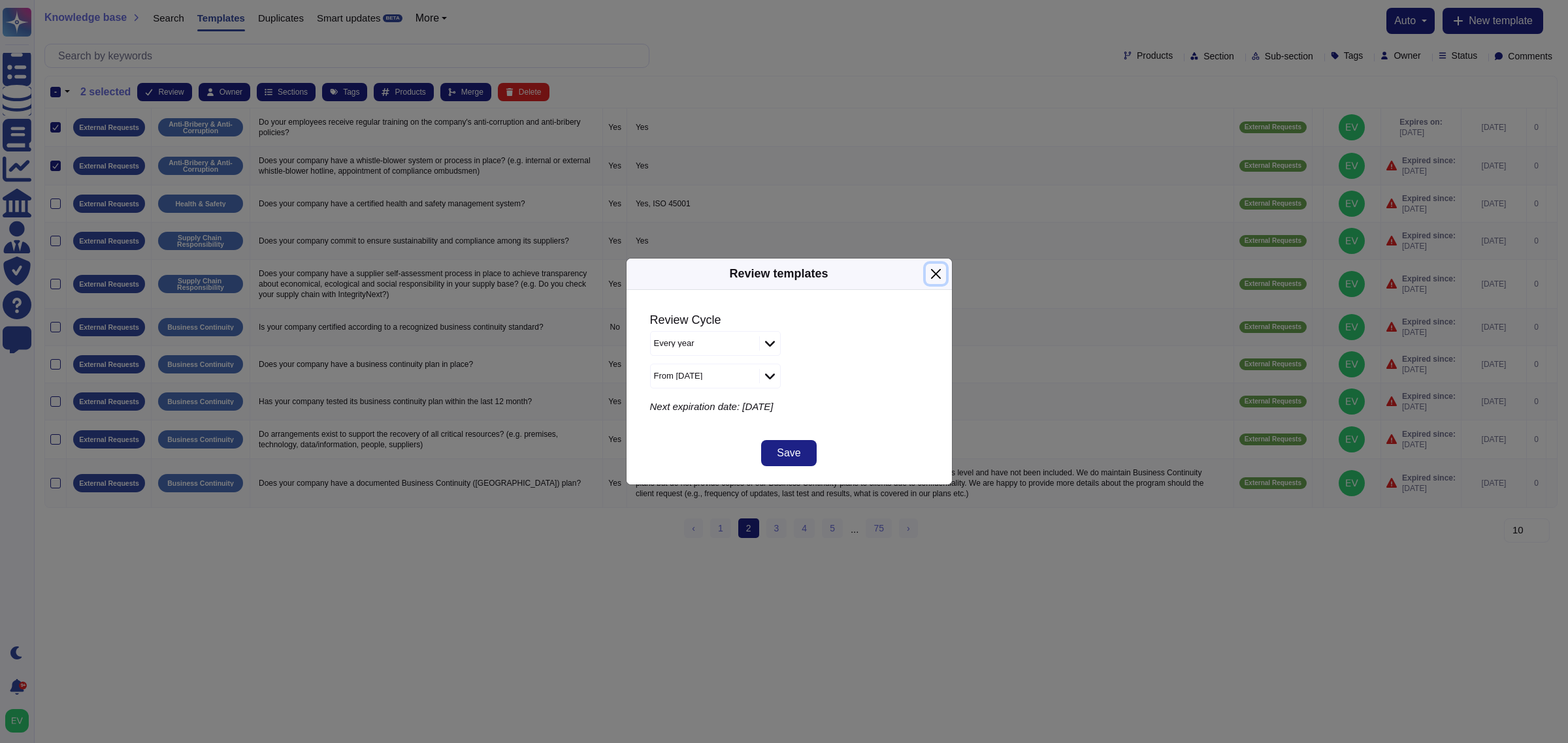
click at [928, 272] on button "Close" at bounding box center [936, 274] width 20 height 20
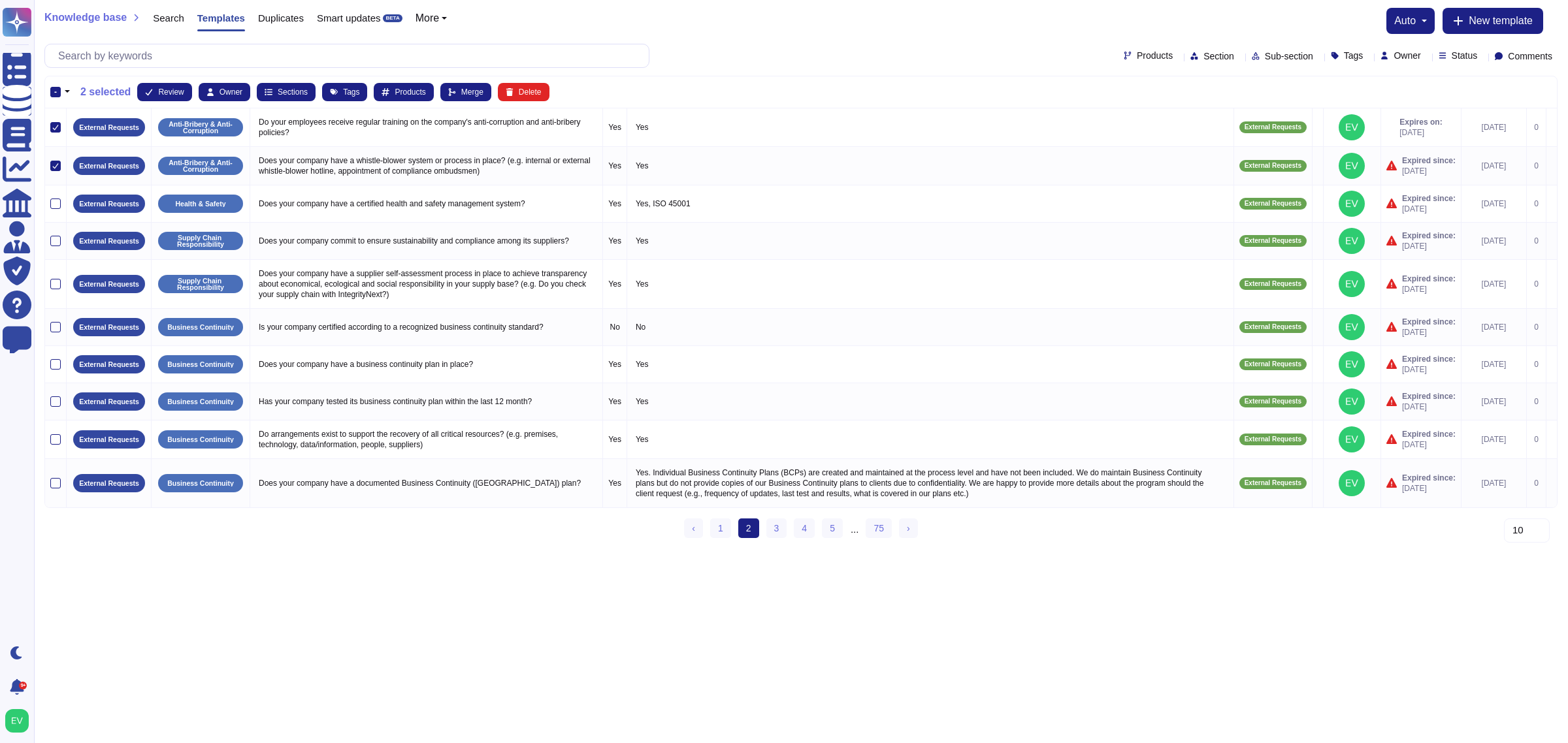
click at [63, 91] on button "button" at bounding box center [67, 93] width 13 height 16
click at [159, 89] on span "Review" at bounding box center [171, 93] width 26 height 8
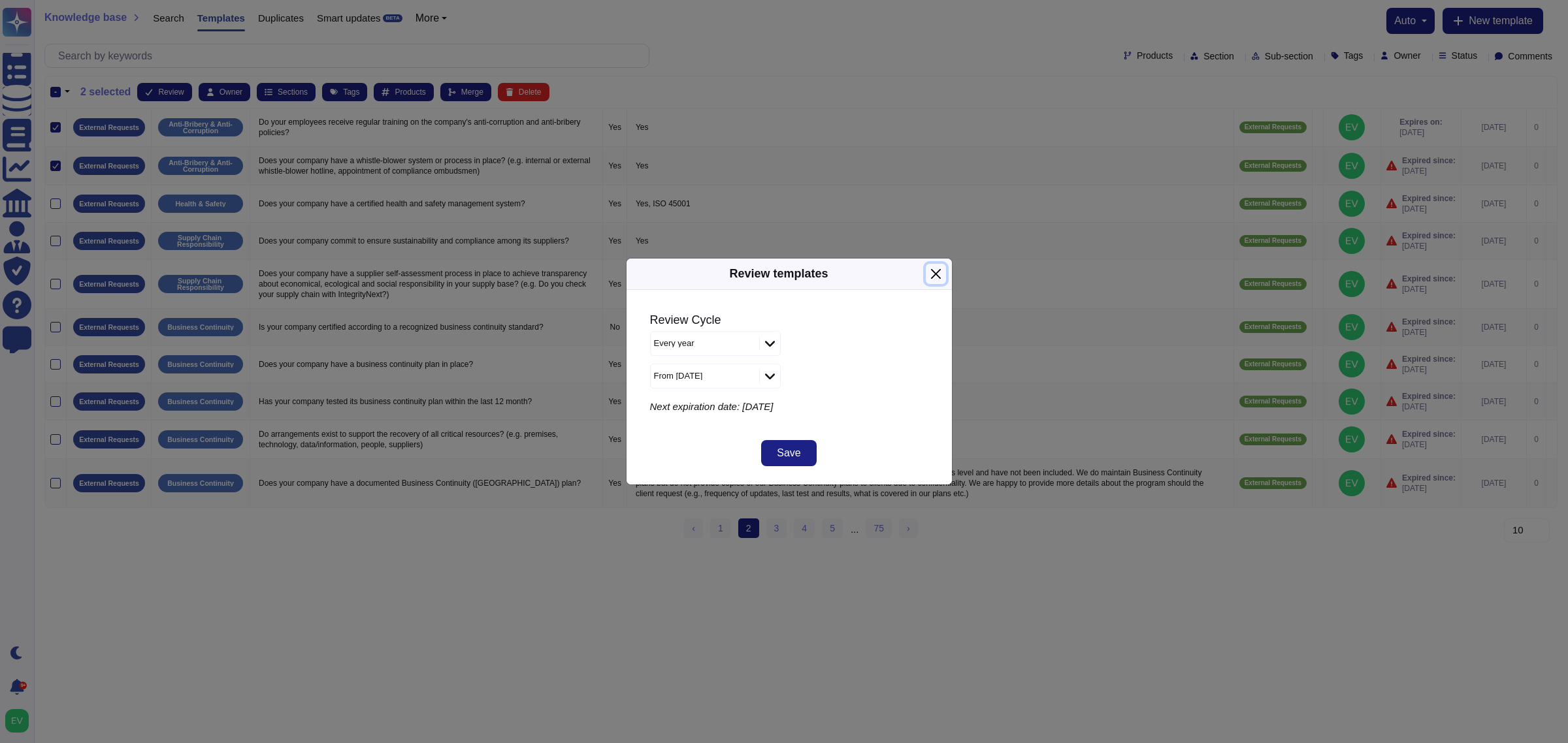
click at [932, 272] on button "Close" at bounding box center [936, 274] width 20 height 20
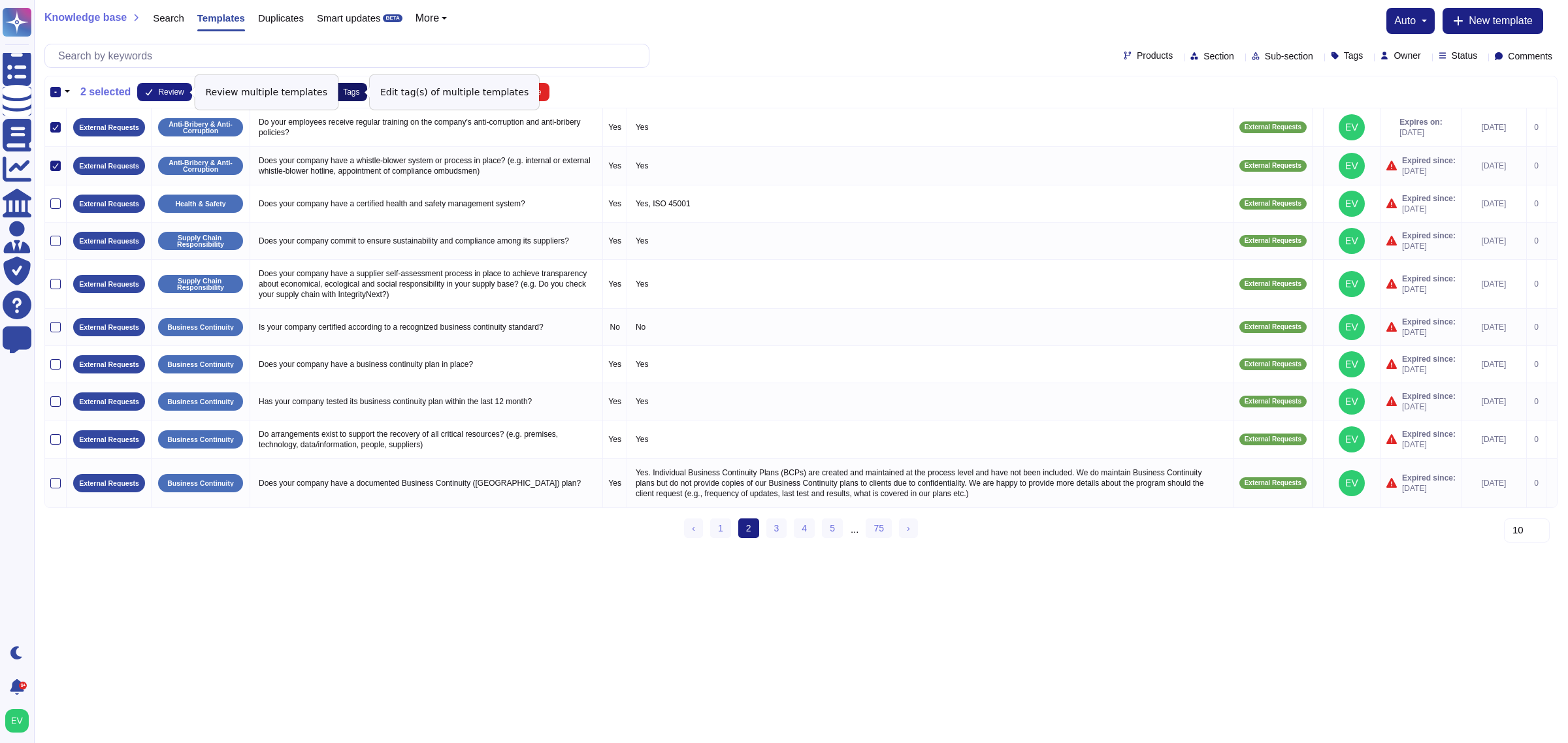
click at [351, 86] on button "Tags" at bounding box center [344, 92] width 45 height 18
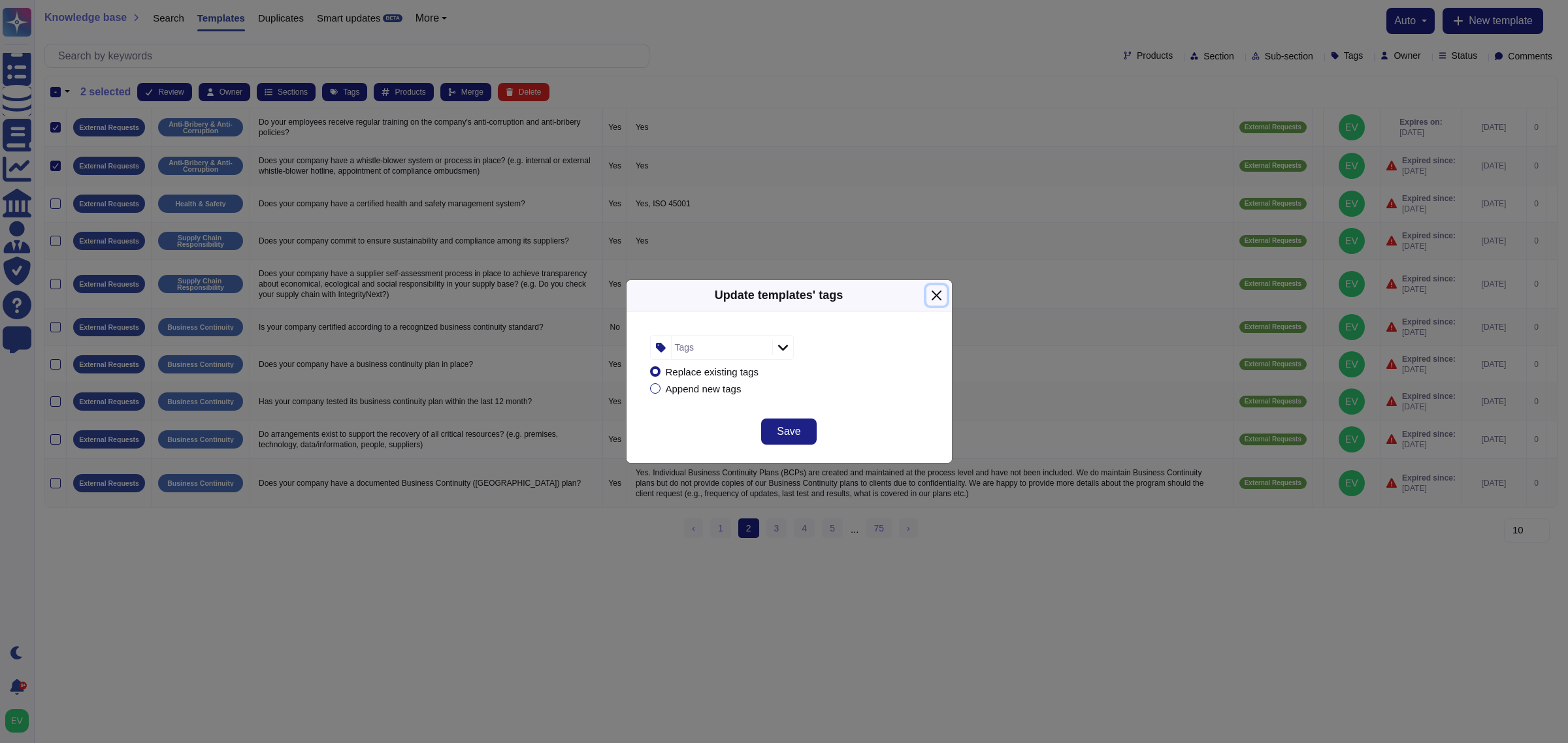
click at [935, 288] on button "Close" at bounding box center [936, 295] width 20 height 20
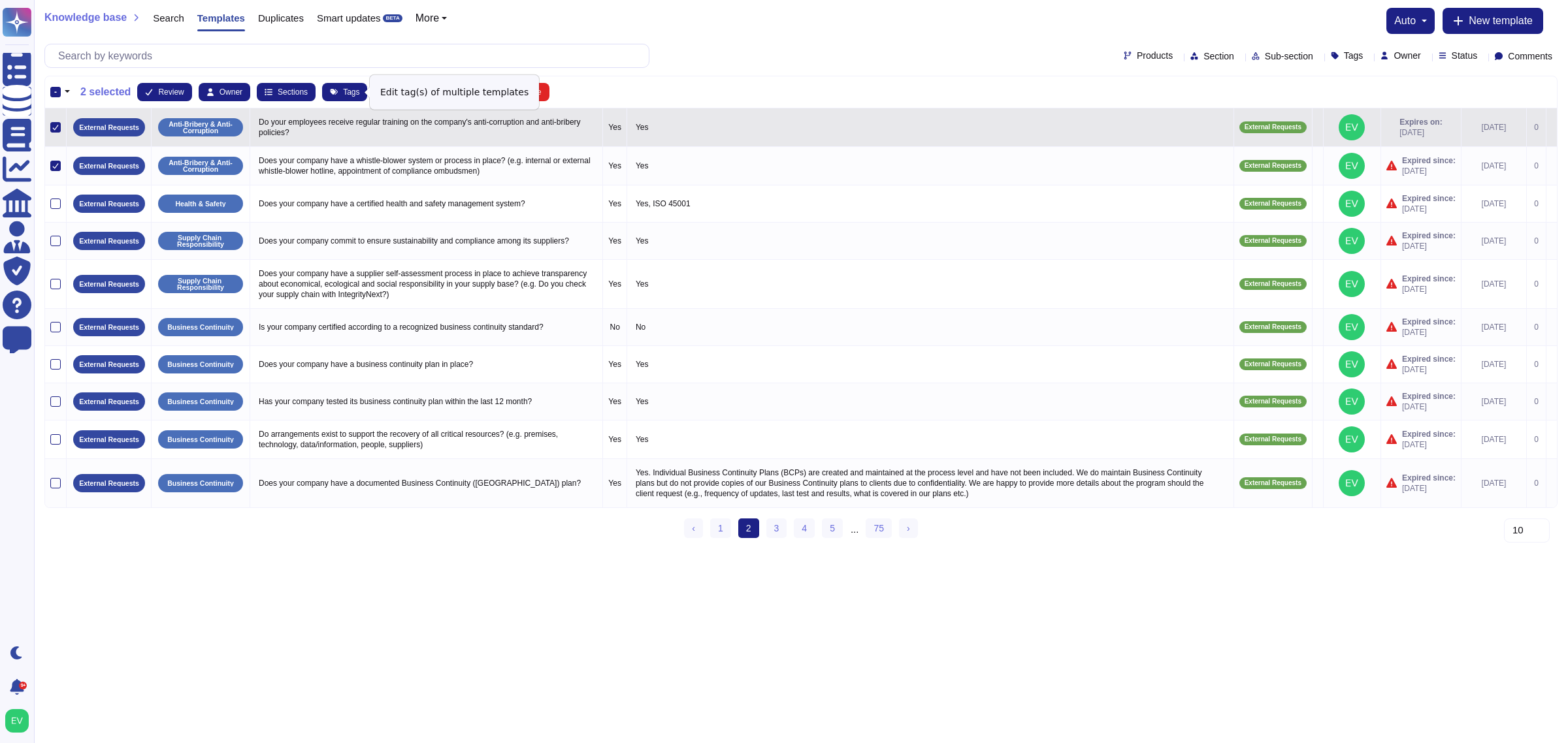
click at [56, 128] on icon at bounding box center [56, 126] width 6 height 5
click at [0, 0] on input "checkbox" at bounding box center [0, 0] width 0 height 0
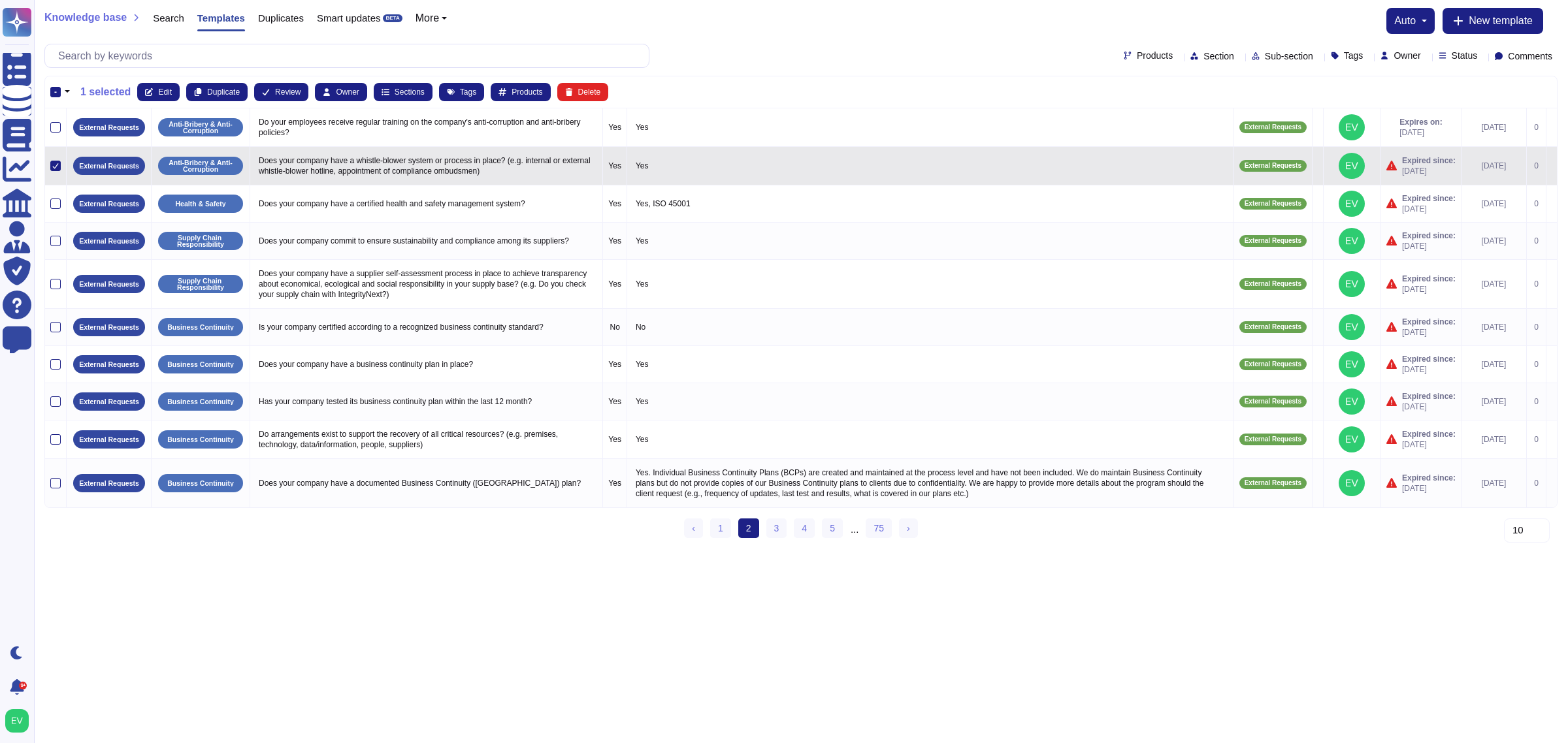
click at [59, 165] on div at bounding box center [56, 166] width 11 height 11
click at [0, 0] on input "checkbox" at bounding box center [0, 0] width 0 height 0
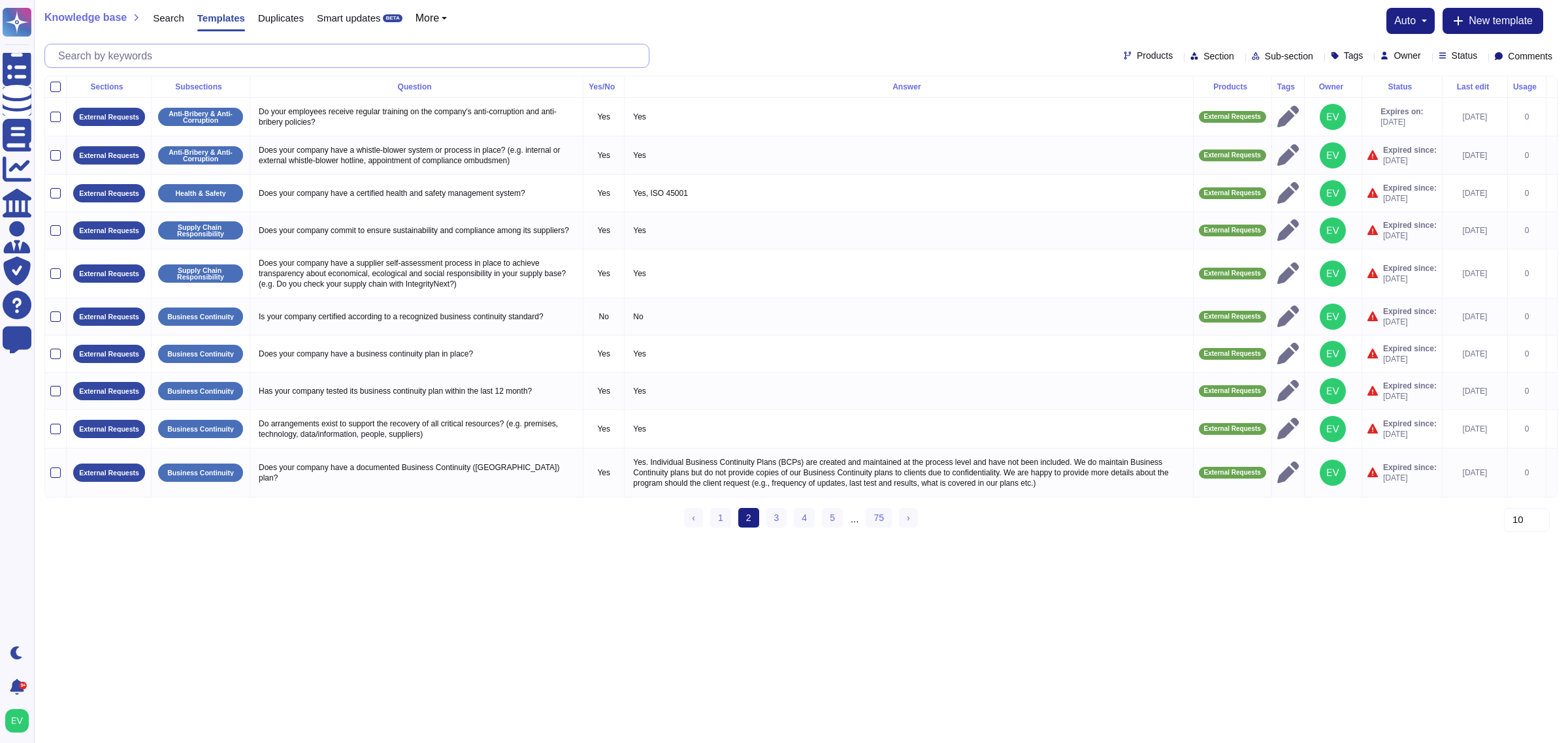
click at [106, 61] on input "text" at bounding box center [350, 56] width 597 height 23
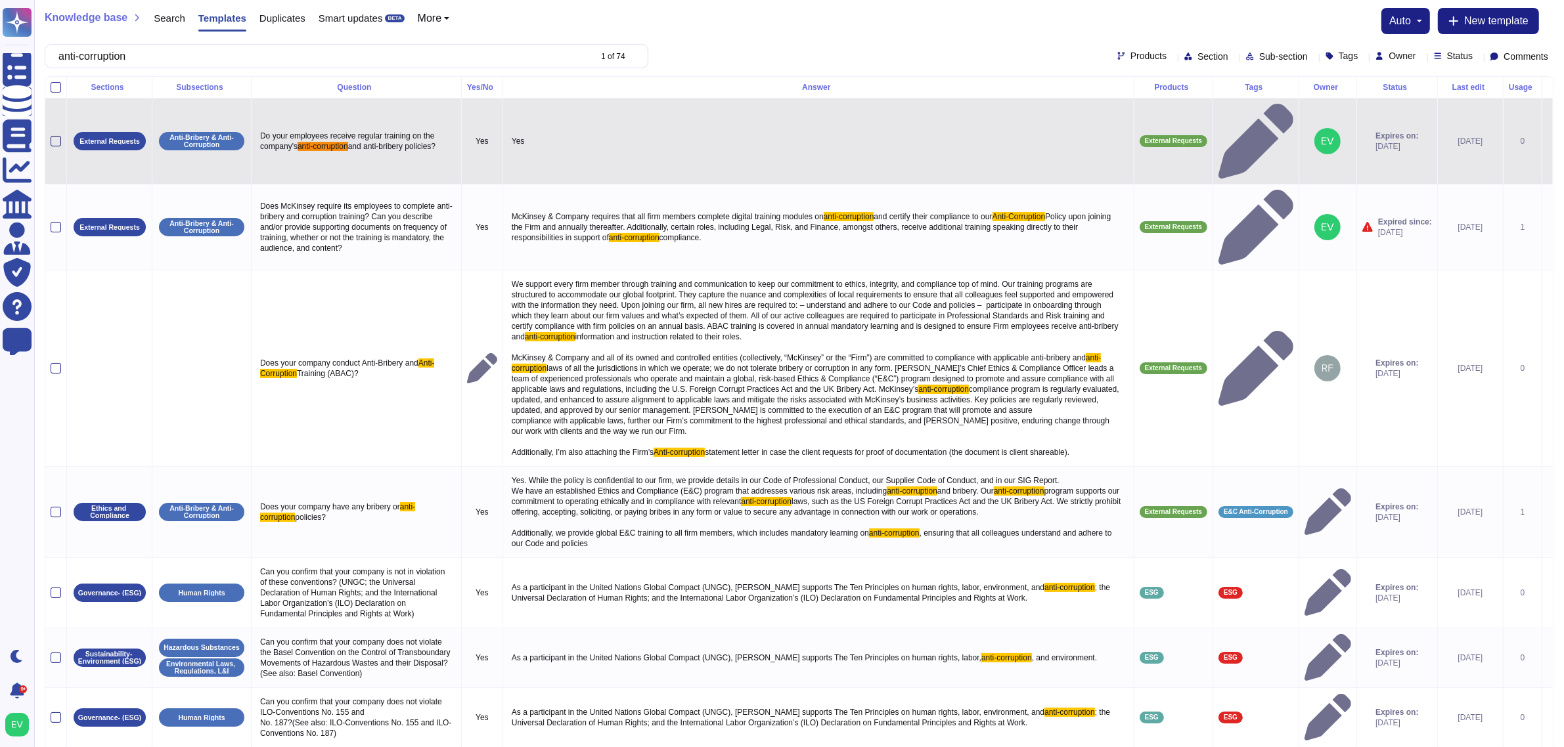
click at [59, 136] on div at bounding box center [56, 141] width 11 height 11
click at [0, 0] on input "checkbox" at bounding box center [0, 0] width 0 height 0
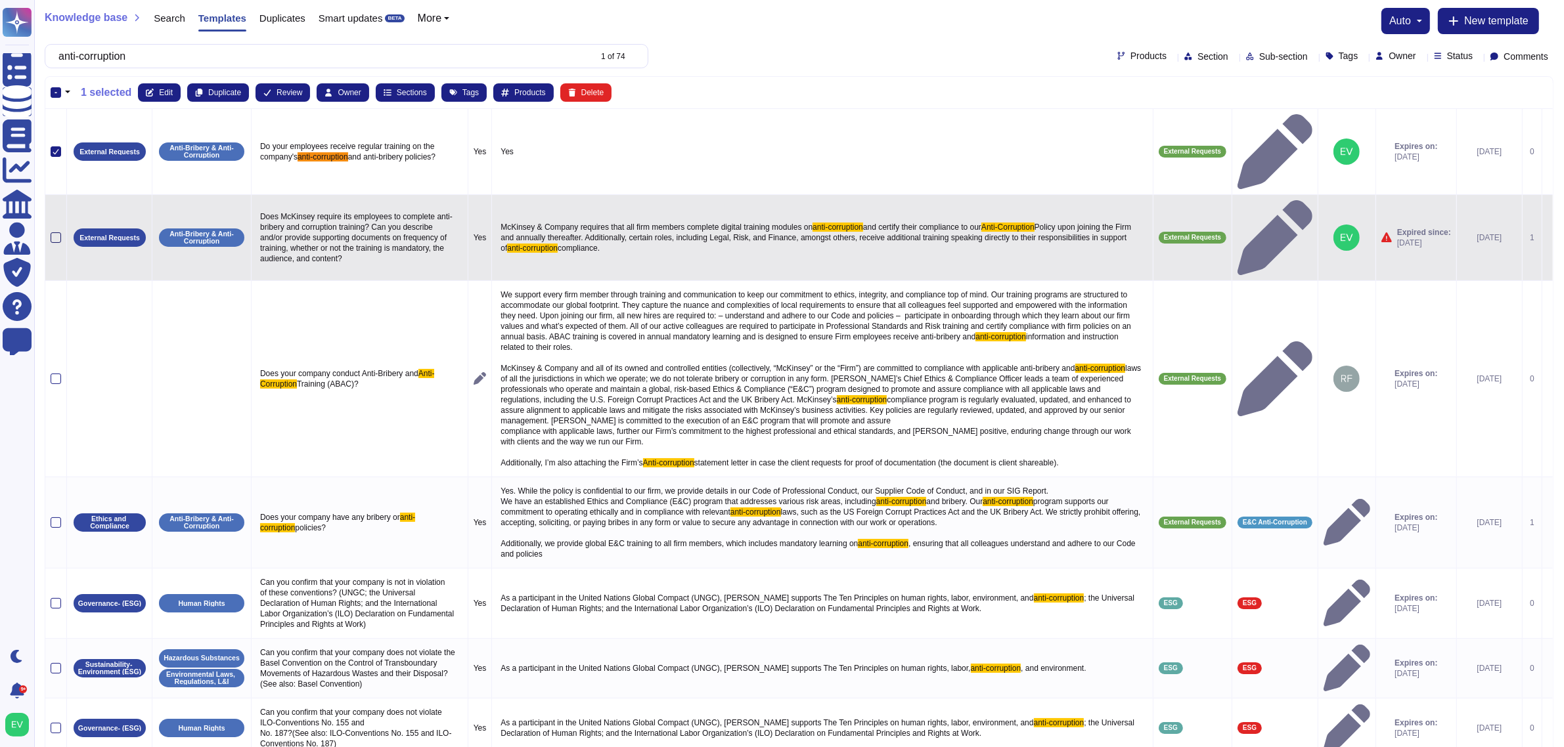
click at [60, 232] on div at bounding box center [56, 237] width 11 height 11
click at [0, 0] on input "checkbox" at bounding box center [0, 0] width 0 height 0
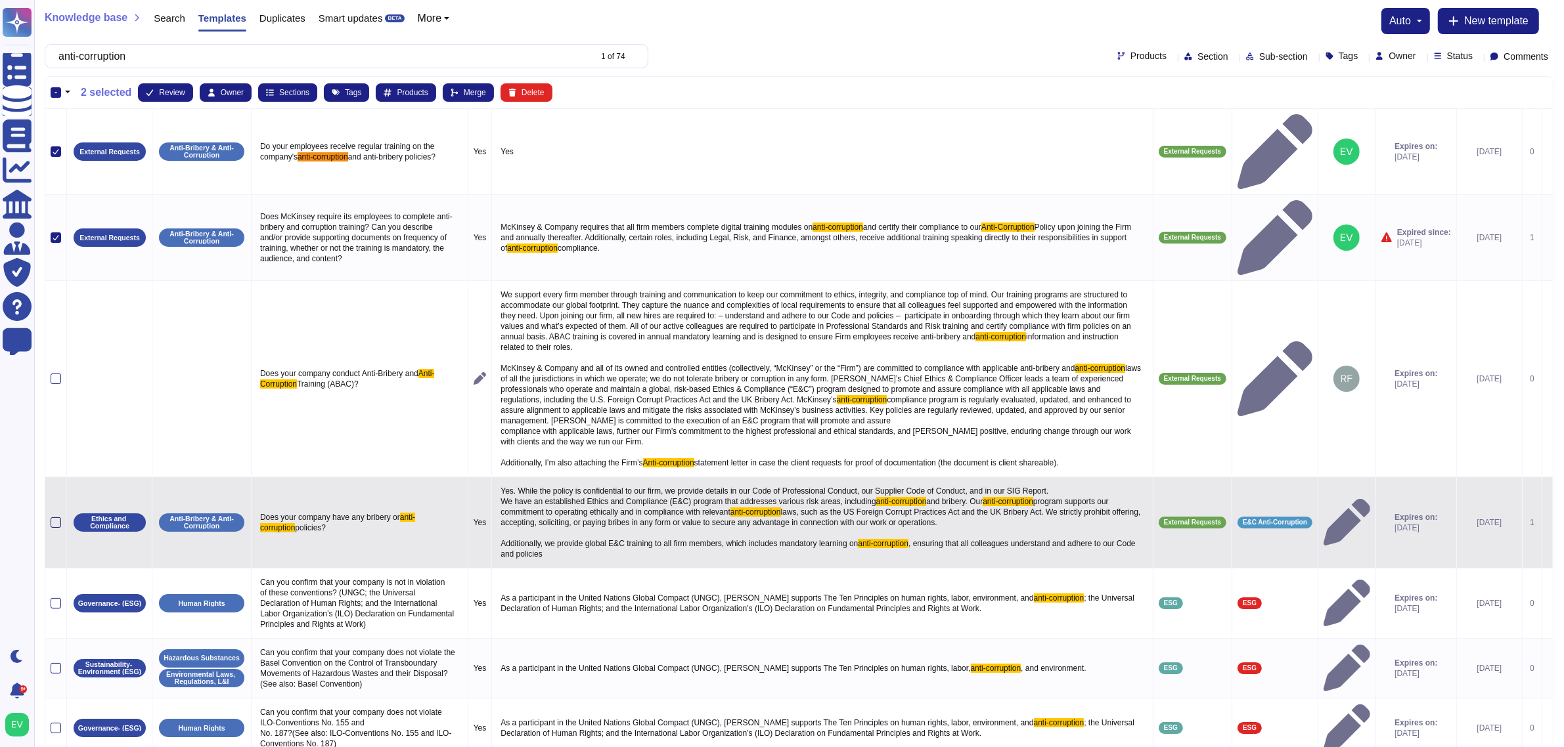
click at [57, 518] on div at bounding box center [56, 523] width 11 height 11
click at [0, 0] on input "checkbox" at bounding box center [0, 0] width 0 height 0
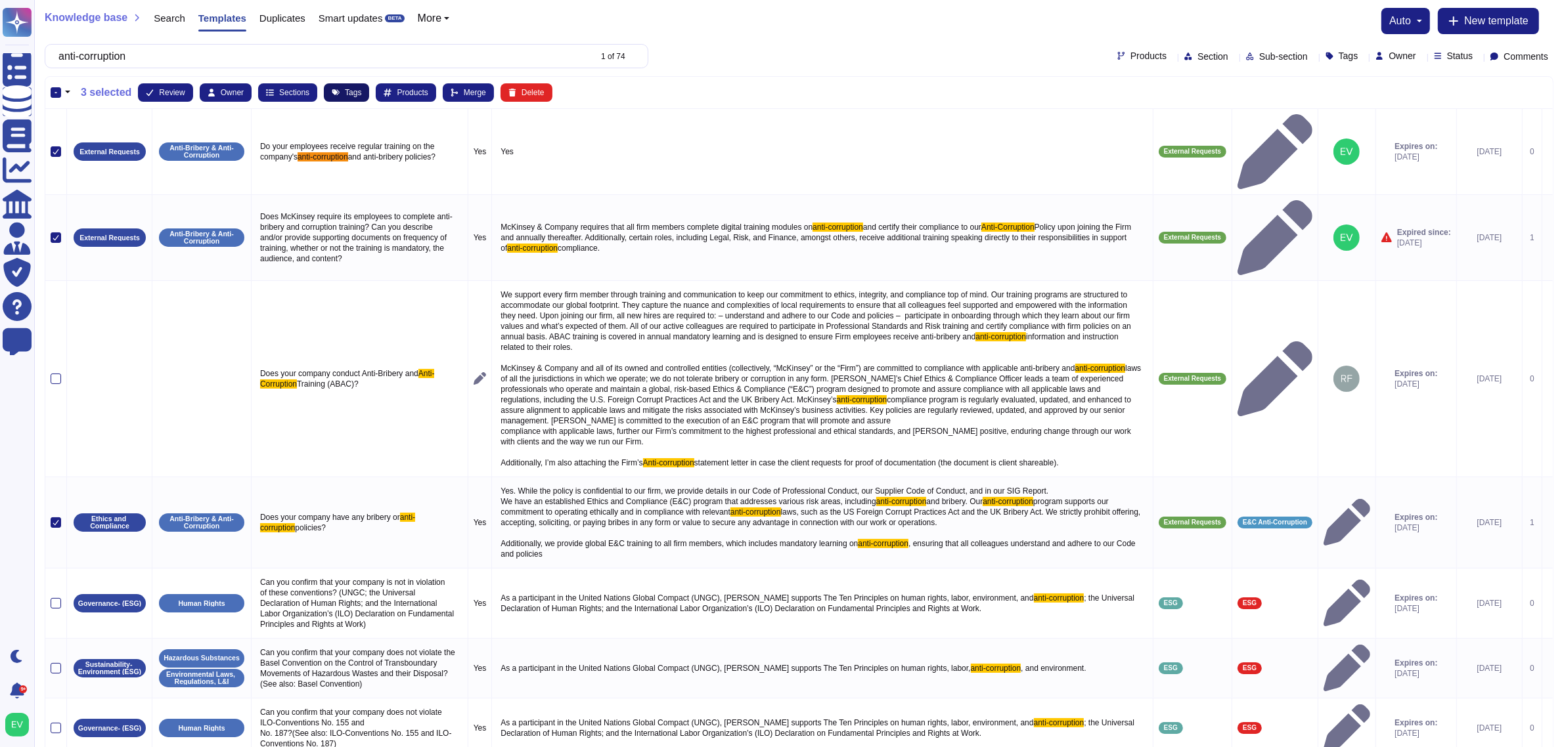
click at [332, 89] on icon at bounding box center [336, 93] width 8 height 8
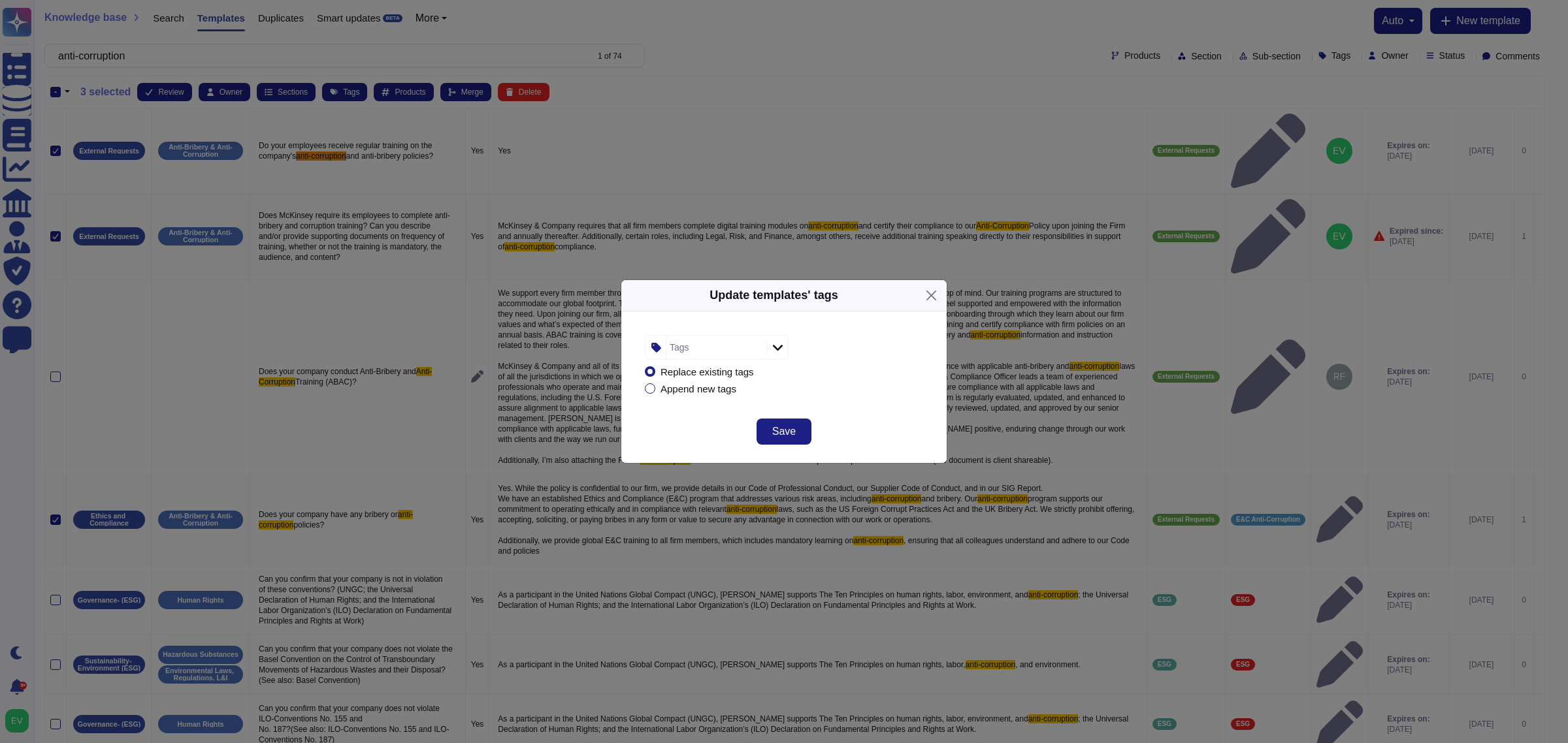
click at [683, 343] on div "Tags" at bounding box center [680, 347] width 20 height 9
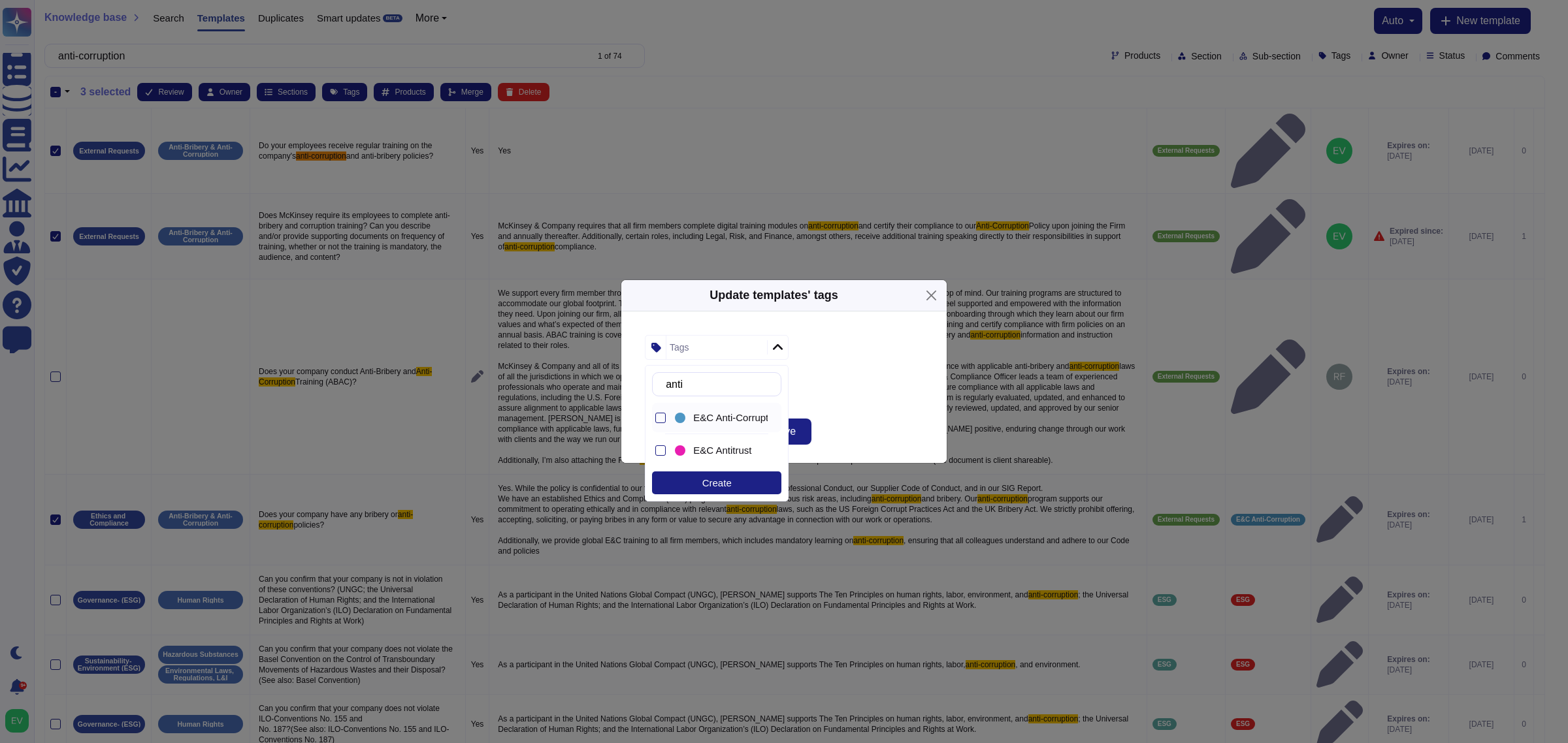
click at [713, 417] on span "E&C Anti-Corruption" at bounding box center [737, 418] width 89 height 12
click at [884, 396] on div "Replace existing tags Append new tags" at bounding box center [784, 380] width 279 height 41
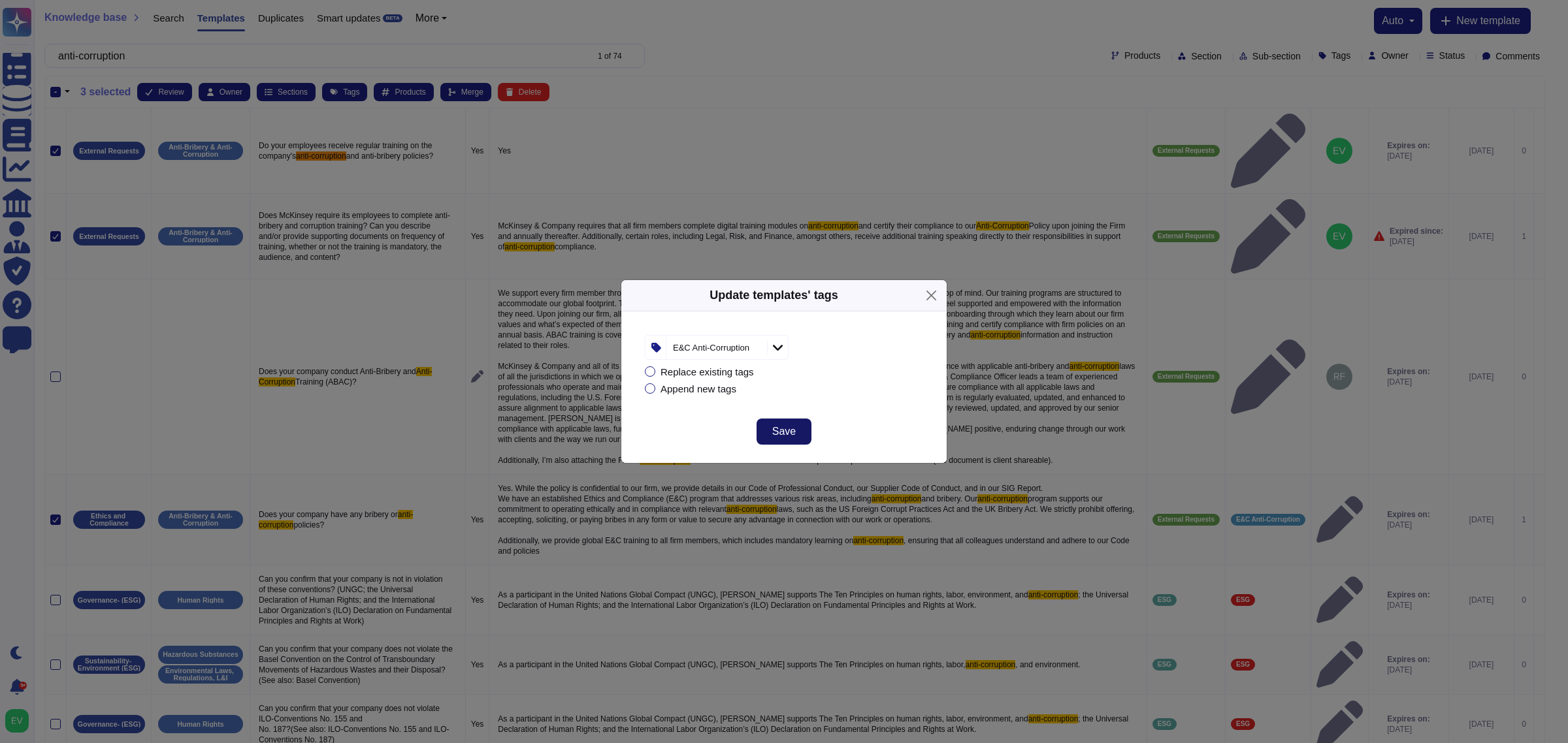
click at [801, 426] on button "Save" at bounding box center [784, 432] width 55 height 26
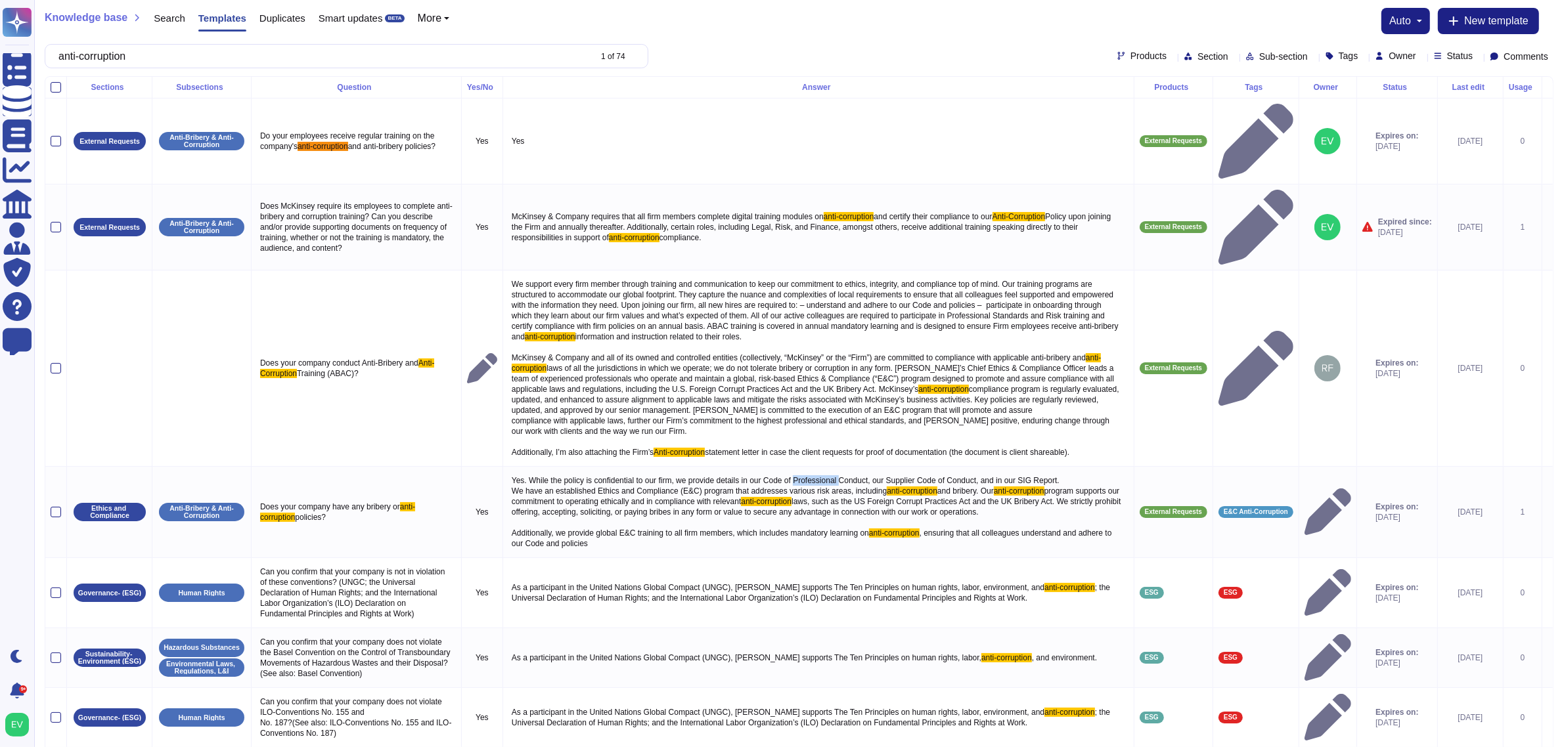
click at [805, 466] on td "Yes. While the policy is confidential to our firm, we provide details in our Co…" at bounding box center [817, 511] width 631 height 91
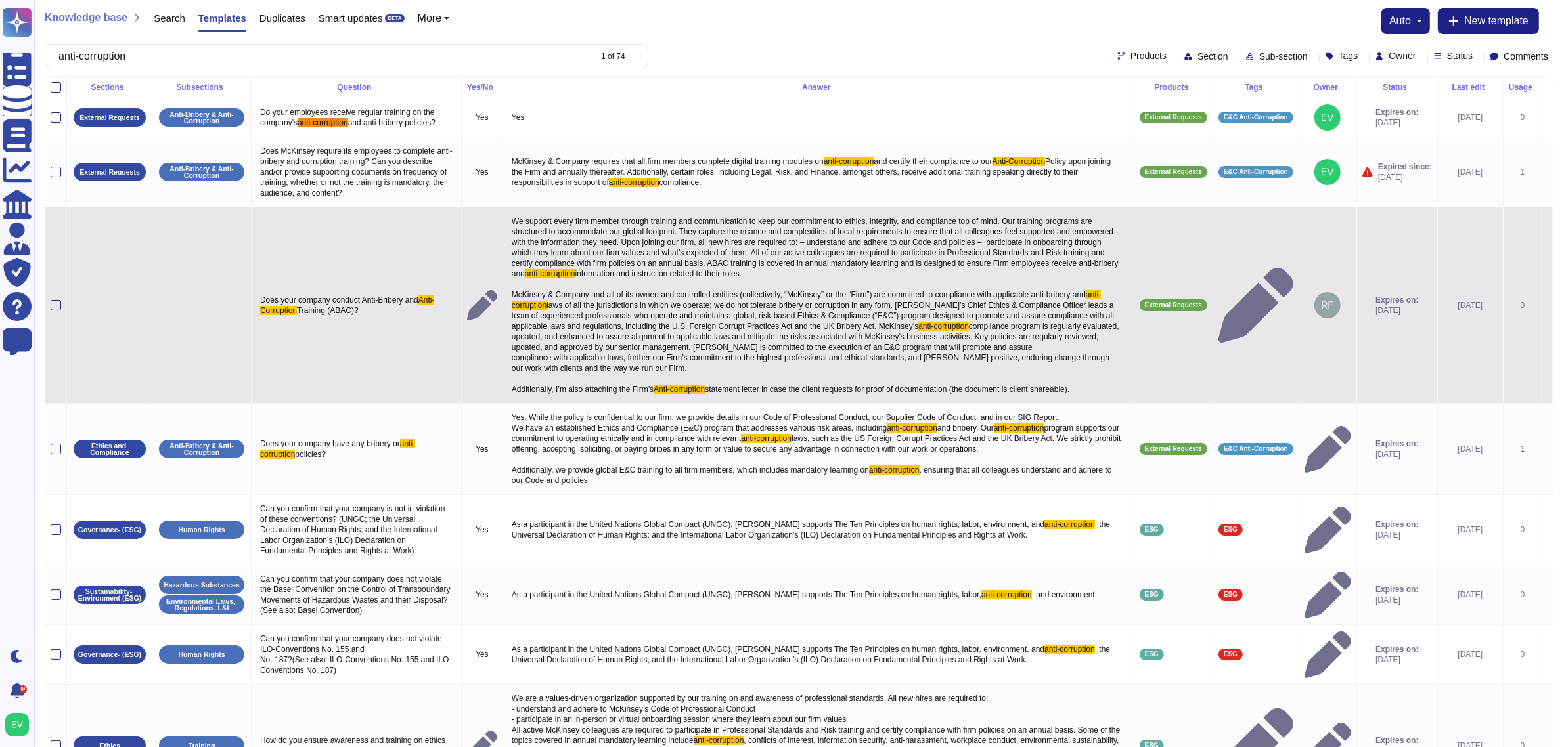
click at [143, 391] on td at bounding box center [109, 306] width 85 height 196
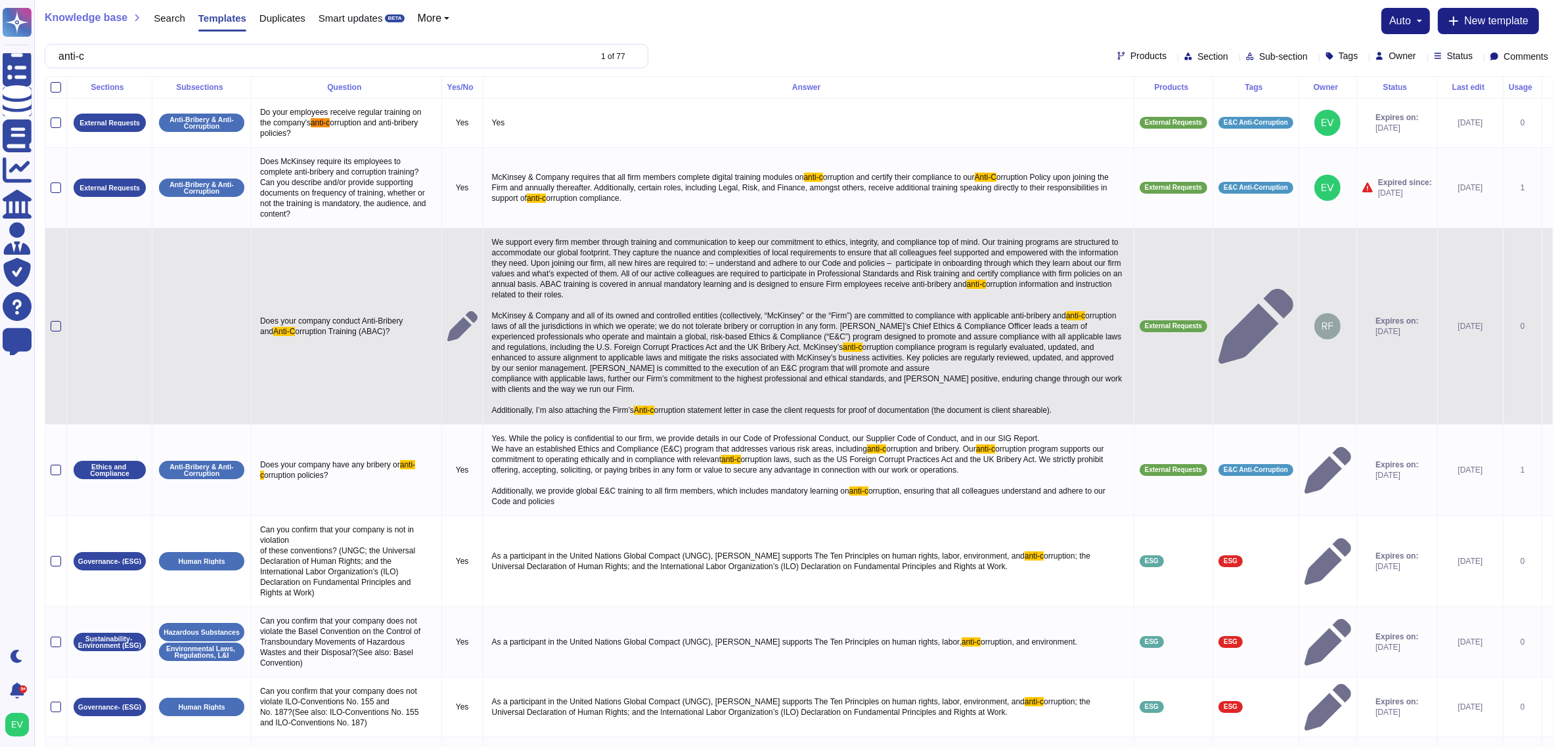
click at [63, 325] on td at bounding box center [56, 327] width 22 height 196
click at [58, 326] on div at bounding box center [56, 326] width 11 height 11
click at [0, 0] on input "checkbox" at bounding box center [0, 0] width 0 height 0
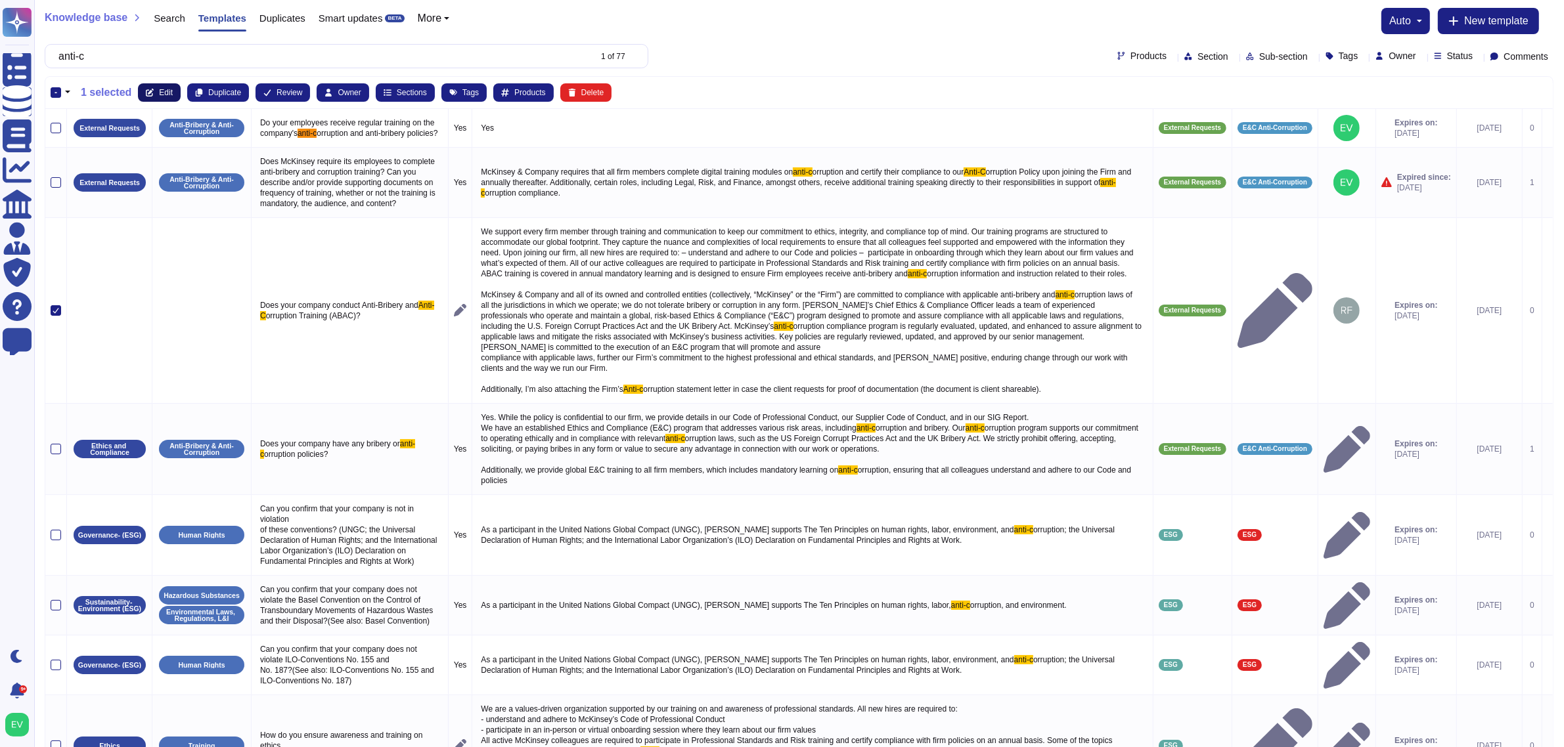
click at [162, 83] on button "Edit" at bounding box center [159, 92] width 43 height 18
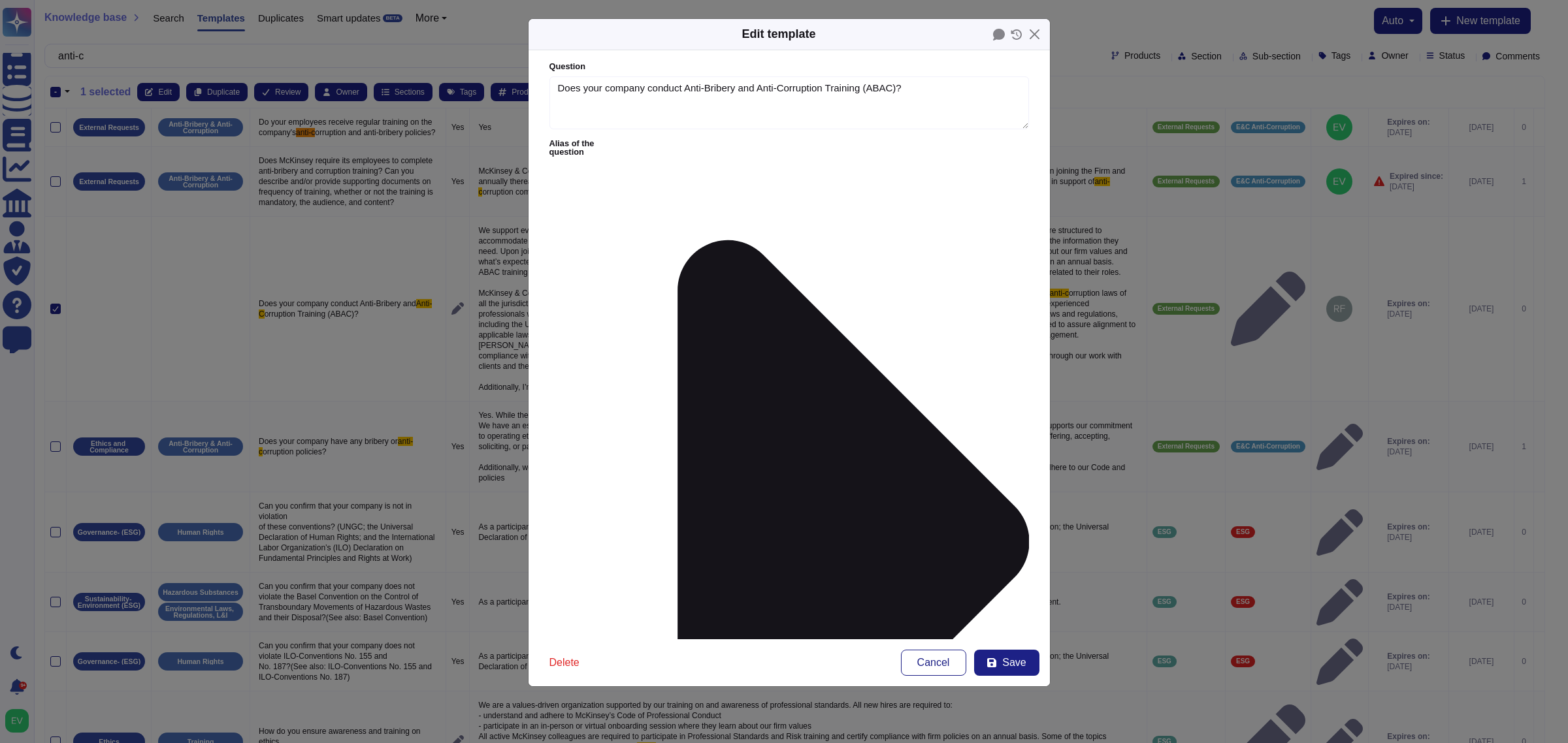
click at [646, 427] on span "E&C Anti-Corruption" at bounding box center [642, 430] width 89 height 12
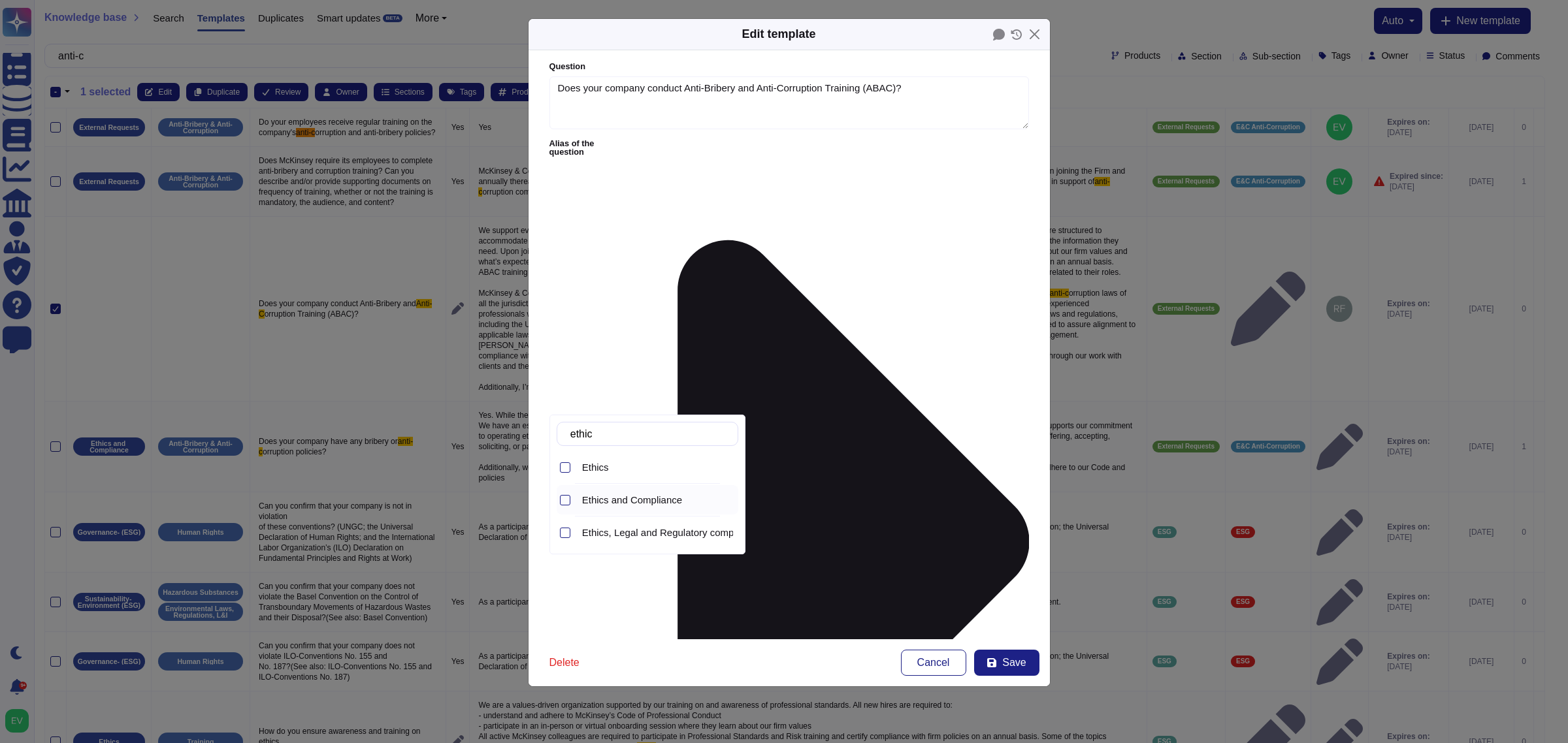
click at [662, 505] on span "Ethics and Compliance" at bounding box center [632, 500] width 99 height 12
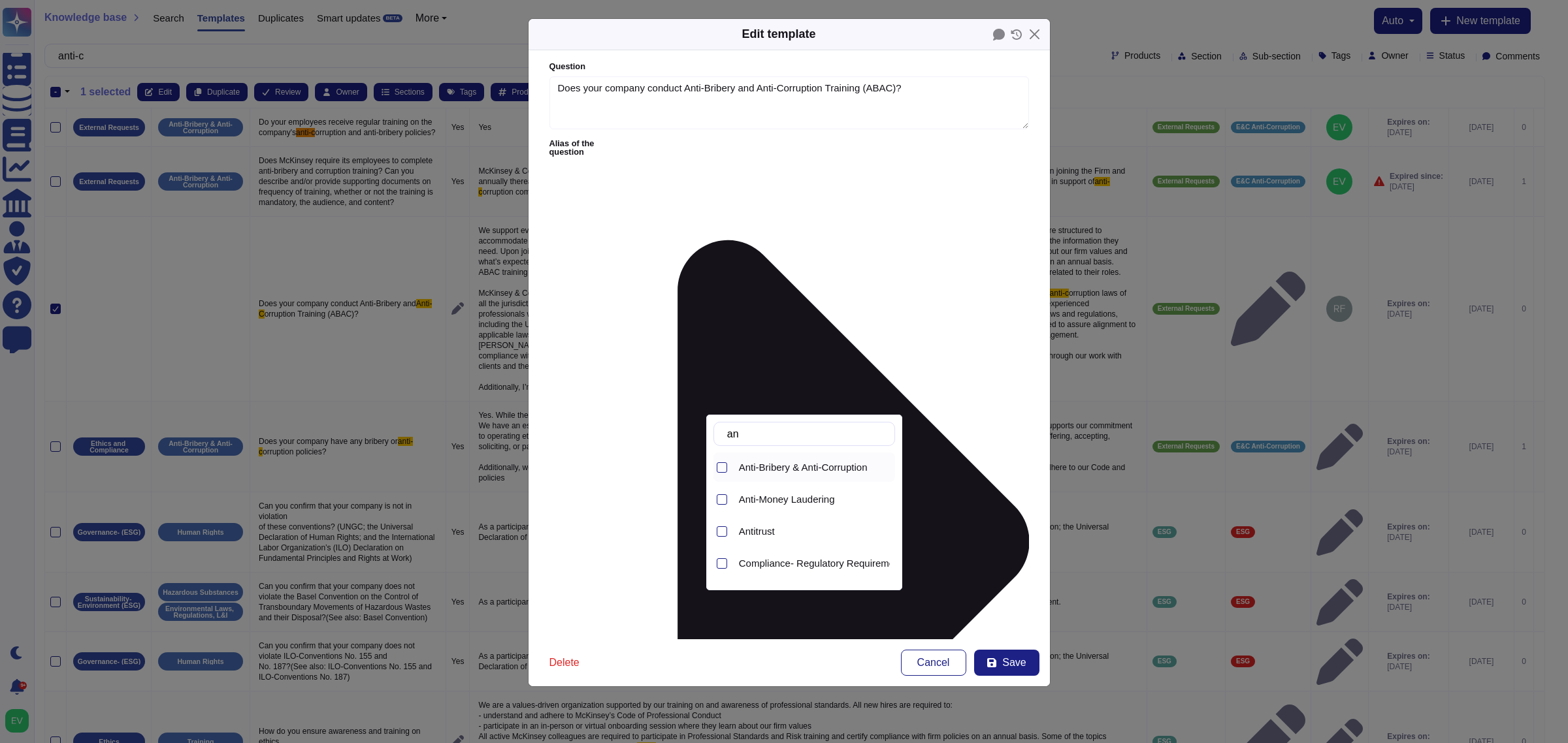
click at [772, 465] on span "Anti-Bribery & Anti-Corruption" at bounding box center [803, 467] width 128 height 12
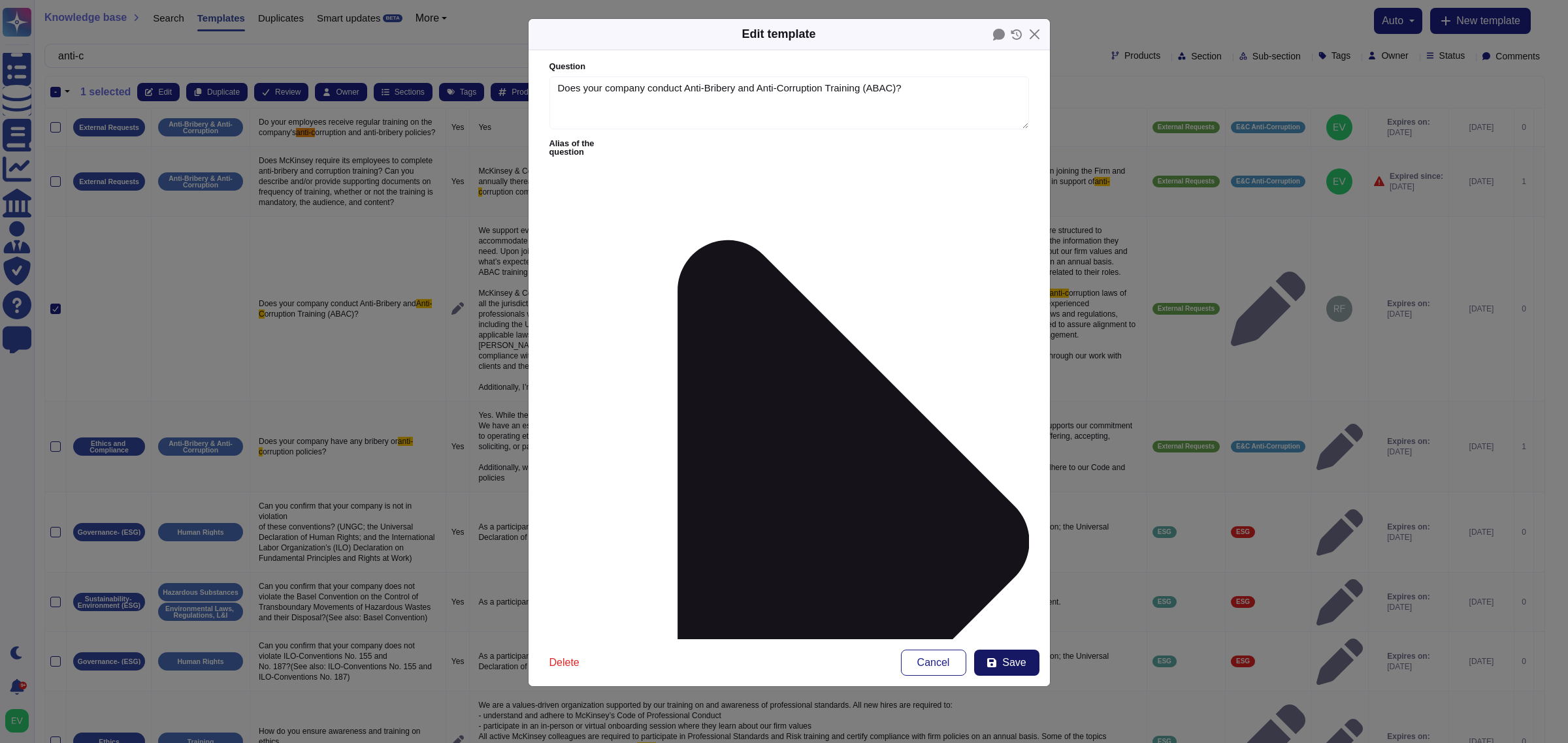
click at [1014, 595] on span "Save" at bounding box center [1014, 662] width 24 height 11
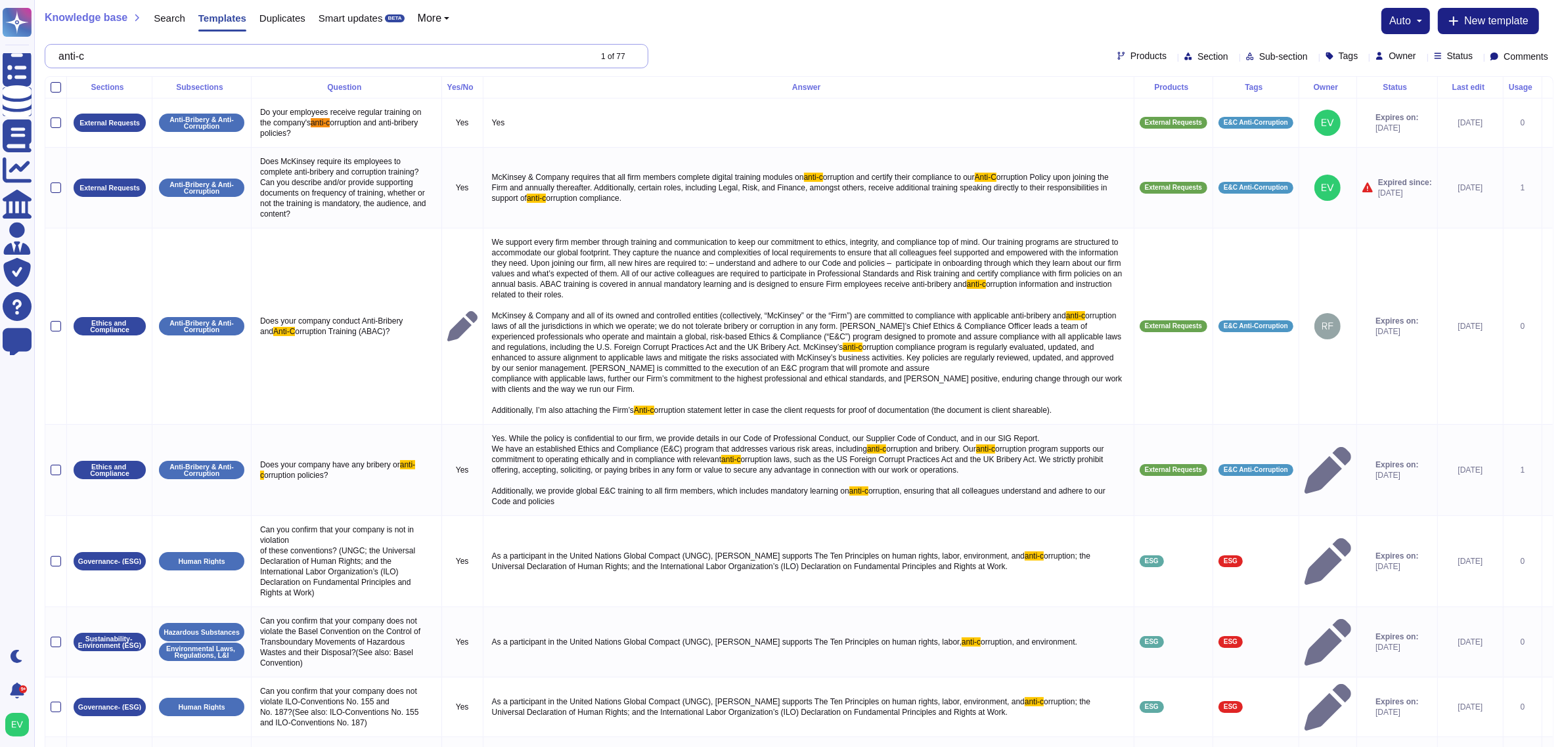
click at [166, 61] on input "anti-c" at bounding box center [320, 56] width 537 height 23
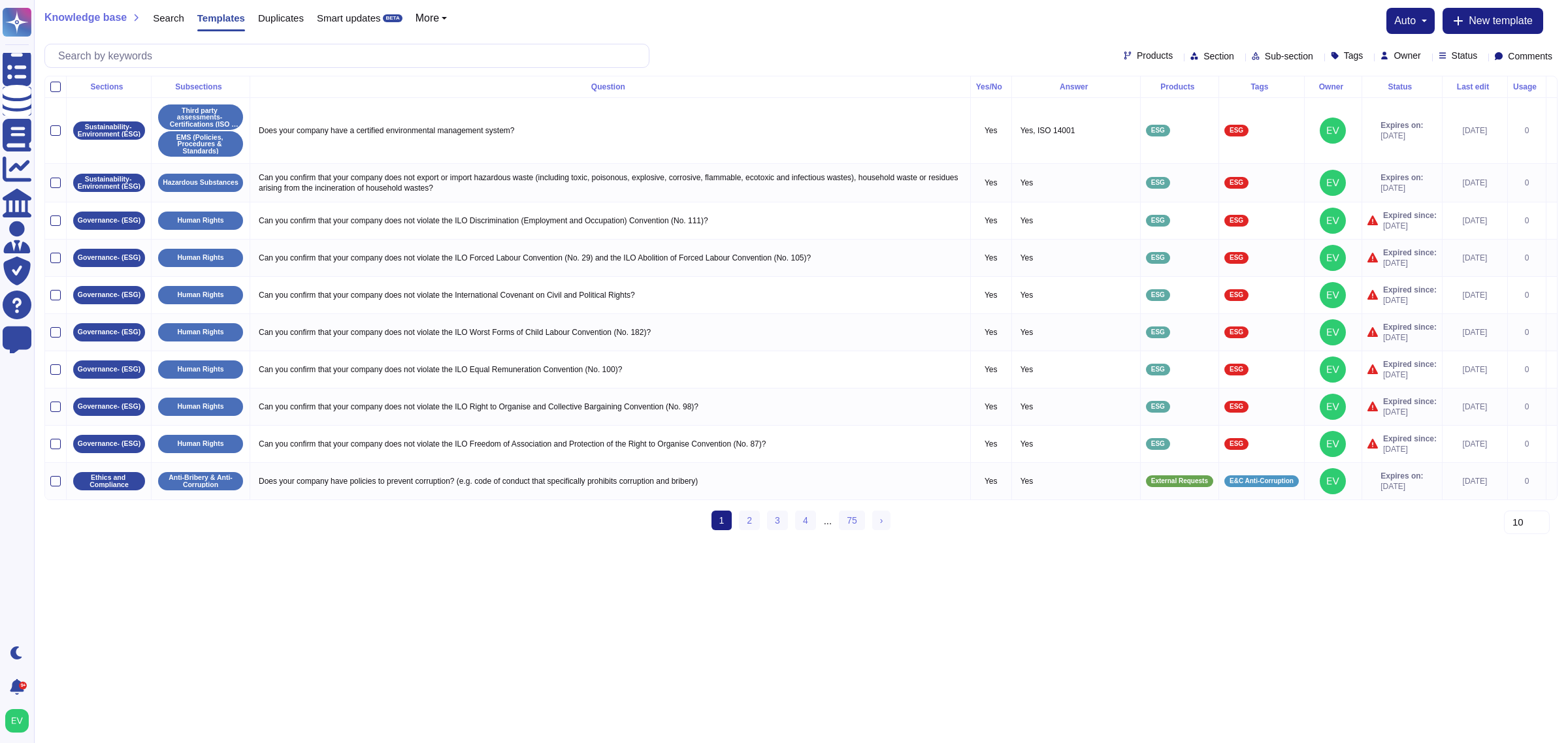
click at [413, 542] on html "Questionnaires Knowledge Base Documents Analytics CAIQ / SIG Admin Trust Center…" at bounding box center [784, 271] width 1568 height 542
click at [763, 532] on ul "1 (current) 2 3 4 ... 75 › Next" at bounding box center [801, 521] width 180 height 21
click at [746, 530] on link "2" at bounding box center [749, 521] width 21 height 20
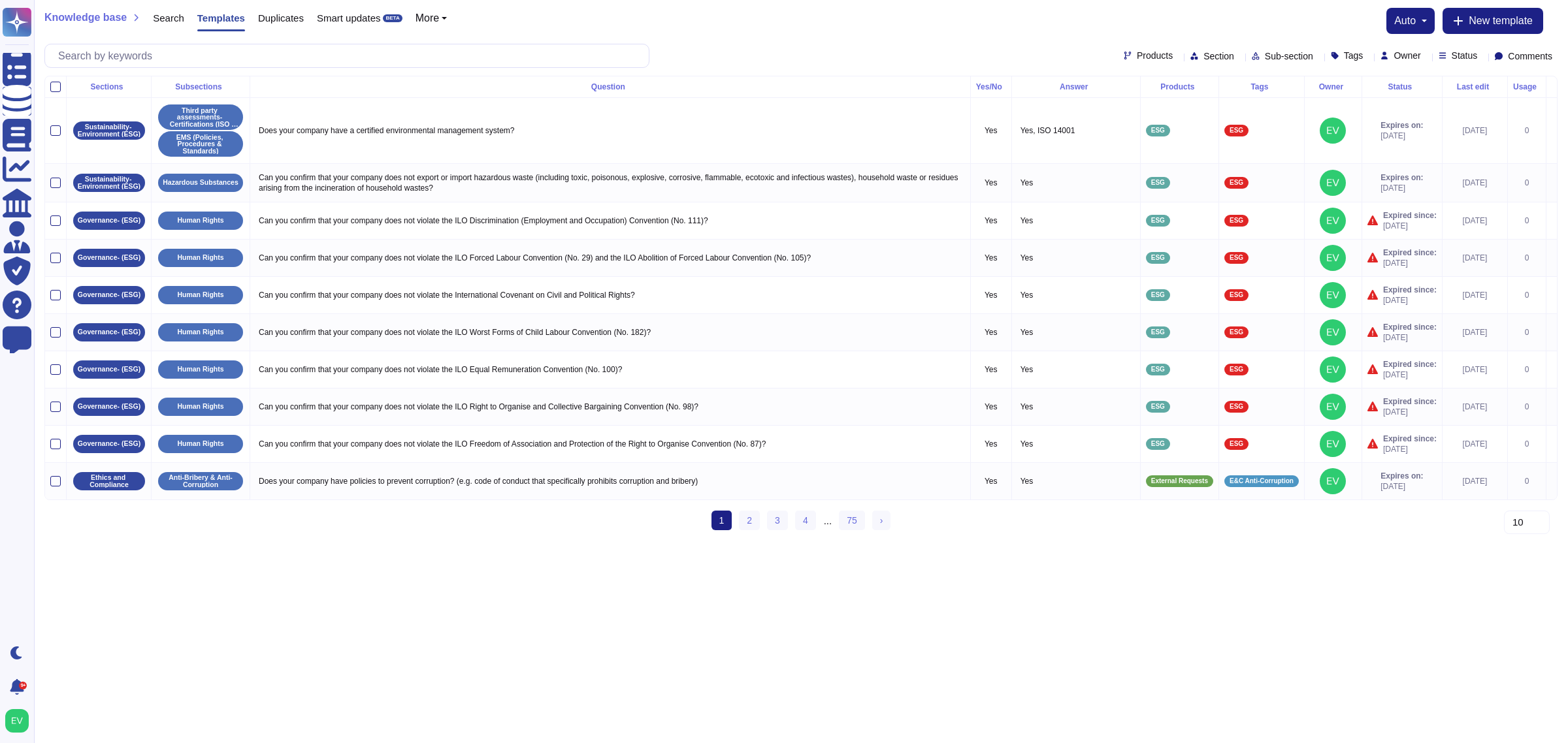
click at [751, 532] on li "2" at bounding box center [749, 521] width 20 height 21
click at [749, 527] on link "2" at bounding box center [749, 521] width 21 height 20
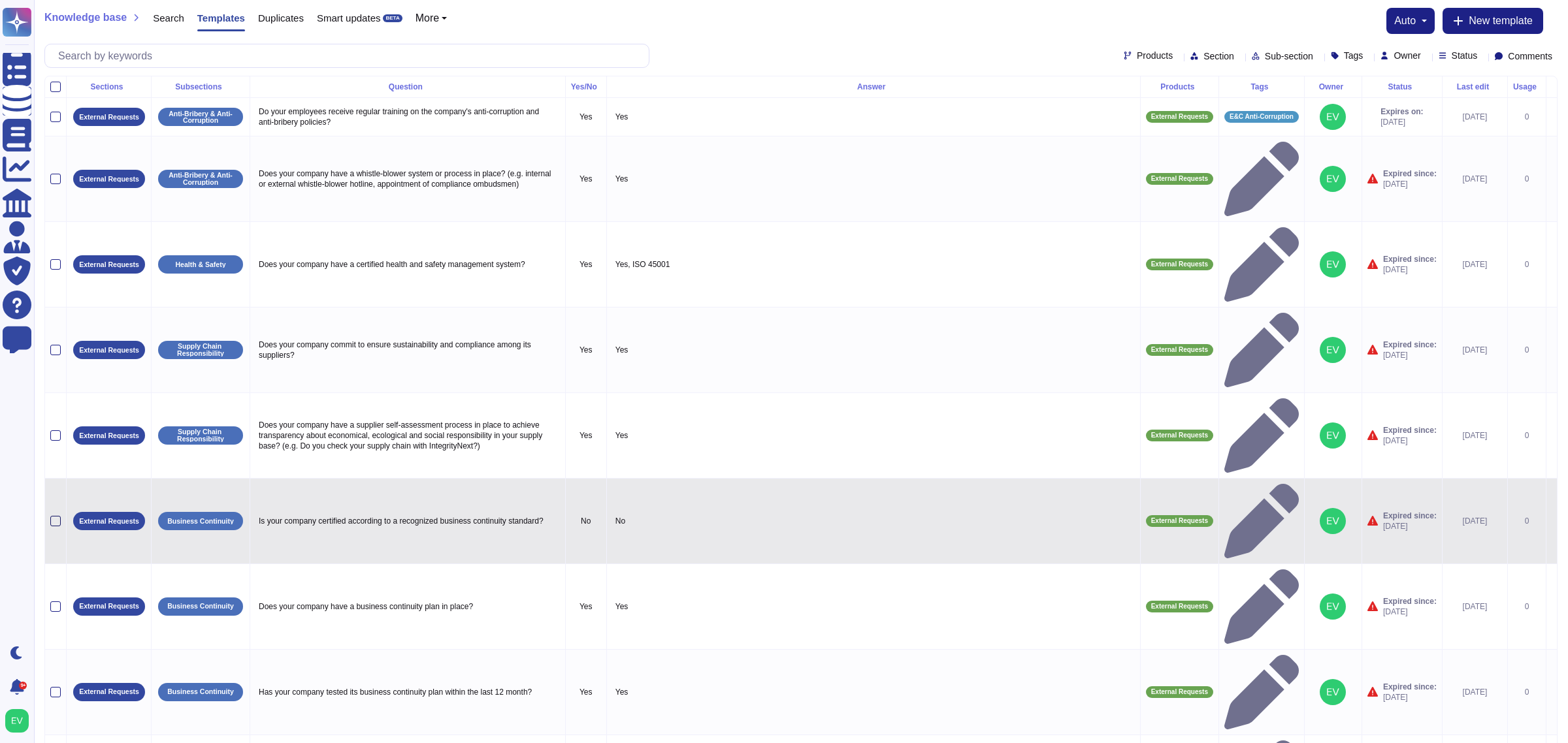
click at [53, 516] on div at bounding box center [56, 521] width 11 height 11
click at [0, 0] on input "checkbox" at bounding box center [0, 0] width 0 height 0
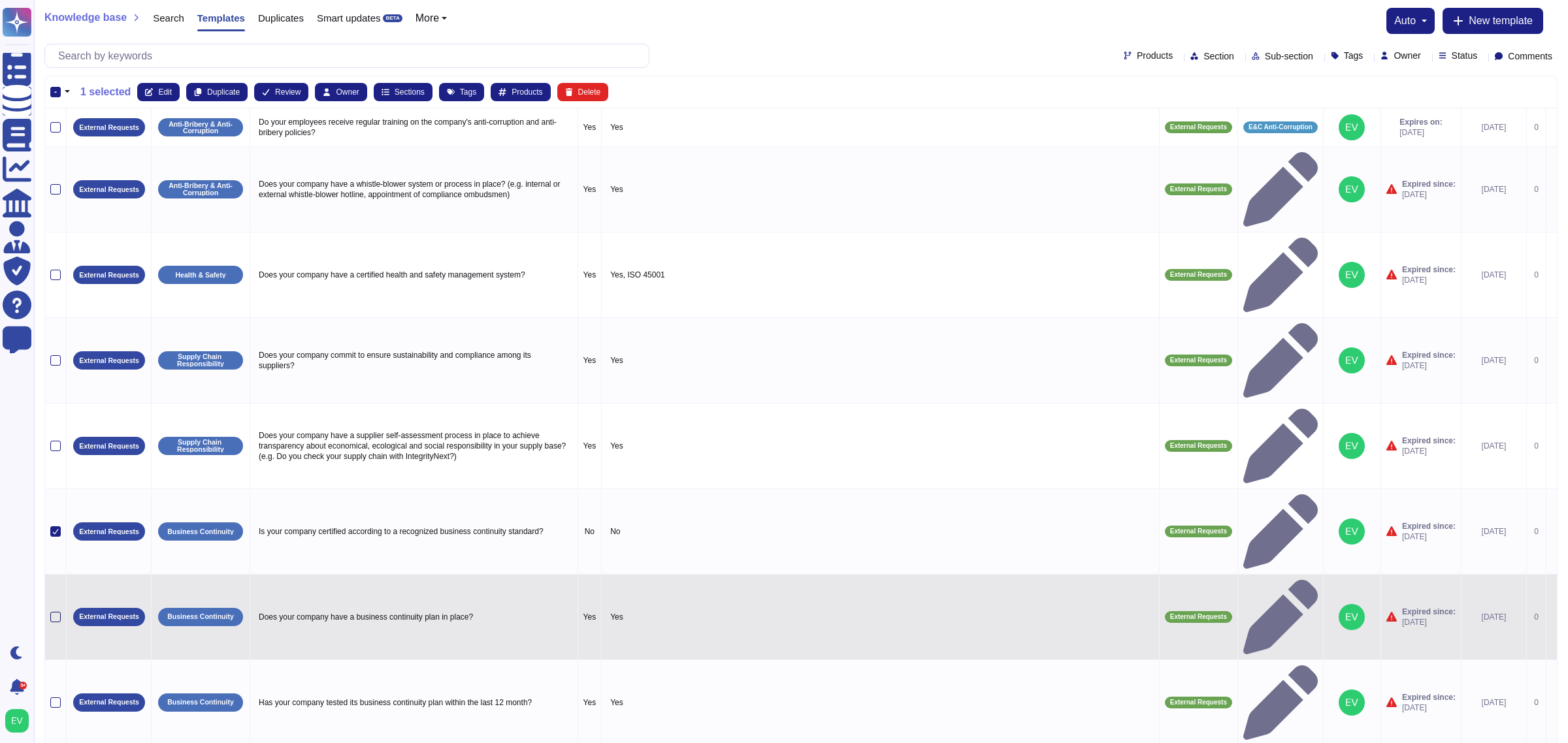
click at [57, 595] on div at bounding box center [56, 617] width 11 height 11
click at [0, 0] on input "checkbox" at bounding box center [0, 0] width 0 height 0
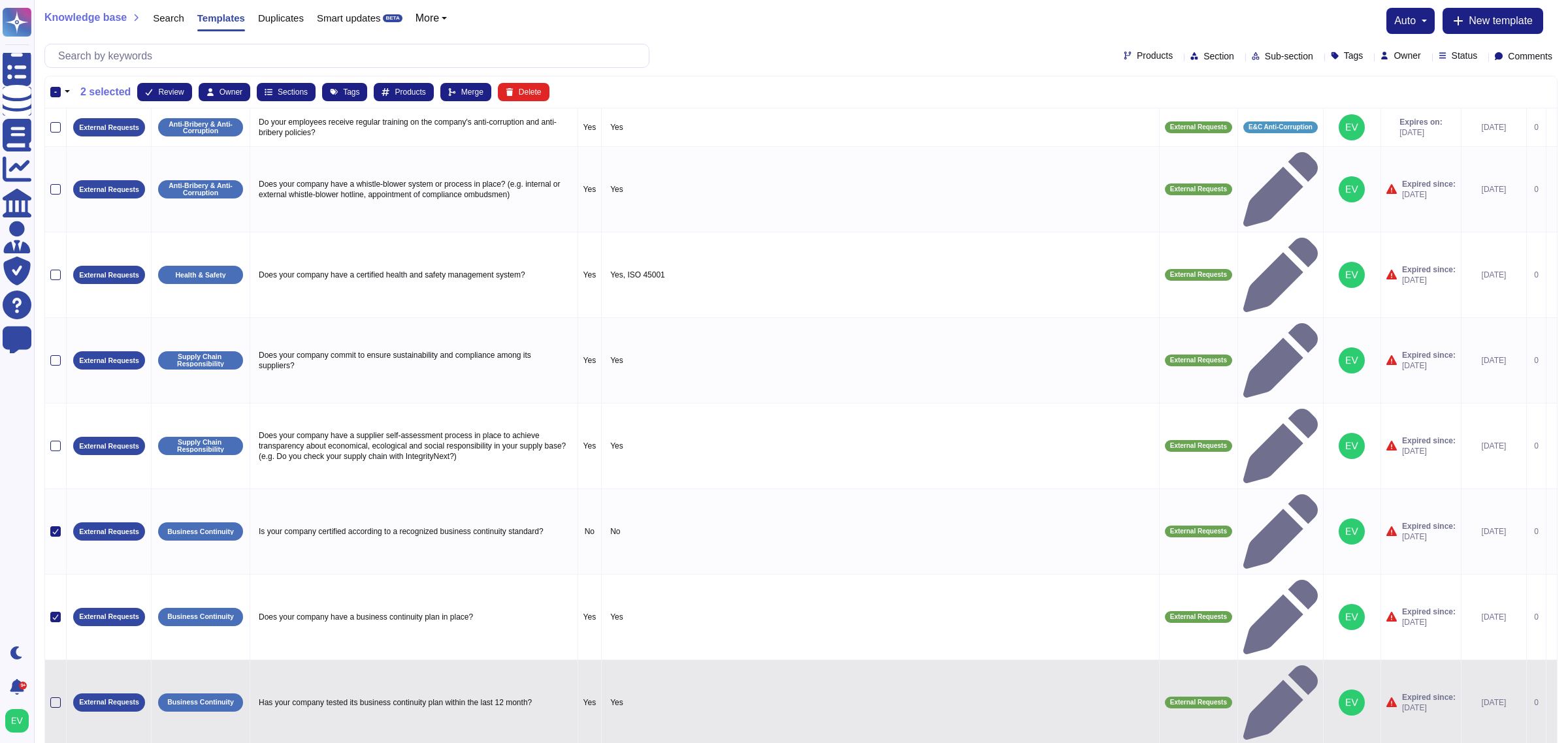
click at [59, 595] on div at bounding box center [56, 702] width 11 height 11
click at [0, 0] on input "checkbox" at bounding box center [0, 0] width 0 height 0
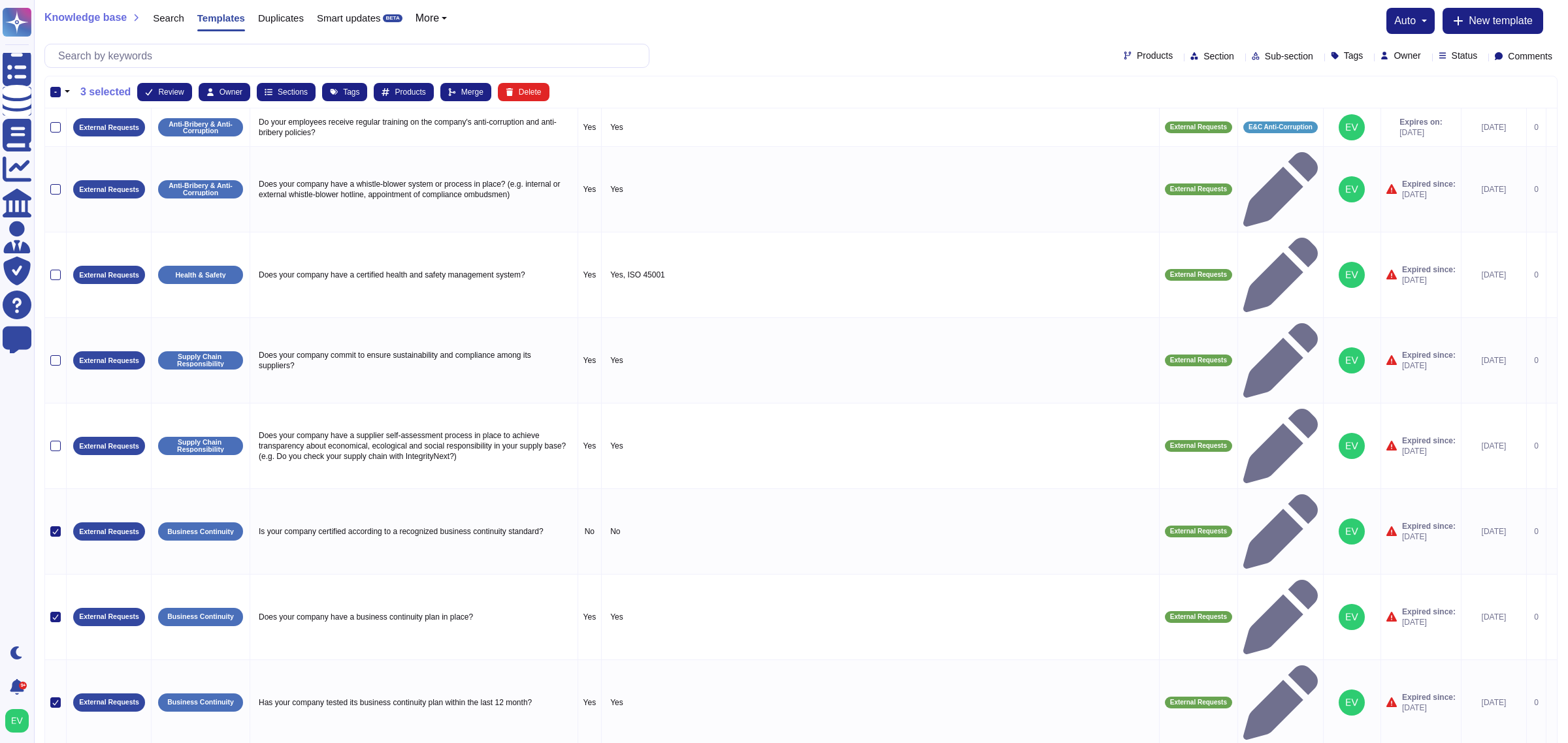
click at [0, 0] on input "checkbox" at bounding box center [0, 0] width 0 height 0
click at [286, 92] on span "Sections" at bounding box center [293, 93] width 30 height 8
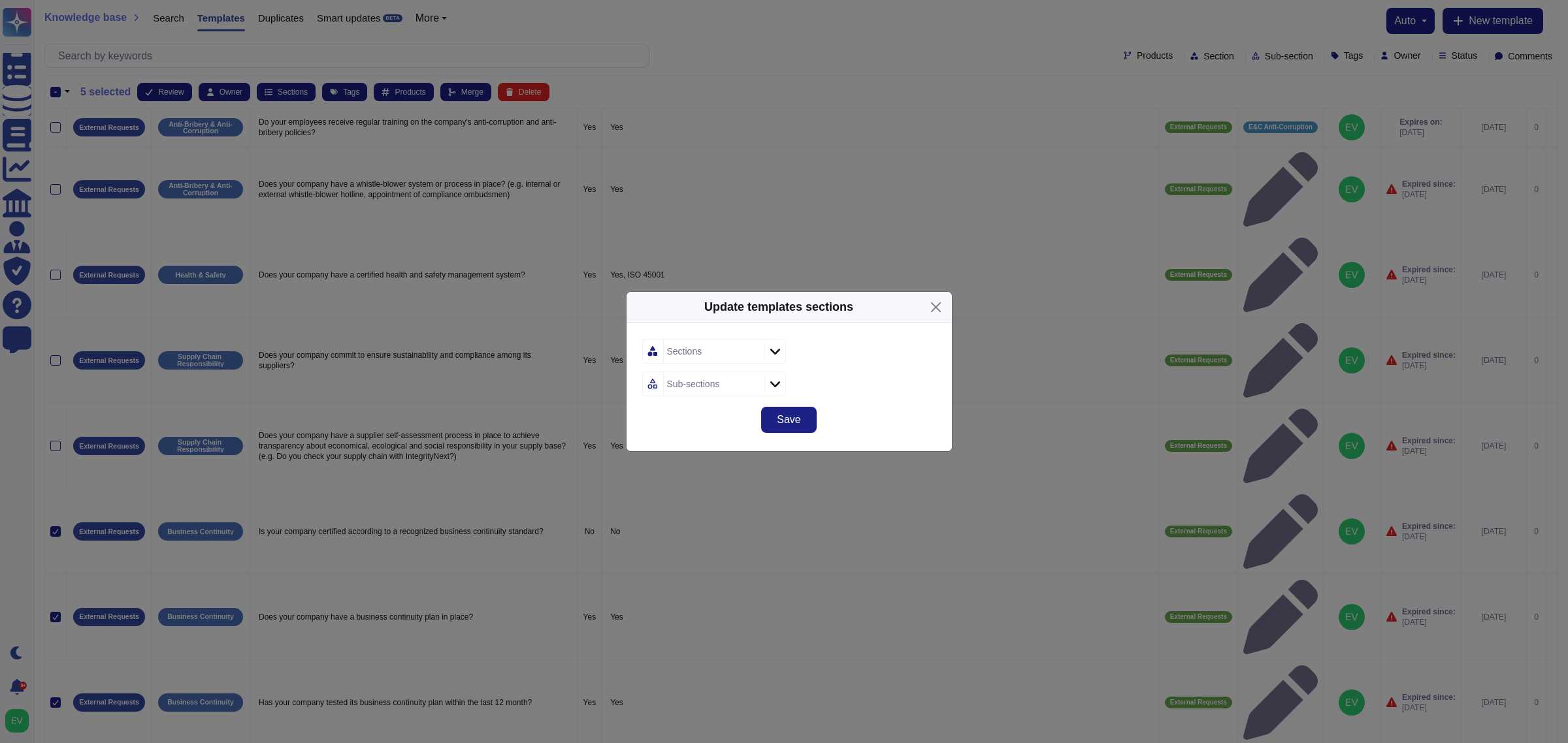
click at [690, 350] on div "Sections" at bounding box center [685, 351] width 35 height 9
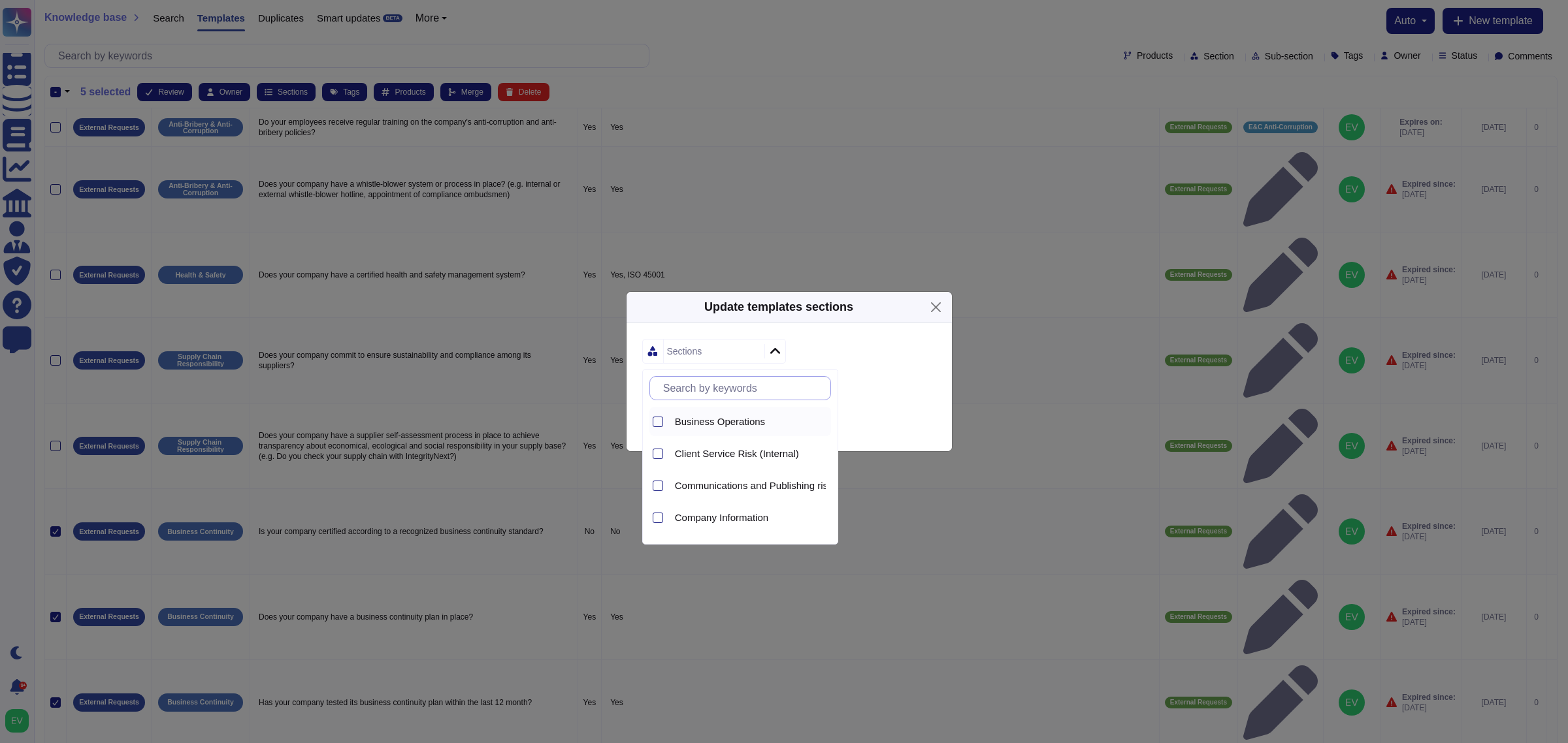
click at [746, 424] on span "Business Operations" at bounding box center [719, 422] width 91 height 12
click at [903, 402] on div "Business Operations Sub-sections" at bounding box center [789, 363] width 325 height 81
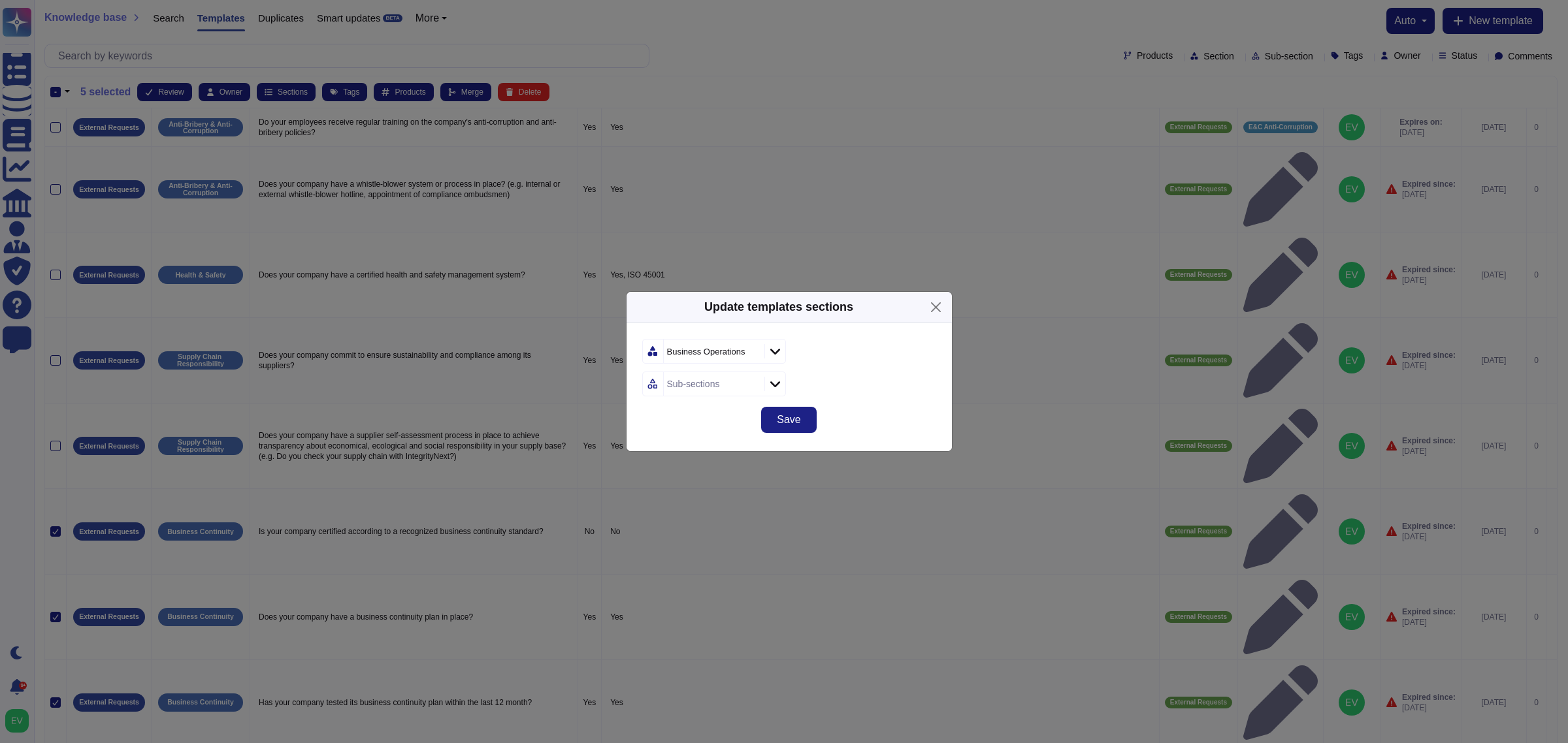
click at [669, 387] on div "Sub-sections" at bounding box center [693, 384] width 53 height 9
click at [694, 343] on div "Business Operations" at bounding box center [712, 352] width 98 height 24
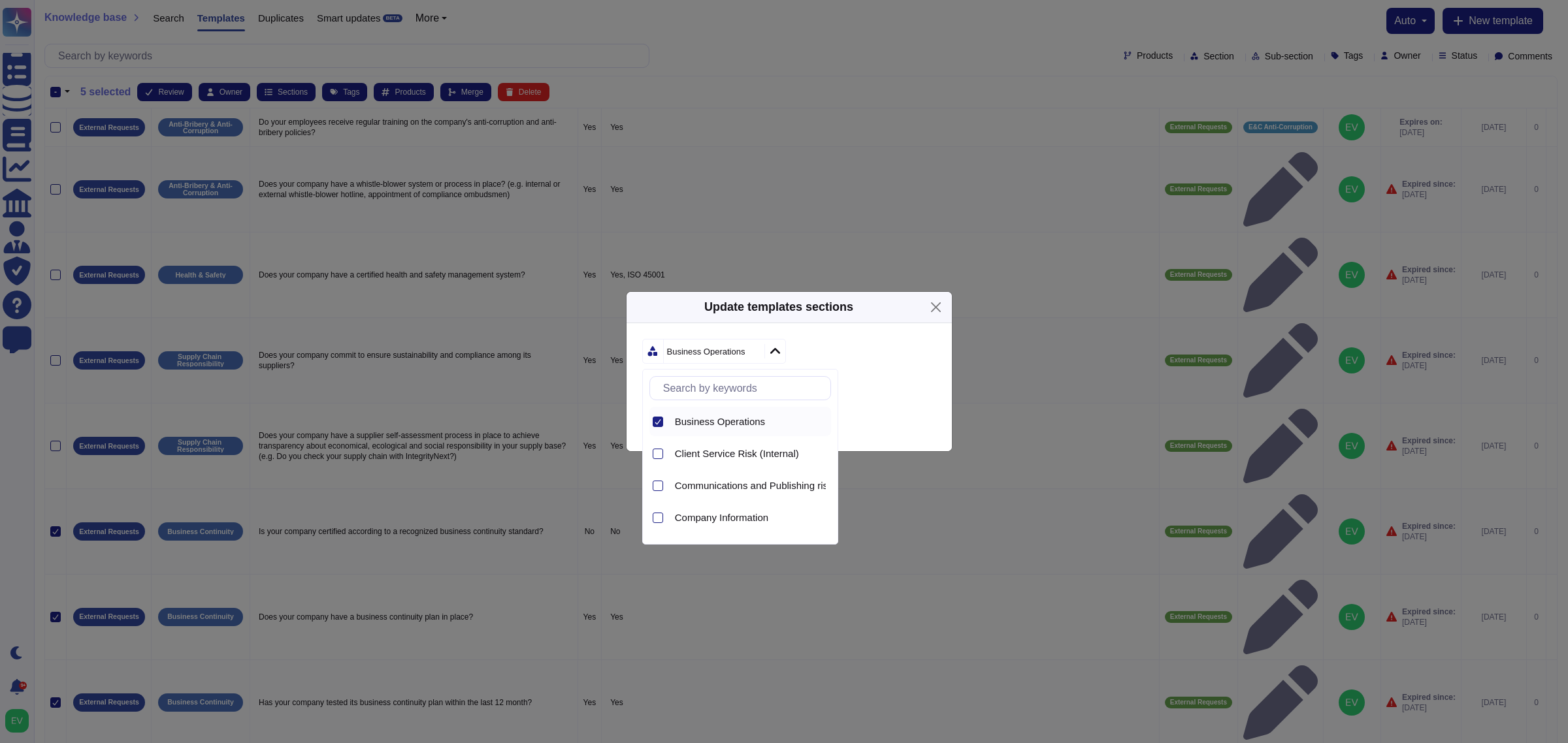
click at [662, 418] on div at bounding box center [658, 422] width 11 height 11
click at [760, 518] on span "Security-Privacy and IT related questions" at bounding box center [763, 518] width 178 height 12
click at [882, 407] on div "Save" at bounding box center [789, 428] width 325 height 47
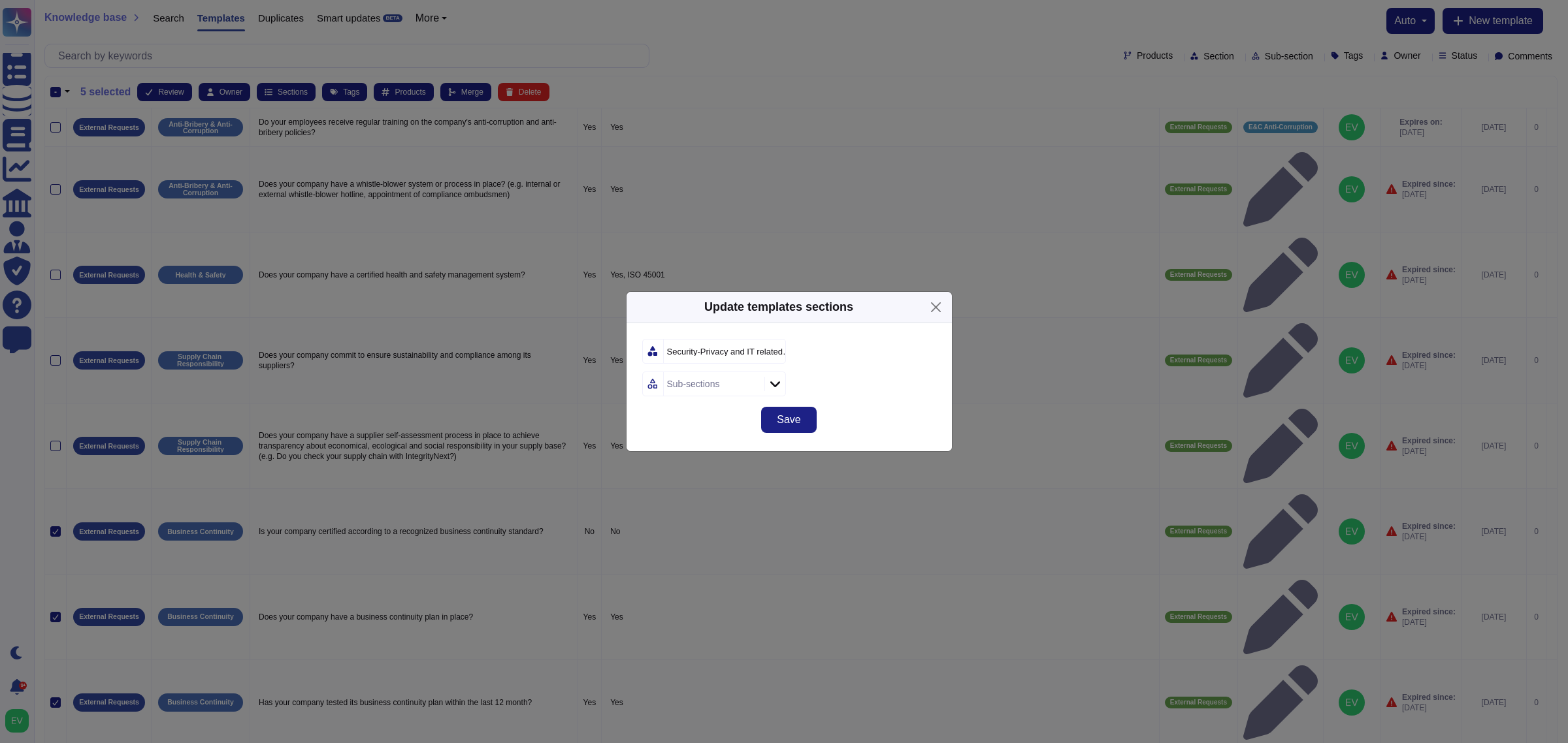
click at [703, 397] on div "Security-Privacy and IT related questions Sub-sections" at bounding box center [789, 363] width 325 height 81
click at [700, 387] on div "Sub-sections" at bounding box center [693, 384] width 53 height 9
click at [681, 458] on span "Business Continuity" at bounding box center [717, 455] width 87 height 12
click at [835, 382] on div "Business Continuity" at bounding box center [790, 384] width 294 height 25
click at [781, 424] on span "Save" at bounding box center [789, 420] width 24 height 11
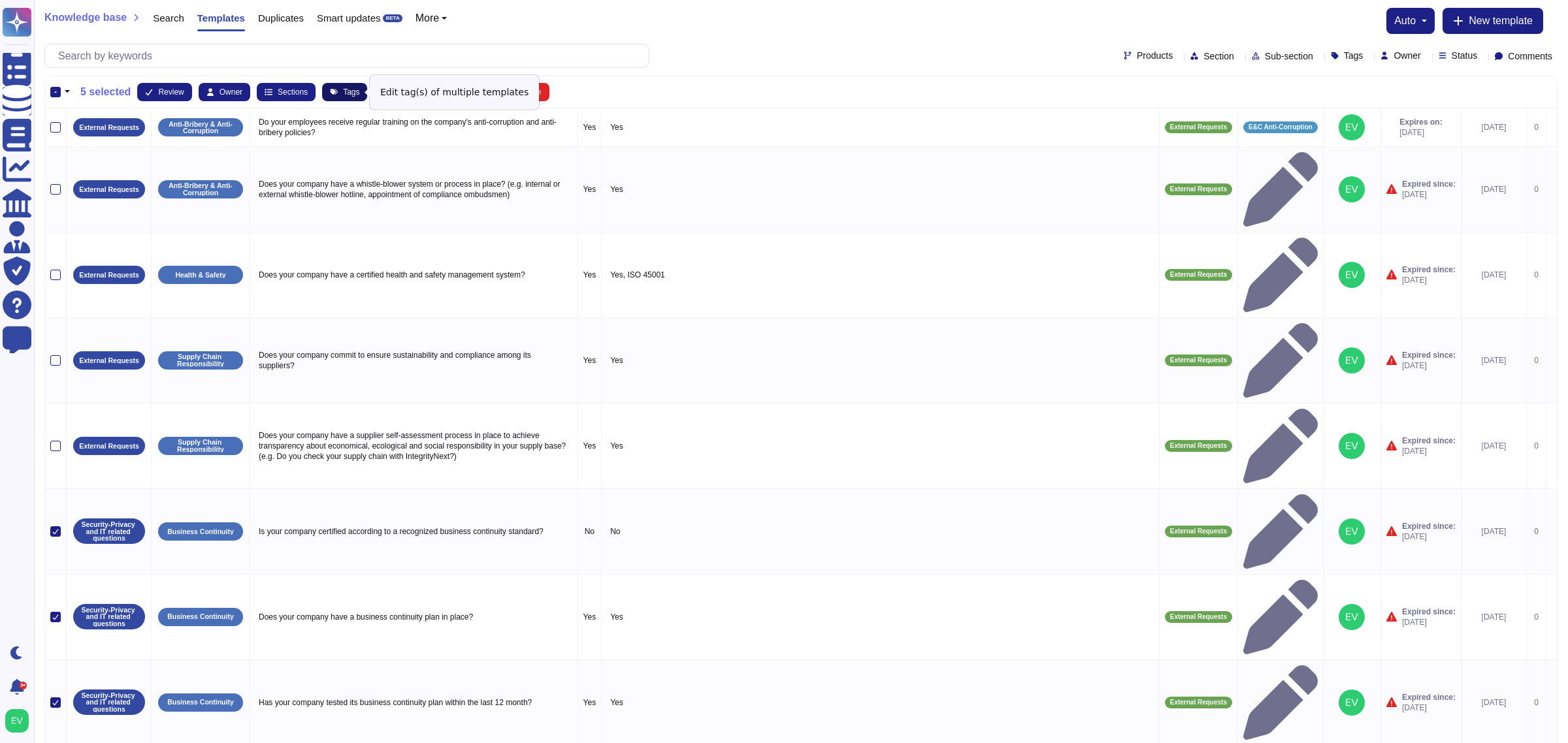
click at [350, 87] on button "Tags" at bounding box center [344, 92] width 45 height 18
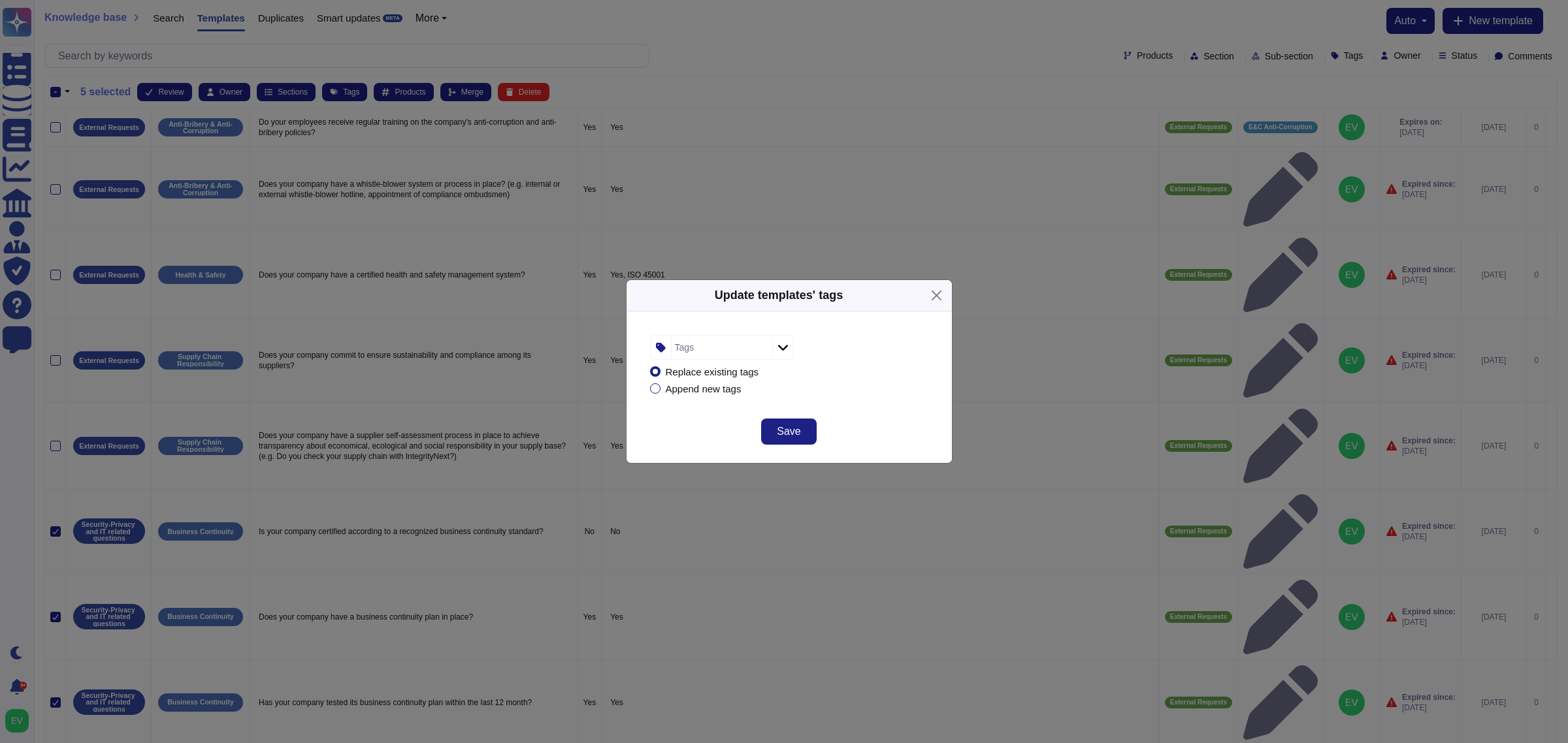
click at [707, 345] on div "Tags" at bounding box center [720, 348] width 98 height 24
click at [652, 415] on div "client Client Response Create" at bounding box center [721, 417] width 143 height 103
click at [667, 422] on div at bounding box center [666, 418] width 11 height 11
click at [881, 404] on form "Client Response Replace existing tags Append new tags" at bounding box center [790, 367] width 294 height 81
click at [794, 427] on span "Save" at bounding box center [789, 432] width 24 height 11
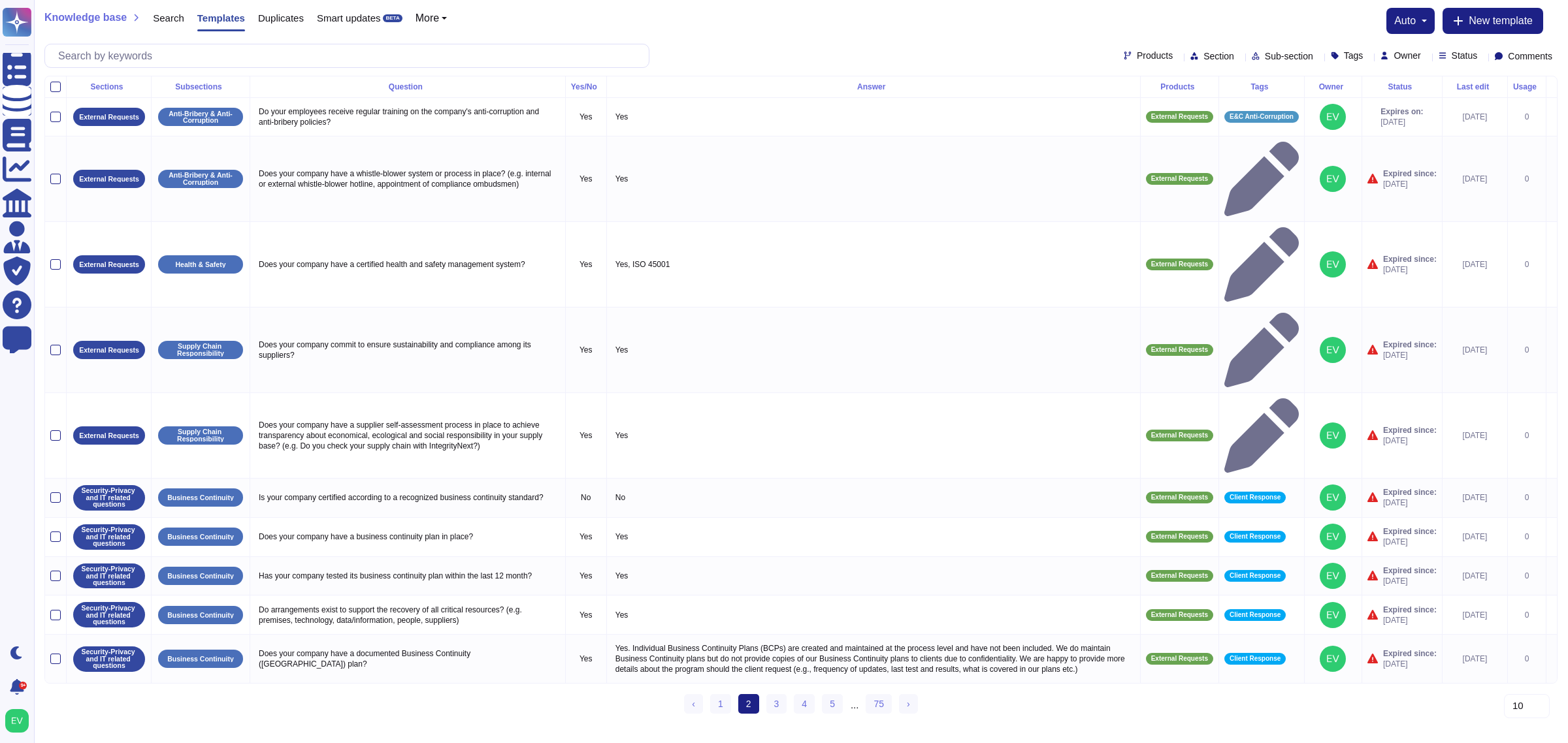
click at [325, 595] on html "Questionnaires Knowledge Base Documents Analytics CAIQ / SIG Admin Trust Center…" at bounding box center [784, 363] width 1568 height 726
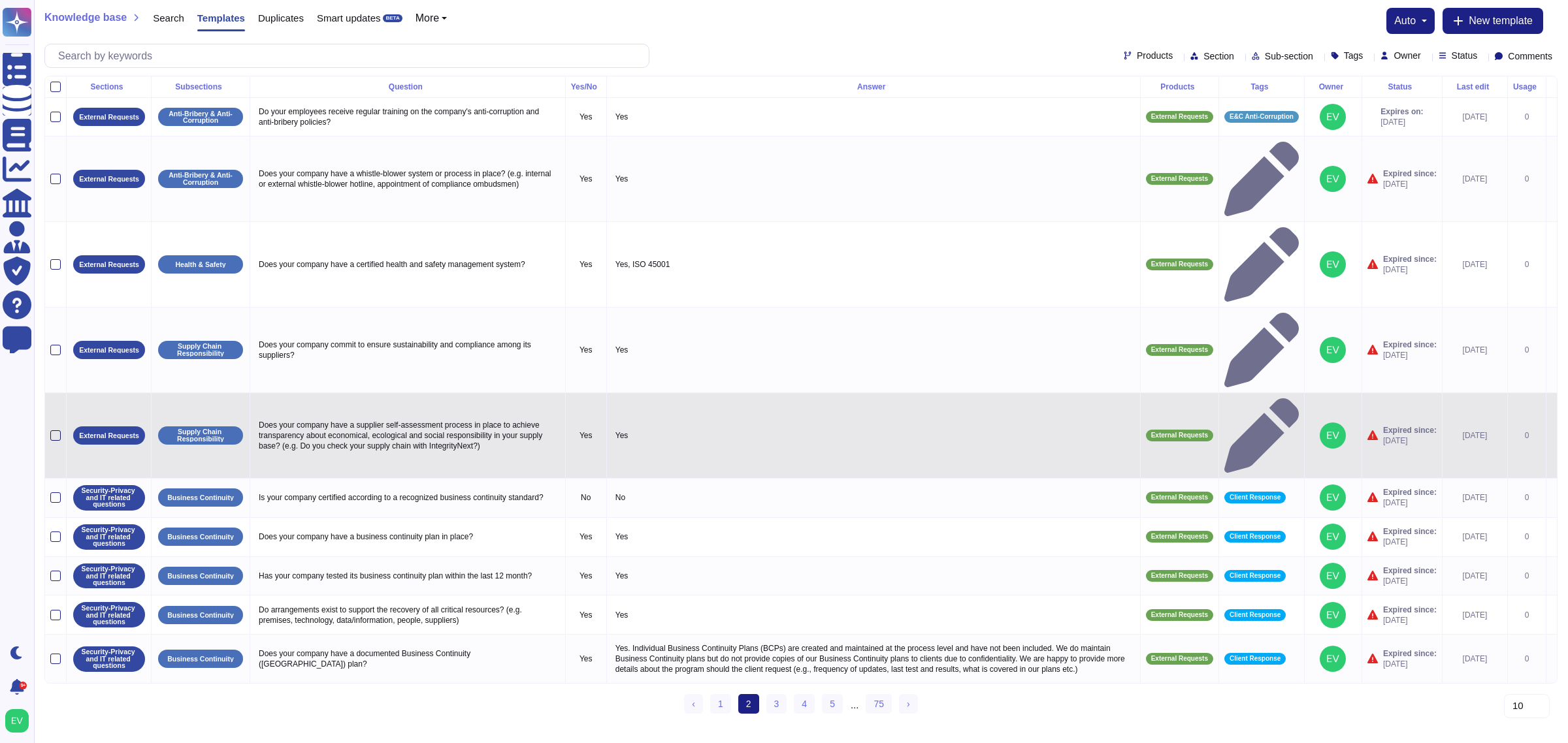
click at [58, 431] on div at bounding box center [56, 436] width 11 height 11
click at [0, 0] on input "checkbox" at bounding box center [0, 0] width 0 height 0
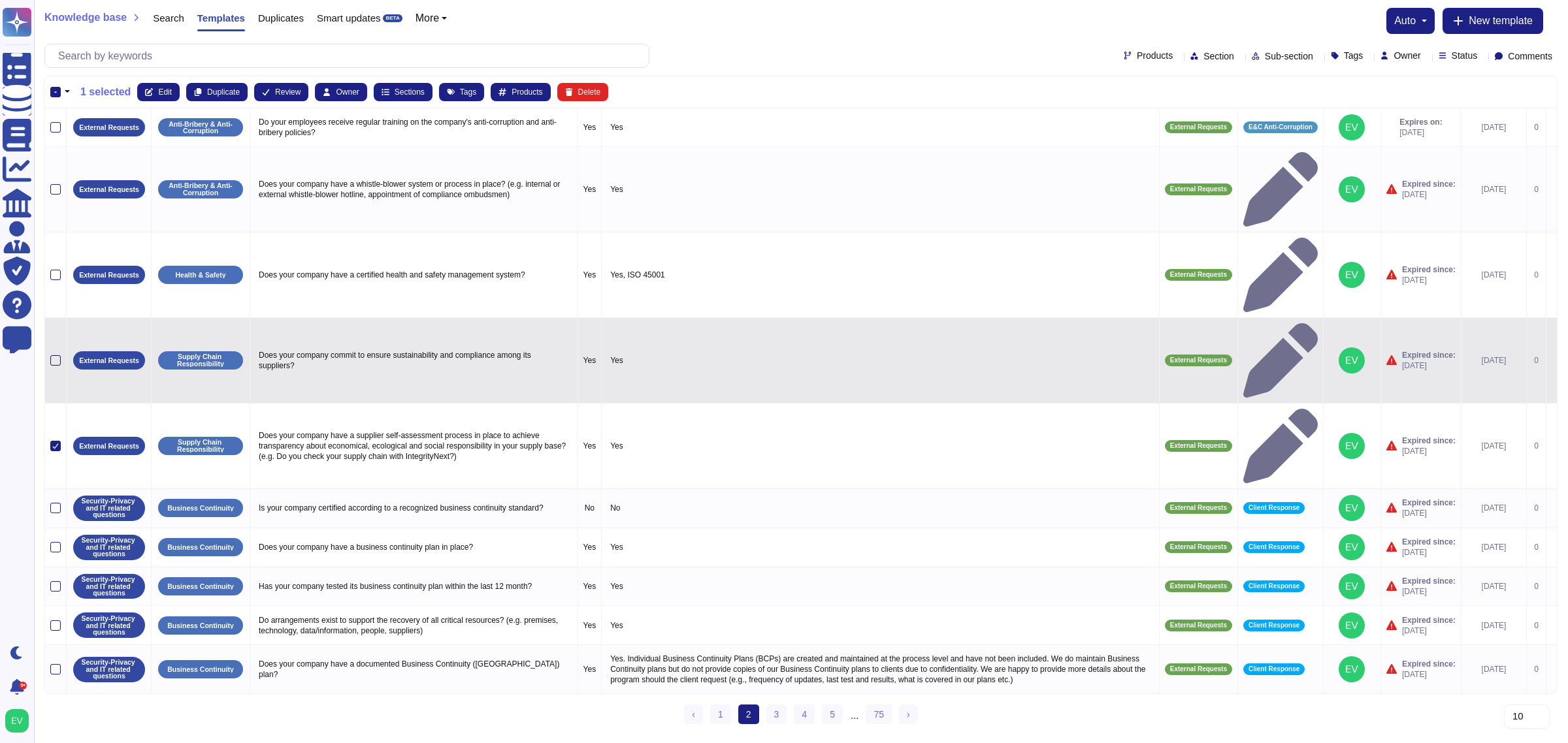
click at [59, 355] on div at bounding box center [56, 360] width 11 height 11
click at [0, 0] on input "checkbox" at bounding box center [0, 0] width 0 height 0
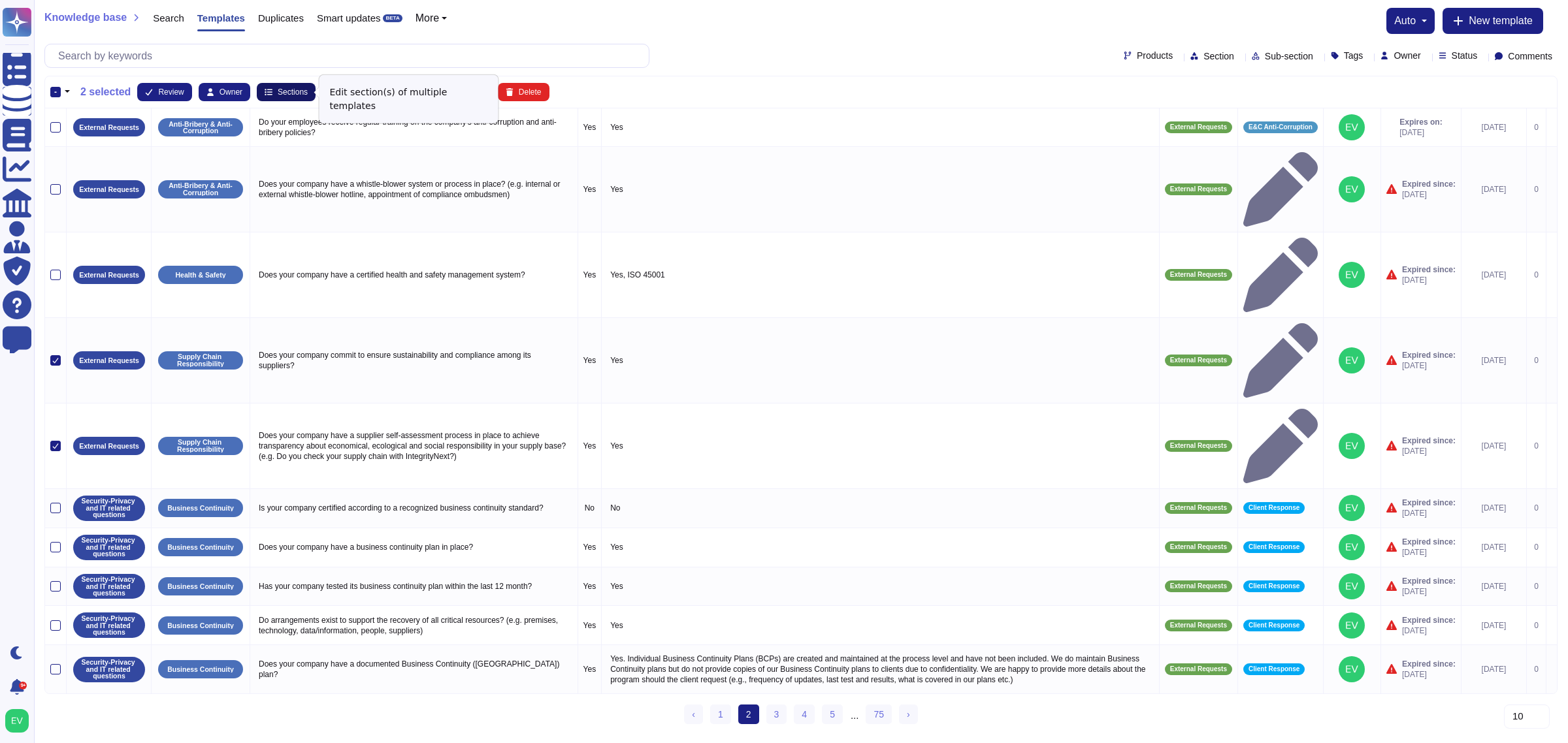
click at [270, 89] on button "Sections" at bounding box center [286, 92] width 59 height 18
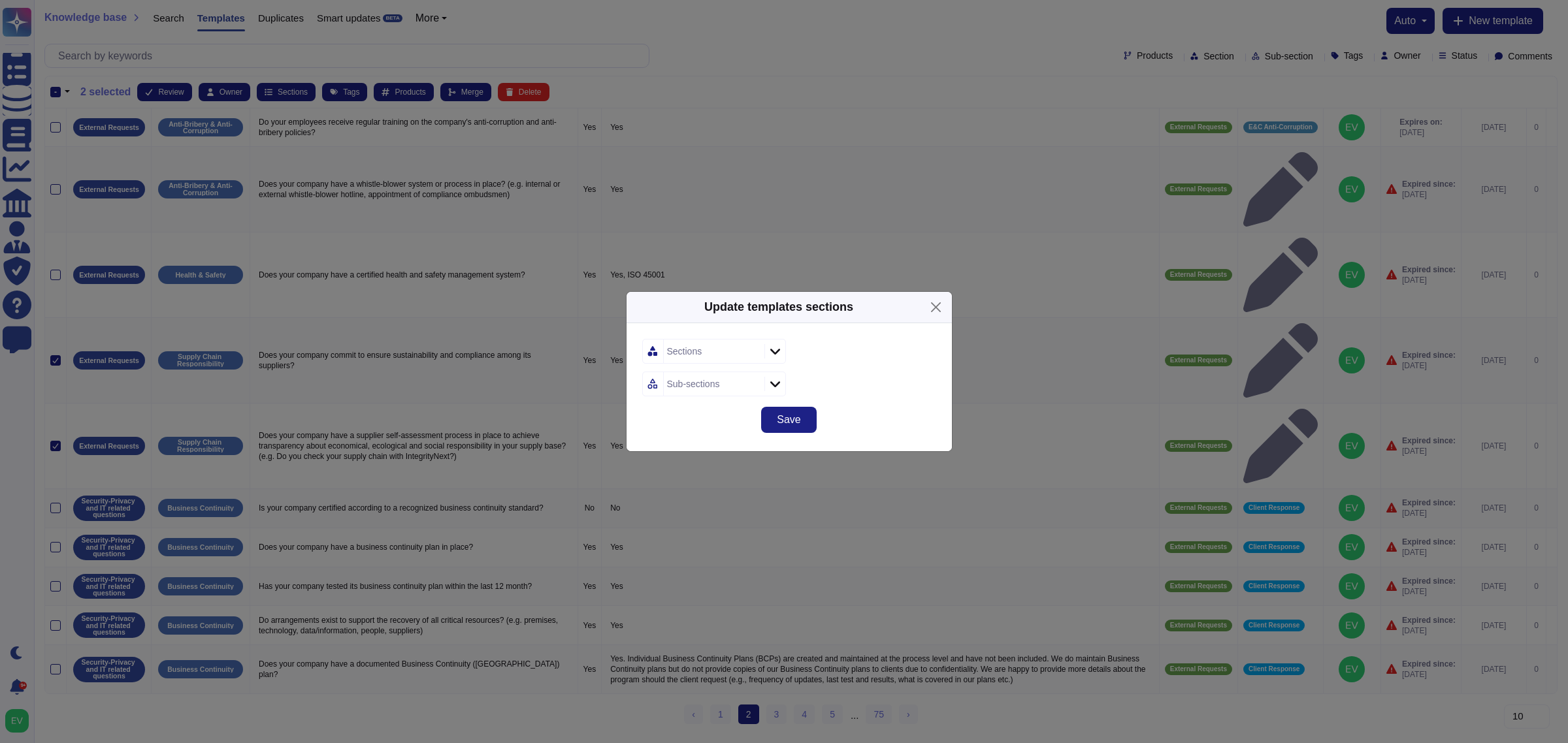
click at [705, 354] on div "Sections" at bounding box center [712, 352] width 98 height 24
click at [703, 417] on span "Third Party Risk (External)" at bounding box center [732, 422] width 115 height 12
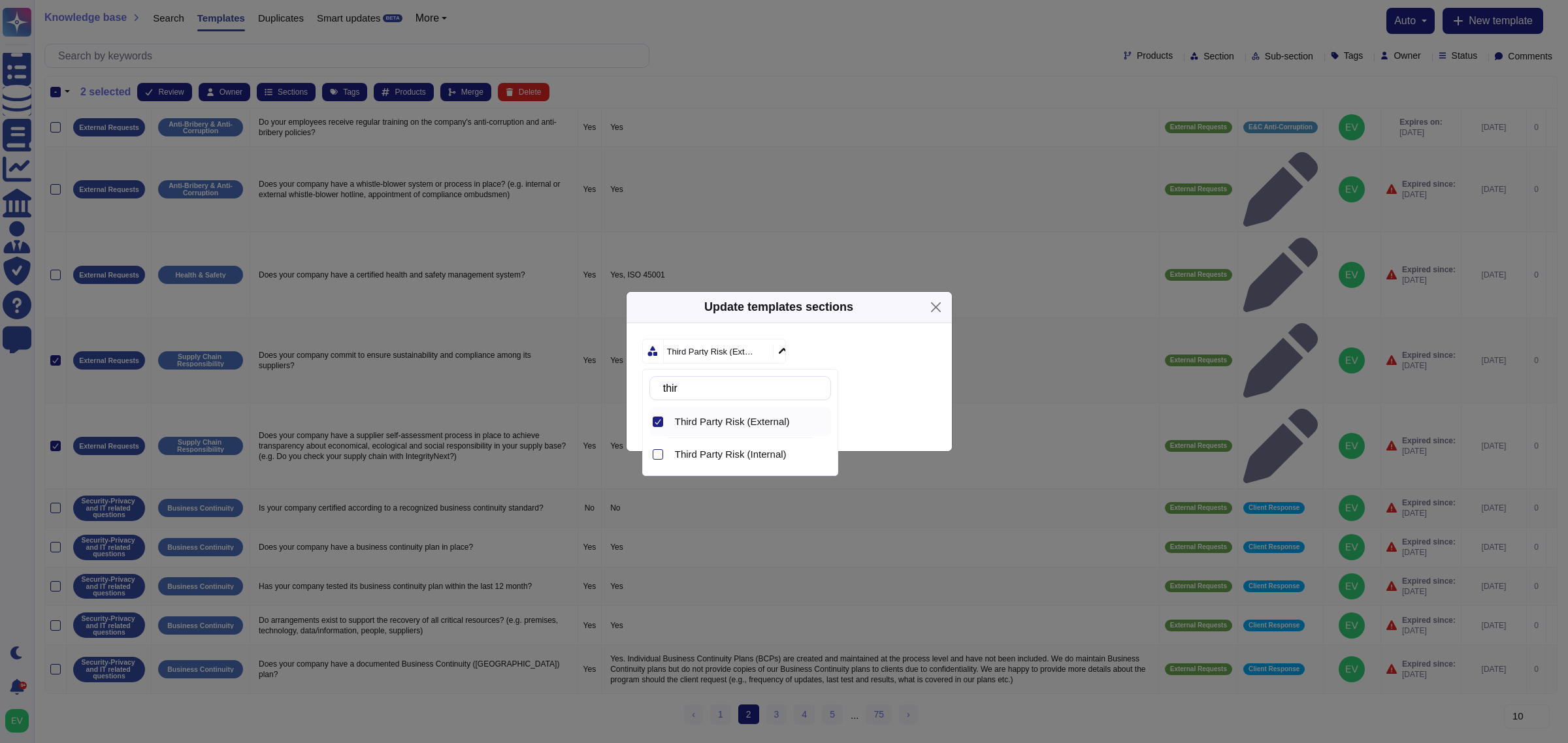
click at [903, 378] on div "Sub-sections" at bounding box center [790, 384] width 294 height 25
click at [703, 376] on div "Sub-sections" at bounding box center [712, 384] width 98 height 24
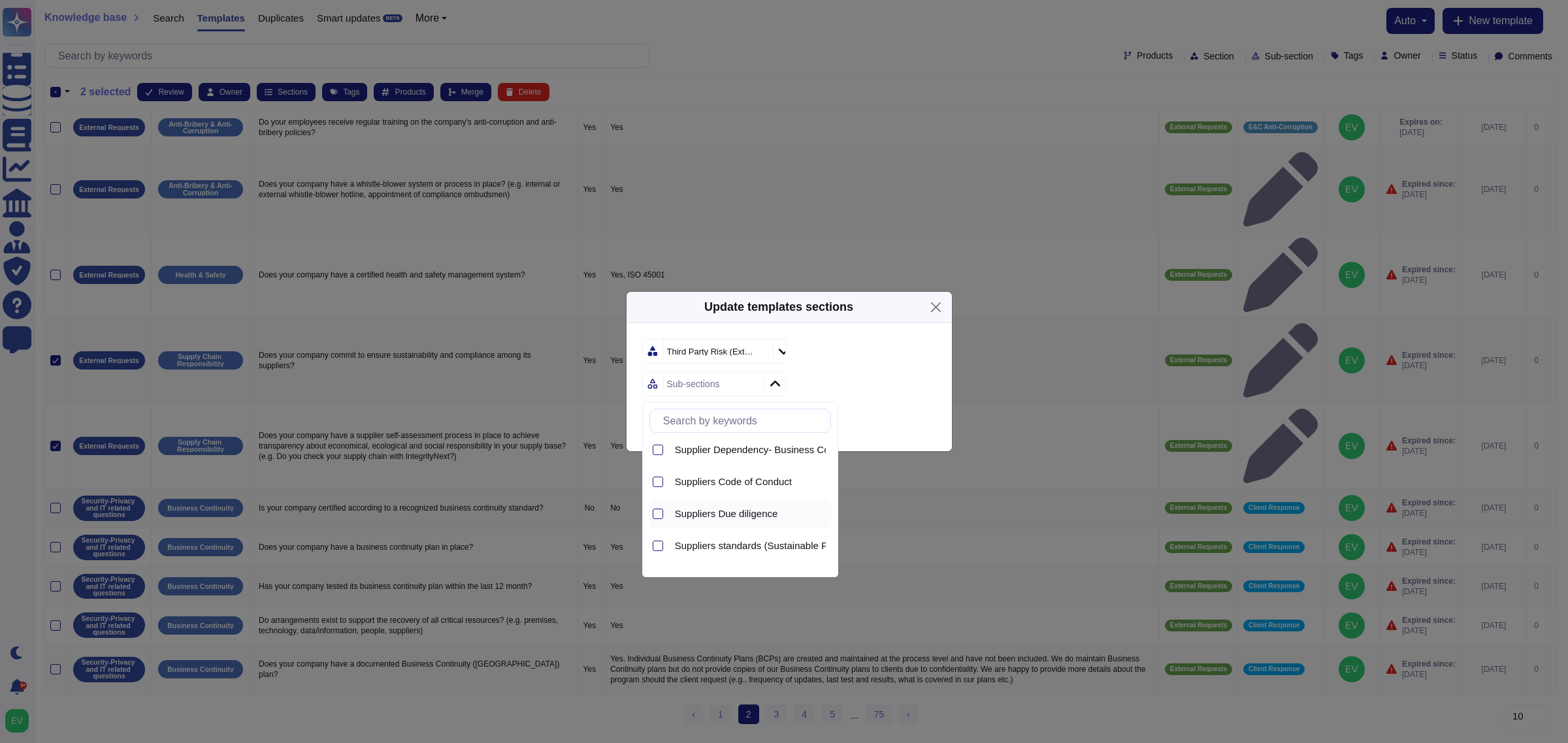
scroll to position [71, 0]
click at [743, 543] on span "Suppliers standards (Sustainable Procurement- supplier risk-supplier chain mapp…" at bounding box center [859, 544] width 368 height 12
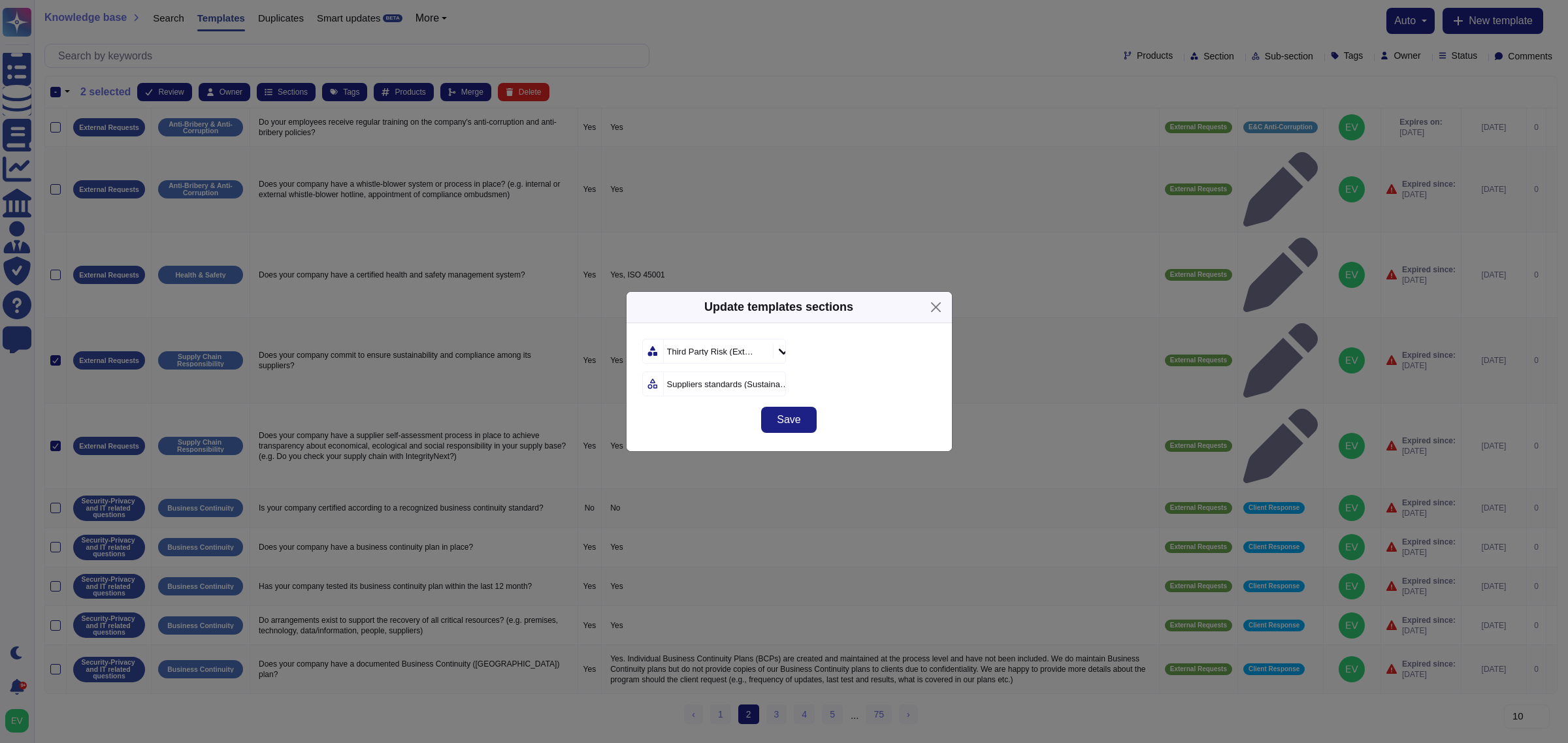
click at [855, 414] on div "Save" at bounding box center [789, 428] width 325 height 47
click at [796, 416] on span "Save" at bounding box center [789, 420] width 24 height 11
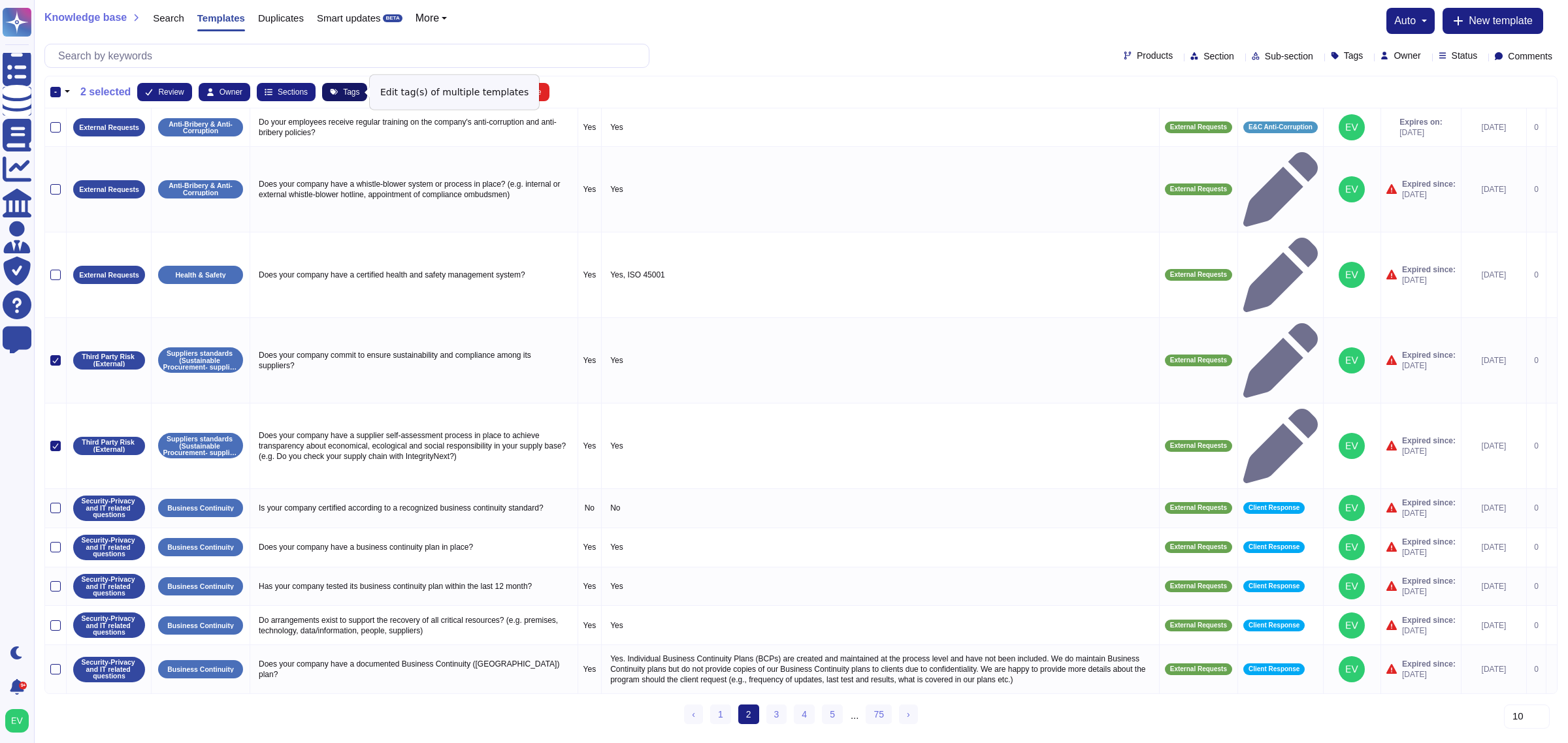
click at [336, 91] on button "Tags" at bounding box center [344, 92] width 45 height 18
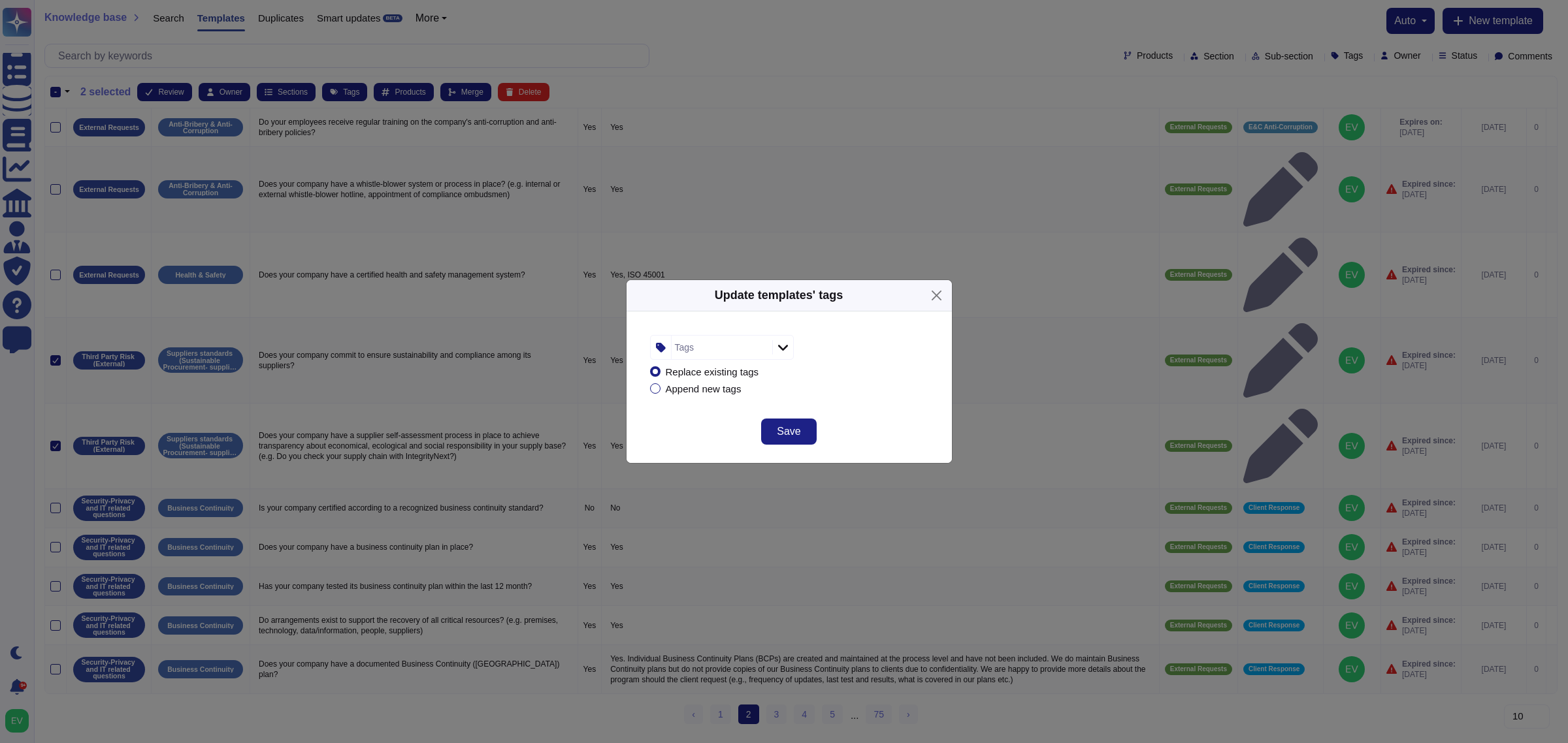
click at [694, 347] on div "Tags" at bounding box center [720, 348] width 98 height 24
click at [670, 416] on div at bounding box center [666, 418] width 11 height 11
click at [856, 399] on div "Replace existing tags Append new tags" at bounding box center [789, 380] width 279 height 41
click at [807, 430] on button "Save" at bounding box center [788, 432] width 55 height 26
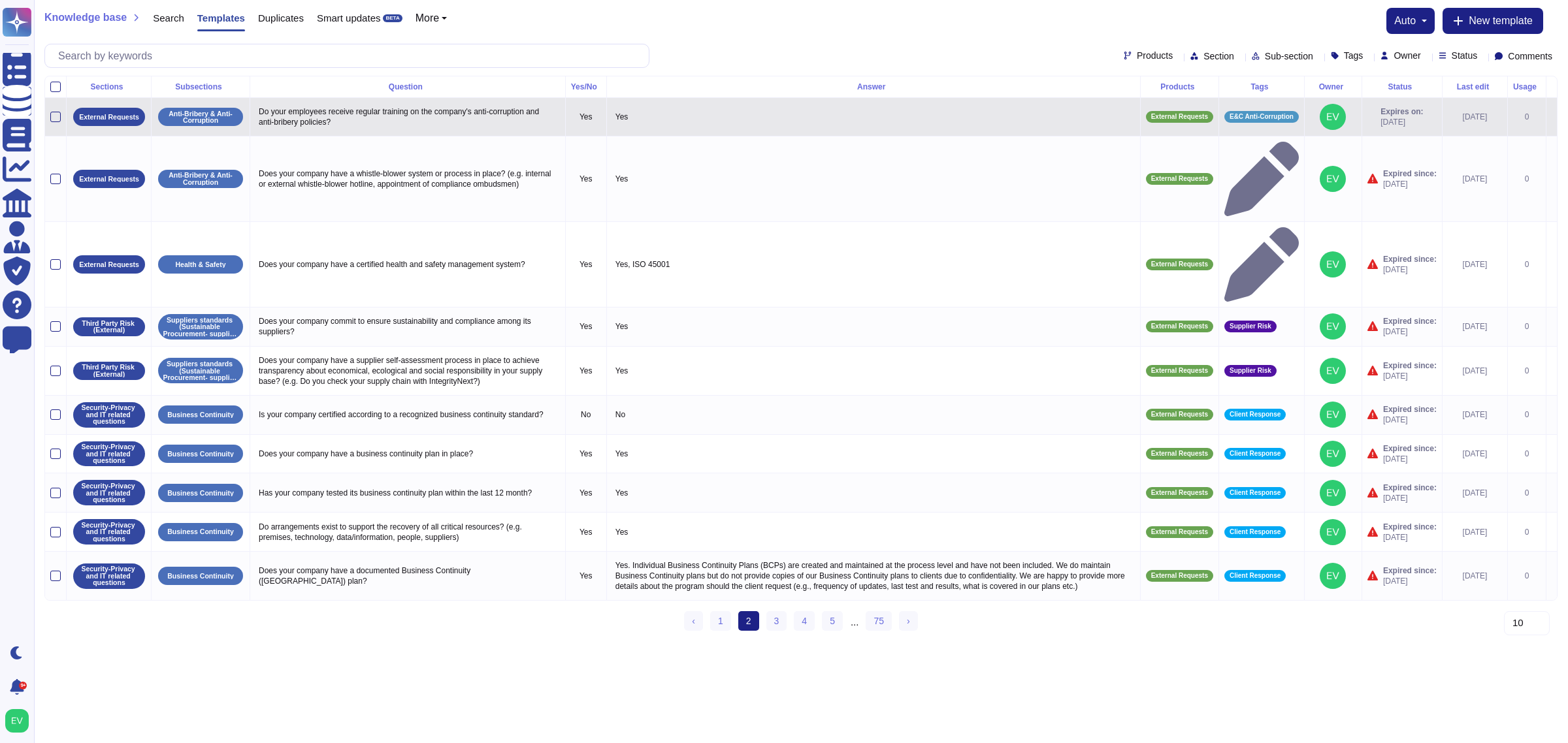
click at [62, 114] on td at bounding box center [56, 117] width 22 height 39
click at [55, 118] on div at bounding box center [56, 116] width 11 height 11
click at [0, 0] on input "checkbox" at bounding box center [0, 0] width 0 height 0
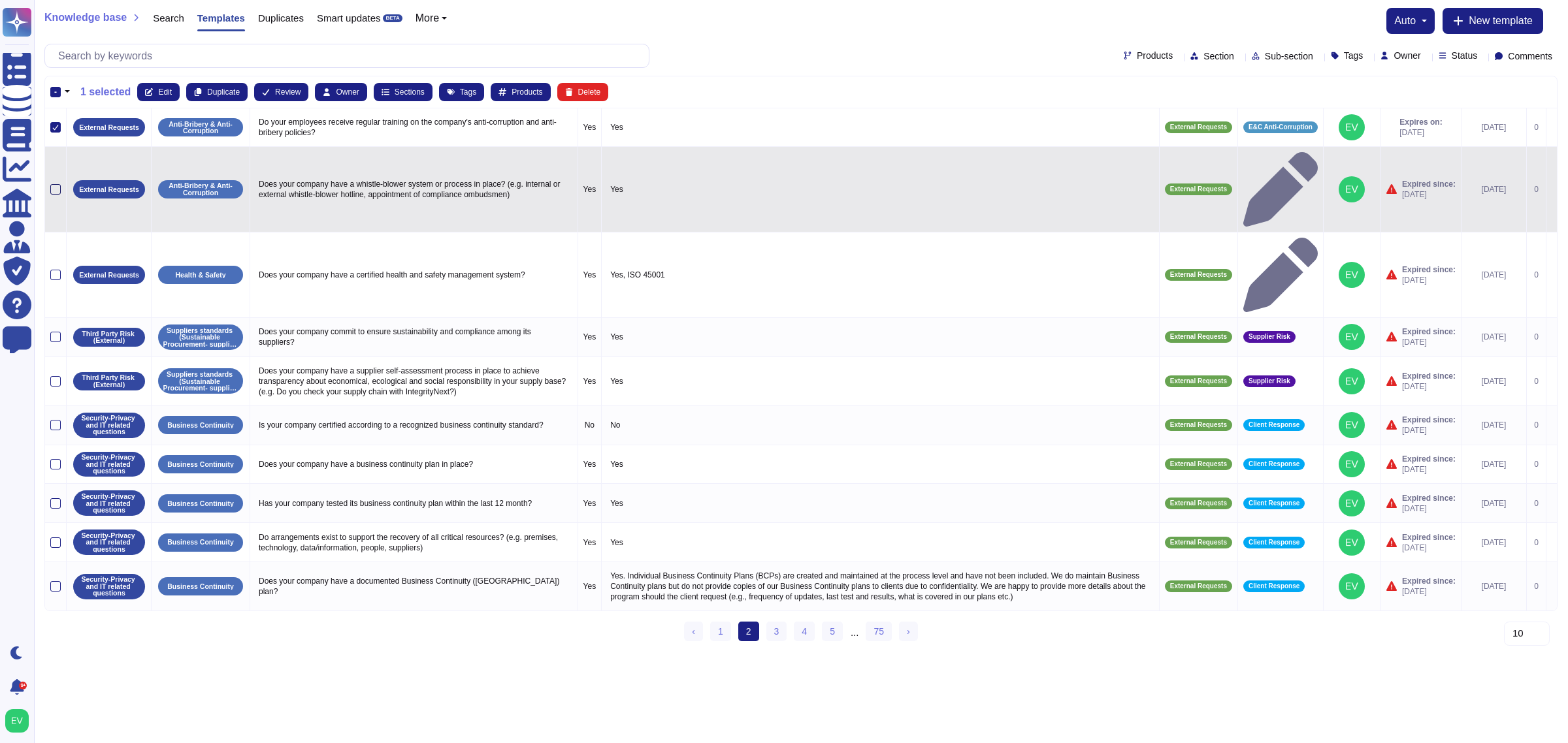
click at [58, 184] on div at bounding box center [56, 189] width 11 height 11
click at [0, 0] on input "checkbox" at bounding box center [0, 0] width 0 height 0
click at [55, 186] on icon at bounding box center [56, 189] width 7 height 7
click at [0, 0] on input "checkbox" at bounding box center [0, 0] width 0 height 0
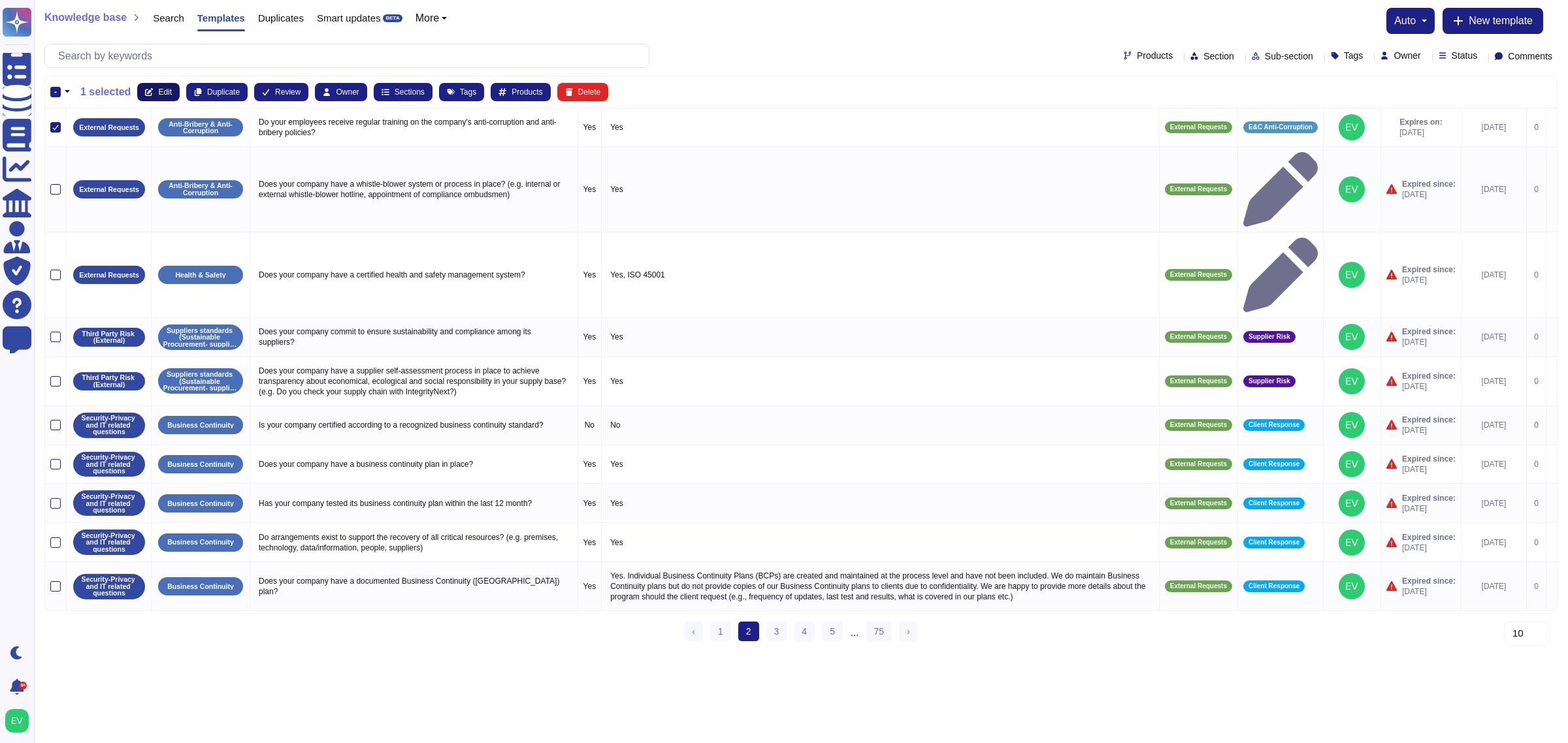
click at [147, 87] on button "Edit" at bounding box center [158, 92] width 43 height 18
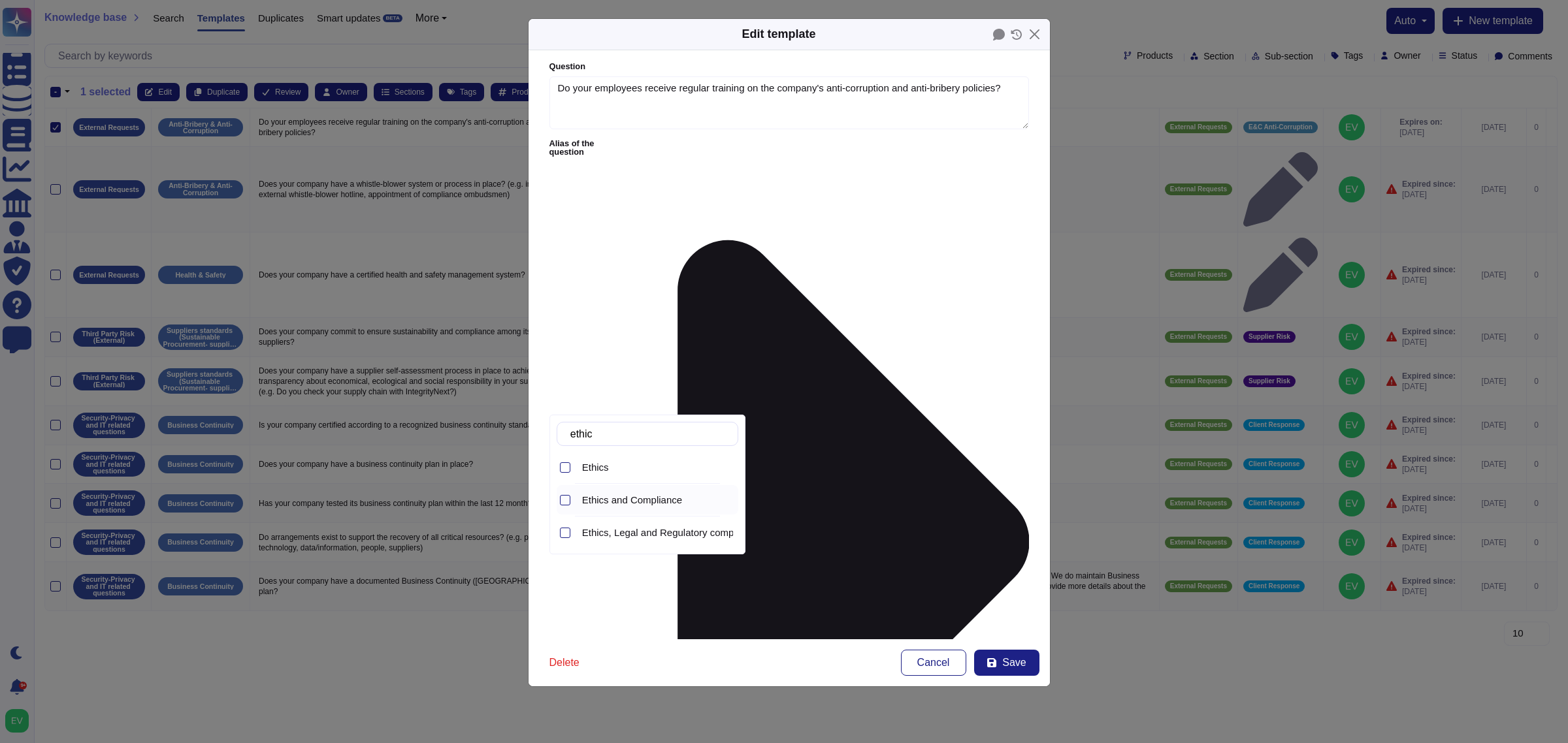
click at [657, 507] on div "Ethics and Compliance" at bounding box center [658, 500] width 161 height 30
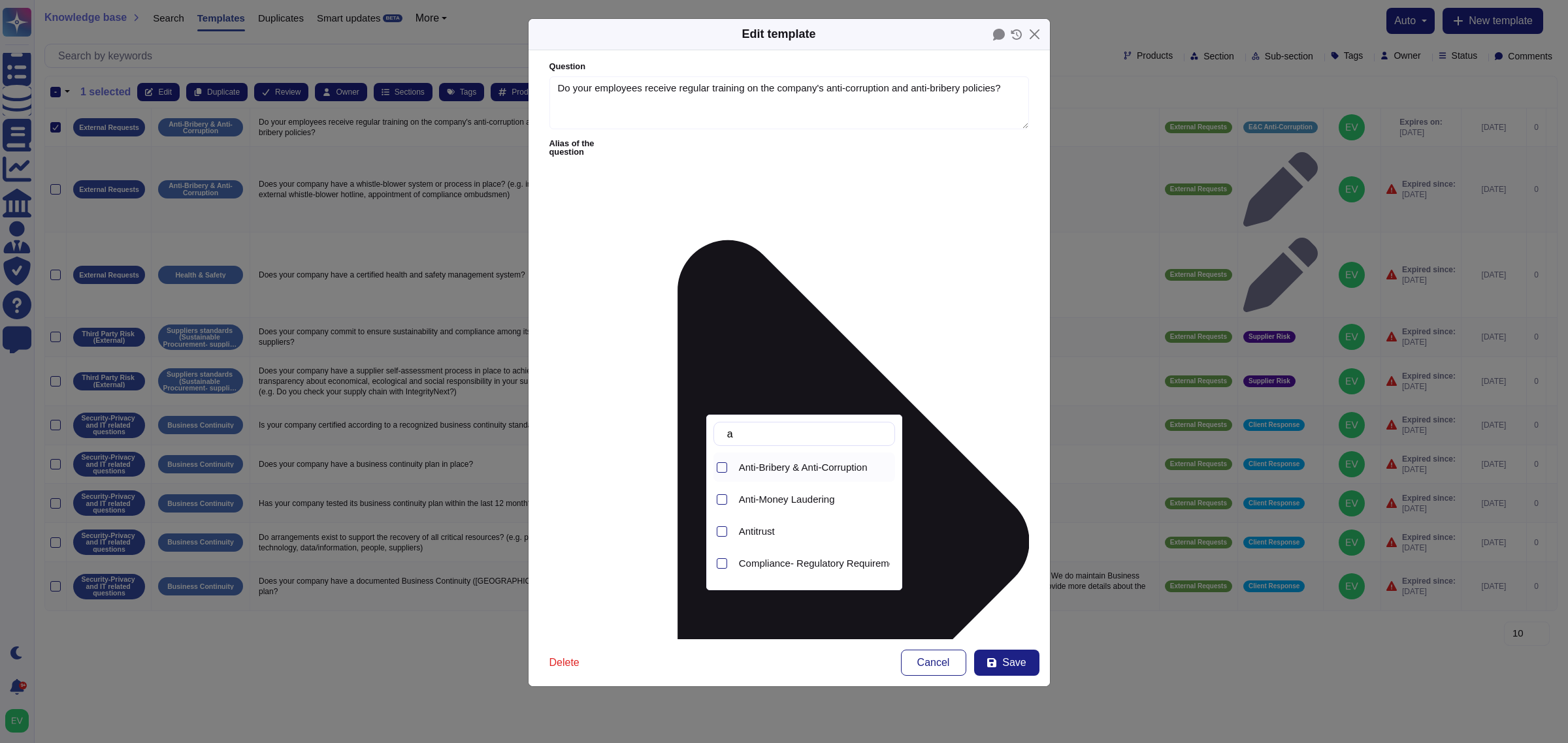
click at [758, 459] on div "Anti-Bribery & Anti-Corruption" at bounding box center [815, 467] width 161 height 30
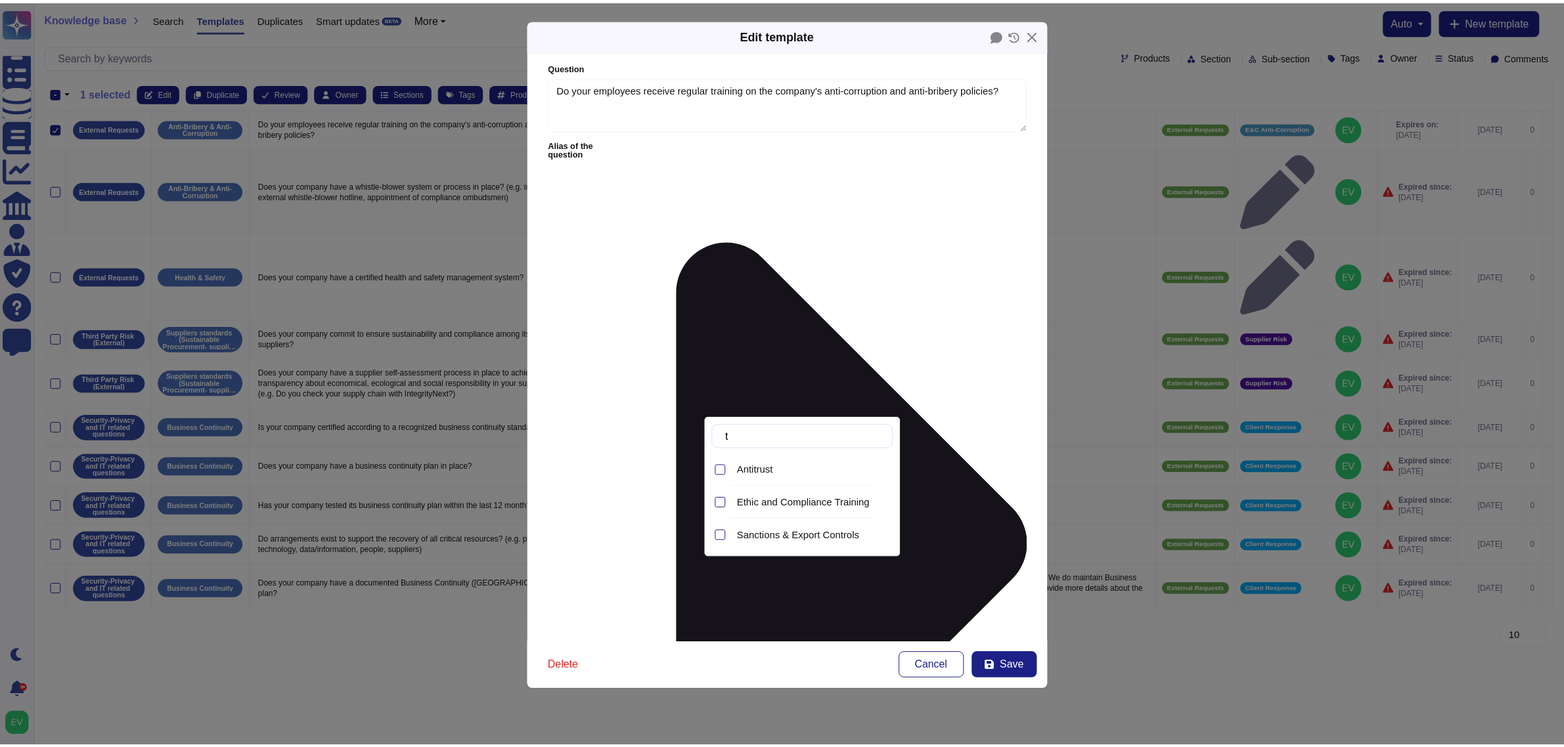
scroll to position [0, 0]
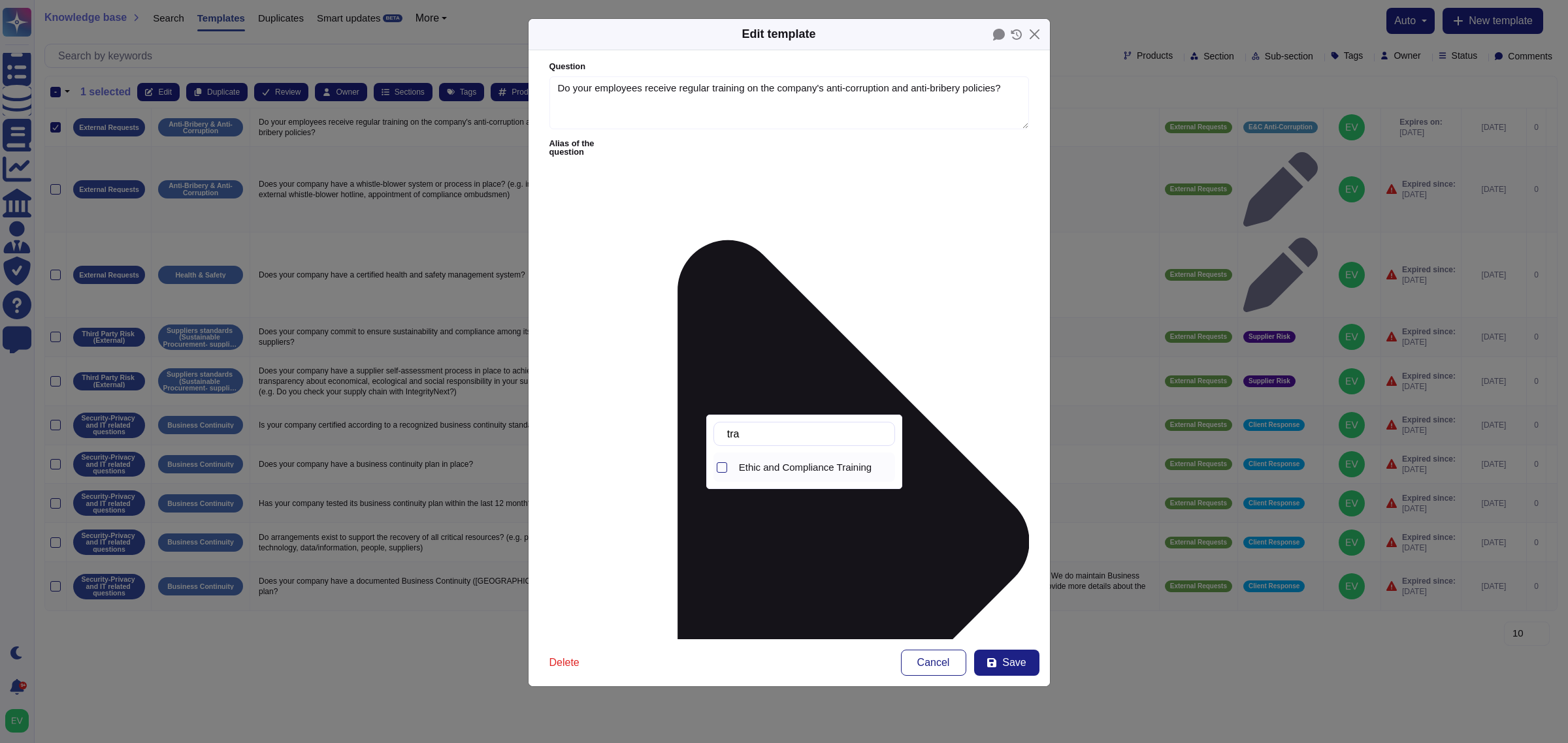
click at [762, 465] on span "Ethic and Compliance Training" at bounding box center [805, 467] width 132 height 12
click at [854, 574] on form "Question Do your employees receive regular training on the company's anti-corru…" at bounding box center [789, 345] width 521 height 589
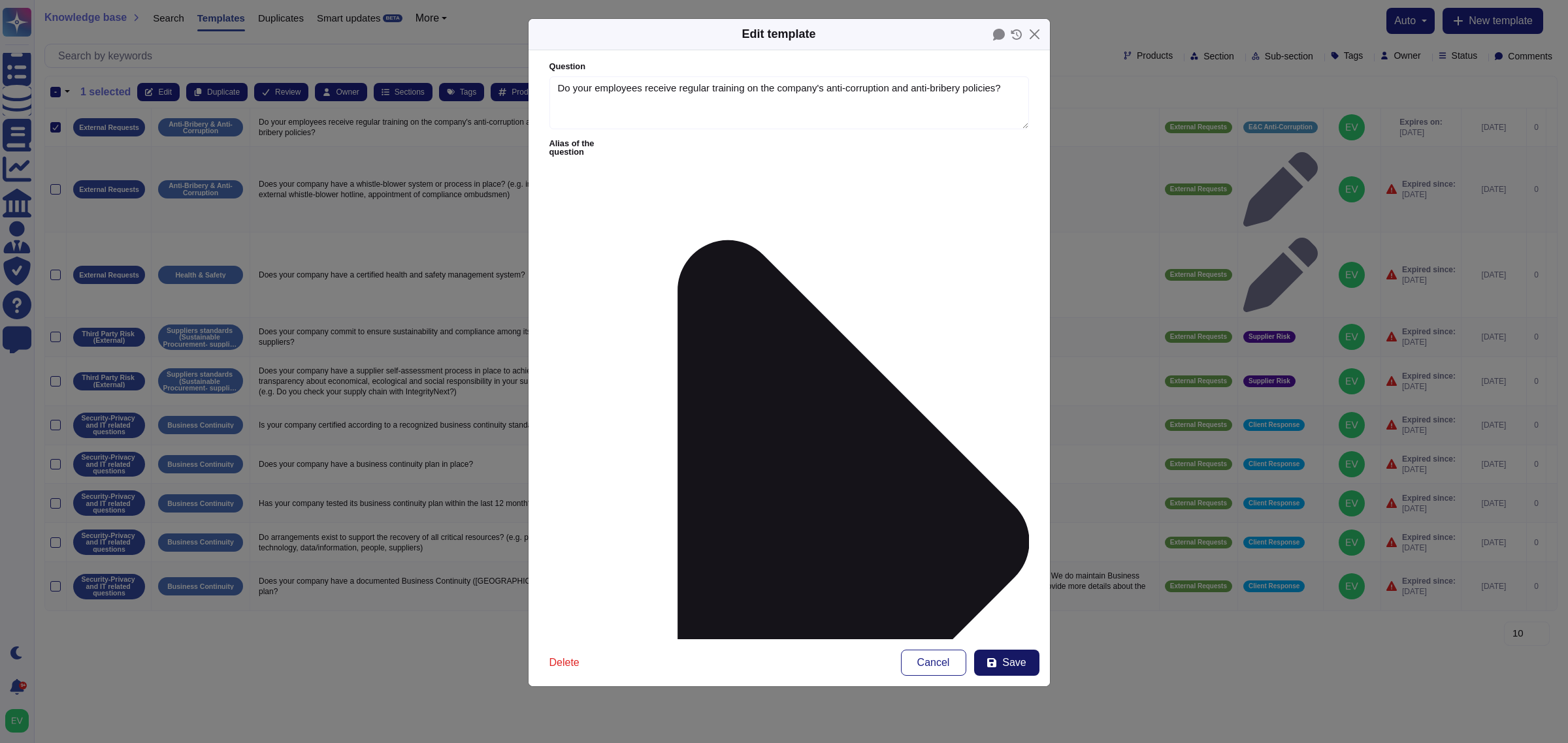
click at [1008, 595] on span "Save" at bounding box center [1014, 662] width 24 height 11
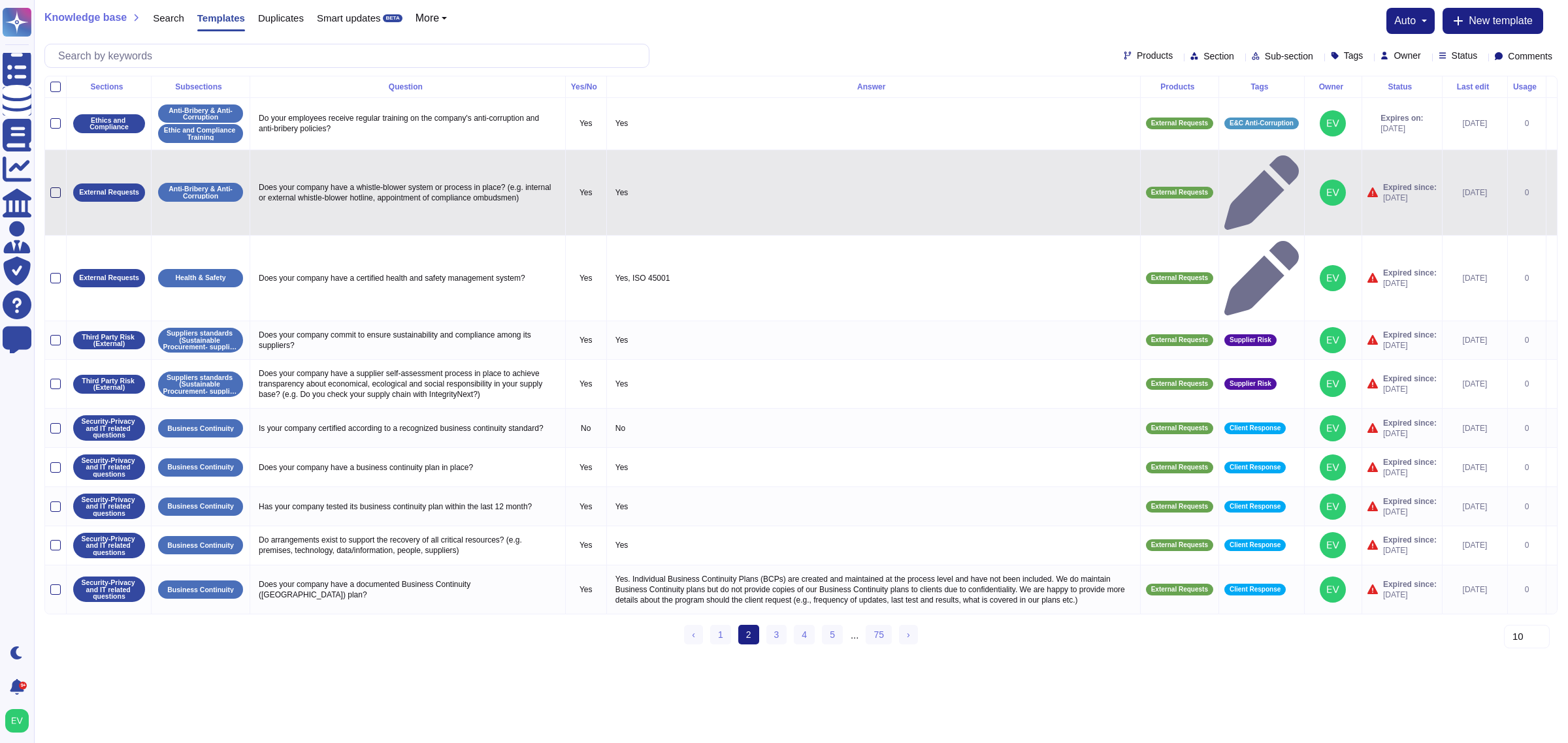
click at [57, 187] on div at bounding box center [56, 192] width 11 height 11
click at [0, 0] on input "checkbox" at bounding box center [0, 0] width 0 height 0
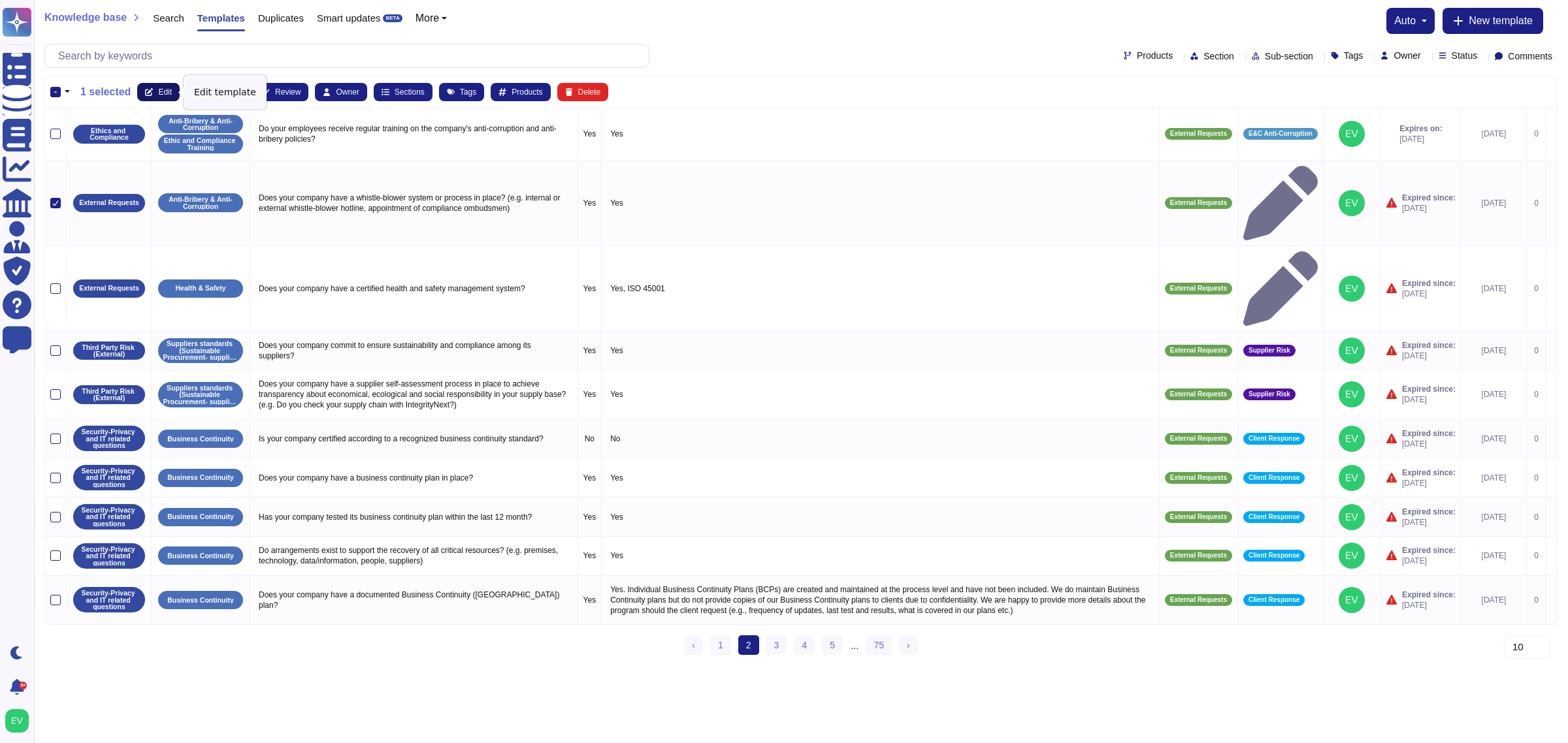
click at [165, 93] on span "Edit" at bounding box center [165, 93] width 14 height 8
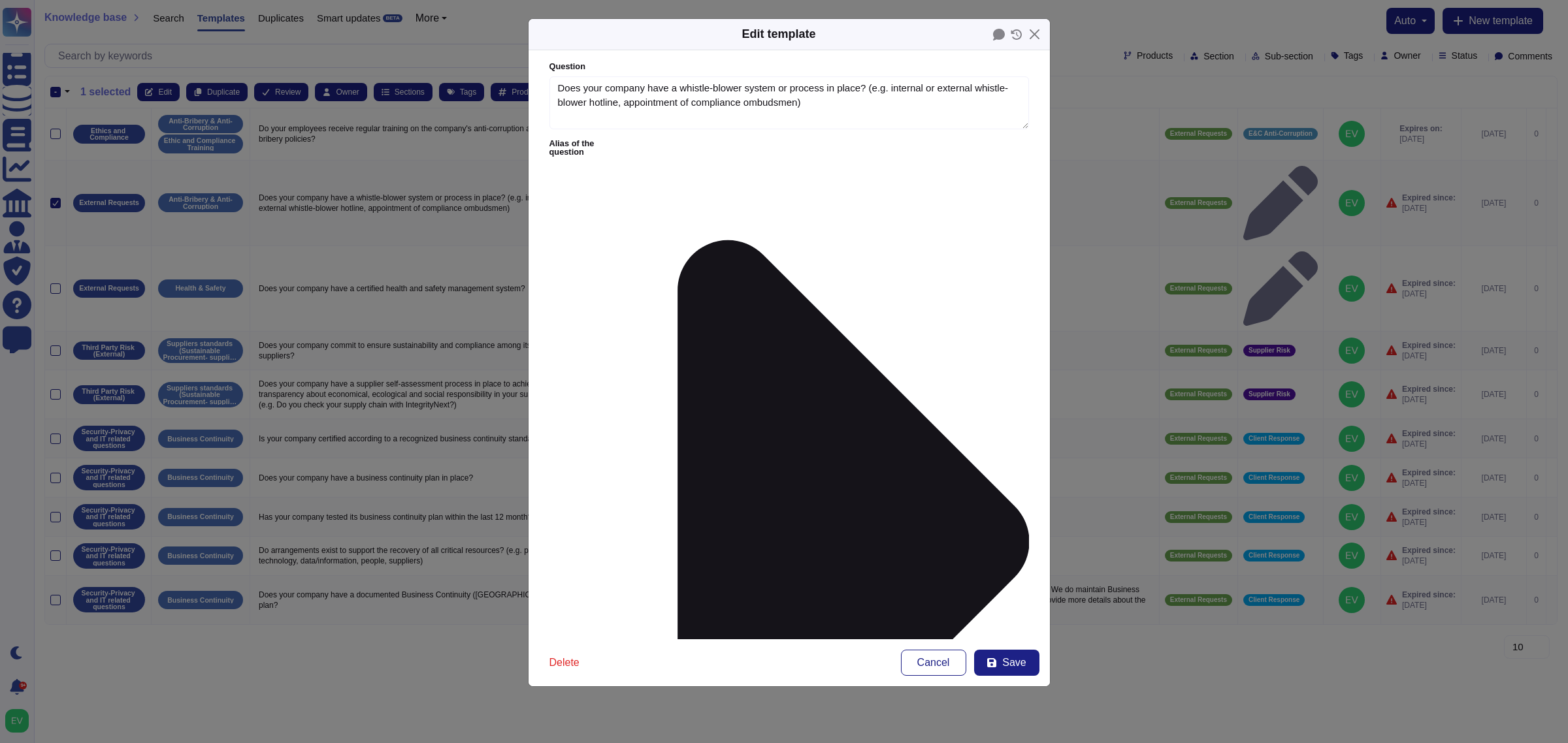
click at [633, 427] on span "E&C Ethics" at bounding box center [623, 430] width 50 height 12
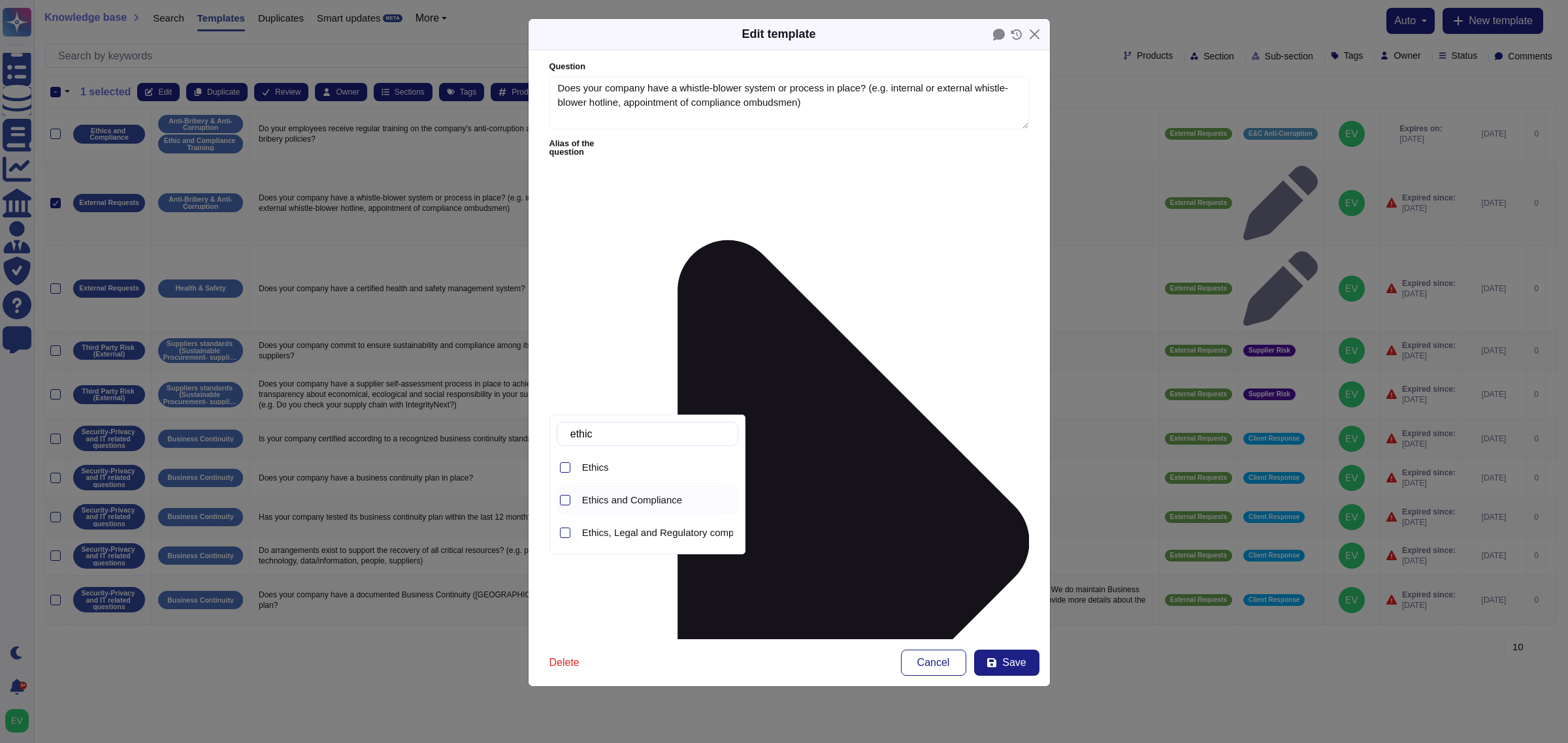
click at [629, 513] on div "Ethics and Compliance" at bounding box center [658, 500] width 161 height 30
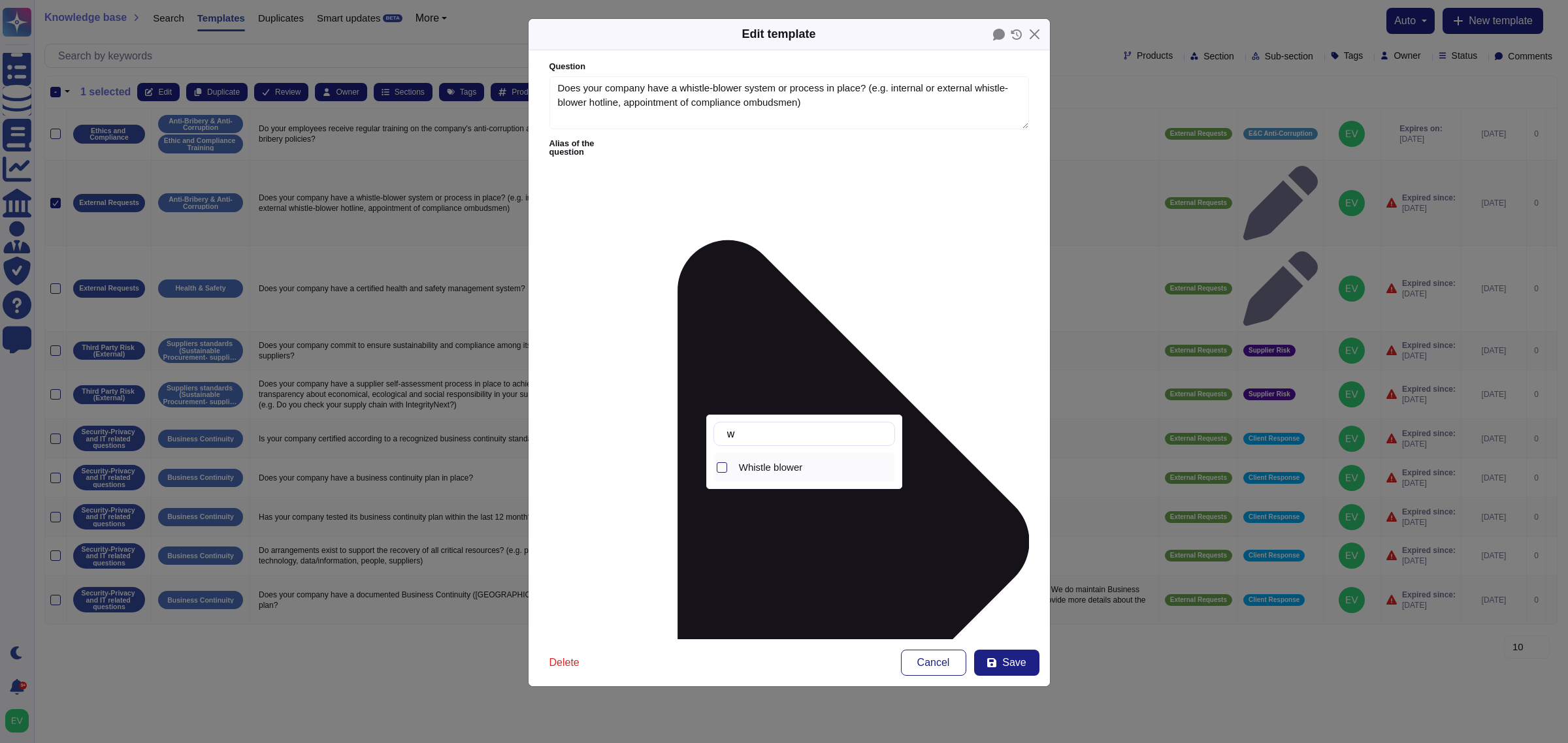
click at [776, 467] on span "Whistle blower" at bounding box center [771, 467] width 64 height 12
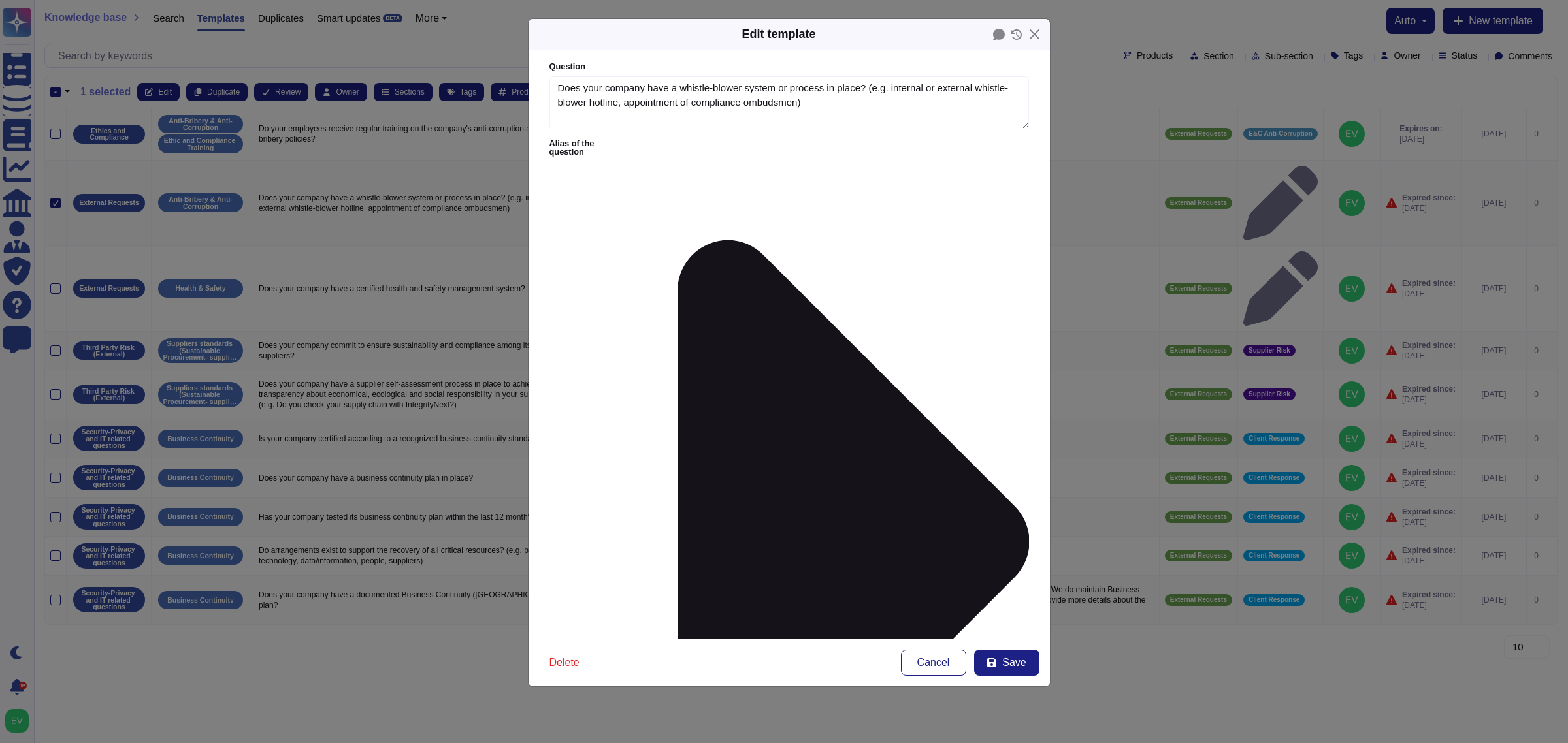
click at [1020, 595] on button "Save" at bounding box center [1007, 662] width 66 height 26
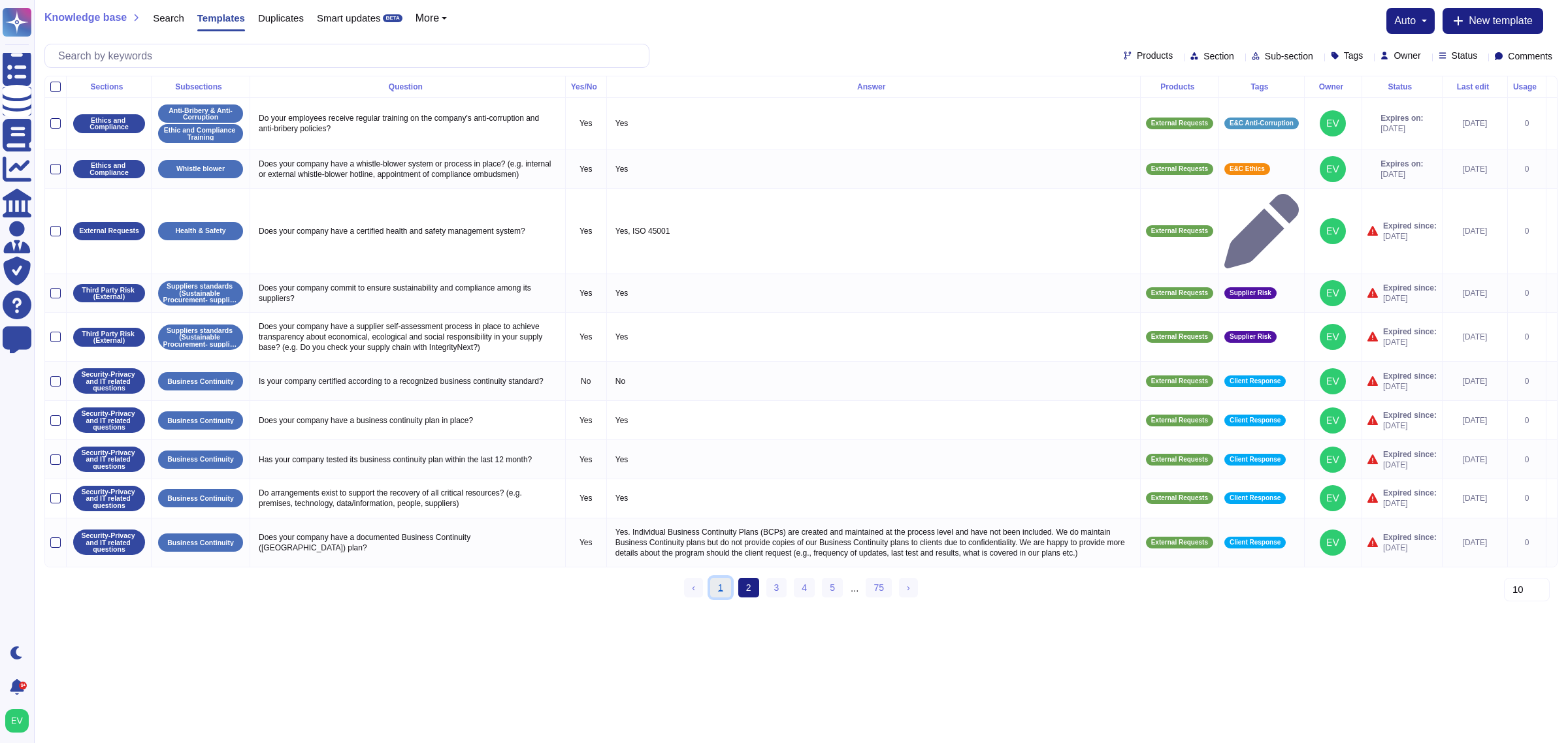
click at [717, 578] on link "1" at bounding box center [720, 588] width 21 height 20
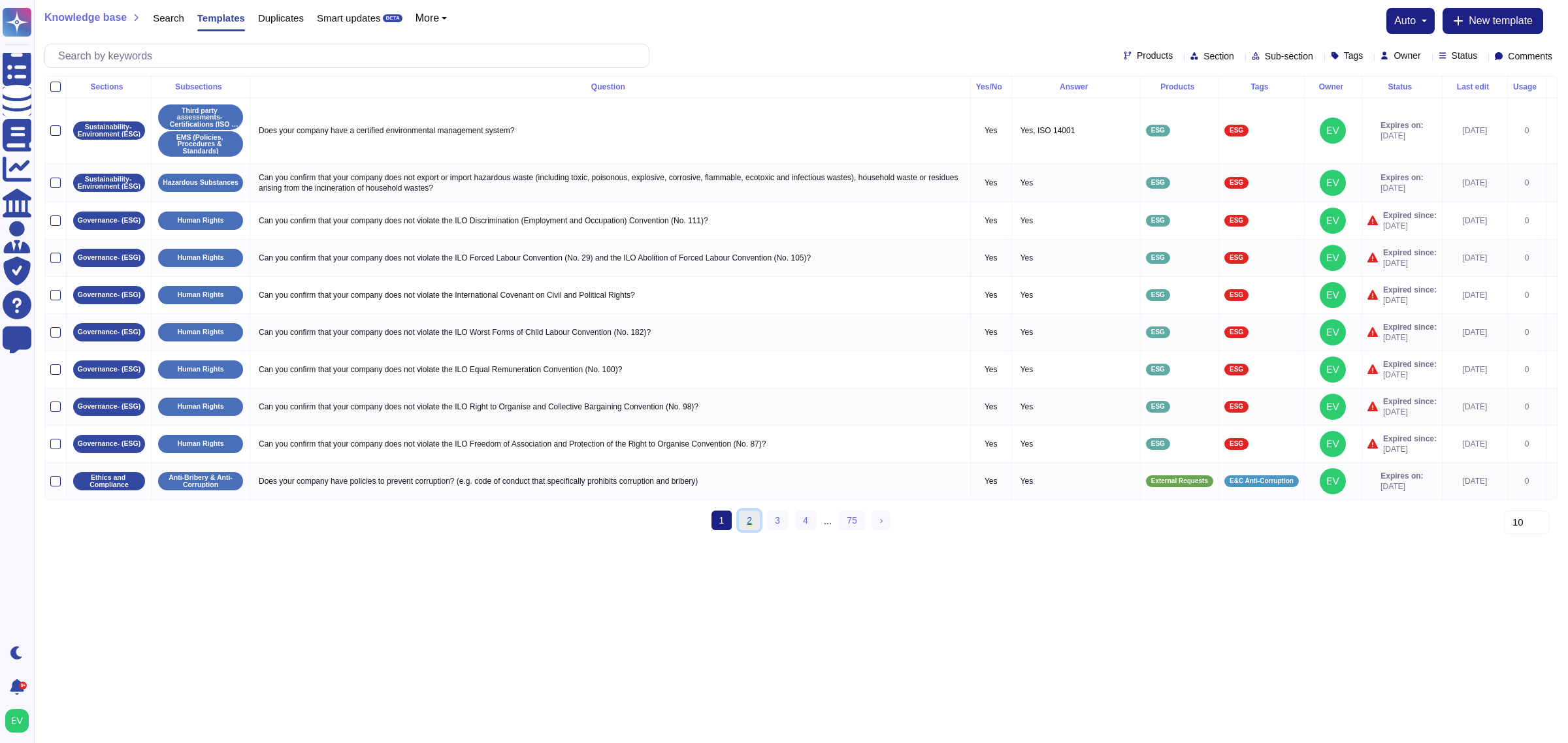
click at [743, 530] on link "2" at bounding box center [749, 521] width 21 height 20
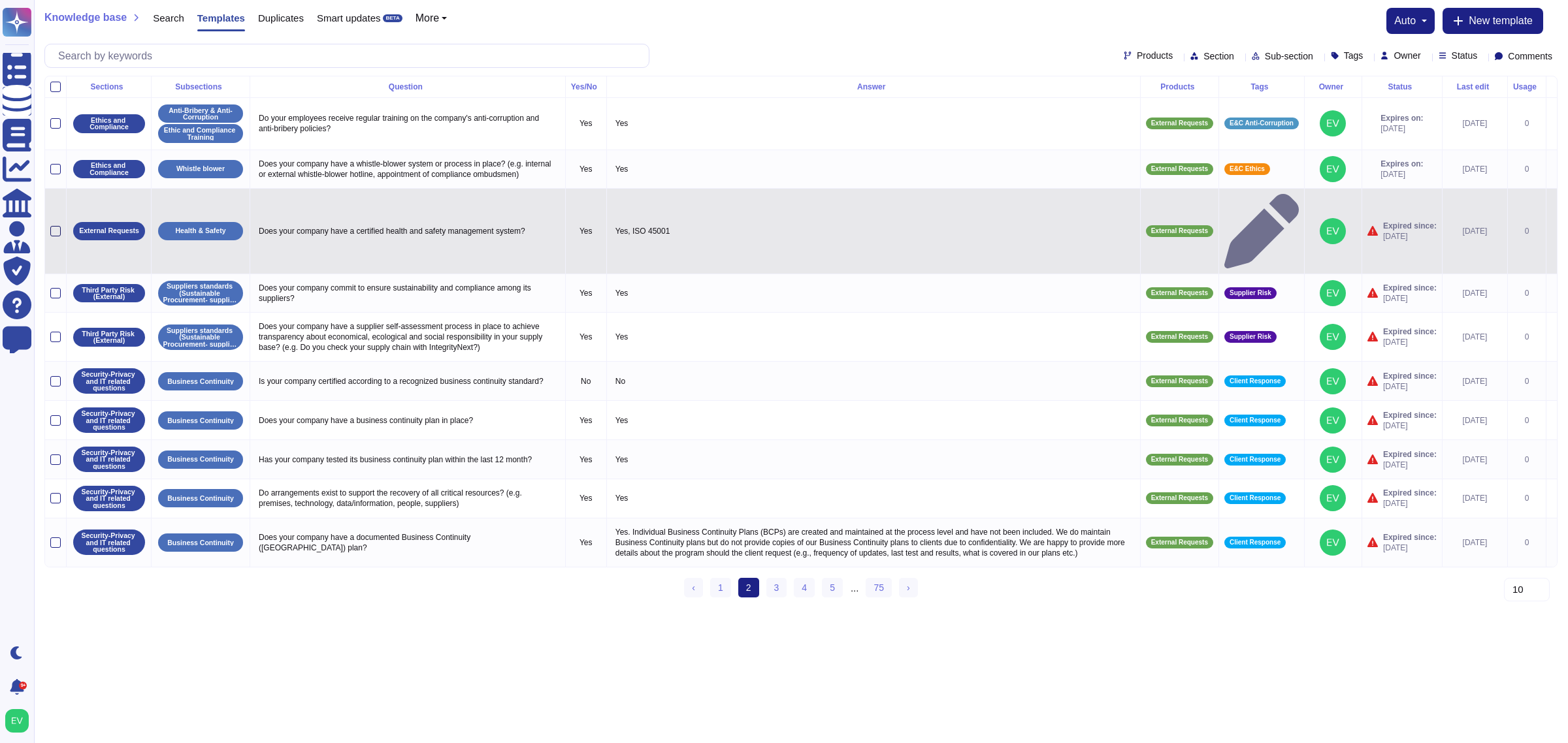
click at [58, 226] on div at bounding box center [56, 231] width 11 height 11
click at [0, 0] on input "checkbox" at bounding box center [0, 0] width 0 height 0
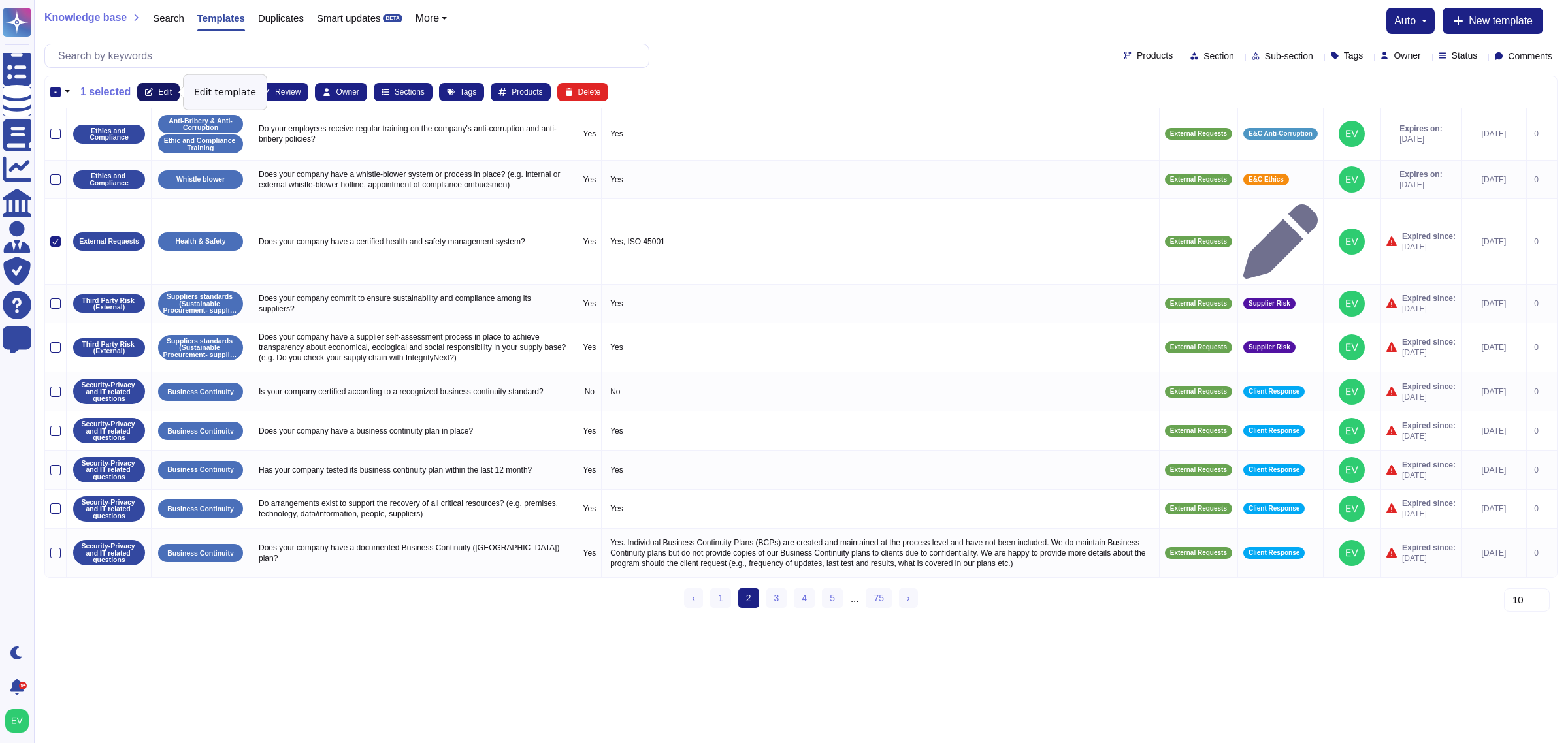
click at [147, 92] on icon at bounding box center [149, 93] width 8 height 8
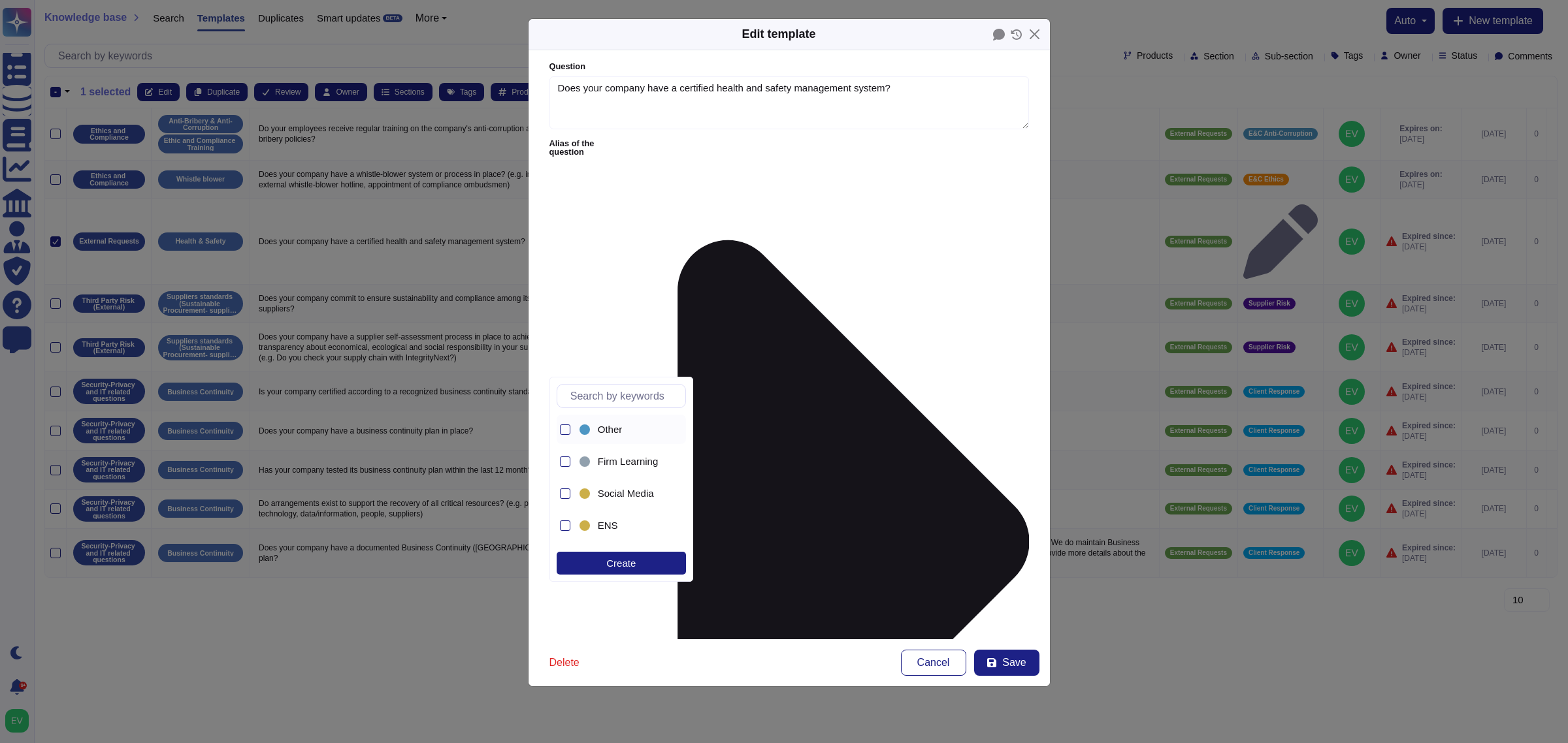
click at [601, 429] on span "Other" at bounding box center [610, 430] width 25 height 12
click at [603, 430] on span "Ask Risk" at bounding box center [617, 430] width 38 height 12
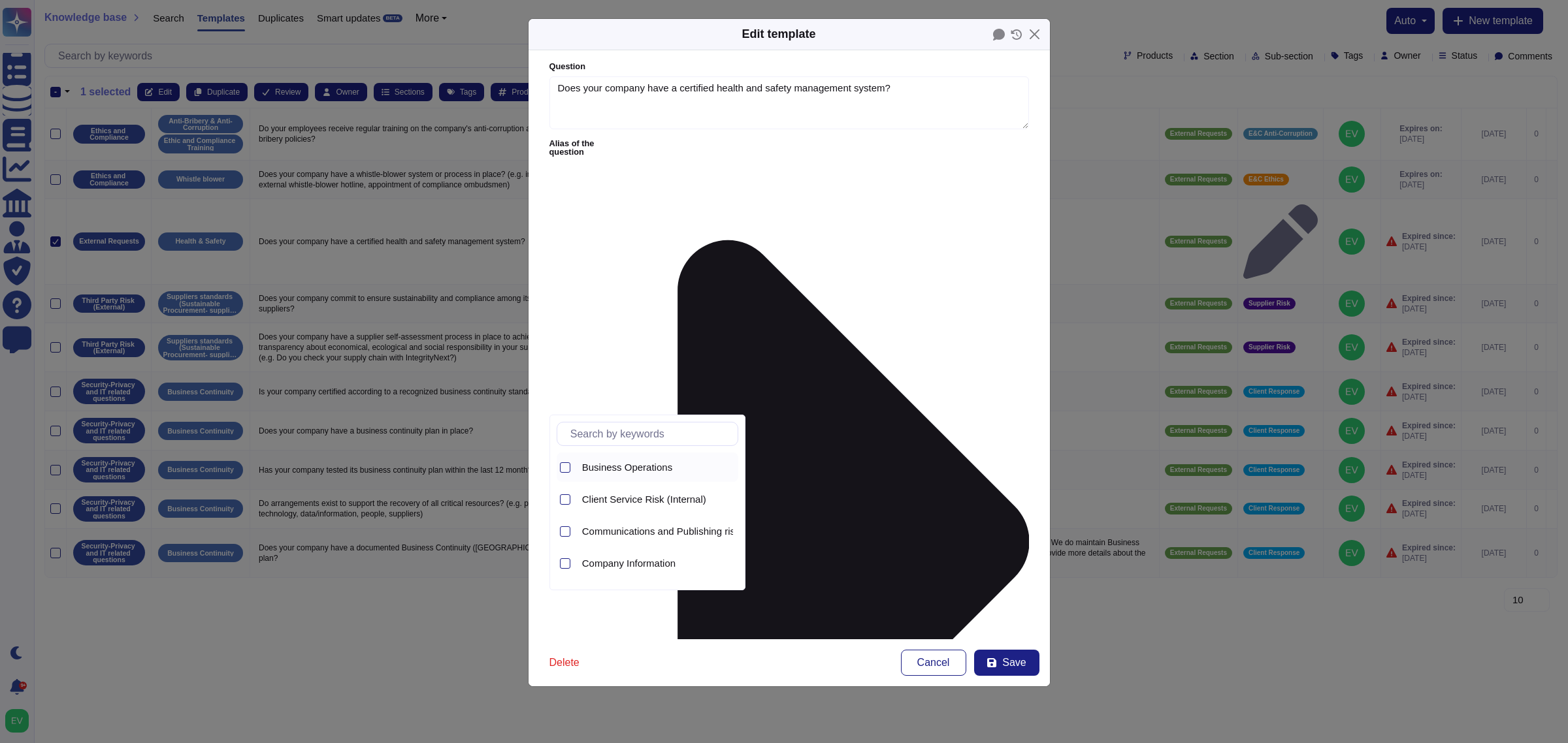
click at [608, 469] on span "Business Operations" at bounding box center [627, 467] width 91 height 12
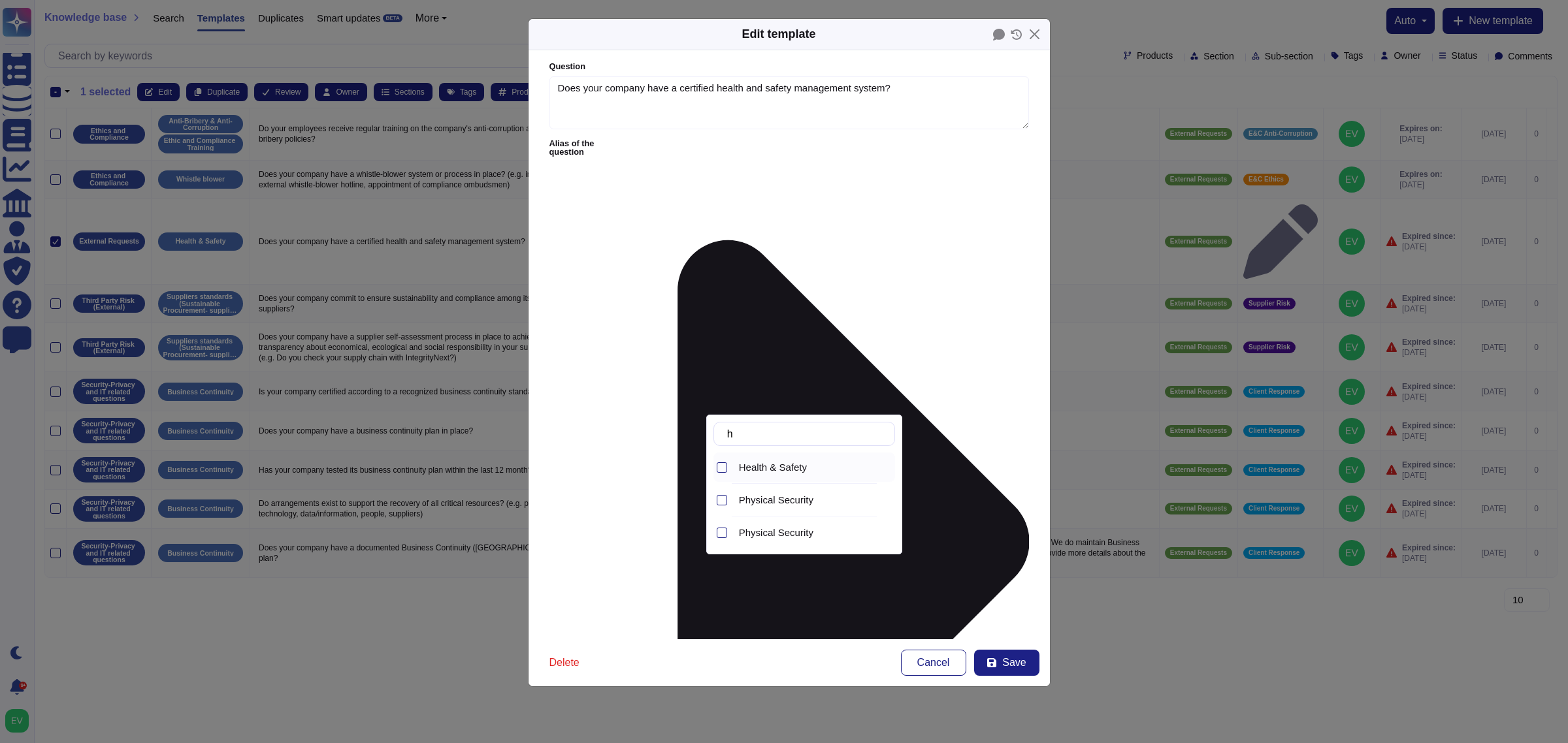
click at [771, 465] on span "Health & Safety" at bounding box center [773, 467] width 68 height 12
drag, startPoint x: 799, startPoint y: 649, endPoint x: 799, endPoint y: 658, distance: 9.0
click at [799, 595] on div "Delete Cancel Save" at bounding box center [789, 662] width 521 height 47
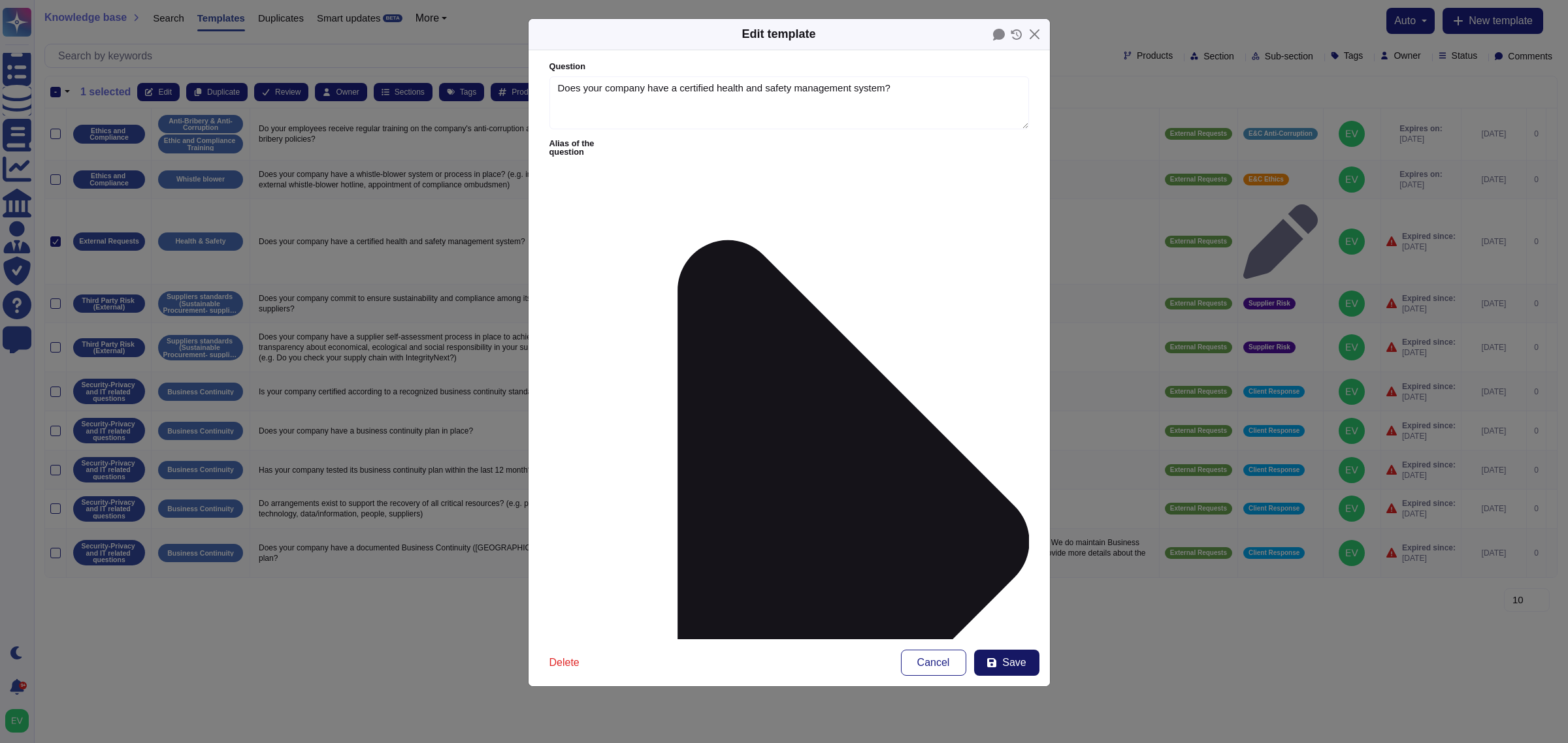
click at [1006, 595] on button "Save" at bounding box center [1007, 662] width 66 height 26
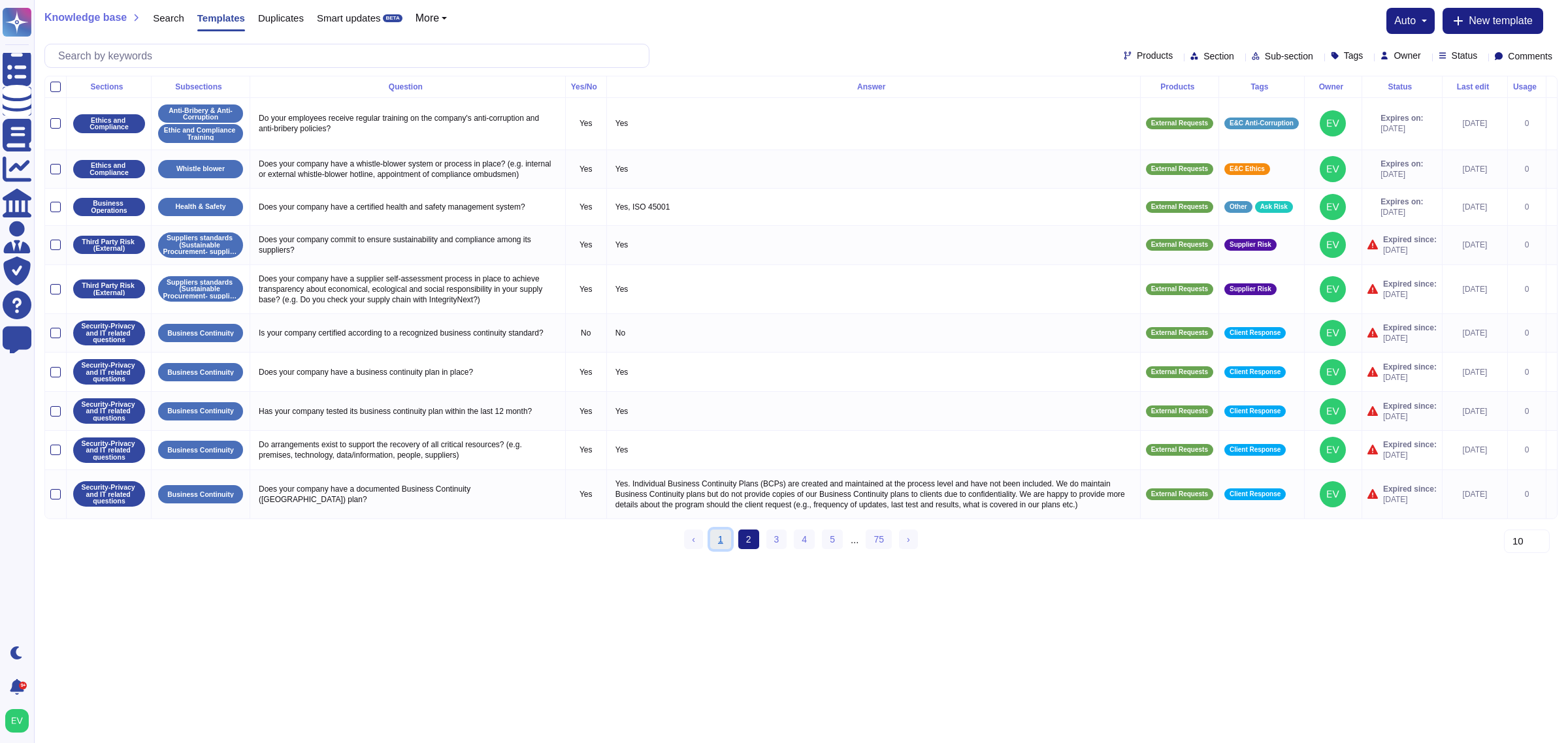
click at [718, 549] on link "1" at bounding box center [720, 540] width 21 height 20
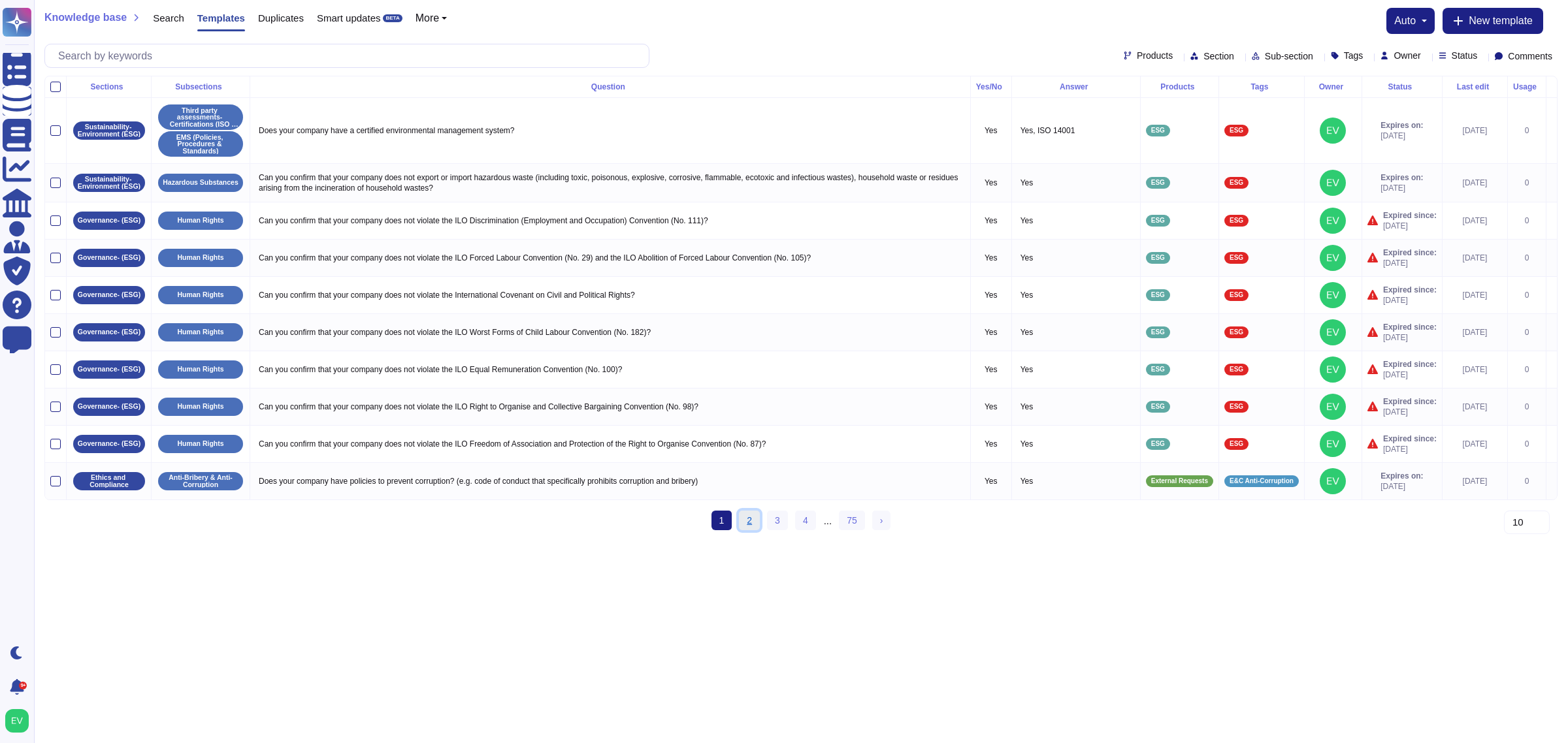
click at [749, 530] on link "2" at bounding box center [749, 521] width 21 height 20
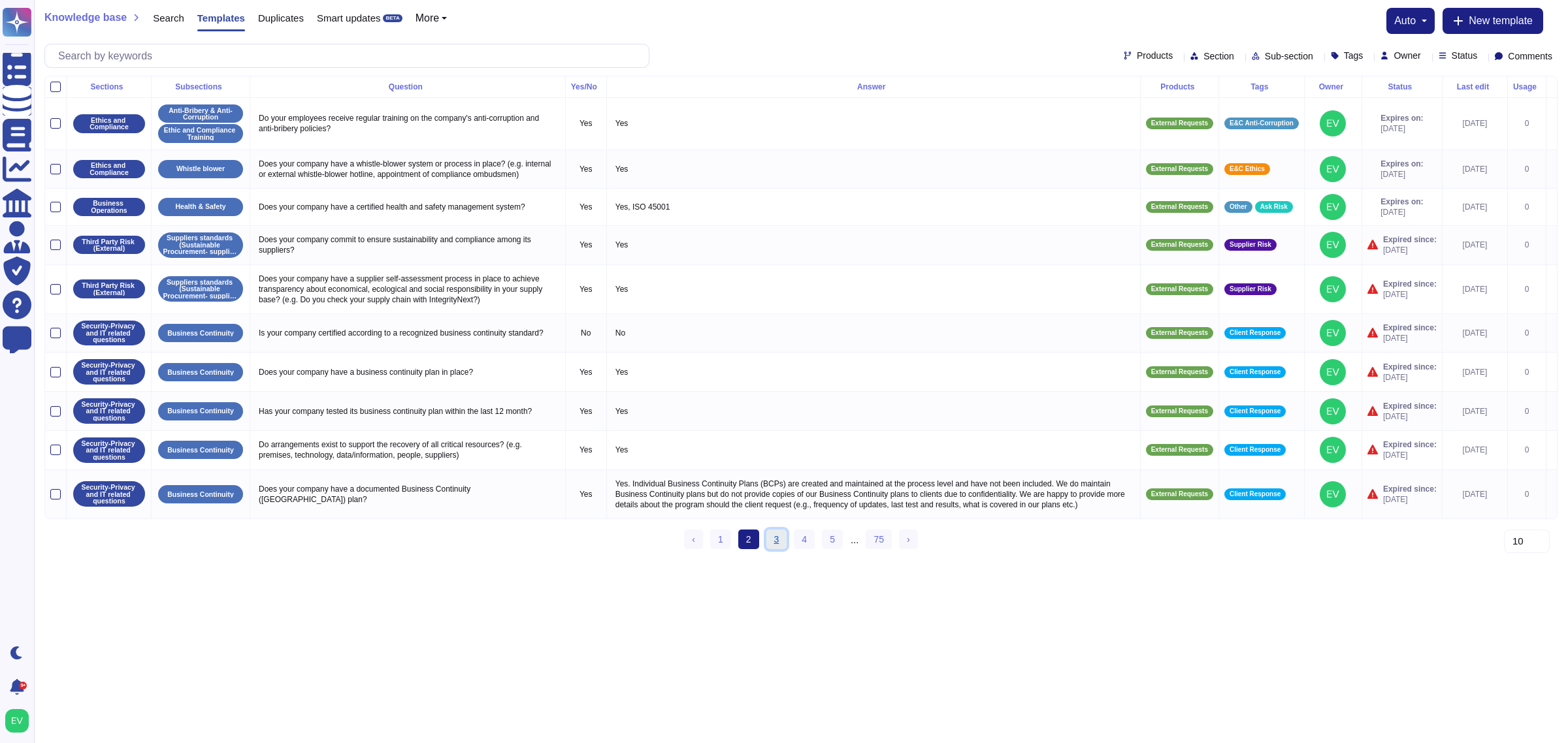
click at [778, 549] on link "3" at bounding box center [776, 540] width 21 height 20
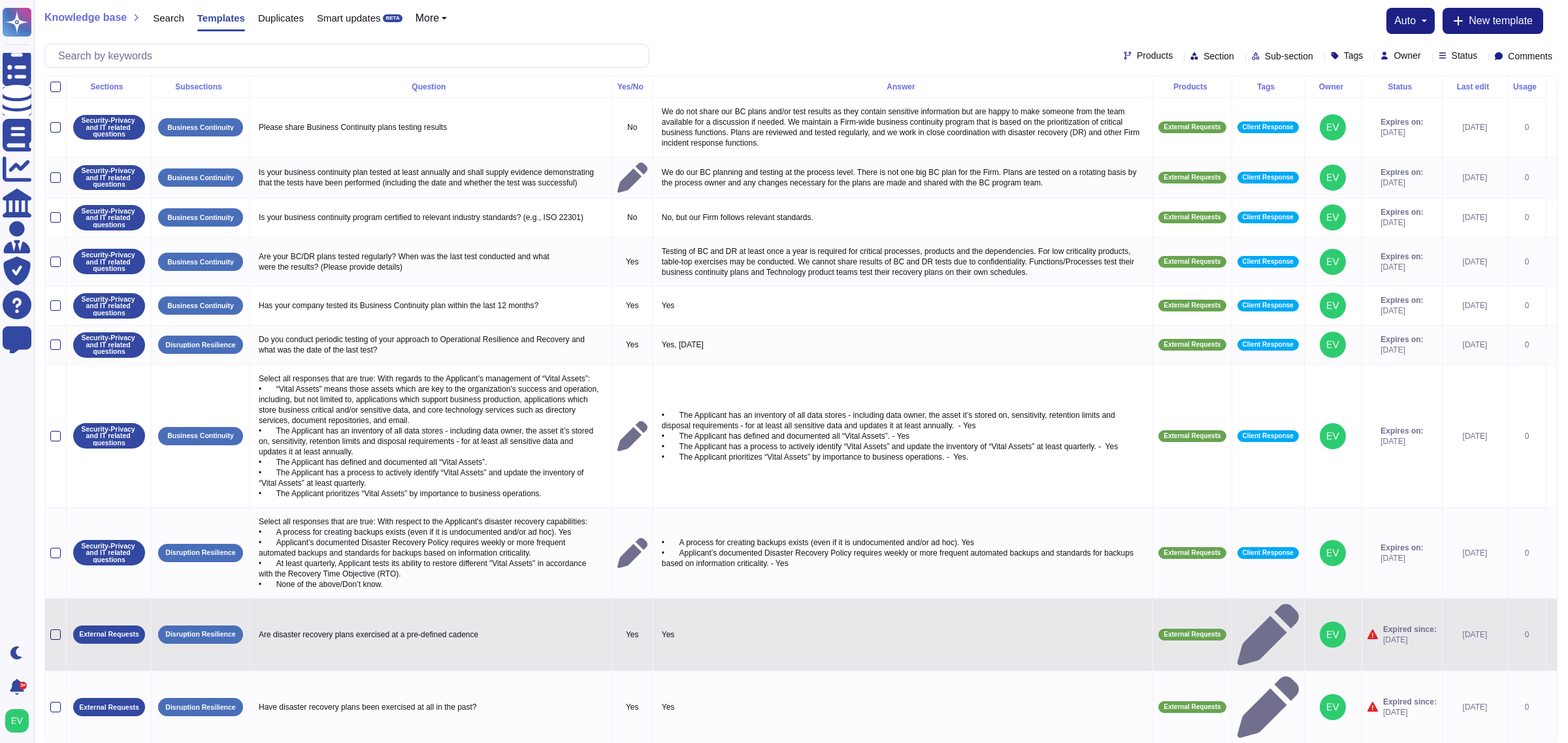
click at [59, 595] on div at bounding box center [56, 635] width 11 height 11
click at [0, 0] on input "checkbox" at bounding box center [0, 0] width 0 height 0
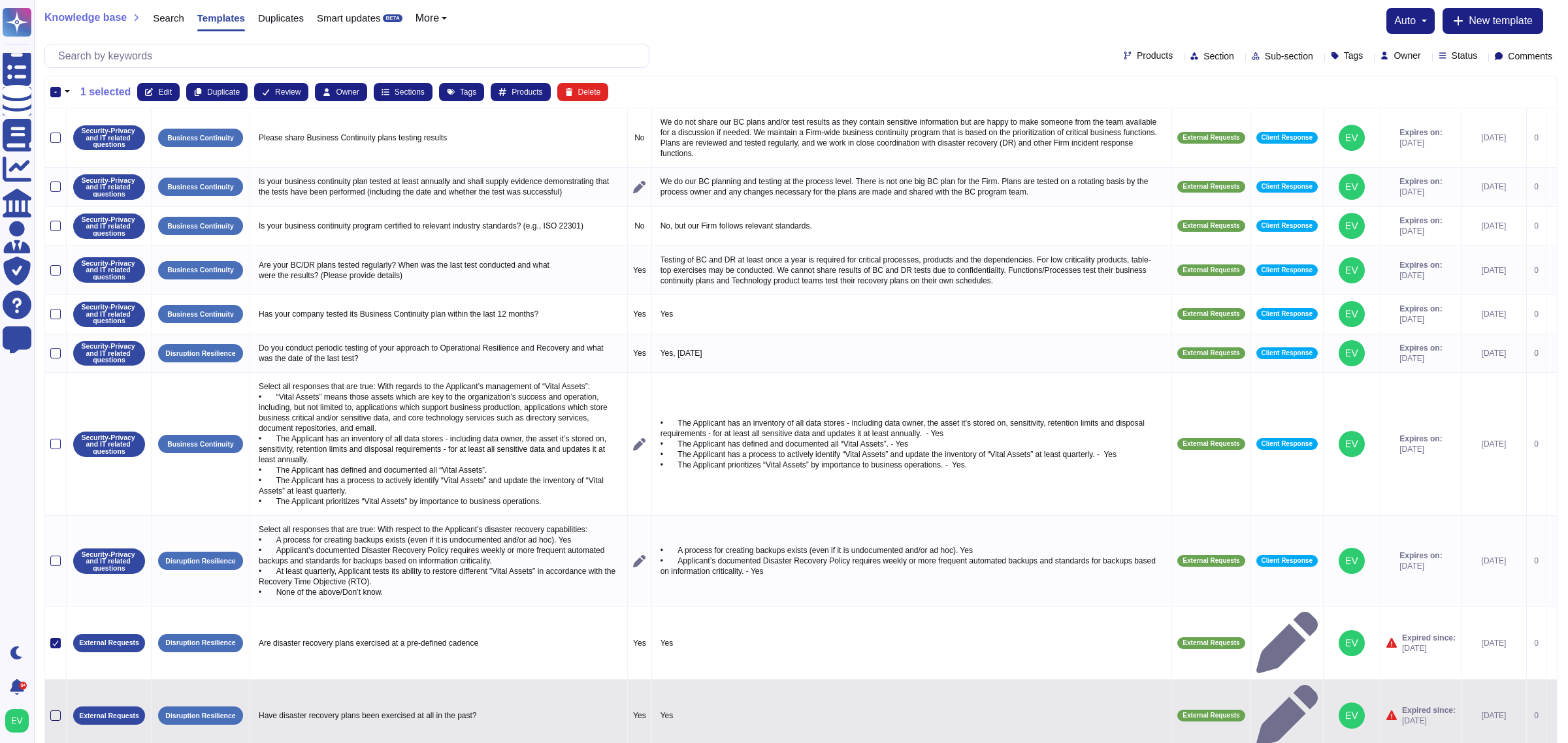
click at [55, 595] on div at bounding box center [56, 716] width 11 height 11
click at [0, 0] on input "checkbox" at bounding box center [0, 0] width 0 height 0
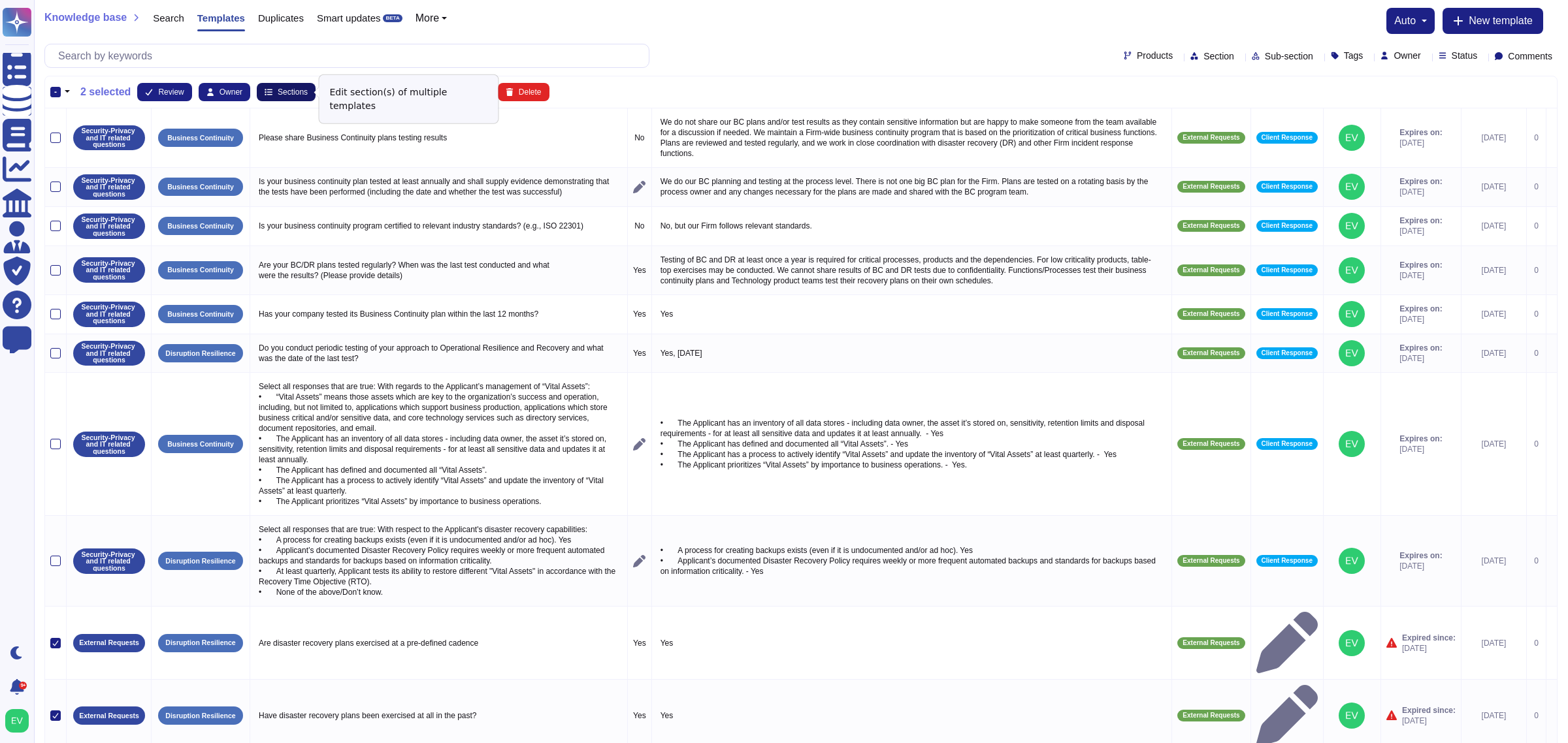
click at [272, 96] on button "Sections" at bounding box center [286, 92] width 59 height 18
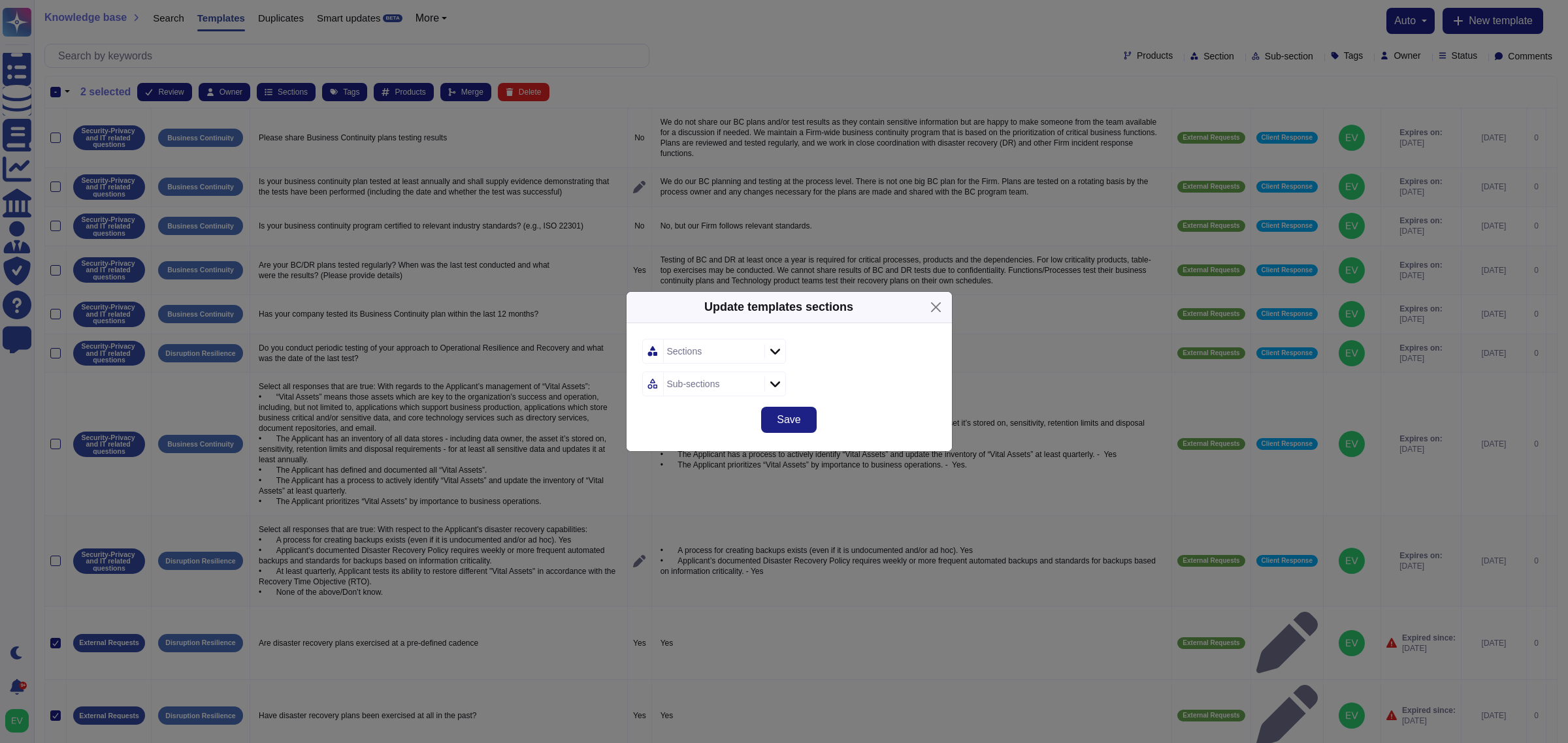
click at [678, 351] on div "Sections" at bounding box center [685, 351] width 35 height 9
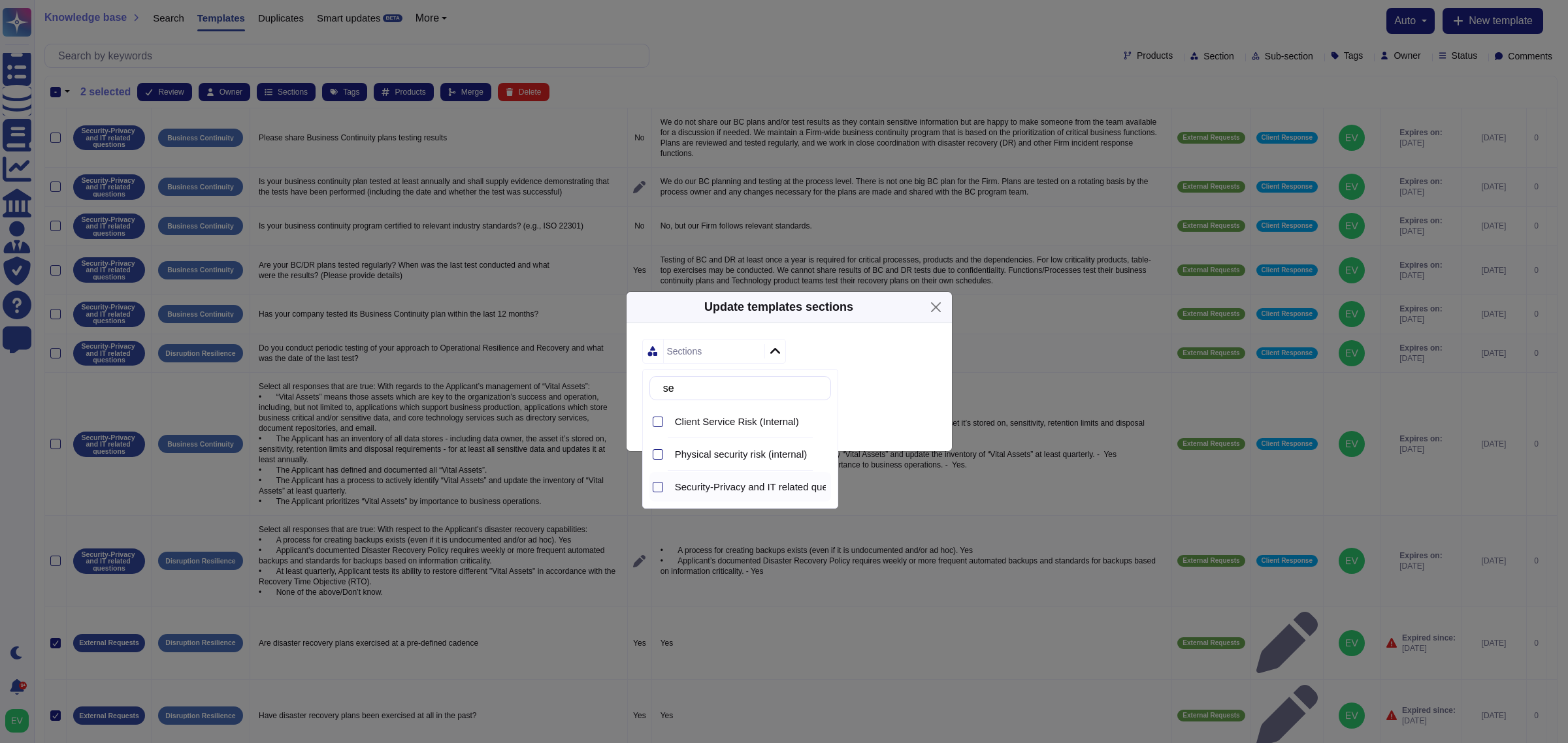
click at [732, 494] on div "Security-Privacy and IT related questions" at bounding box center [750, 487] width 161 height 30
click at [881, 409] on div "Save" at bounding box center [789, 428] width 325 height 47
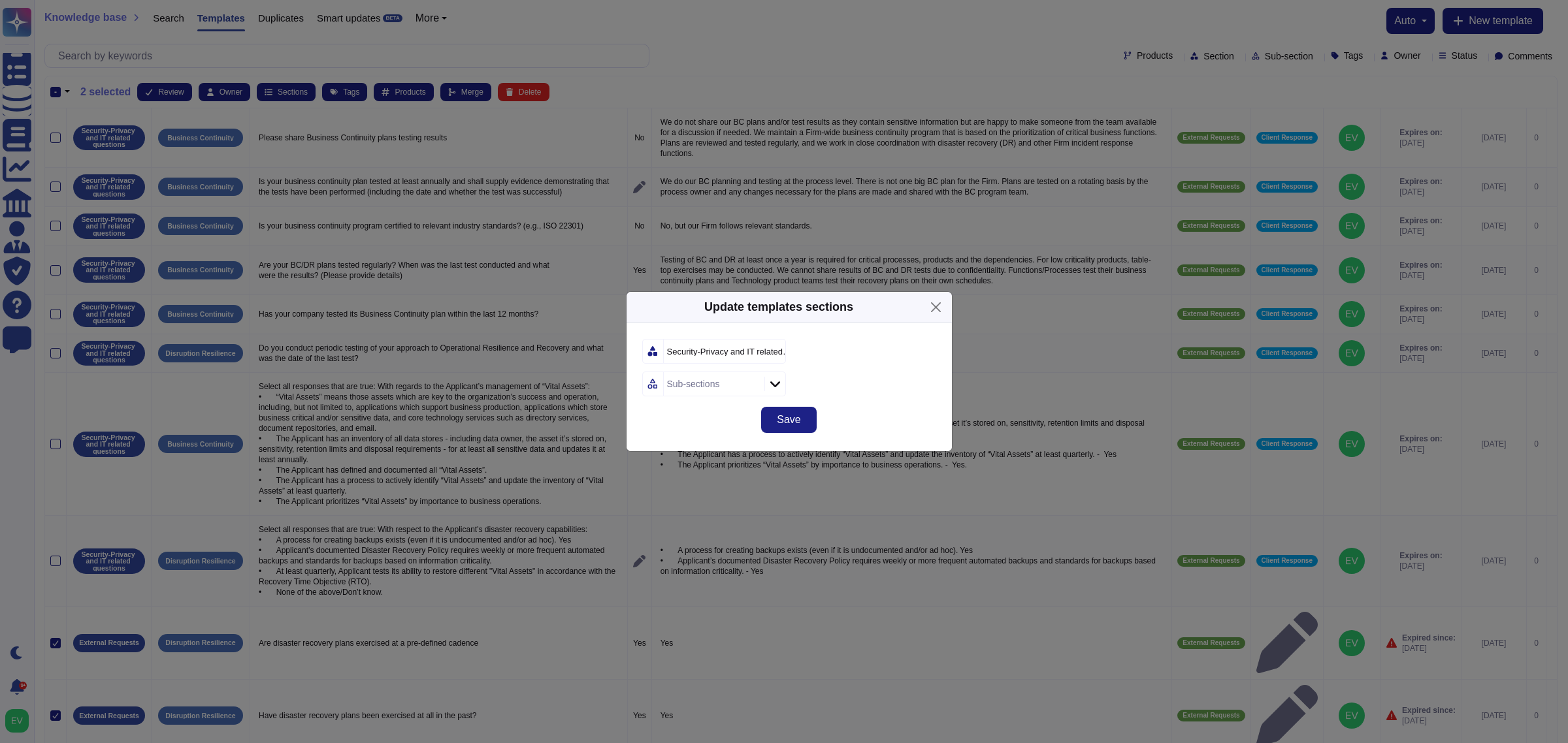
click at [718, 384] on div "Sub-sections" at bounding box center [693, 384] width 53 height 9
click at [730, 459] on span "Business Continuity" at bounding box center [717, 455] width 87 height 12
click at [862, 393] on div "Business Continuity" at bounding box center [790, 384] width 294 height 25
click at [812, 422] on button "Save" at bounding box center [788, 420] width 55 height 26
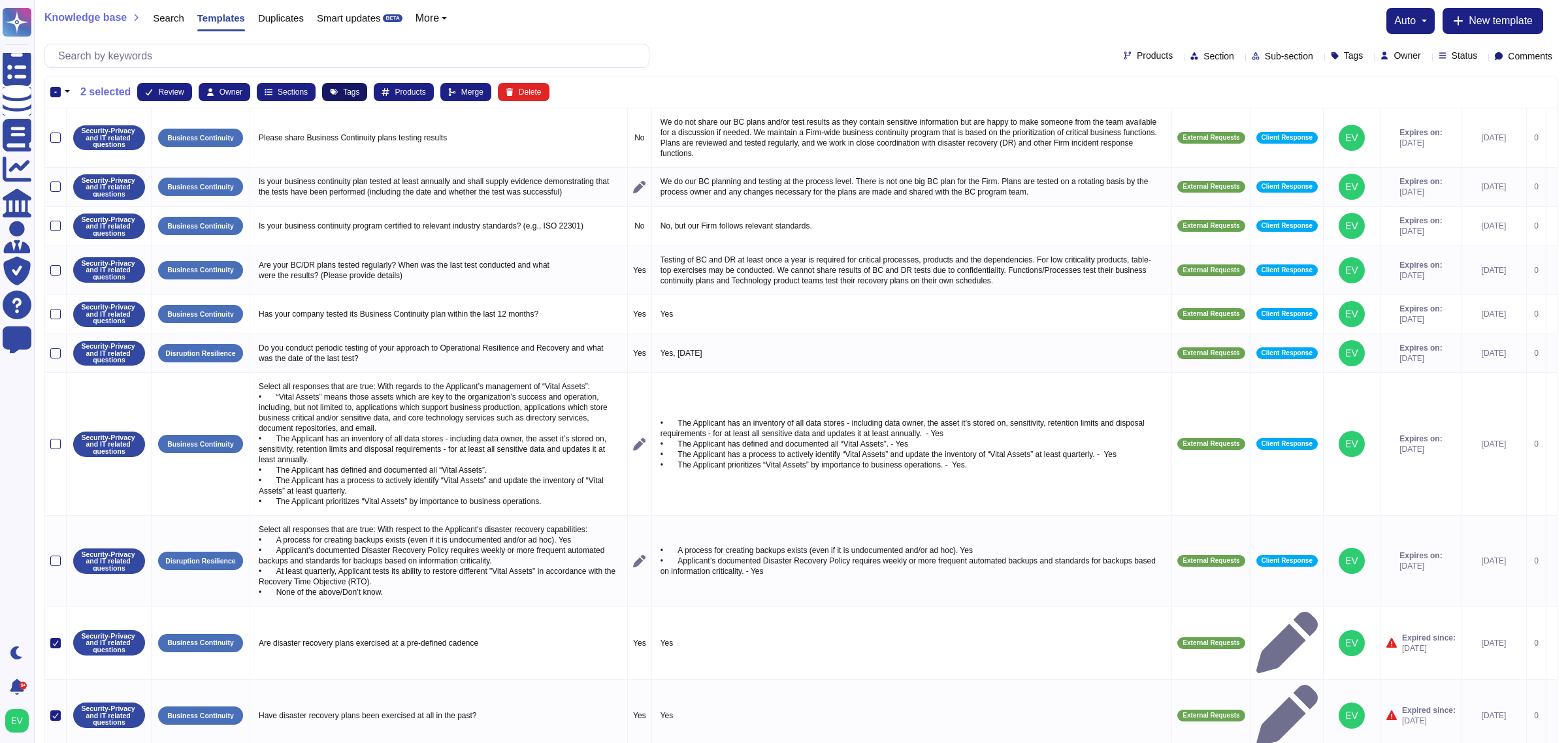
click at [336, 89] on button "Tags" at bounding box center [344, 92] width 45 height 18
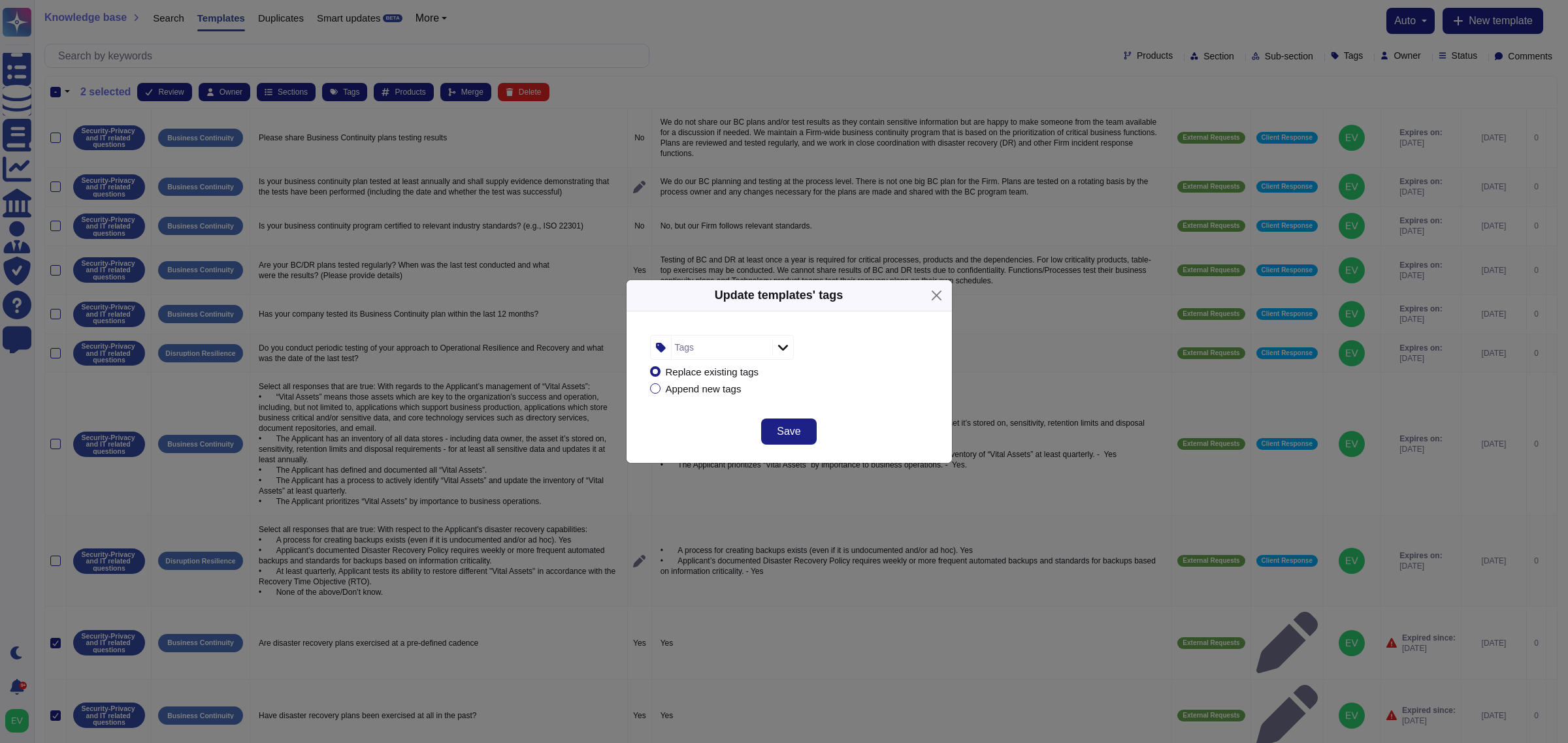
click at [732, 338] on div "Tags" at bounding box center [720, 348] width 98 height 24
click at [720, 423] on span "Client Response" at bounding box center [734, 418] width 72 height 12
click at [822, 399] on div "Replace existing tags Append new tags" at bounding box center [789, 380] width 279 height 41
click at [794, 432] on span "Save" at bounding box center [789, 432] width 24 height 11
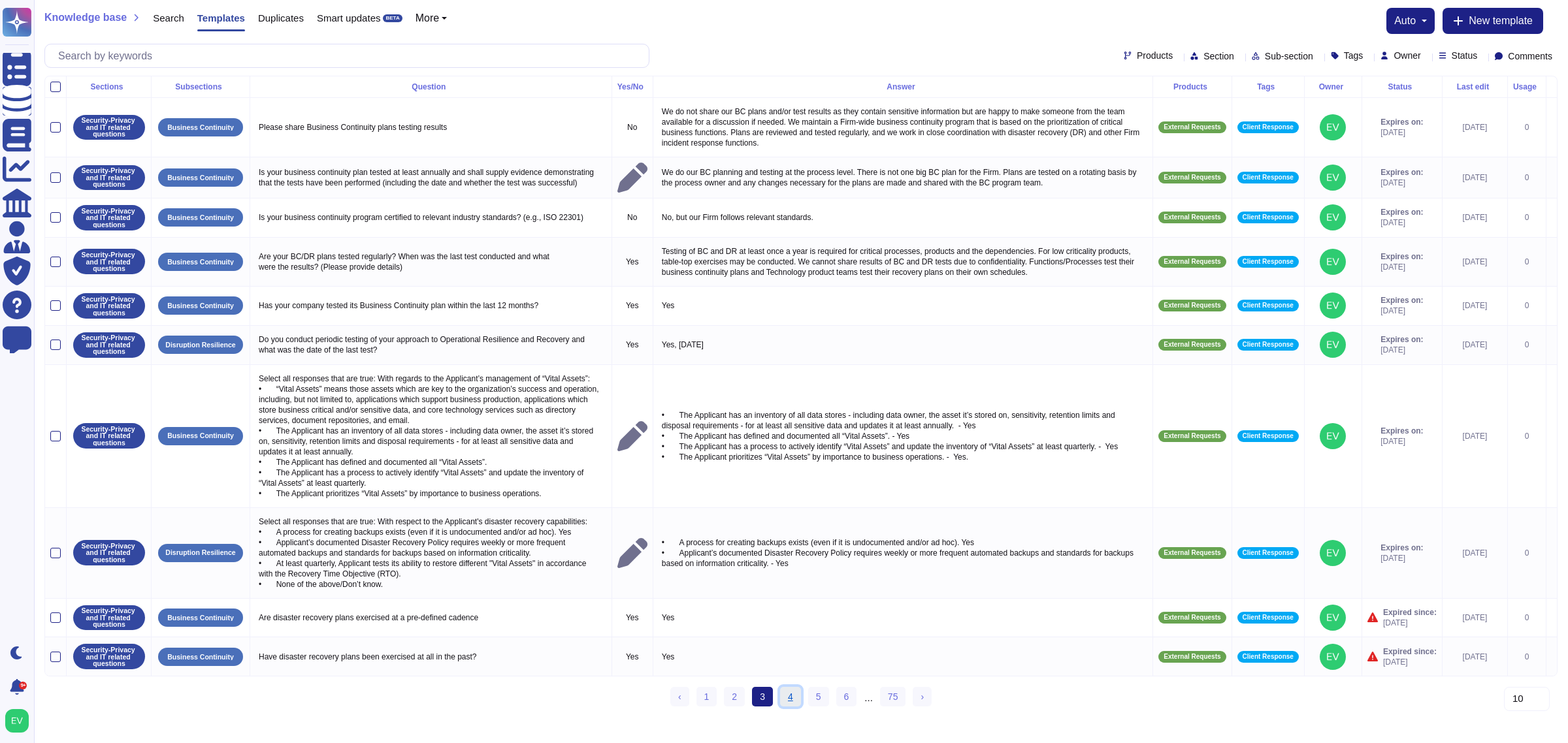
click at [791, 595] on link "4" at bounding box center [790, 697] width 21 height 20
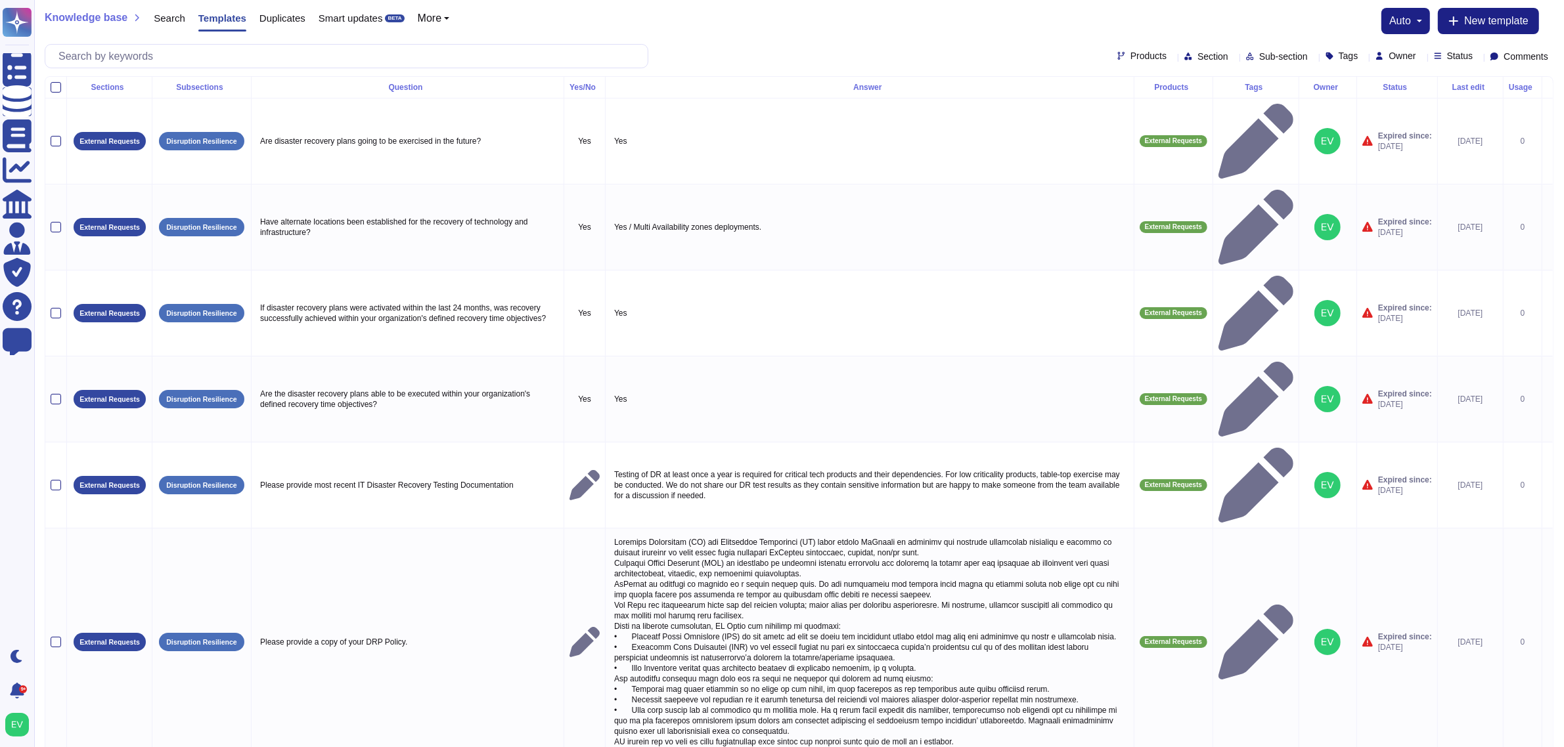
scroll to position [108, 0]
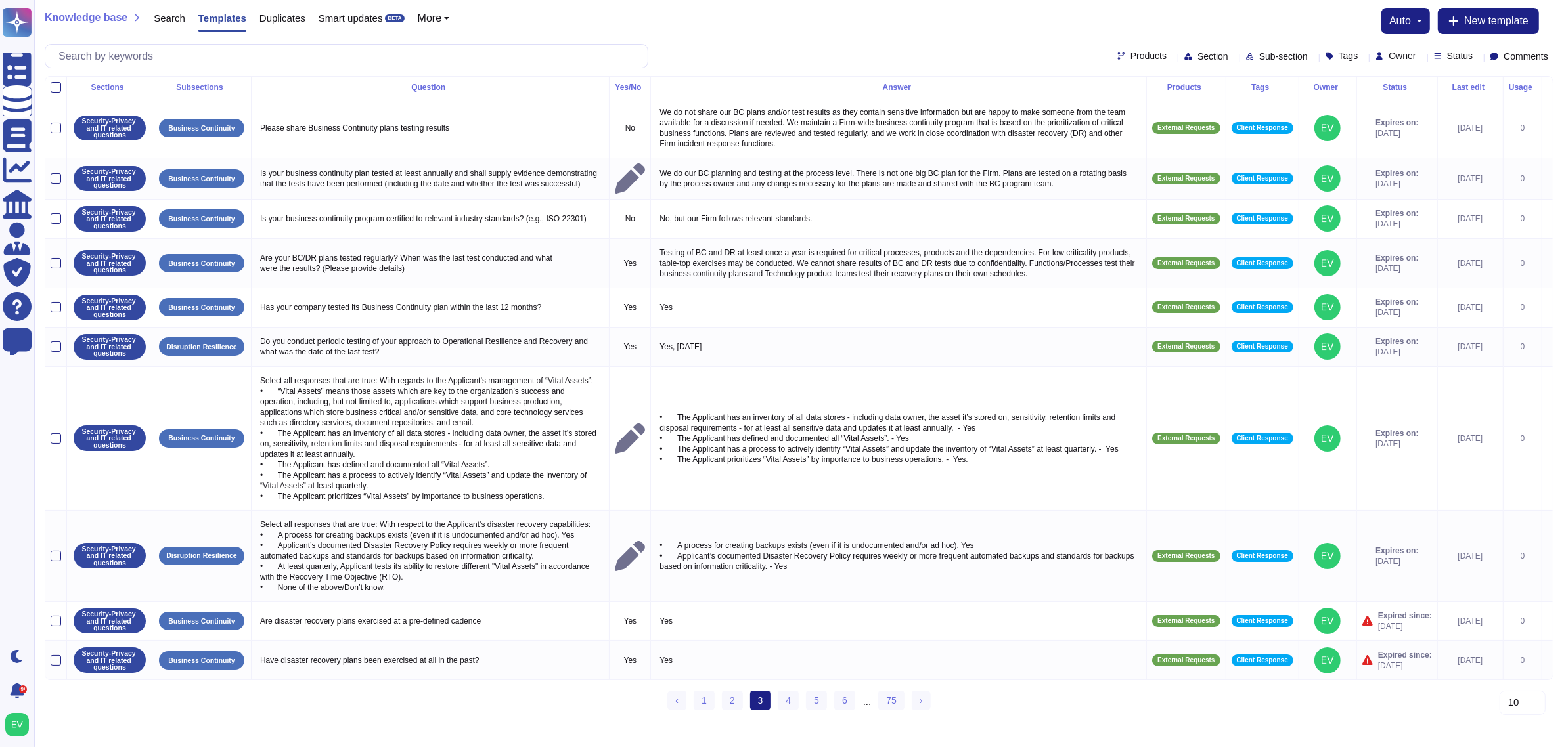
scroll to position [0, 0]
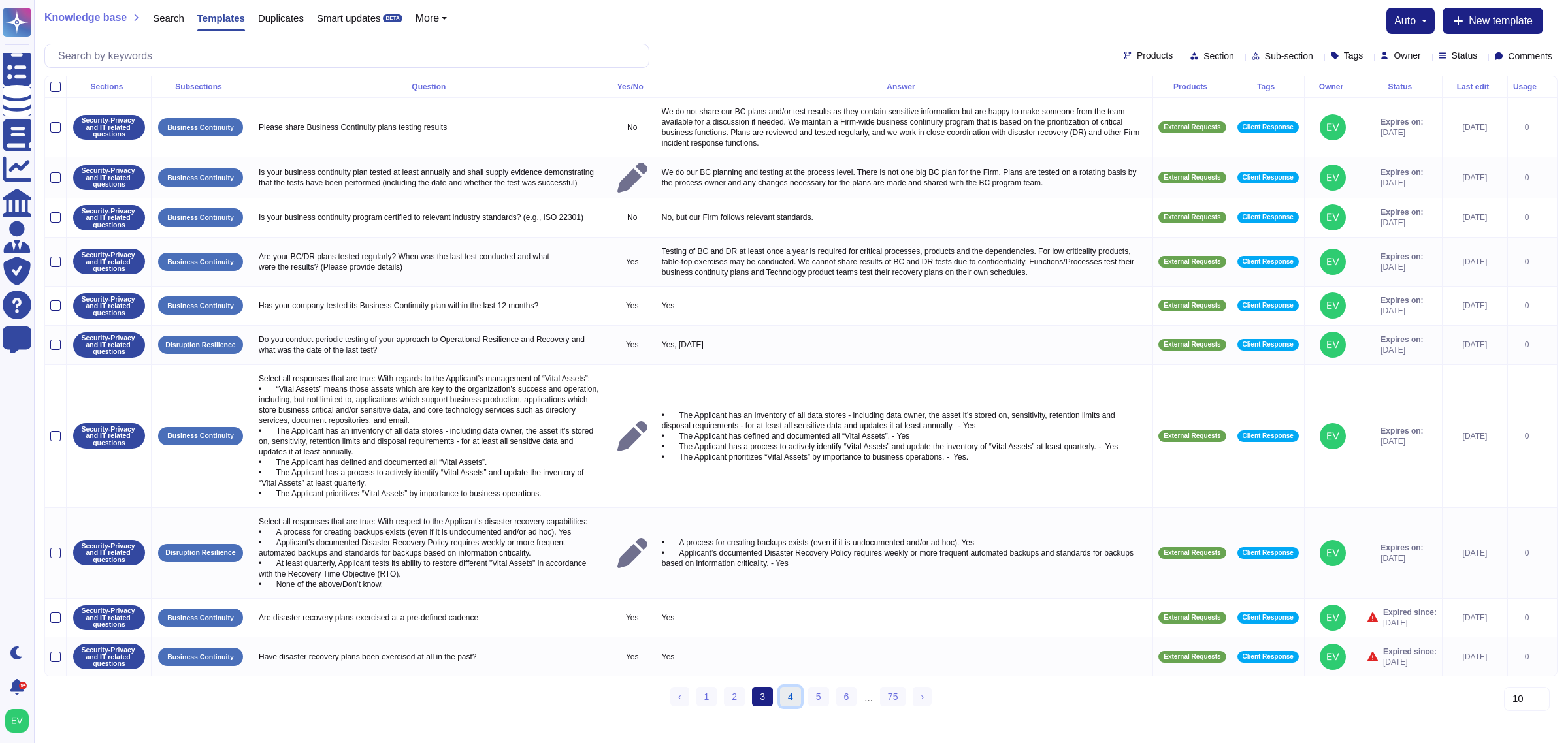
click at [785, 595] on link "4" at bounding box center [790, 697] width 21 height 20
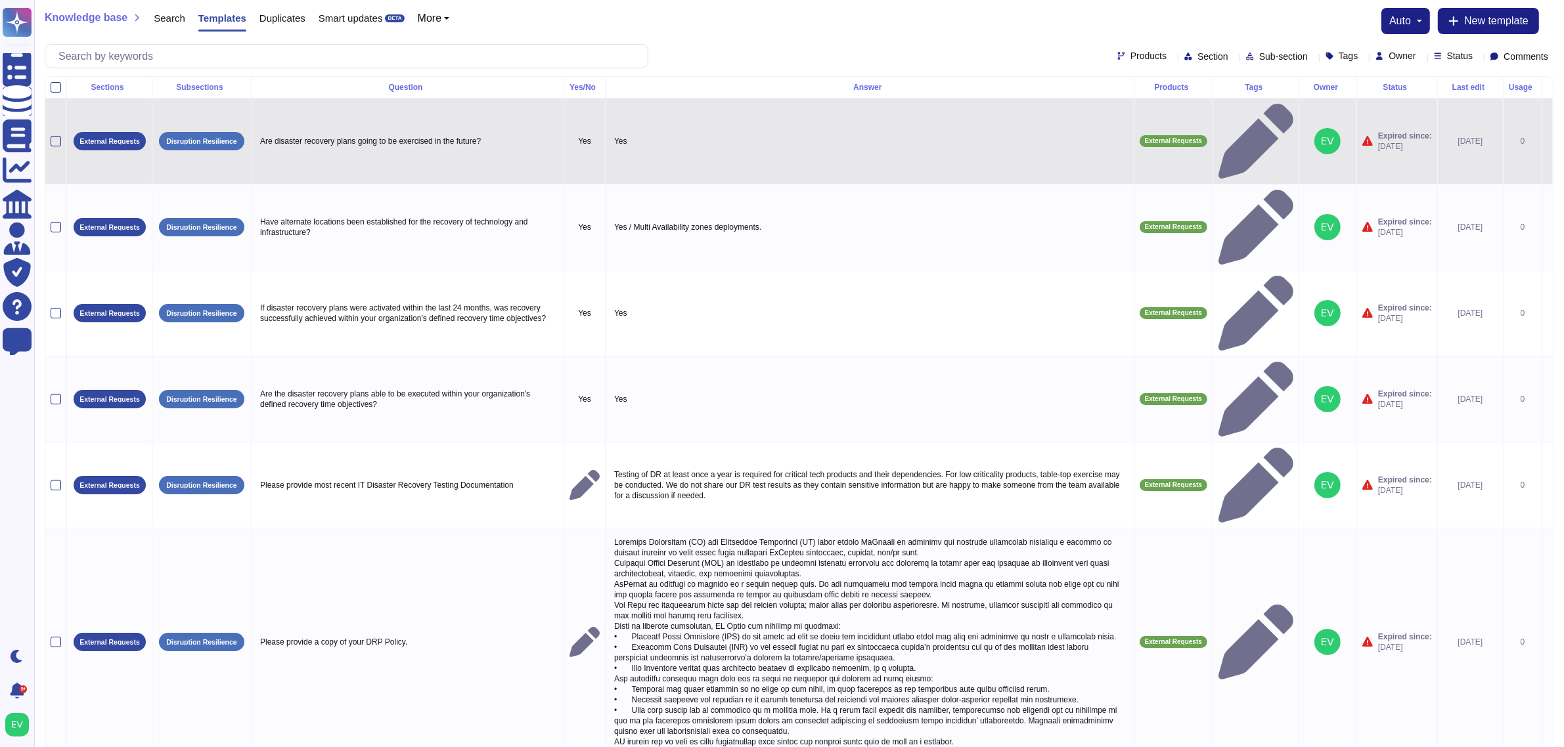
click at [51, 106] on td at bounding box center [56, 142] width 22 height 86
click at [53, 136] on div at bounding box center [56, 141] width 11 height 11
click at [0, 0] on input "checkbox" at bounding box center [0, 0] width 0 height 0
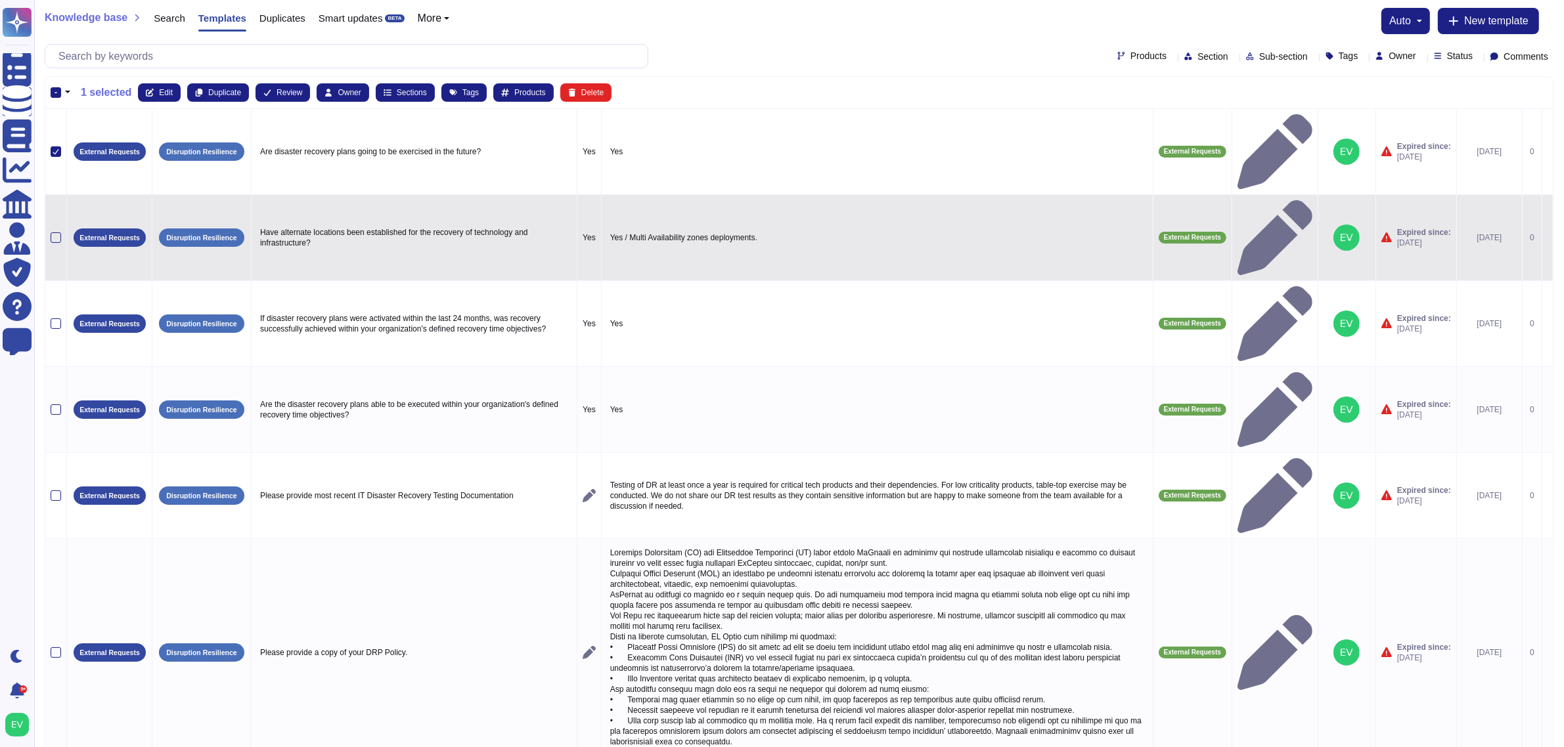
click at [58, 232] on div at bounding box center [56, 237] width 11 height 11
click at [0, 0] on input "checkbox" at bounding box center [0, 0] width 0 height 0
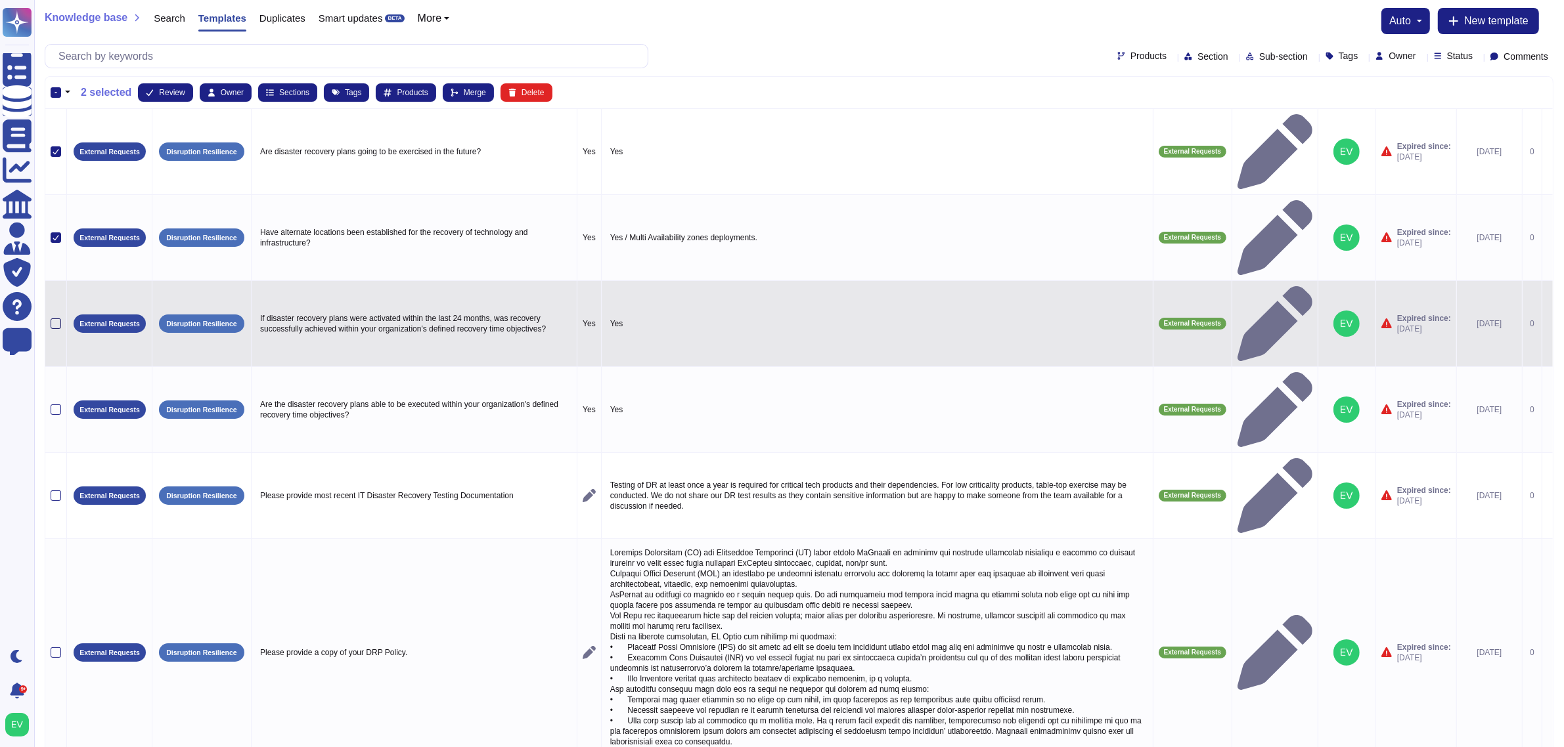
click at [57, 319] on div at bounding box center [56, 324] width 11 height 11
click at [0, 0] on input "checkbox" at bounding box center [0, 0] width 0 height 0
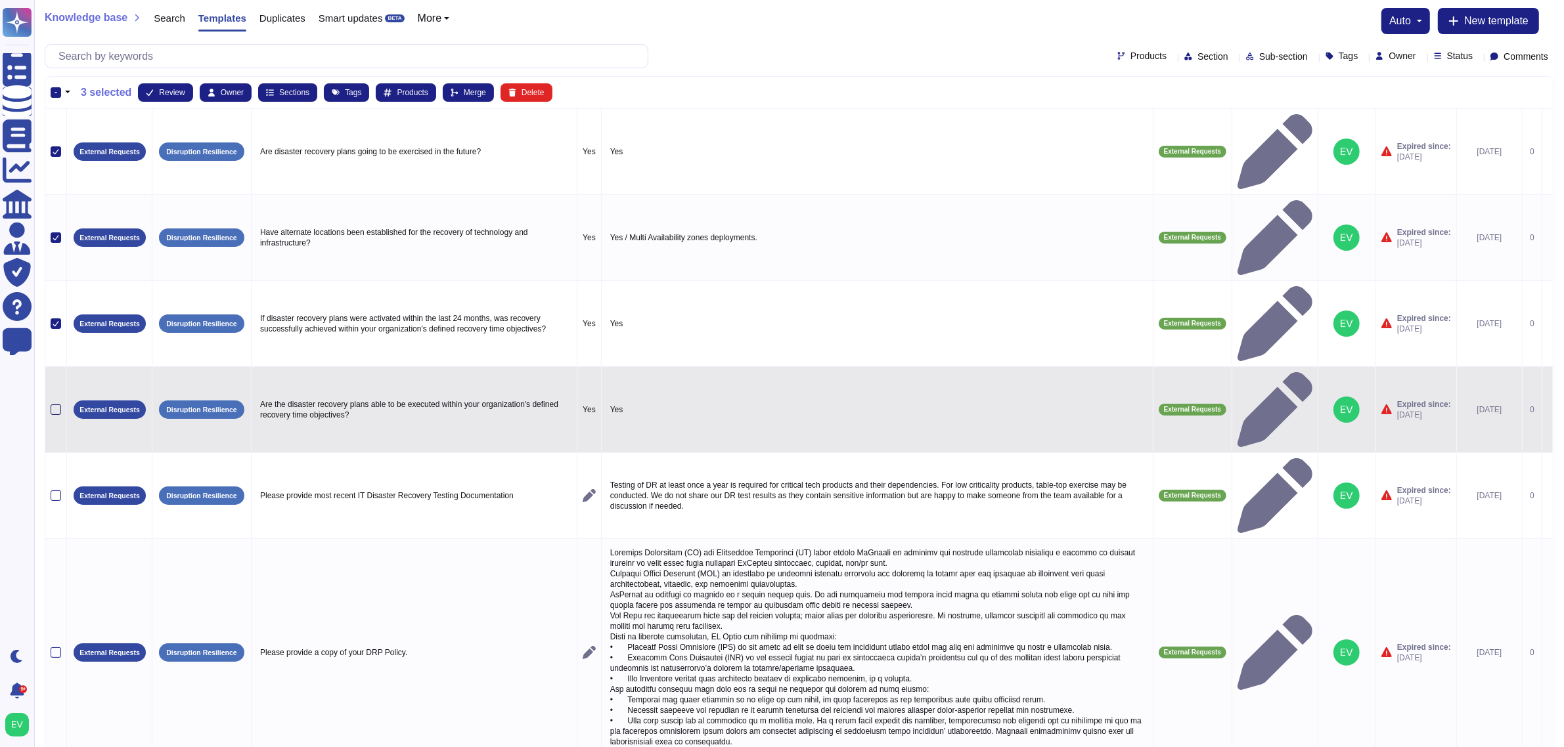
click at [59, 405] on div at bounding box center [56, 410] width 11 height 11
click at [0, 0] on input "checkbox" at bounding box center [0, 0] width 0 height 0
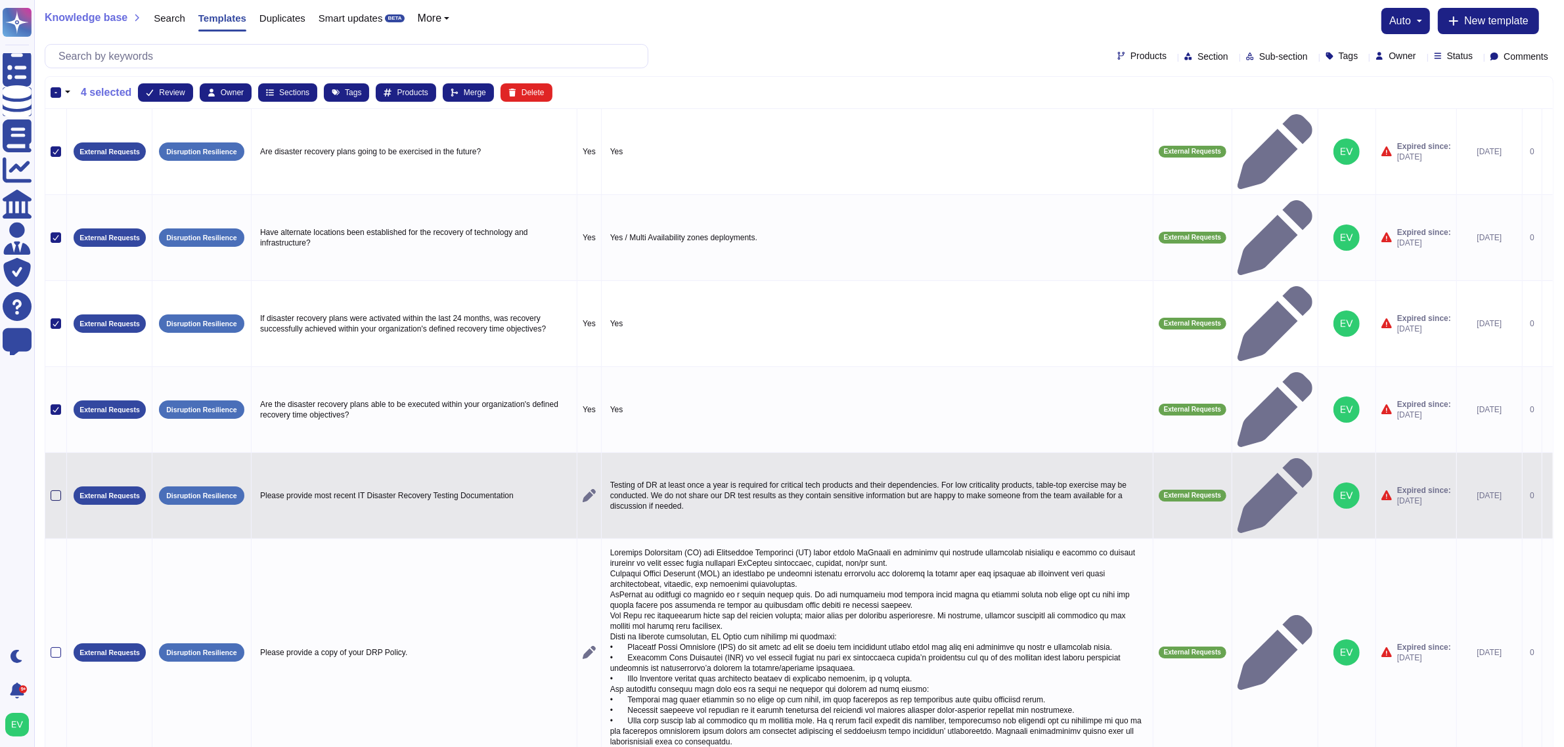
click at [57, 491] on div at bounding box center [56, 496] width 11 height 11
click at [0, 0] on input "checkbox" at bounding box center [0, 0] width 0 height 0
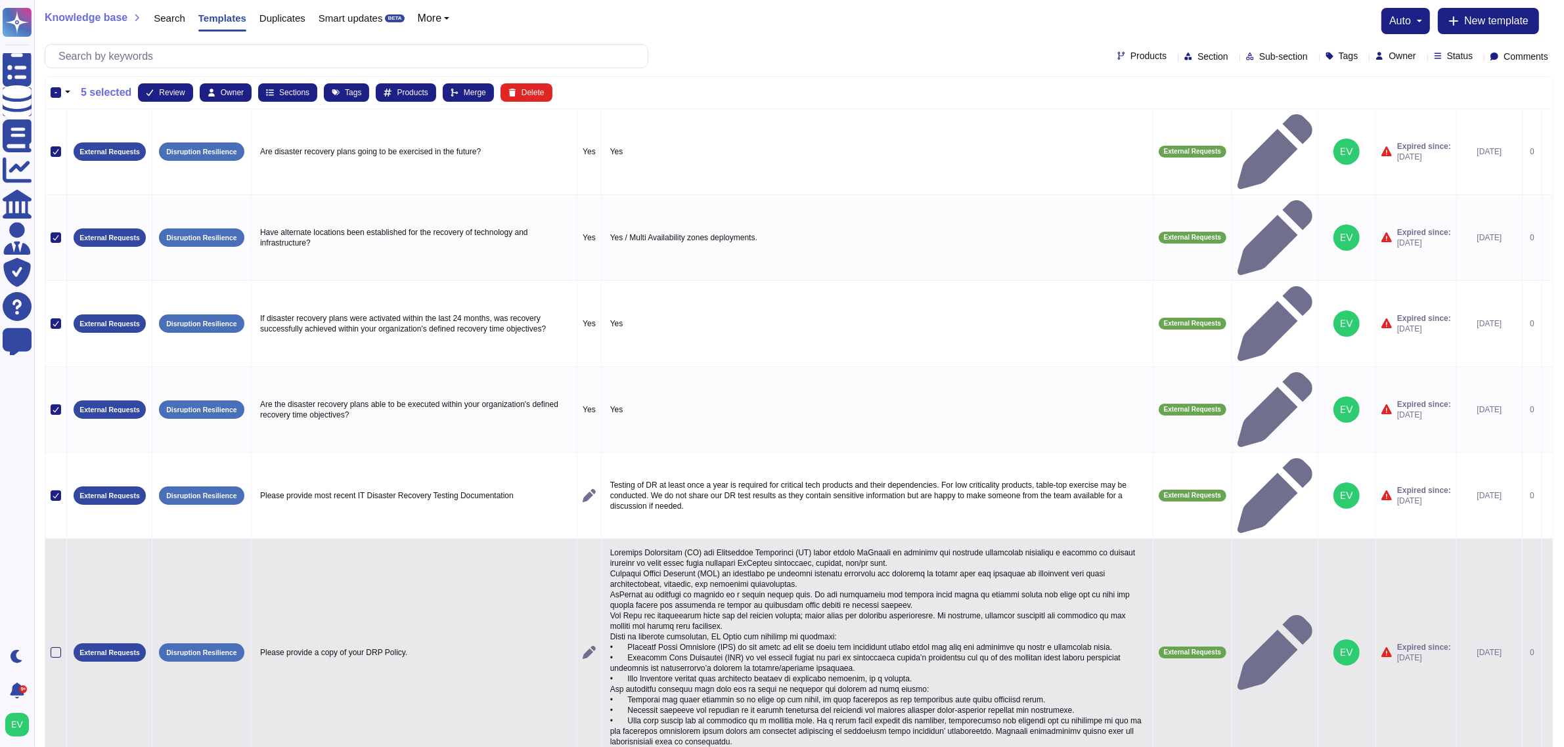
click at [59, 598] on div at bounding box center [56, 653] width 11 height 11
click at [0, 0] on input "checkbox" at bounding box center [0, 0] width 0 height 0
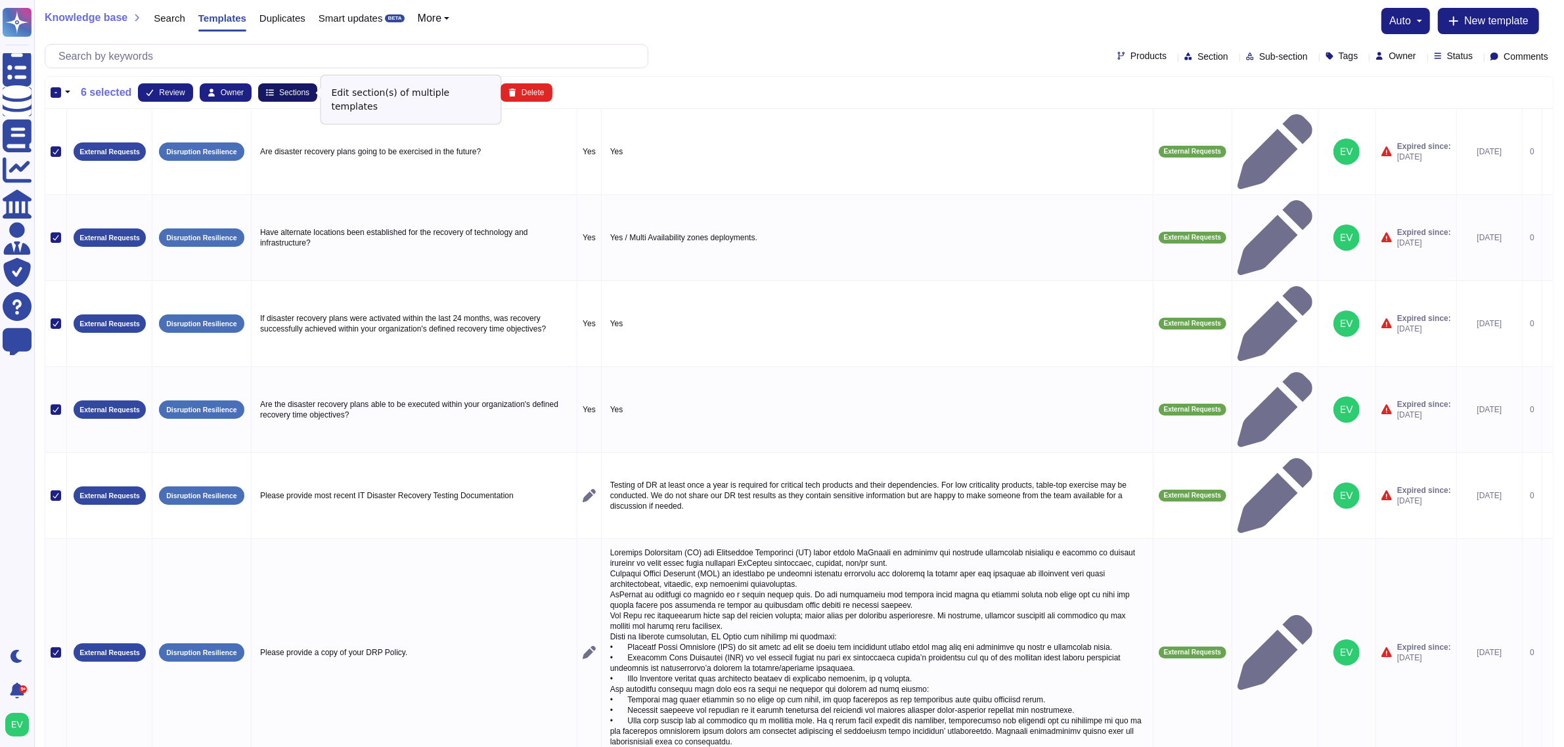
click at [293, 93] on span "Sections" at bounding box center [294, 93] width 30 height 8
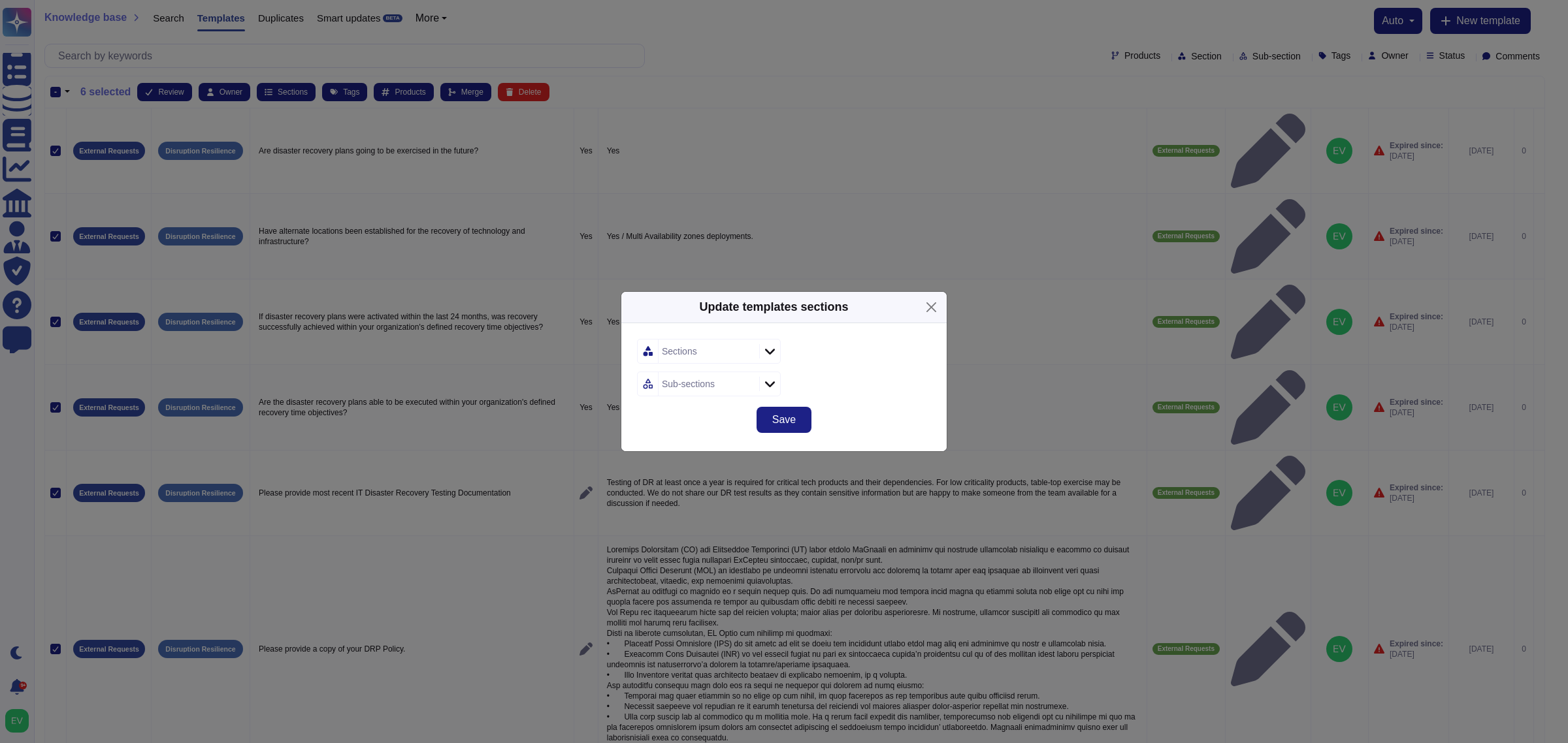
drag, startPoint x: 658, startPoint y: 334, endPoint x: 668, endPoint y: 350, distance: 18.9
click at [658, 338] on div "Sections Sub-sections" at bounding box center [784, 363] width 325 height 81
click at [673, 353] on div "Sections" at bounding box center [679, 351] width 35 height 9
click at [720, 458] on span "Security-Privacy and IT related questions" at bounding box center [758, 455] width 178 height 12
click at [886, 412] on div "Save" at bounding box center [784, 428] width 325 height 47
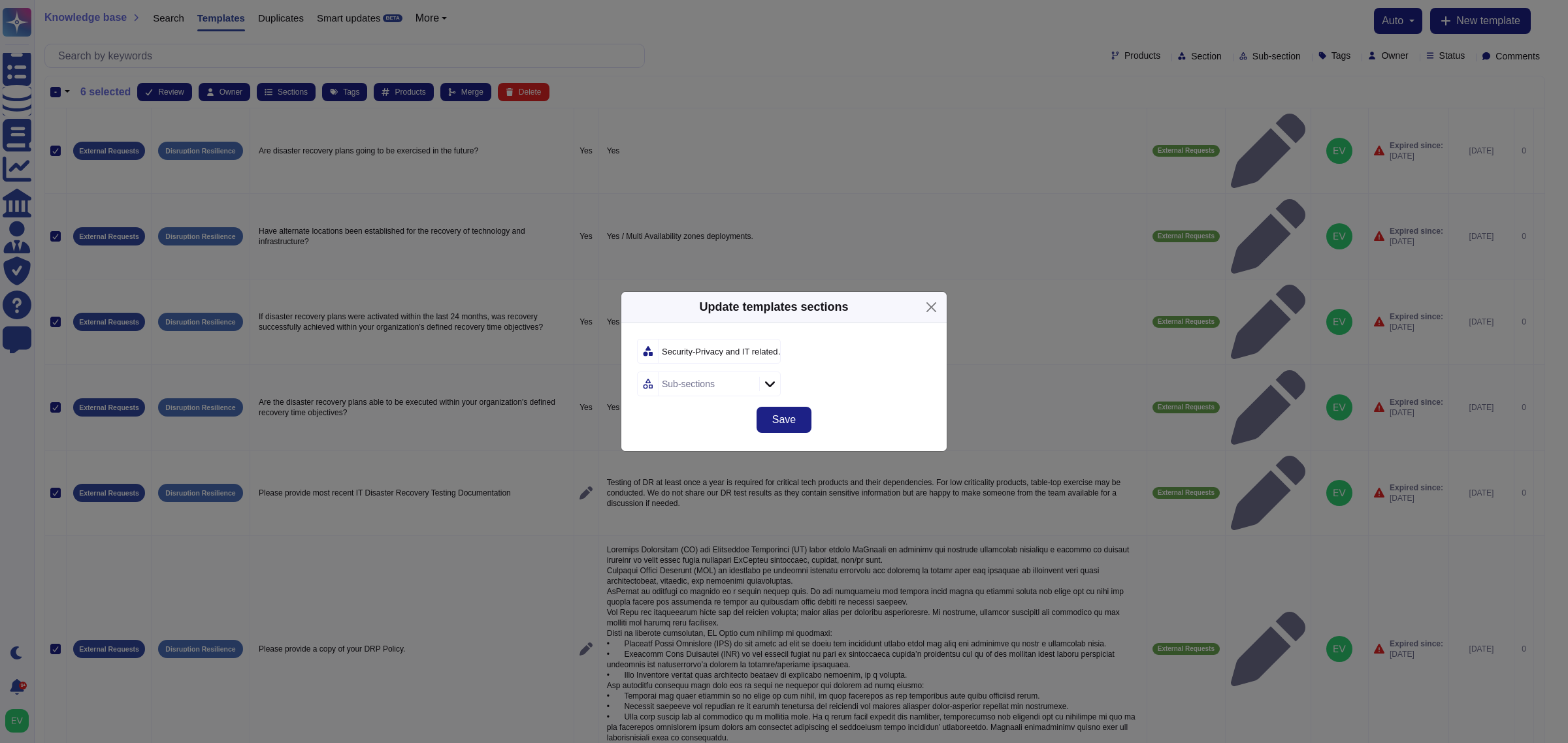
click at [697, 381] on div "Sub-sections" at bounding box center [687, 384] width 53 height 9
click at [680, 453] on span "Business Continuity" at bounding box center [712, 455] width 87 height 12
click at [880, 397] on div "Security-Privacy and IT related questions Business Continuity" at bounding box center [784, 363] width 325 height 81
click at [795, 425] on span "Save" at bounding box center [784, 420] width 24 height 11
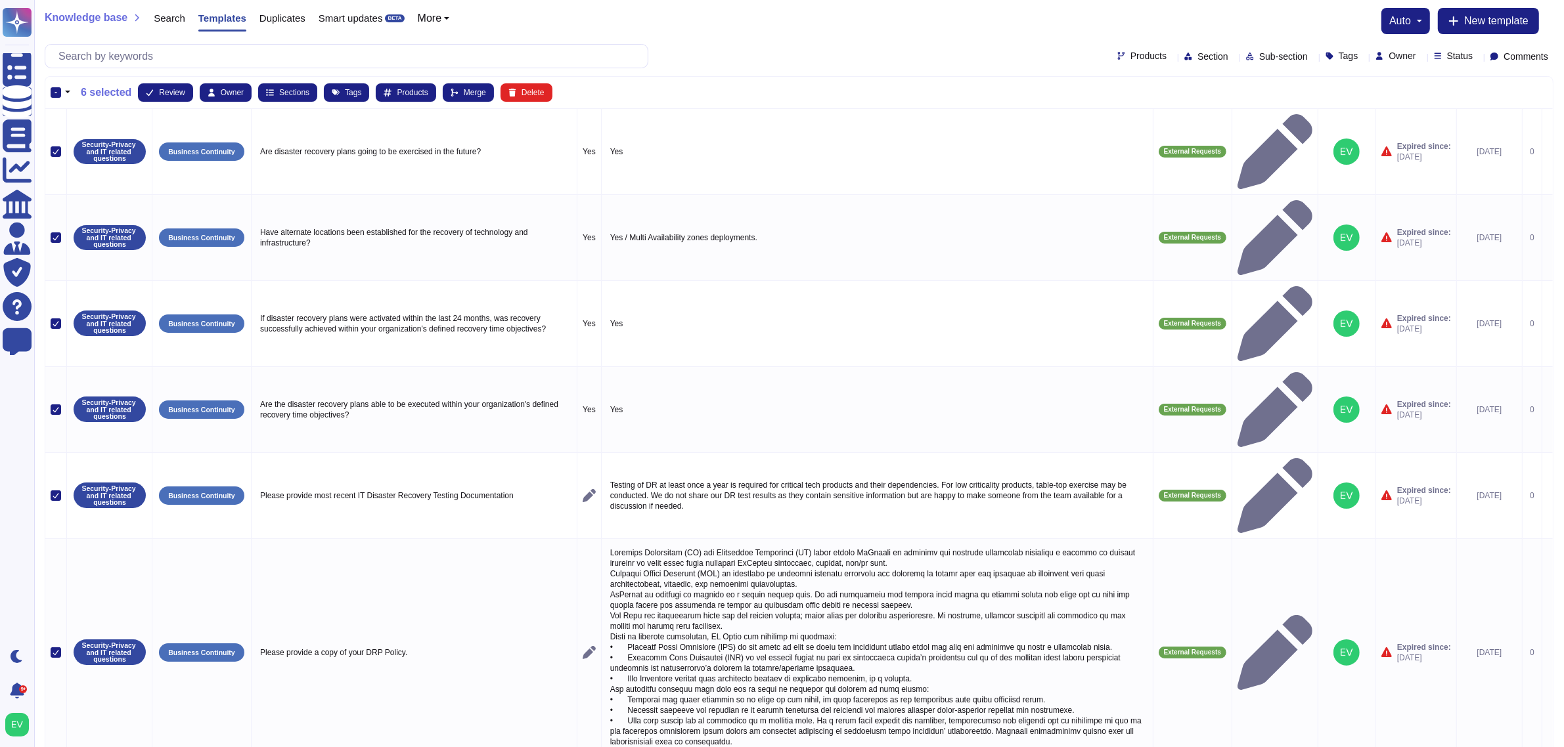
click at [757, 51] on div "Products Section Sub-section Tags Owner Status Comments" at bounding box center [799, 56] width 1509 height 24
click at [337, 93] on button "Tags" at bounding box center [346, 92] width 45 height 18
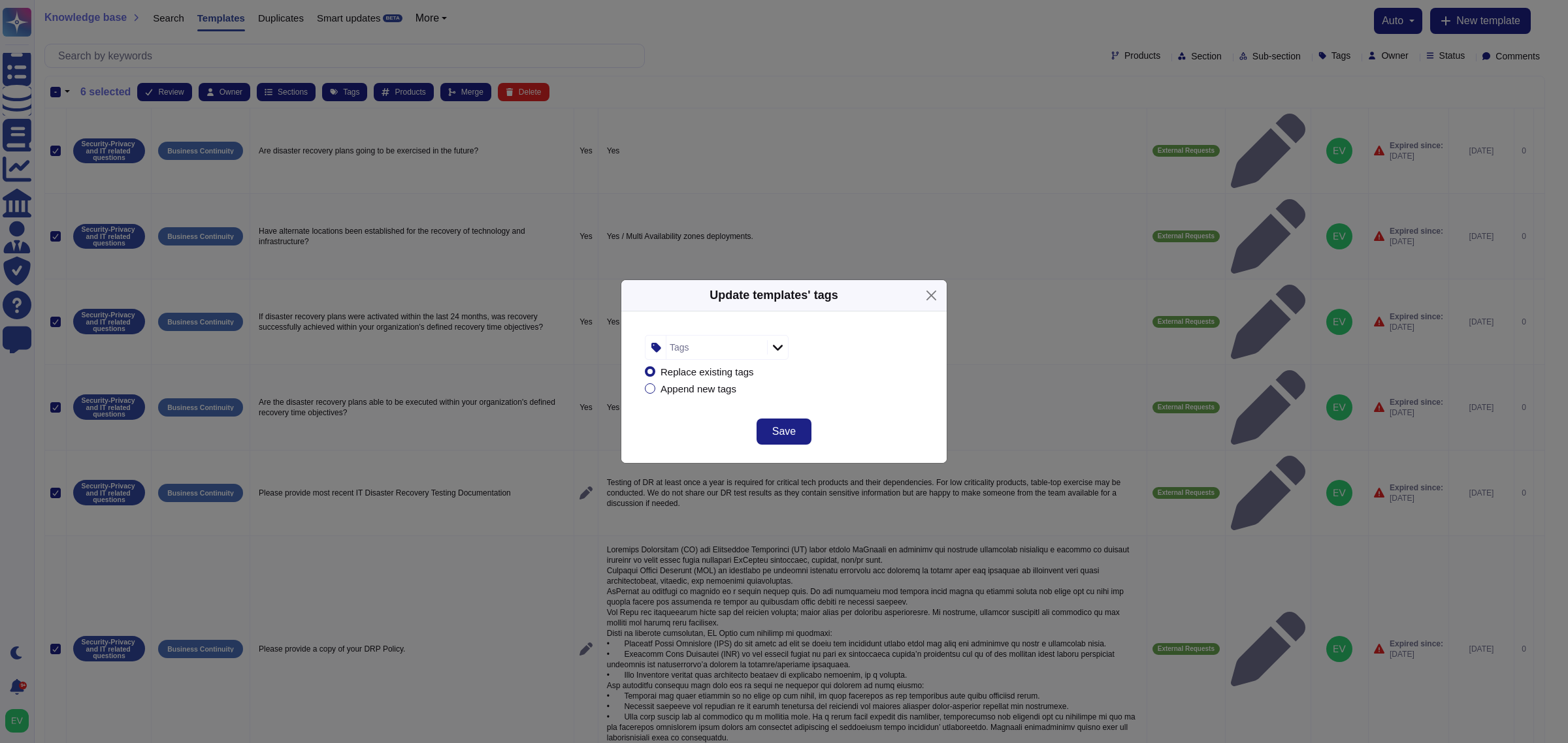
click at [706, 353] on div "Tags" at bounding box center [715, 348] width 98 height 24
click at [733, 416] on span "Client Response" at bounding box center [729, 418] width 72 height 12
click at [890, 389] on div "Replace existing tags Append new tags" at bounding box center [784, 380] width 279 height 41
click at [782, 433] on span "Save" at bounding box center [784, 432] width 24 height 11
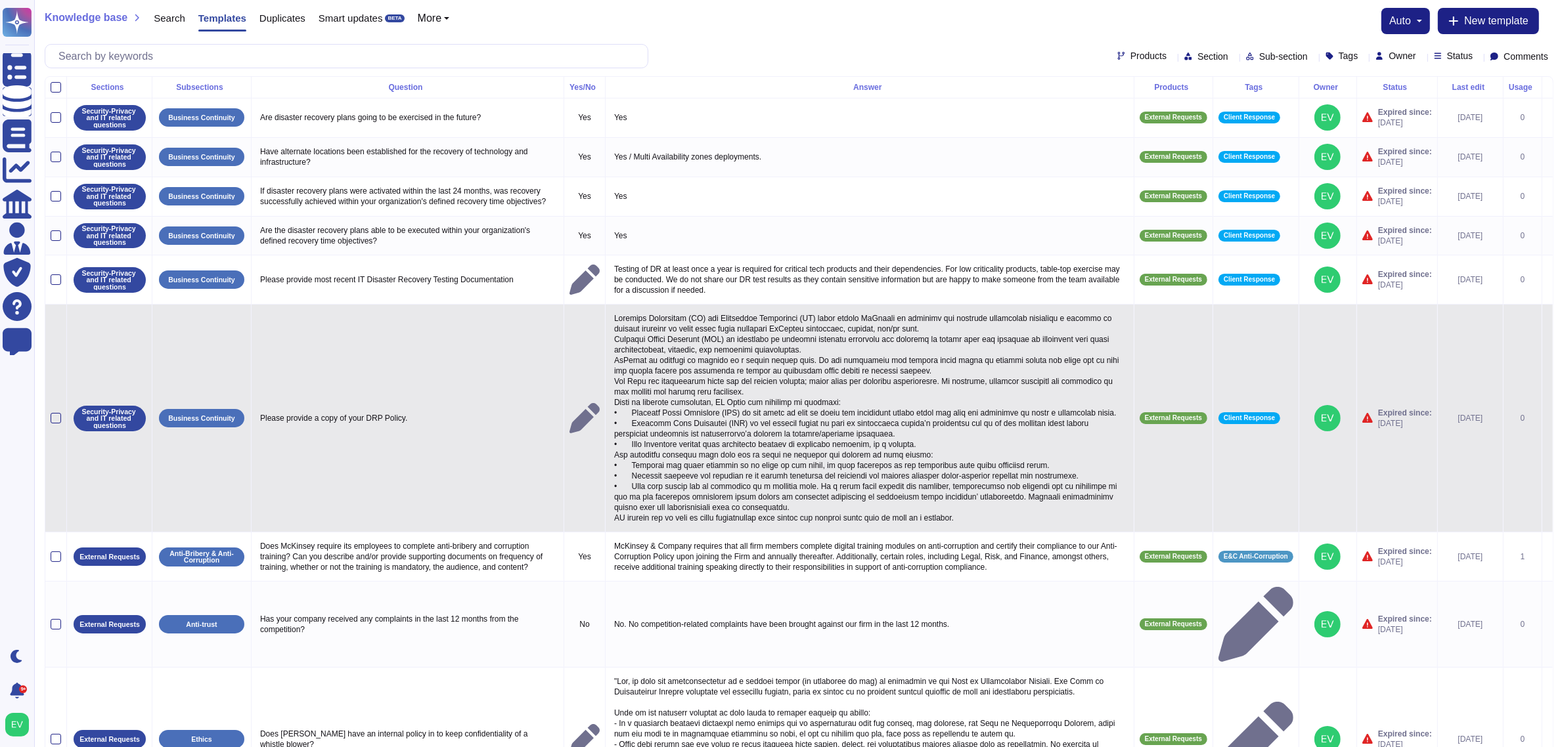
scroll to position [112, 0]
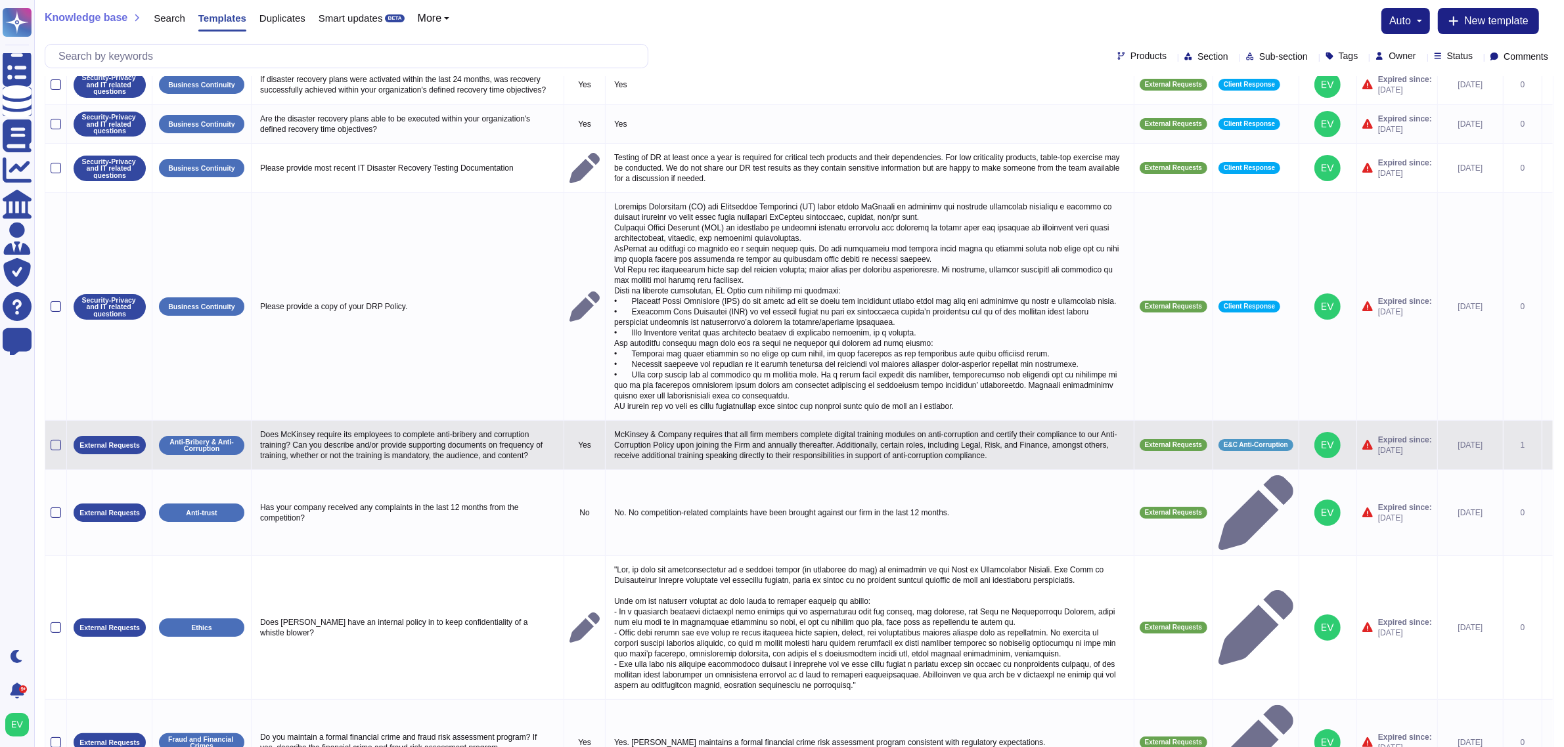
click at [64, 451] on td at bounding box center [56, 445] width 22 height 49
click at [51, 443] on div at bounding box center [56, 445] width 11 height 11
click at [0, 0] on input "checkbox" at bounding box center [0, 0] width 0 height 0
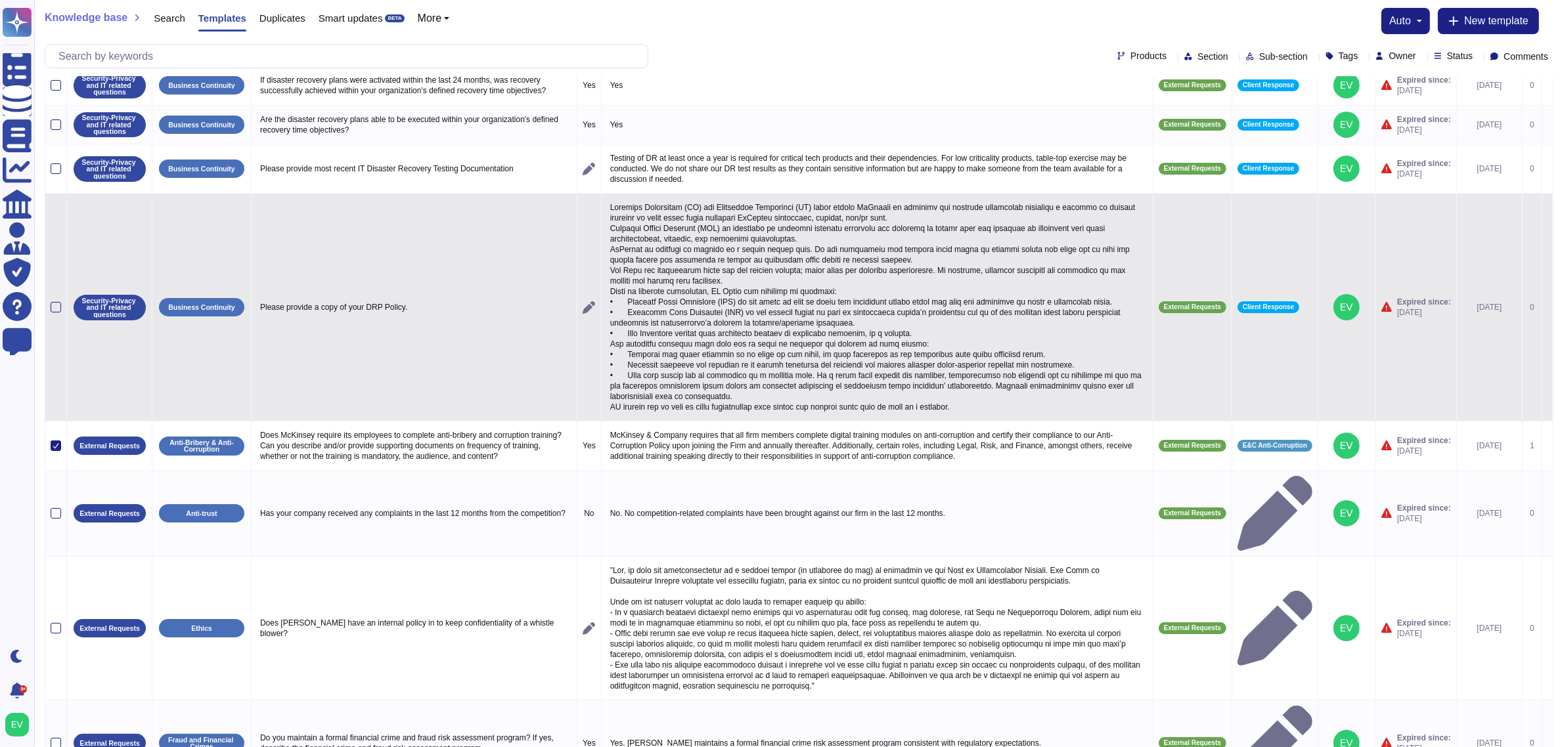
scroll to position [0, 0]
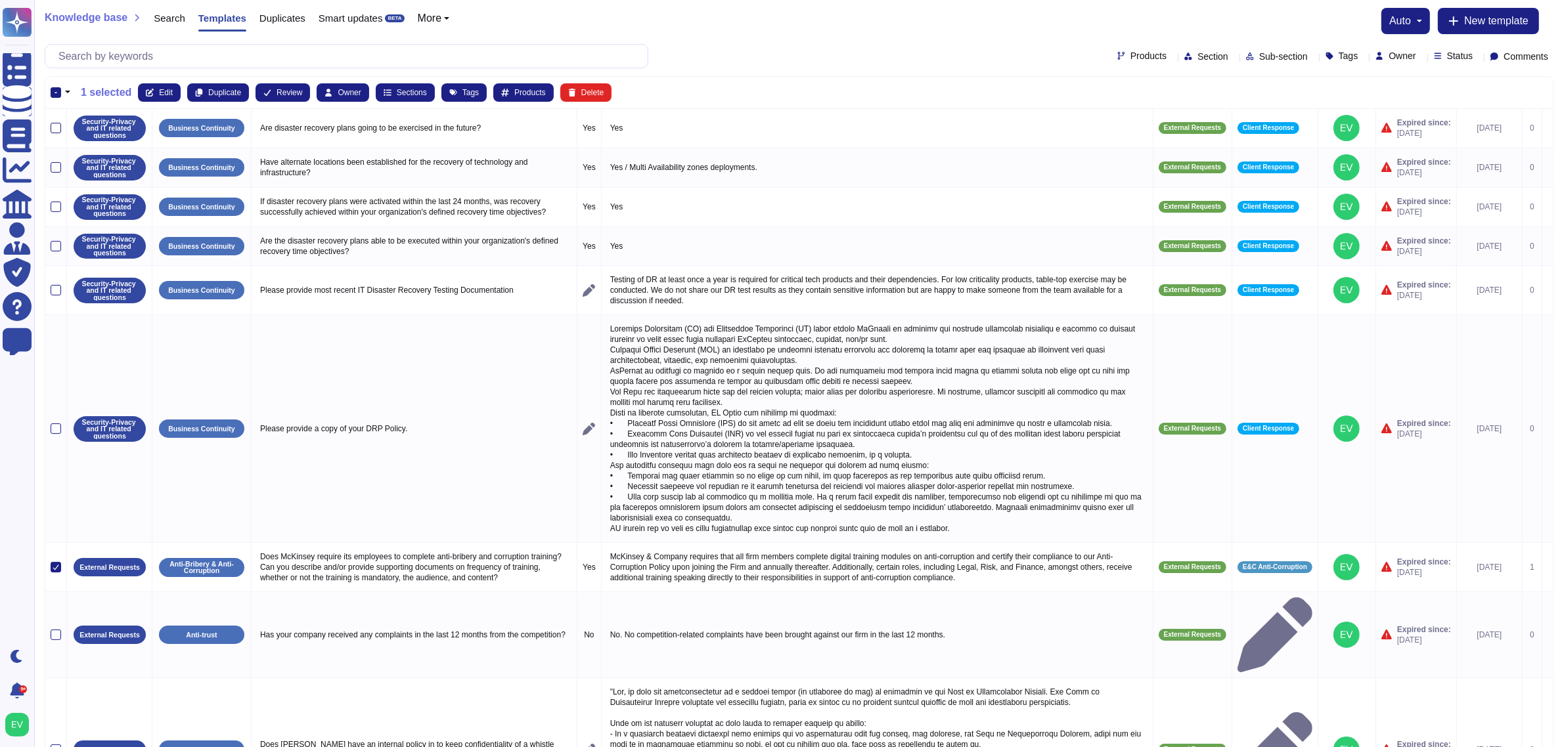
click at [151, 79] on th "- 1 selected Edit Duplicate Review Owner Sections Tags Products Delete" at bounding box center [798, 93] width 1507 height 32
click at [148, 87] on button "Edit" at bounding box center [159, 92] width 43 height 18
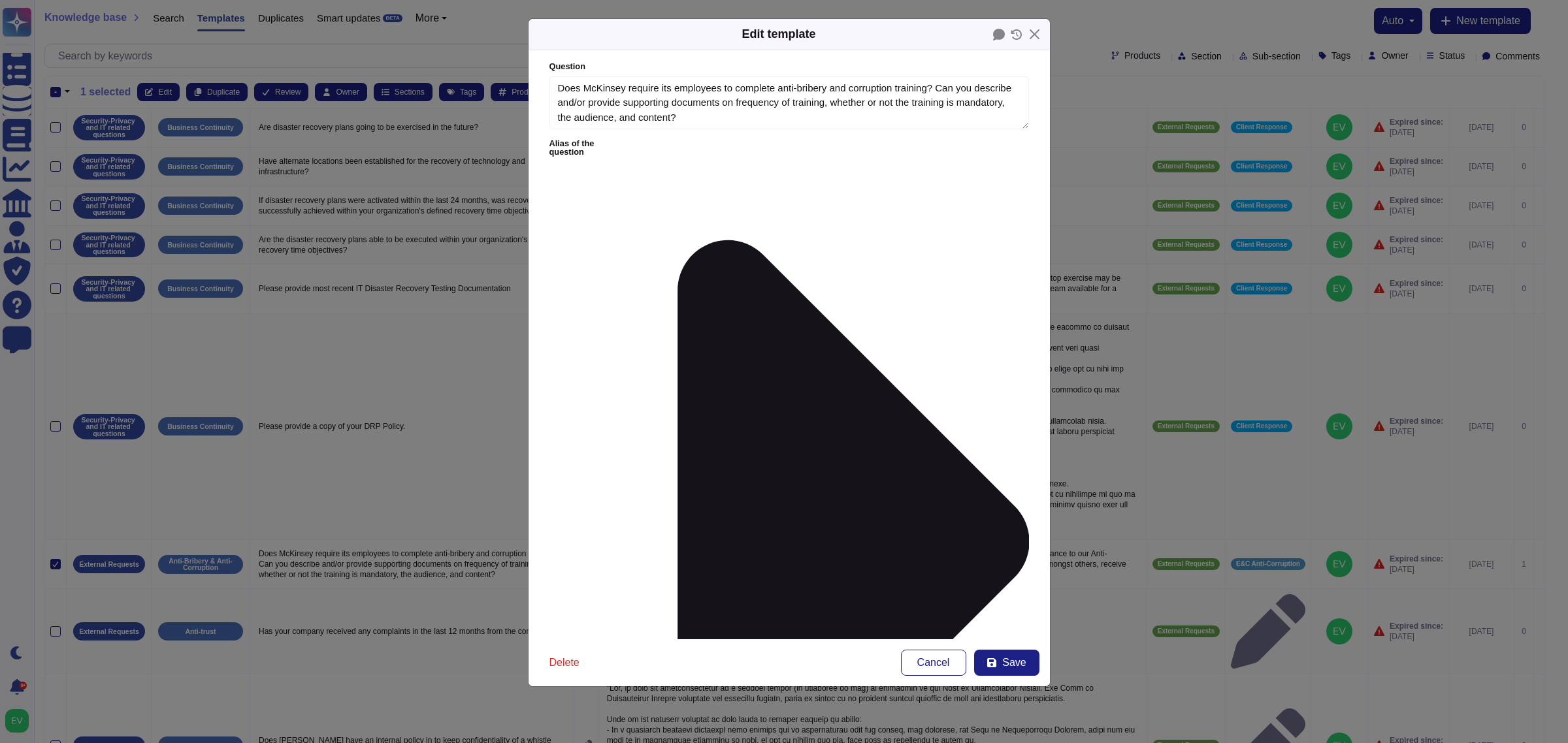
click at [638, 435] on span "E&C Anti-Corruption" at bounding box center [642, 430] width 89 height 12
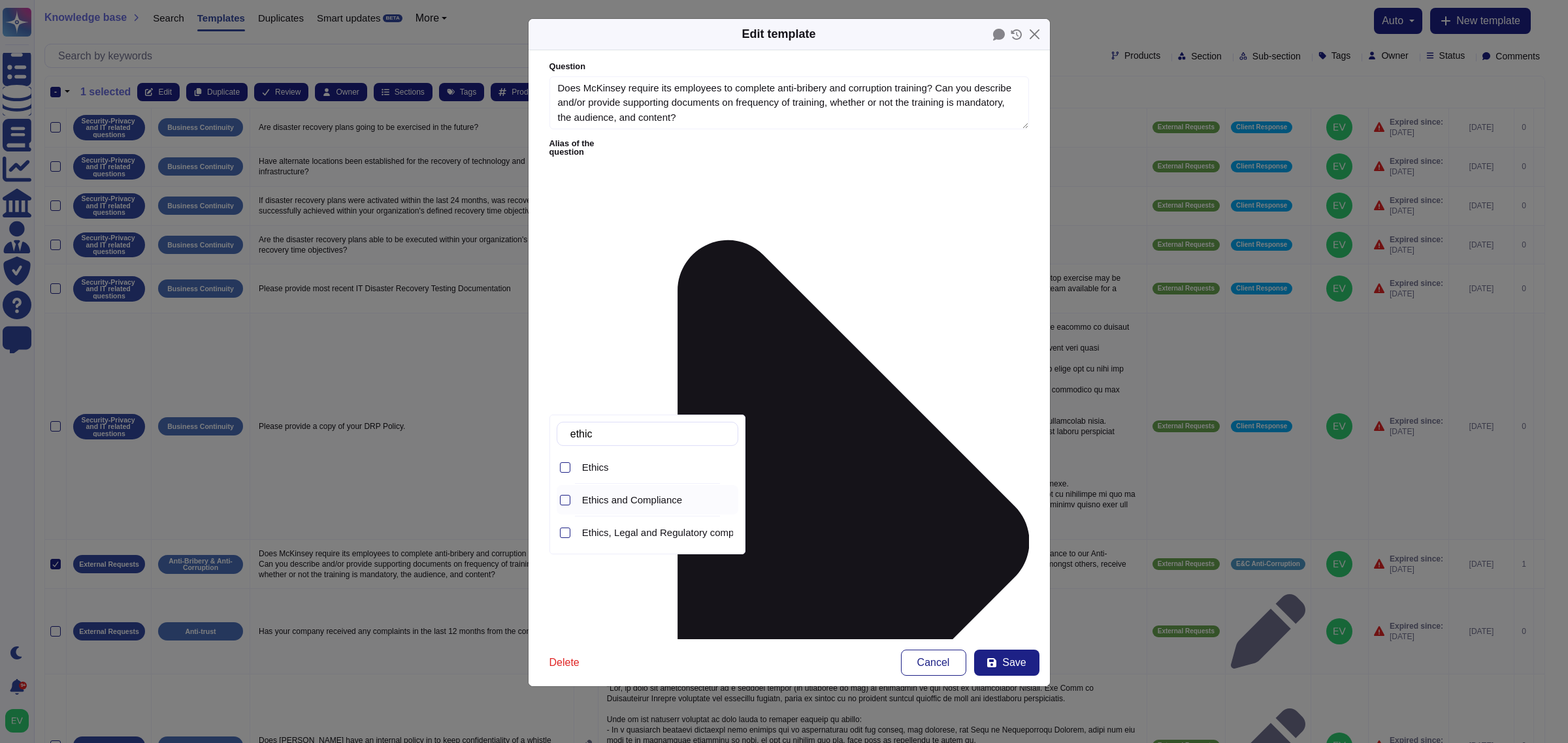
click at [651, 505] on span "Ethics and Compliance" at bounding box center [632, 500] width 99 height 12
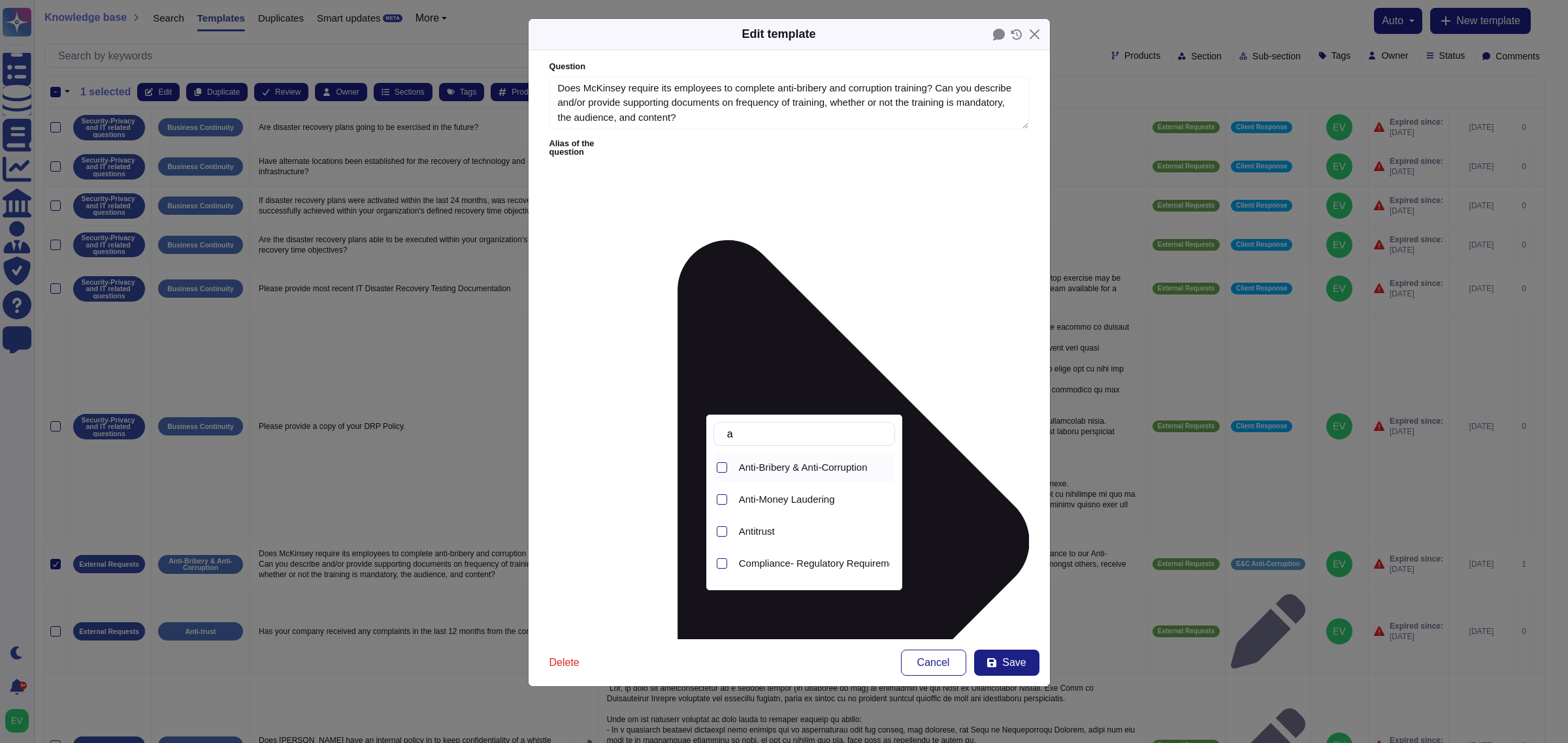
click at [792, 477] on div "Anti-Bribery & Anti-Corruption" at bounding box center [815, 467] width 161 height 30
click at [766, 431] on input "a" at bounding box center [807, 434] width 174 height 23
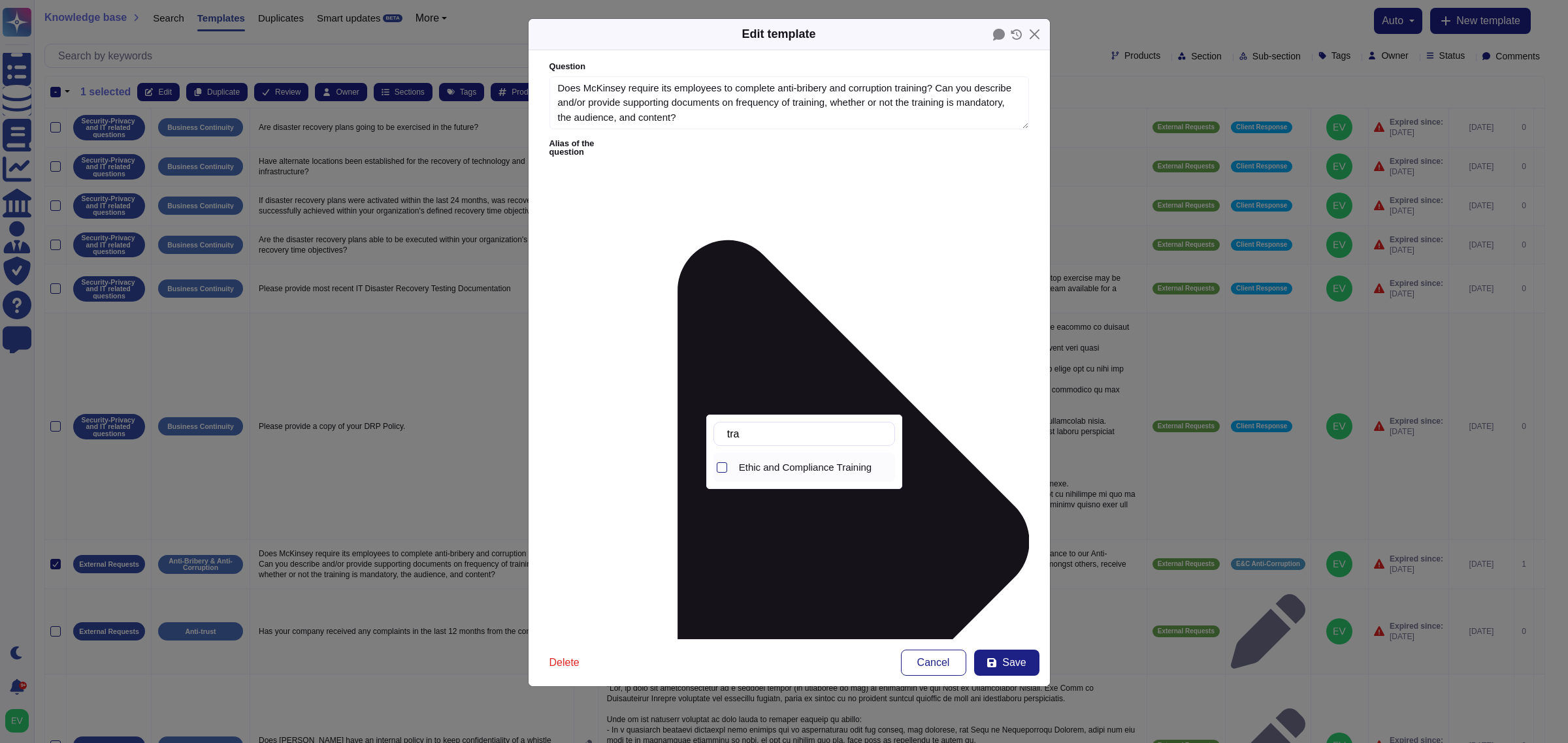
click at [766, 463] on span "Ethic and Compliance Training" at bounding box center [805, 467] width 132 height 12
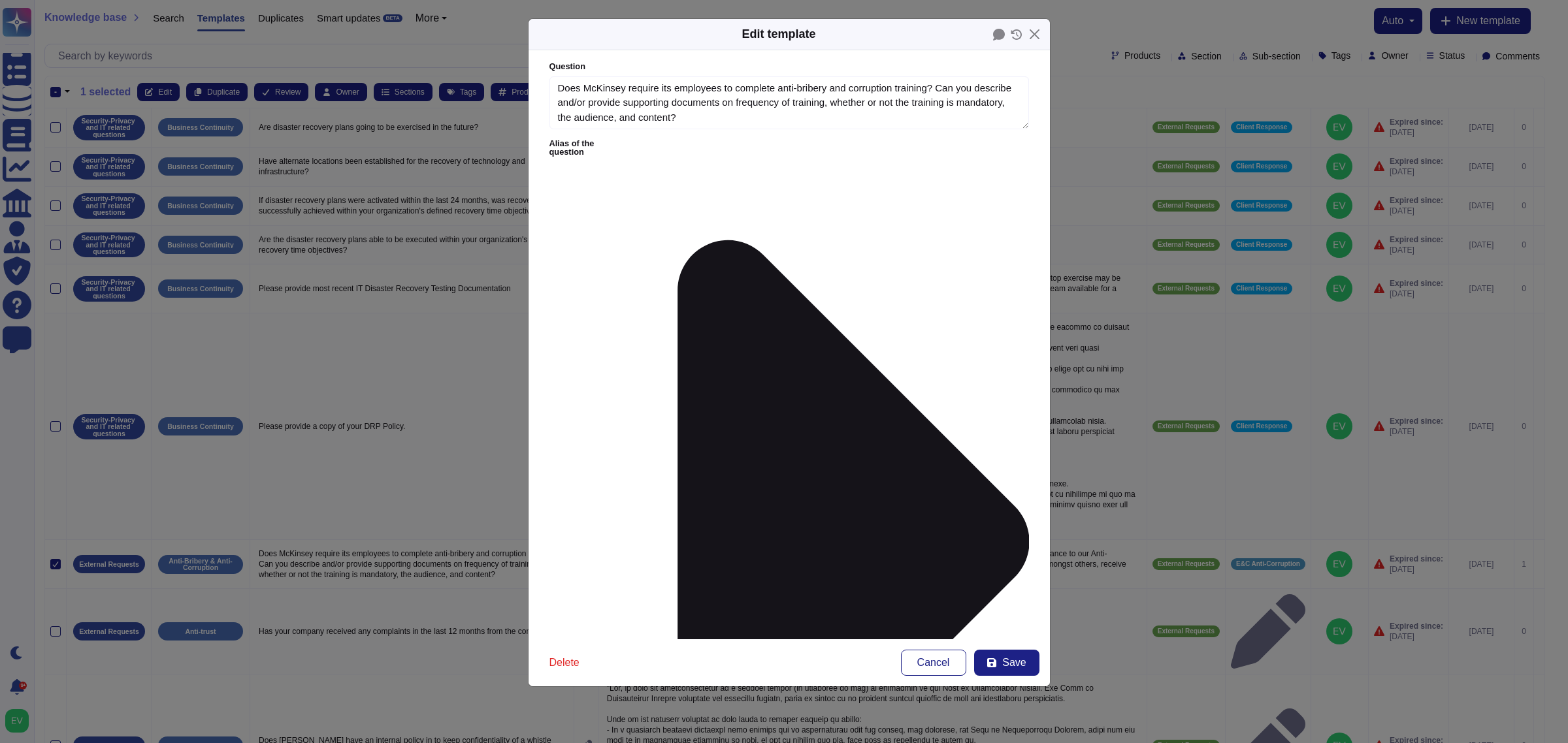
click at [793, 566] on form "Question Does McKinsey require its employees to complete anti-bribery and corru…" at bounding box center [789, 345] width 521 height 589
click at [1006, 595] on span "Save" at bounding box center [1014, 662] width 24 height 11
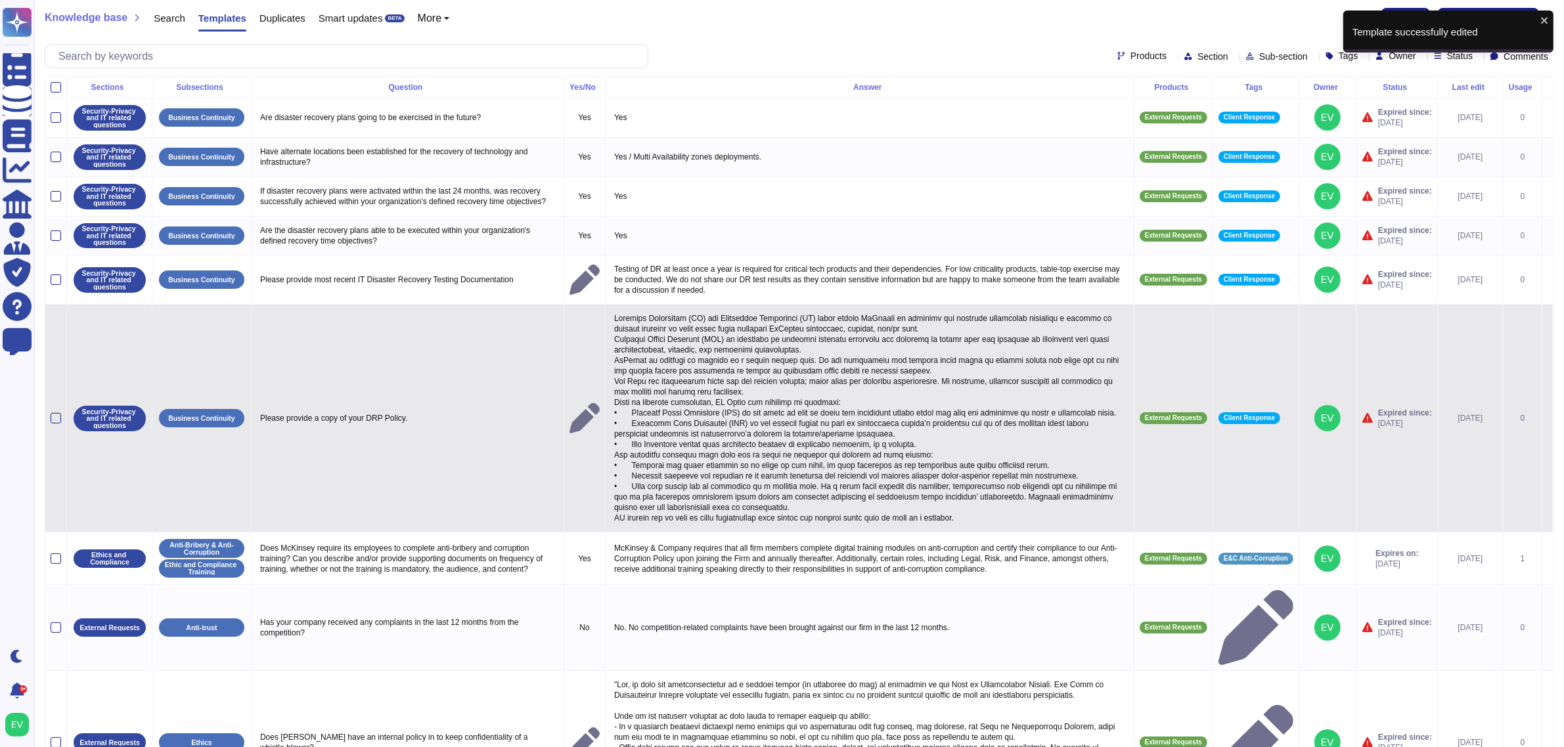
scroll to position [115, 0]
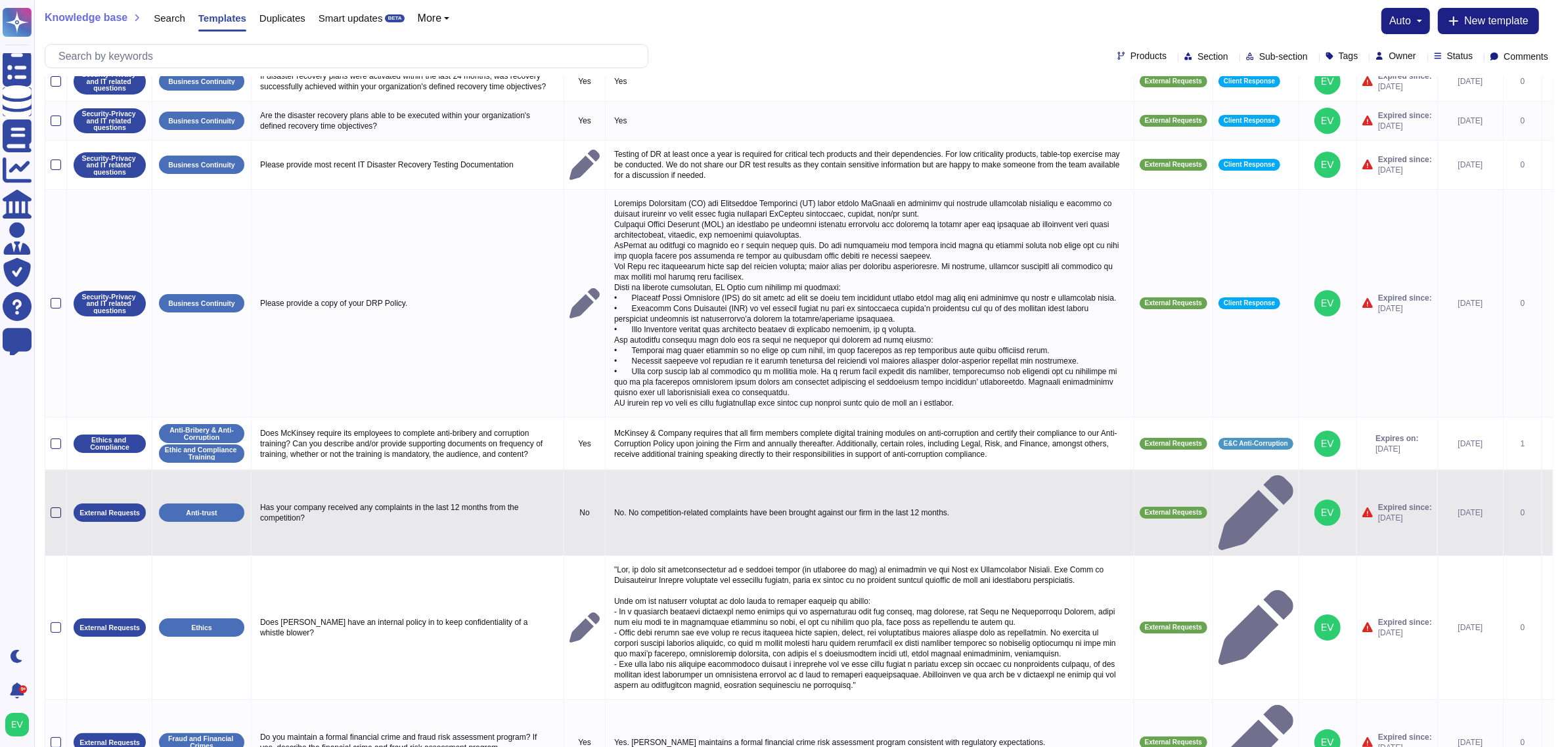
click at [59, 508] on div at bounding box center [56, 513] width 11 height 11
click at [0, 0] on input "checkbox" at bounding box center [0, 0] width 0 height 0
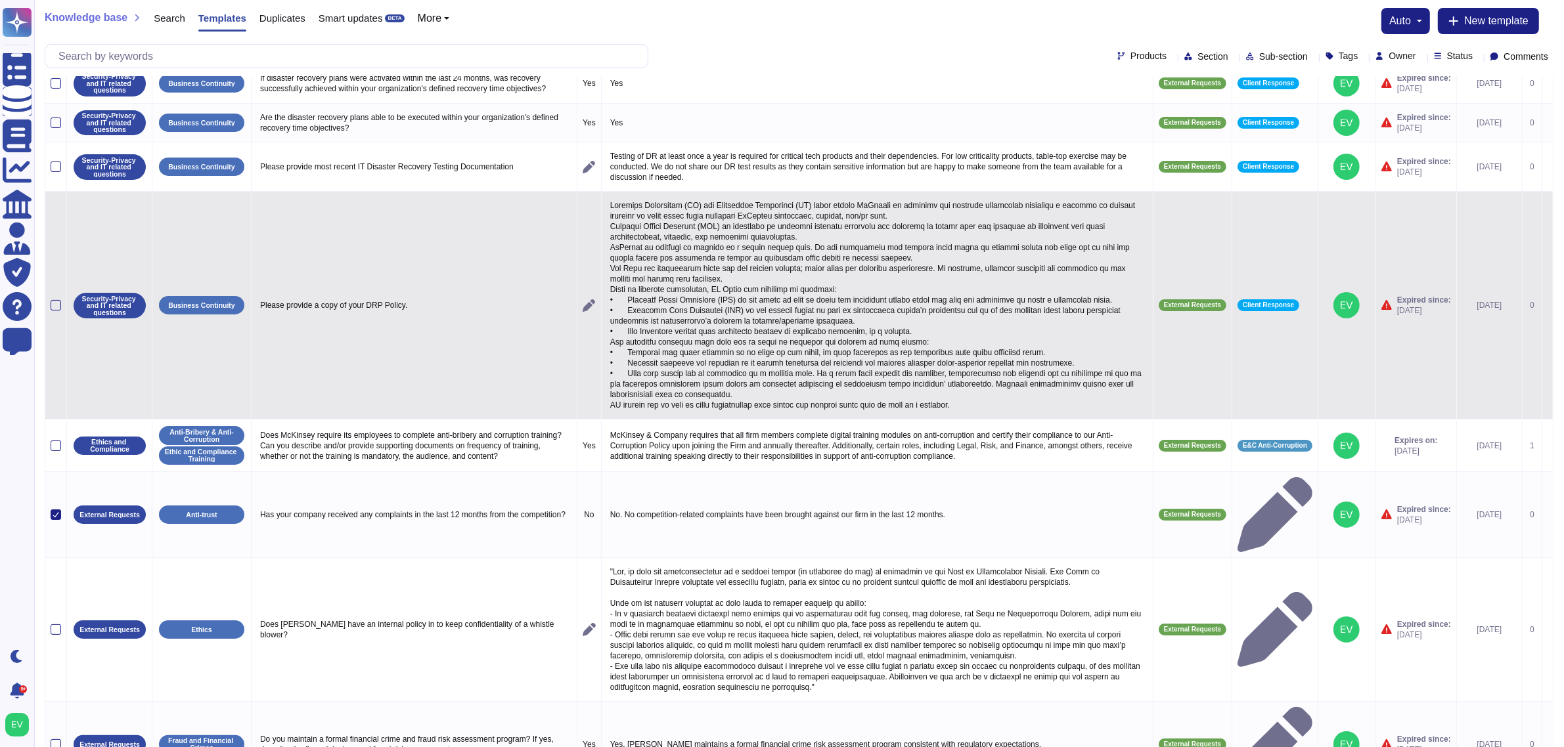
scroll to position [0, 0]
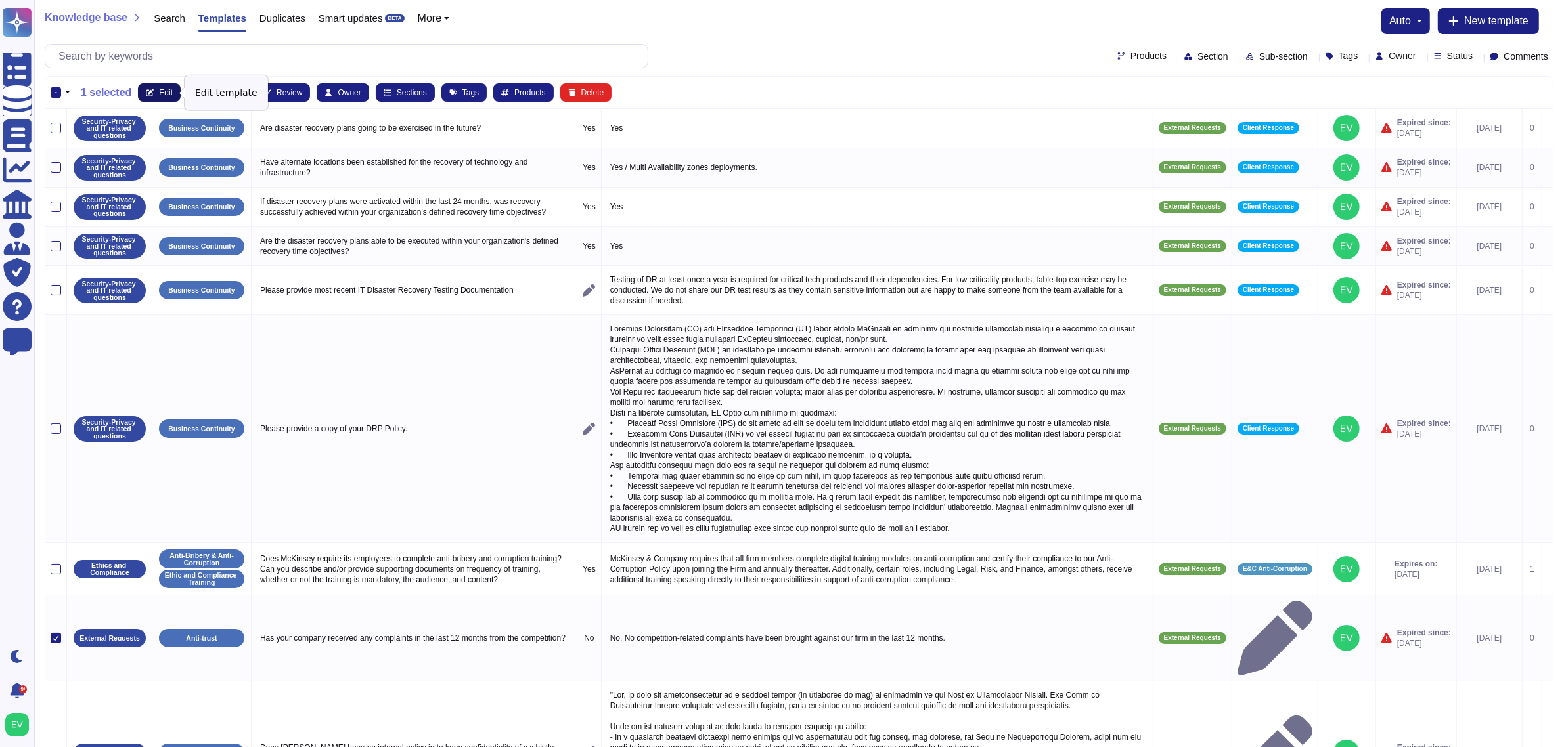
click at [159, 97] on span "Edit" at bounding box center [166, 93] width 14 height 8
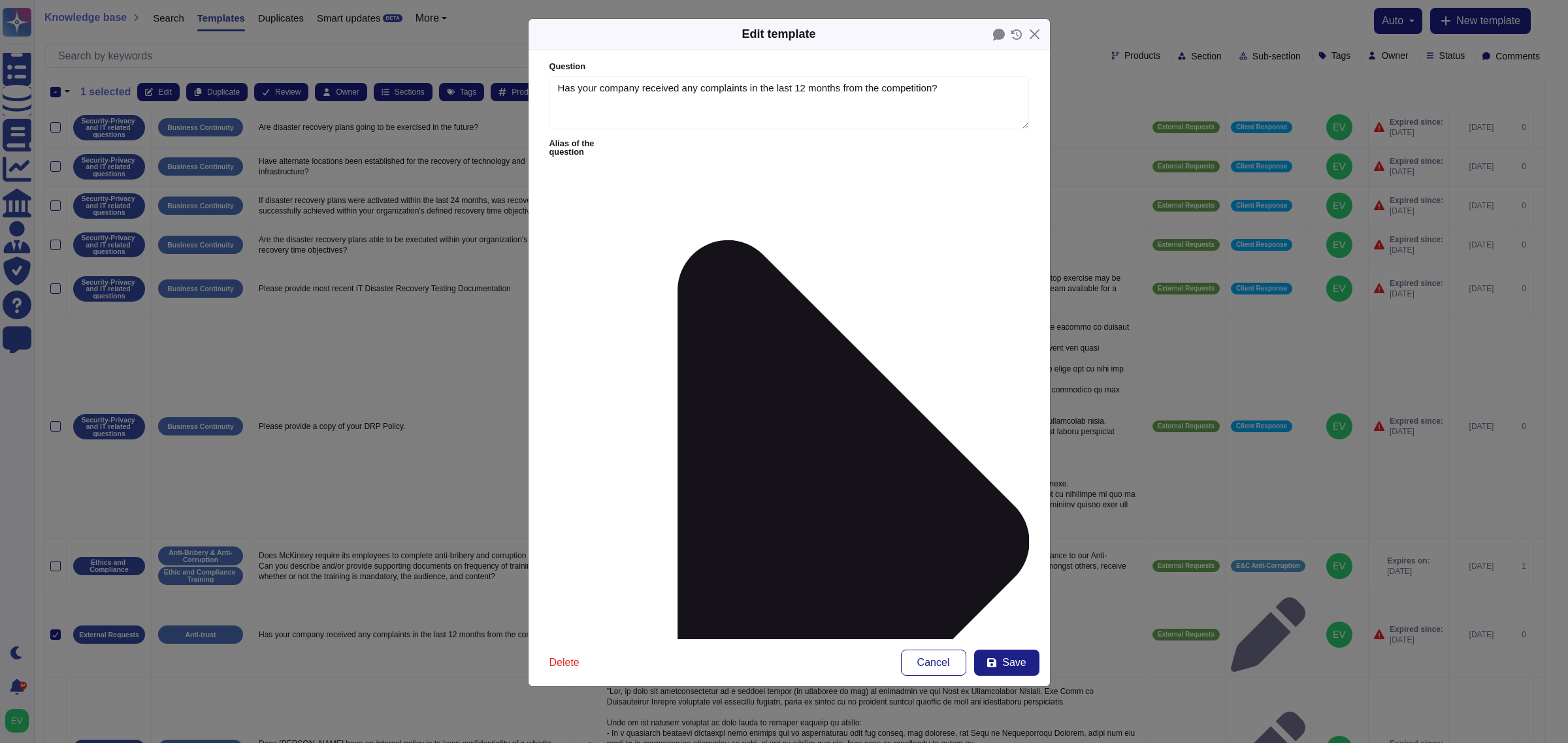
click at [634, 462] on span "E&C Antitrust" at bounding box center [627, 463] width 58 height 12
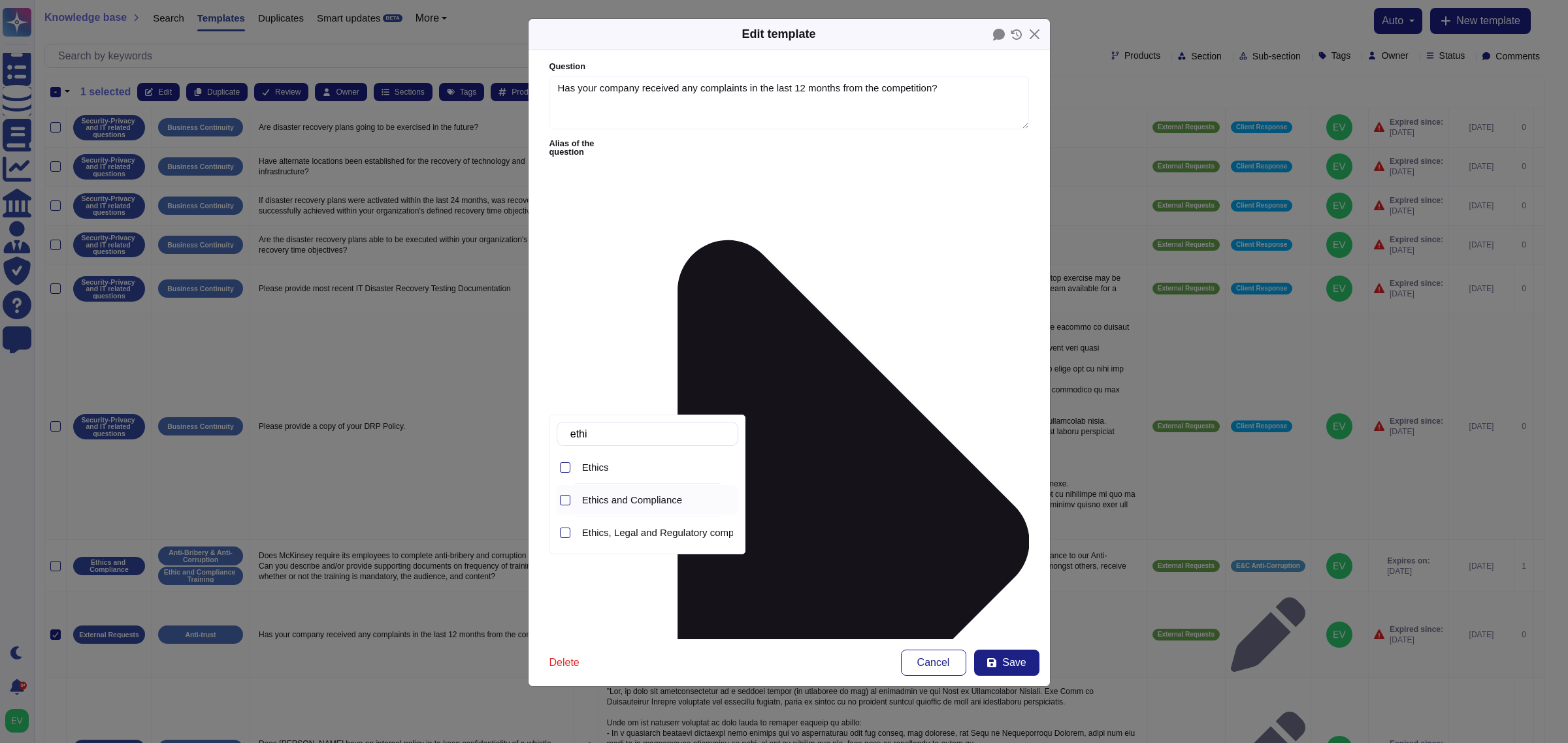
click at [657, 507] on div "Ethics and Compliance" at bounding box center [658, 500] width 161 height 30
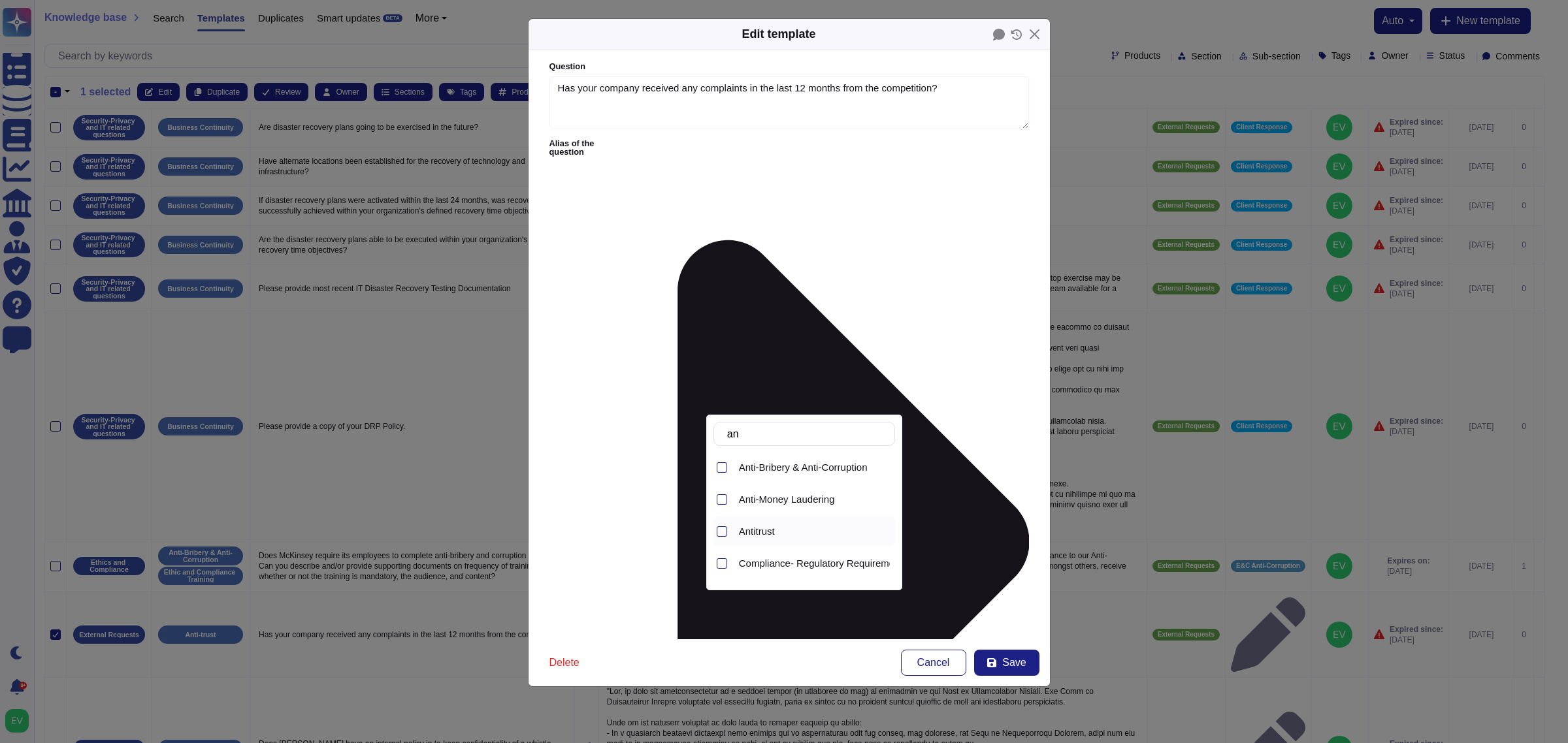
click at [783, 534] on div "Antitrust" at bounding box center [815, 532] width 151 height 12
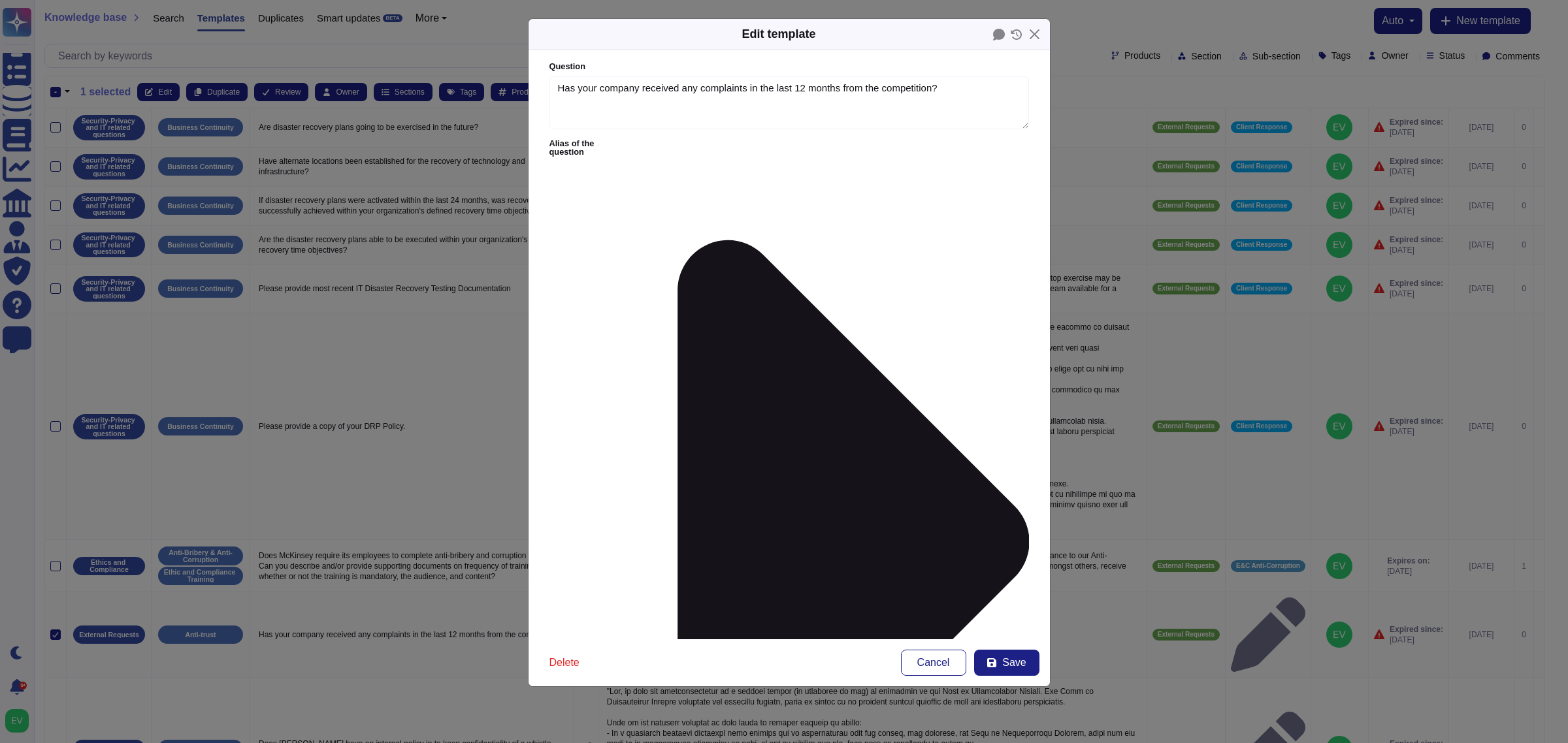
click at [1000, 595] on button "Save" at bounding box center [1007, 662] width 66 height 26
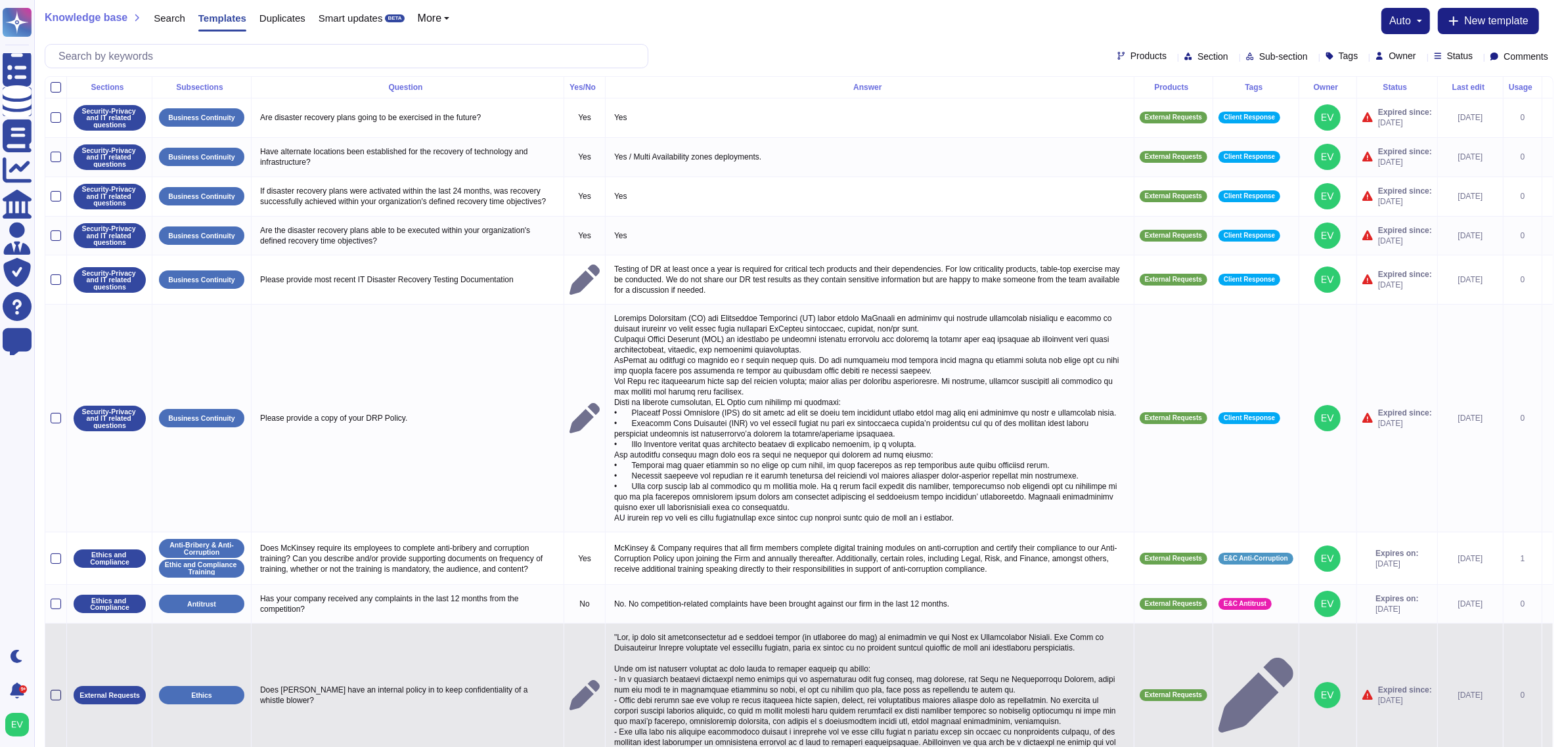
click at [59, 598] on div at bounding box center [56, 695] width 11 height 11
click at [0, 0] on input "checkbox" at bounding box center [0, 0] width 0 height 0
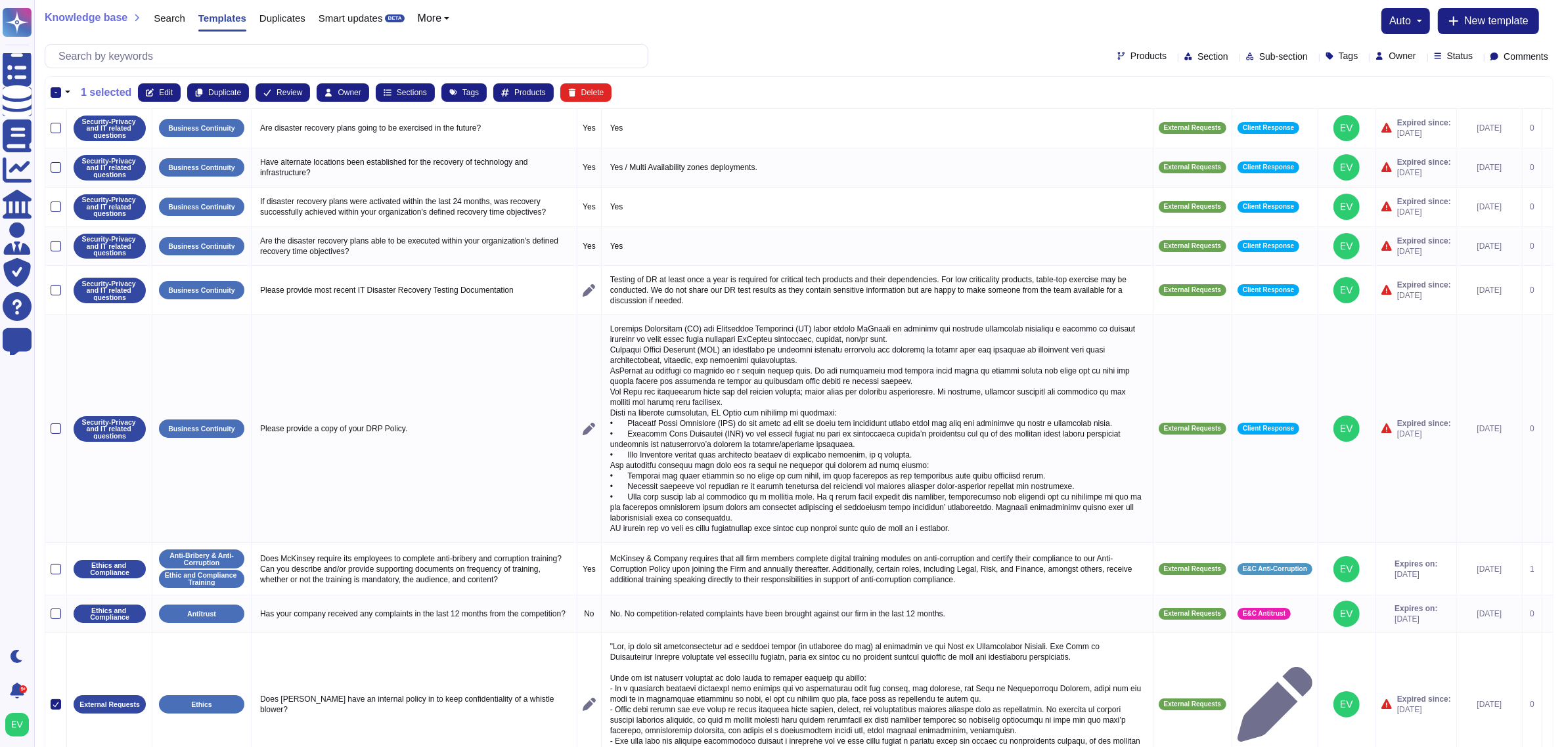
click at [158, 80] on th "- 1 selected Edit Duplicate Review Owner Sections Tags Products Delete" at bounding box center [798, 93] width 1507 height 32
click at [155, 93] on button "Edit" at bounding box center [159, 92] width 43 height 18
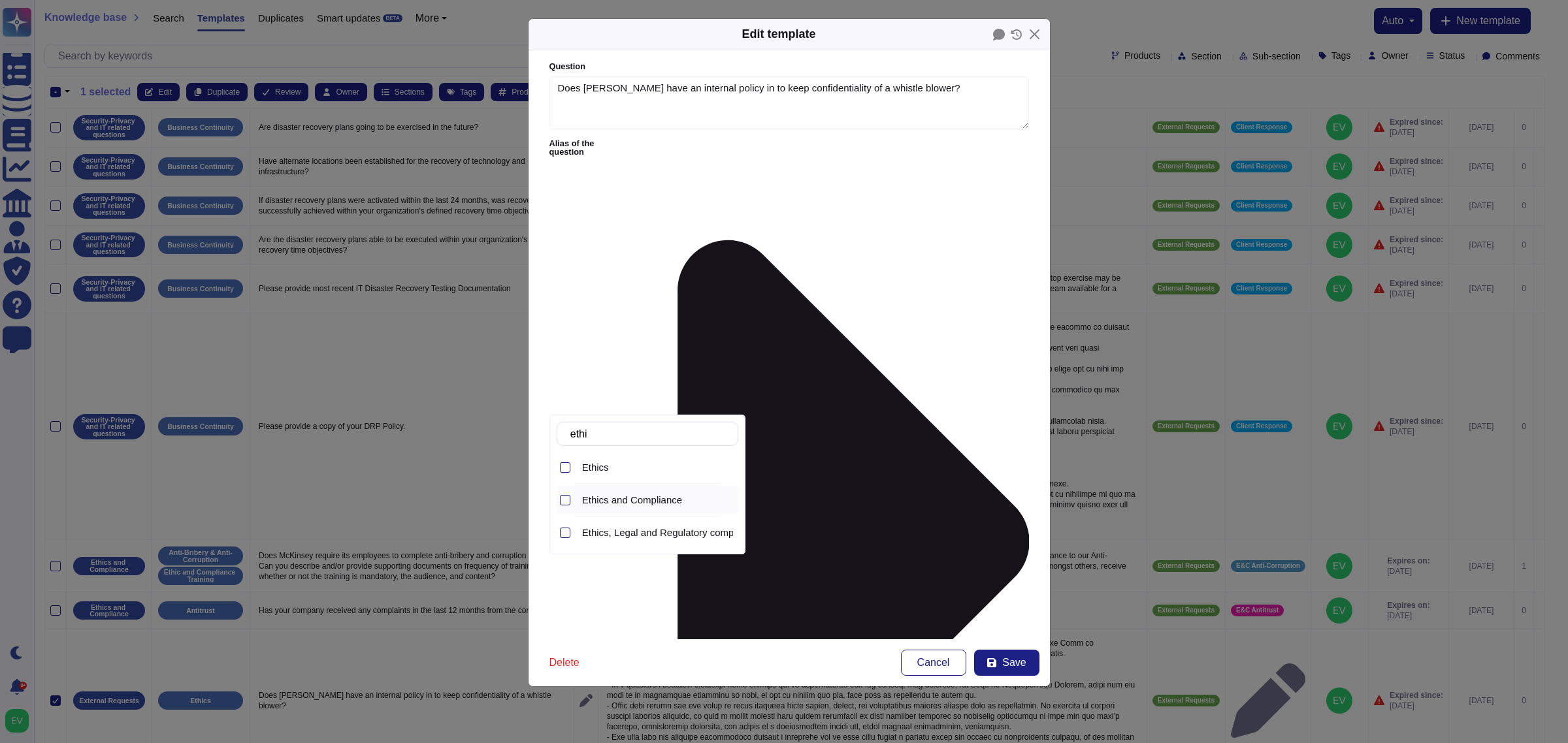
click at [652, 506] on span "Ethics and Compliance" at bounding box center [632, 500] width 99 height 12
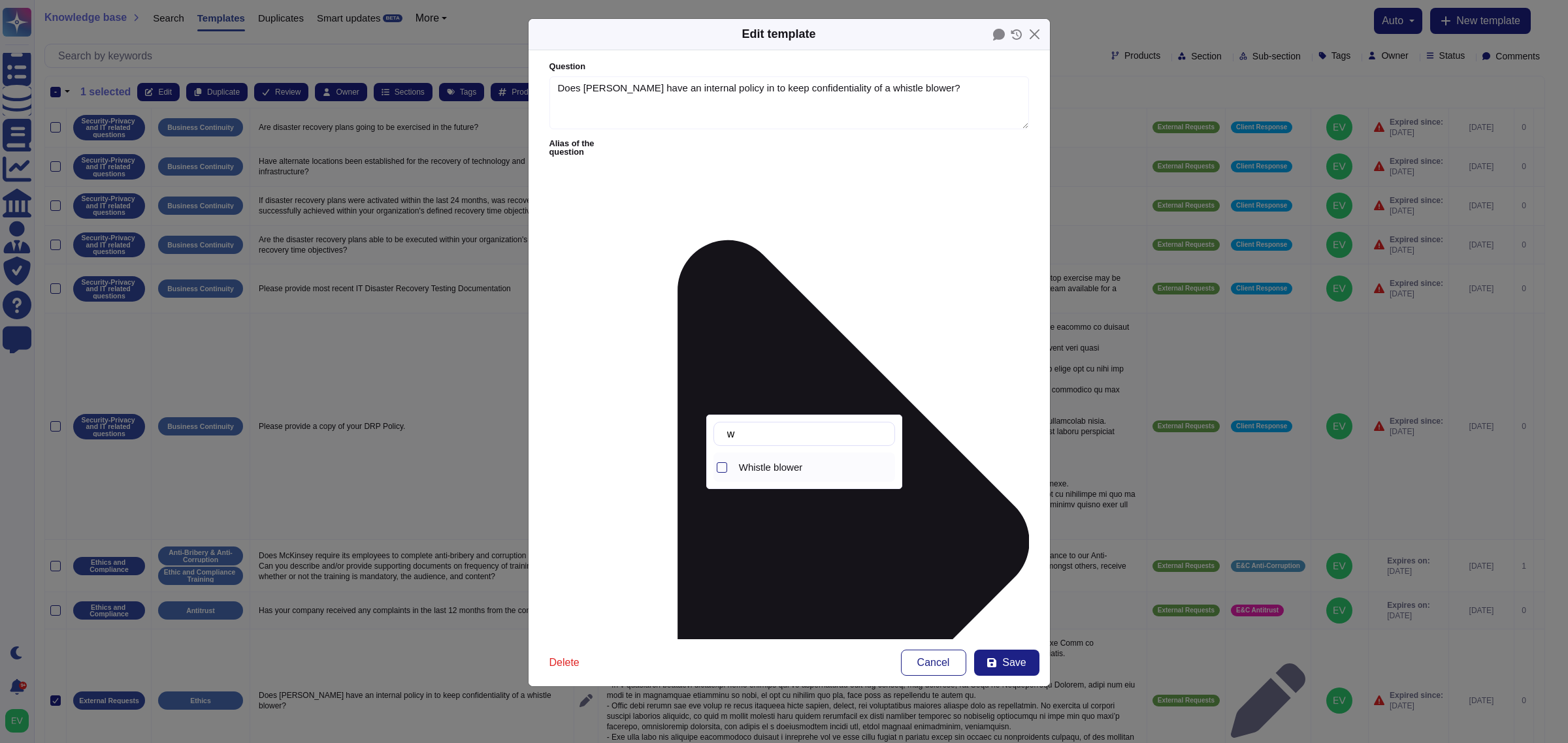
click at [770, 467] on span "Whistle blower" at bounding box center [771, 467] width 64 height 12
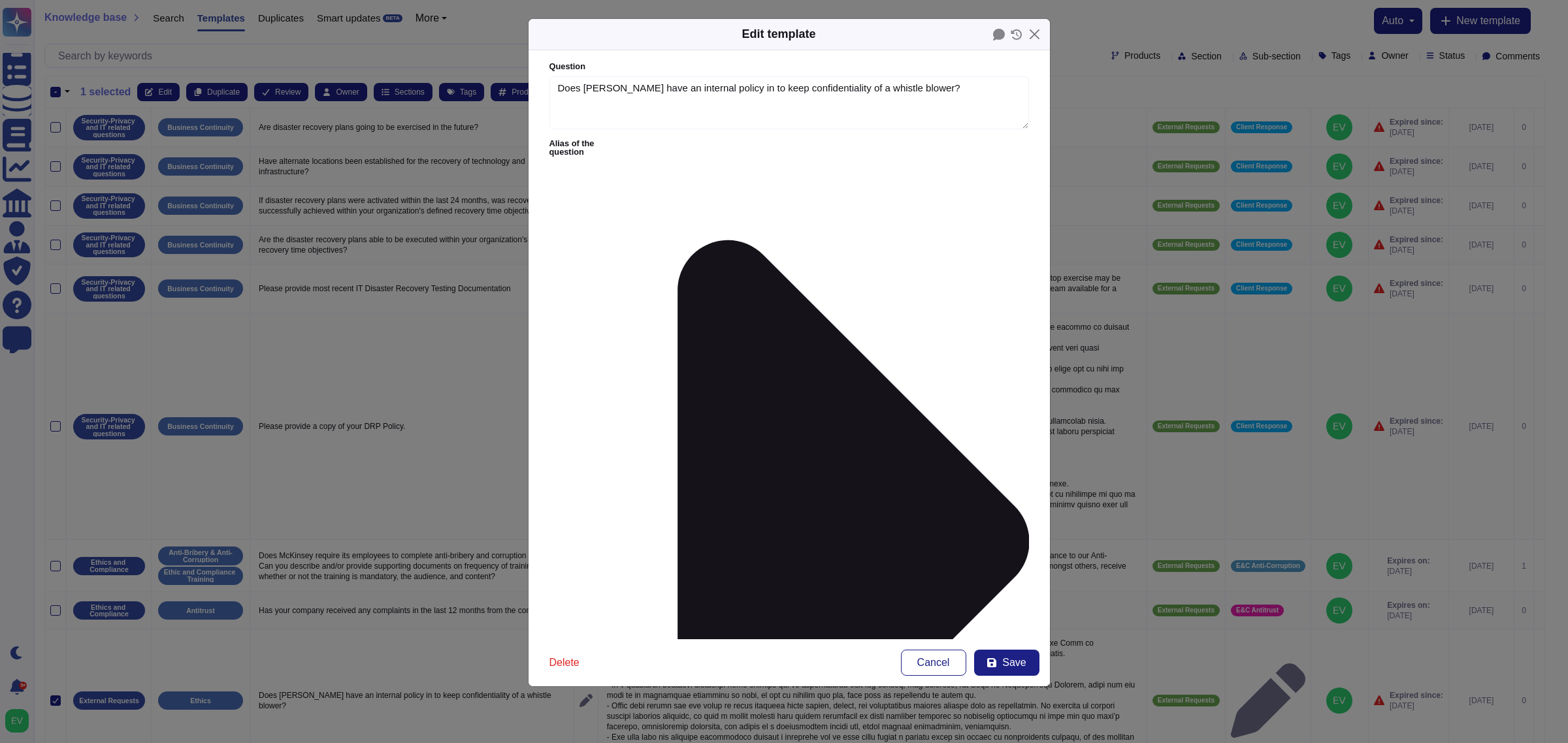
click at [593, 426] on div "E&C Ethics" at bounding box center [633, 430] width 80 height 12
click at [1016, 595] on button "Save" at bounding box center [1007, 662] width 66 height 26
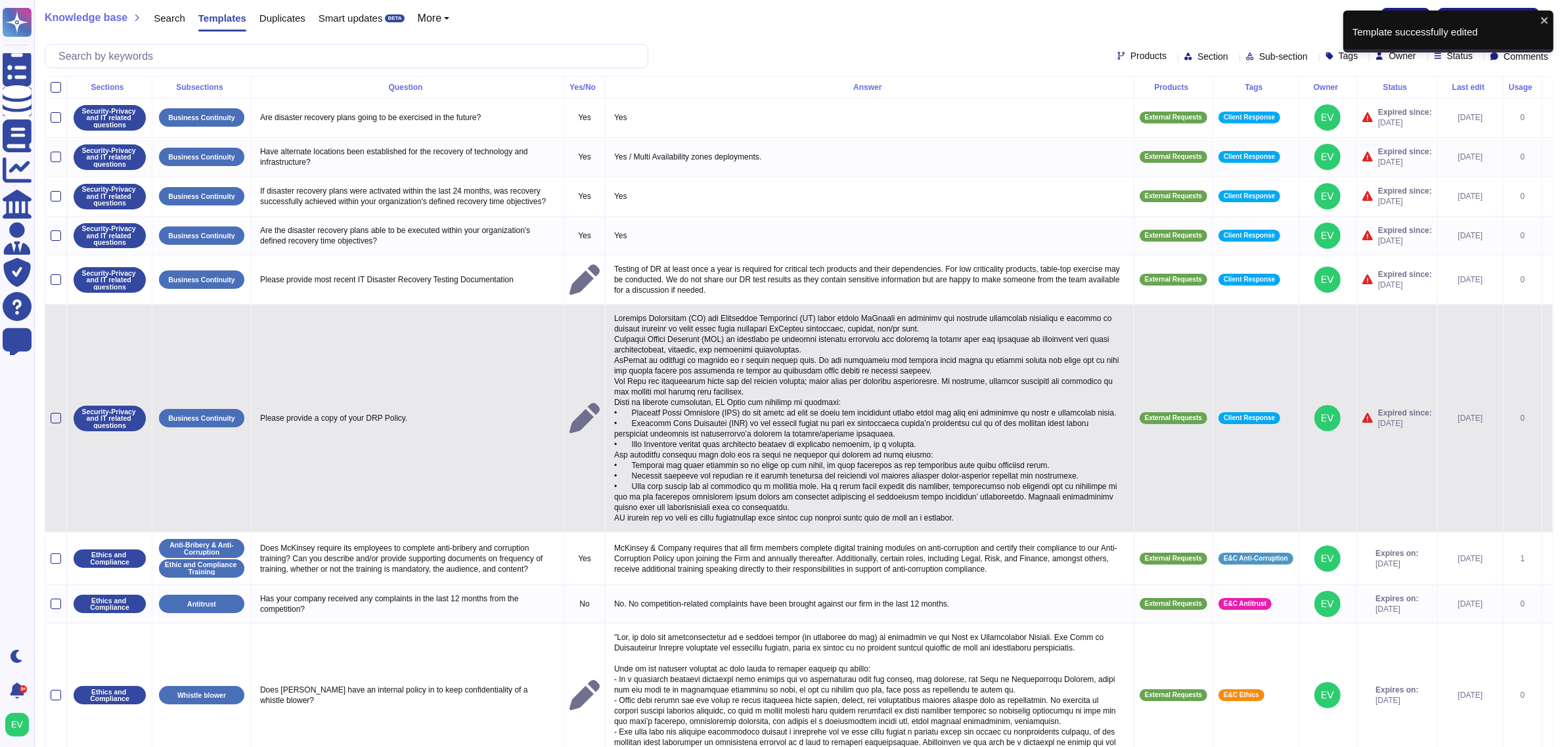
scroll to position [115, 0]
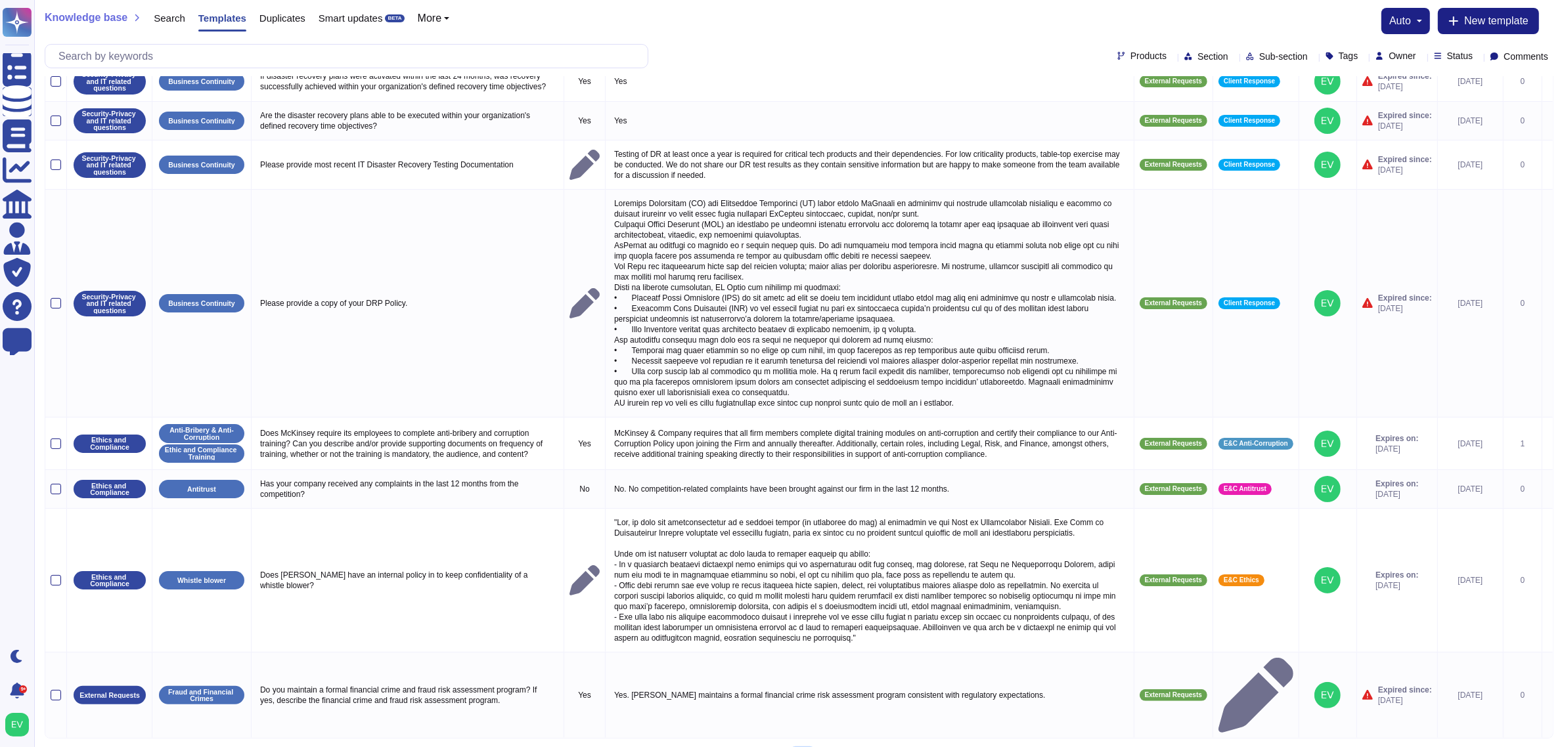
click at [806, 598] on link "5" at bounding box center [802, 759] width 21 height 20
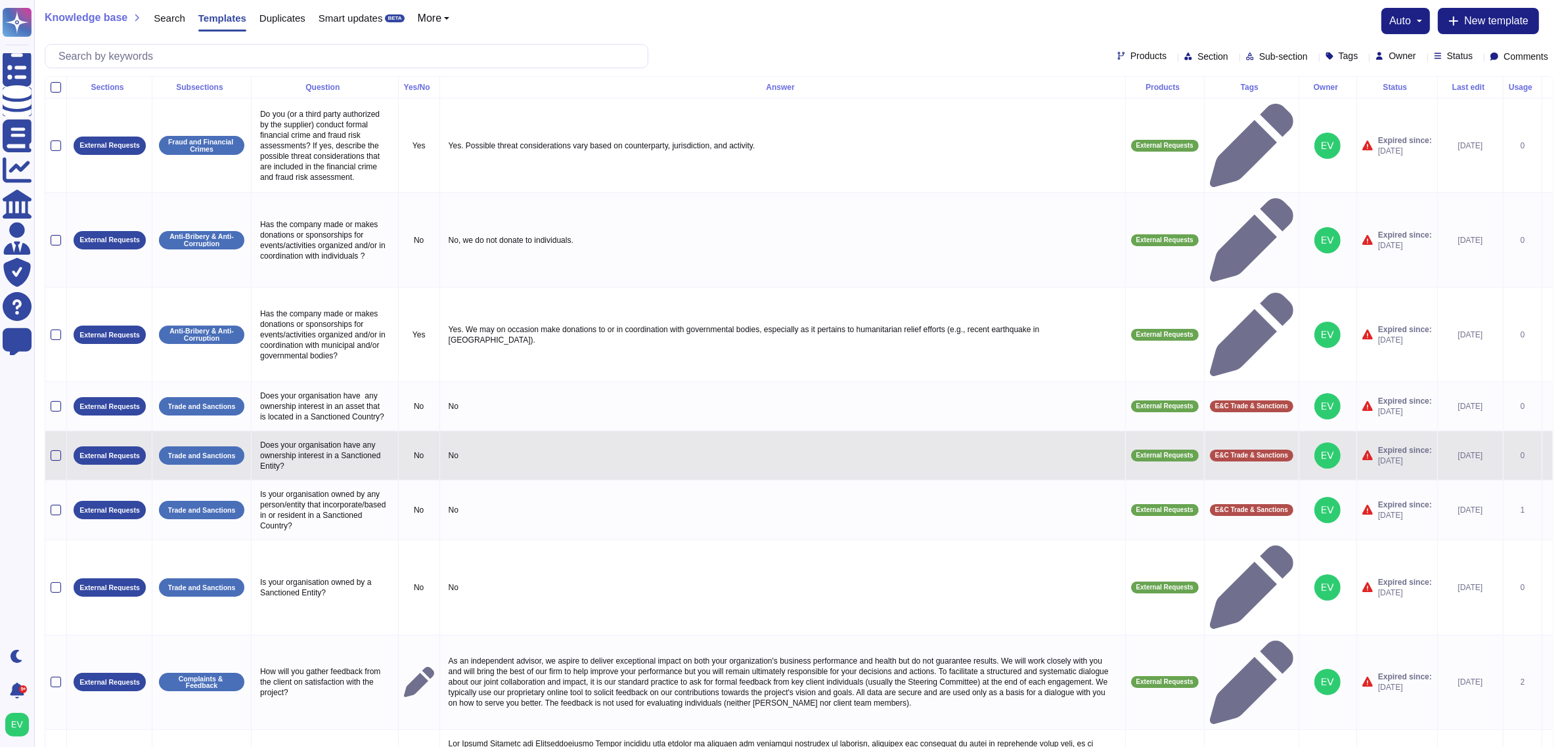
scroll to position [89, 0]
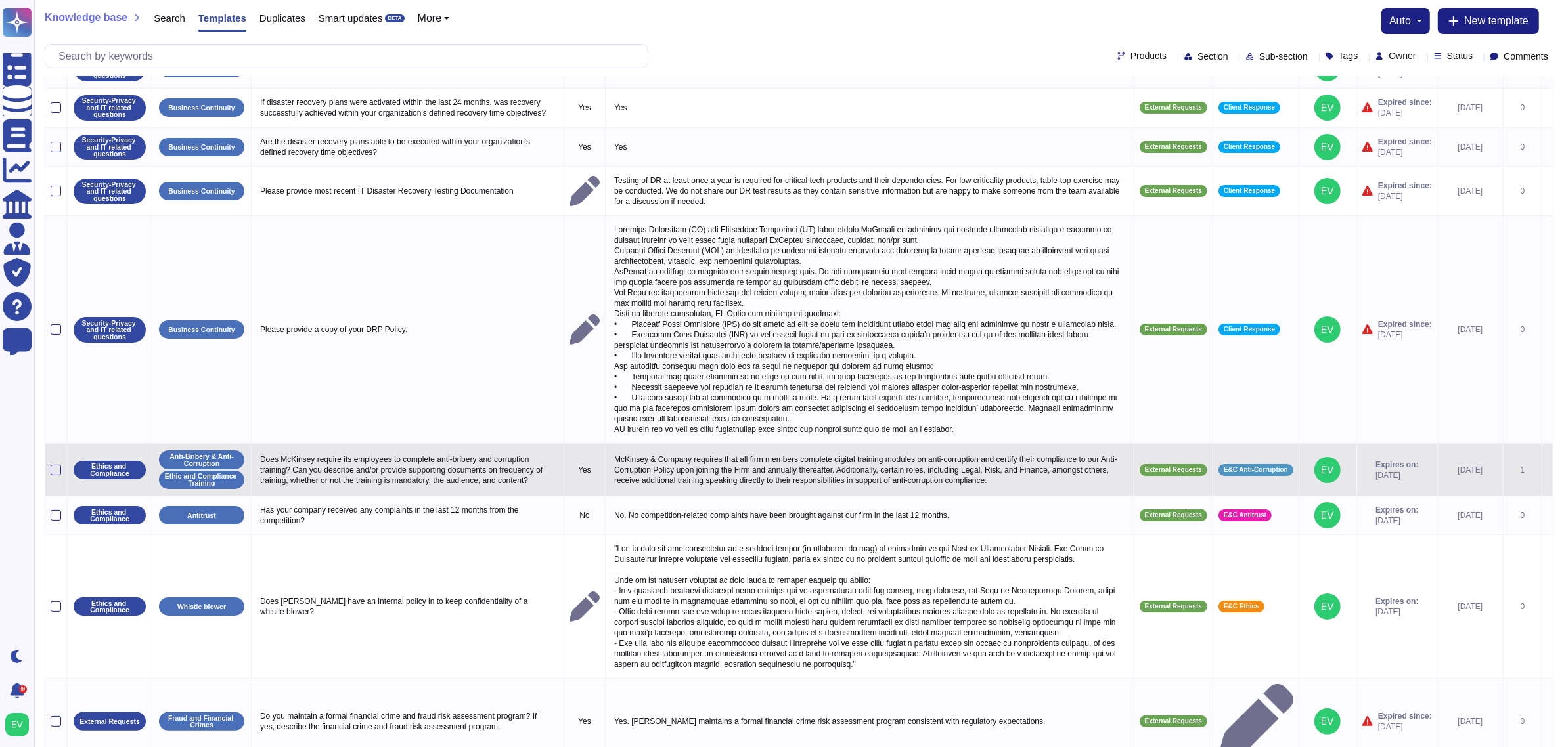
scroll to position [115, 0]
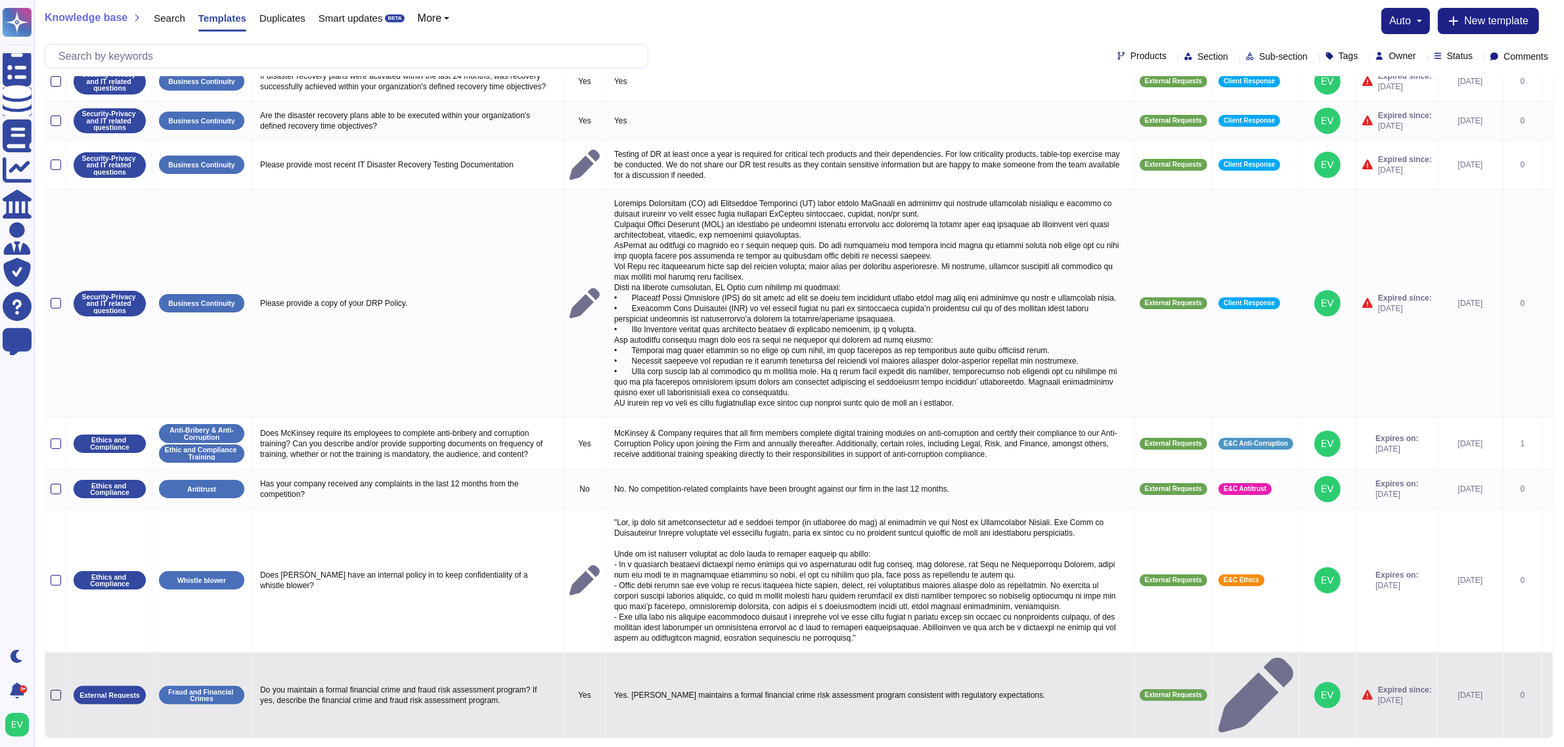
click at [56, 598] on div at bounding box center [56, 695] width 11 height 11
click at [0, 0] on input "checkbox" at bounding box center [0, 0] width 0 height 0
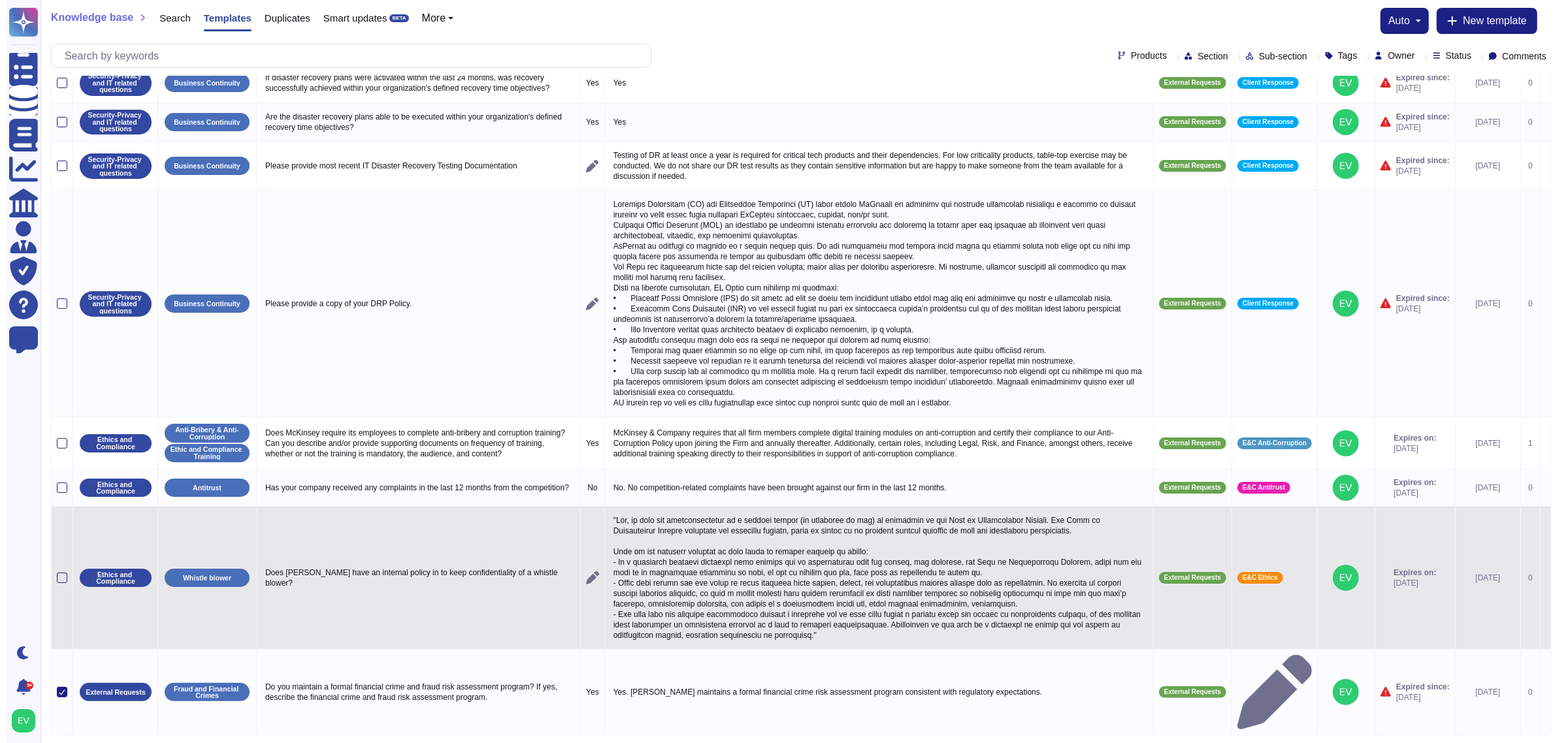
scroll to position [0, 0]
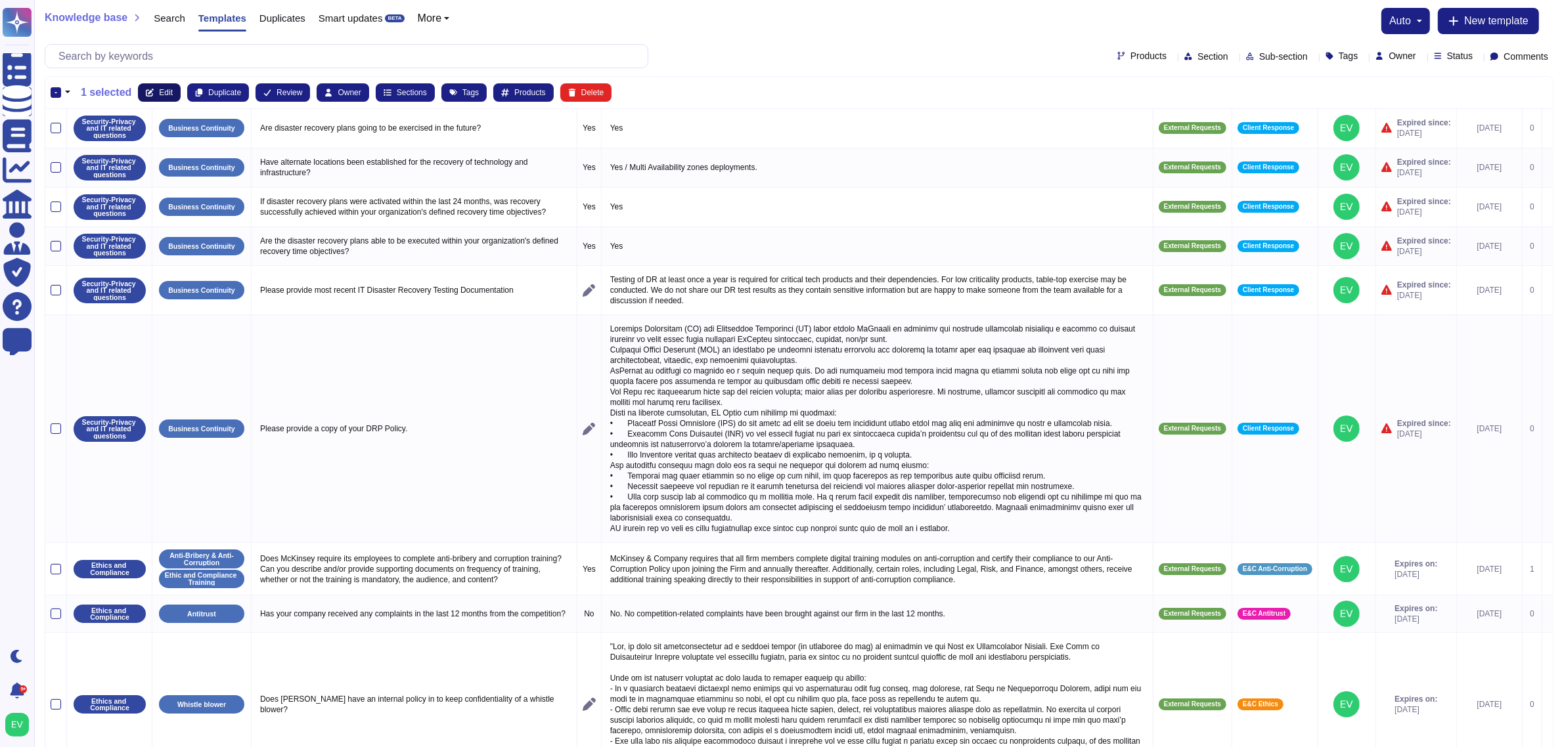
click at [158, 84] on button "Edit" at bounding box center [159, 92] width 43 height 18
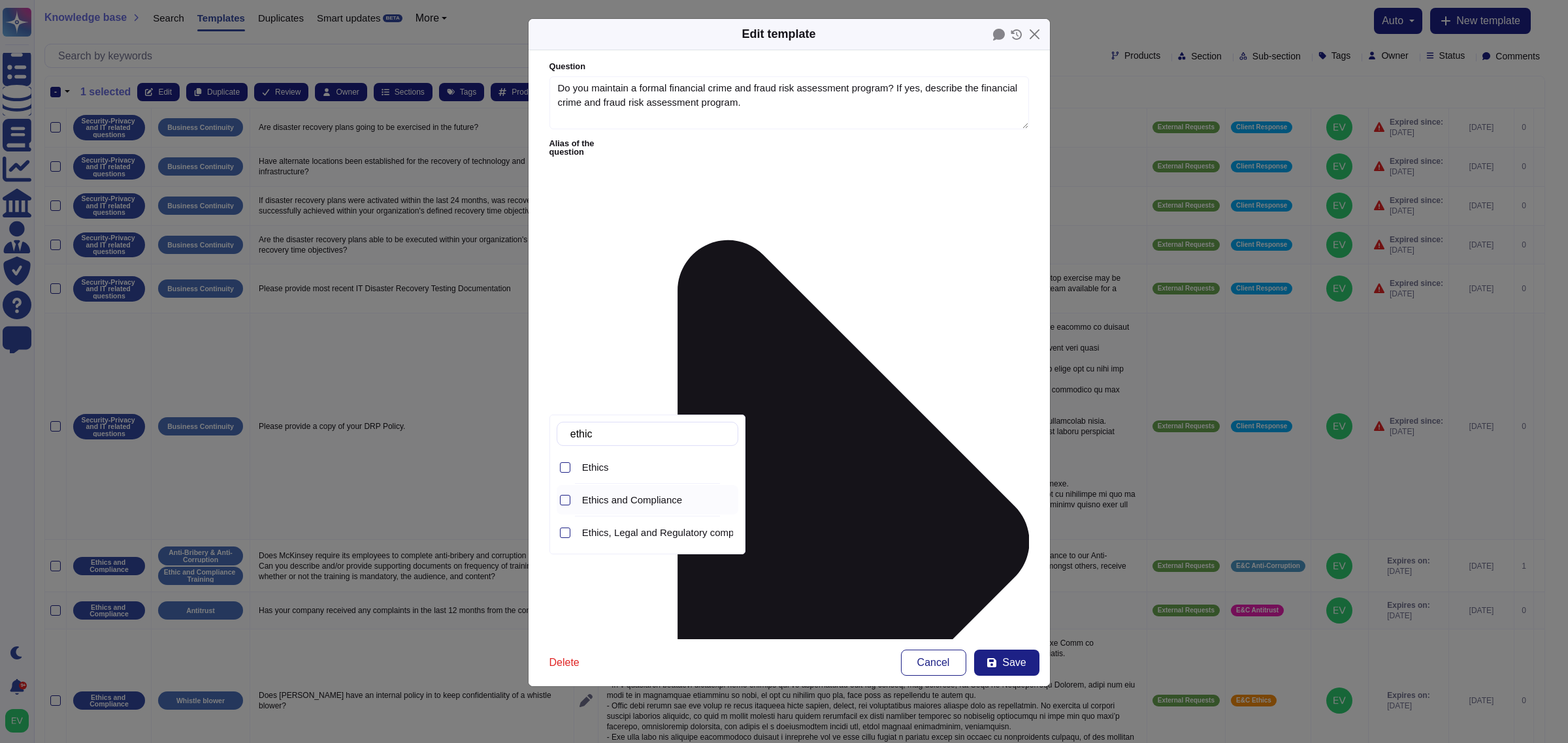
click at [662, 500] on span "Ethics and Compliance" at bounding box center [632, 500] width 99 height 12
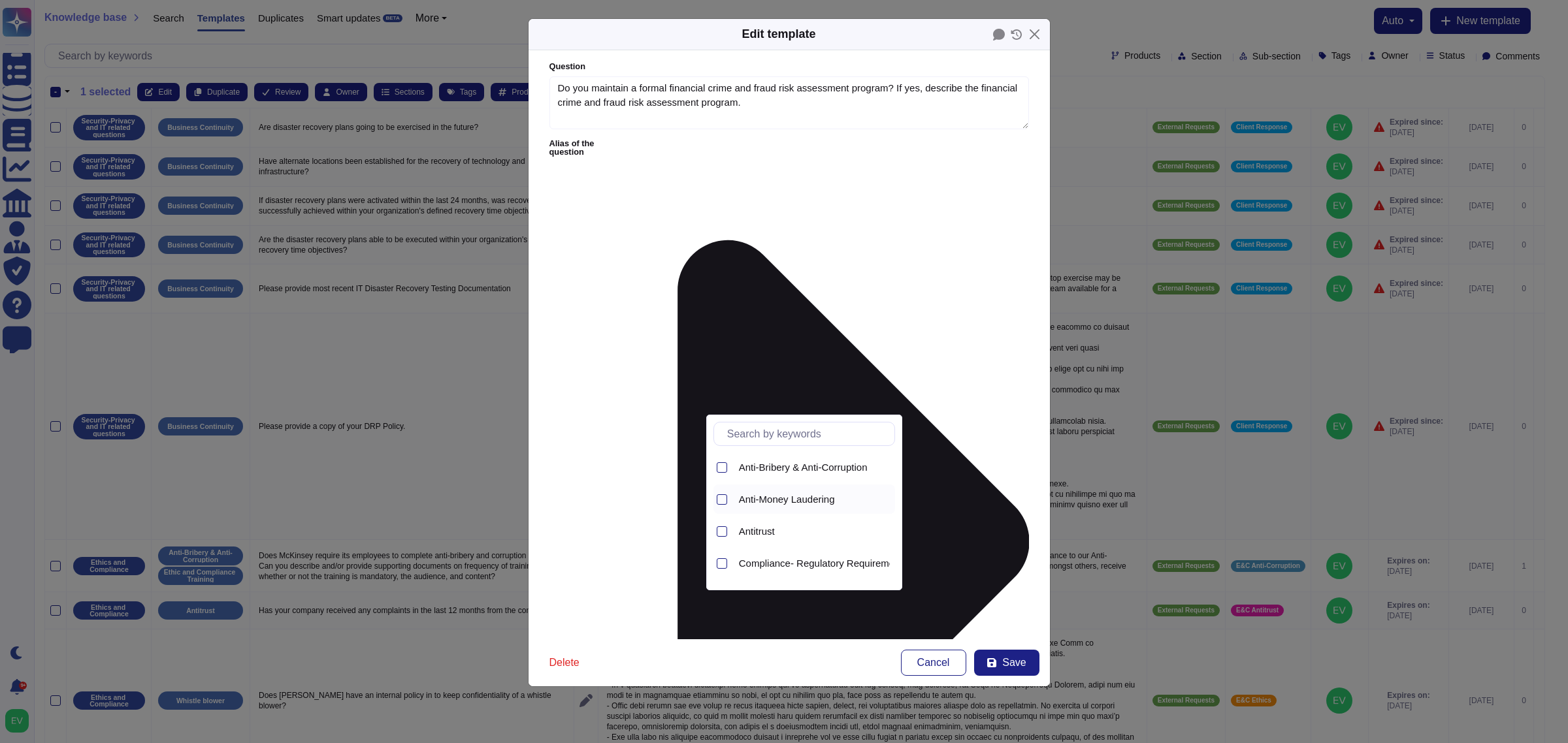
click at [785, 497] on span "Anti-Money Laudering" at bounding box center [787, 500] width 97 height 12
